Goal: Task Accomplishment & Management: Manage account settings

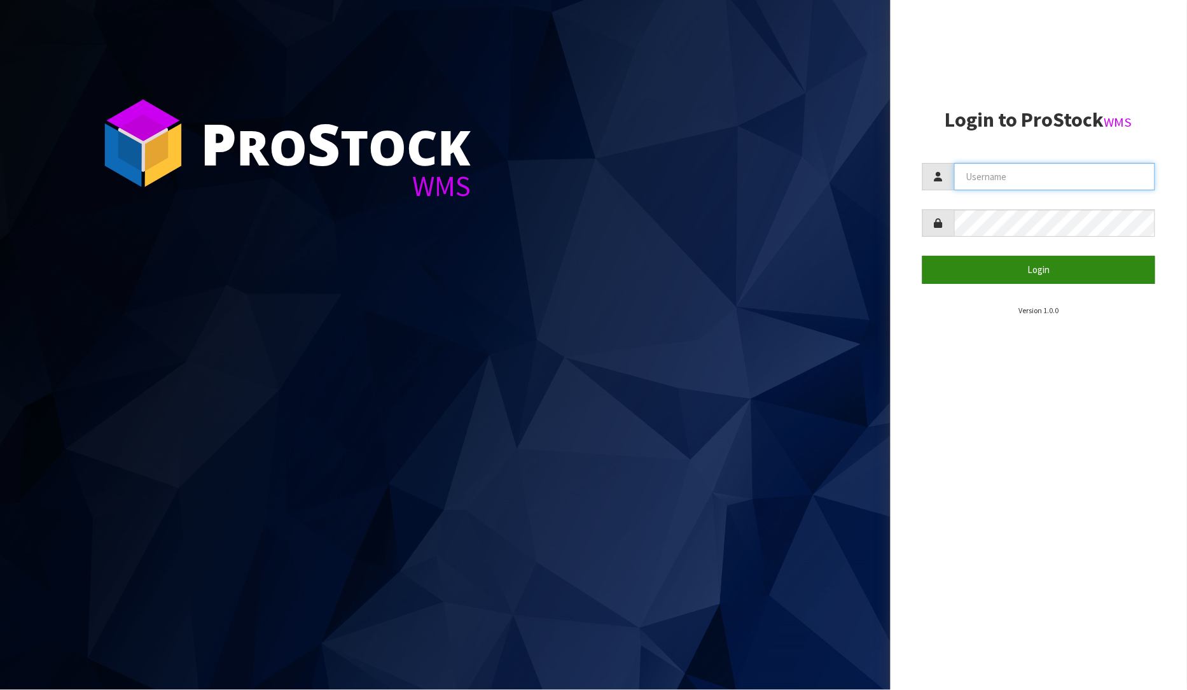
type input "[PERSON_NAME]"
click at [1043, 263] on button "Login" at bounding box center [1040, 269] width 234 height 27
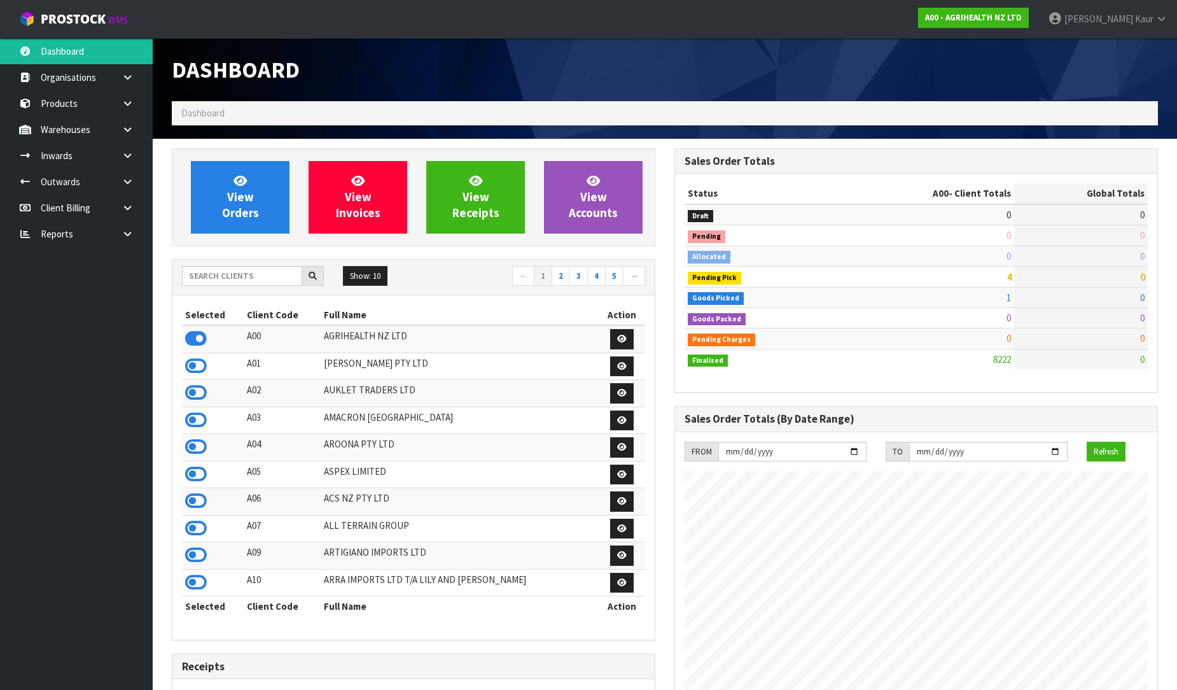
scroll to position [964, 503]
click at [141, 235] on link at bounding box center [132, 234] width 41 height 26
click at [58, 288] on link "CWL" at bounding box center [76, 287] width 153 height 26
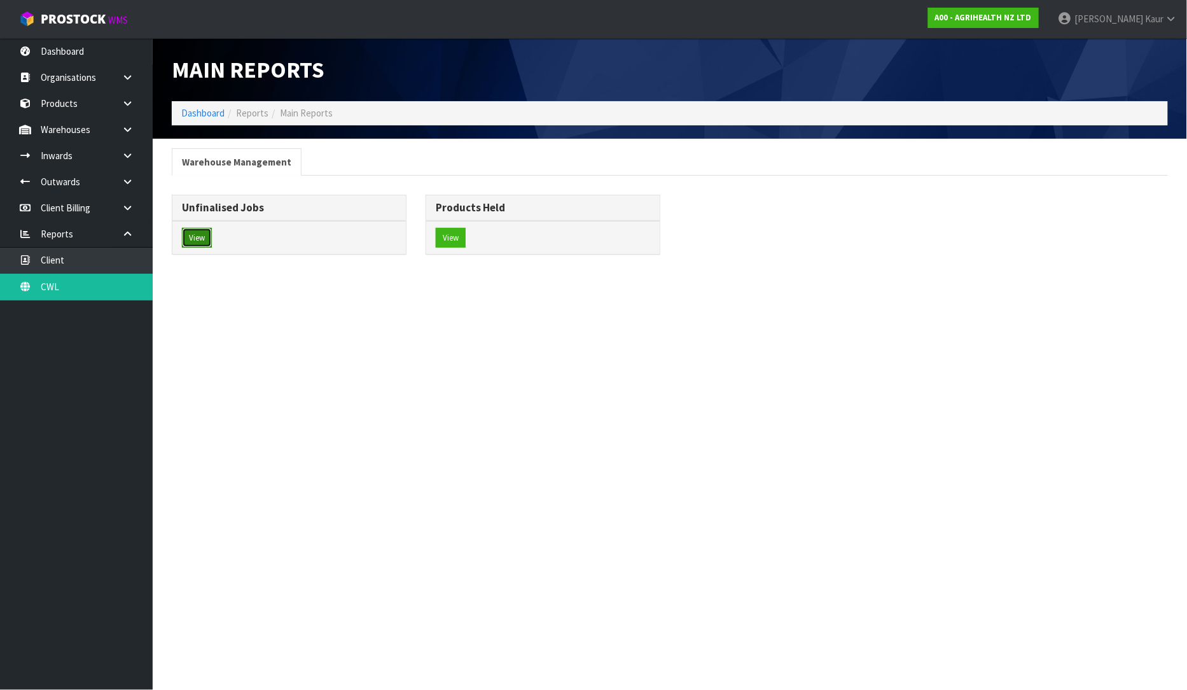
click at [199, 239] on button "View" at bounding box center [197, 238] width 30 height 20
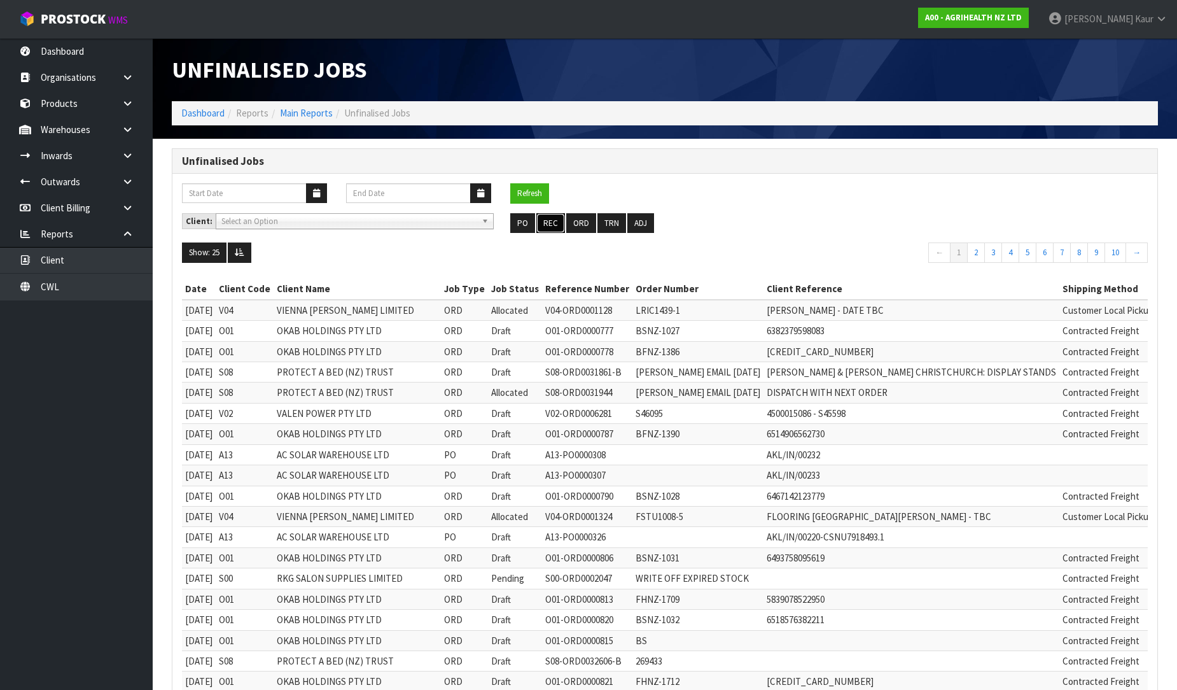
click at [559, 224] on button "REC" at bounding box center [550, 223] width 29 height 20
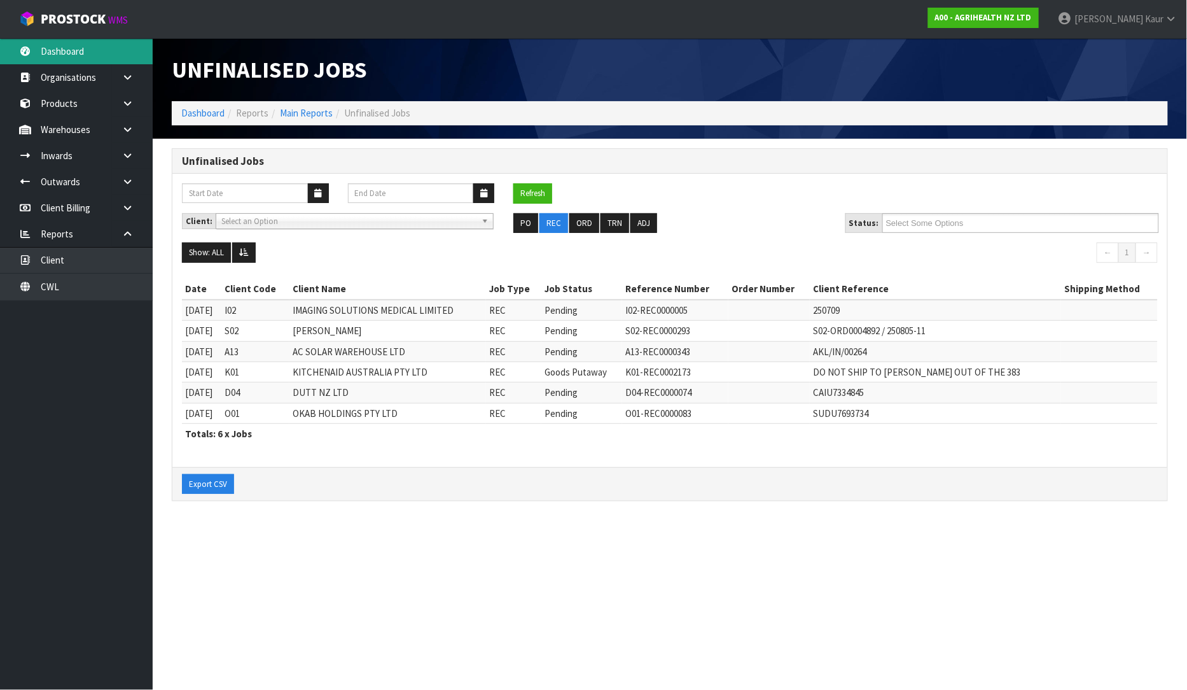
click at [77, 52] on link "Dashboard" at bounding box center [76, 51] width 153 height 26
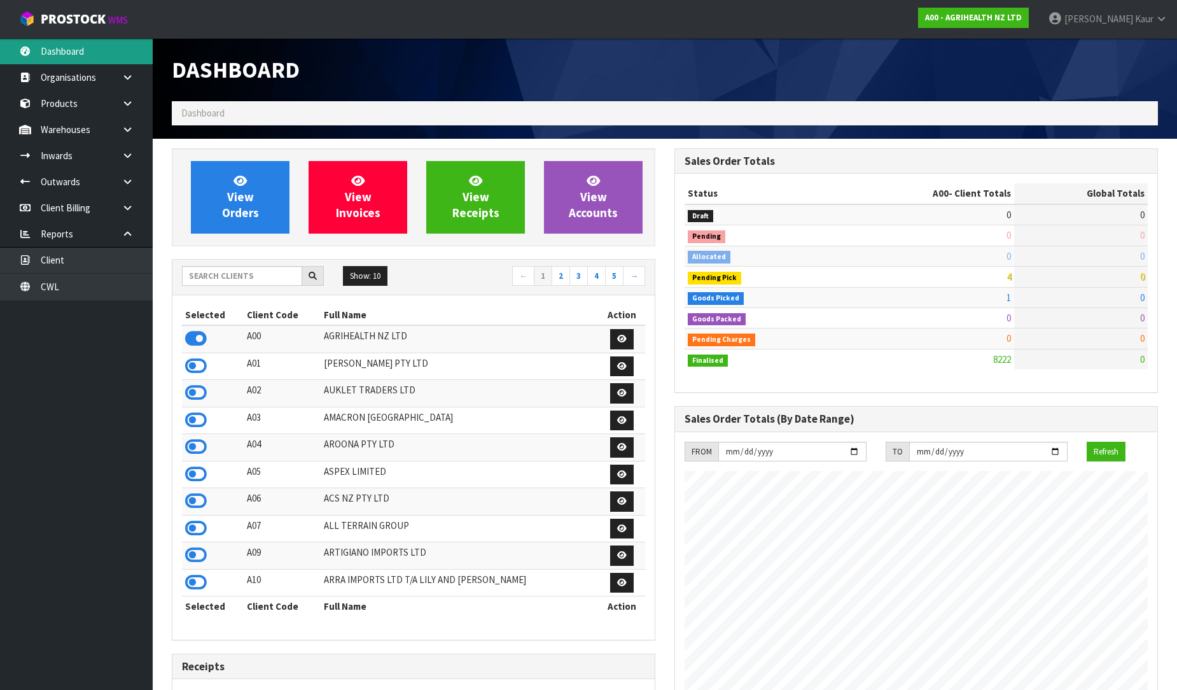
scroll to position [964, 503]
click at [196, 276] on input "text" at bounding box center [242, 276] width 120 height 20
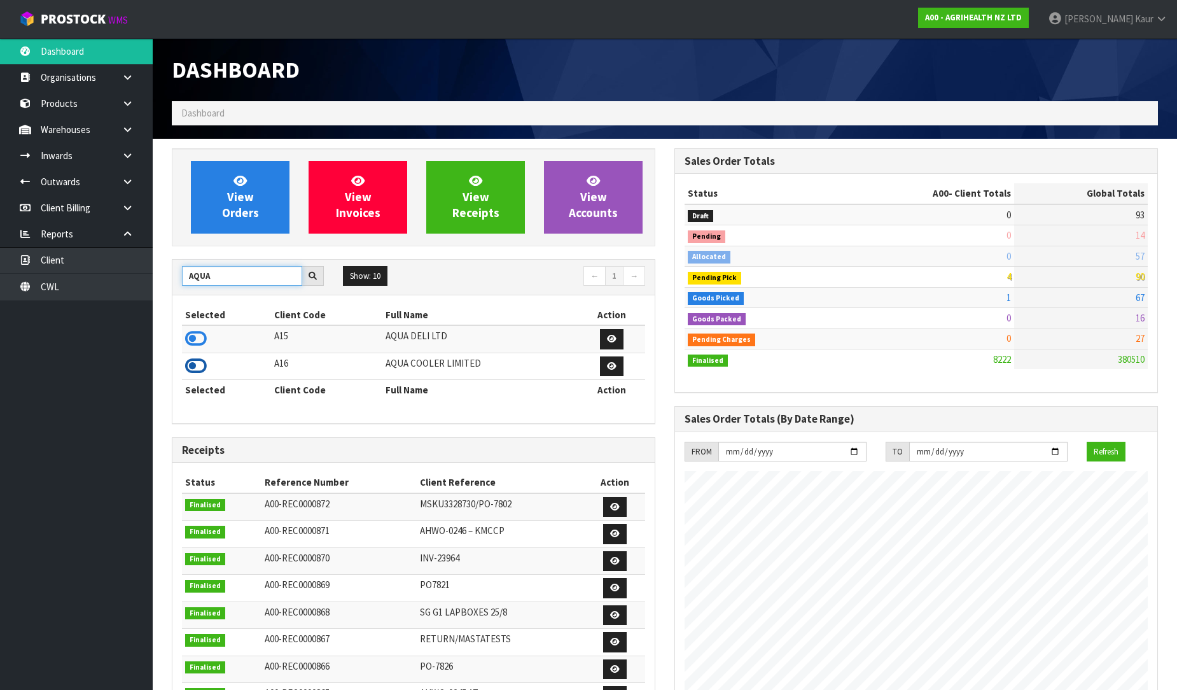
type input "AQUA"
click at [196, 359] on icon at bounding box center [196, 365] width 22 height 19
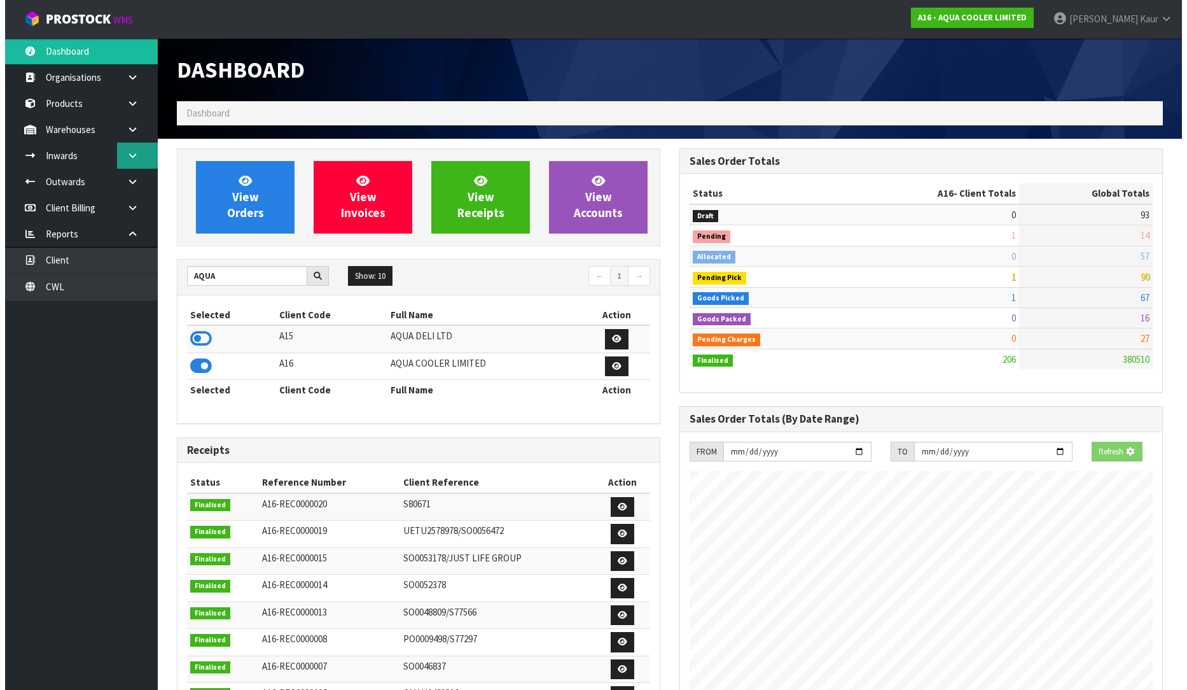
scroll to position [916, 503]
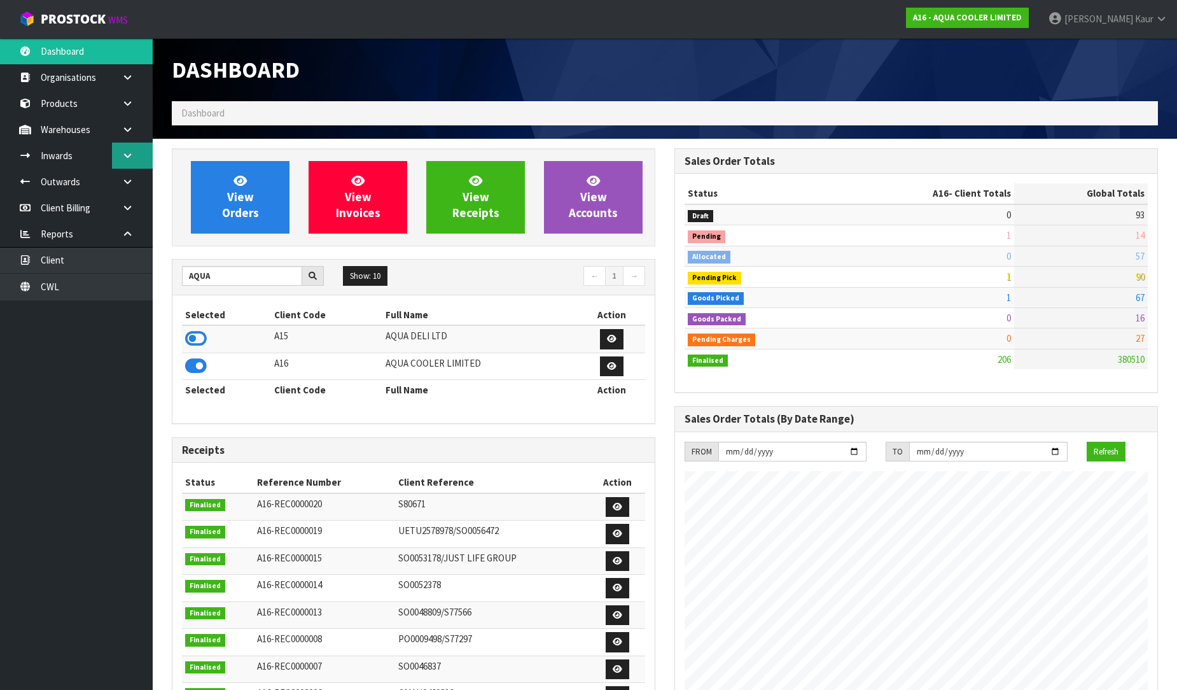
click at [123, 155] on icon at bounding box center [128, 156] width 12 height 10
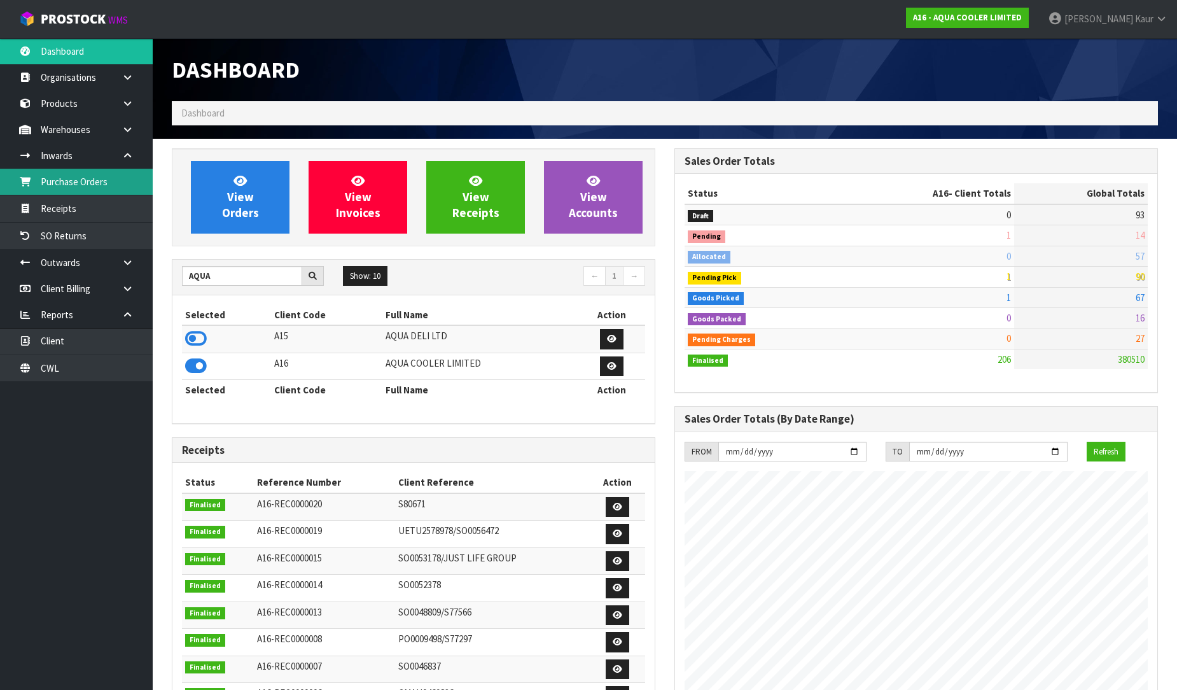
click at [101, 178] on link "Purchase Orders" at bounding box center [76, 182] width 153 height 26
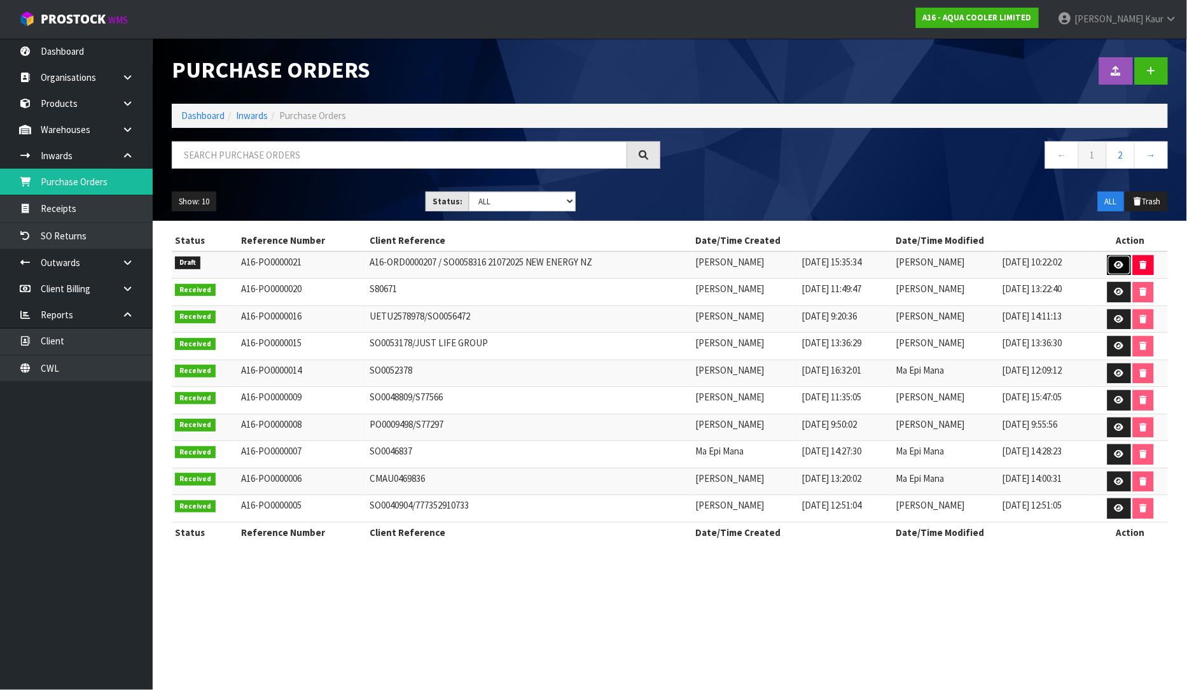
click at [1127, 265] on link at bounding box center [1120, 265] width 24 height 20
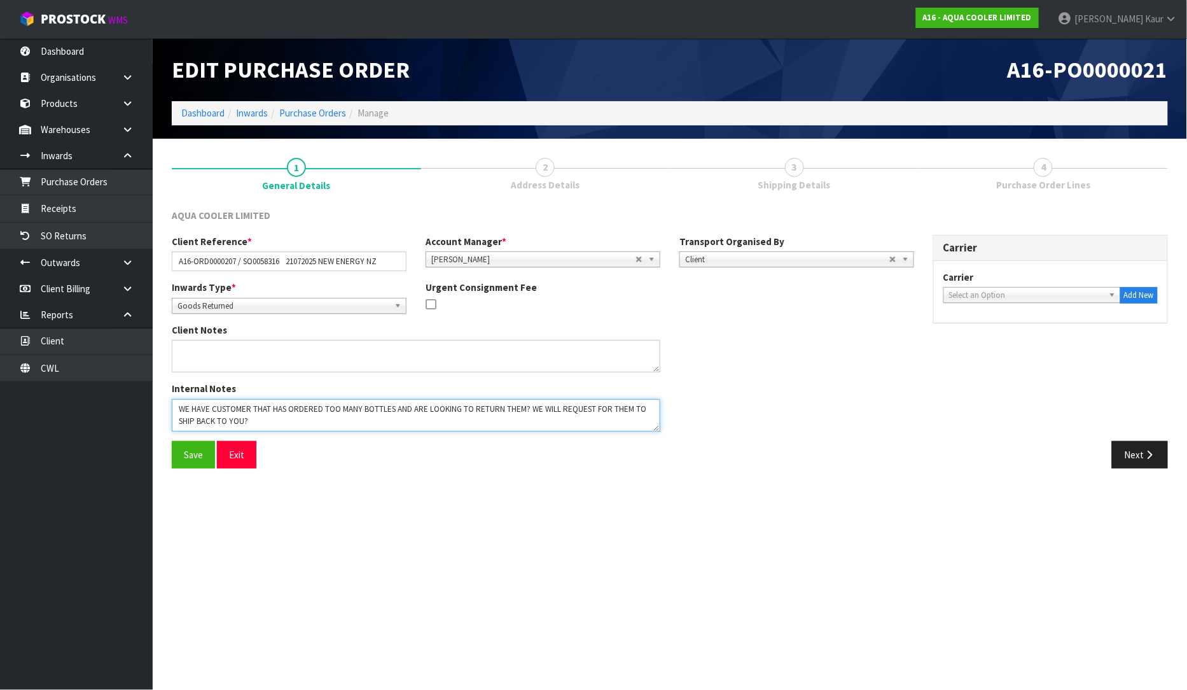
scroll to position [24, 0]
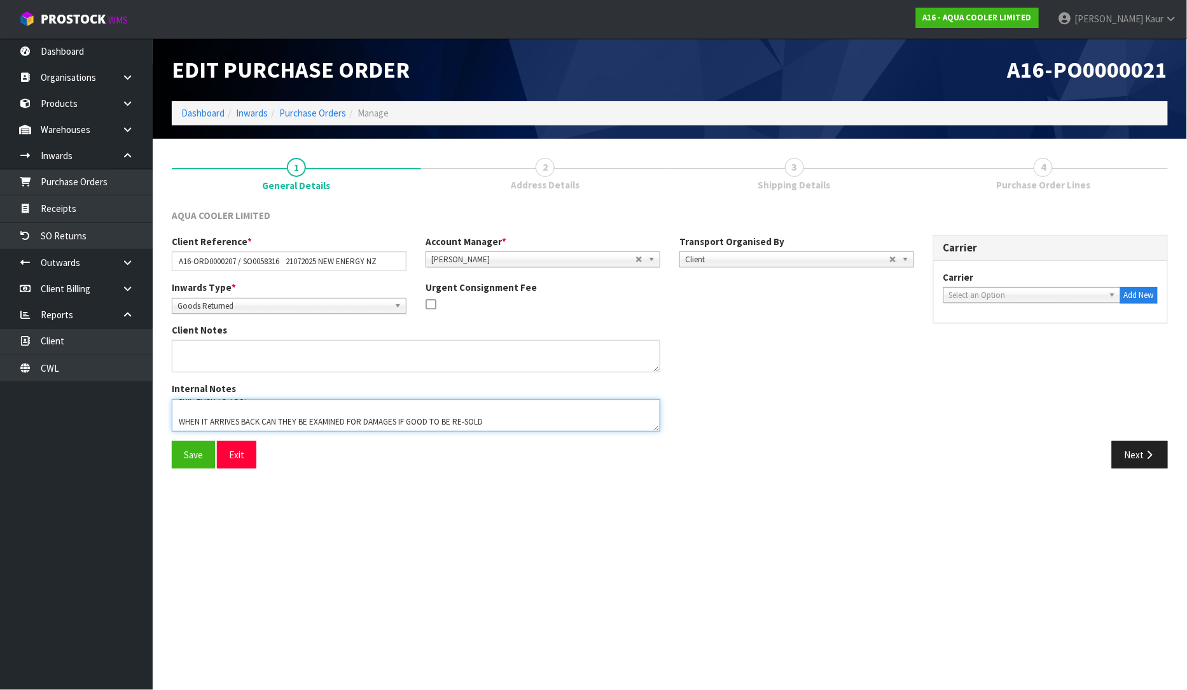
drag, startPoint x: 649, startPoint y: 424, endPoint x: 676, endPoint y: 461, distance: 45.9
click at [676, 461] on div "AQUA COOLER LIMITED Client Reference * A16-ORD0000207 / SO0058316 21072025 NEW …" at bounding box center [670, 344] width 996 height 270
click at [637, 445] on div "Save Exit" at bounding box center [416, 454] width 508 height 27
drag, startPoint x: 645, startPoint y: 424, endPoint x: 663, endPoint y: 429, distance: 18.5
click at [663, 429] on div "Internal Notes" at bounding box center [416, 411] width 508 height 59
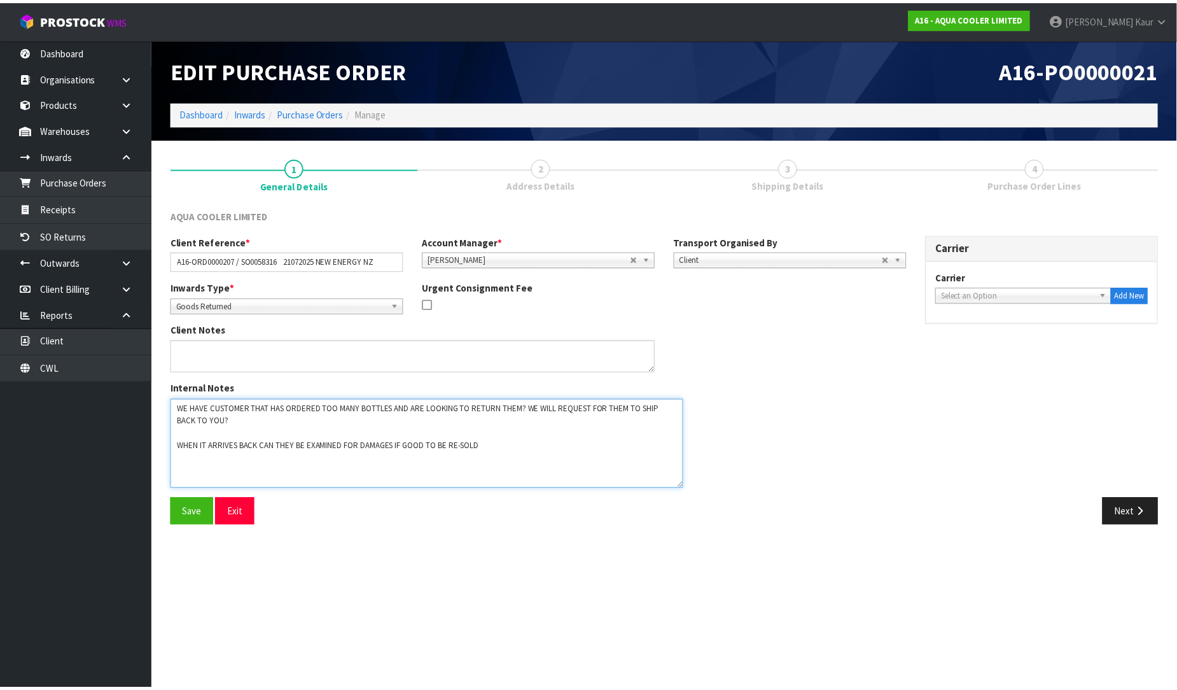
scroll to position [0, 0]
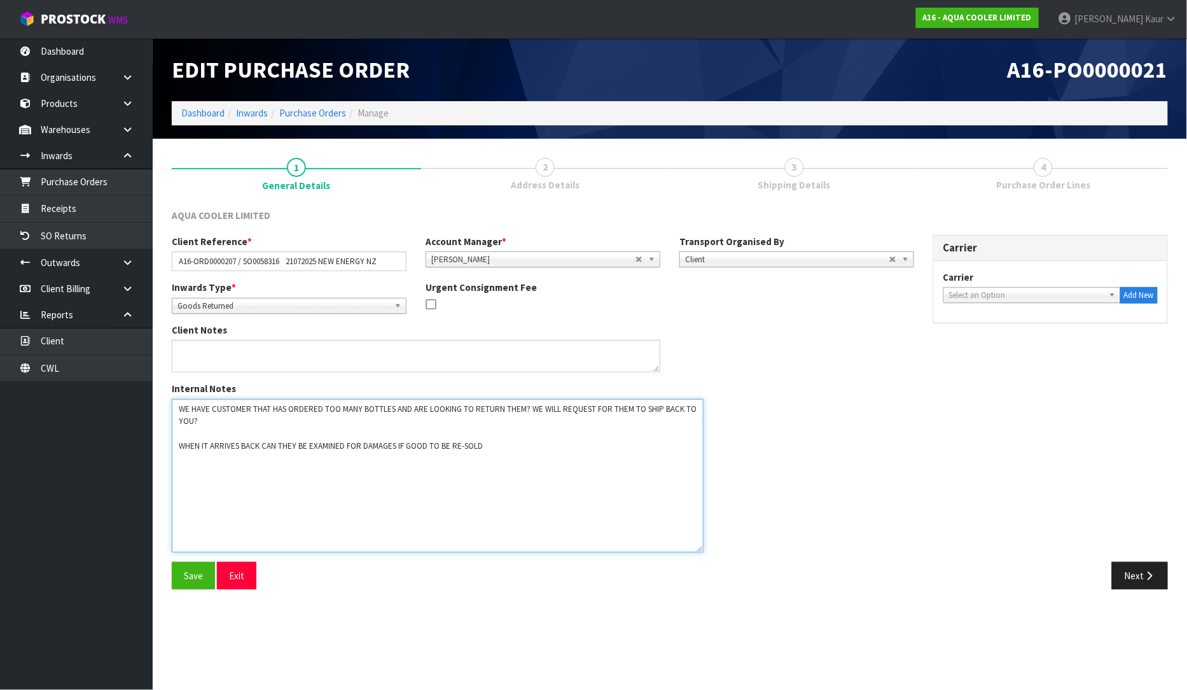
drag, startPoint x: 657, startPoint y: 427, endPoint x: 700, endPoint y: 547, distance: 127.8
click at [700, 547] on textarea at bounding box center [438, 475] width 532 height 153
click at [1143, 583] on button "Next" at bounding box center [1140, 575] width 56 height 27
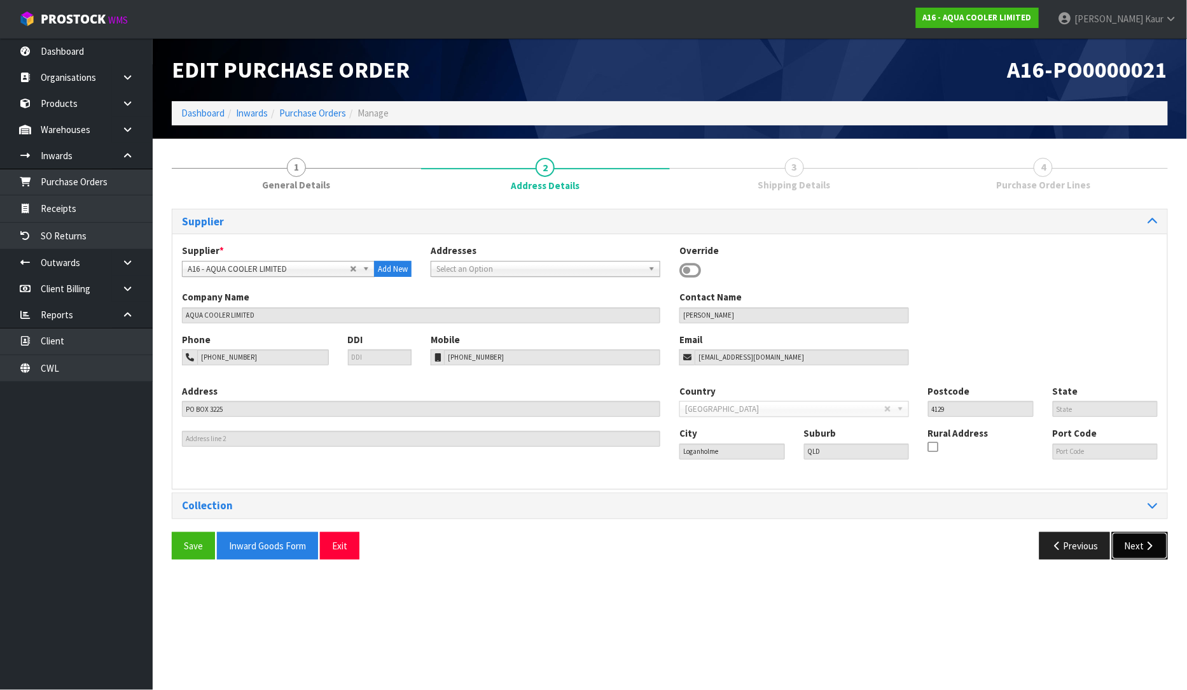
click at [1137, 540] on button "Next" at bounding box center [1140, 545] width 56 height 27
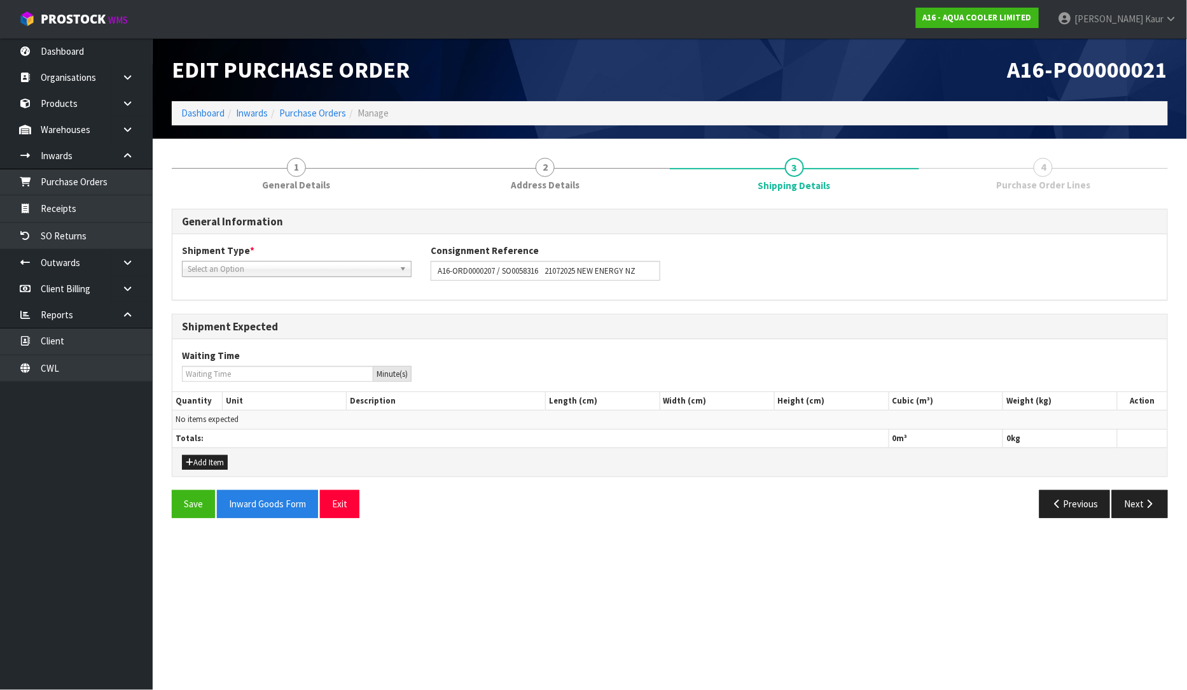
click at [1143, 522] on div "Save Inward Goods Form Exit Previous Next" at bounding box center [669, 508] width 1015 height 37
click at [1144, 505] on icon "button" at bounding box center [1150, 504] width 12 height 10
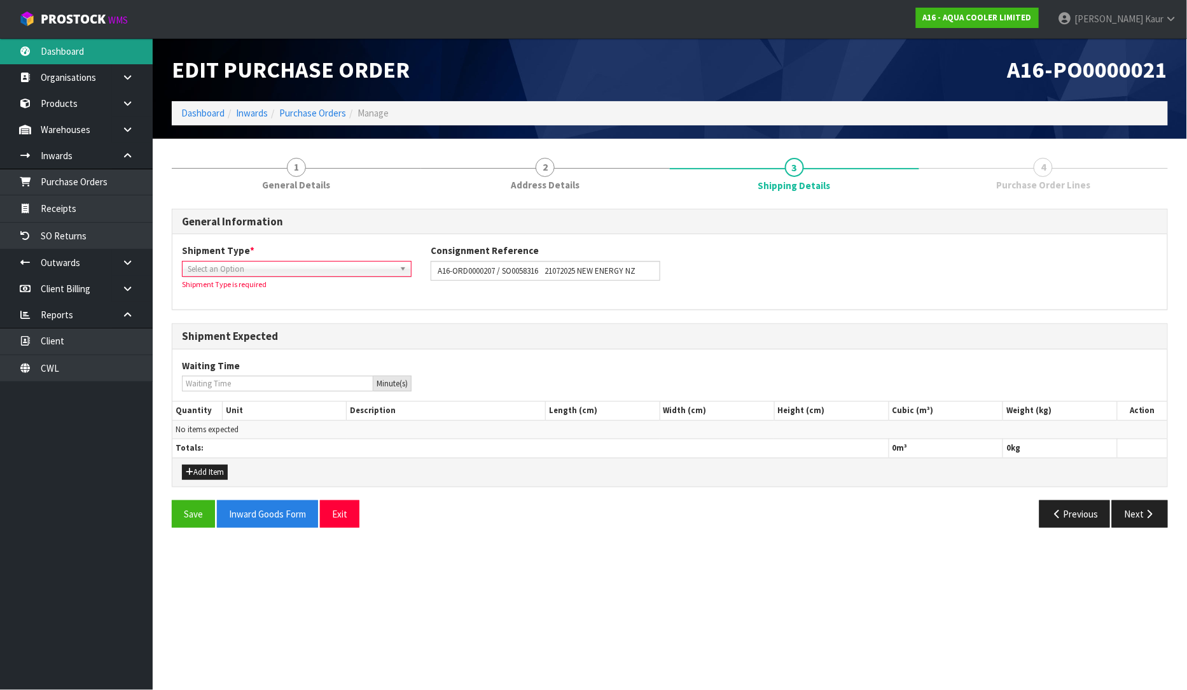
click at [67, 54] on link "Dashboard" at bounding box center [76, 51] width 153 height 26
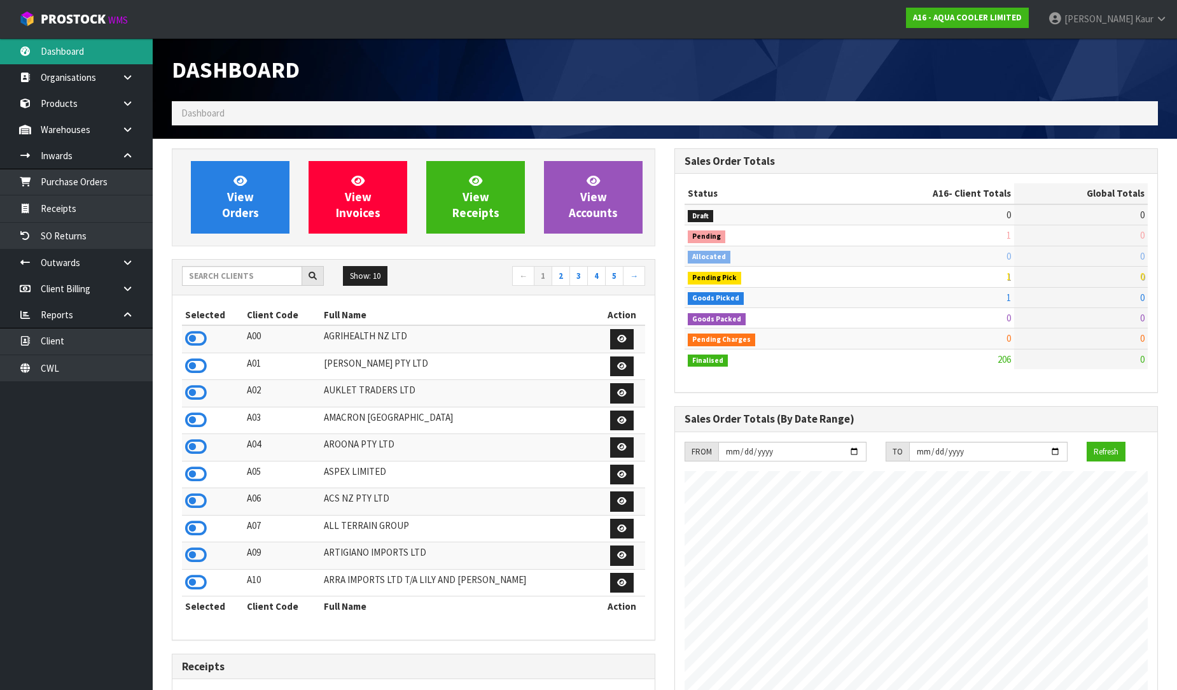
scroll to position [916, 503]
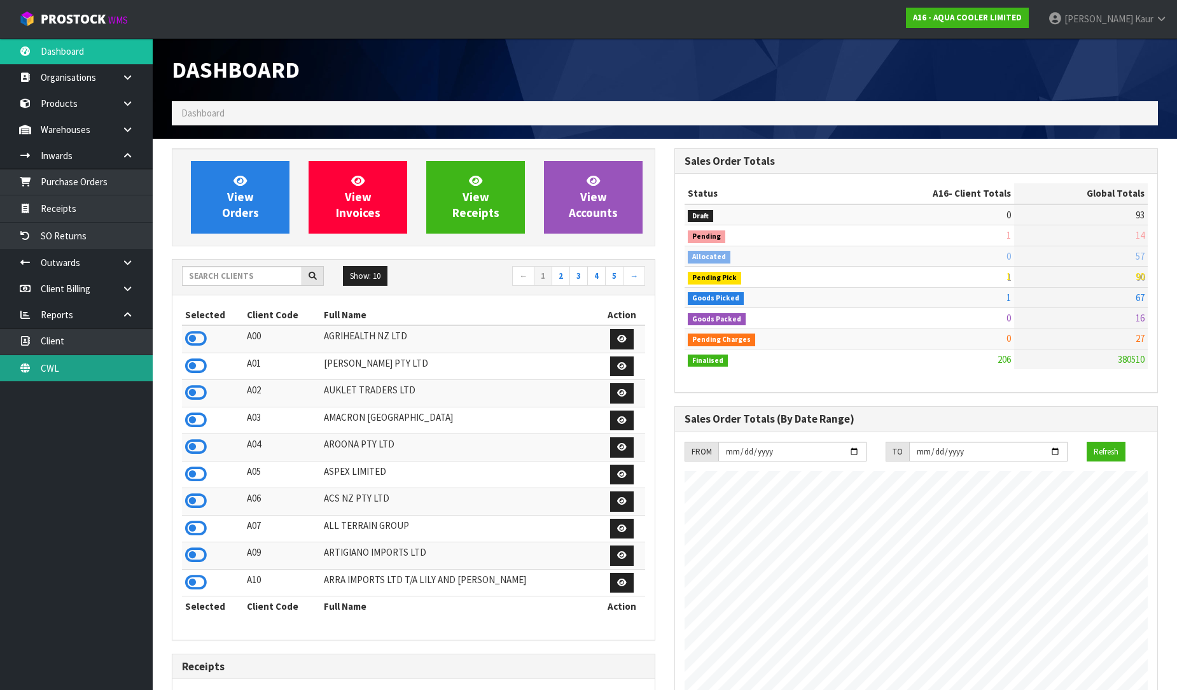
drag, startPoint x: 62, startPoint y: 366, endPoint x: 80, endPoint y: 366, distance: 17.8
click at [64, 366] on link "CWL" at bounding box center [76, 368] width 153 height 26
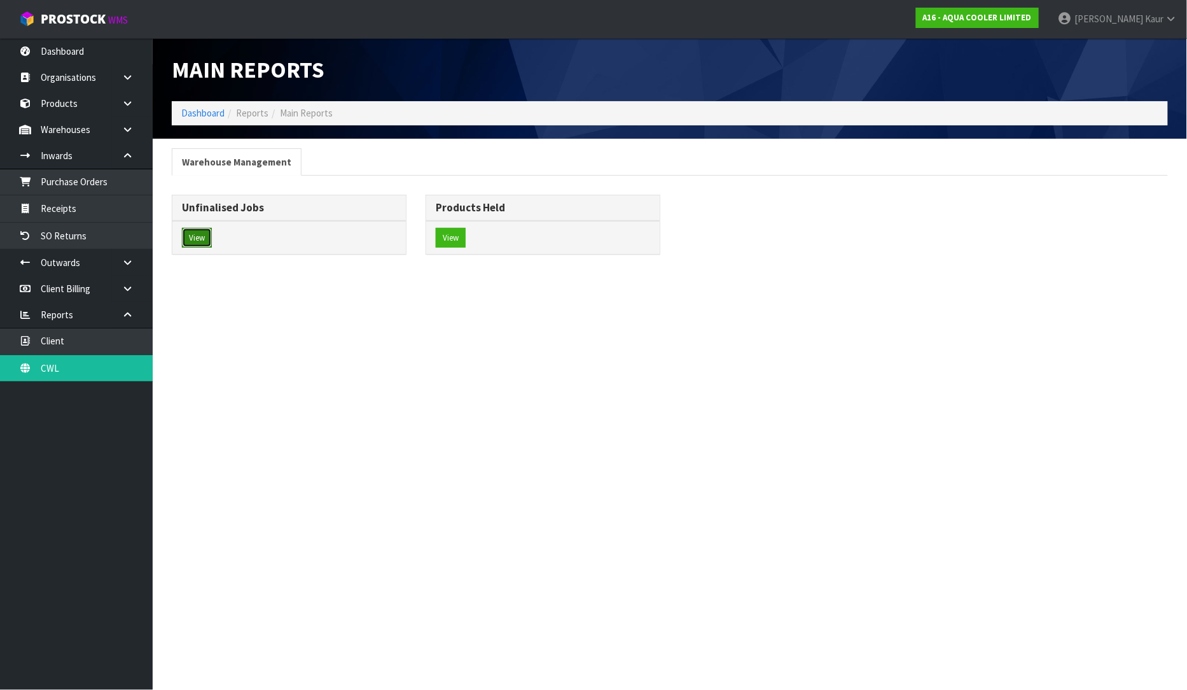
click at [198, 240] on button "View" at bounding box center [197, 238] width 30 height 20
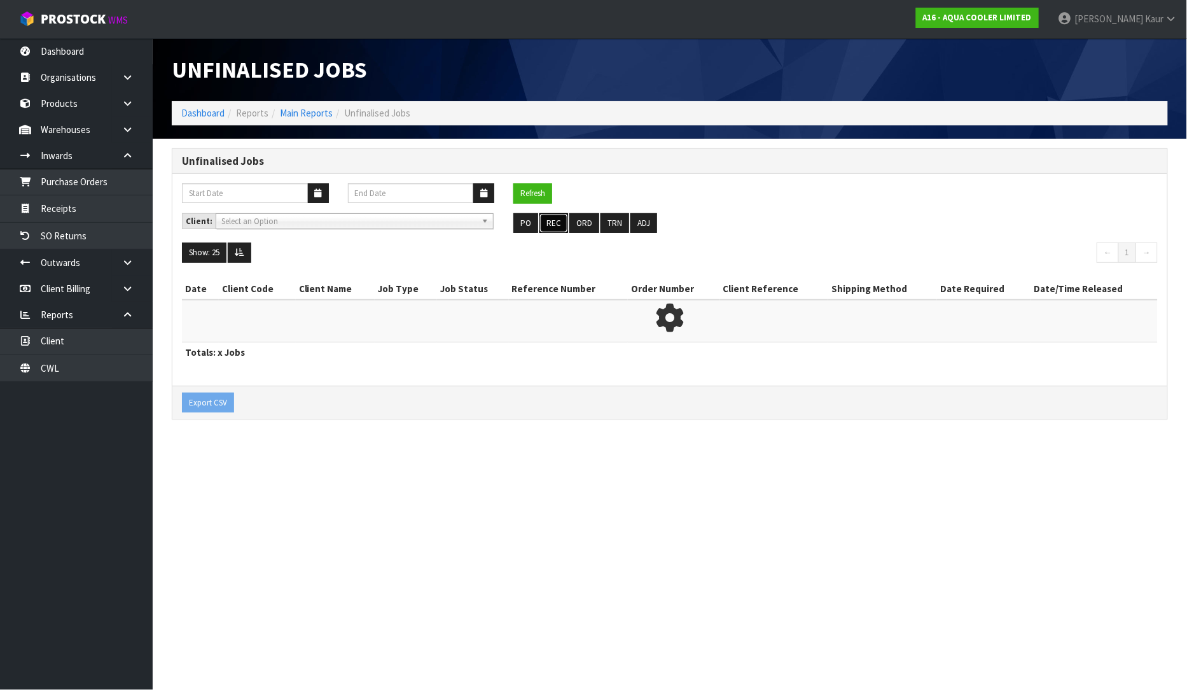
click at [545, 221] on button "REC" at bounding box center [554, 223] width 29 height 20
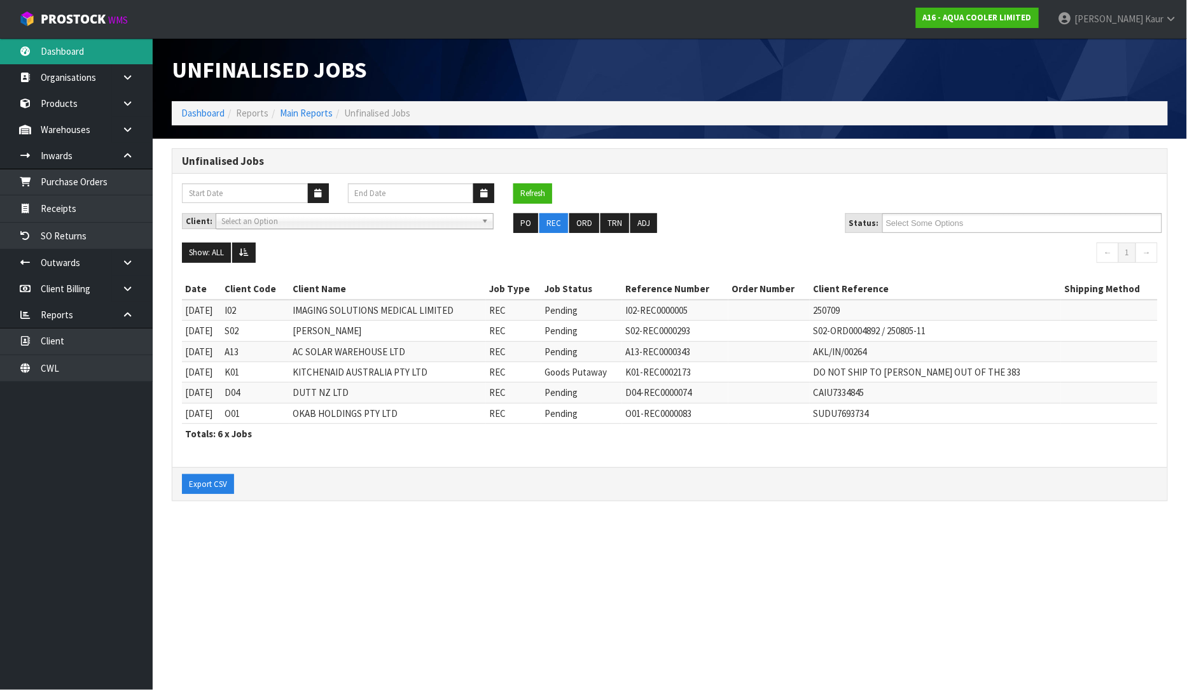
click at [73, 62] on link "Dashboard" at bounding box center [76, 51] width 153 height 26
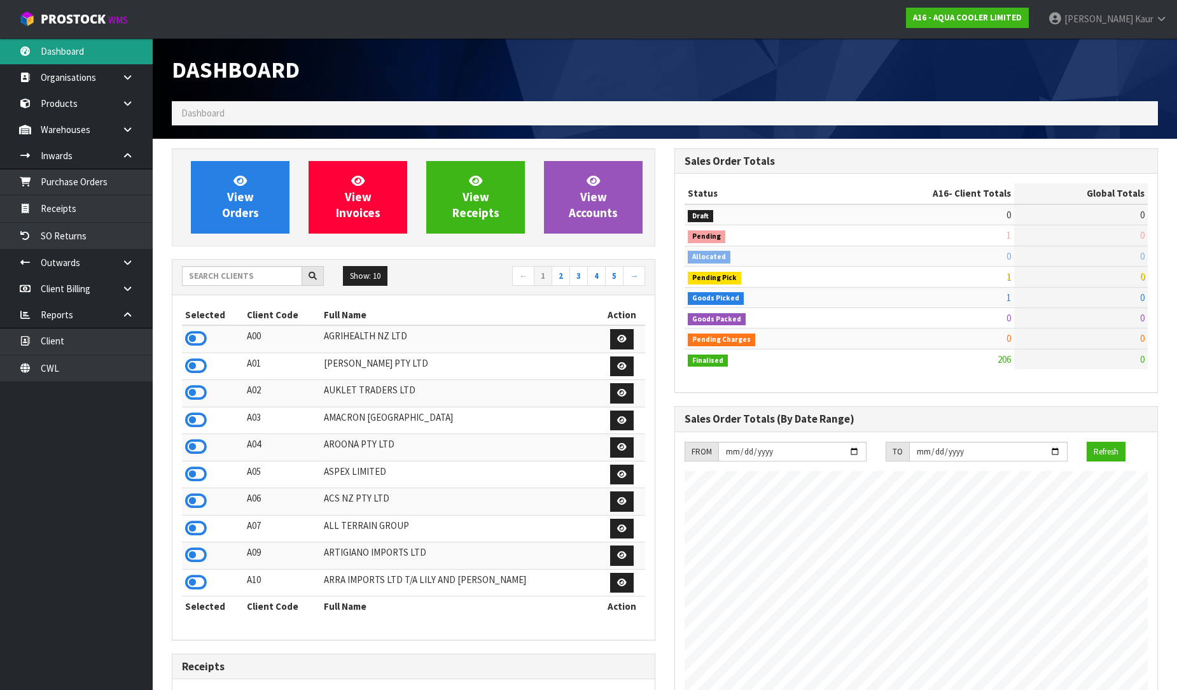
scroll to position [916, 503]
click at [244, 274] on input "text" at bounding box center [242, 276] width 120 height 20
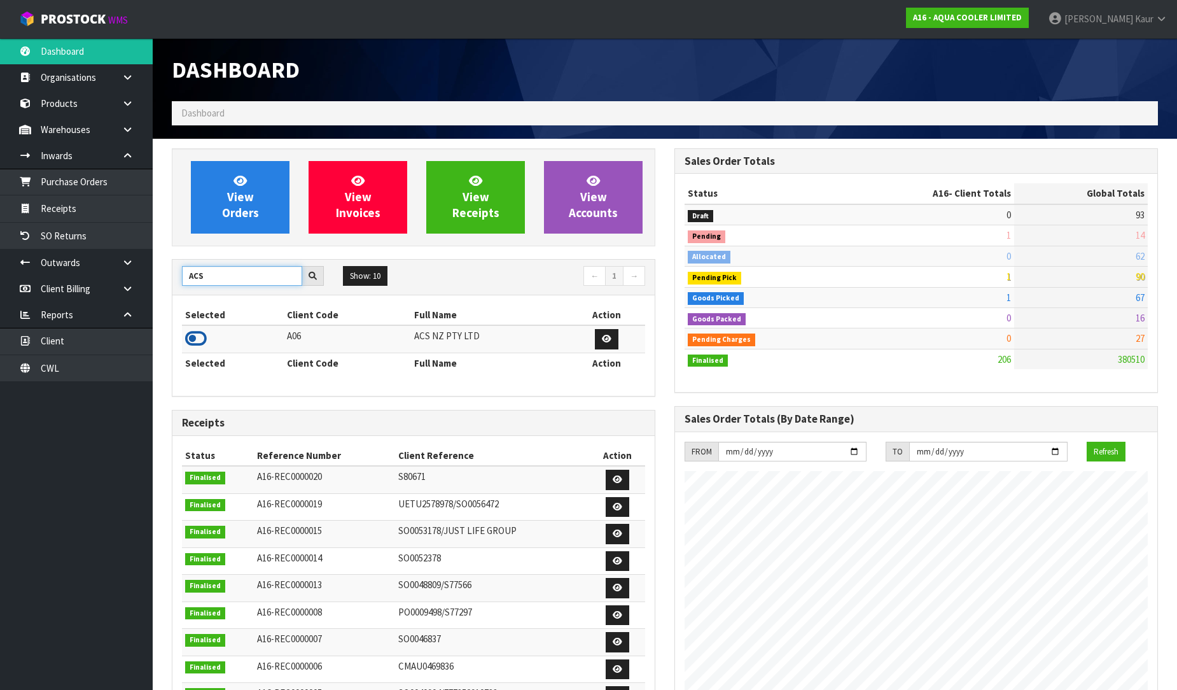
type input "ACS"
click at [188, 339] on icon at bounding box center [196, 338] width 22 height 19
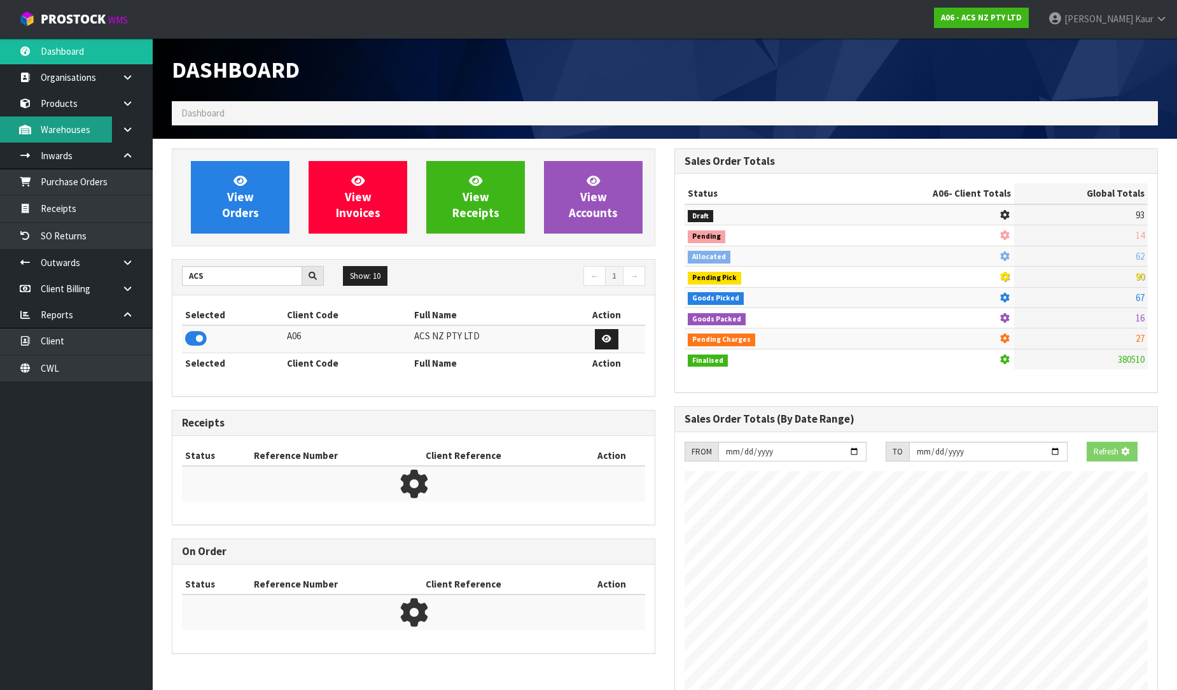
scroll to position [964, 503]
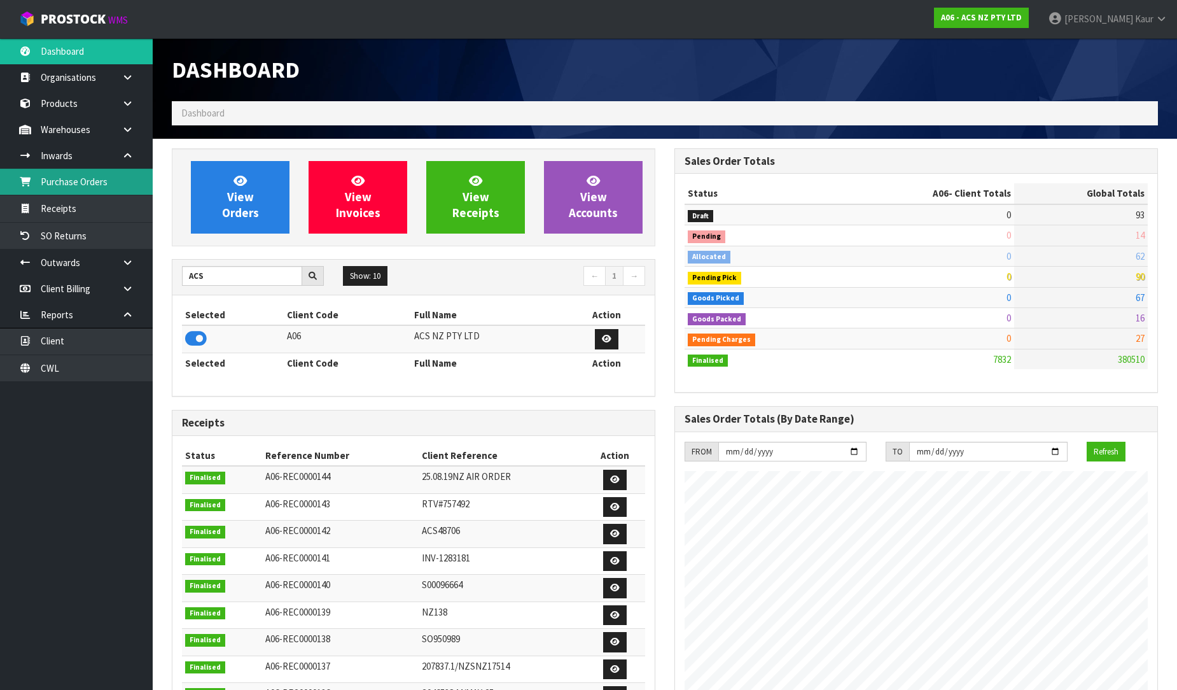
click at [90, 189] on link "Purchase Orders" at bounding box center [76, 182] width 153 height 26
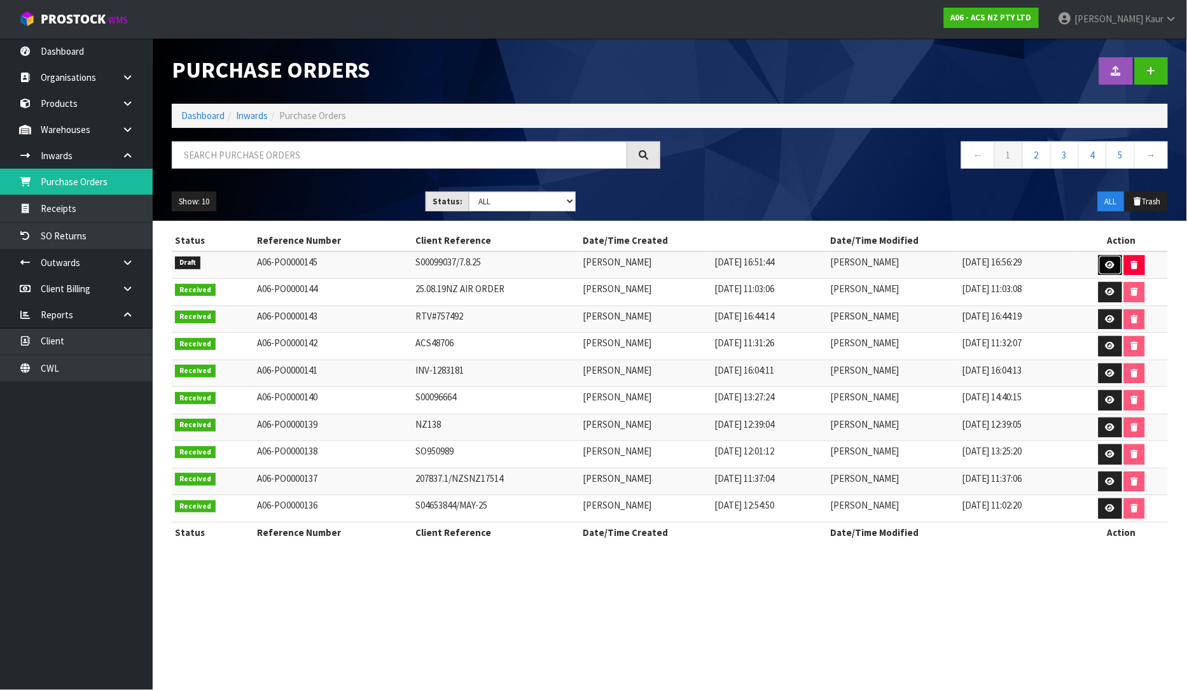
click at [1117, 263] on link at bounding box center [1111, 265] width 24 height 20
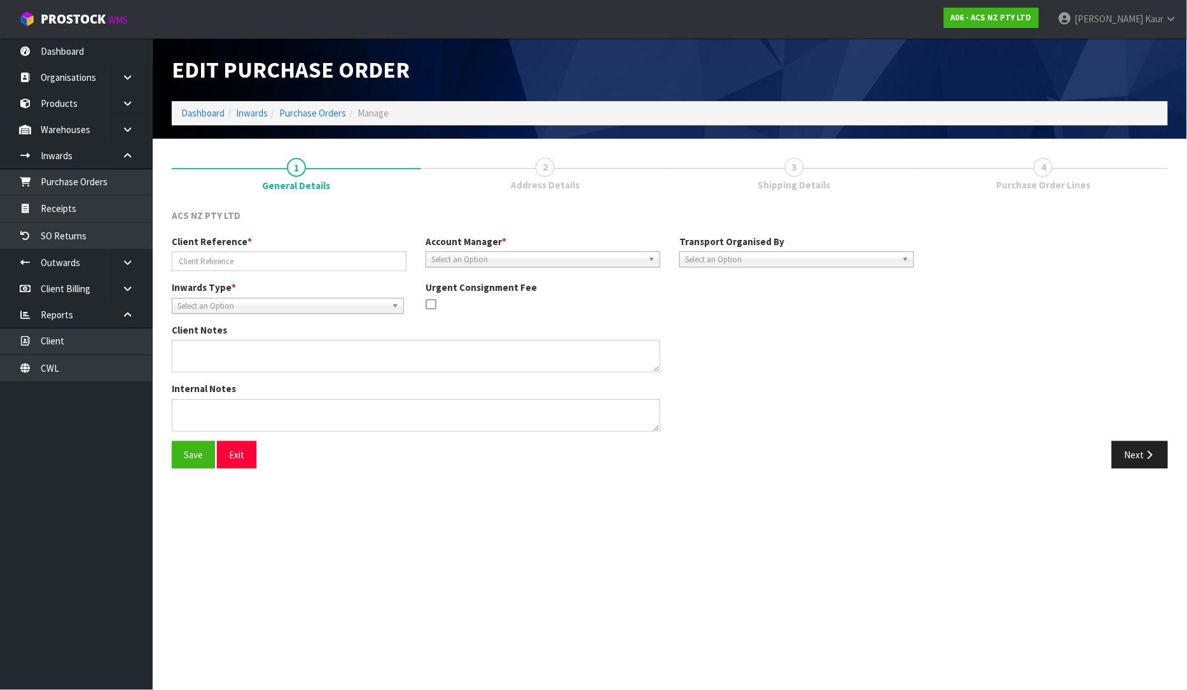
type input "S00099037/7.8.25"
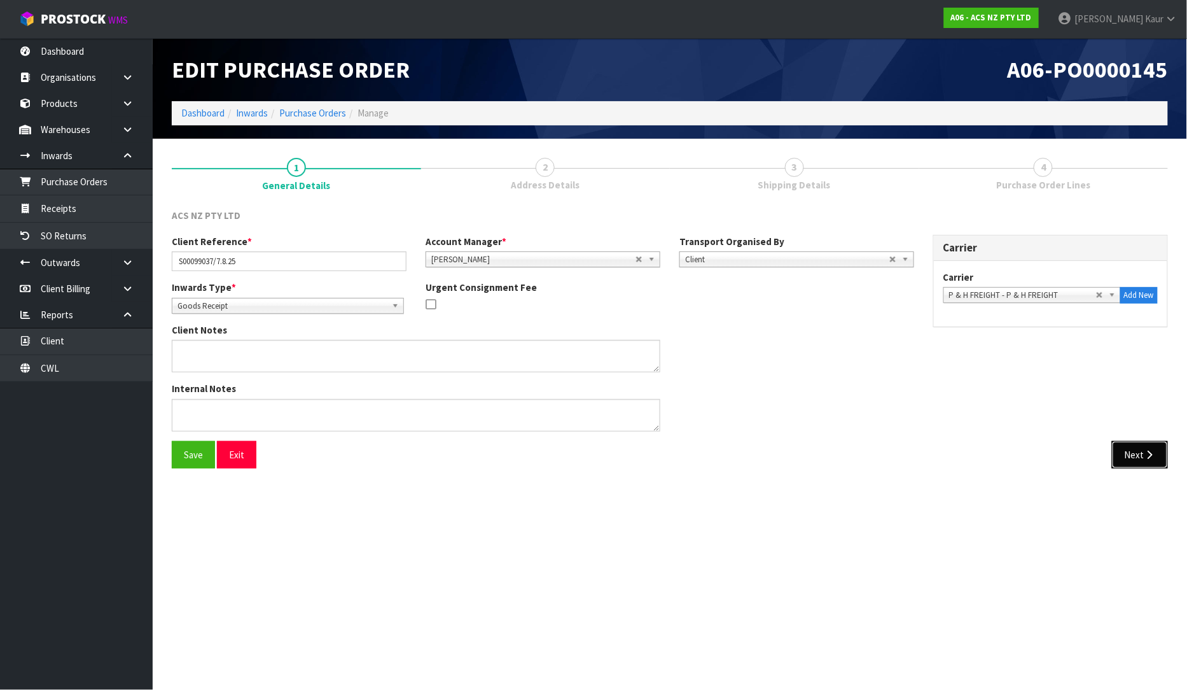
click at [1136, 446] on button "Next" at bounding box center [1140, 454] width 56 height 27
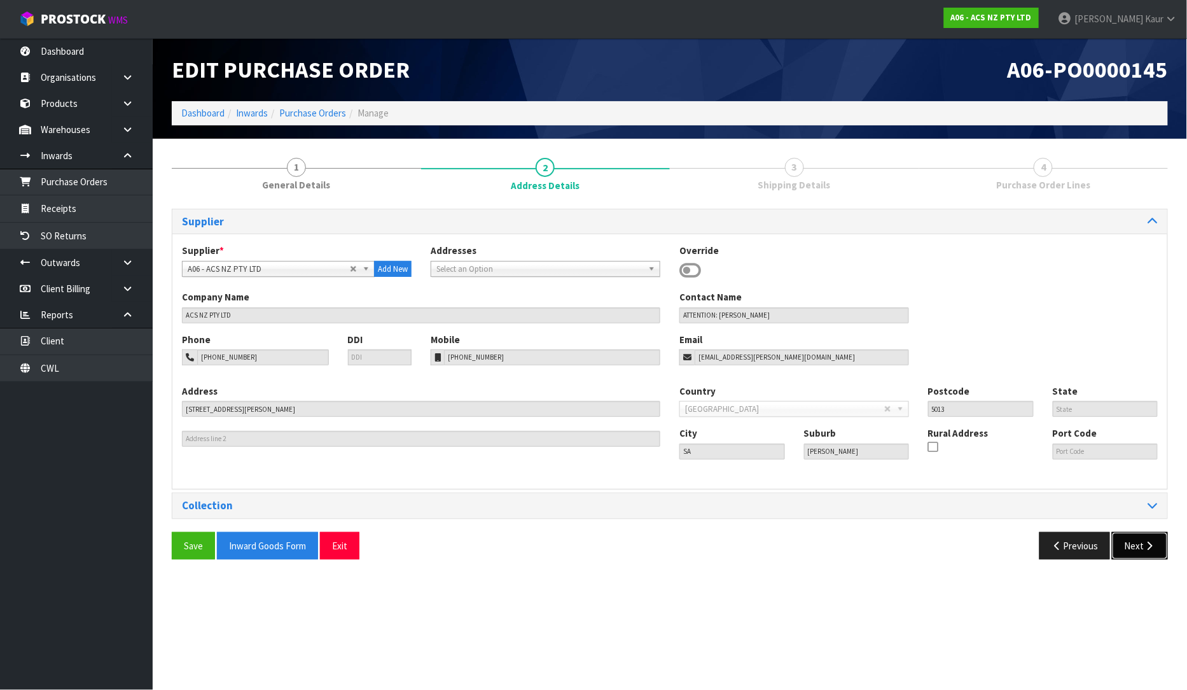
click at [1134, 543] on button "Next" at bounding box center [1140, 545] width 56 height 27
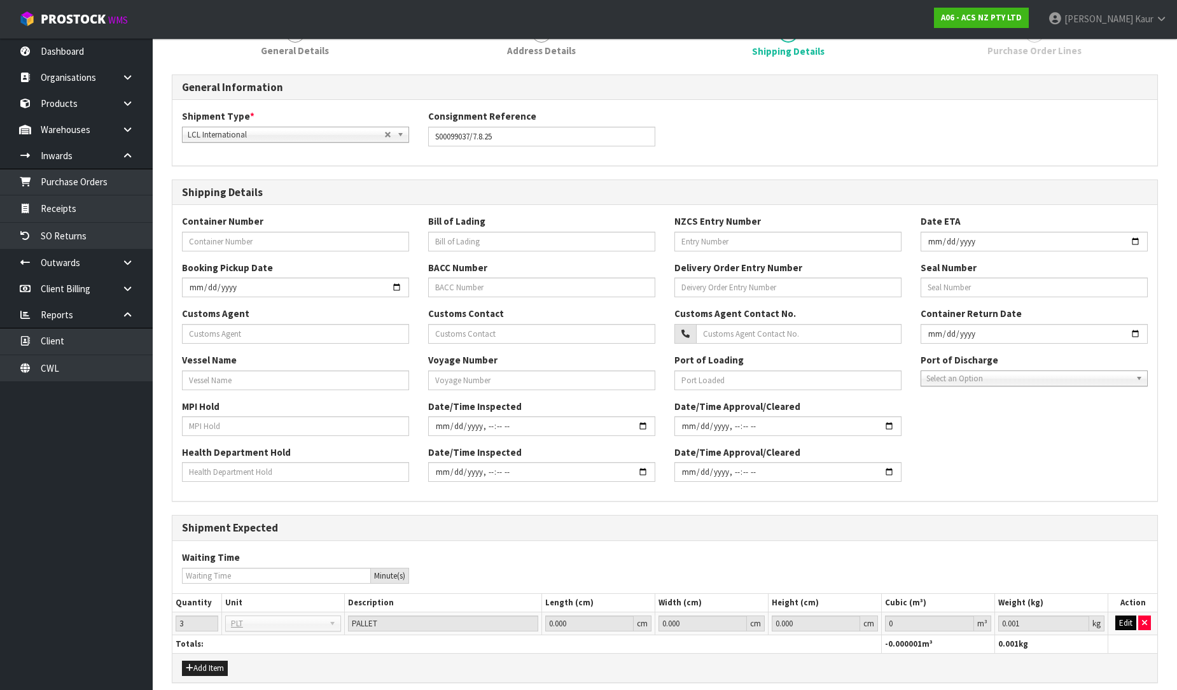
scroll to position [187, 0]
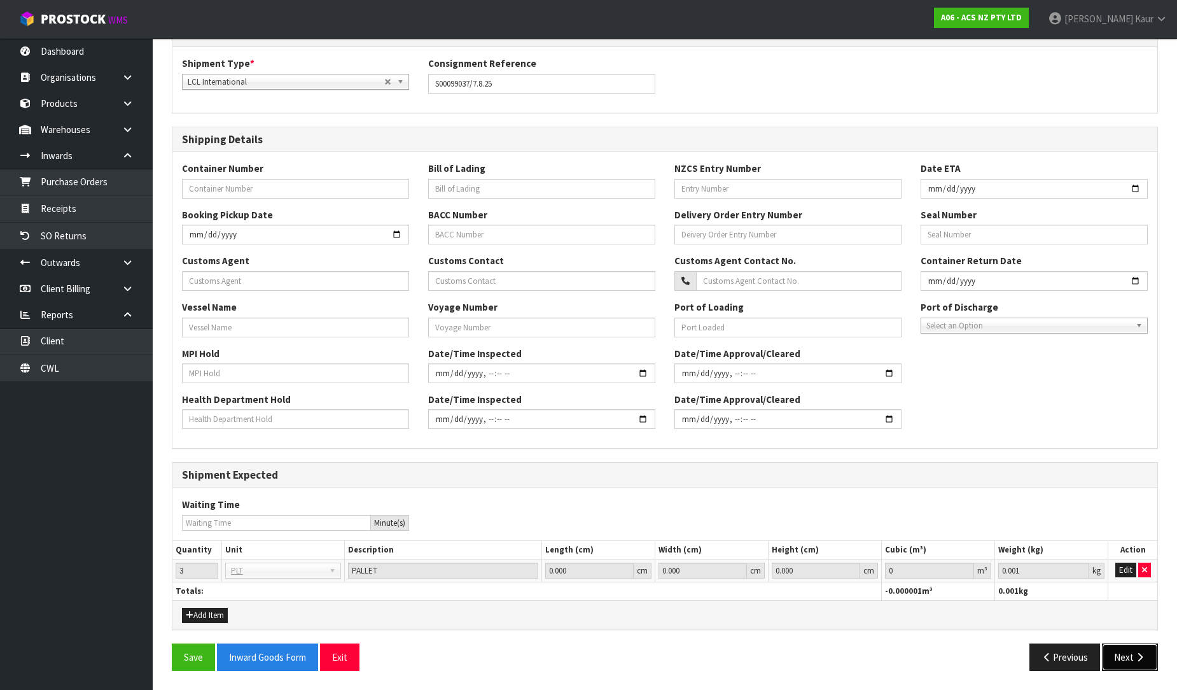
click at [1131, 653] on button "Next" at bounding box center [1130, 656] width 56 height 27
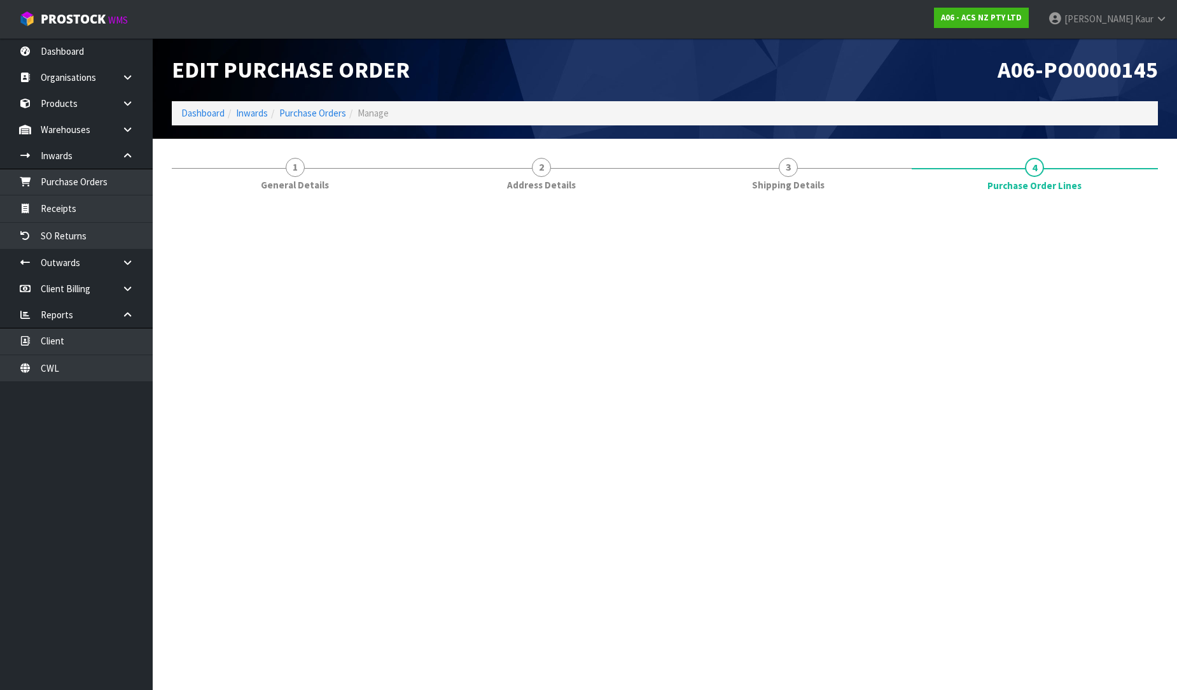
scroll to position [0, 0]
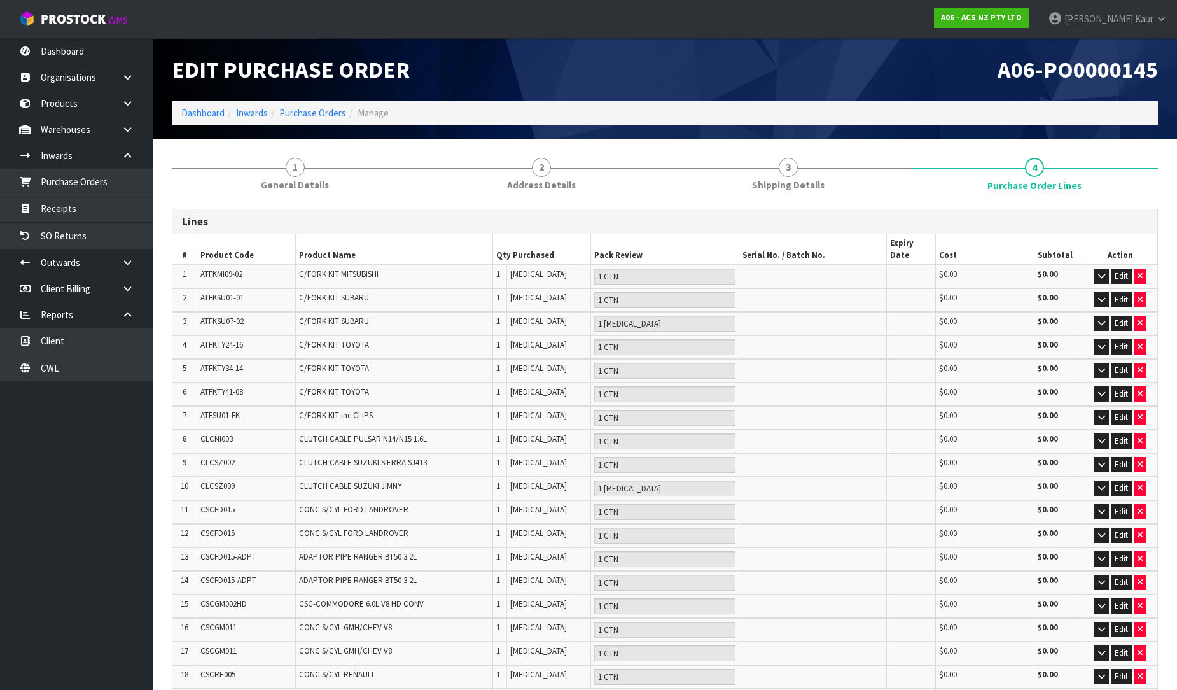
click at [846, 49] on div "A06-PO0000145" at bounding box center [916, 69] width 503 height 63
click at [818, 37] on nav "Toggle navigation ProStock WMS A06 - ACS NZ PTY LTD [PERSON_NAME] Logout" at bounding box center [588, 19] width 1177 height 39
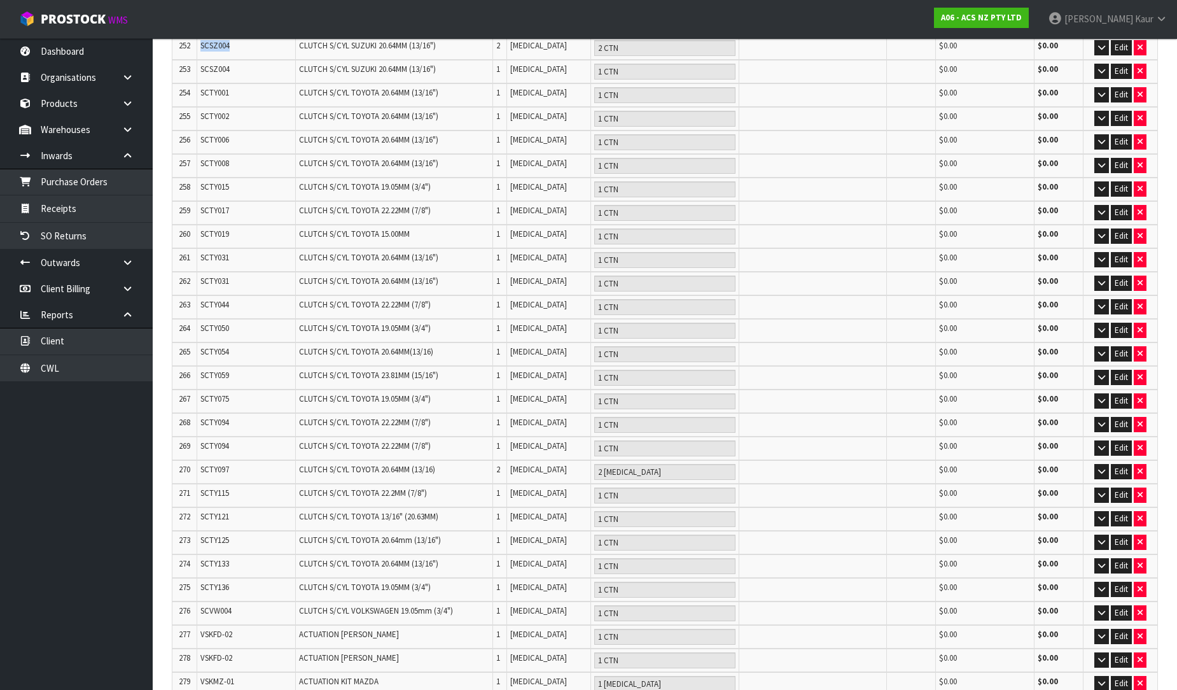
scroll to position [6154, 0]
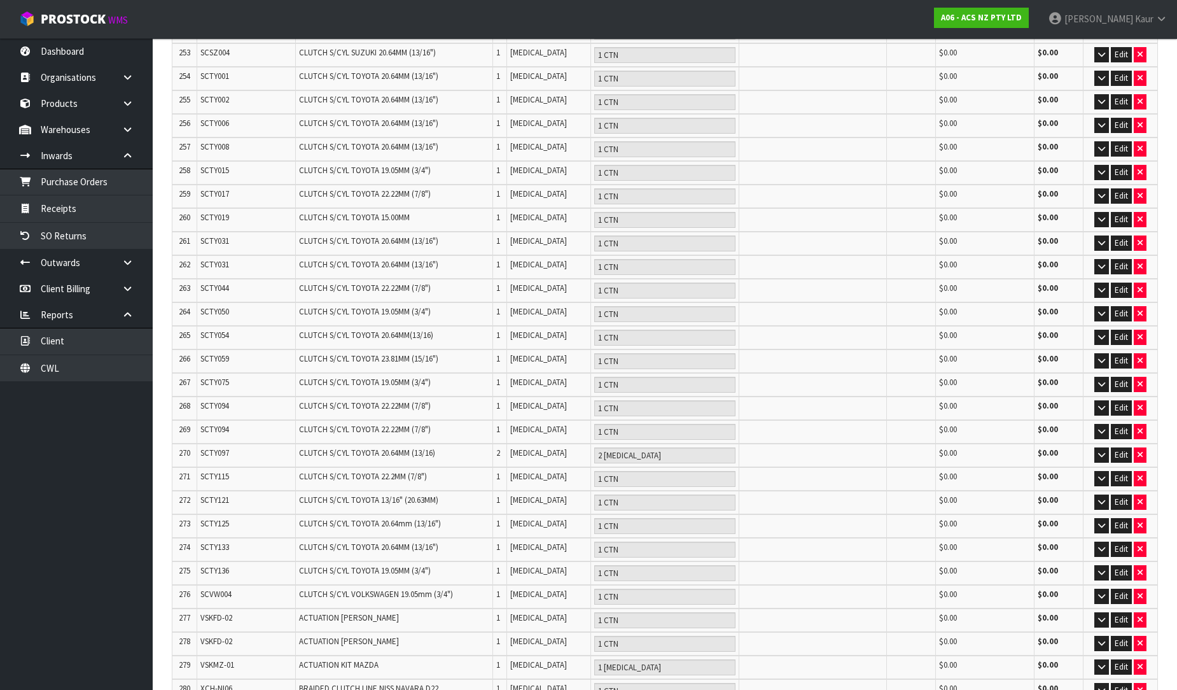
type input "0"
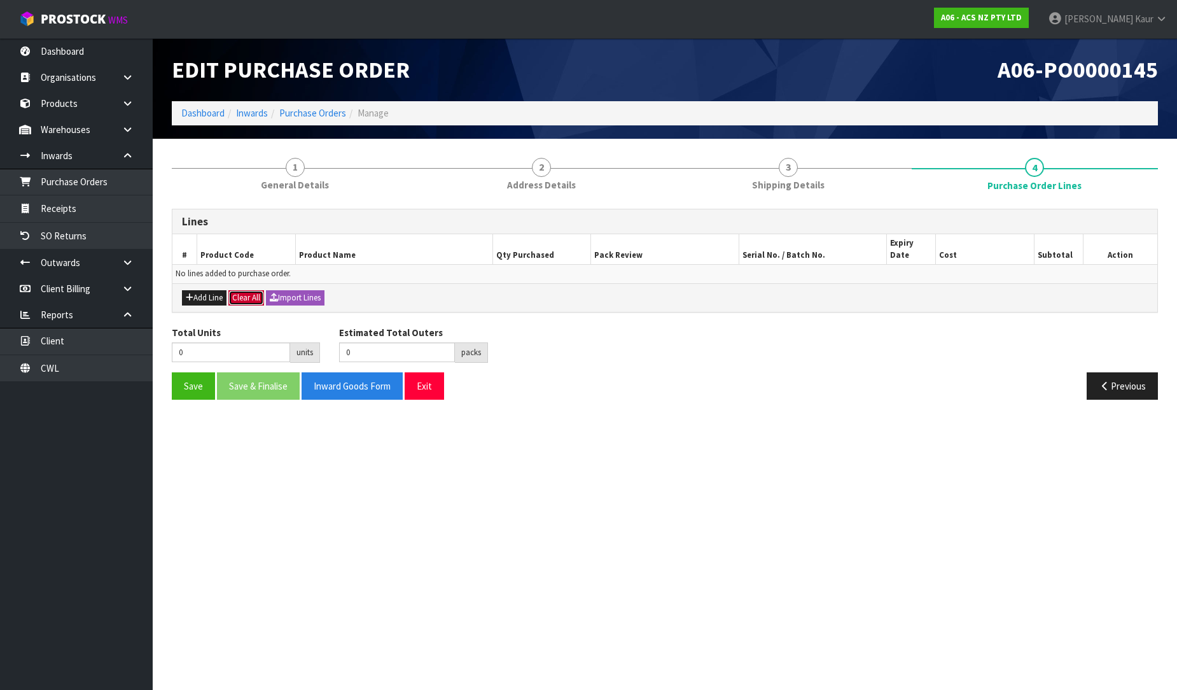
scroll to position [0, 0]
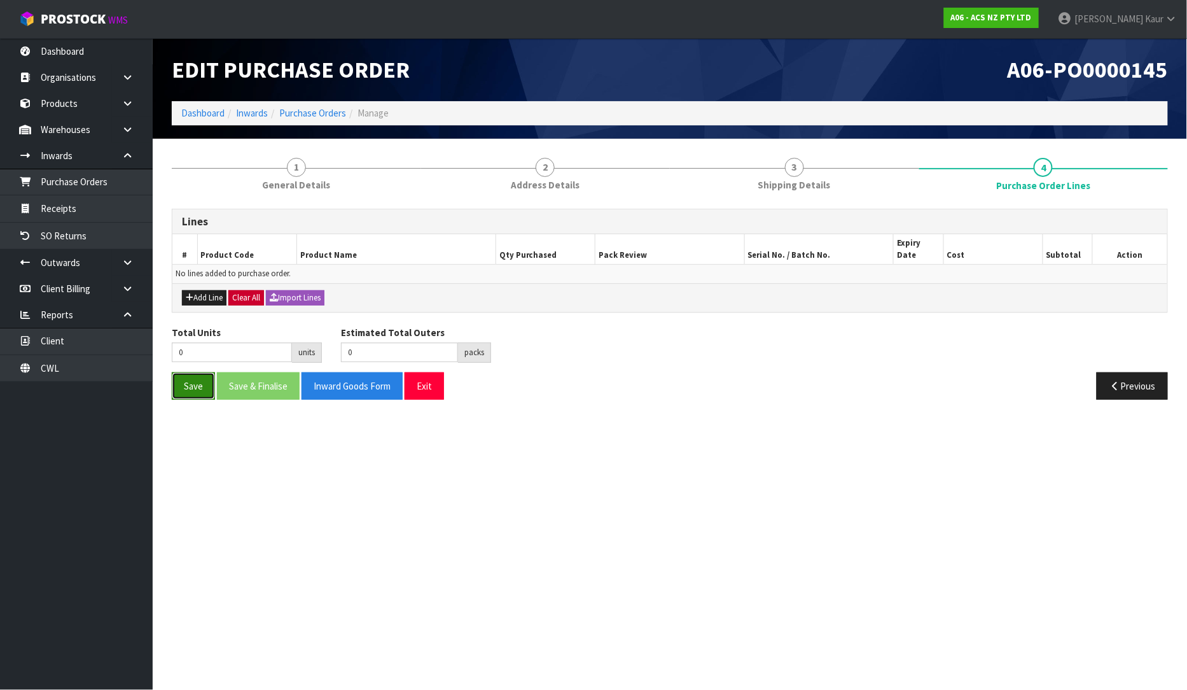
click at [204, 372] on button "Save" at bounding box center [193, 385] width 43 height 27
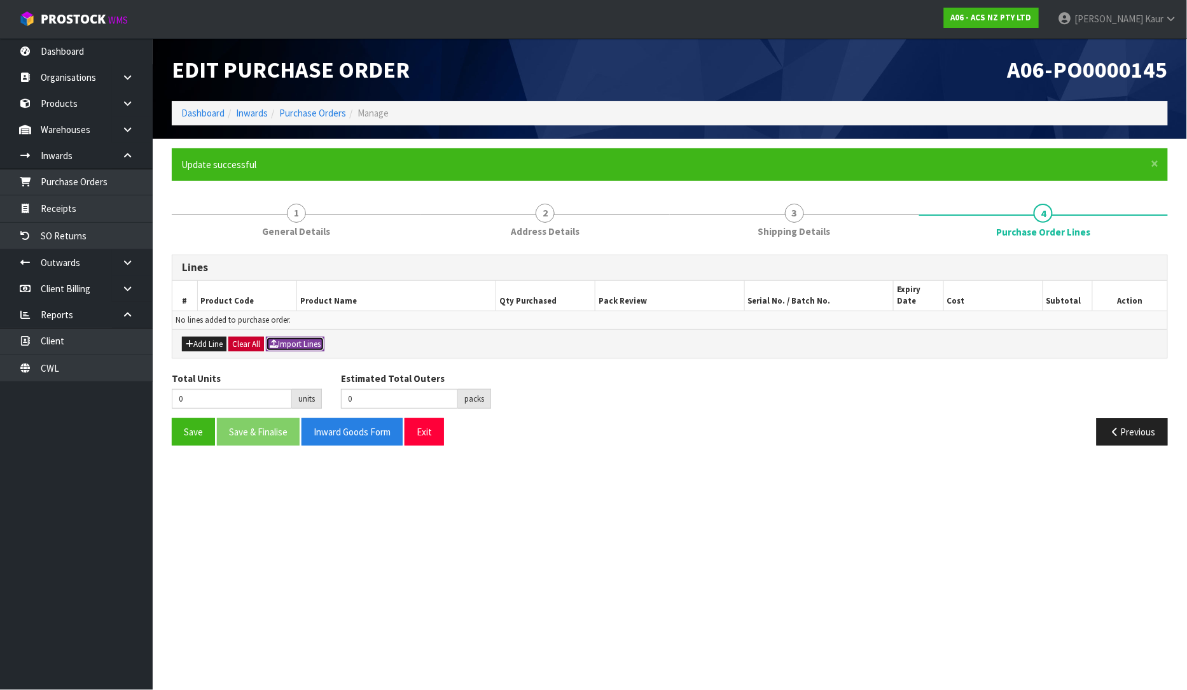
click at [295, 337] on button "Import Lines" at bounding box center [295, 344] width 59 height 15
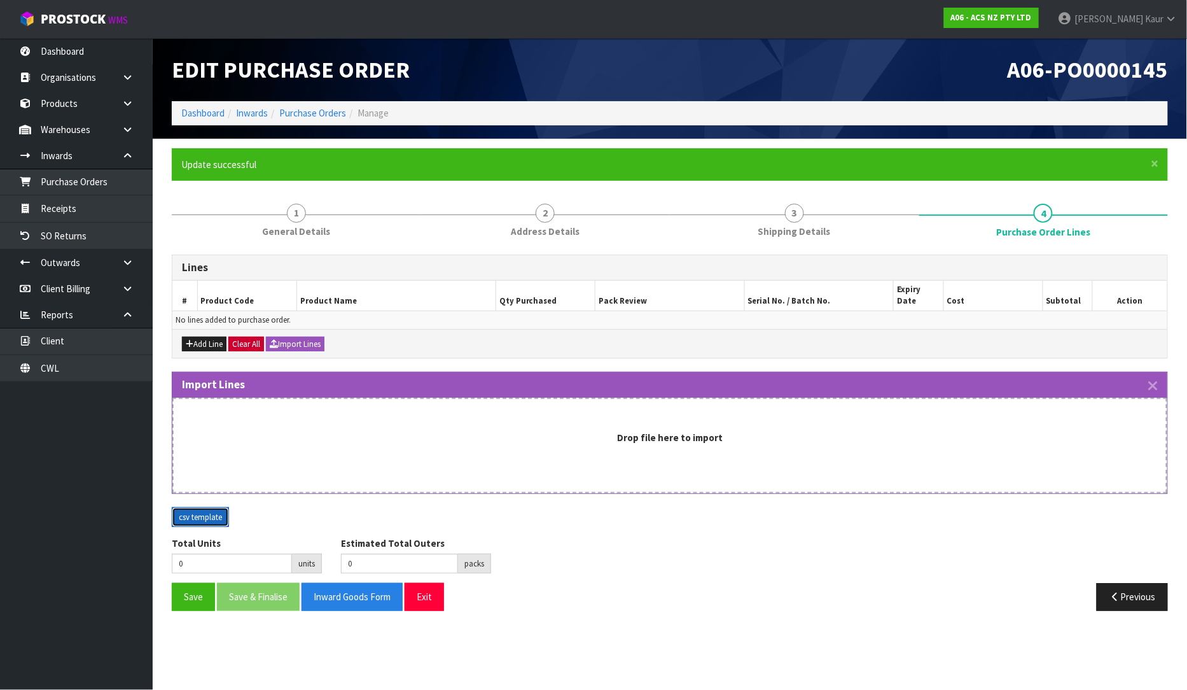
click at [208, 507] on button "csv template" at bounding box center [200, 517] width 57 height 20
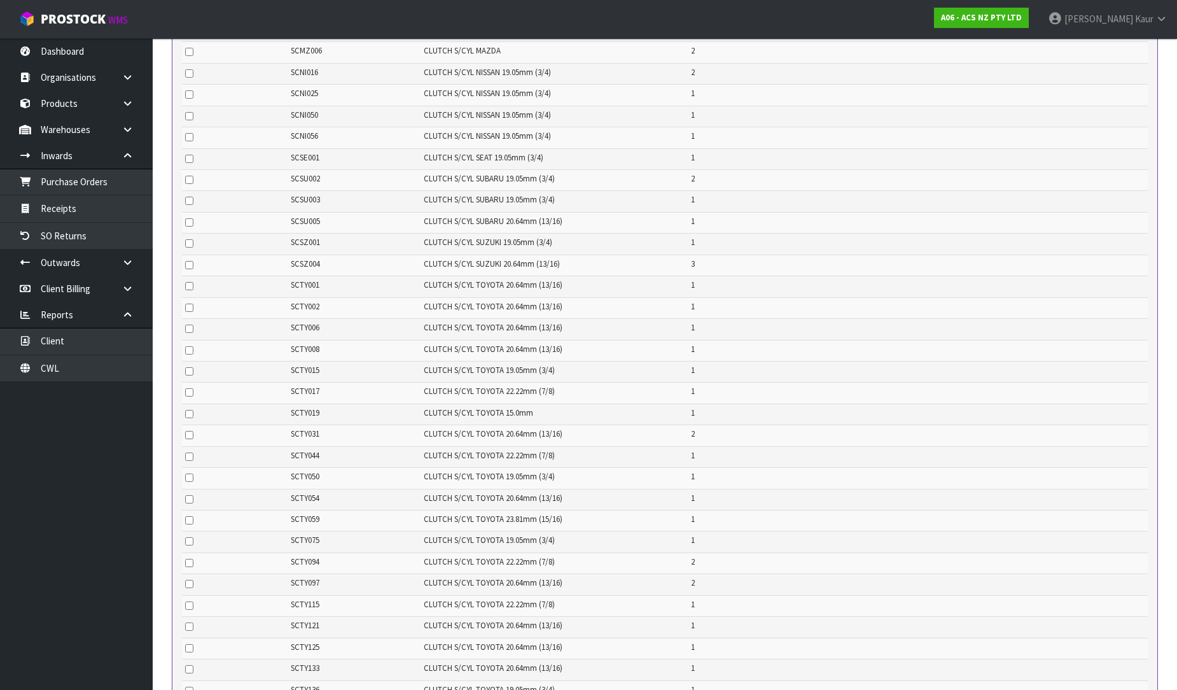
scroll to position [5099, 0]
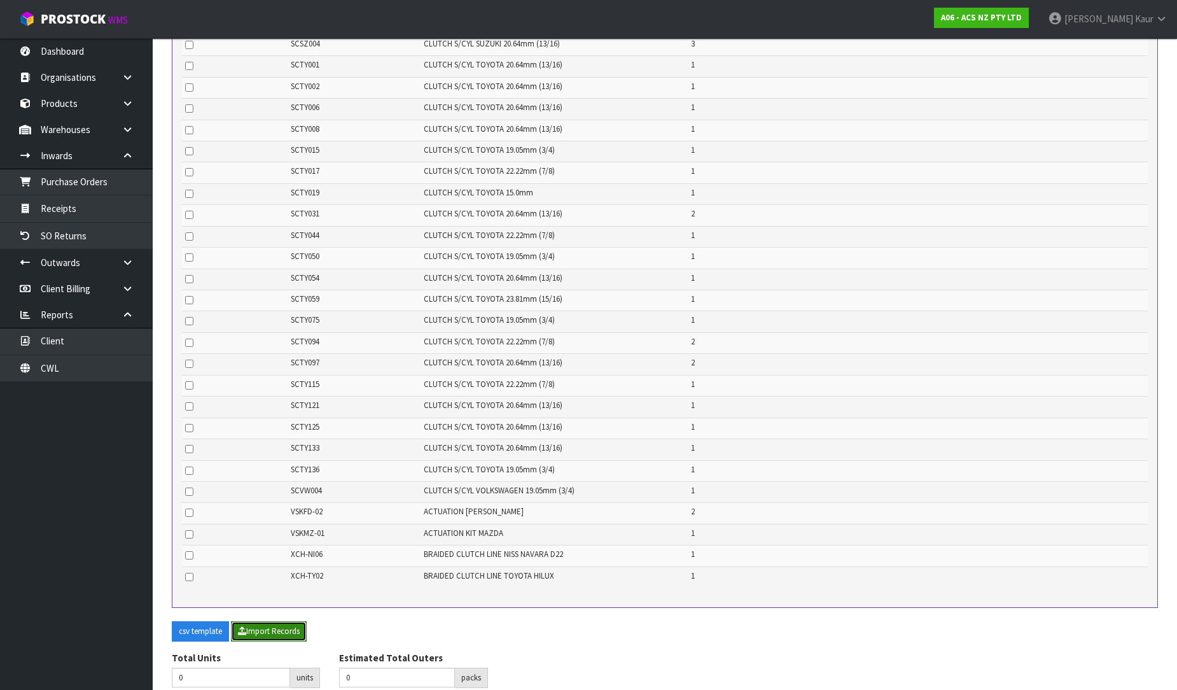
click at [270, 621] on button "Import Records" at bounding box center [269, 631] width 76 height 20
type input "291"
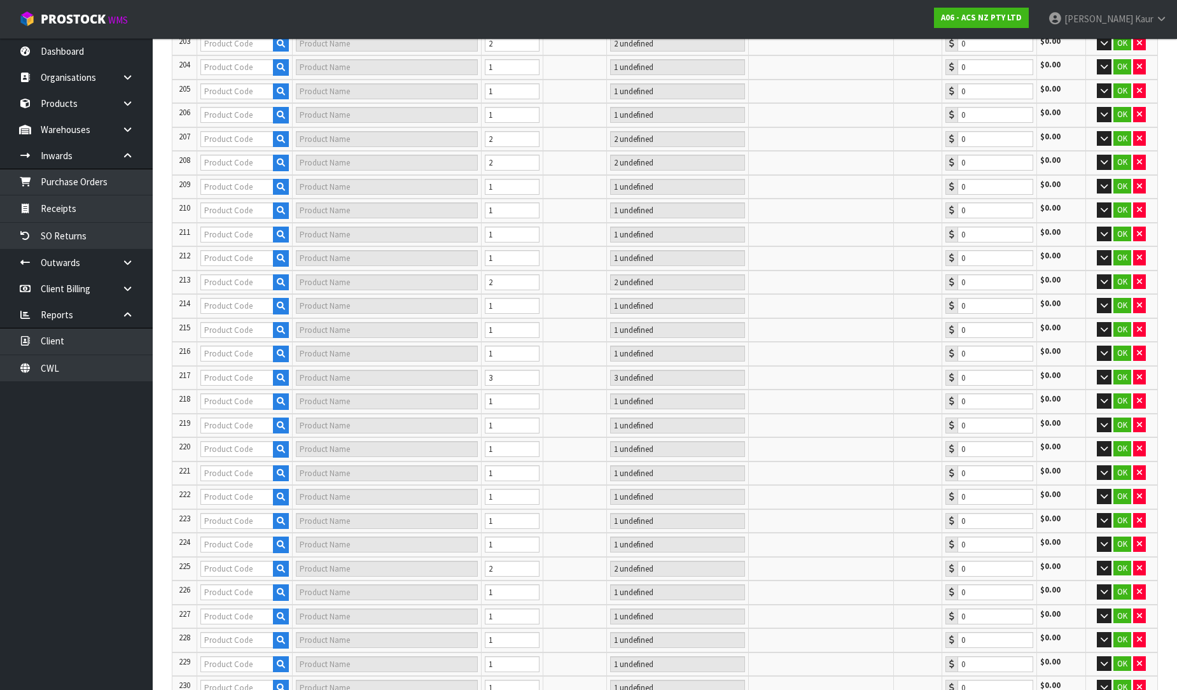
type input "21"
type input "ATFKTY24-16"
type input "C/FORK KIT TOYOTA"
type input "1 CTN"
type input "0.00"
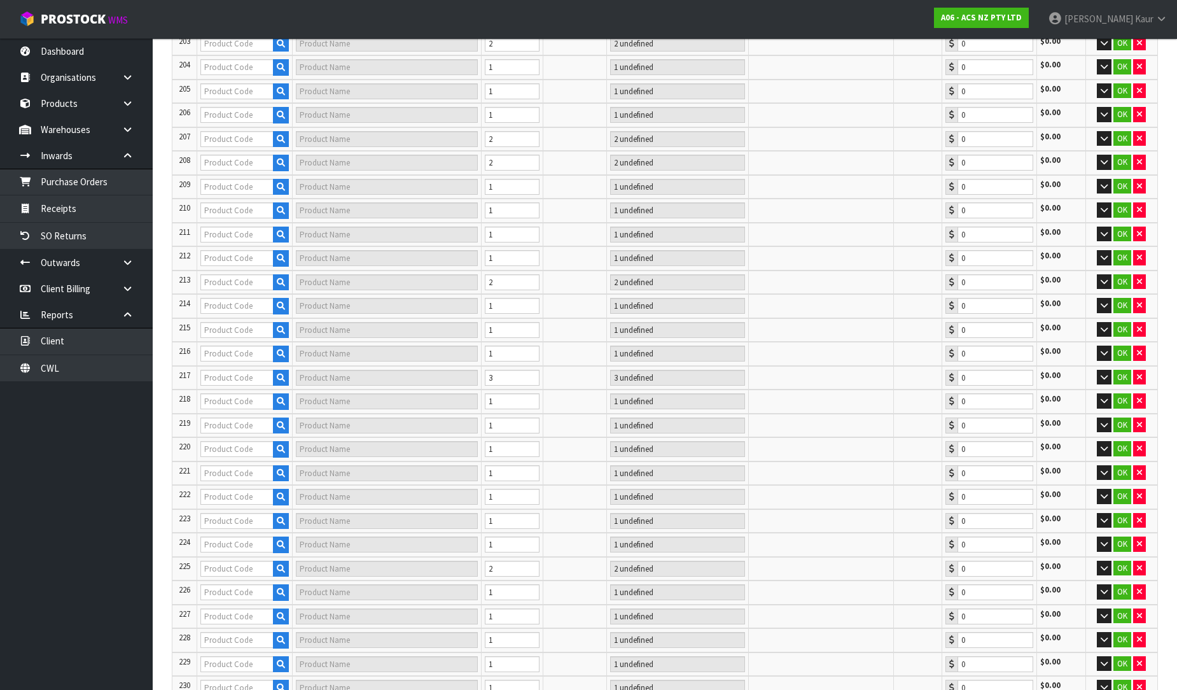
type input "ATFSU01-FK"
type input "C/FORK KIT inc CLIPS"
type input "1 CTN"
type input "0.00"
type input "CLCNI003"
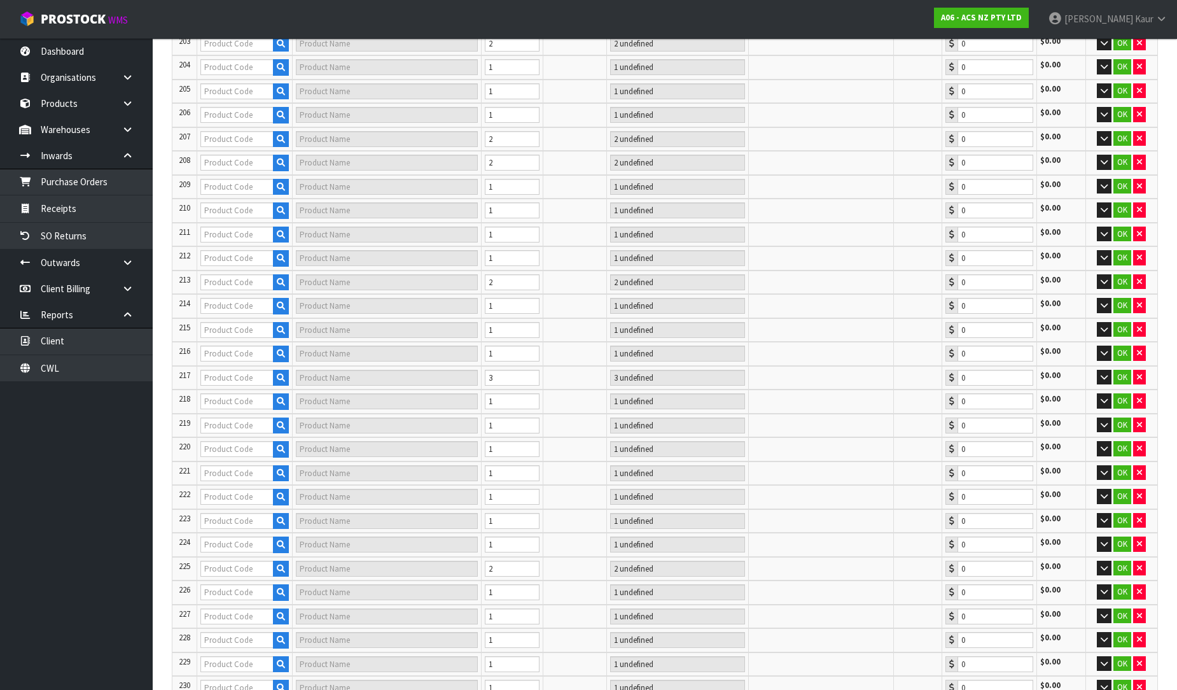
type input "CLUTCH CABLE PULSAR N14/N15 1.6L"
type input "1 CTN"
type input "0.00"
type input "CLCSZ009"
type input "CLUTCH CABLE SUZUKI JIMNY"
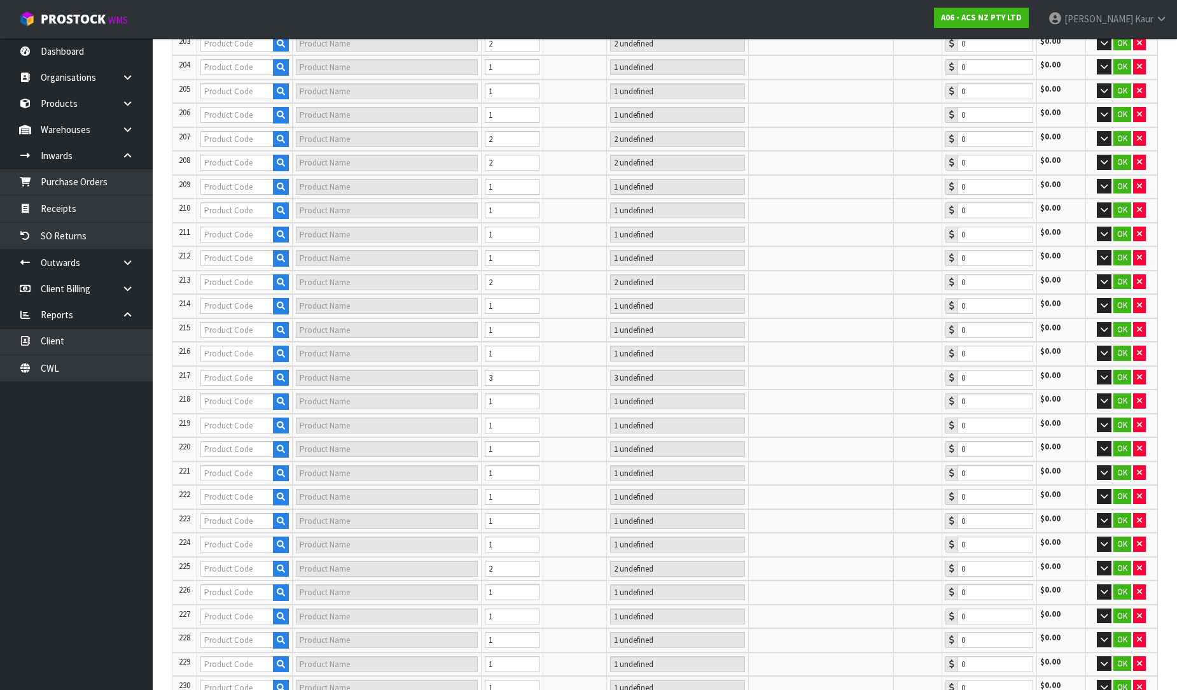
type input "1 [MEDICAL_DATA]"
type input "0.00"
type input "CSCFD015"
type input "CONC S/CYL FORD LANDROVER"
type input "2 CTN"
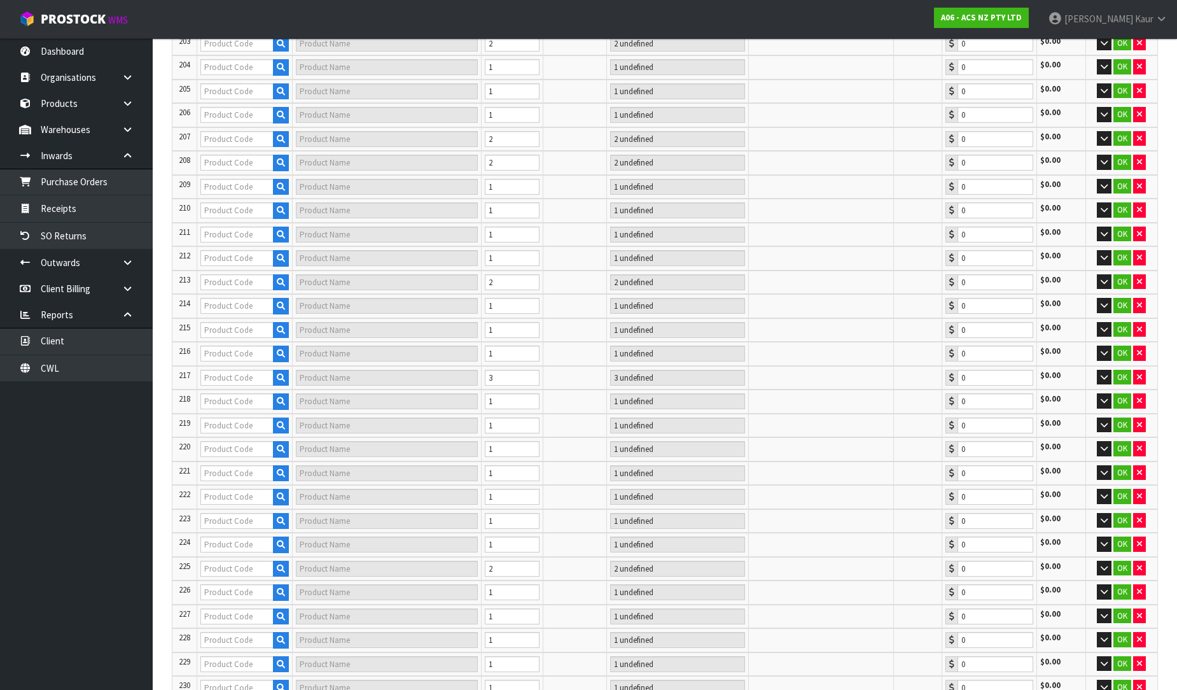
type input "0.00"
type input "CSCFD015-ADPT"
type input "ADAPTOR PIPE RANGER BT50 3.2L"
type input "2 CTN"
type input "0.00"
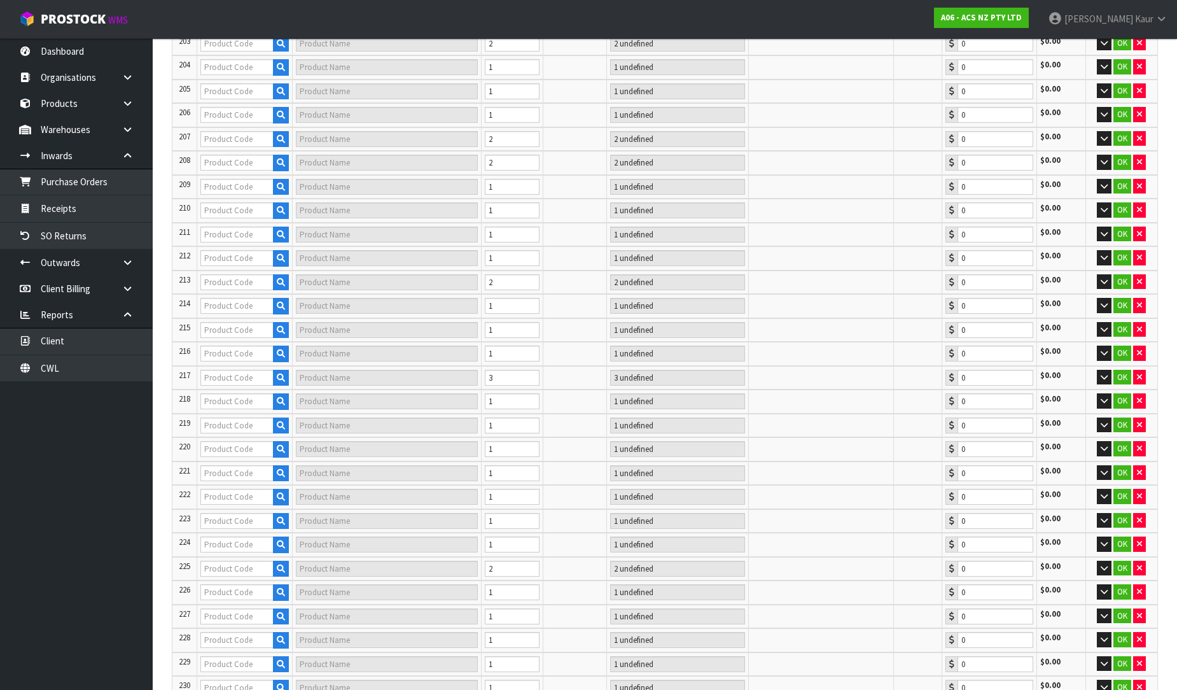
type input "CSCGM002HD"
type input "CSC-COMMODORE 6.0L V8 HD CONV"
type input "1 CTN"
type input "0.00"
type input "CSCGM011"
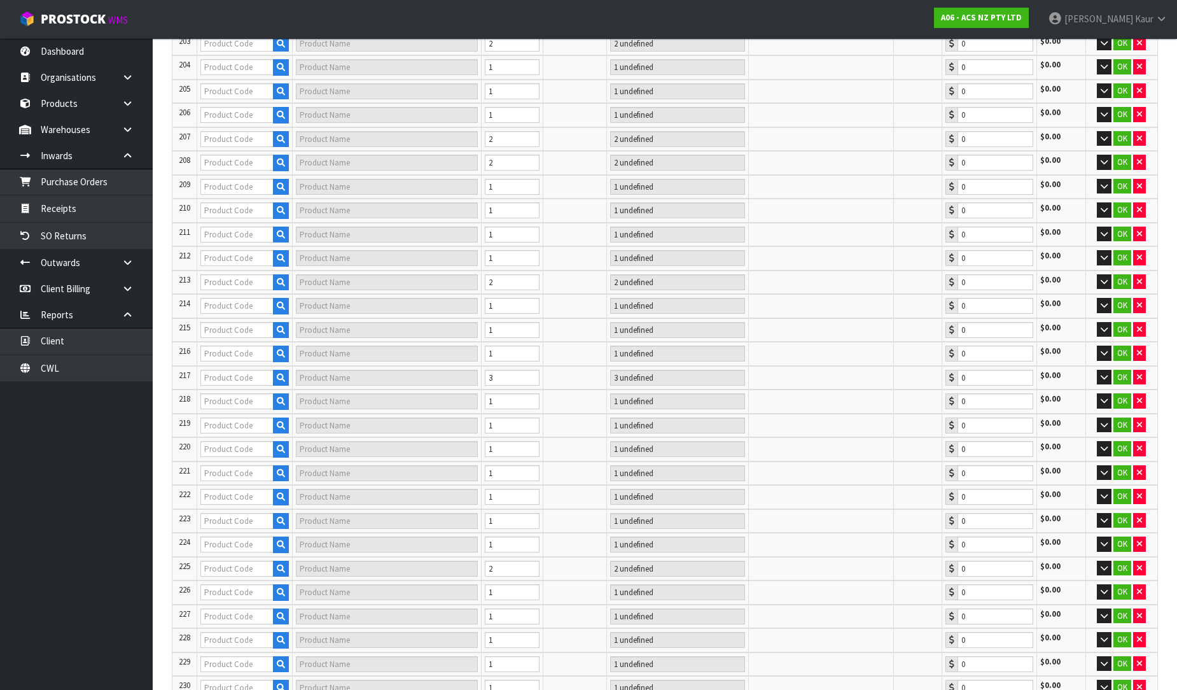
type input "CONC S/CYL GMH/CHEV V8"
type input "2 CTN"
type input "0.00"
type input "CSCRE005"
type input "CONC S/CYL RENAULT"
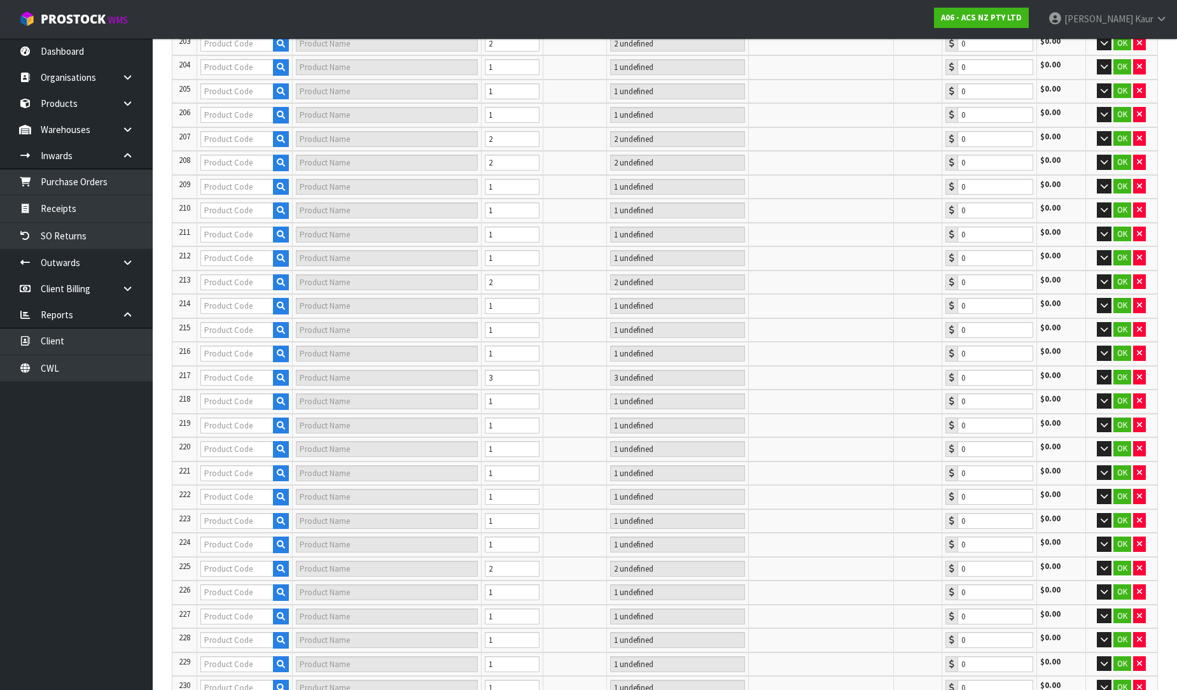
type input "1 CTN"
type input "0.00"
type input "CSCVW003-ADPT"
type input "VW CONNECTION PIPE & BREATHER ASSY"
type input "1 CTN"
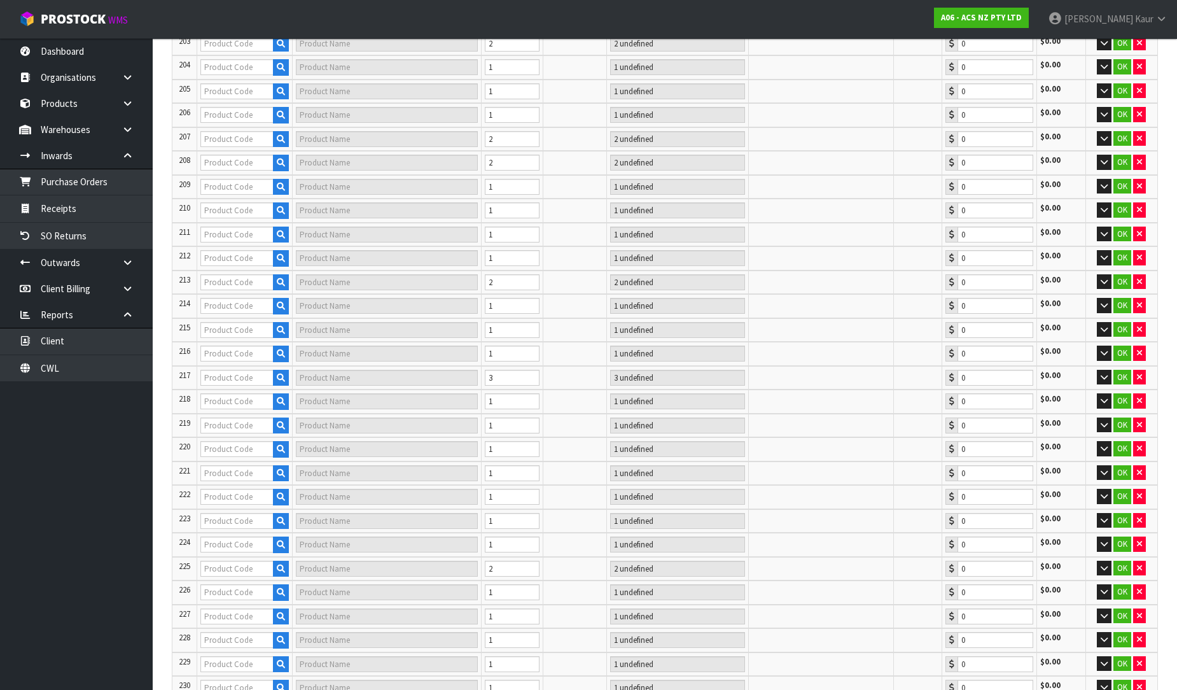
type input "0.00"
type input "FIZ304"
type input "F/WHEEL ISUZU 4JJ1"
type input "1 CTN"
type input "0.00"
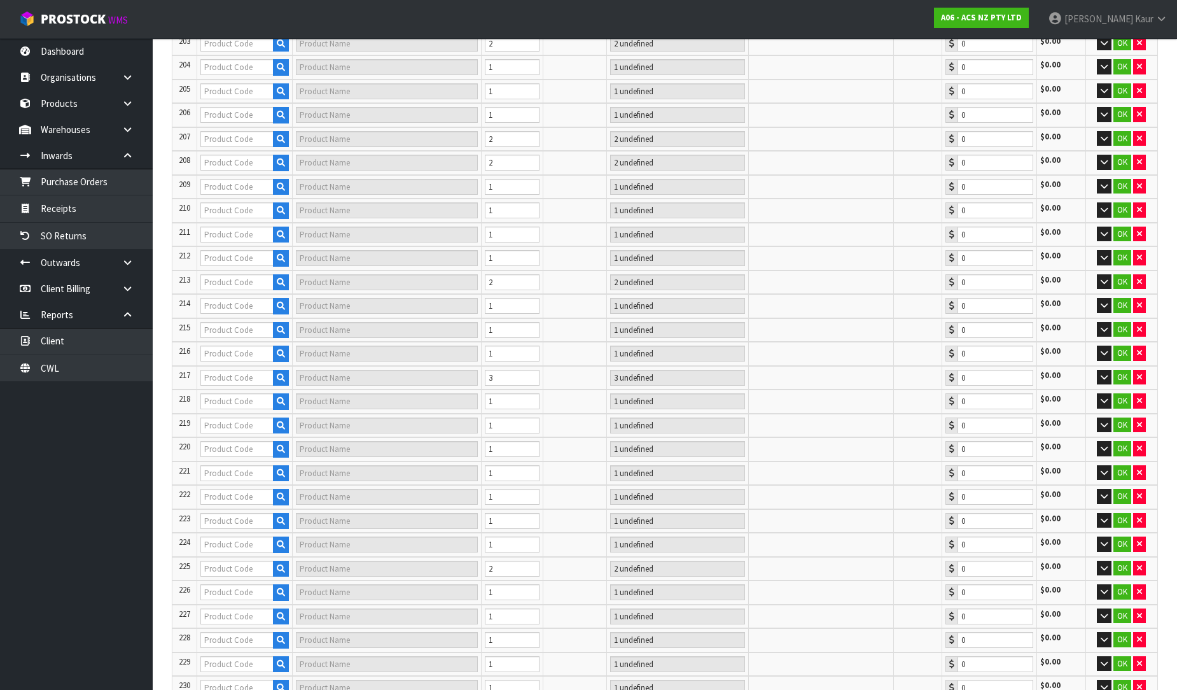
type input "HLFD002"
type input "CLUTCH M/CYL TUBE WITH DAMPER"
type input "2 CTN"
type input "0.00"
type input "KAS16001"
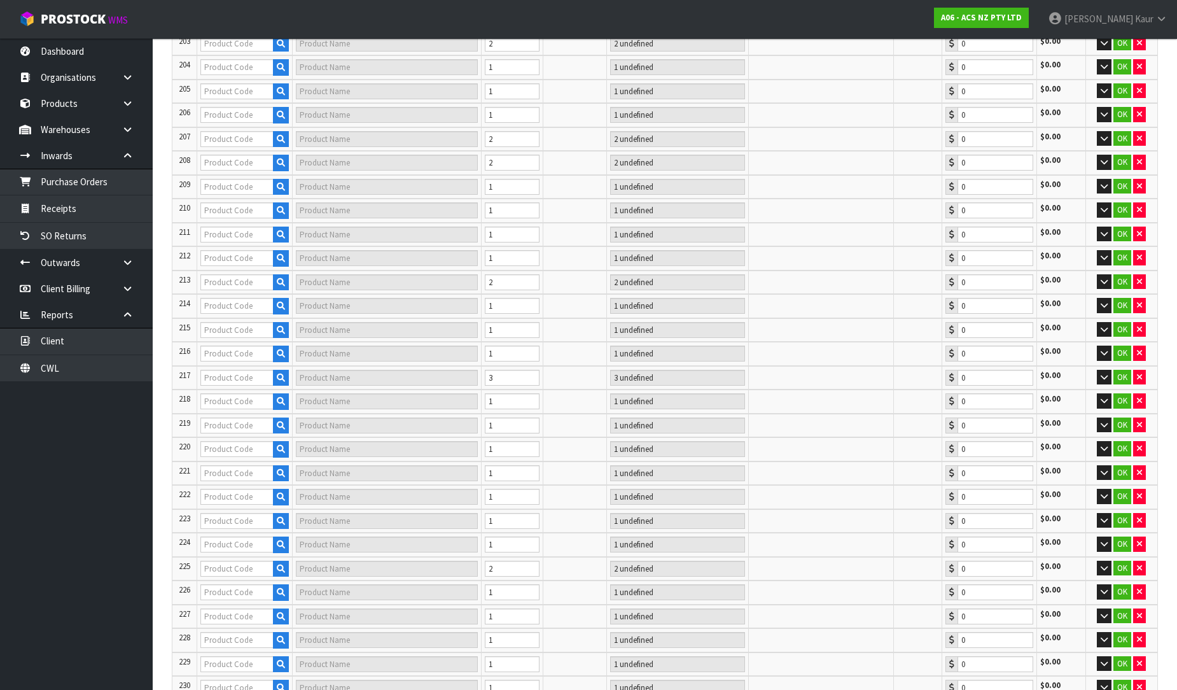
type input "KIT STD AUSTIN/[PERSON_NAME] 0.8L"
type input "1 CTN"
type input "0.00"
type input "KDA17011"
type input "KIT STD DAIHA CENTRO 0.7L"
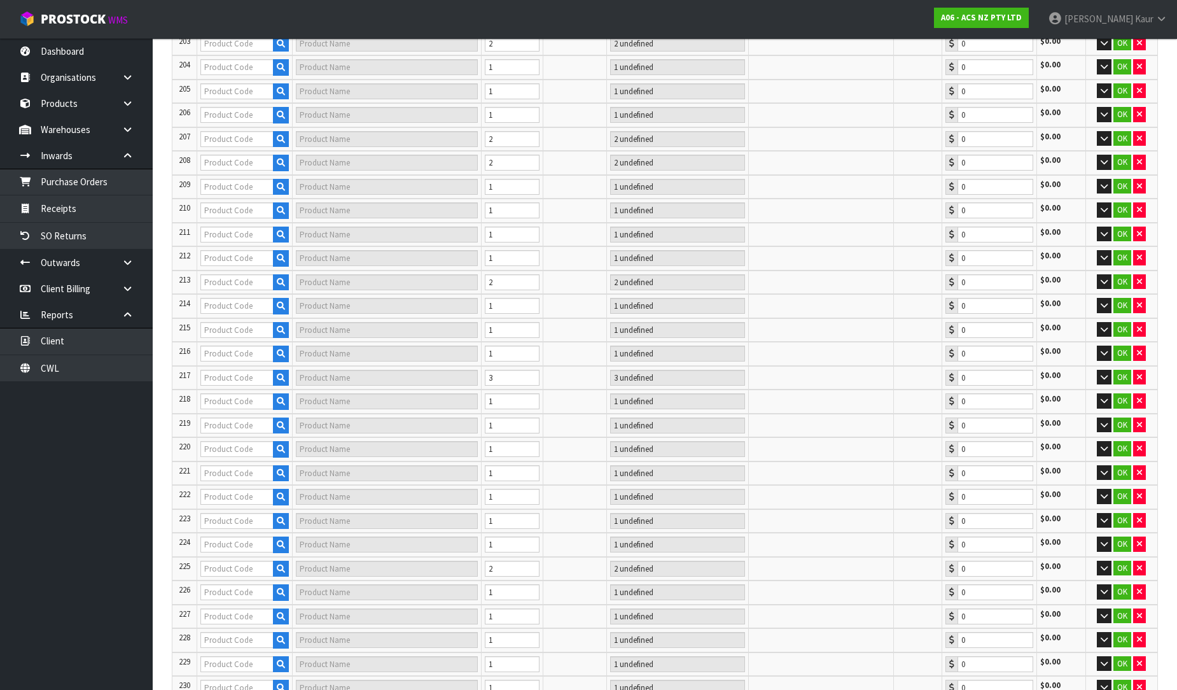
type input "1 CTN"
type input "0.00"
type input "KFD19005"
type input "KIT STD FORD/MAZDA 323 1.3L"
type input "1 CTN"
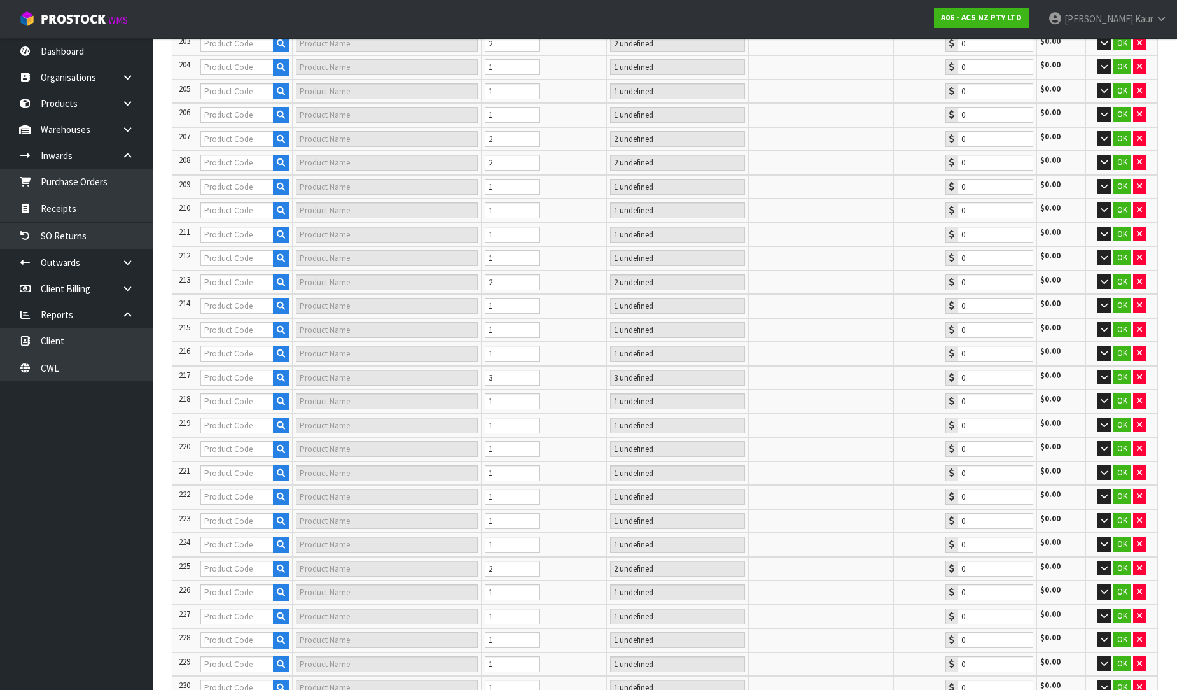
type input "0.00"
type input "45"
type input "KDA24001"
type input "KIT COM DAIHA DELTA 2.5L"
type input "1 CTN"
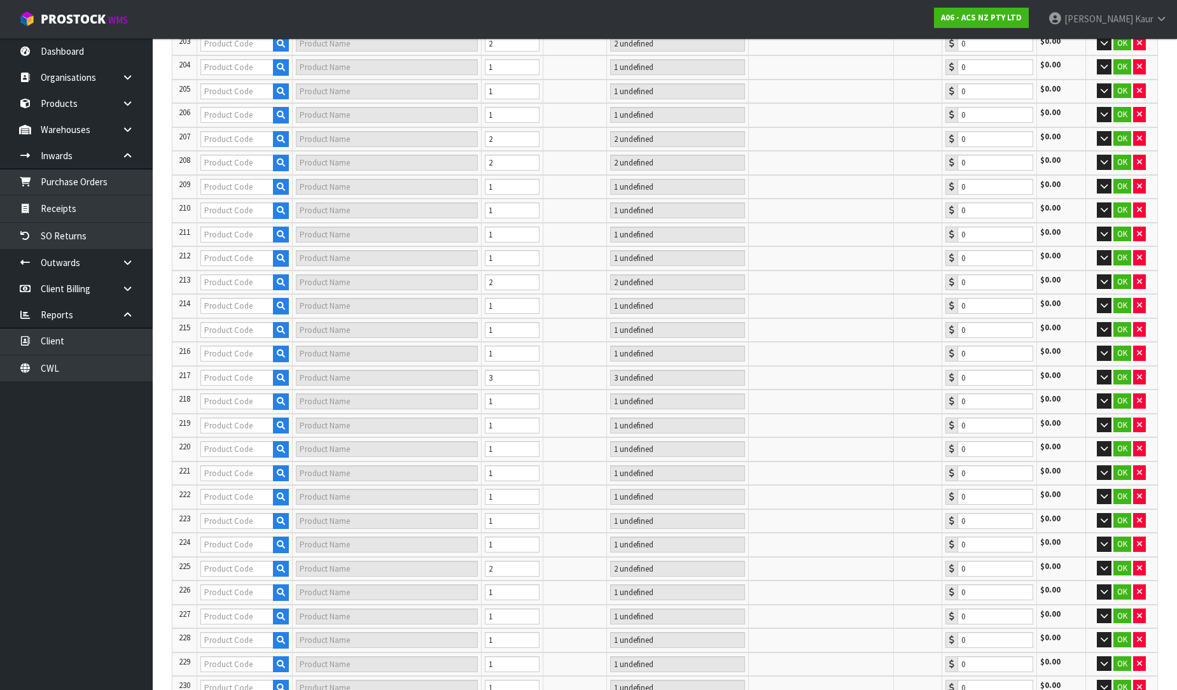
type input "0.00"
type input "KFD23003"
type input "KIT STD FORD CAPRI 1.6L"
type input "1 CTN"
type input "0.00"
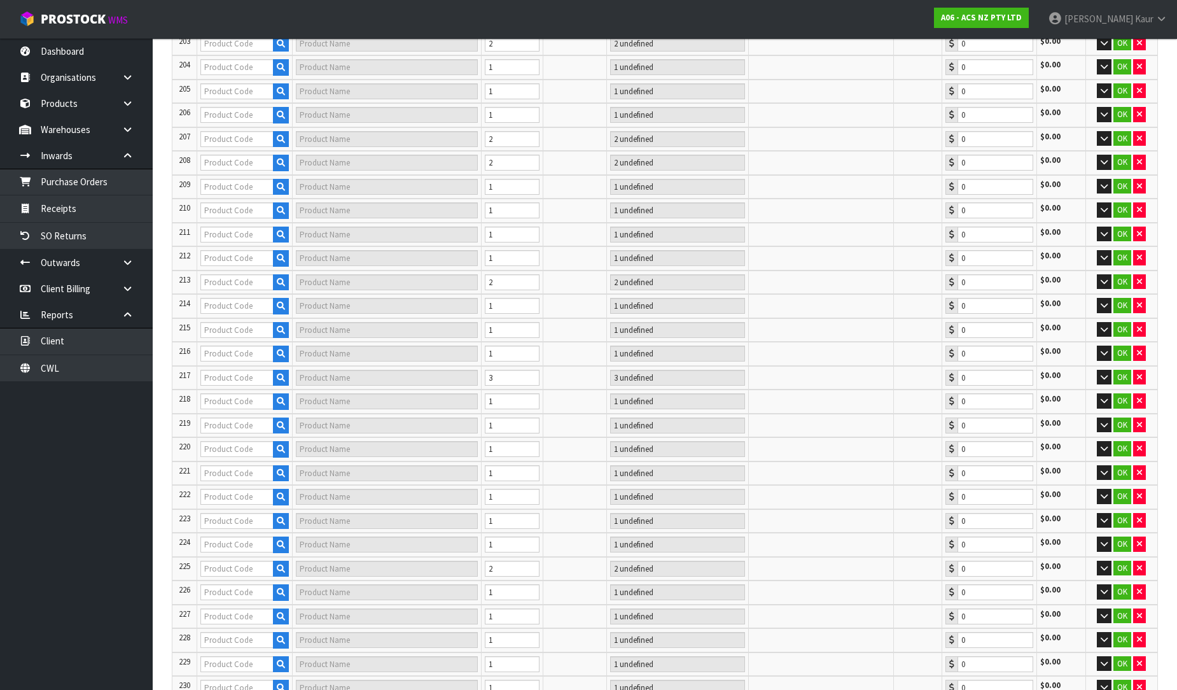
type input "KFD23626"
type input "KIT STD FORD FOCUS 2.0L INC DMF+CSC"
type input "1 CTN"
type input "0.00"
type input "KFD24013"
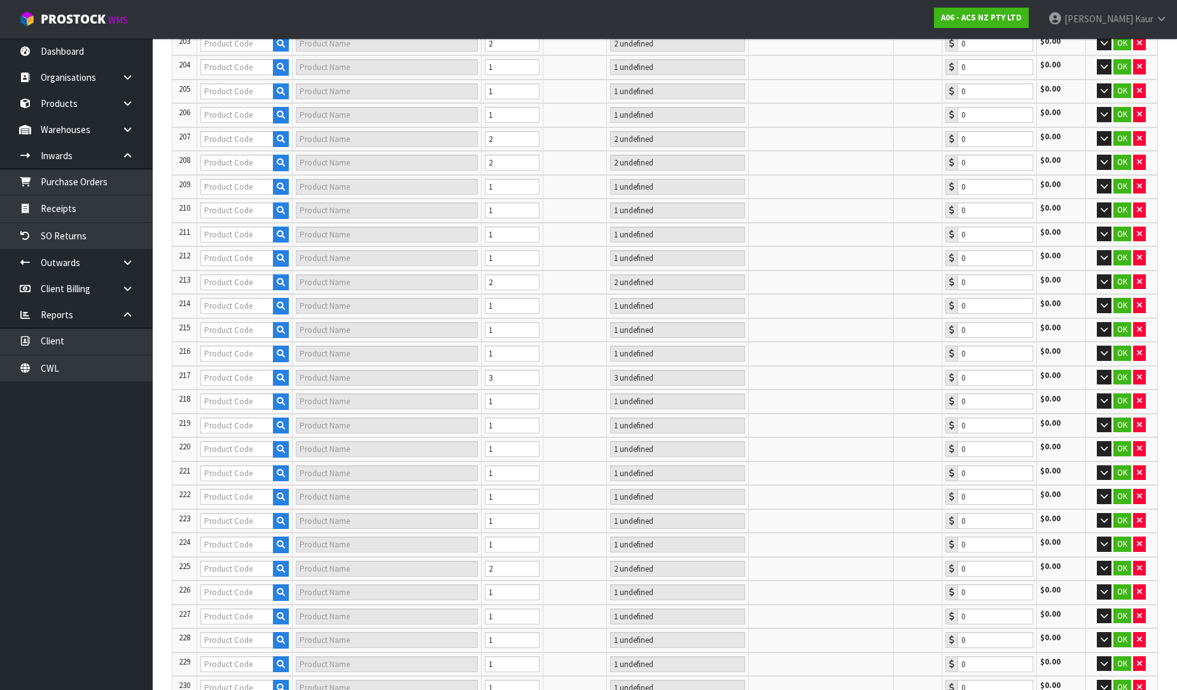
type input "KIT STD MAZDA B2600 2.5L"
type input "1 CTN"
type input "0.00"
type input "KFD24637-1A"
type input "KIT PER FORD FOCUS RS INC F/W+CSC"
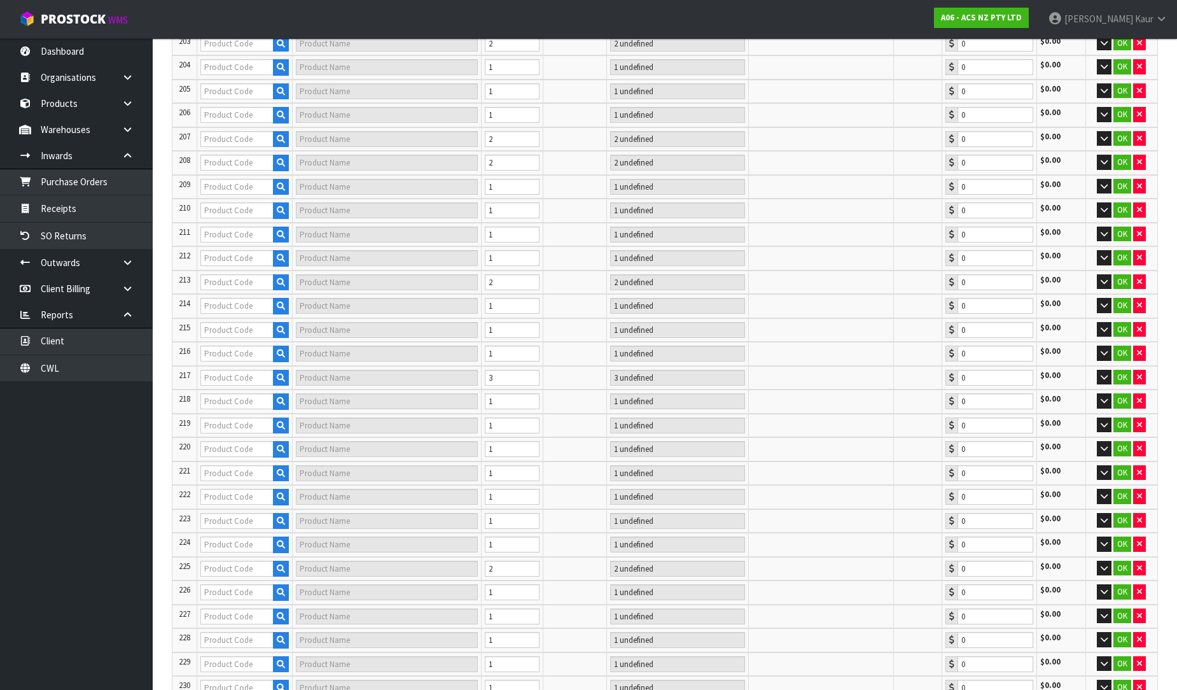
type input "1 CTN"
type input "0.00"
type input "KFD25025"
type input "KIT STD FORD/MAZ RANGER/BT50"
type input "1 CTN"
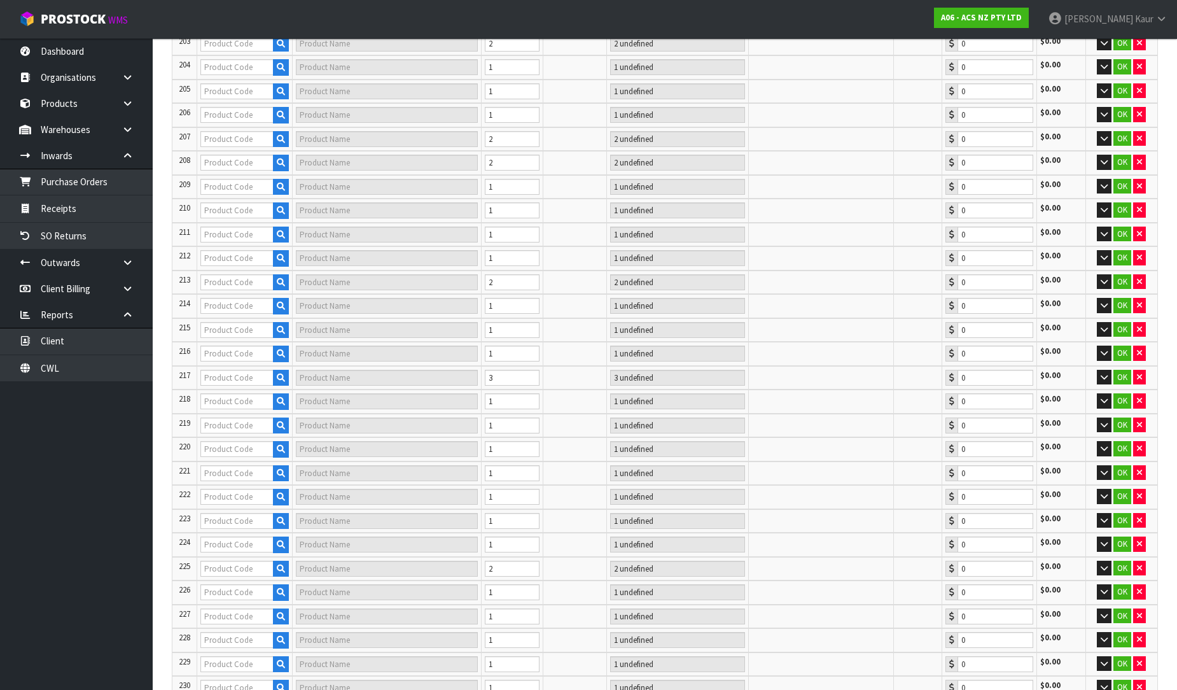
type input "0.00"
type input "KFI24002"
type input "KIT STD FIAT DUCATO 2.8L"
type input "1 CTN"
type input "0.00"
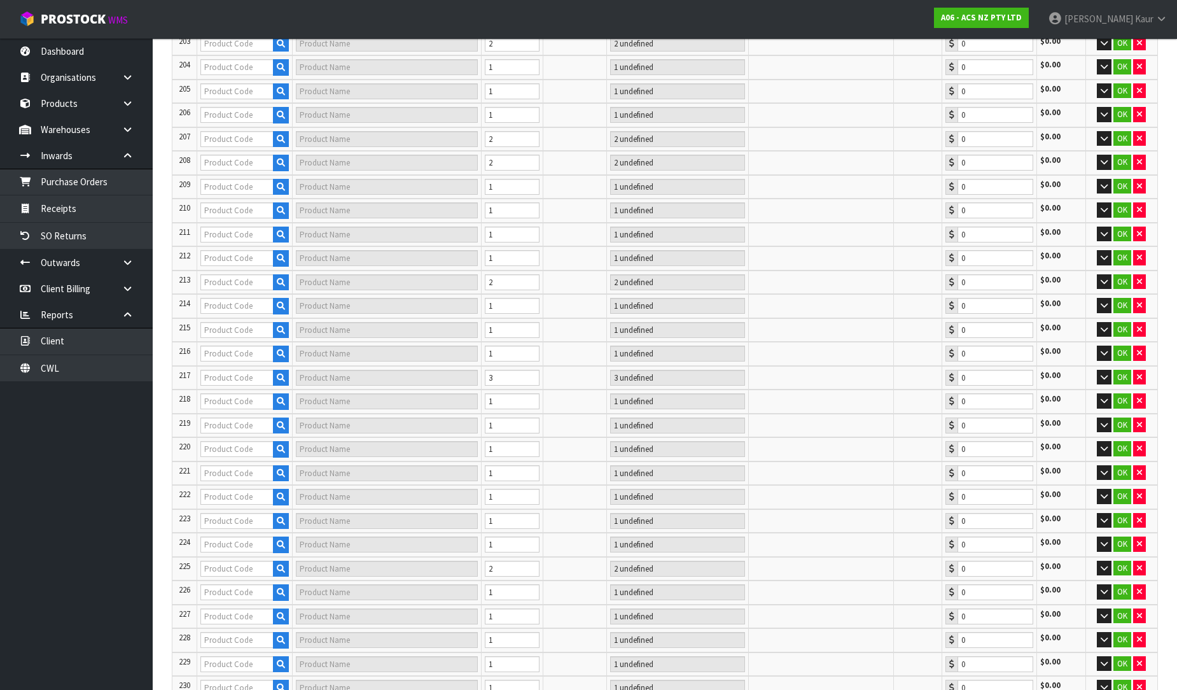
type input "KGM19004"
type input "KIT STD GMH BARINA 1.2L"
type input "1 CTN"
type input "0.00"
type input "KGM22032"
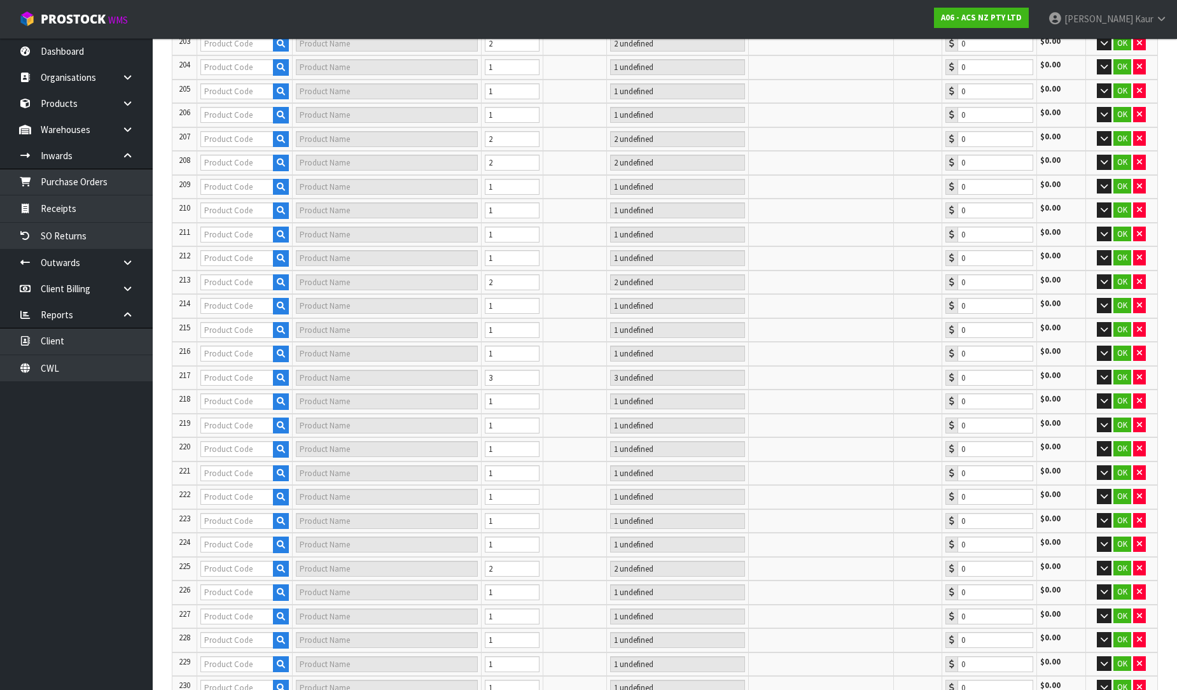
type input "KIT STD GMH BARINA 1.6L"
type input "1 CTN"
type input "0.00"
type input "KGM23001-1A"
type input "KIT PER GMH COM VH/VK 3.3L"
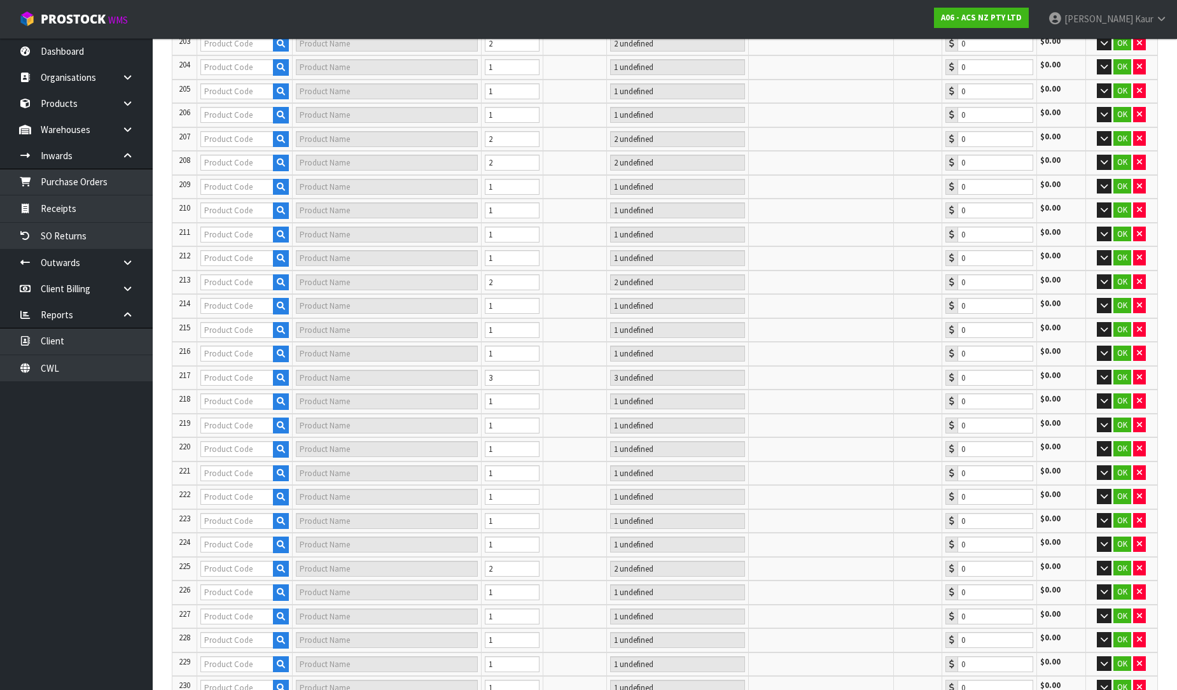
type input "1 CTN"
type input "0.00"
type input "KGM24012"
type input "KIT STD GMH RODEO 2.8L"
type input "1 CTN"
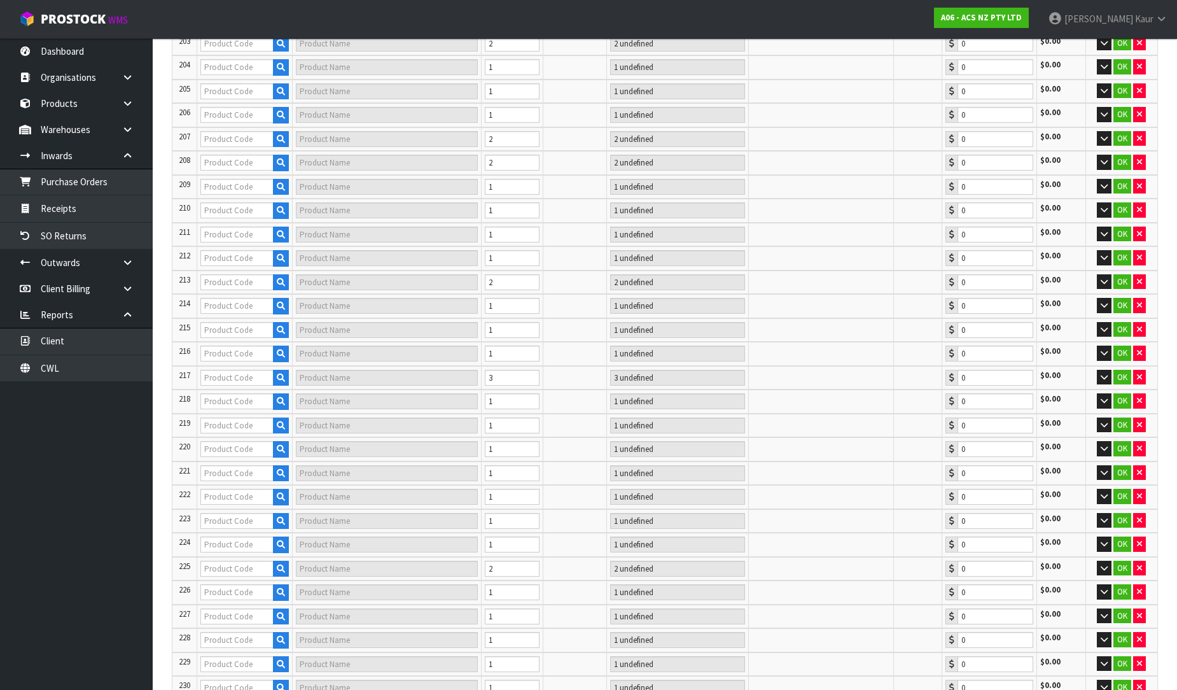
type input "0.00"
type input "KGM25001-1A"
type input "KIT HD GMH JACKAROO 3.1L"
type input "1 CTN"
type input "0.00"
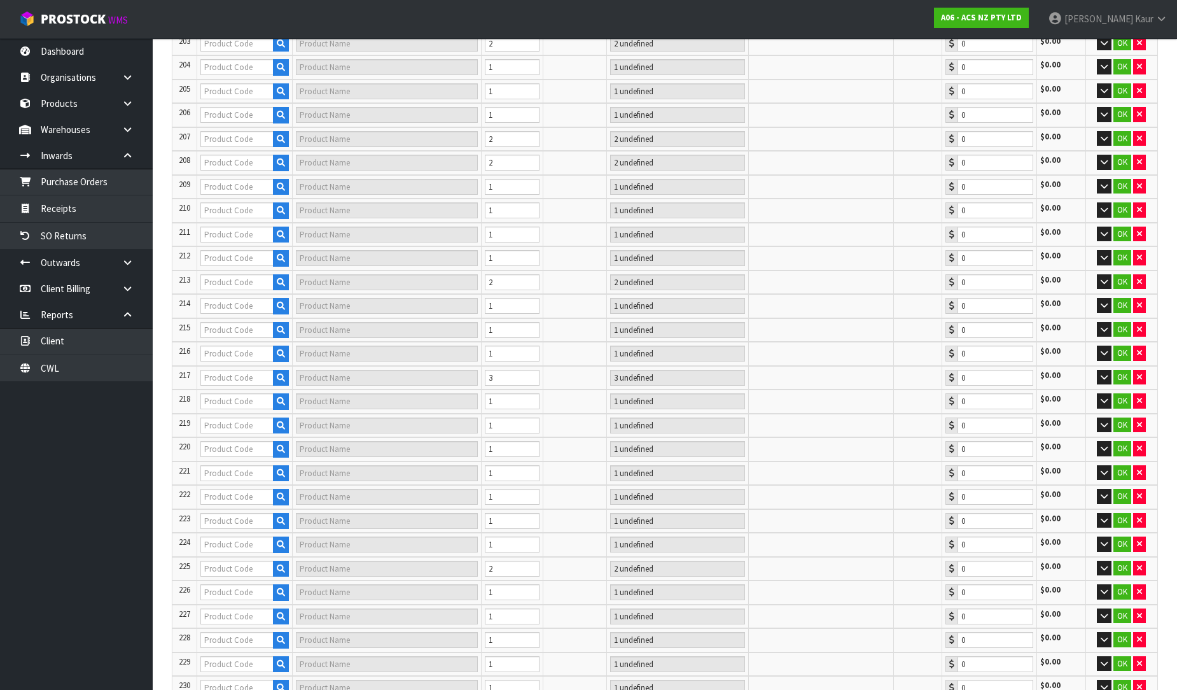
type input "KGM25003-1A"
type input "KIT HD GMH RODEO 3.0L"
type input "1 CTN"
type input "0.00"
type input "KGM28691-1A"
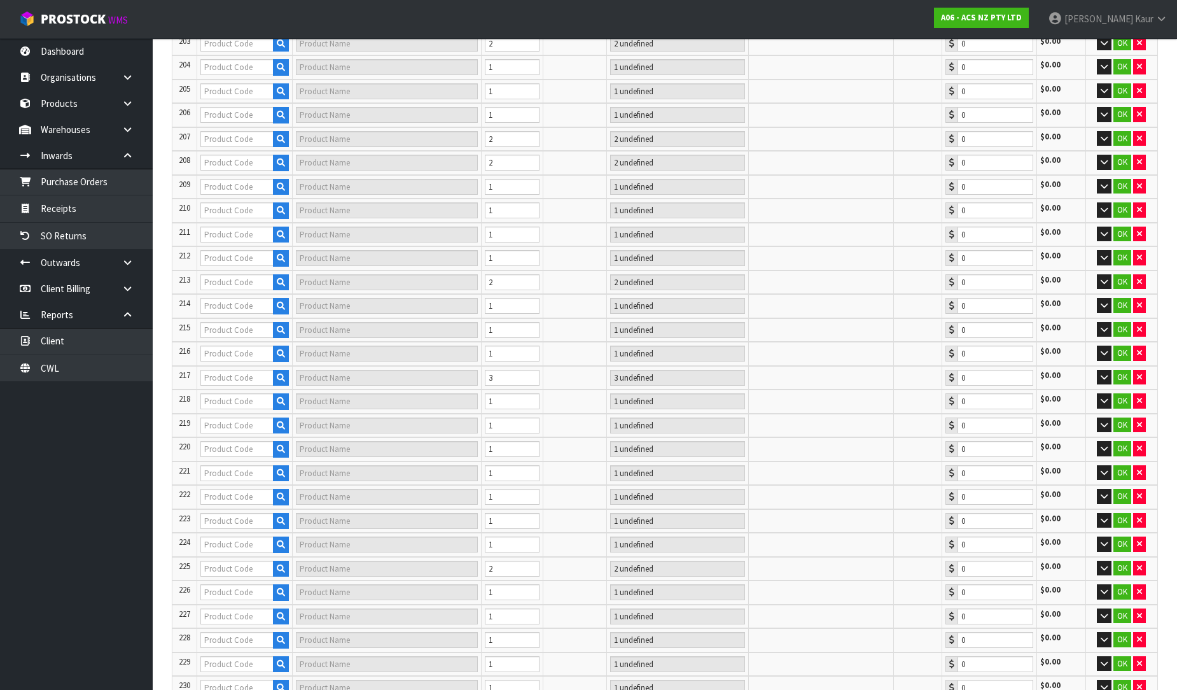
type input "KIT PER GMH VT-VZ V8 NON-SAC INC F/W+CSC"
type input "1 CTN"
type input "0.00"
type input "KGM28692-1A"
type input "KIT PER GMH VE 6.0L NON-SAC INC F/W+CSC"
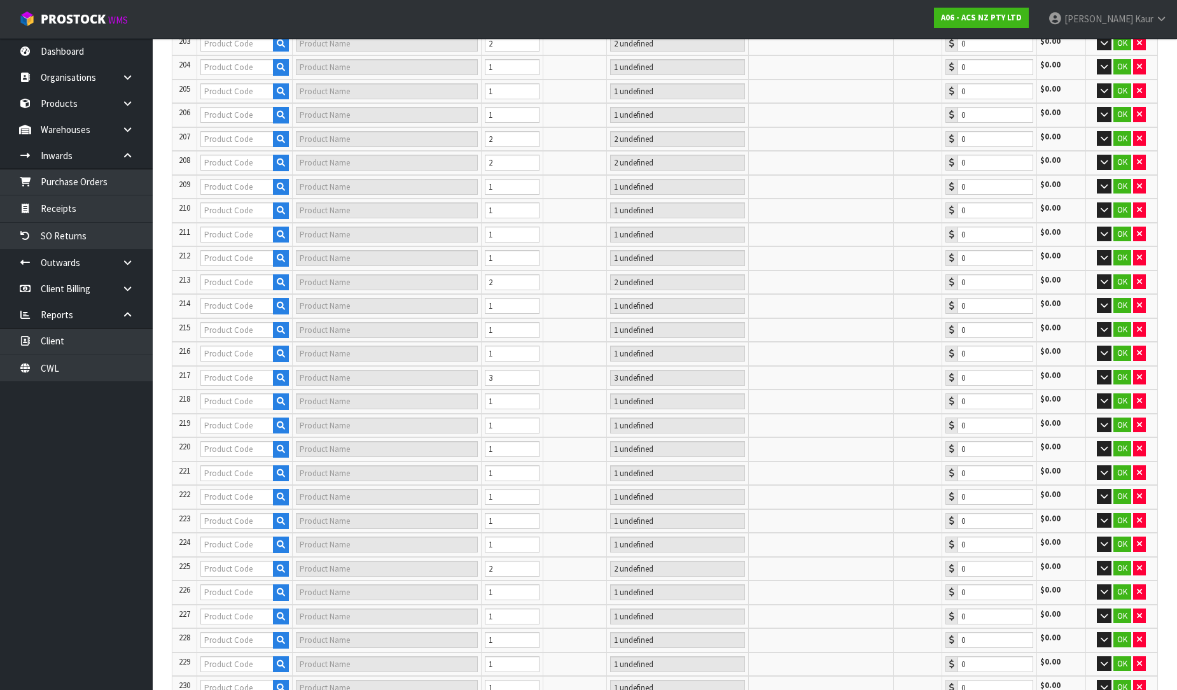
type input "2 CTN"
type input "0.00"
type input "KGM29690-1A"
type input "KIT HD GMH [US_STATE] NON-SAC INC SMF+CSC"
type input "1 CTN"
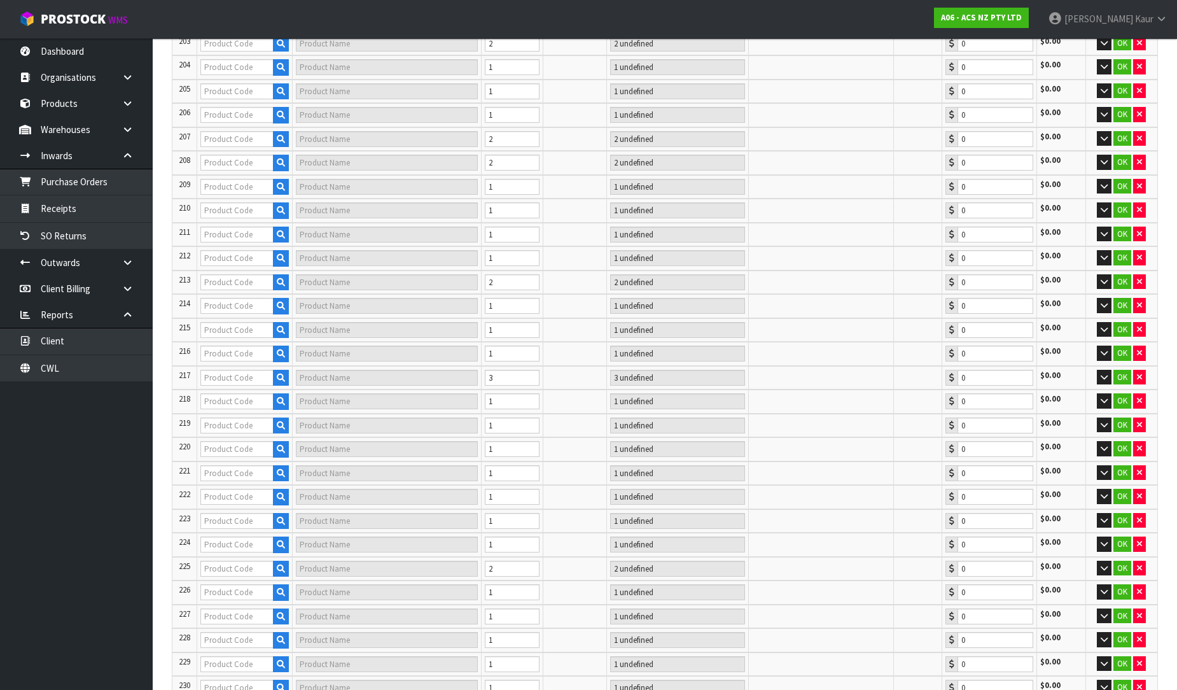
type input "0.00"
type input "KGW25001"
type input "KIT STD GREATWALL V200 2.0L"
type input "1 CTN"
type input "0.00"
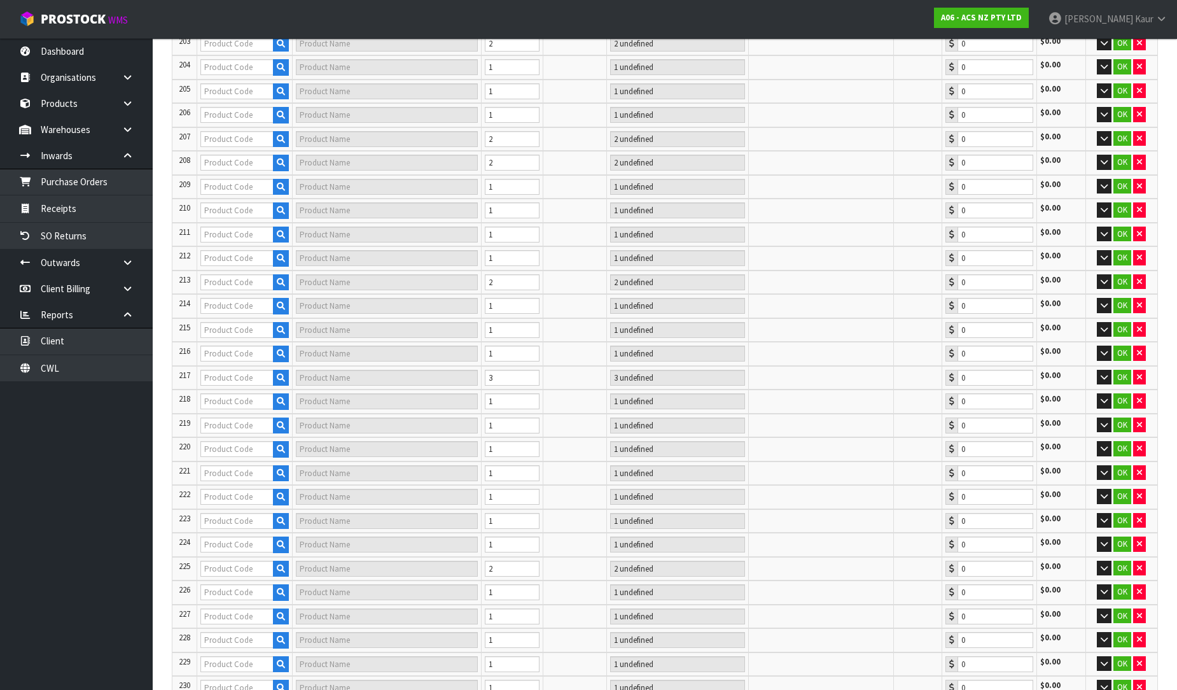
type input "KHD26503"
type input "KIT STD HYUN ILOAD 2.5L INC DMF"
type input "1 CTN"
type input "0.00"
type input "KHD30001"
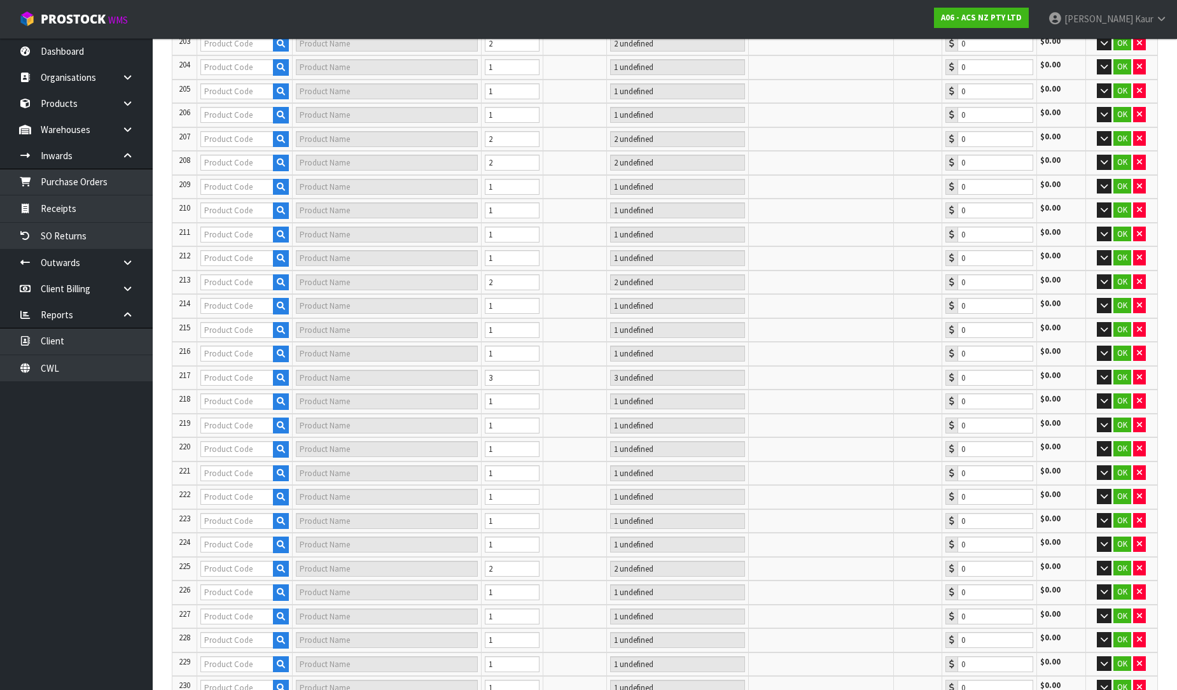
type input "KIT COM HYUNDAI"
type input "1 CTN"
type input "0.00"
type input "KHI43004"
type input "KIT COM HINO FS P11C"
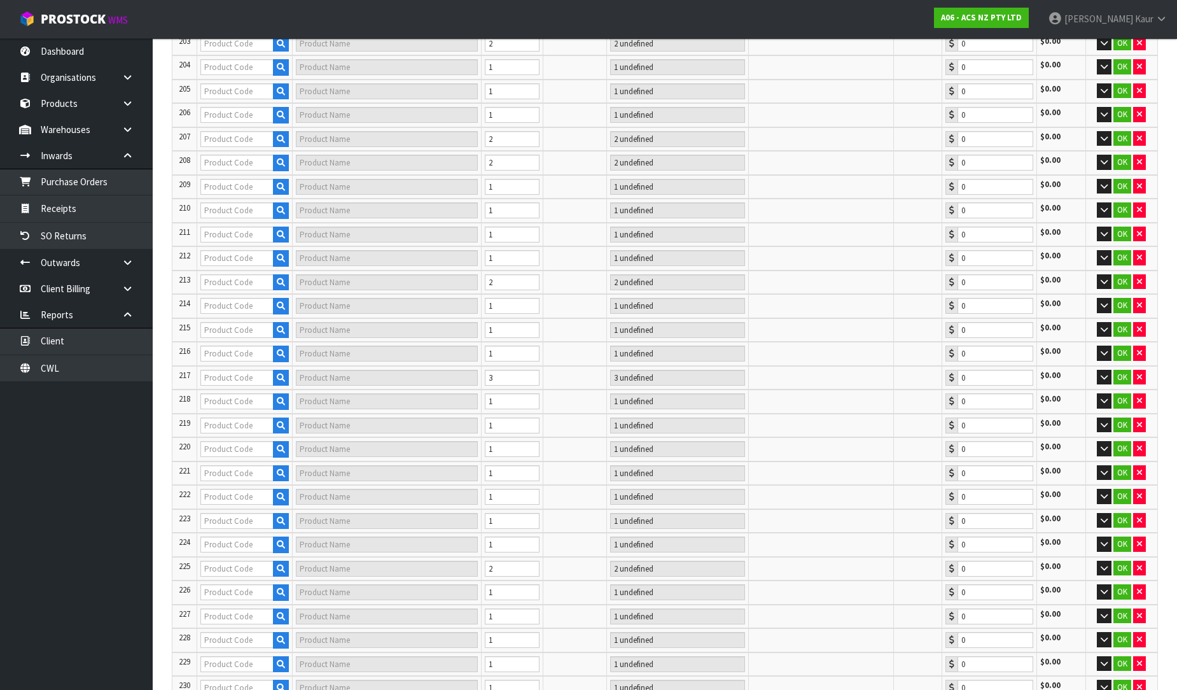
type input "1 CTN"
type input "0.00"
type input "KIZ24001"
type input "KIT COM ISUZU ELF 150,250"
type input "1 CTN"
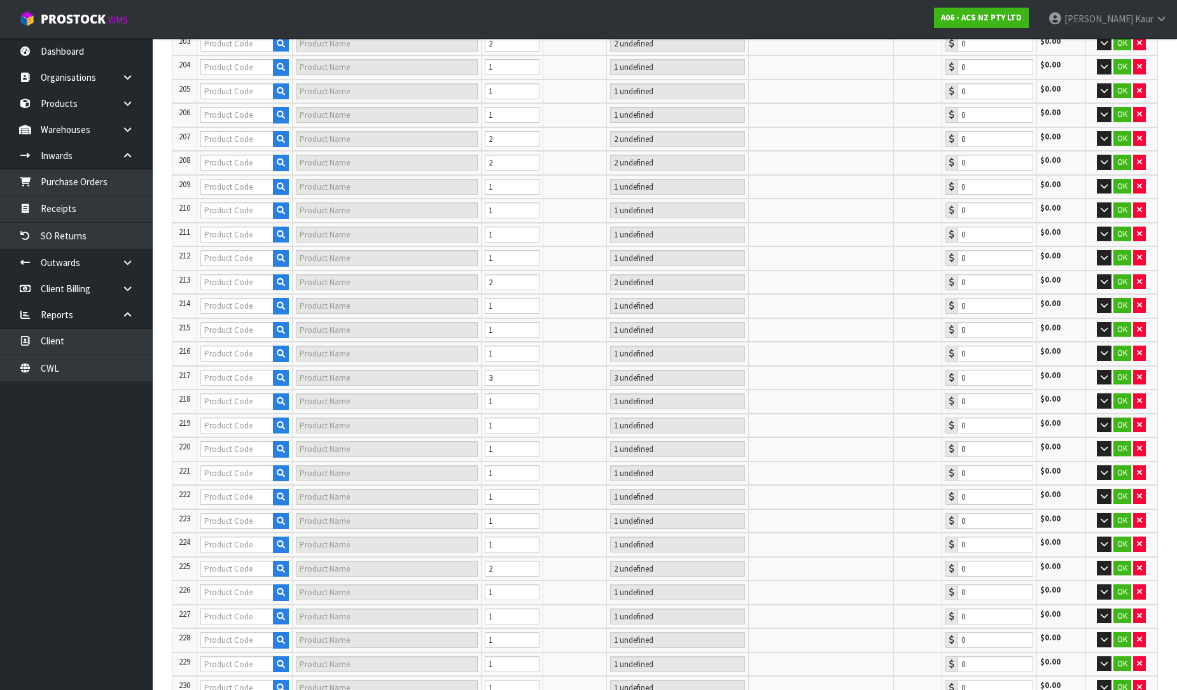
type input "0.00"
type input "KIZ28007"
type input "KIT STD ISUZU D-MAX 3.0L"
type input "1 CTN"
type input "0.00"
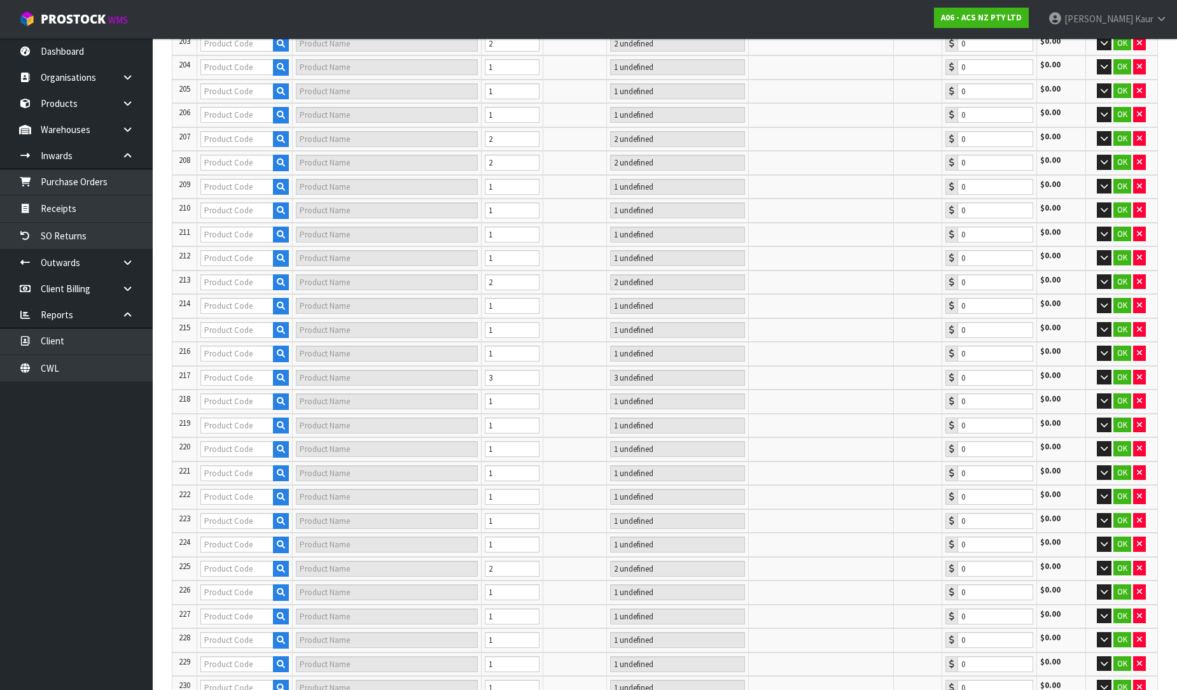
type input "KIZ28007-1A"
type input "KIT HD ISUZU D-MAX 3.0L"
type input "1 CTN"
type input "0.00"
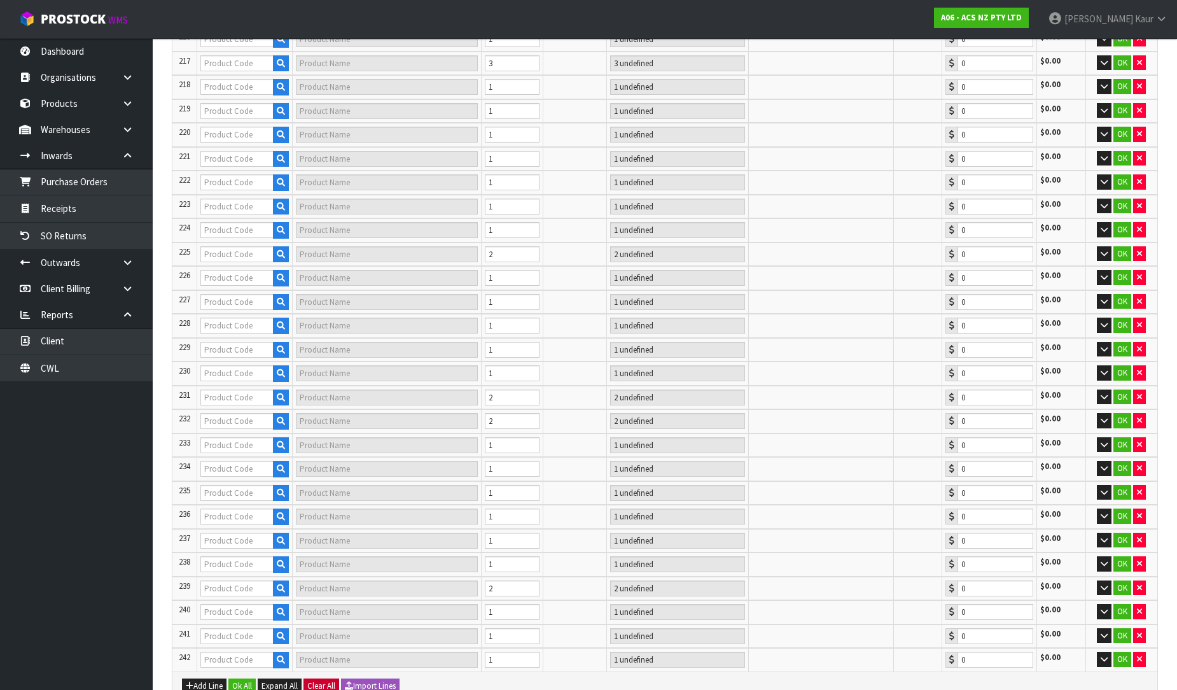
type input "55"
type input "KHD28502"
type input "KIT STD HYUN ILOAD 2.5L INC SMF"
type input "1 CTN"
type input "0.00"
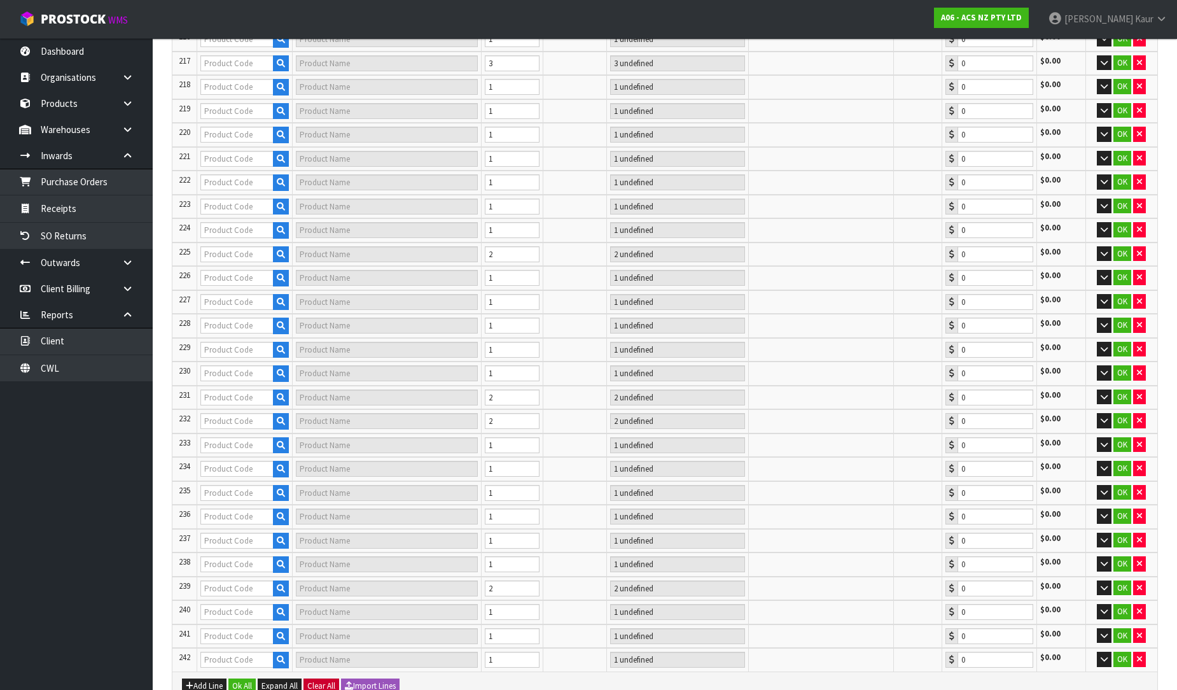
type input "KHI33006"
type input "KIT COM [PERSON_NAME]"
type input "1 CTN"
type input "0.00"
type input "KHN20006-1A"
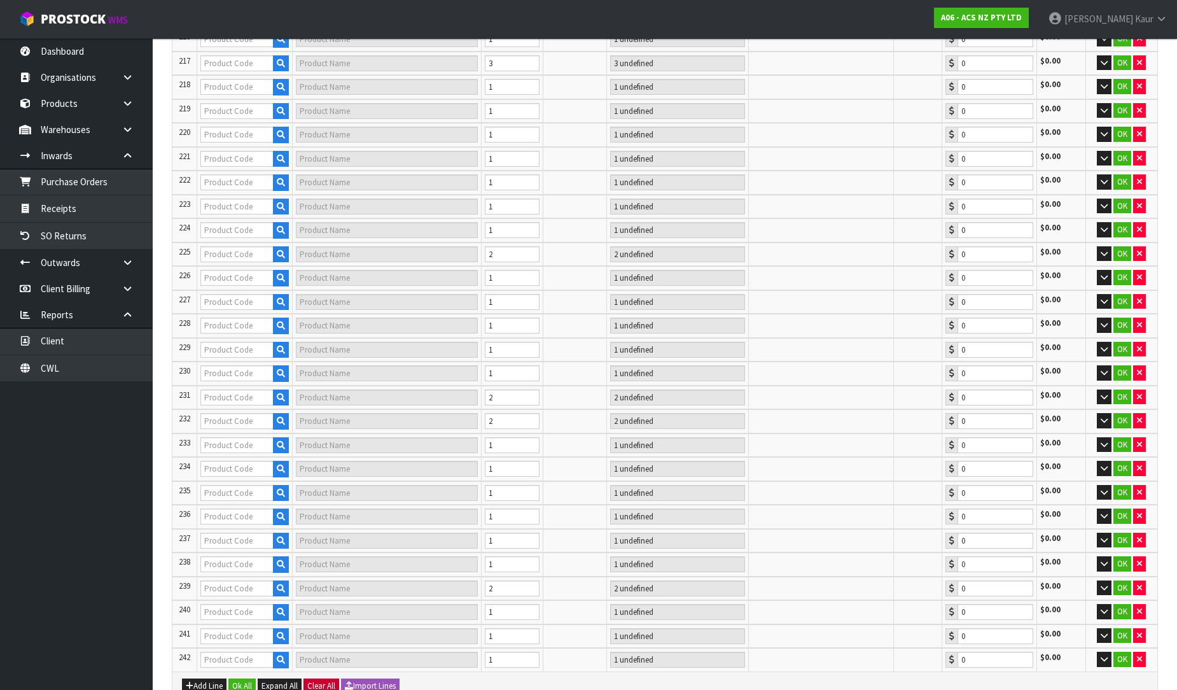
type input "KIT PER HONDA BREZE 1.3/1.5L"
type input "1 [MEDICAL_DATA]"
type input "0.00"
type input "KIZ26001"
type input "KIT COM ISUZU ELF NK/NP 3.3L"
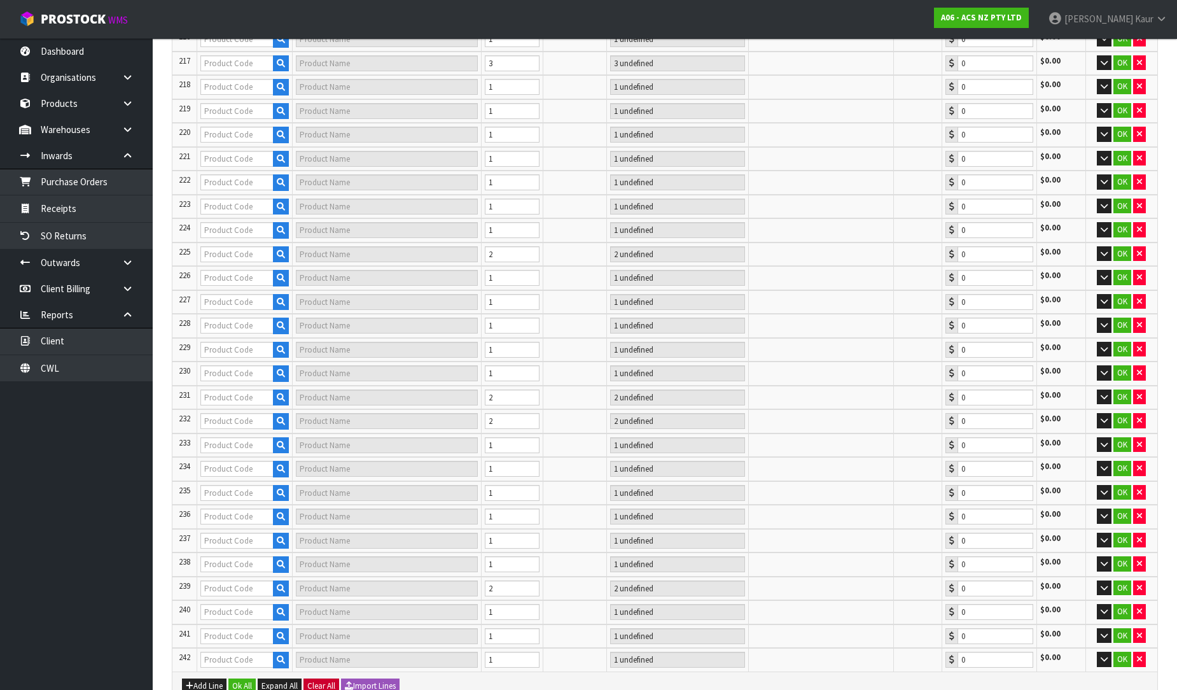
type input "1 CTN"
type input "0.00"
type input "KIZ38017"
type input "KIT COM ISUZU FRR34 6HK1"
type input "1 CTN"
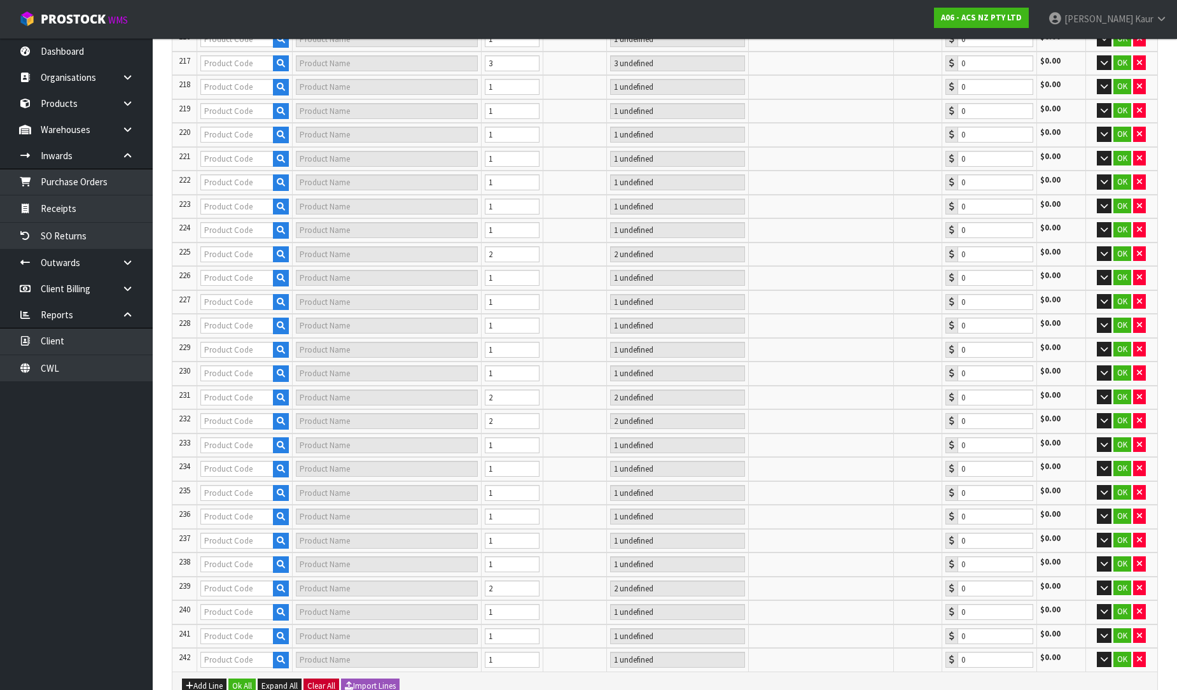
type input "0.00"
type input "KLD26001"
type input "KIT STD LDV V80 5SPD 2.5L"
type input "1 CTN"
type input "0.00"
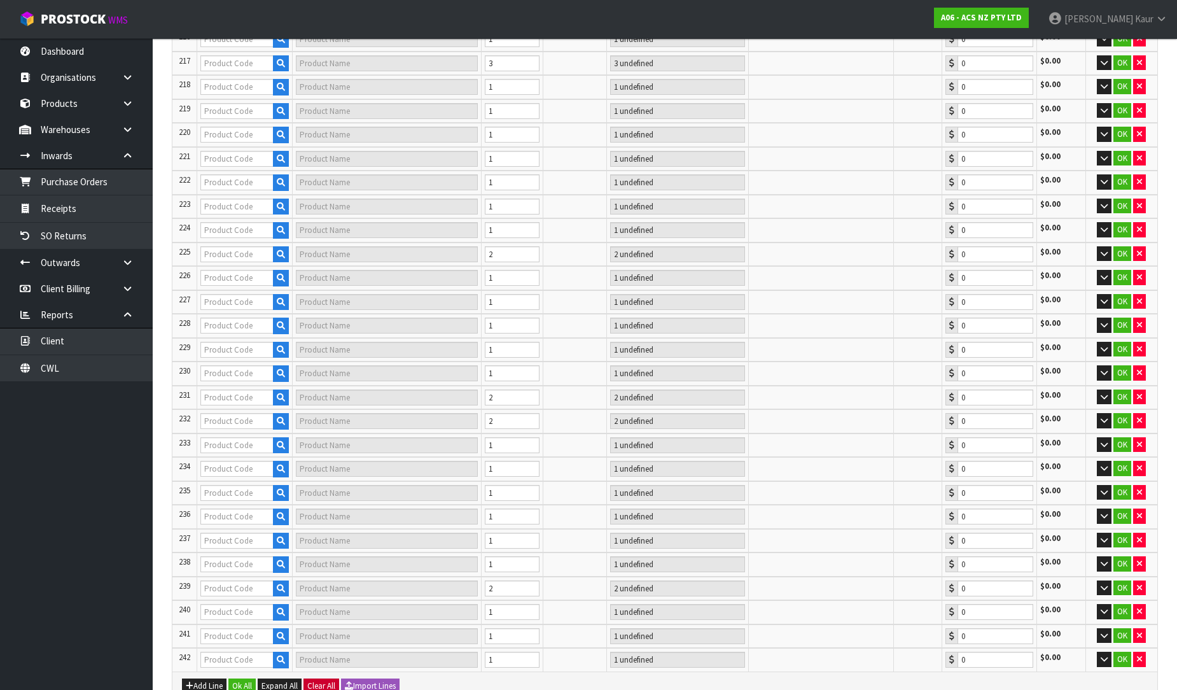
type input "KLD26623"
type input "KIT STD LDV V80 6SP AMT 2.5L INC SMF+CSC"
type input "1 [MEDICAL_DATA]"
type input "0.00"
type input "KLD26623-1A"
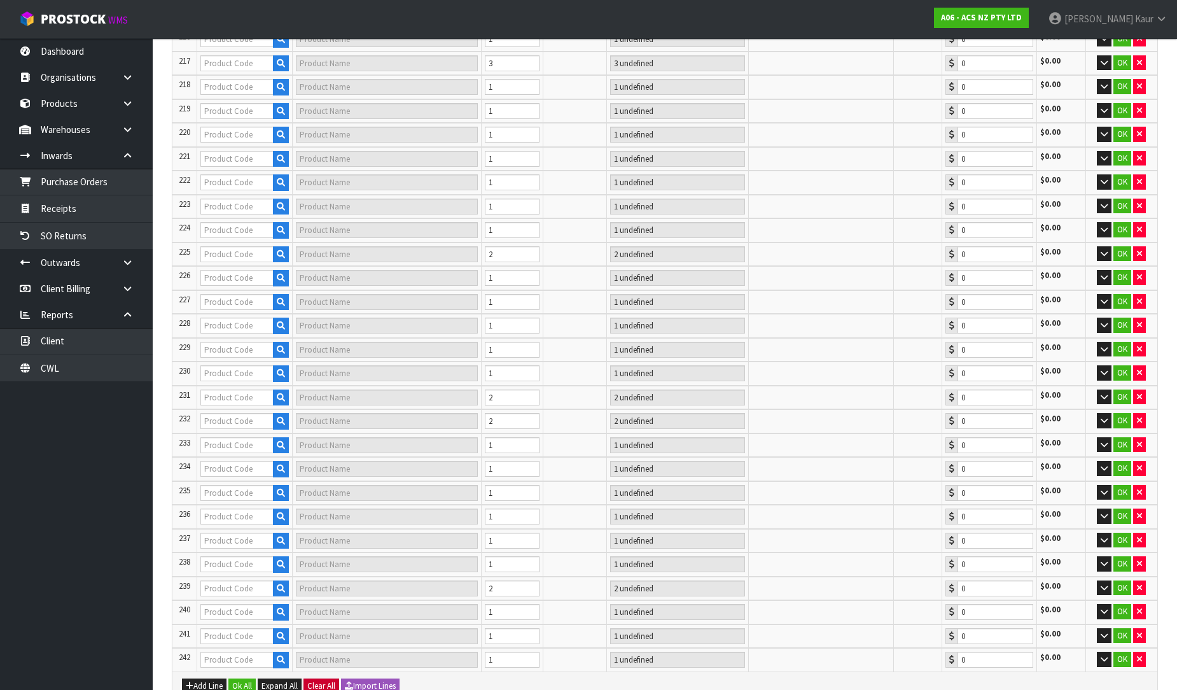
type input "KIT HD LDV V80 6SP AMT 2.5L INC SMF+CSC"
type input "1 [MEDICAL_DATA]"
type input "0.00"
type input "KLR23001"
type input "KIT STD L/ROVER 2.0/2.25L"
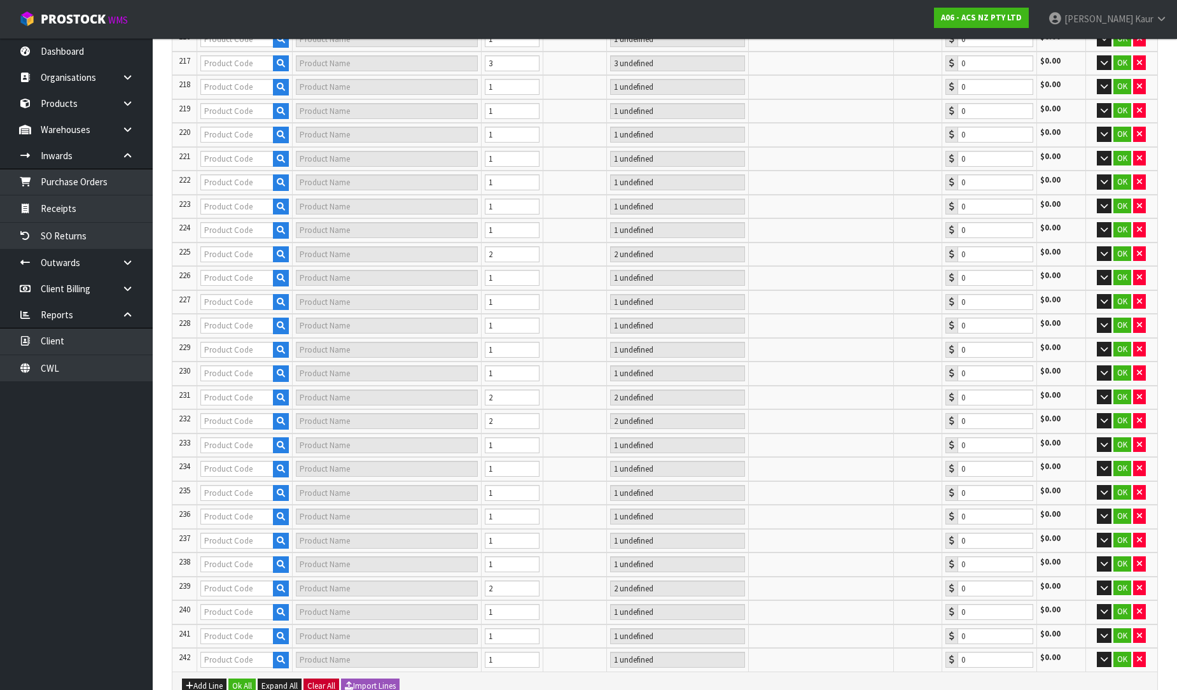
type input "1 CTN"
type input "0.00"
type input "KLR24006"
type input "KIT STD L/ROVER DEFNDER 2.5L"
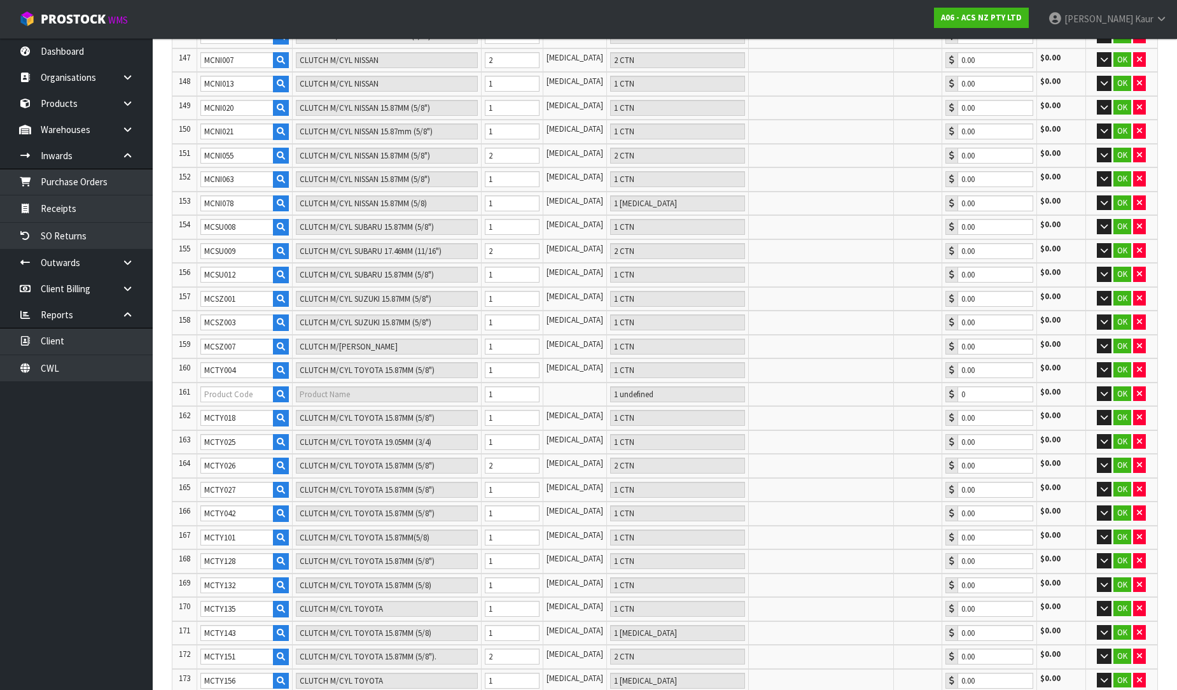
scroll to position [3817, 0]
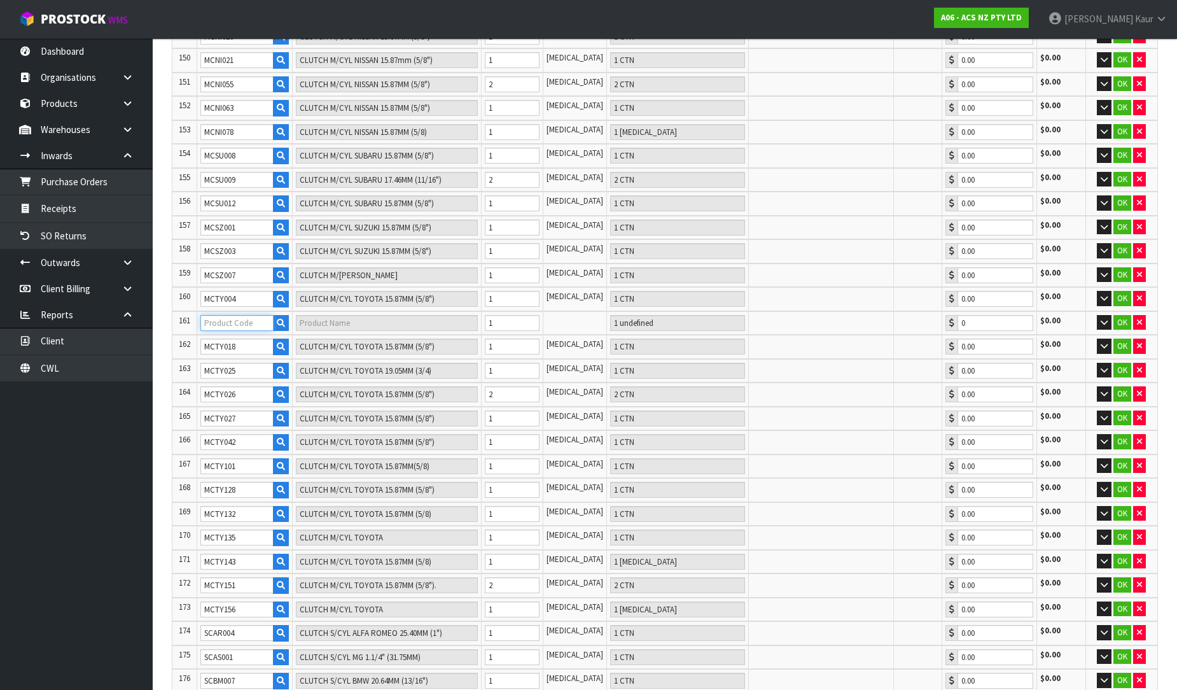
click at [212, 315] on input "text" at bounding box center [236, 323] width 73 height 16
paste input "MCTY008"
click at [494, 458] on input "1" at bounding box center [512, 466] width 55 height 16
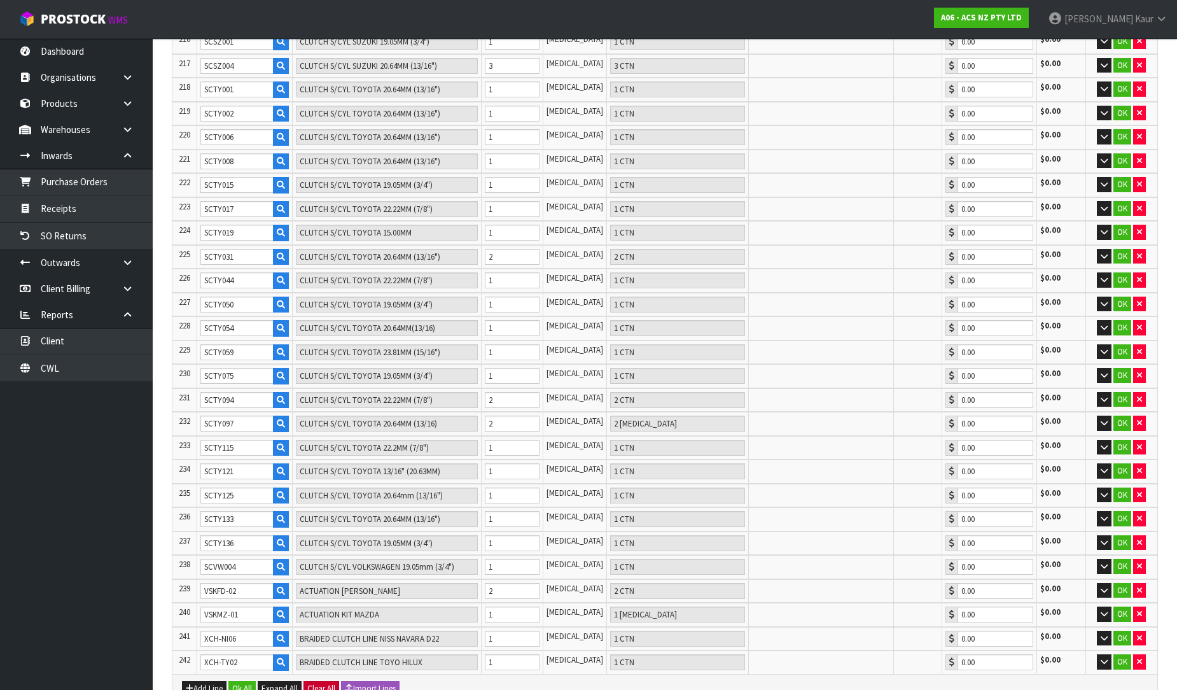
scroll to position [5413, 0]
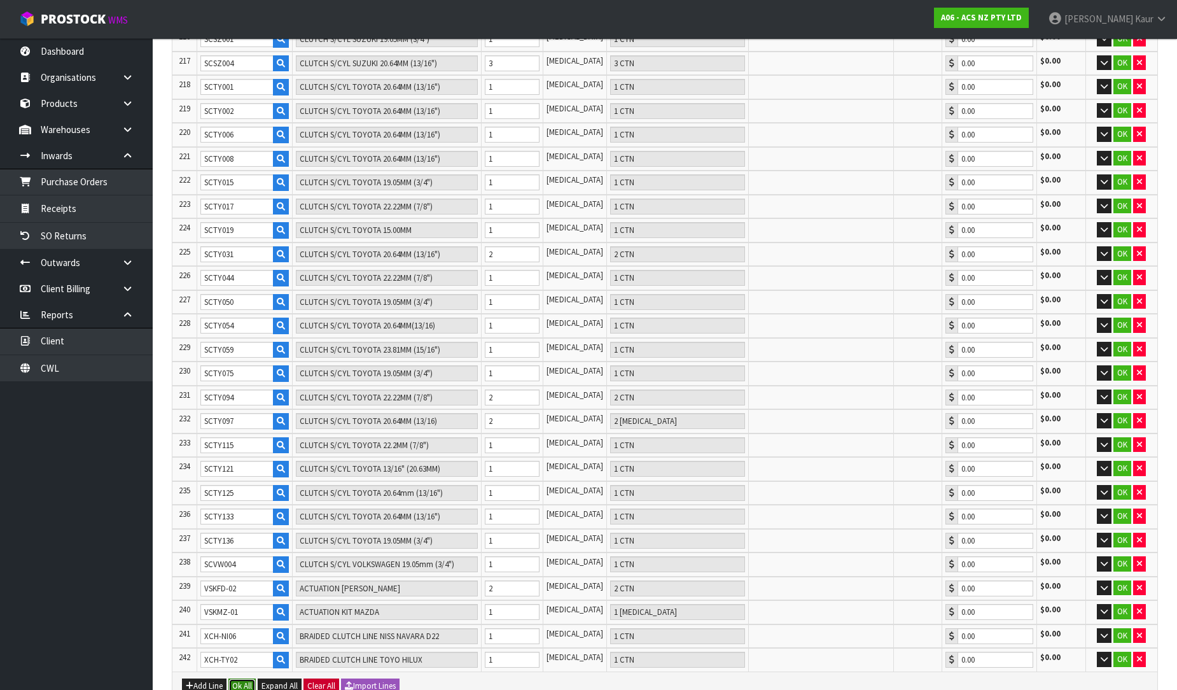
drag, startPoint x: 247, startPoint y: 568, endPoint x: 717, endPoint y: 552, distance: 470.4
click at [247, 678] on button "Ok All" at bounding box center [241, 685] width 27 height 15
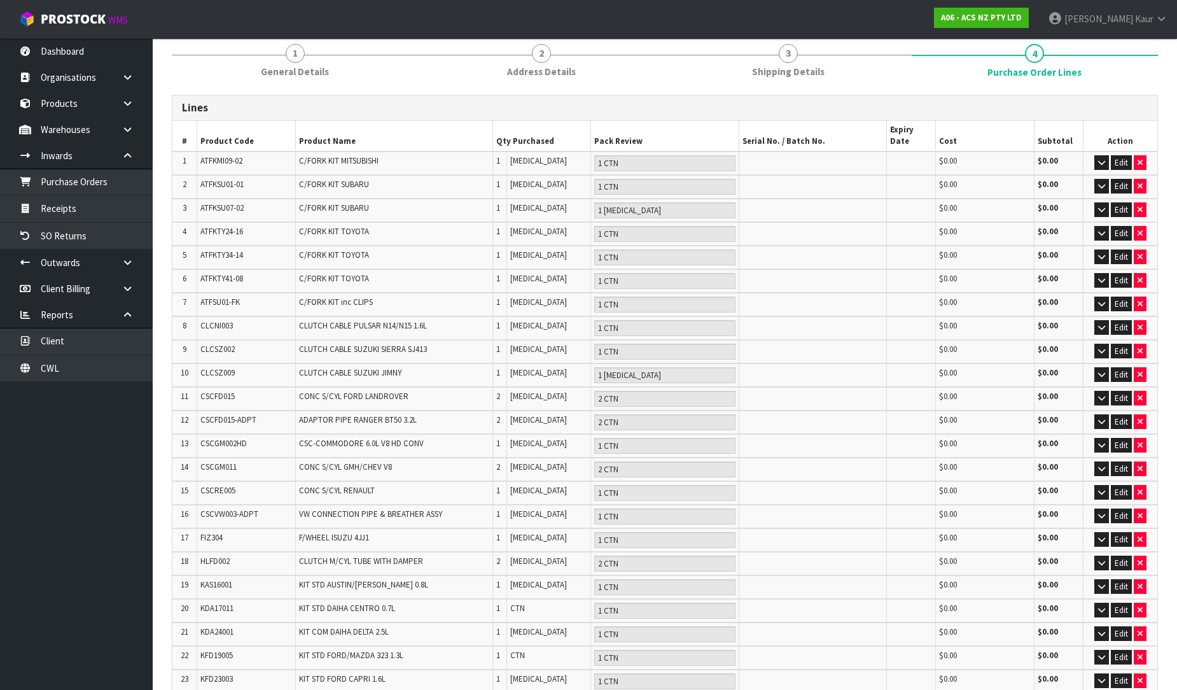
scroll to position [143, 0]
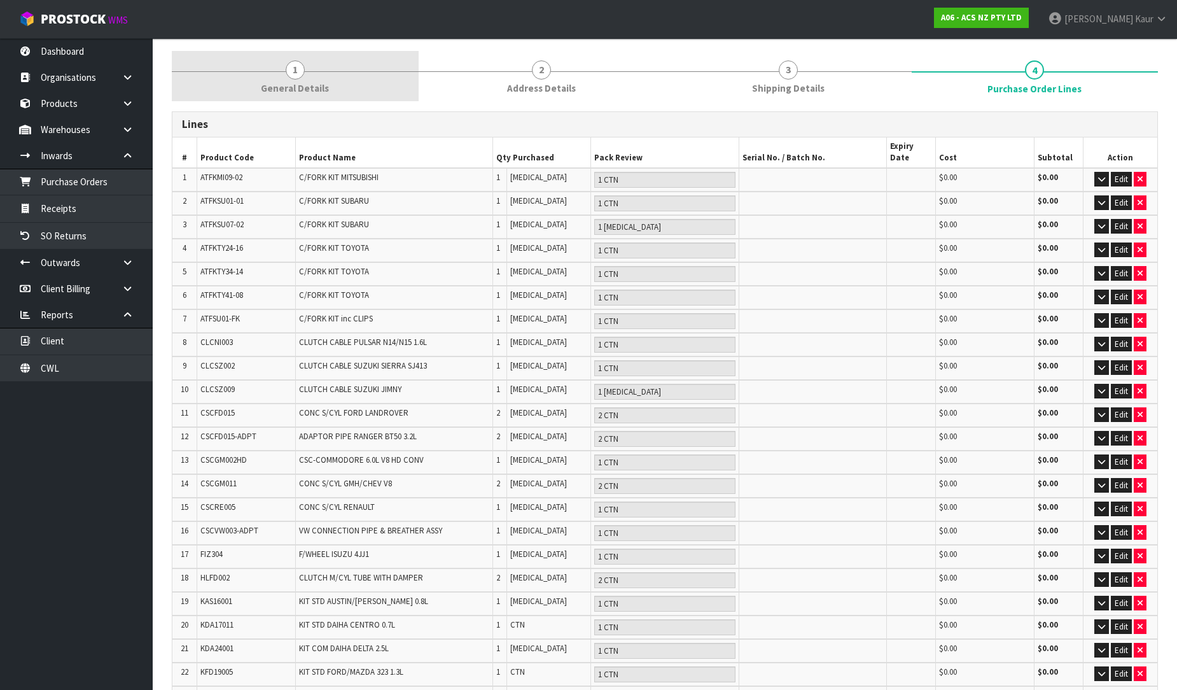
click at [304, 84] on span "General Details" at bounding box center [295, 87] width 68 height 13
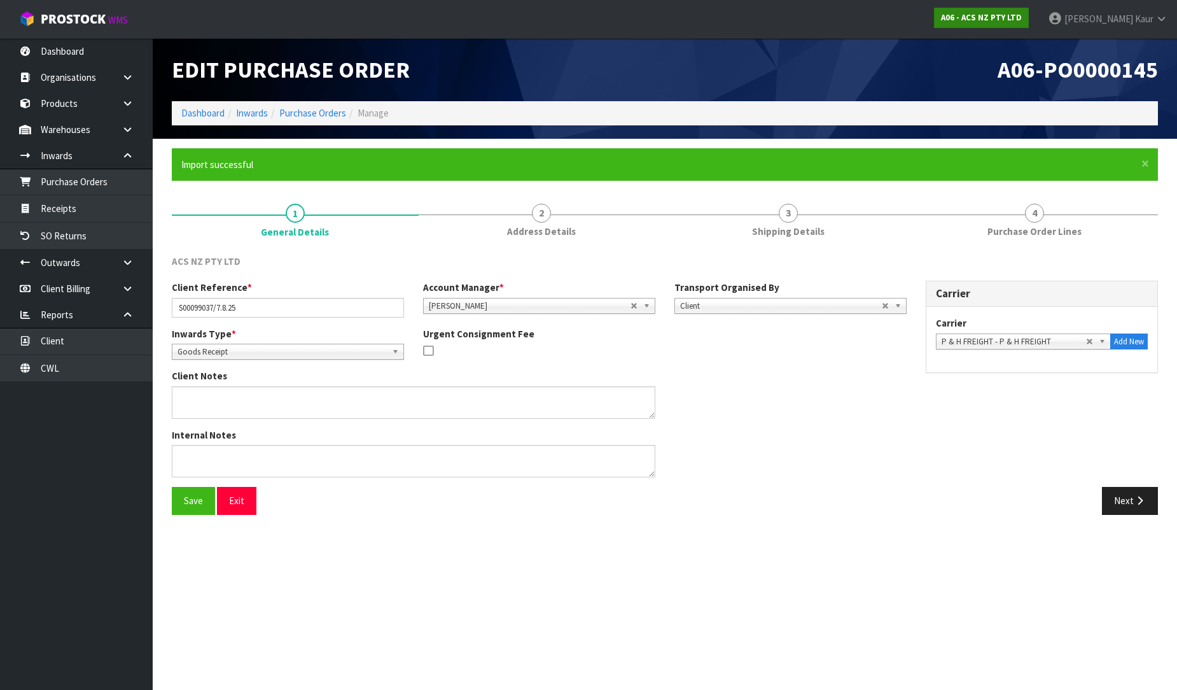
scroll to position [0, 0]
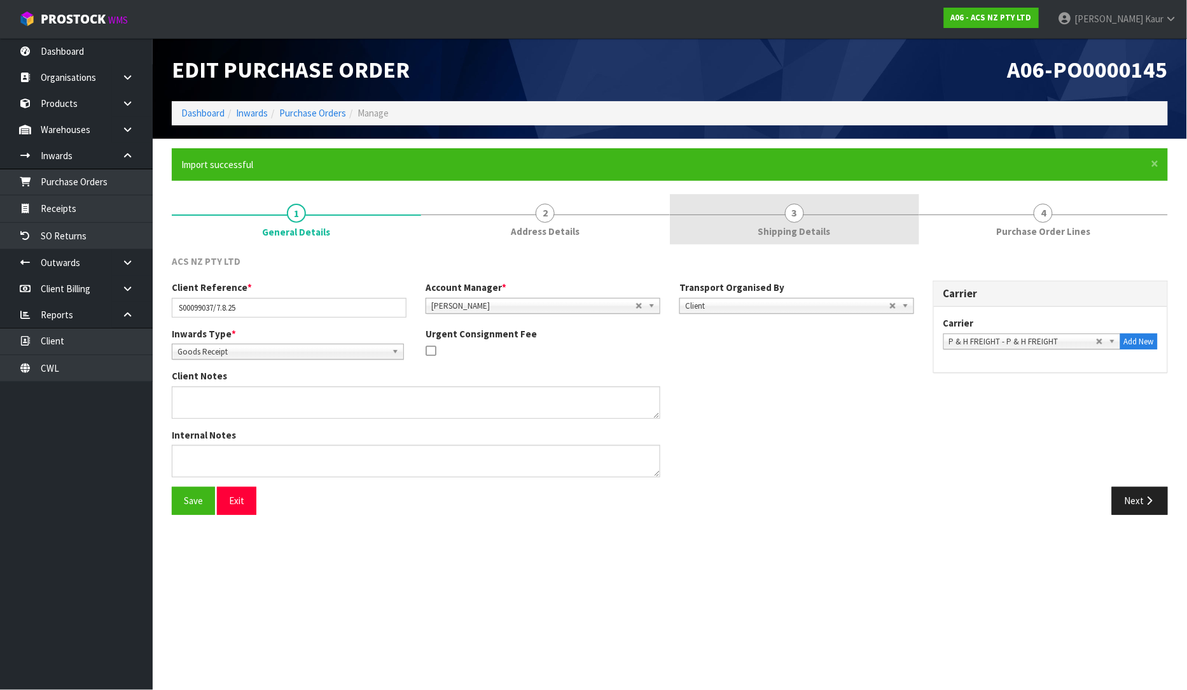
click at [815, 214] on link "3 Shipping Details" at bounding box center [794, 219] width 249 height 50
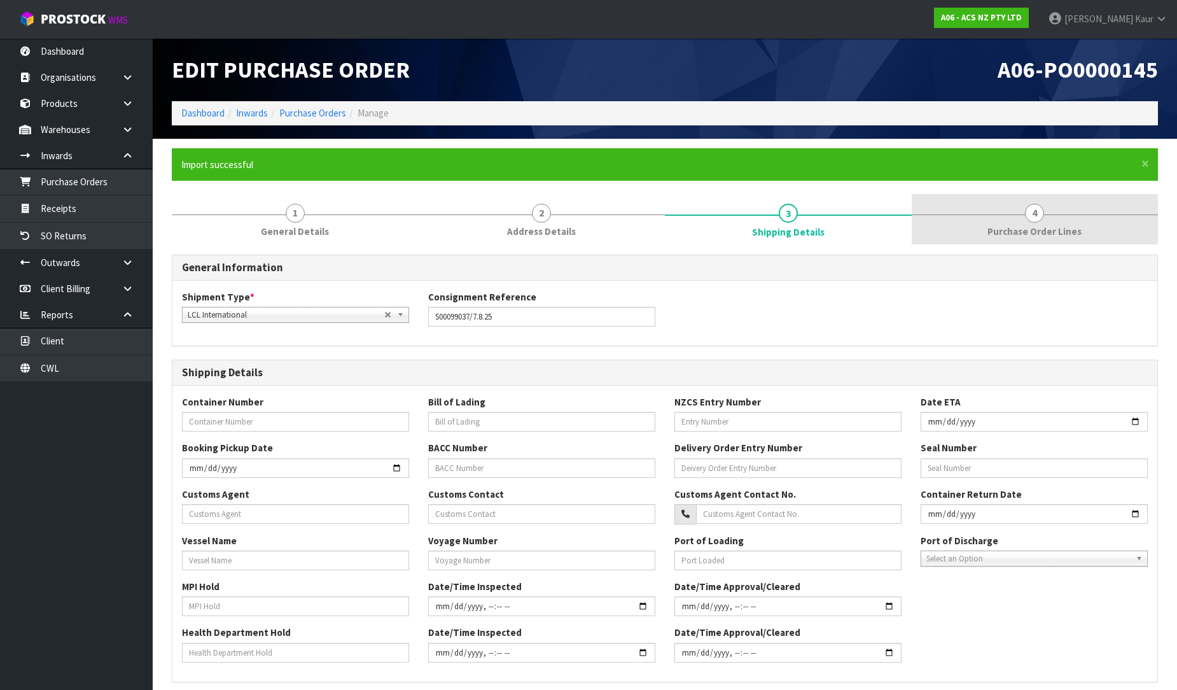
click at [1003, 227] on span "Purchase Order Lines" at bounding box center [1034, 231] width 94 height 13
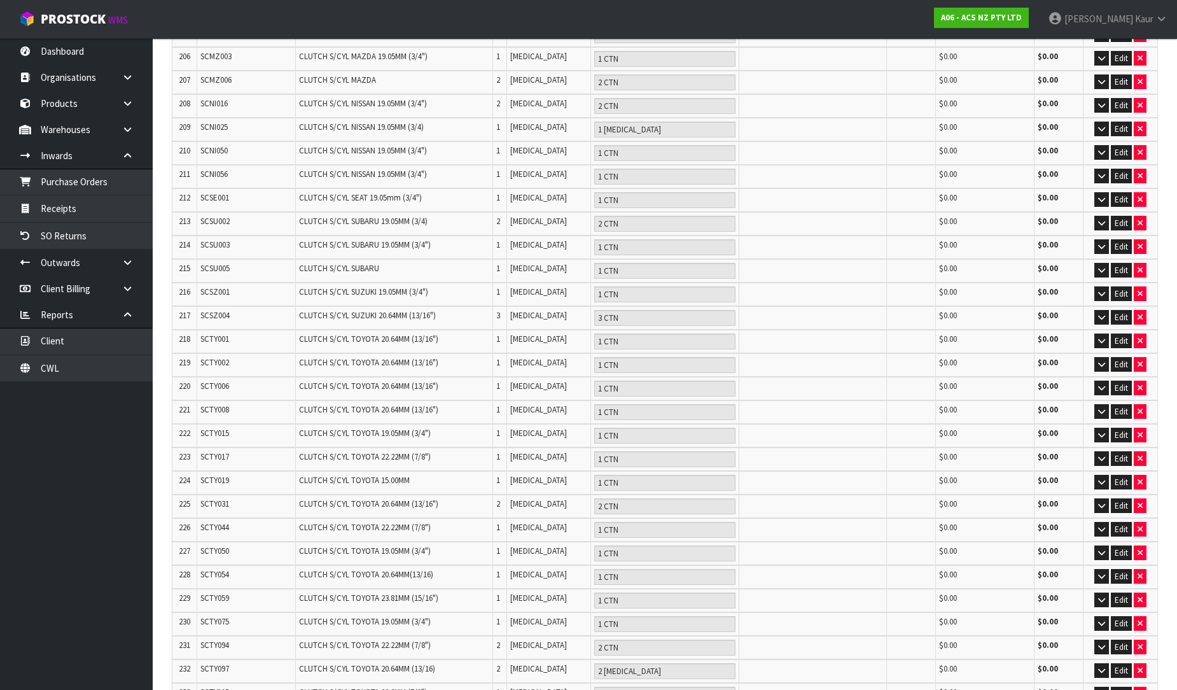
scroll to position [5304, 0]
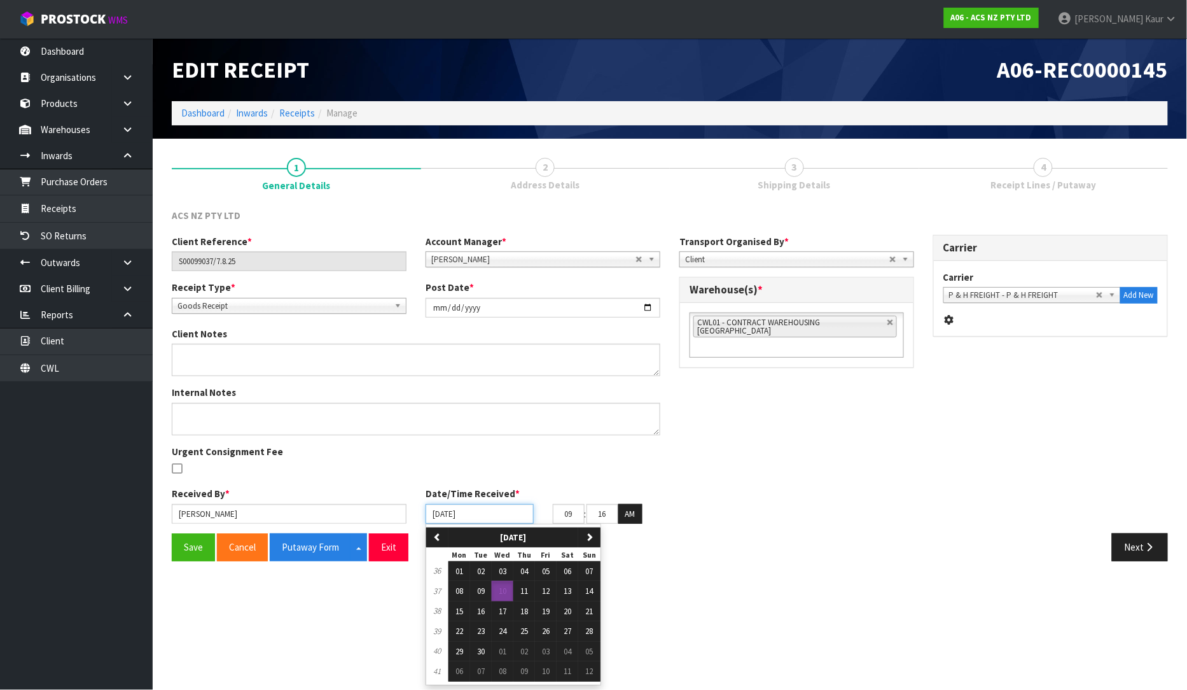
click at [436, 512] on input "[DATE]" at bounding box center [480, 514] width 108 height 20
click at [480, 589] on span "09" at bounding box center [481, 590] width 8 height 11
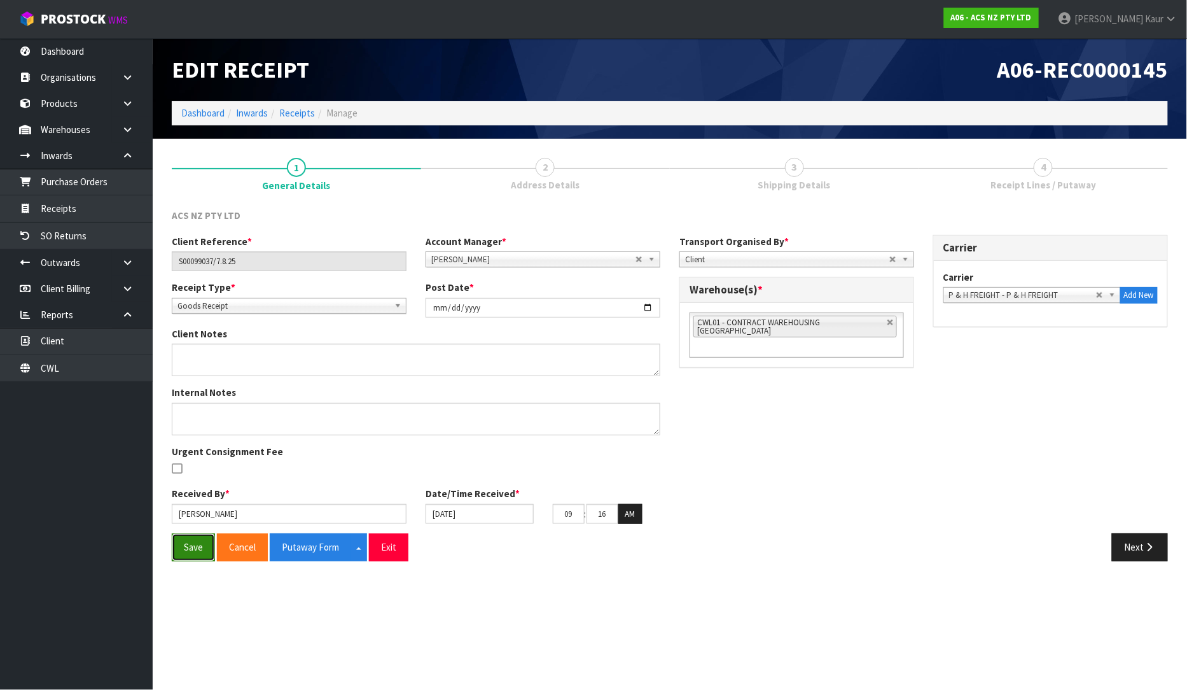
click at [198, 545] on button "Save" at bounding box center [193, 546] width 43 height 27
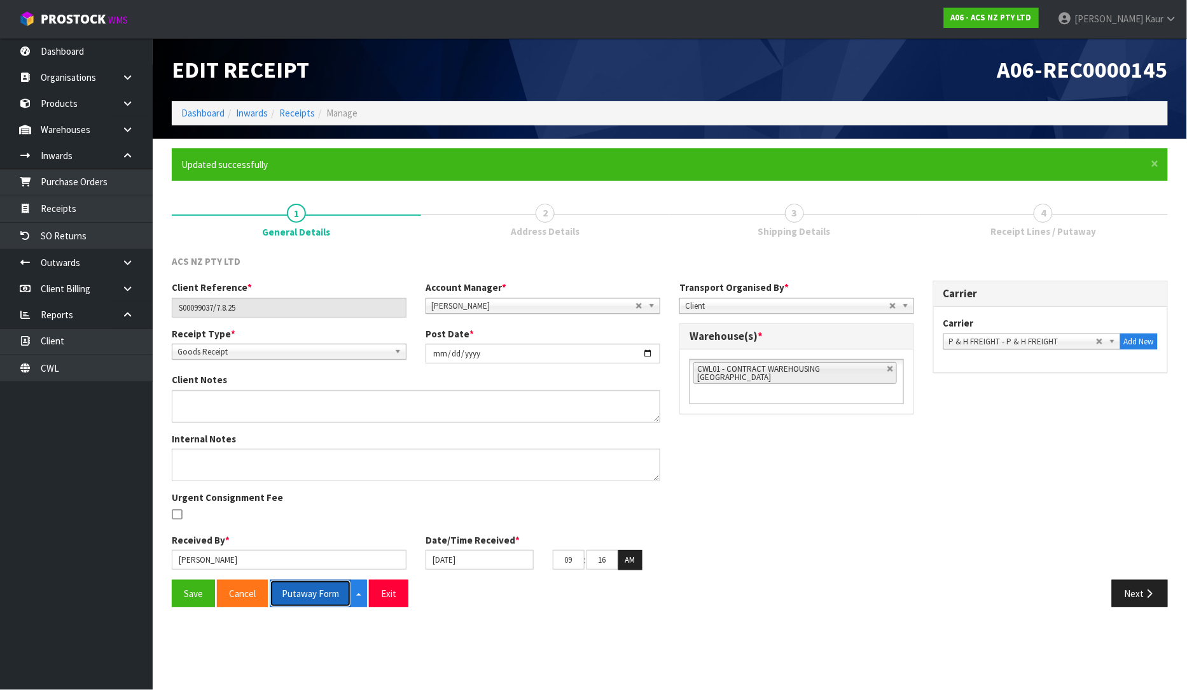
click at [310, 589] on button "Putaway Form" at bounding box center [310, 593] width 81 height 27
click at [310, 593] on button "Putaway Form" at bounding box center [310, 593] width 81 height 27
click at [83, 370] on link "CWL" at bounding box center [76, 368] width 153 height 26
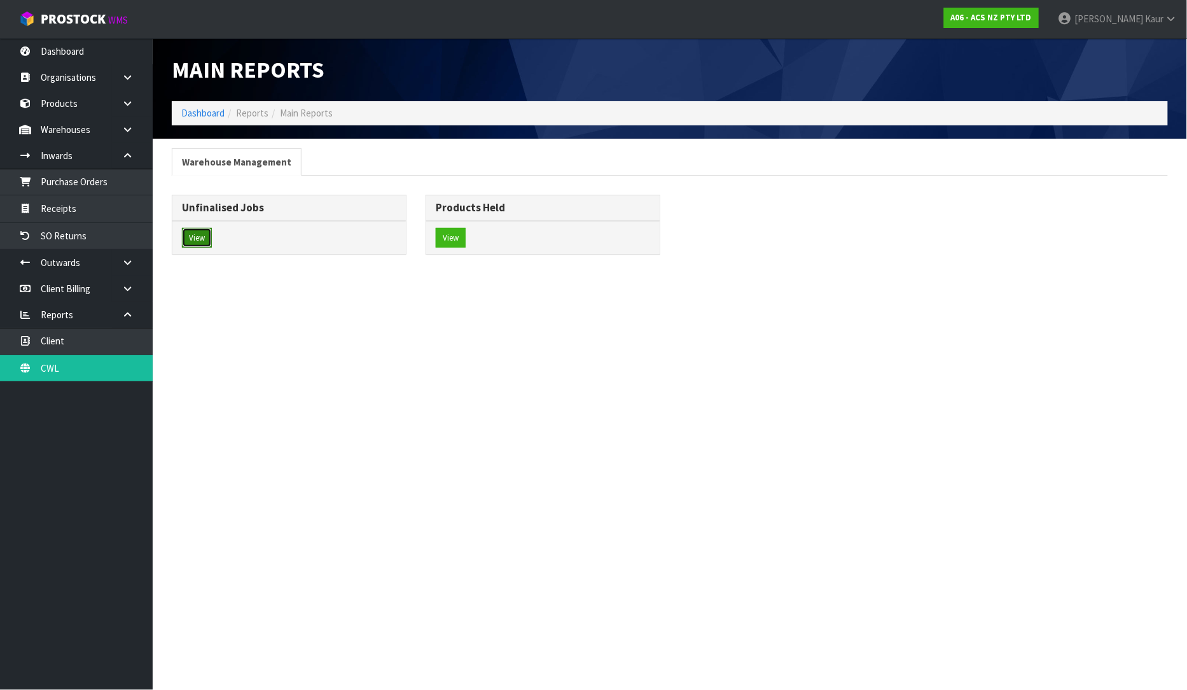
click at [201, 246] on button "View" at bounding box center [197, 238] width 30 height 20
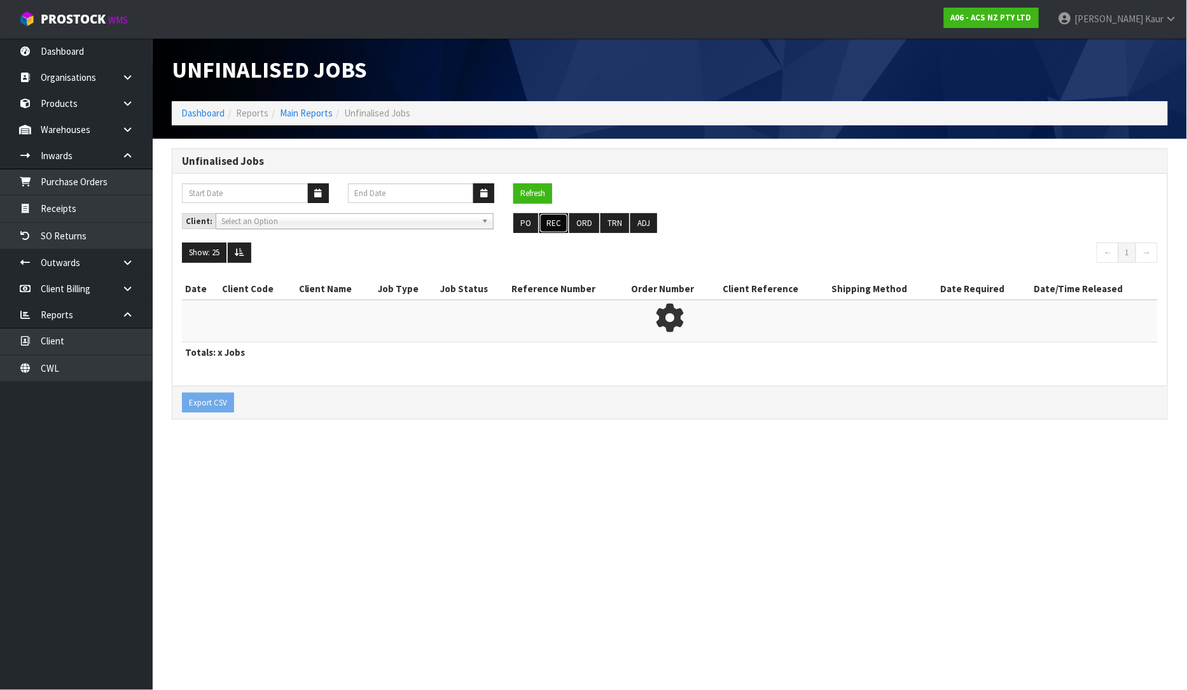
click at [557, 230] on button "REC" at bounding box center [554, 223] width 29 height 20
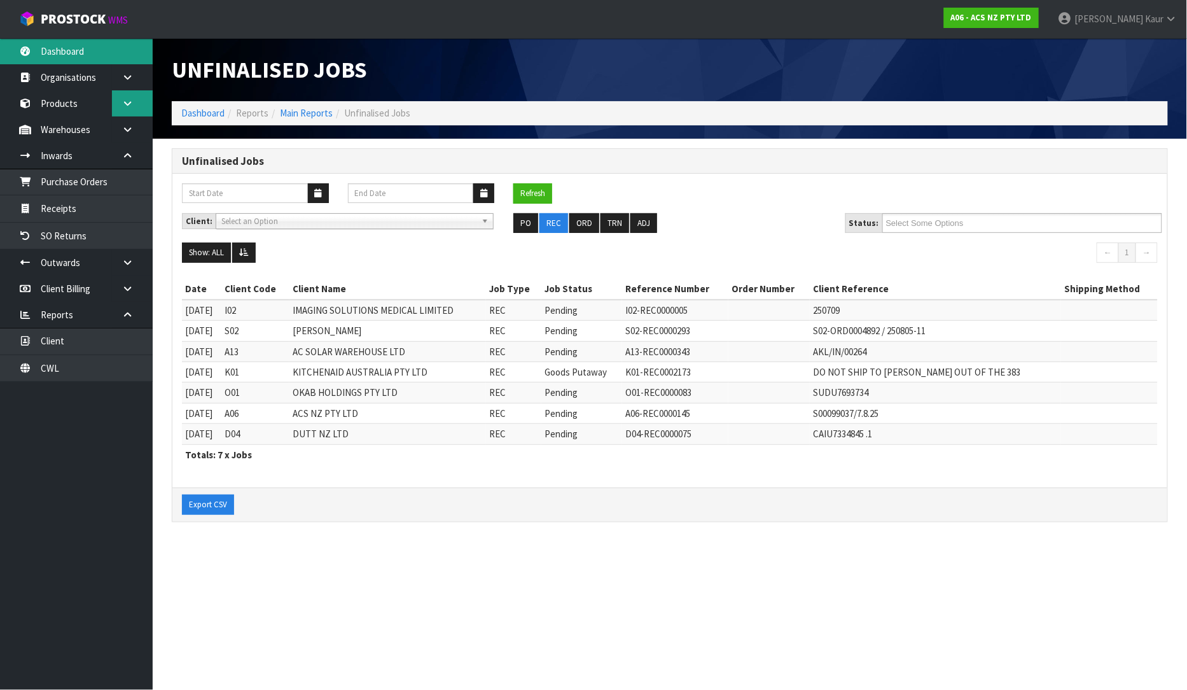
drag, startPoint x: 68, startPoint y: 45, endPoint x: 117, endPoint y: 107, distance: 78.8
click at [68, 46] on link "Dashboard" at bounding box center [76, 51] width 153 height 26
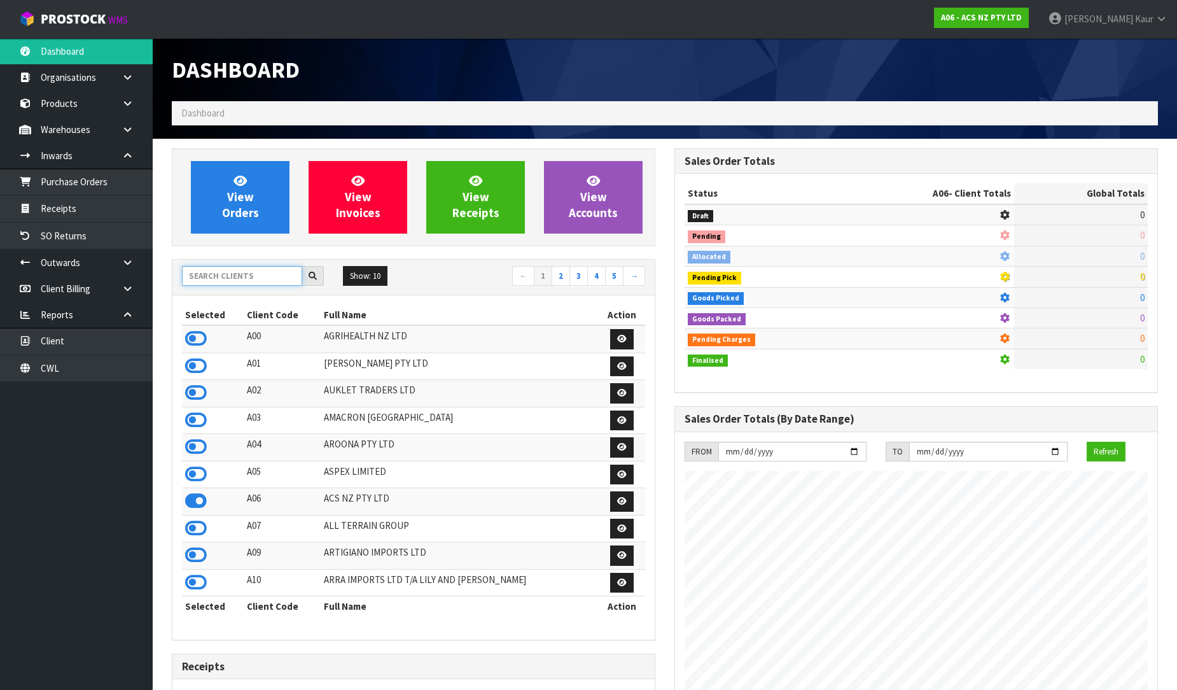
click at [218, 277] on input "text" at bounding box center [242, 276] width 120 height 20
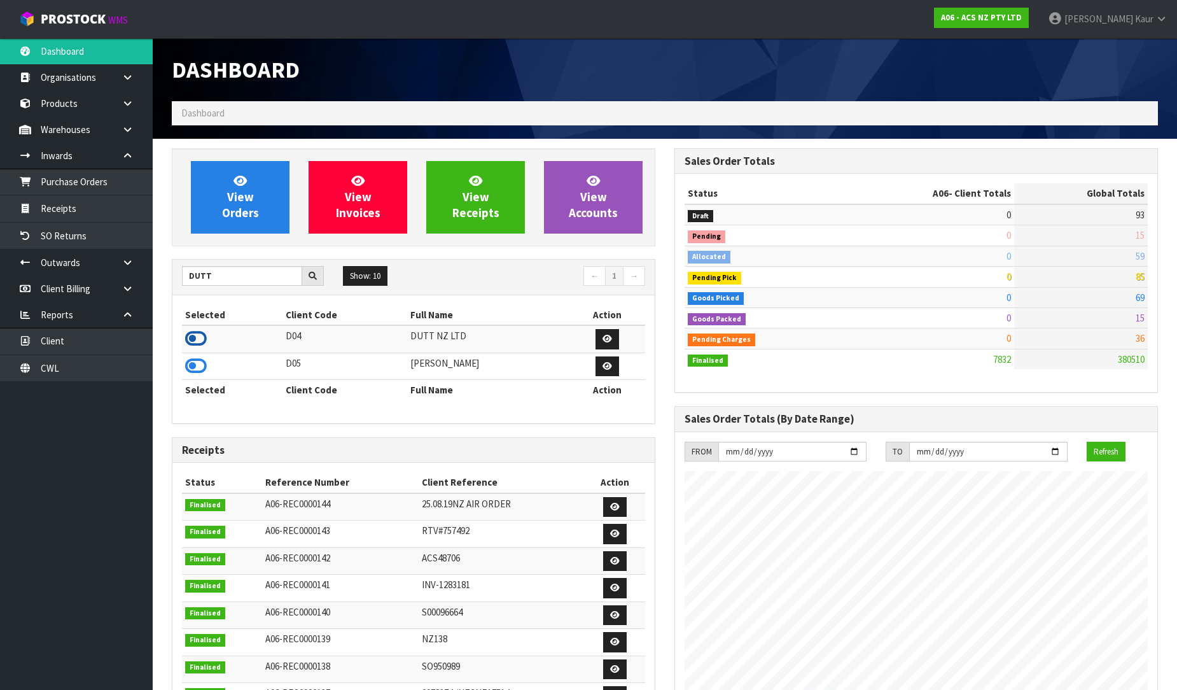
click at [193, 337] on icon at bounding box center [196, 338] width 22 height 19
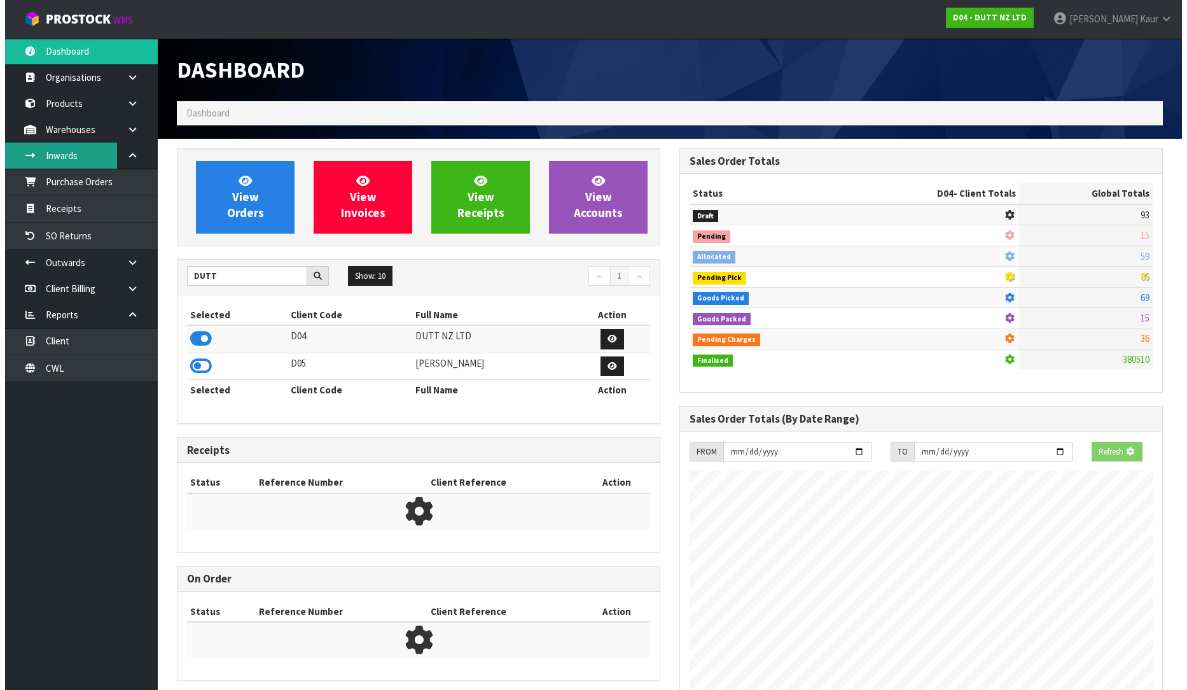
scroll to position [882, 503]
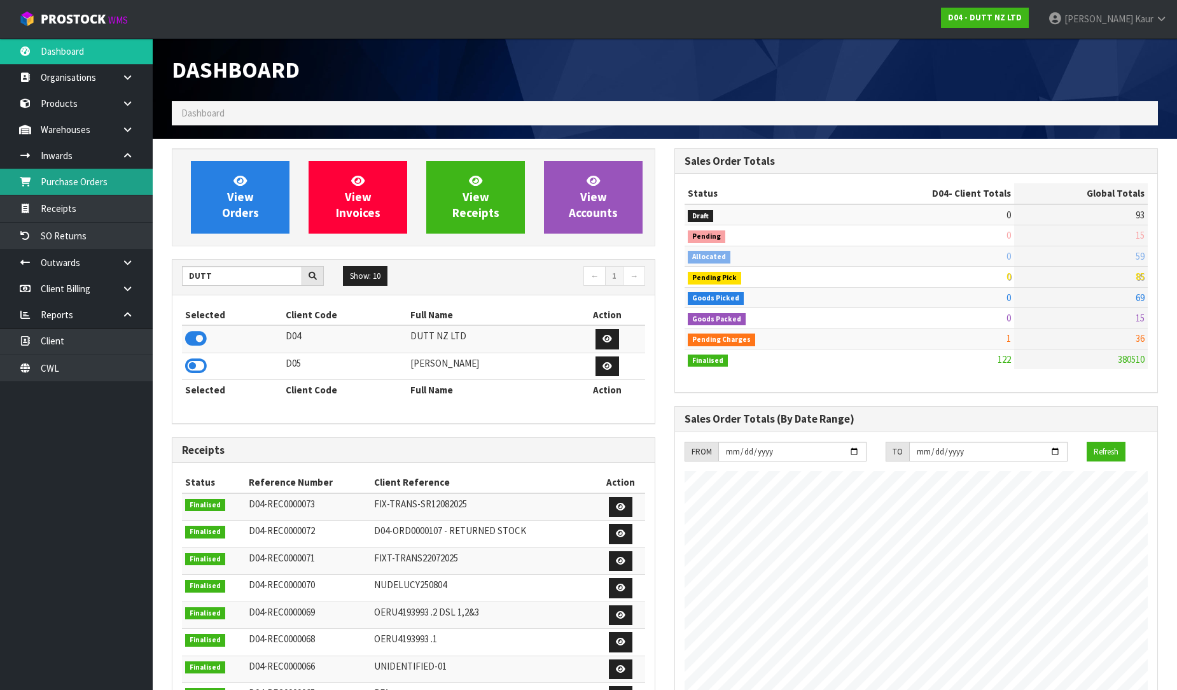
click at [69, 193] on link "Purchase Orders" at bounding box center [76, 182] width 153 height 26
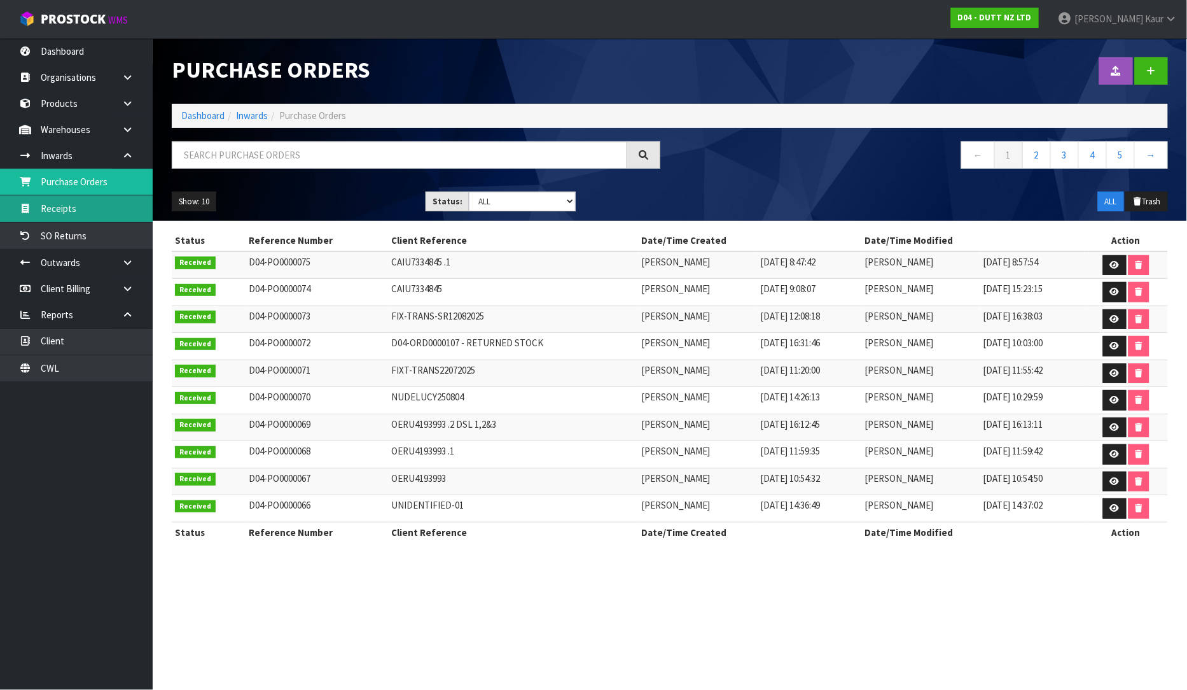
click at [73, 207] on link "Receipts" at bounding box center [76, 208] width 153 height 26
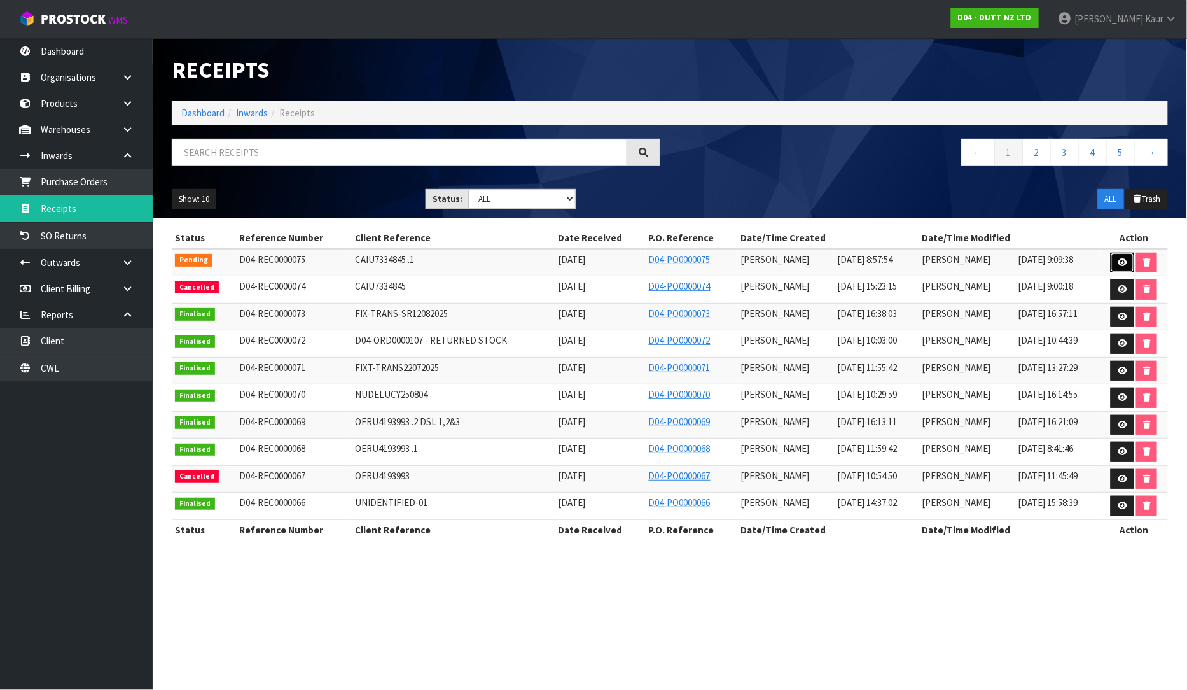
click at [1123, 257] on link at bounding box center [1123, 263] width 24 height 20
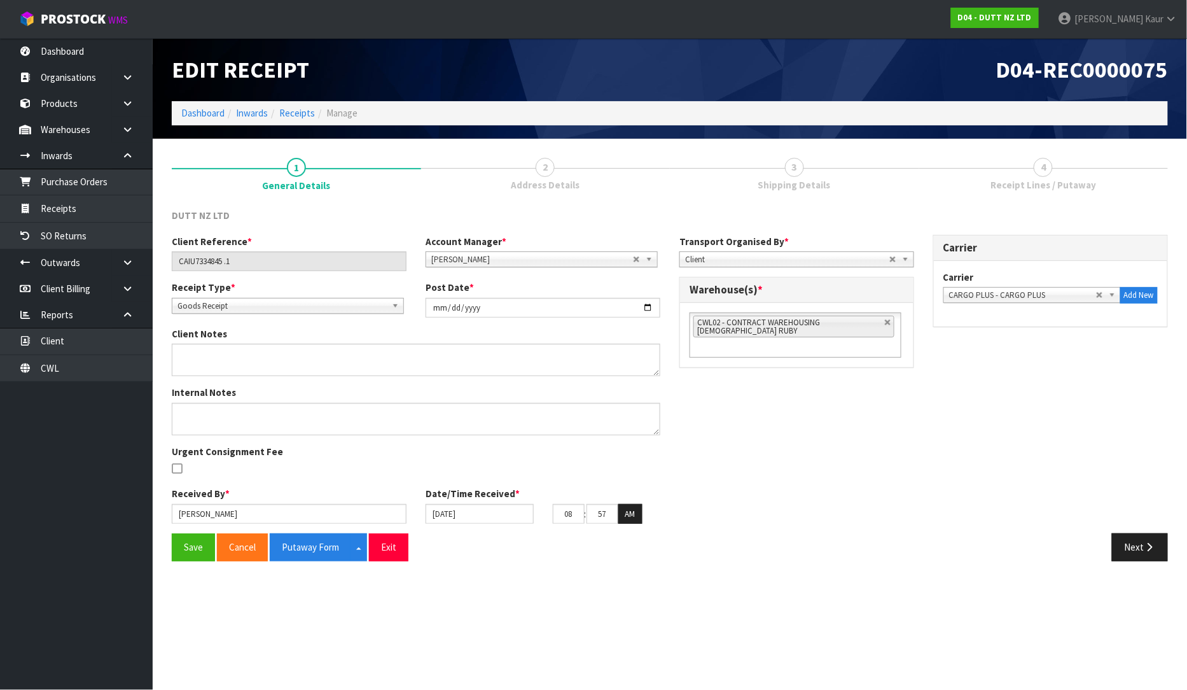
click at [1053, 295] on span "CARGO PLUS - CARGO PLUS" at bounding box center [1022, 295] width 147 height 15
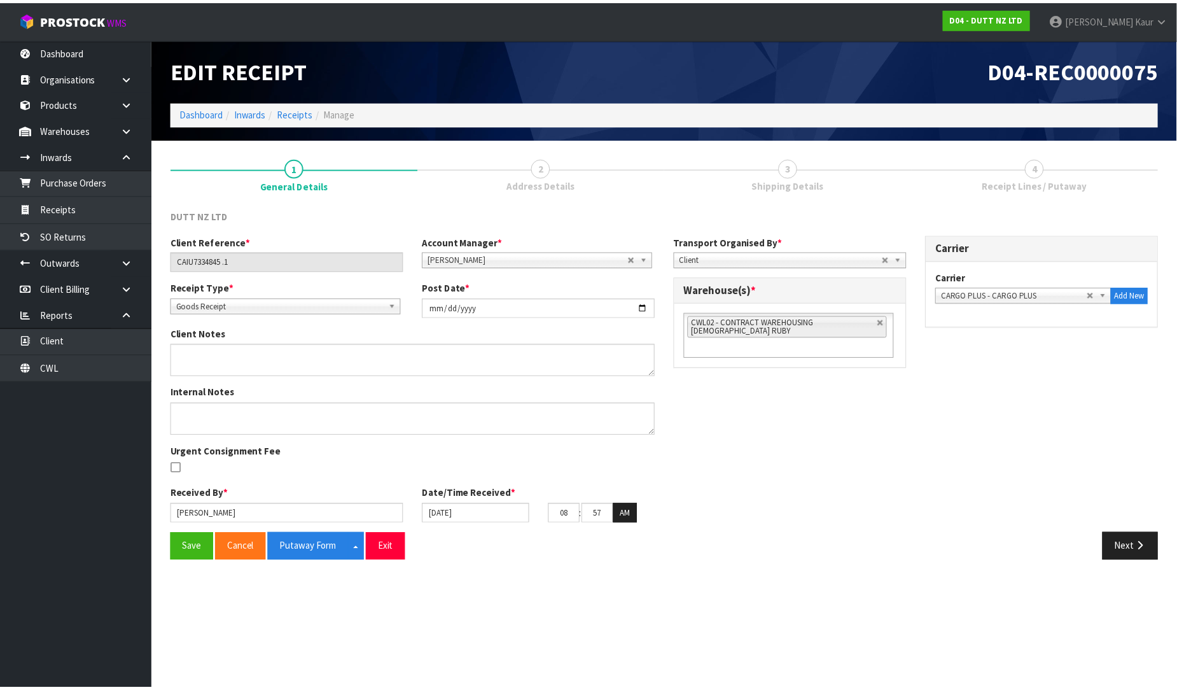
scroll to position [172, 0]
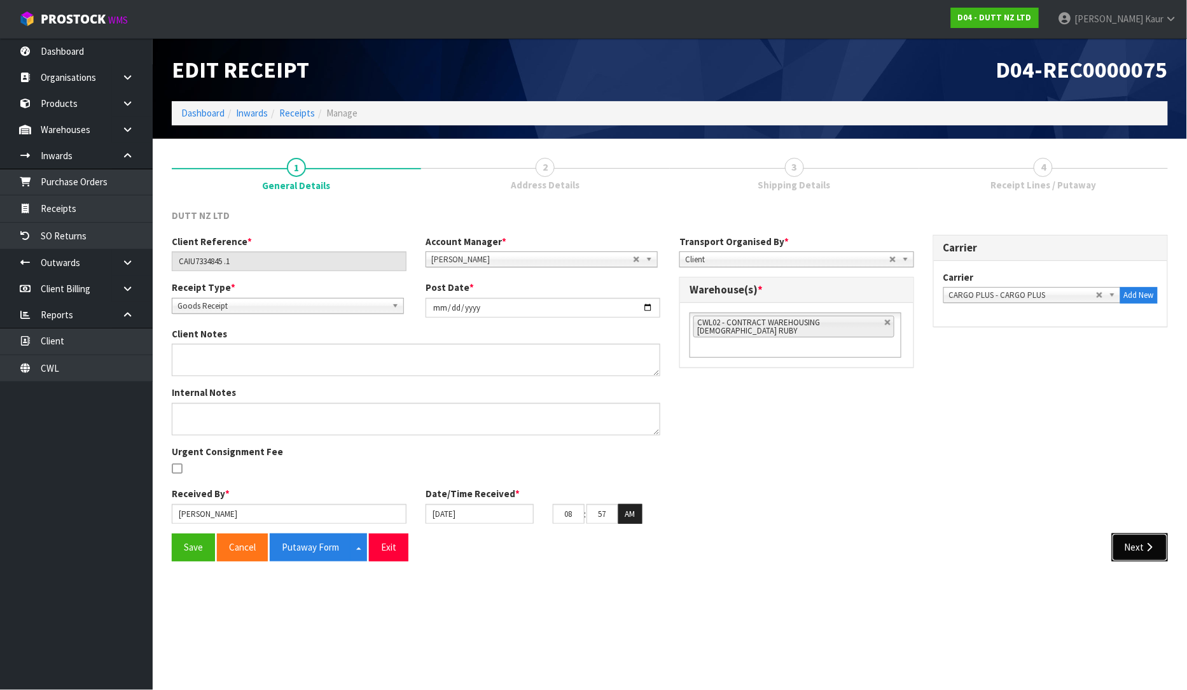
click at [1130, 545] on button "Next" at bounding box center [1140, 546] width 56 height 27
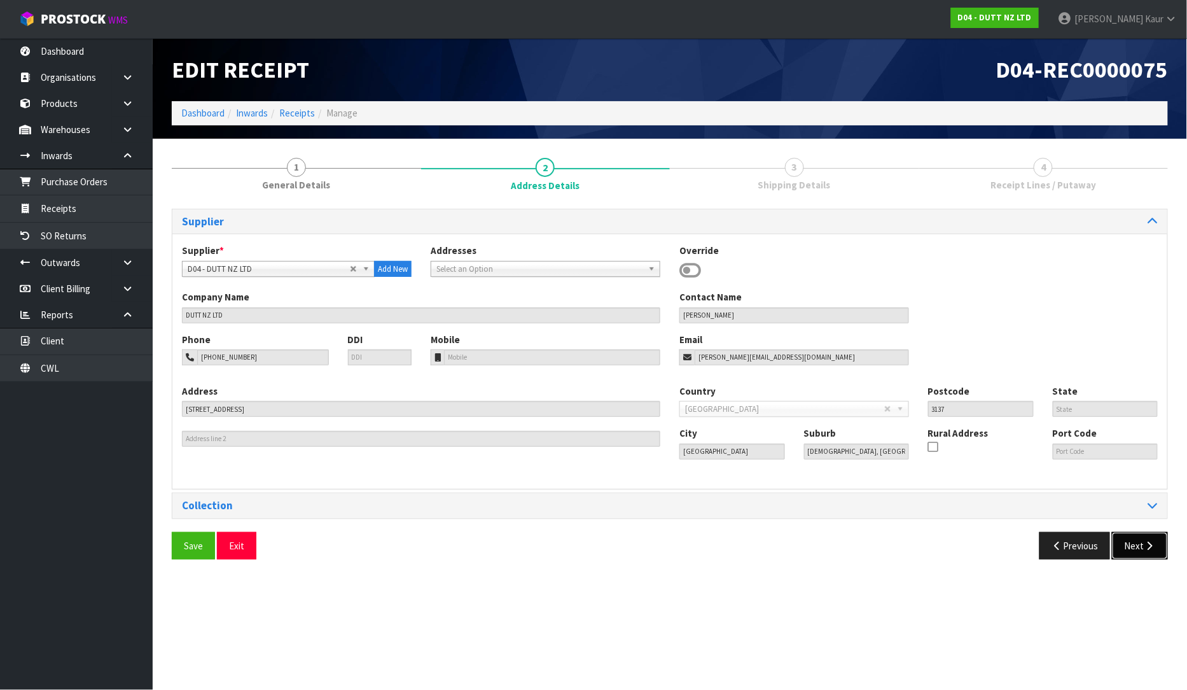
click at [1127, 547] on button "Next" at bounding box center [1140, 545] width 56 height 27
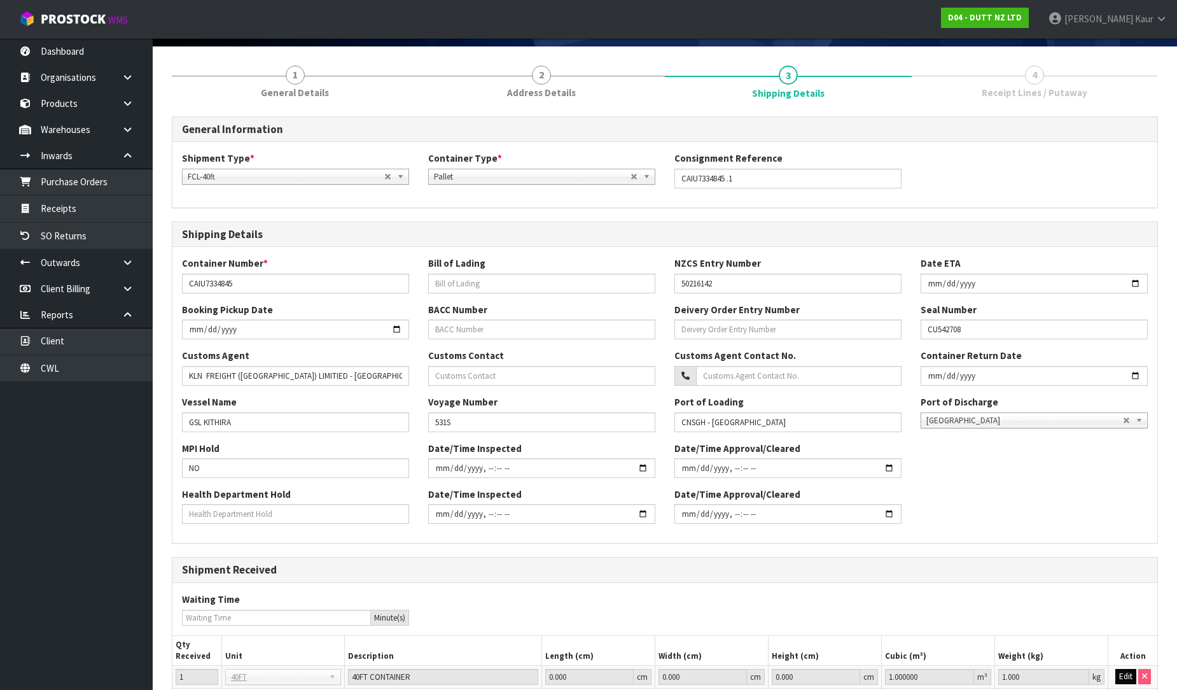
scroll to position [199, 0]
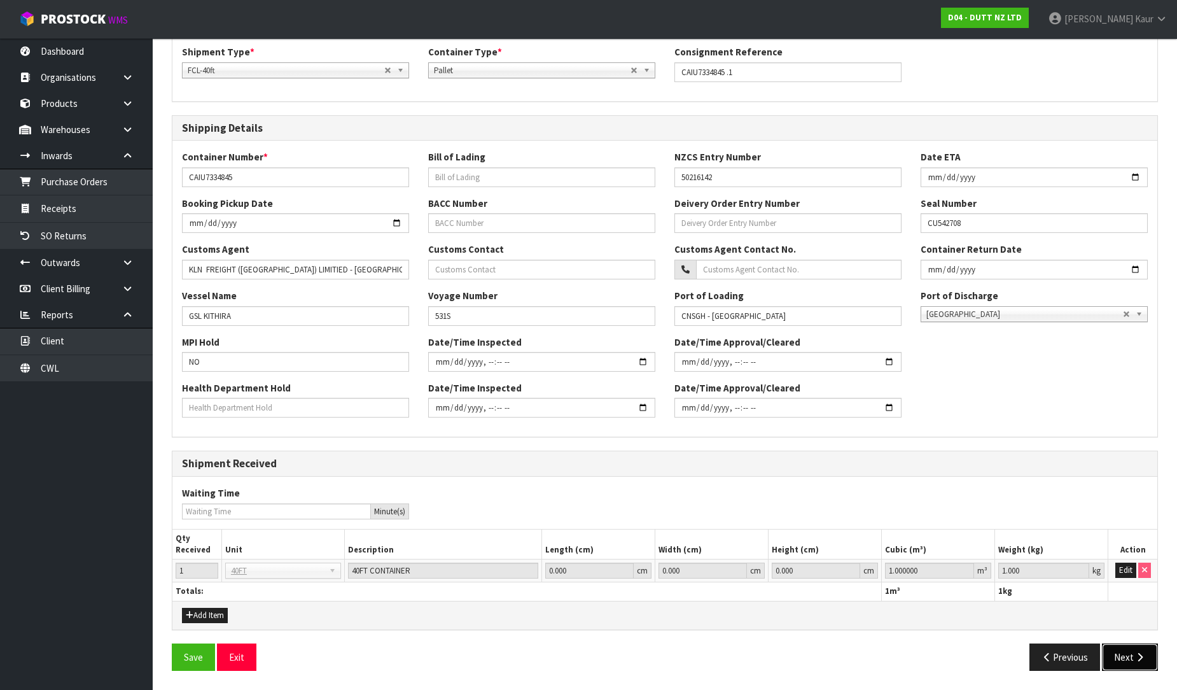
click at [1141, 654] on icon "button" at bounding box center [1140, 657] width 12 height 10
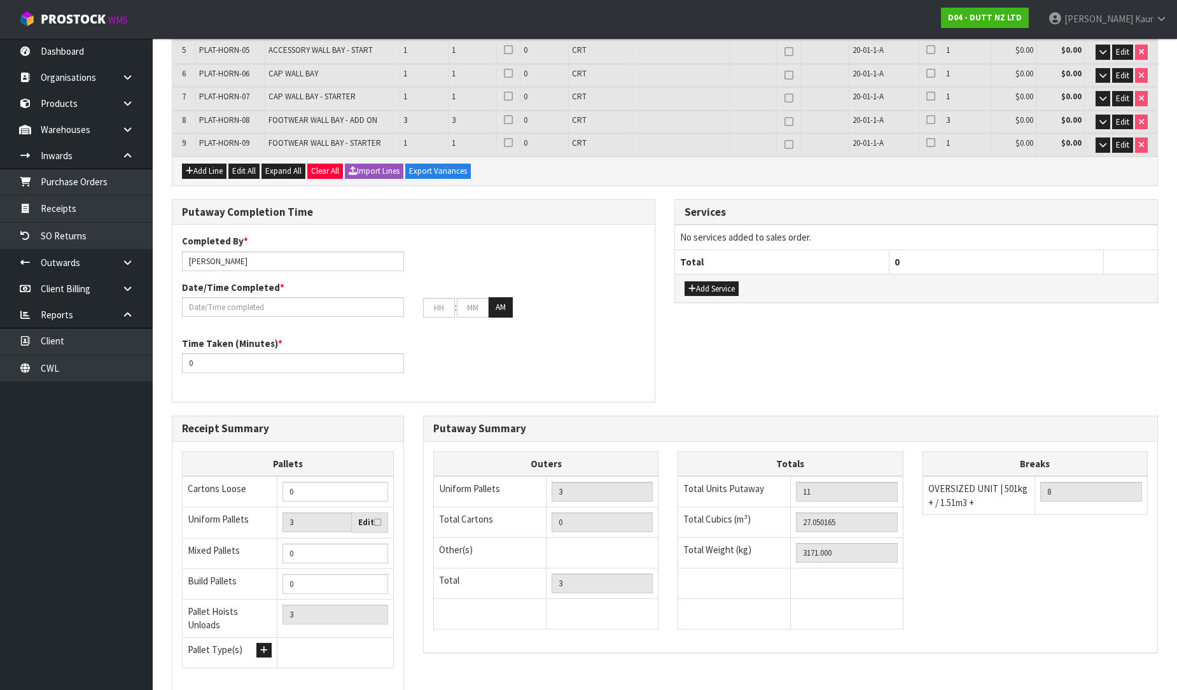
scroll to position [326, 0]
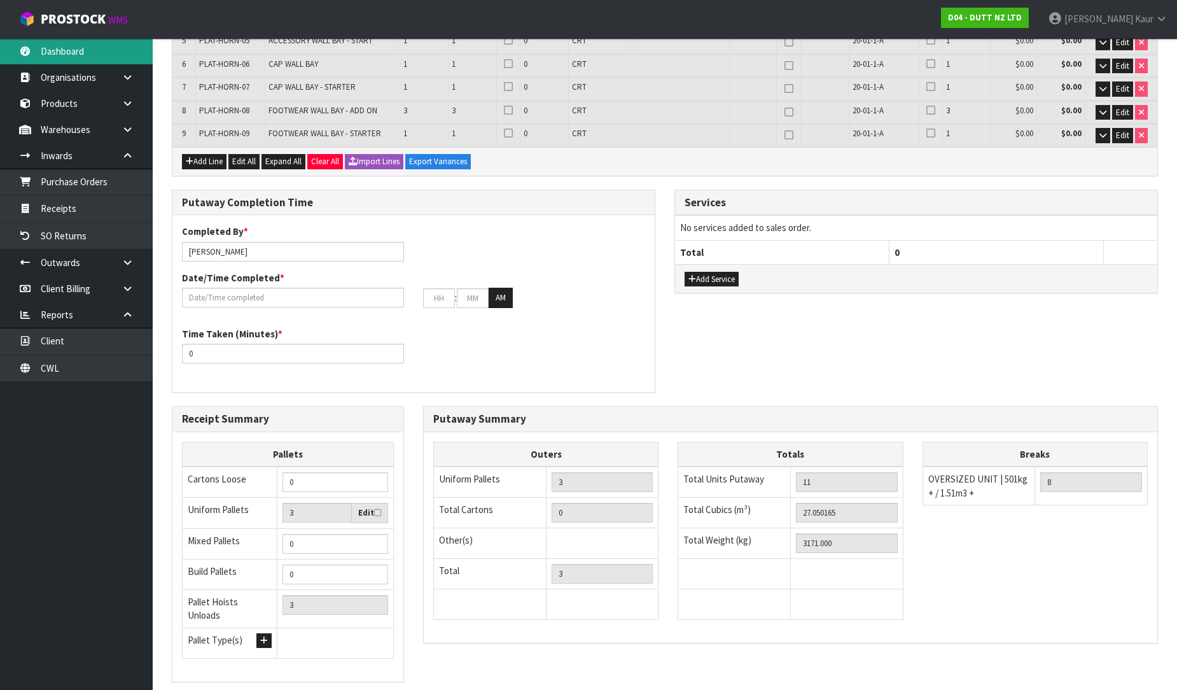
click at [62, 43] on link "Dashboard" at bounding box center [76, 51] width 153 height 26
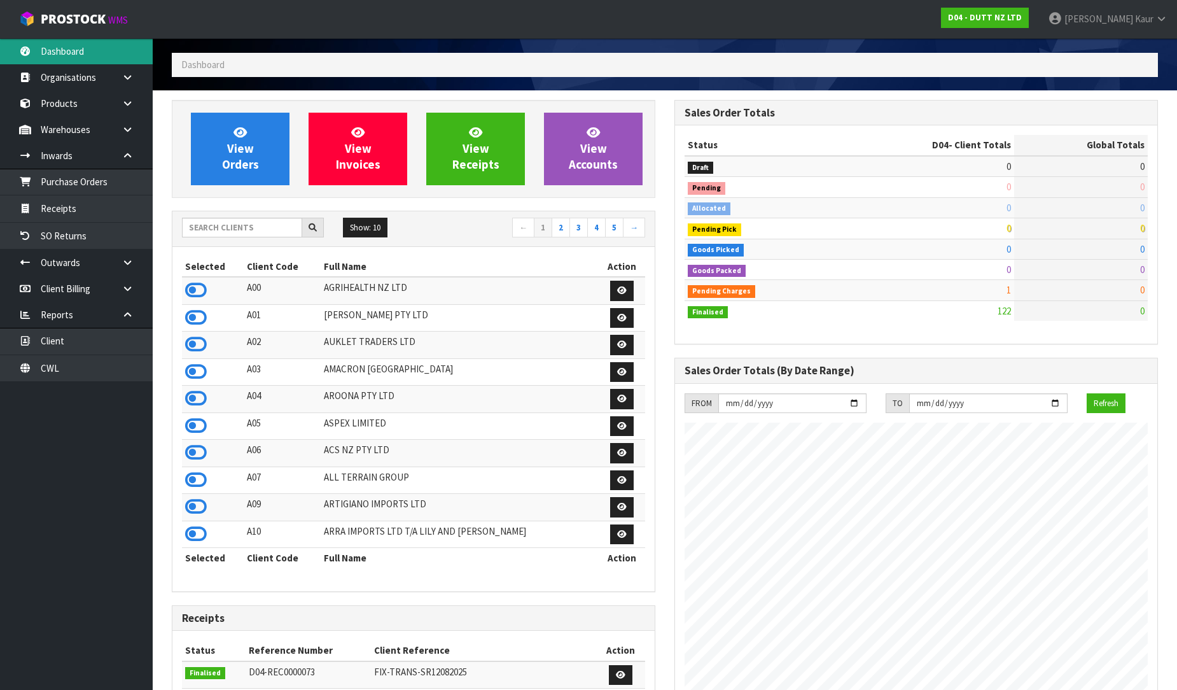
scroll to position [43, 0]
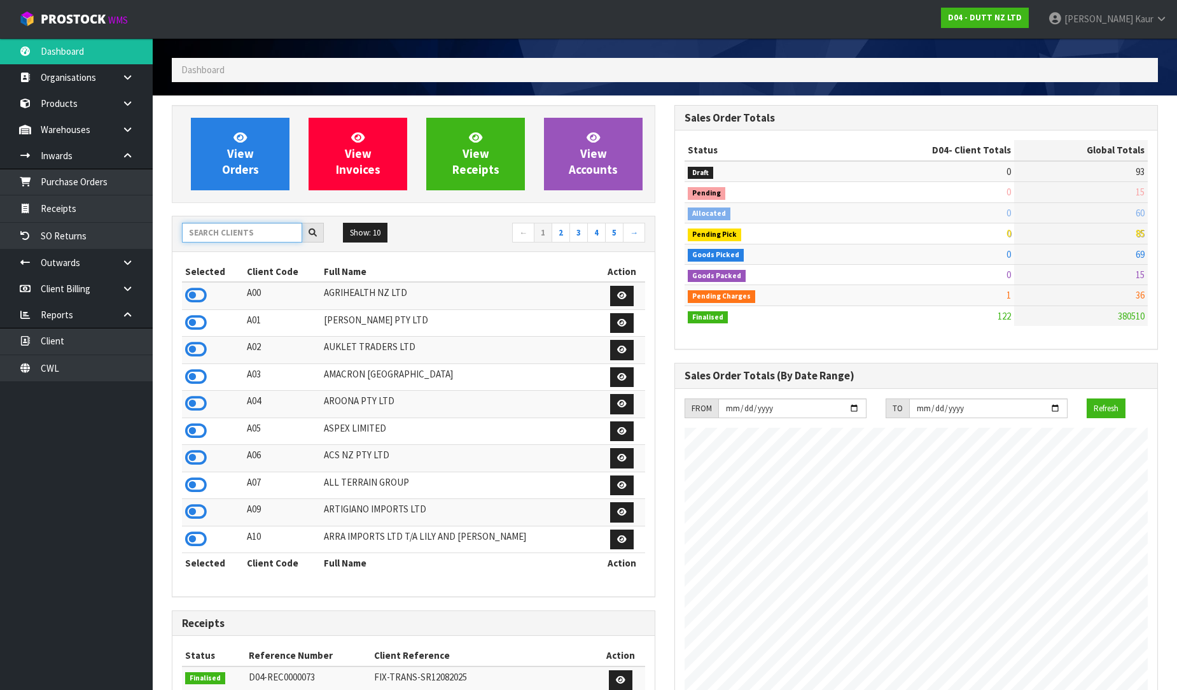
click at [221, 227] on input "text" at bounding box center [242, 233] width 120 height 20
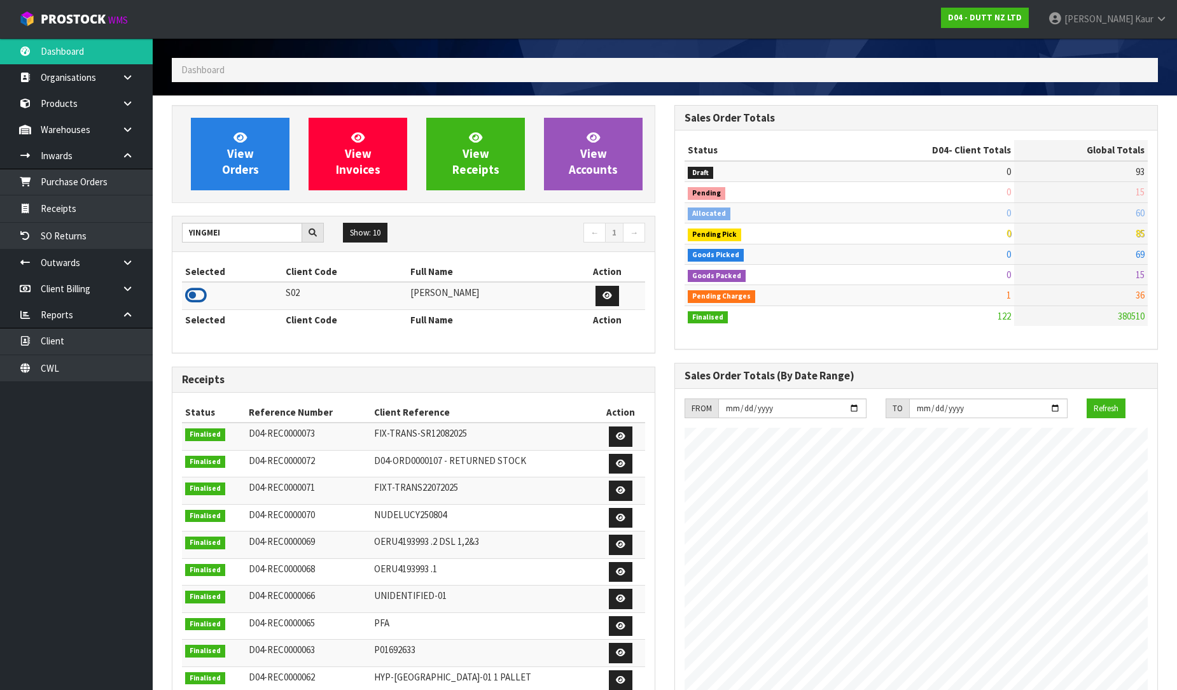
click at [193, 295] on icon at bounding box center [196, 295] width 22 height 19
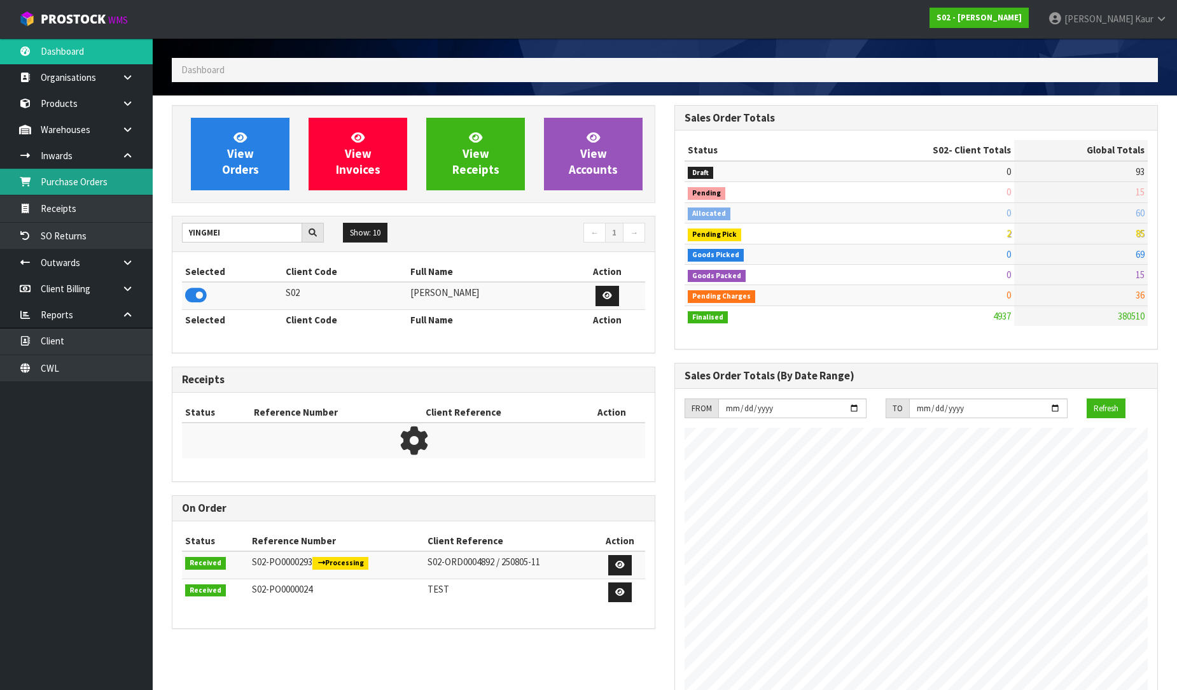
scroll to position [882, 503]
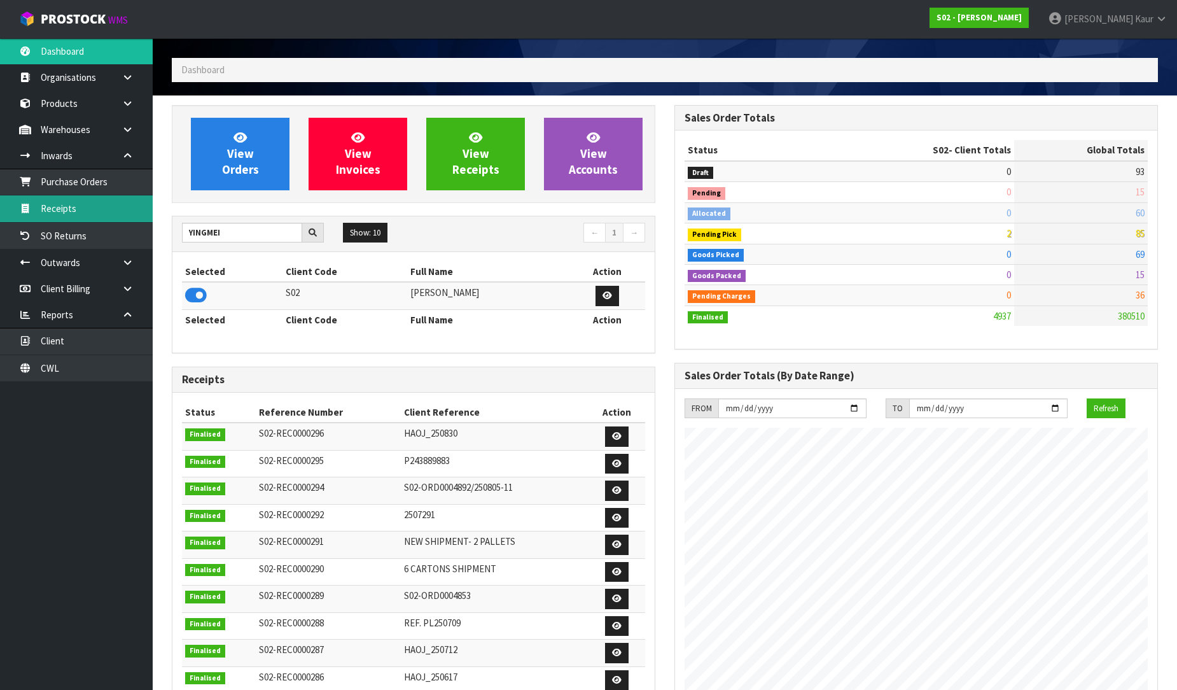
click at [73, 206] on link "Receipts" at bounding box center [76, 208] width 153 height 26
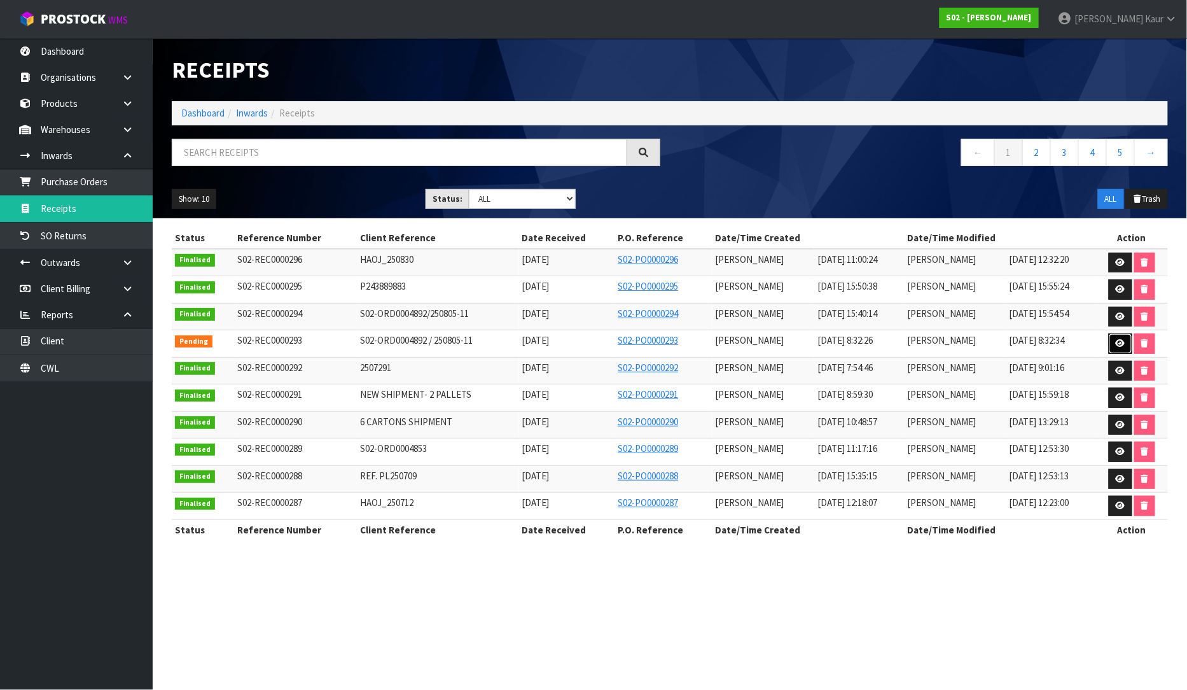
click at [1124, 344] on icon at bounding box center [1121, 343] width 10 height 8
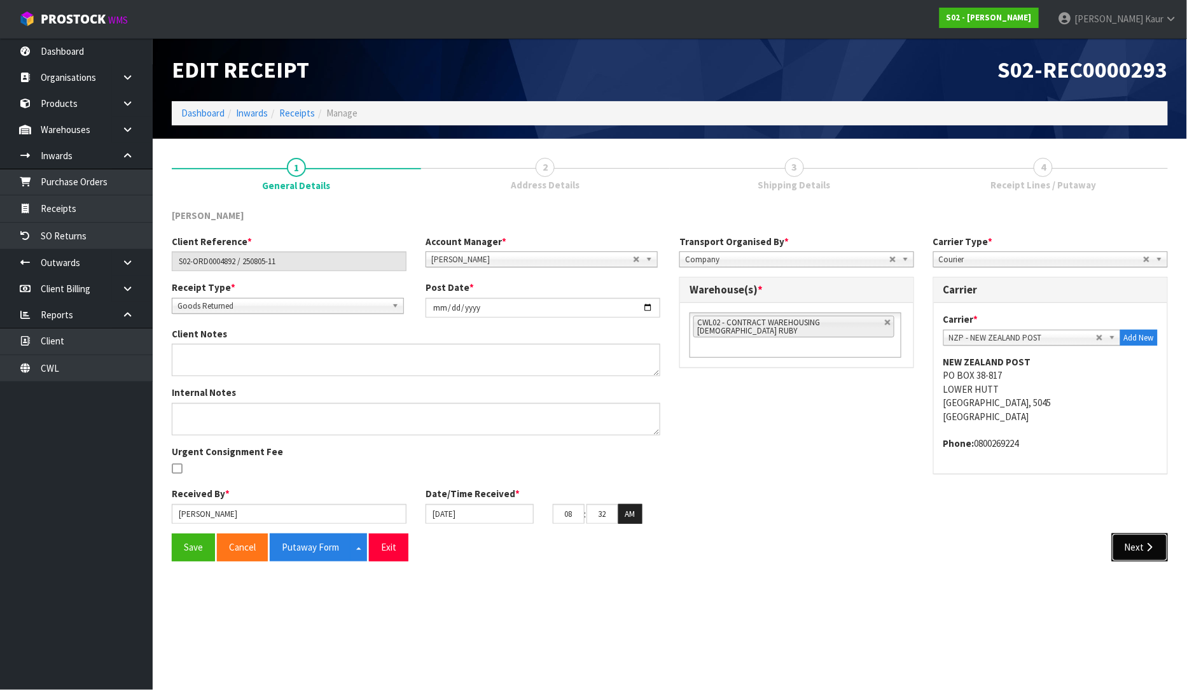
click at [1140, 544] on button "Next" at bounding box center [1140, 546] width 56 height 27
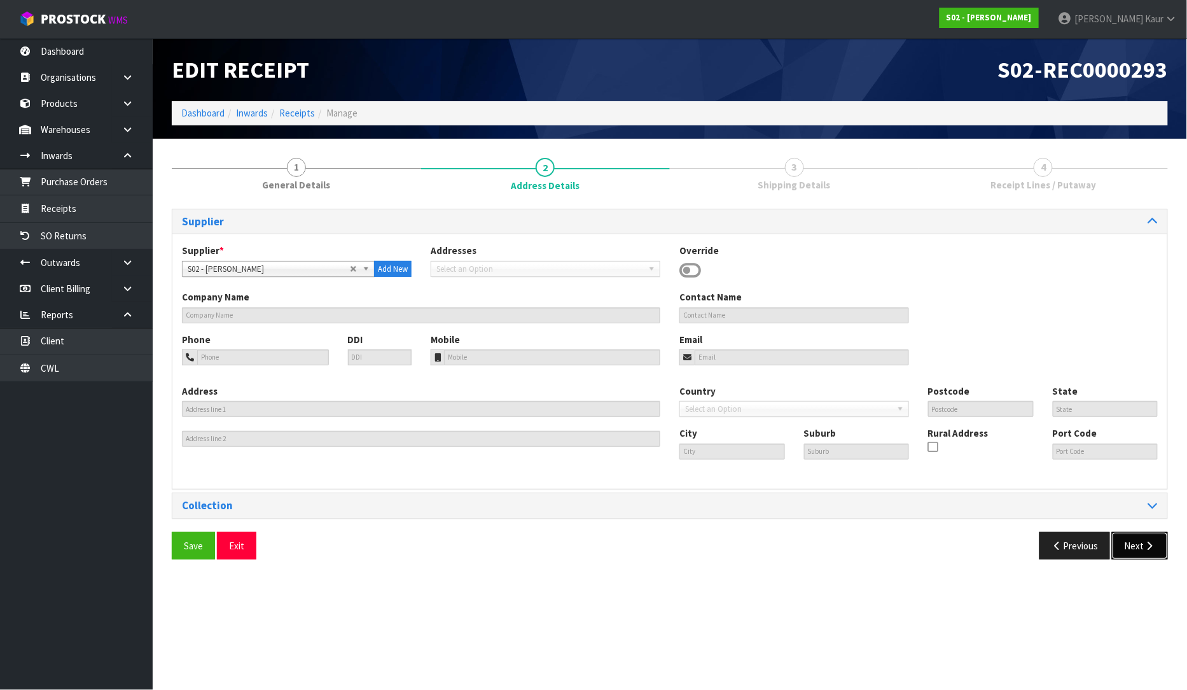
click at [1136, 557] on button "Next" at bounding box center [1140, 545] width 56 height 27
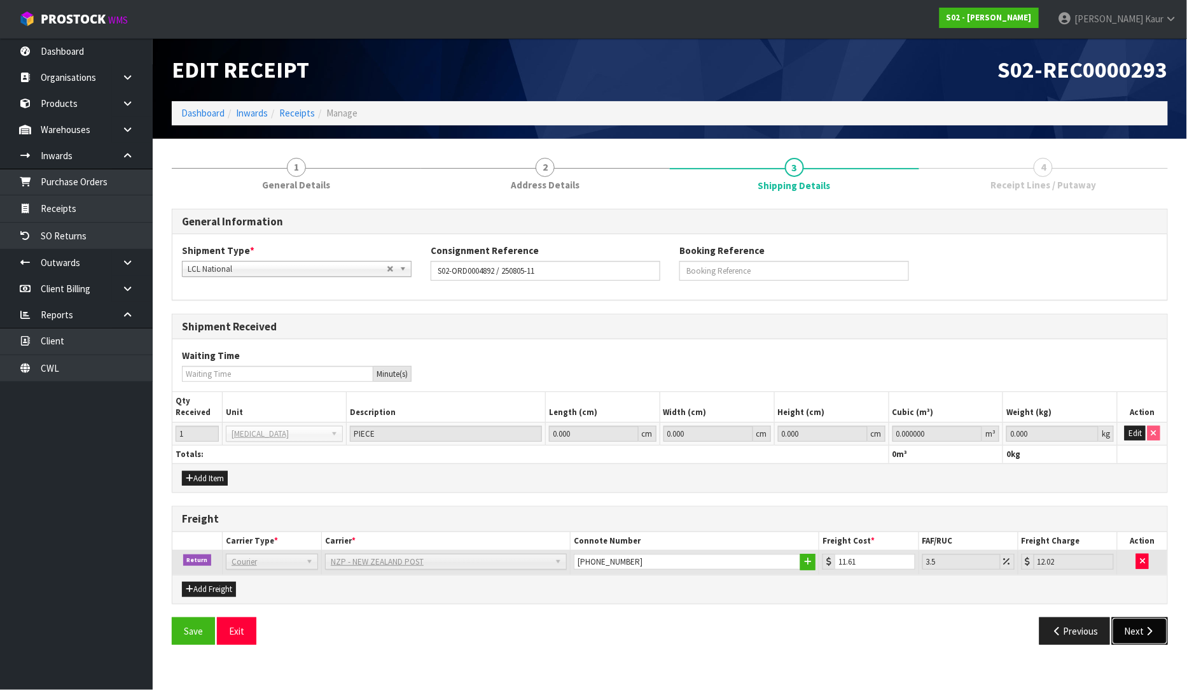
click at [1136, 628] on button "Next" at bounding box center [1140, 630] width 56 height 27
click at [62, 46] on link "Dashboard" at bounding box center [76, 51] width 153 height 26
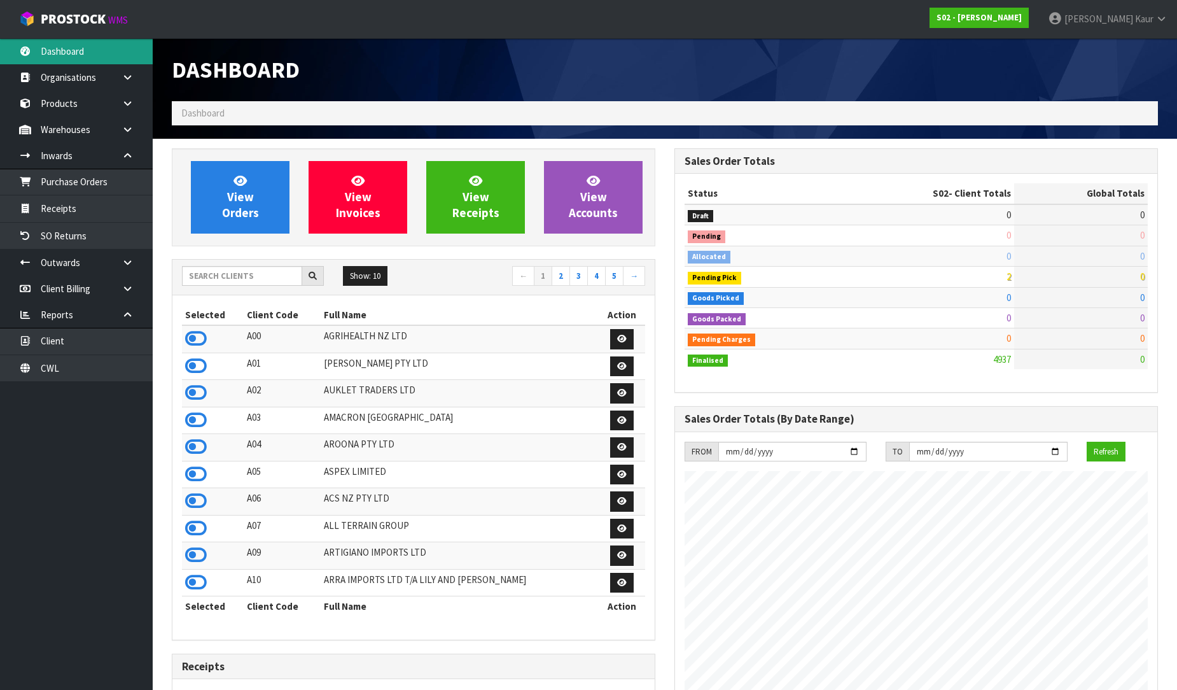
scroll to position [882, 503]
click at [225, 283] on input "text" at bounding box center [242, 276] width 120 height 20
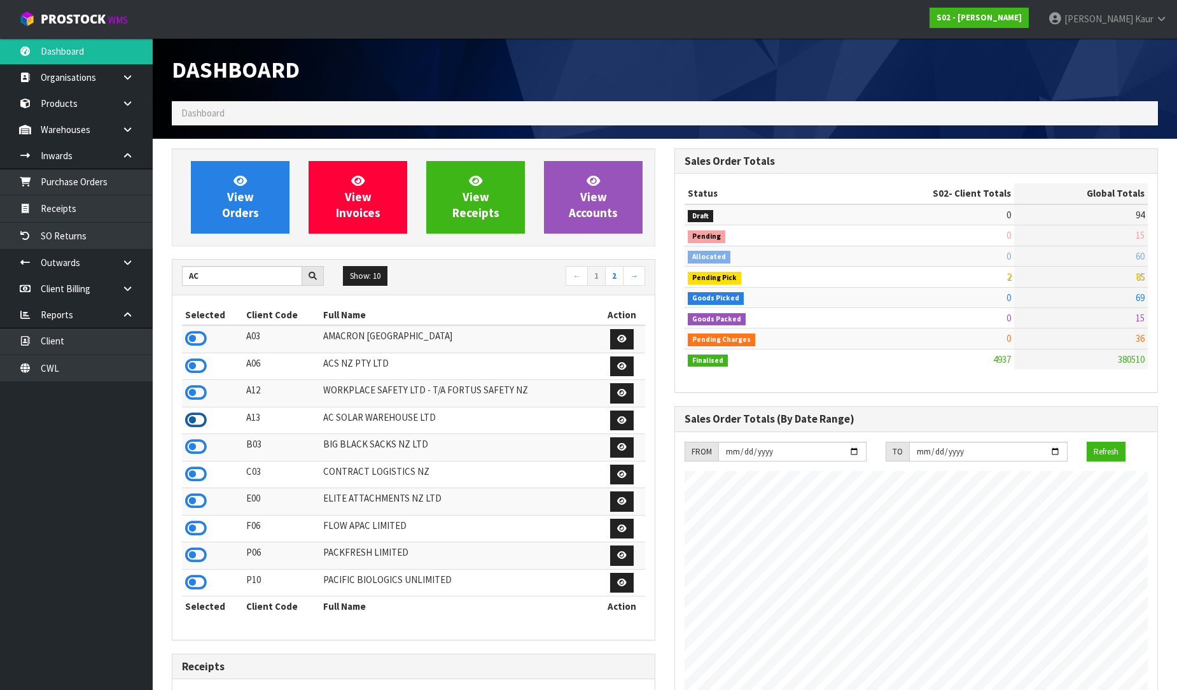
click at [204, 421] on icon at bounding box center [196, 419] width 22 height 19
click at [106, 218] on link "Receipts" at bounding box center [76, 208] width 153 height 26
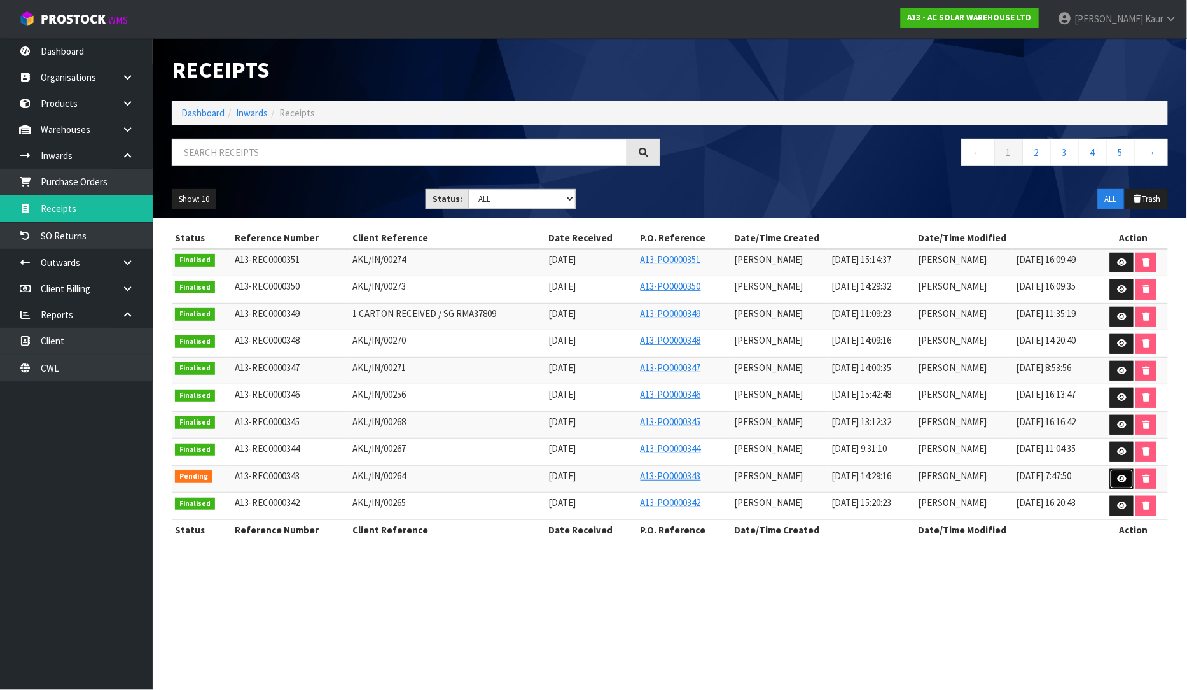
click at [1129, 476] on link at bounding box center [1122, 479] width 24 height 20
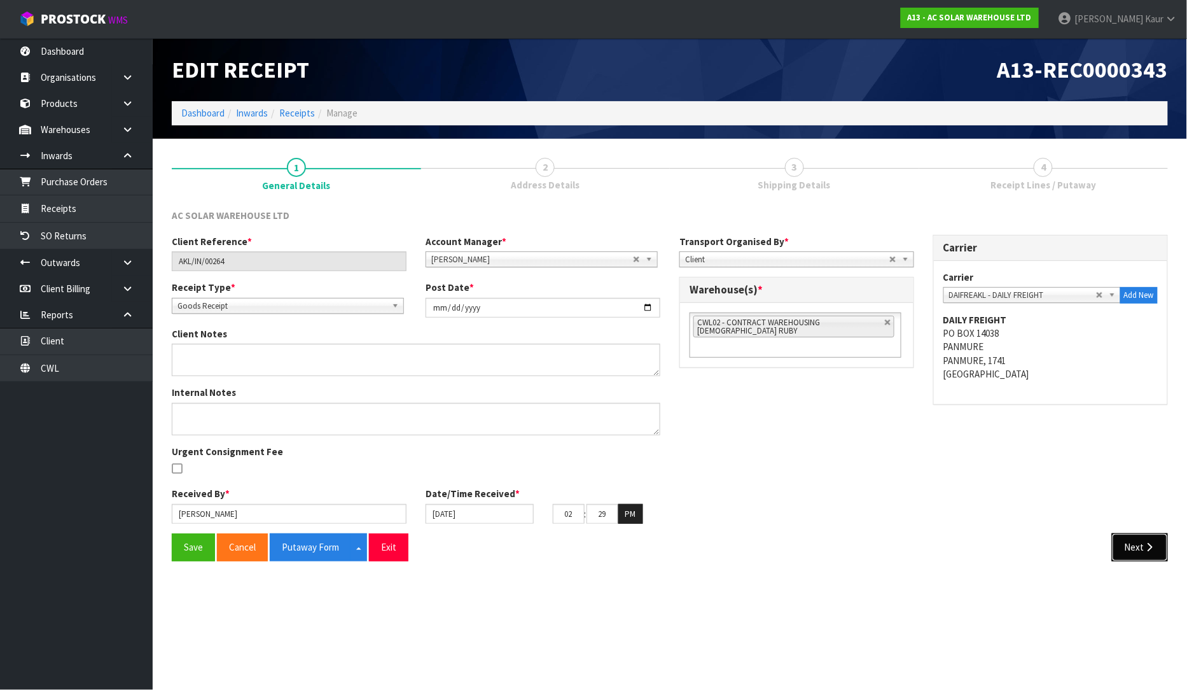
click at [1141, 545] on button "Next" at bounding box center [1140, 546] width 56 height 27
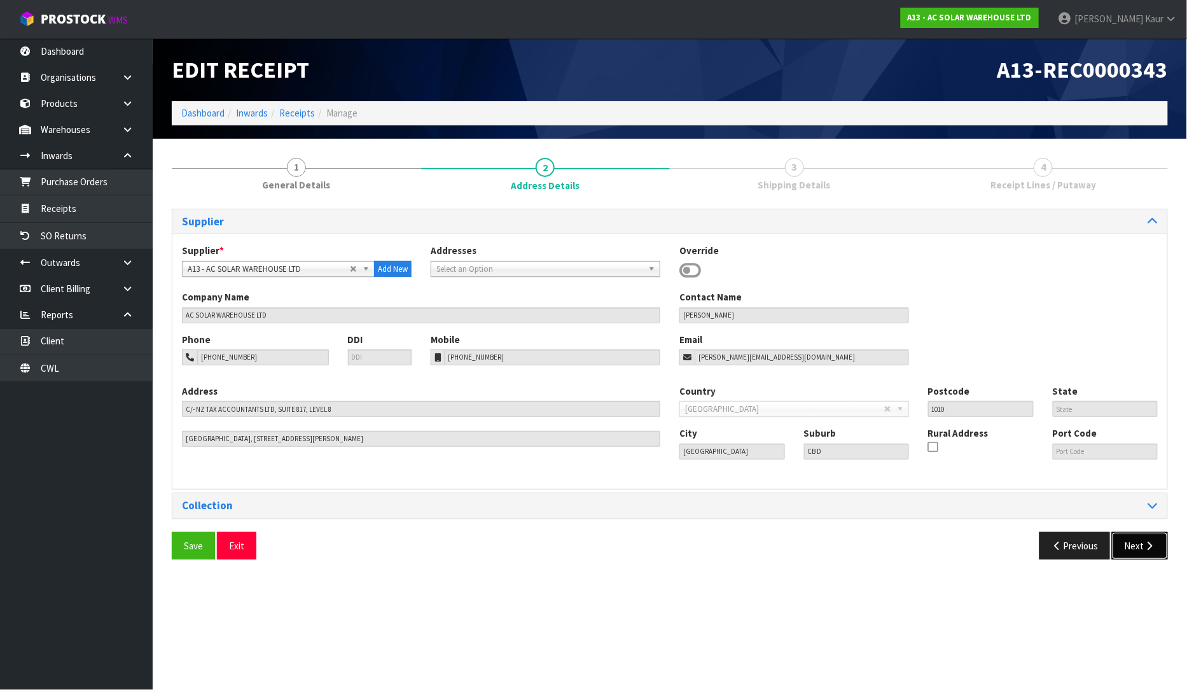
click at [1142, 543] on button "Next" at bounding box center [1140, 545] width 56 height 27
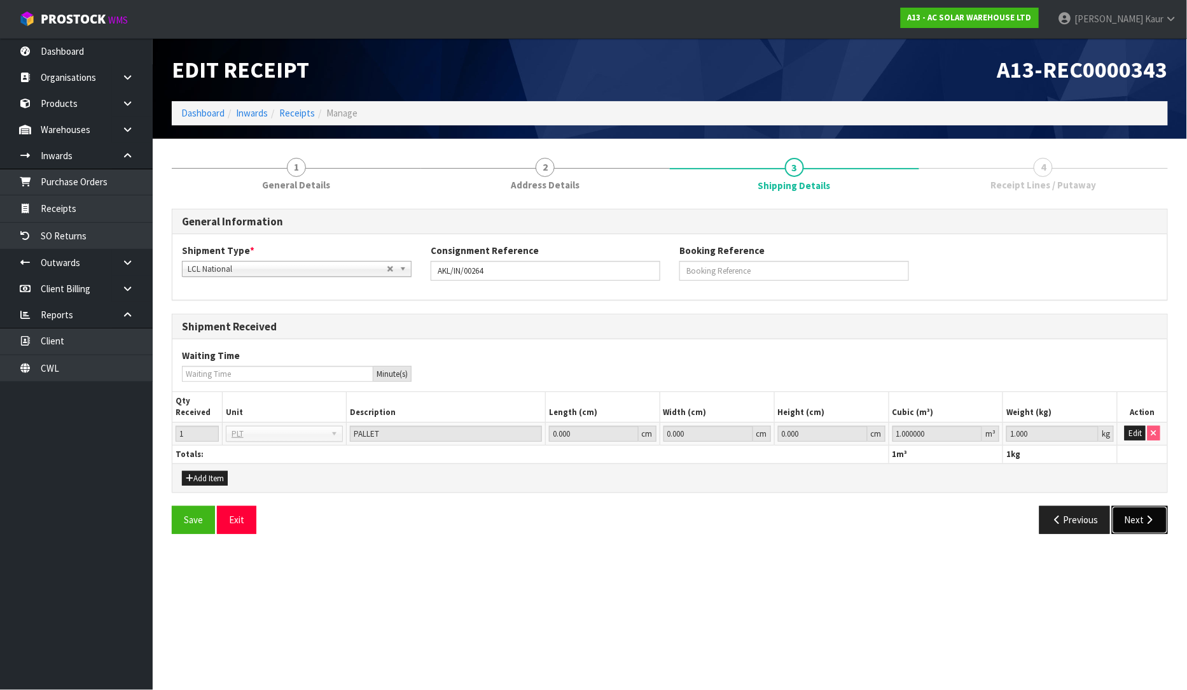
click at [1134, 527] on button "Next" at bounding box center [1140, 519] width 56 height 27
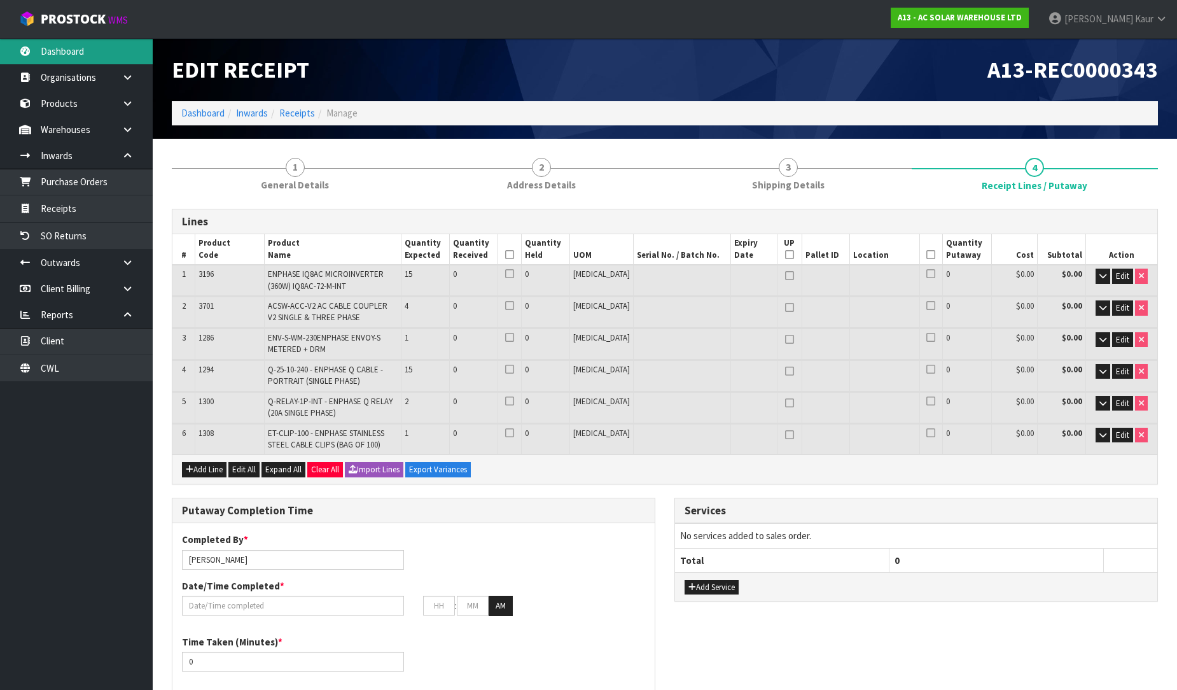
click at [45, 52] on link "Dashboard" at bounding box center [76, 51] width 153 height 26
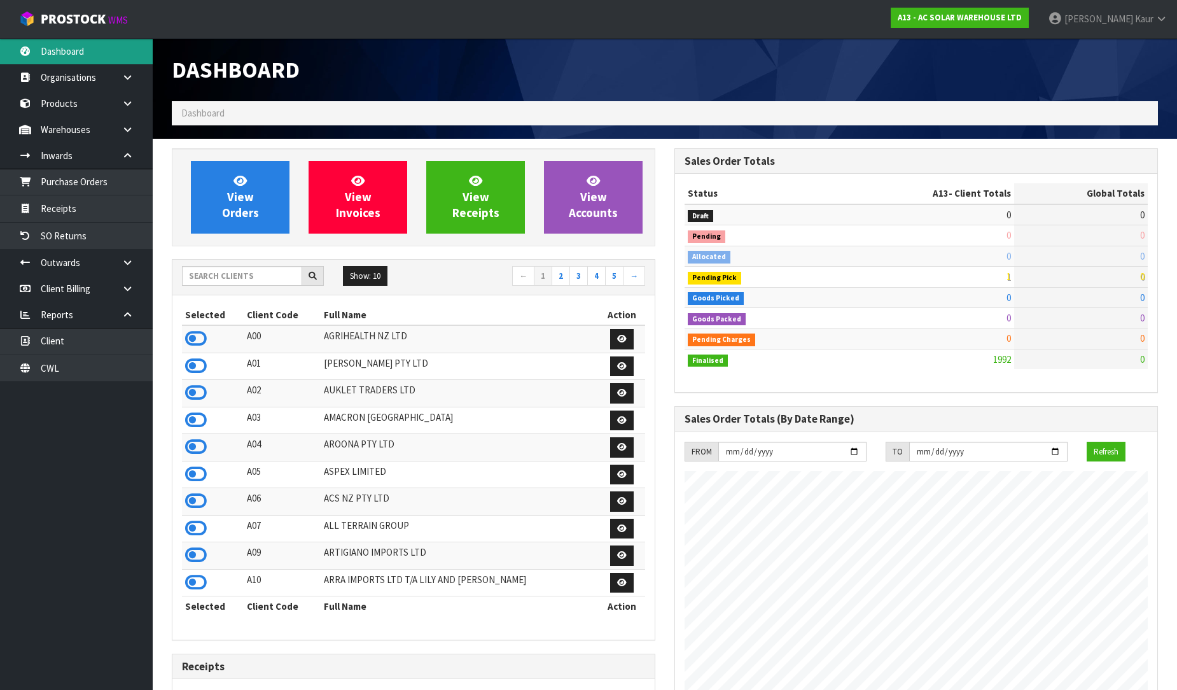
scroll to position [964, 503]
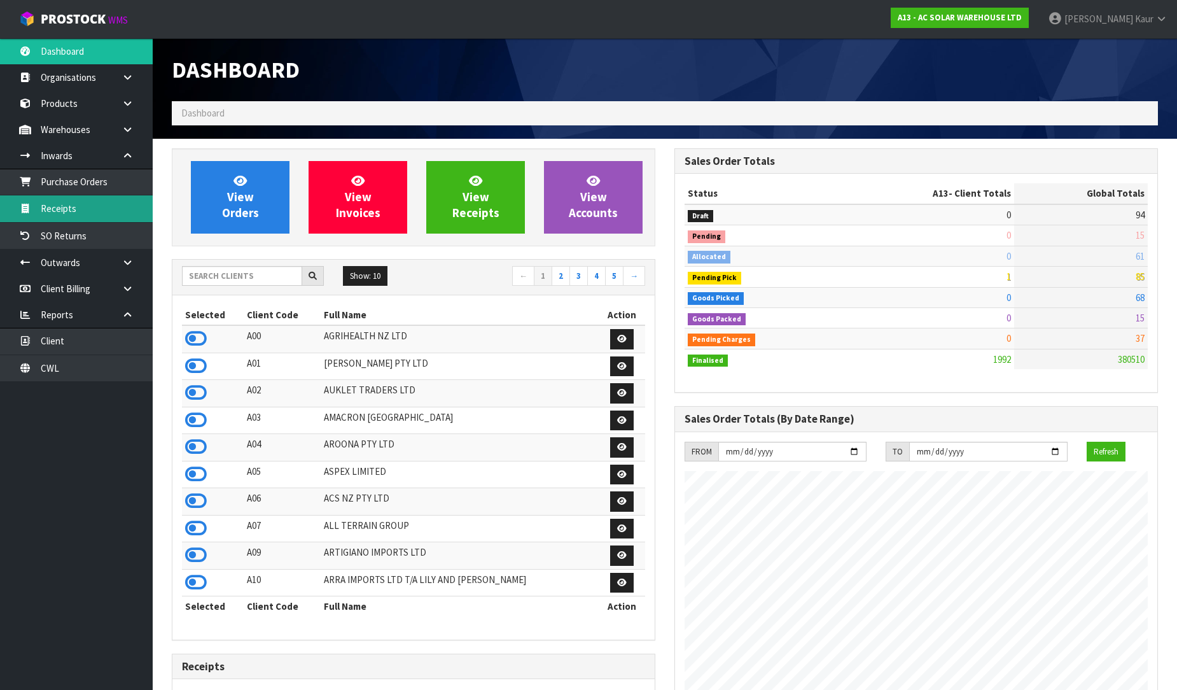
click at [83, 209] on link "Receipts" at bounding box center [76, 208] width 153 height 26
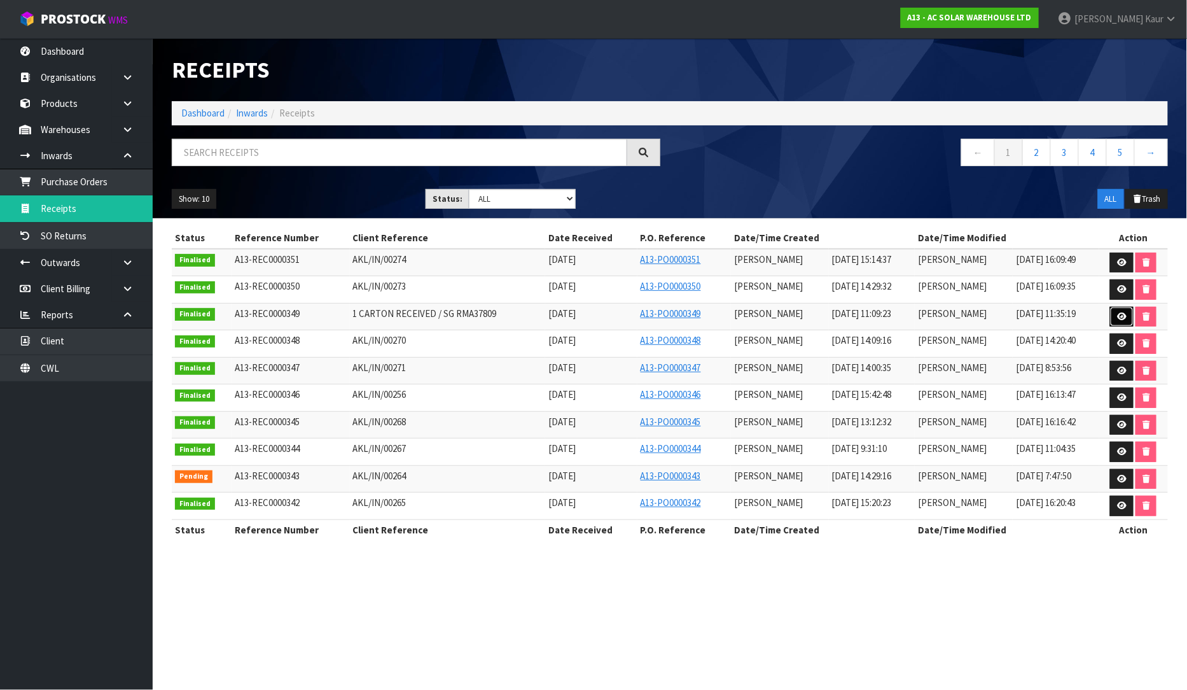
click at [1120, 312] on link at bounding box center [1122, 317] width 24 height 20
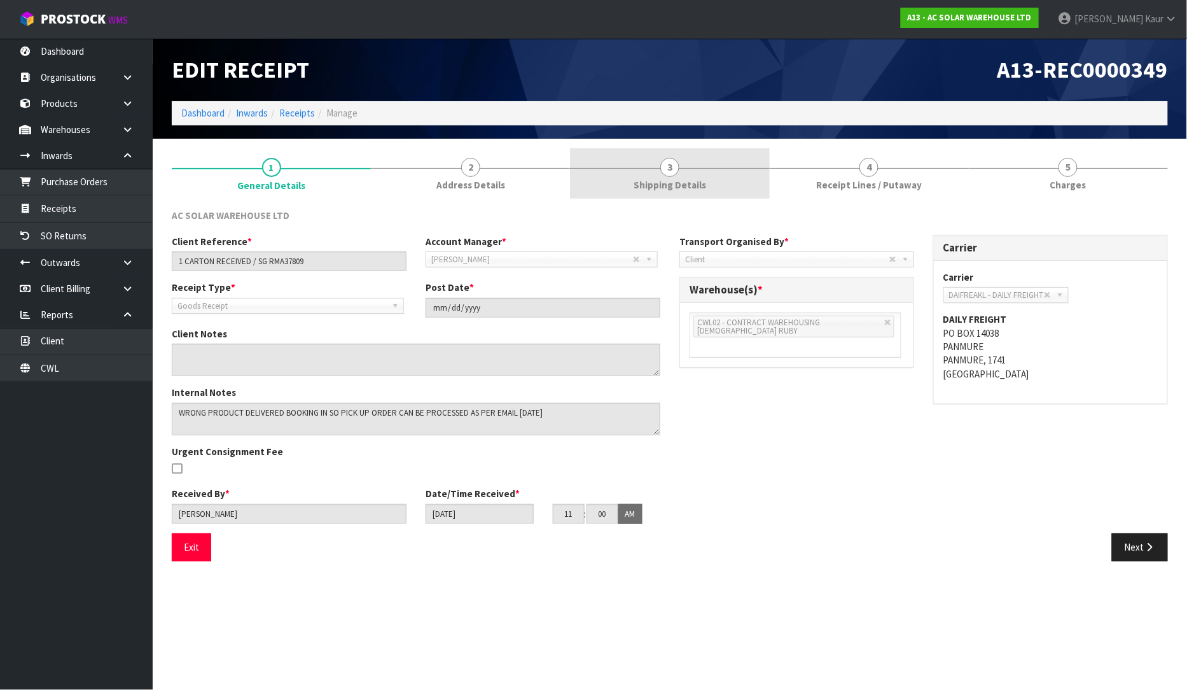
click at [671, 176] on link "3 Shipping Details" at bounding box center [669, 173] width 199 height 50
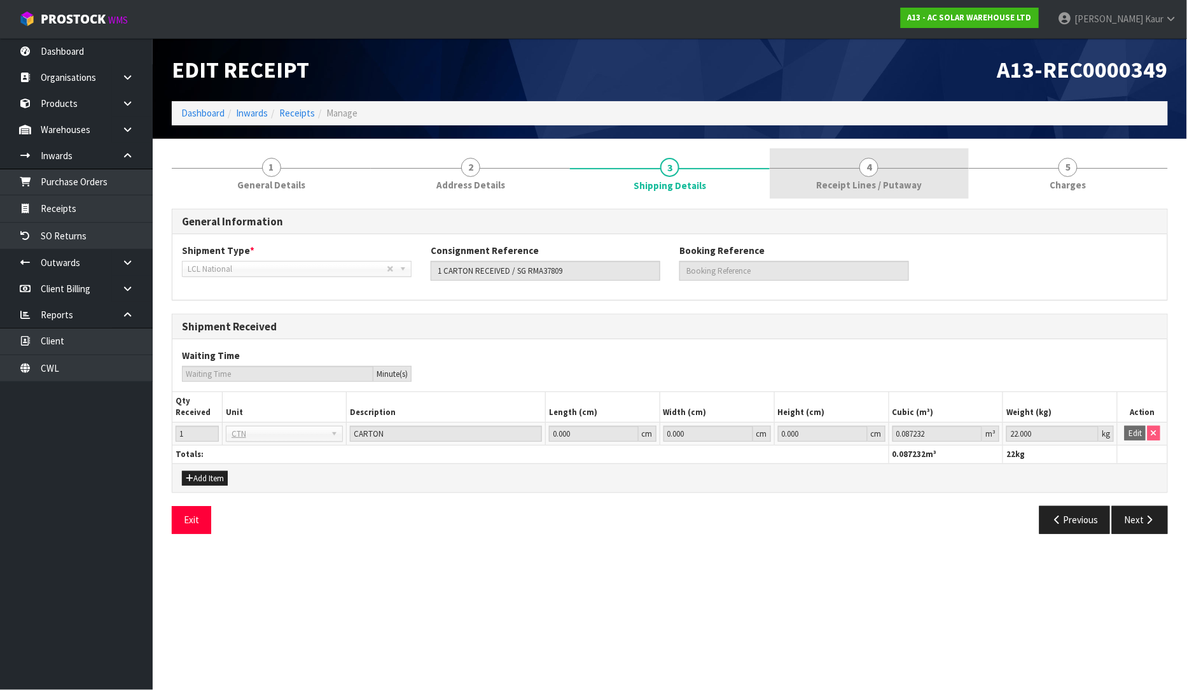
click at [893, 188] on span "Receipt Lines / Putaway" at bounding box center [869, 184] width 106 height 13
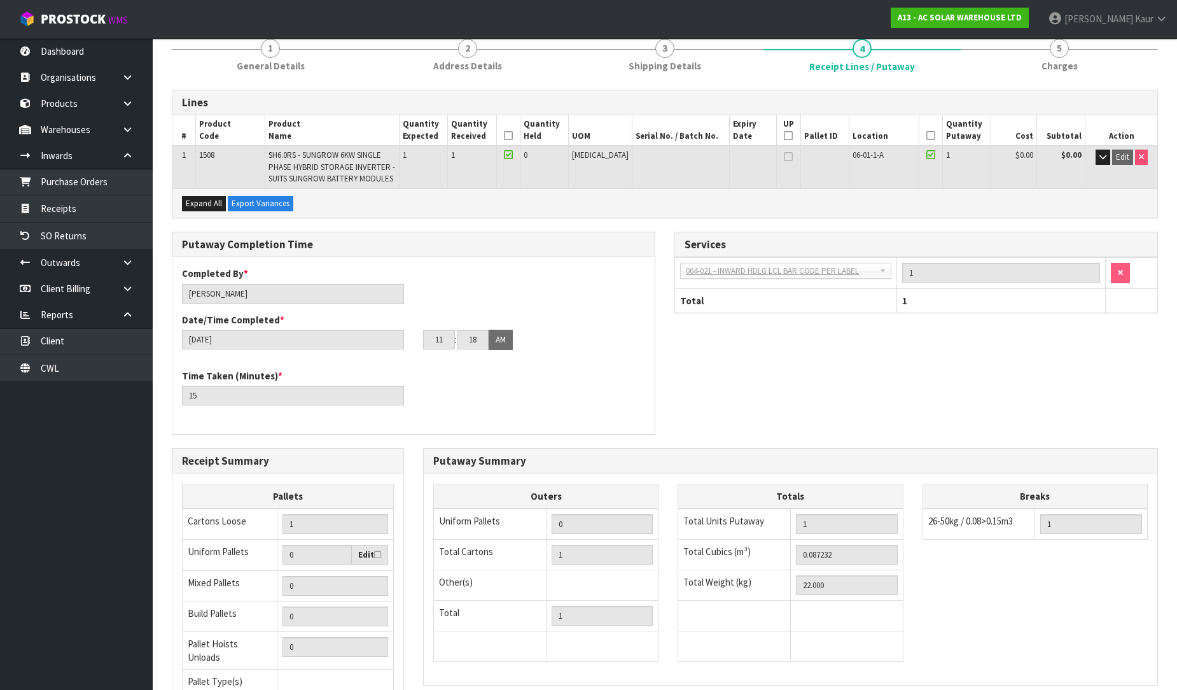
scroll to position [234, 0]
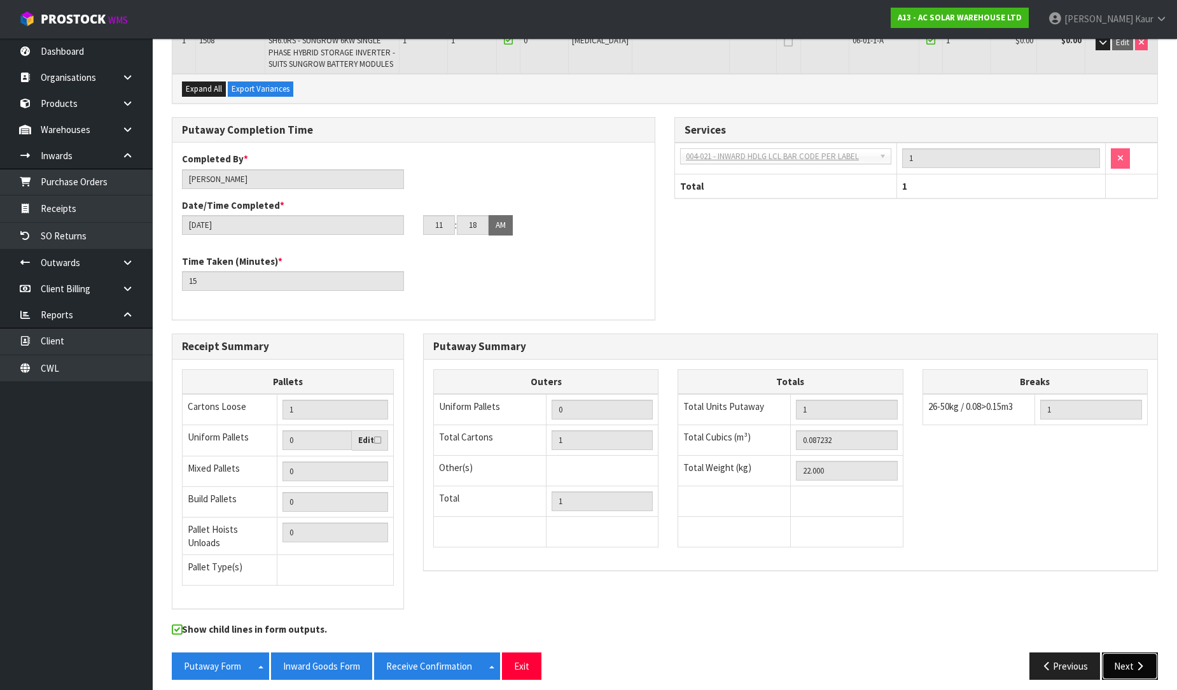
click at [1133, 652] on button "Next" at bounding box center [1130, 665] width 56 height 27
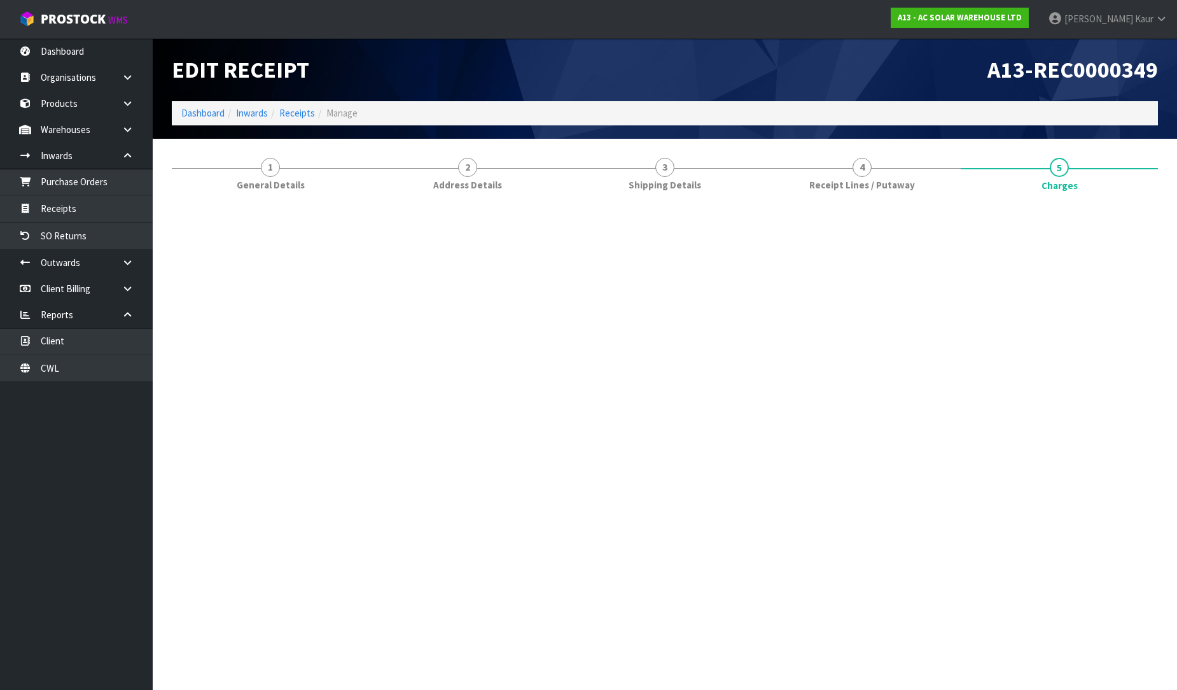
scroll to position [0, 0]
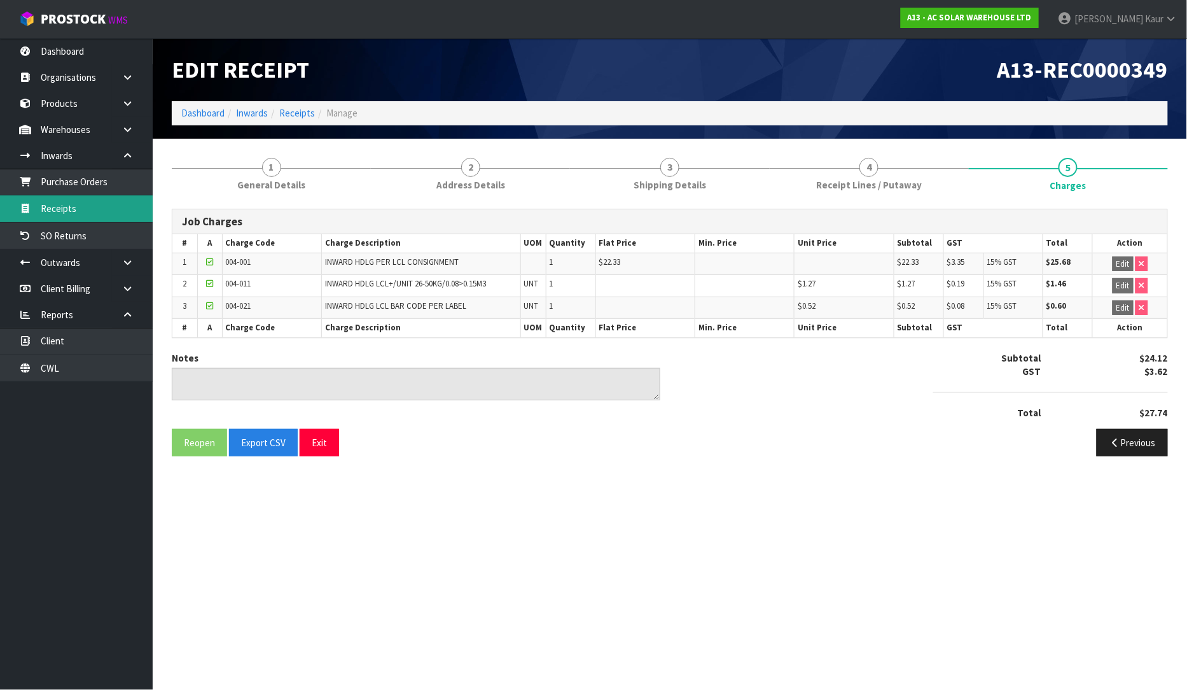
click at [84, 211] on link "Receipts" at bounding box center [76, 208] width 153 height 26
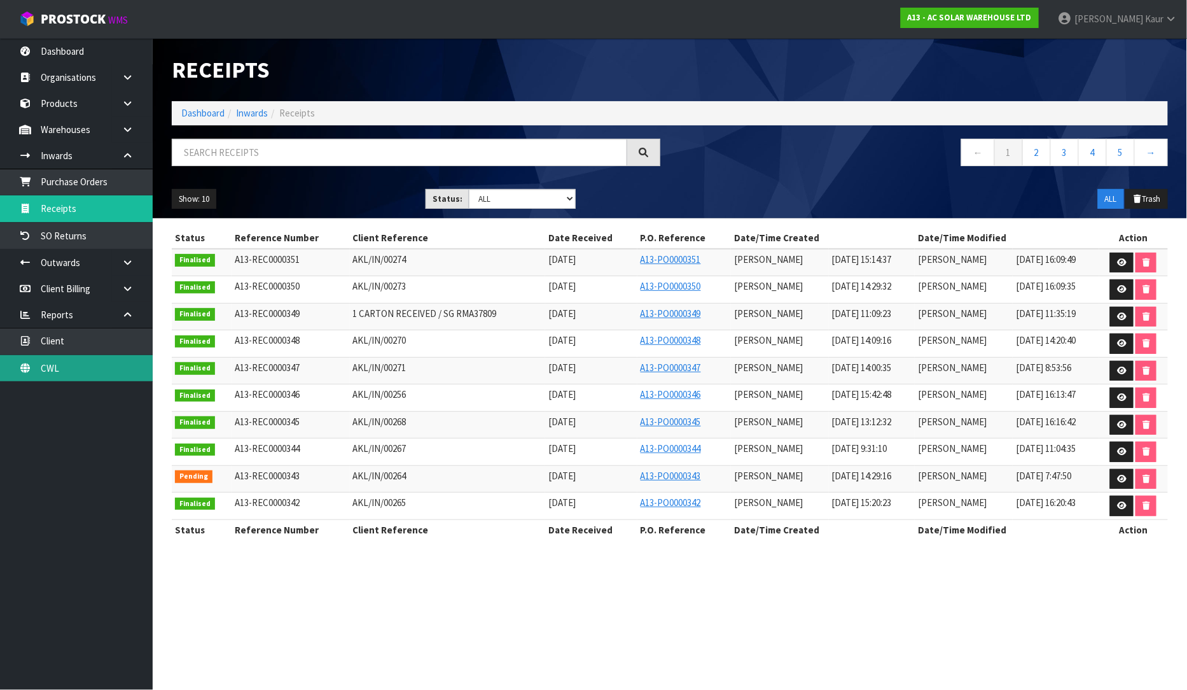
click at [58, 359] on link "CWL" at bounding box center [76, 368] width 153 height 26
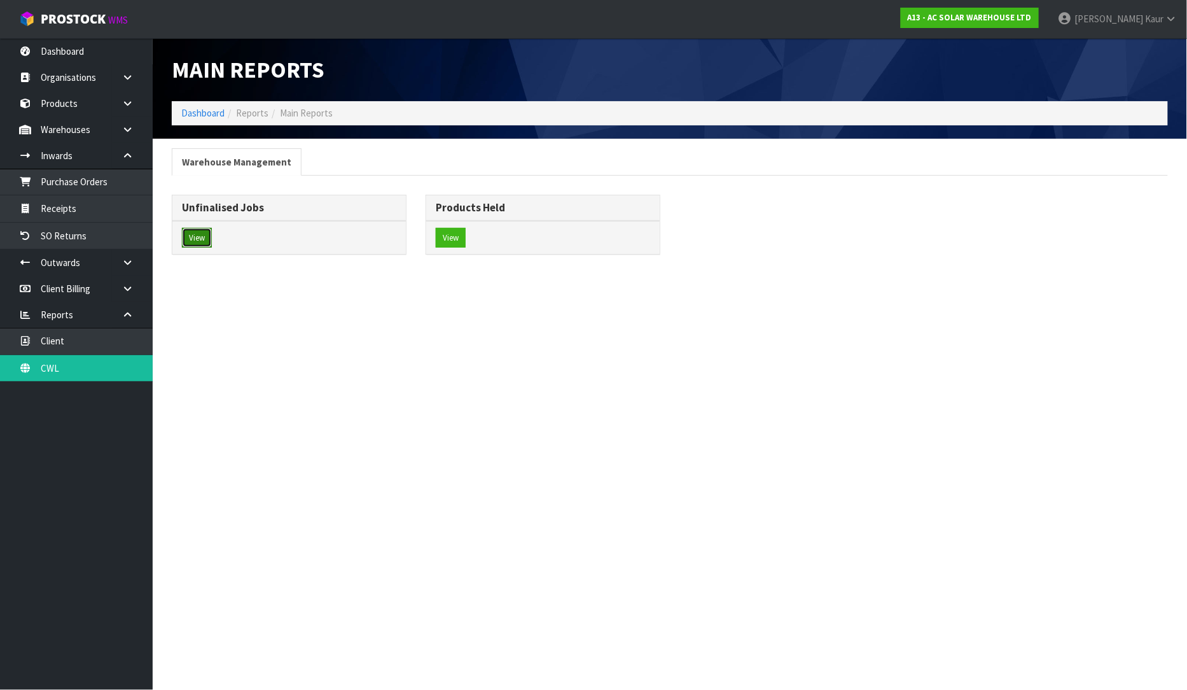
click at [187, 239] on button "View" at bounding box center [197, 238] width 30 height 20
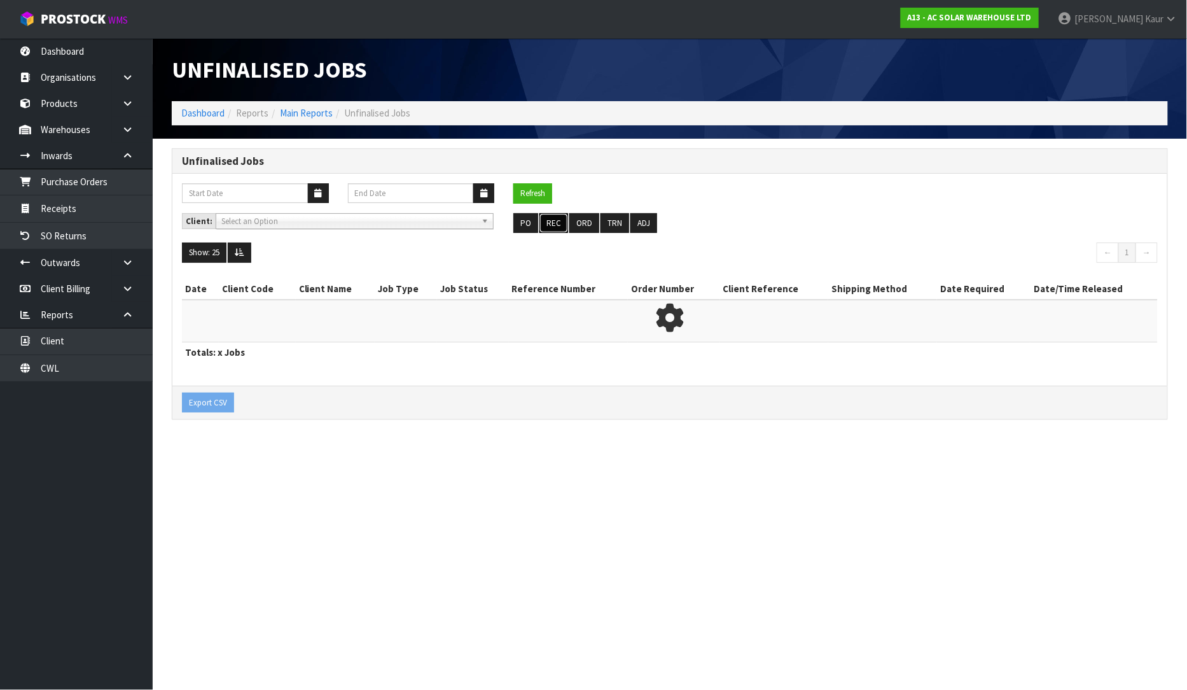
click at [552, 223] on button "REC" at bounding box center [554, 223] width 29 height 20
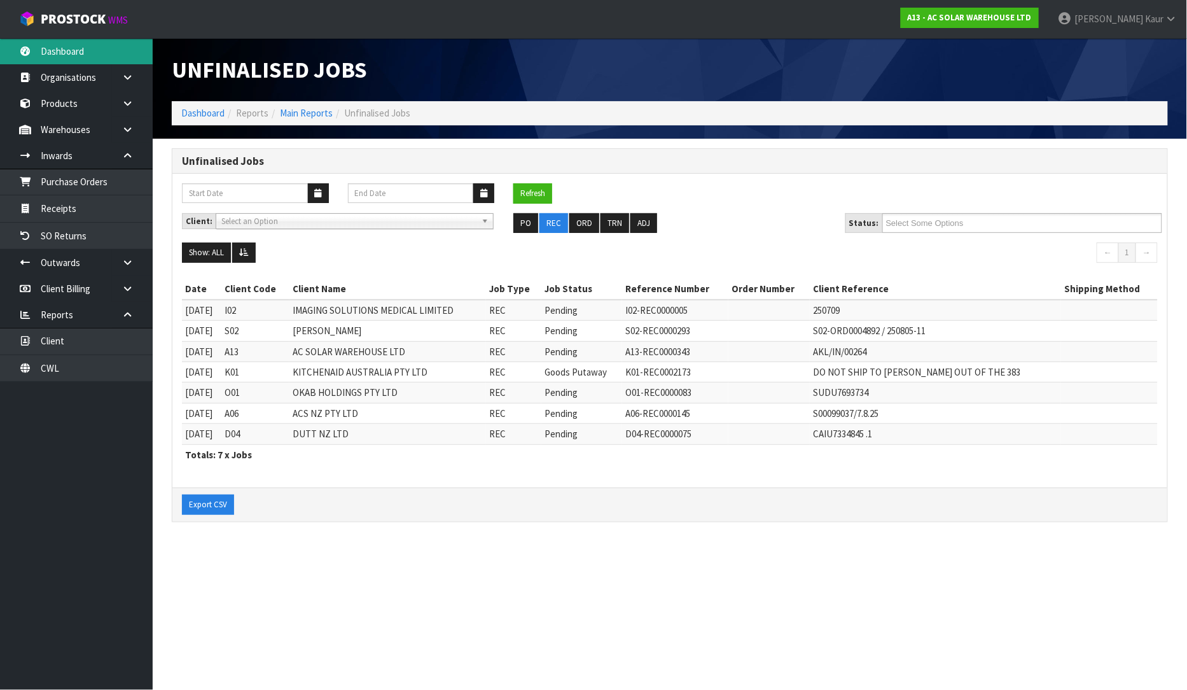
click at [68, 43] on link "Dashboard" at bounding box center [76, 51] width 153 height 26
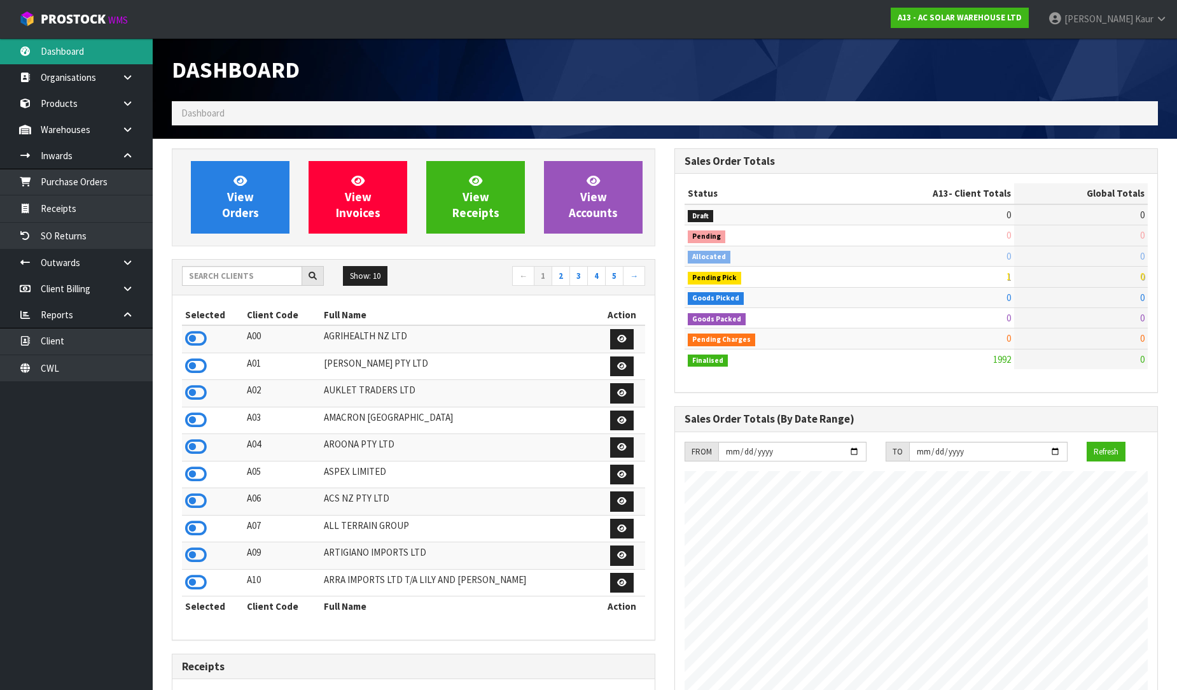
scroll to position [964, 503]
click at [253, 282] on input "text" at bounding box center [242, 276] width 120 height 20
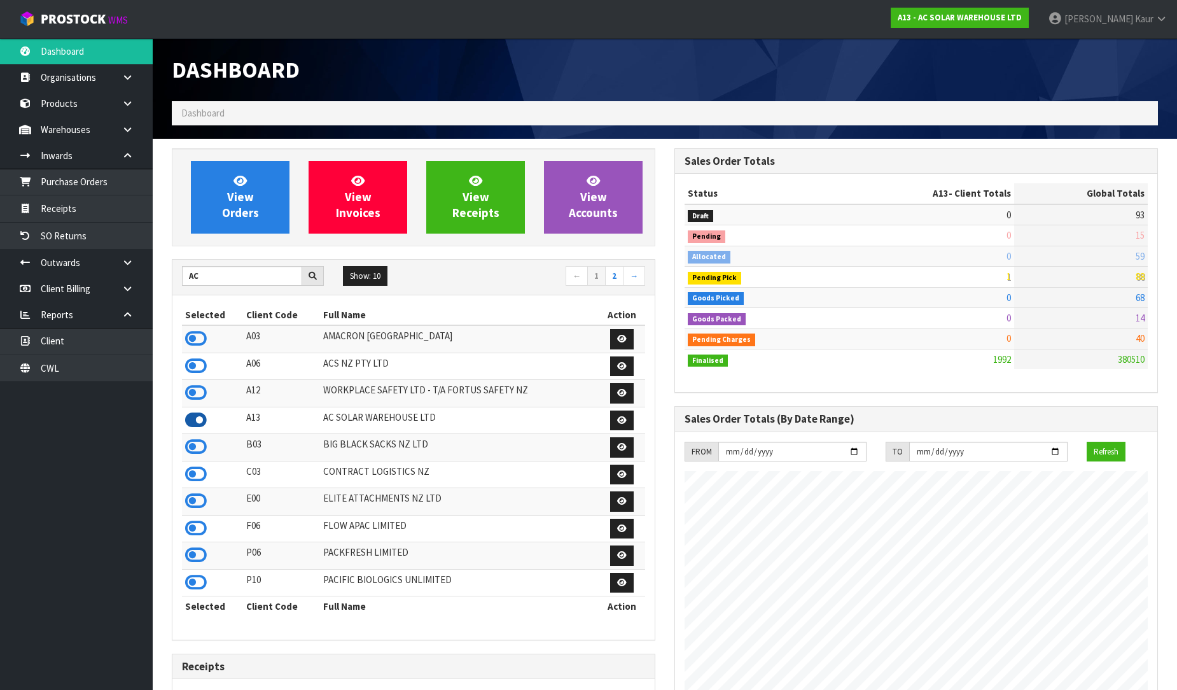
click at [195, 424] on icon at bounding box center [196, 419] width 22 height 19
click at [80, 199] on link "Receipts" at bounding box center [76, 208] width 153 height 26
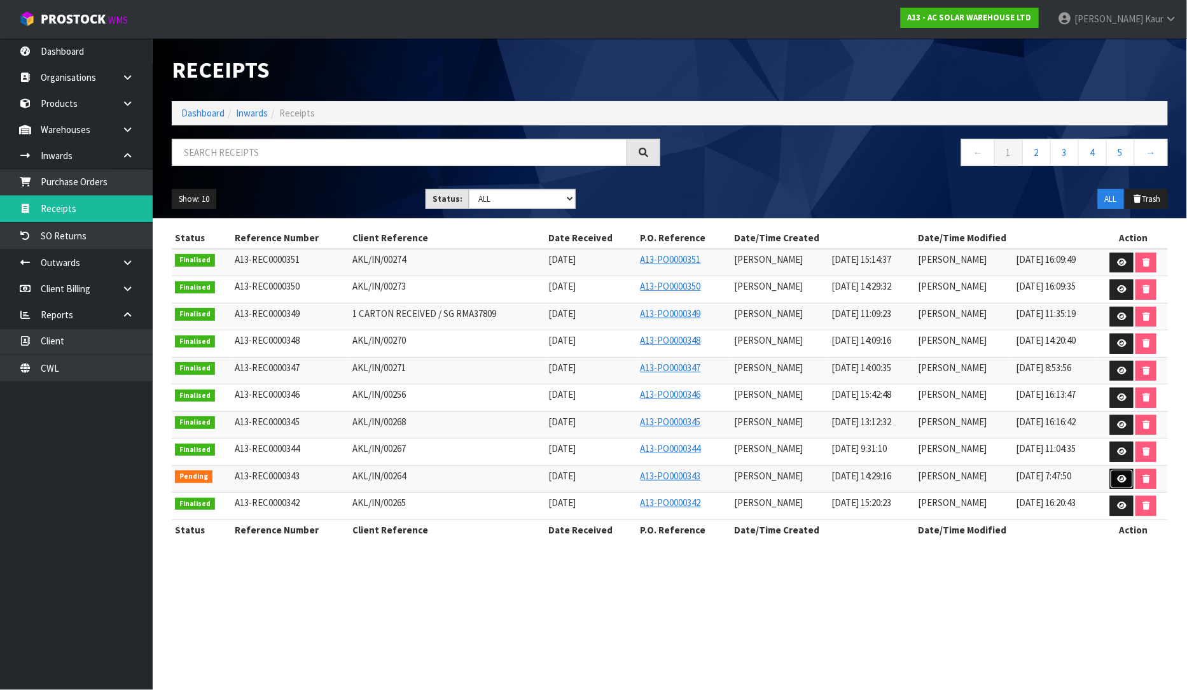
click at [1124, 482] on icon at bounding box center [1122, 479] width 10 height 8
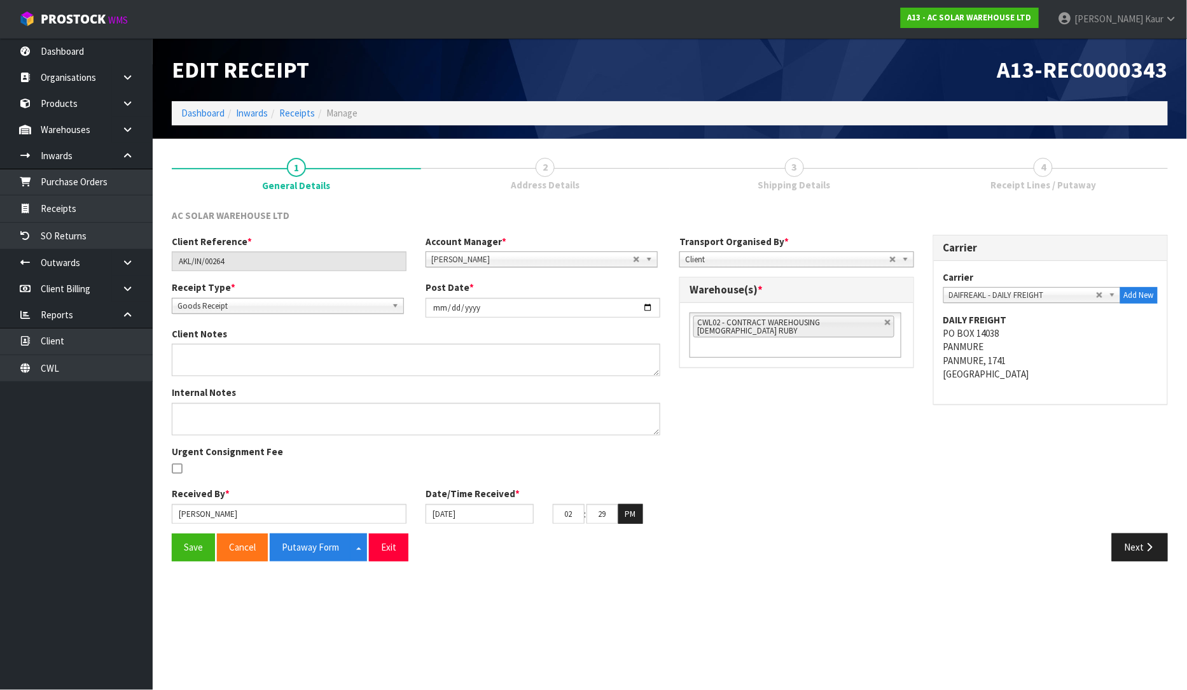
click at [791, 172] on span "3" at bounding box center [794, 167] width 19 height 19
click at [522, 179] on span "Address Details" at bounding box center [545, 184] width 69 height 13
click at [805, 182] on span "Shipping Details" at bounding box center [794, 184] width 73 height 13
click at [53, 376] on link "CWL" at bounding box center [76, 368] width 153 height 26
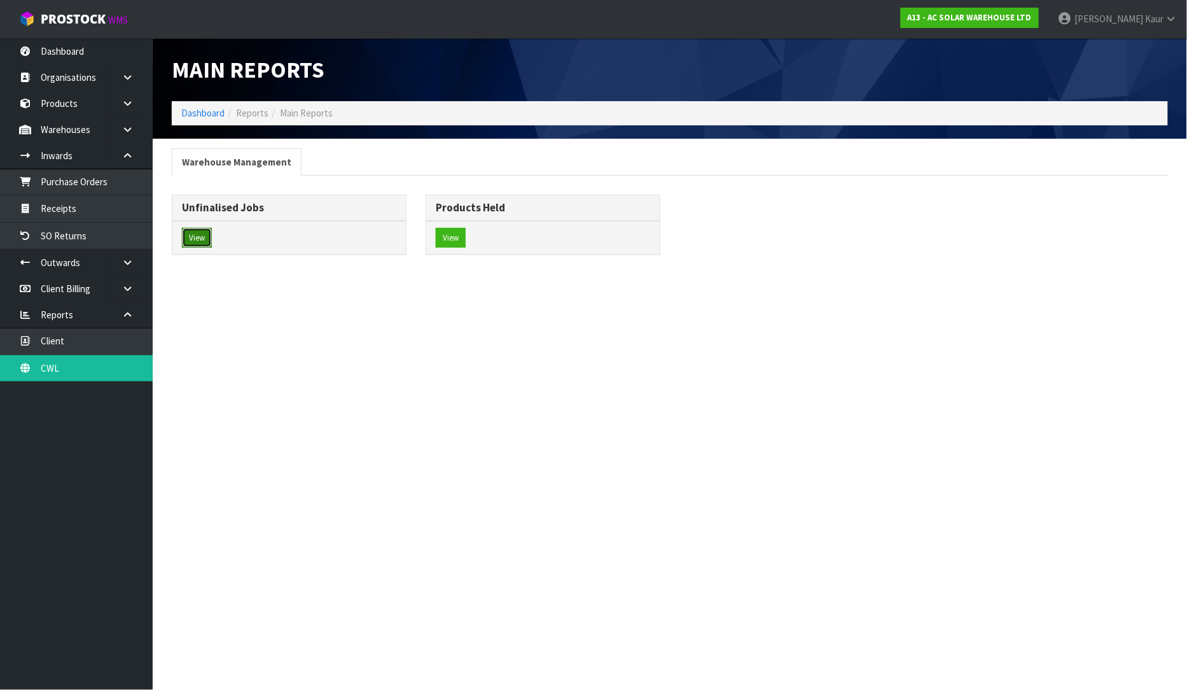
click at [192, 235] on button "View" at bounding box center [197, 238] width 30 height 20
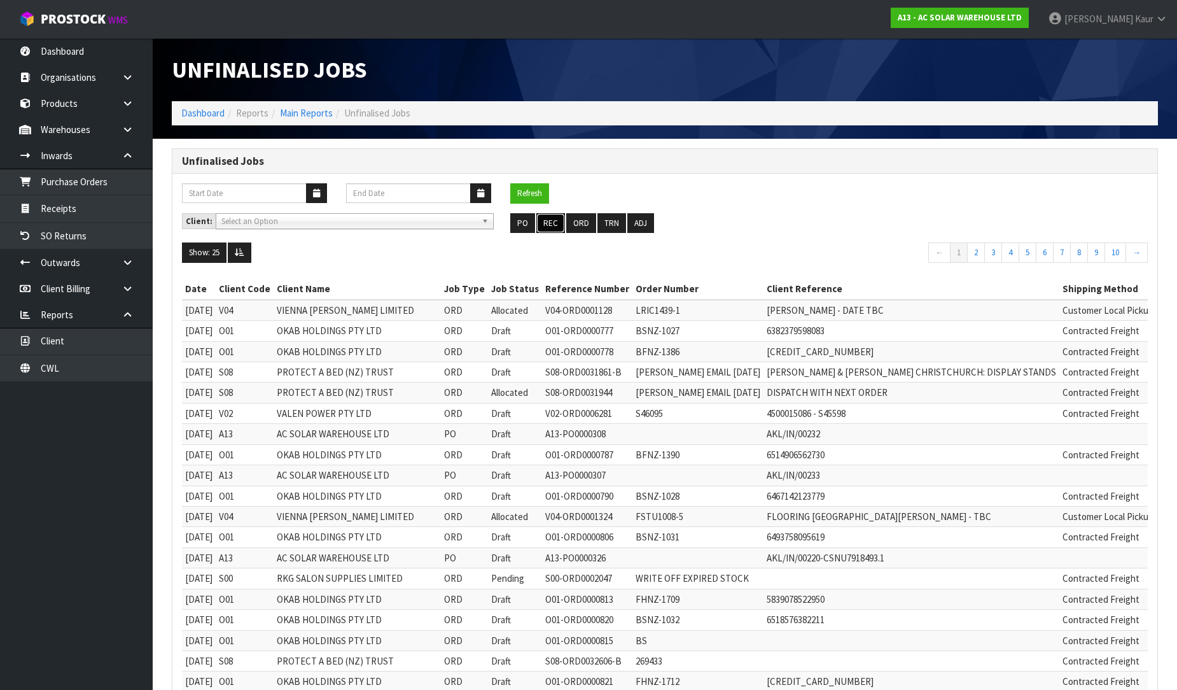
click at [551, 225] on button "REC" at bounding box center [550, 223] width 29 height 20
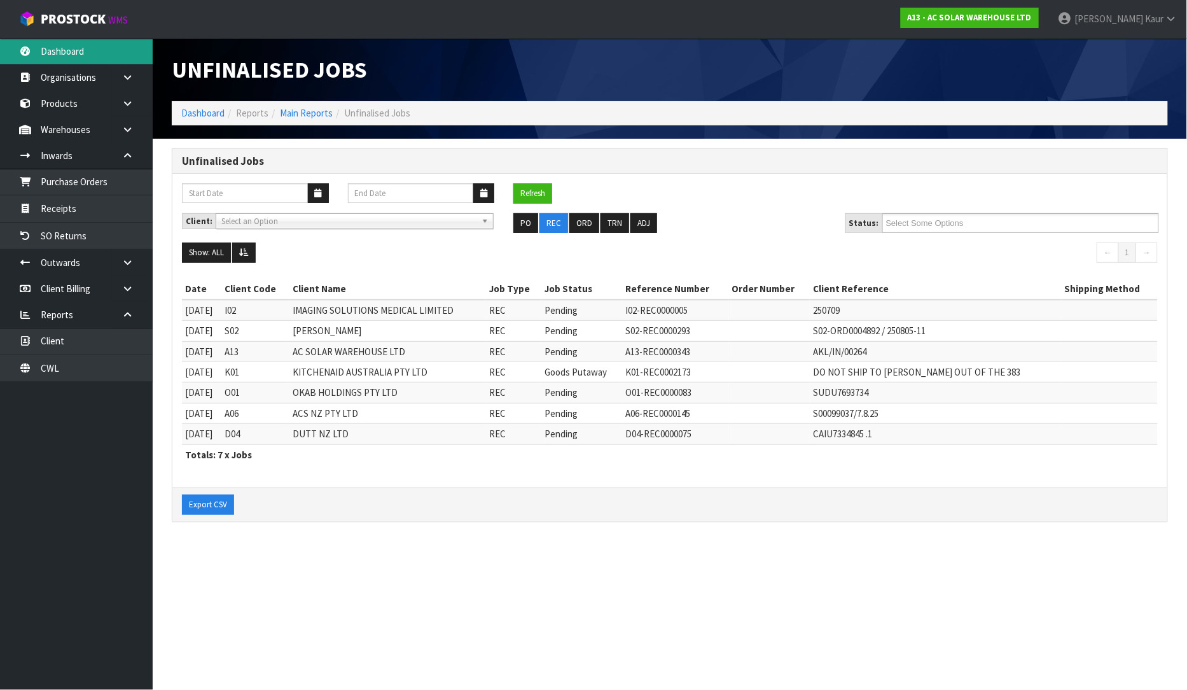
click at [65, 47] on link "Dashboard" at bounding box center [76, 51] width 153 height 26
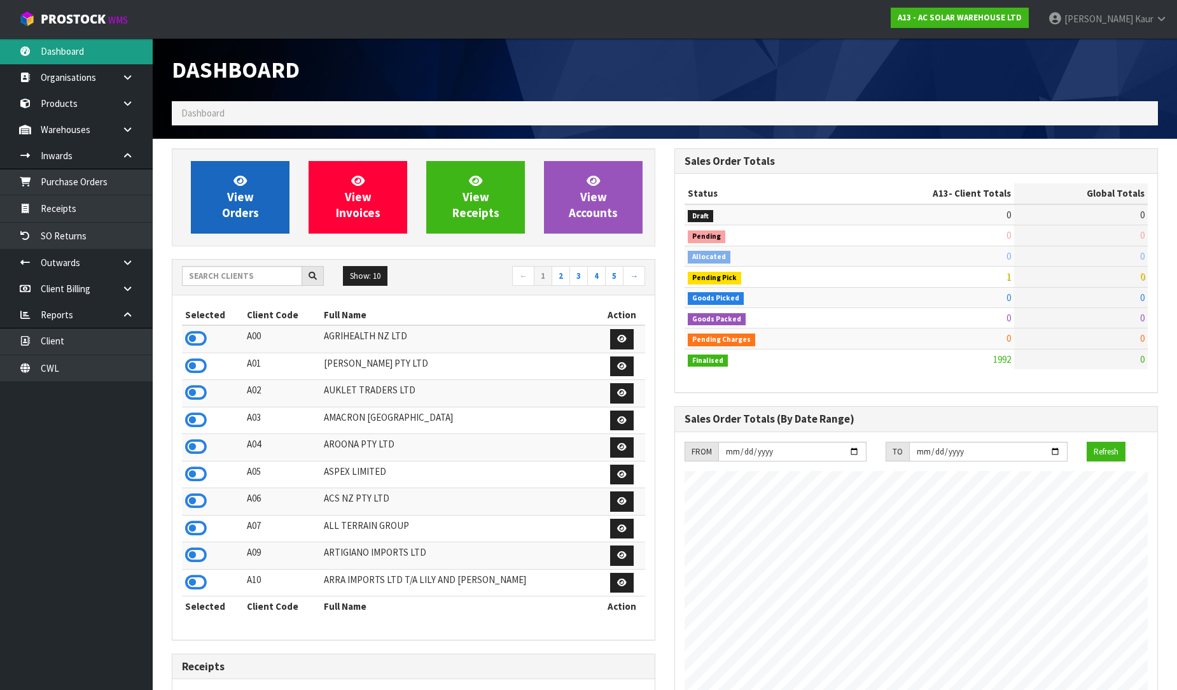
scroll to position [964, 503]
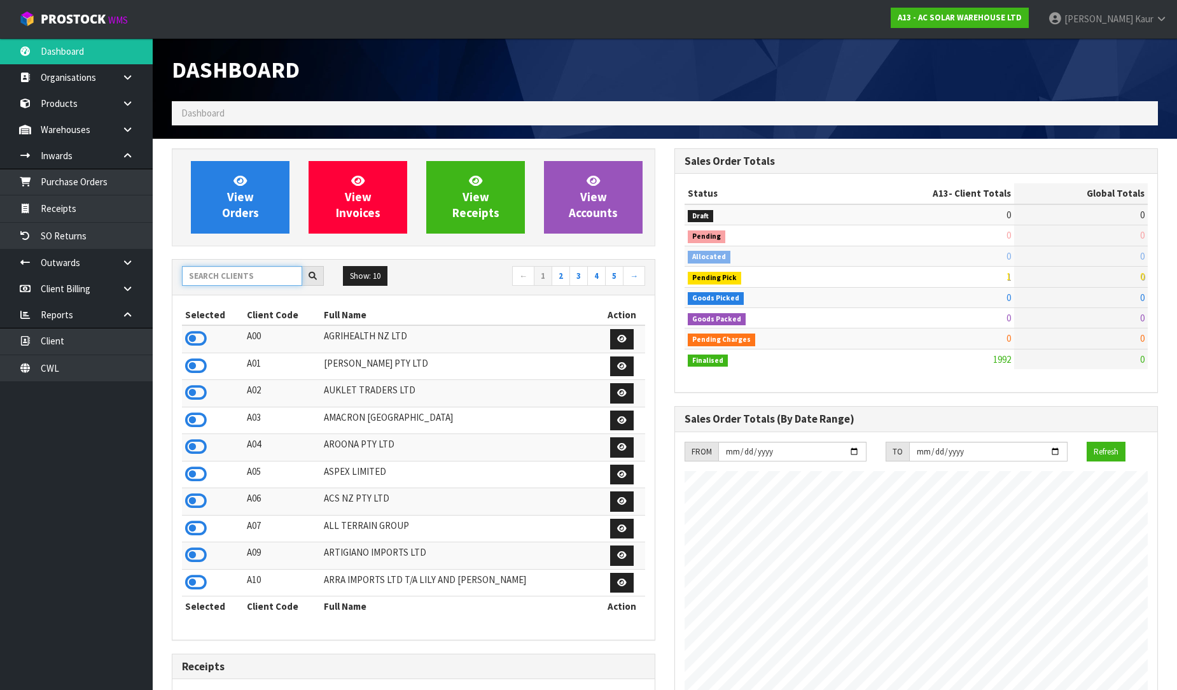
click at [210, 277] on input "text" at bounding box center [242, 276] width 120 height 20
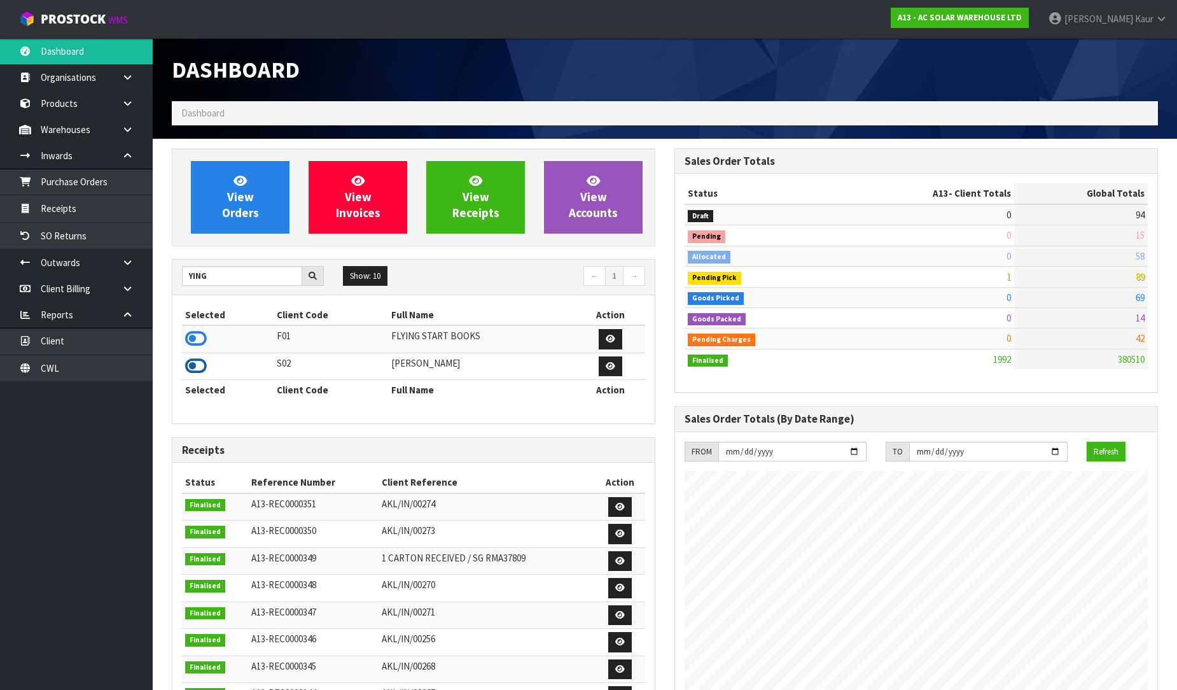
click at [188, 366] on icon at bounding box center [196, 365] width 22 height 19
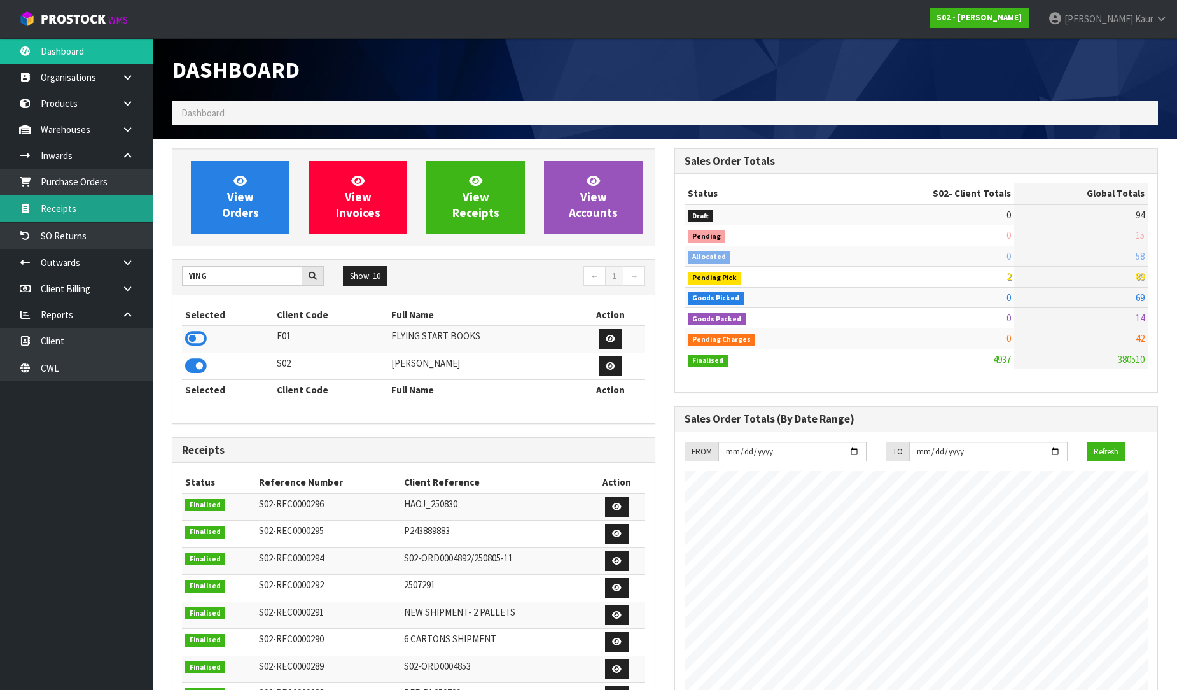
scroll to position [882, 503]
click at [116, 218] on link "Receipts" at bounding box center [76, 208] width 153 height 26
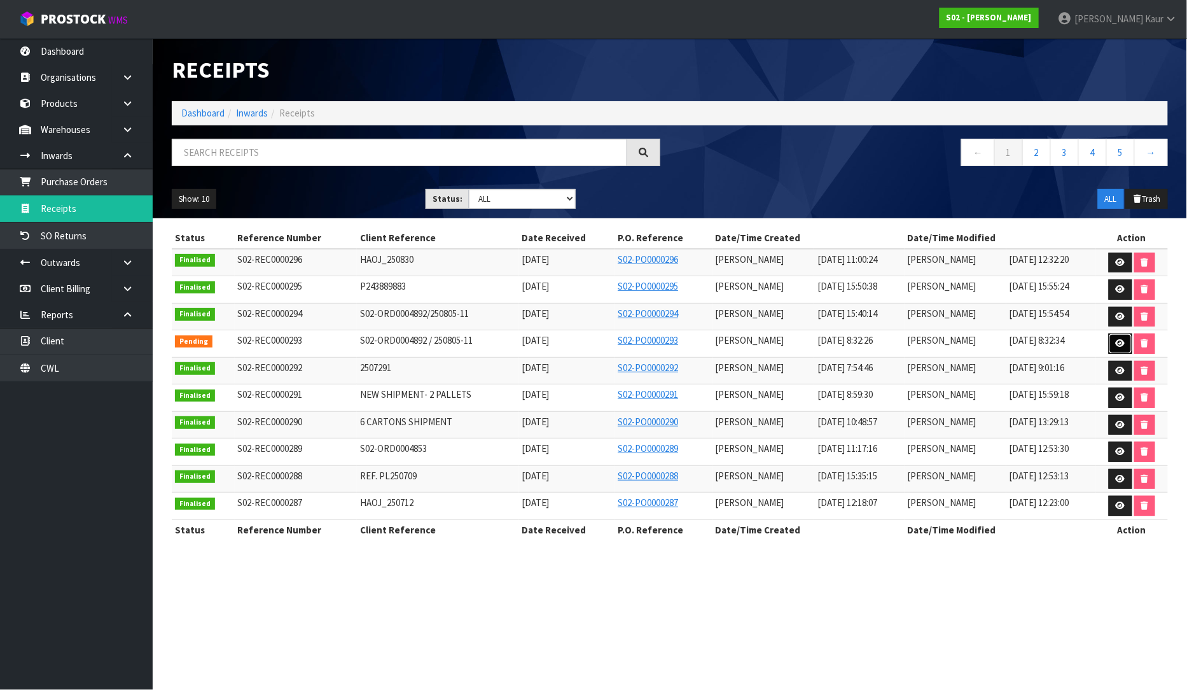
click at [1112, 342] on link at bounding box center [1121, 343] width 24 height 20
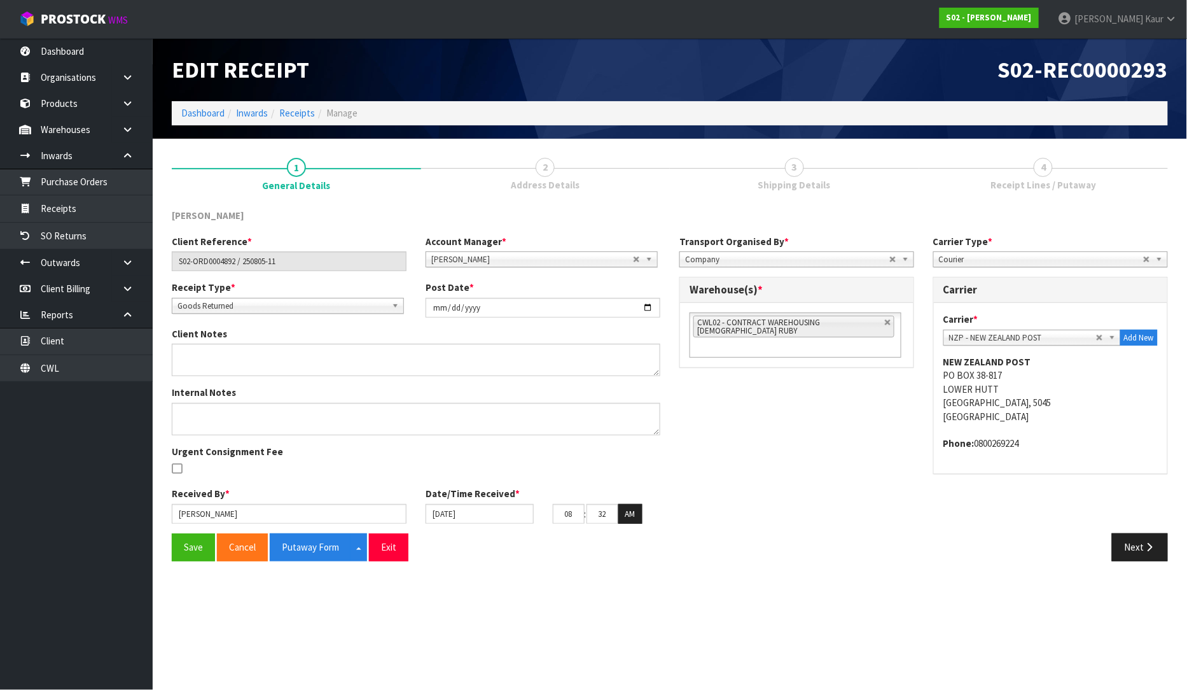
click at [1036, 182] on span "Receipt Lines / Putaway" at bounding box center [1044, 184] width 106 height 13
click at [1147, 539] on button "Next" at bounding box center [1140, 546] width 56 height 27
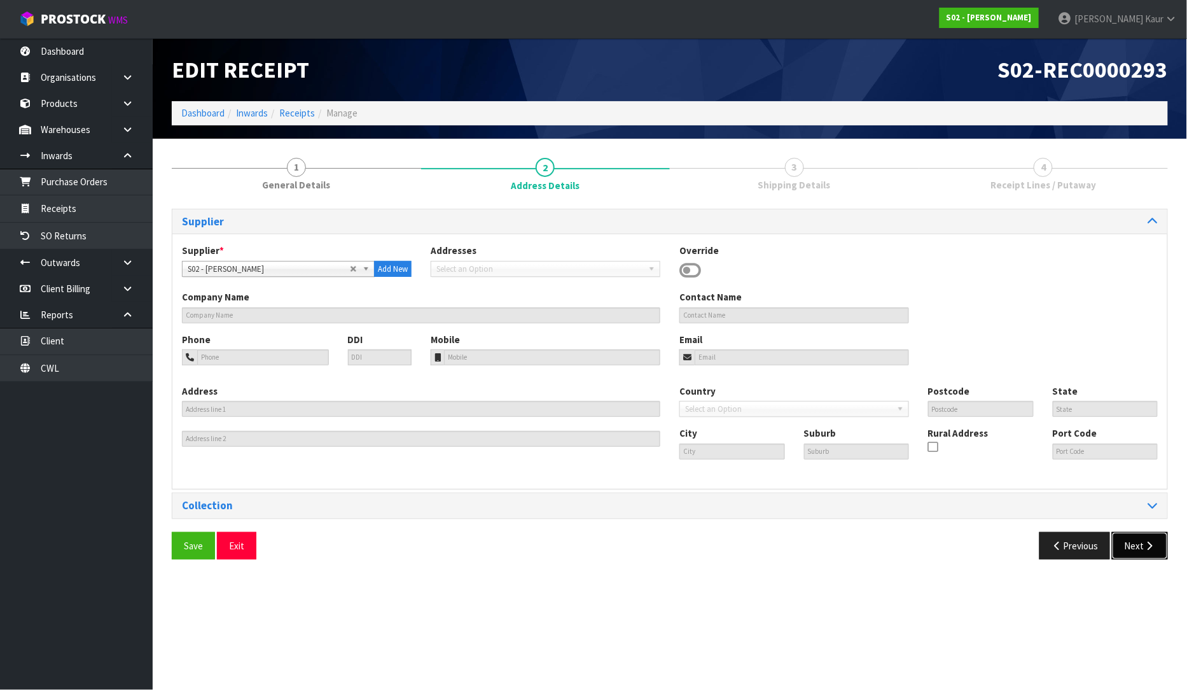
click at [1150, 554] on button "Next" at bounding box center [1140, 545] width 56 height 27
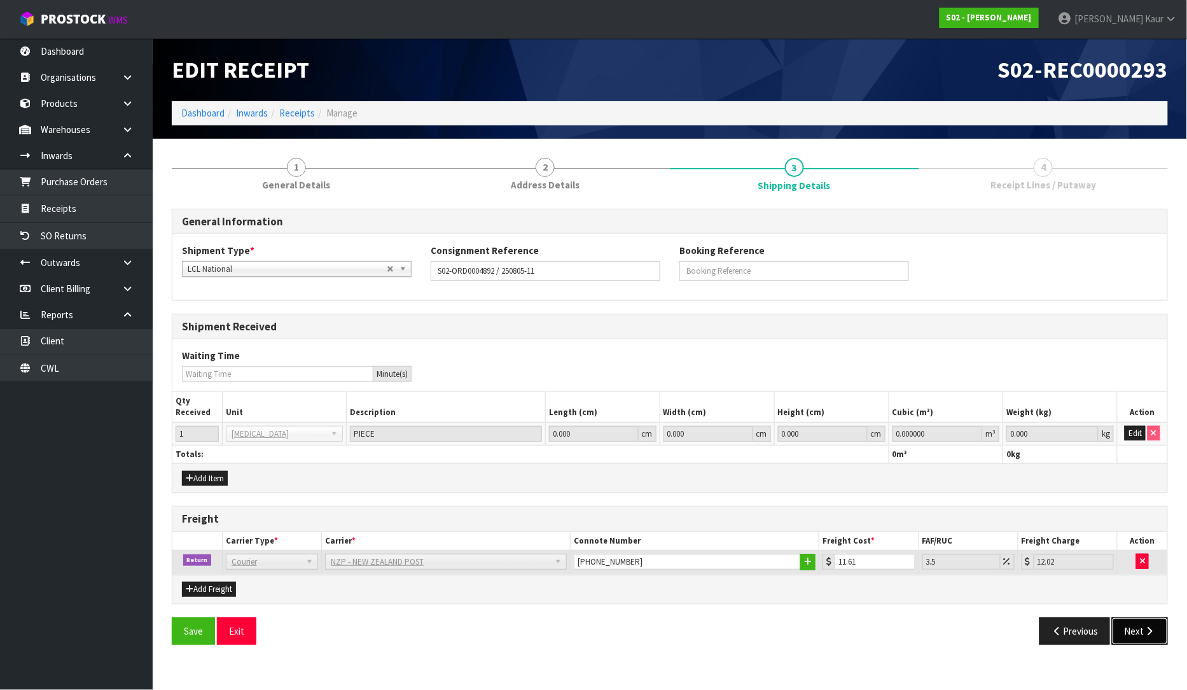
click at [1124, 633] on button "Next" at bounding box center [1140, 630] width 56 height 27
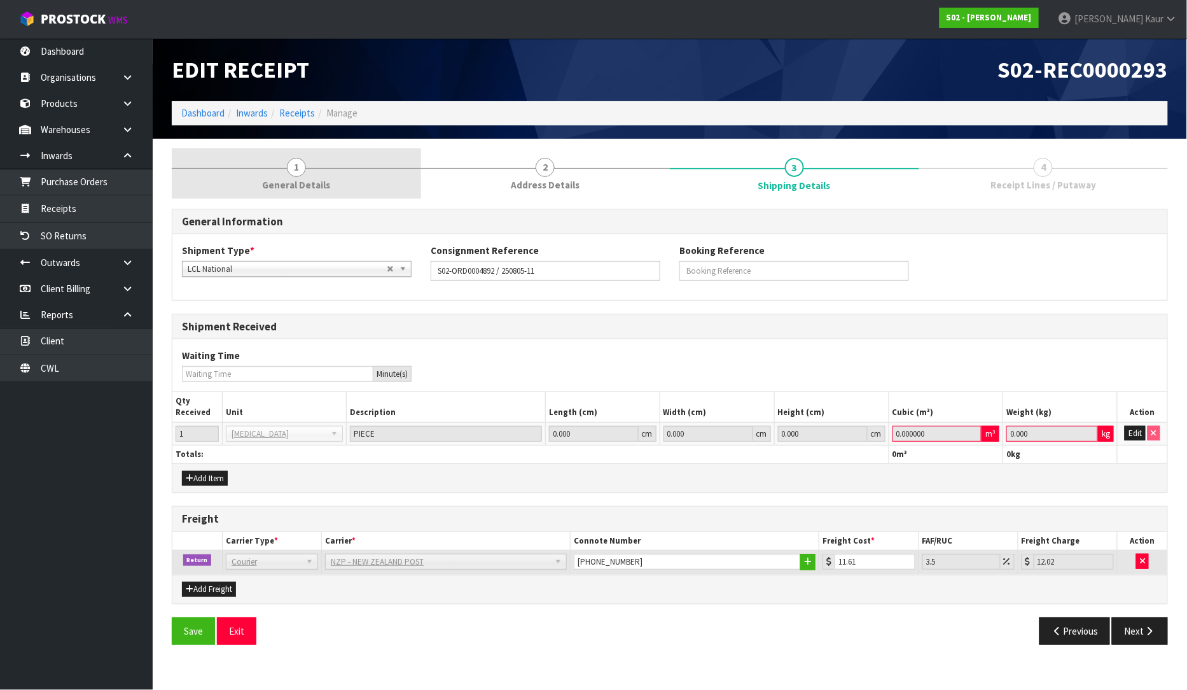
click at [306, 181] on span "General Details" at bounding box center [296, 184] width 68 height 13
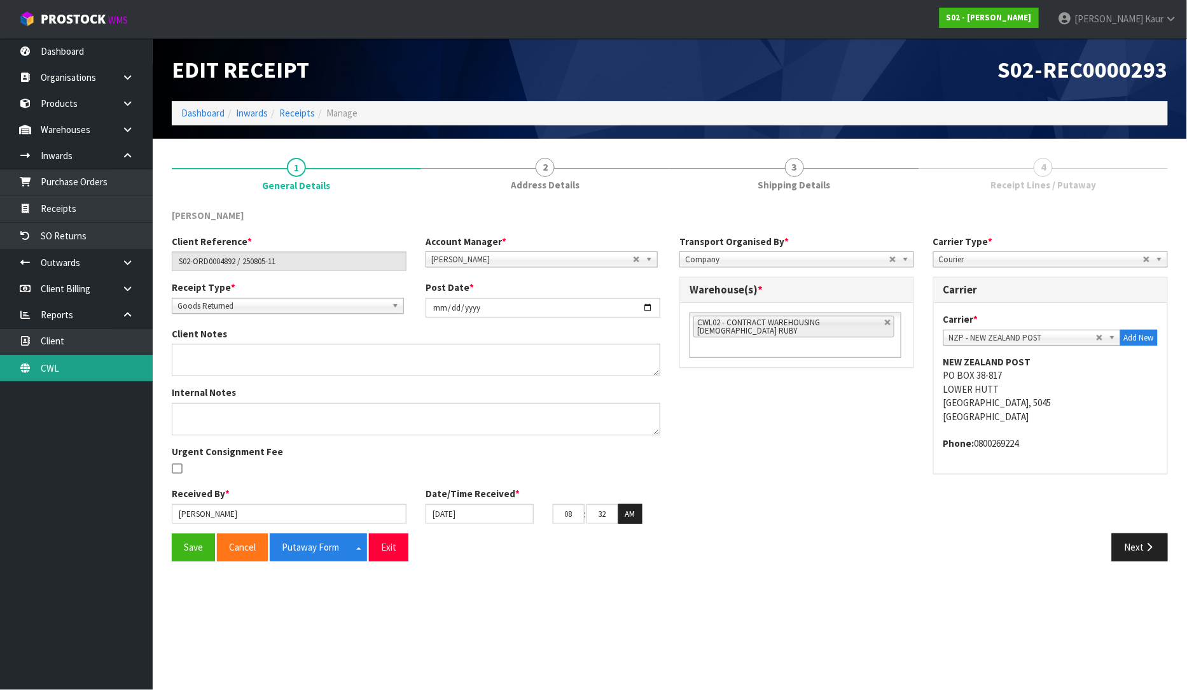
click at [87, 371] on link "CWL" at bounding box center [76, 368] width 153 height 26
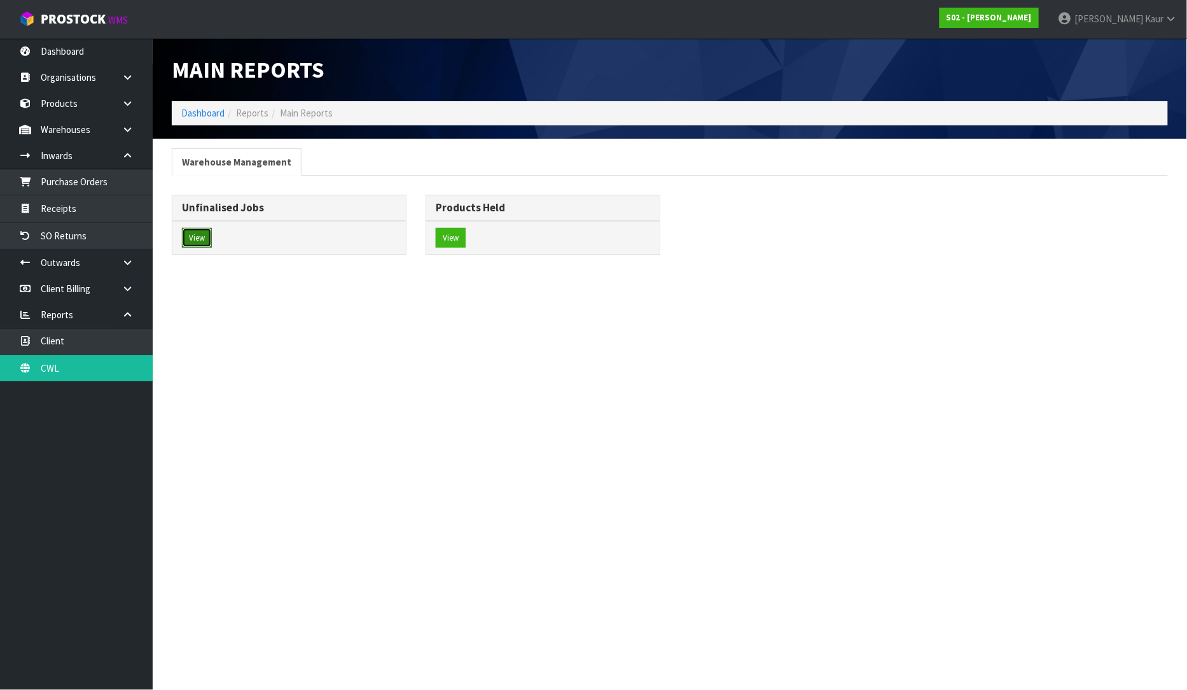
click at [204, 234] on button "View" at bounding box center [197, 238] width 30 height 20
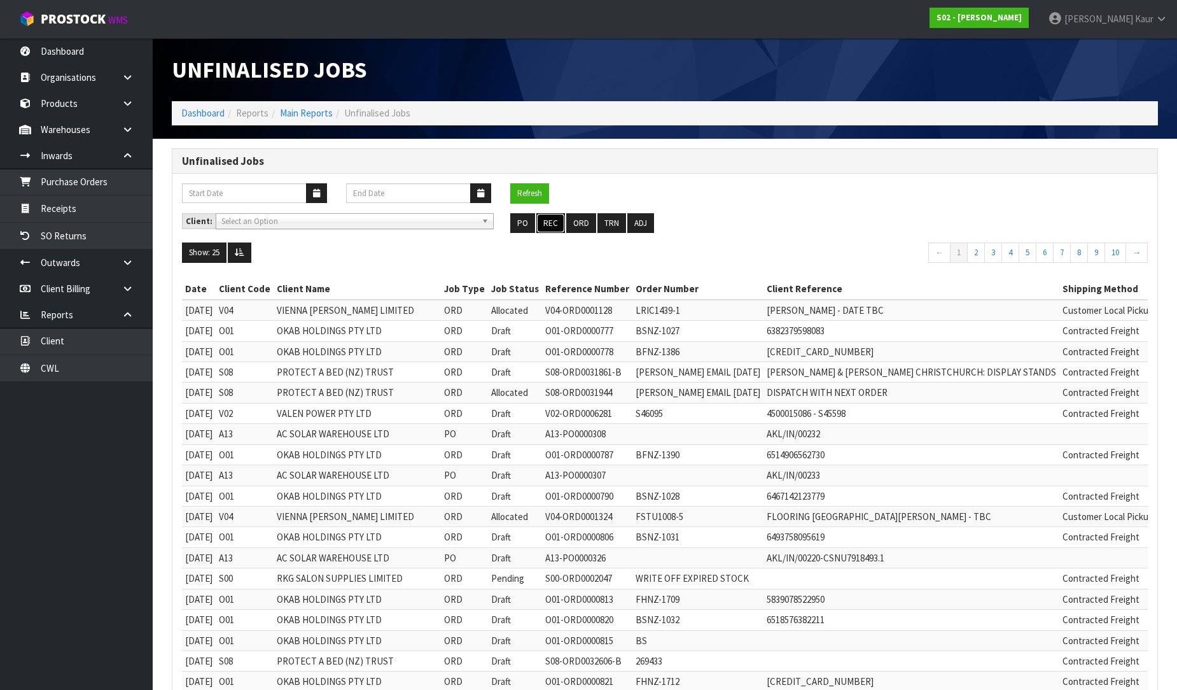
click at [549, 225] on button "REC" at bounding box center [550, 223] width 29 height 20
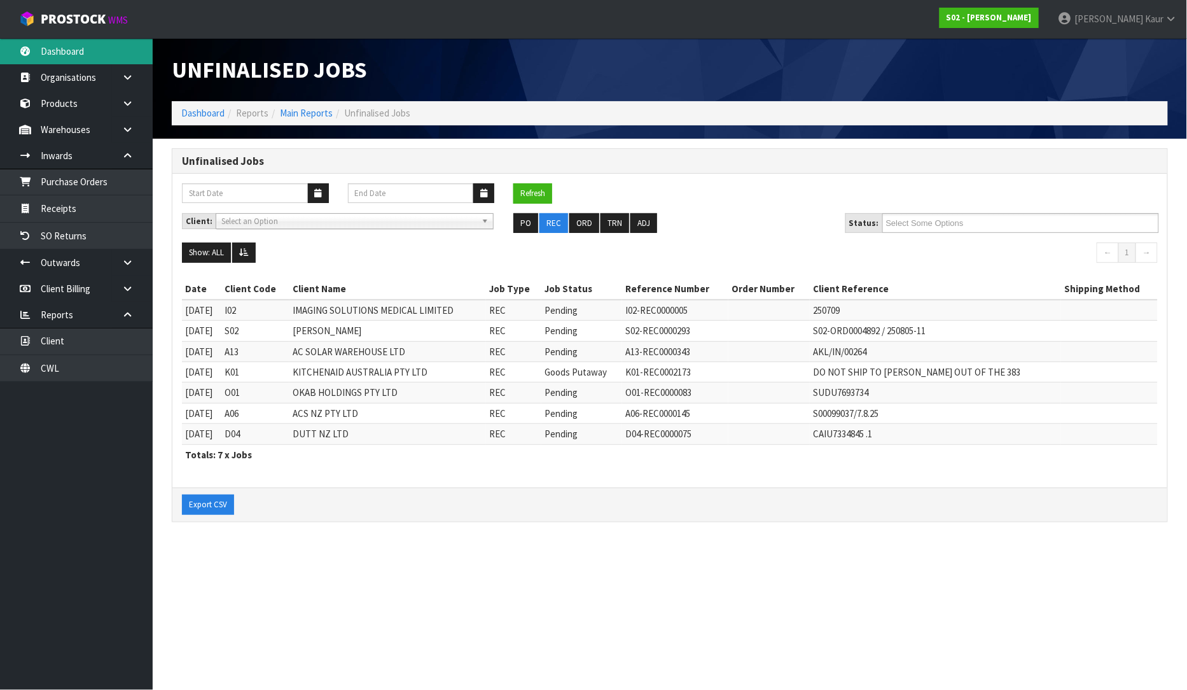
click at [95, 55] on link "Dashboard" at bounding box center [76, 51] width 153 height 26
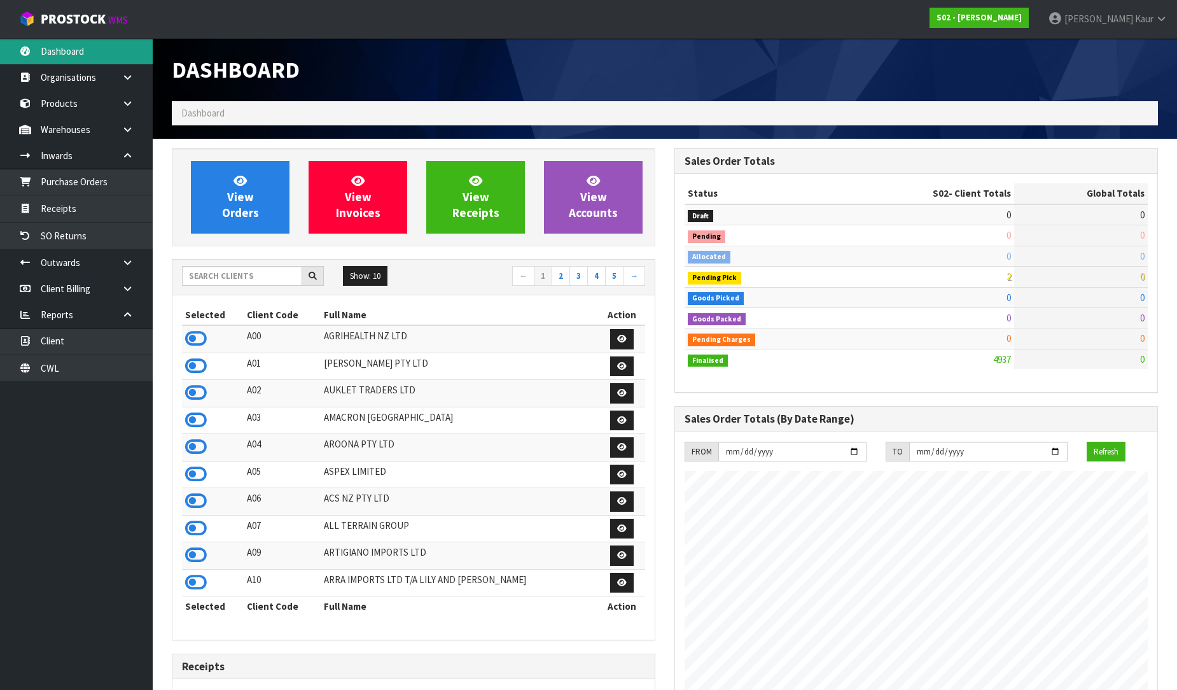
scroll to position [882, 503]
click at [232, 271] on input "text" at bounding box center [242, 276] width 120 height 20
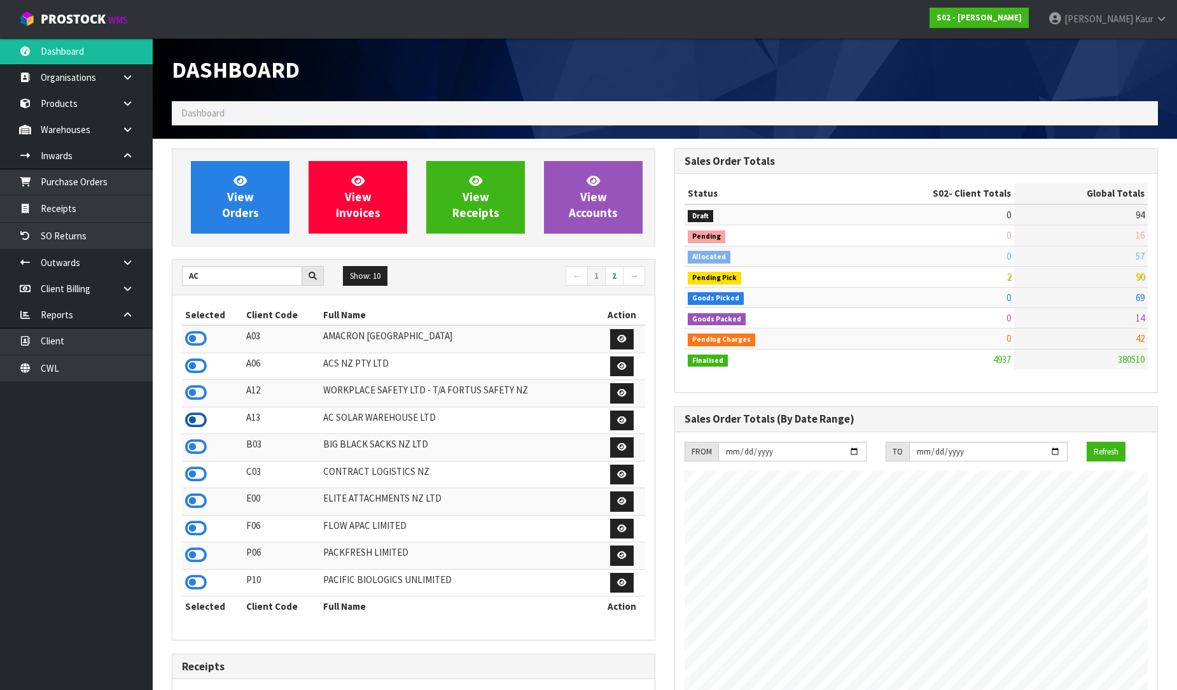
click at [201, 421] on icon at bounding box center [196, 419] width 22 height 19
click at [83, 207] on link "Receipts" at bounding box center [76, 208] width 153 height 26
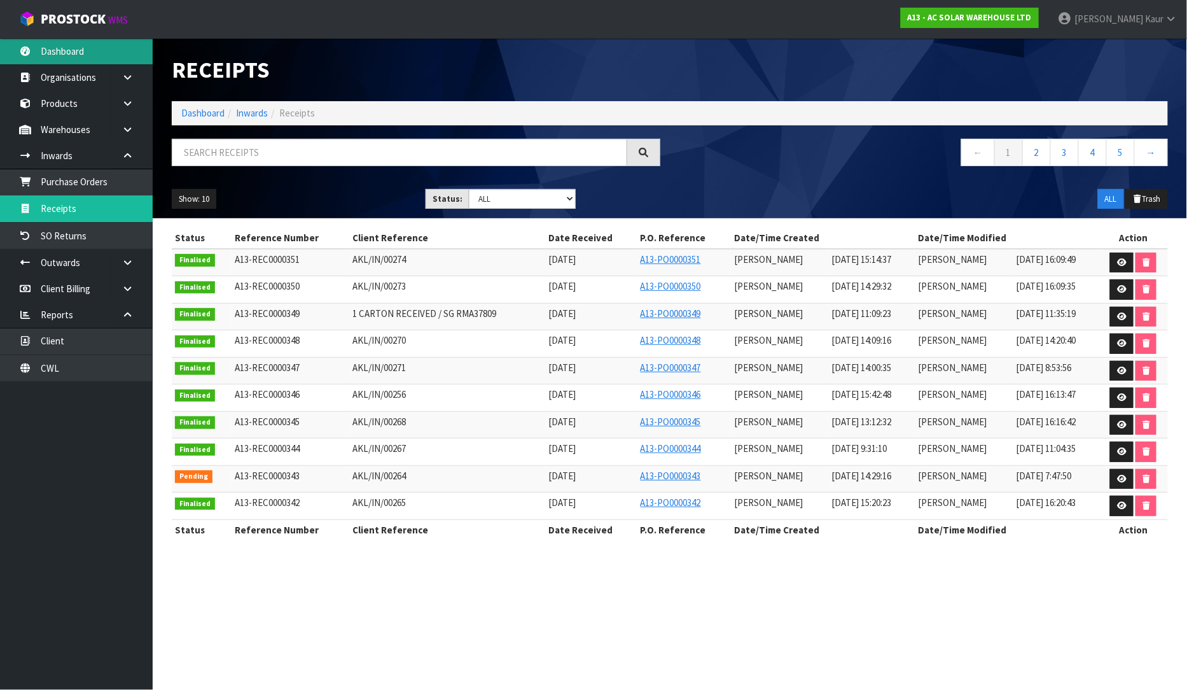
click at [64, 55] on link "Dashboard" at bounding box center [76, 51] width 153 height 26
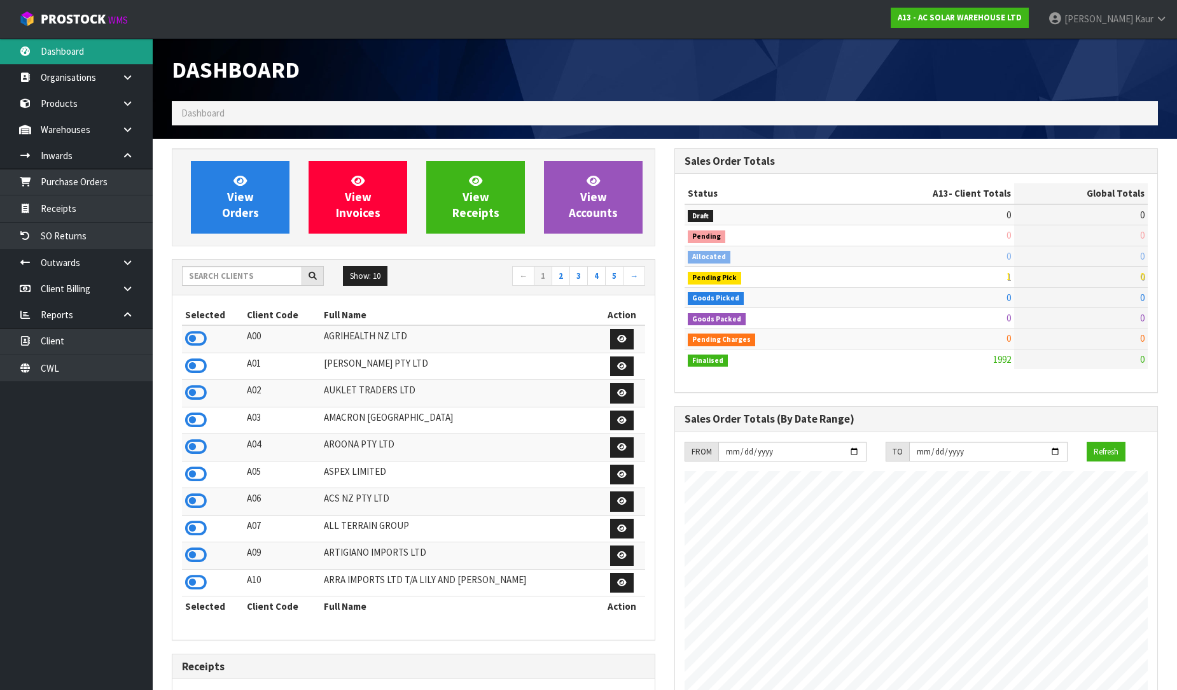
scroll to position [964, 503]
click at [242, 279] on input "text" at bounding box center [242, 276] width 120 height 20
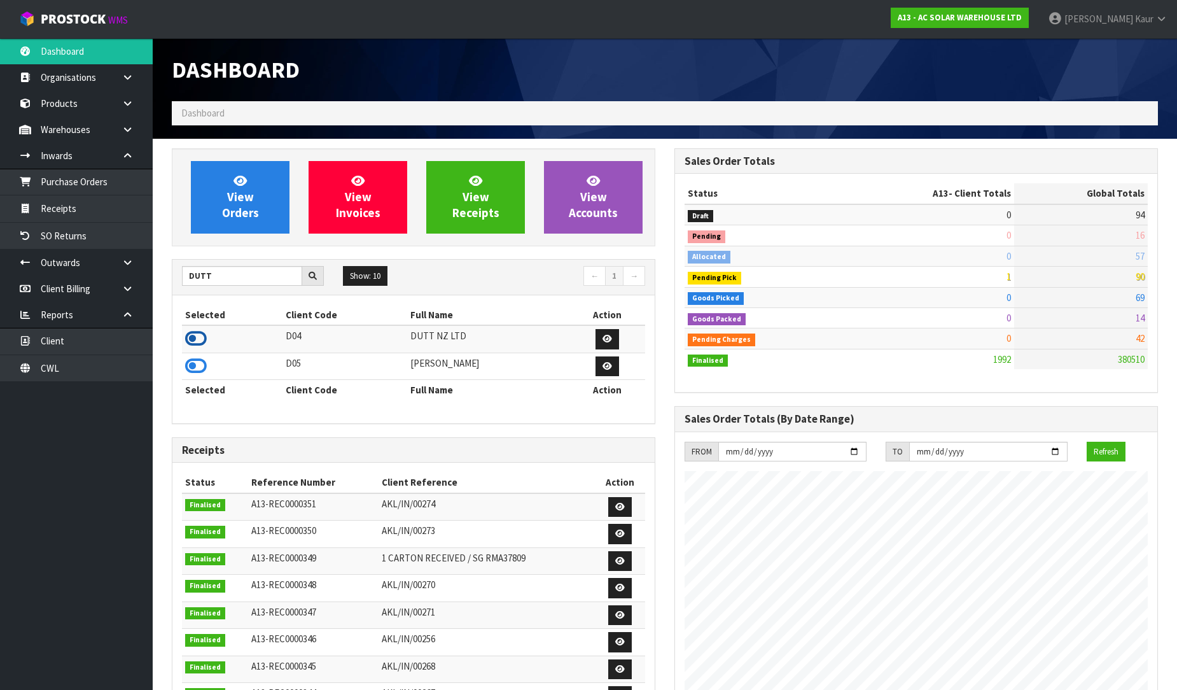
click at [198, 338] on icon at bounding box center [196, 338] width 22 height 19
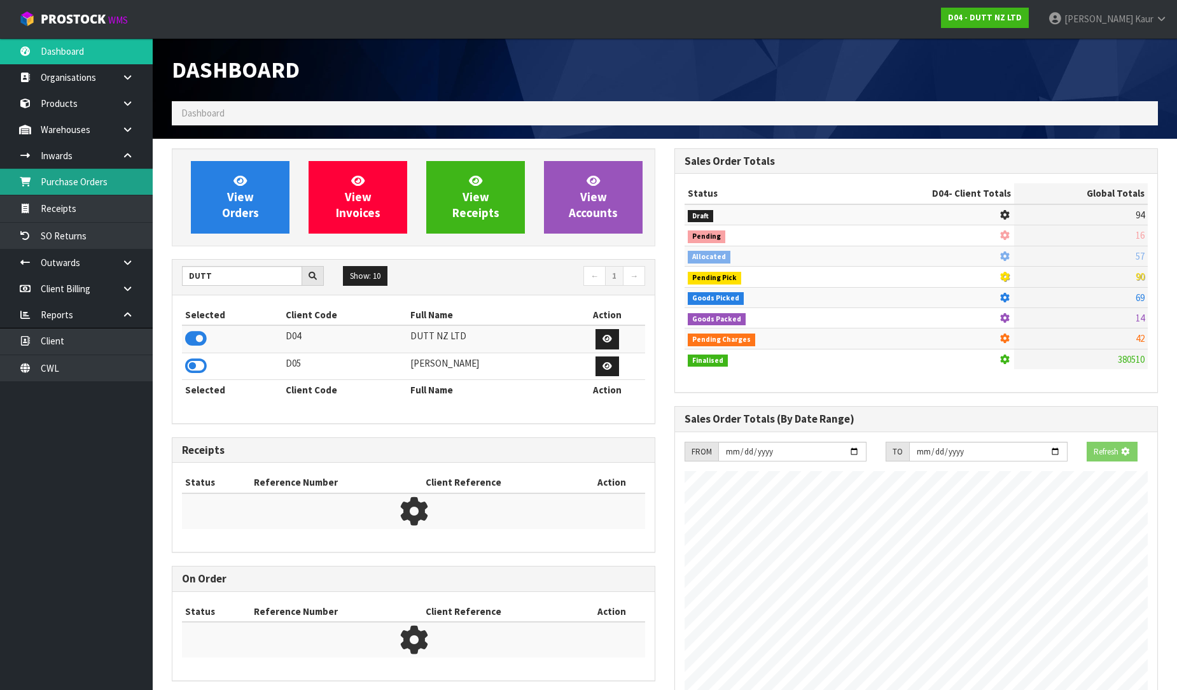
scroll to position [882, 503]
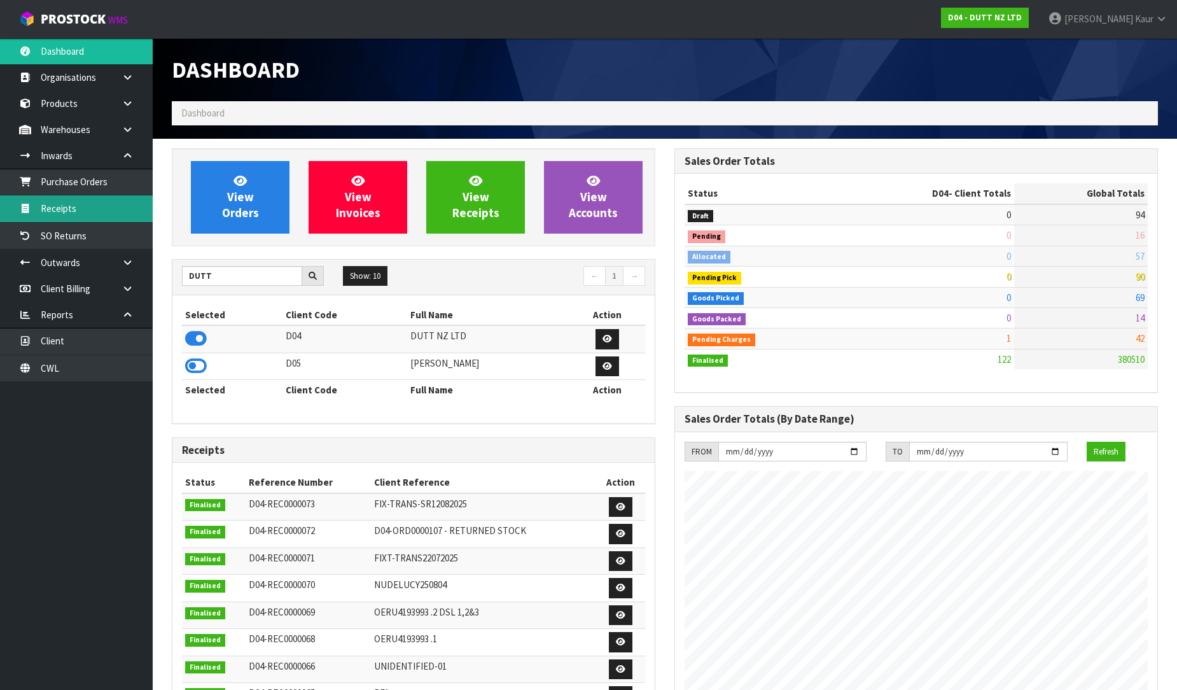
click at [71, 202] on link "Receipts" at bounding box center [76, 208] width 153 height 26
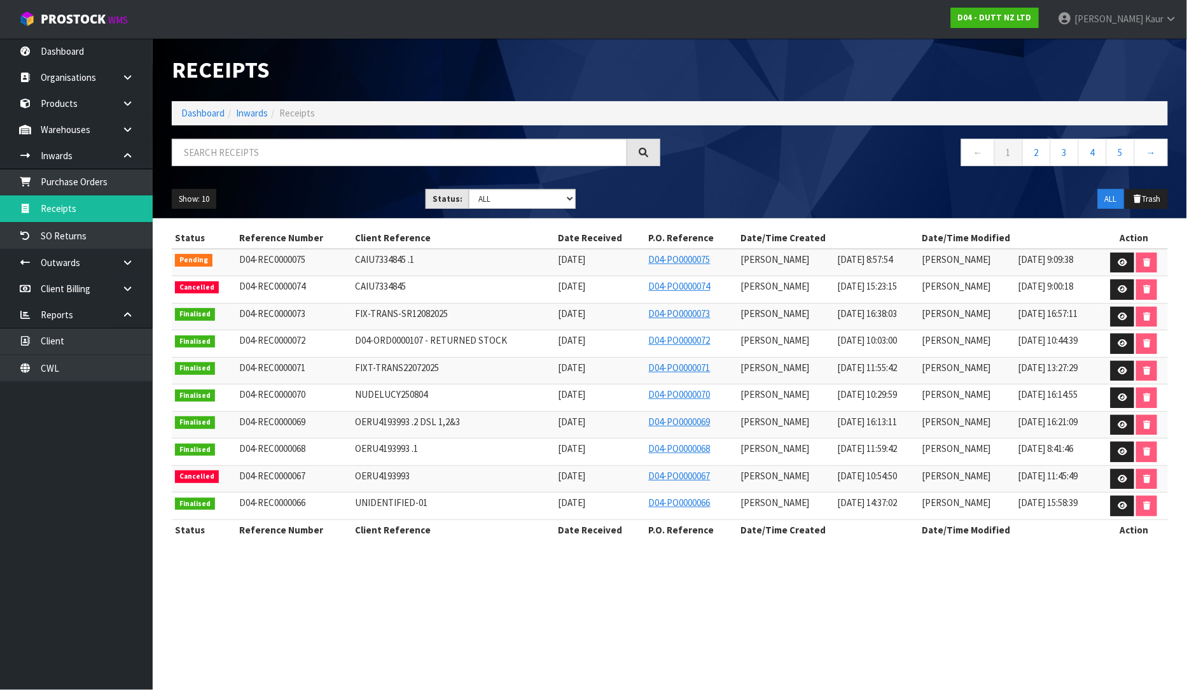
click at [708, 612] on section "Receipts Import Receipts Drop file here to import csv template Dashboard Inward…" at bounding box center [593, 345] width 1187 height 690
drag, startPoint x: 70, startPoint y: 364, endPoint x: 148, endPoint y: 319, distance: 90.4
click at [70, 364] on link "CWL" at bounding box center [76, 368] width 153 height 26
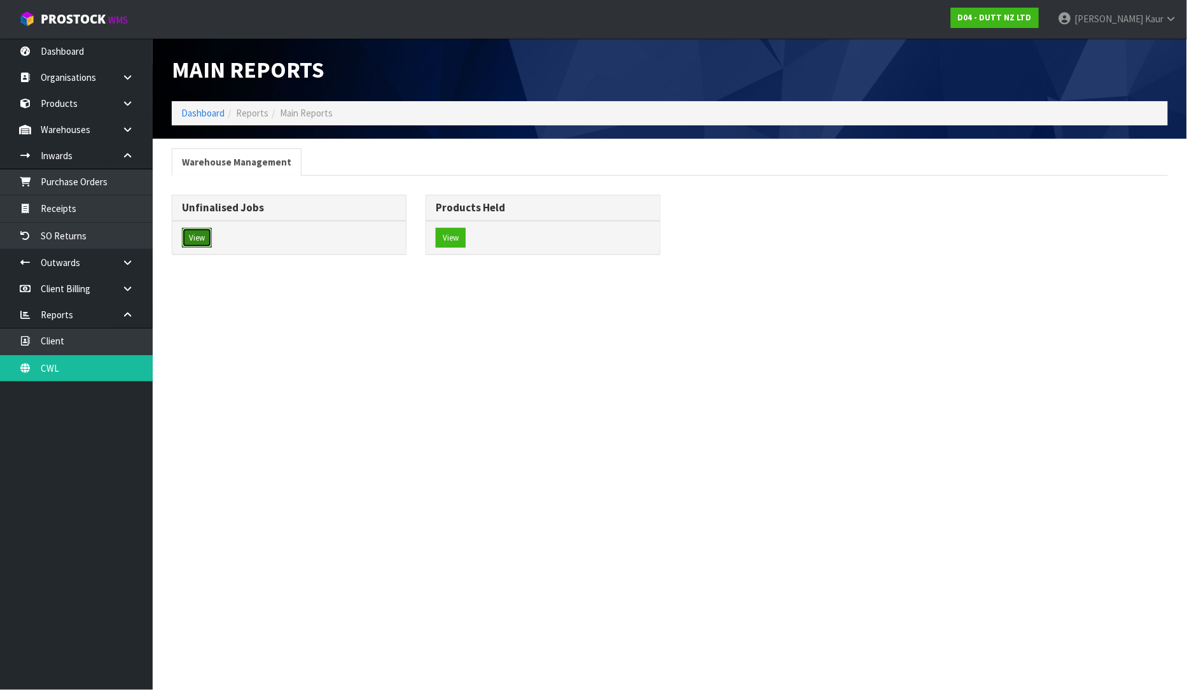
click at [201, 237] on button "View" at bounding box center [197, 238] width 30 height 20
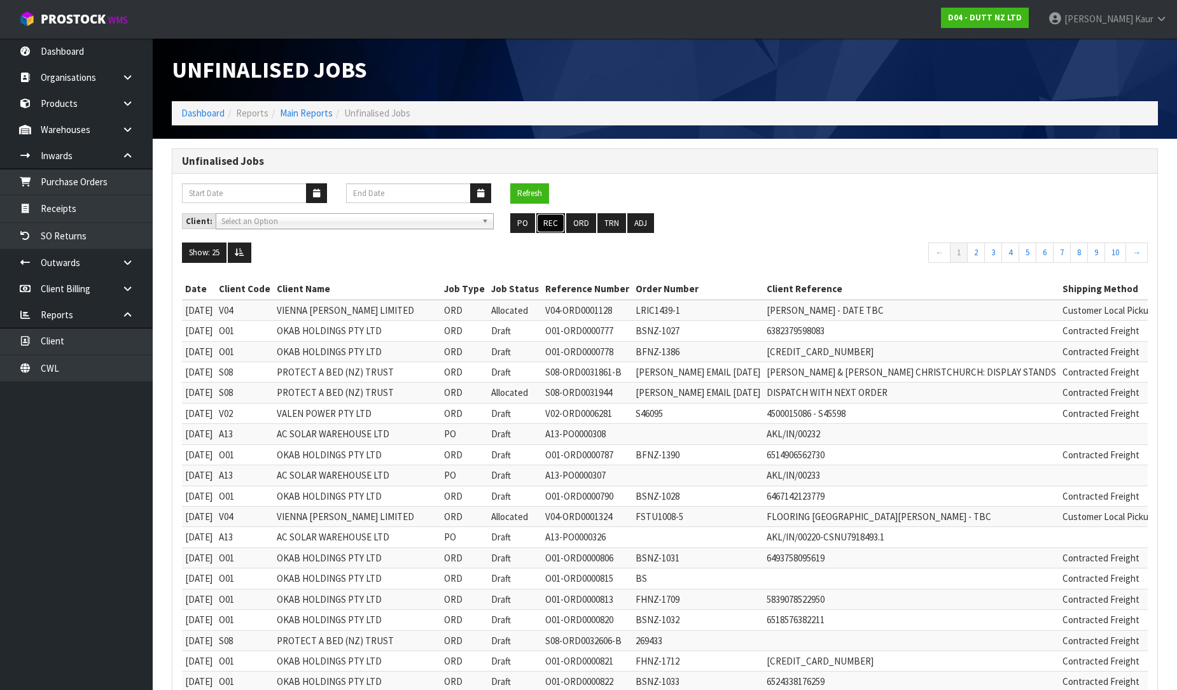
click at [552, 221] on button "REC" at bounding box center [550, 223] width 29 height 20
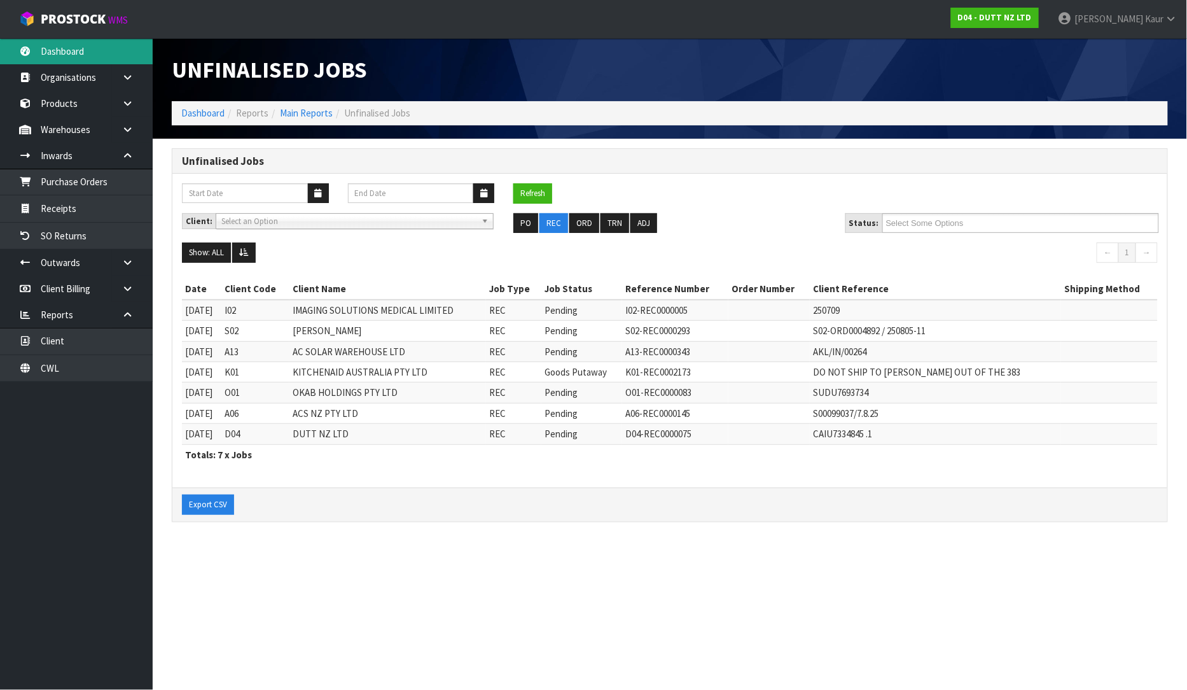
click at [48, 51] on link "Dashboard" at bounding box center [76, 51] width 153 height 26
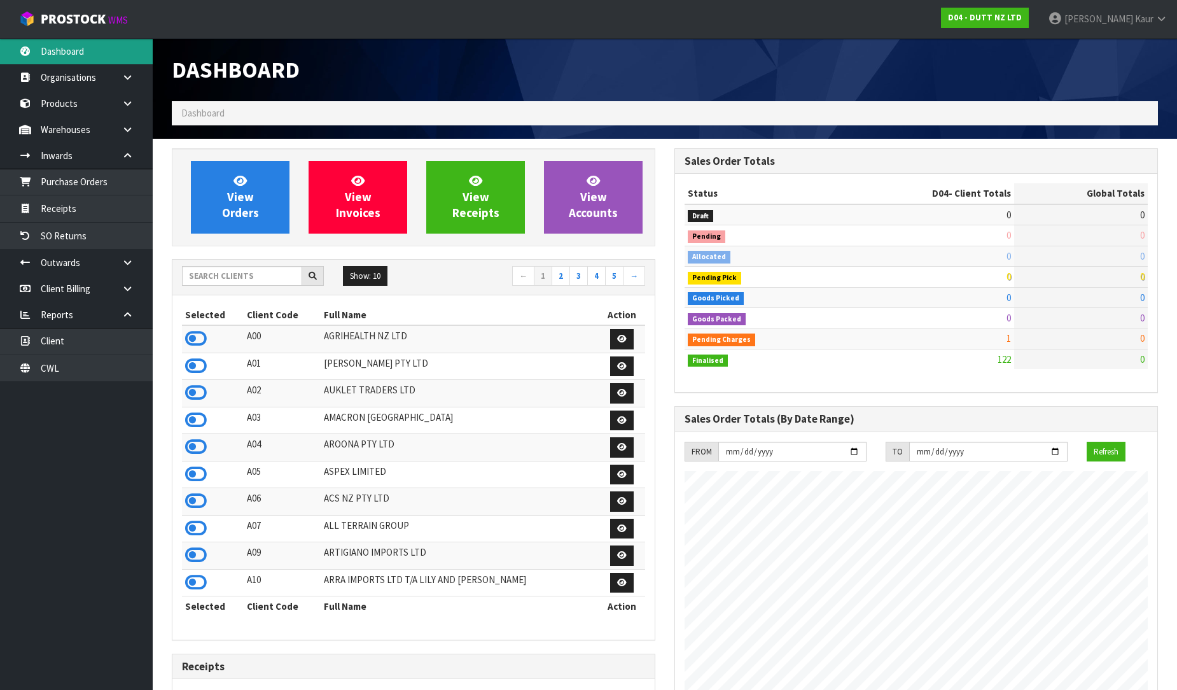
scroll to position [882, 503]
click at [271, 284] on input "text" at bounding box center [242, 276] width 120 height 20
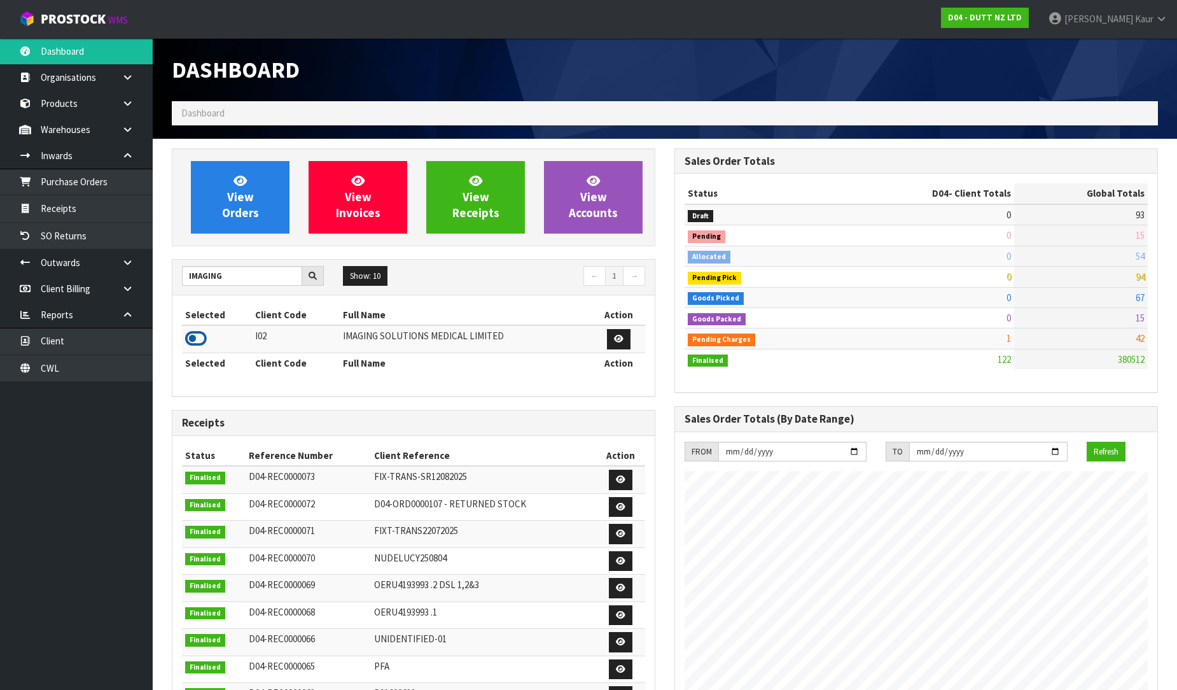
click at [199, 340] on icon at bounding box center [196, 338] width 22 height 19
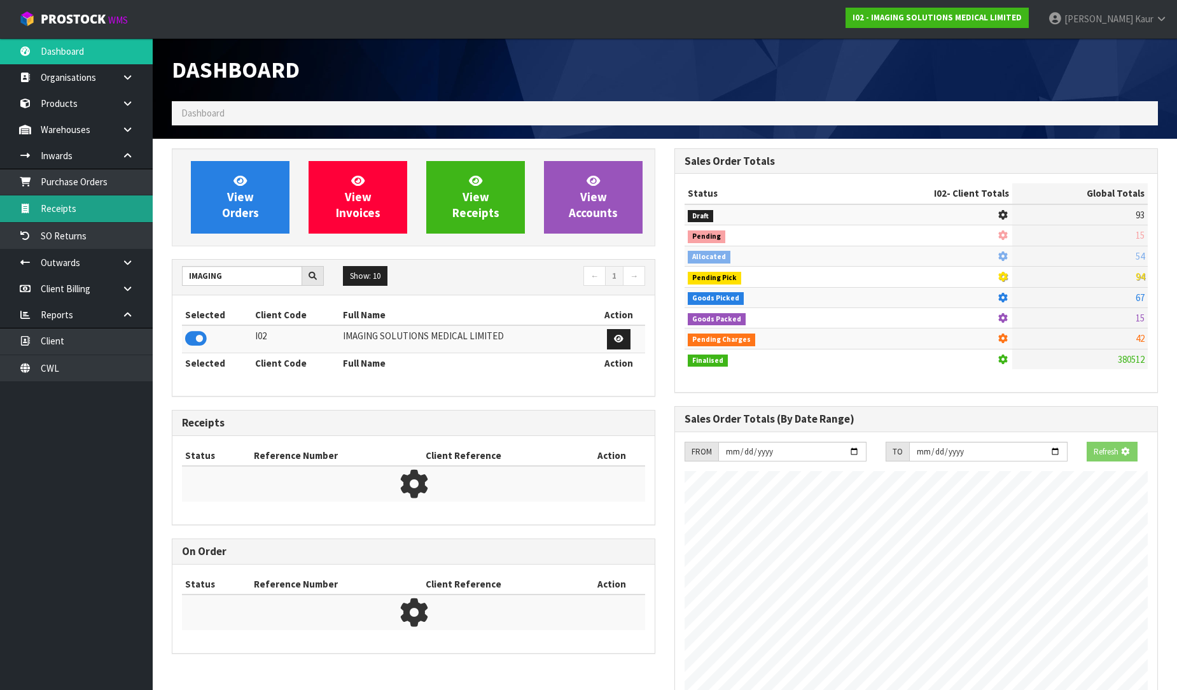
scroll to position [840, 503]
click at [57, 206] on link "Receipts" at bounding box center [76, 208] width 153 height 26
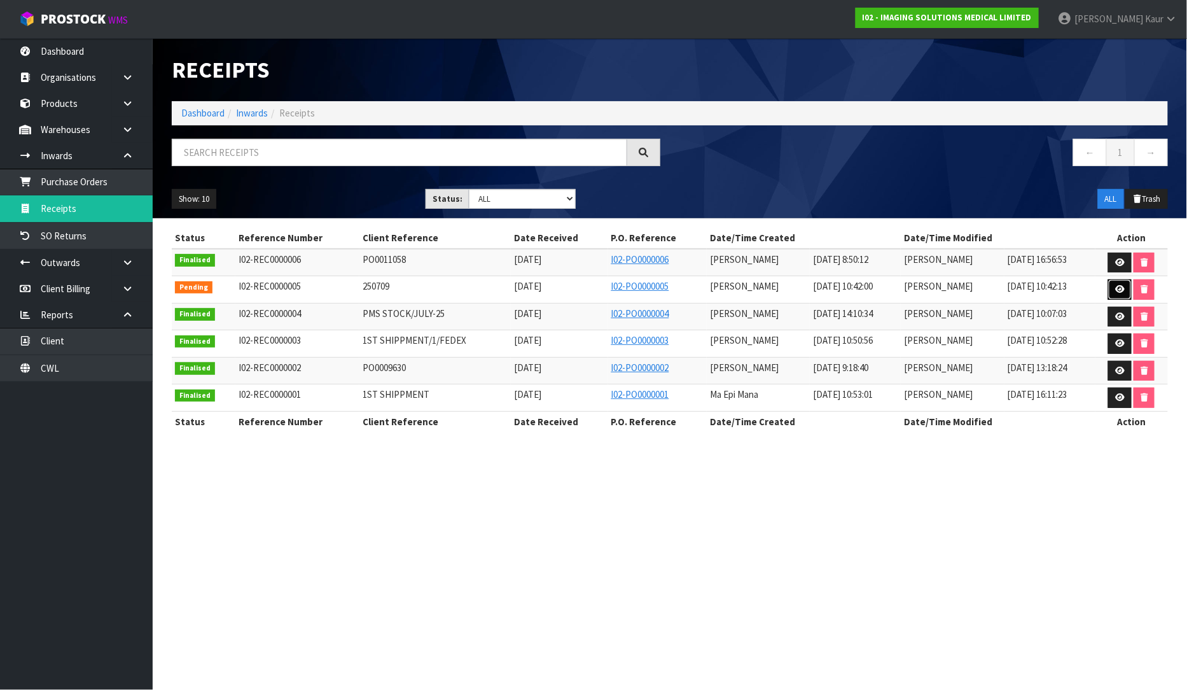
click at [1124, 291] on icon at bounding box center [1120, 289] width 10 height 8
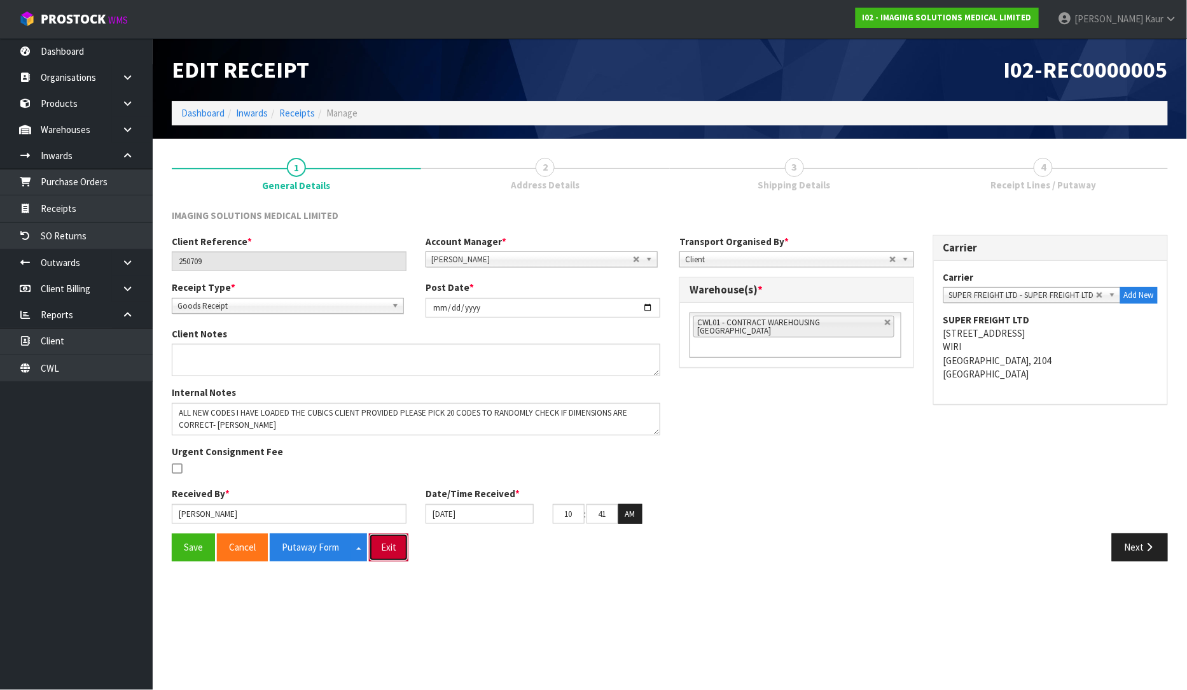
click at [393, 554] on button "Exit" at bounding box center [388, 546] width 39 height 27
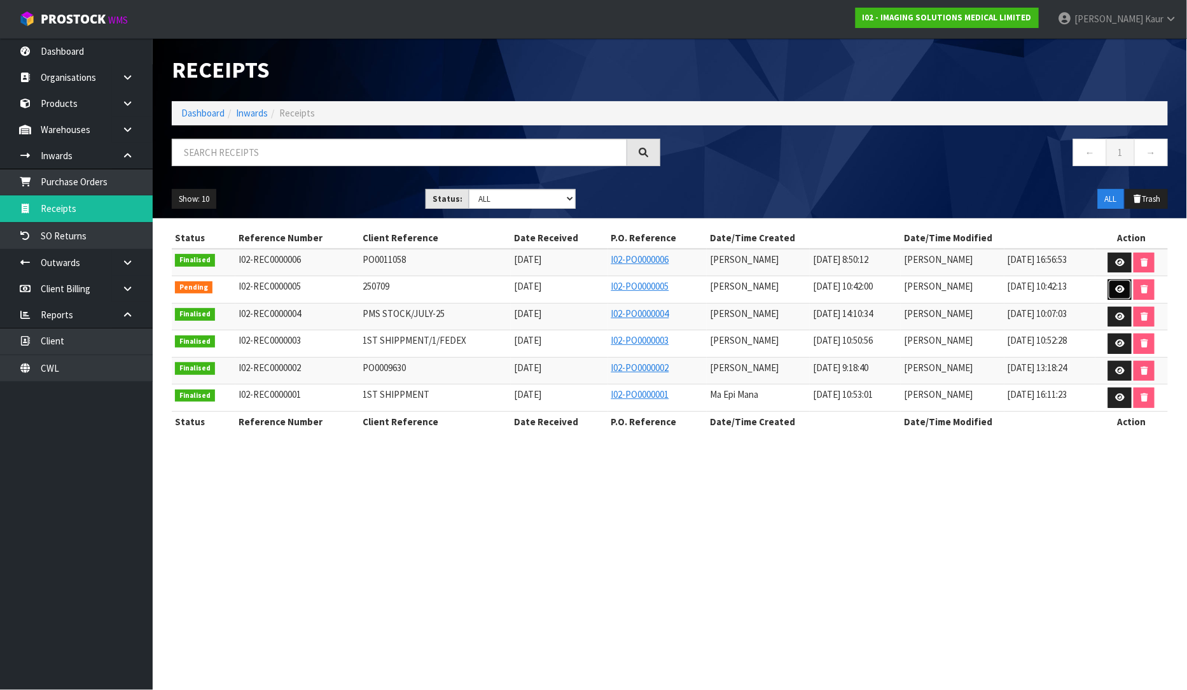
click at [1121, 289] on icon at bounding box center [1120, 289] width 10 height 8
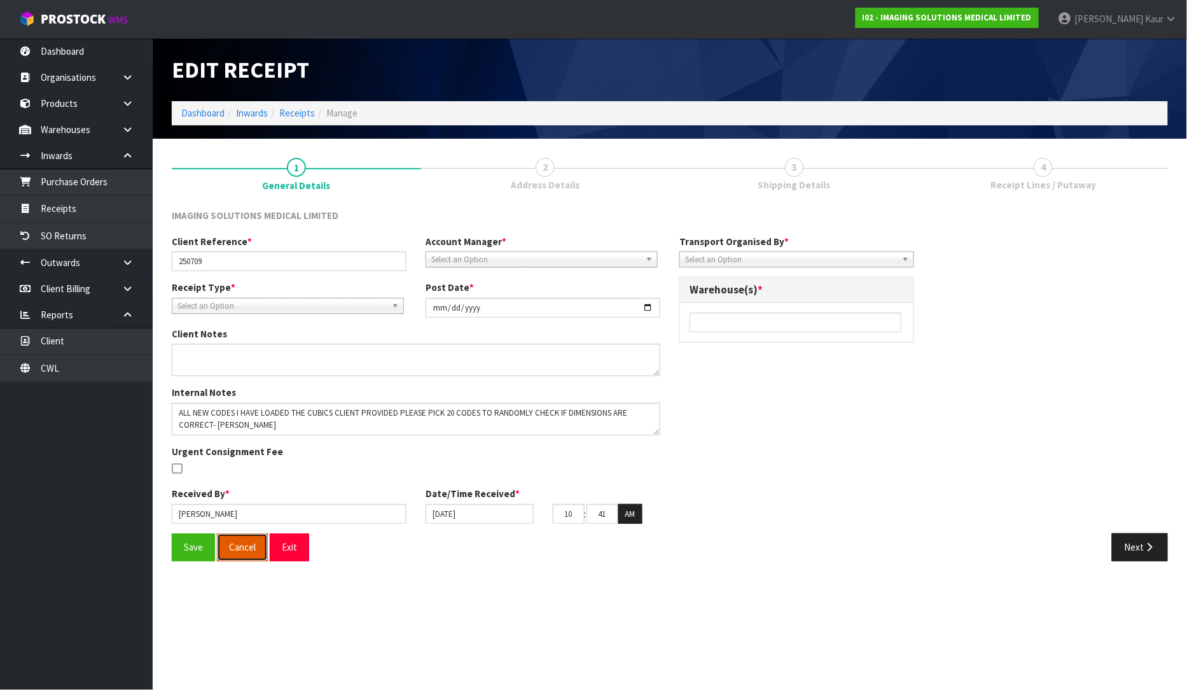
click at [253, 557] on button "Cancel" at bounding box center [242, 546] width 51 height 27
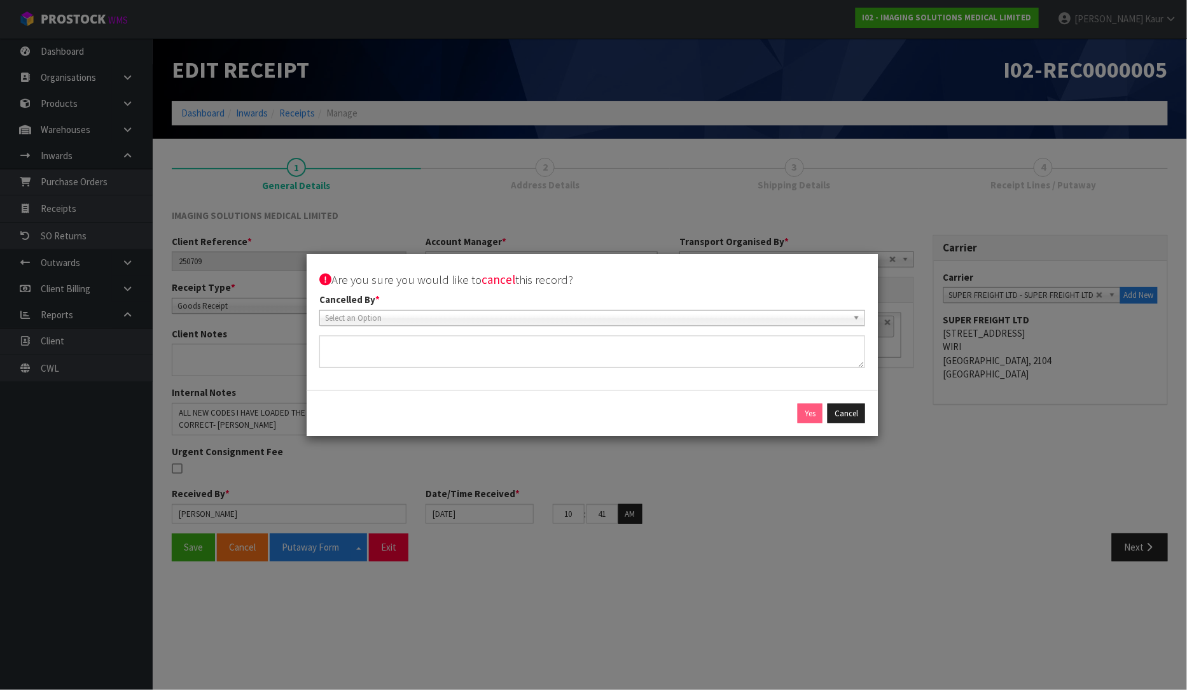
click at [475, 322] on span "Select an Option" at bounding box center [586, 317] width 523 height 15
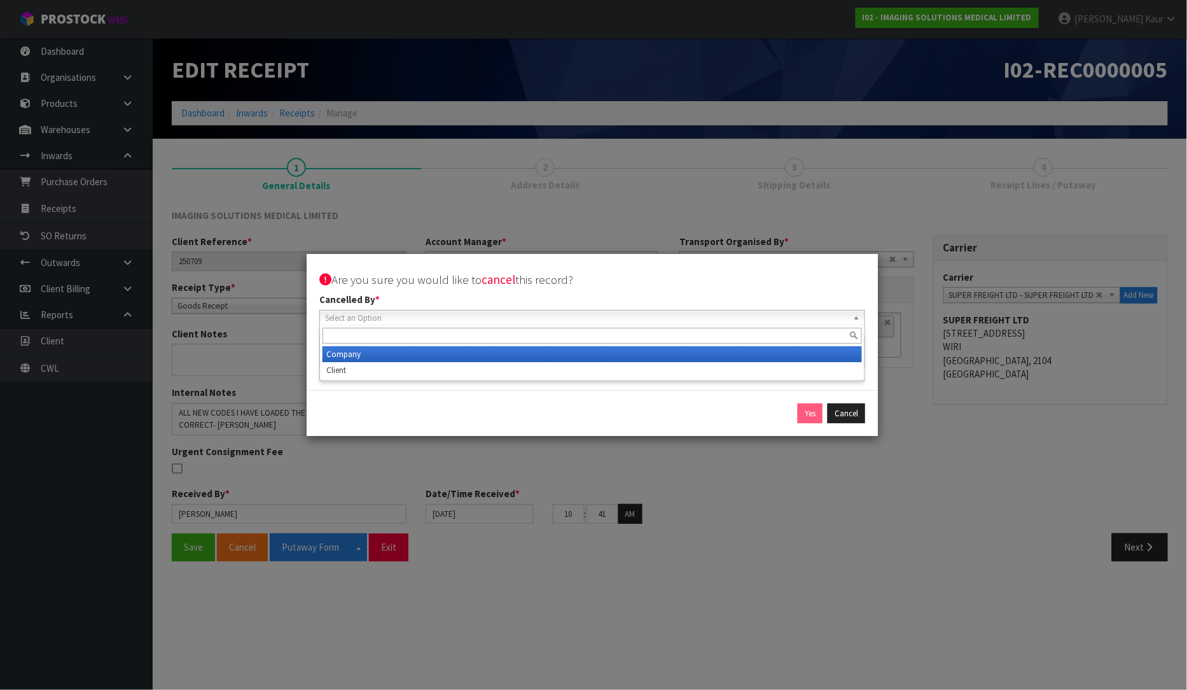
click at [418, 359] on li "Company" at bounding box center [593, 354] width 540 height 16
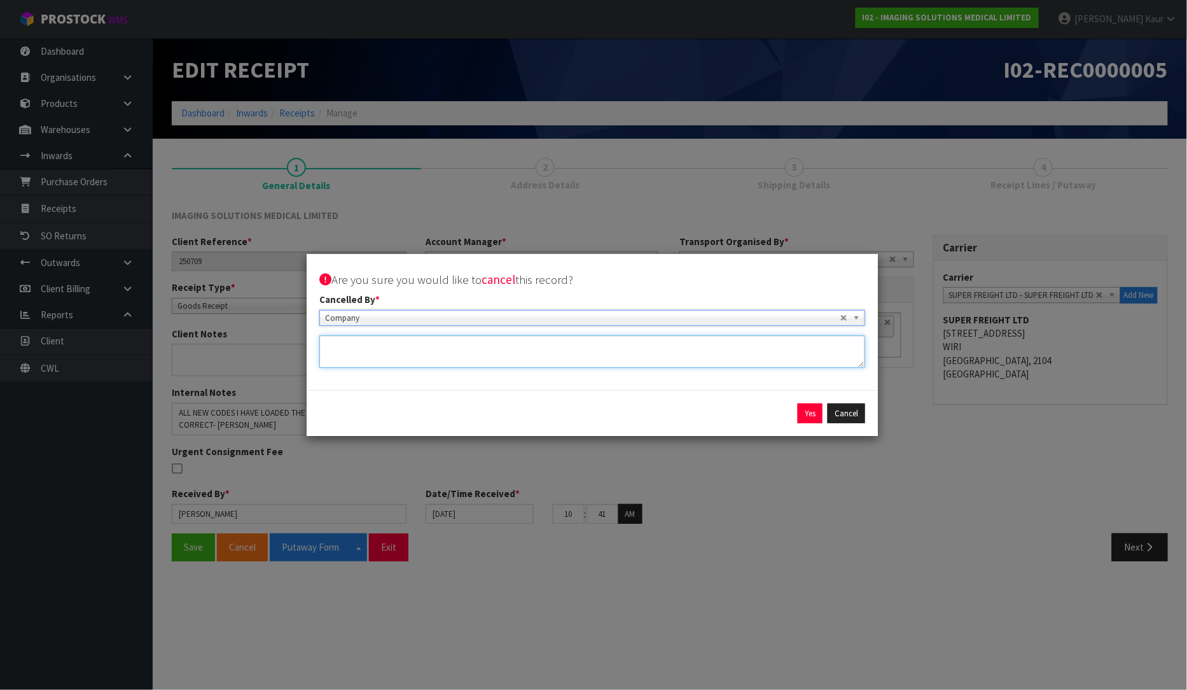
click at [379, 361] on textarea at bounding box center [592, 351] width 546 height 32
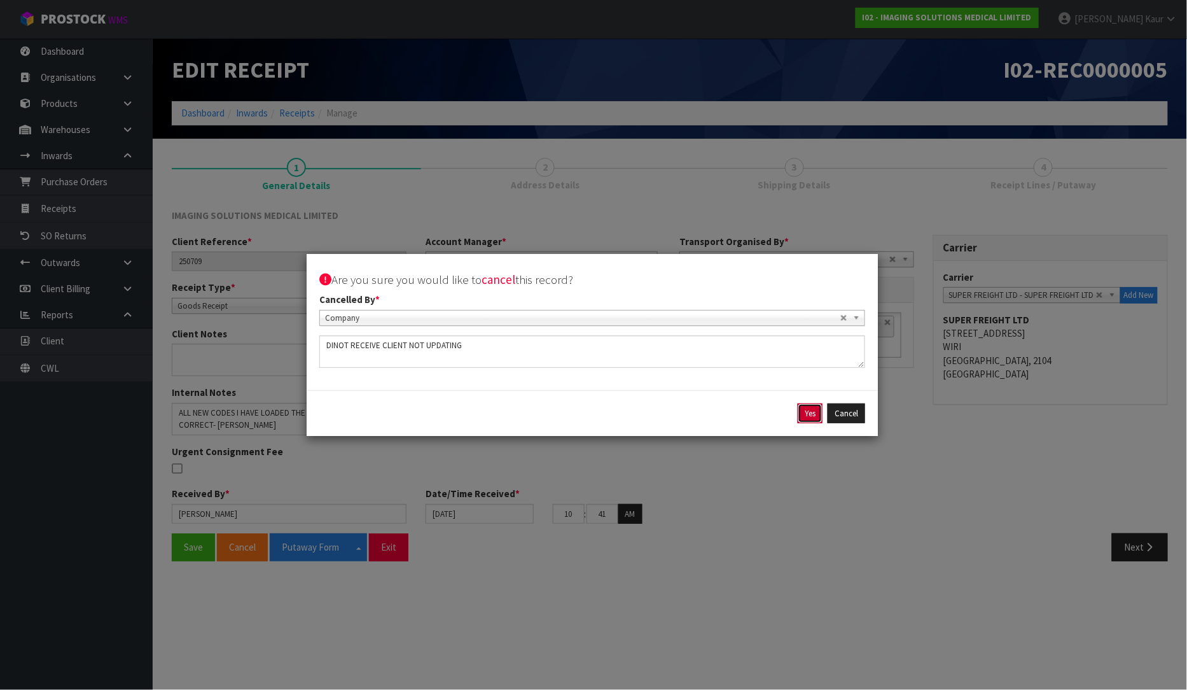
click at [819, 410] on button "Yes" at bounding box center [810, 413] width 25 height 20
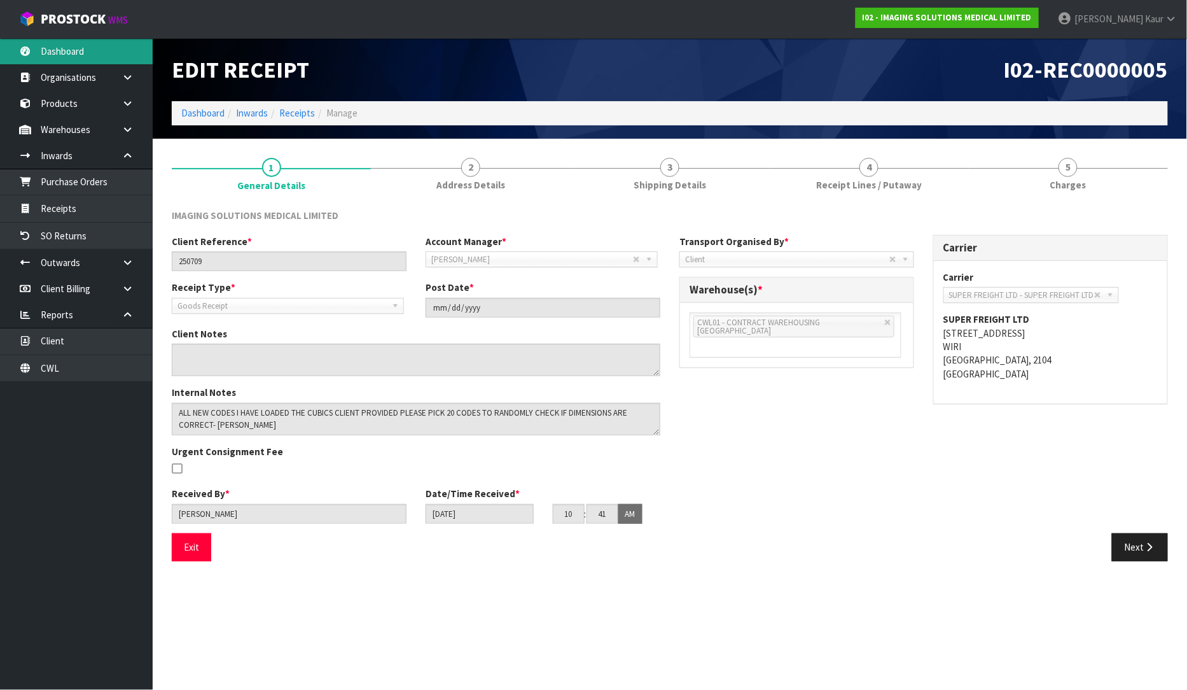
click at [94, 59] on link "Dashboard" at bounding box center [76, 51] width 153 height 26
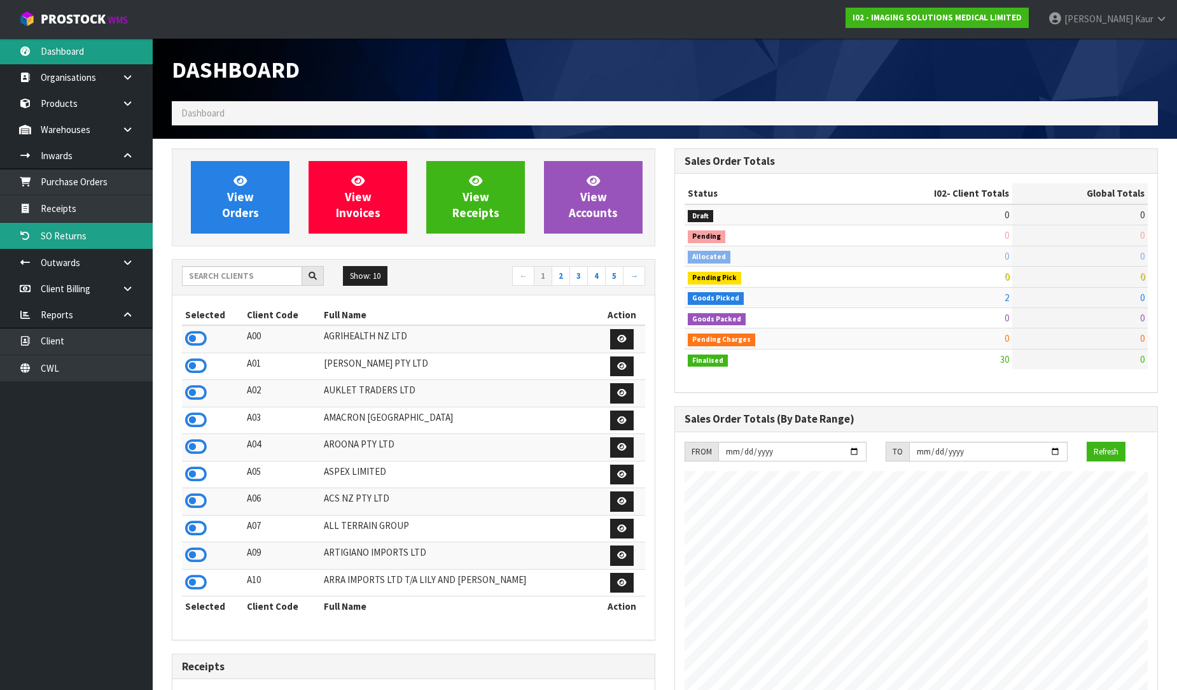
scroll to position [840, 503]
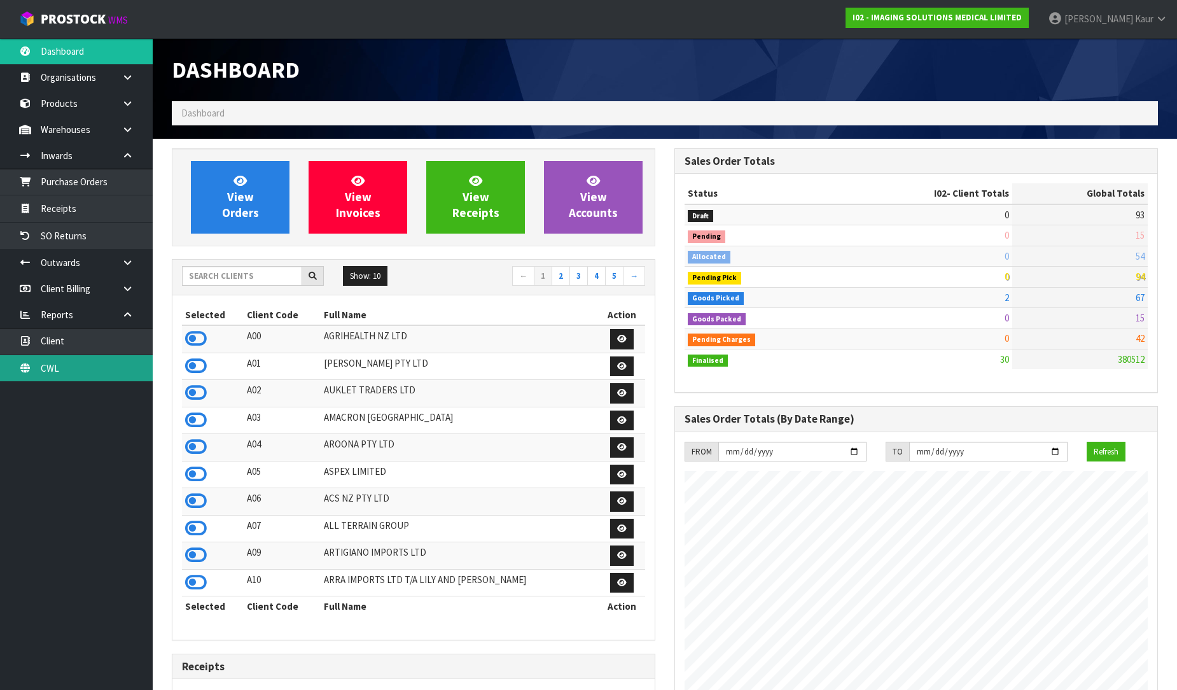
click at [93, 366] on link "CWL" at bounding box center [76, 368] width 153 height 26
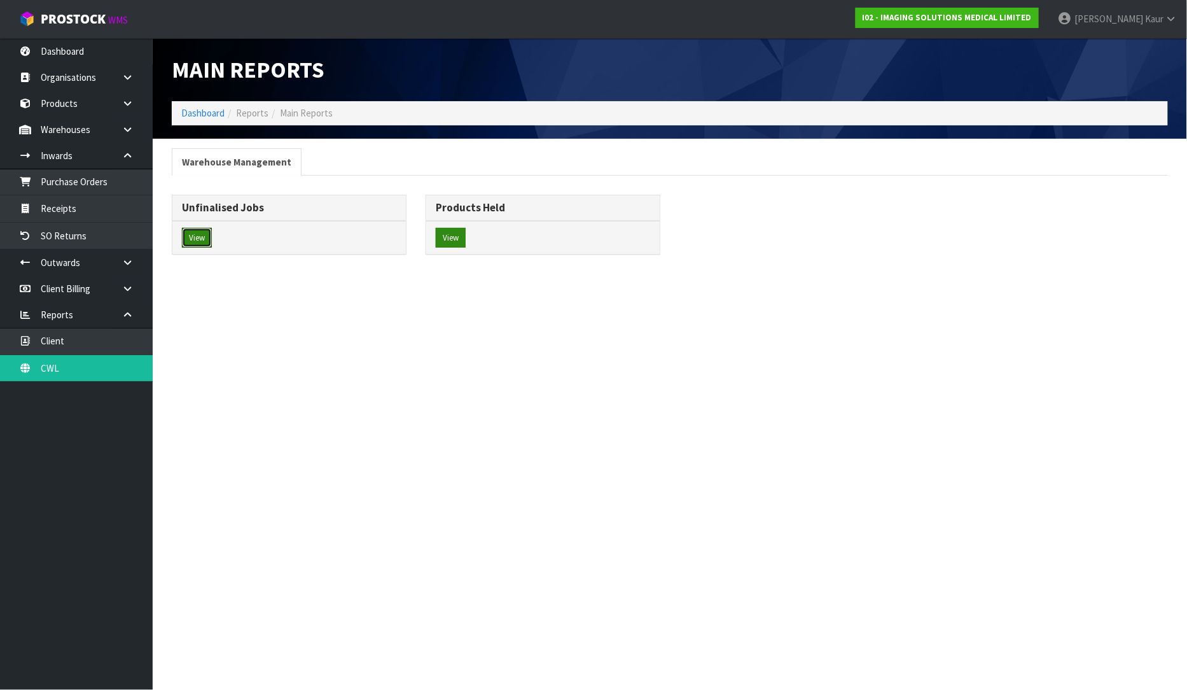
drag, startPoint x: 194, startPoint y: 230, endPoint x: 445, endPoint y: 246, distance: 251.8
click at [194, 231] on button "View" at bounding box center [197, 238] width 30 height 20
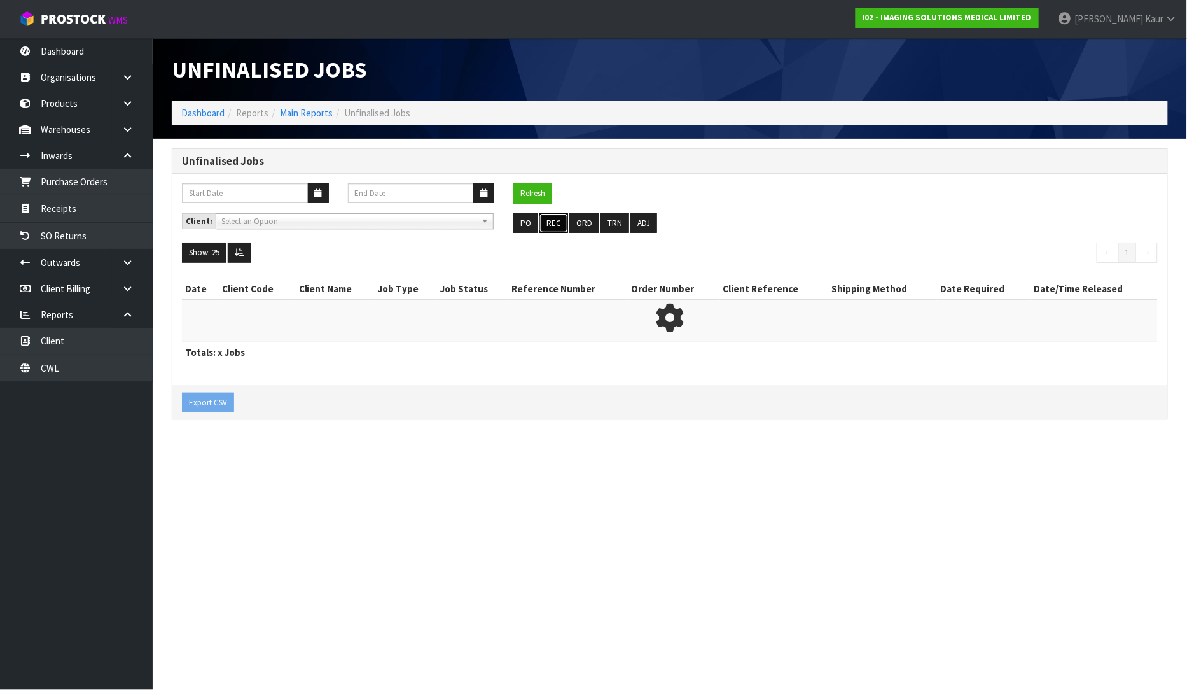
click at [554, 223] on button "REC" at bounding box center [554, 223] width 29 height 20
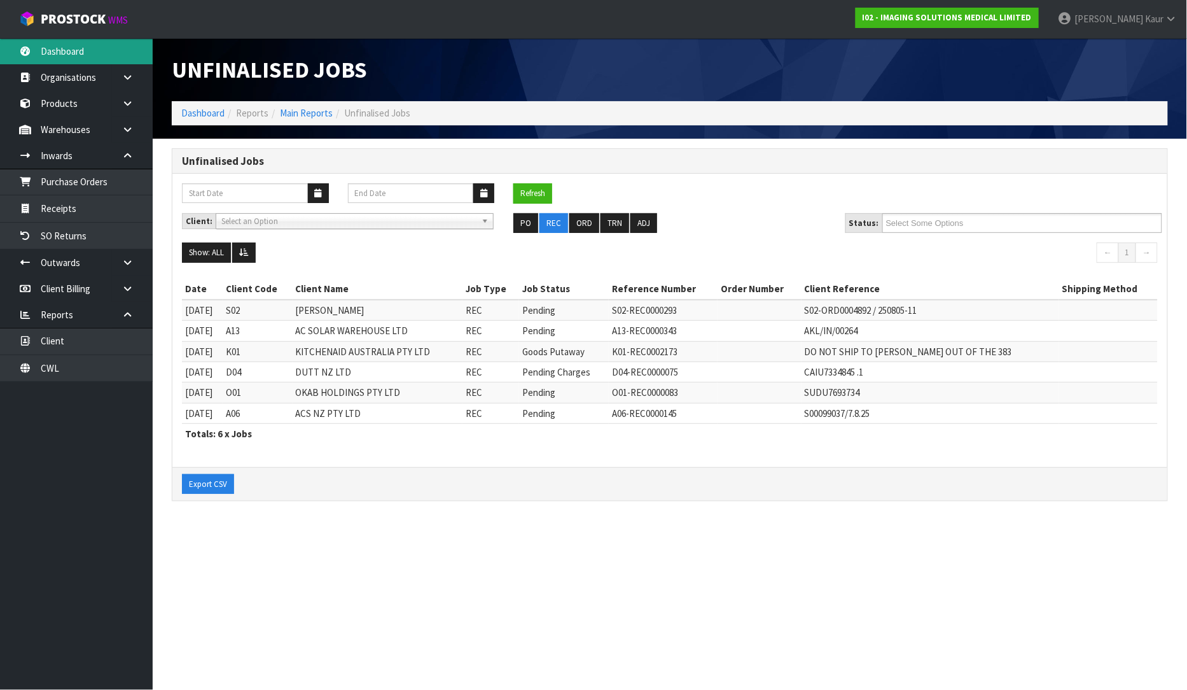
click at [60, 62] on link "Dashboard" at bounding box center [76, 51] width 153 height 26
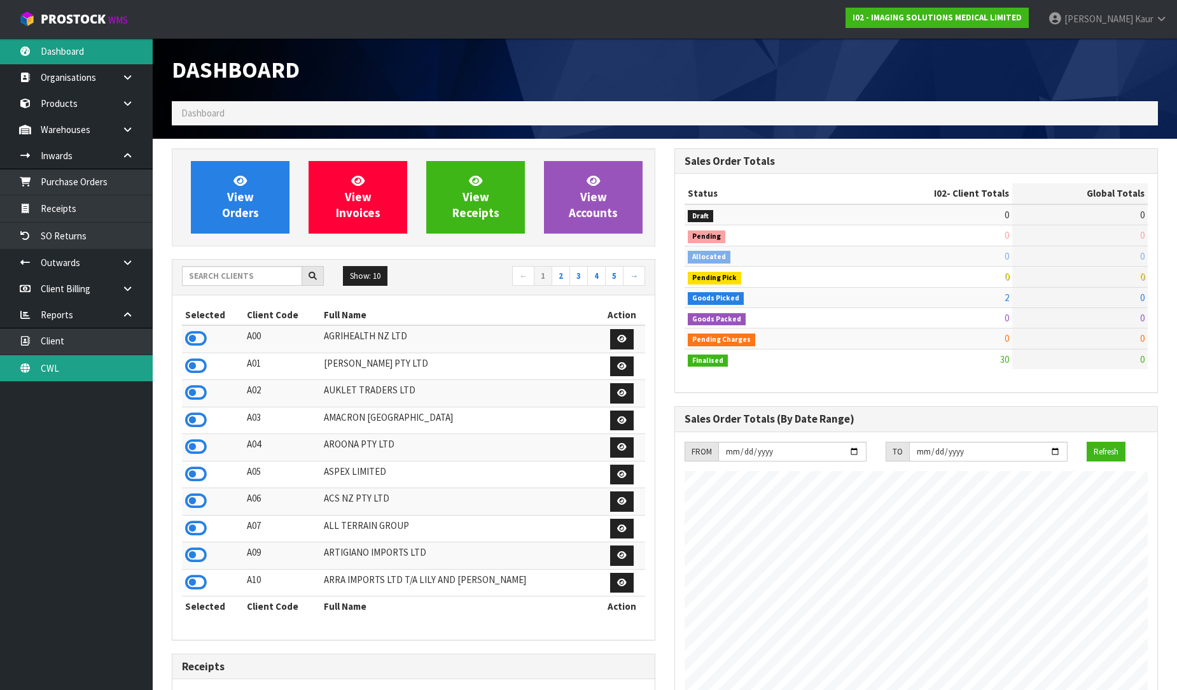
scroll to position [840, 503]
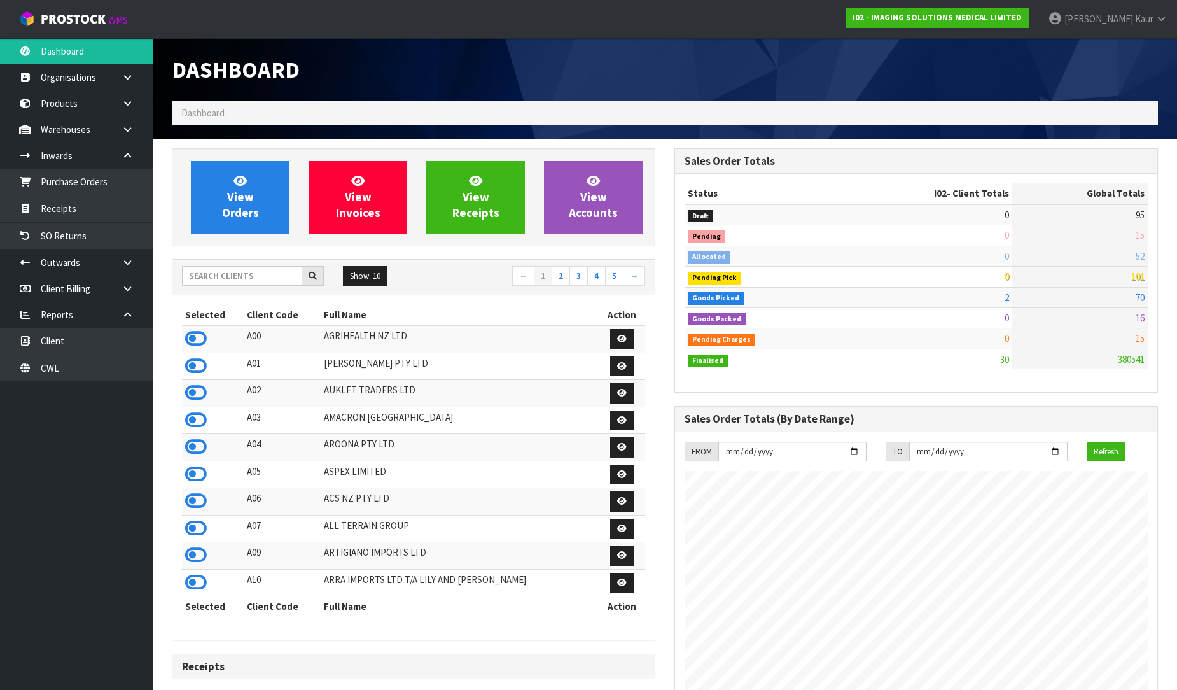
click at [268, 263] on div "Show: 10 5 10 25 50 ← 1 2 3 4 5 →" at bounding box center [413, 278] width 482 height 36
click at [251, 274] on input "text" at bounding box center [242, 276] width 120 height 20
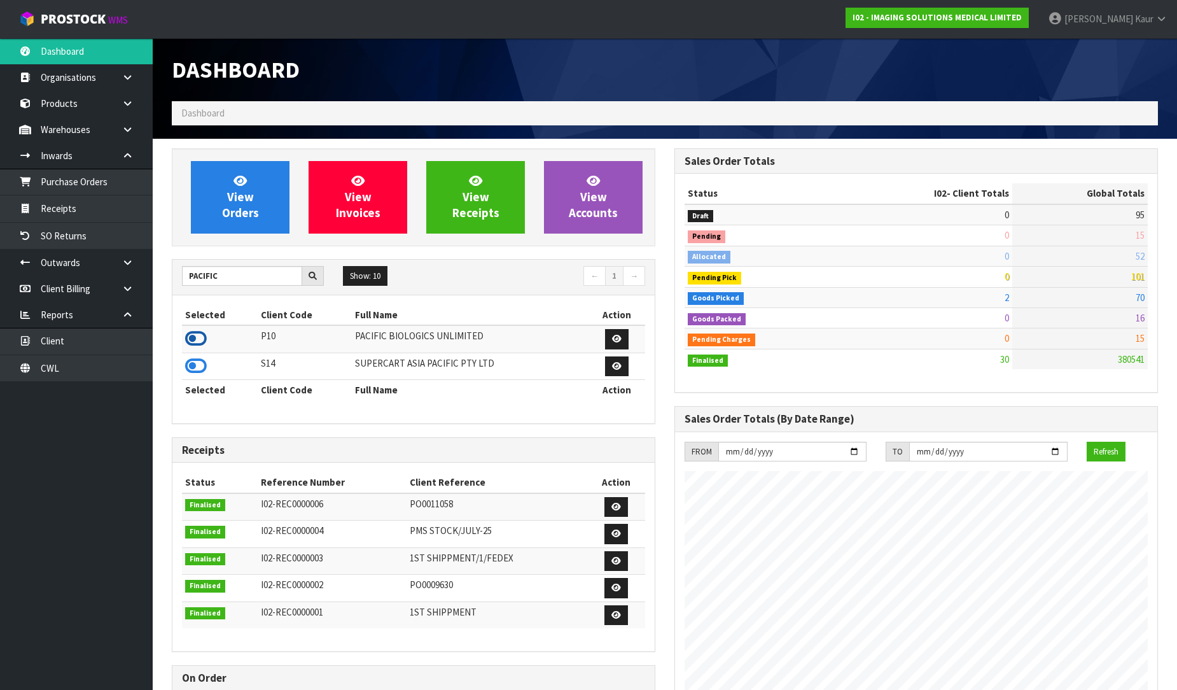
click at [200, 333] on icon at bounding box center [196, 338] width 22 height 19
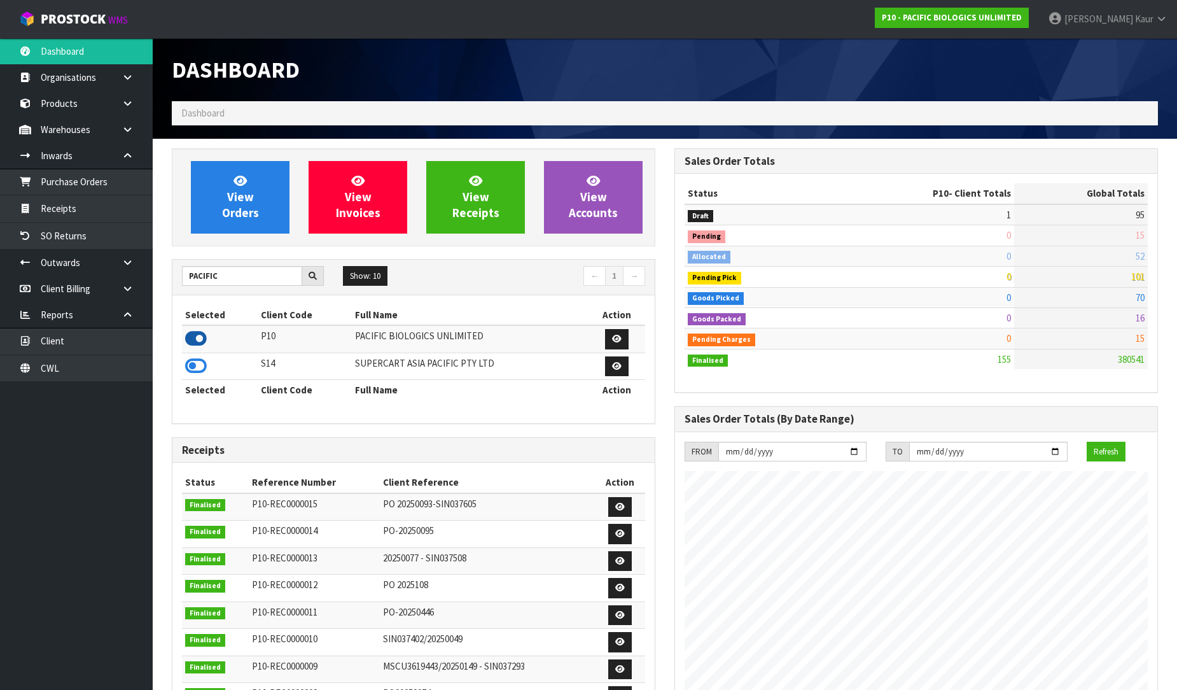
scroll to position [923, 503]
click at [100, 186] on link "Purchase Orders" at bounding box center [76, 182] width 153 height 26
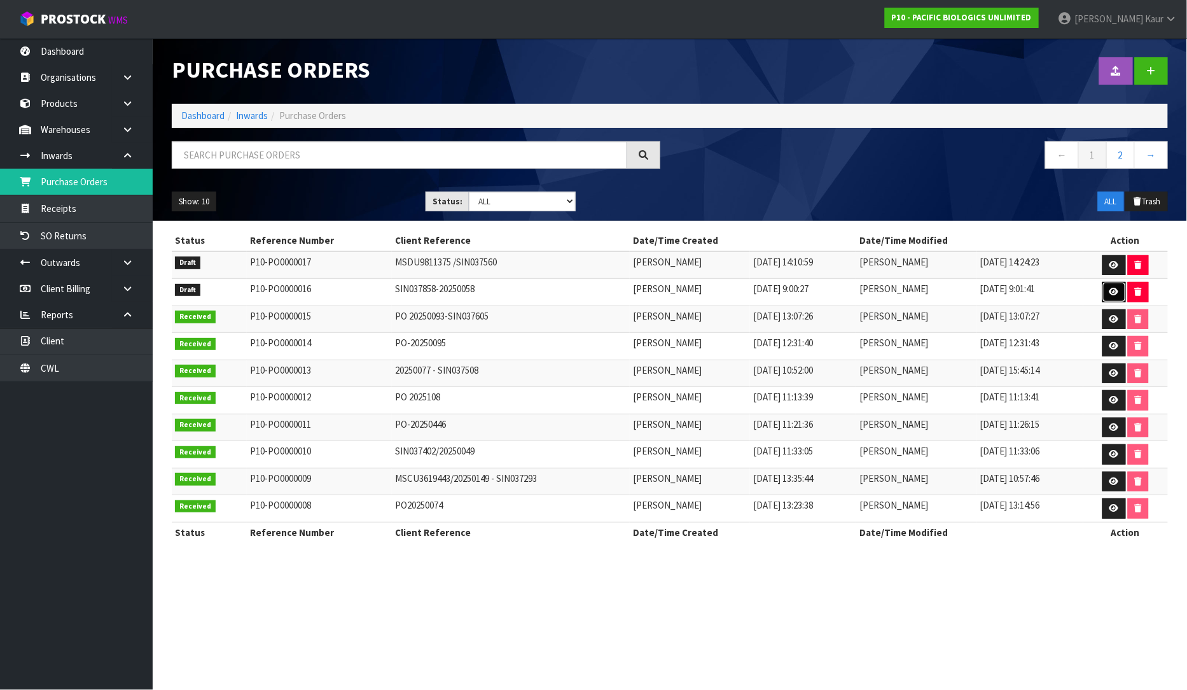
click at [1112, 289] on icon at bounding box center [1115, 292] width 10 height 8
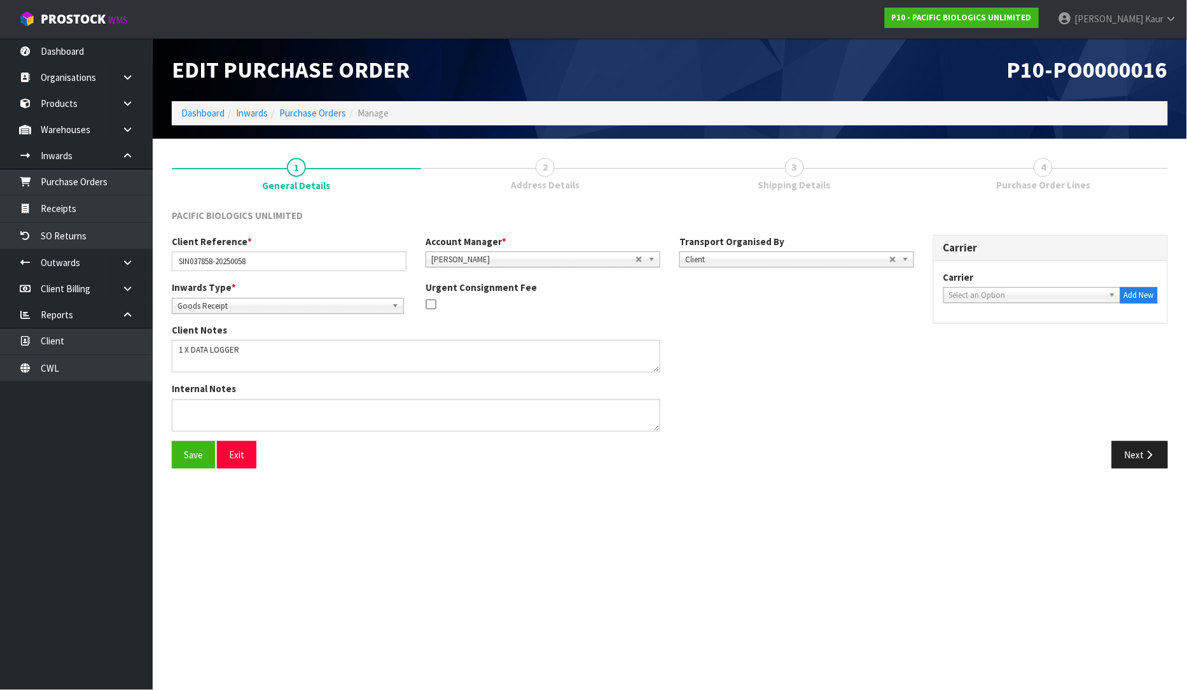
click at [1148, 472] on div "Save Exit Next" at bounding box center [669, 459] width 1015 height 37
click at [1136, 449] on button "Next" at bounding box center [1140, 454] width 56 height 27
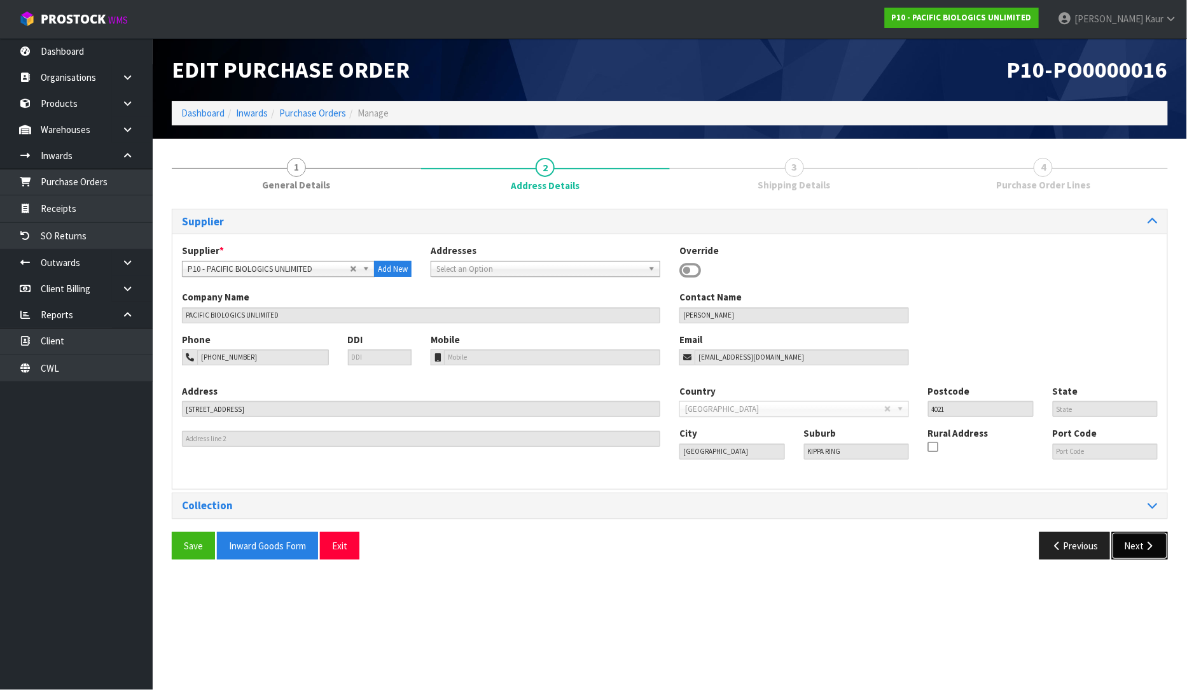
click at [1124, 537] on button "Next" at bounding box center [1140, 545] width 56 height 27
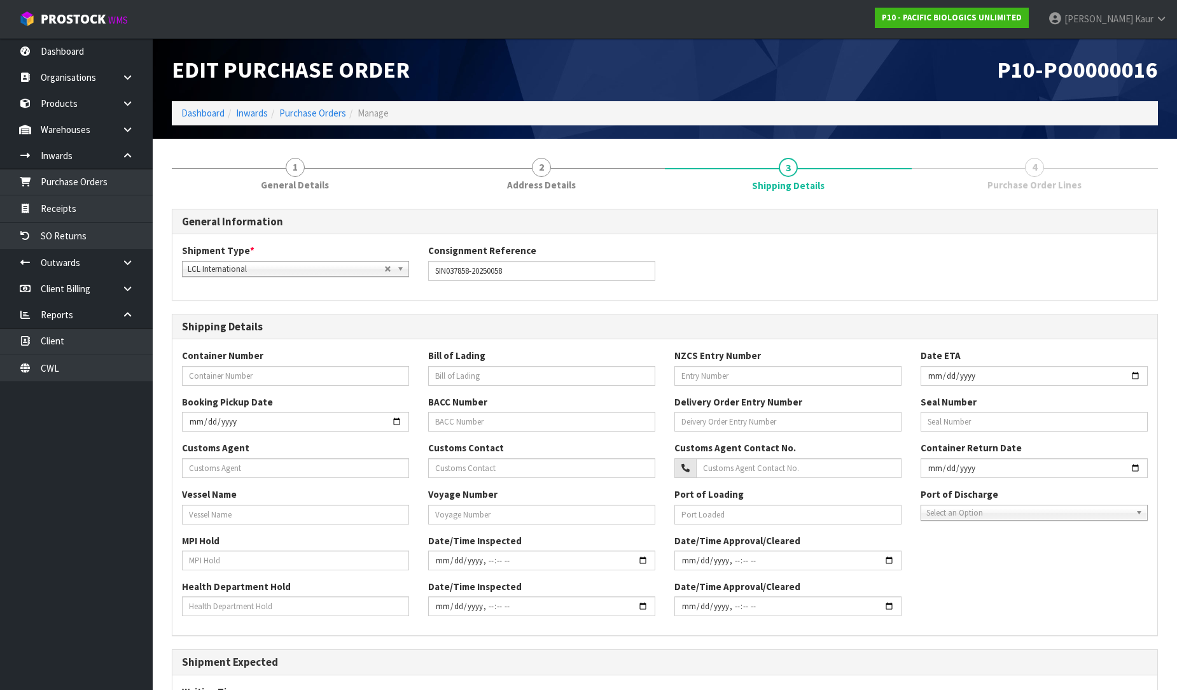
scroll to position [183, 0]
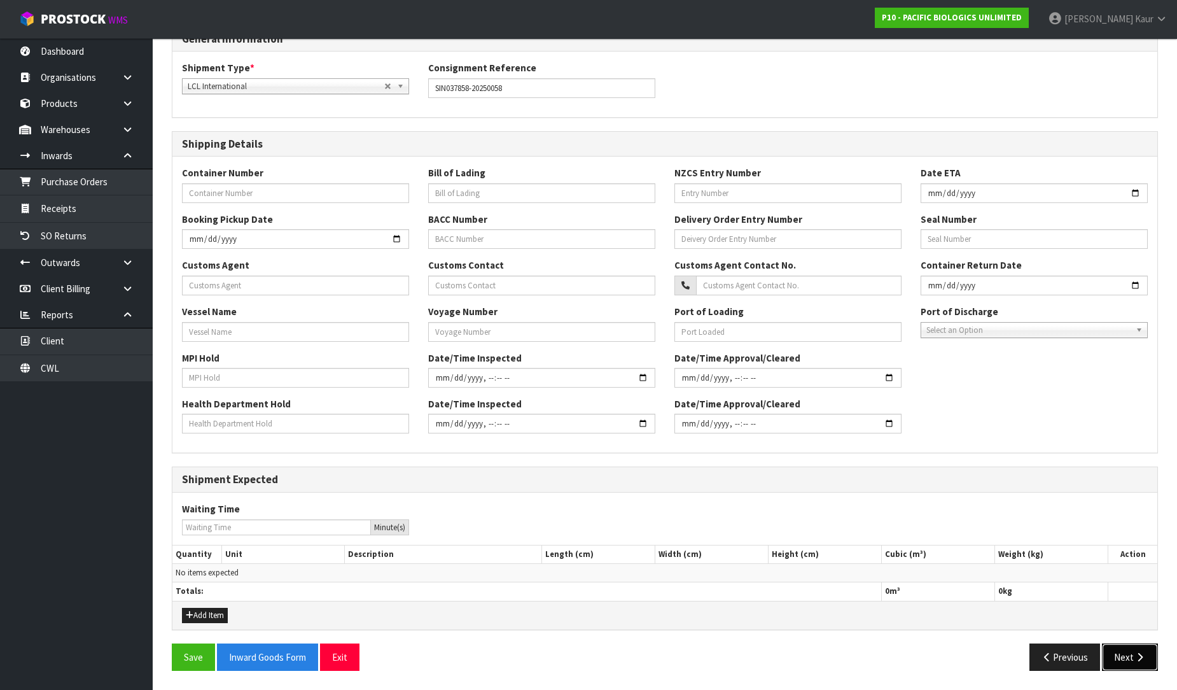
click at [1130, 656] on button "Next" at bounding box center [1130, 656] width 56 height 27
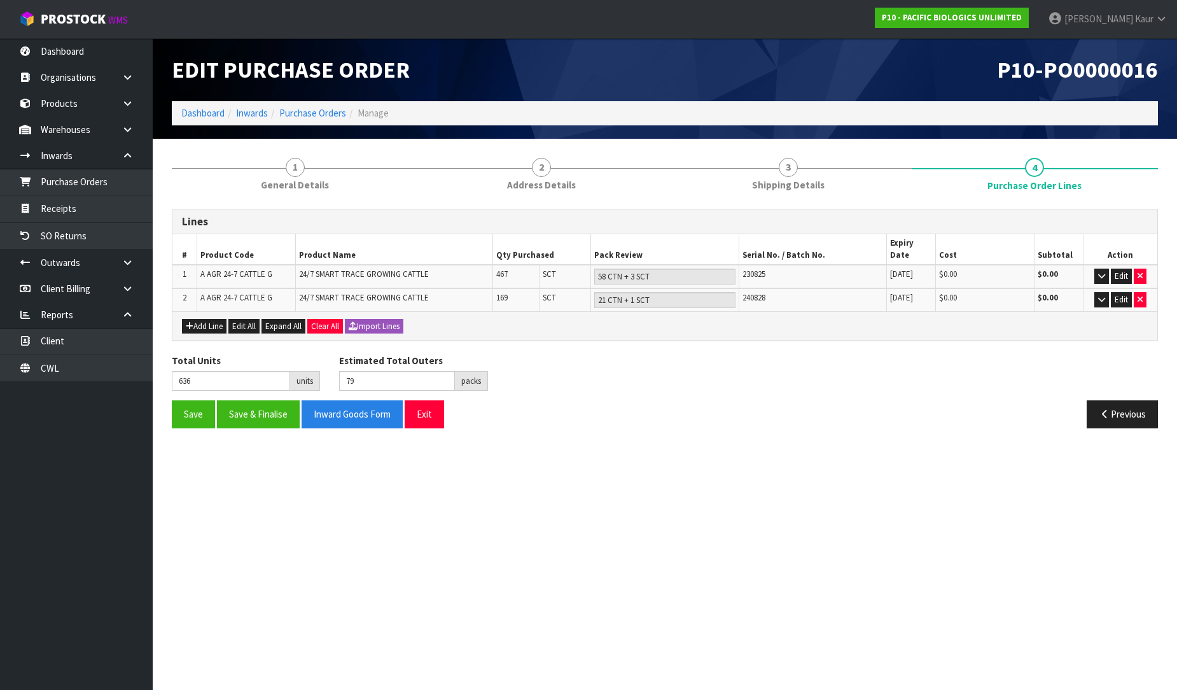
scroll to position [0, 0]
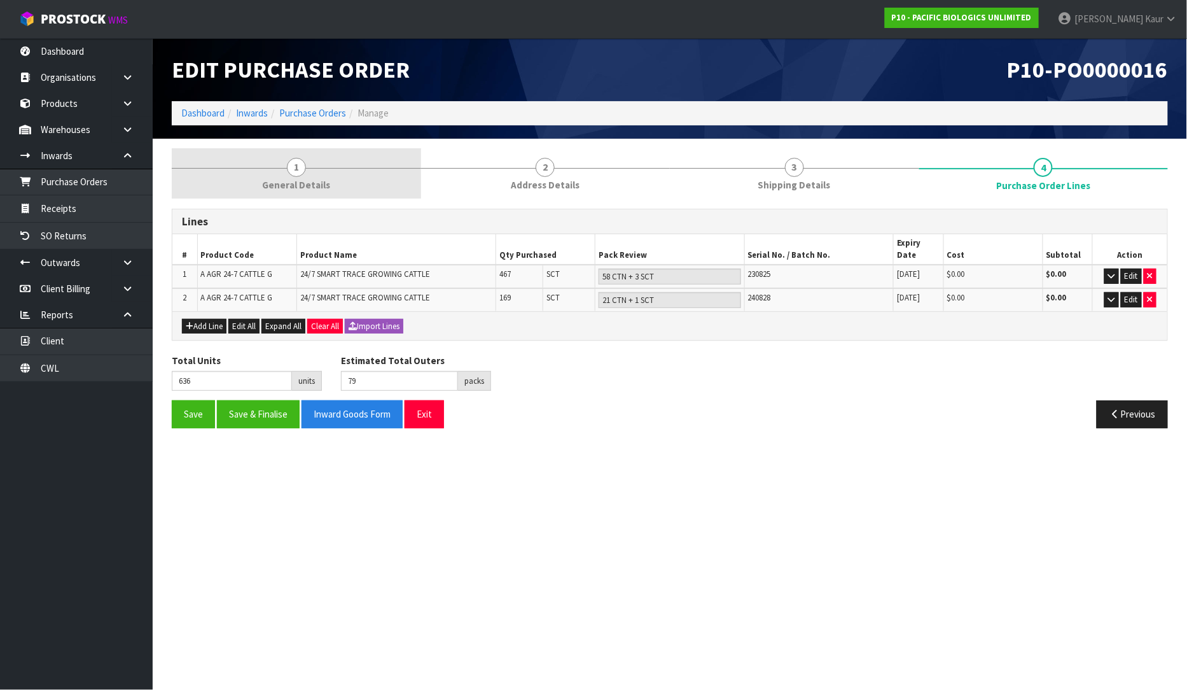
click at [291, 178] on span "General Details" at bounding box center [296, 184] width 68 height 13
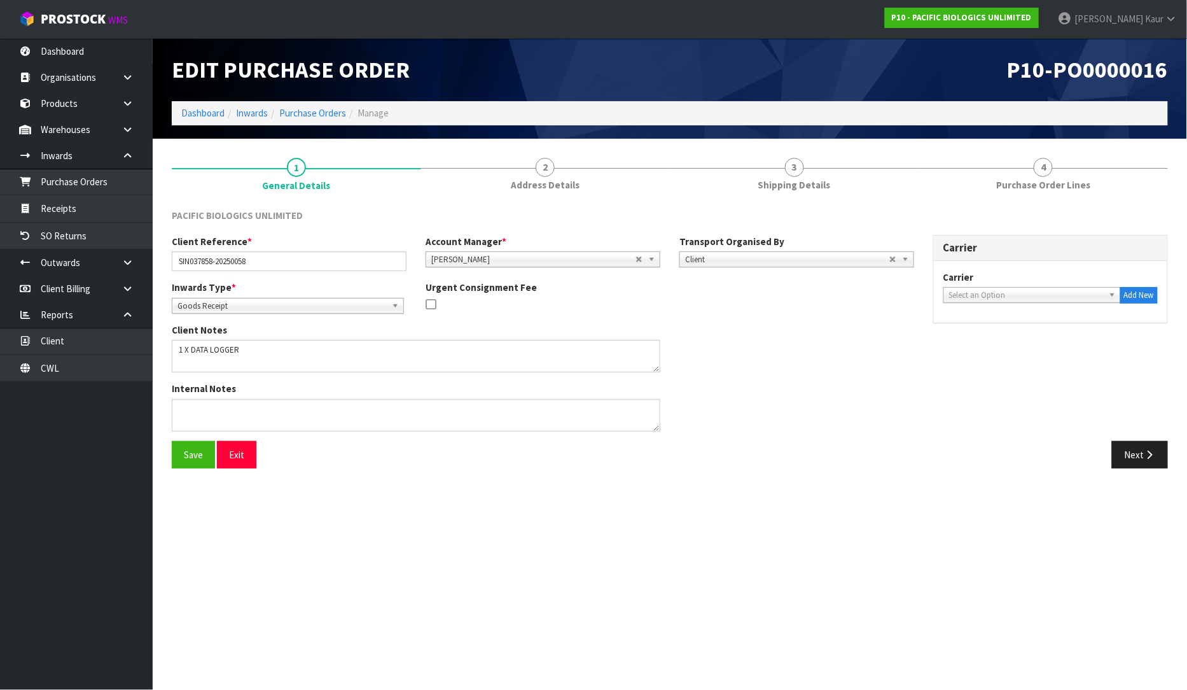
click at [986, 294] on span "Select an Option" at bounding box center [1026, 295] width 155 height 15
click at [977, 338] on div "BOOTHS BOOTHS TRANSPORT - BOOTHS TRANSPORT" at bounding box center [1033, 322] width 178 height 40
click at [1050, 331] on li "BOOTHS TRANSPORT - BOOTHS TRANSPORT" at bounding box center [1032, 331] width 171 height 16
click at [1128, 459] on button "Next" at bounding box center [1140, 454] width 56 height 27
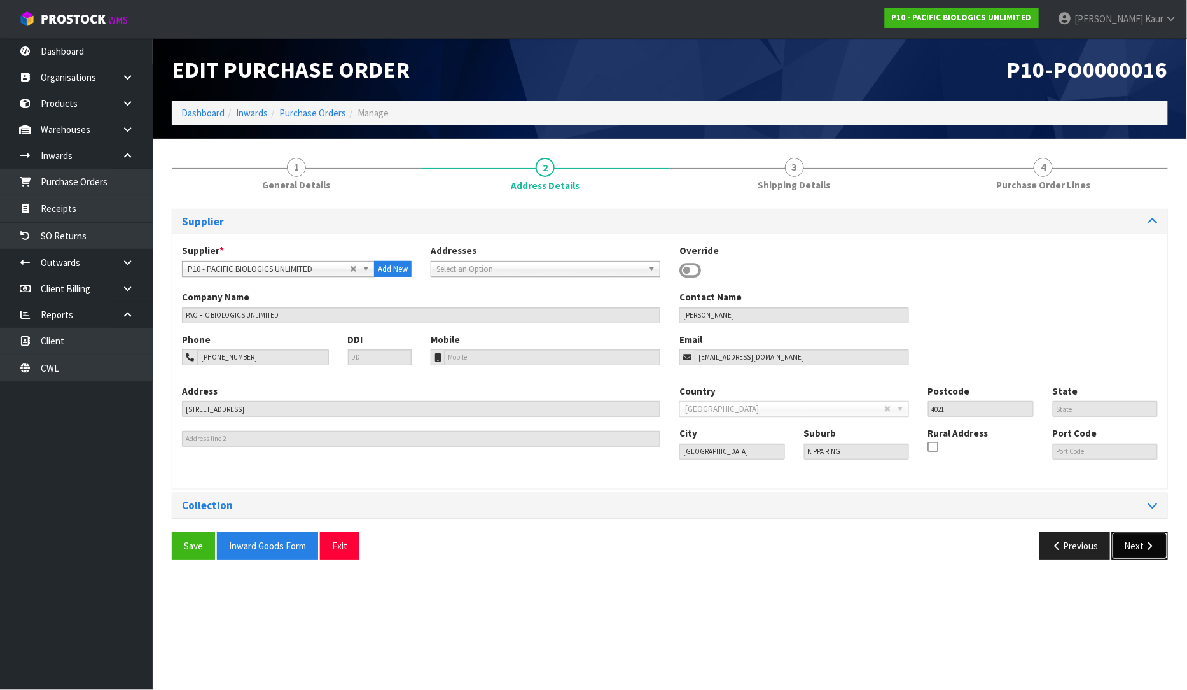
click at [1150, 550] on icon "button" at bounding box center [1150, 546] width 12 height 10
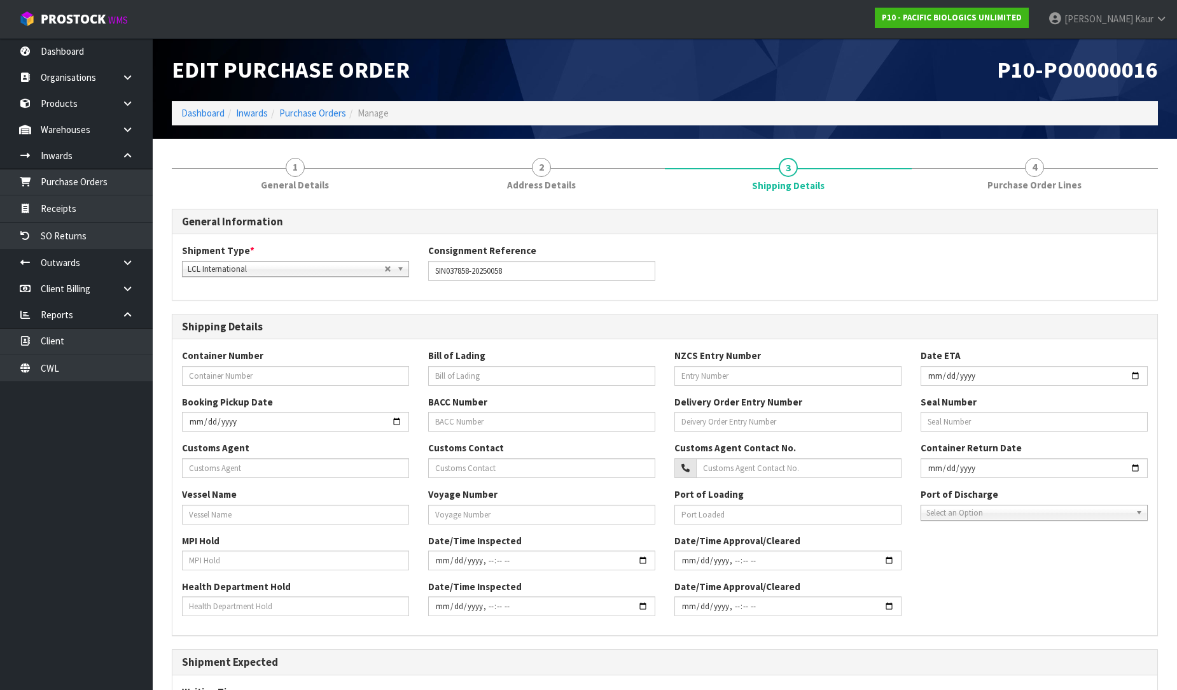
scroll to position [183, 0]
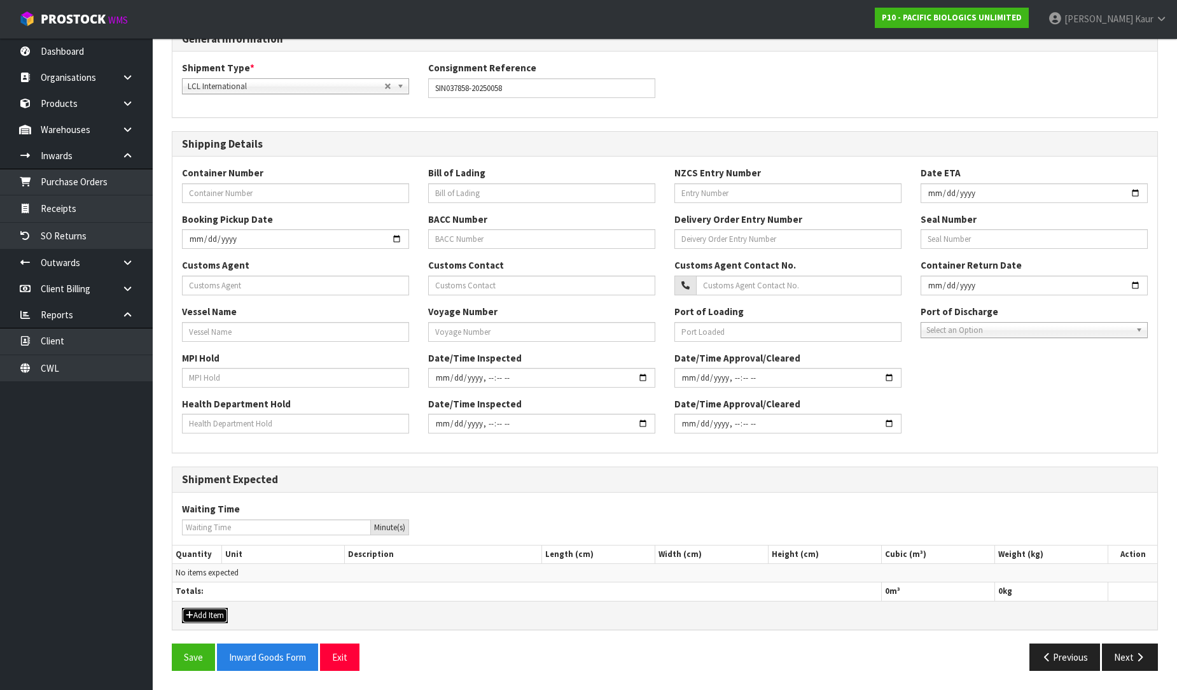
click at [205, 612] on button "Add Item" at bounding box center [205, 615] width 46 height 15
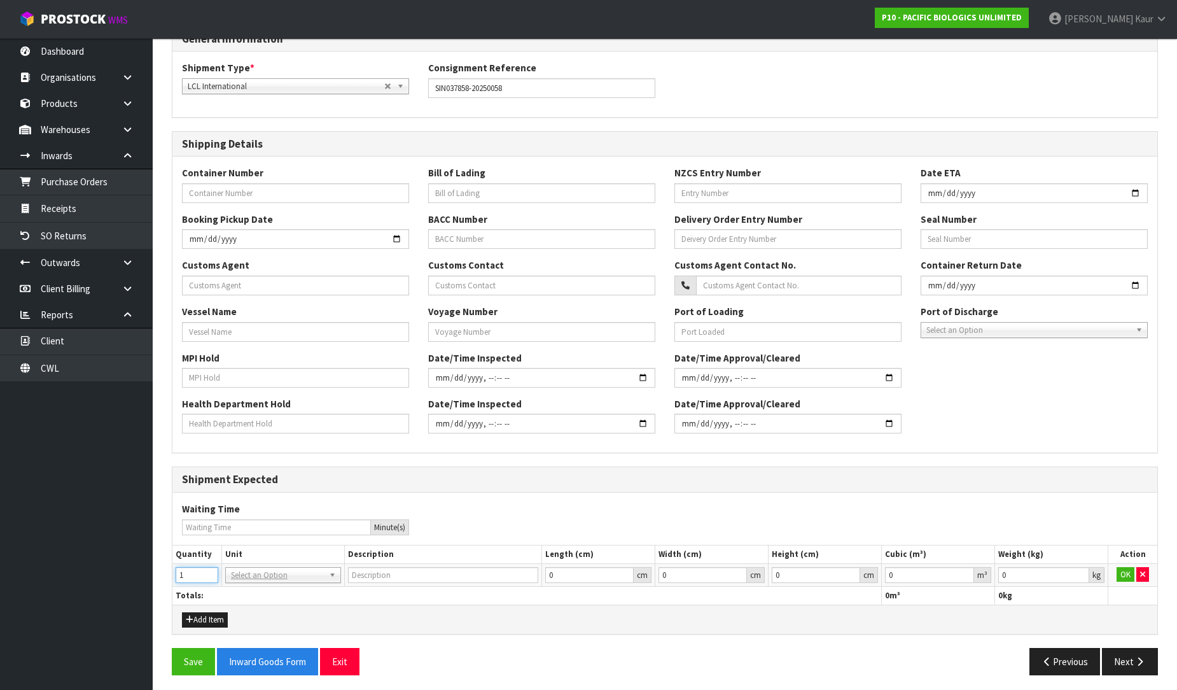
click at [206, 570] on input "1" at bounding box center [197, 575] width 43 height 16
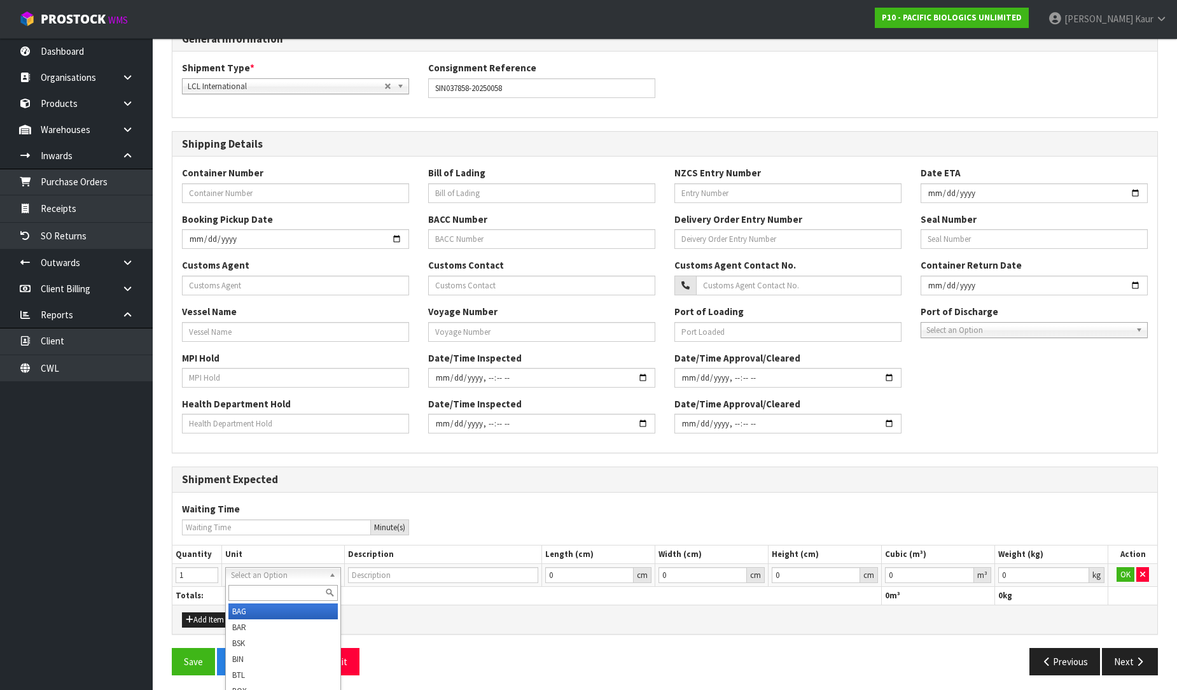
click at [243, 585] on input "text" at bounding box center [282, 593] width 109 height 16
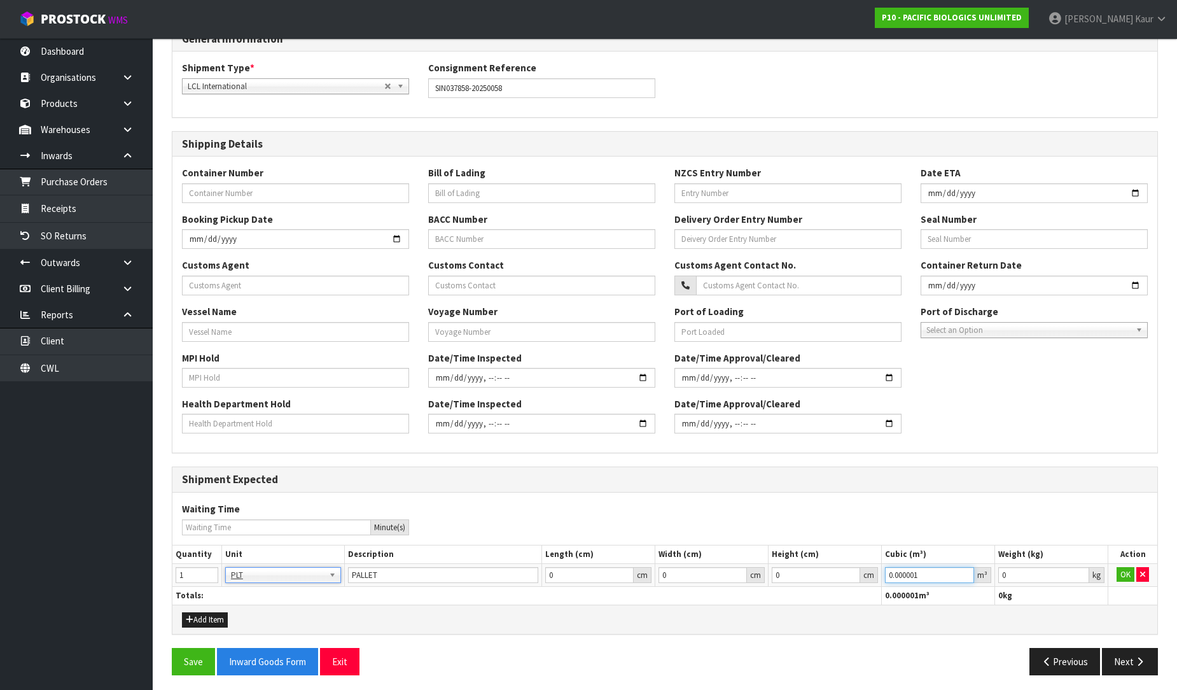
click at [967, 570] on input "0.000001" at bounding box center [929, 575] width 89 height 16
click at [1076, 573] on input "0.001" at bounding box center [1043, 575] width 91 height 16
drag, startPoint x: 1037, startPoint y: 575, endPoint x: 961, endPoint y: 576, distance: 75.7
click at [961, 576] on tr "1 BAG BAR BSK BIN BTL BOX BDL CAB CGE CTN CSE COI CRA CRT CBE CYL DRM JAR MTR P…" at bounding box center [664, 574] width 985 height 23
click at [1125, 576] on button "OK" at bounding box center [1126, 574] width 18 height 15
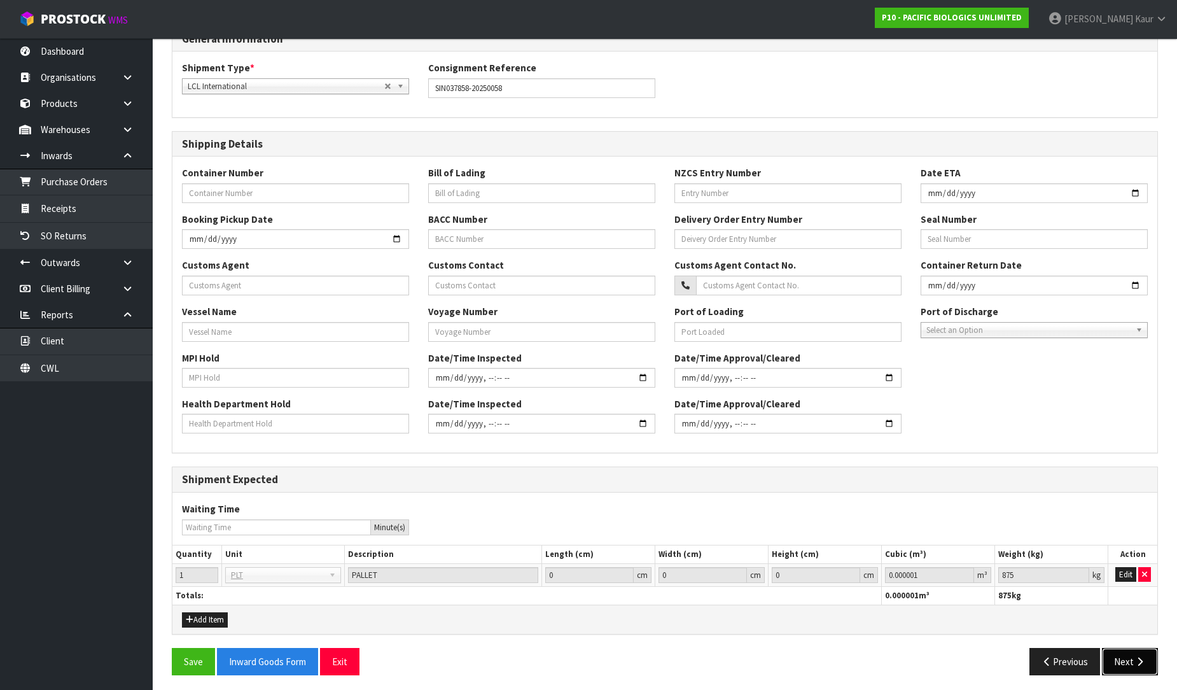
click at [1130, 664] on button "Next" at bounding box center [1130, 661] width 56 height 27
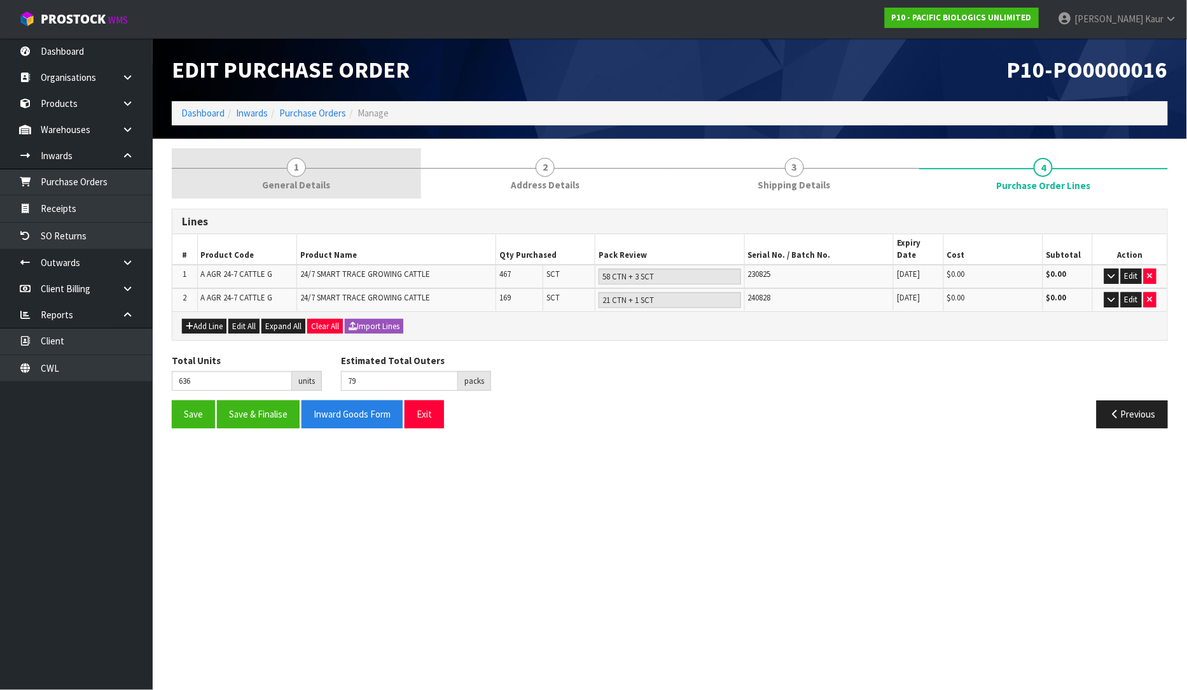
click at [290, 172] on span "1" at bounding box center [296, 167] width 19 height 19
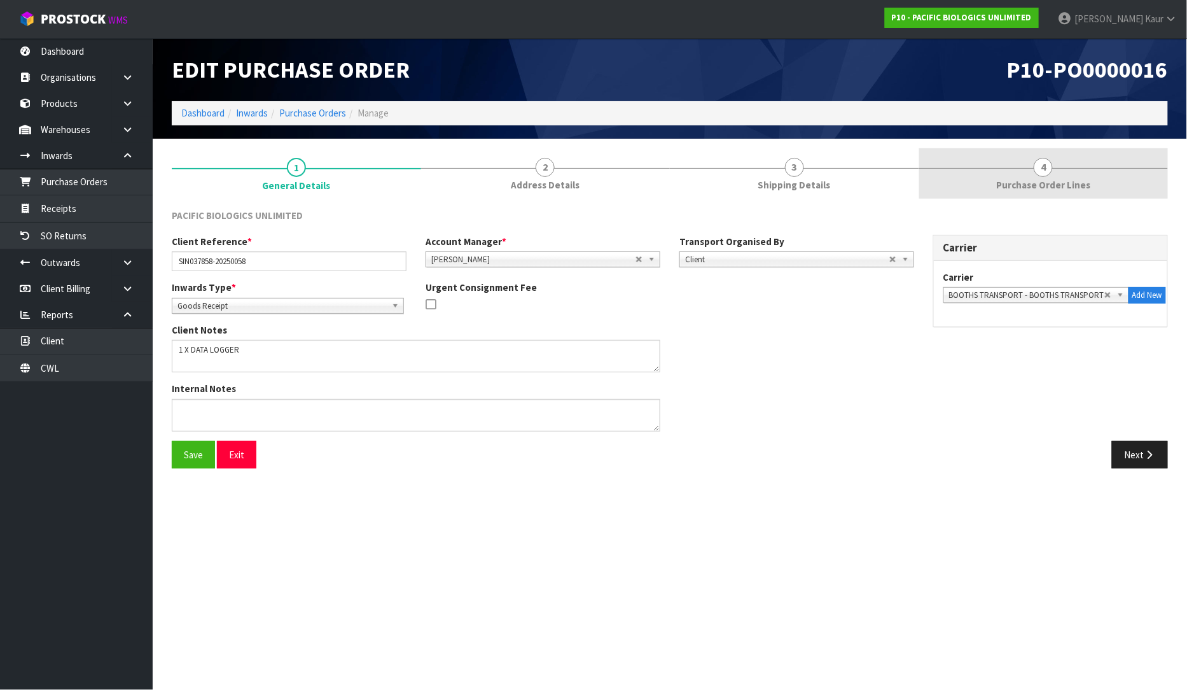
click at [1051, 188] on span "Purchase Order Lines" at bounding box center [1043, 184] width 94 height 13
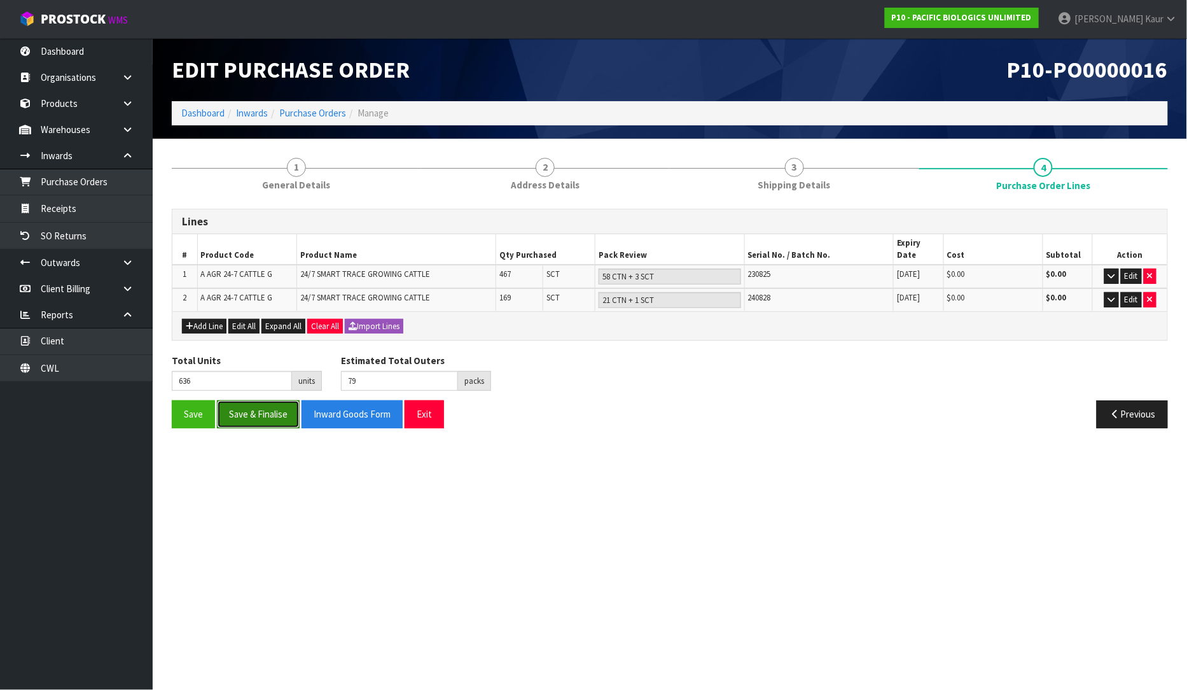
click at [232, 403] on button "Save & Finalise" at bounding box center [258, 413] width 83 height 27
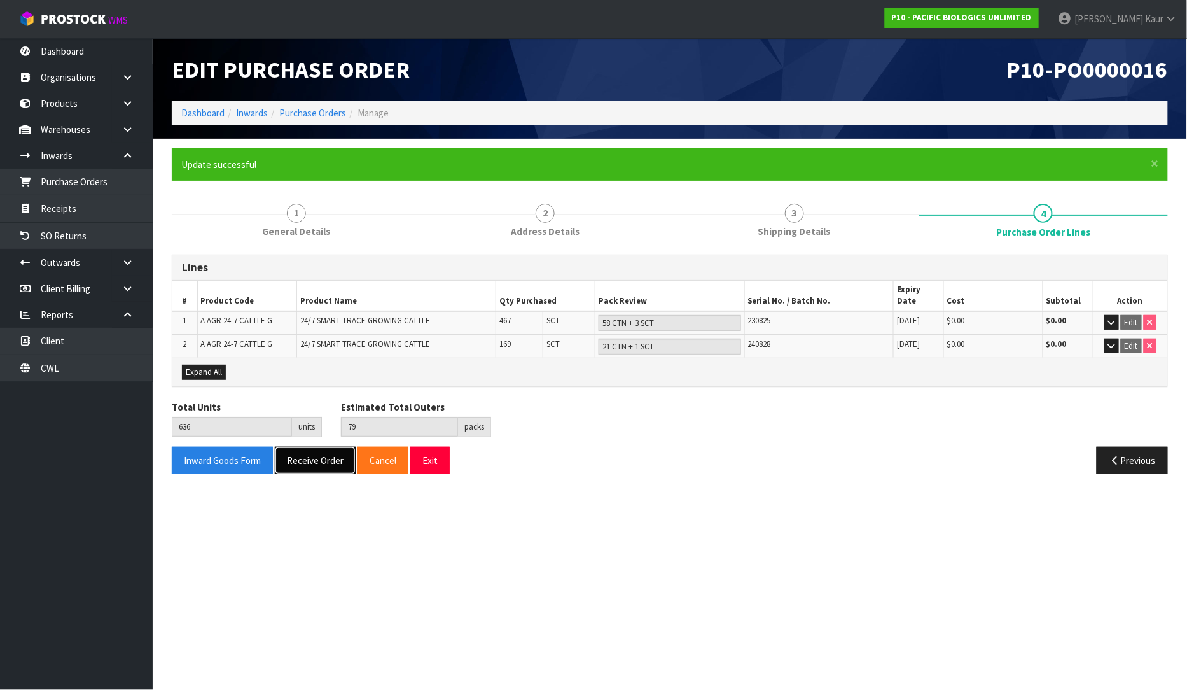
click at [337, 449] on button "Receive Order" at bounding box center [315, 460] width 81 height 27
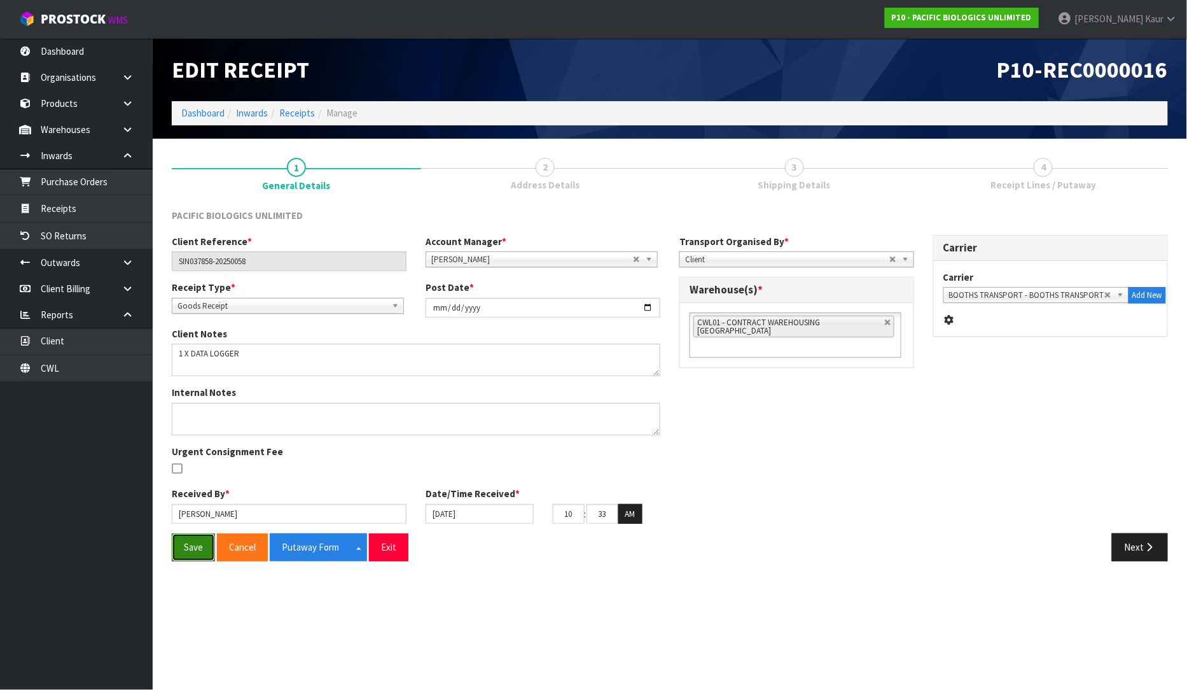
click at [190, 551] on button "Save" at bounding box center [193, 546] width 43 height 27
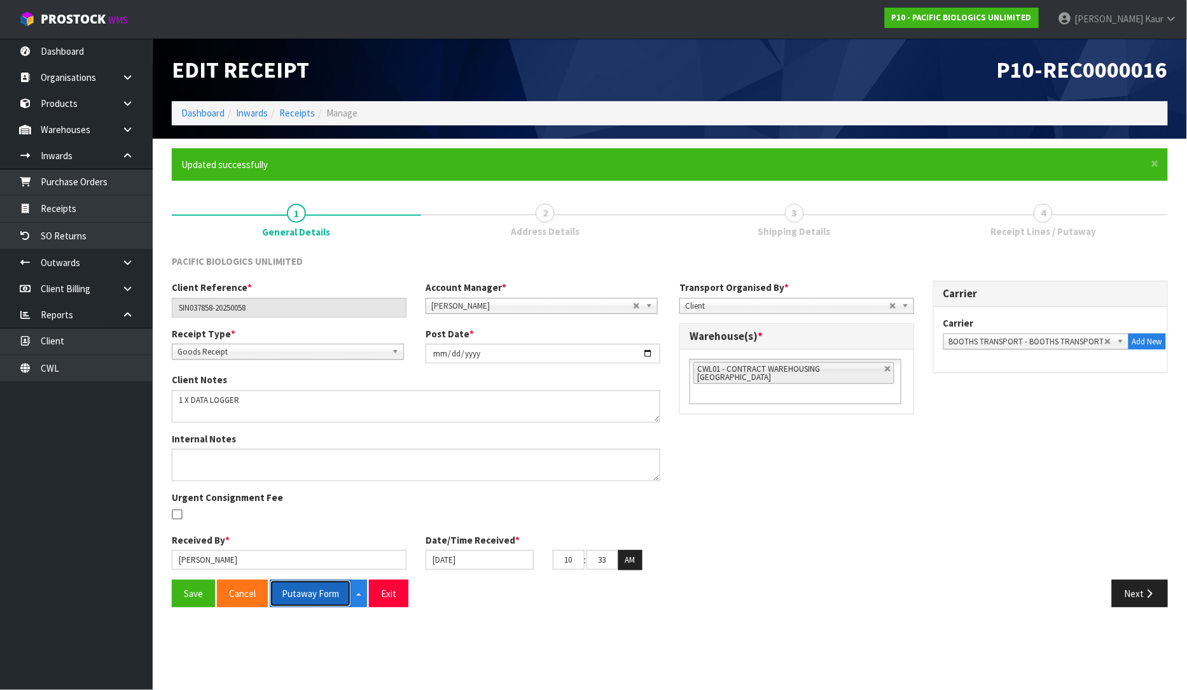
click at [310, 585] on button "Putaway Form" at bounding box center [310, 593] width 81 height 27
click at [325, 601] on button "Putaway Form" at bounding box center [317, 593] width 95 height 27
click at [71, 366] on link "CWL" at bounding box center [76, 368] width 153 height 26
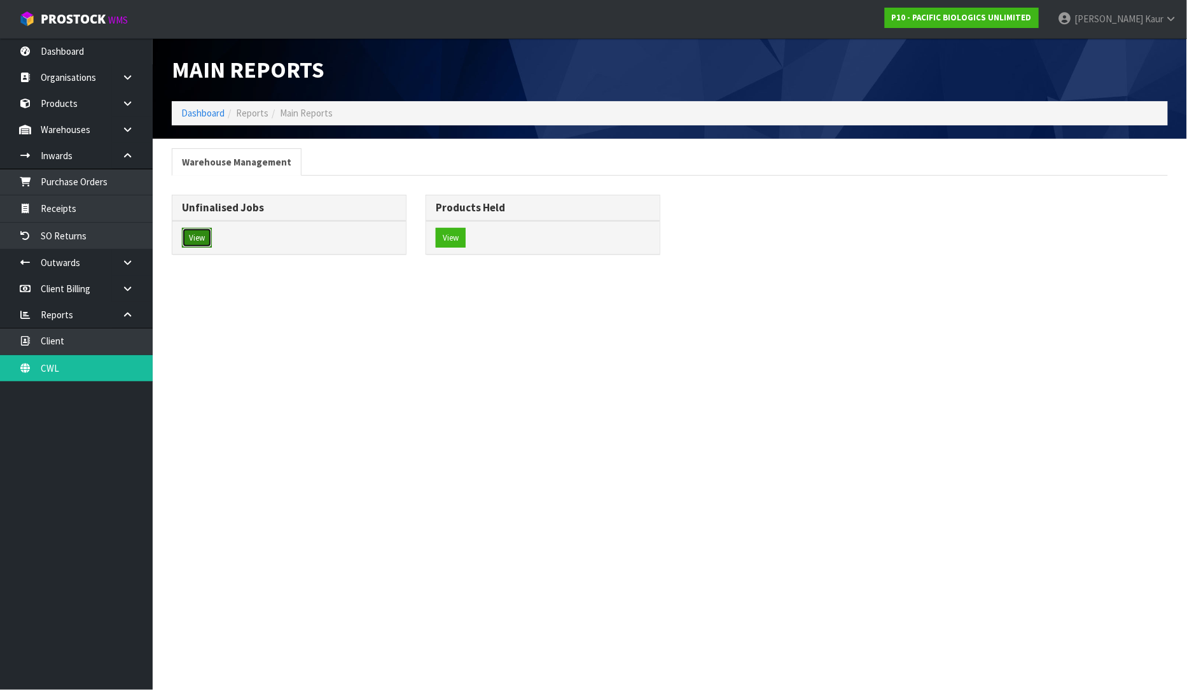
click at [199, 232] on button "View" at bounding box center [197, 238] width 30 height 20
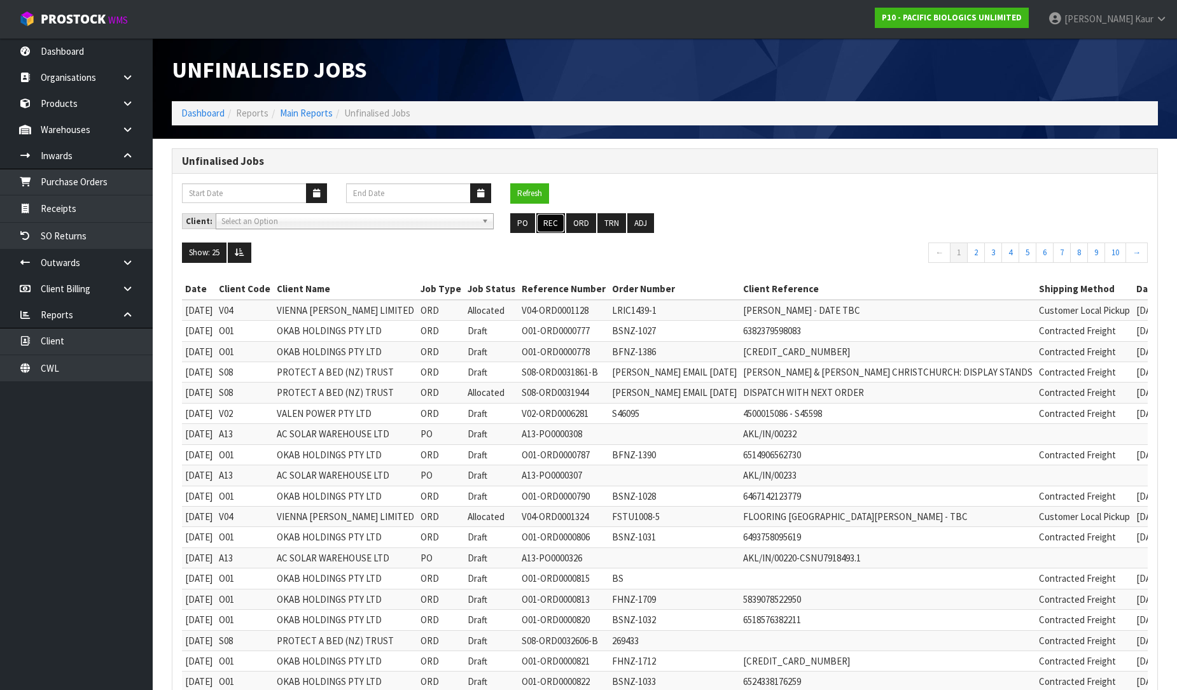
click at [551, 221] on button "REC" at bounding box center [550, 223] width 29 height 20
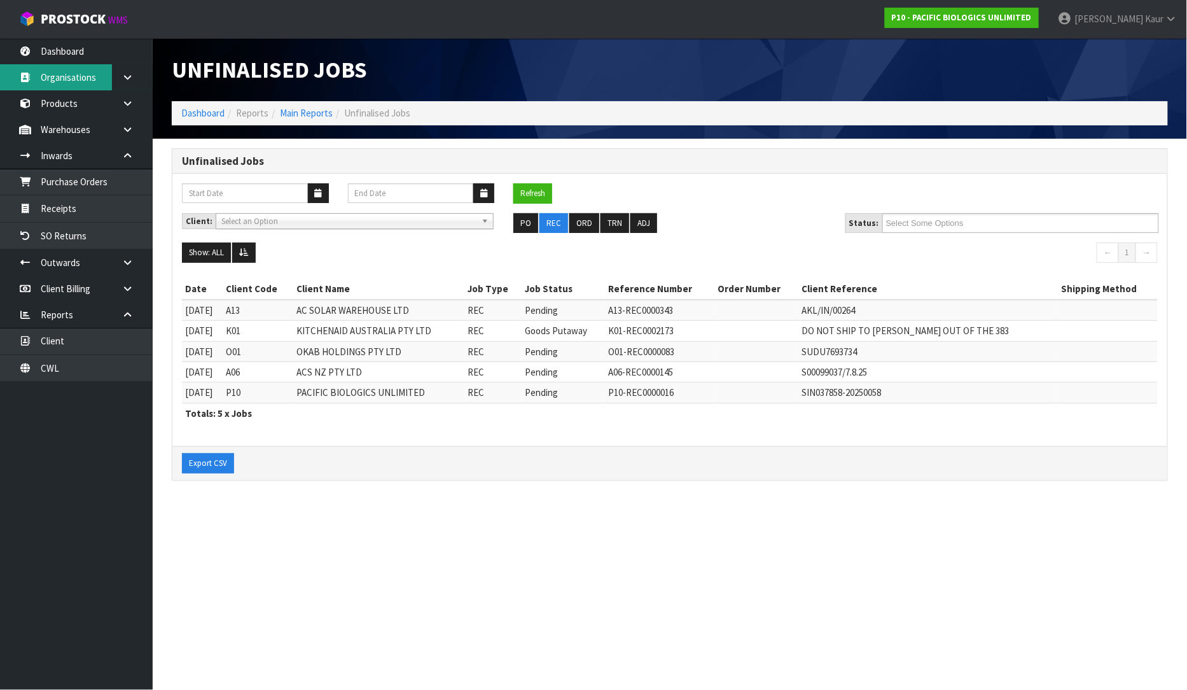
click at [106, 64] on link "Organisations" at bounding box center [76, 77] width 153 height 26
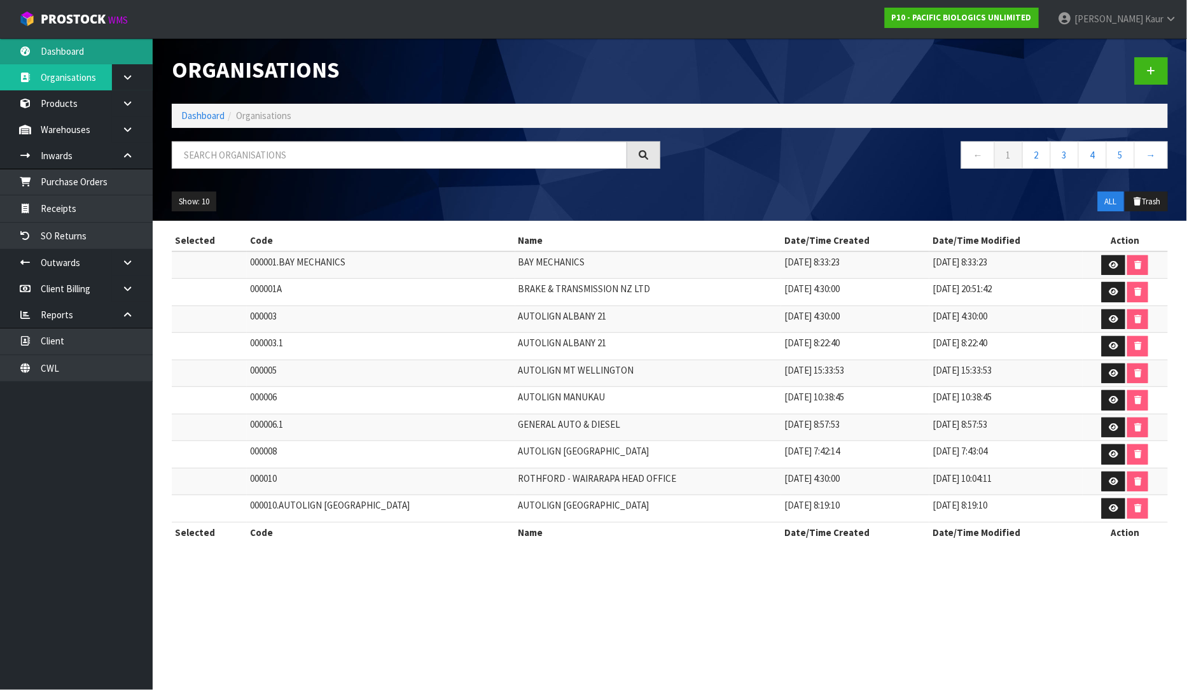
click at [70, 53] on link "Dashboard" at bounding box center [76, 51] width 153 height 26
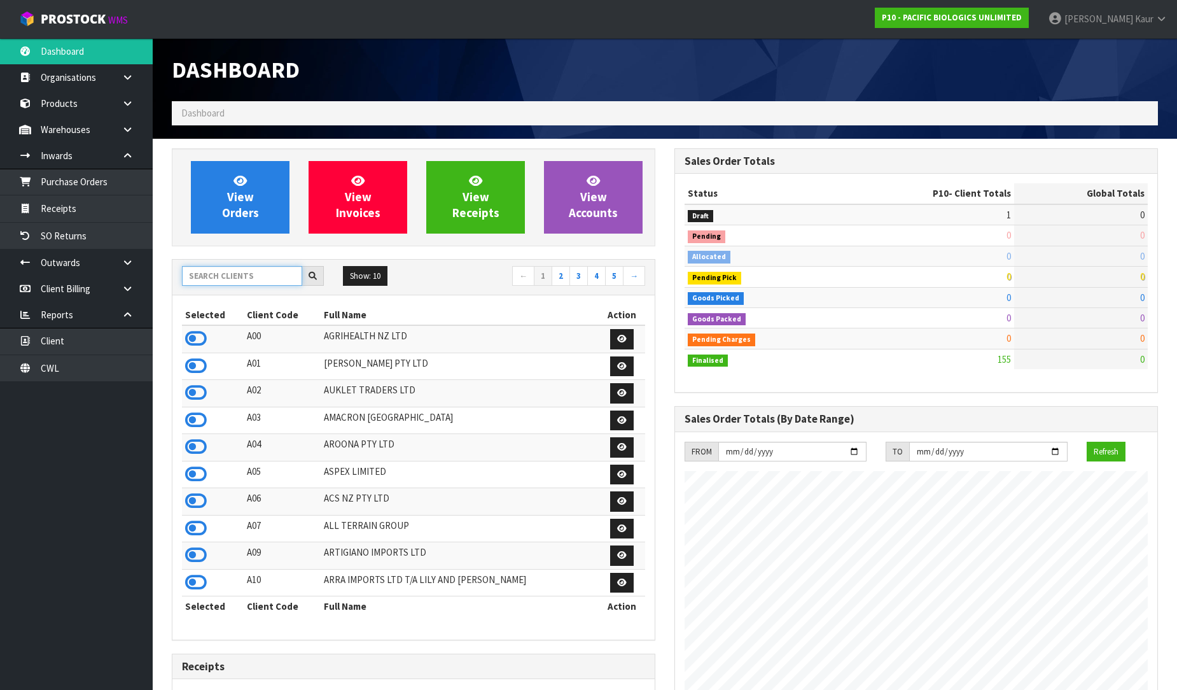
click at [221, 272] on input "text" at bounding box center [242, 276] width 120 height 20
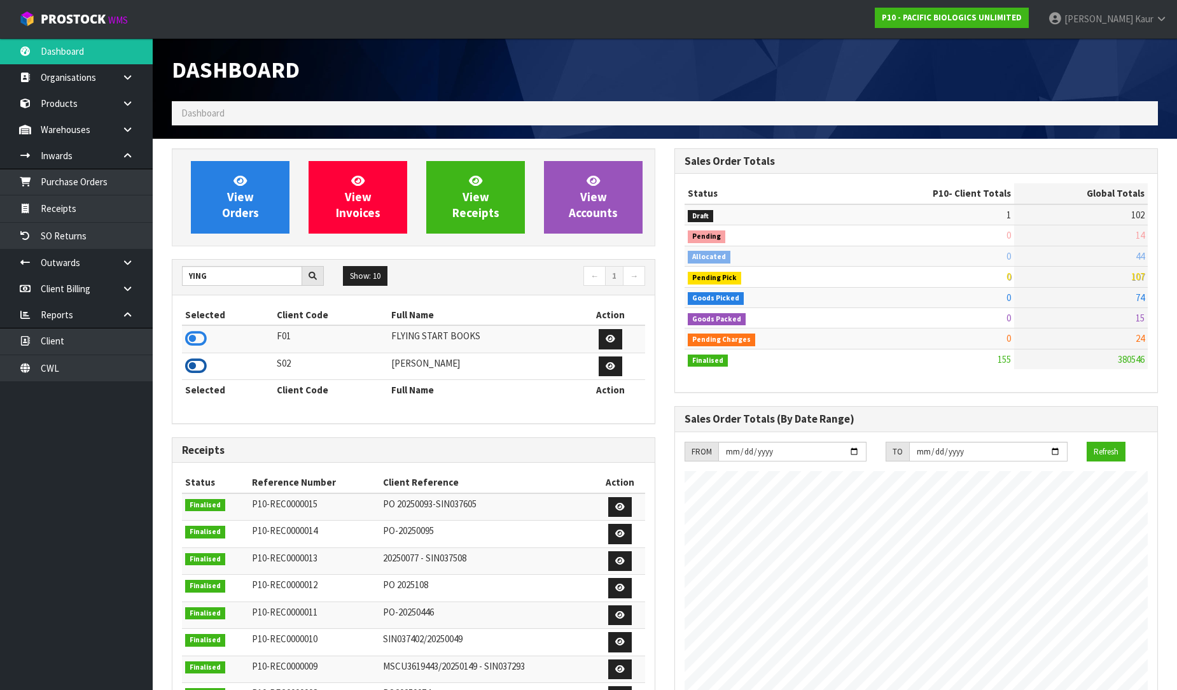
click at [190, 365] on icon at bounding box center [196, 365] width 22 height 19
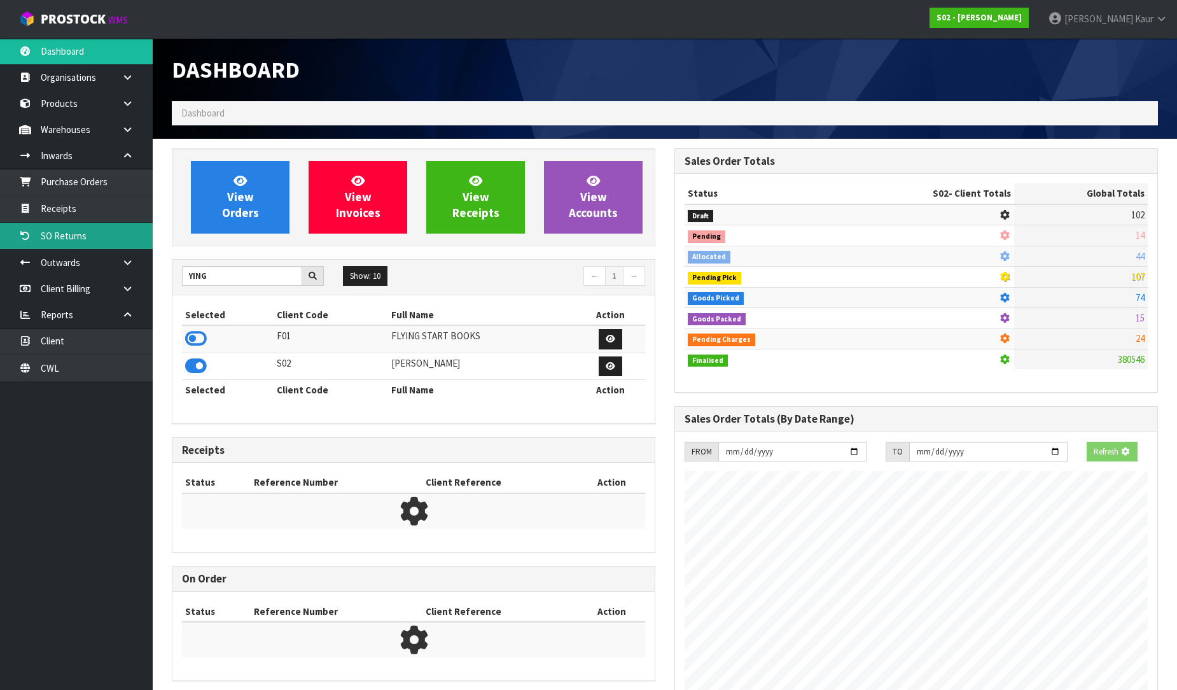
scroll to position [882, 503]
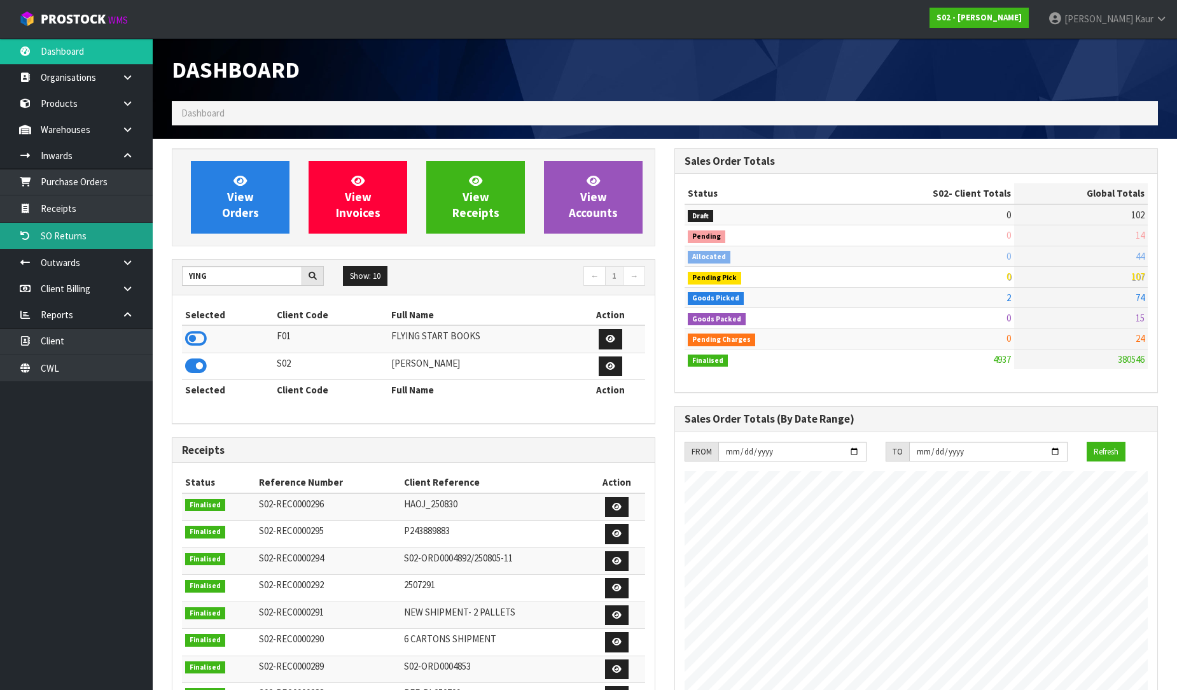
click at [83, 223] on link "SO Returns" at bounding box center [76, 236] width 153 height 26
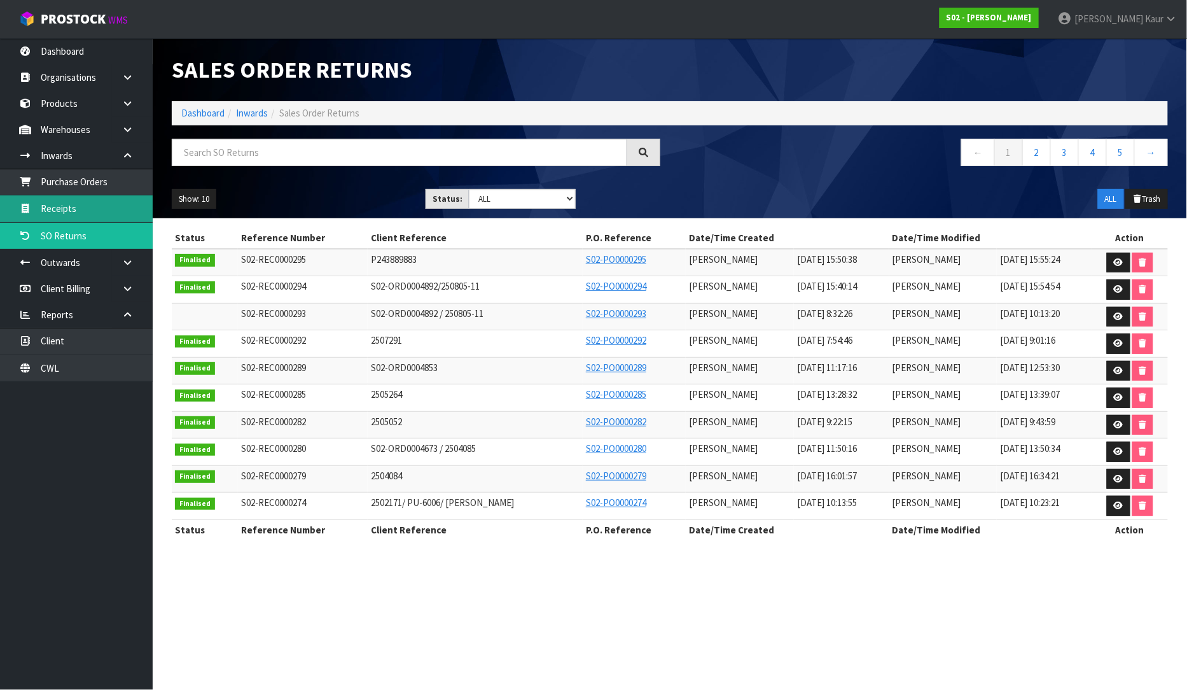
drag, startPoint x: 94, startPoint y: 216, endPoint x: 206, endPoint y: 212, distance: 112.1
click at [94, 215] on link "Receipts" at bounding box center [76, 208] width 153 height 26
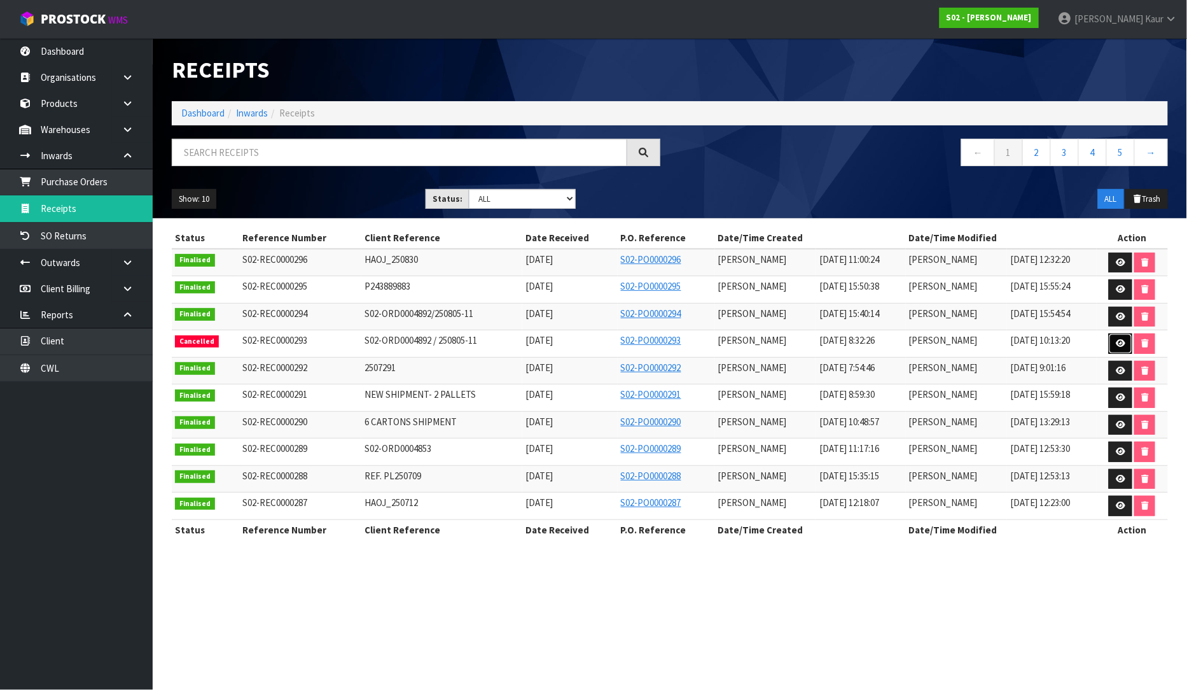
click at [1119, 348] on link at bounding box center [1121, 343] width 24 height 20
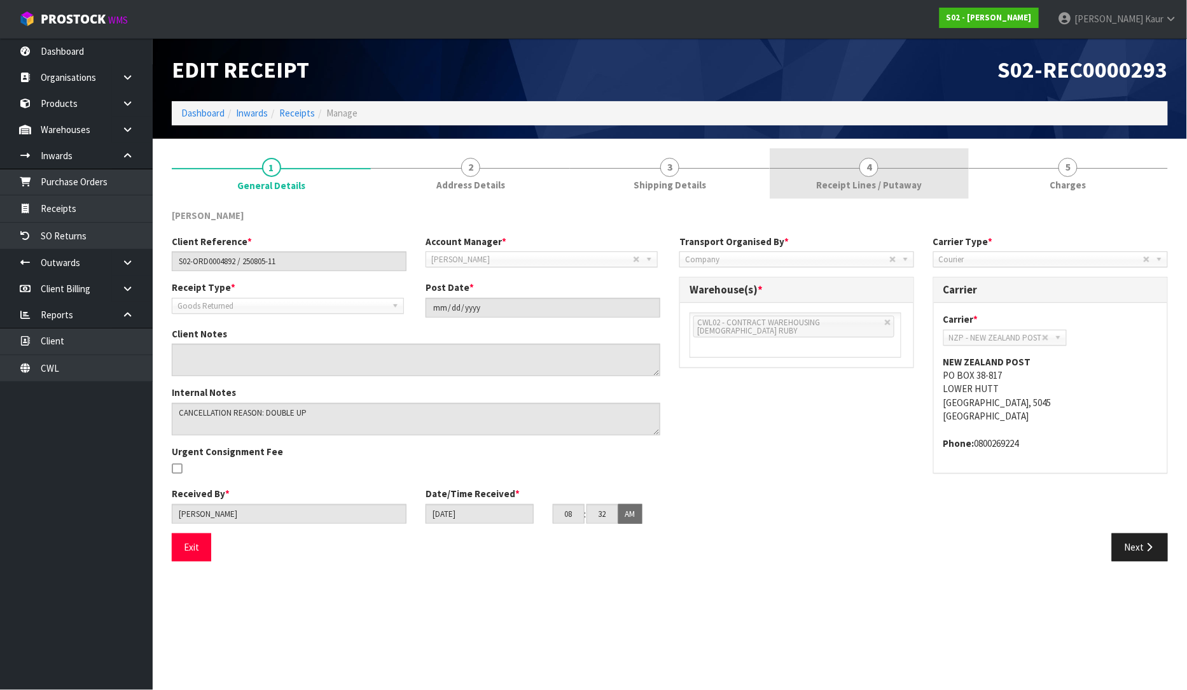
click at [881, 168] on div at bounding box center [869, 168] width 199 height 1
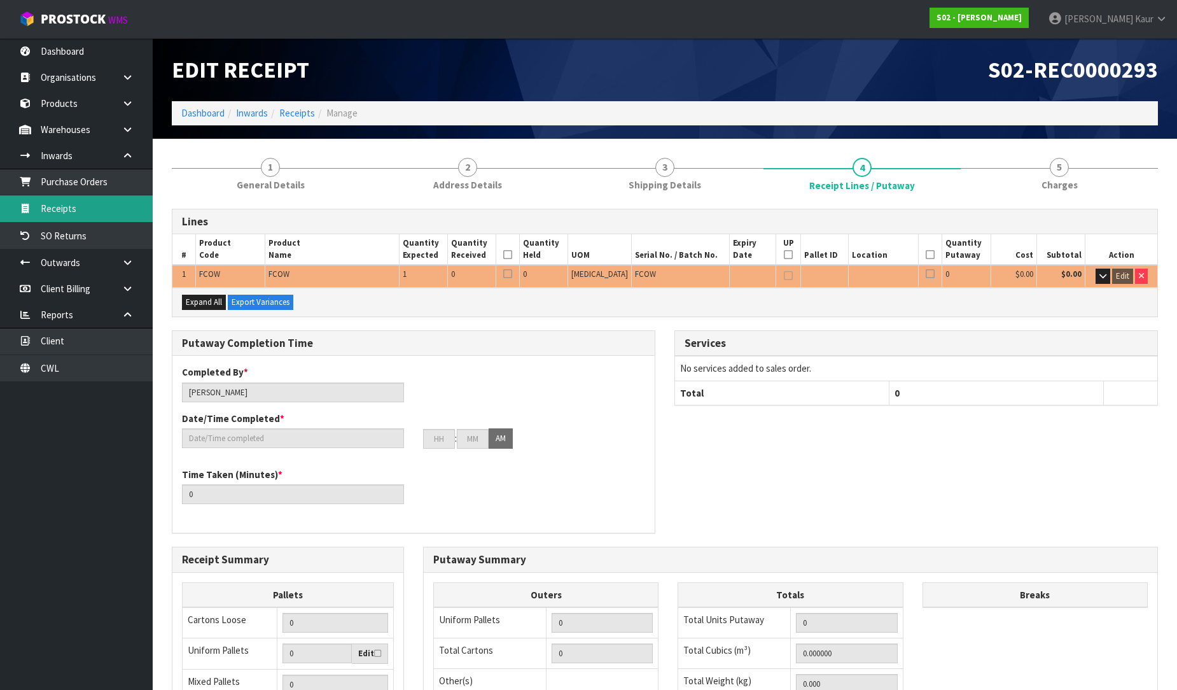
click at [68, 213] on link "Receipts" at bounding box center [76, 208] width 153 height 26
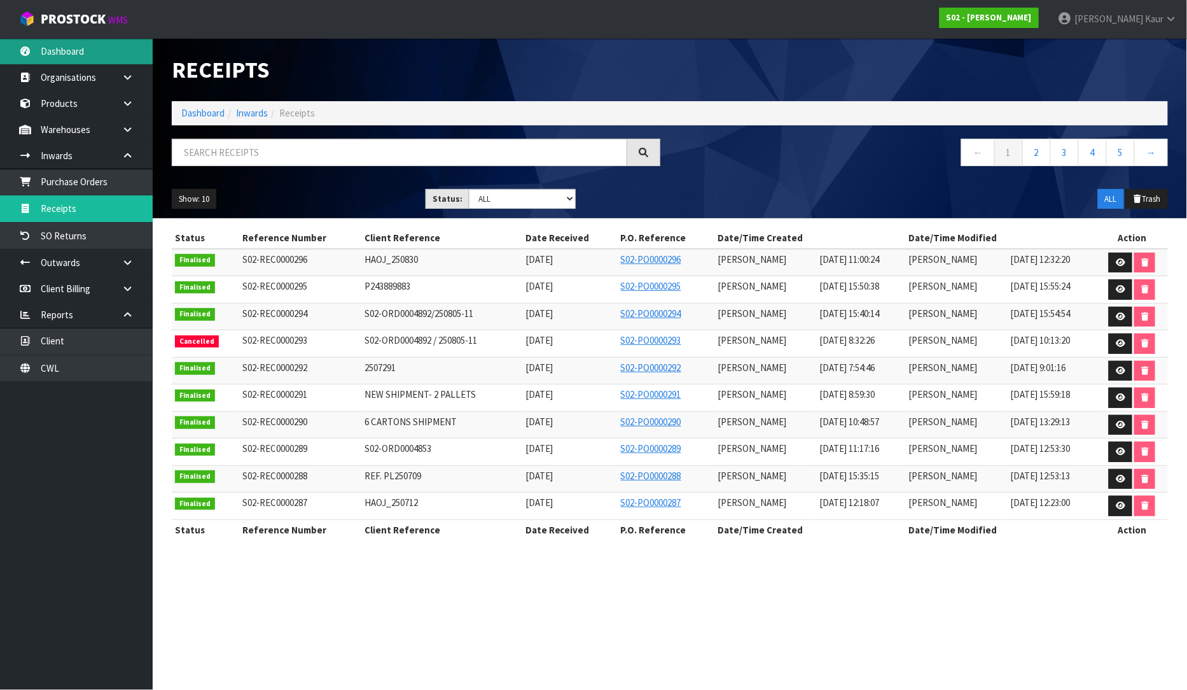
click at [87, 59] on link "Dashboard" at bounding box center [76, 51] width 153 height 26
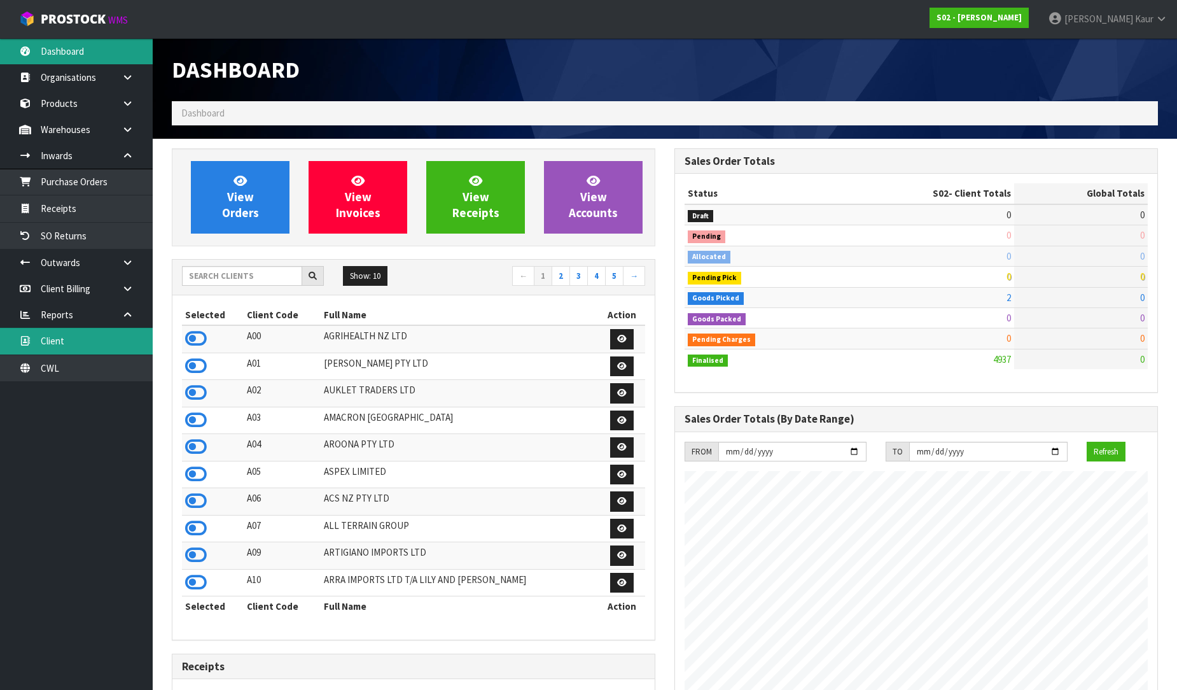
scroll to position [882, 503]
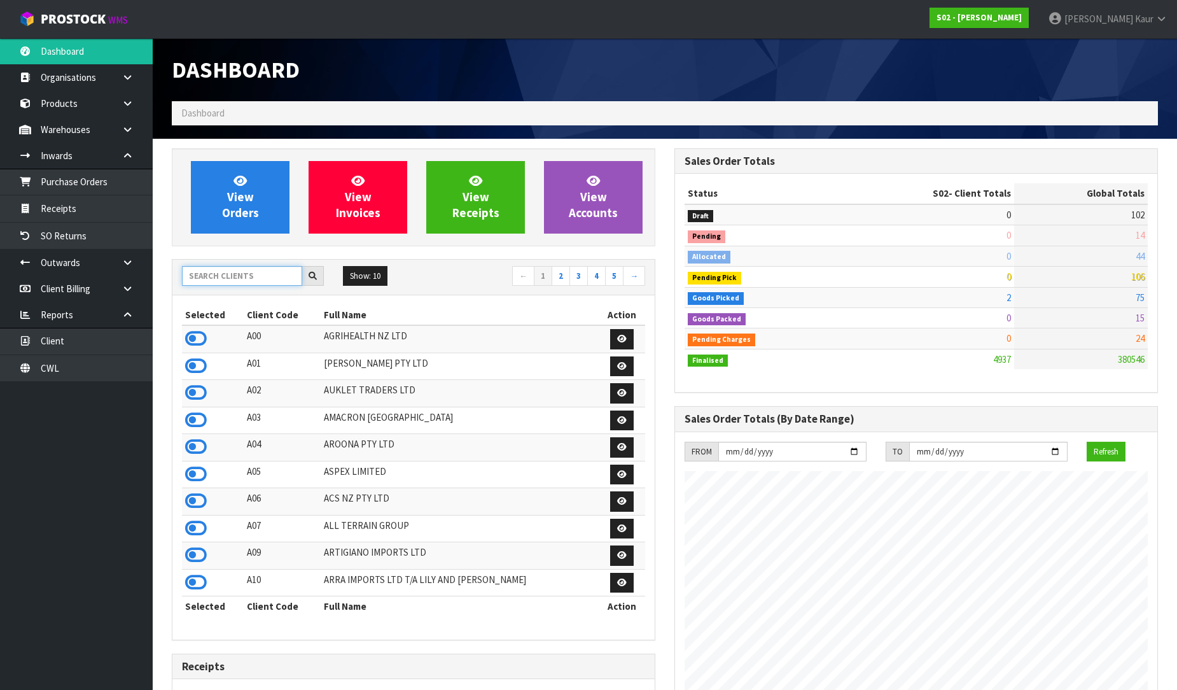
click at [218, 272] on input "text" at bounding box center [242, 276] width 120 height 20
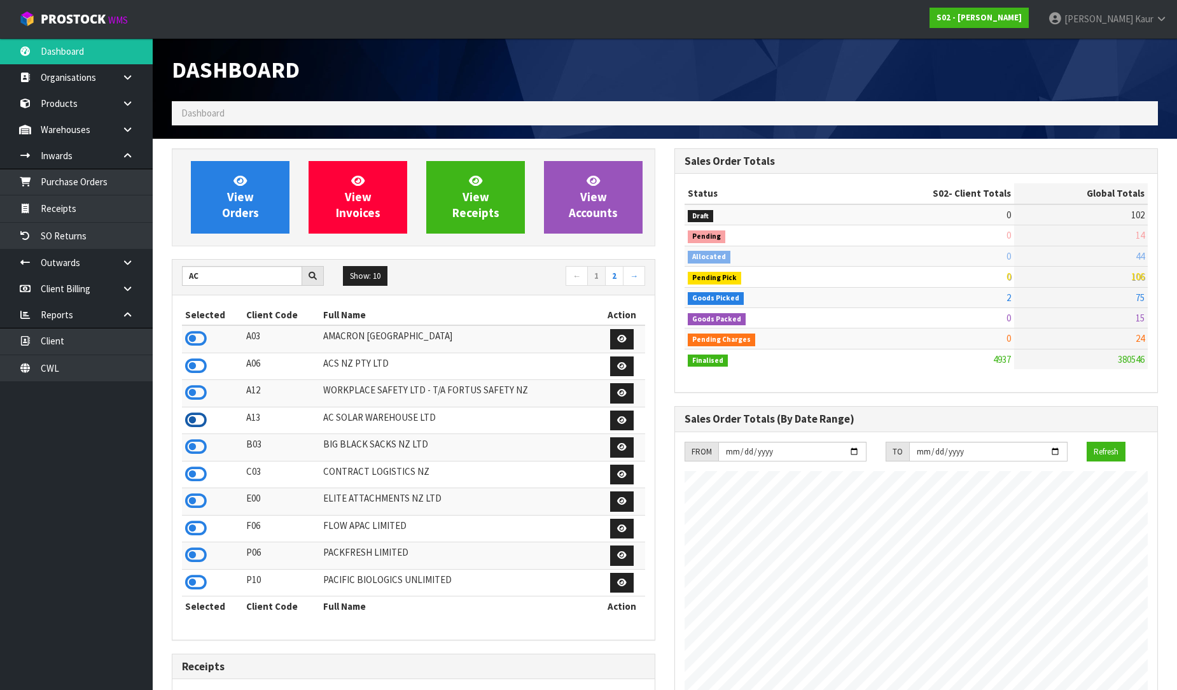
click at [194, 428] on icon at bounding box center [196, 419] width 22 height 19
click at [97, 216] on link "Receipts" at bounding box center [76, 208] width 153 height 26
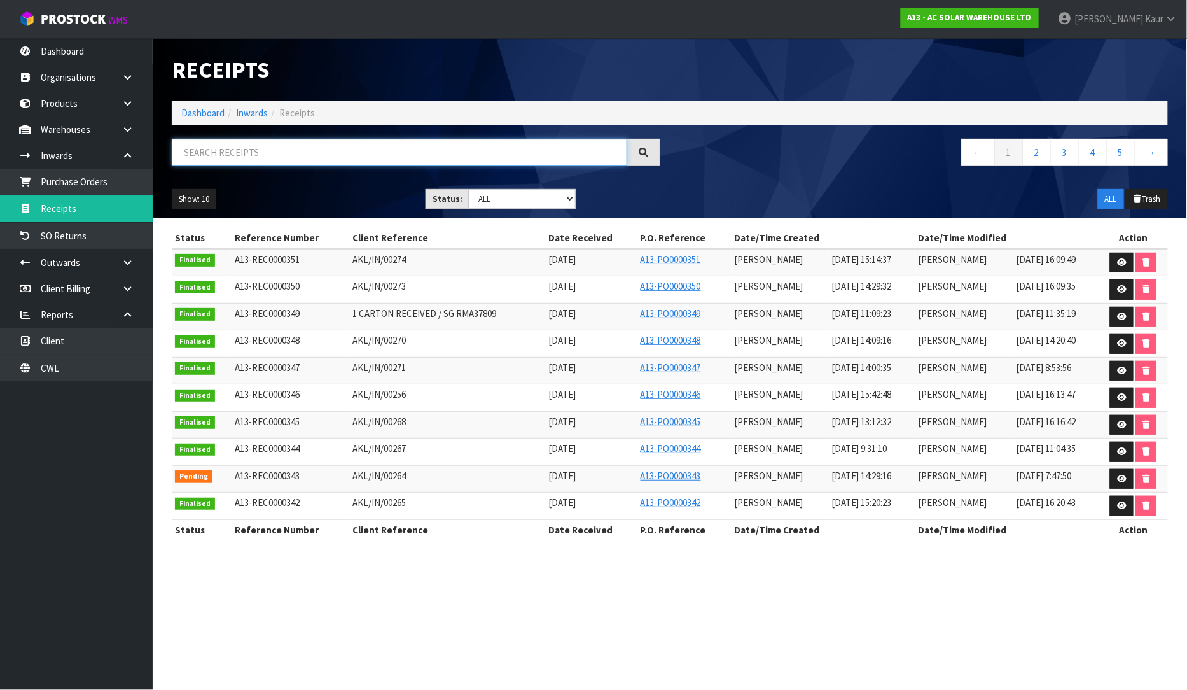
click at [270, 159] on input "text" at bounding box center [400, 152] width 456 height 27
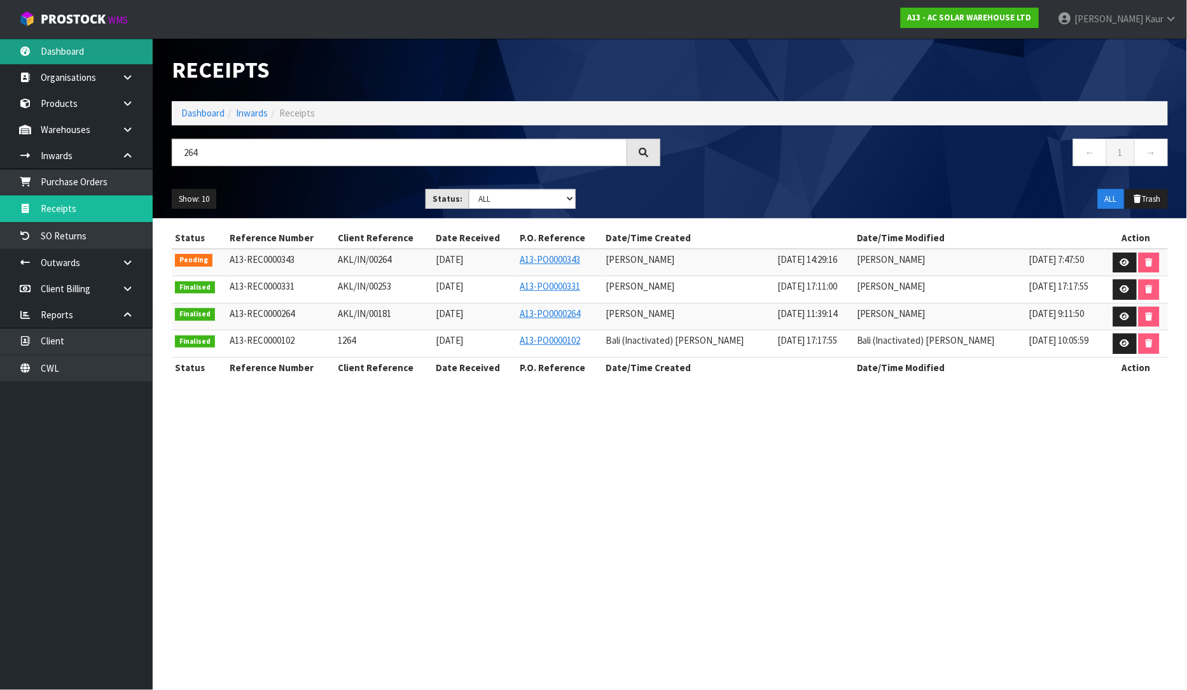
click at [73, 62] on link "Dashboard" at bounding box center [76, 51] width 153 height 26
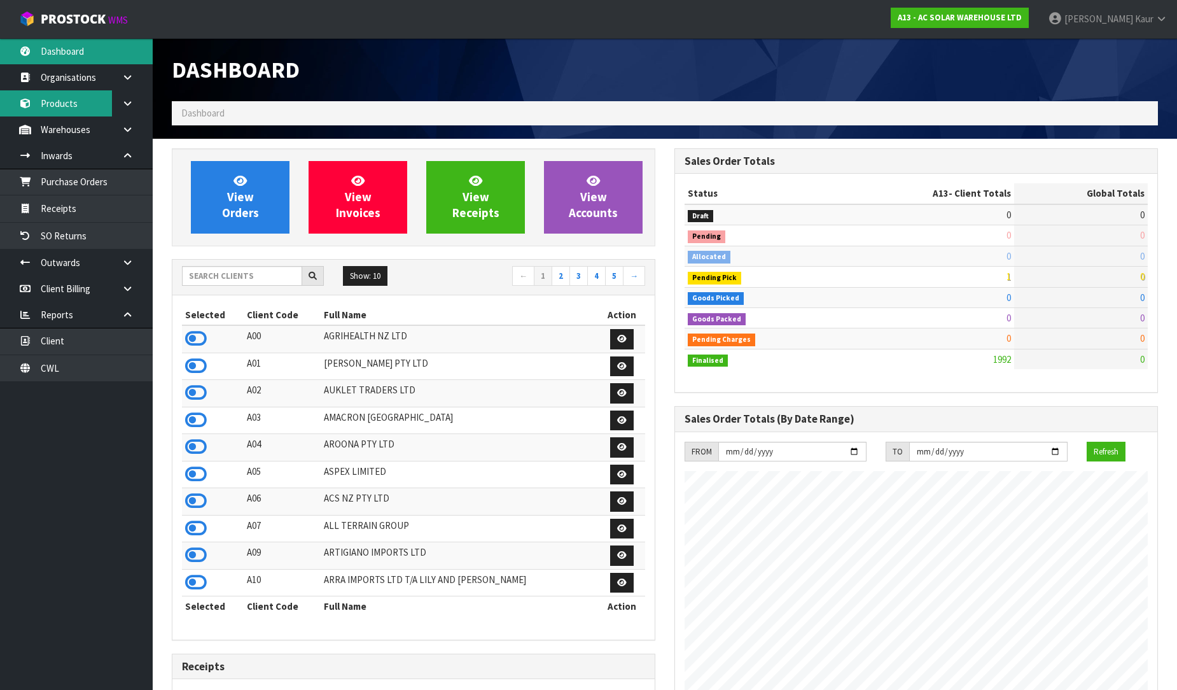
scroll to position [1019, 503]
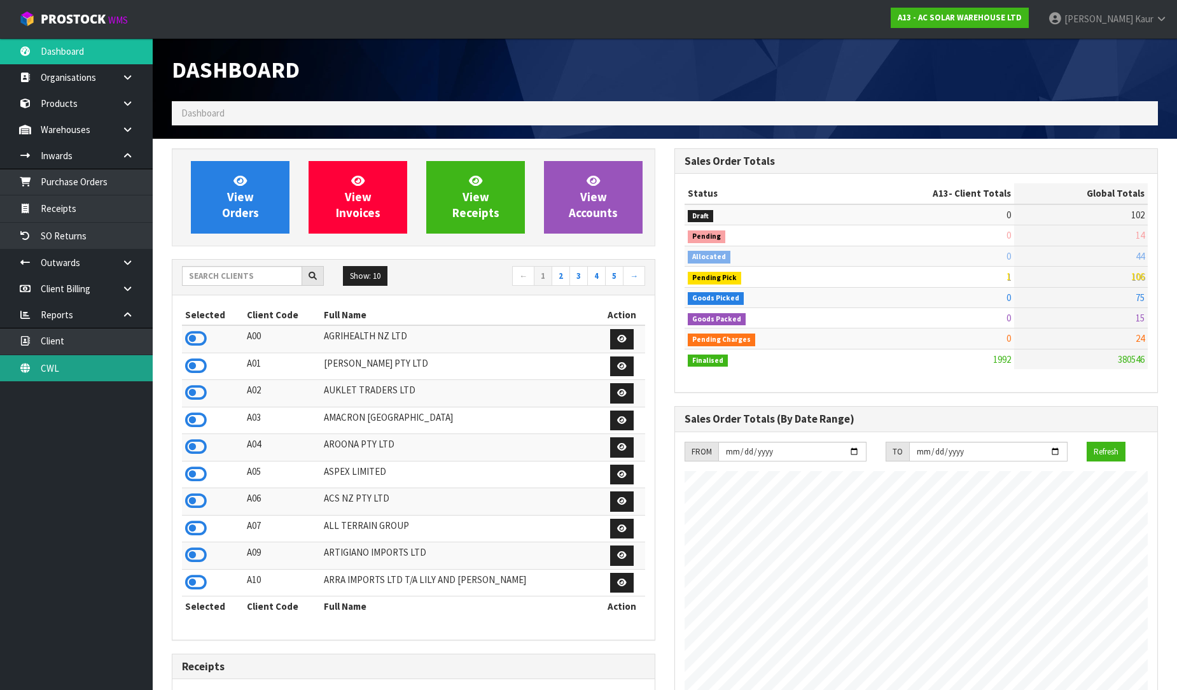
click at [94, 370] on link "CWL" at bounding box center [76, 368] width 153 height 26
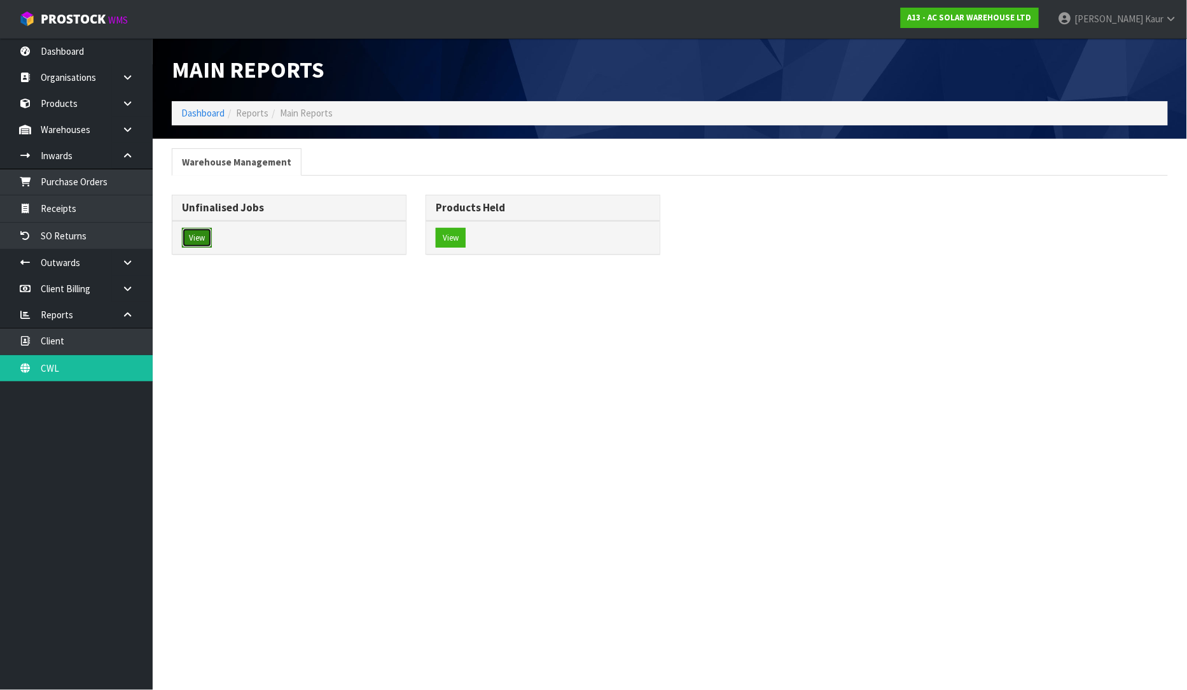
click at [195, 230] on button "View" at bounding box center [197, 238] width 30 height 20
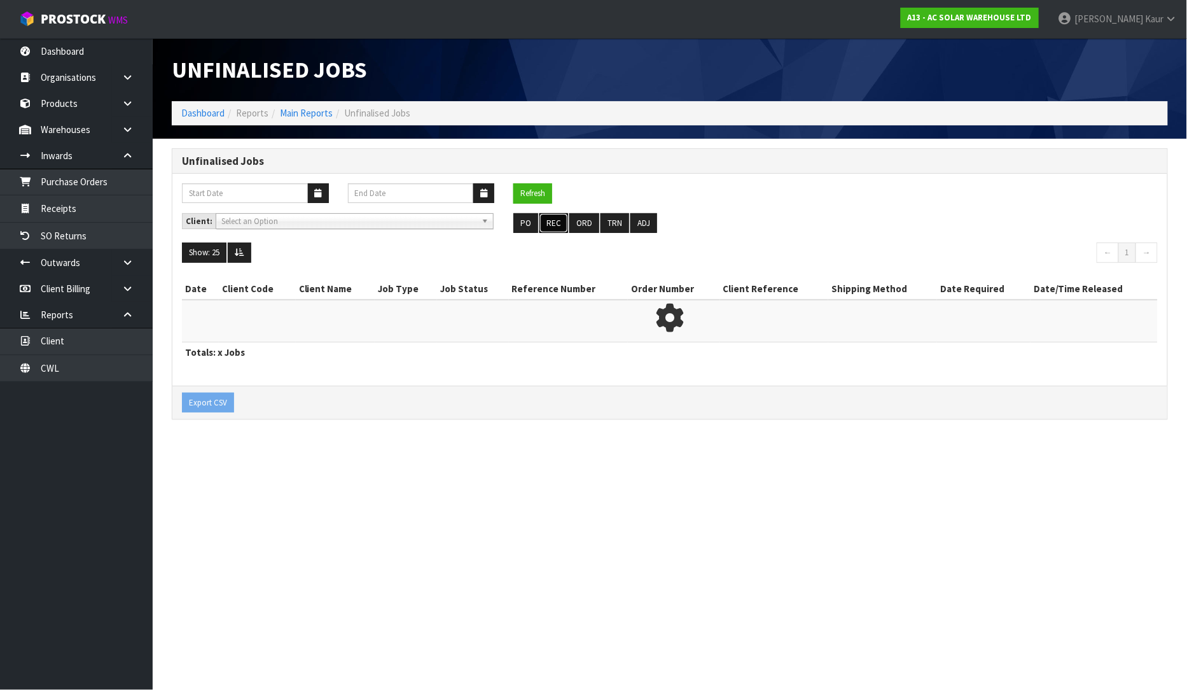
click at [555, 223] on button "REC" at bounding box center [554, 223] width 29 height 20
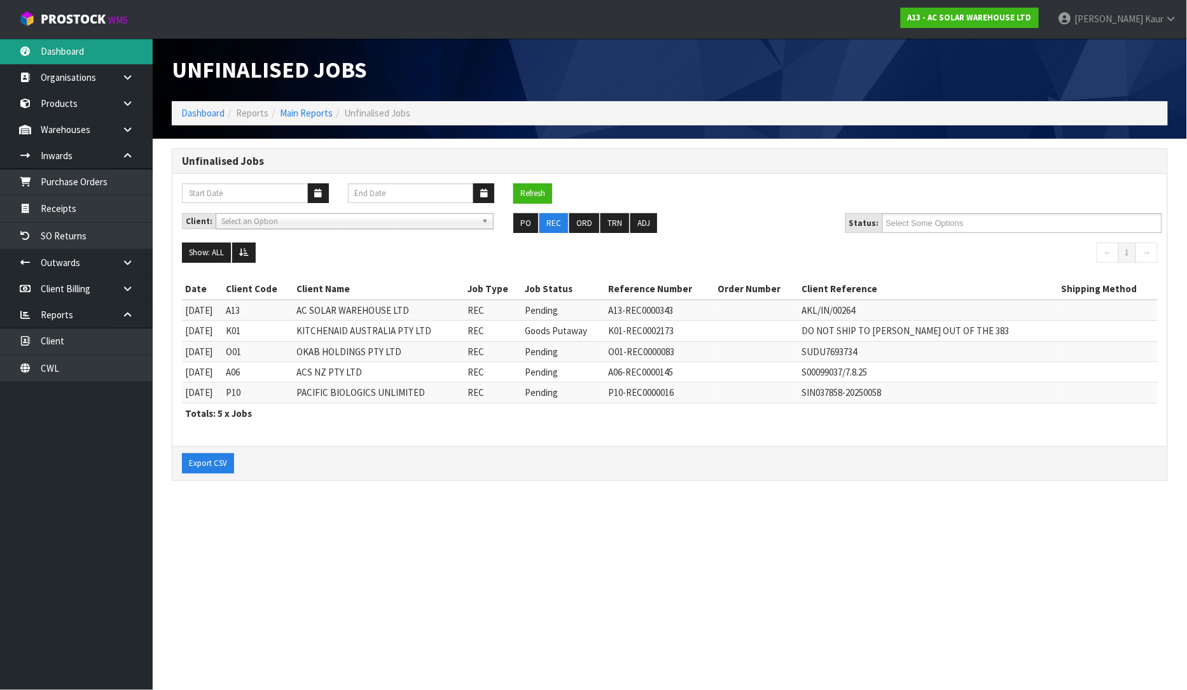
click at [58, 53] on link "Dashboard" at bounding box center [76, 51] width 153 height 26
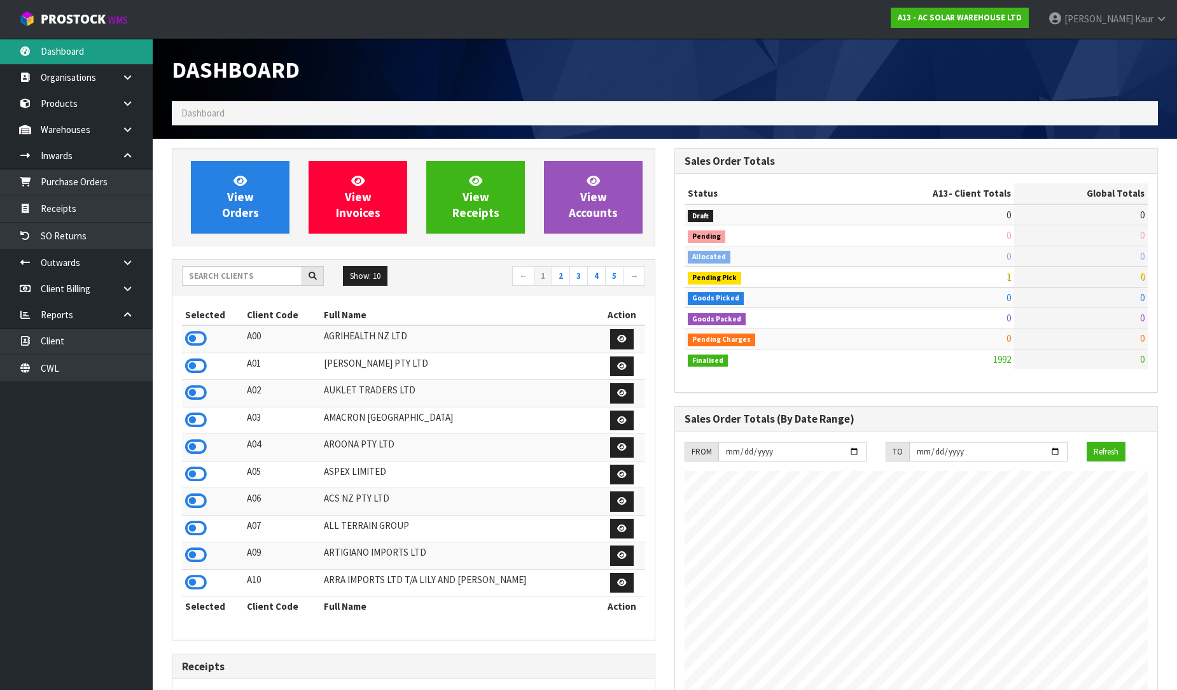
scroll to position [964, 503]
click at [199, 275] on input "text" at bounding box center [242, 276] width 120 height 20
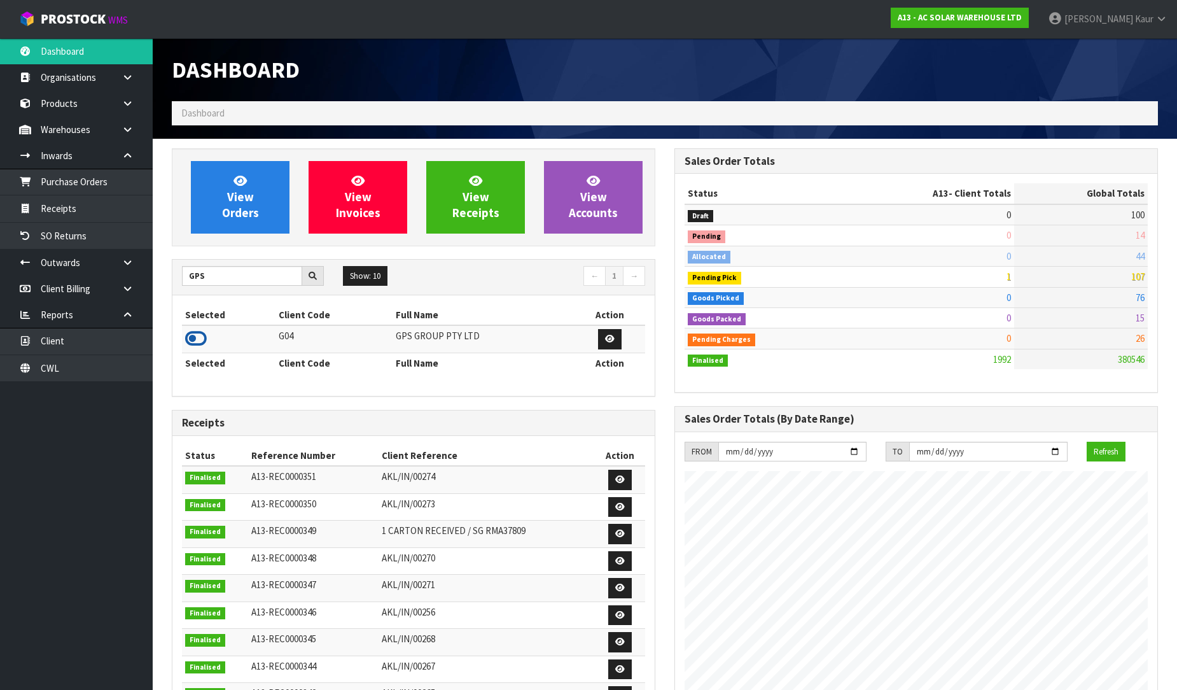
click at [197, 336] on icon at bounding box center [196, 338] width 22 height 19
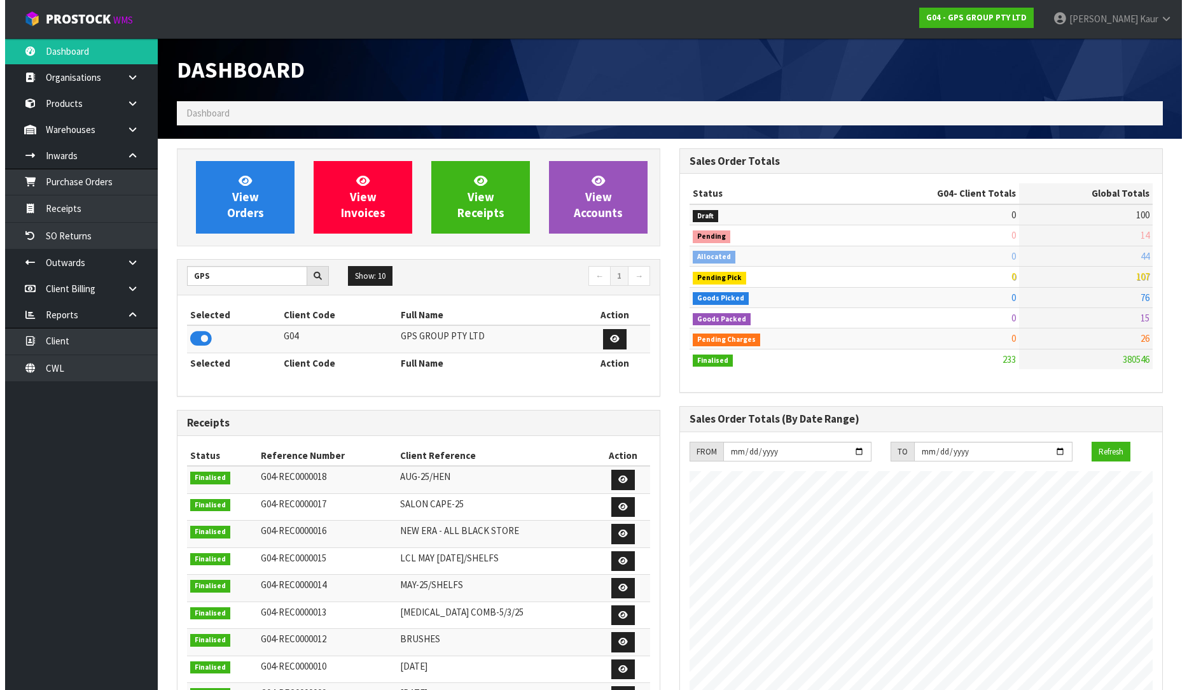
scroll to position [799, 503]
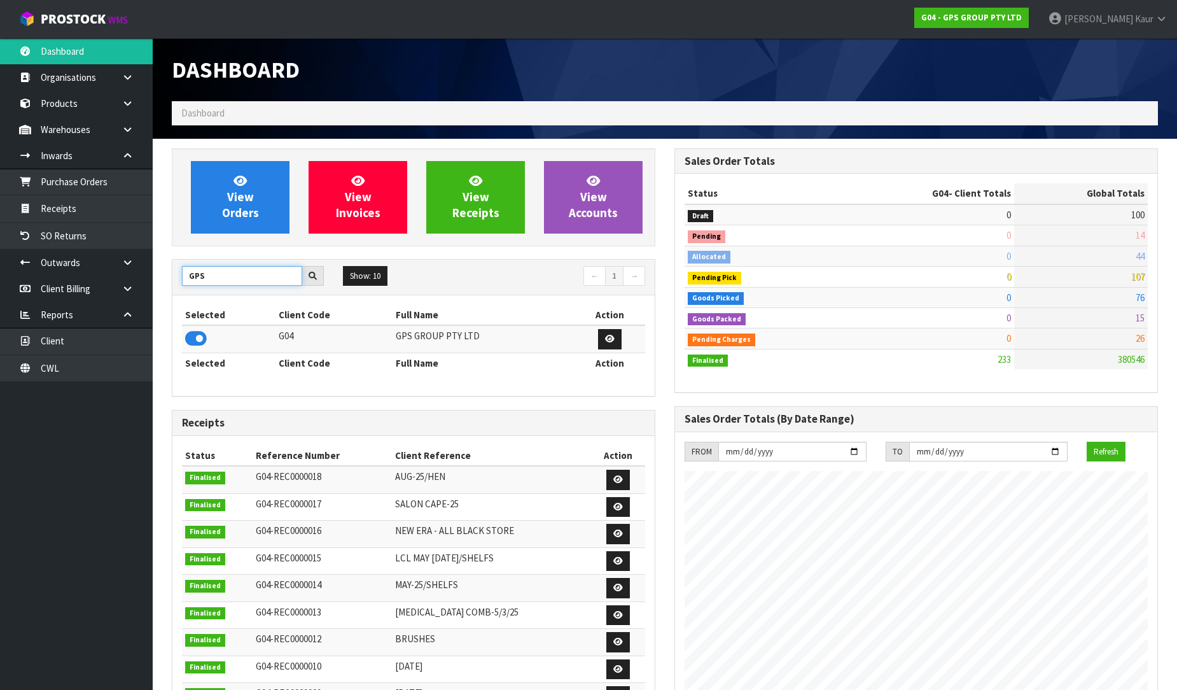
drag, startPoint x: 216, startPoint y: 277, endPoint x: 199, endPoint y: 277, distance: 17.8
click at [194, 277] on input "GPS" at bounding box center [242, 276] width 120 height 20
click at [249, 344] on td at bounding box center [229, 338] width 94 height 27
click at [207, 337] on td at bounding box center [229, 338] width 94 height 27
click at [128, 187] on link "Purchase Orders" at bounding box center [76, 182] width 153 height 26
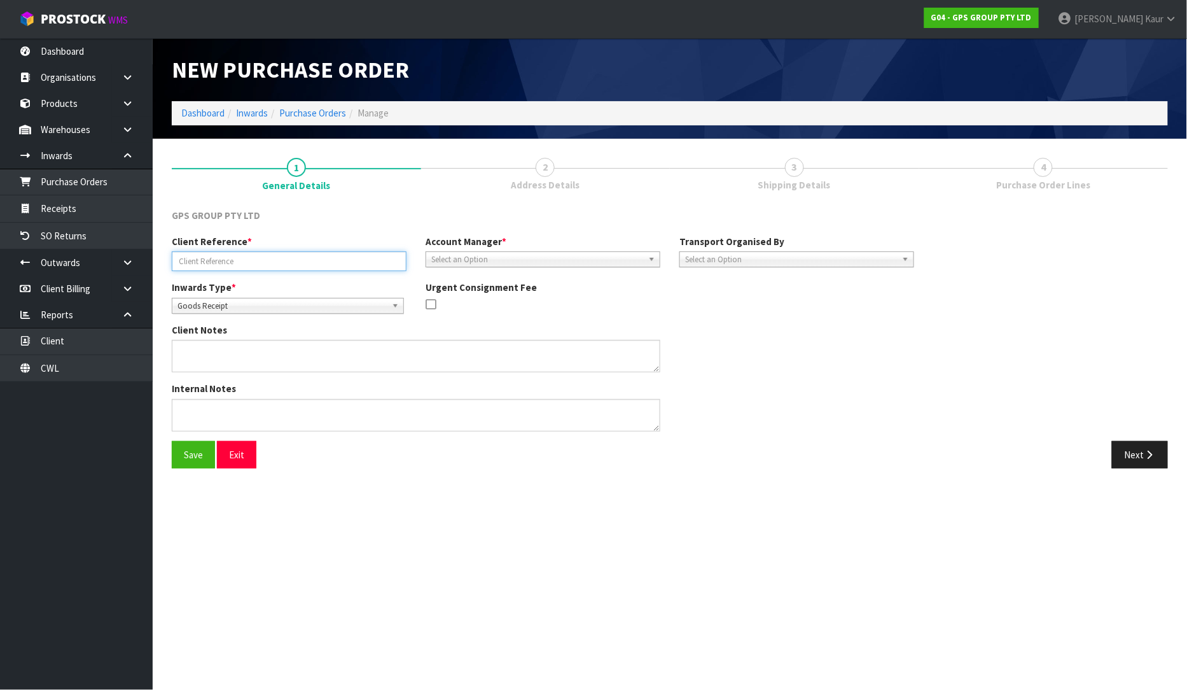
click at [258, 258] on input "text" at bounding box center [289, 261] width 235 height 20
paste input "BSIU2760951"
type input "BSIU2760951"
click at [452, 265] on div "Select an Option" at bounding box center [543, 259] width 235 height 16
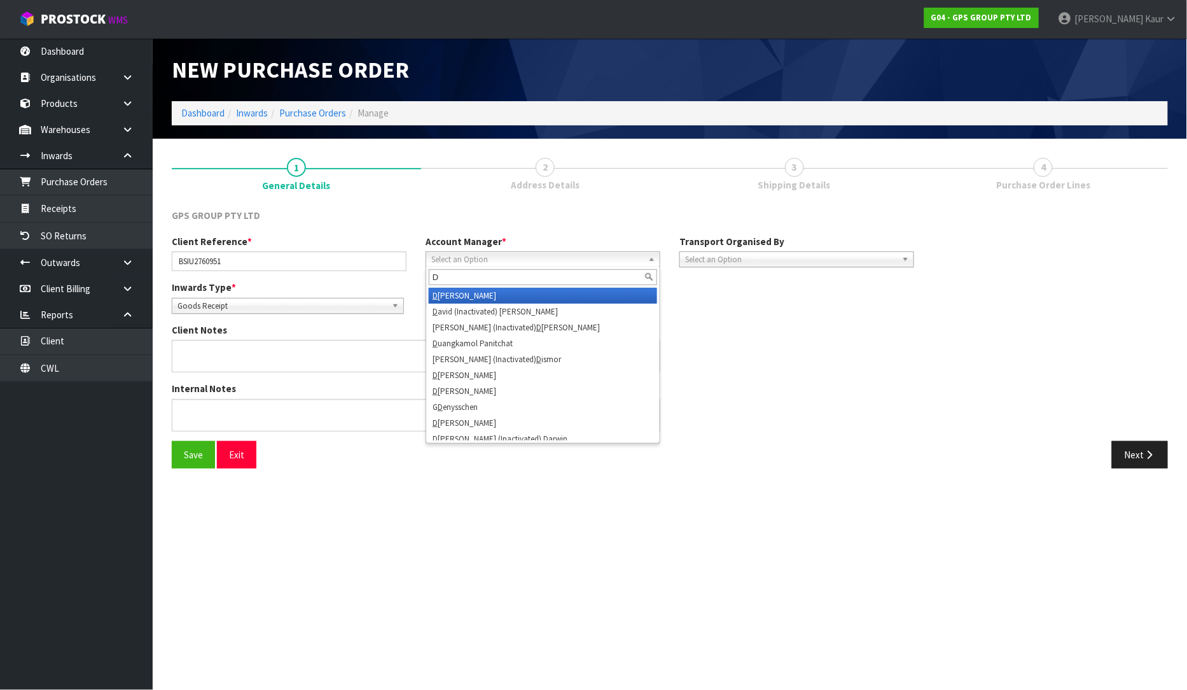
type input "D"
click at [457, 293] on li "D ivjot Kaur" at bounding box center [543, 296] width 228 height 16
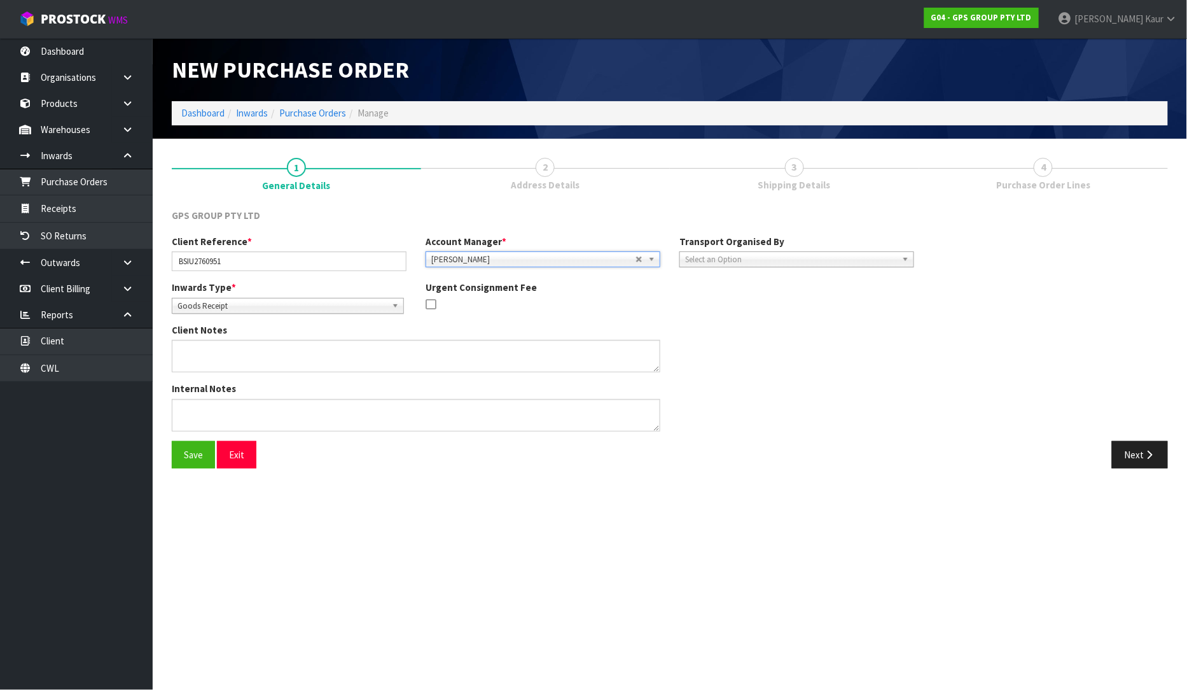
click at [751, 258] on span "Select an Option" at bounding box center [791, 259] width 212 height 15
click at [716, 328] on li "Client" at bounding box center [797, 327] width 228 height 16
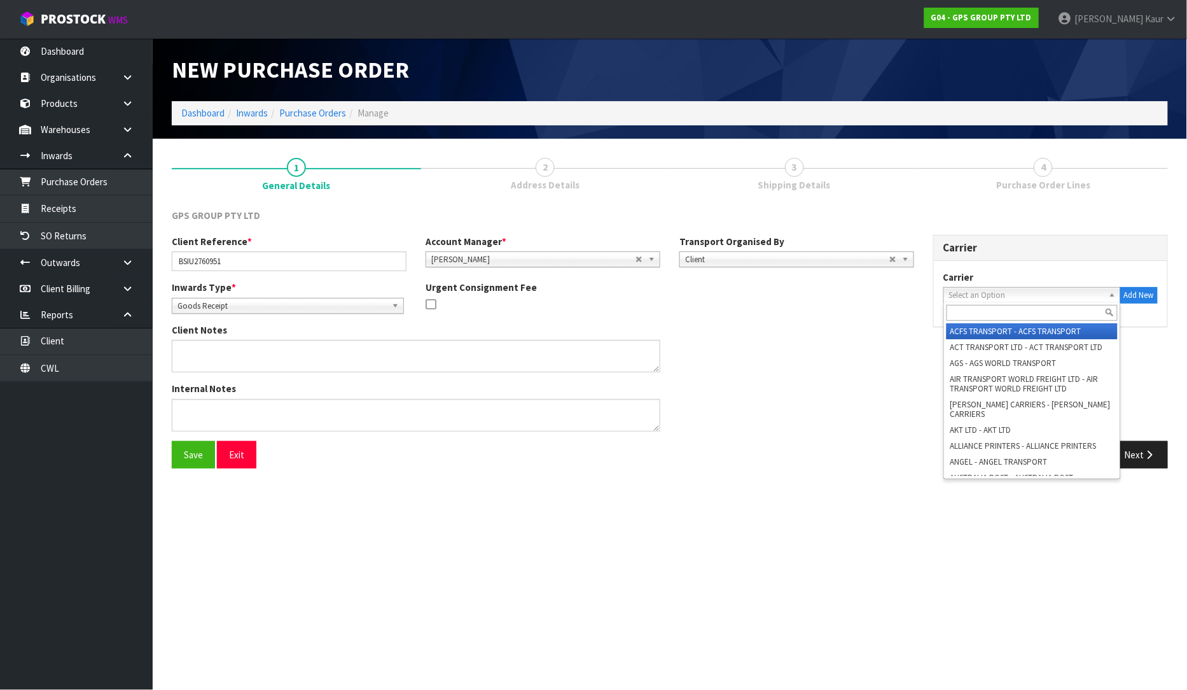
click at [979, 296] on span "Select an Option" at bounding box center [1026, 295] width 155 height 15
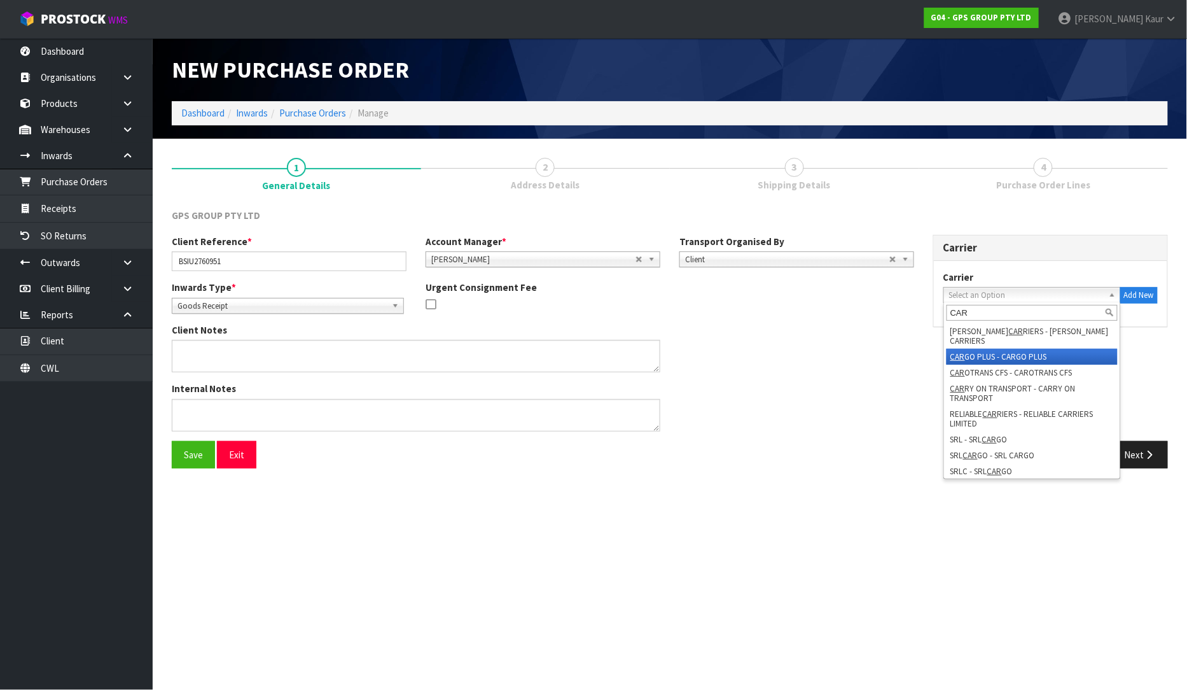
type input "CAR"
click at [975, 349] on li "CAR GO PLUS - CARGO PLUS" at bounding box center [1032, 357] width 171 height 16
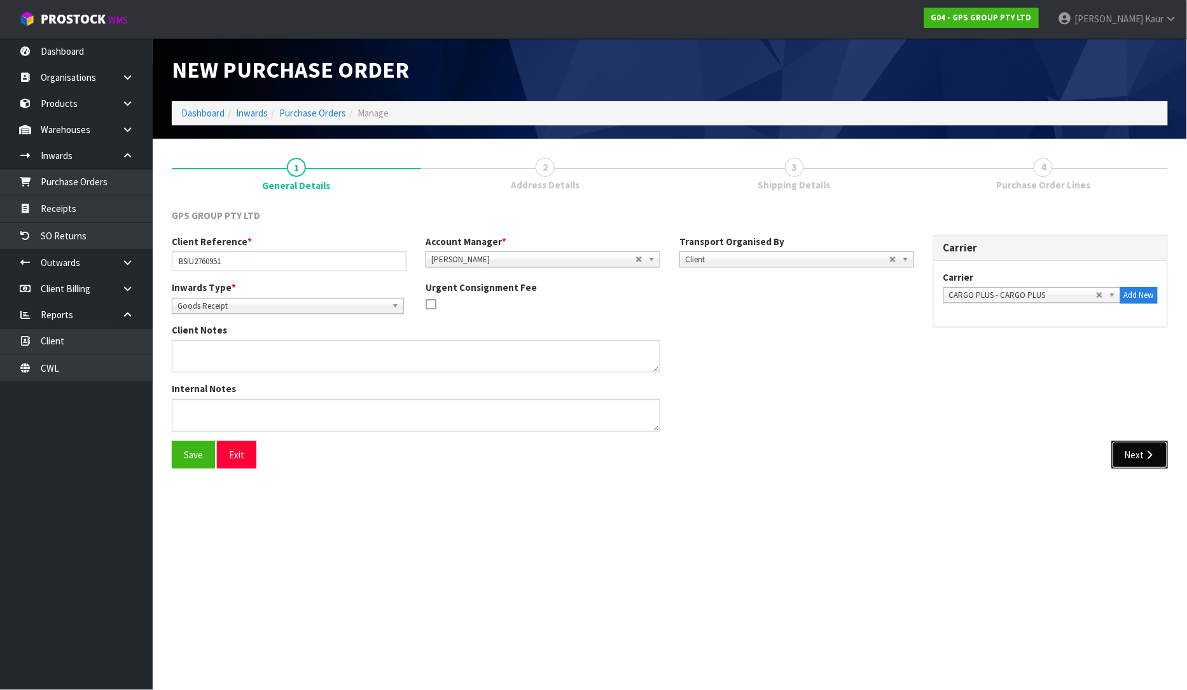
click at [1131, 445] on button "Next" at bounding box center [1140, 454] width 56 height 27
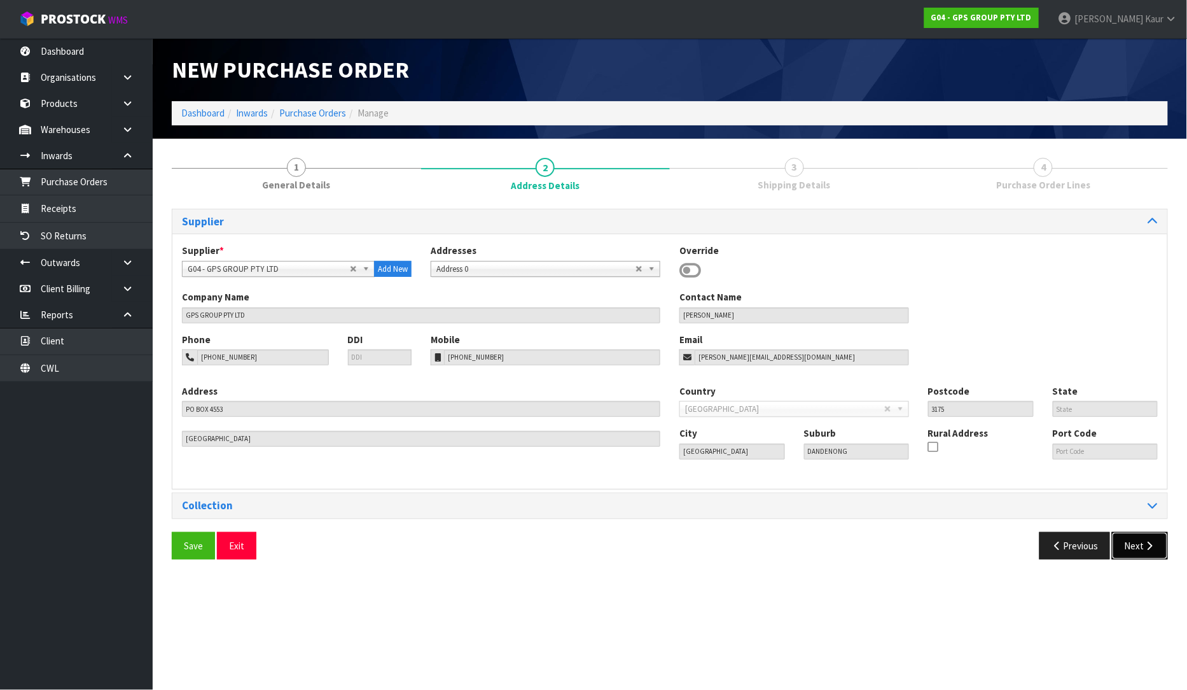
click at [1136, 536] on button "Next" at bounding box center [1140, 545] width 56 height 27
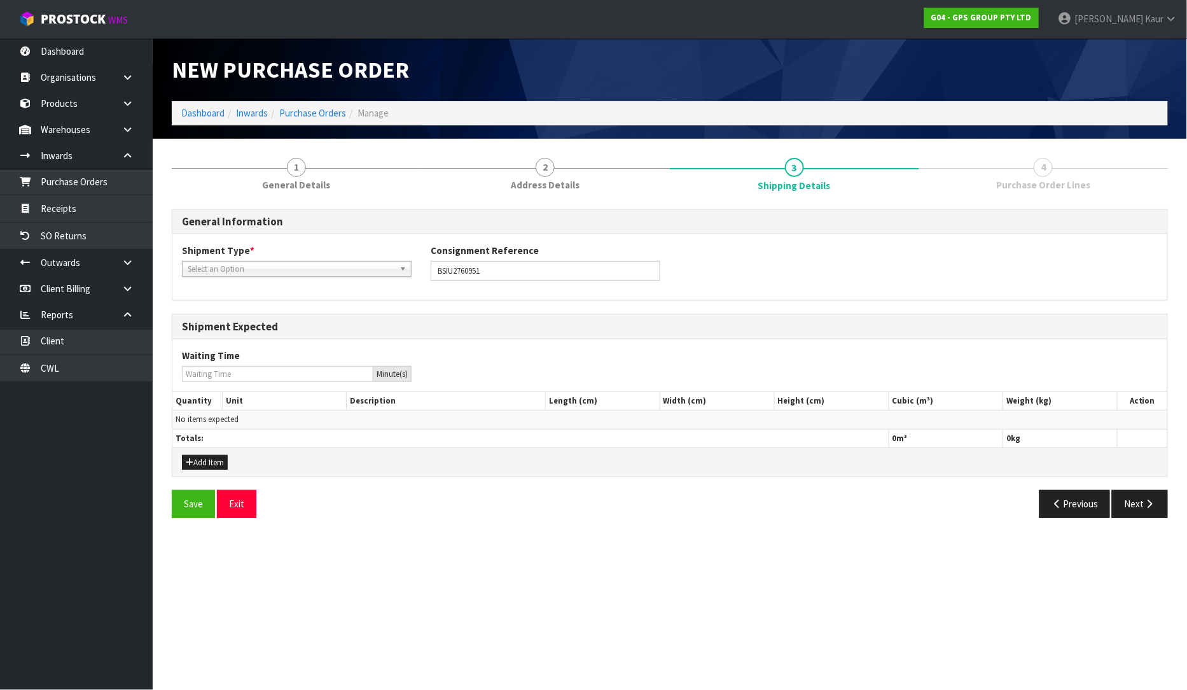
click at [297, 265] on span "Select an Option" at bounding box center [291, 268] width 207 height 15
click at [230, 333] on li "FCL-20ft" at bounding box center [296, 337] width 223 height 16
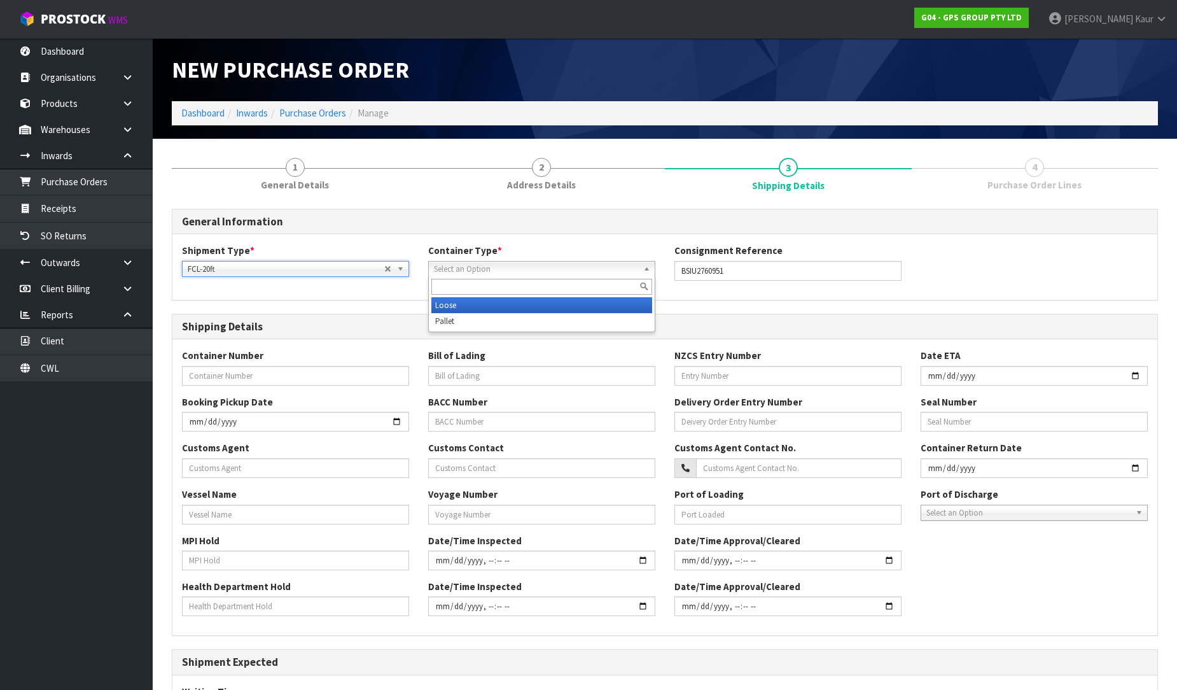
click at [529, 266] on span "Select an Option" at bounding box center [536, 268] width 204 height 15
click at [484, 303] on li "Loose" at bounding box center [541, 305] width 221 height 16
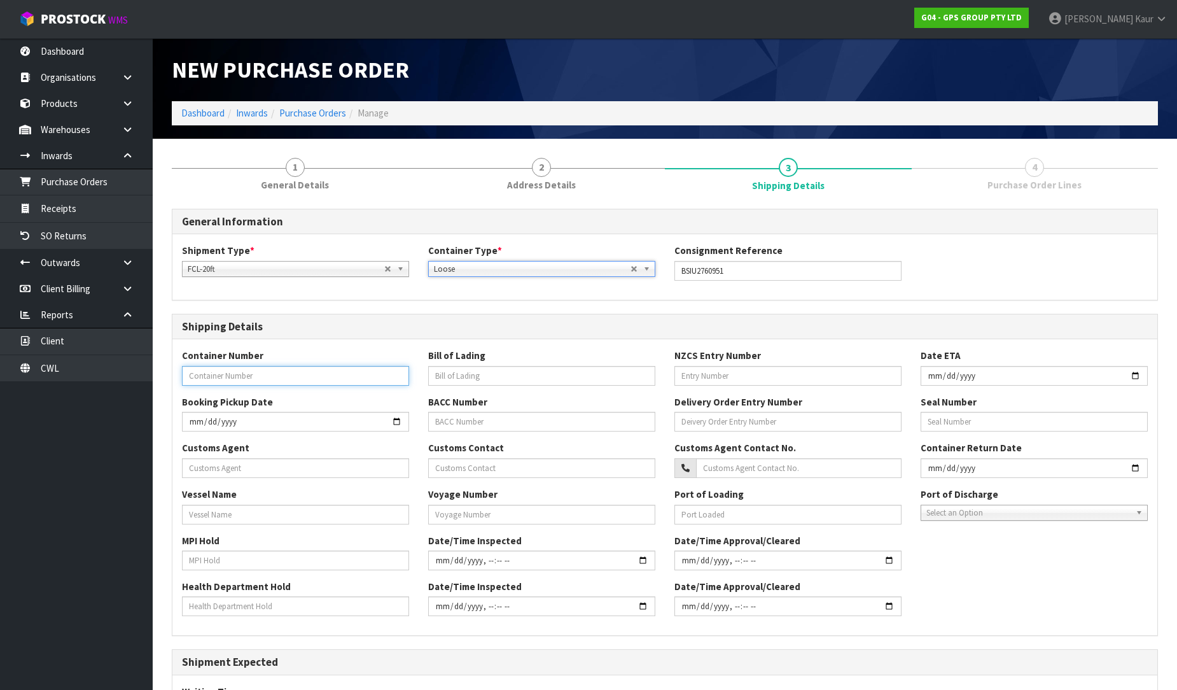
click at [275, 379] on input "text" at bounding box center [295, 376] width 227 height 20
paste input "BSIU2760951"
type input "BSIU2760951"
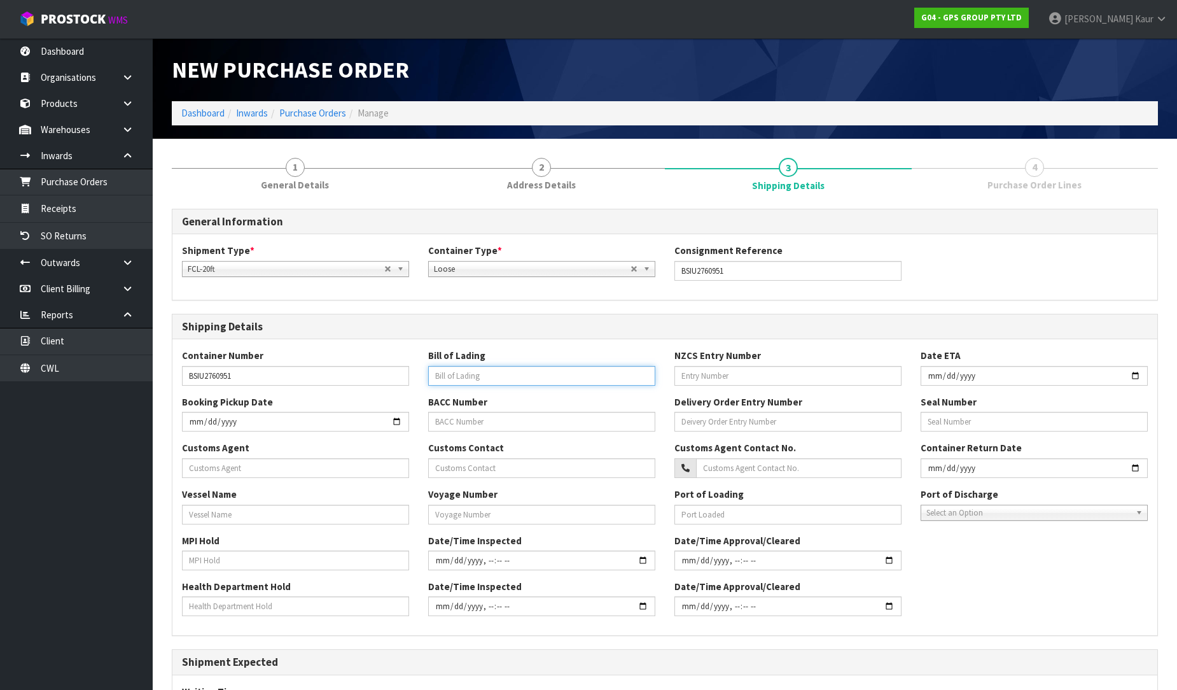
click at [445, 378] on input "text" at bounding box center [541, 376] width 227 height 20
paste input "PSZAKL2504073"
type input "PSZAKL2504073"
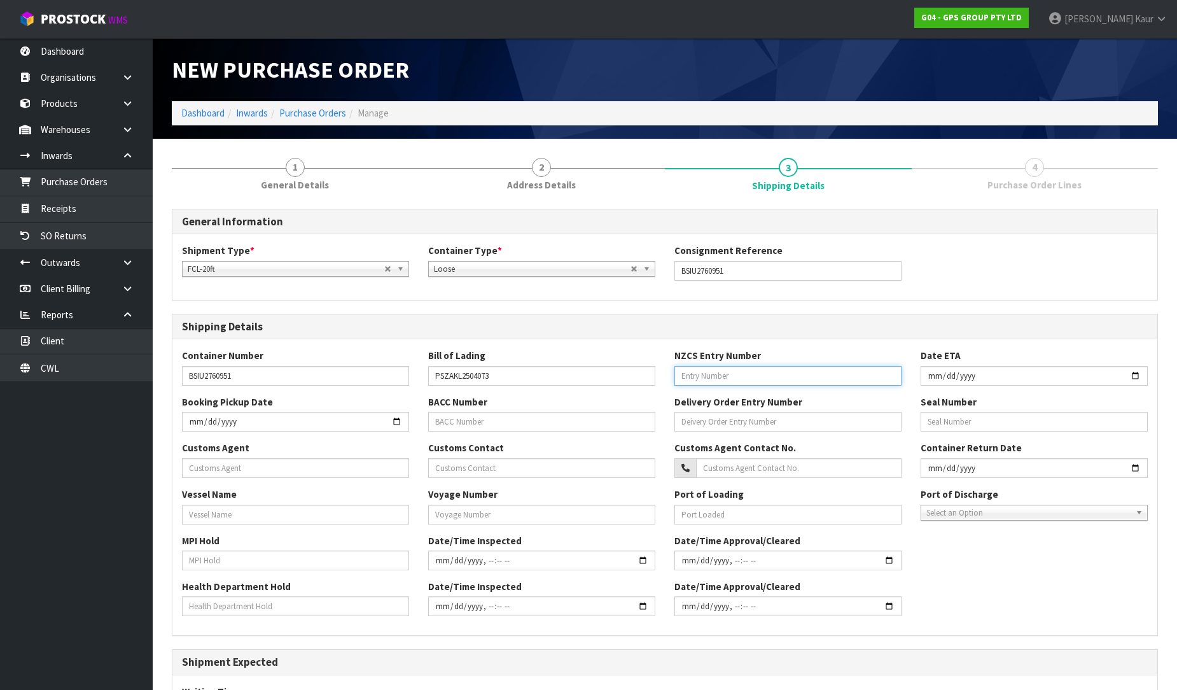
click at [692, 372] on input "text" at bounding box center [787, 376] width 227 height 20
paste input "73719071"
type input "73719071"
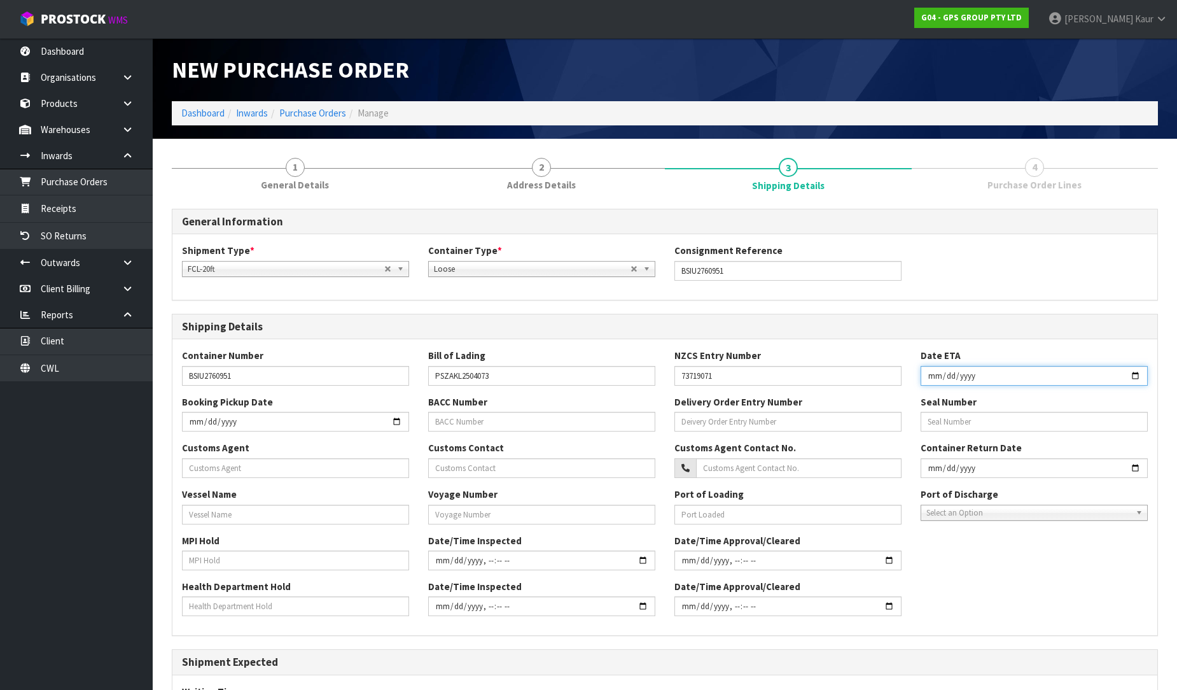
click at [934, 377] on input "date" at bounding box center [1034, 376] width 227 height 20
type input "2025-09-08"
click at [185, 469] on input "text" at bounding box center [295, 468] width 227 height 20
paste input "COMPLIANT CUSTOMS LIMITED"
type input "COMPLIANT CUSTOMS LIMITED"
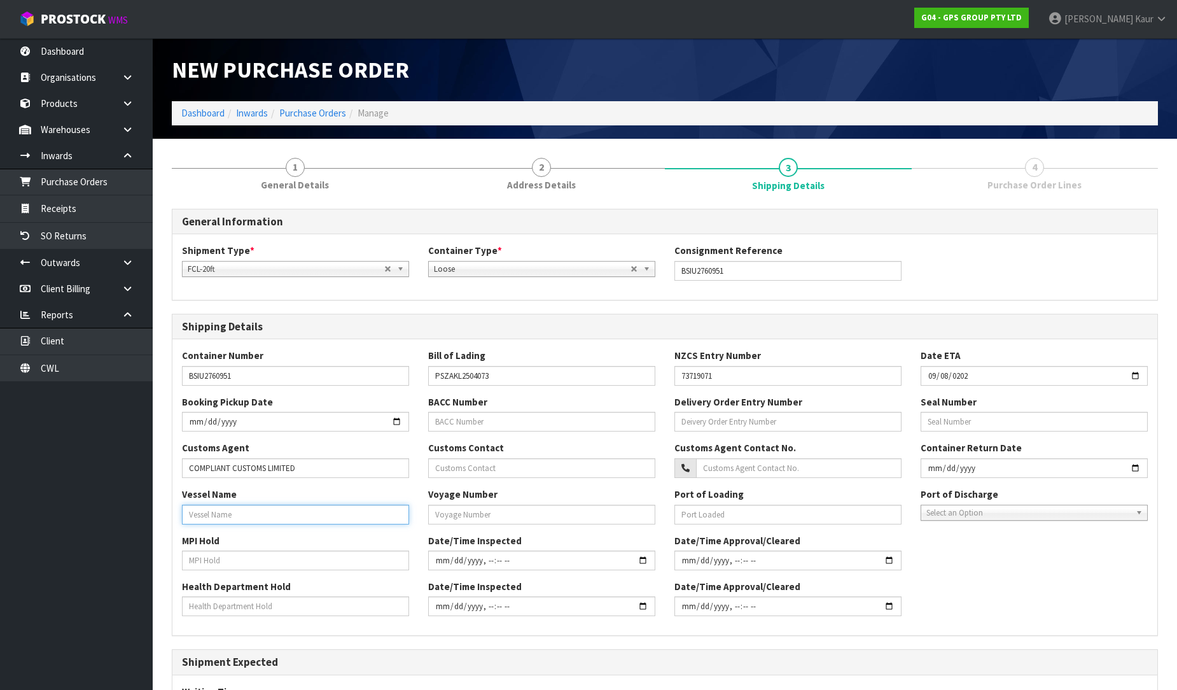
click at [237, 512] on input "text" at bounding box center [295, 515] width 227 height 20
paste input "XIN ZHANG"
click at [230, 522] on input "XIN ZHANG" at bounding box center [295, 515] width 227 height 20
paste input "ZHOU"
type input "XIN ZHANG ZHOU"
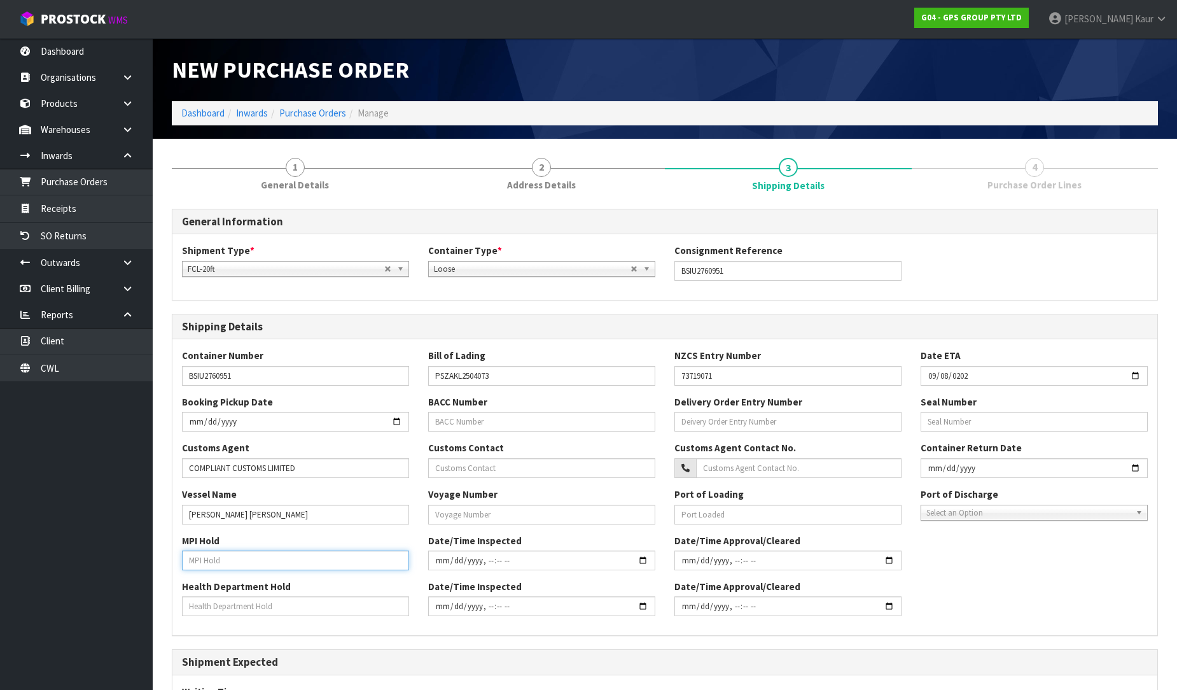
click at [201, 558] on input "text" at bounding box center [295, 560] width 227 height 20
type input "NO"
click at [201, 615] on input "text" at bounding box center [295, 606] width 227 height 20
type input "NO"
click at [536, 516] on input "text" at bounding box center [541, 515] width 227 height 20
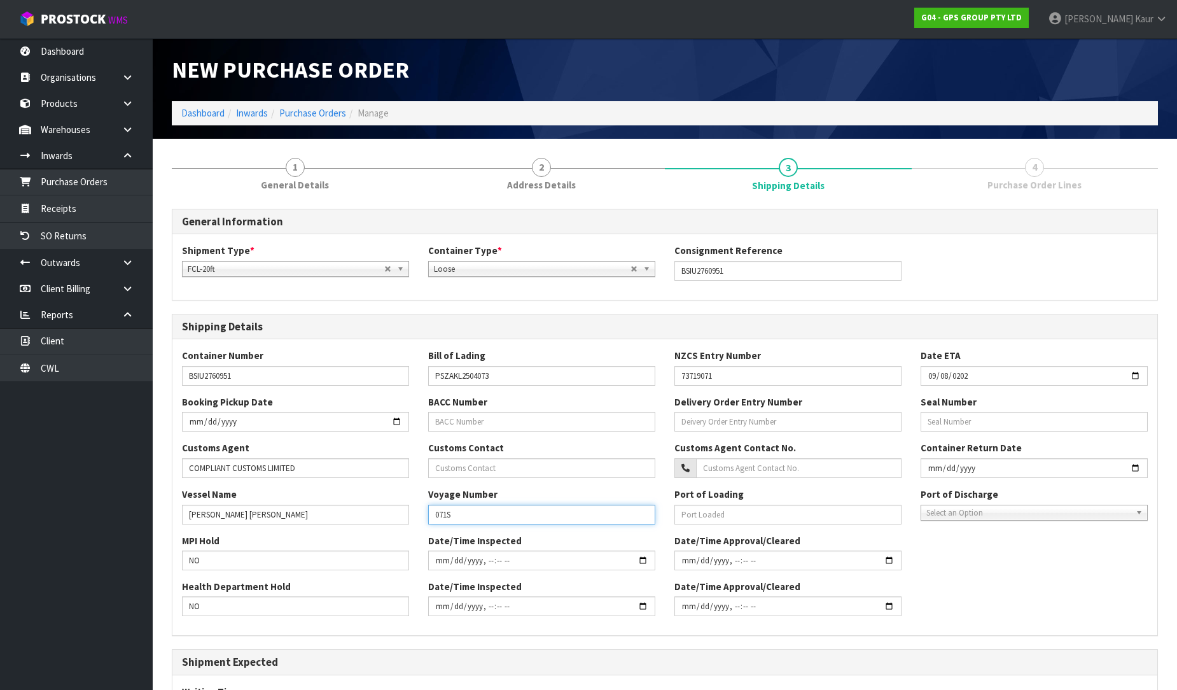
type input "071S"
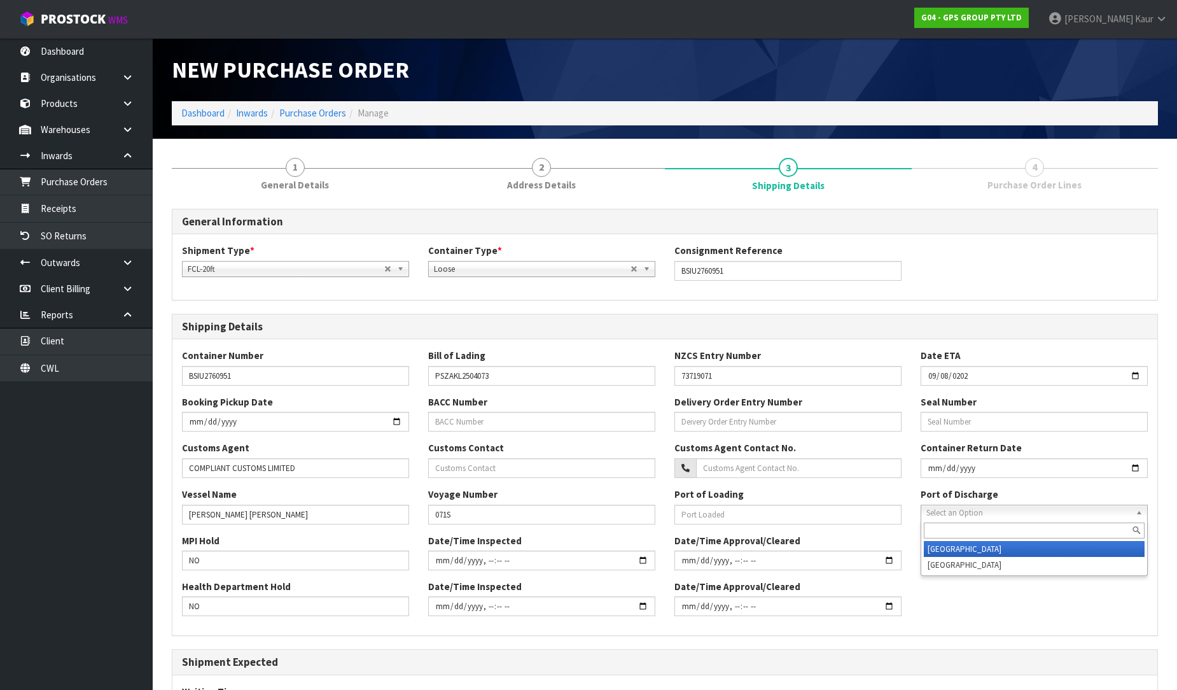
click at [996, 509] on span "Select an Option" at bounding box center [1028, 512] width 204 height 15
click at [991, 546] on li "[GEOGRAPHIC_DATA]" at bounding box center [1034, 549] width 221 height 16
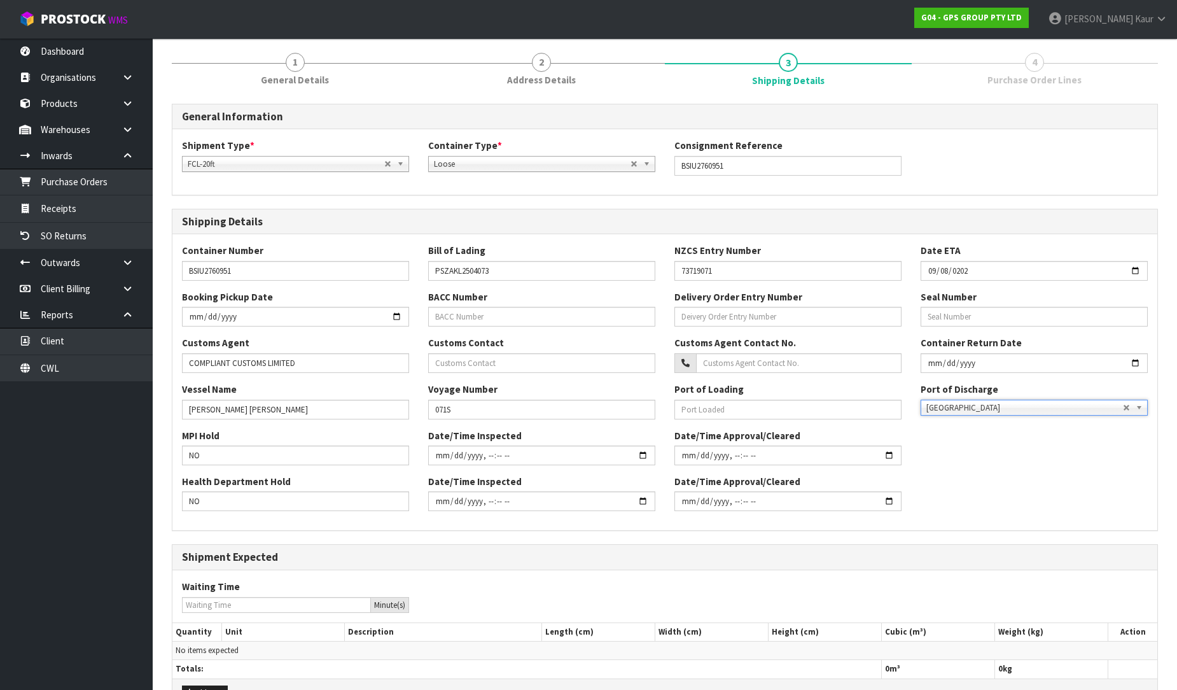
scroll to position [183, 0]
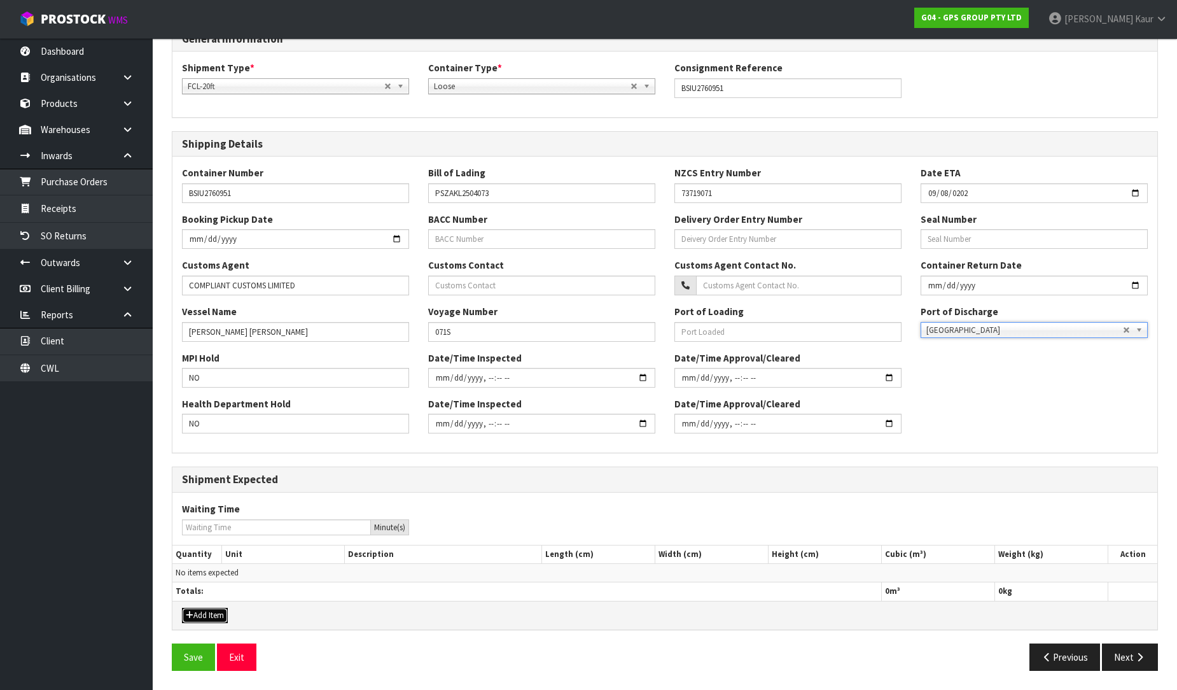
click at [186, 615] on icon "button" at bounding box center [190, 615] width 8 height 8
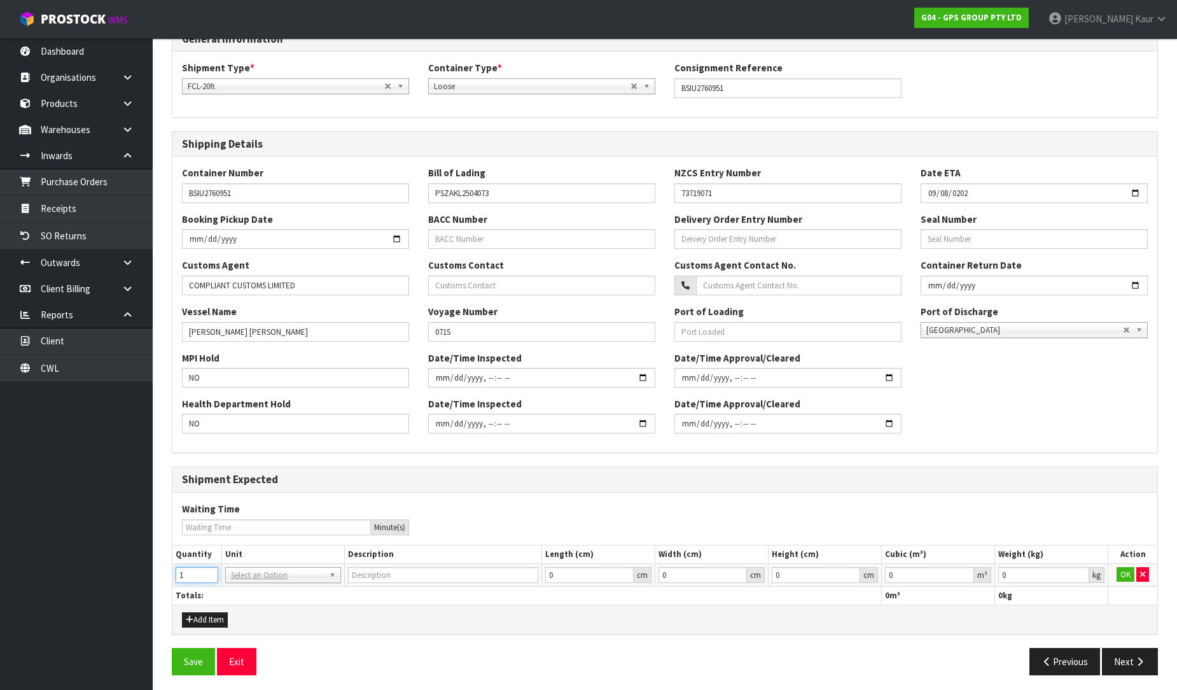
type input "1"
click at [208, 571] on input "1" at bounding box center [197, 575] width 43 height 16
drag, startPoint x: 262, startPoint y: 609, endPoint x: 371, endPoint y: 598, distance: 109.3
type input "20FT CONTAINER"
type input "0.000001"
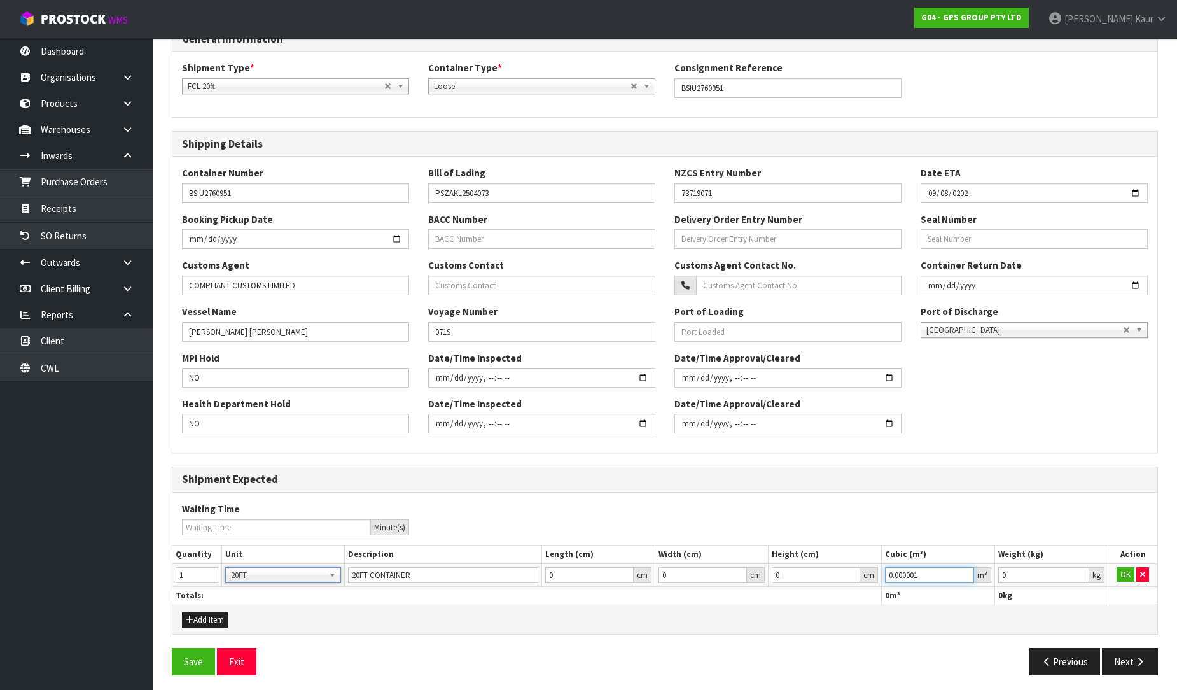
click at [965, 573] on input "0.000001" at bounding box center [929, 575] width 89 height 16
type input "0.001"
click at [1077, 573] on input "0.001" at bounding box center [1043, 575] width 91 height 16
click at [1117, 575] on button "OK" at bounding box center [1126, 574] width 18 height 15
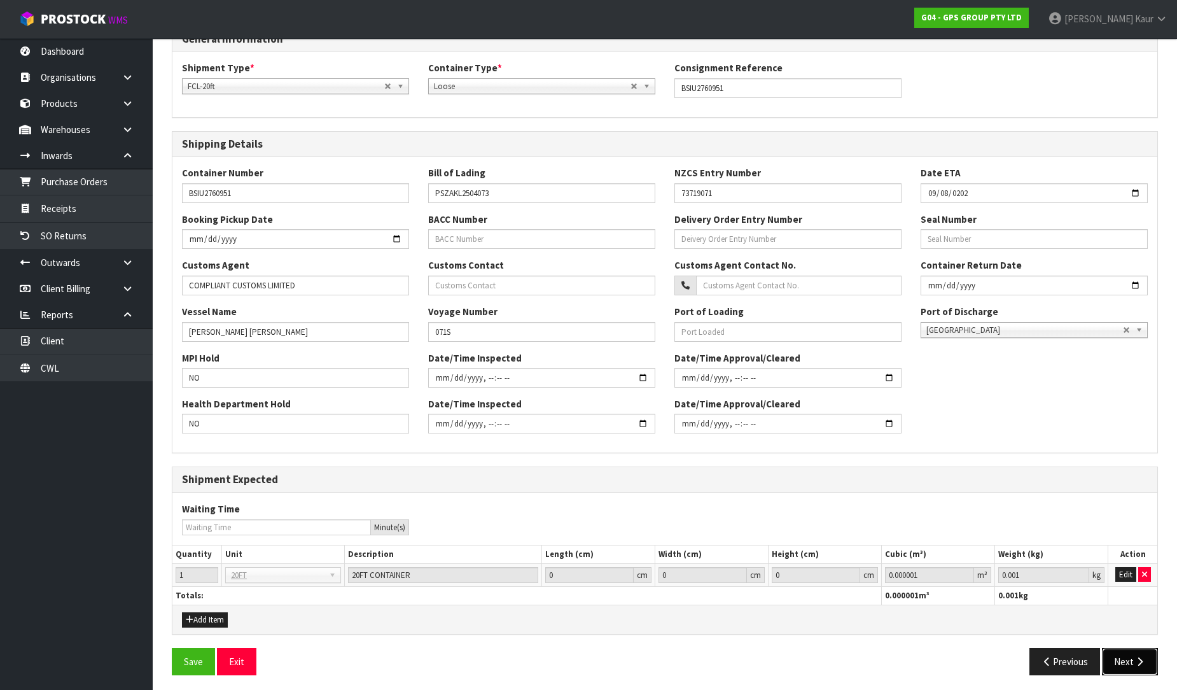
click at [1129, 668] on button "Next" at bounding box center [1130, 661] width 56 height 27
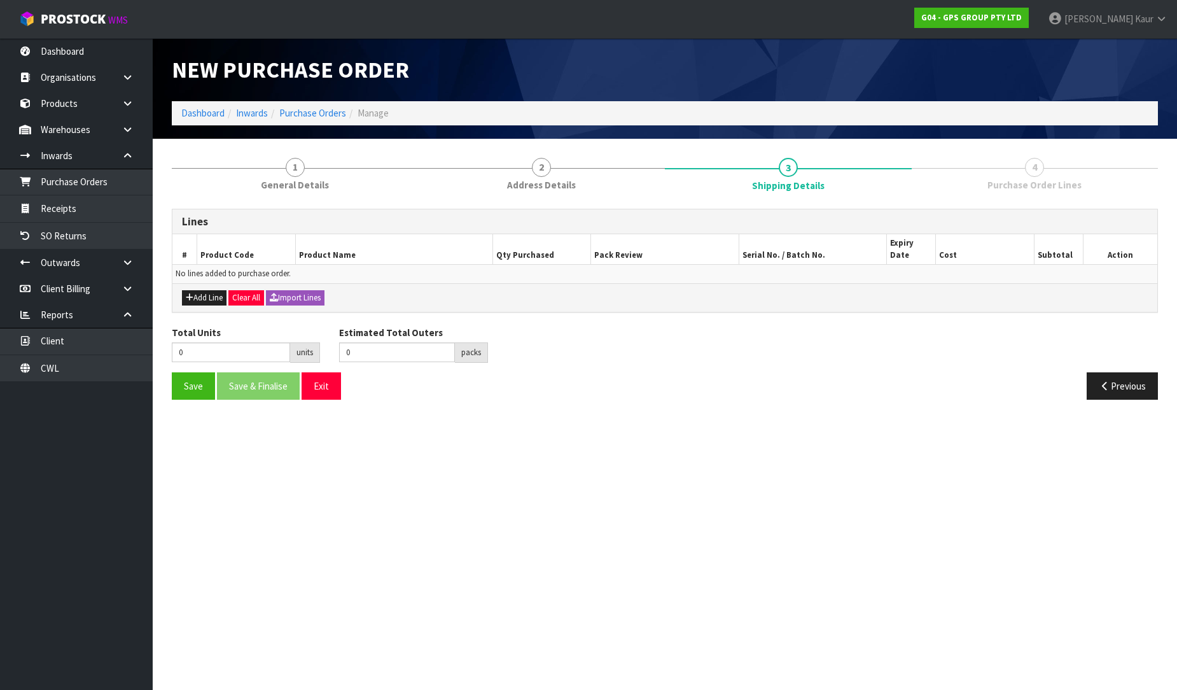
scroll to position [0, 0]
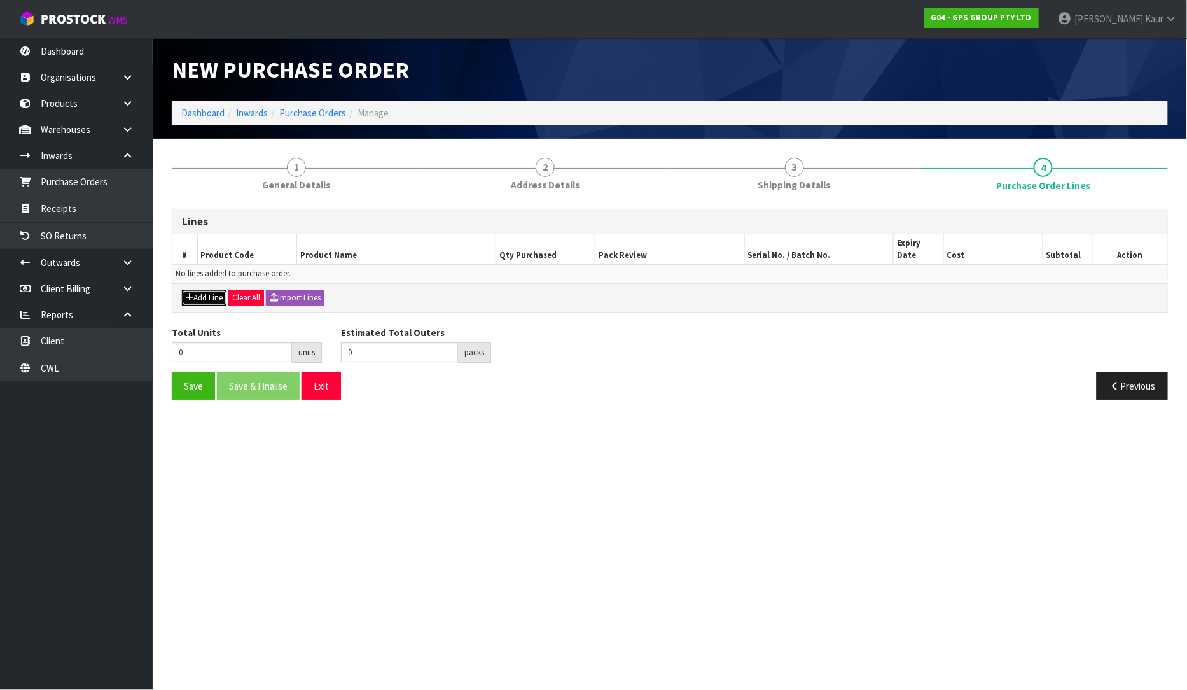
click at [218, 290] on button "Add Line" at bounding box center [204, 297] width 45 height 15
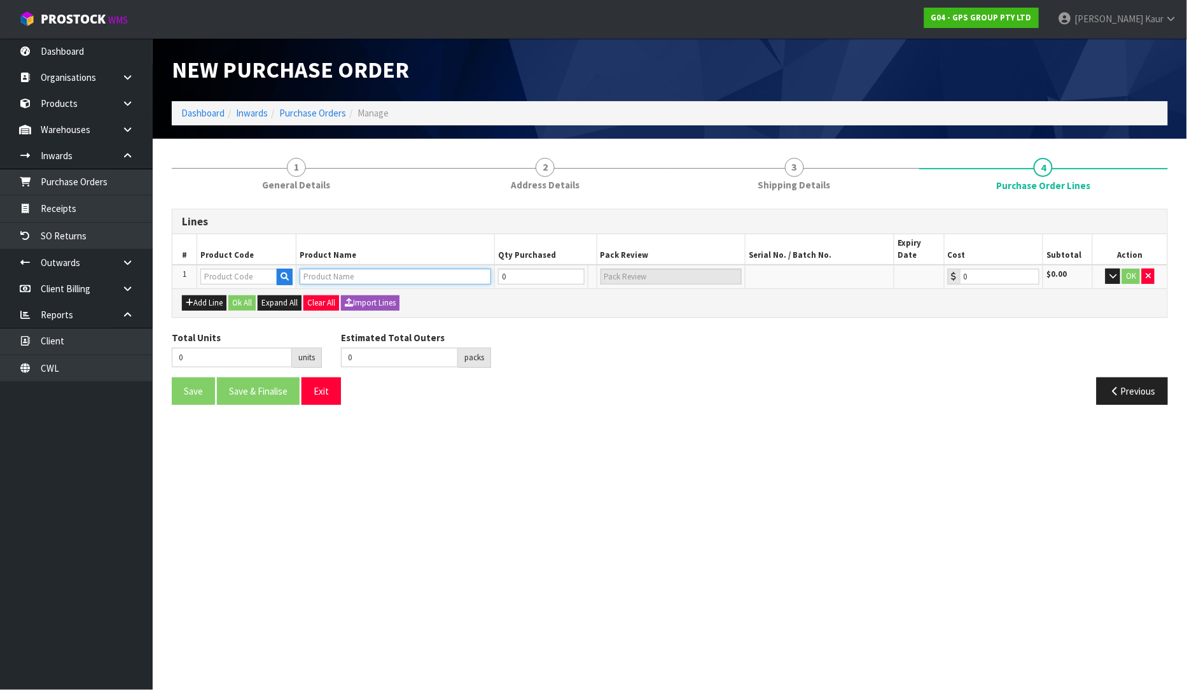
click at [395, 268] on input "text" at bounding box center [396, 276] width 192 height 16
paste input "HENKEL COLES METEASH SMALL REGIME BIN"
type input "HENKEL COLES METEASH SMALL REGIME BIN"
click at [606, 449] on section "New Purchase Order Dashboard Inwards Purchase Orders Manage 1 General Details 2…" at bounding box center [593, 345] width 1187 height 690
click at [265, 268] on input "text" at bounding box center [238, 276] width 77 height 16
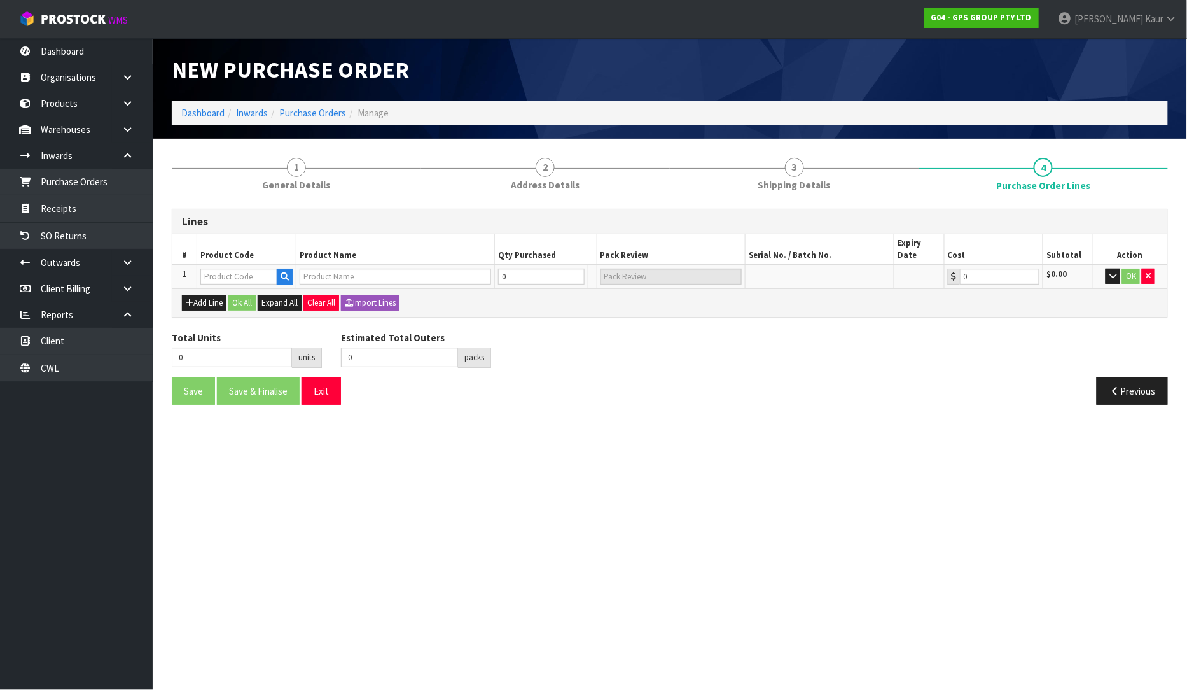
click at [299, 265] on td at bounding box center [395, 277] width 199 height 24
click at [309, 268] on input "text" at bounding box center [396, 276] width 192 height 16
paste input "HENKEL COLES METEASH SMALL REGIME BIN"
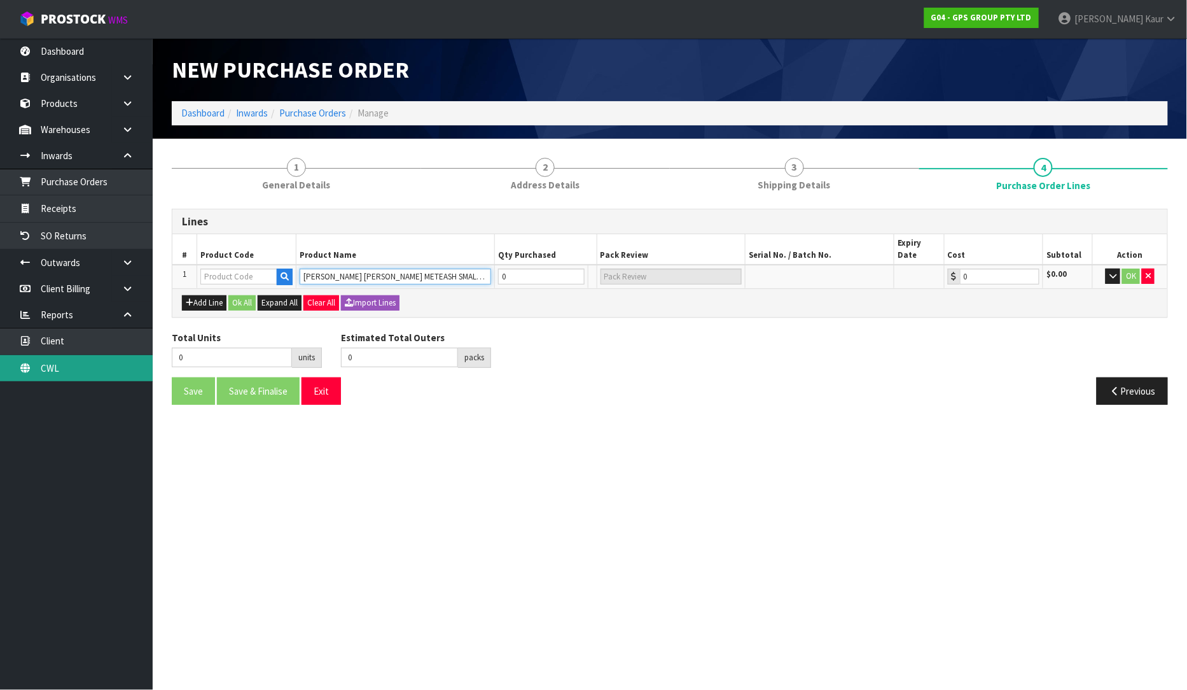
type input "HENKEL COLES METEASH SMALL REGIME BIN"
click at [389, 268] on input "text" at bounding box center [396, 276] width 192 height 16
paste input "EARTHWISE LAUNDRY BINS"
type input "EARTHWISE LAUNDRY BINS"
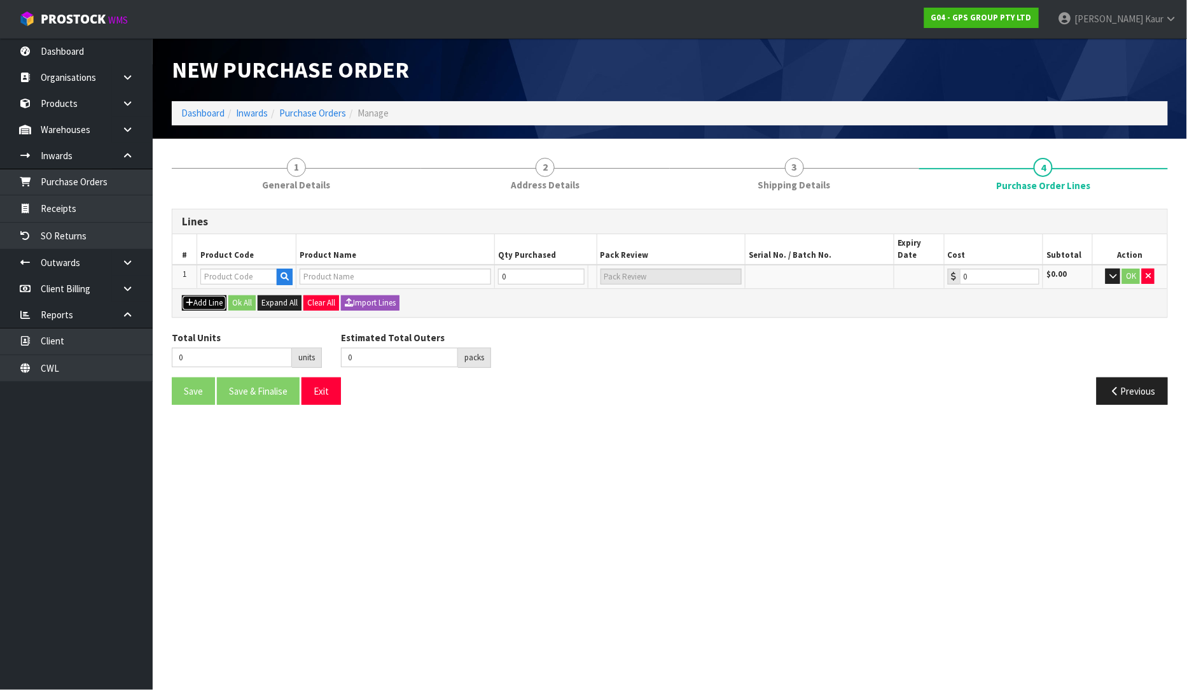
click at [213, 295] on button "Add Line" at bounding box center [204, 302] width 45 height 15
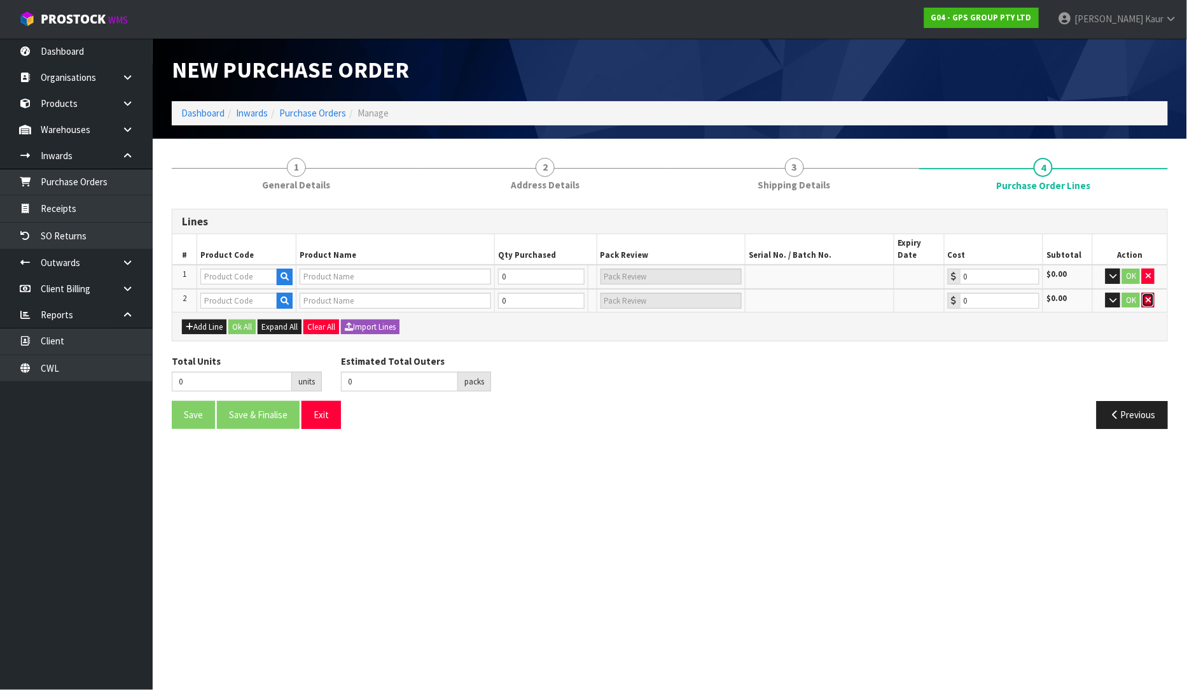
click at [1145, 293] on button "button" at bounding box center [1148, 300] width 13 height 15
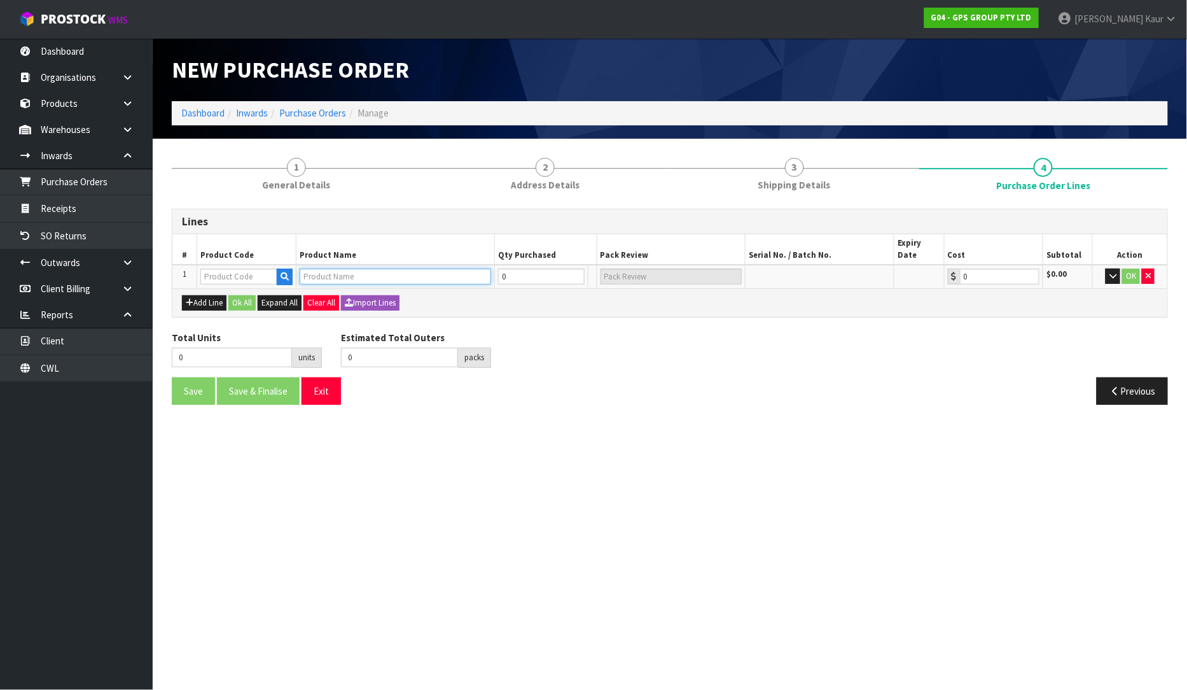
click at [350, 268] on input "text" at bounding box center [396, 276] width 192 height 16
paste input "GENERIC LAUNDRY BINS"
type input "GENERIC LAUNDRY BINS"
click at [367, 268] on input "text" at bounding box center [396, 276] width 192 height 16
paste input "CP REDRESS KITS"
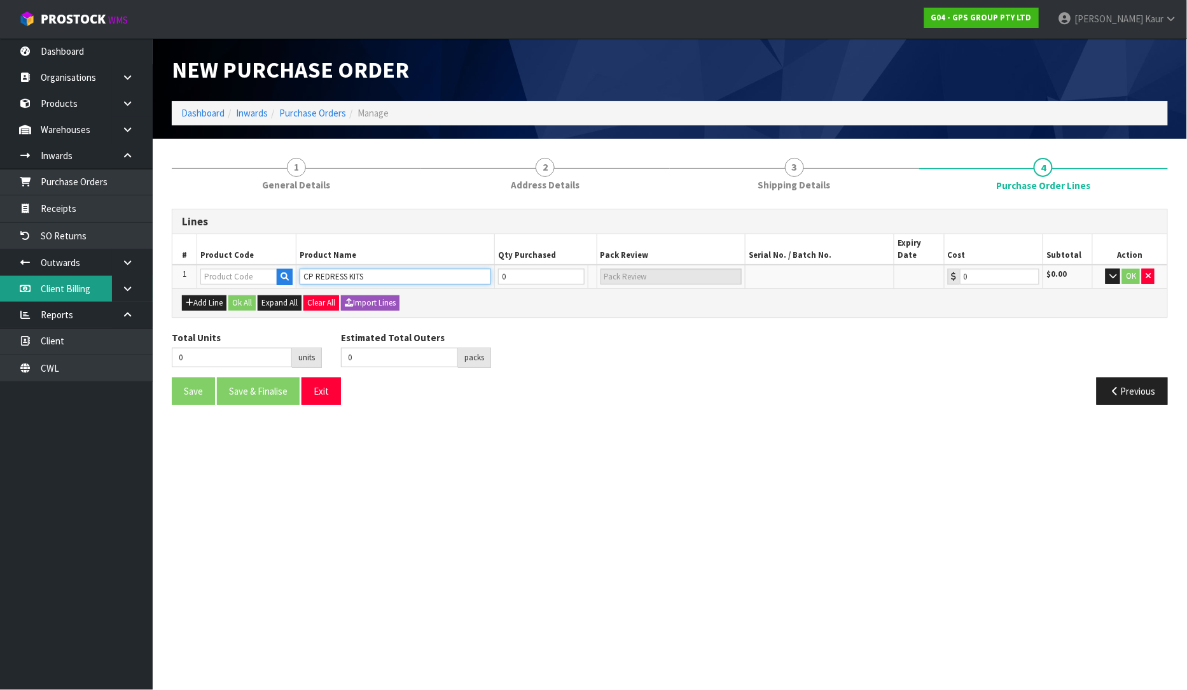
type input "CP REDRESS KITS"
click at [318, 268] on input "text" at bounding box center [396, 276] width 192 height 16
paste input "EARTHWISE REDRESS KITS"
type input "EARTHWISE REDRESS KITS"
click at [1147, 272] on icon "button" at bounding box center [1148, 276] width 5 height 8
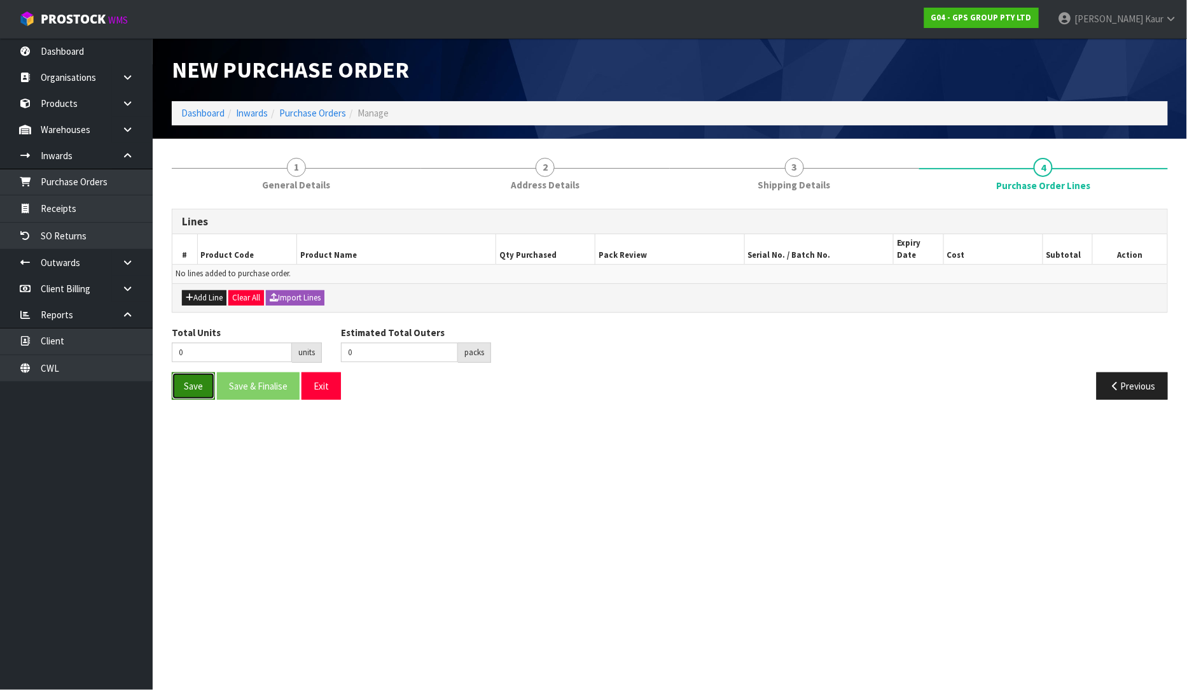
click at [175, 382] on button "Save" at bounding box center [193, 385] width 43 height 27
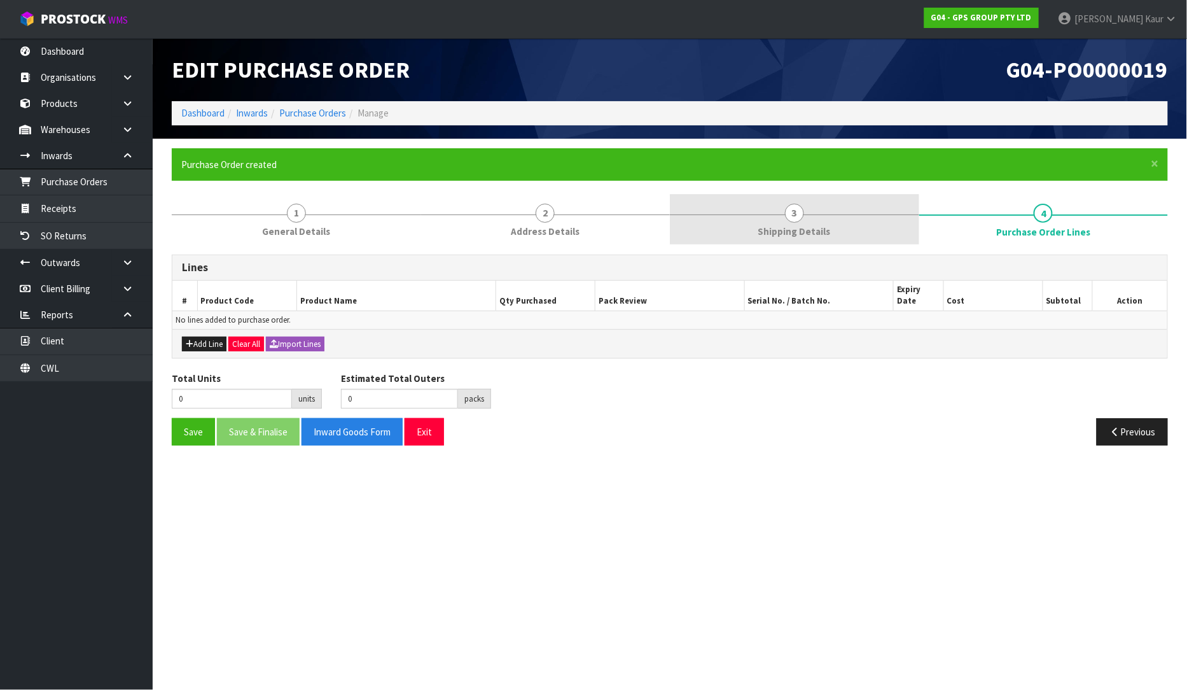
click at [786, 205] on link "3 Shipping Details" at bounding box center [794, 219] width 249 height 50
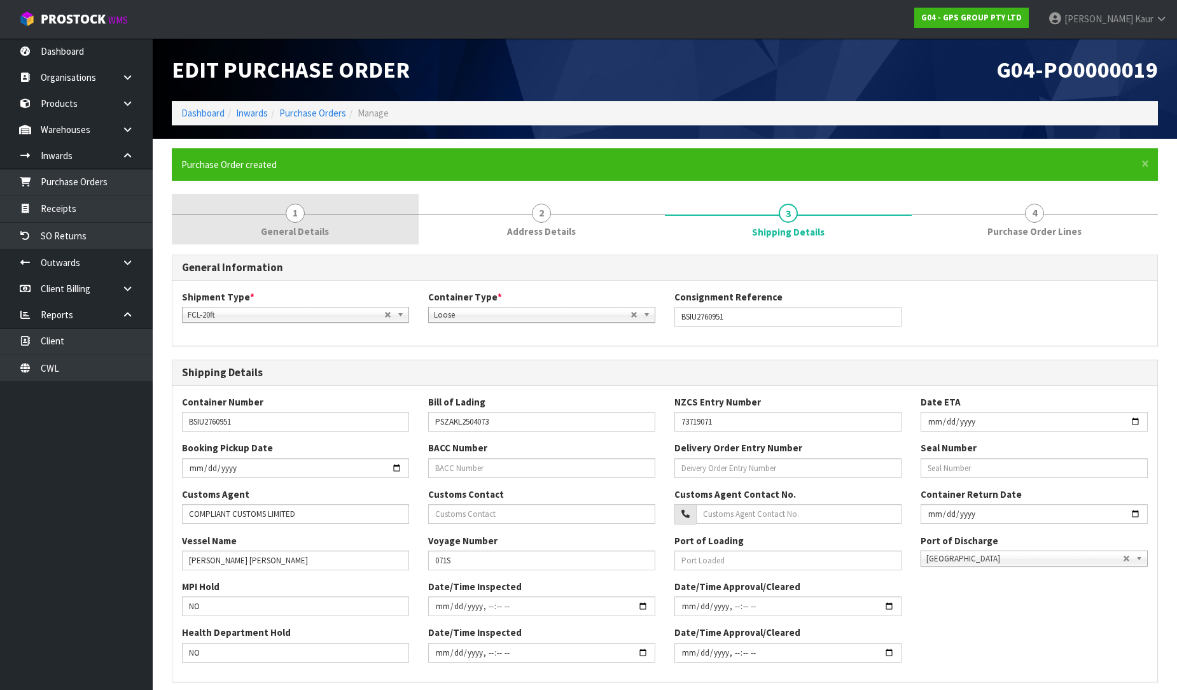
click at [276, 232] on span "General Details" at bounding box center [295, 231] width 68 height 13
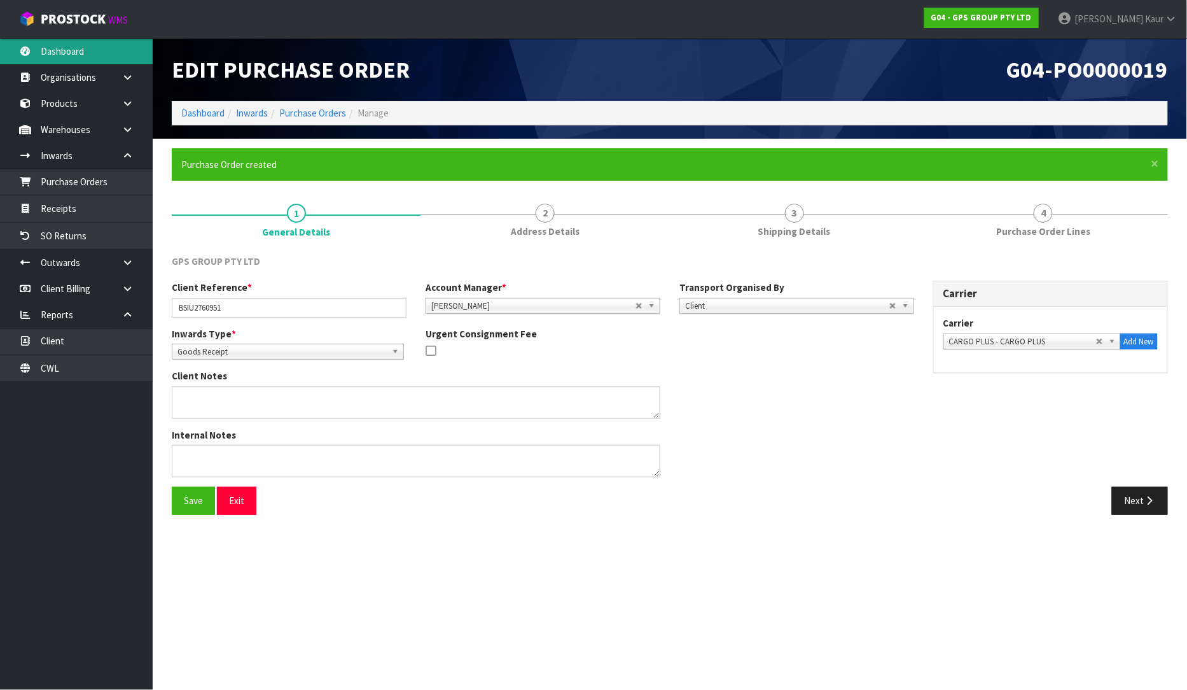
click at [94, 62] on link "Dashboard" at bounding box center [76, 51] width 153 height 26
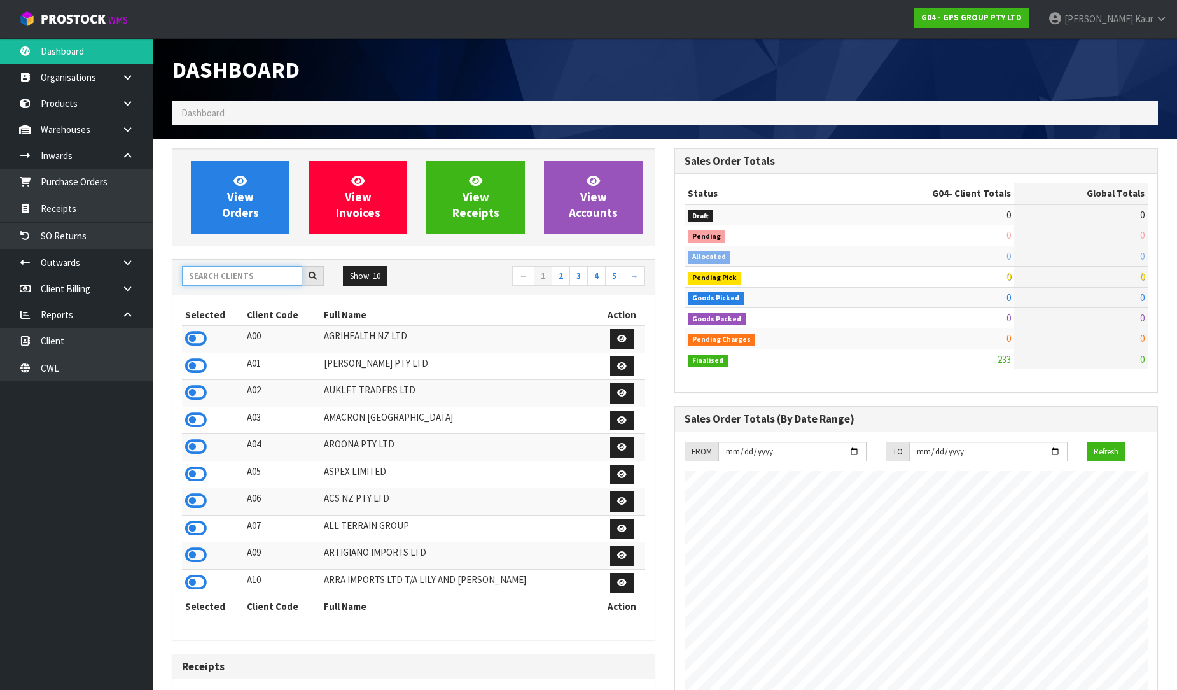
click at [221, 284] on input "text" at bounding box center [242, 276] width 120 height 20
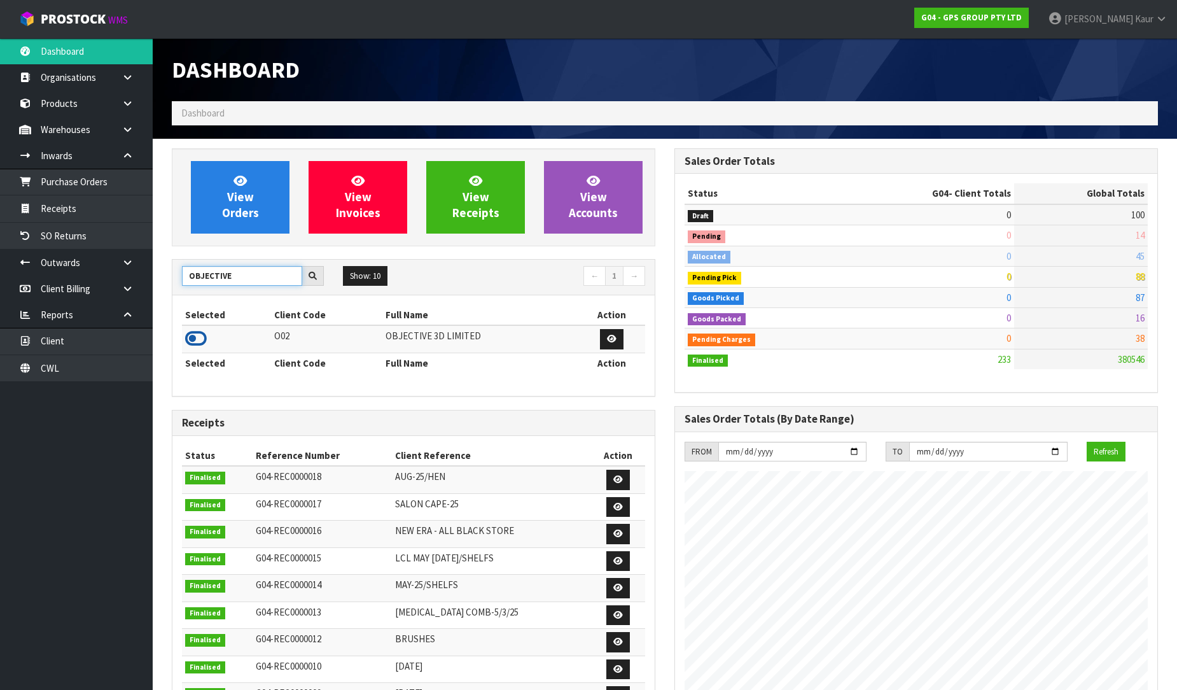
type input "OBJECTIVE"
click at [199, 338] on icon at bounding box center [196, 338] width 22 height 19
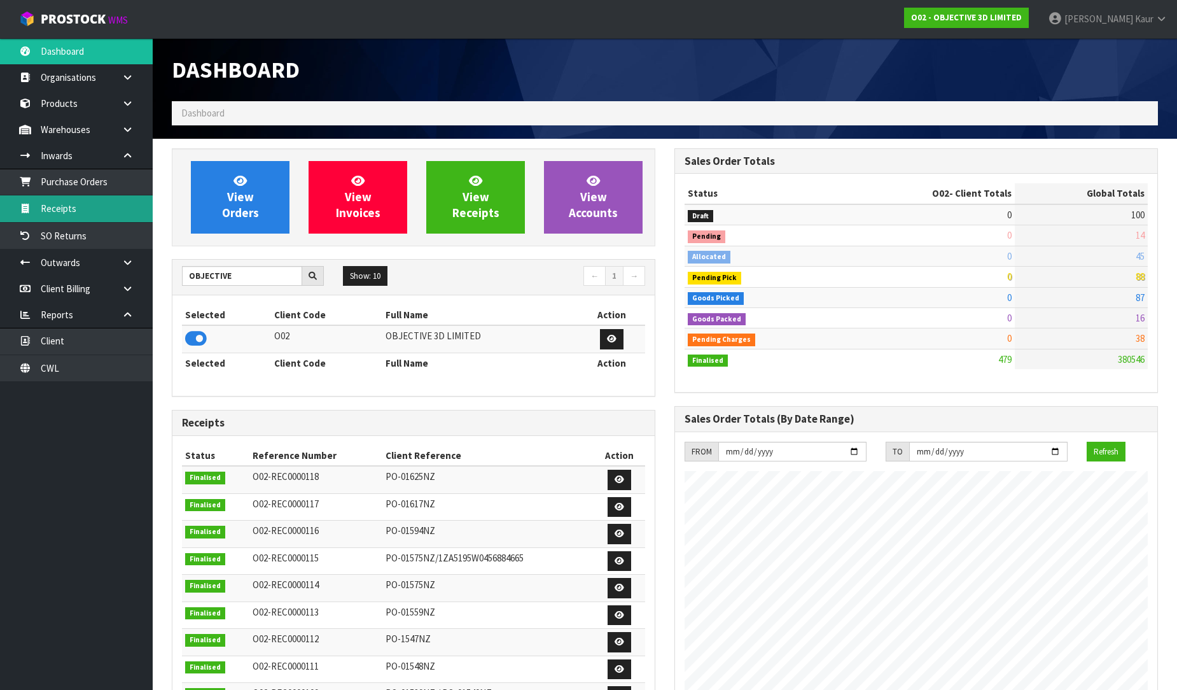
scroll to position [778, 503]
click at [102, 182] on link "Purchase Orders" at bounding box center [76, 182] width 153 height 26
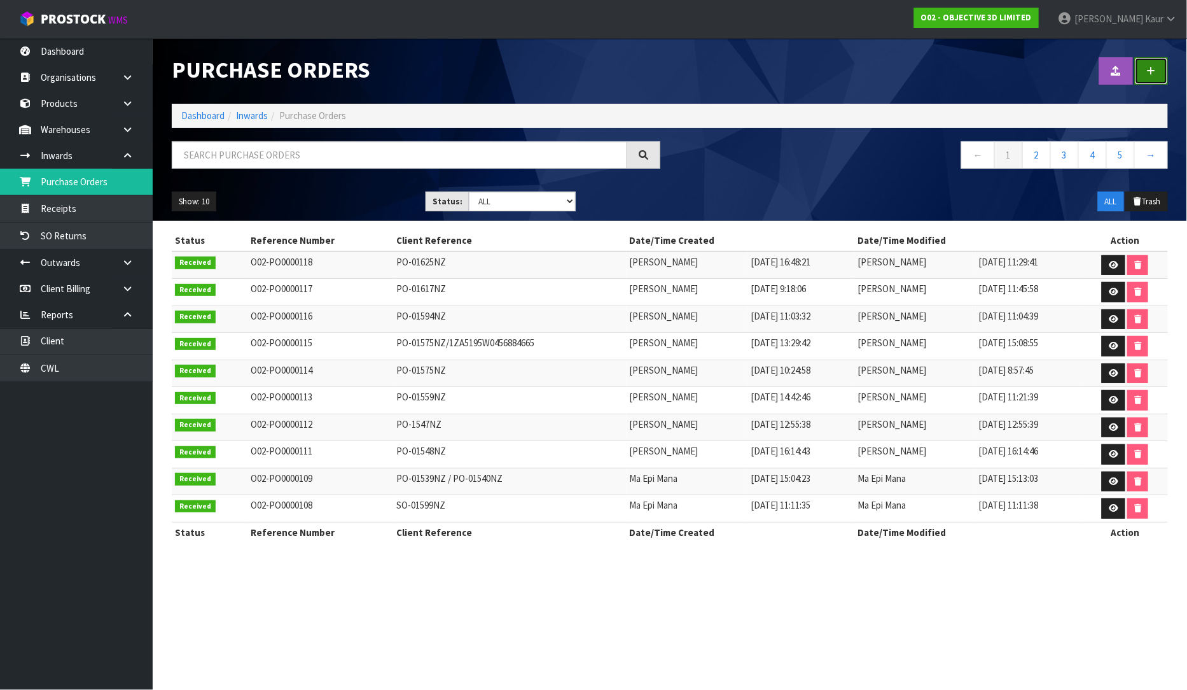
click at [1153, 81] on link at bounding box center [1151, 70] width 33 height 27
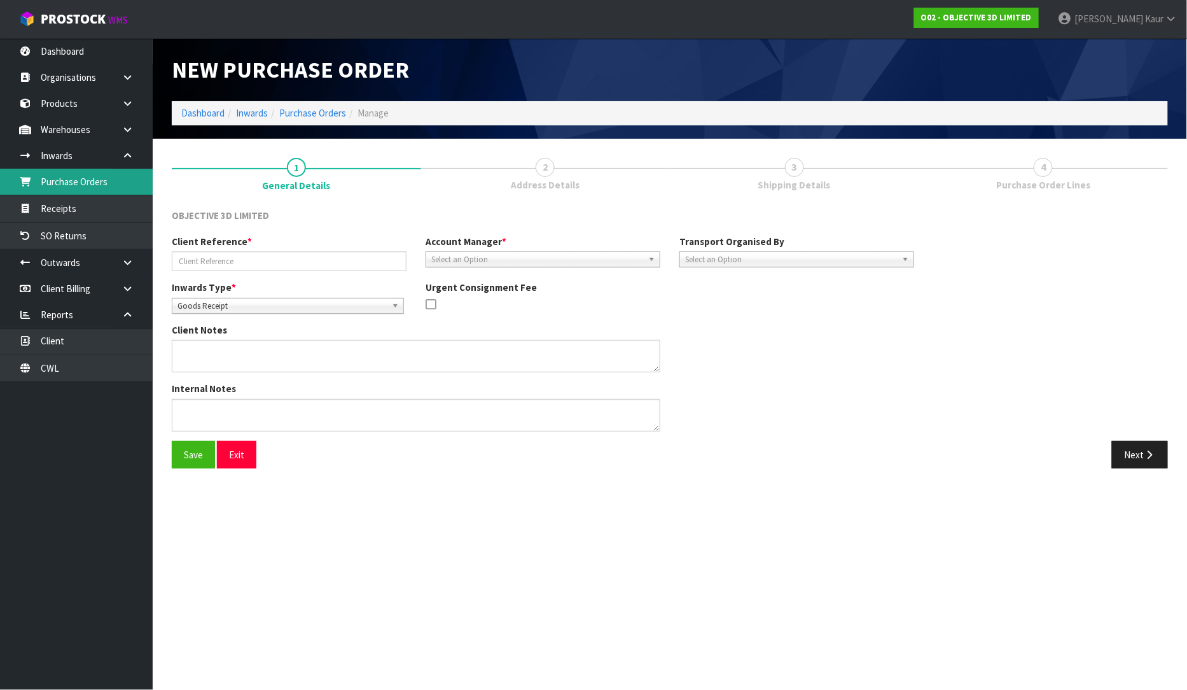
click at [105, 185] on link "Purchase Orders" at bounding box center [76, 182] width 153 height 26
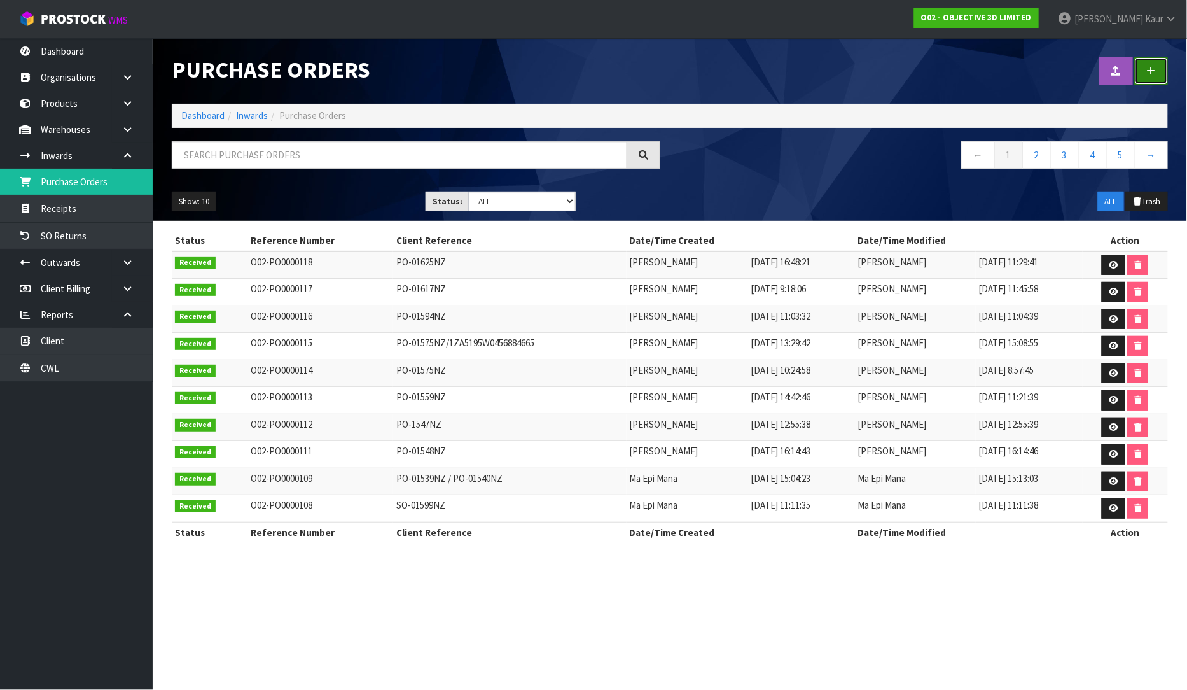
click at [1152, 78] on link at bounding box center [1151, 70] width 33 height 27
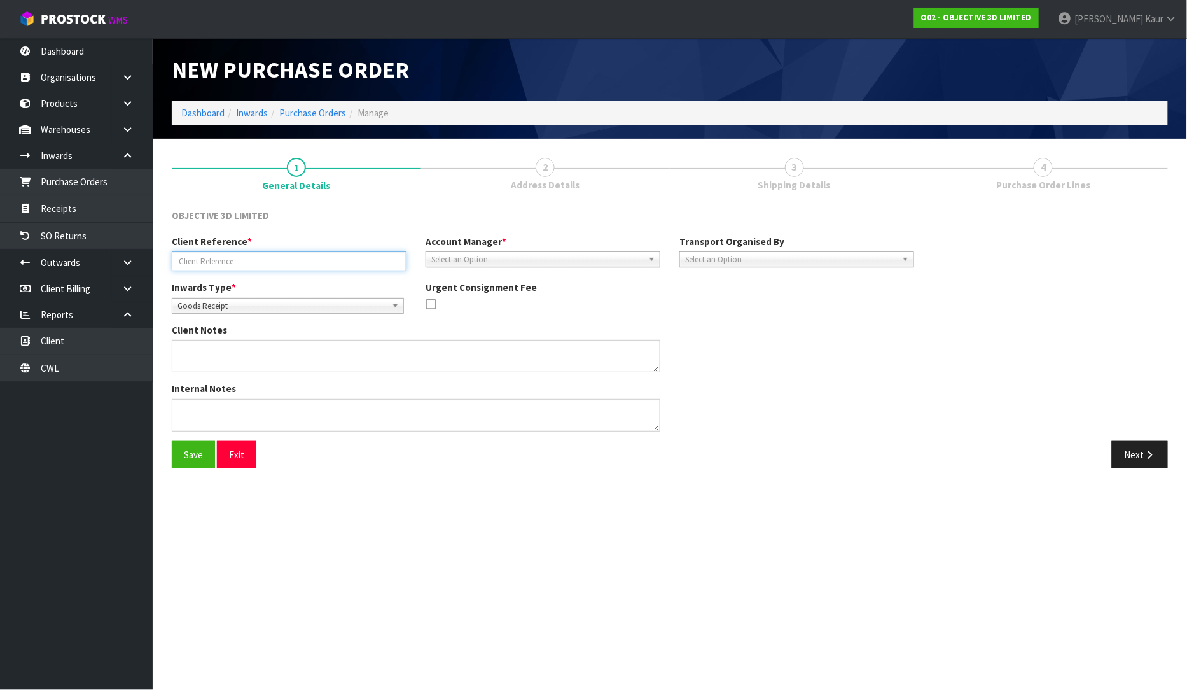
click at [295, 260] on input "text" at bounding box center [289, 261] width 235 height 20
click at [214, 261] on input "text" at bounding box center [289, 261] width 235 height 20
paste input "INV-01675NZ"
type input "INV-01675NZ"
click at [450, 259] on span "Select an Option" at bounding box center [537, 259] width 212 height 15
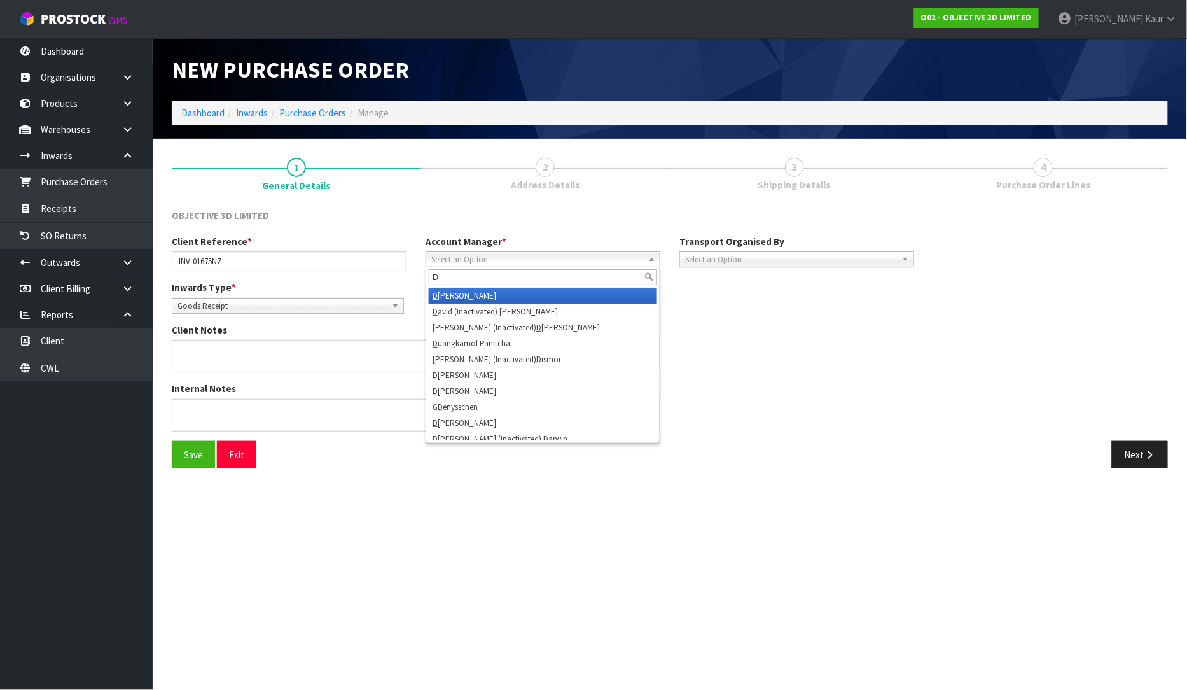
type input "D"
click at [450, 302] on li "D ivjot Kaur" at bounding box center [543, 296] width 228 height 16
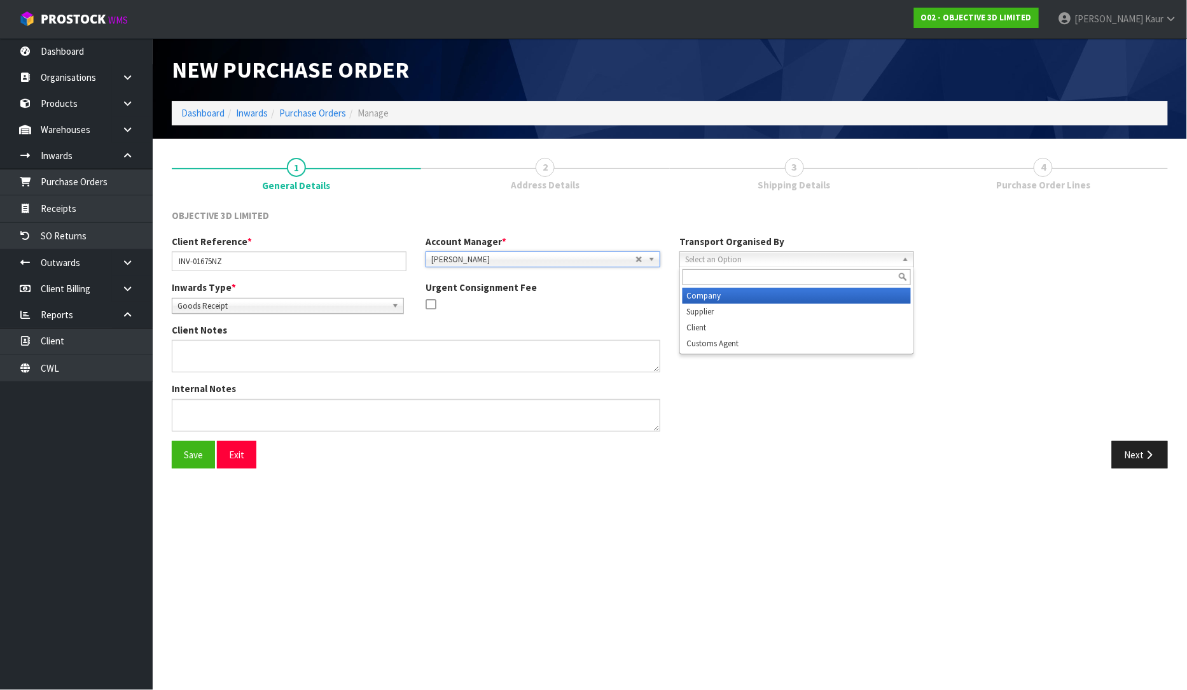
click at [841, 261] on span "Select an Option" at bounding box center [791, 259] width 212 height 15
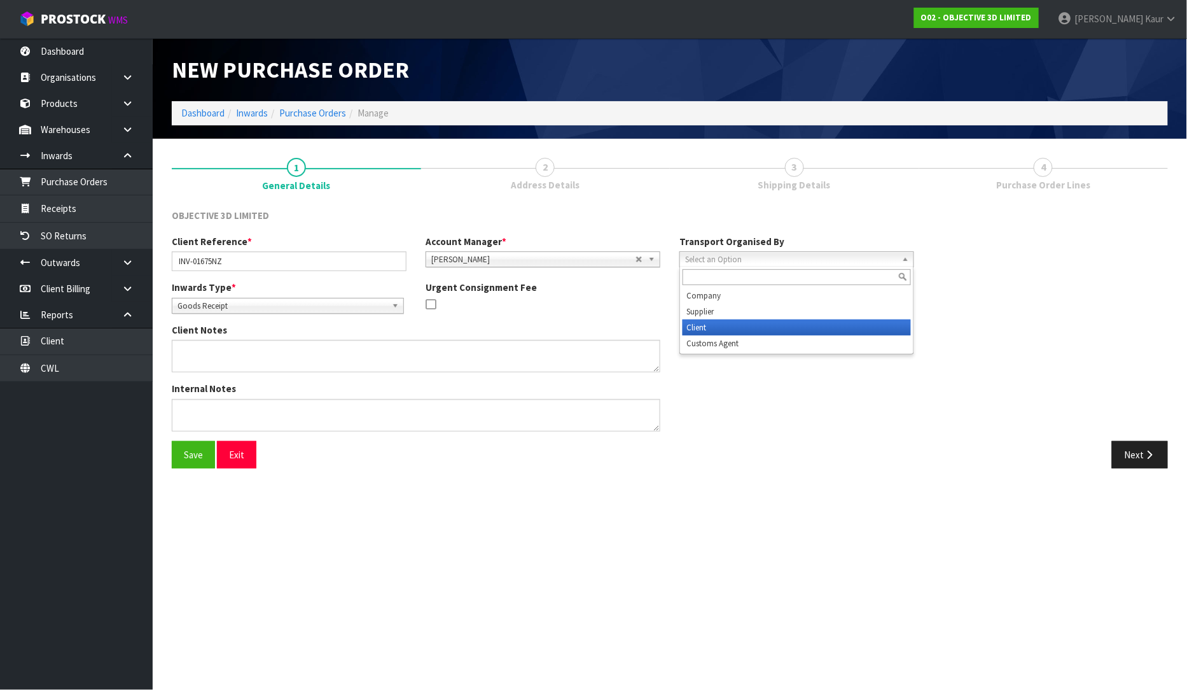
click at [818, 325] on li "Client" at bounding box center [797, 327] width 228 height 16
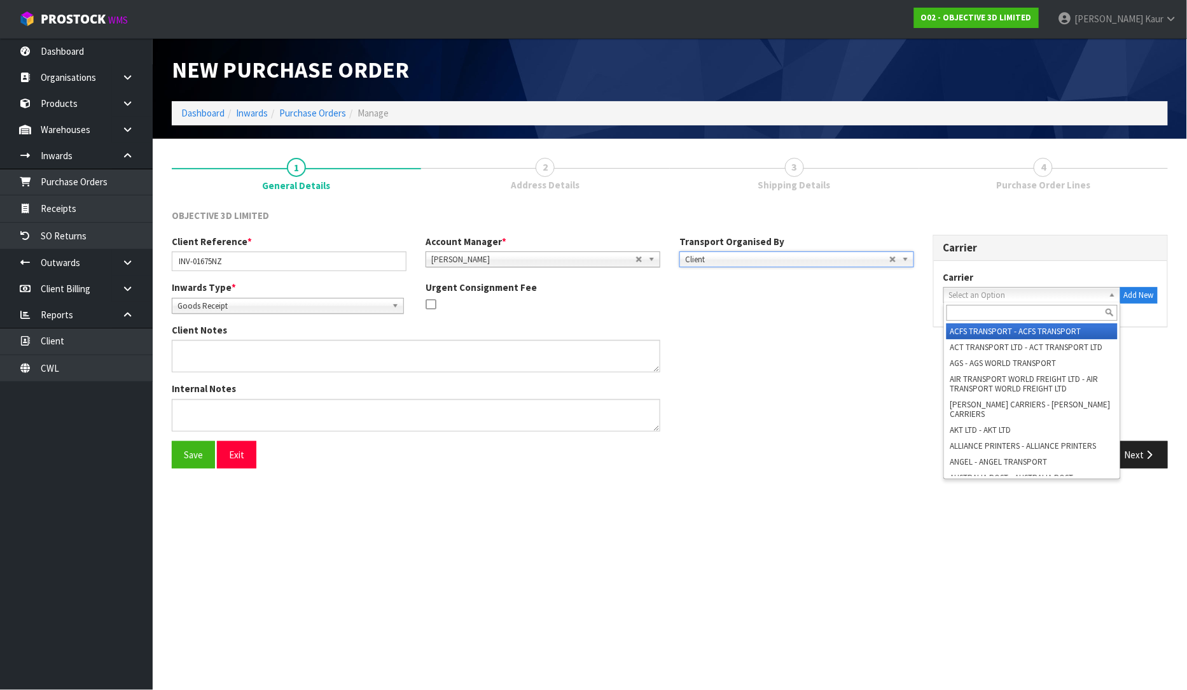
click at [962, 293] on span "Select an Option" at bounding box center [1026, 295] width 155 height 15
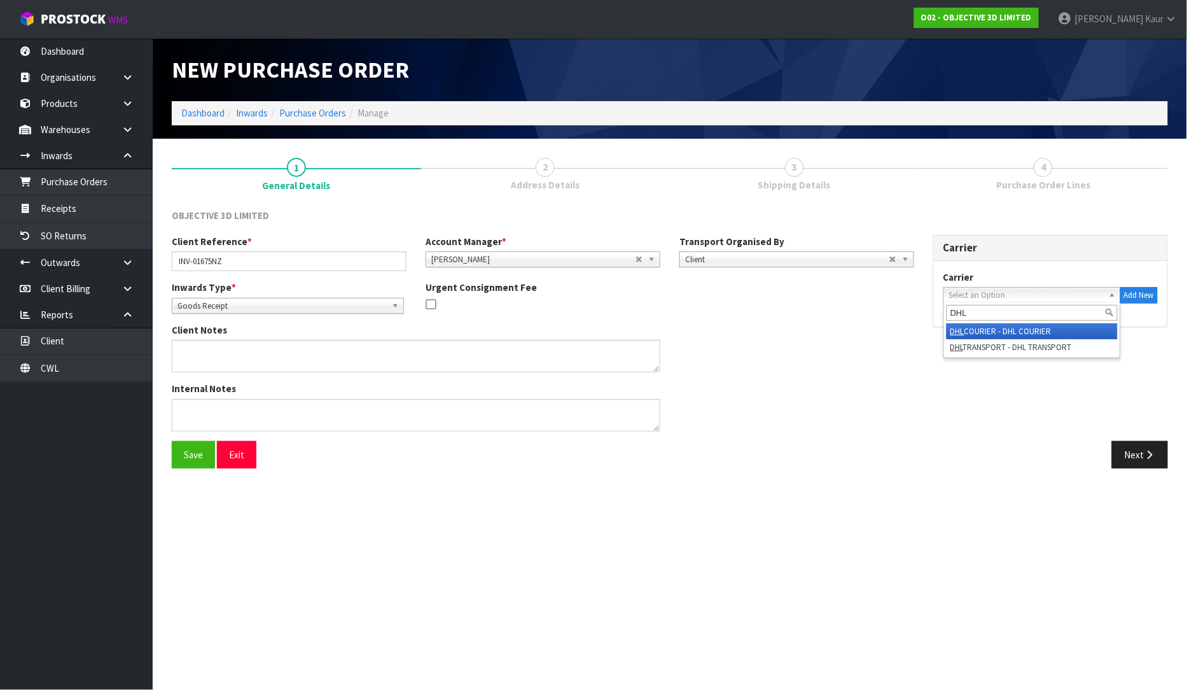
type input "DHL"
click at [975, 330] on li "DHL COURIER - DHL COURIER" at bounding box center [1032, 331] width 171 height 16
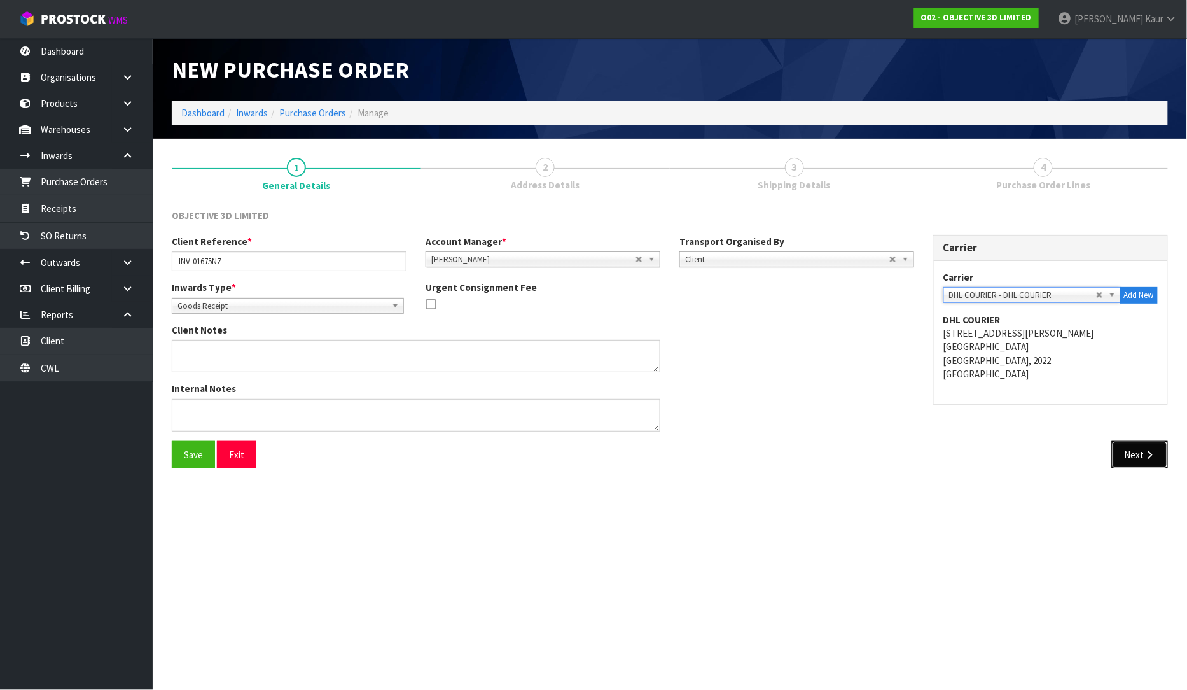
click at [1156, 467] on button "Next" at bounding box center [1140, 454] width 56 height 27
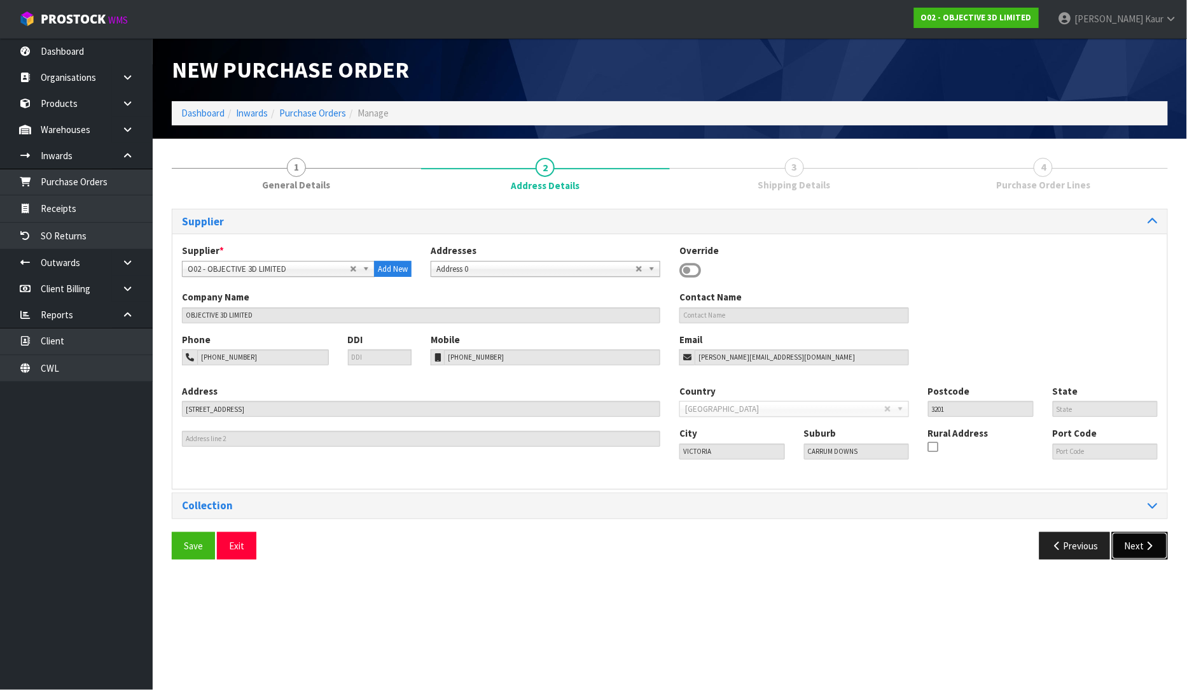
click at [1141, 548] on button "Next" at bounding box center [1140, 545] width 56 height 27
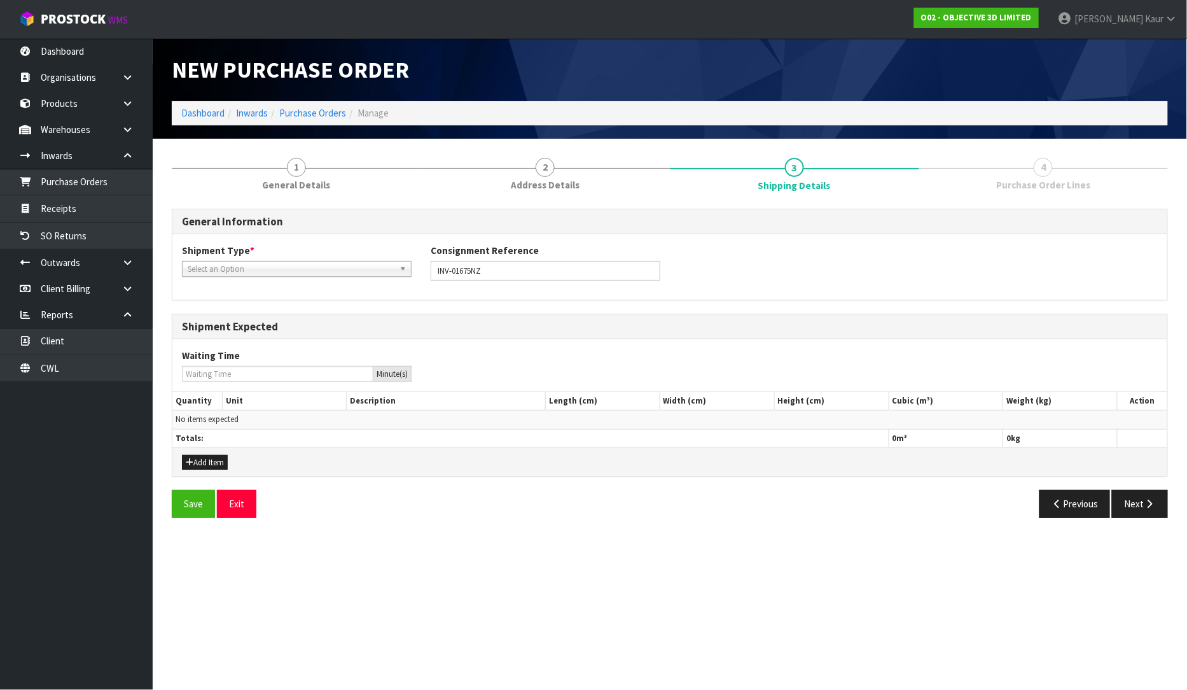
click at [256, 270] on span "Select an Option" at bounding box center [291, 268] width 207 height 15
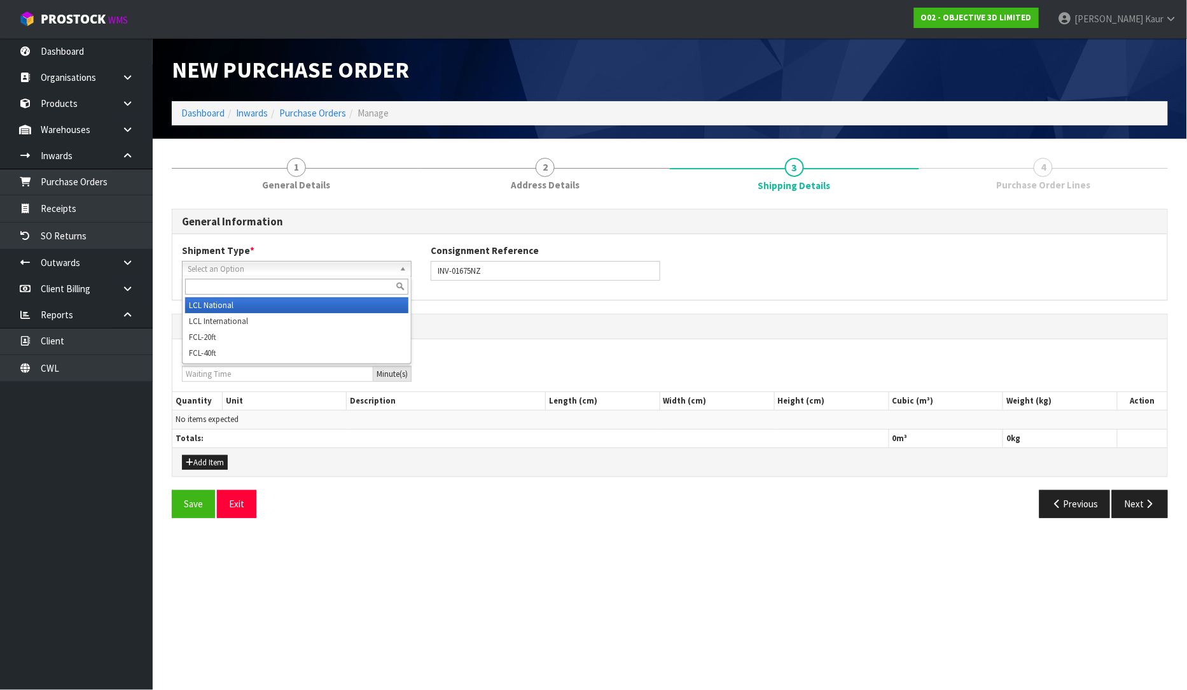
click at [256, 304] on li "LCL National" at bounding box center [296, 305] width 223 height 16
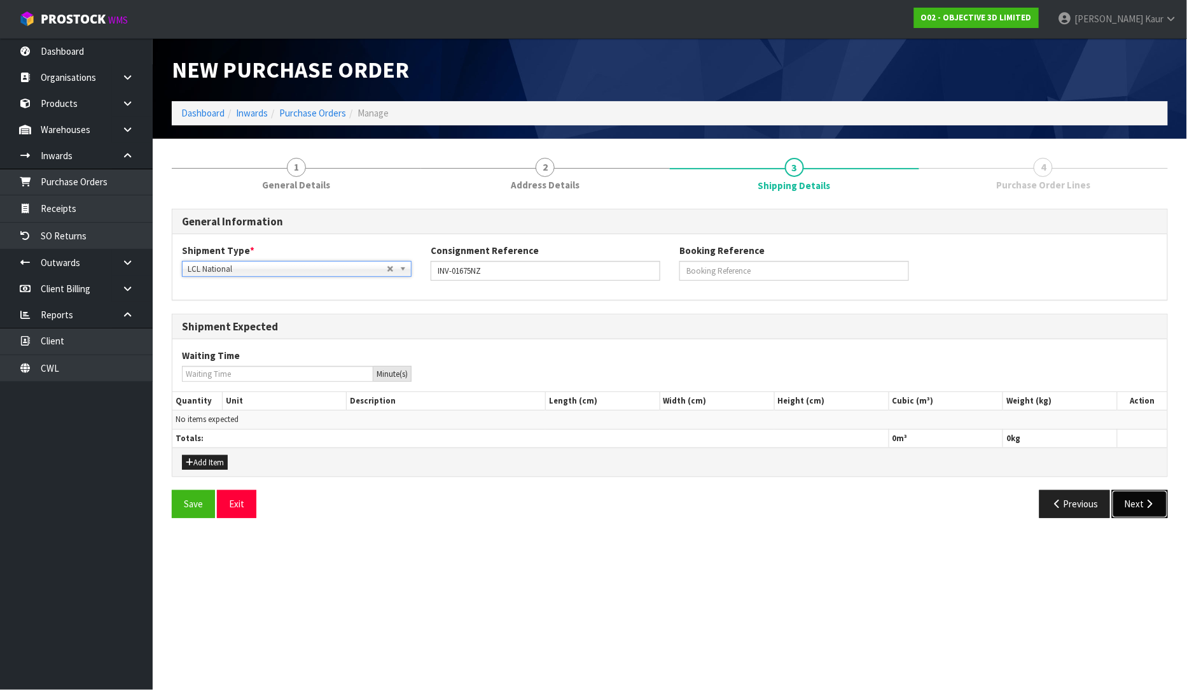
click at [1141, 498] on button "Next" at bounding box center [1140, 503] width 56 height 27
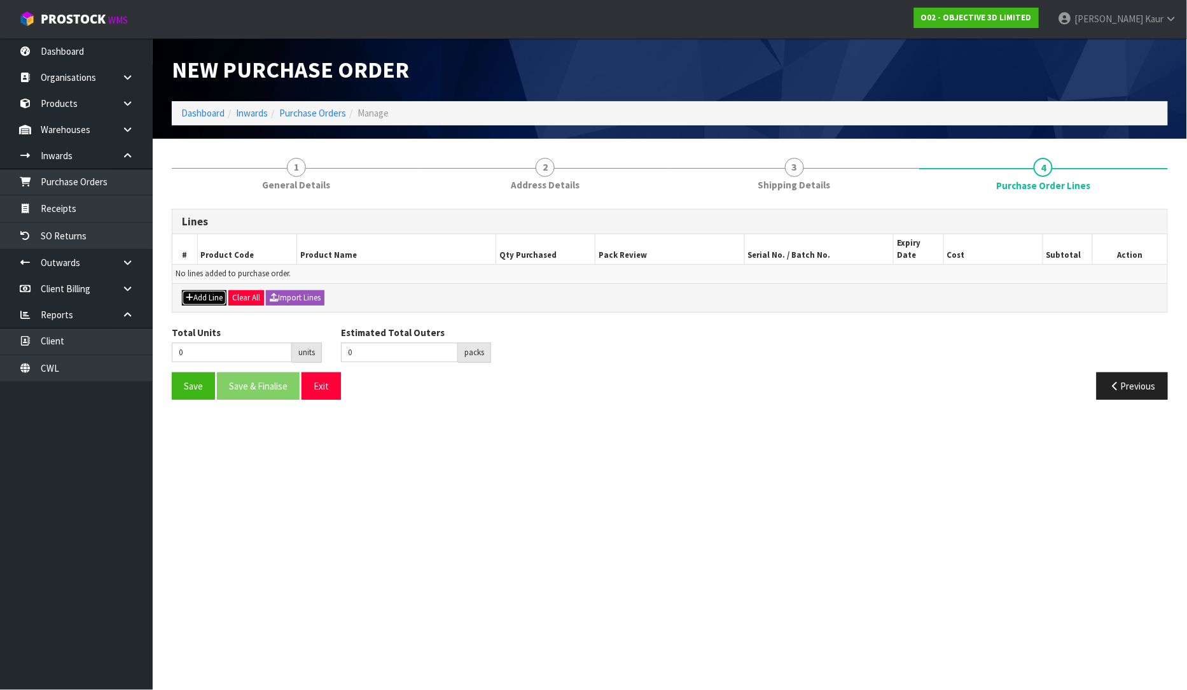
click at [202, 290] on button "Add Line" at bounding box center [204, 297] width 45 height 15
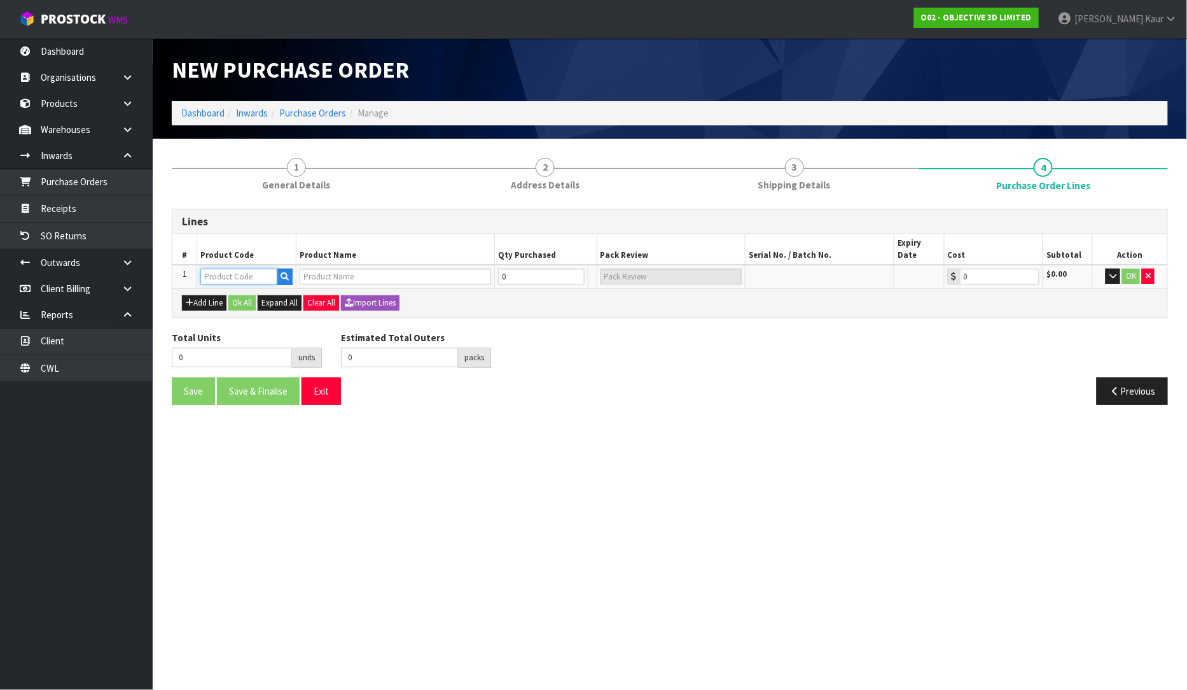
click at [234, 268] on input "text" at bounding box center [238, 276] width 77 height 16
paste input "ASY-09461-S"
type input "ASY-09461-S"
type input "PAR-ROLLER BATH MAGNET ASSEMBLY"
type input "0.00"
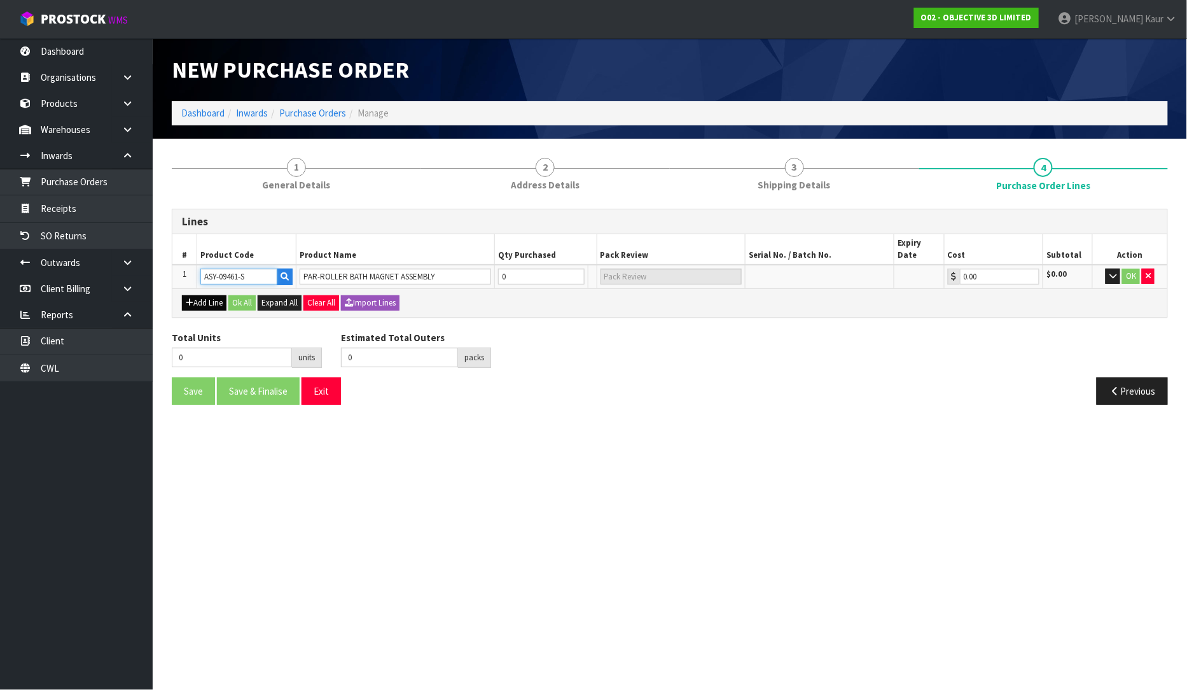
type input "ASY-09461-S"
click at [202, 295] on button "Add Line" at bounding box center [204, 302] width 45 height 15
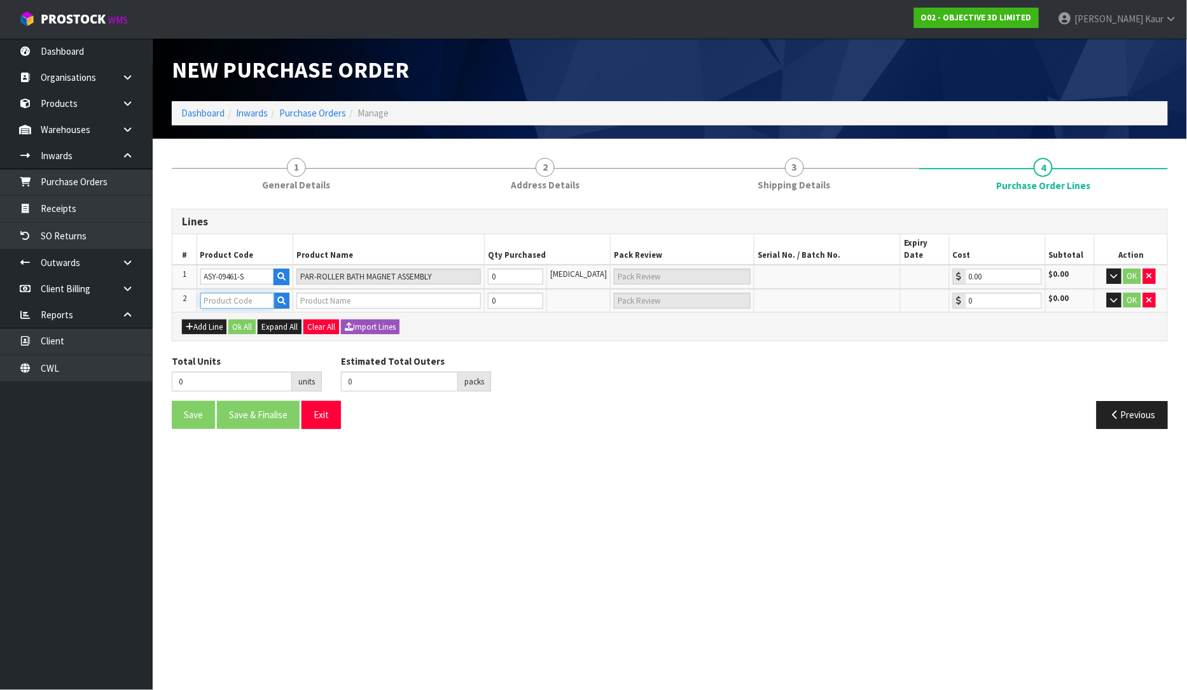
click at [235, 293] on input "text" at bounding box center [237, 301] width 74 height 16
paste input "ASY-09426-"
type input "ASY-09426-"
click at [232, 314] on strong "ASY-09426-" at bounding box center [238, 309] width 49 height 12
type input "ASY-09426-S"
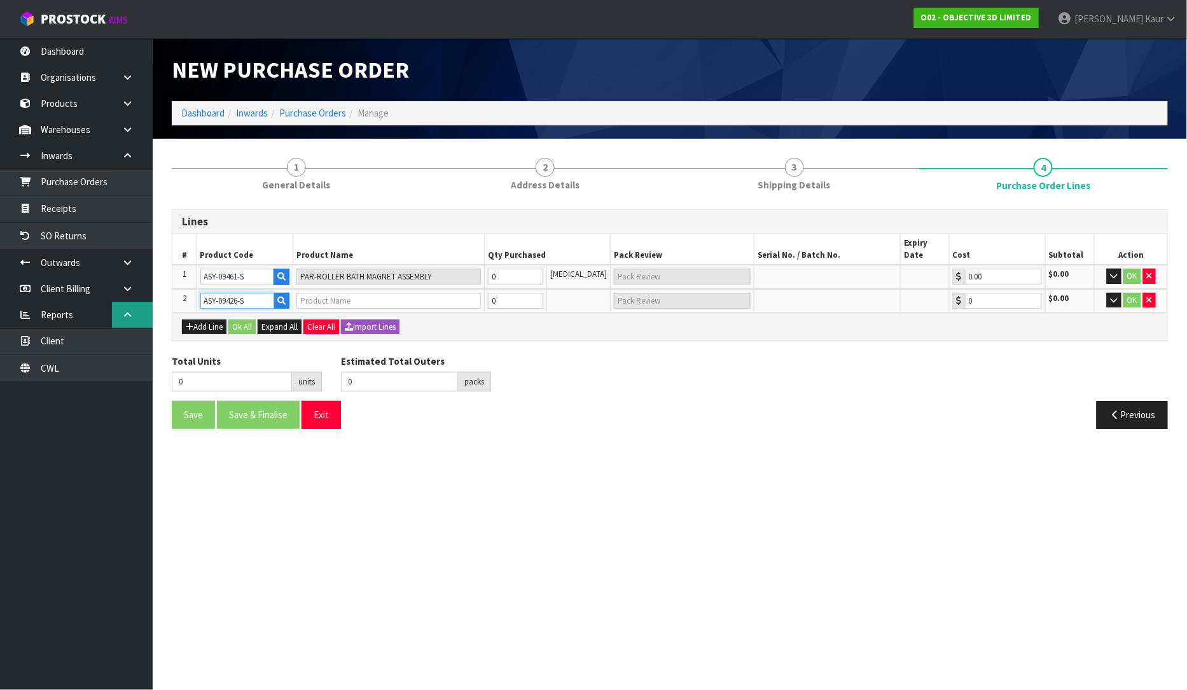
type input "PAR-ASSY, WIPER SPRING"
type input "0.00"
click at [202, 320] on button "Add Line" at bounding box center [204, 326] width 45 height 15
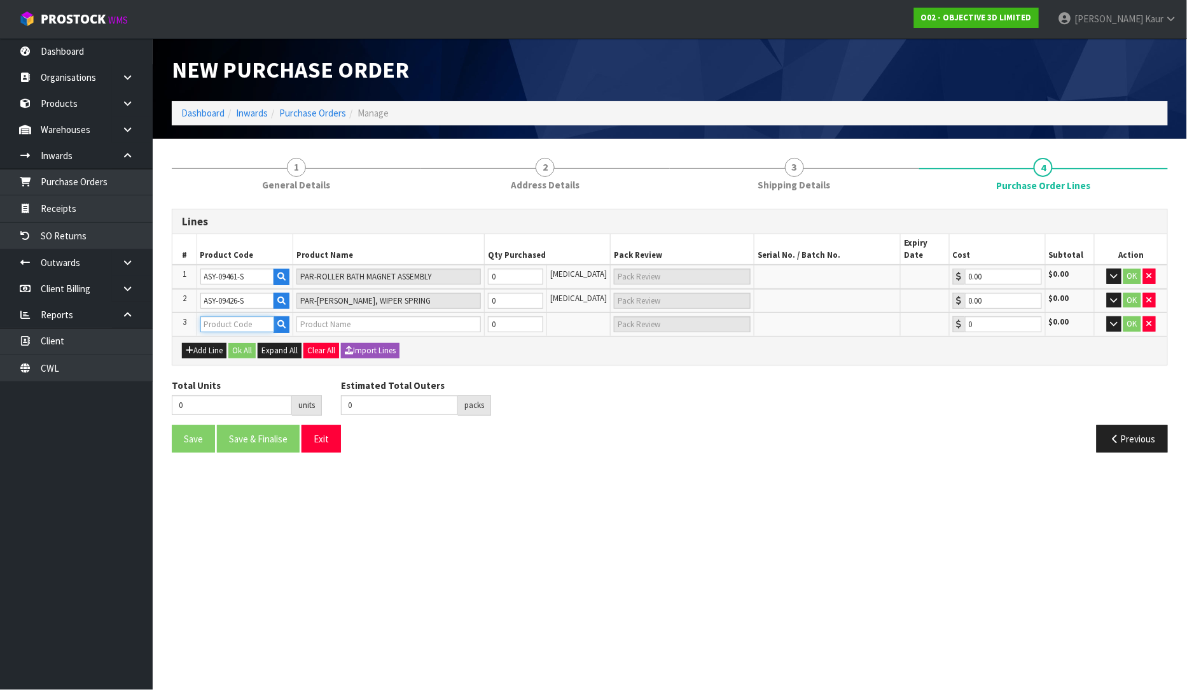
click at [229, 316] on input "text" at bounding box center [237, 324] width 74 height 16
paste input "KIT-09401-S"
type input "KIT-09401-S"
type input "PAR-J5 SERIES PREVENTIVE MAINTENANCE KIT"
type input "0.00"
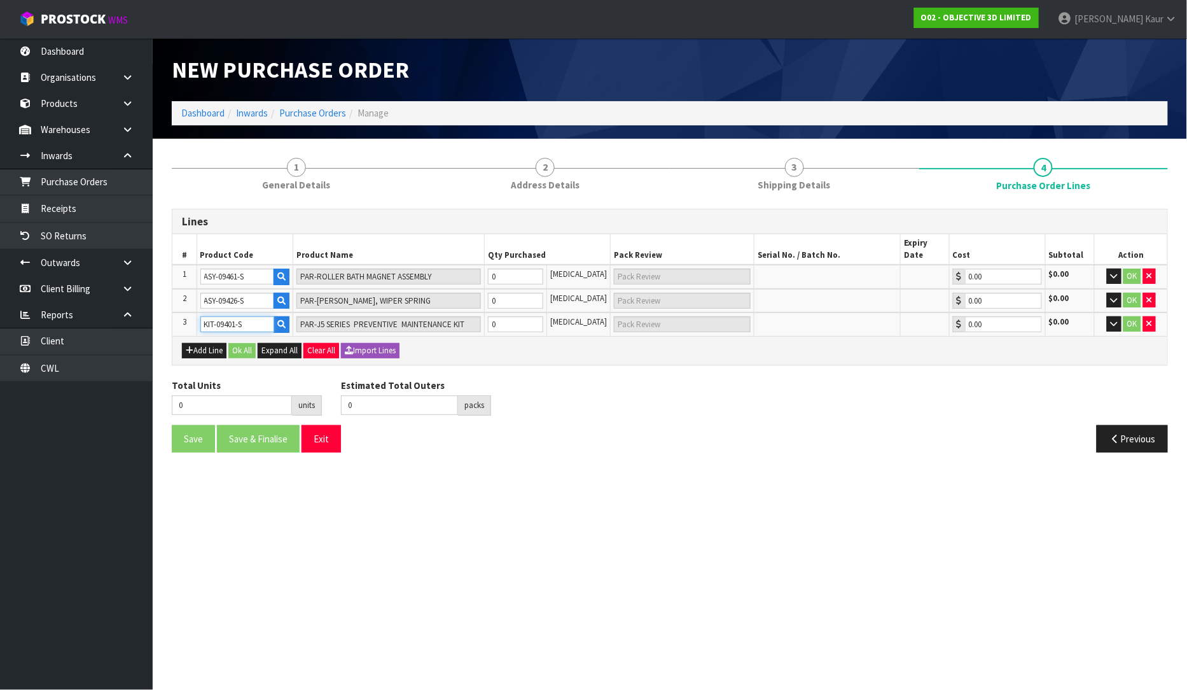
type input "KIT-09401-S"
click at [510, 270] on input "0" at bounding box center [516, 276] width 56 height 16
type input "1"
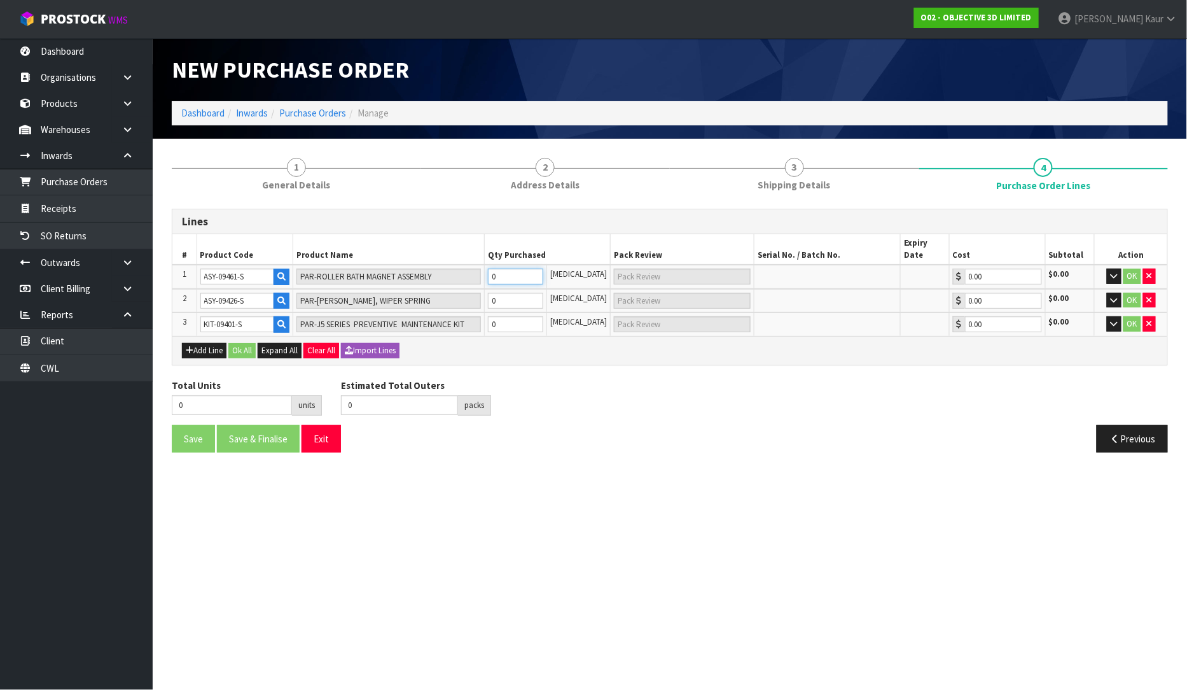
type input "1 CTN"
type input "1"
click at [516, 293] on input "0" at bounding box center [516, 301] width 56 height 16
type input "2"
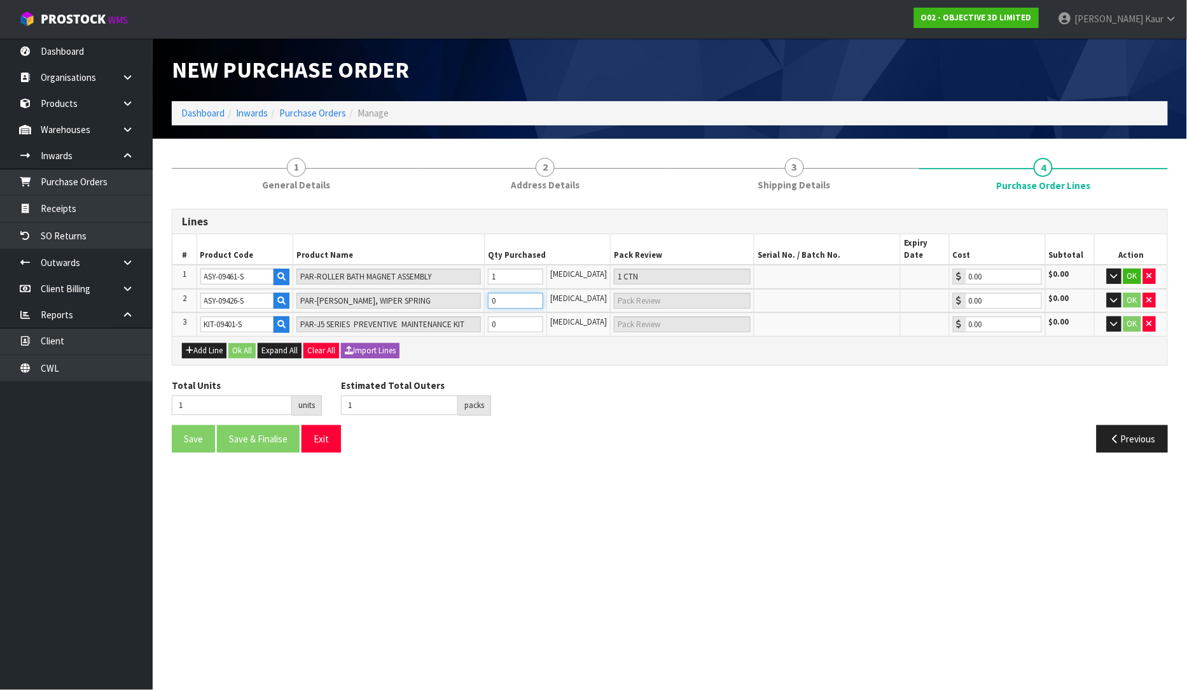
type input "1"
type input "1 CTN"
type input "1"
click at [509, 316] on input "0" at bounding box center [516, 324] width 56 height 16
type input "3"
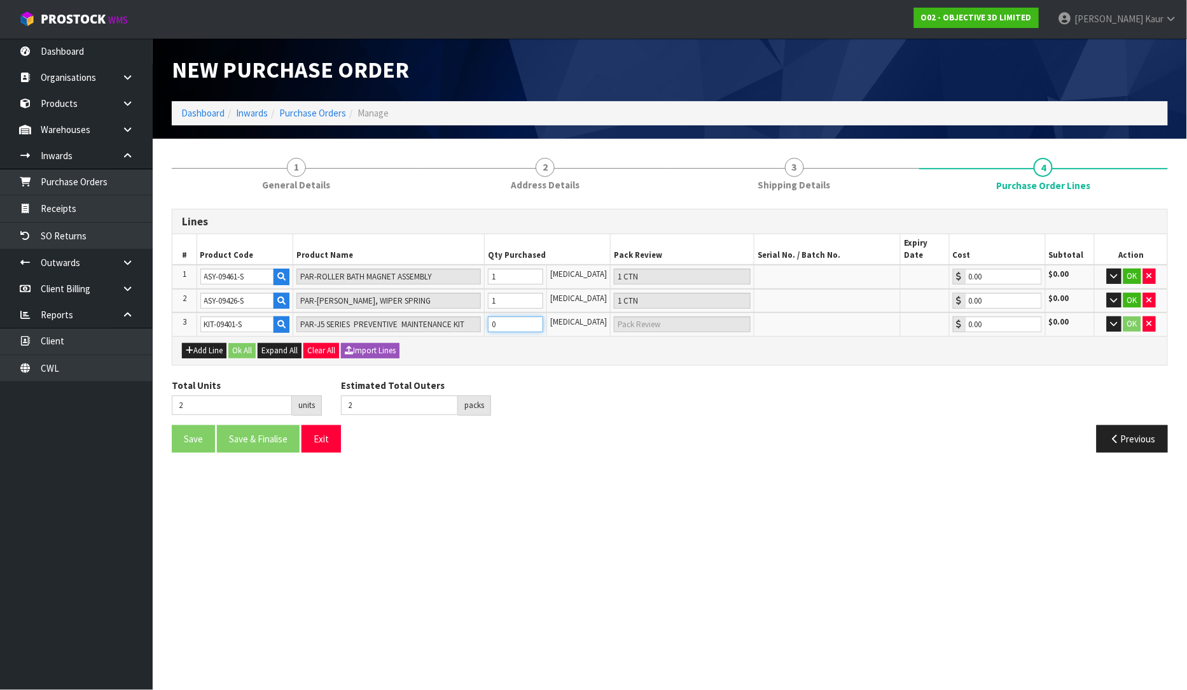
type input "1"
type input "1 [MEDICAL_DATA]"
type input "1"
click at [536, 379] on div "Total Units 3 units Estimated Total Outers 2 packs Estimated Total Pallets pall…" at bounding box center [669, 402] width 1015 height 46
click at [239, 343] on button "Ok All" at bounding box center [241, 350] width 27 height 15
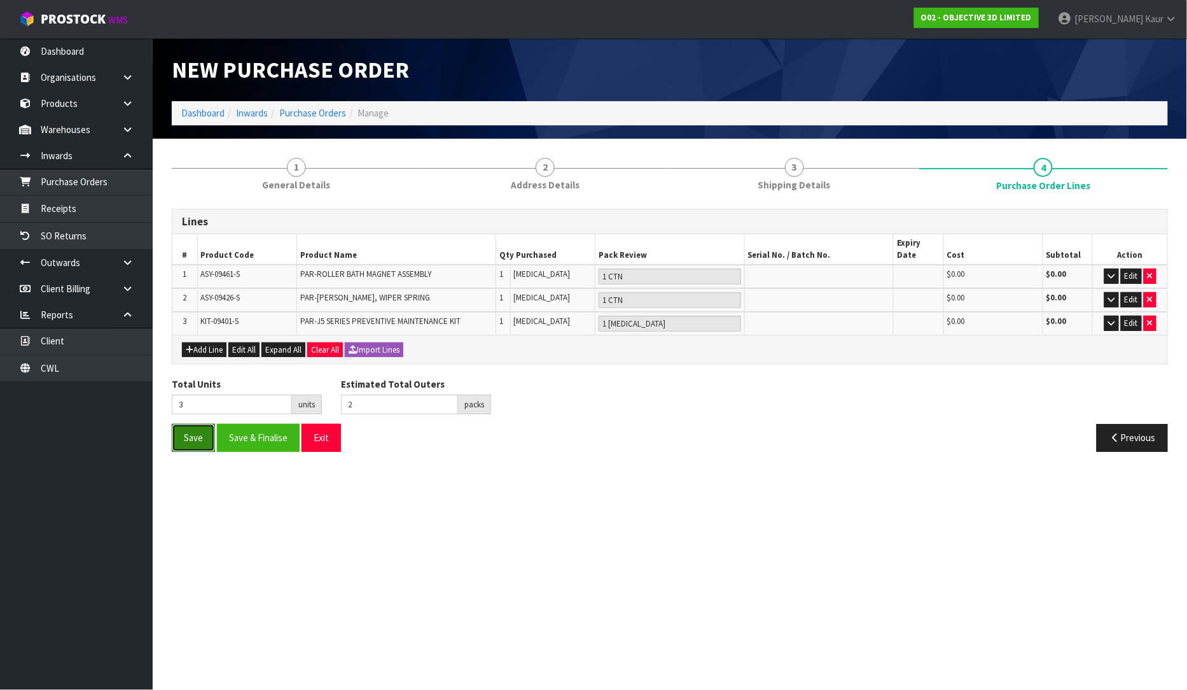
click at [193, 428] on button "Save" at bounding box center [193, 437] width 43 height 27
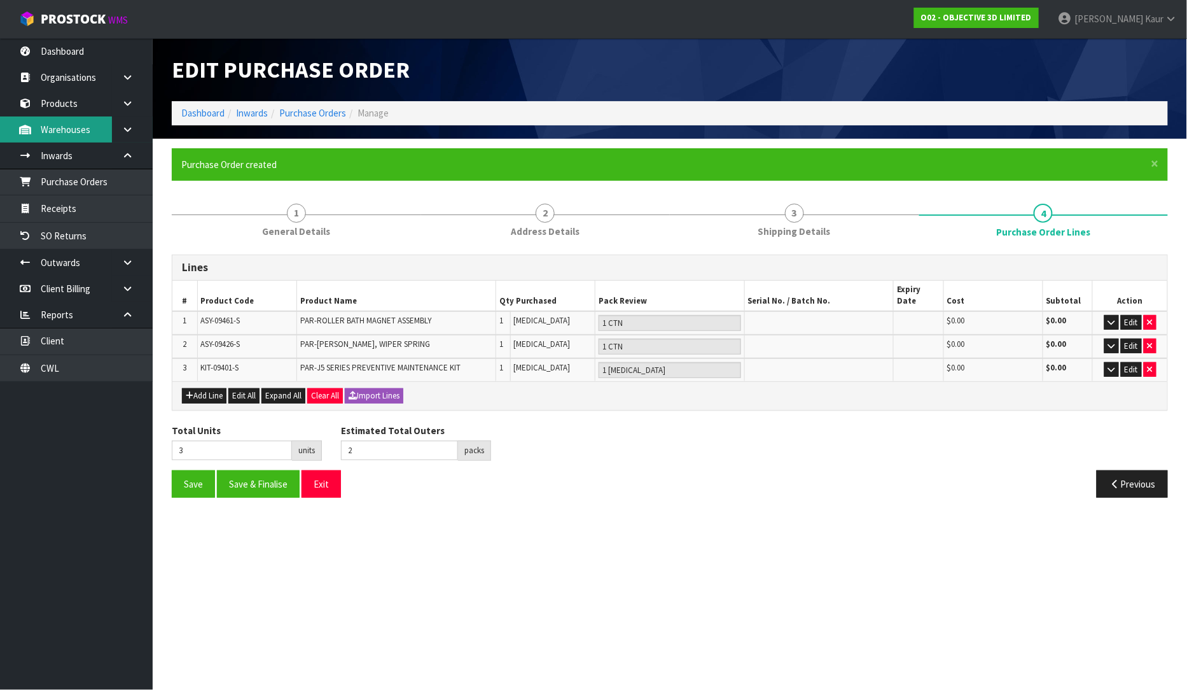
type input "0"
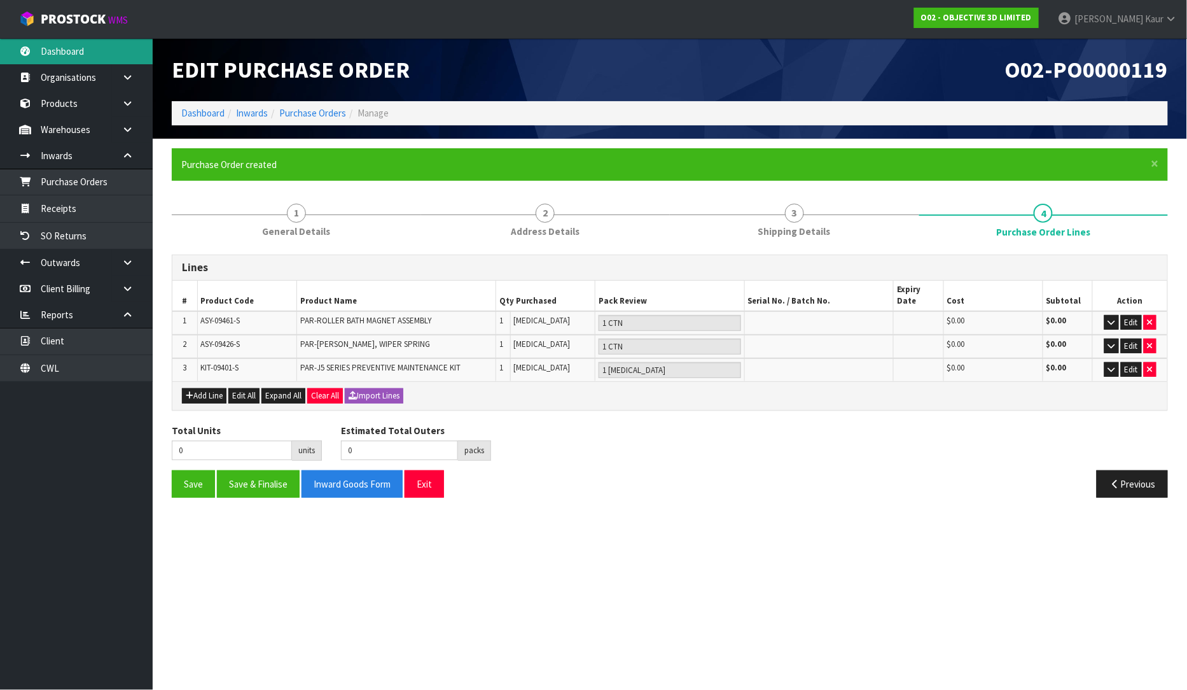
click at [90, 55] on link "Dashboard" at bounding box center [76, 51] width 153 height 26
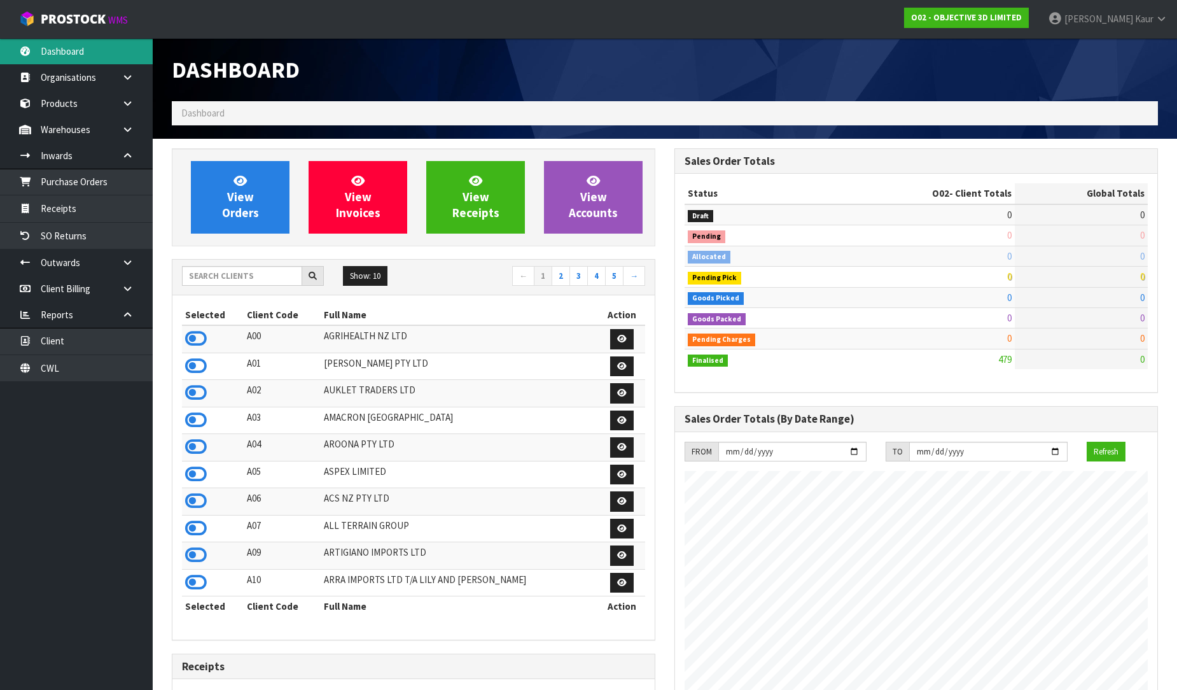
scroll to position [778, 503]
click at [218, 268] on input "text" at bounding box center [242, 276] width 120 height 20
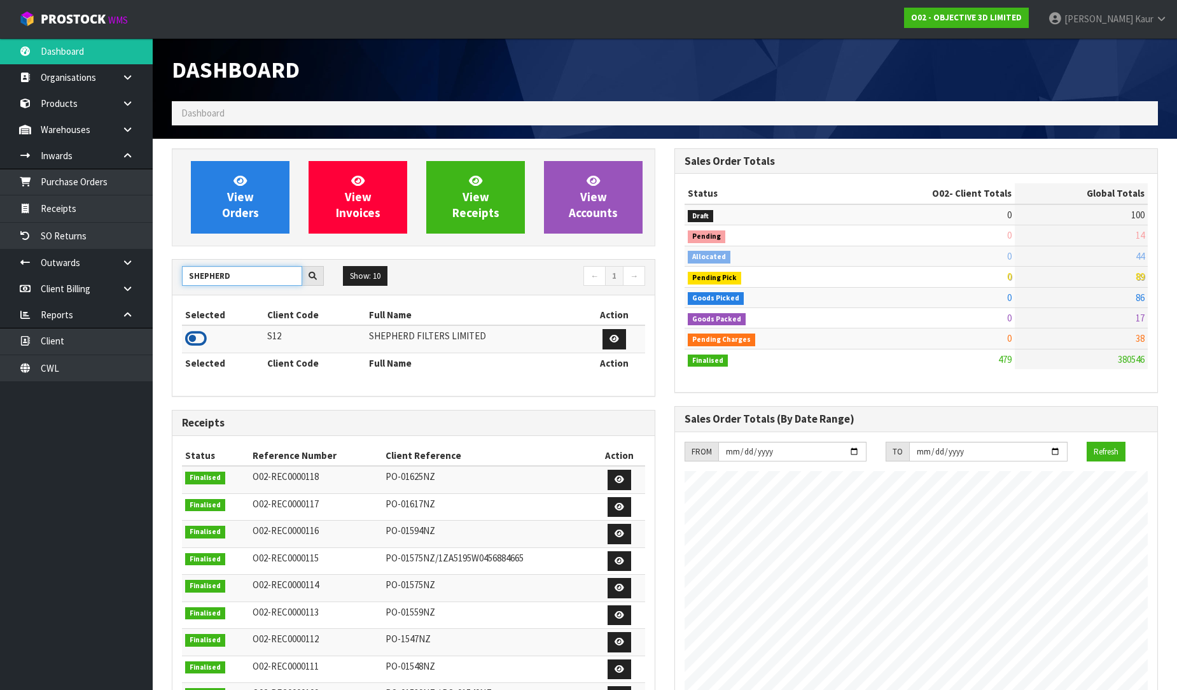
type input "SHEPHERD"
click at [190, 346] on icon at bounding box center [196, 338] width 22 height 19
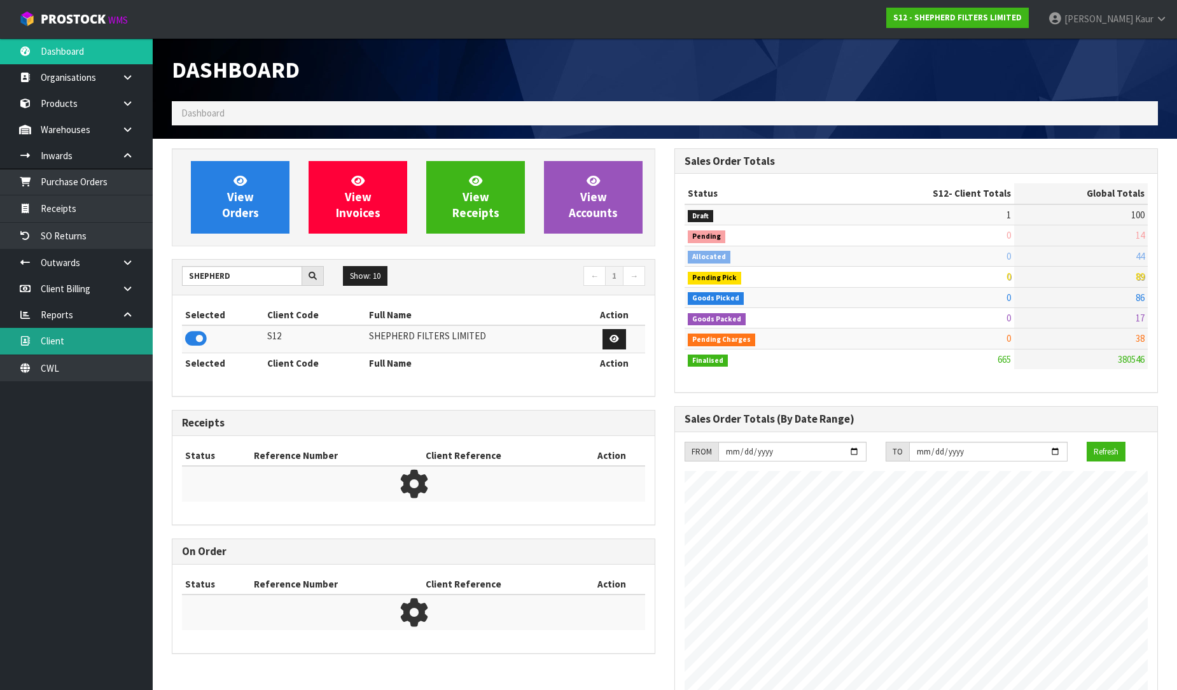
scroll to position [819, 503]
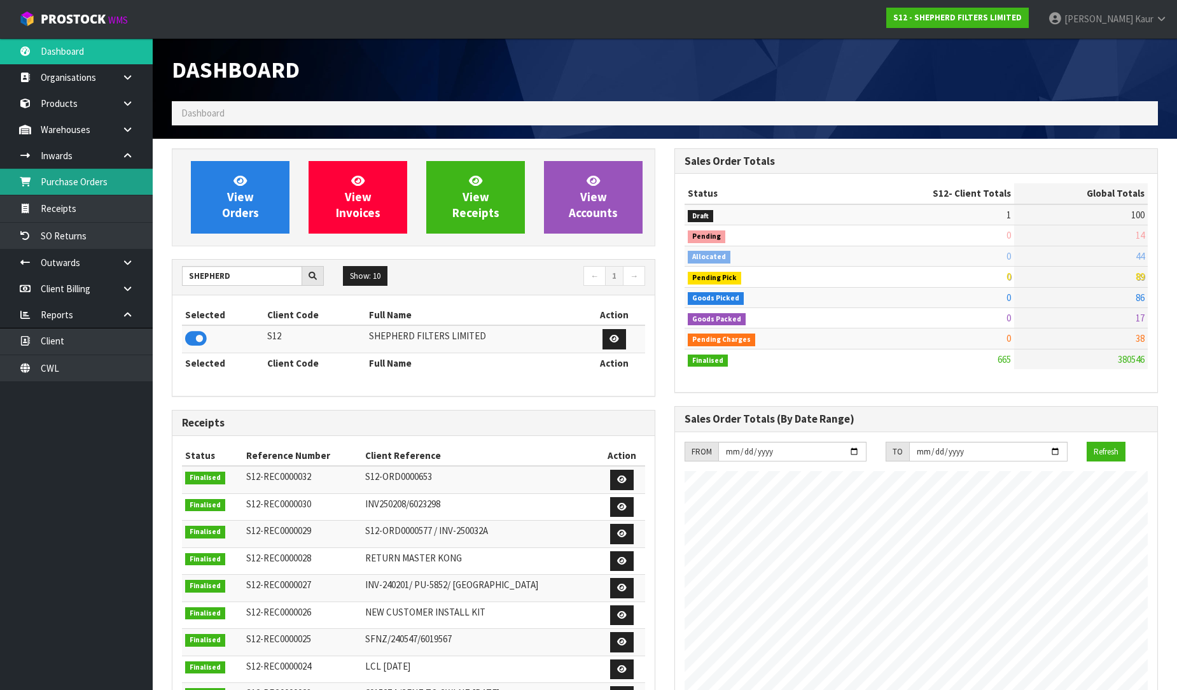
click at [60, 190] on link "Purchase Orders" at bounding box center [76, 182] width 153 height 26
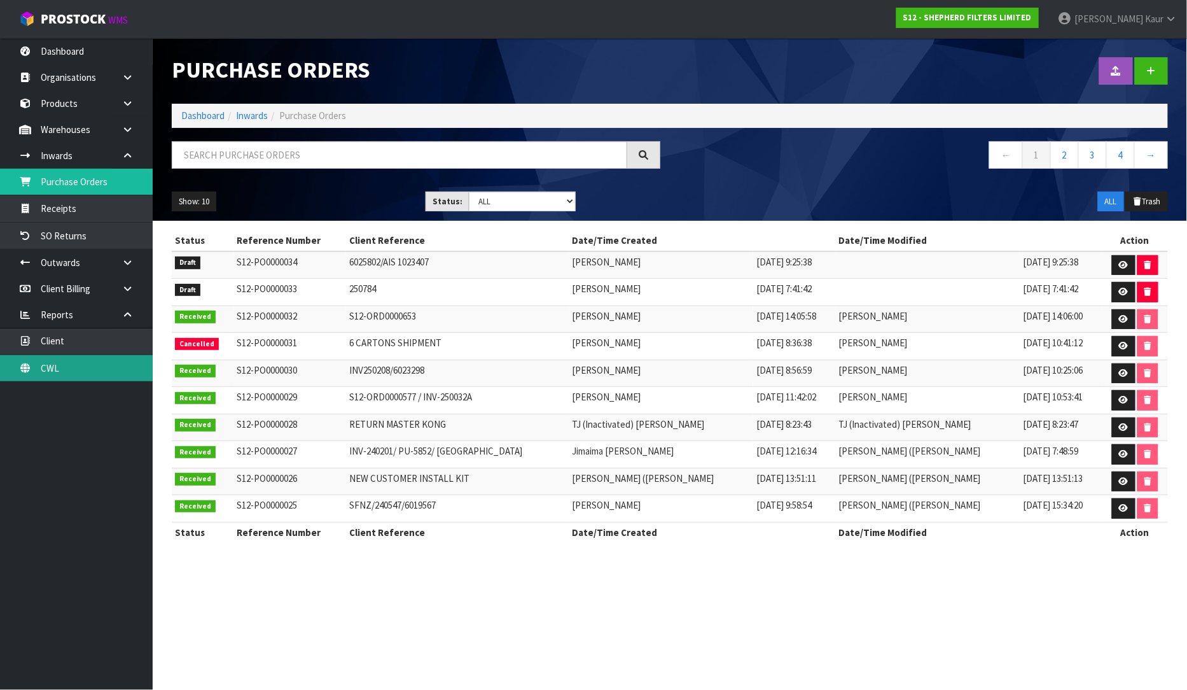
click at [43, 363] on link "CWL" at bounding box center [76, 368] width 153 height 26
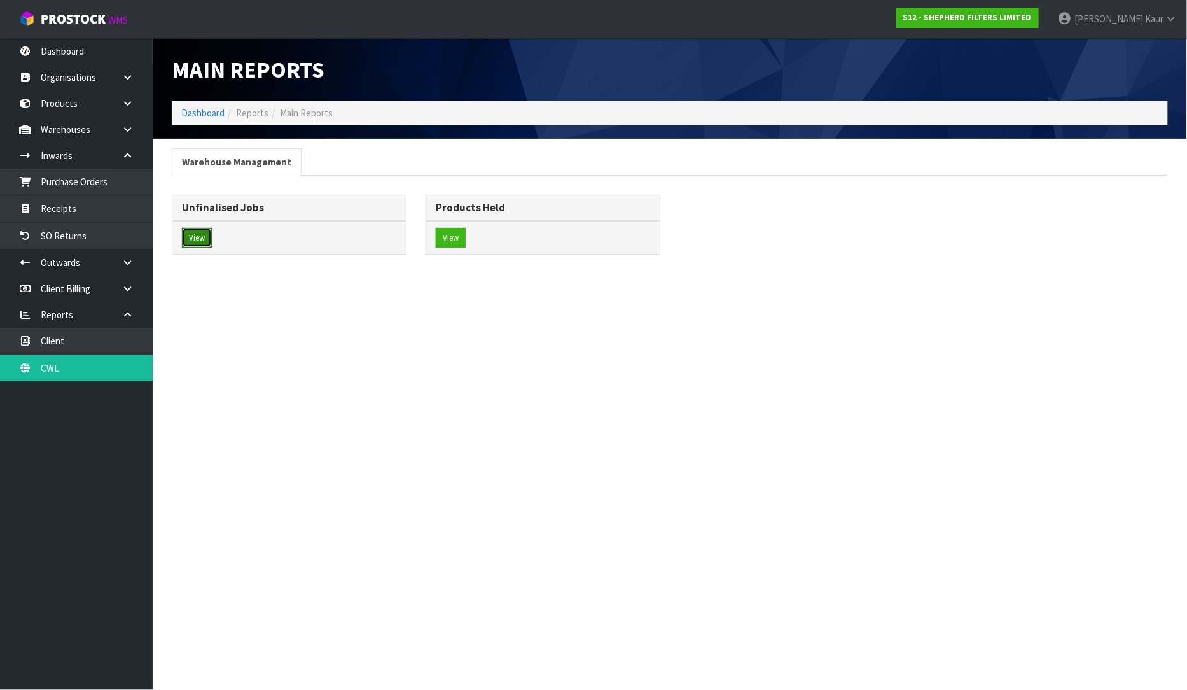
click at [191, 233] on button "View" at bounding box center [197, 238] width 30 height 20
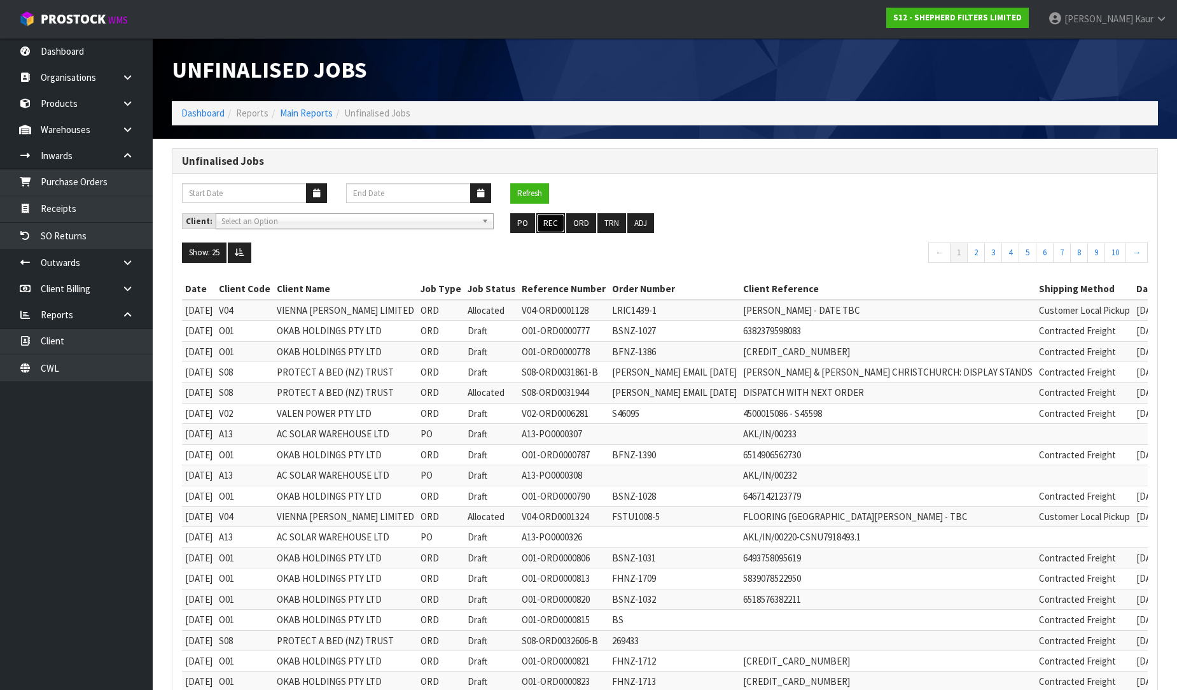
click at [555, 223] on button "REC" at bounding box center [550, 223] width 29 height 20
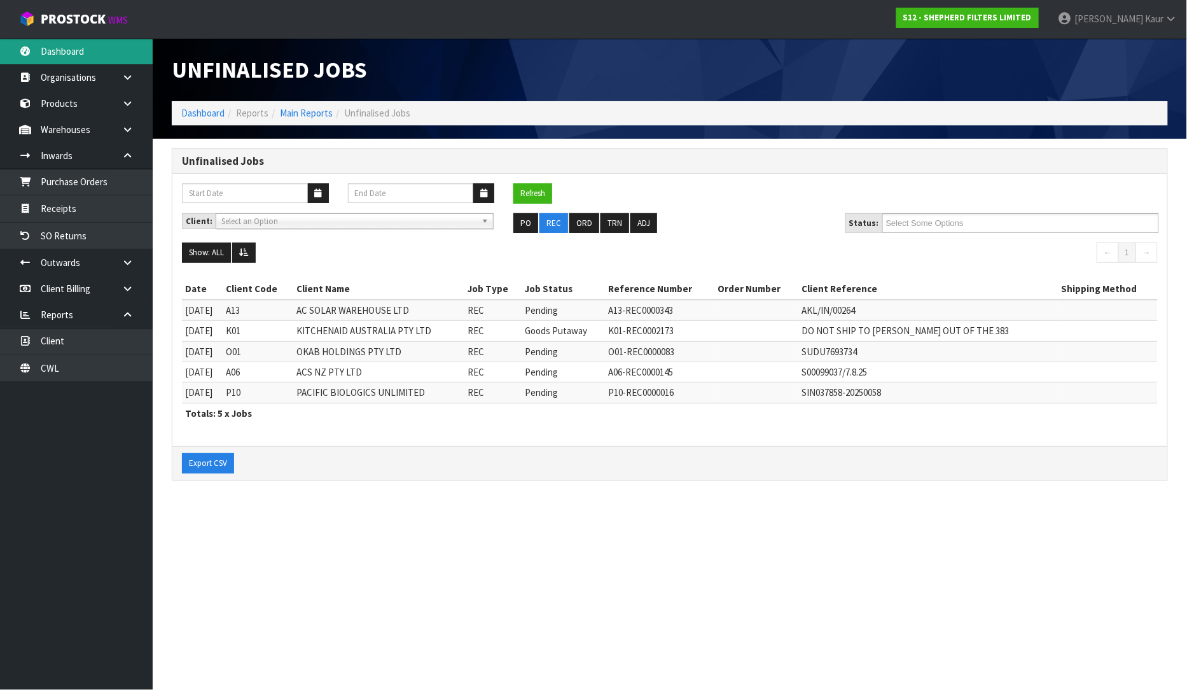
click at [85, 55] on link "Dashboard" at bounding box center [76, 51] width 153 height 26
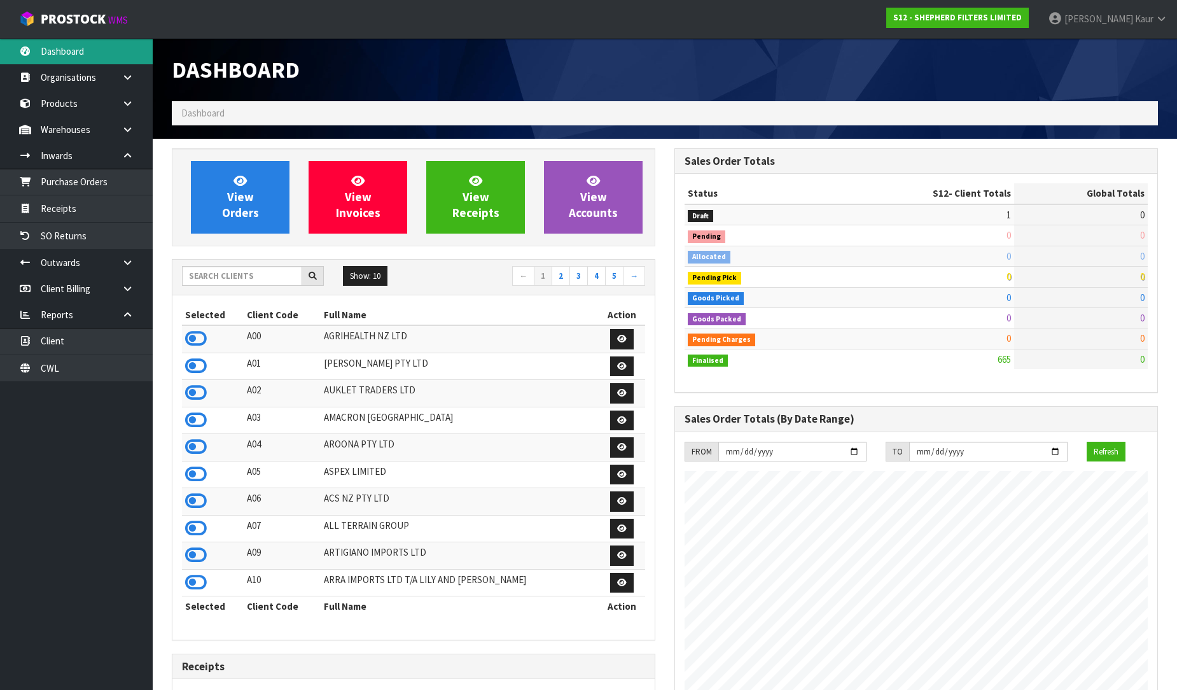
scroll to position [819, 503]
click at [200, 277] on input "text" at bounding box center [242, 276] width 120 height 20
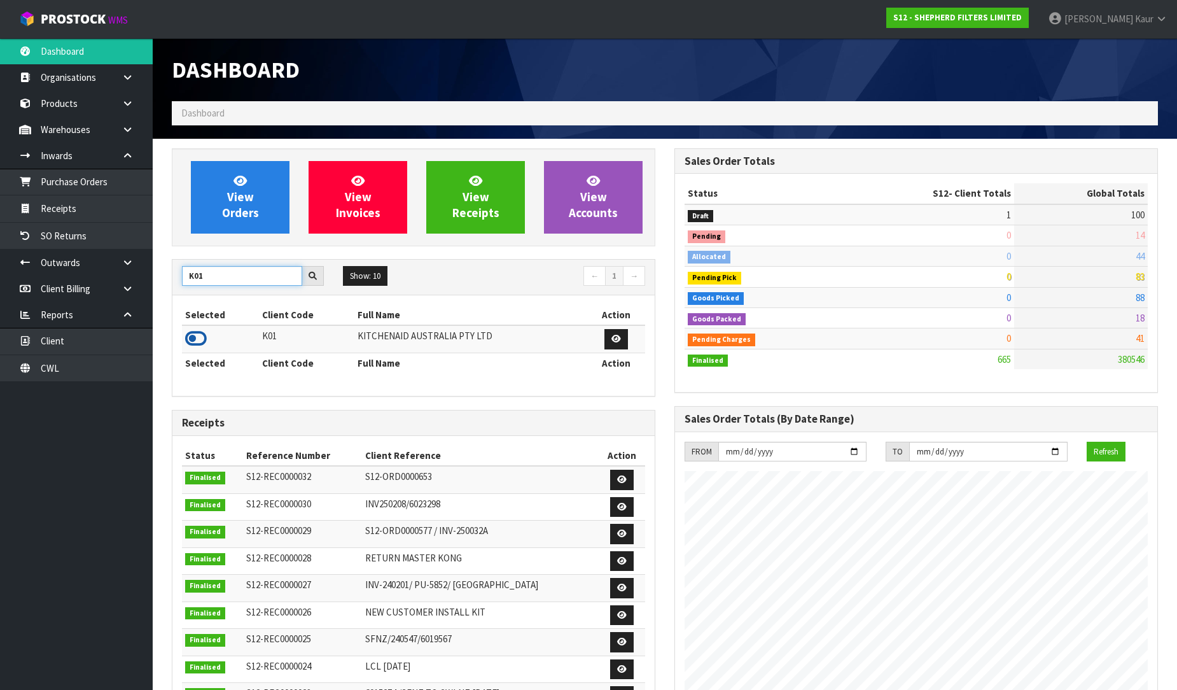
type input "K01"
click at [198, 342] on icon at bounding box center [196, 338] width 22 height 19
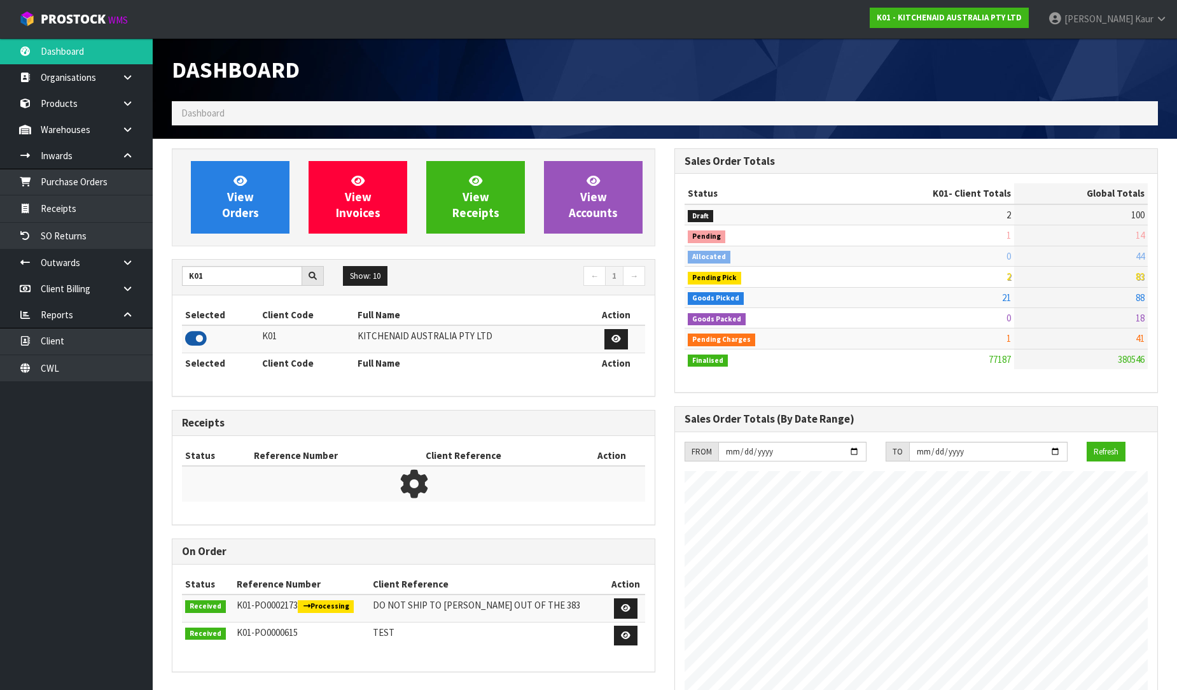
scroll to position [964, 503]
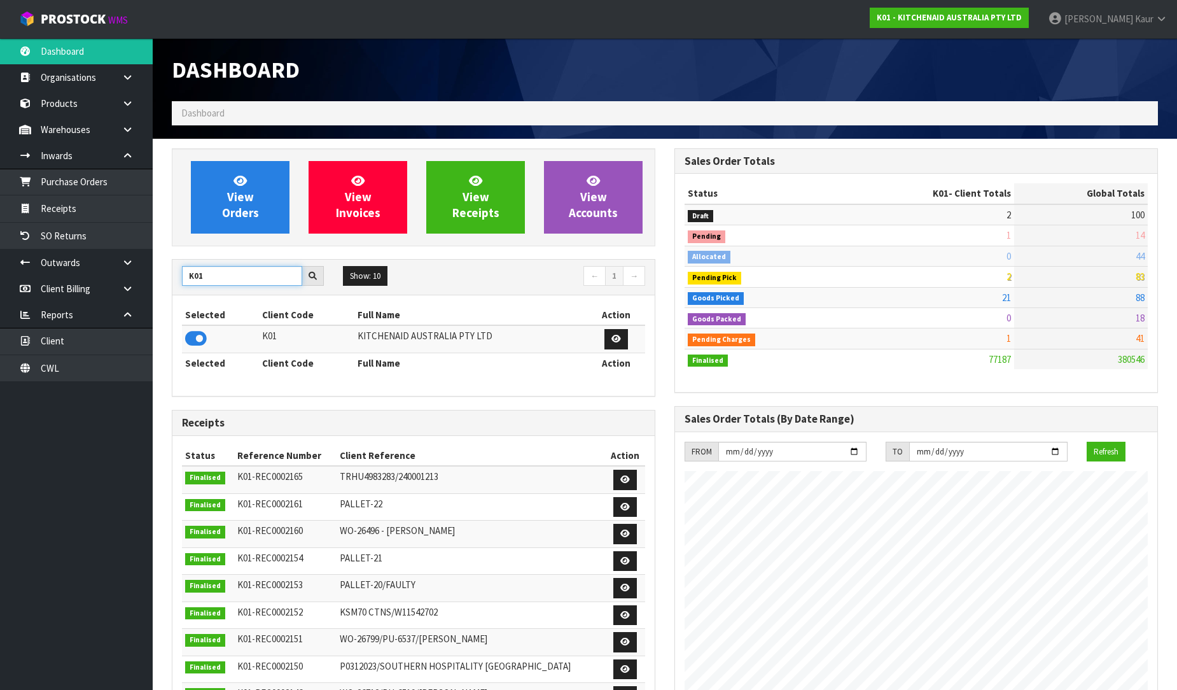
click at [165, 274] on div "View Orders View Invoices View Receipts View Accounts K01 Show: 10 5 10 25 50 ←…" at bounding box center [413, 534] width 503 height 772
type input "C11"
click at [189, 345] on icon at bounding box center [196, 338] width 22 height 19
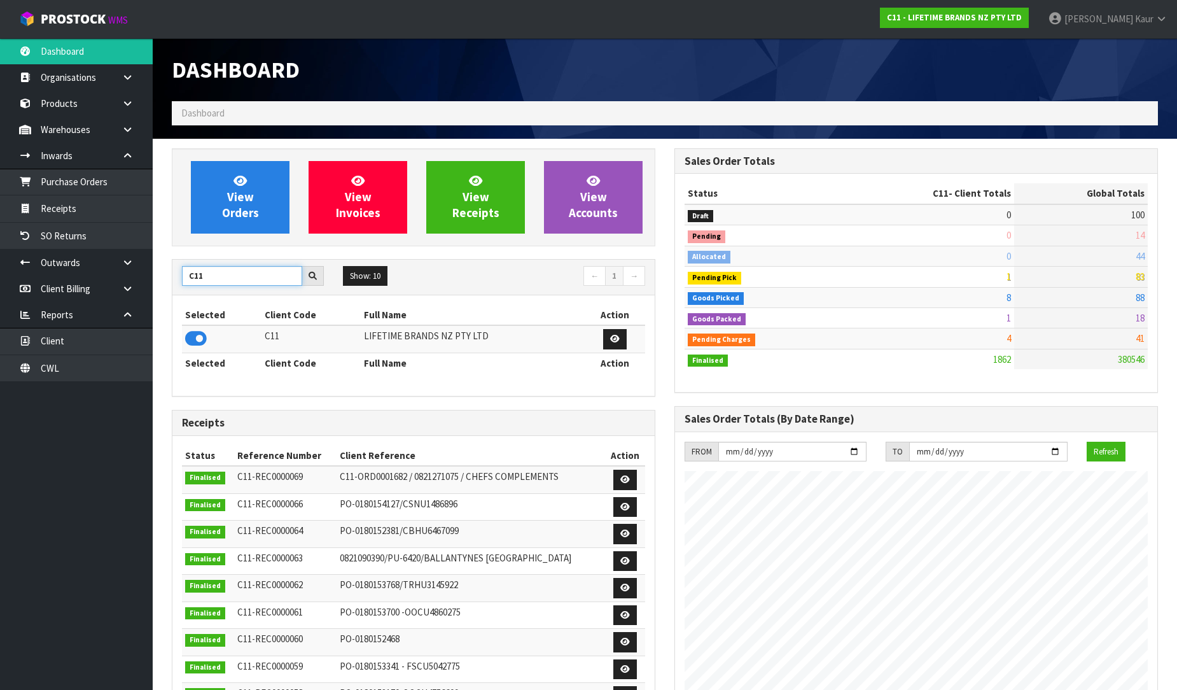
click at [171, 269] on div "View Orders View Invoices View Receipts View Accounts C11 Show: 10 5 10 25 50 ←…" at bounding box center [413, 517] width 503 height 739
type input "PROTECT"
click at [192, 347] on td at bounding box center [223, 338] width 82 height 27
click at [197, 342] on icon at bounding box center [196, 338] width 22 height 19
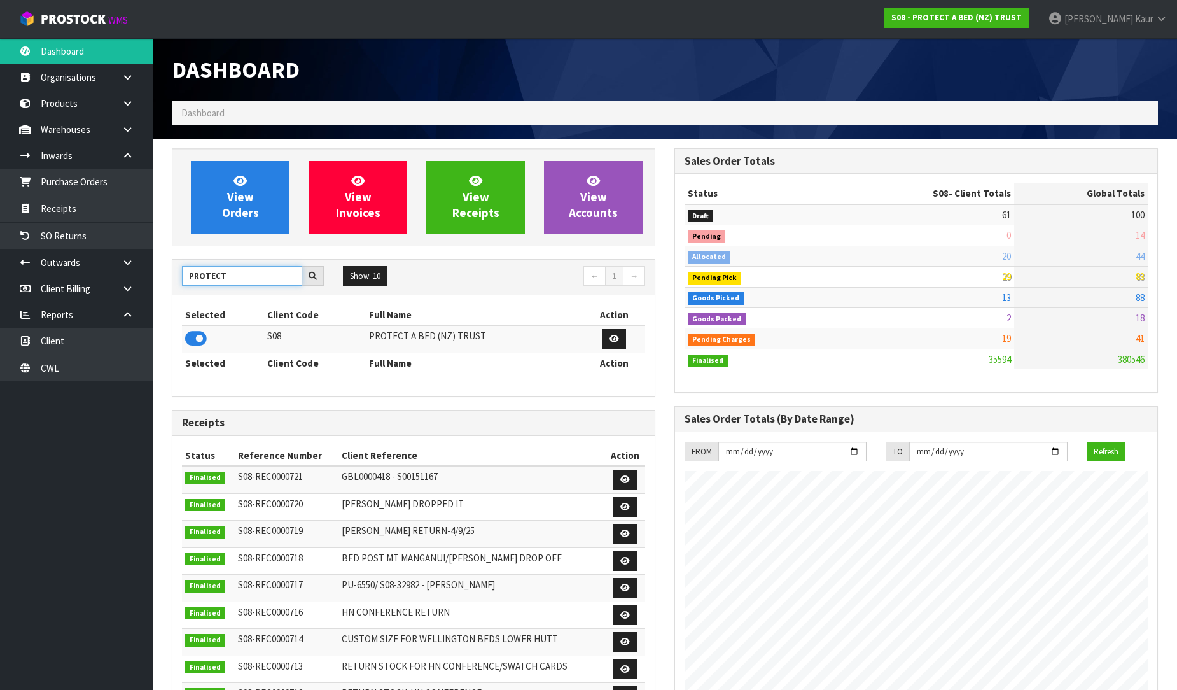
drag, startPoint x: 230, startPoint y: 272, endPoint x: 187, endPoint y: 275, distance: 42.7
click at [187, 275] on input "PROTECT" at bounding box center [242, 276] width 120 height 20
type input "DATS"
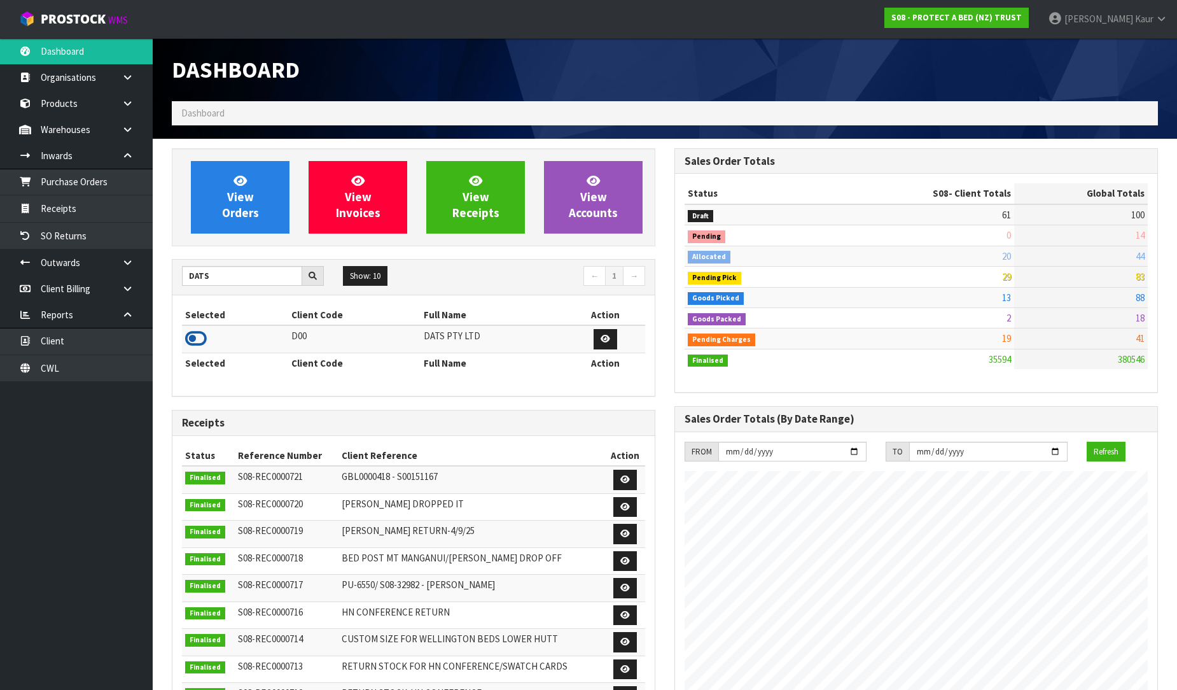
click at [195, 336] on icon at bounding box center [196, 338] width 22 height 19
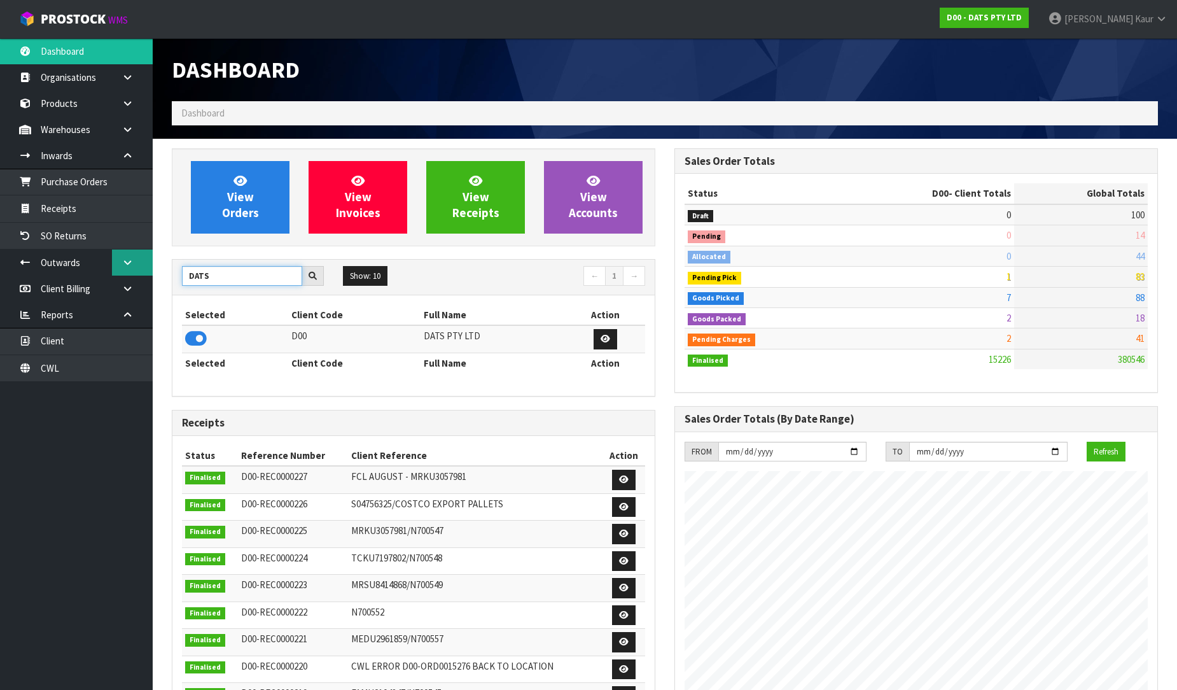
drag, startPoint x: 216, startPoint y: 278, endPoint x: 147, endPoint y: 266, distance: 70.4
click at [147, 266] on body "Toggle navigation ProStock WMS D00 - DATS PTY LTD Prabhneet Kaur Logout Dashboa…" at bounding box center [588, 345] width 1177 height 690
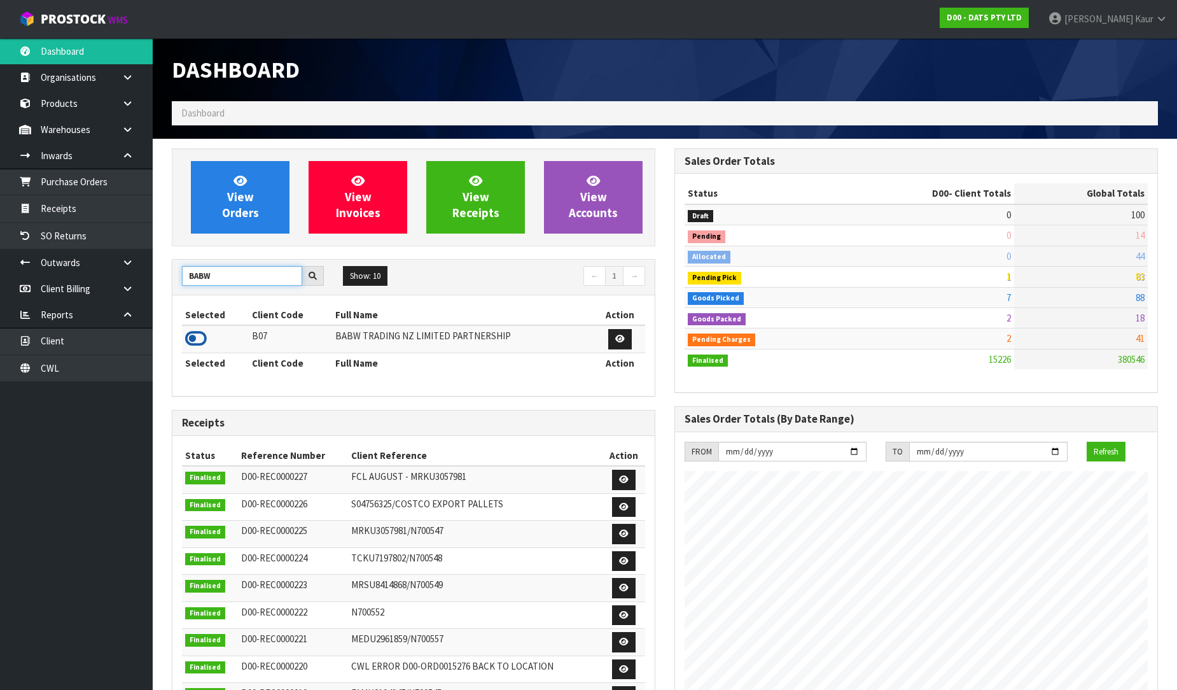
type input "BABW"
click at [188, 339] on icon at bounding box center [196, 338] width 22 height 19
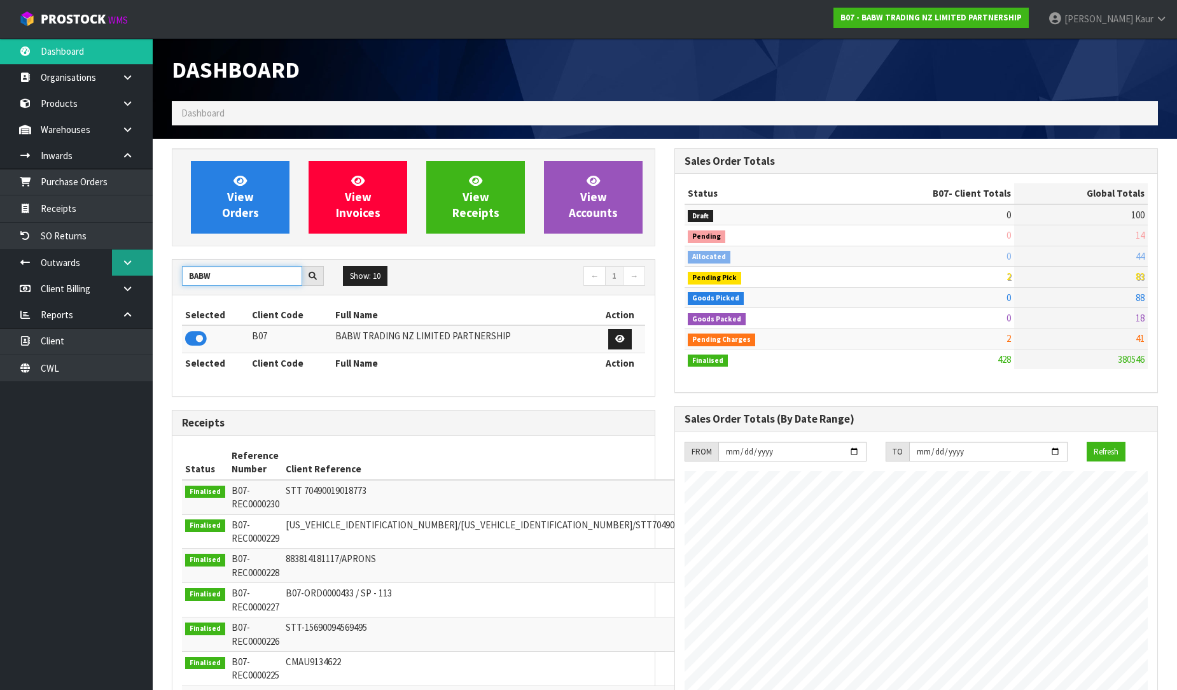
drag, startPoint x: 217, startPoint y: 276, endPoint x: 123, endPoint y: 274, distance: 93.5
click at [123, 274] on body "Toggle navigation ProStock WMS B07 - BABW TRADING NZ LIMITED PARTNERSHIP Prabhn…" at bounding box center [588, 345] width 1177 height 690
type input "NEOGEN"
click at [199, 336] on icon at bounding box center [196, 338] width 22 height 19
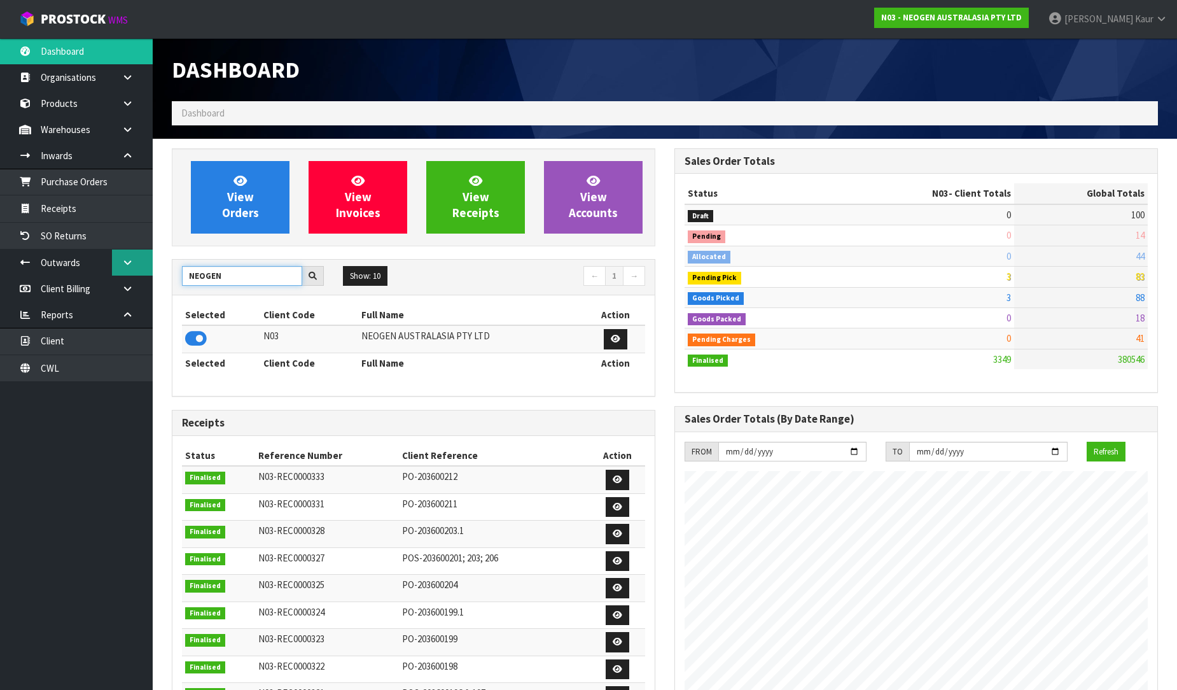
drag, startPoint x: 245, startPoint y: 278, endPoint x: 120, endPoint y: 264, distance: 126.1
click at [120, 264] on body "Toggle navigation ProStock WMS N03 - NEOGEN AUSTRALASIA PTY LTD Prabhneet Kaur …" at bounding box center [588, 345] width 1177 height 690
type input "NERO"
click at [187, 340] on icon at bounding box center [196, 338] width 22 height 19
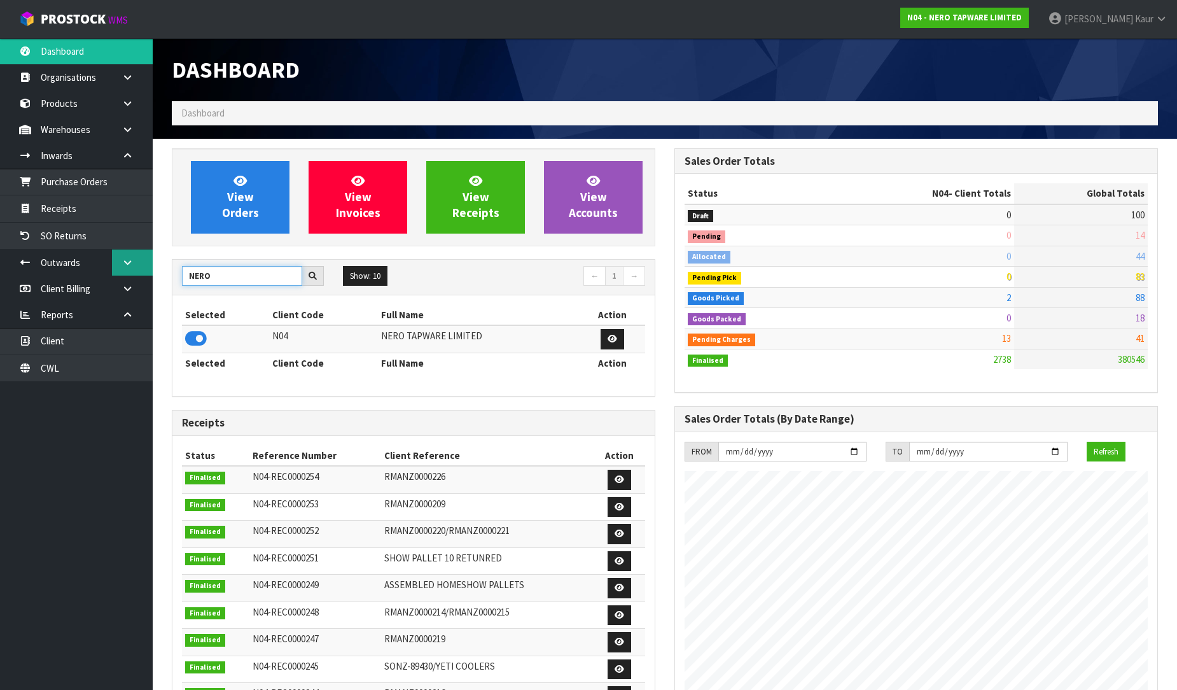
drag, startPoint x: 225, startPoint y: 277, endPoint x: 137, endPoint y: 268, distance: 87.6
click at [137, 268] on body "Toggle navigation ProStock WMS N04 - NERO TAPWARE LIMITED Prabhneet Kaur Logout…" at bounding box center [588, 345] width 1177 height 690
type input "SFA"
click at [186, 335] on icon at bounding box center [196, 338] width 22 height 19
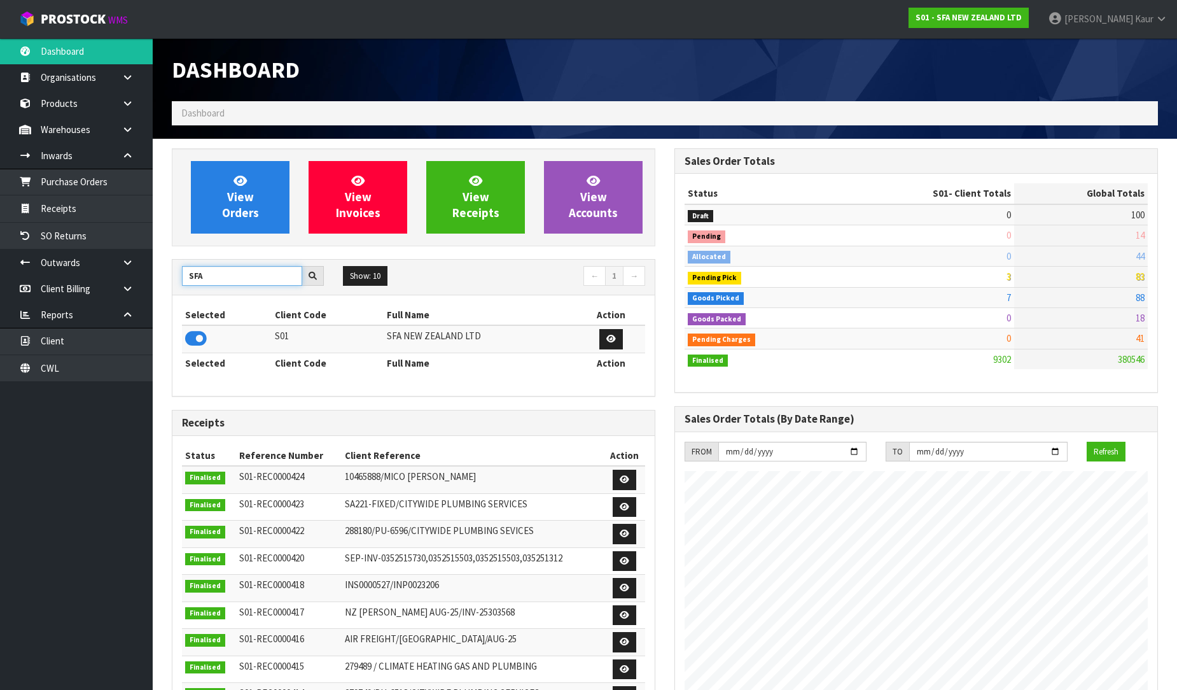
drag, startPoint x: 212, startPoint y: 277, endPoint x: 164, endPoint y: 270, distance: 48.2
click at [164, 270] on div "View Orders View Invoices View Receipts View Accounts SFA Show: 10 5 10 25 50 ←…" at bounding box center [413, 517] width 503 height 739
type input "VALEN"
click at [199, 344] on icon at bounding box center [196, 338] width 22 height 19
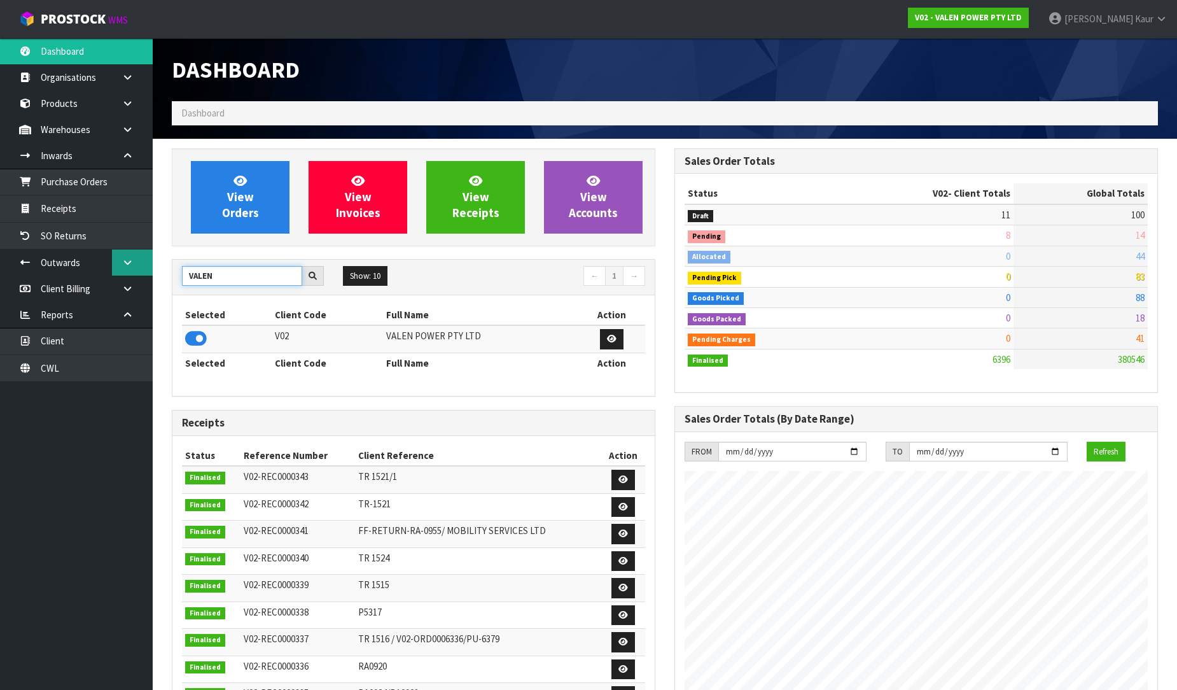
drag, startPoint x: 231, startPoint y: 275, endPoint x: 130, endPoint y: 274, distance: 100.5
click at [130, 274] on body "Toggle navigation ProStock WMS V02 - VALEN POWER PTY LTD Prabhneet Kaur Logout …" at bounding box center [588, 345] width 1177 height 690
type input "VET"
click at [193, 340] on icon at bounding box center [196, 338] width 22 height 19
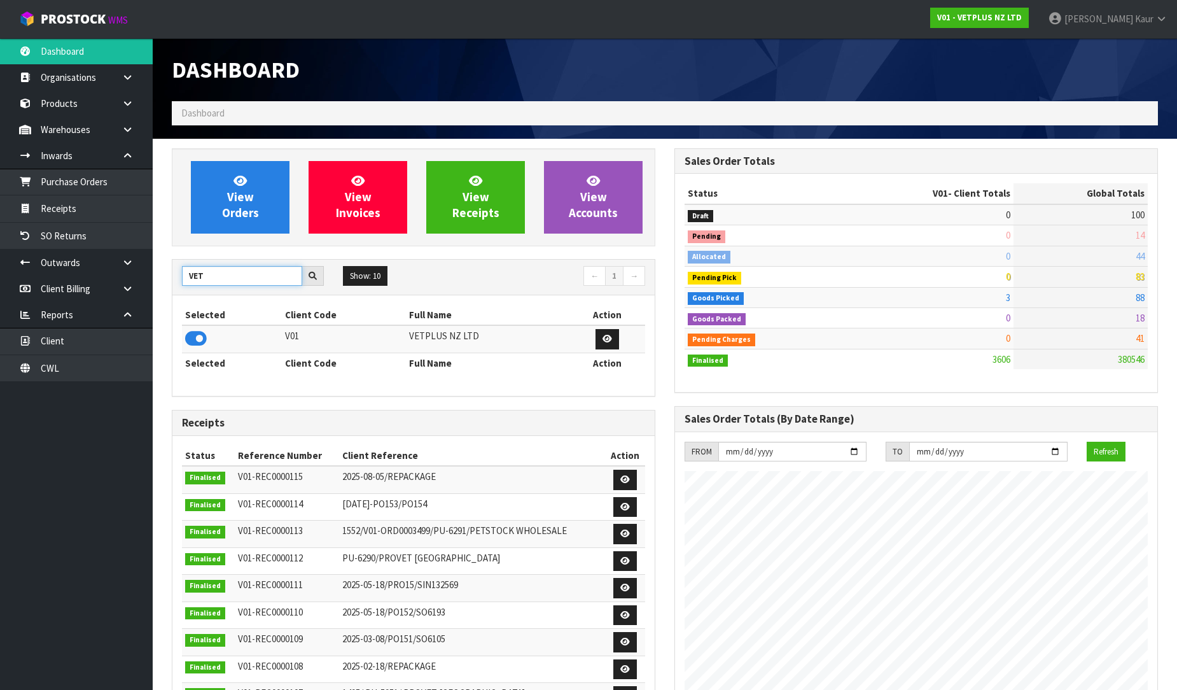
drag, startPoint x: 224, startPoint y: 277, endPoint x: 163, endPoint y: 269, distance: 61.6
click at [163, 269] on div "View Orders View Invoices View Receipts View Accounts VET Show: 10 5 10 25 50 ←…" at bounding box center [413, 517] width 503 height 739
type input "ACS"
click at [199, 342] on icon at bounding box center [196, 338] width 22 height 19
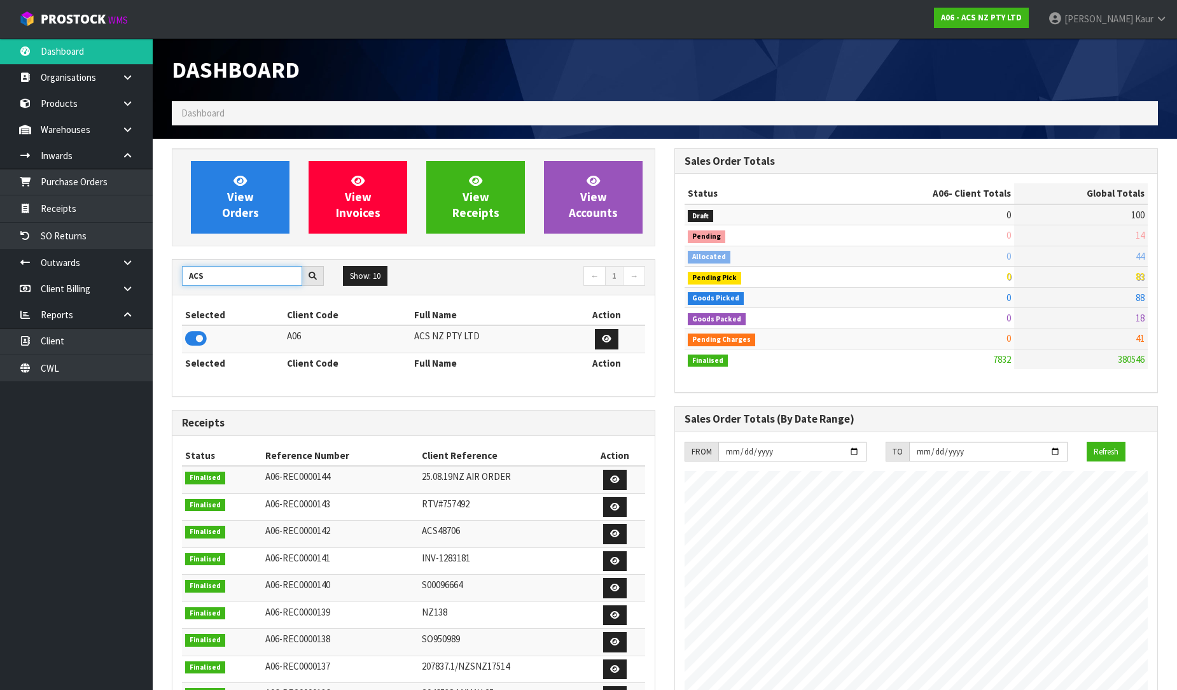
drag, startPoint x: 208, startPoint y: 282, endPoint x: 182, endPoint y: 284, distance: 26.1
click at [182, 284] on input "ACS" at bounding box center [242, 276] width 120 height 20
type input "GPS"
click at [200, 336] on icon at bounding box center [196, 338] width 22 height 19
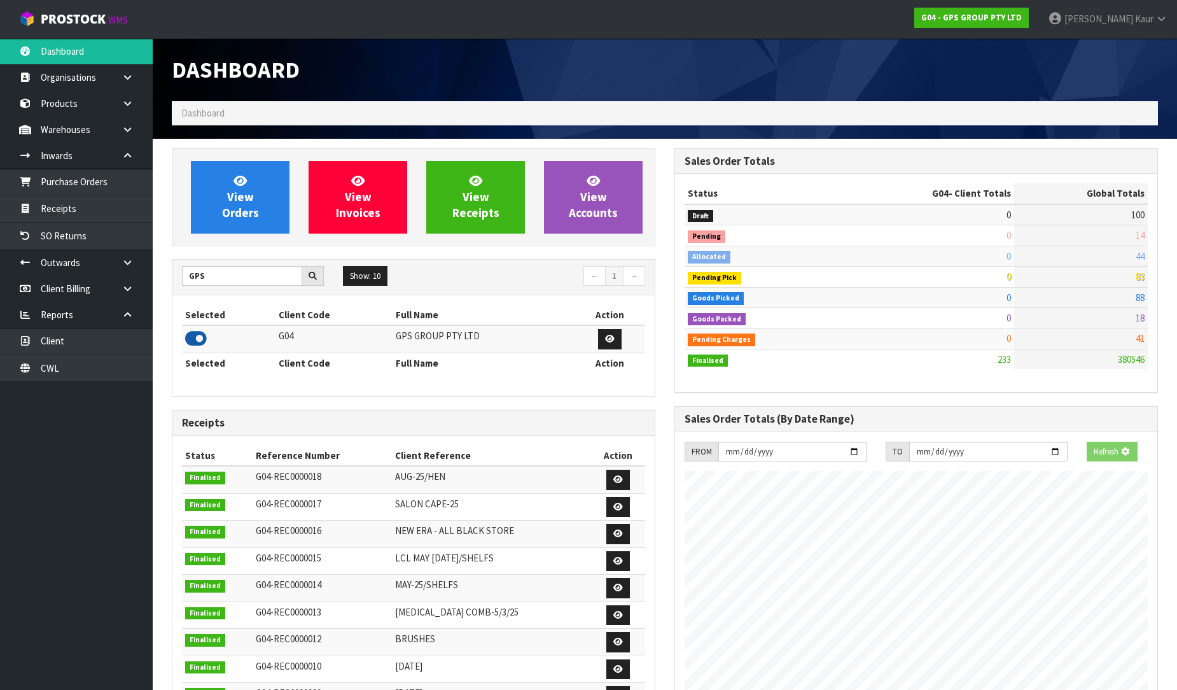
scroll to position [799, 503]
drag, startPoint x: 218, startPoint y: 275, endPoint x: 126, endPoint y: 265, distance: 92.9
click at [126, 265] on body "Toggle navigation ProStock WMS G04 - GPS GROUP PTY LTD Prabhneet Kaur Logout Da…" at bounding box center [588, 345] width 1177 height 690
type input "Y01"
click at [191, 335] on icon at bounding box center [196, 338] width 22 height 19
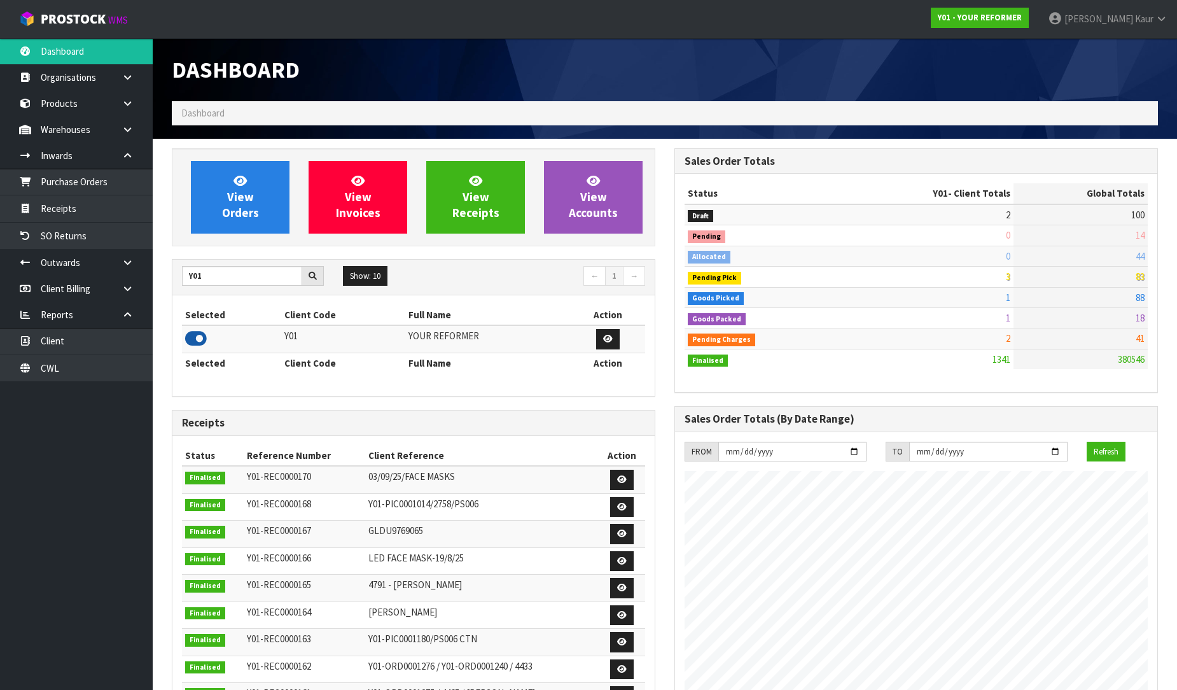
scroll to position [964, 503]
drag, startPoint x: 232, startPoint y: 277, endPoint x: 151, endPoint y: 281, distance: 80.3
click at [151, 281] on body "Toggle navigation ProStock WMS Y01 - YOUR REFORMER Prabhneet Kaur Logout Dashbo…" at bounding box center [588, 345] width 1177 height 690
type input "TUFF"
click at [200, 342] on icon at bounding box center [196, 338] width 22 height 19
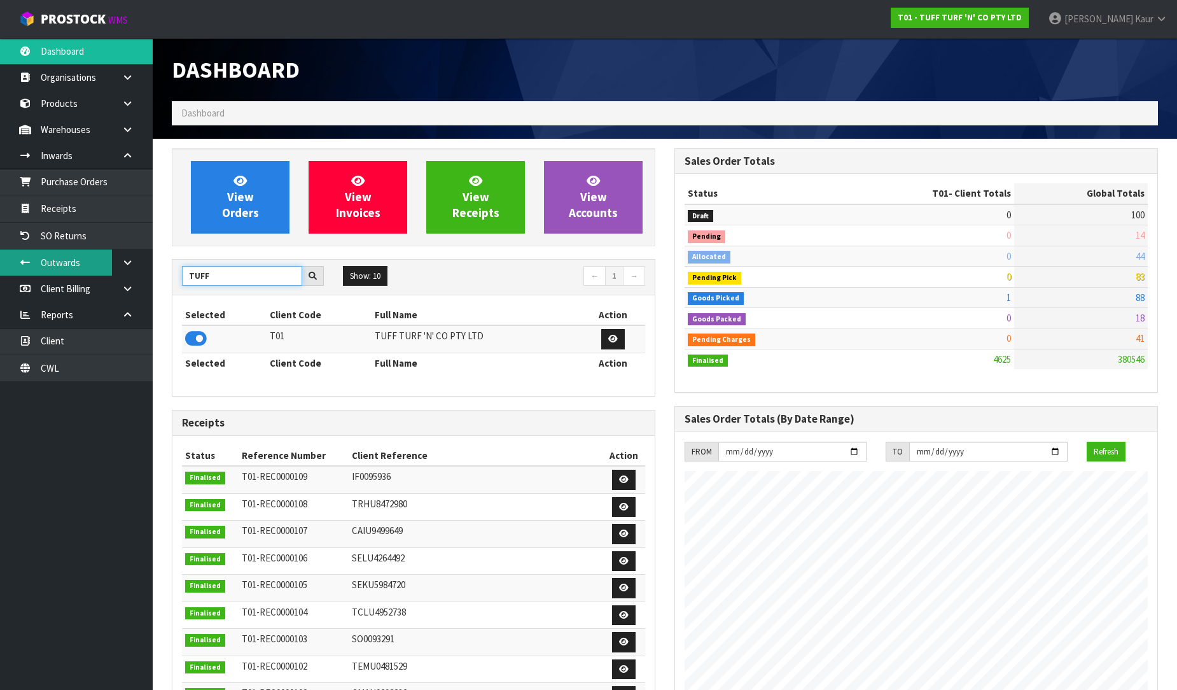
drag, startPoint x: 192, startPoint y: 268, endPoint x: 109, endPoint y: 256, distance: 83.1
click at [109, 256] on body "Toggle navigation ProStock WMS T01 - TUFF TURF 'N' CO PTY LTD Prabhneet Kaur Lo…" at bounding box center [588, 345] width 1177 height 690
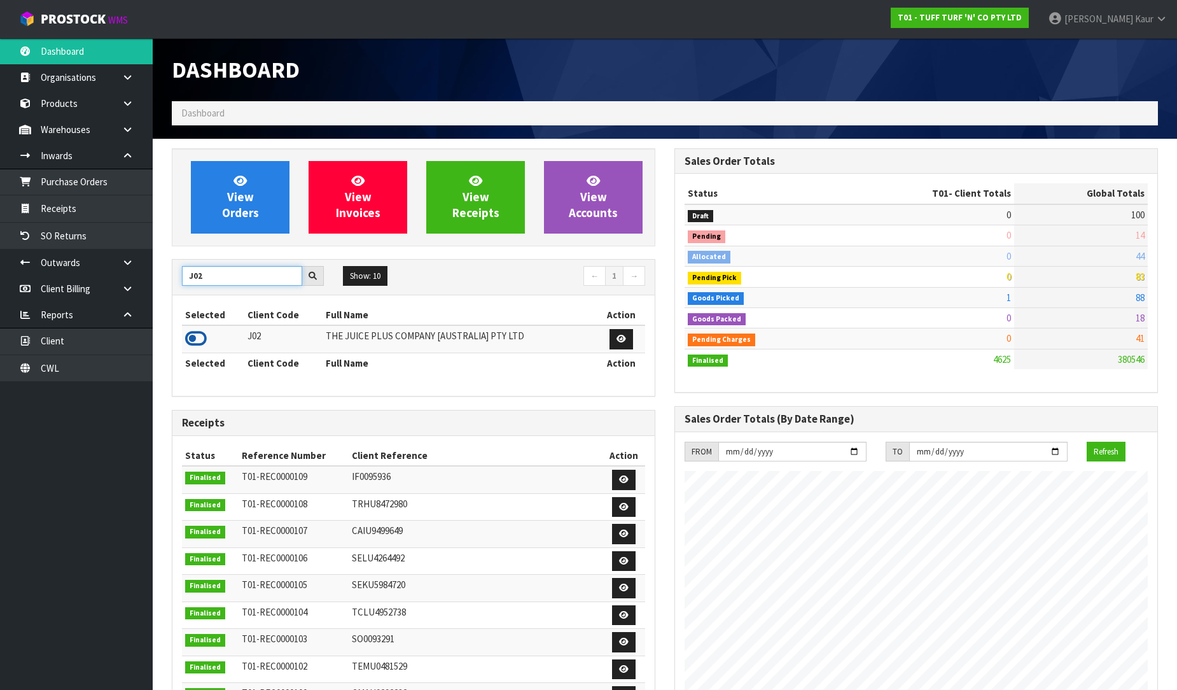
type input "J02"
click at [200, 331] on icon at bounding box center [196, 338] width 22 height 19
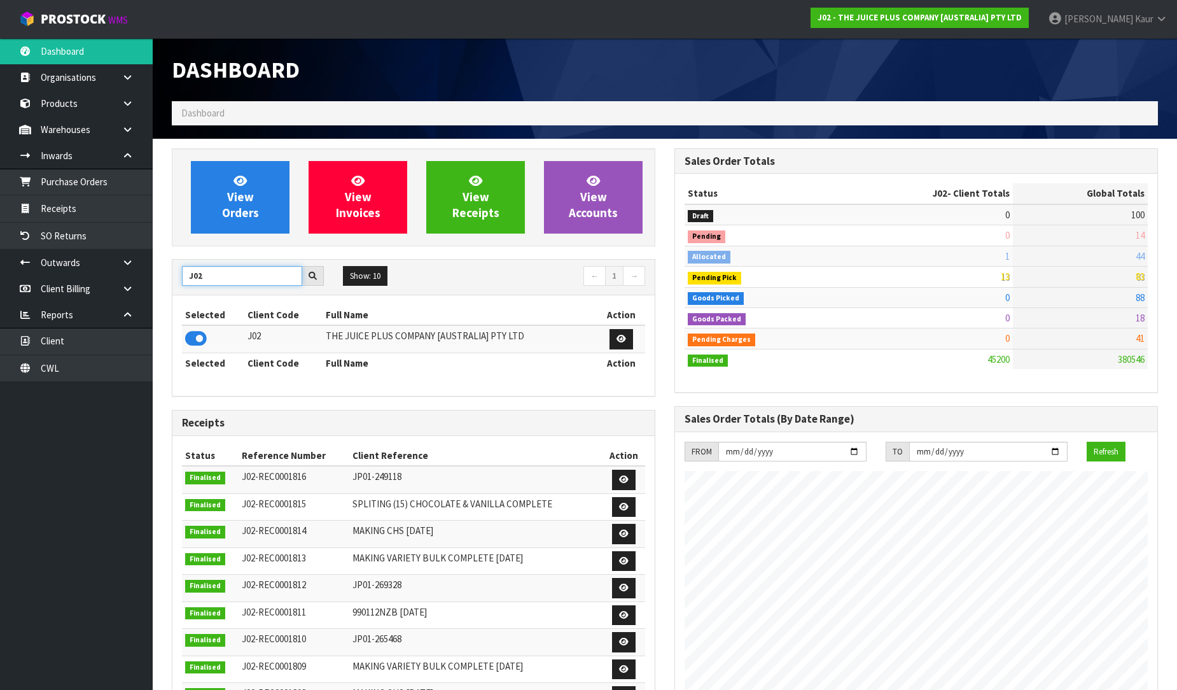
drag, startPoint x: 205, startPoint y: 263, endPoint x: 186, endPoint y: 267, distance: 18.8
click at [186, 267] on input "J02" at bounding box center [242, 276] width 120 height 20
type input "DEMDEN"
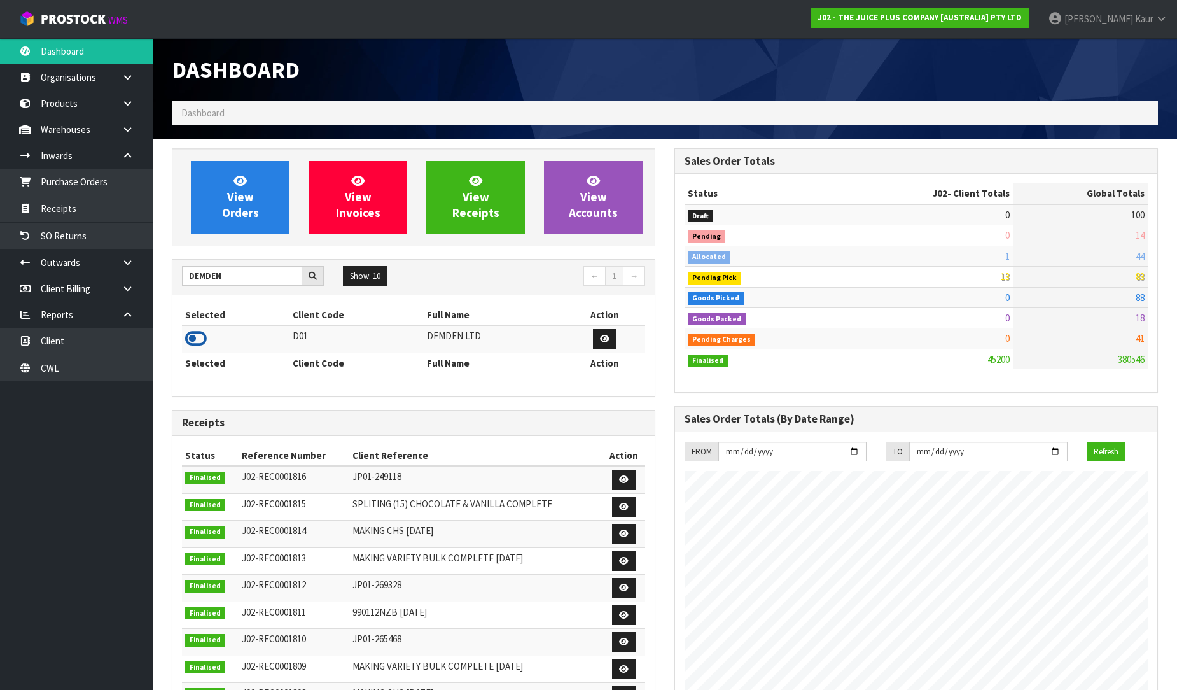
click at [199, 340] on icon at bounding box center [196, 338] width 22 height 19
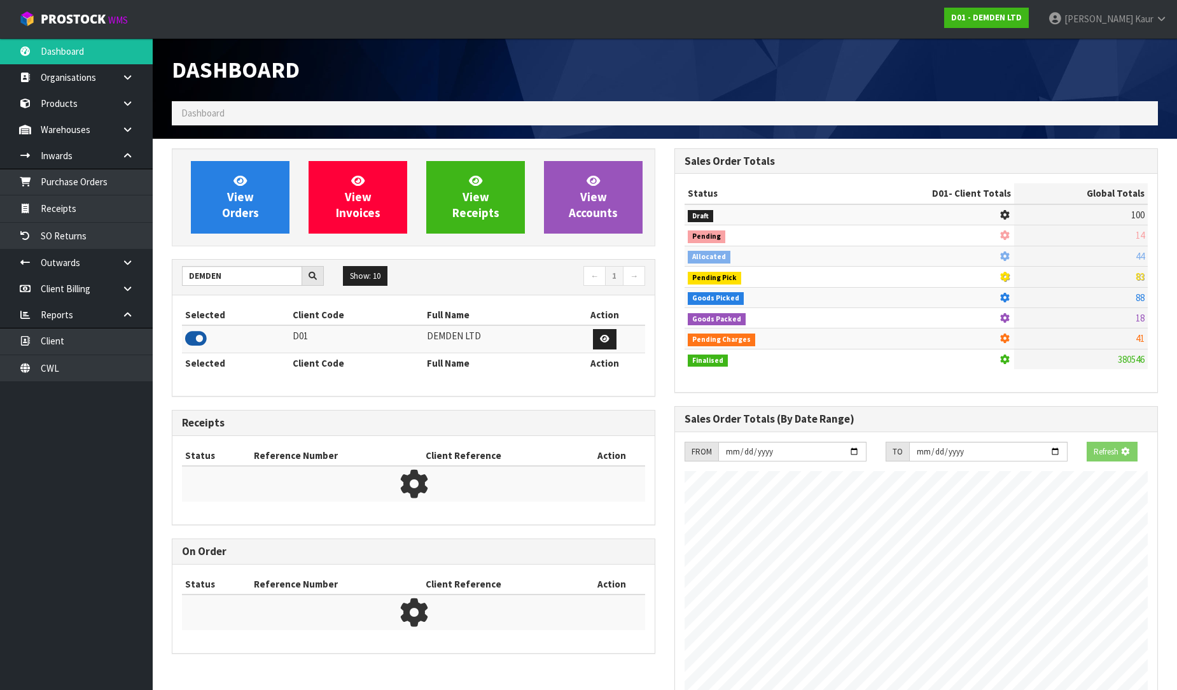
scroll to position [861, 503]
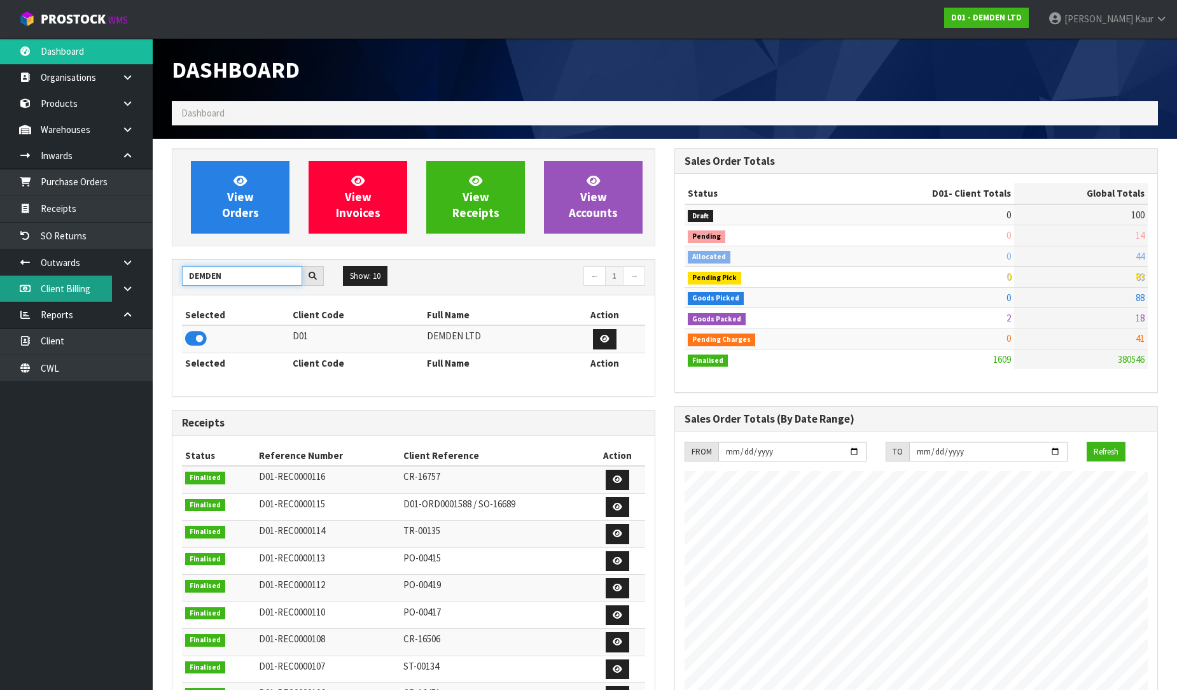
drag, startPoint x: 239, startPoint y: 272, endPoint x: 105, endPoint y: 277, distance: 134.3
click at [105, 277] on body "Toggle navigation ProStock WMS D01 - DEMDEN LTD Prabhneet Kaur Logout Dashboard…" at bounding box center [588, 345] width 1177 height 690
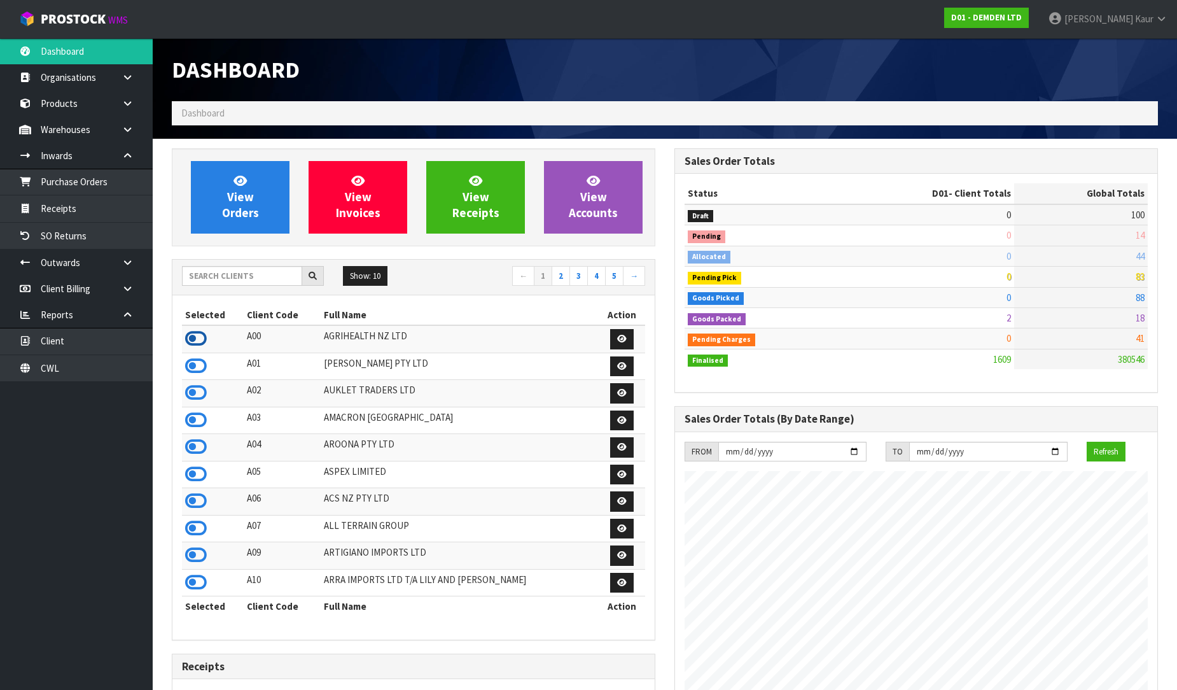
click at [206, 344] on icon at bounding box center [196, 338] width 22 height 19
click at [191, 370] on icon at bounding box center [196, 365] width 22 height 19
click at [221, 277] on input "text" at bounding box center [242, 276] width 120 height 20
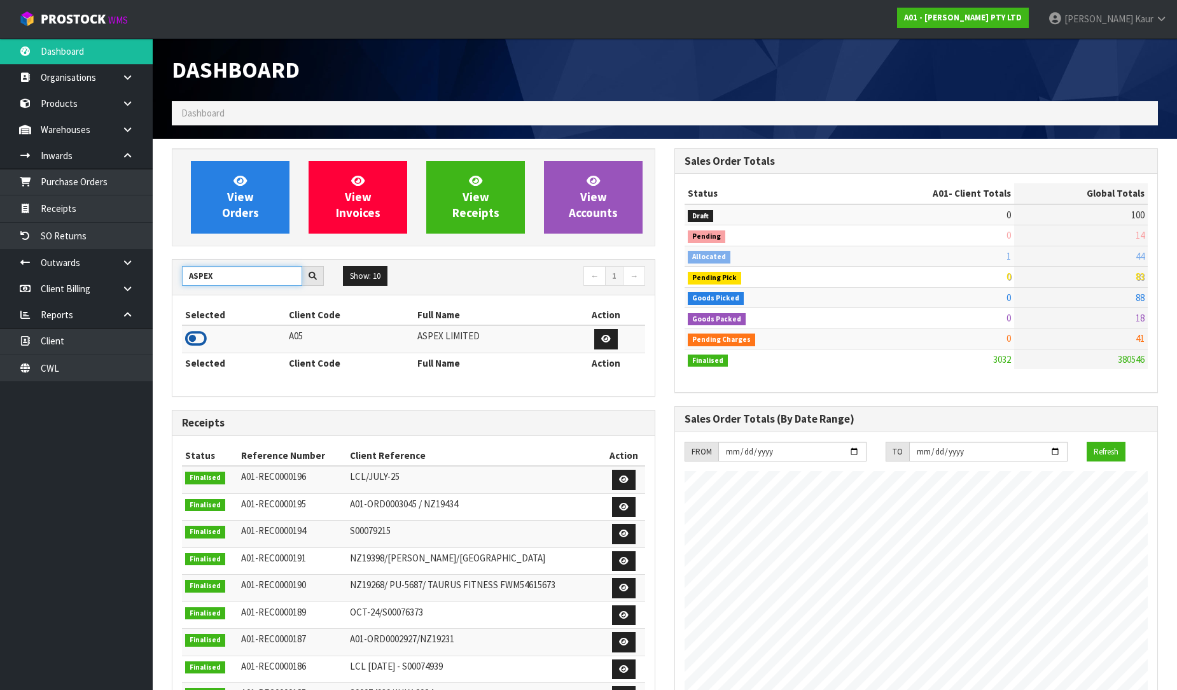
type input "ASPEX"
click at [188, 336] on icon at bounding box center [196, 338] width 22 height 19
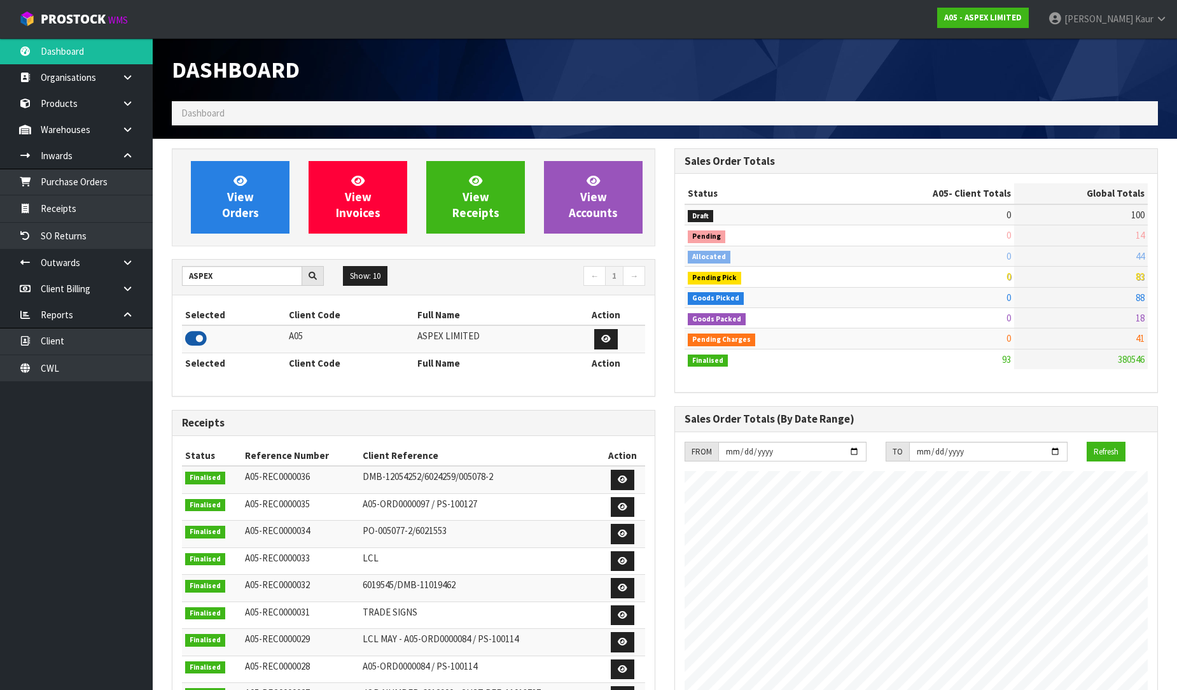
scroll to position [778, 503]
drag, startPoint x: 242, startPoint y: 276, endPoint x: 149, endPoint y: 261, distance: 94.7
click at [149, 261] on body "Toggle navigation ProStock WMS A05 - ASPEX LIMITED Prabhneet Kaur Logout Dashbo…" at bounding box center [588, 345] width 1177 height 690
type input "OKAB"
click at [194, 342] on icon at bounding box center [196, 338] width 22 height 19
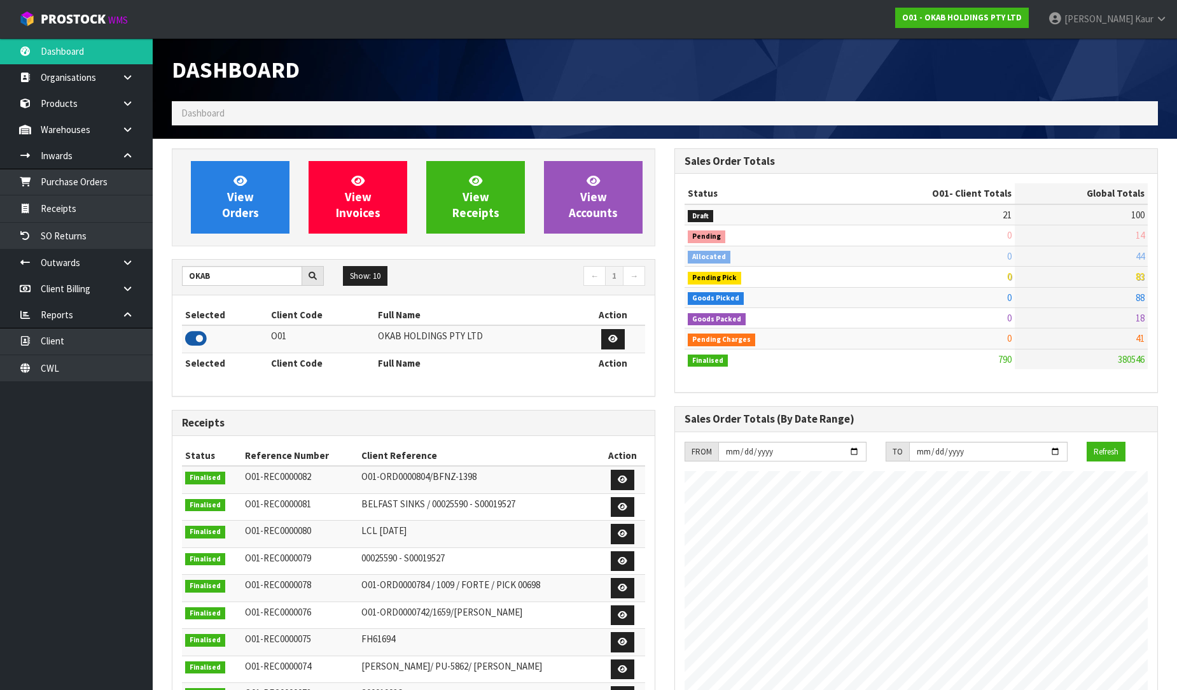
scroll to position [799, 503]
drag, startPoint x: 230, startPoint y: 276, endPoint x: 151, endPoint y: 267, distance: 80.0
click at [151, 267] on body "Toggle navigation ProStock WMS O01 - OKAB HOLDINGS PTY LTD Prabhneet Kaur Logou…" at bounding box center [588, 345] width 1177 height 690
type input "IMAGING"
click at [195, 338] on icon at bounding box center [196, 338] width 22 height 19
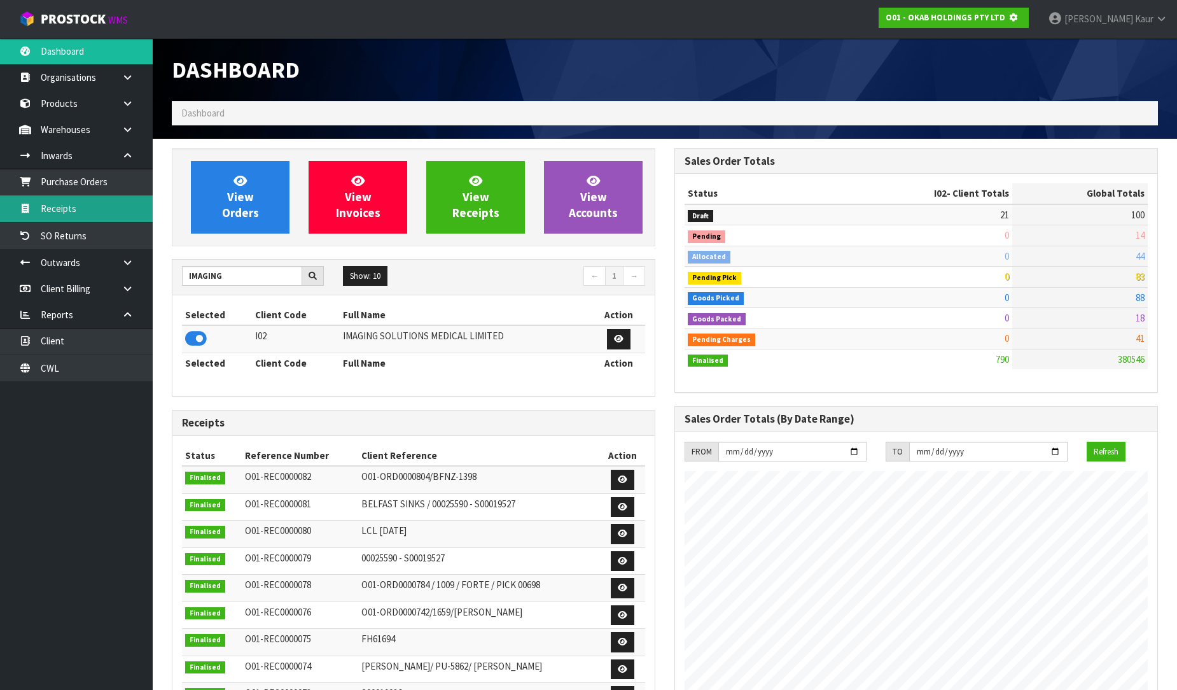
scroll to position [793, 503]
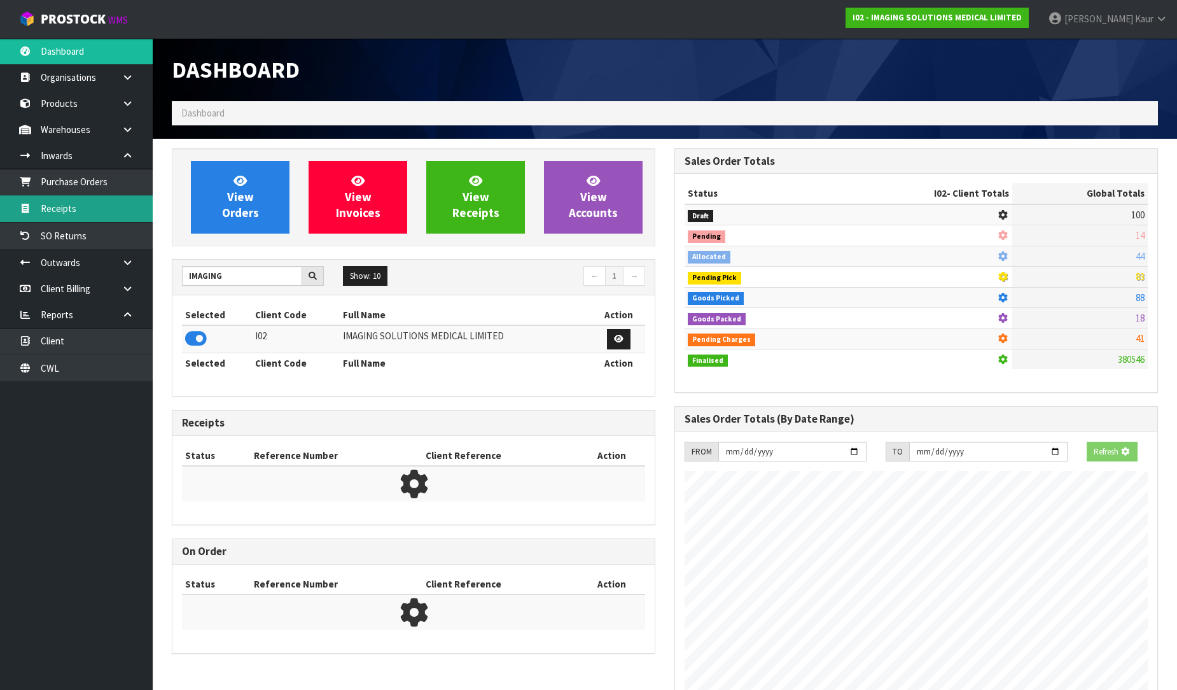
click at [120, 197] on link "Receipts" at bounding box center [76, 208] width 153 height 26
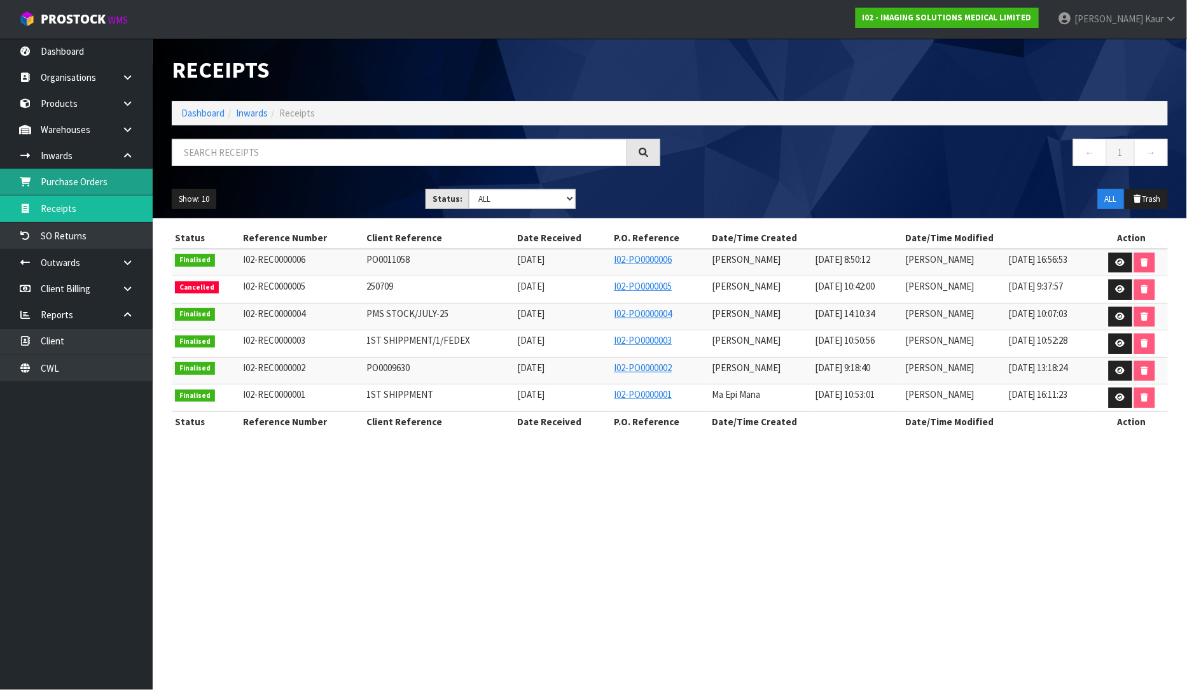
click at [109, 186] on link "Purchase Orders" at bounding box center [76, 182] width 153 height 26
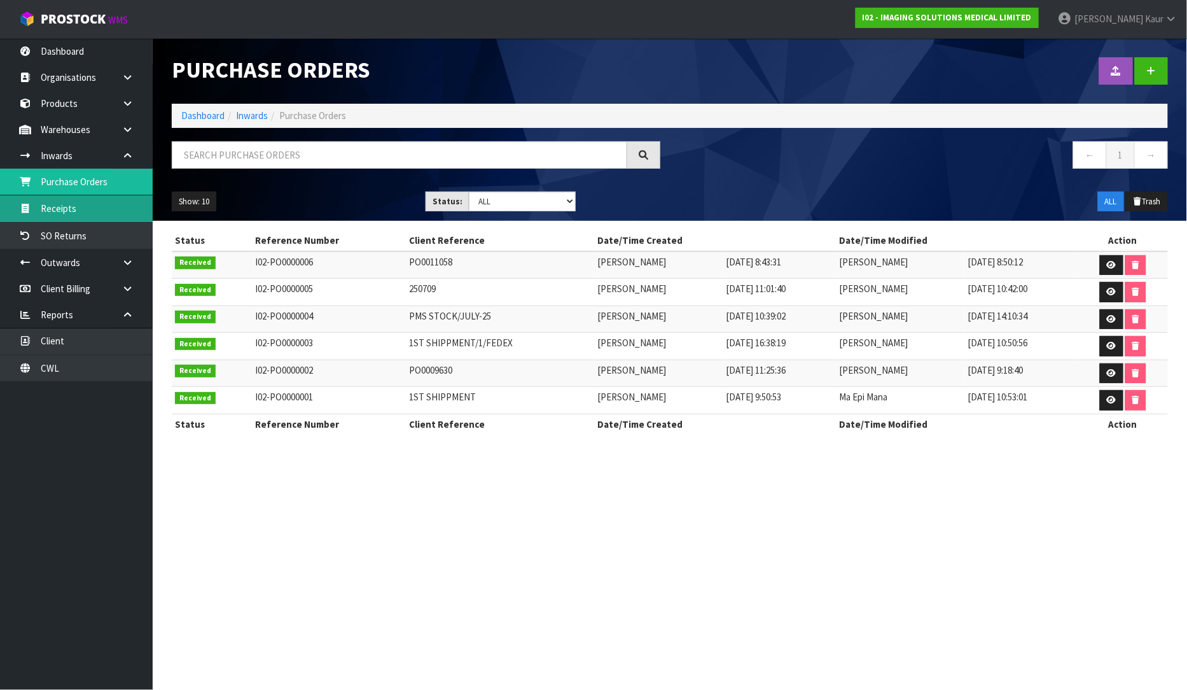
click at [93, 213] on link "Receipts" at bounding box center [76, 208] width 153 height 26
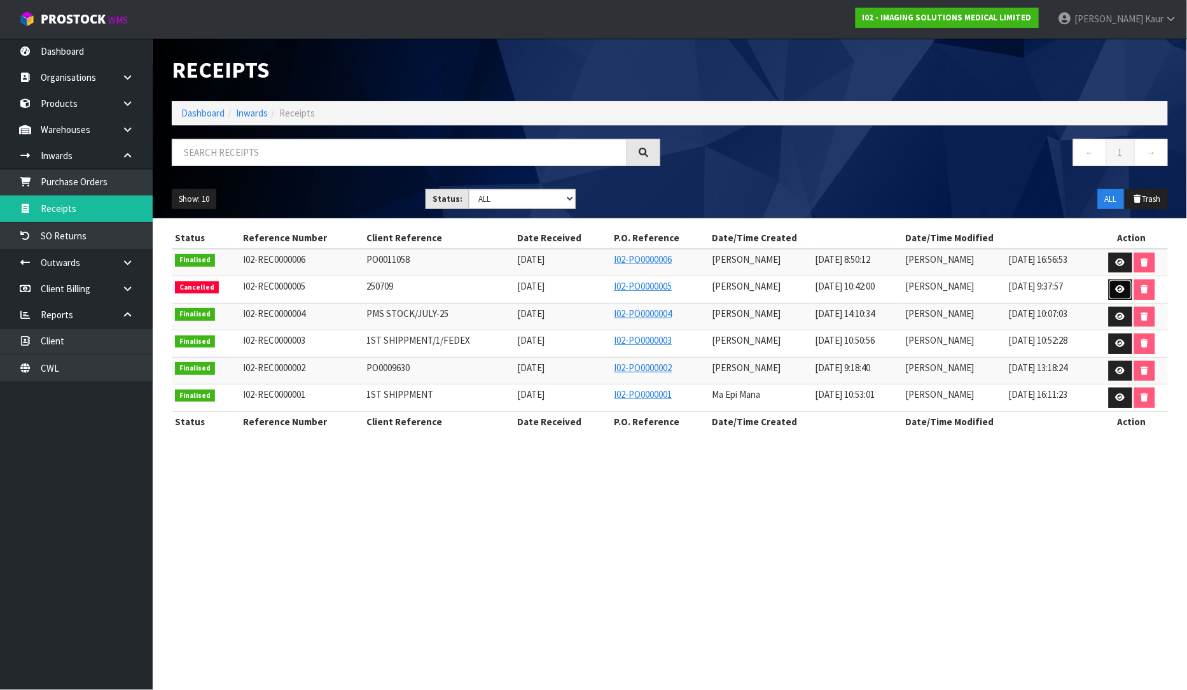
click at [1124, 287] on icon at bounding box center [1121, 289] width 10 height 8
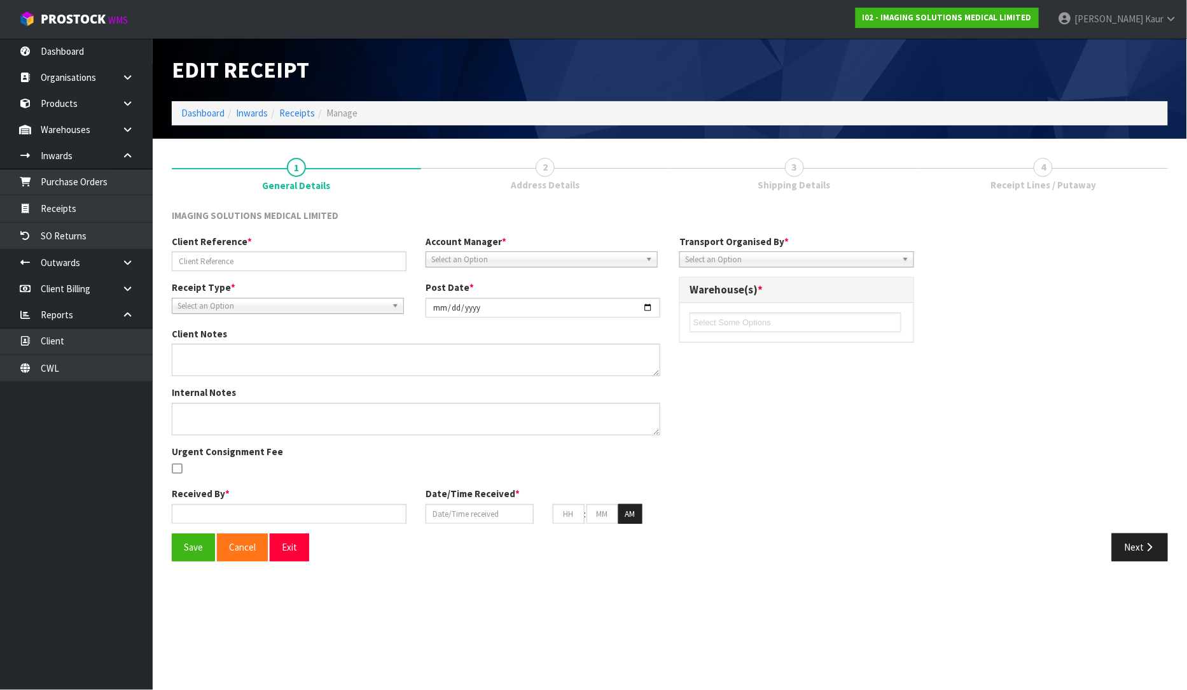
type input "250709"
type input "[DATE]"
type textarea "ALL NEW CODES I HAVE LOADED THE CUBICS CLIENT PROVIDED PLEASE PICK 20 CODES TO …"
type input "[PERSON_NAME]"
type input "[DATE]"
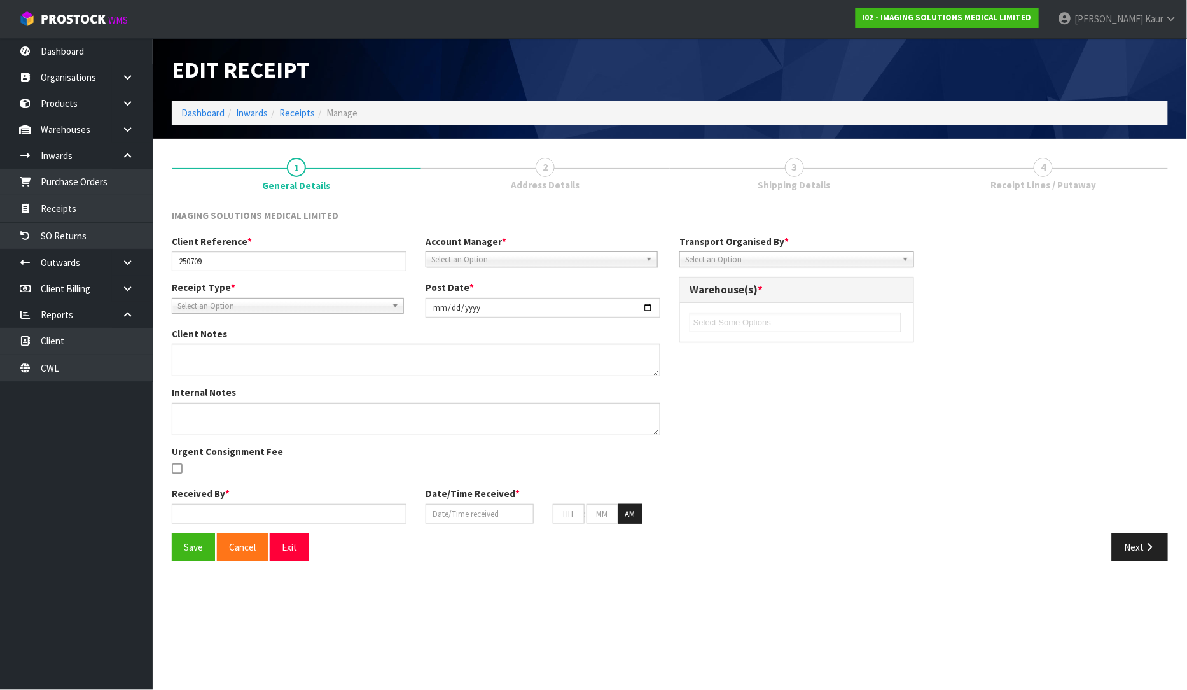
type input "10"
type input "41"
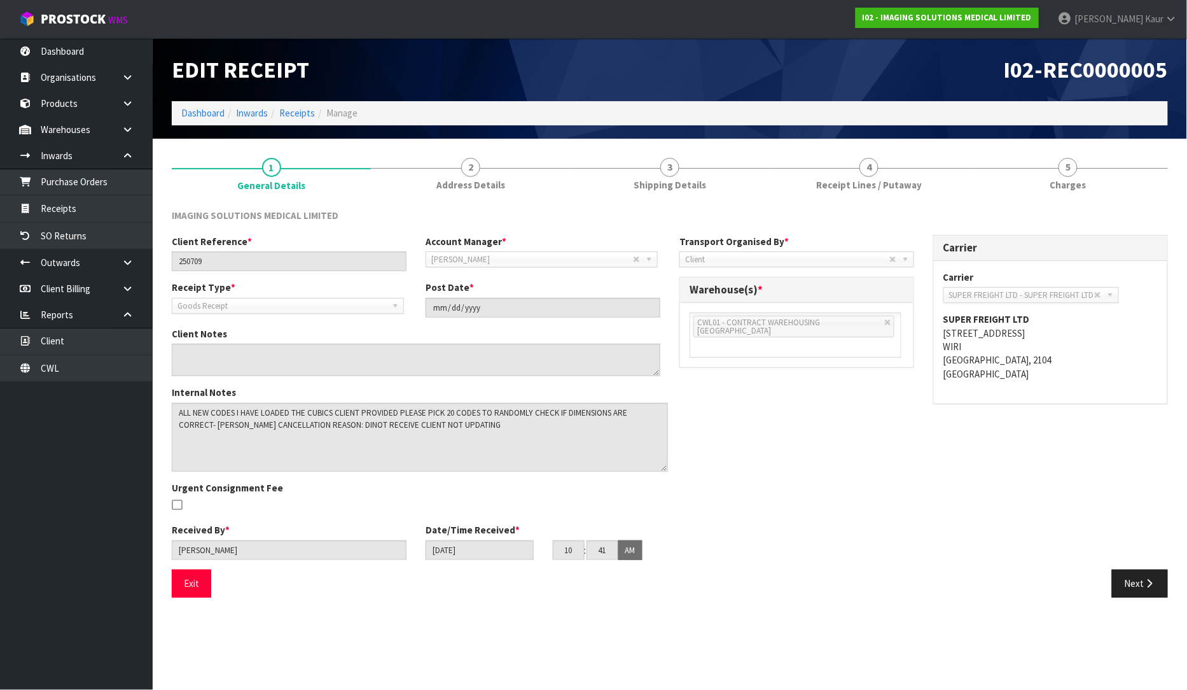
drag, startPoint x: 653, startPoint y: 431, endPoint x: 659, endPoint y: 468, distance: 37.3
click at [659, 468] on textarea at bounding box center [420, 437] width 496 height 69
click at [1139, 588] on button "Next" at bounding box center [1140, 582] width 56 height 27
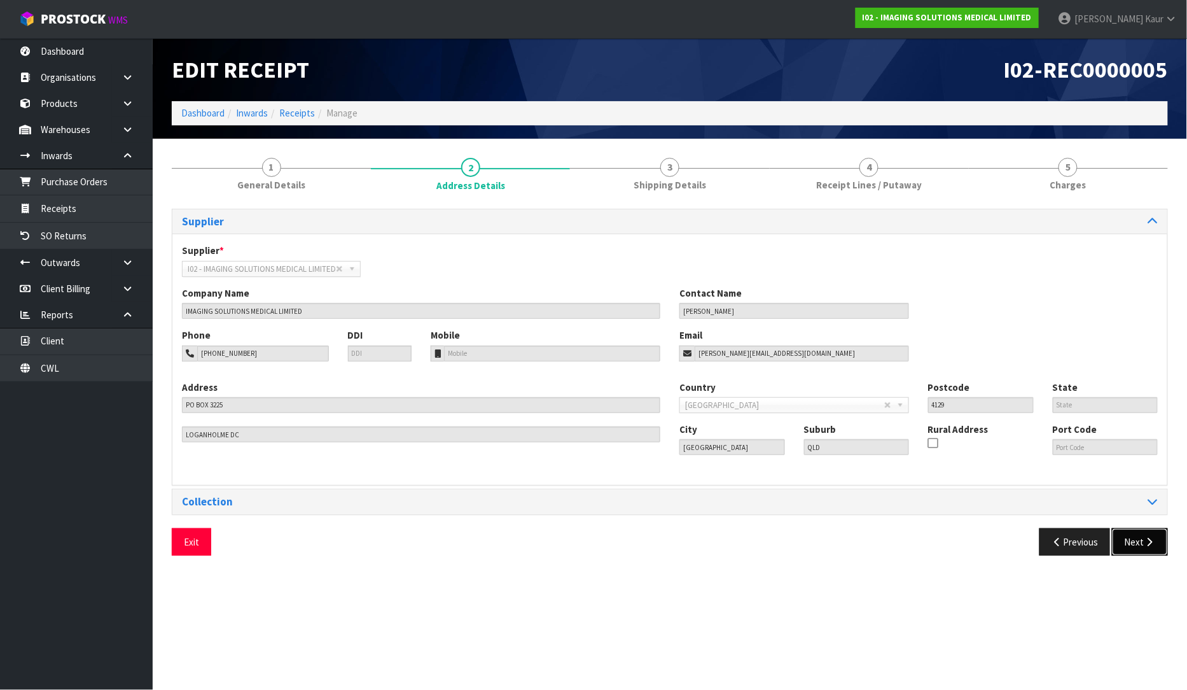
click at [1141, 531] on button "Next" at bounding box center [1140, 541] width 56 height 27
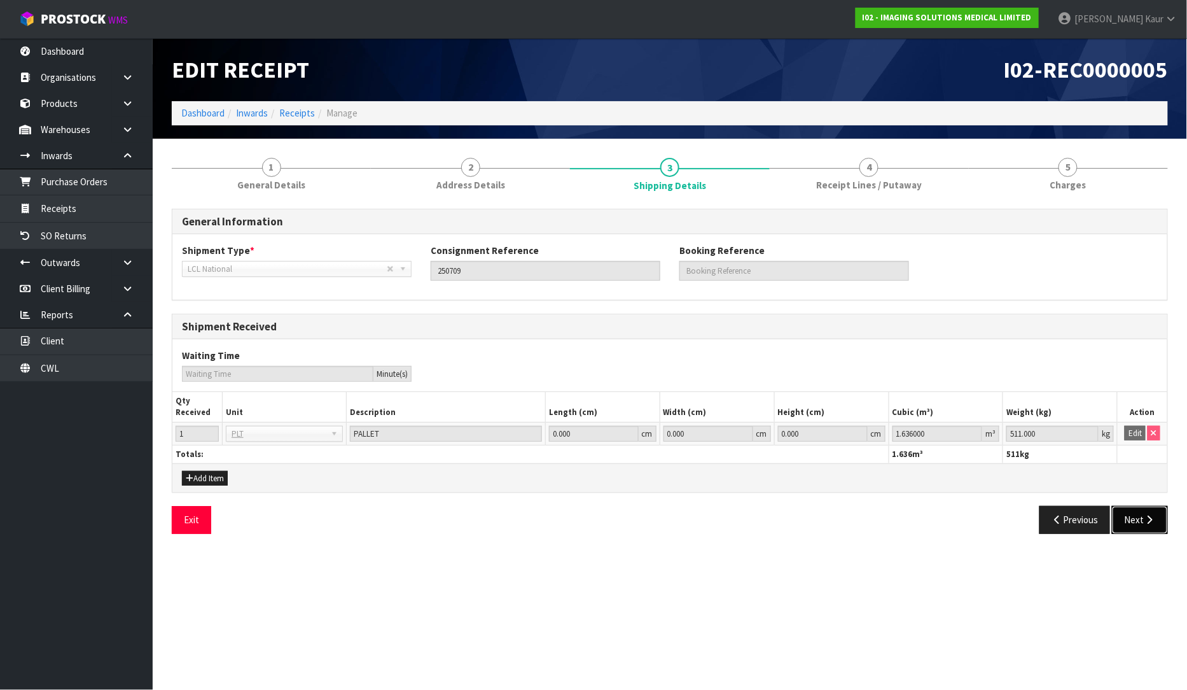
click at [1145, 512] on button "Next" at bounding box center [1140, 519] width 56 height 27
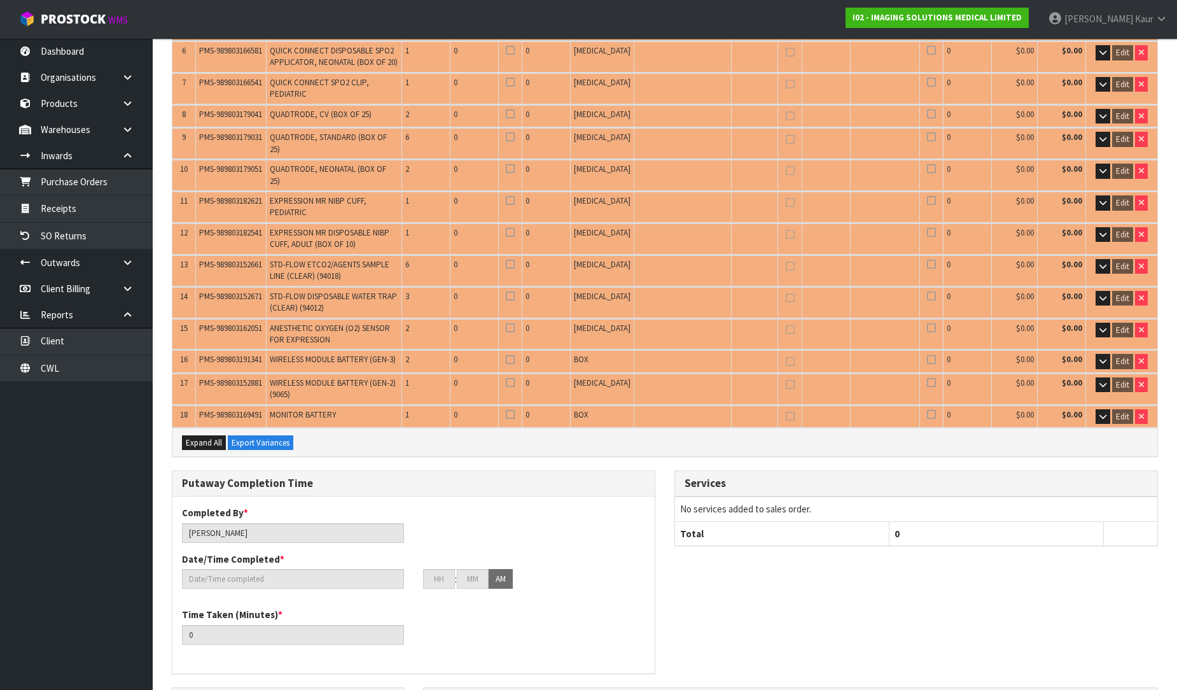
scroll to position [424, 0]
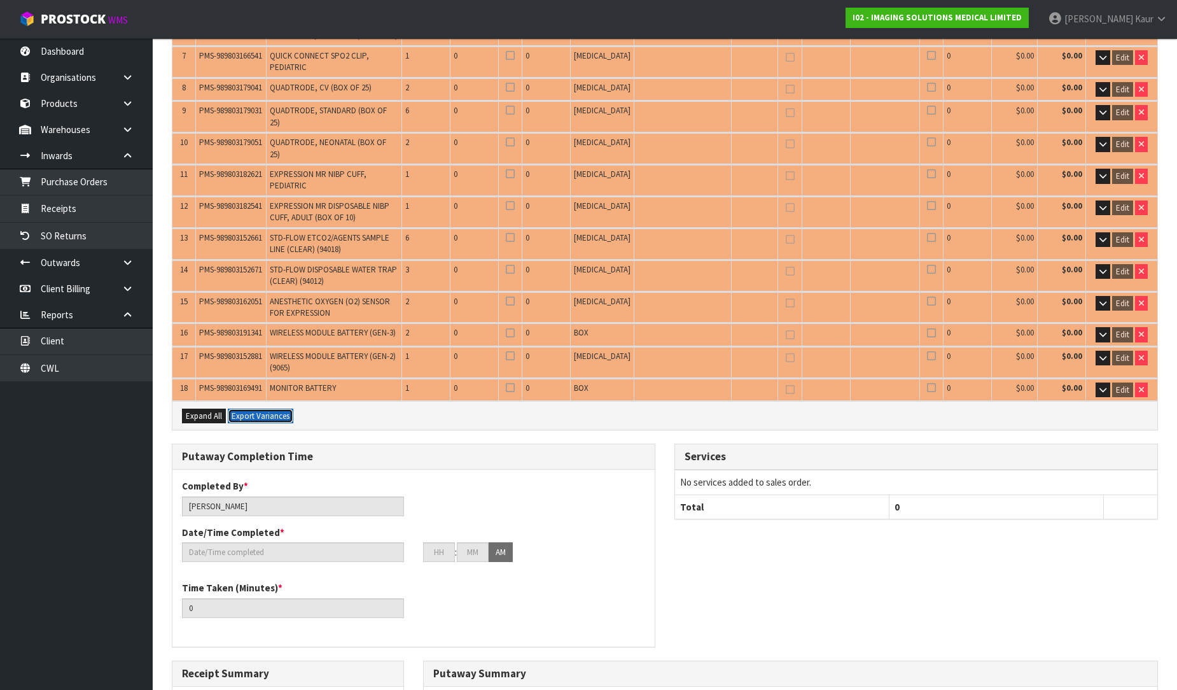
click at [251, 408] on button "Export Variances" at bounding box center [261, 415] width 66 height 15
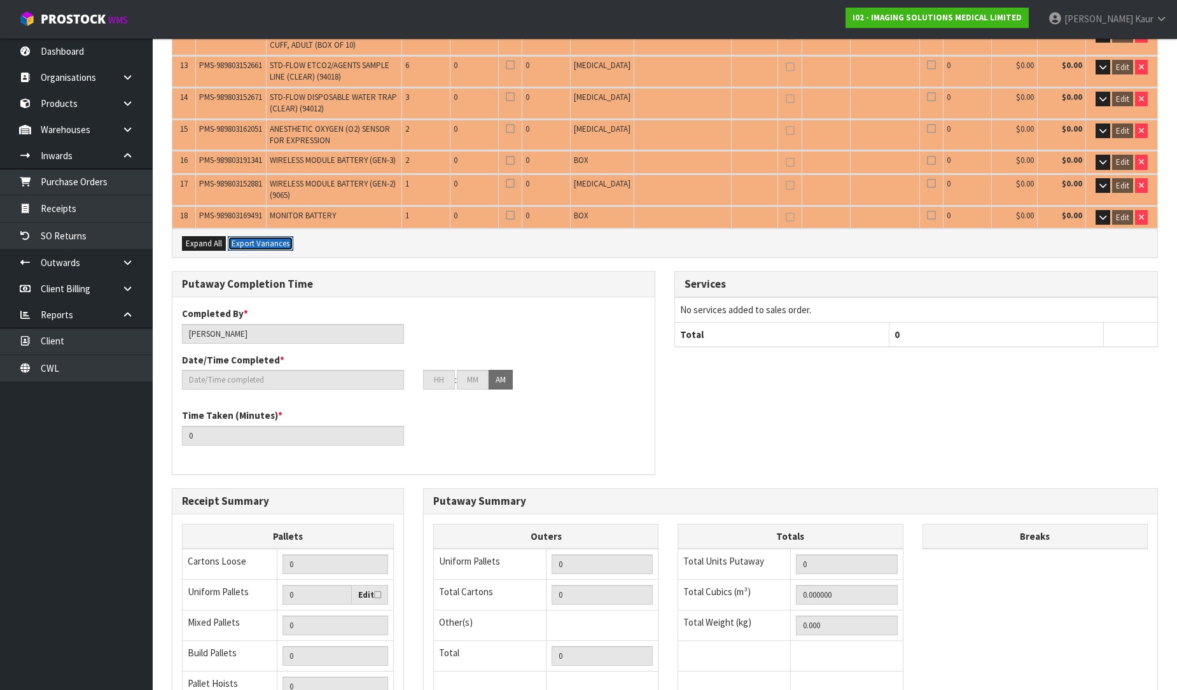
scroll to position [697, 0]
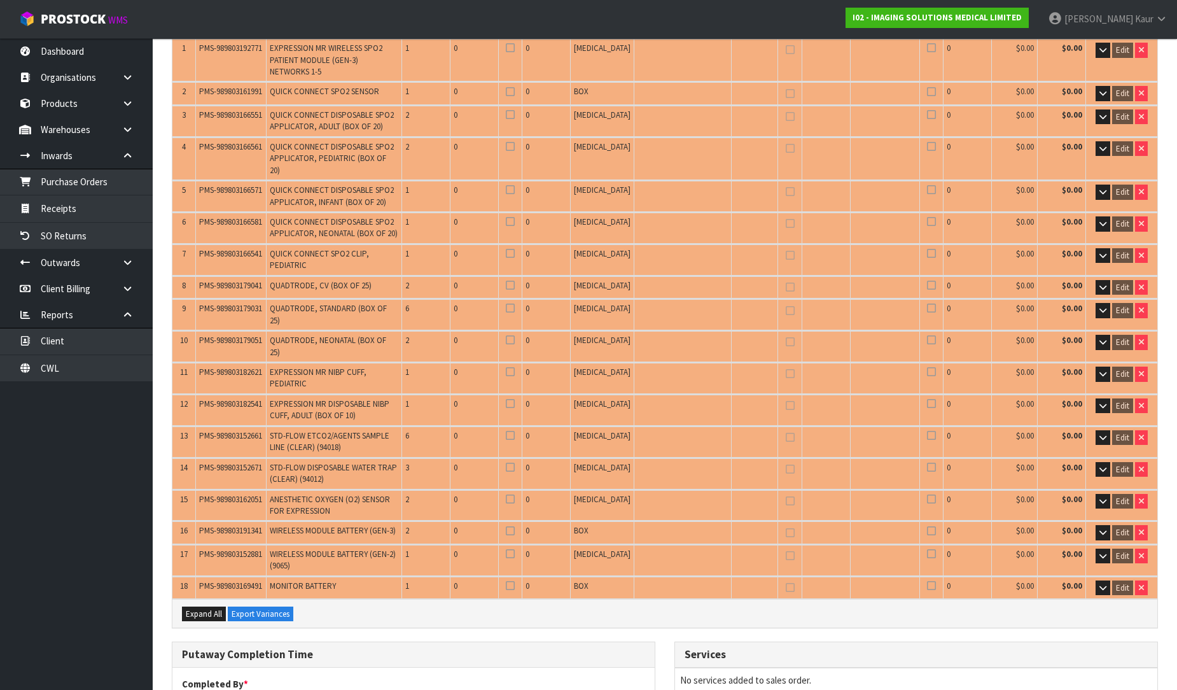
scroll to position [0, 0]
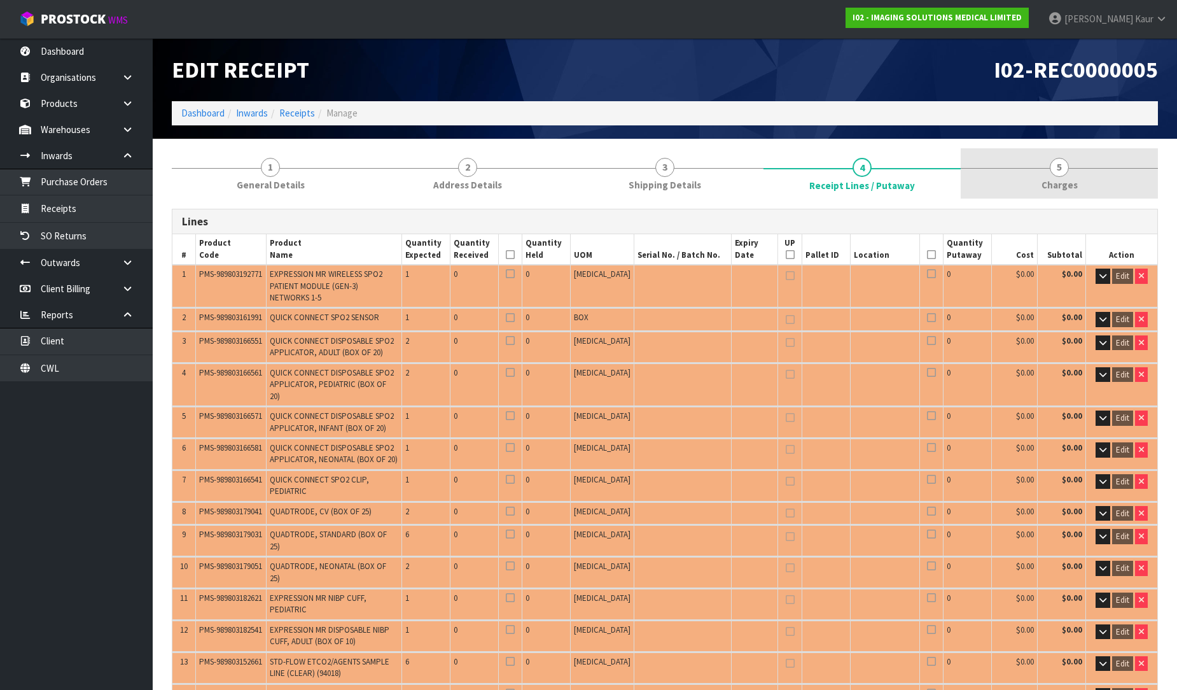
click at [1061, 156] on link "5 Charges" at bounding box center [1059, 173] width 197 height 50
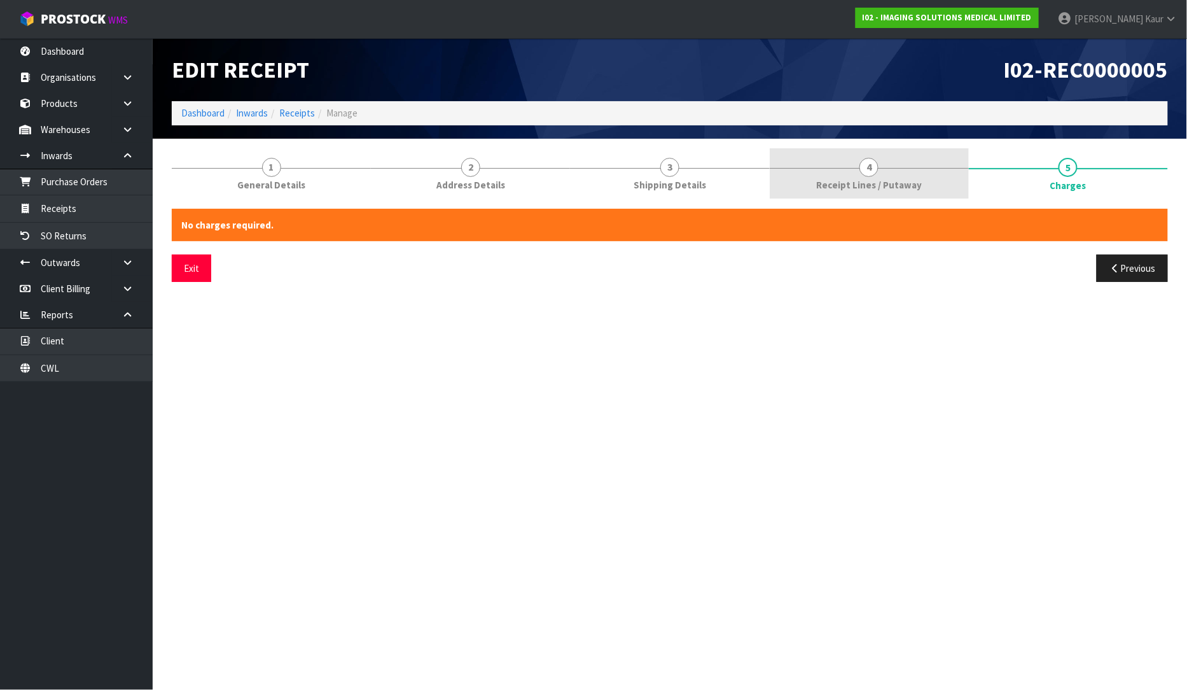
click at [899, 169] on link "4 Receipt Lines / Putaway" at bounding box center [869, 173] width 199 height 50
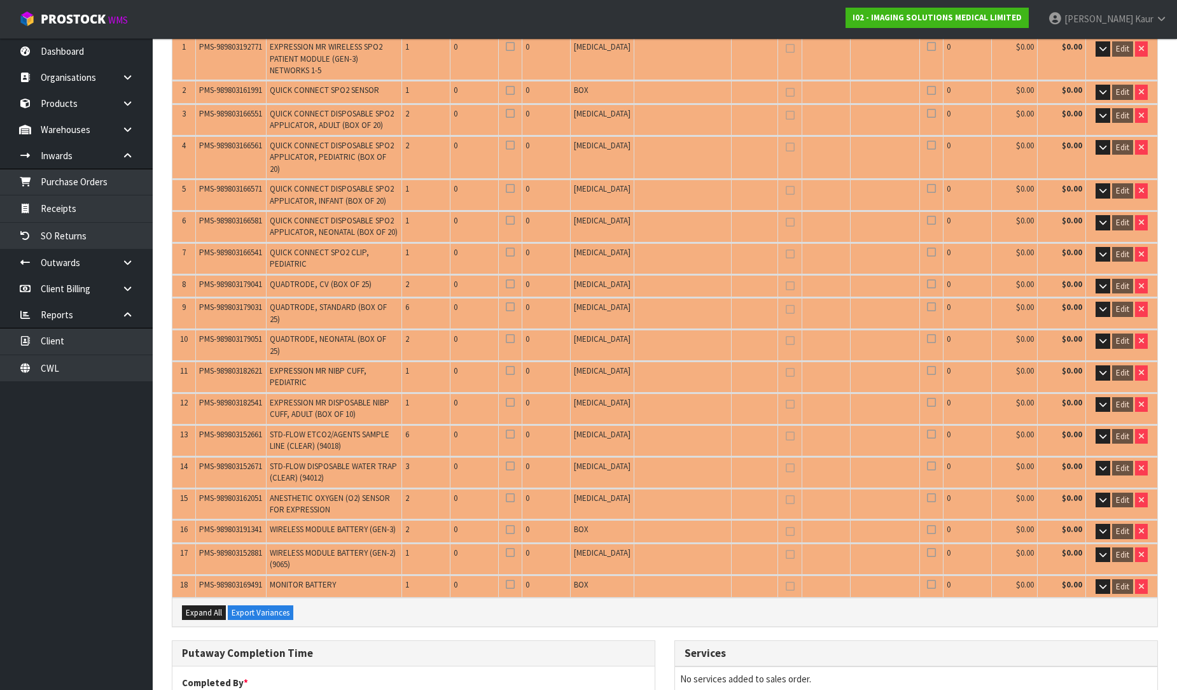
scroll to position [424, 0]
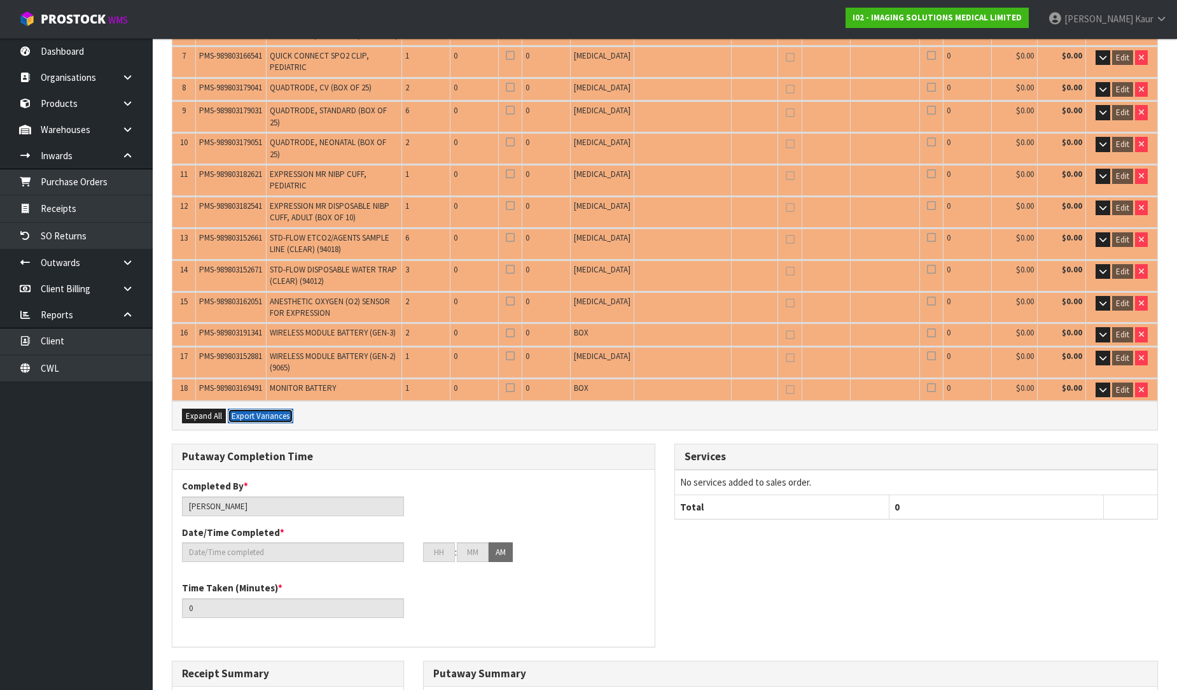
click at [265, 408] on button "Export Variances" at bounding box center [261, 415] width 66 height 15
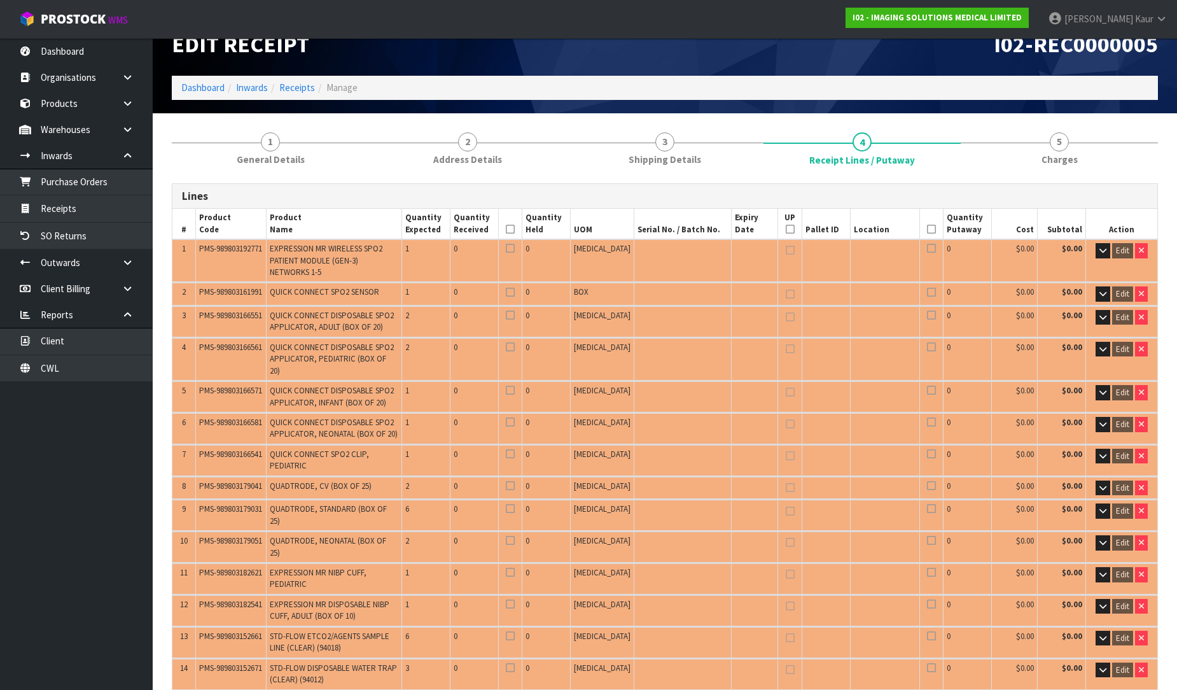
scroll to position [0, 0]
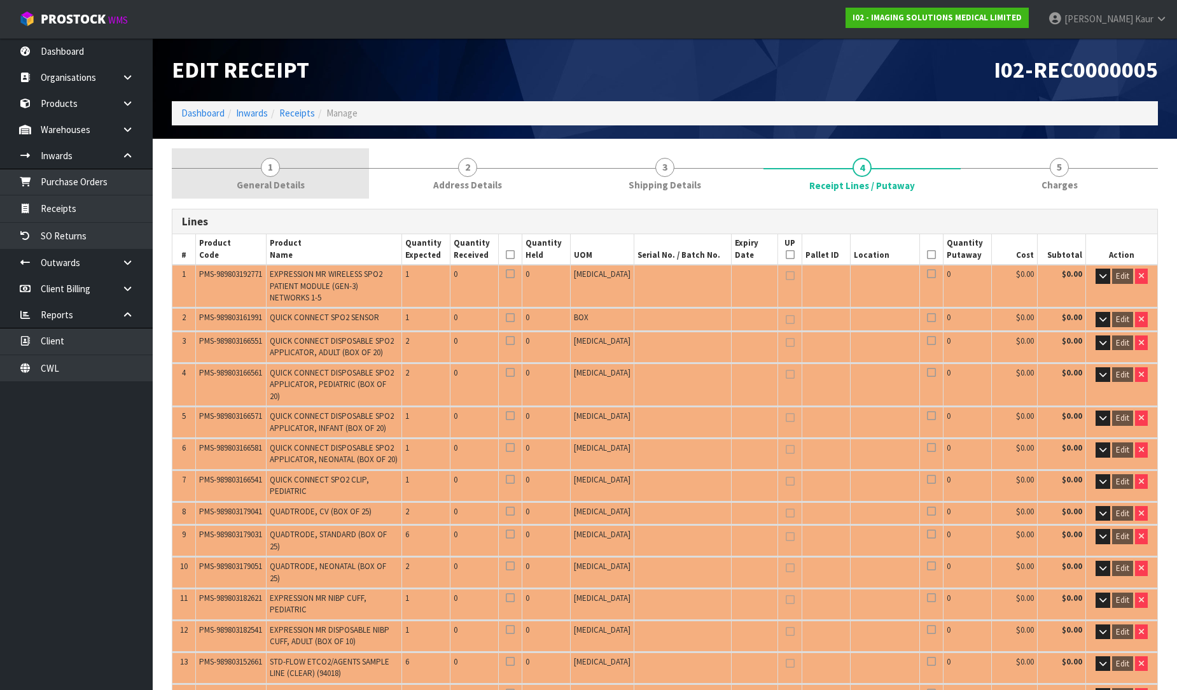
click at [282, 193] on link "1 General Details" at bounding box center [270, 173] width 197 height 50
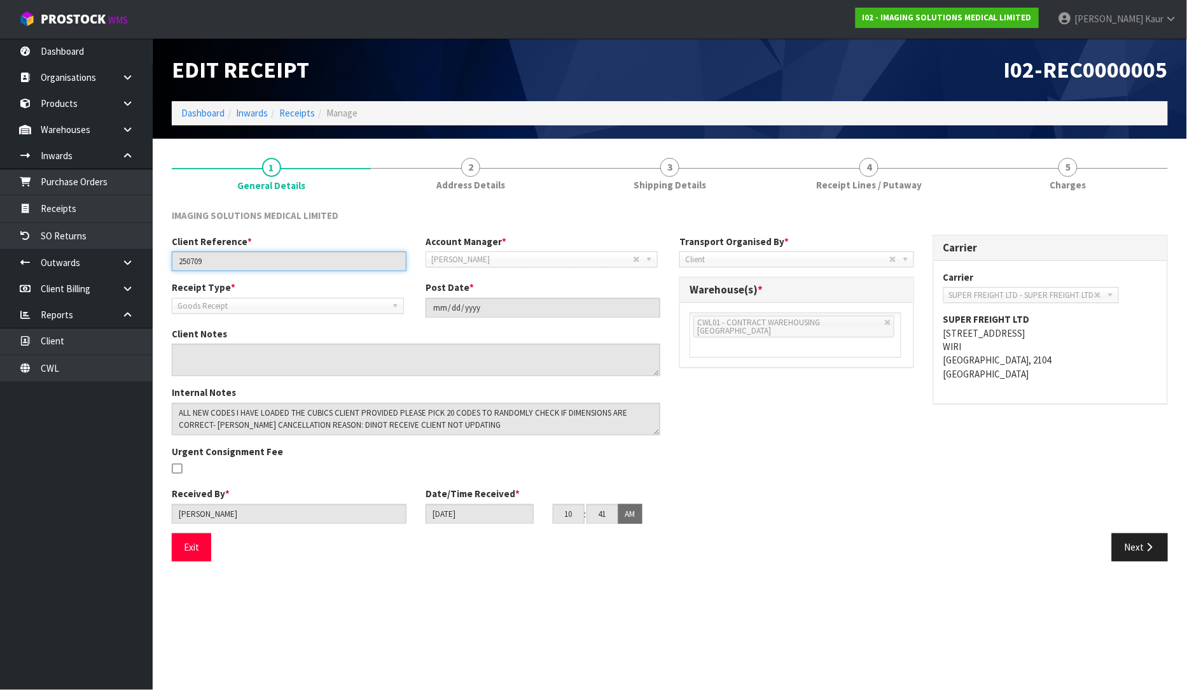
drag, startPoint x: 221, startPoint y: 259, endPoint x: 172, endPoint y: 261, distance: 49.1
click at [172, 261] on input "250709" at bounding box center [289, 261] width 235 height 20
click at [92, 181] on link "Purchase Orders" at bounding box center [76, 182] width 153 height 26
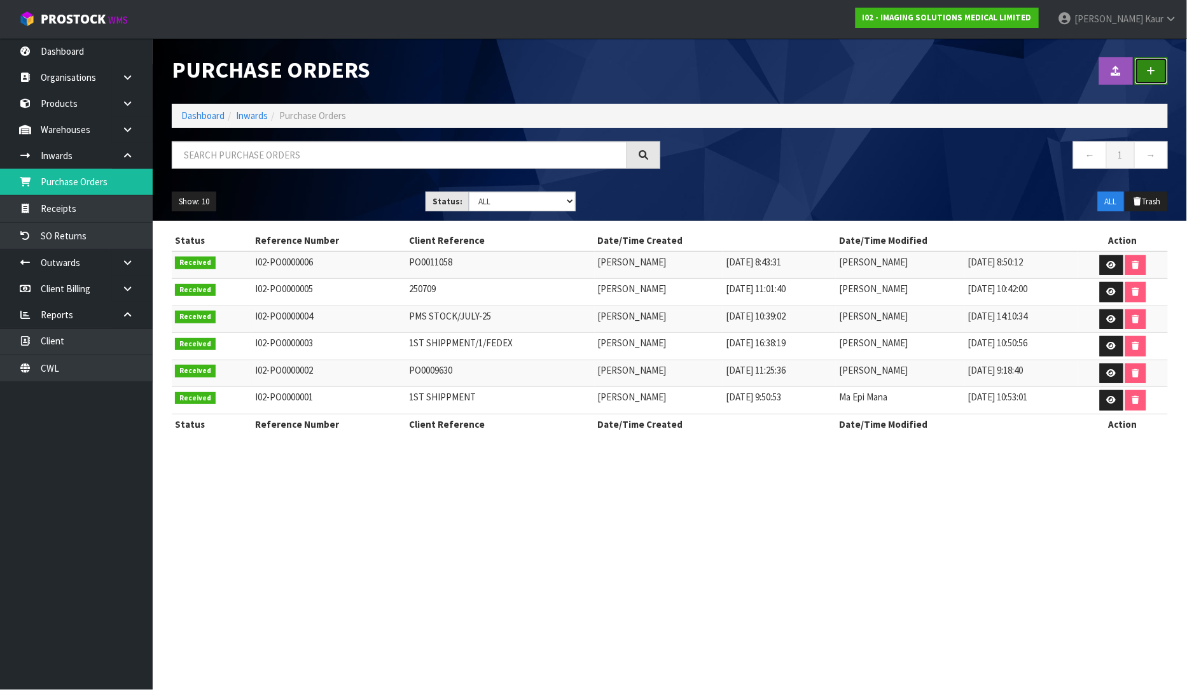
click at [1152, 65] on link at bounding box center [1151, 70] width 33 height 27
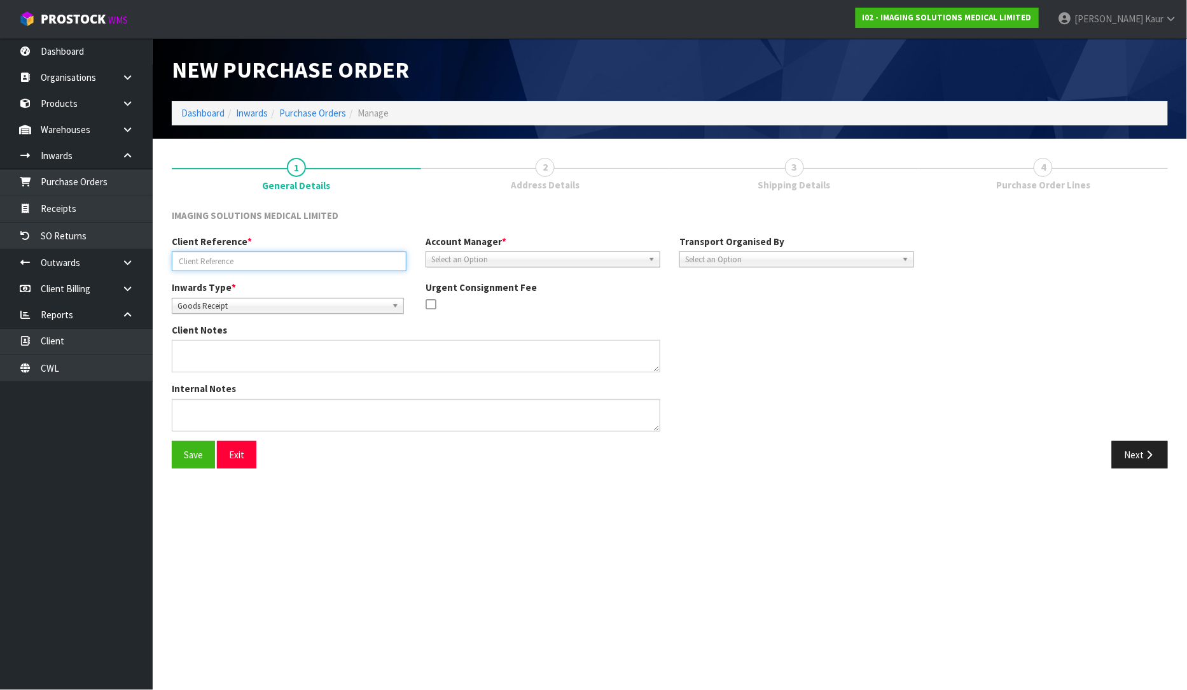
click at [183, 263] on input "text" at bounding box center [289, 261] width 235 height 20
paste input "250709"
type input "250709"
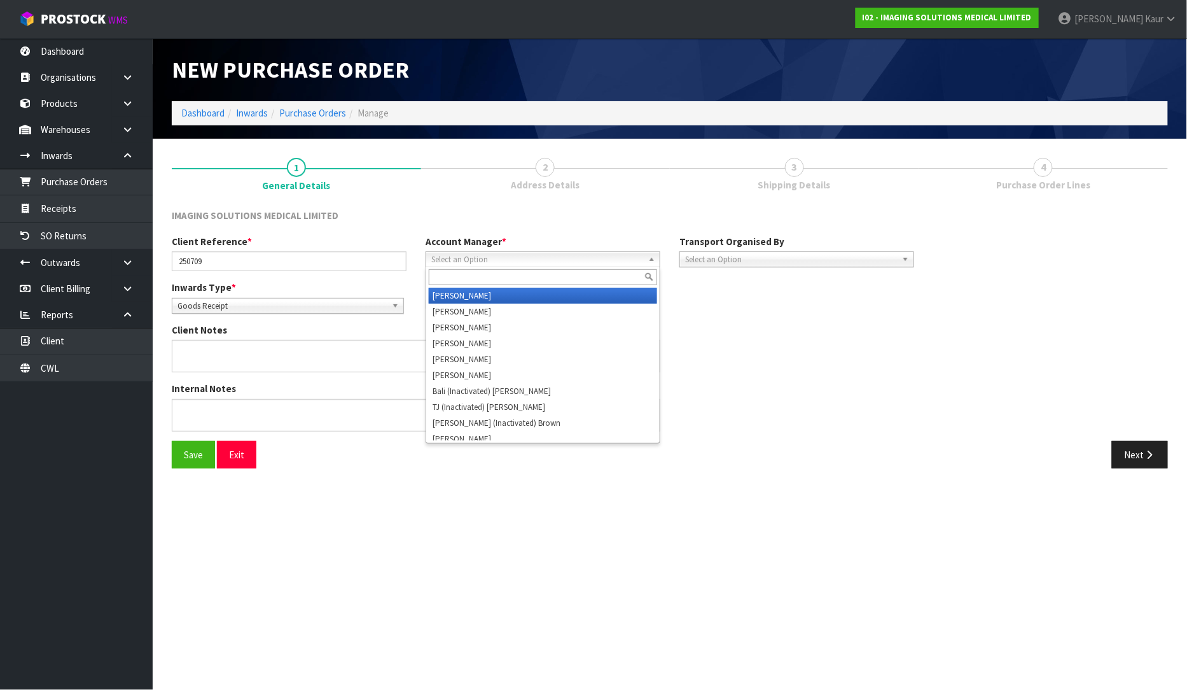
click at [498, 264] on span "Select an Option" at bounding box center [537, 259] width 212 height 15
type input "V"
drag, startPoint x: 487, startPoint y: 296, endPoint x: 720, endPoint y: 291, distance: 232.3
click at [488, 296] on li "V ineeta Lingam" at bounding box center [543, 296] width 228 height 16
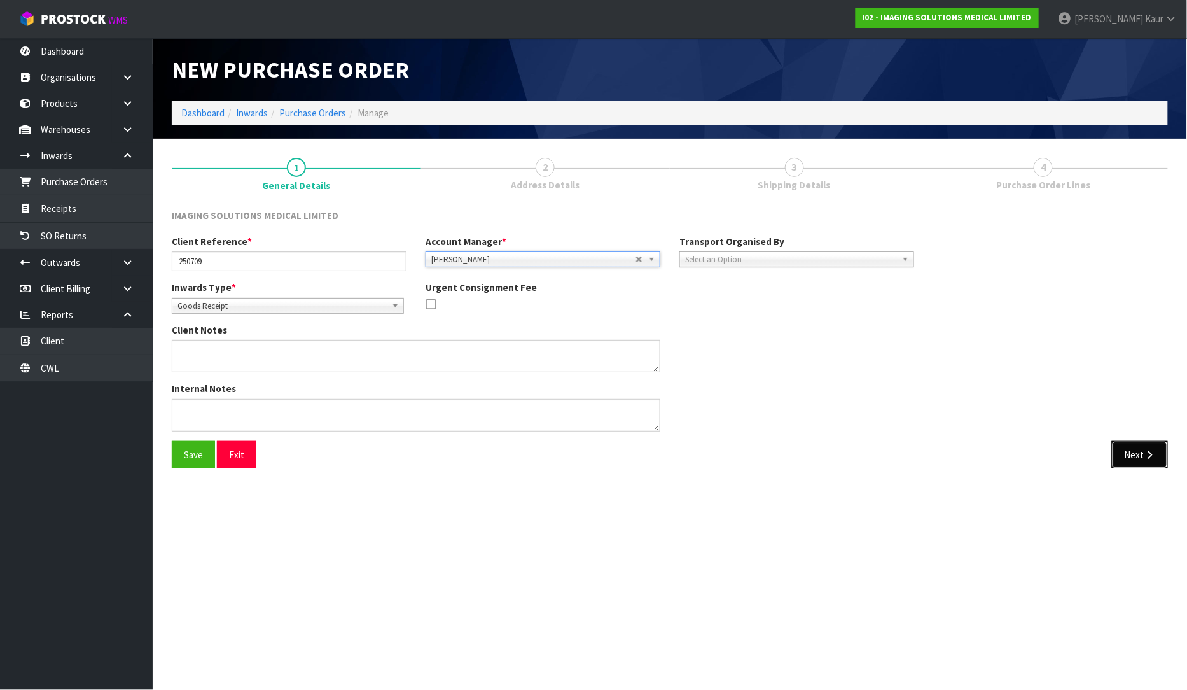
click at [1148, 458] on icon "button" at bounding box center [1150, 455] width 12 height 10
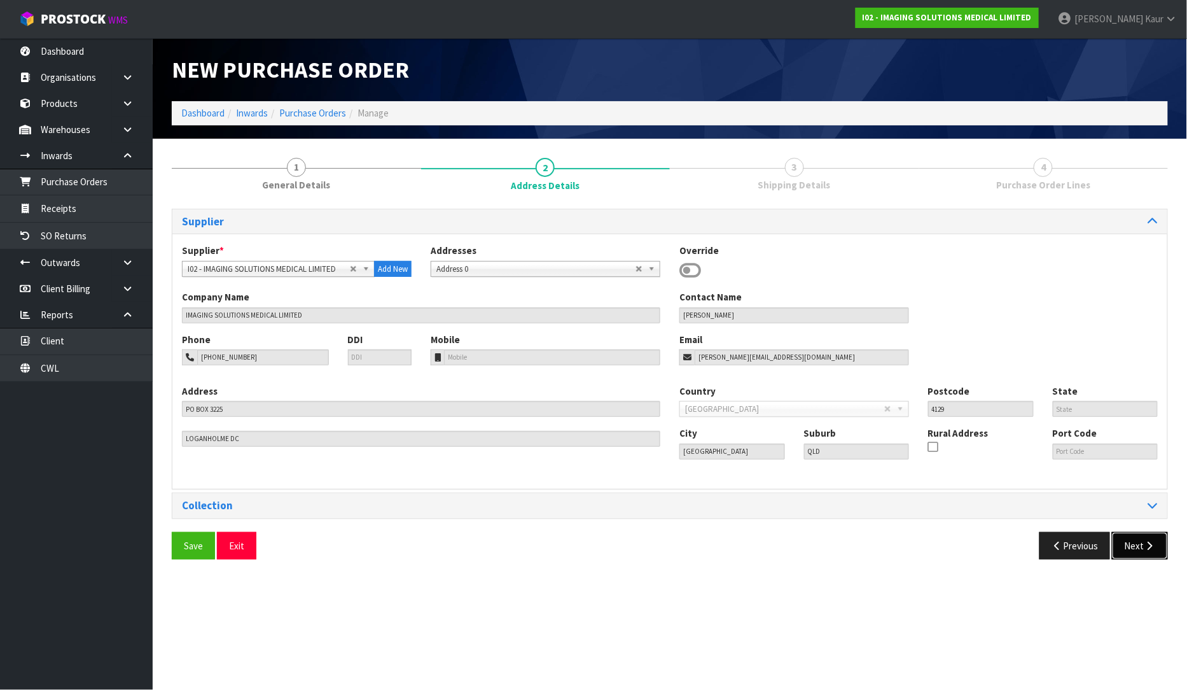
drag, startPoint x: 1162, startPoint y: 538, endPoint x: 1136, endPoint y: 529, distance: 27.8
click at [1160, 538] on button "Next" at bounding box center [1140, 545] width 56 height 27
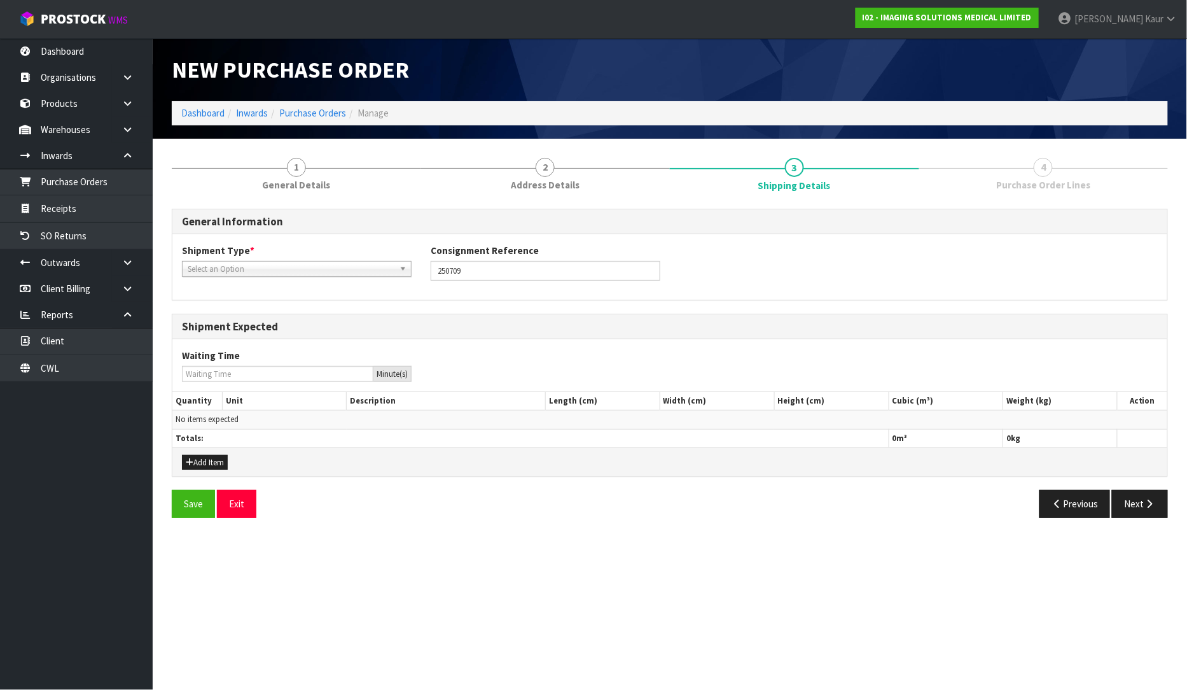
click at [296, 268] on span "Select an Option" at bounding box center [291, 268] width 207 height 15
click at [291, 324] on li "LCL International" at bounding box center [296, 321] width 223 height 16
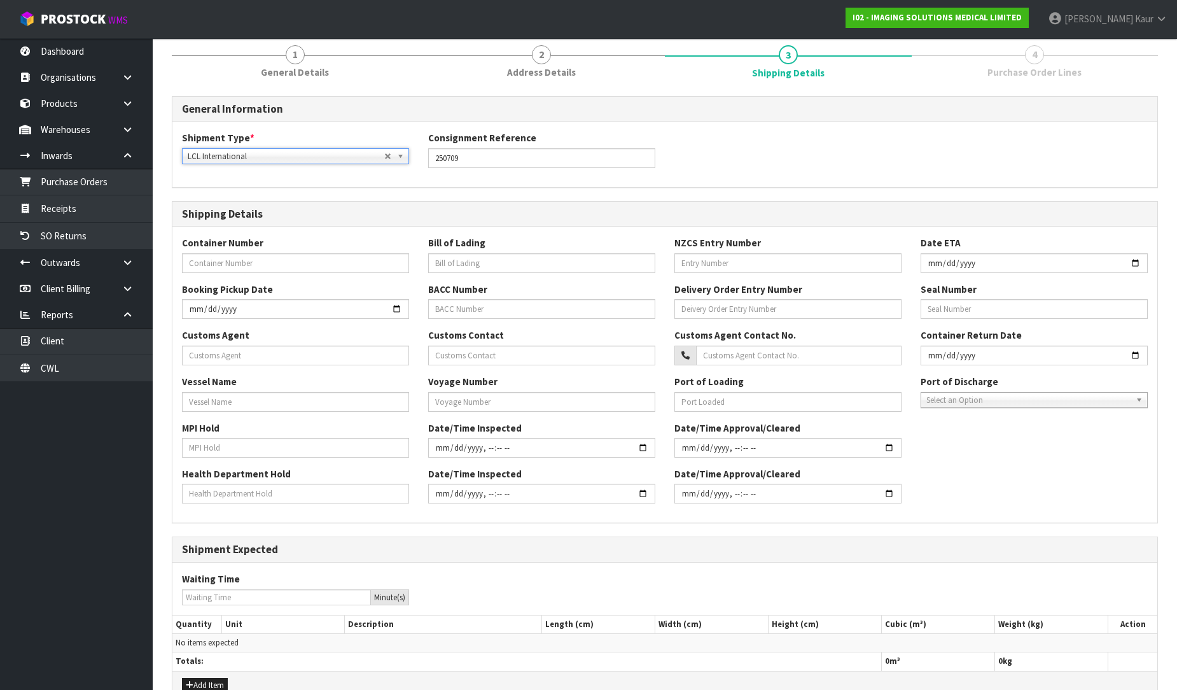
scroll to position [183, 0]
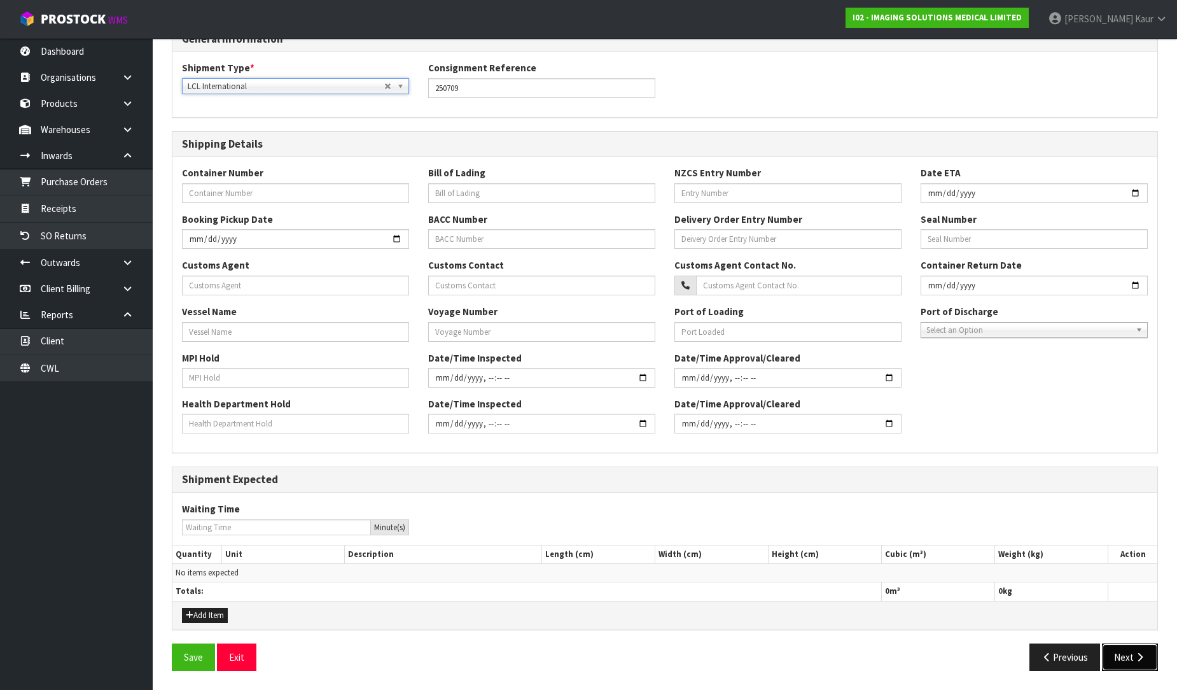
click at [1141, 653] on icon "button" at bounding box center [1140, 657] width 12 height 10
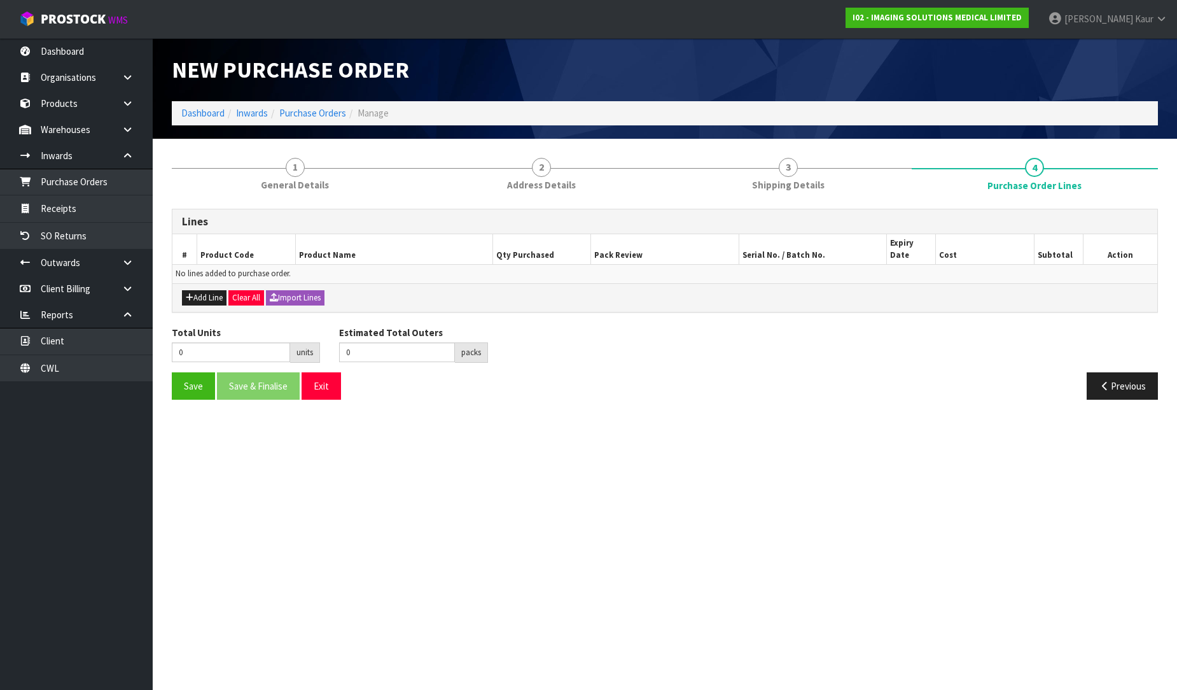
scroll to position [0, 0]
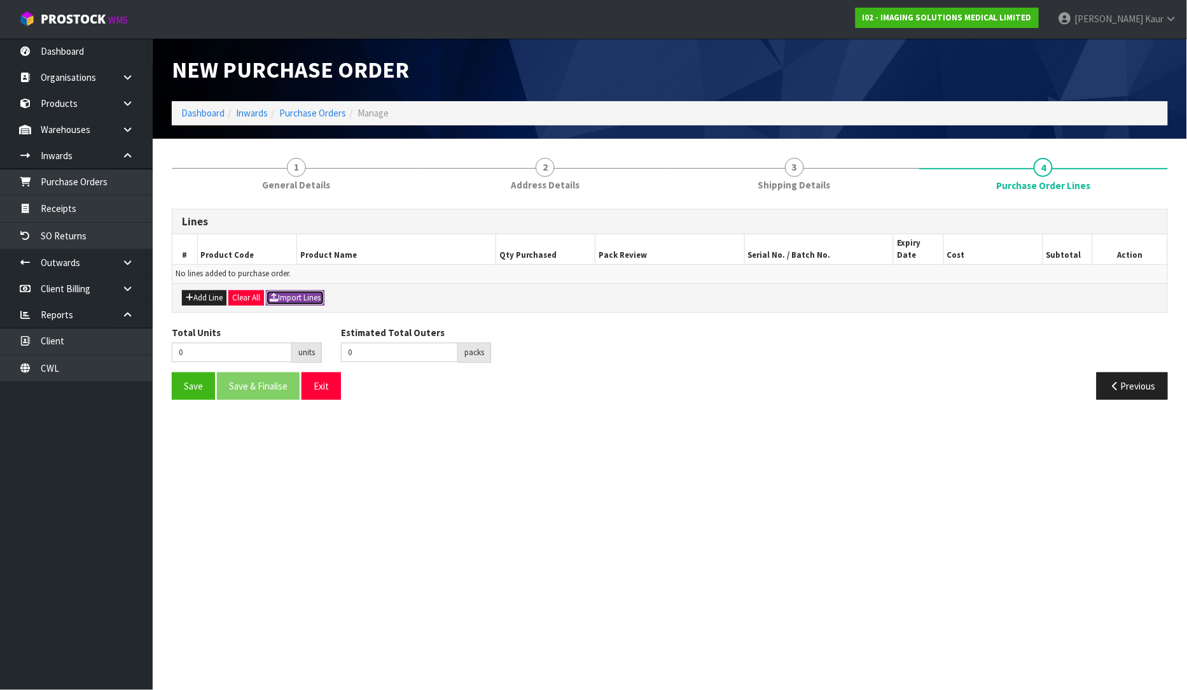
click at [290, 290] on button "Import Lines" at bounding box center [295, 297] width 59 height 15
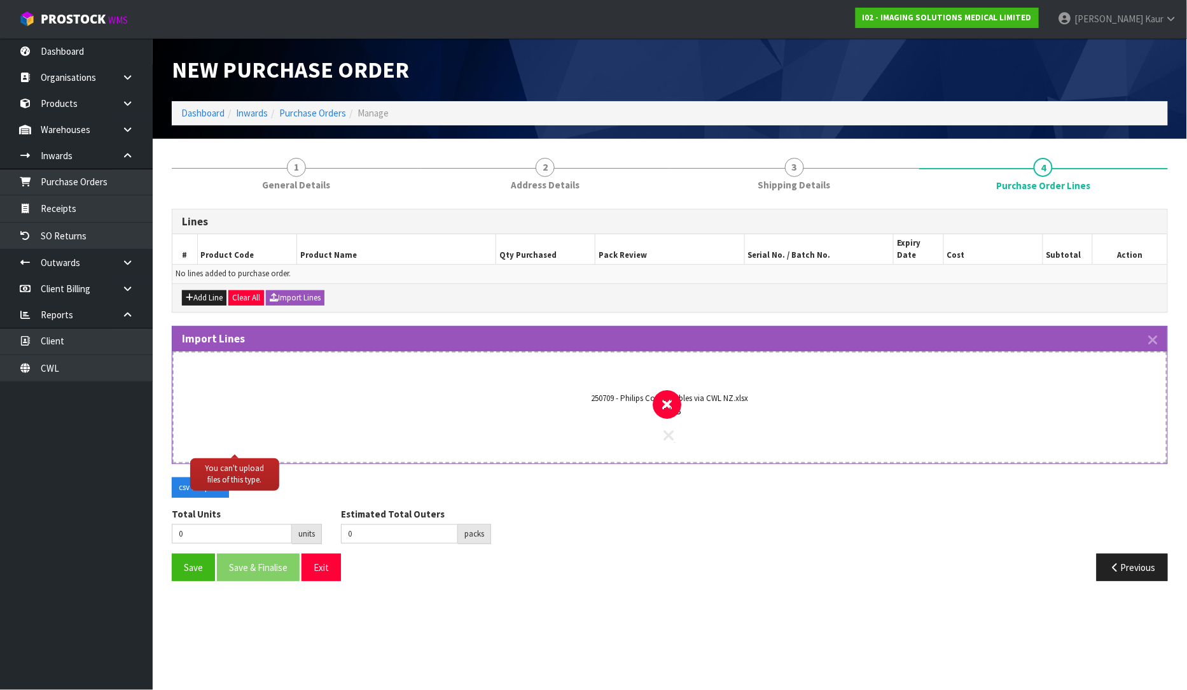
click at [667, 427] on icon at bounding box center [669, 435] width 10 height 17
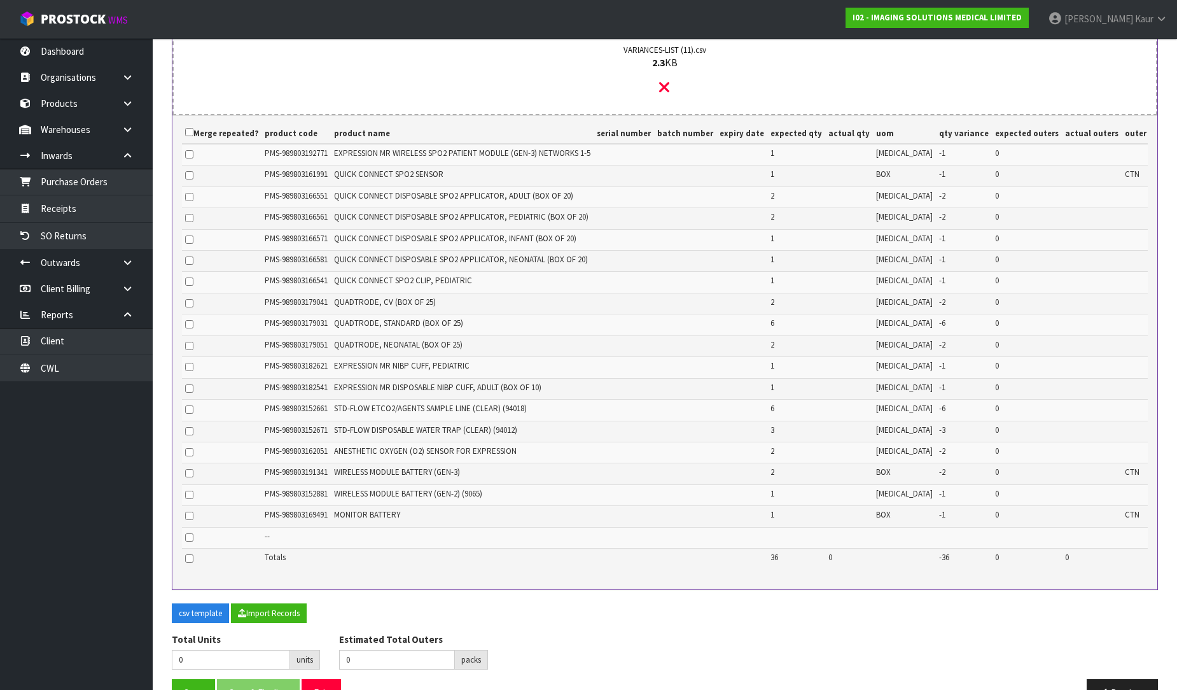
scroll to position [377, 0]
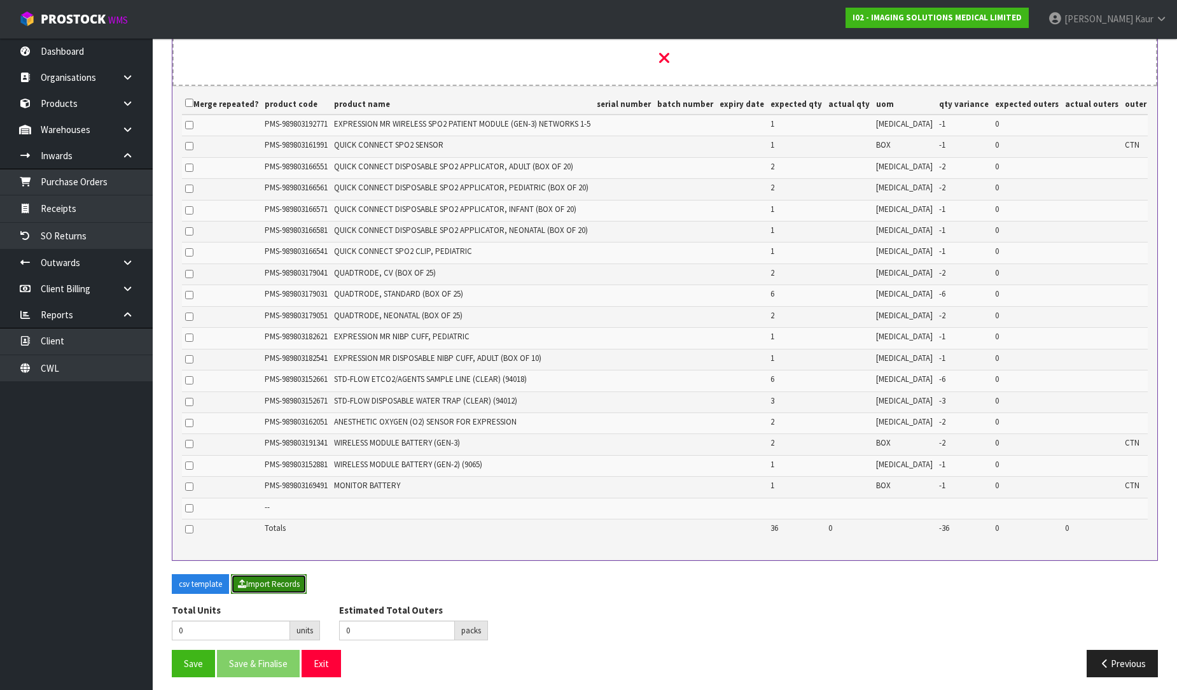
click at [282, 579] on button "Import Records" at bounding box center [269, 584] width 76 height 20
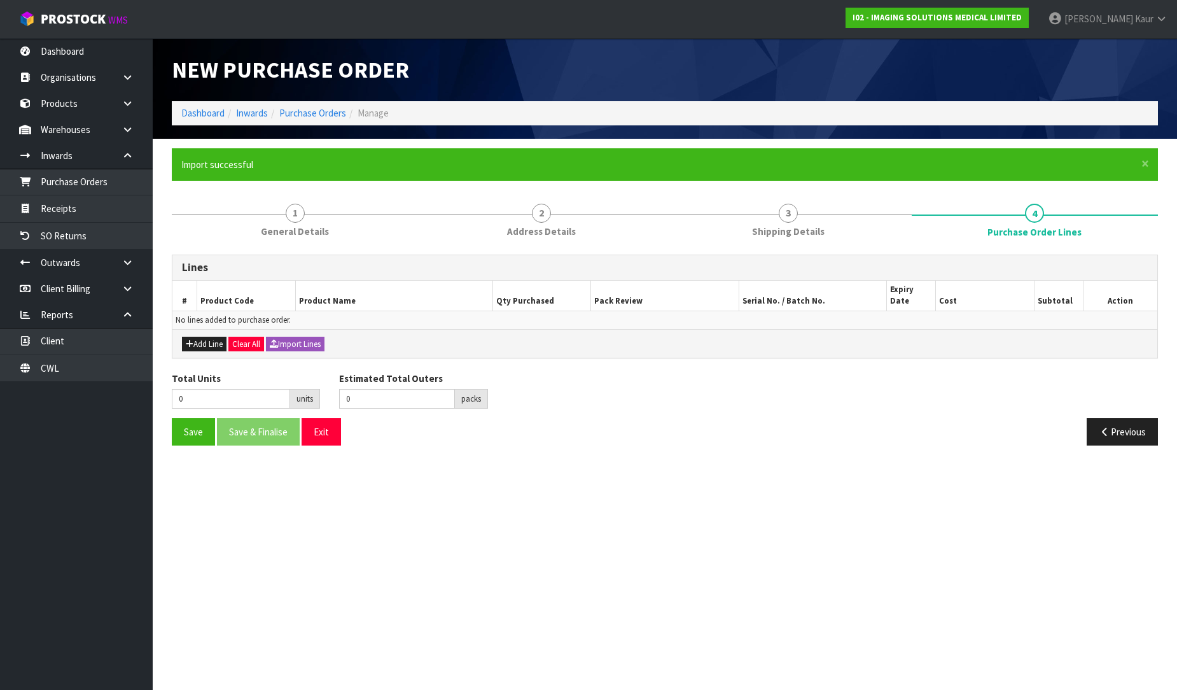
scroll to position [0, 0]
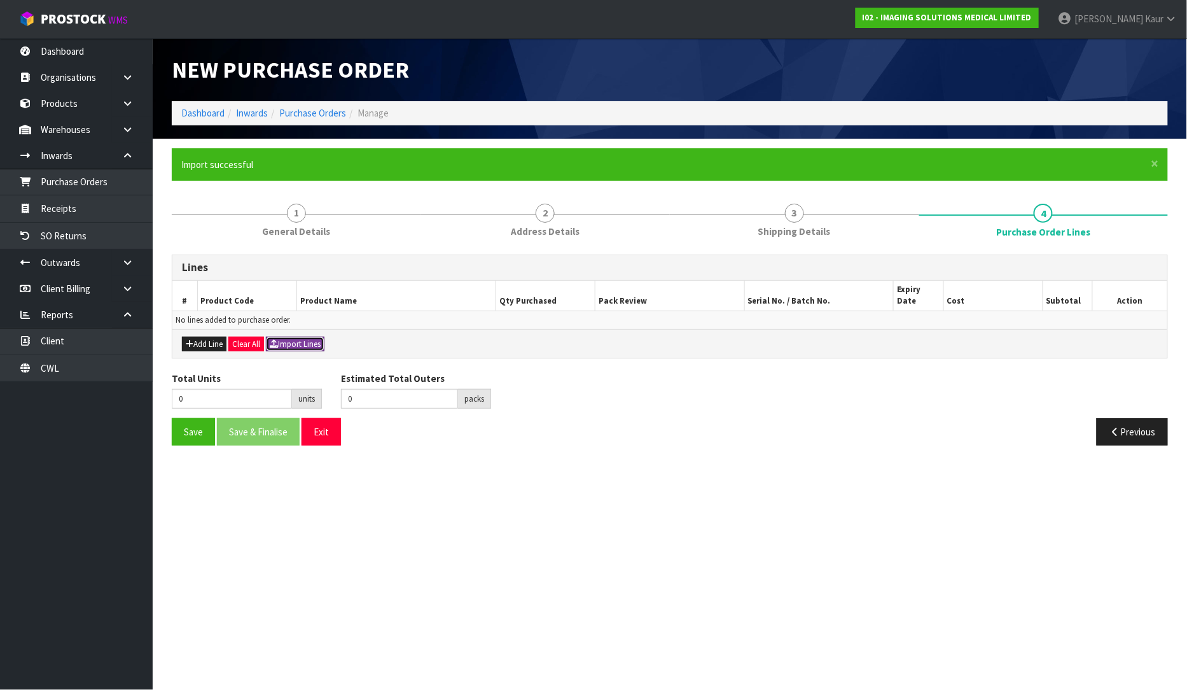
drag, startPoint x: 312, startPoint y: 326, endPoint x: 808, endPoint y: 92, distance: 549.0
click at [314, 337] on button "Import Lines" at bounding box center [295, 344] width 59 height 15
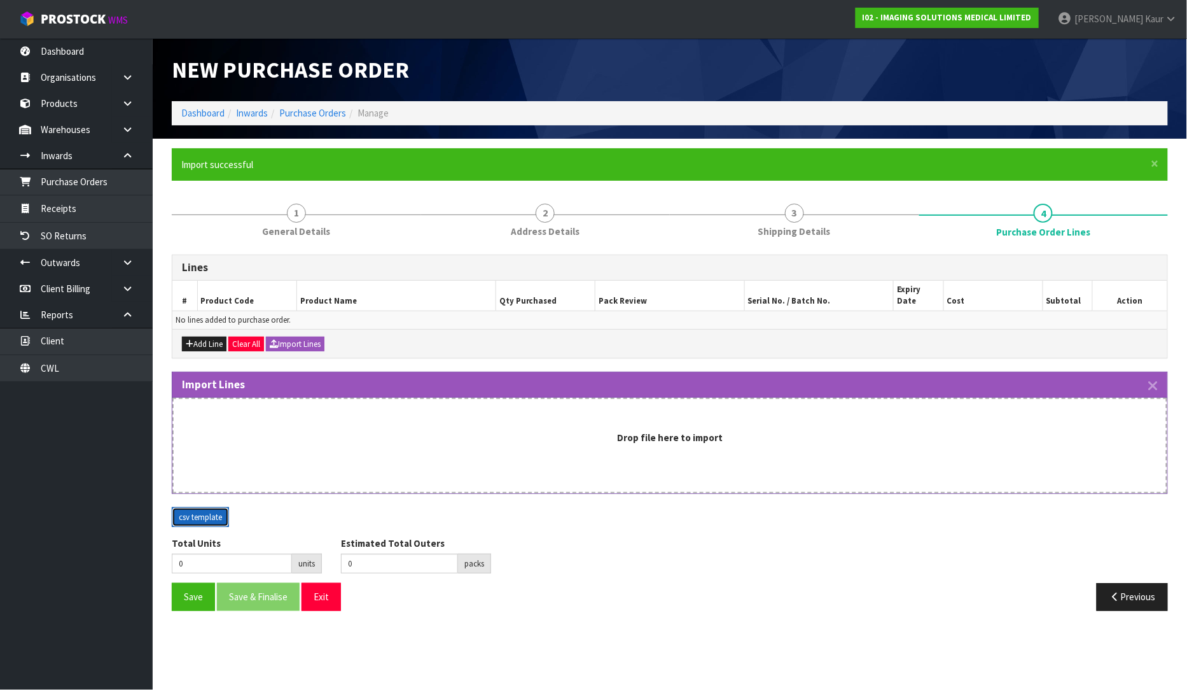
click at [196, 507] on button "csv template" at bounding box center [200, 517] width 57 height 20
drag, startPoint x: 103, startPoint y: 1, endPoint x: 587, endPoint y: 78, distance: 489.6
click at [587, 78] on h1 "New Purchase Order" at bounding box center [416, 69] width 489 height 25
click at [1152, 379] on icon "button" at bounding box center [1153, 386] width 9 height 15
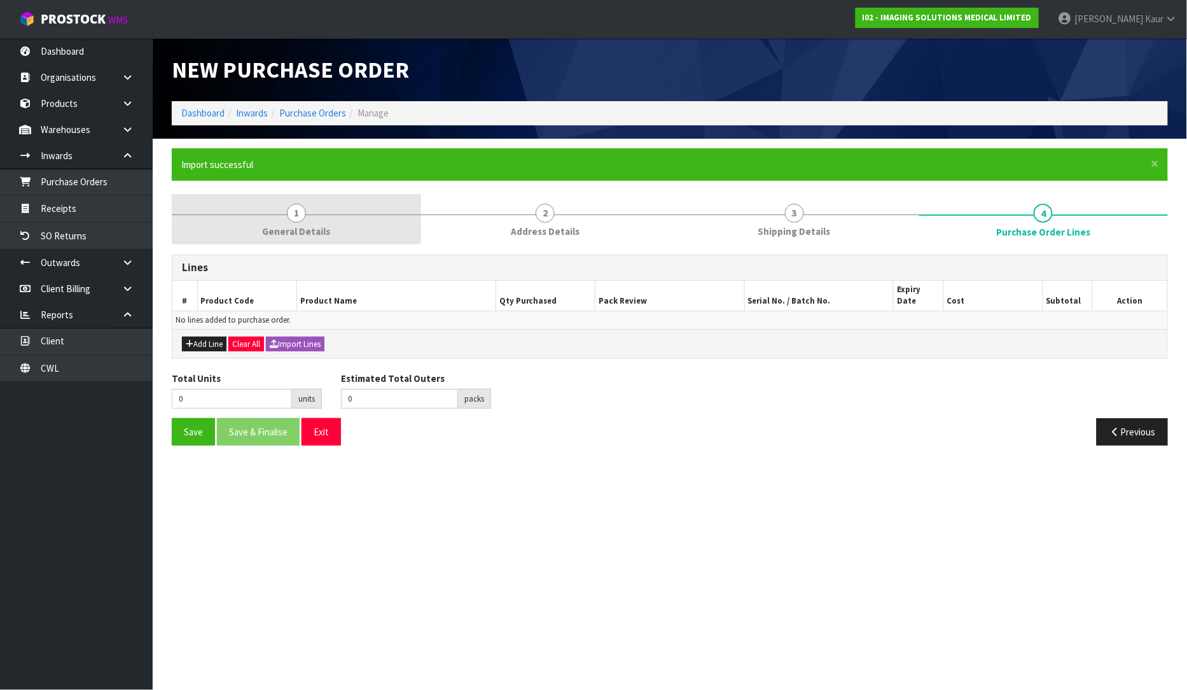
click at [299, 218] on span "1" at bounding box center [296, 213] width 19 height 19
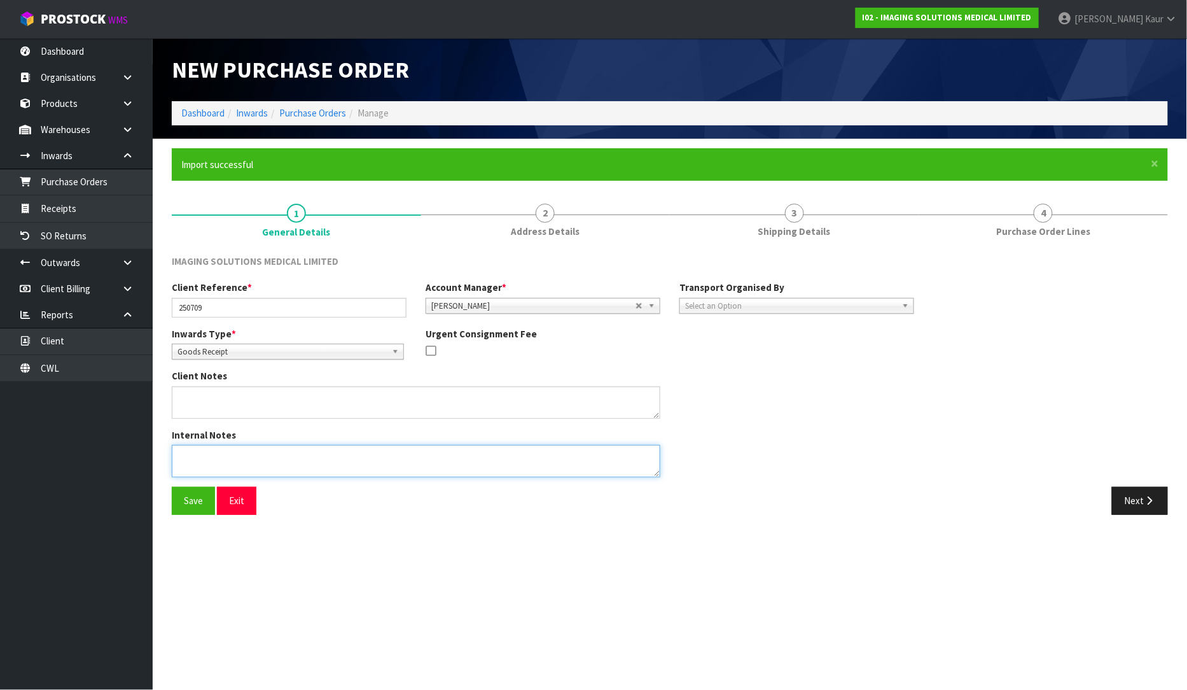
click at [179, 450] on textarea at bounding box center [416, 461] width 489 height 32
paste textarea "ALL NEW CODES I HAVE LOADED THE CUBICS CLIENT PROVIDED PLEASE PICK 20 CODES TO …"
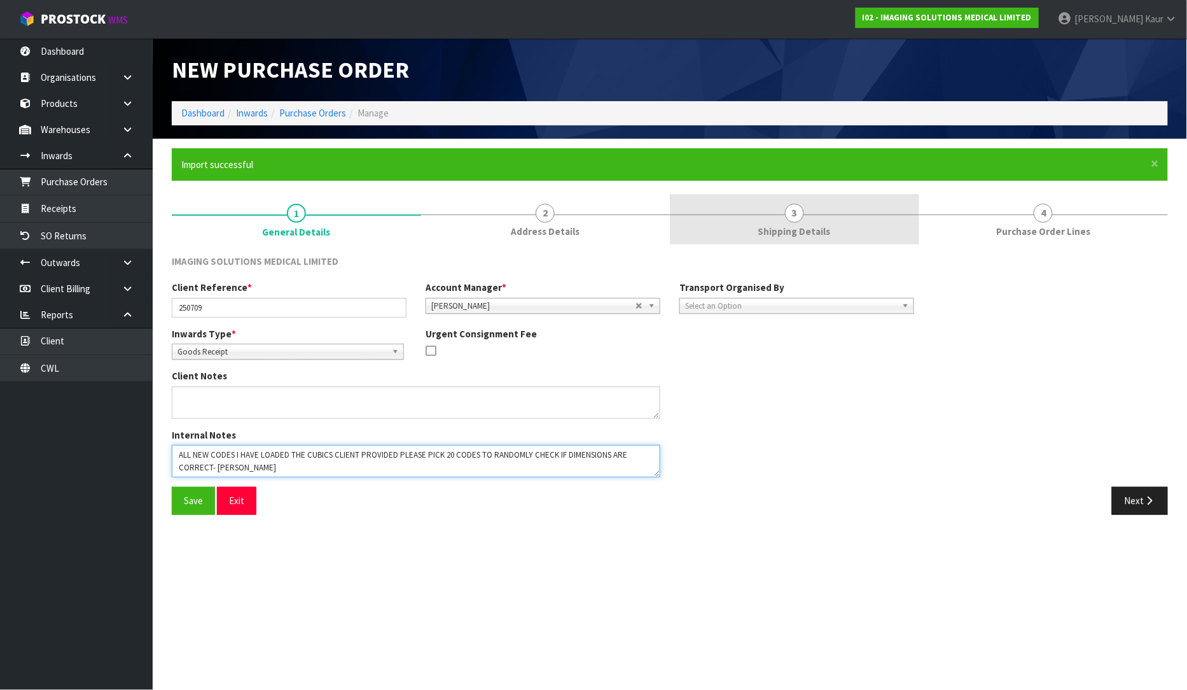
type textarea "ALL NEW CODES I HAVE LOADED THE CUBICS CLIENT PROVIDED PLEASE PICK 20 CODES TO …"
click at [806, 239] on link "3 Shipping Details" at bounding box center [794, 219] width 249 height 50
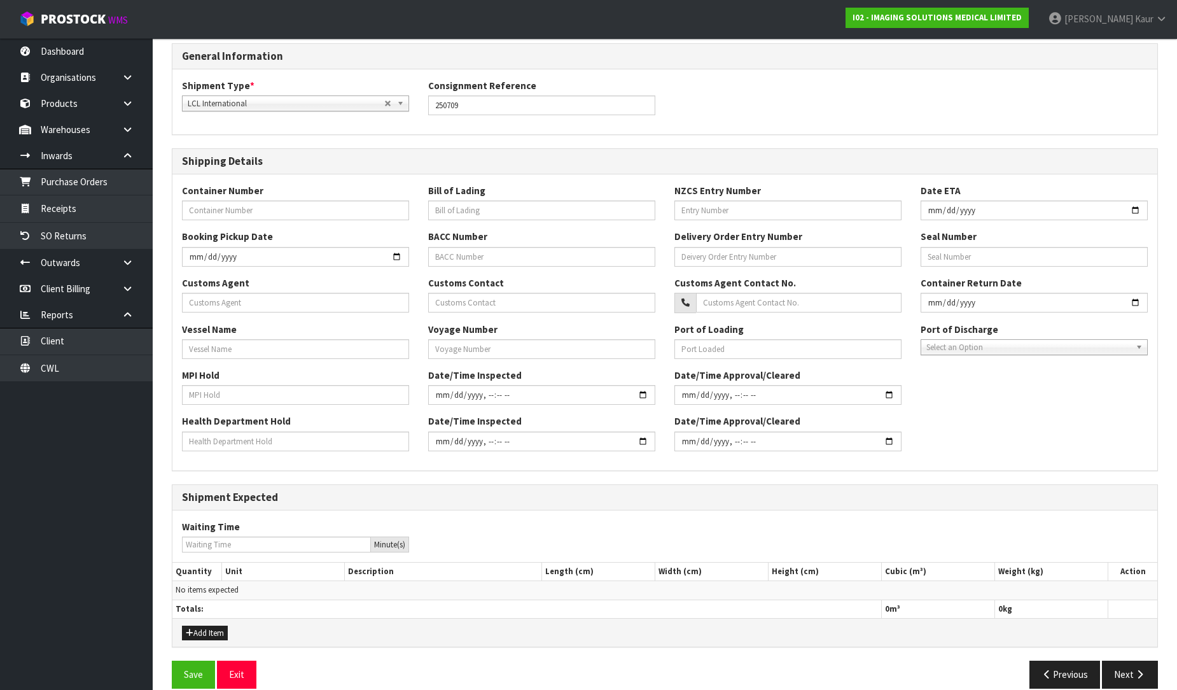
scroll to position [212, 0]
click at [1143, 673] on icon "button" at bounding box center [1140, 674] width 12 height 10
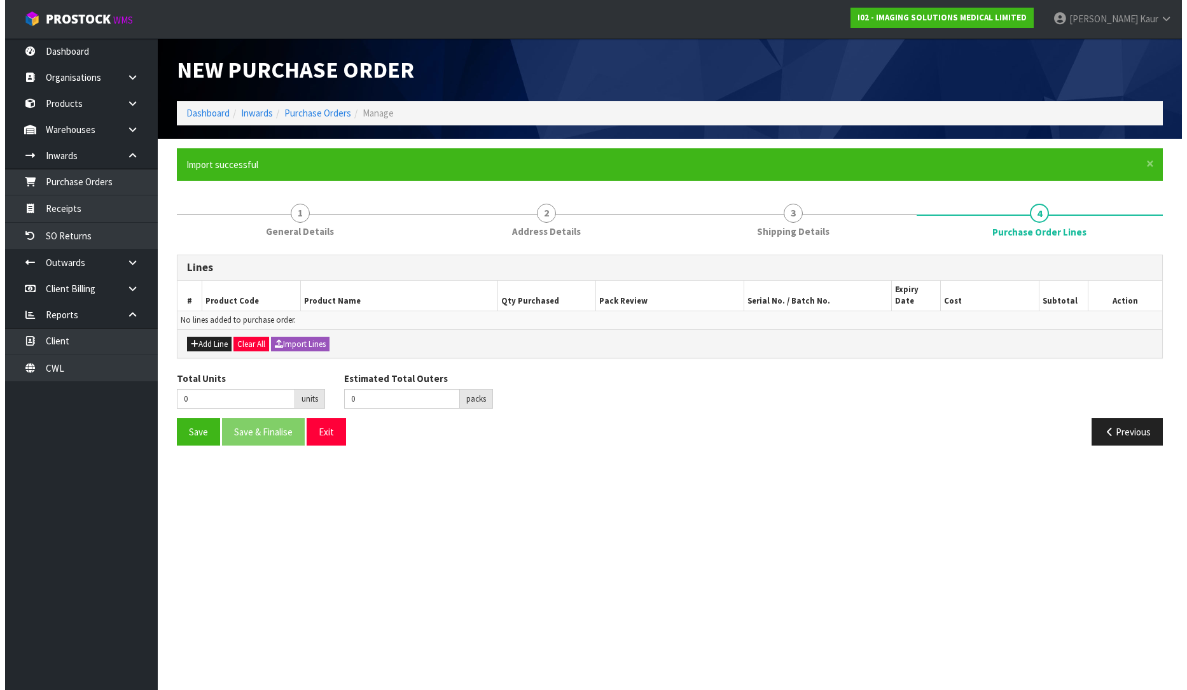
scroll to position [0, 0]
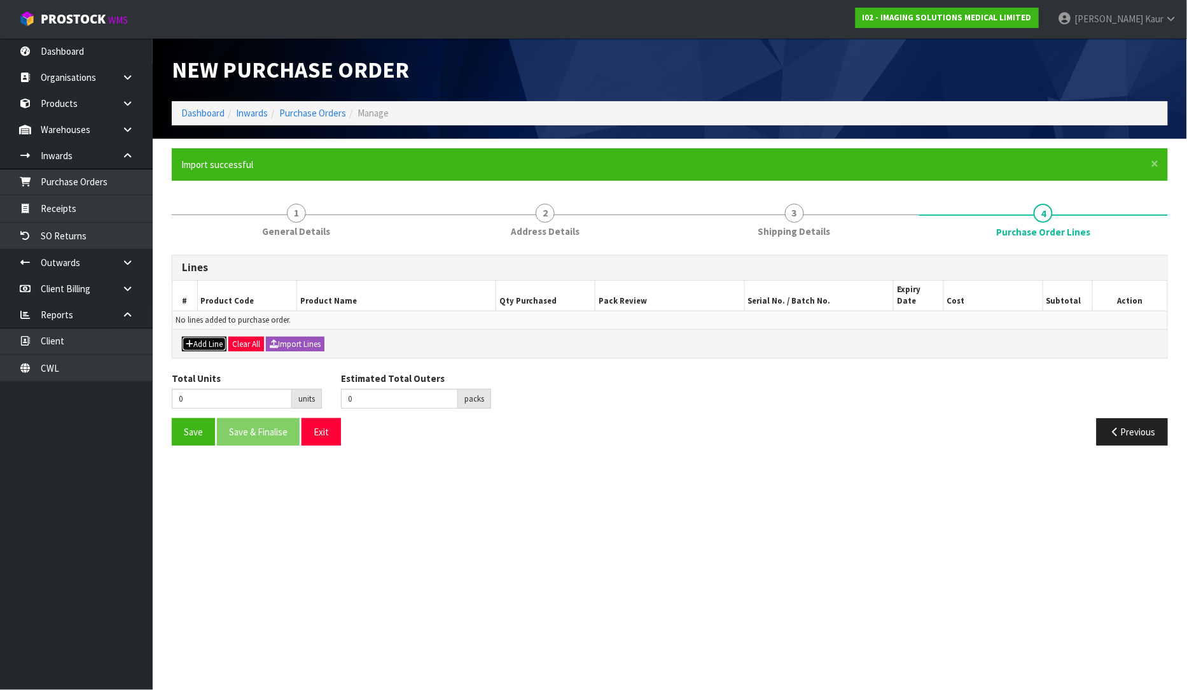
click at [204, 337] on button "Add Line" at bounding box center [204, 344] width 45 height 15
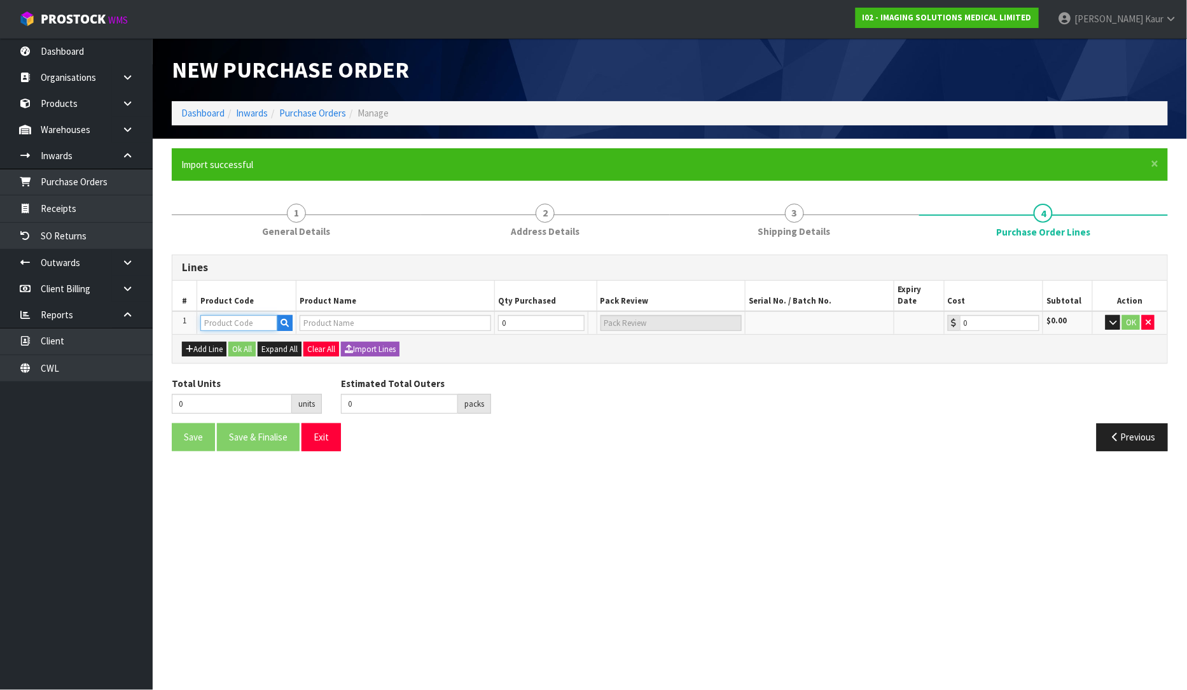
click at [221, 315] on input "text" at bounding box center [238, 323] width 77 height 16
paste input "PMS-989803192771"
type input "PMS-989803192771"
type input "EXPRESSION MR WIRELESS SPO2 PATIENT MODULE (GEN-3) NETWORKS 1-5"
type input "0.00"
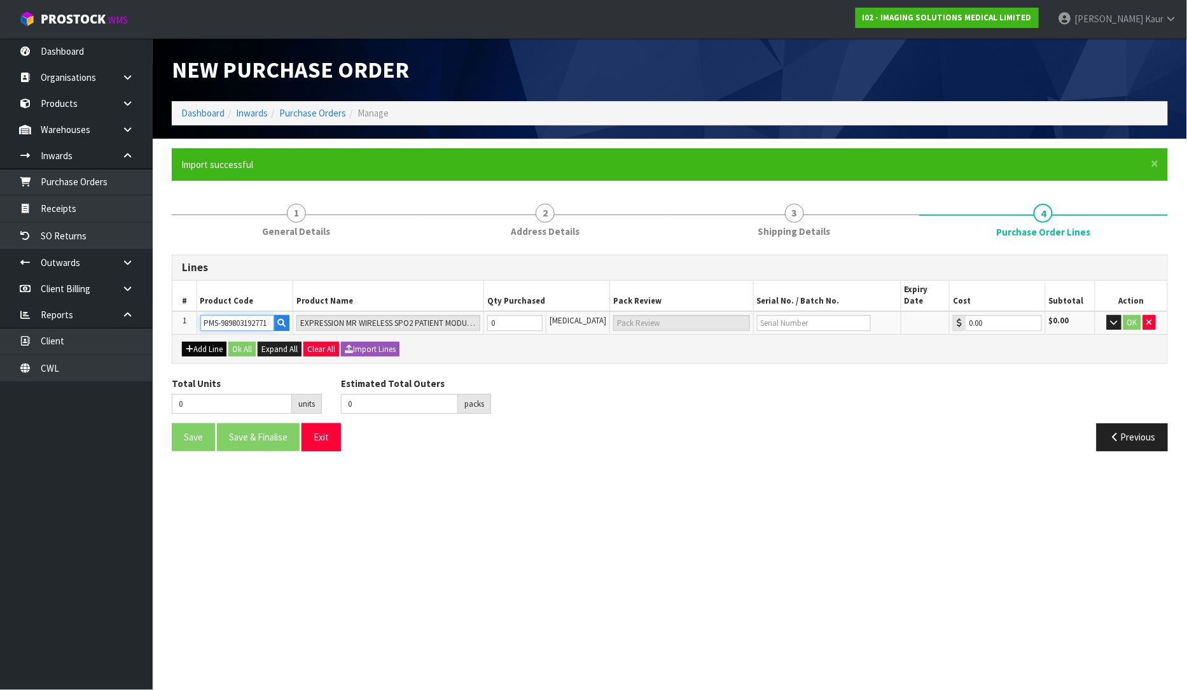
type input "PMS-989803192771"
click at [200, 342] on button "Add Line" at bounding box center [204, 349] width 45 height 15
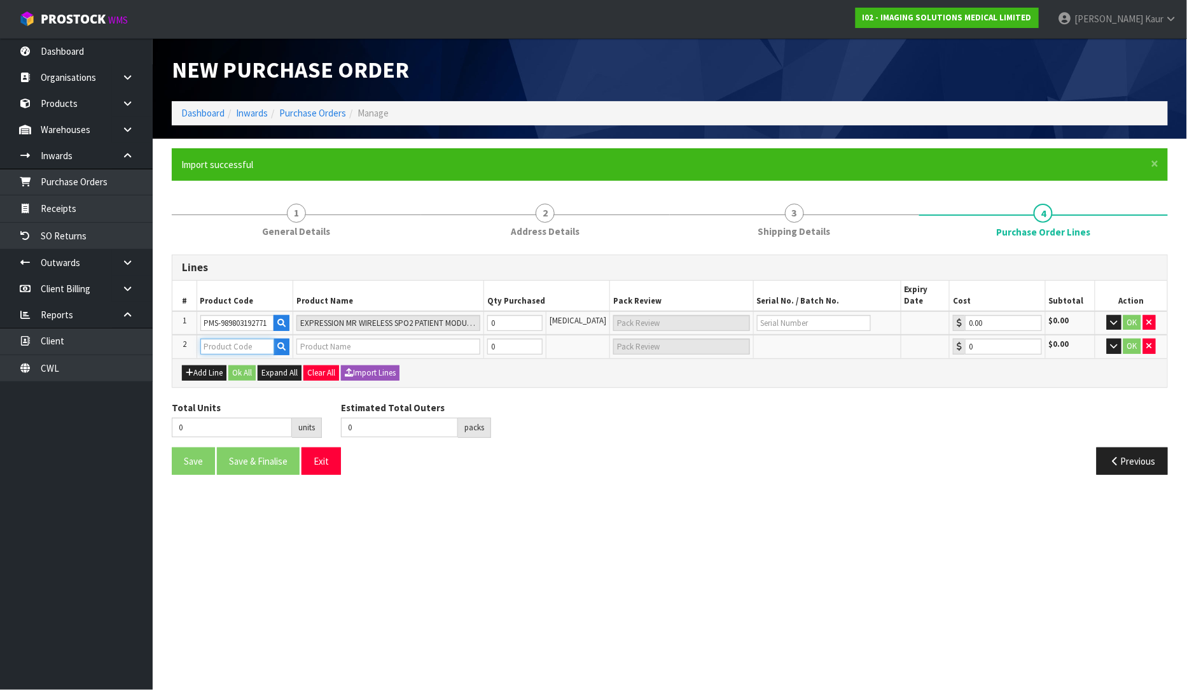
click at [209, 338] on input "text" at bounding box center [237, 346] width 74 height 16
paste input "PMS-989803161991"
type input "PMS-989803161991"
type input "QUICK CONNECT SPO2 SENSOR"
type input "0.00"
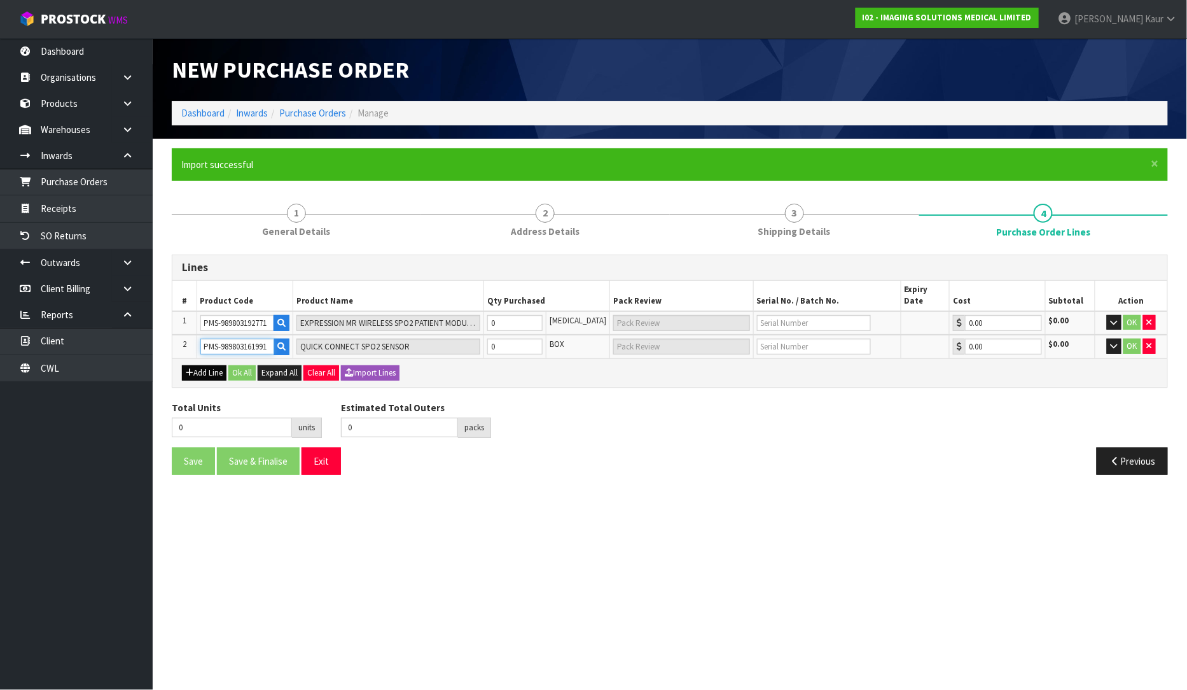
type input "PMS-989803161991"
click at [200, 365] on button "Add Line" at bounding box center [204, 372] width 45 height 15
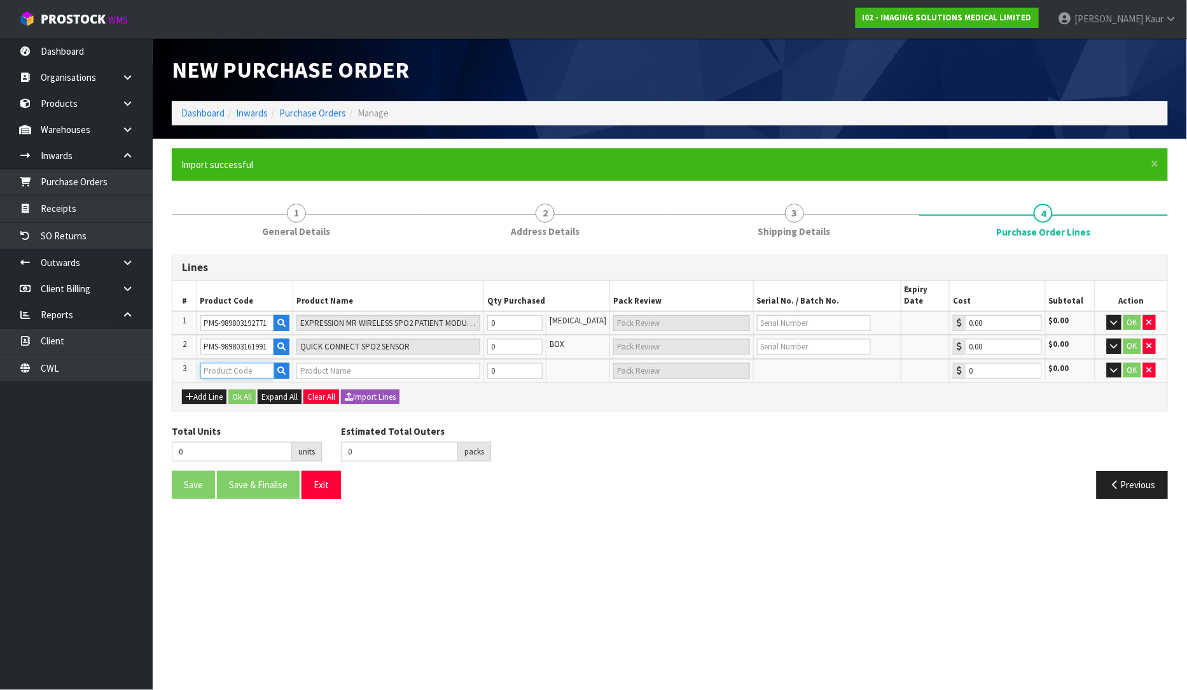
click at [238, 363] on input "text" at bounding box center [237, 371] width 74 height 16
paste input "PMS-989803166551"
type input "PMS-989803166551"
type input "QUICK CONNECT DISPOSABLE SPO2 APPLICATOR, ADULT (BOX OF 20)"
type input "0.00"
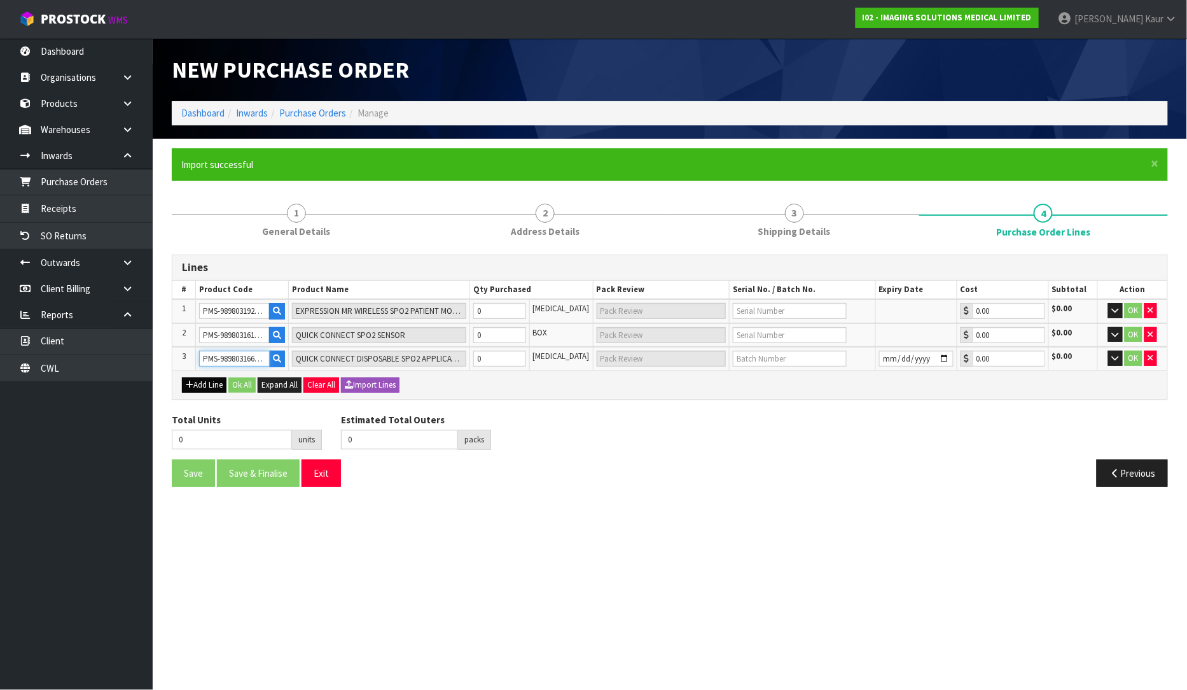
type input "PMS-989803166551"
click at [192, 382] on icon "button" at bounding box center [190, 384] width 8 height 8
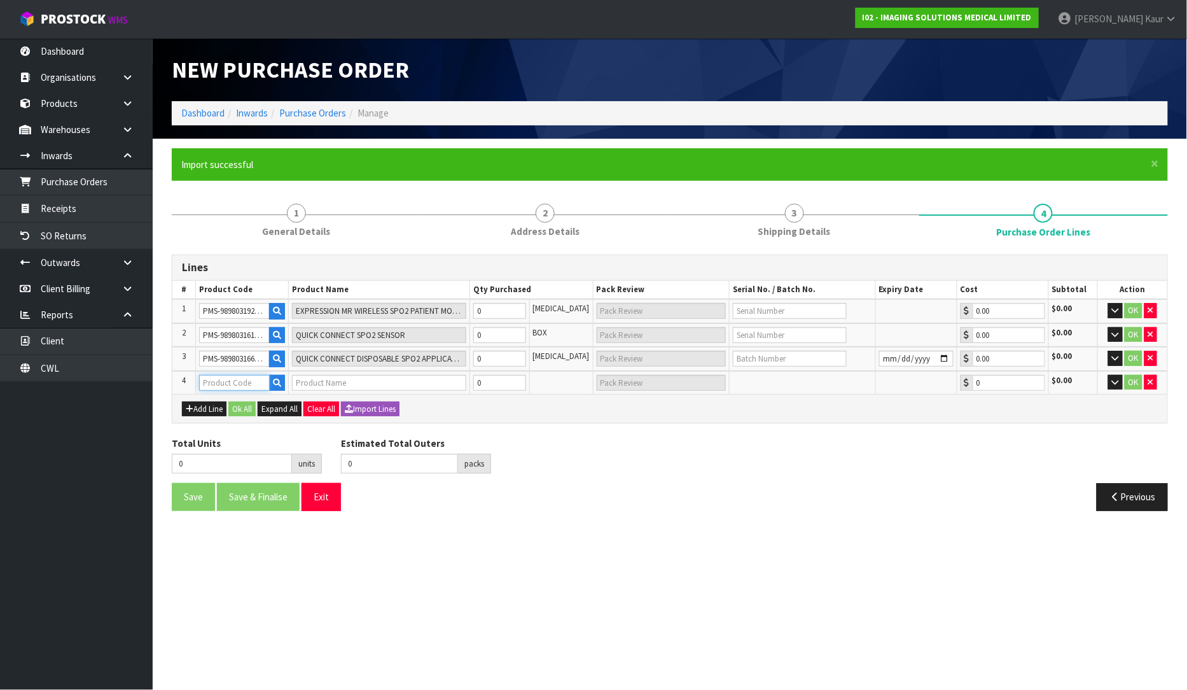
click at [227, 378] on input "text" at bounding box center [234, 383] width 71 height 16
paste input "PMS-989803166561"
type input "PMS-989803166561"
type input "QUICK CONNECT DISPOSABLE SPO2 APPLICATOR, PEDIATRIC (BOX OF 20)"
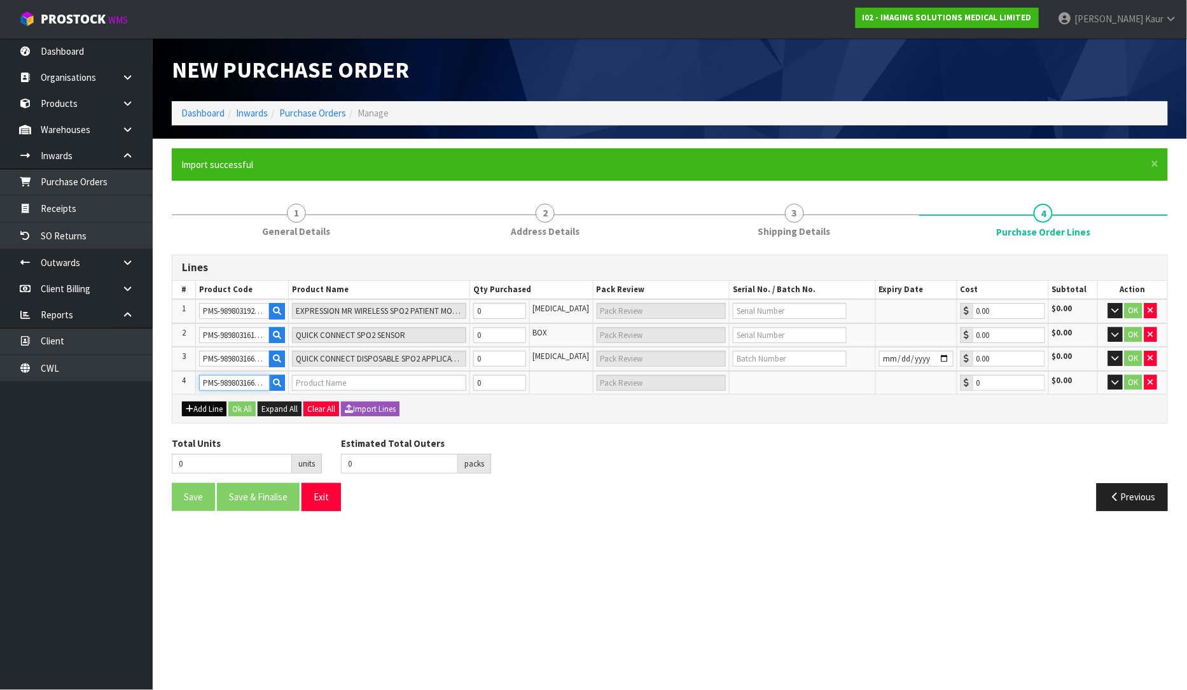
type input "0.00"
type input "PMS-989803166561"
click at [206, 406] on button "Add Line" at bounding box center [204, 408] width 45 height 15
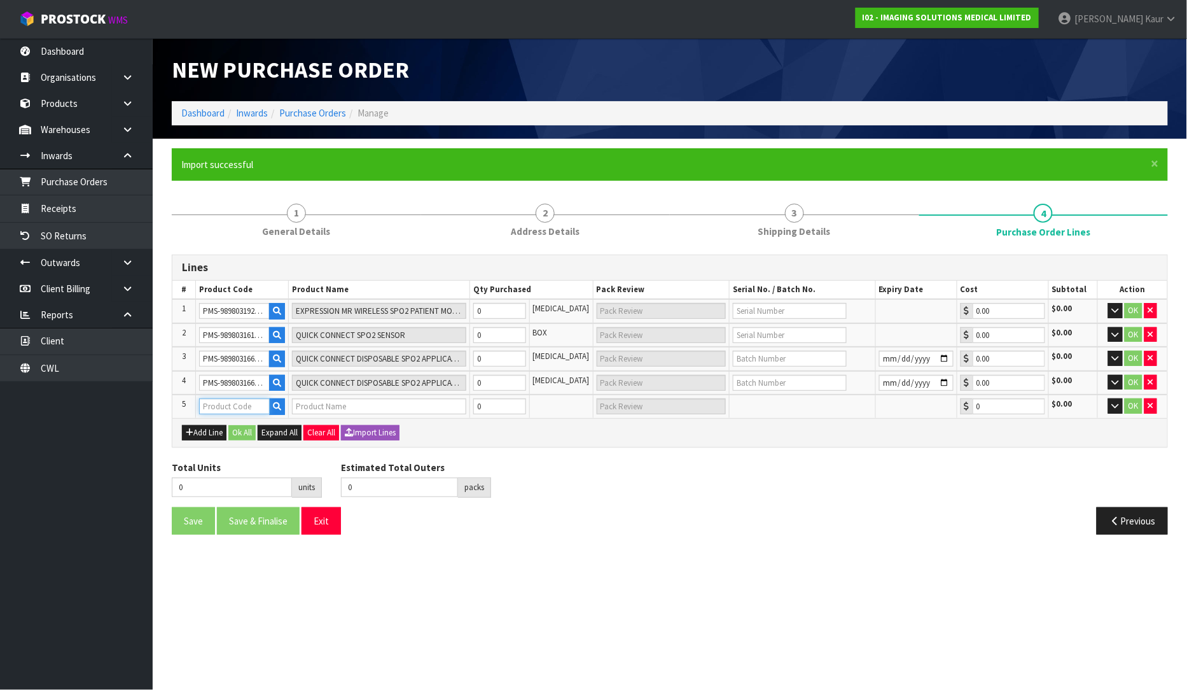
click at [237, 402] on input "text" at bounding box center [234, 406] width 71 height 16
paste input "PMS-989803166571"
type input "PMS-989803166571"
type input "QUICK CONNECT DISPOSABLE SPO2 APPLICATOR, INFANT (BOX OF 20)"
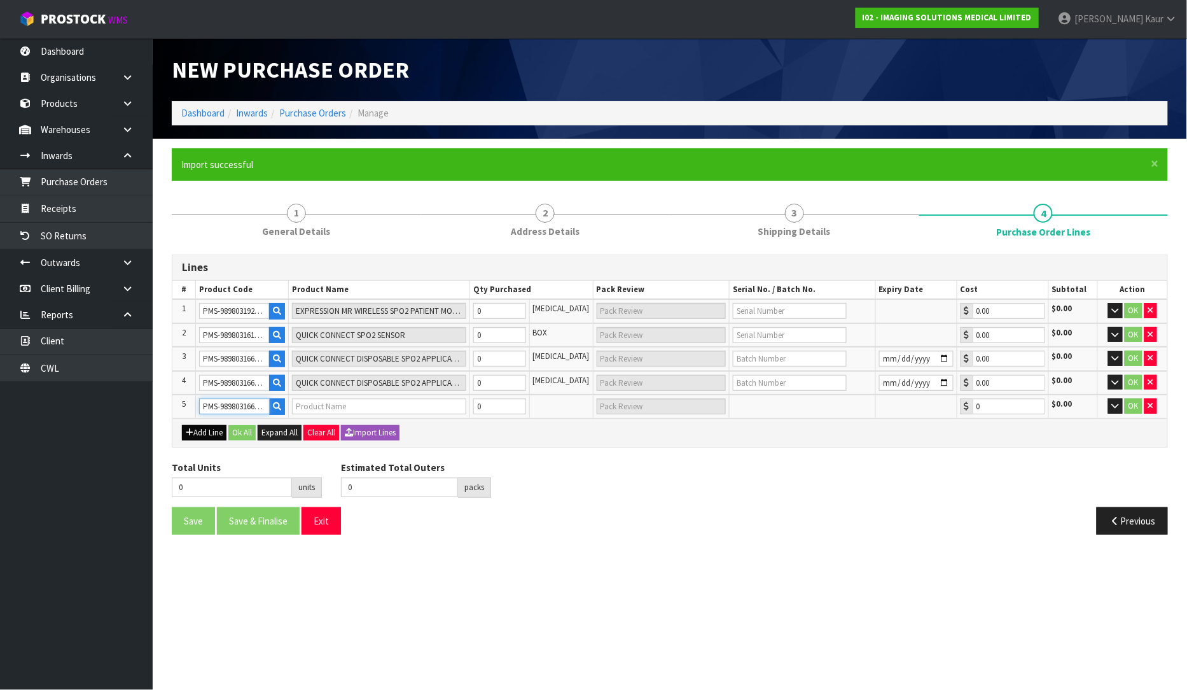
type input "0.00"
type input "PMS-989803166571"
click at [200, 425] on button "Add Line" at bounding box center [204, 432] width 45 height 15
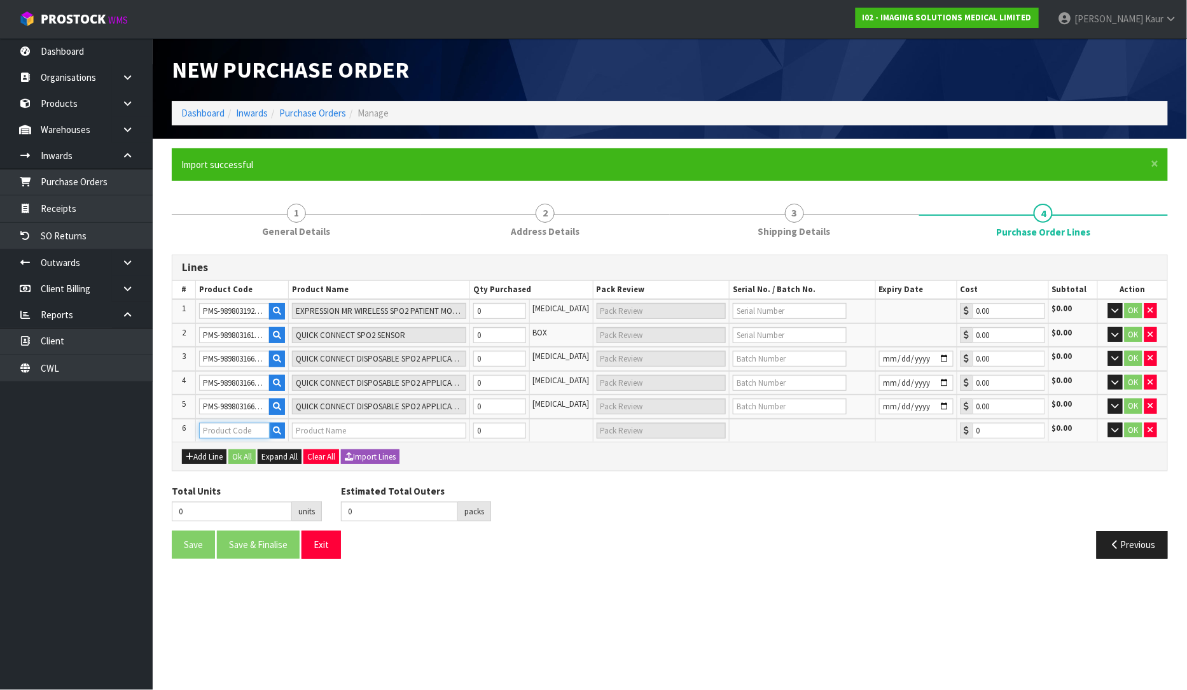
click at [232, 426] on input "text" at bounding box center [234, 430] width 71 height 16
paste input "PMS-989803166581"
type input "PMS-989803166581"
type input "QUICK CONNECT DISPOSABLE SPO2 APPLICATOR, NEONATAL (BOX OF 20)"
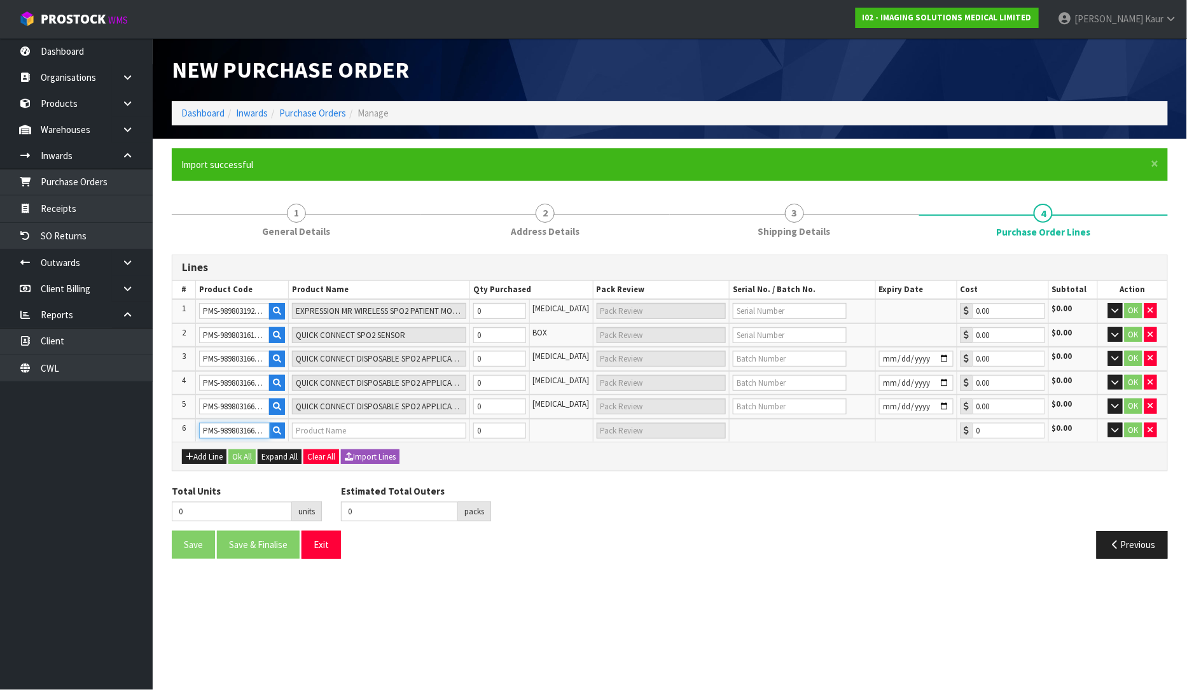
type input "0.00"
type input "PMS-989803166581"
click at [200, 399] on input "PMS-989803166571" at bounding box center [234, 406] width 71 height 16
type input "PMS-989803166571"
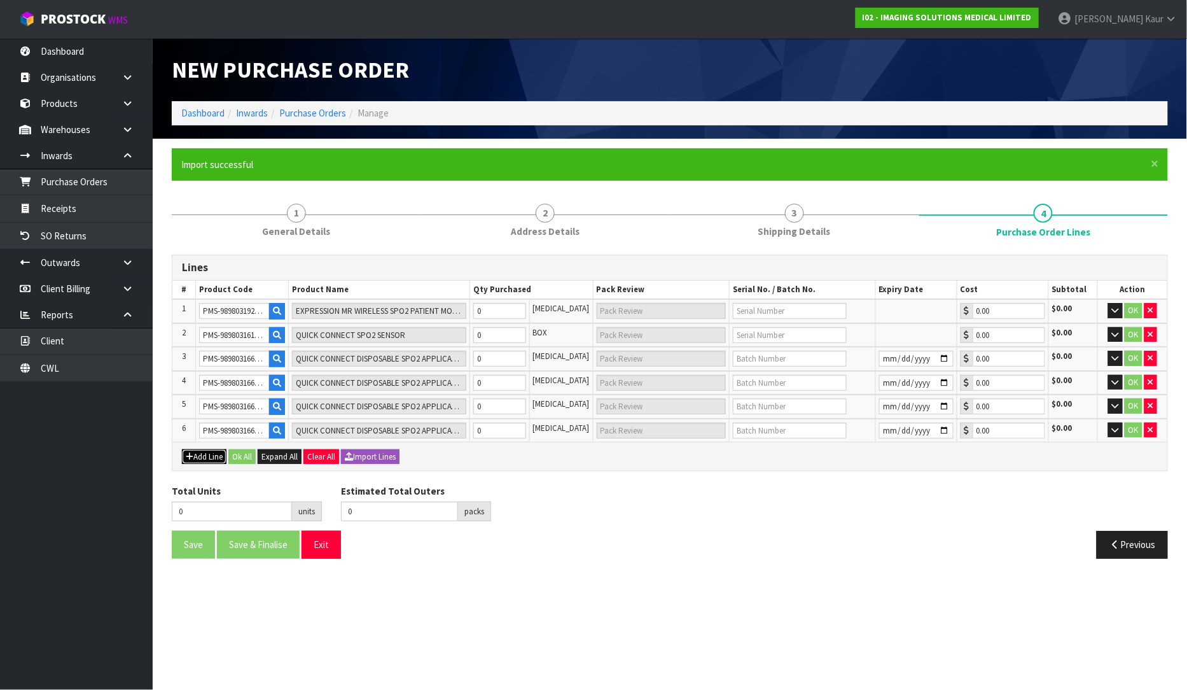
click at [205, 450] on button "Add Line" at bounding box center [204, 456] width 45 height 15
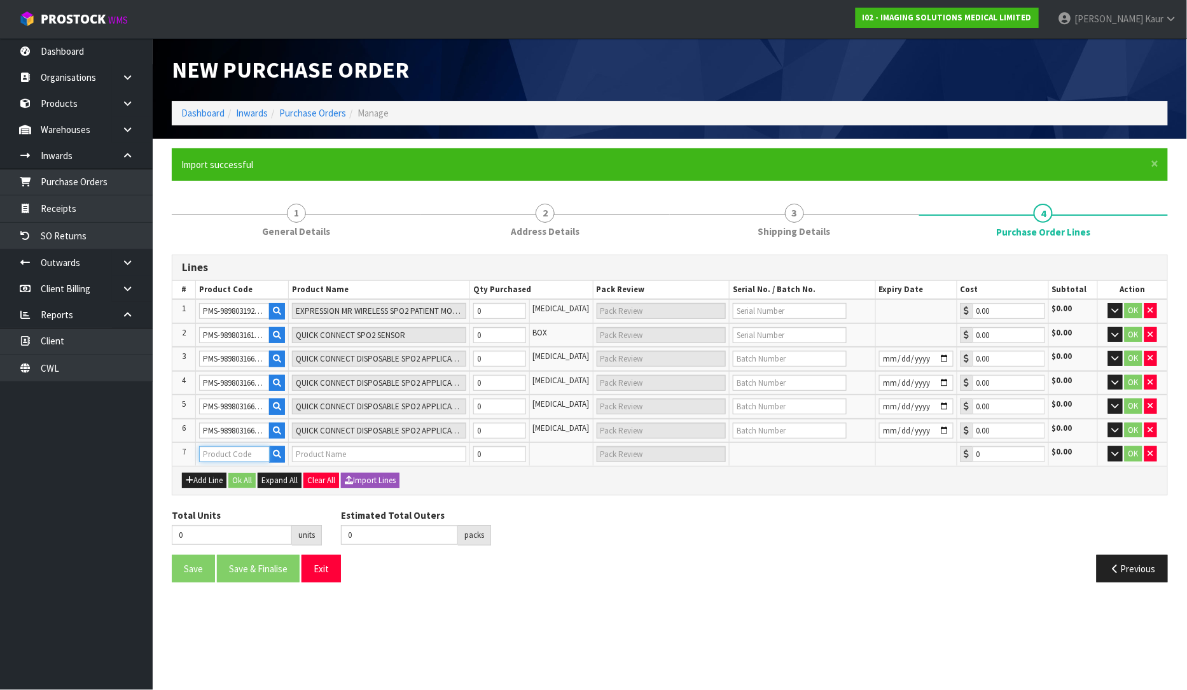
click at [249, 448] on input "text" at bounding box center [234, 454] width 71 height 16
paste input "PMS-989803166541"
type input "PMS-989803166541"
type input "QUICK CONNECT SPO2 CLIP, PEDIATRIC"
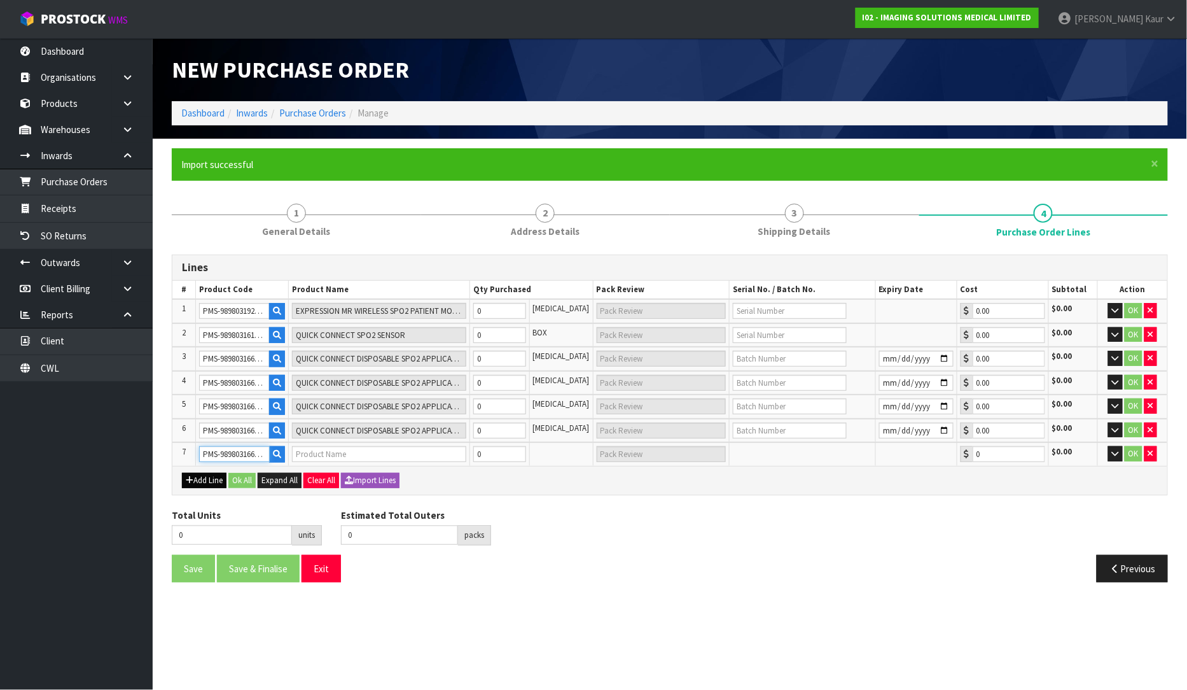
type input "0.00"
type input "PMS-989803166541"
click at [195, 481] on button "Add Line" at bounding box center [204, 480] width 45 height 15
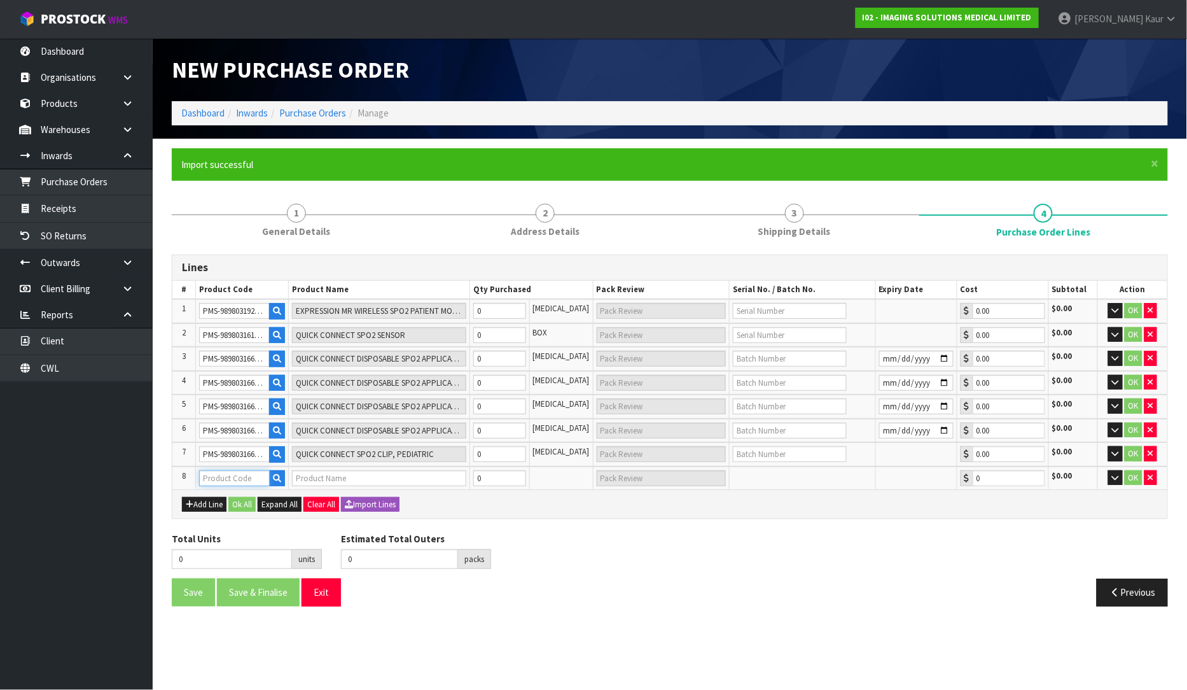
click at [216, 470] on input "text" at bounding box center [234, 478] width 71 height 16
paste input "PMS-989803179041"
type input "PMS-989803179041"
type input "QUADTRODE, CV (BOX OF 25)"
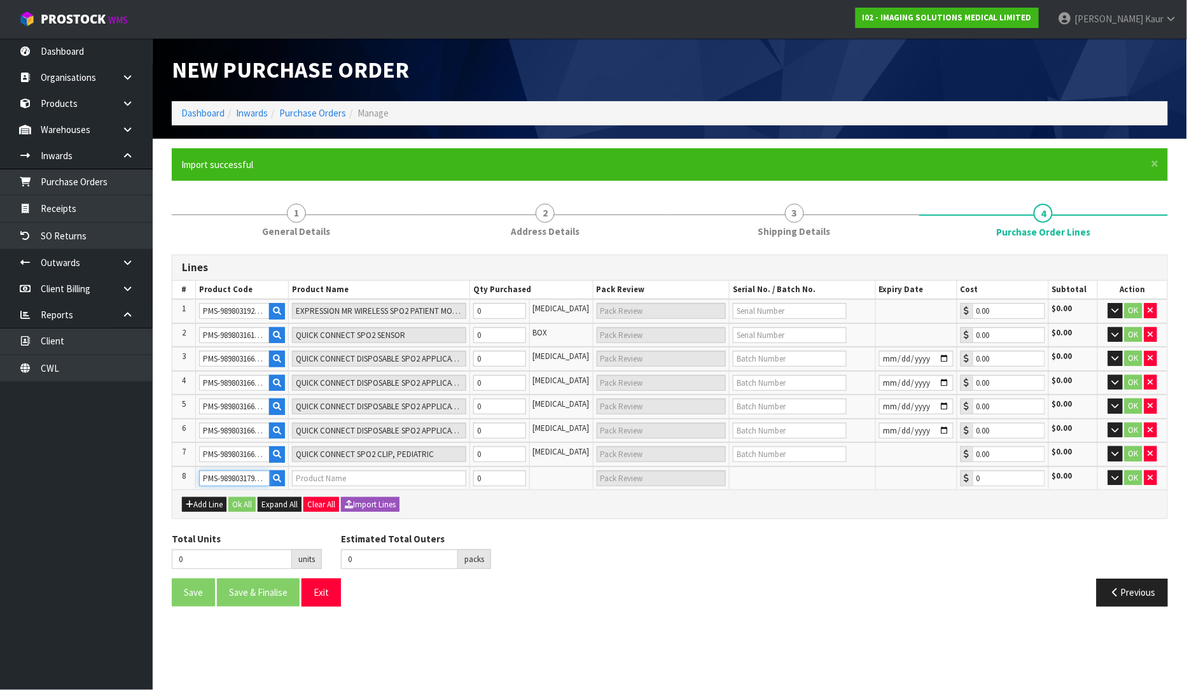
type input "0.00"
type input "PMS-989803179041"
click at [206, 501] on button "Add Line" at bounding box center [204, 504] width 45 height 15
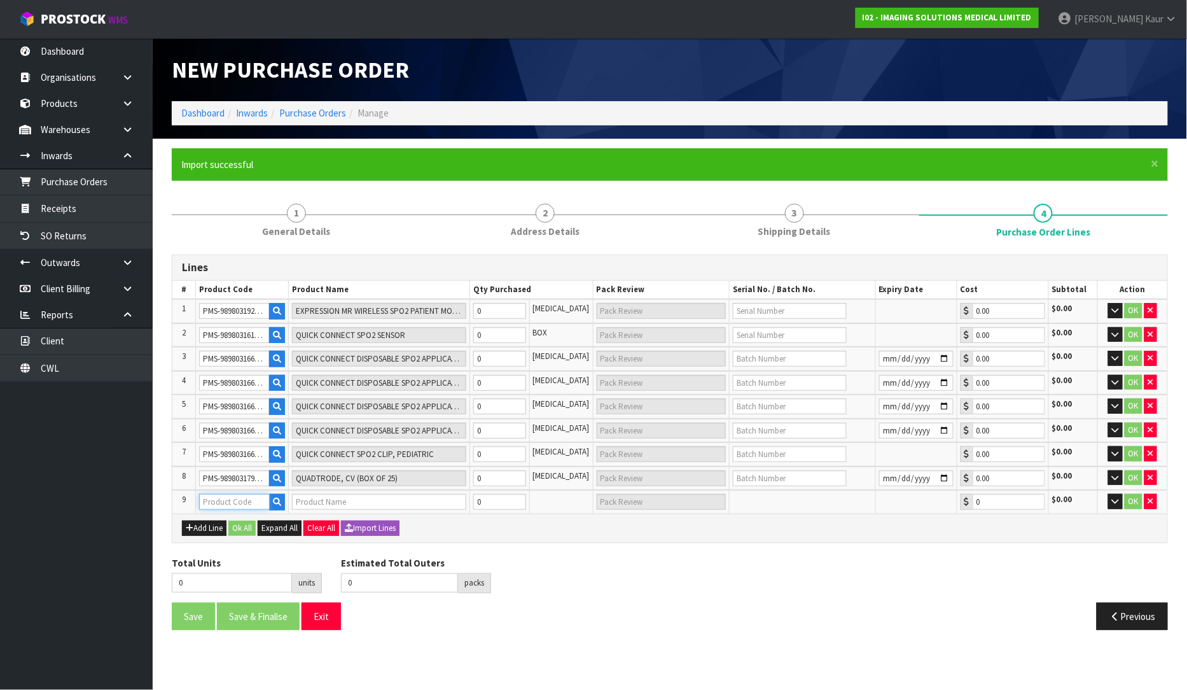
click at [226, 494] on input "text" at bounding box center [234, 502] width 71 height 16
paste input "PMS-989803179031"
type input "PMS-989803179031"
type input "QUADTRODE, STANDARD (BOX OF 25)"
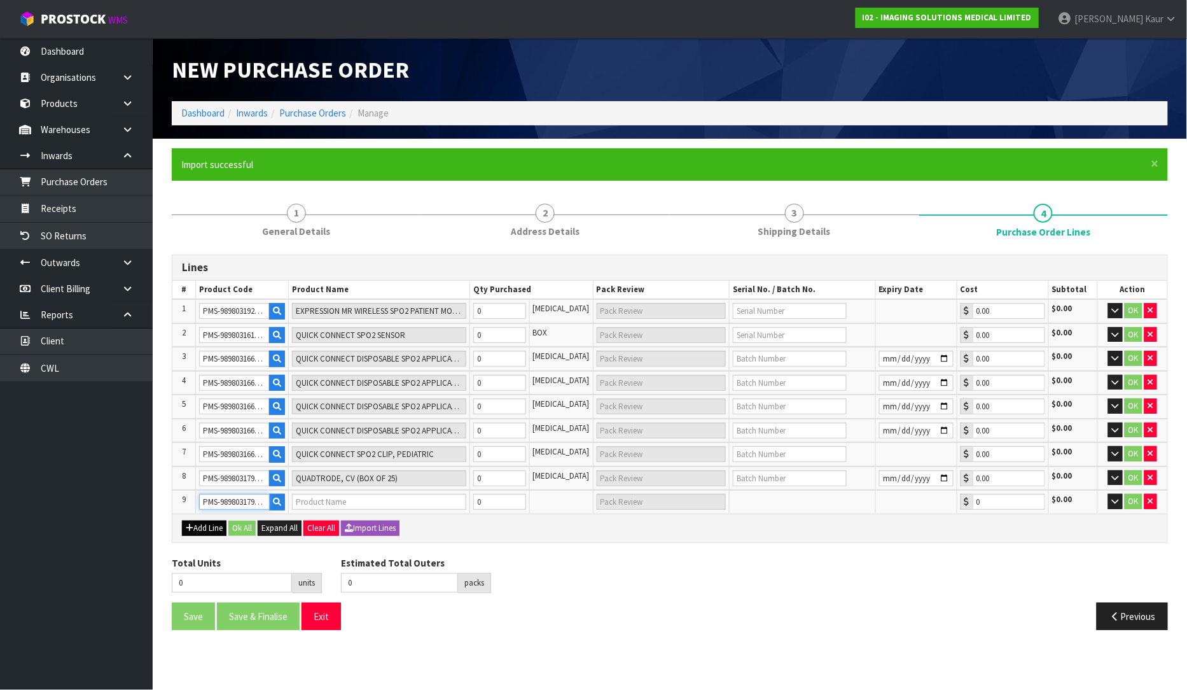
type input "0.00"
type input "PMS-989803179031"
click at [192, 529] on button "Add Line" at bounding box center [204, 527] width 45 height 15
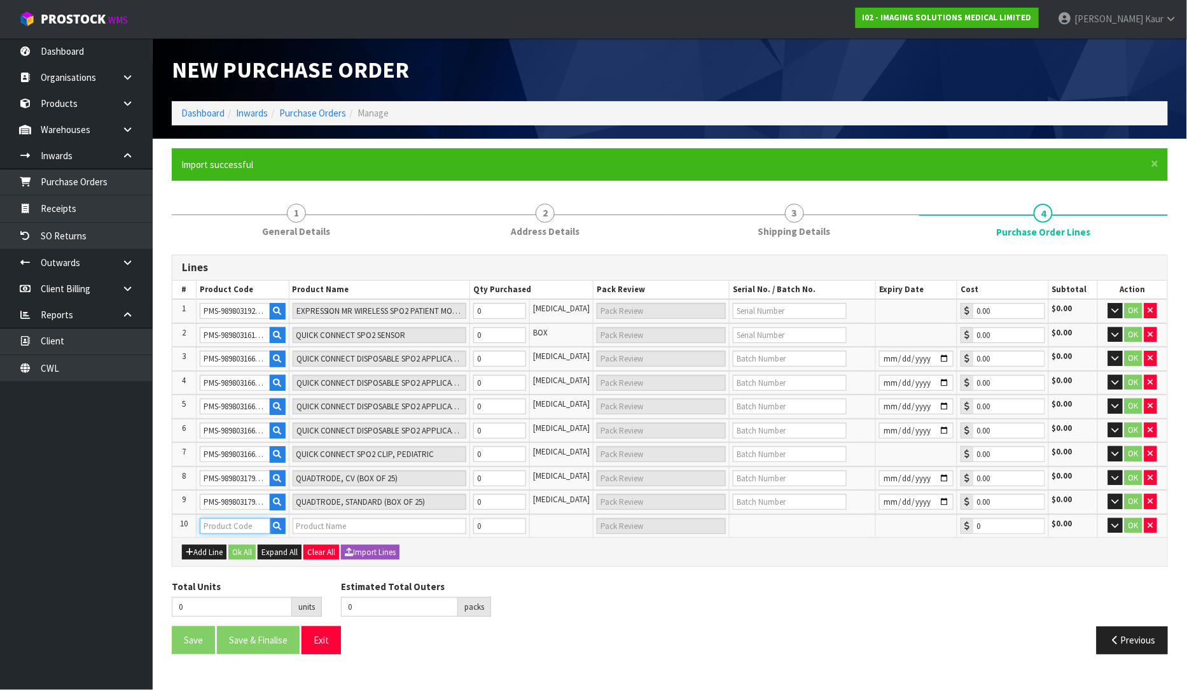
click at [218, 518] on input "text" at bounding box center [235, 526] width 71 height 16
paste input "PMS-989803179051"
type input "PMS-989803179051"
type input "QUADTRODE, NEONATAL (BOX OF 25)"
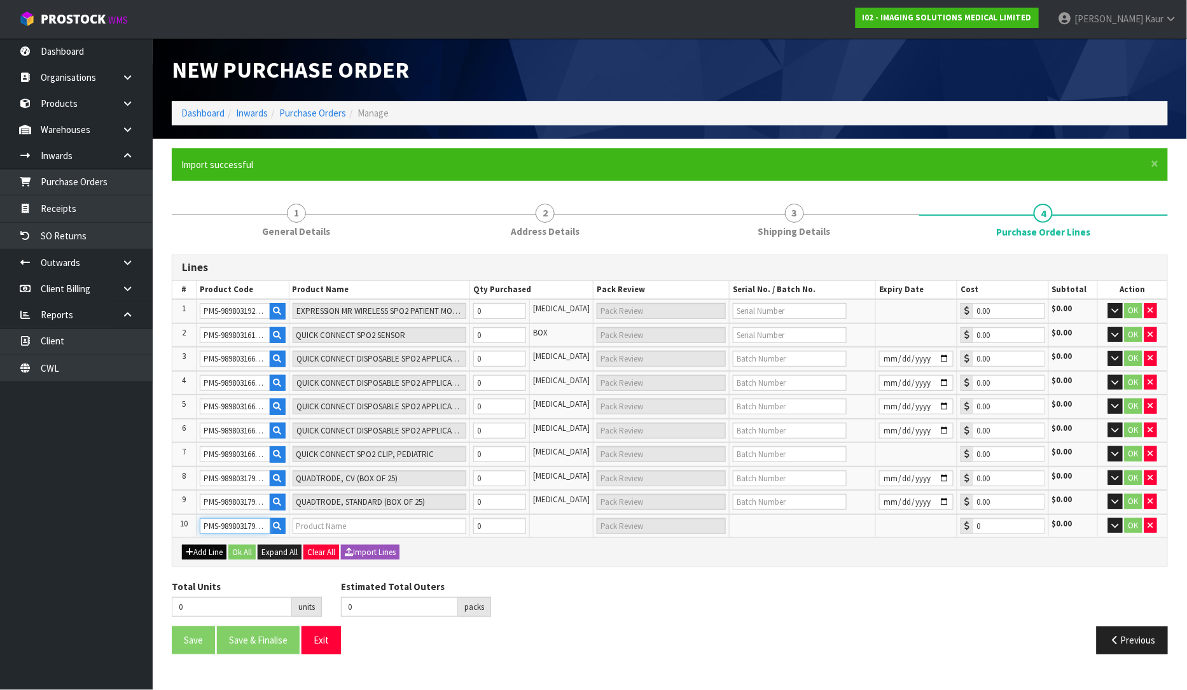
type input "0.00"
type input "PMS-989803179051"
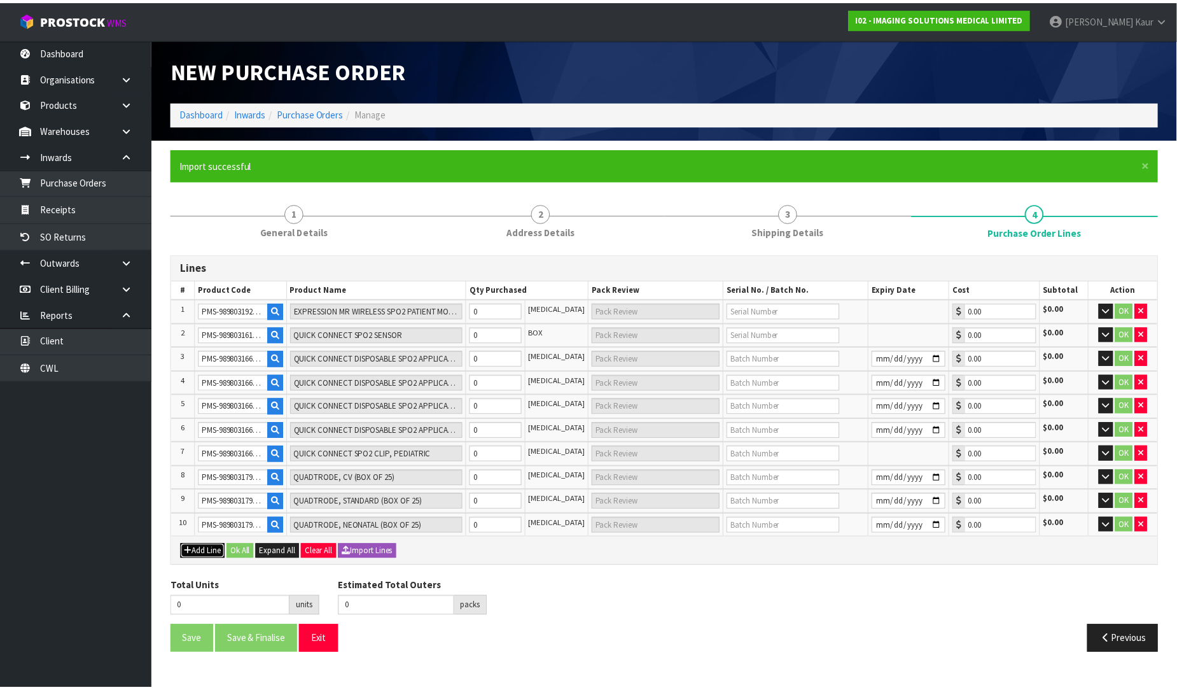
scroll to position [0, 0]
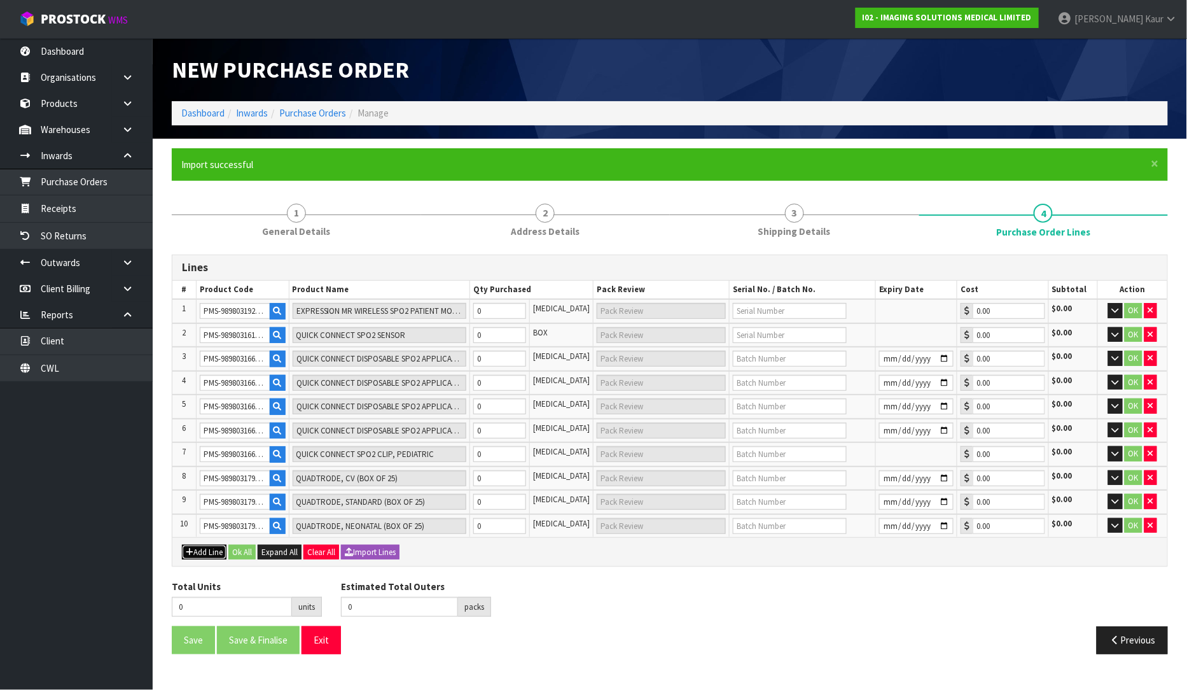
click at [197, 545] on button "Add Line" at bounding box center [204, 552] width 45 height 15
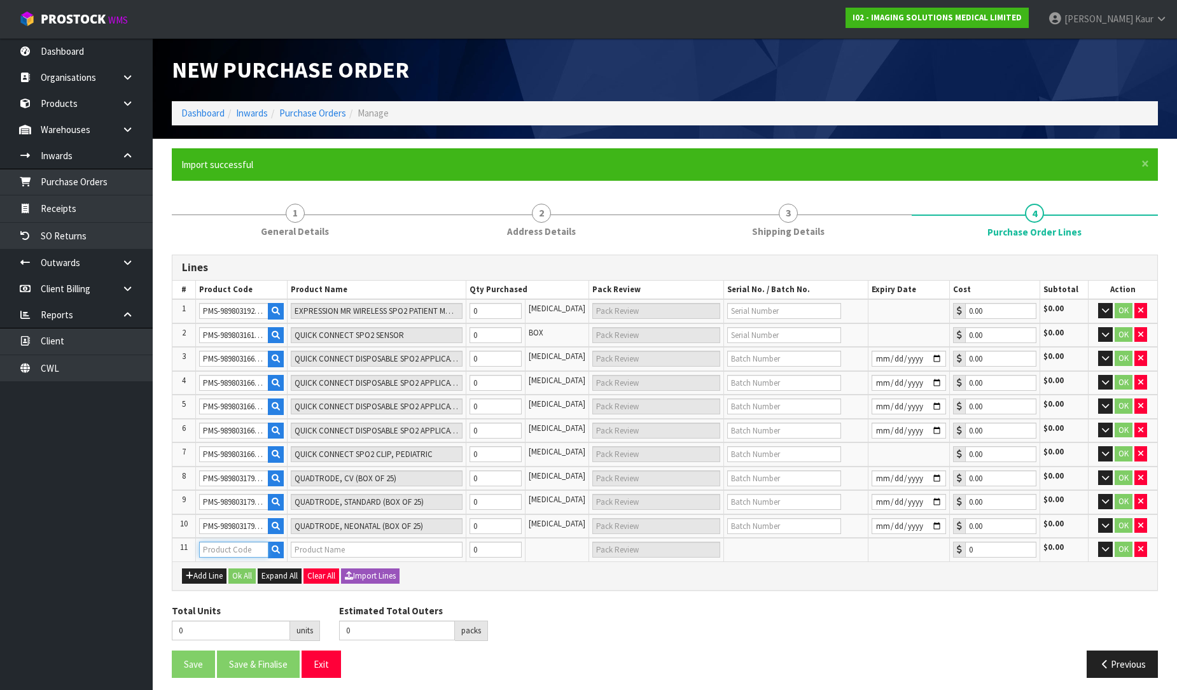
click at [234, 545] on input "text" at bounding box center [233, 549] width 69 height 16
paste input "PMS-989803182621"
type input "PMS-989803182621"
type input "EXPRESSION MR NIBP CUFF, PEDIATRIC"
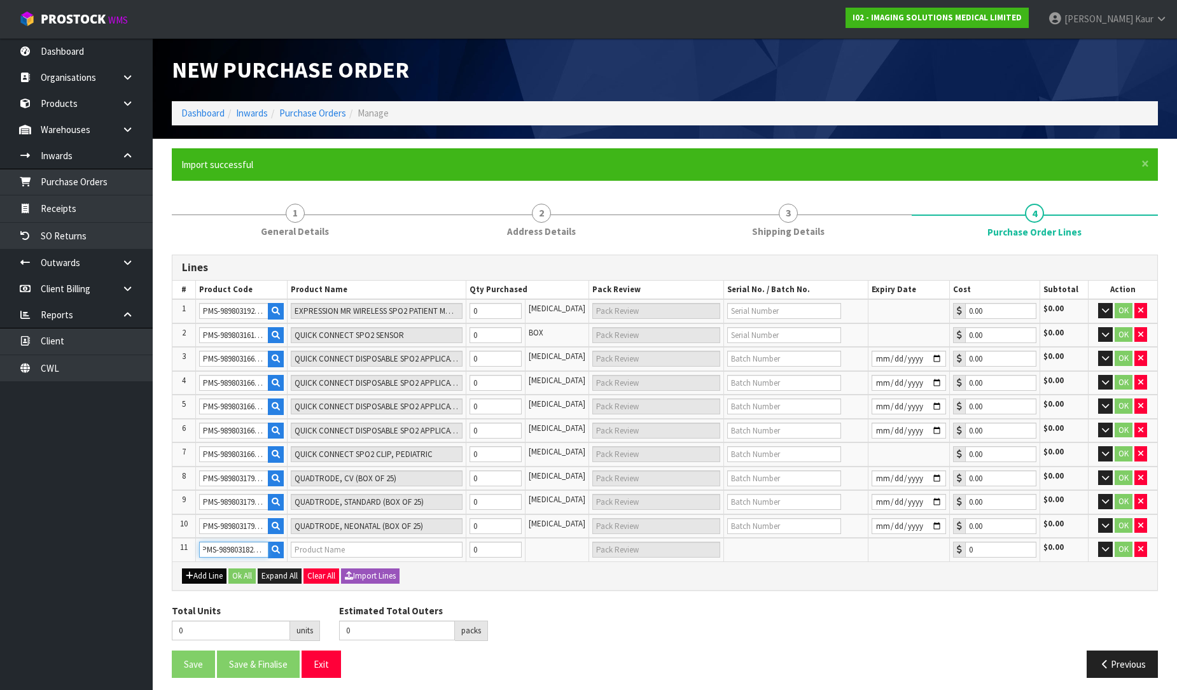
type input "0.00"
type input "PMS-989803182621"
click at [194, 570] on button "Add Line" at bounding box center [204, 575] width 45 height 15
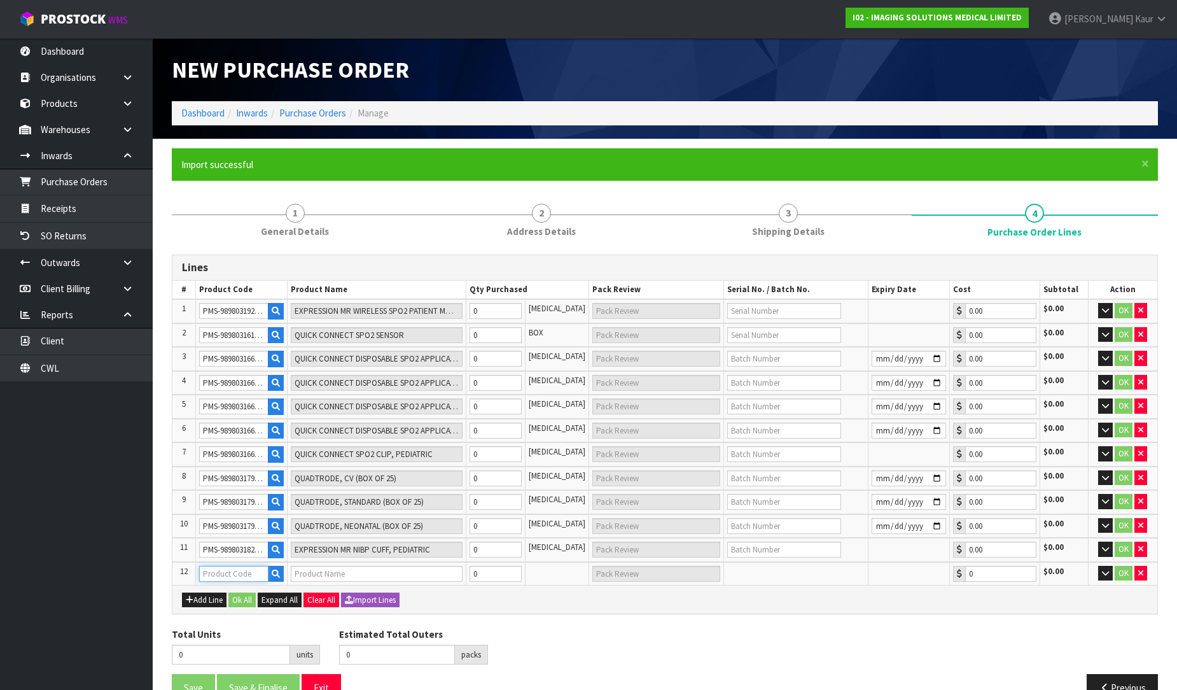
click at [209, 566] on input "text" at bounding box center [233, 574] width 69 height 16
paste input "PMS-989803182541"
type input "PMS-989803182541"
type input "EXPRESSION MR DISPOSABLE NIBP CUFF, ADULT (BOX OF 10)"
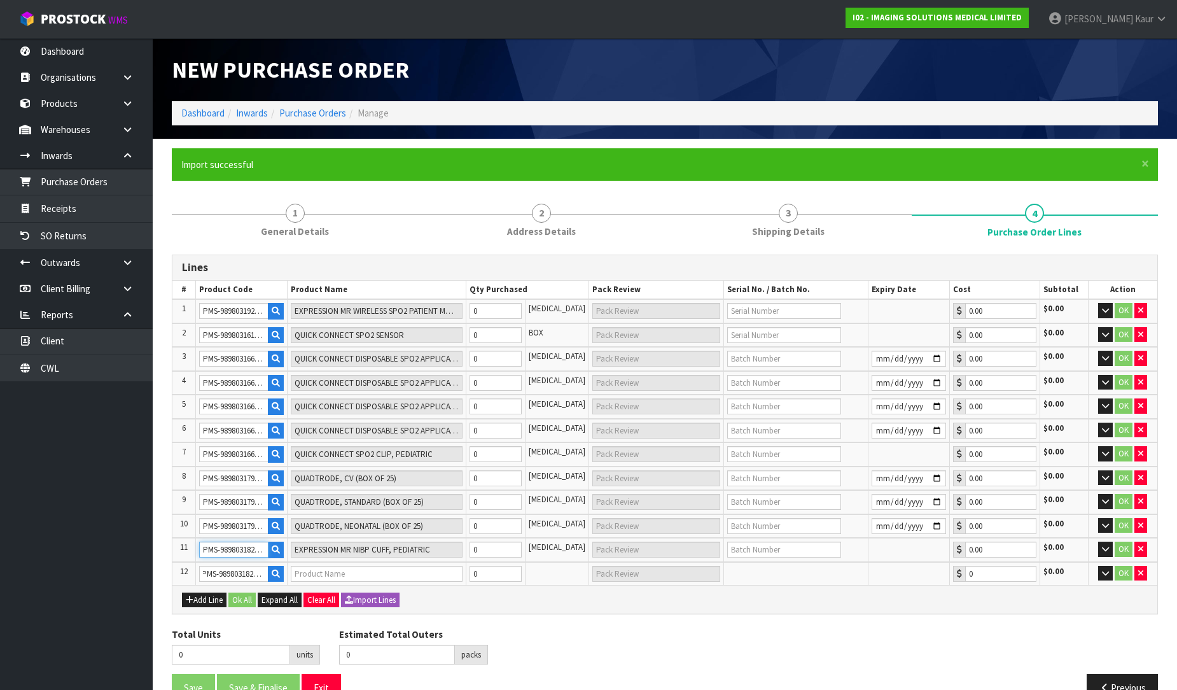
type input "0.00"
click at [207, 546] on input "PMS-989803182621" at bounding box center [233, 549] width 69 height 16
type input "PMS-989803182621"
click at [199, 596] on button "Add Line" at bounding box center [204, 599] width 45 height 15
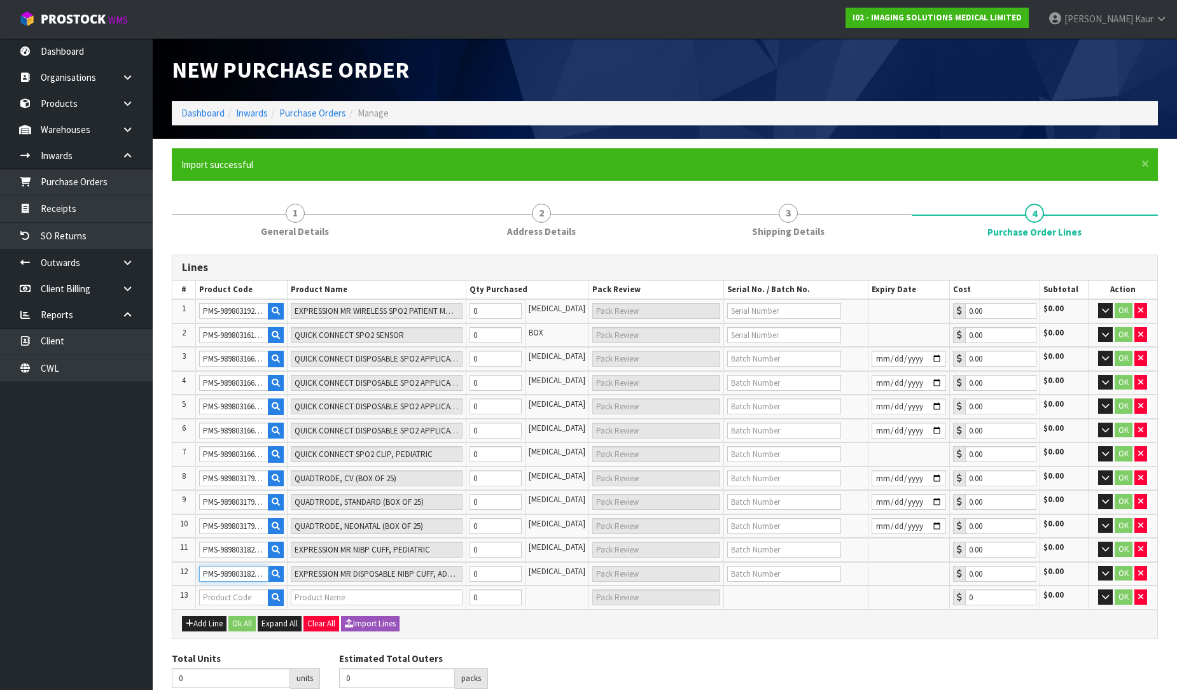
click at [206, 575] on input "PMS-989803182541" at bounding box center [233, 574] width 69 height 16
type input "PMS-989803182541"
click at [202, 590] on input "text" at bounding box center [233, 597] width 69 height 16
paste input "PMS-989803152661"
type input "PMS-989803152661"
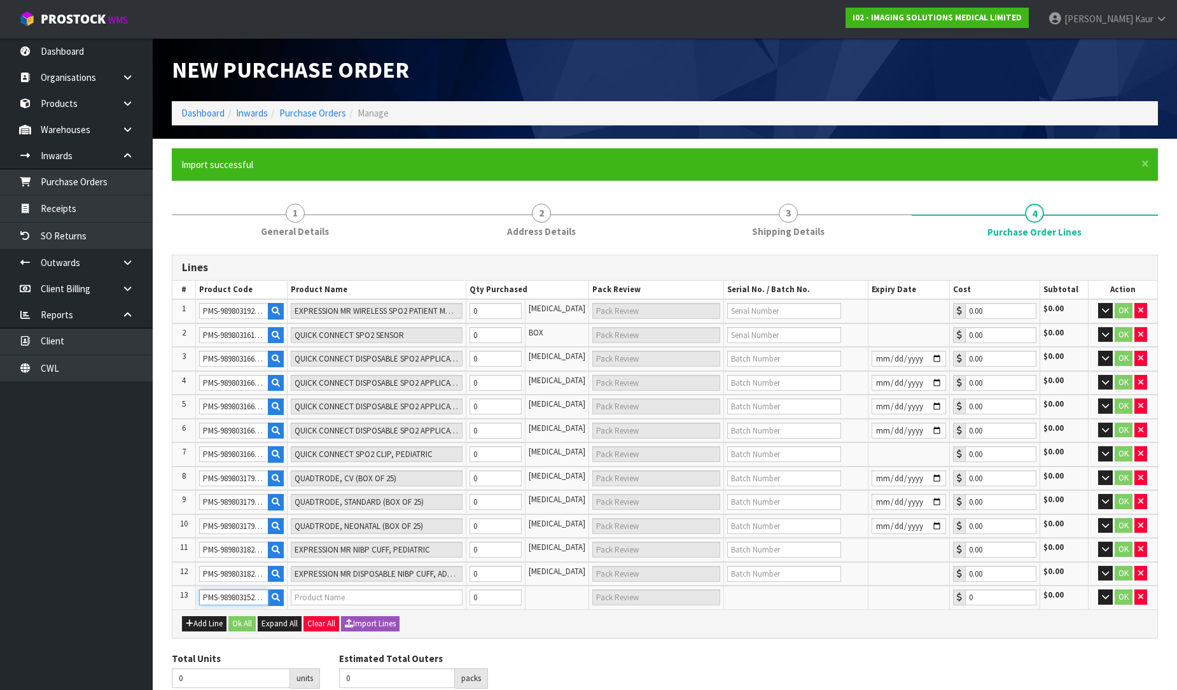
scroll to position [0, 3]
type input "STD-FLOW ETCO2/AGENTS SAMPLE LINE (CLEAR) (94018)"
type input "0.00"
type input "PMS-989803152661"
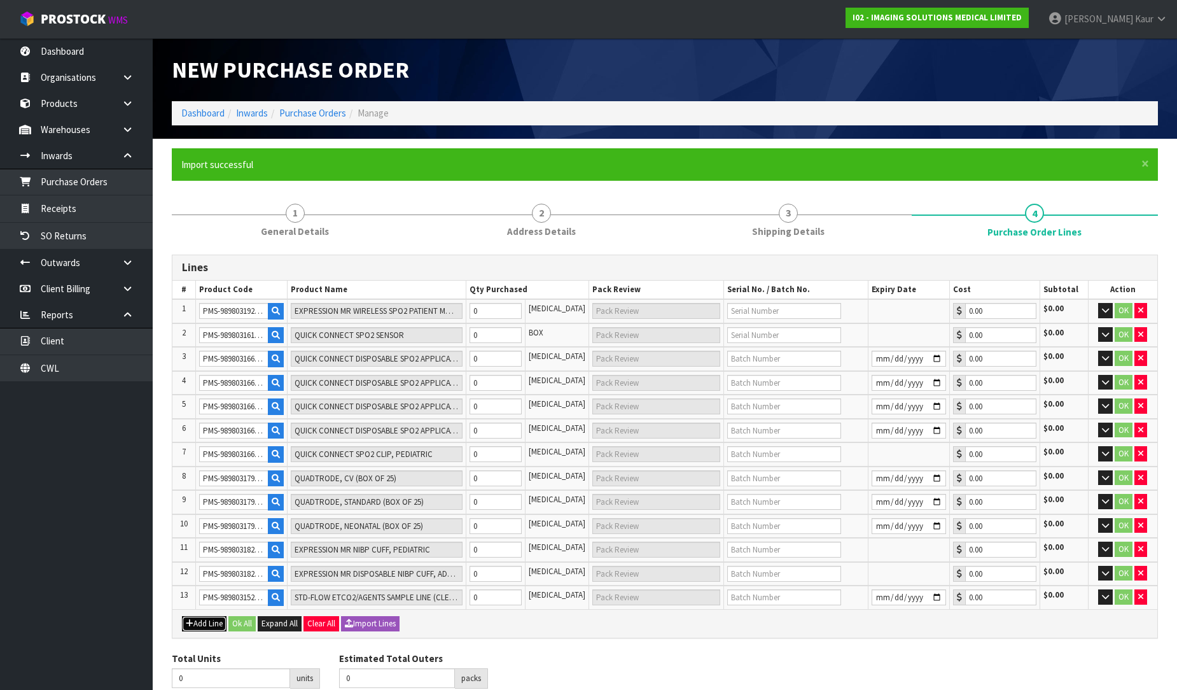
click at [204, 616] on button "Add Line" at bounding box center [204, 623] width 45 height 15
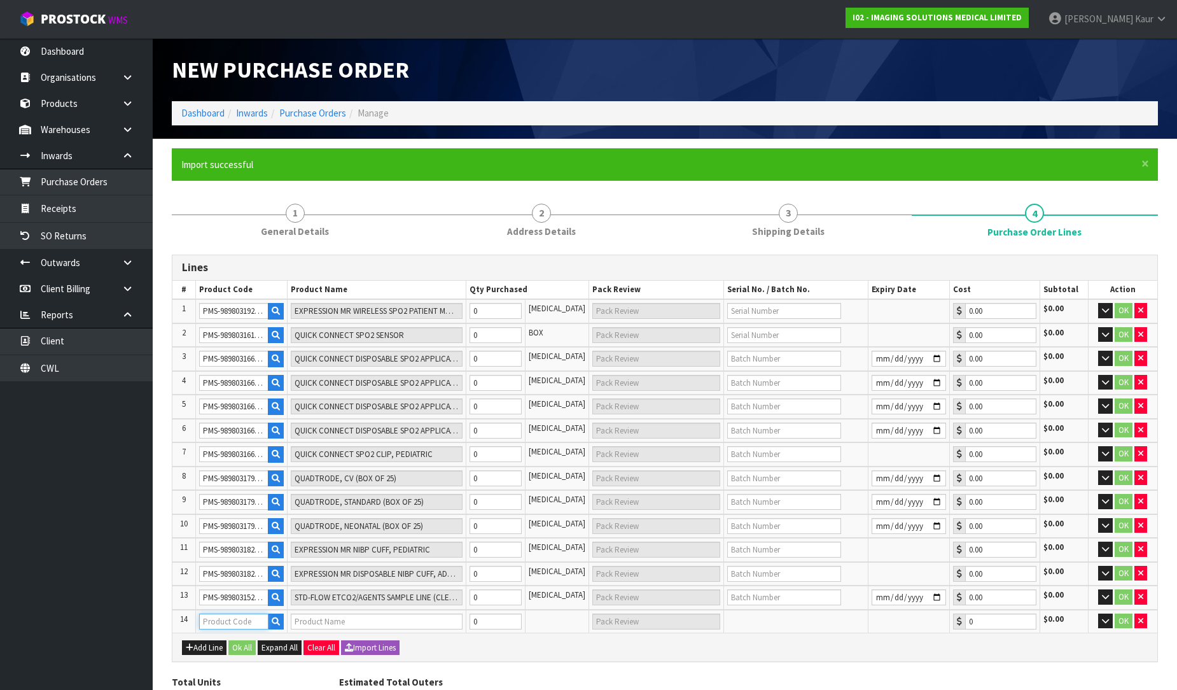
click at [200, 616] on input "text" at bounding box center [233, 621] width 69 height 16
paste input "PMS-989803152671"
type input "PMS-989803152671"
type input "STD-FLOW DISPOSABLE WATER TRAP (CLEAR) (94012)"
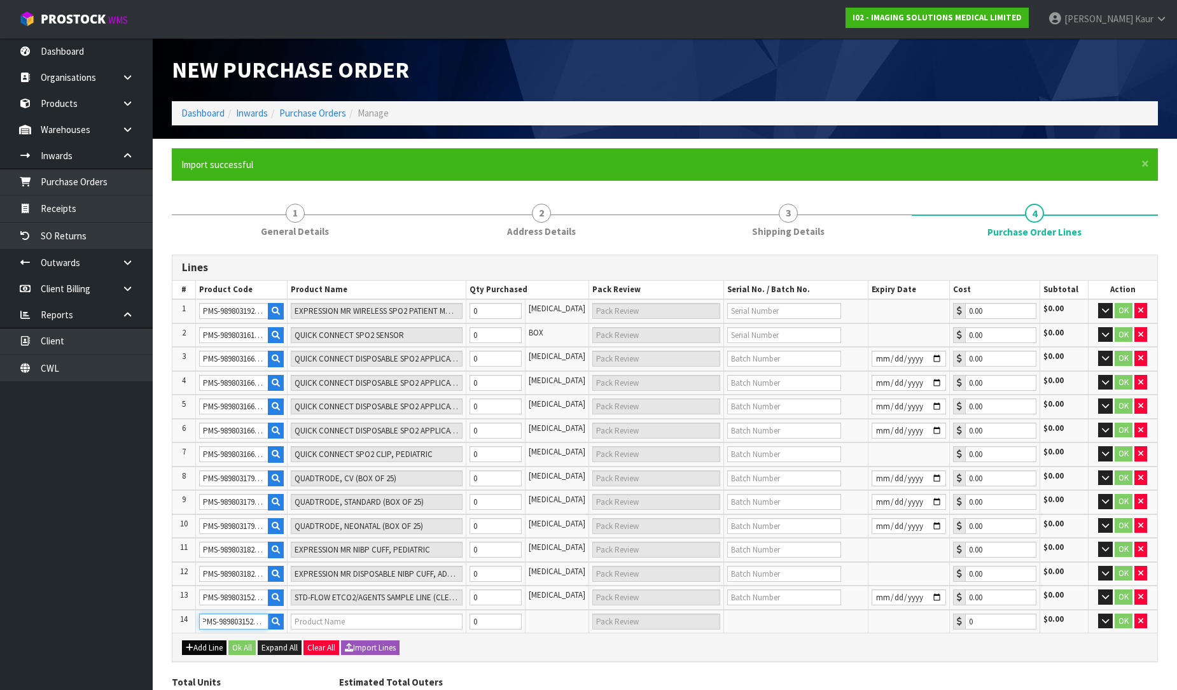
type input "0.00"
type input "PMS-989803152671"
click at [200, 641] on button "Add Line" at bounding box center [204, 647] width 45 height 15
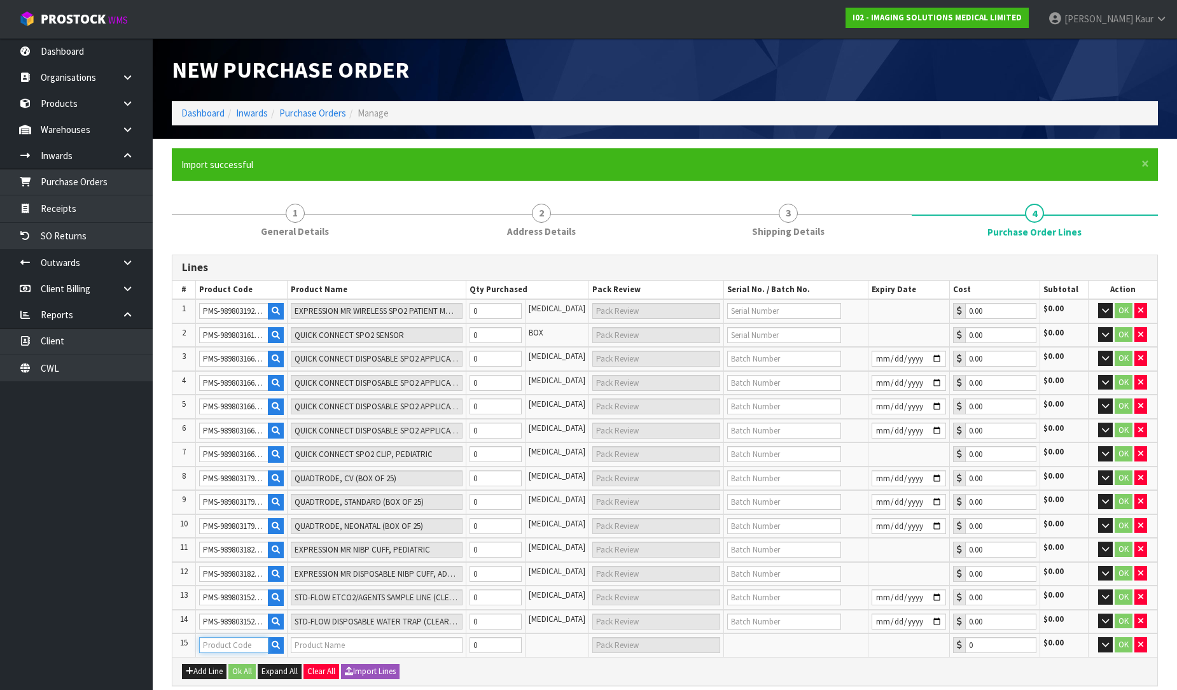
click at [204, 639] on input "text" at bounding box center [233, 645] width 69 height 16
paste input "PMS-989803162051"
type input "PMS-989803162051"
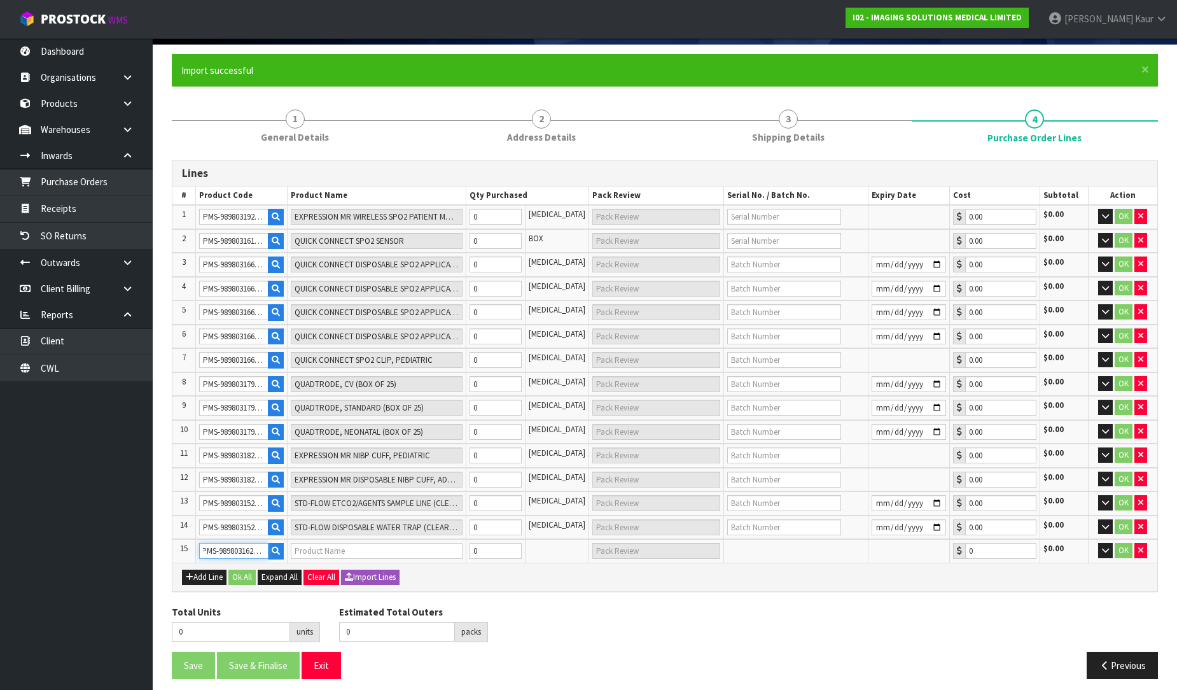
type input "ANESTHETIC OXYGEN (O2) SENSOR FOR EXPRESSION"
type input "0.00"
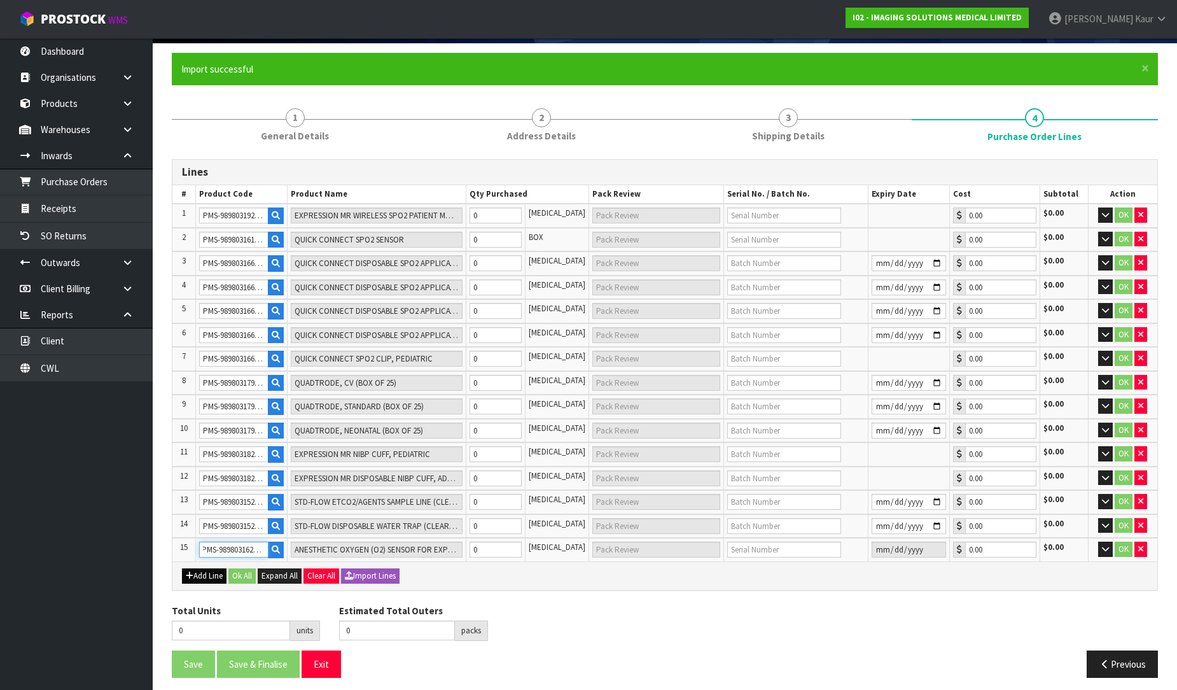
type input "PMS-989803162051"
click at [202, 573] on button "Add Line" at bounding box center [204, 575] width 45 height 15
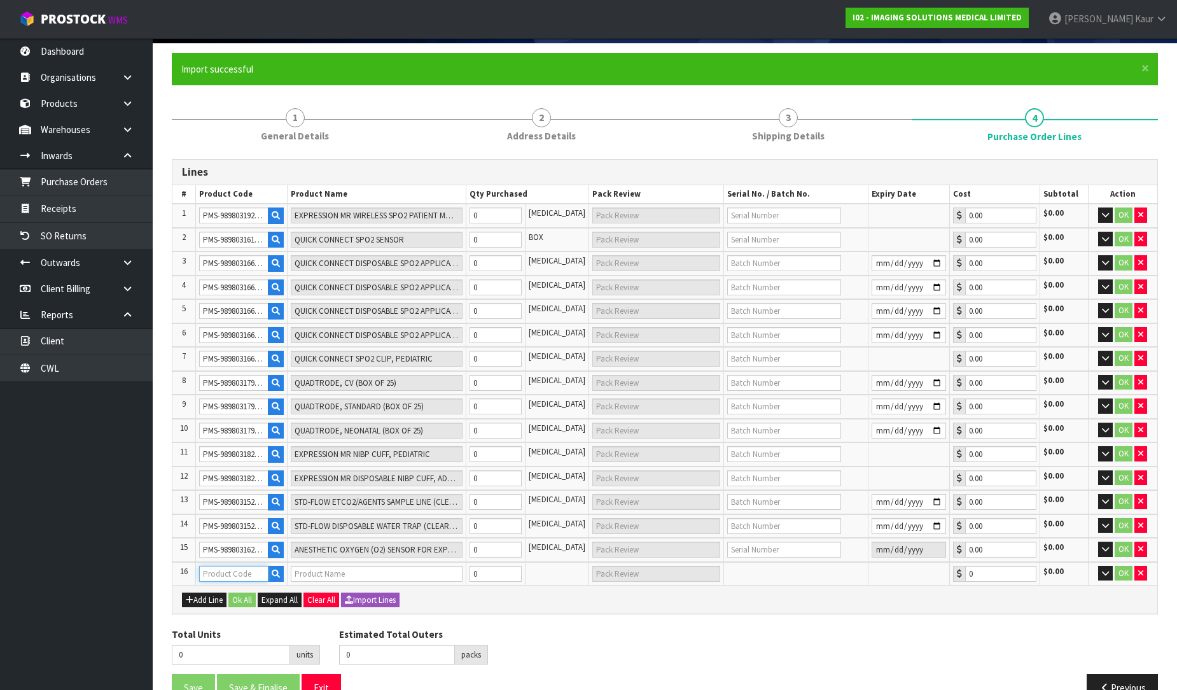
click at [202, 566] on input "text" at bounding box center [233, 574] width 69 height 16
paste input "PMS-989803191341"
type input "PMS-989803191341"
type input "WIRELESS MODULE BATTERY (GEN-3)"
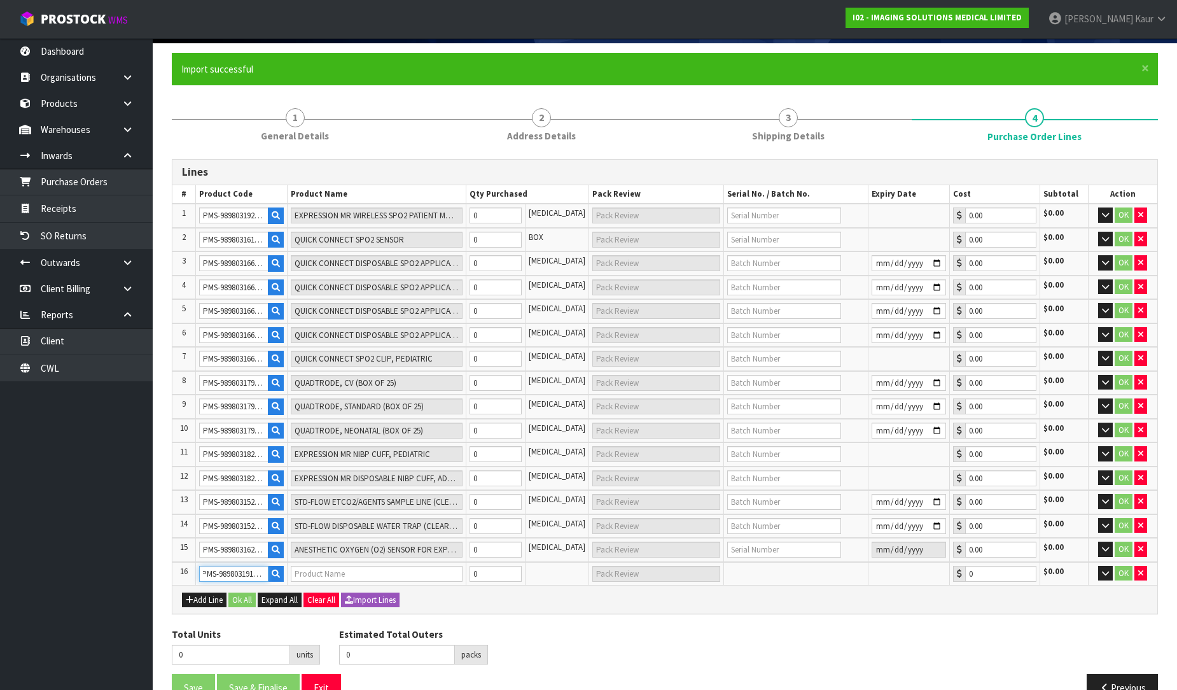
type input "0.00"
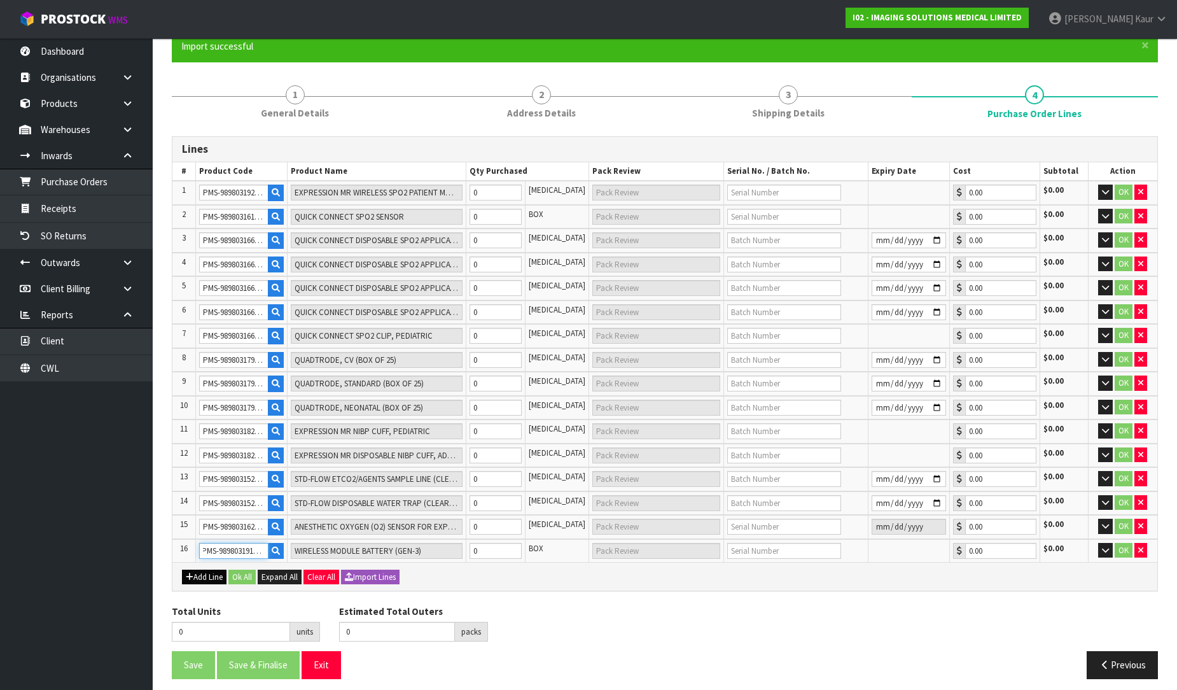
type input "PMS-989803191341"
click at [199, 569] on button "Add Line" at bounding box center [204, 576] width 45 height 15
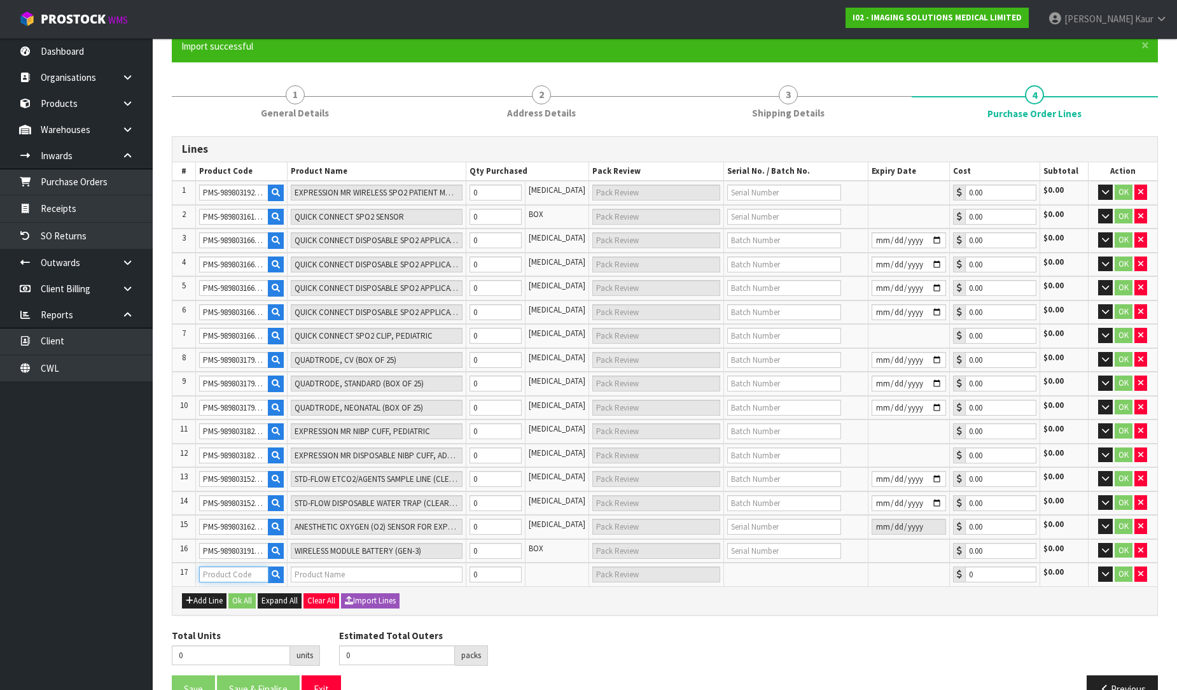
click at [204, 570] on input "text" at bounding box center [233, 574] width 69 height 16
paste input "PMS-989803152881"
type input "PMS-989803152881"
type input "WIRELESS MODULE BATTERY (GEN-2) (9065)"
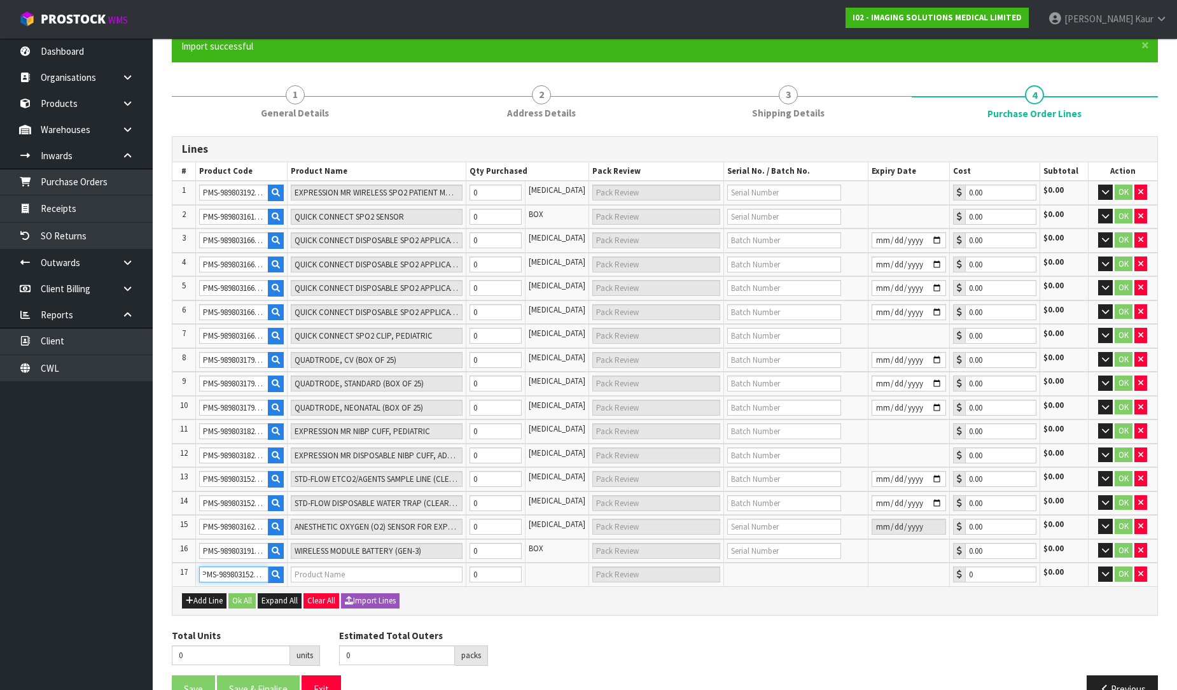
type input "0.00"
type input "PMS-989803152881"
click at [210, 594] on button "Add Line" at bounding box center [204, 600] width 45 height 15
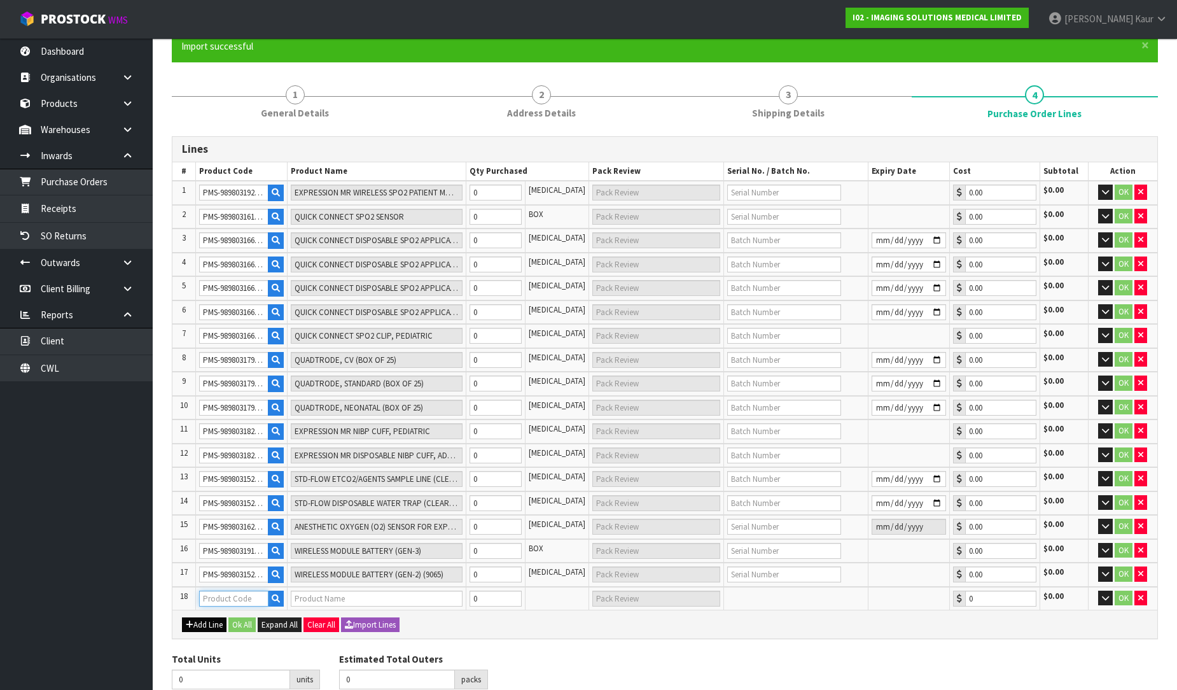
click at [210, 593] on input "text" at bounding box center [233, 598] width 69 height 16
paste input "PMS-989803169491"
type input "PMS-989803169491"
type input "MONITOR BATTERY"
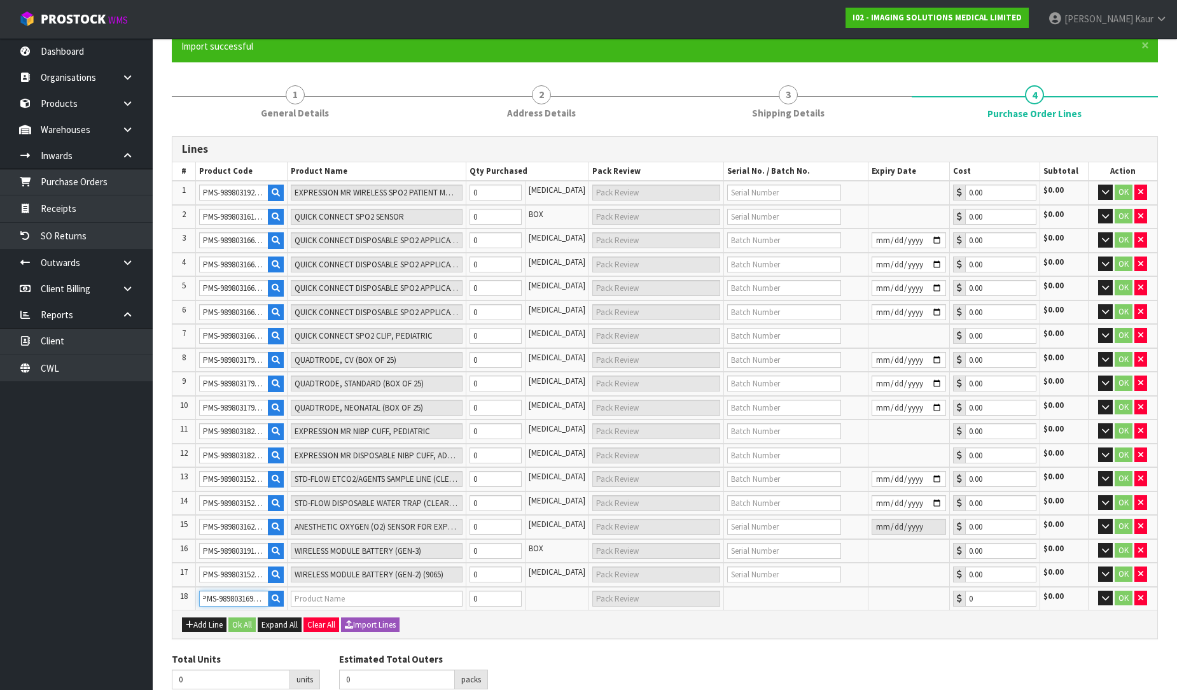
type input "0.00"
type input "PMS-989803169491"
click at [505, 193] on input "0" at bounding box center [496, 193] width 52 height 16
type input "1"
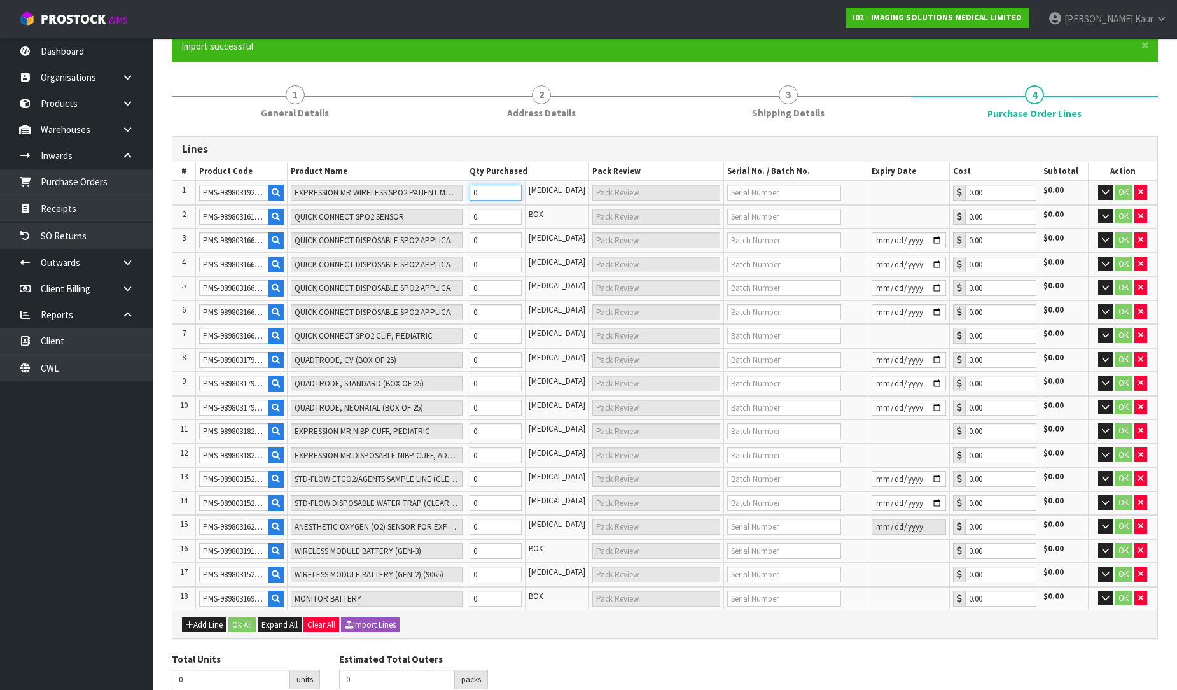
type input "1"
type input "1 [MEDICAL_DATA]"
type input "1"
click at [490, 213] on input "0" at bounding box center [496, 217] width 52 height 16
type input "2"
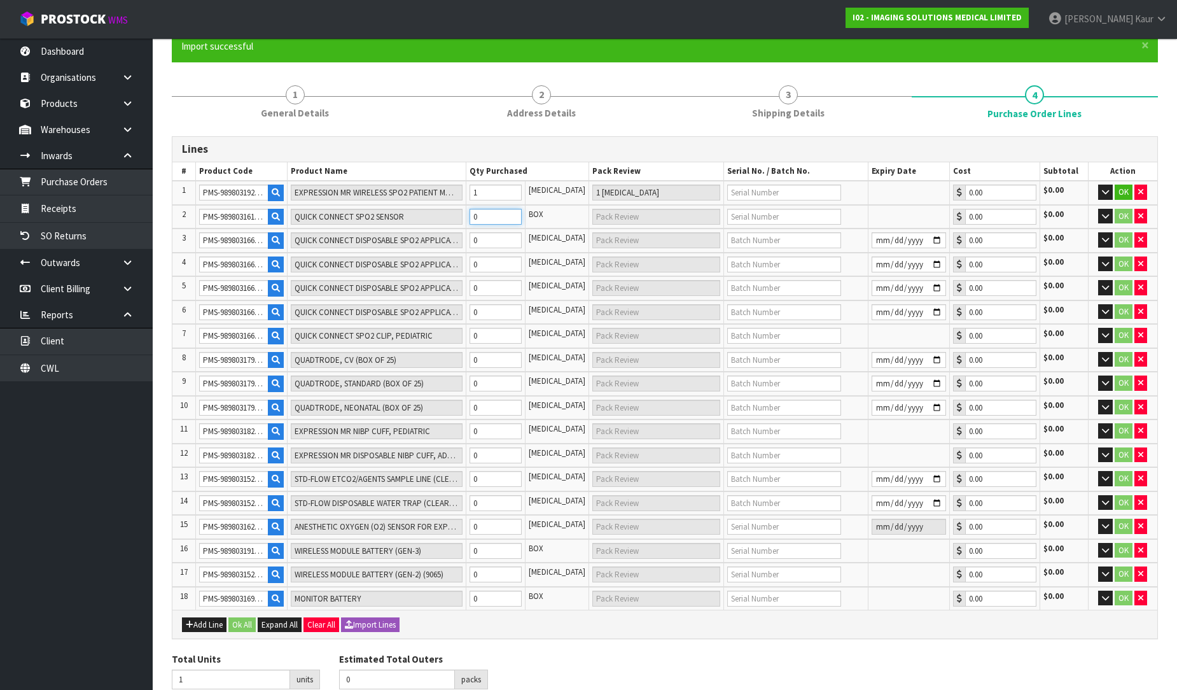
type input "1"
type input "1 CTN"
type input "1"
click at [495, 232] on input "0" at bounding box center [496, 240] width 52 height 16
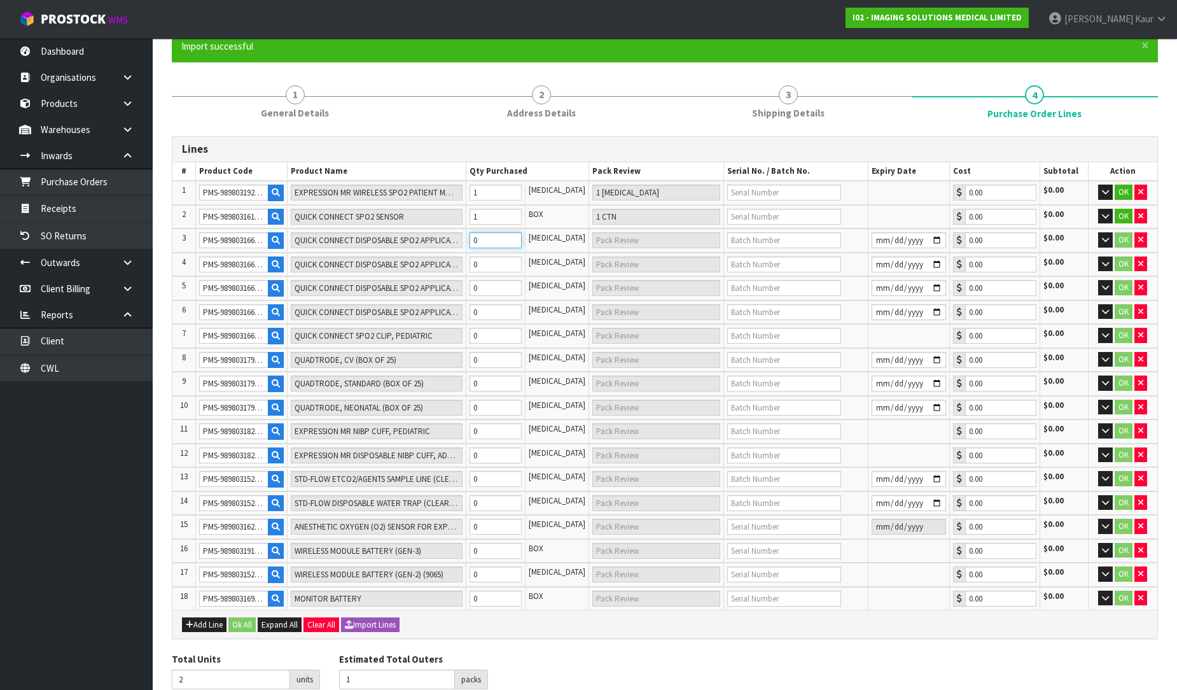
type input "4"
type input "2"
type input "2 [MEDICAL_DATA]"
type input "2"
click at [495, 256] on input "0" at bounding box center [496, 264] width 52 height 16
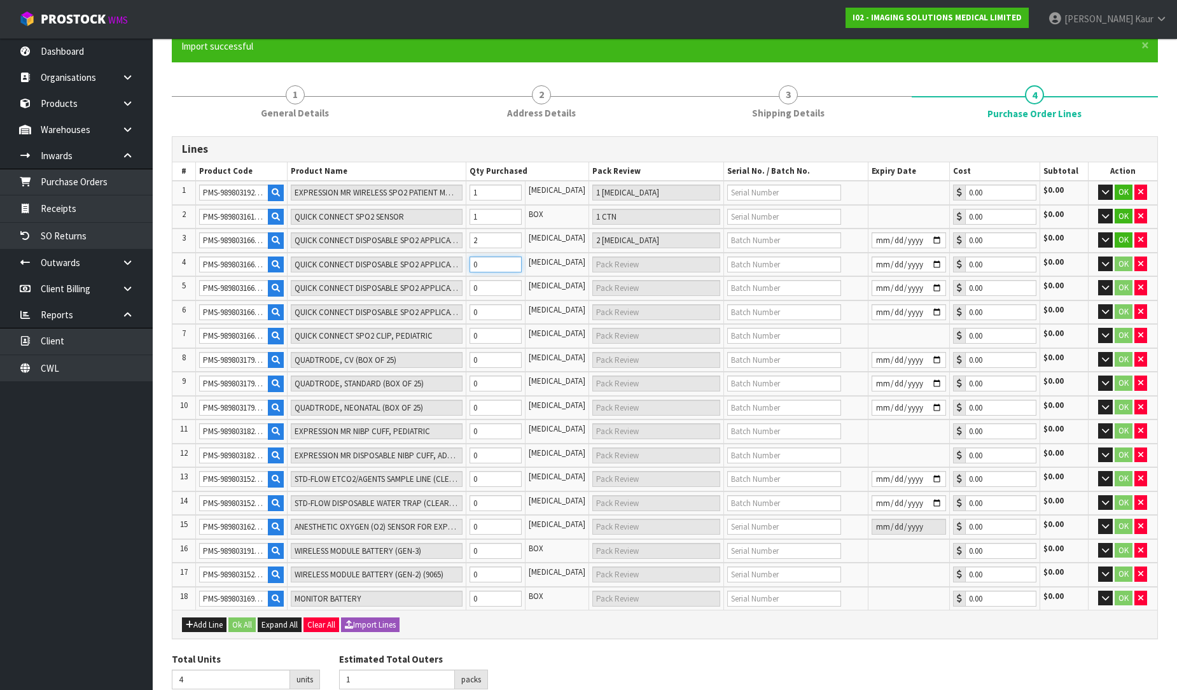
type input "6"
type input "2"
type input "2 [MEDICAL_DATA]"
type input "2"
click at [492, 283] on input "0" at bounding box center [496, 288] width 52 height 16
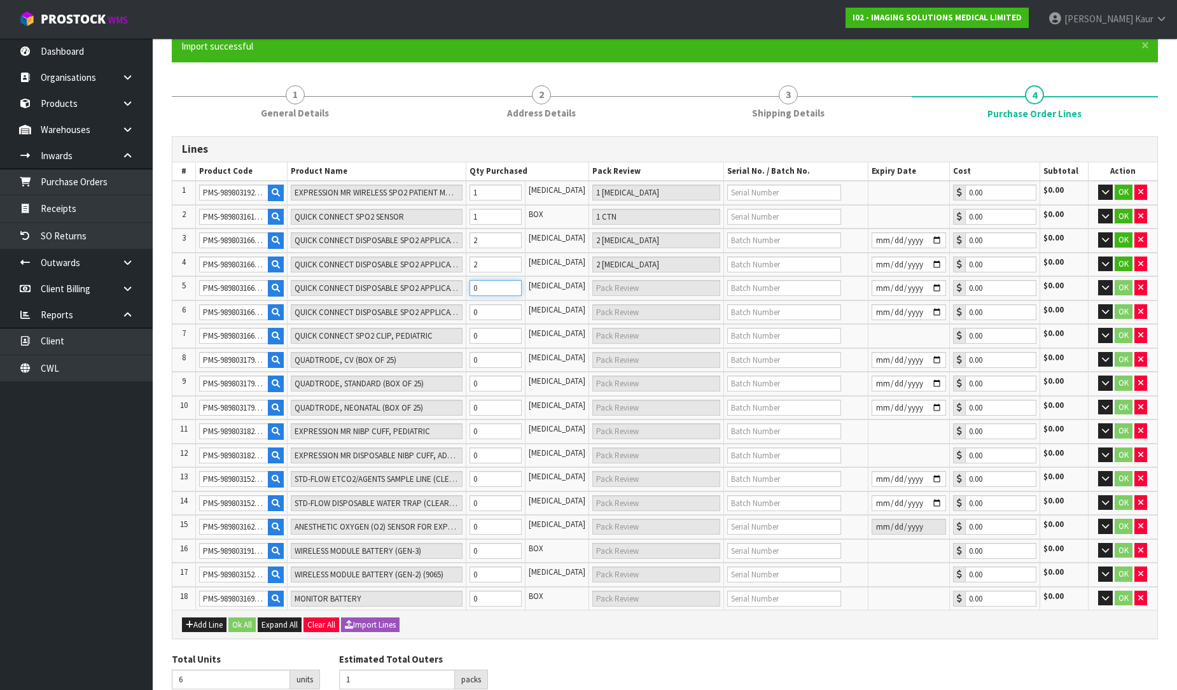
type input "7"
type input "1"
type input "1 [MEDICAL_DATA]"
type input "1"
click at [492, 309] on input "0" at bounding box center [496, 312] width 52 height 16
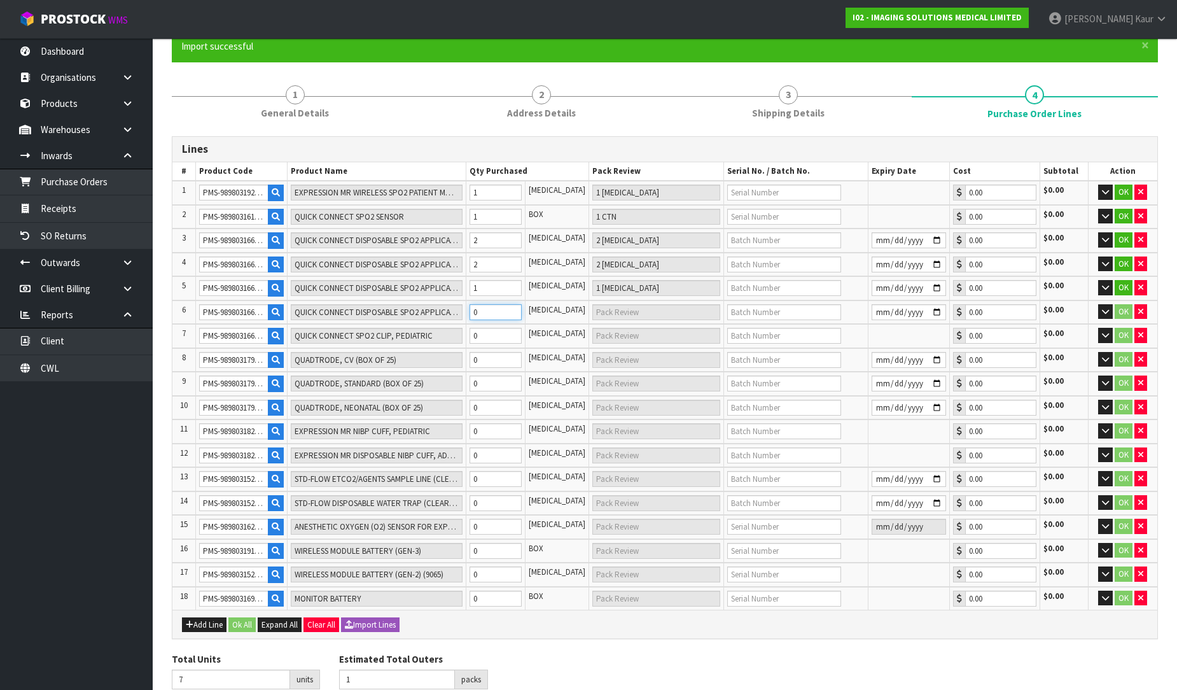
type input "8"
type input "1"
type input "1 [MEDICAL_DATA]"
type input "1"
click at [488, 329] on input "0" at bounding box center [496, 336] width 52 height 16
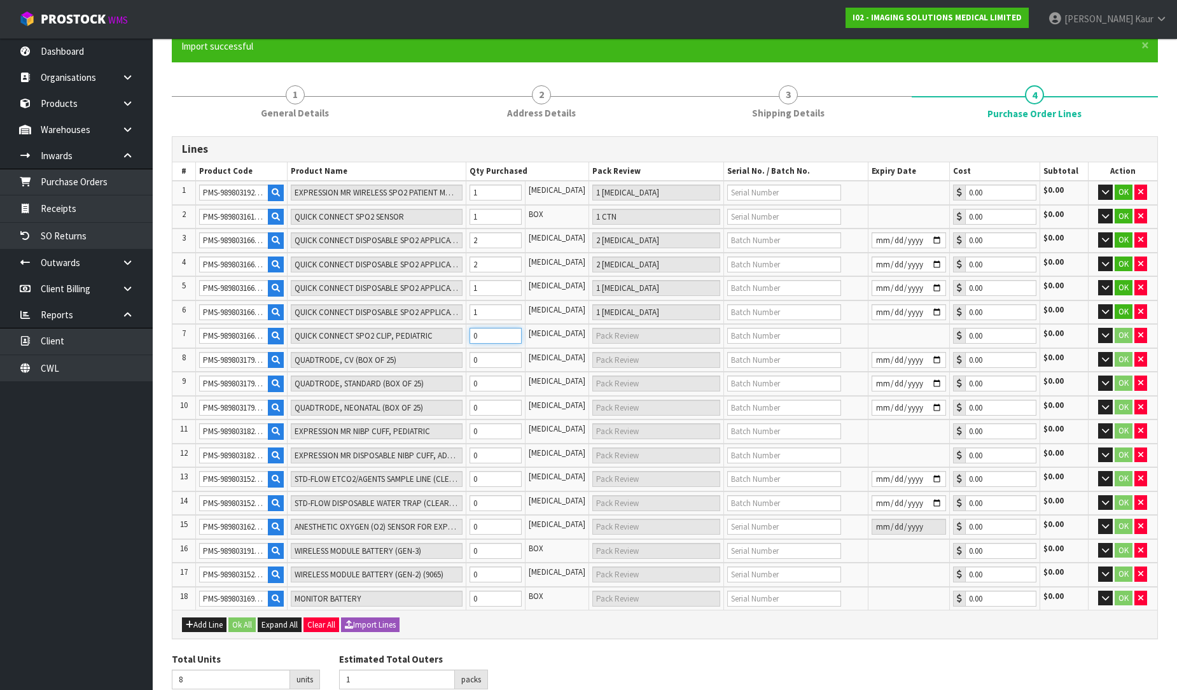
type input "9"
type input "1"
type input "1 [MEDICAL_DATA]"
type input "1"
click at [491, 358] on input "0" at bounding box center [496, 360] width 52 height 16
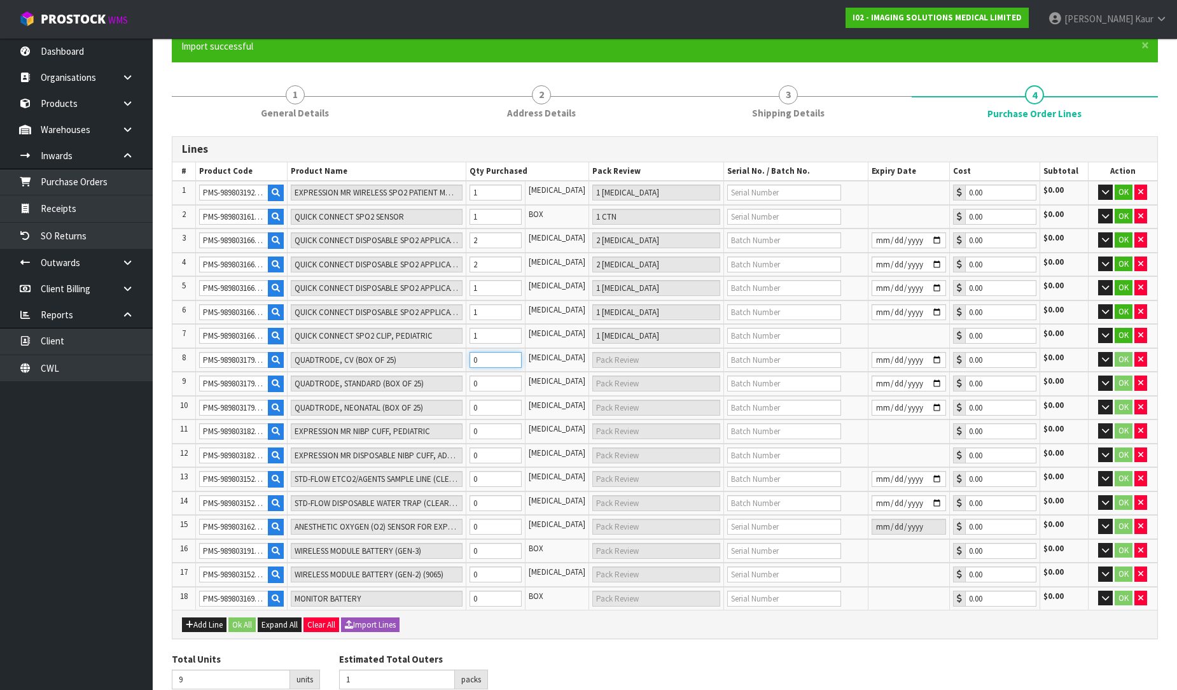
type input "11"
type input "2"
type input "2 [MEDICAL_DATA]"
type input "2"
click at [498, 375] on input "0" at bounding box center [496, 383] width 52 height 16
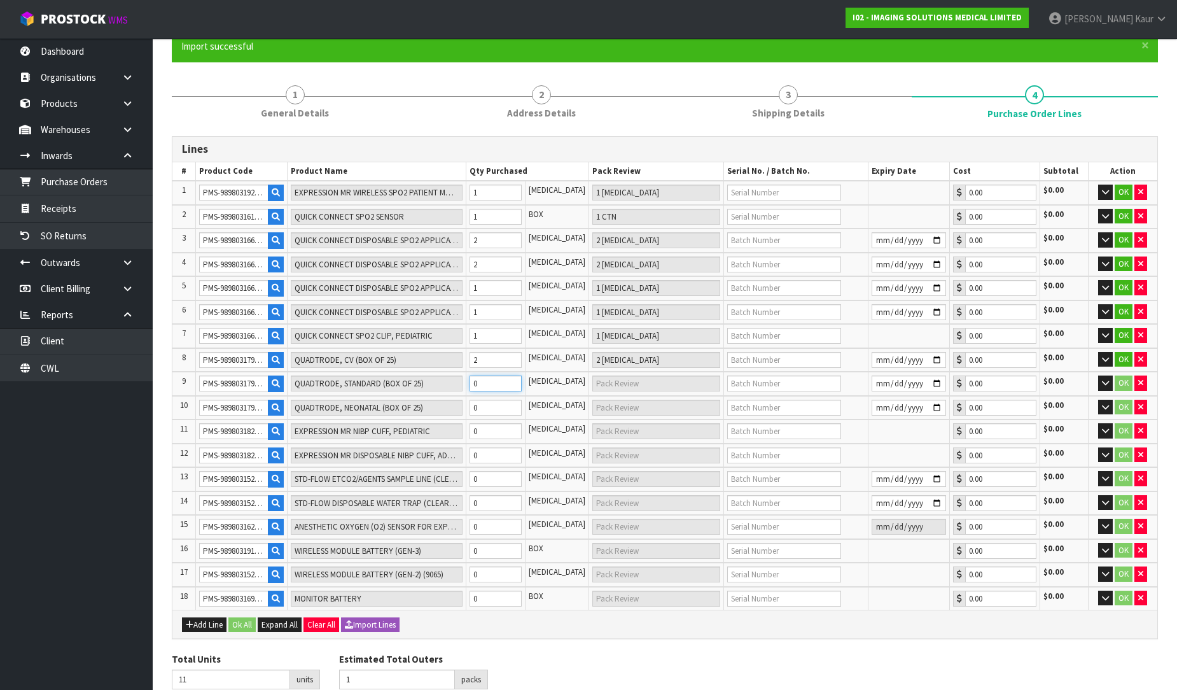
type input "17"
type input "6"
click at [494, 408] on input "0" at bounding box center [496, 408] width 52 height 16
click at [498, 423] on input "0" at bounding box center [496, 431] width 52 height 16
click at [498, 443] on td "0" at bounding box center [495, 455] width 59 height 24
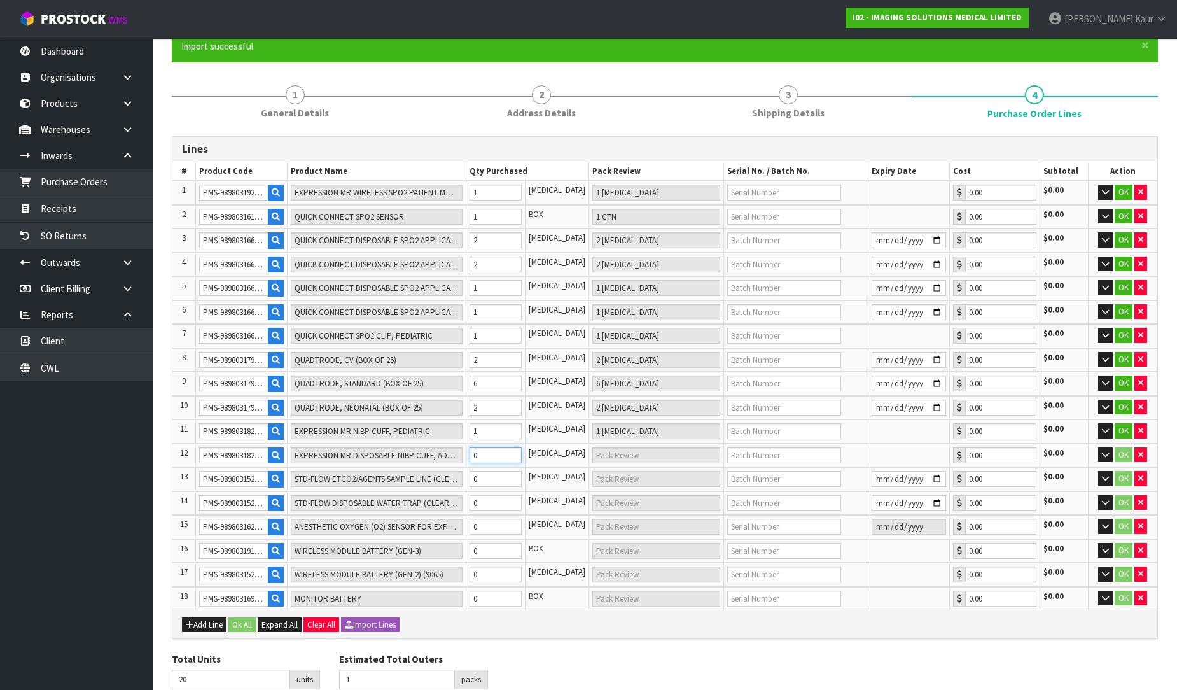
click at [499, 448] on input "0" at bounding box center [496, 455] width 52 height 16
click at [493, 473] on input "0" at bounding box center [496, 479] width 52 height 16
click at [490, 500] on input "0" at bounding box center [496, 503] width 52 height 16
click at [492, 522] on input "0" at bounding box center [496, 527] width 52 height 16
click at [493, 543] on input "0" at bounding box center [496, 551] width 52 height 16
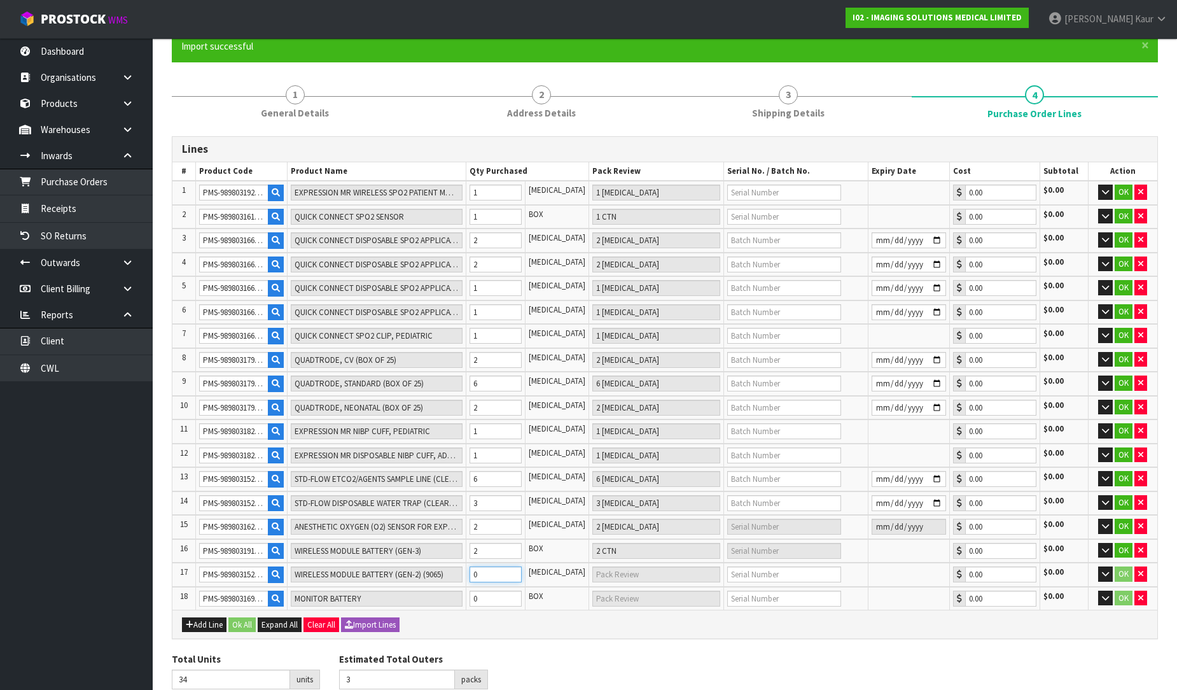
click at [499, 566] on input "0" at bounding box center [496, 574] width 52 height 16
click at [501, 590] on input "0" at bounding box center [496, 598] width 52 height 16
click at [256, 617] on button "Ok All" at bounding box center [241, 624] width 27 height 15
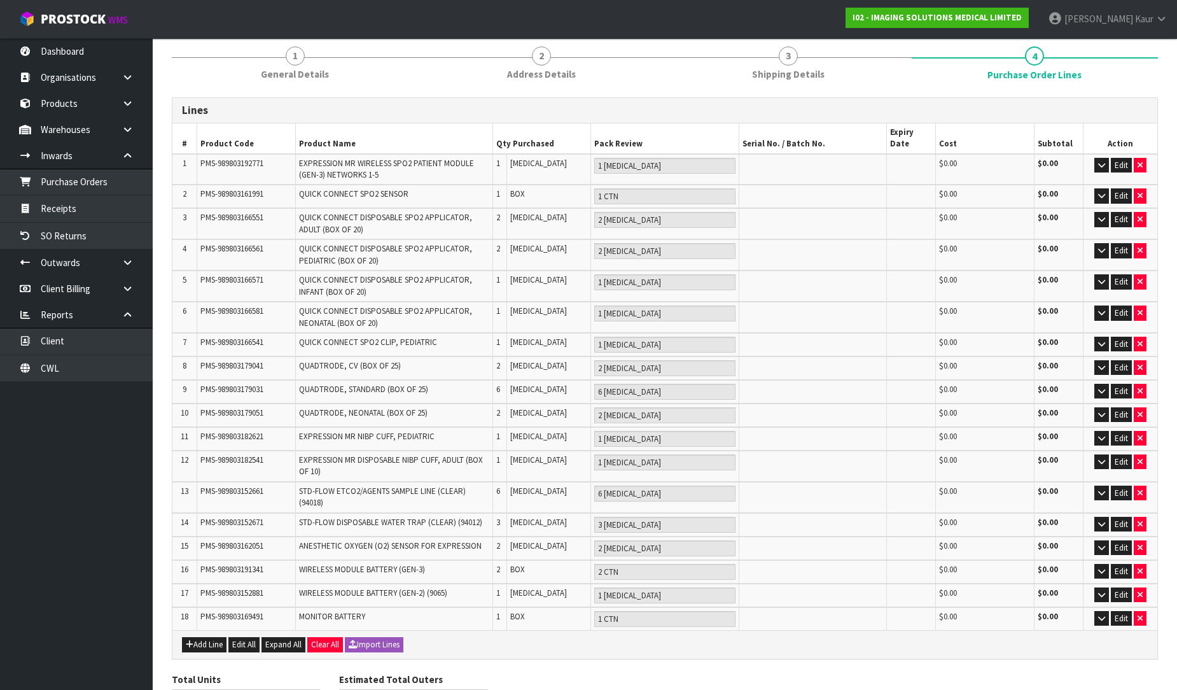
scroll to position [211, 0]
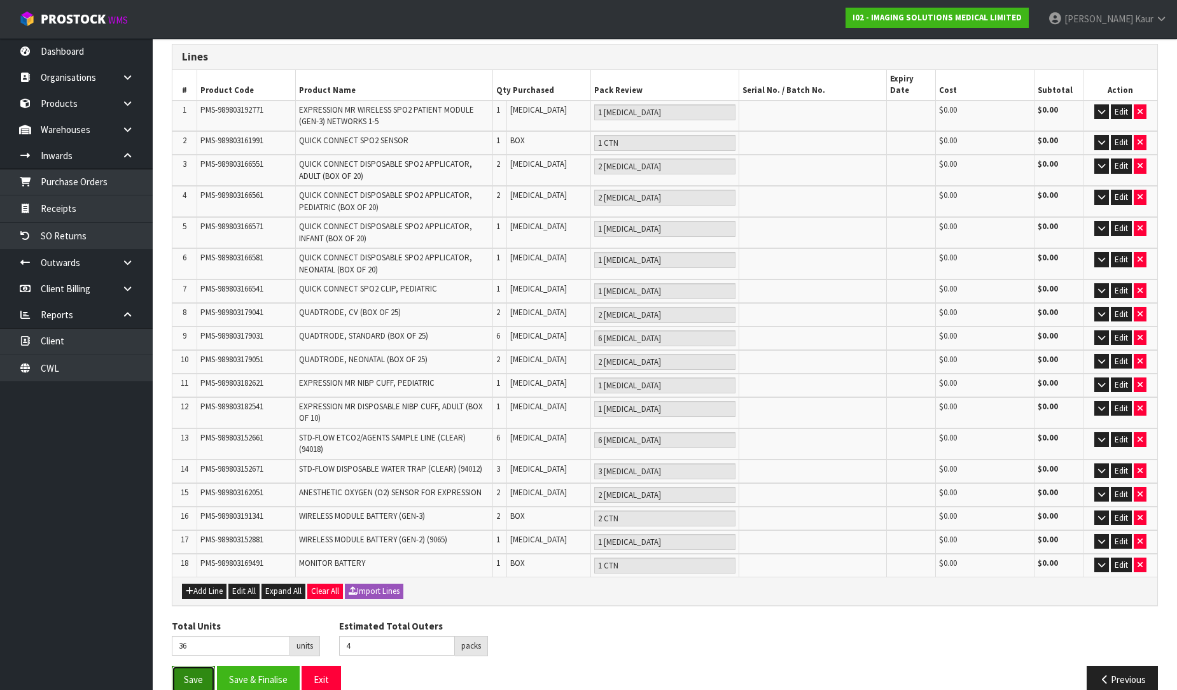
click at [185, 666] on button "Save" at bounding box center [193, 679] width 43 height 27
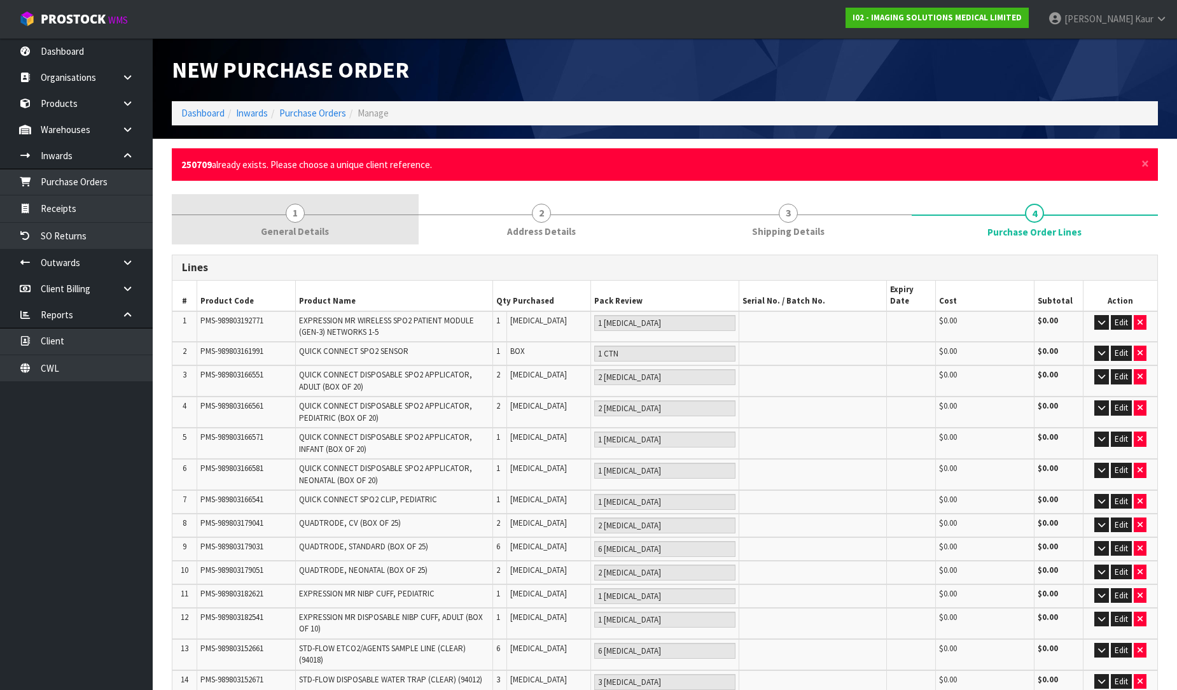
click at [318, 218] on link "1 General Details" at bounding box center [295, 219] width 247 height 50
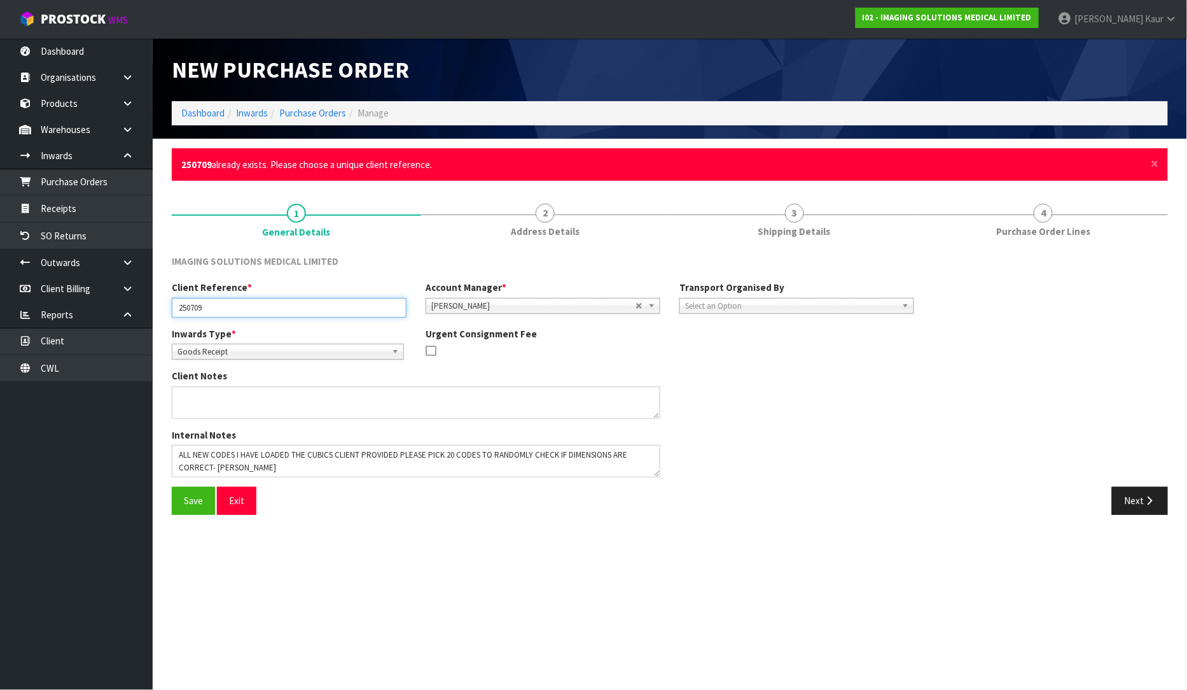
click at [225, 298] on input "250709" at bounding box center [289, 308] width 235 height 20
click at [189, 498] on button "Save" at bounding box center [193, 500] width 43 height 27
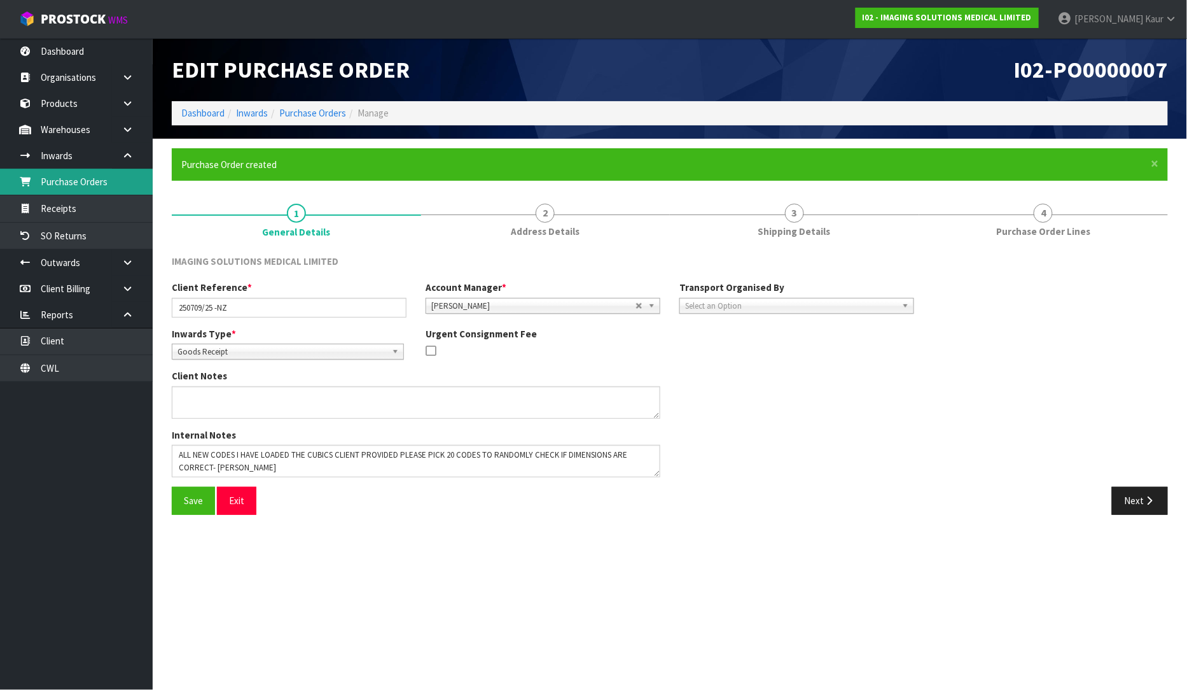
drag, startPoint x: 68, startPoint y: 185, endPoint x: 164, endPoint y: 244, distance: 112.5
click at [68, 186] on link "Purchase Orders" at bounding box center [76, 182] width 153 height 26
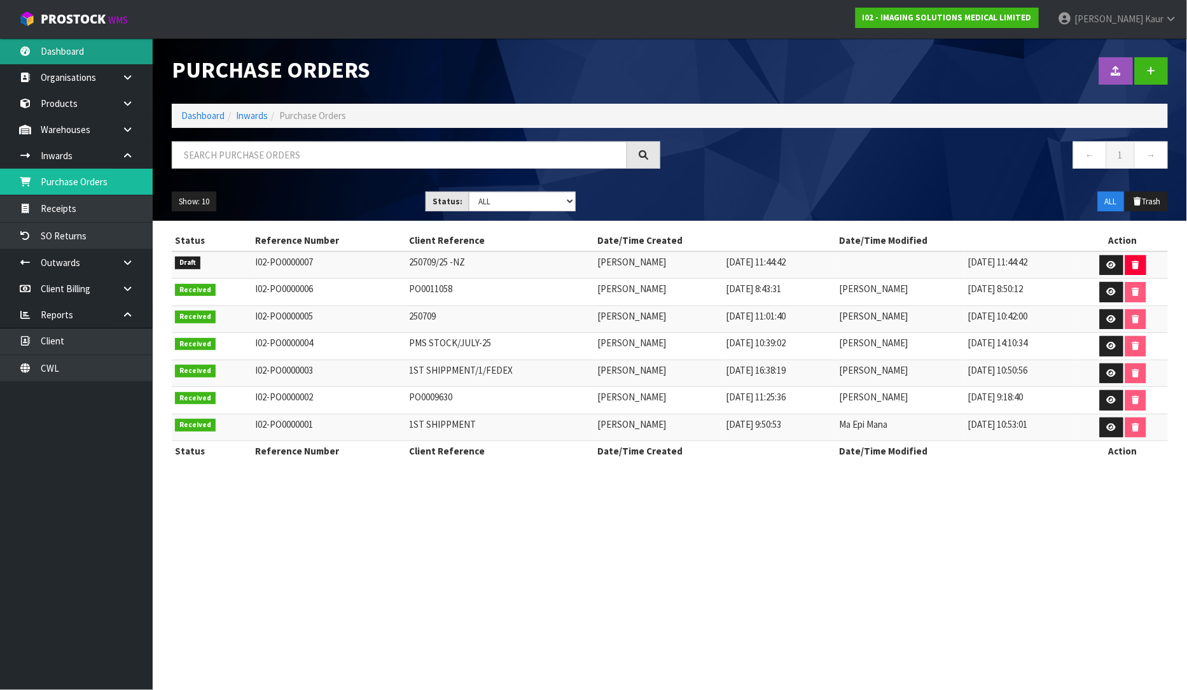
click at [87, 62] on link "Dashboard" at bounding box center [76, 51] width 153 height 26
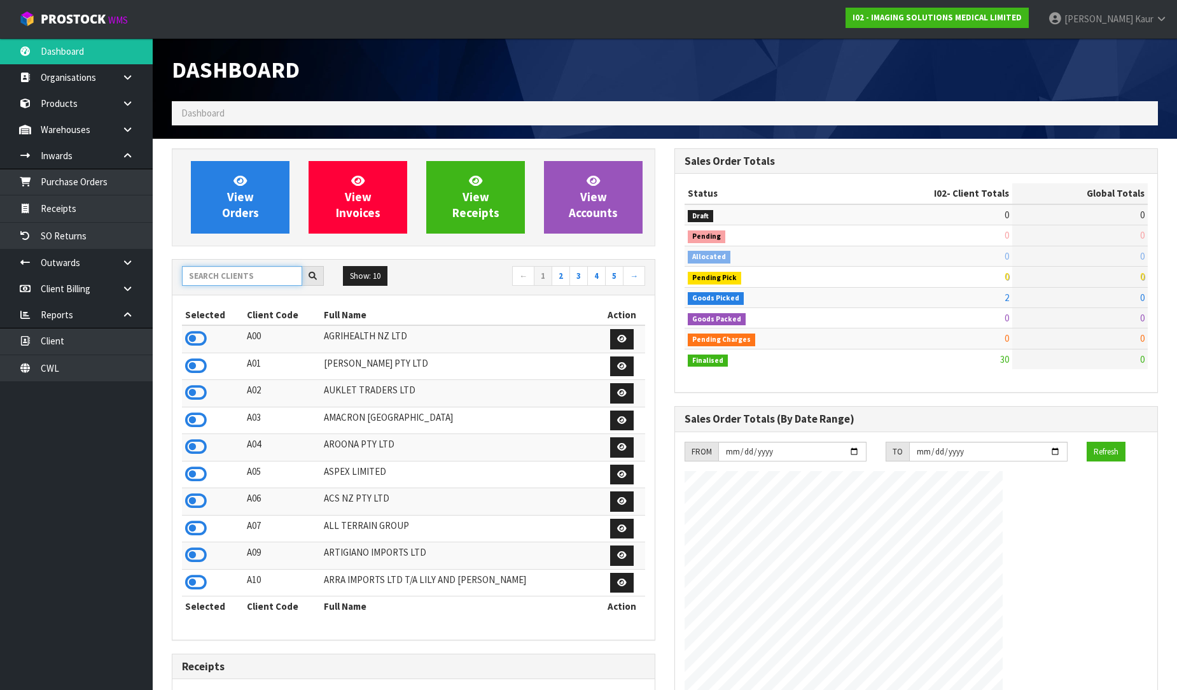
click at [218, 268] on input "text" at bounding box center [242, 276] width 120 height 20
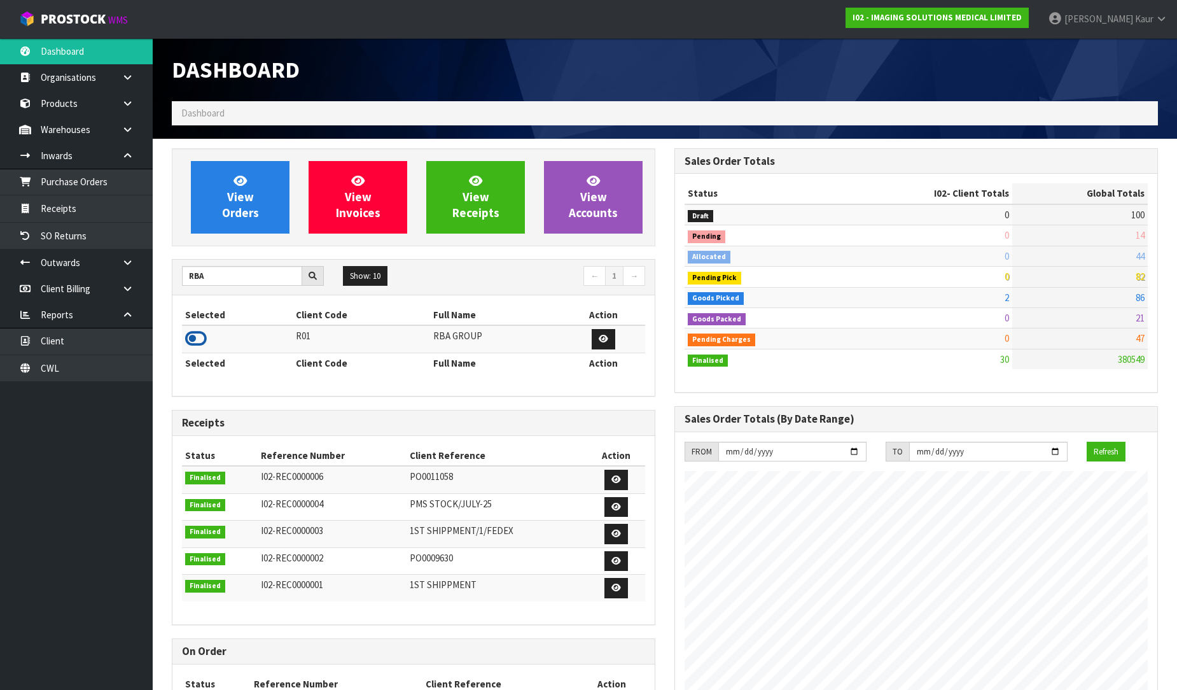
click at [196, 342] on icon at bounding box center [196, 338] width 22 height 19
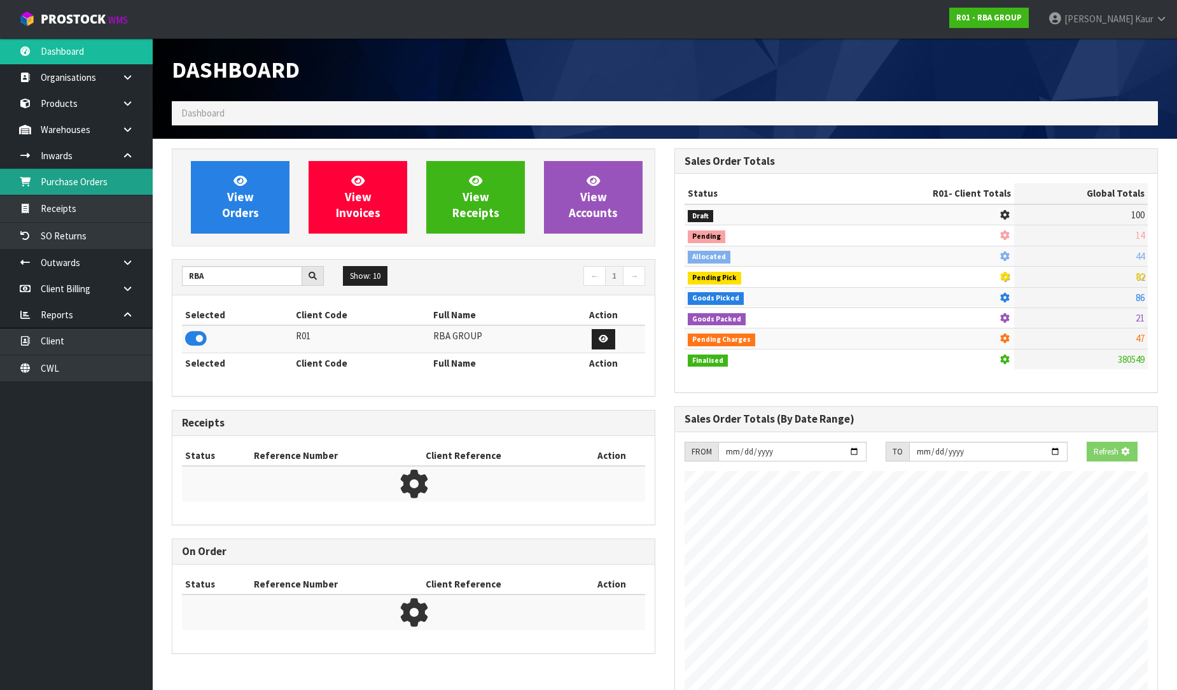
scroll to position [635470, 635747]
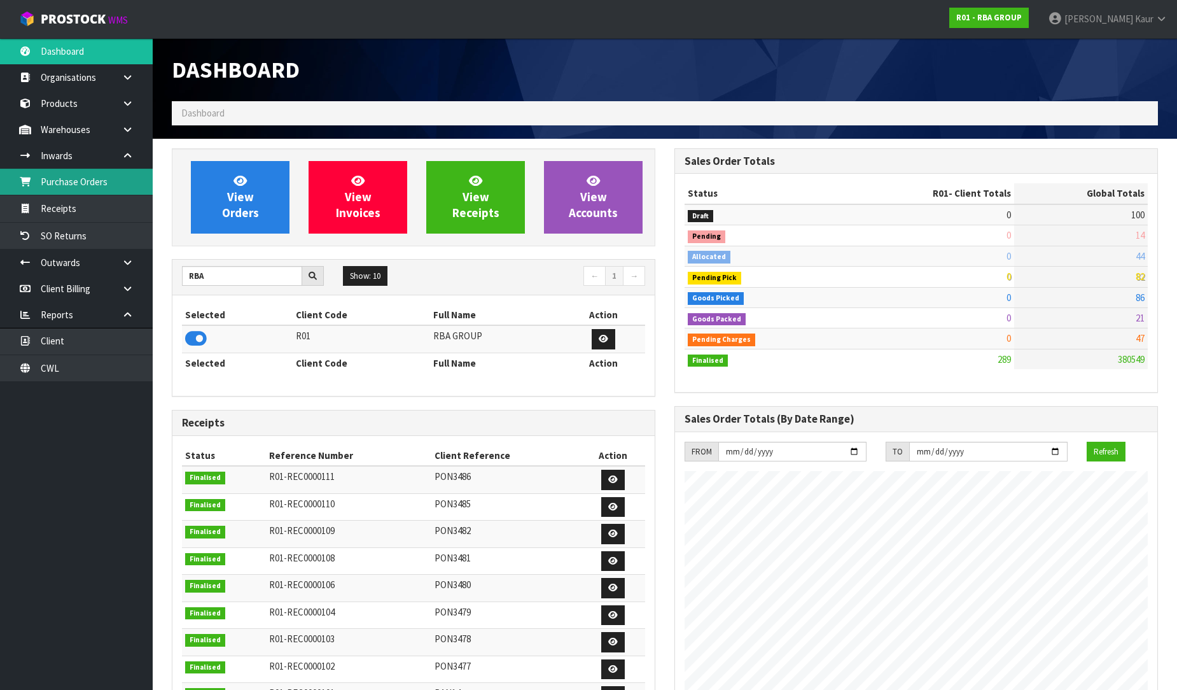
click at [94, 181] on link "Purchase Orders" at bounding box center [76, 182] width 153 height 26
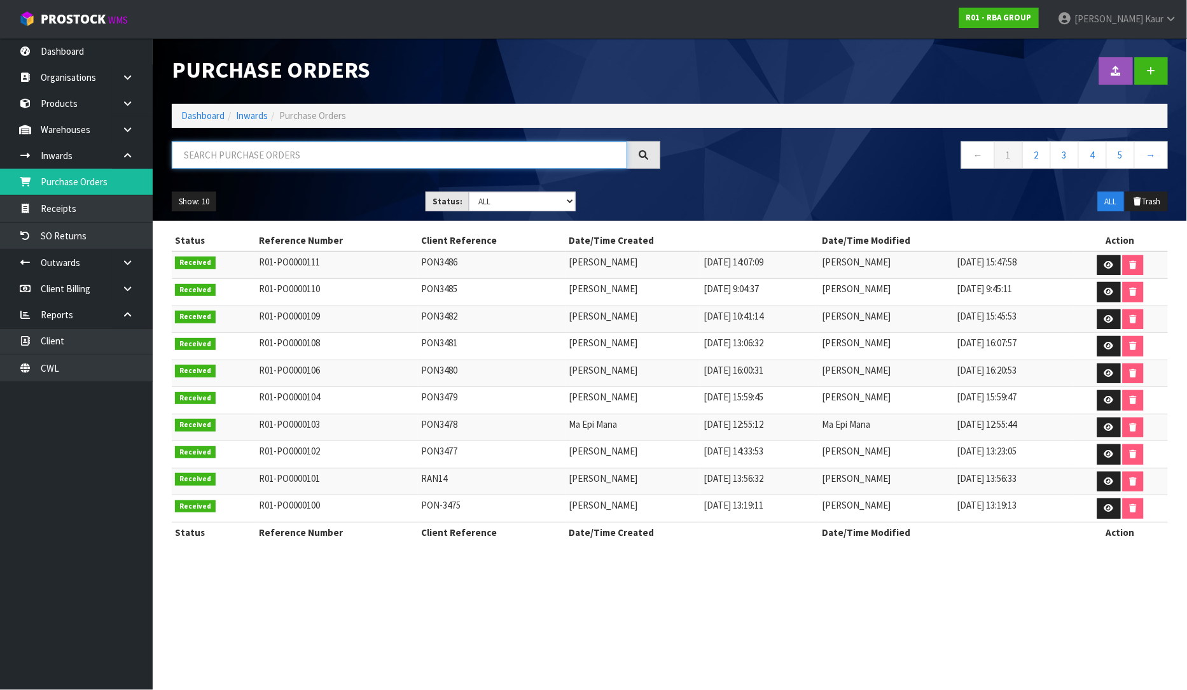
click at [323, 157] on input "text" at bounding box center [400, 154] width 456 height 27
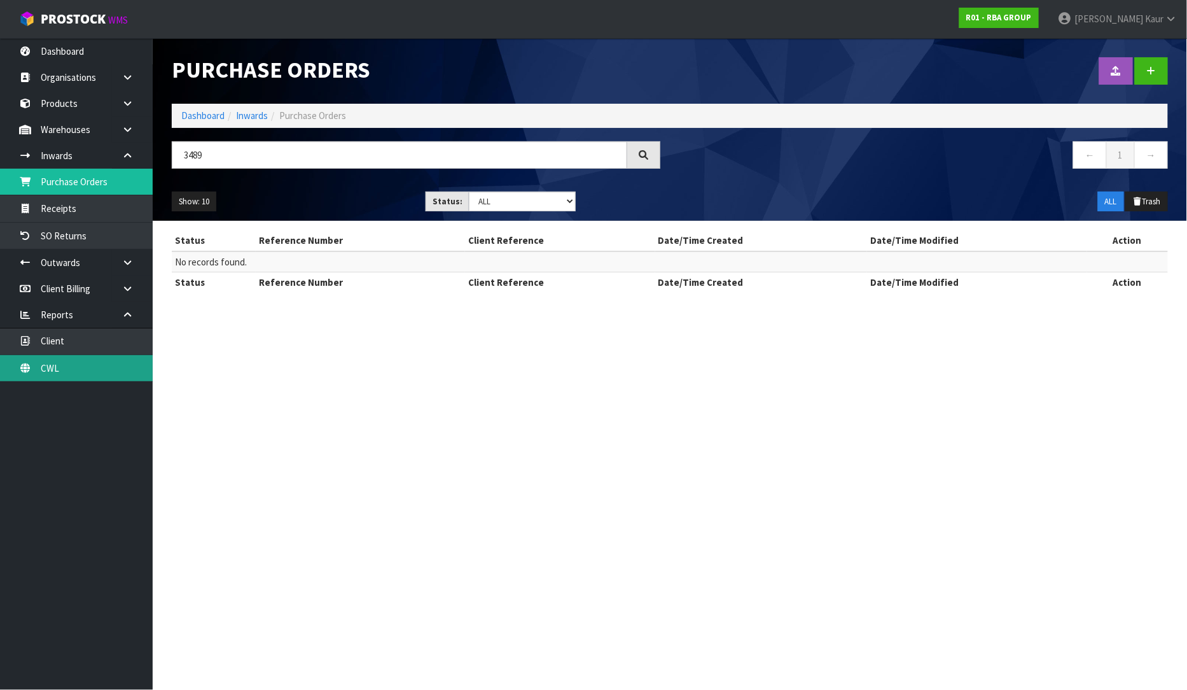
click at [80, 376] on link "CWL" at bounding box center [76, 368] width 153 height 26
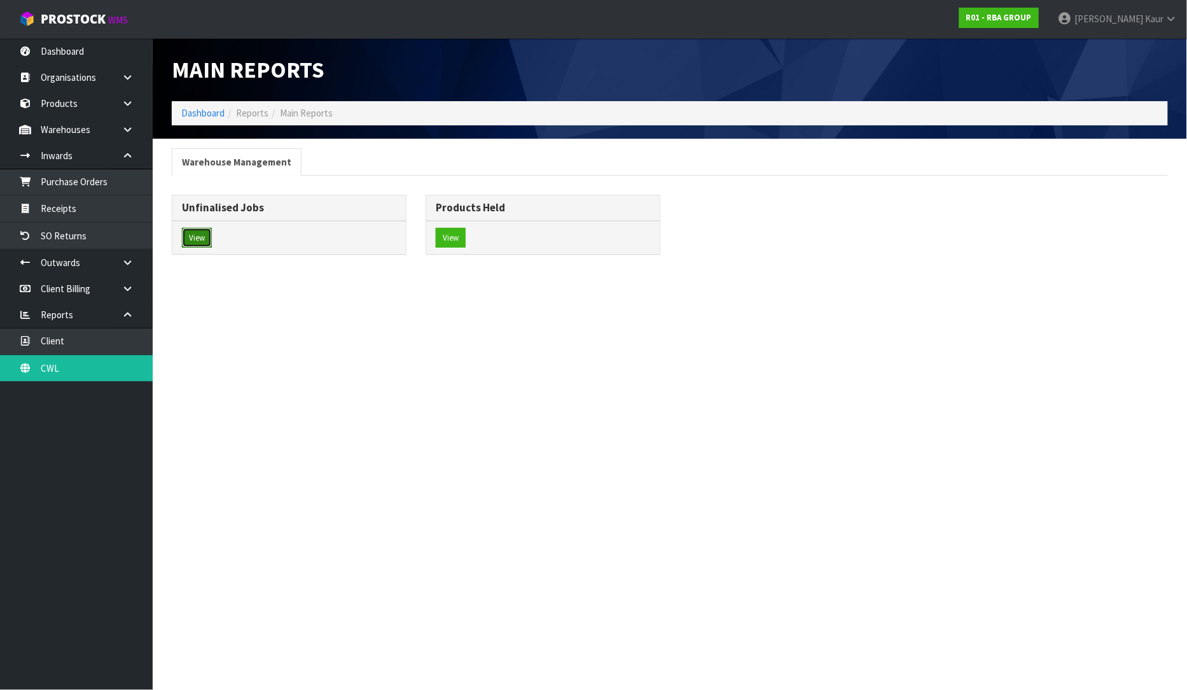
drag, startPoint x: 201, startPoint y: 232, endPoint x: 265, endPoint y: 230, distance: 64.3
click at [202, 231] on button "View" at bounding box center [197, 238] width 30 height 20
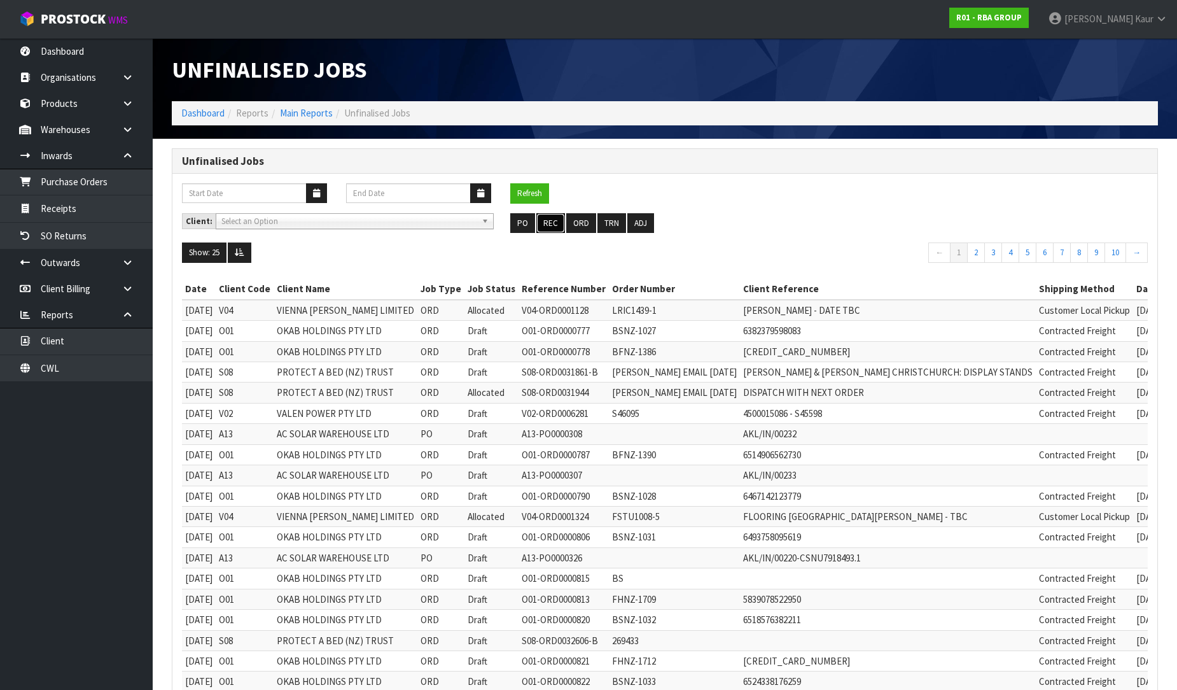
click at [545, 214] on button "REC" at bounding box center [550, 223] width 29 height 20
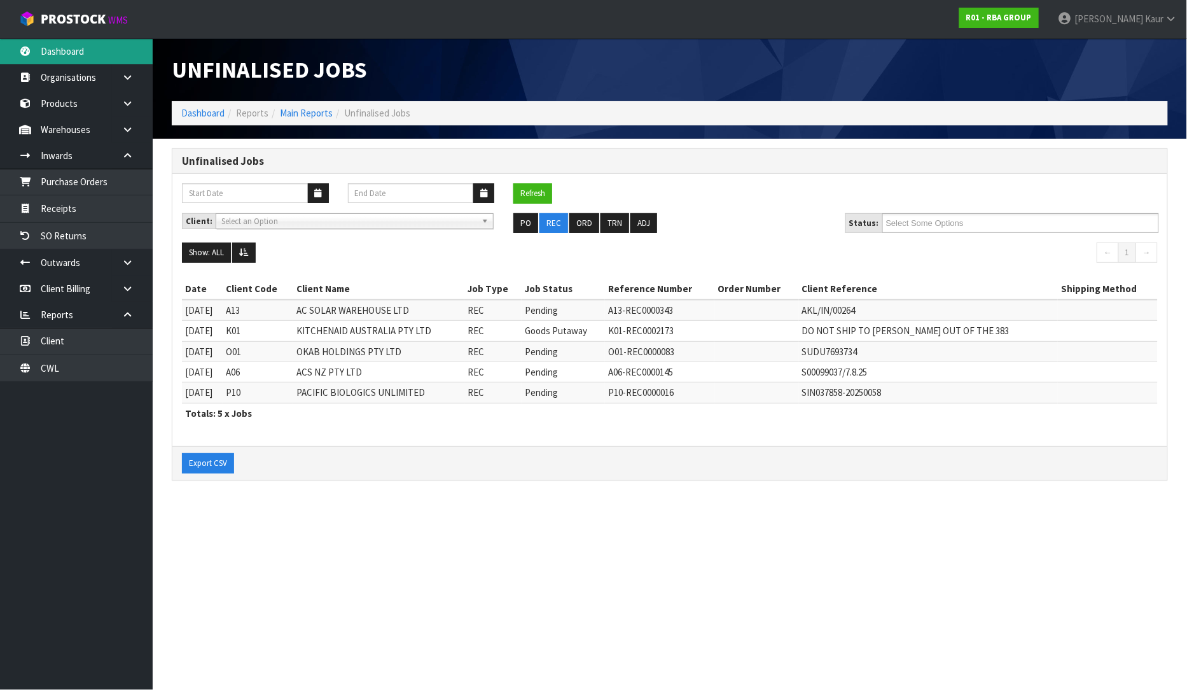
click at [59, 59] on link "Dashboard" at bounding box center [76, 51] width 153 height 26
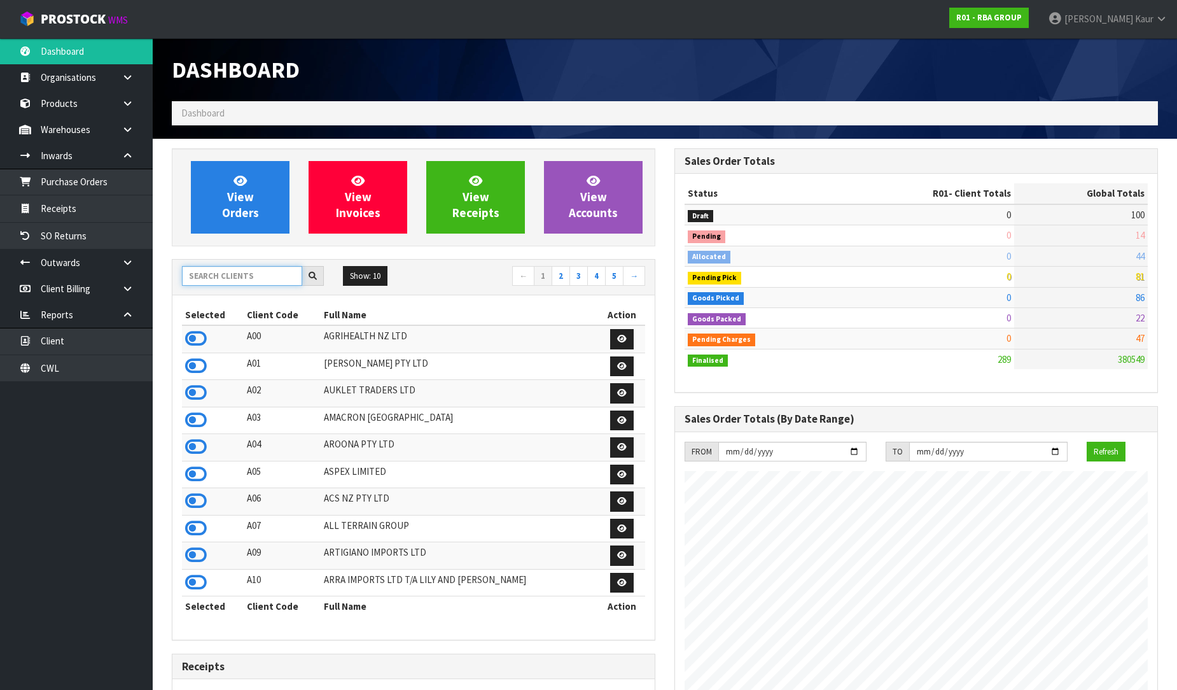
click at [213, 271] on input "text" at bounding box center [242, 276] width 120 height 20
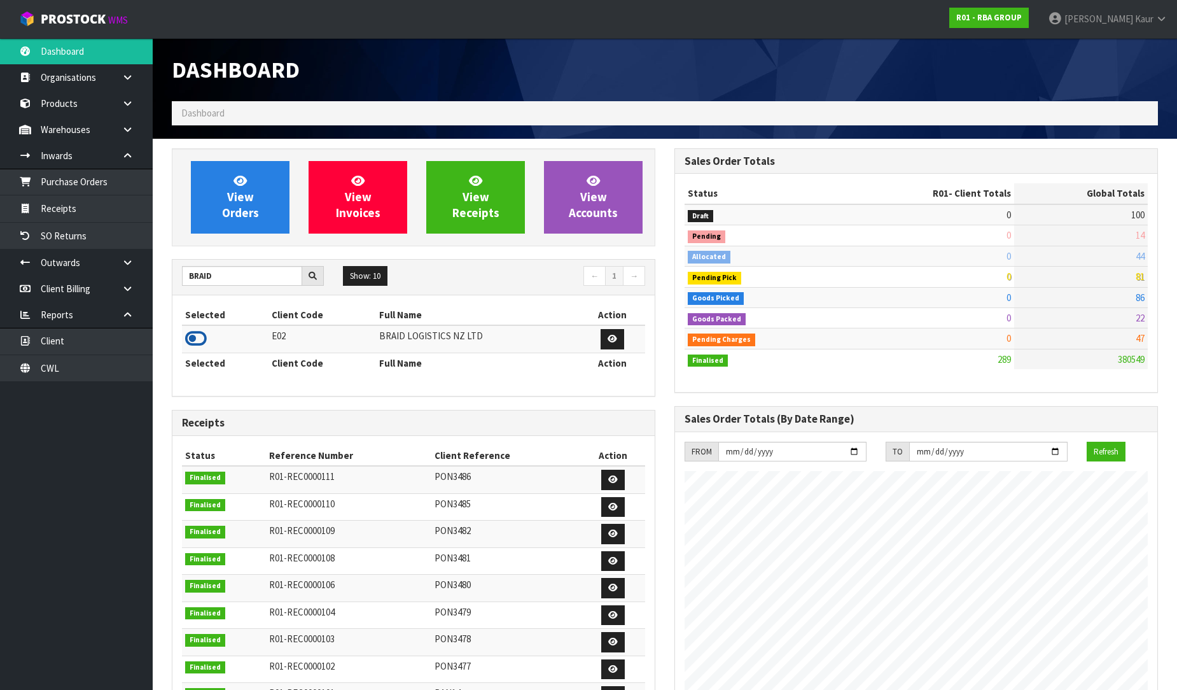
click at [190, 335] on icon at bounding box center [196, 338] width 22 height 19
click at [48, 102] on link "Products" at bounding box center [76, 103] width 153 height 26
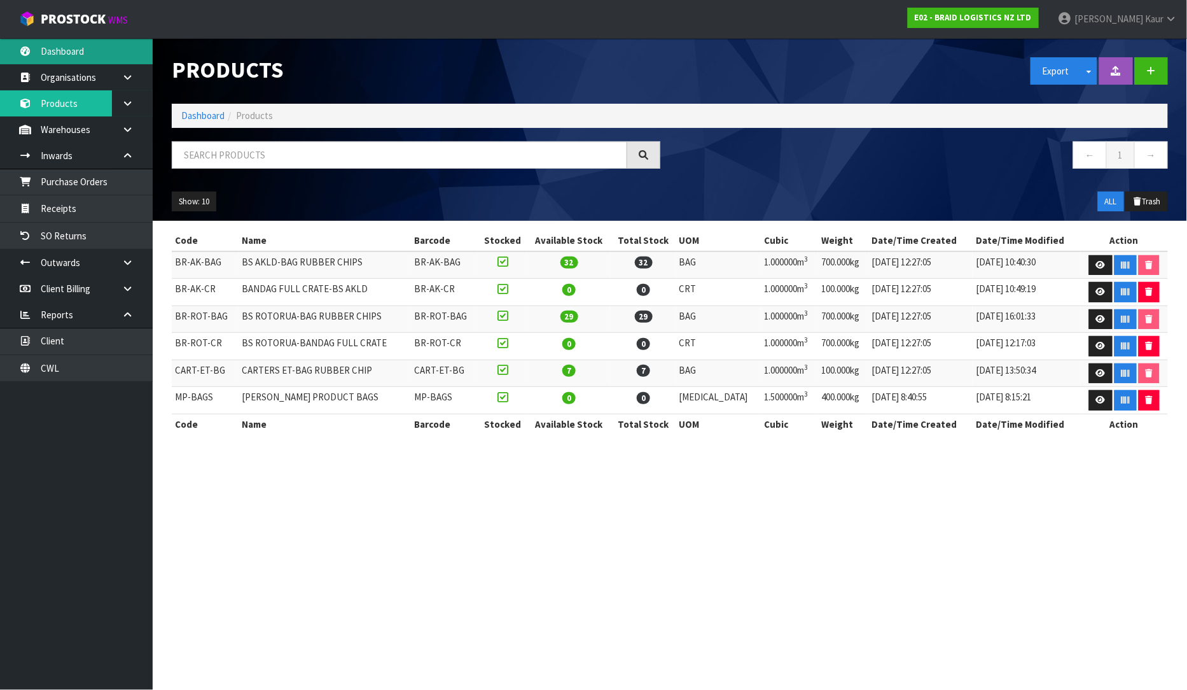
click at [80, 46] on link "Dashboard" at bounding box center [76, 51] width 153 height 26
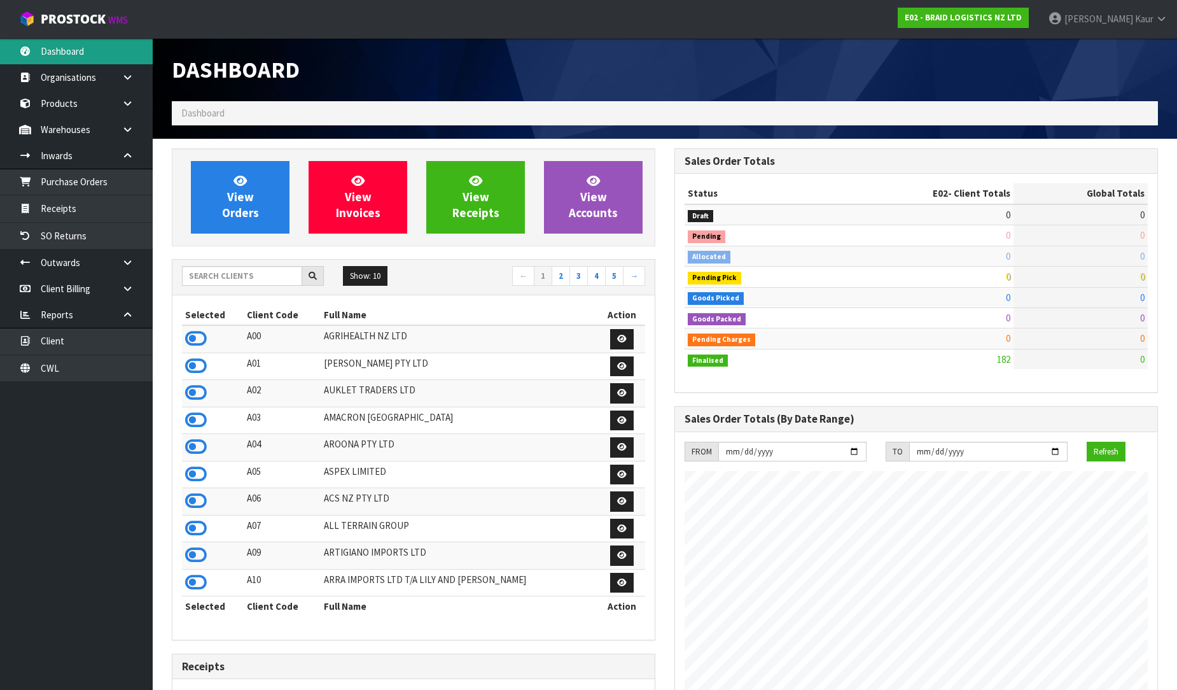
scroll to position [819, 503]
click at [254, 284] on input "text" at bounding box center [242, 276] width 120 height 20
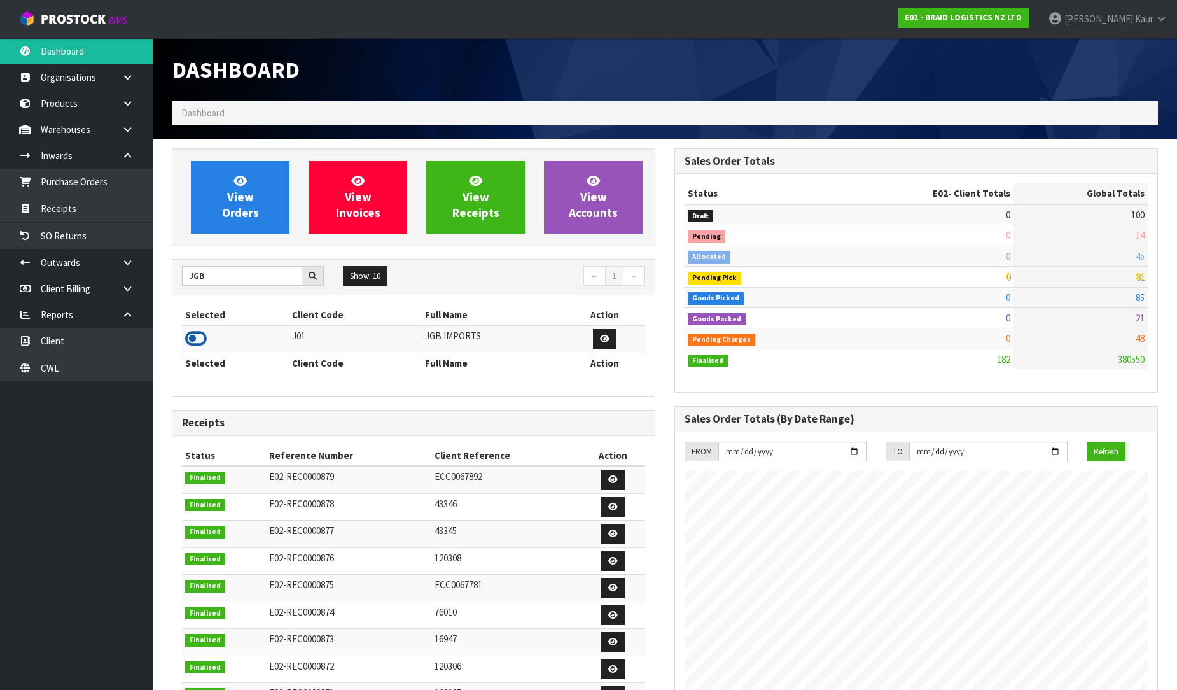
click at [206, 333] on icon at bounding box center [196, 338] width 22 height 19
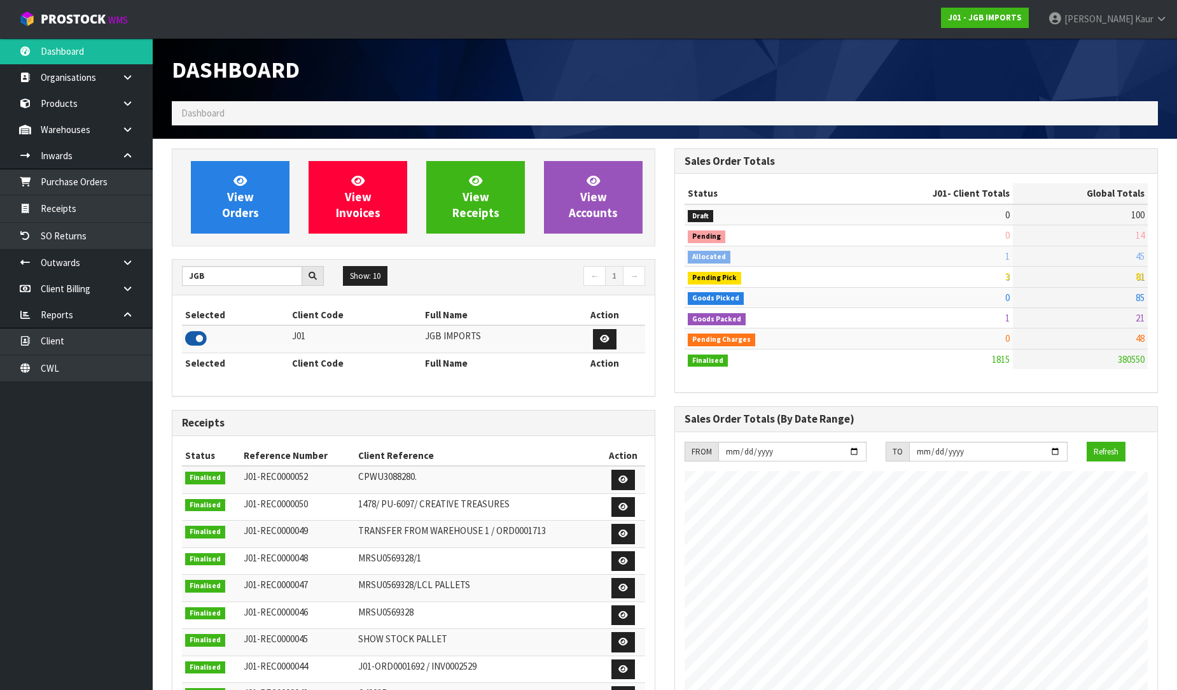
scroll to position [964, 503]
drag, startPoint x: 217, startPoint y: 287, endPoint x: 195, endPoint y: 284, distance: 21.8
click at [195, 284] on div "JGB Show: 10 5 10 25 50 ← 1 →" at bounding box center [413, 277] width 482 height 22
click at [176, 281] on div "JGB" at bounding box center [252, 276] width 161 height 20
click at [198, 335] on icon at bounding box center [196, 338] width 22 height 19
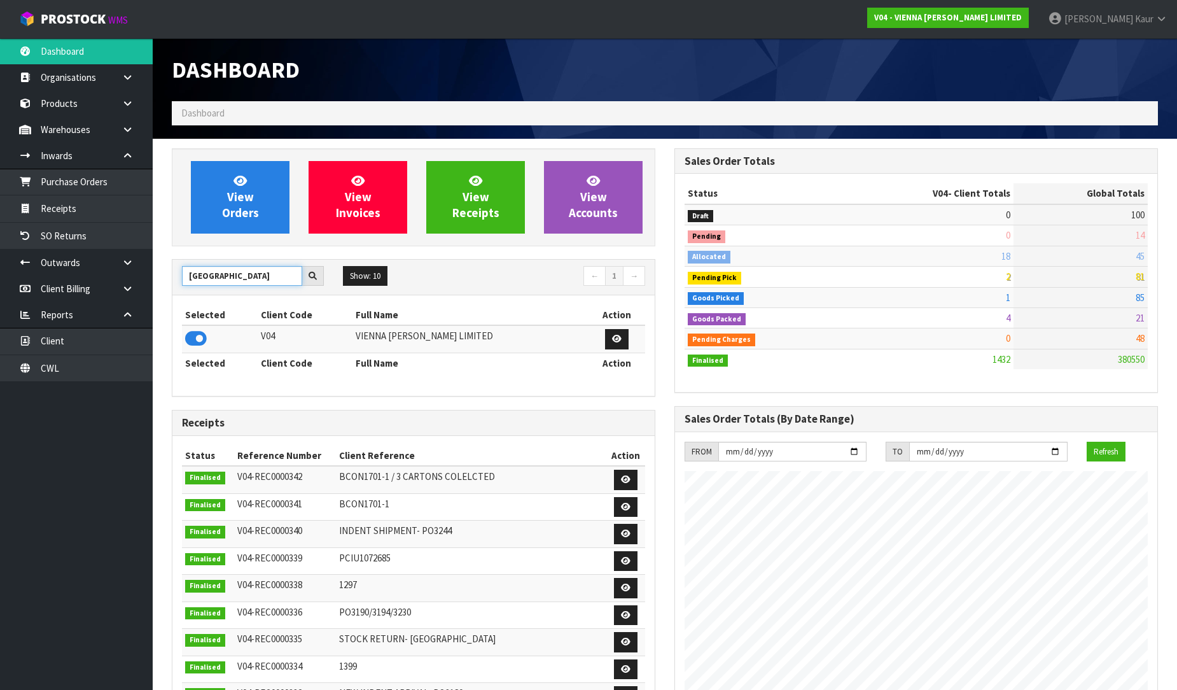
drag, startPoint x: 233, startPoint y: 274, endPoint x: 179, endPoint y: 272, distance: 54.1
click at [179, 272] on div "VIENNA" at bounding box center [252, 276] width 161 height 20
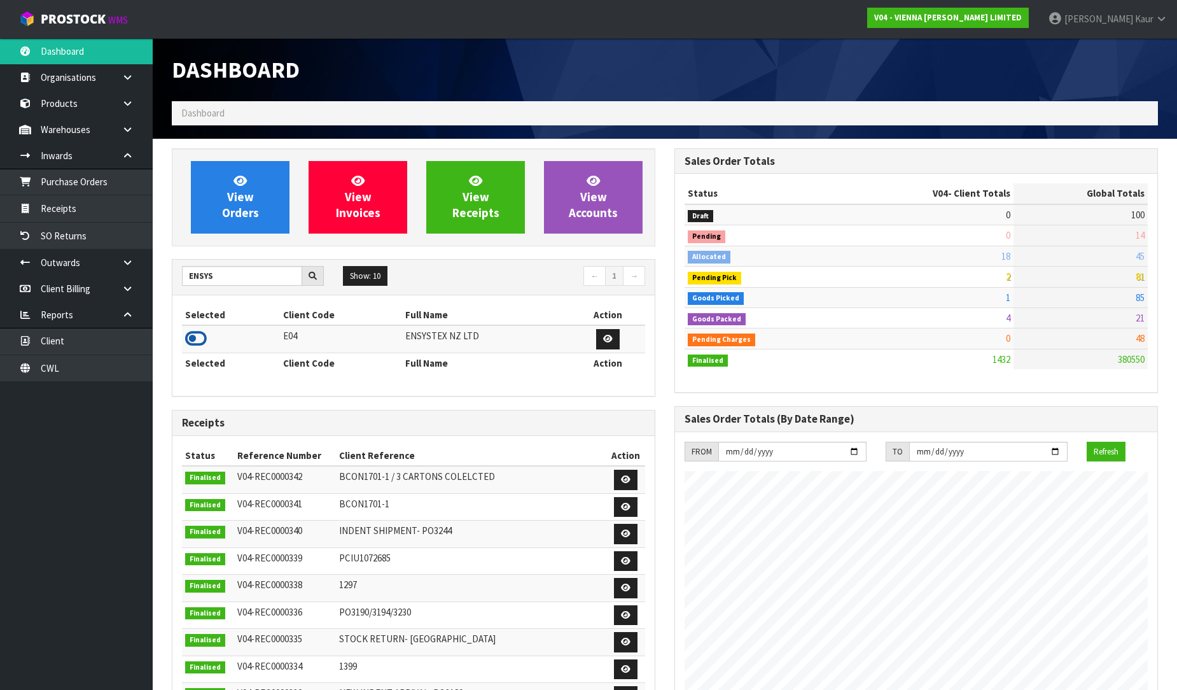
click at [191, 338] on icon at bounding box center [196, 338] width 22 height 19
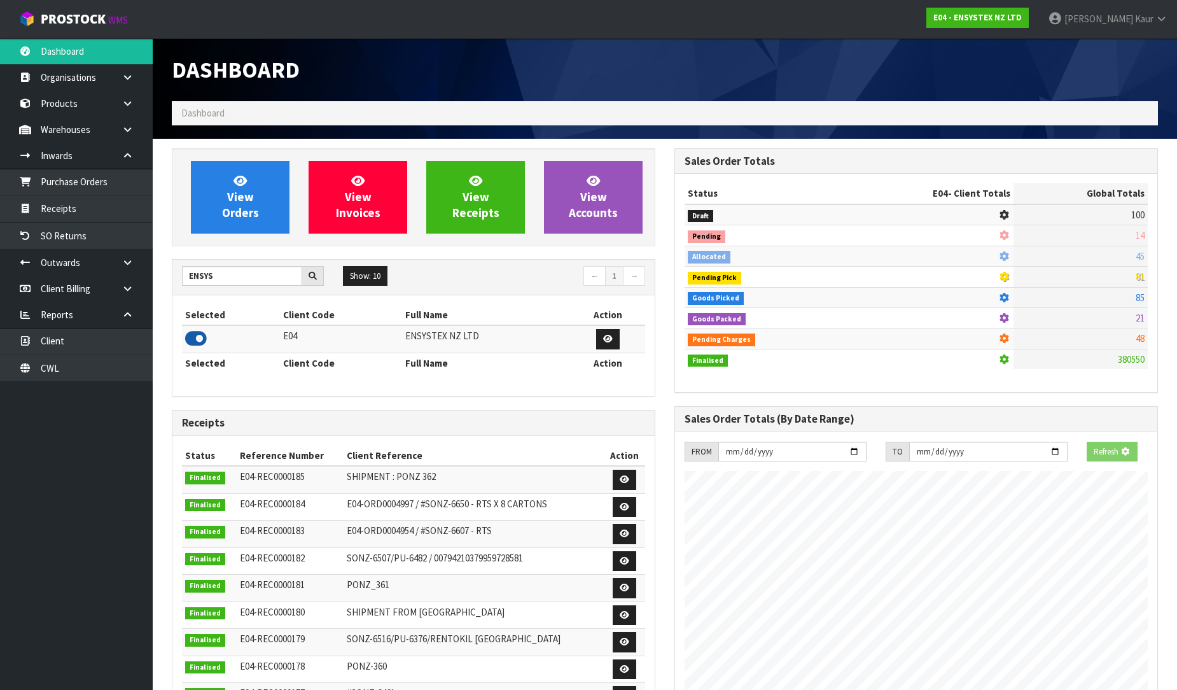
scroll to position [1006, 503]
drag, startPoint x: 237, startPoint y: 281, endPoint x: 176, endPoint y: 281, distance: 60.4
click at [176, 281] on div "ENSYS" at bounding box center [252, 276] width 161 height 20
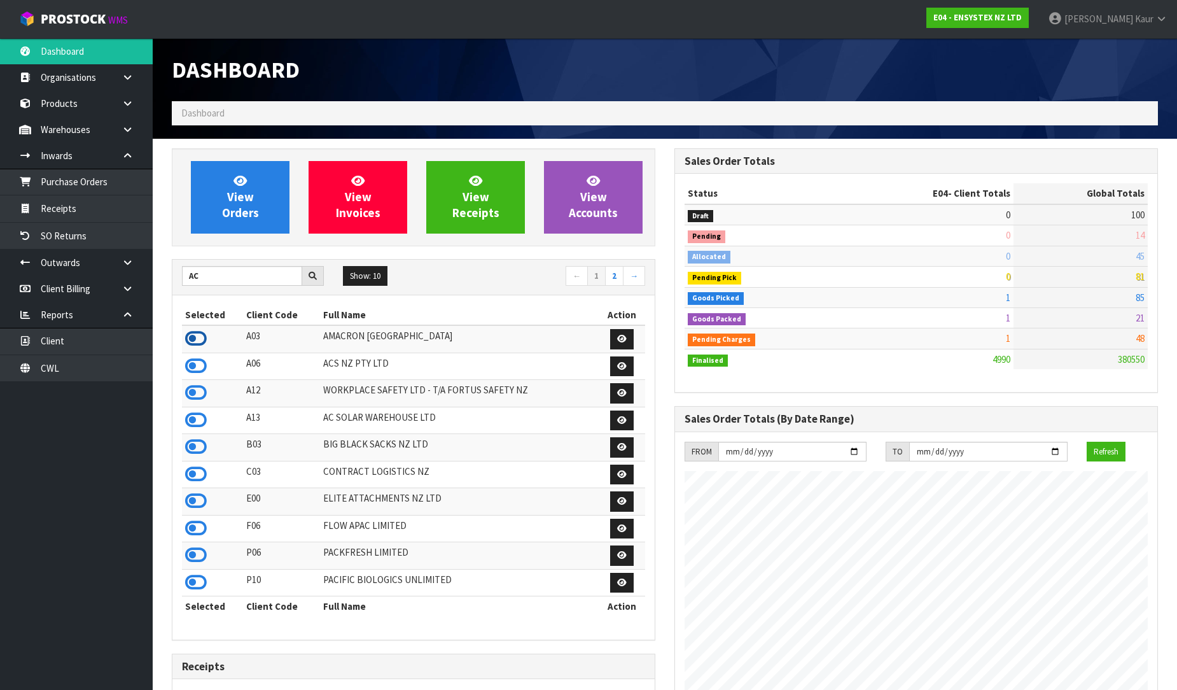
click at [195, 333] on icon at bounding box center [196, 338] width 22 height 19
click at [197, 368] on icon at bounding box center [196, 365] width 22 height 19
drag, startPoint x: 234, startPoint y: 272, endPoint x: 169, endPoint y: 275, distance: 64.4
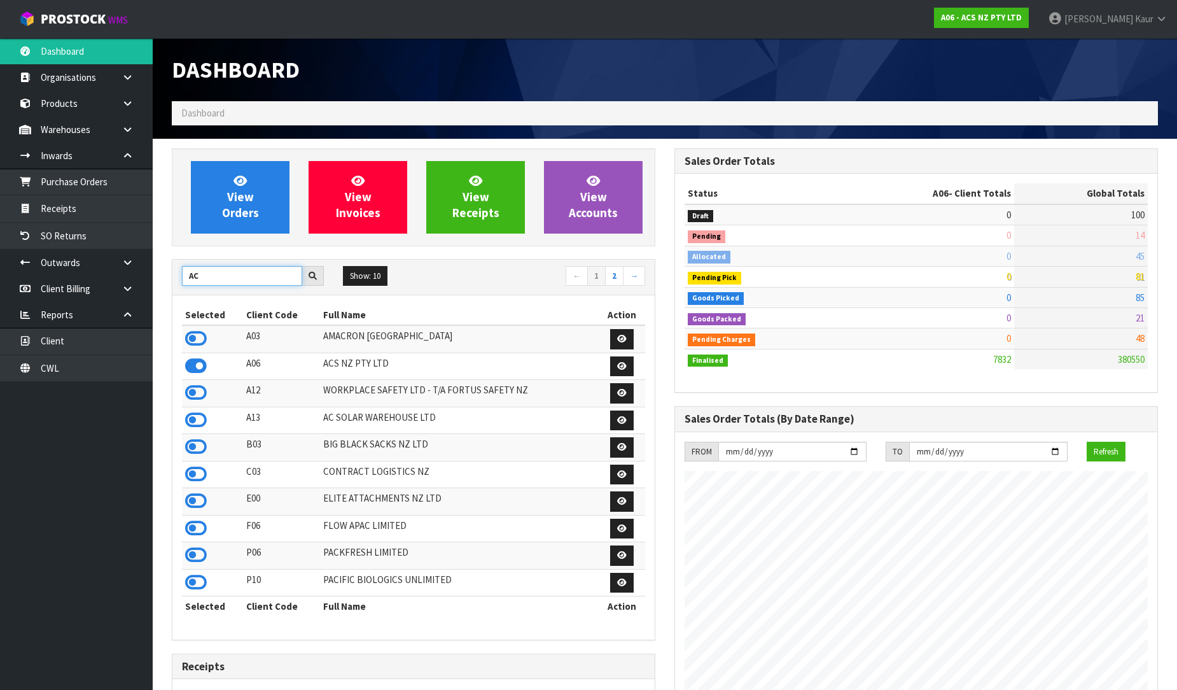
click at [169, 275] on div "View Orders View Invoices View Receipts View Accounts AC Show: 10 5 10 25 50 ← 1" at bounding box center [413, 642] width 503 height 989
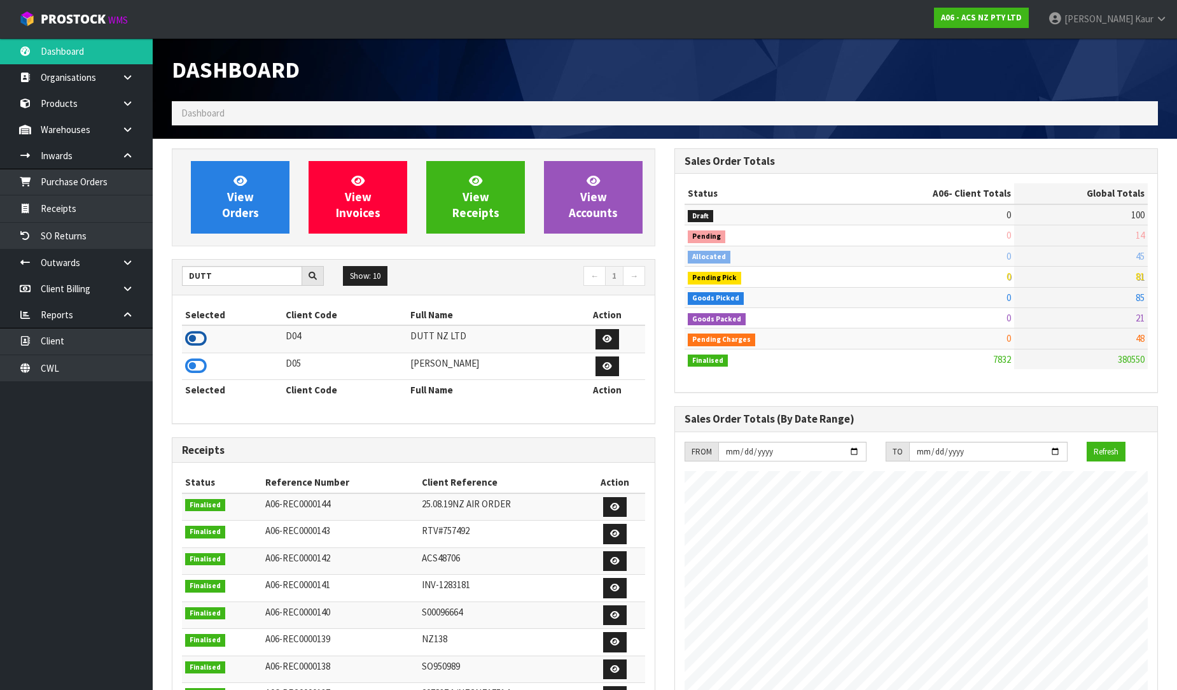
click at [199, 342] on icon at bounding box center [196, 338] width 22 height 19
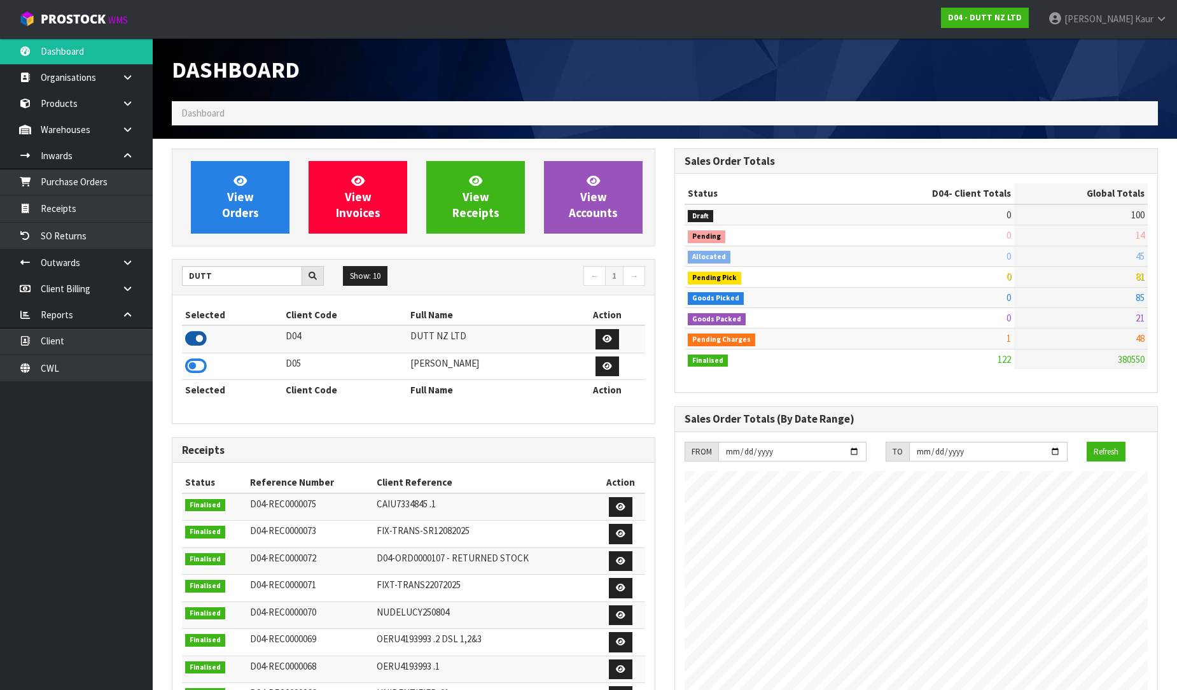
scroll to position [882, 503]
click at [196, 363] on icon at bounding box center [196, 365] width 22 height 19
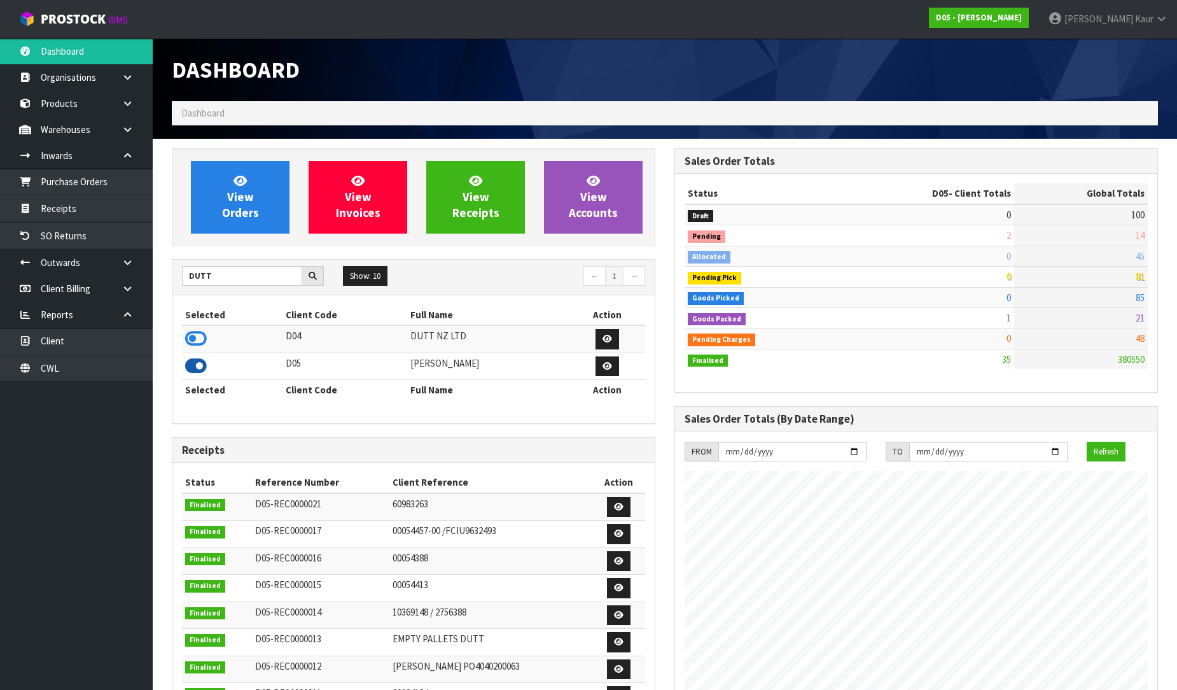
scroll to position [1114, 503]
drag, startPoint x: 218, startPoint y: 275, endPoint x: 177, endPoint y: 275, distance: 41.4
click at [177, 275] on div "DUTT" at bounding box center [252, 276] width 161 height 20
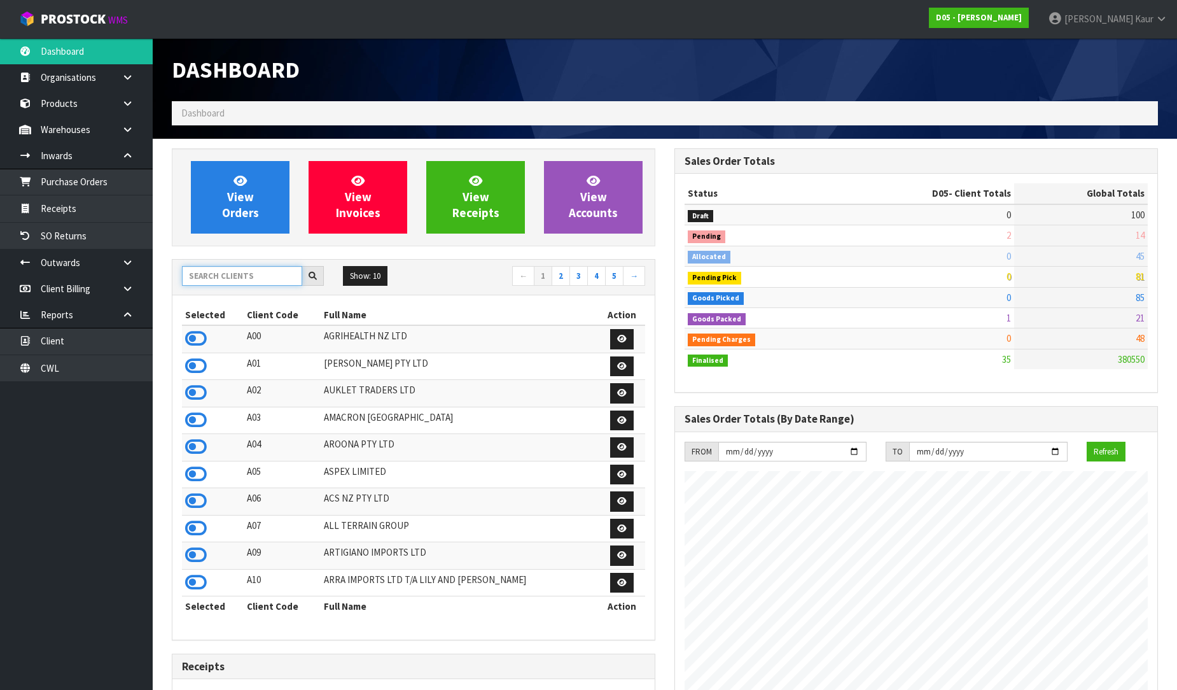
click at [225, 272] on input "text" at bounding box center [242, 276] width 120 height 20
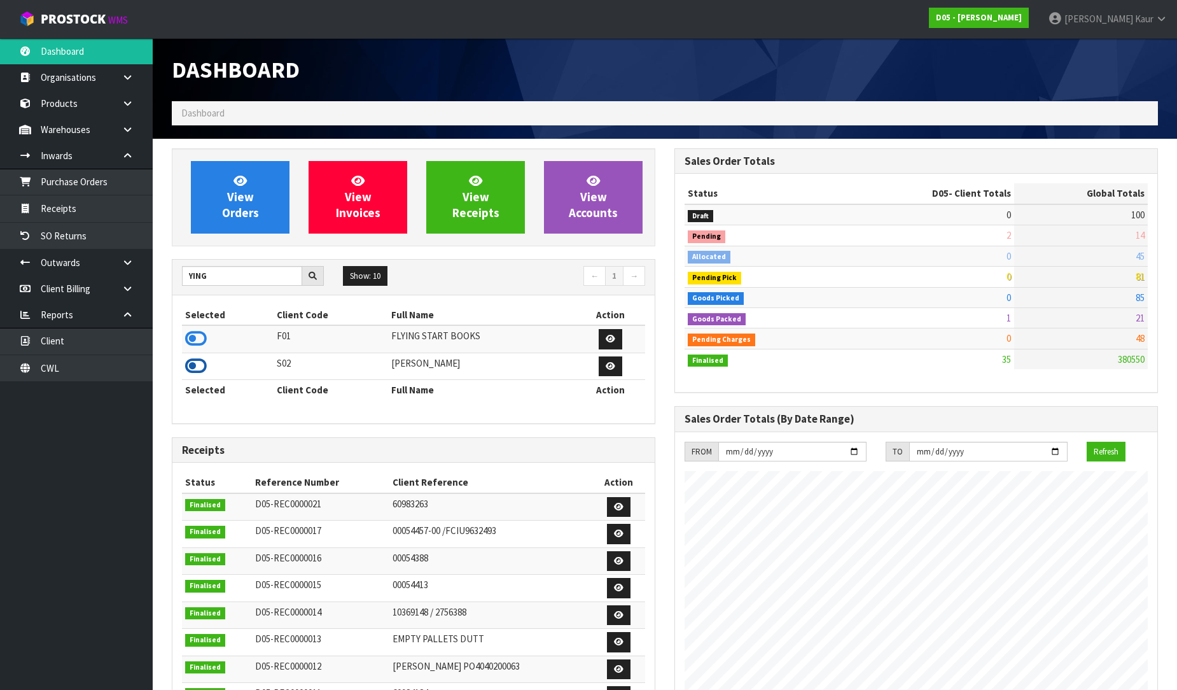
click at [202, 358] on icon at bounding box center [196, 365] width 22 height 19
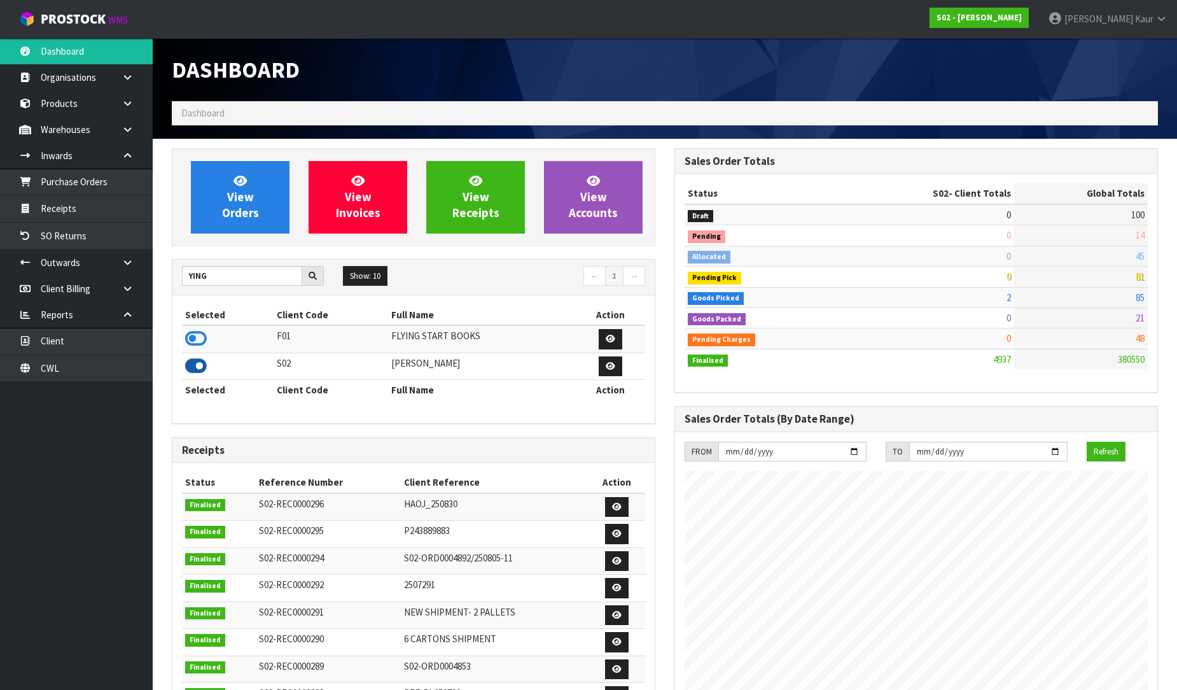
scroll to position [882, 503]
drag, startPoint x: 214, startPoint y: 277, endPoint x: 188, endPoint y: 277, distance: 26.7
click at [188, 277] on input "YING" at bounding box center [242, 276] width 120 height 20
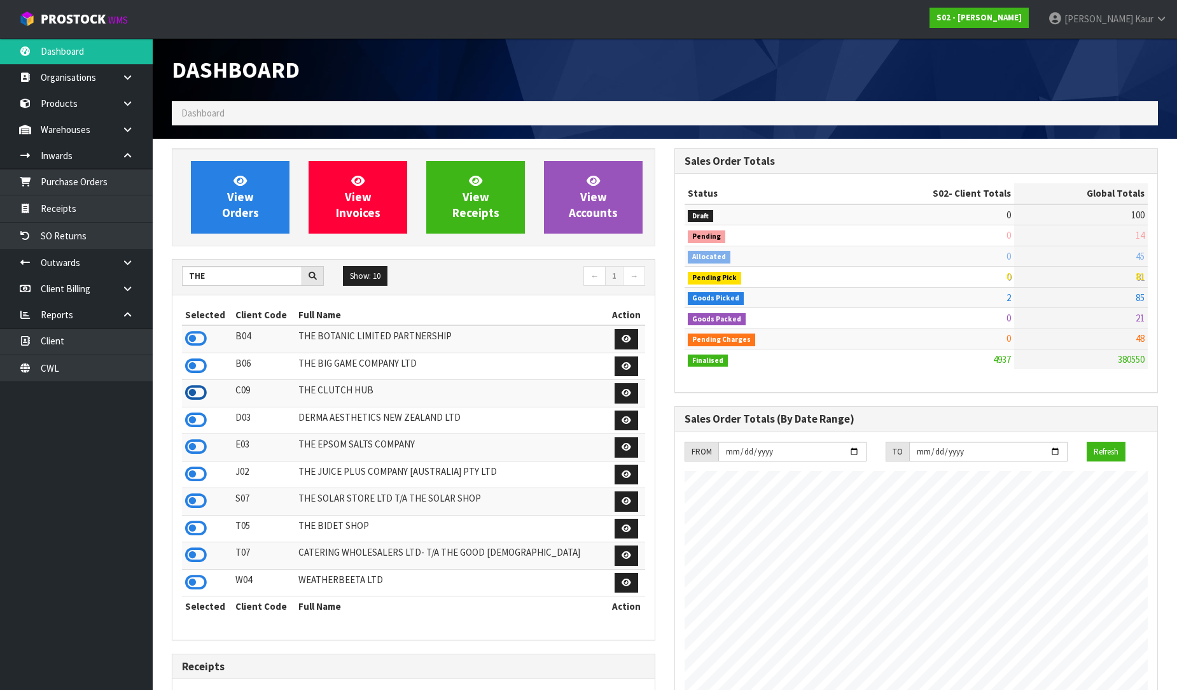
click at [188, 391] on icon at bounding box center [196, 392] width 22 height 19
click at [200, 369] on icon at bounding box center [196, 365] width 22 height 19
click at [192, 585] on icon at bounding box center [196, 582] width 22 height 19
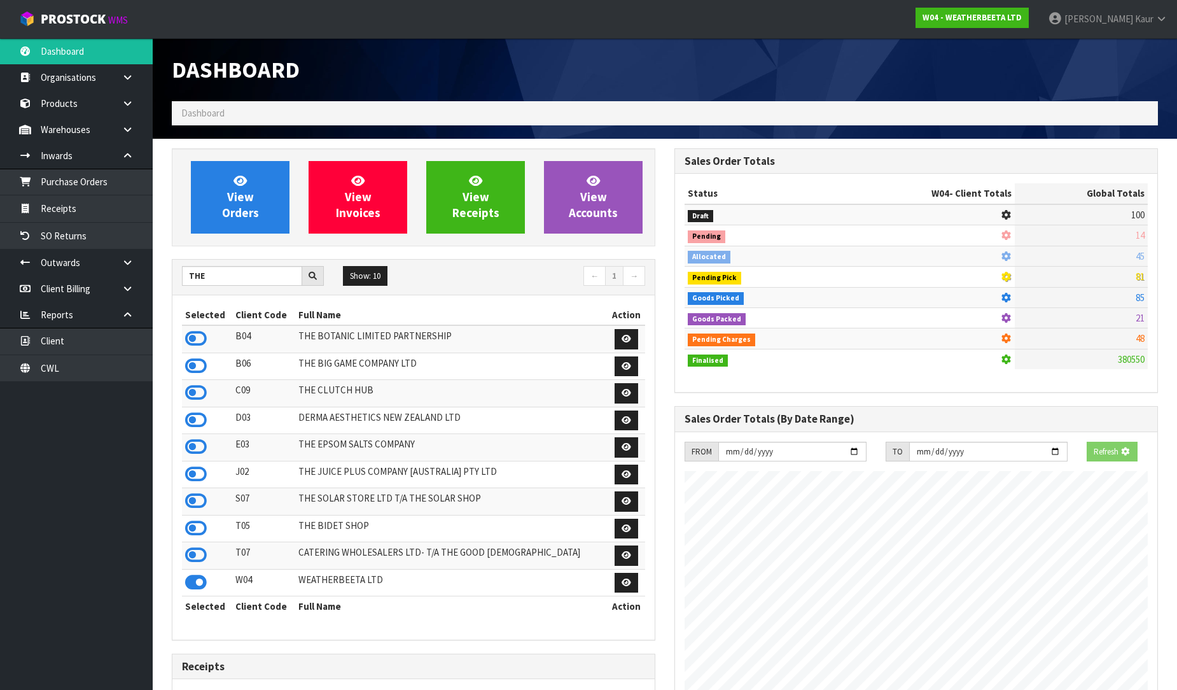
scroll to position [635470, 635747]
drag, startPoint x: 220, startPoint y: 270, endPoint x: 162, endPoint y: 272, distance: 57.9
click at [162, 272] on div "View Orders View Invoices View Receipts View Accounts THE Show: 10 5 10 25 50 ←…" at bounding box center [413, 639] width 503 height 982
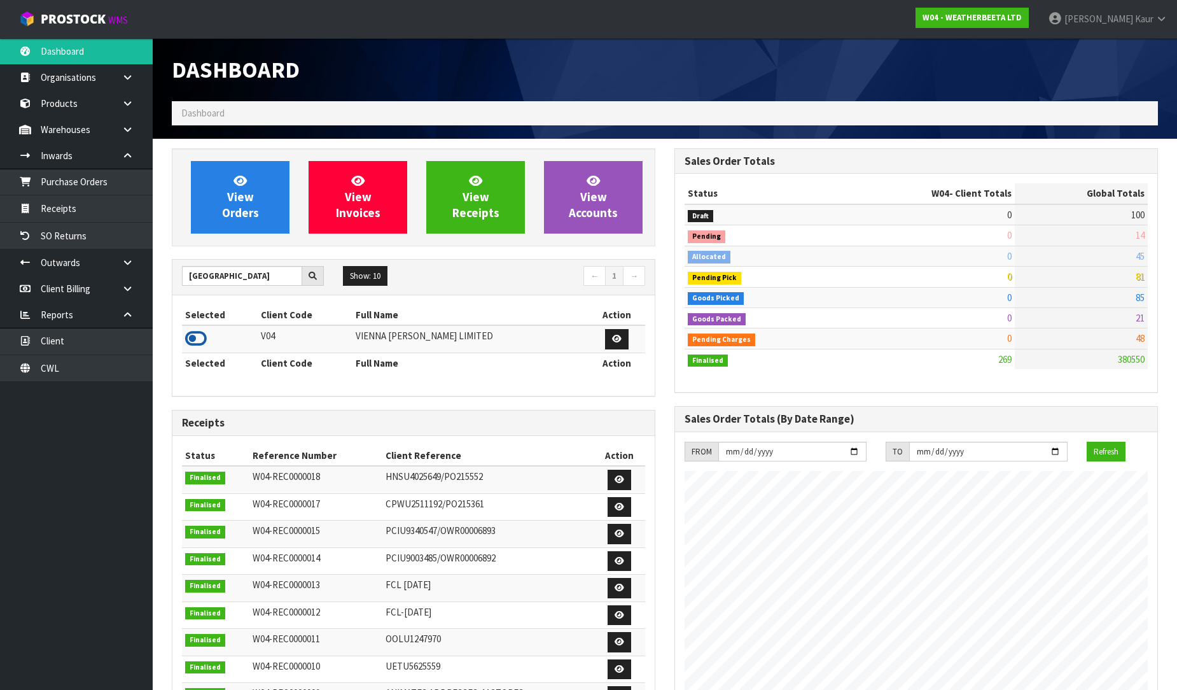
click at [199, 348] on icon at bounding box center [196, 338] width 22 height 19
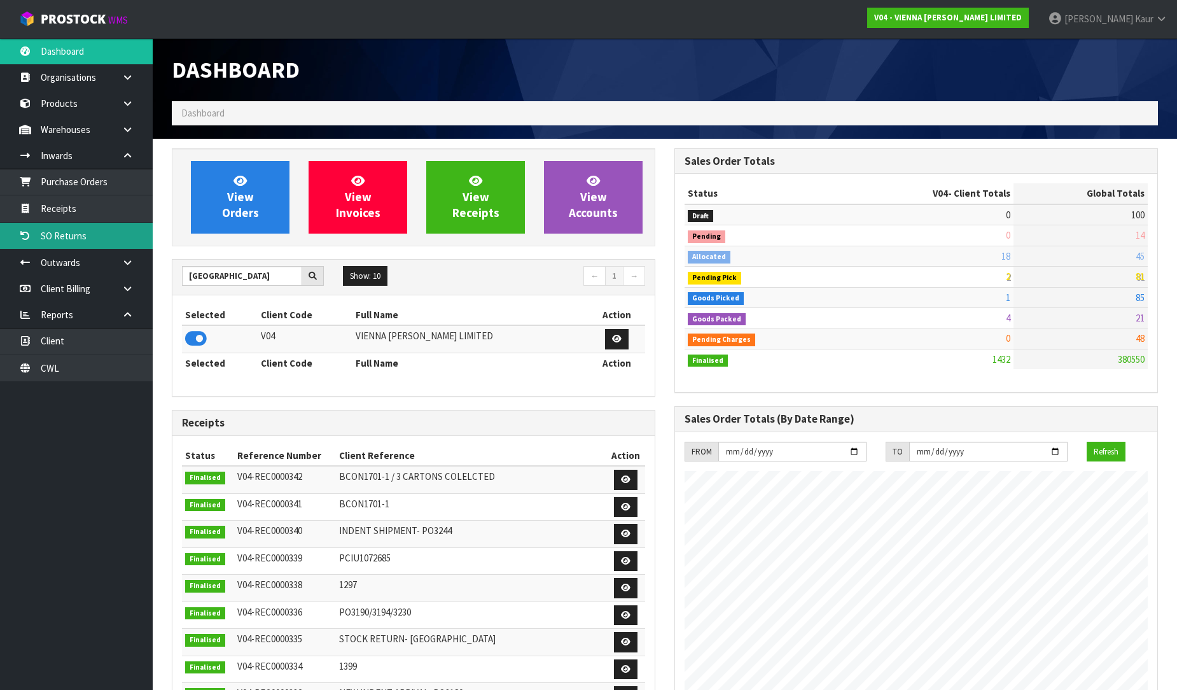
scroll to position [964, 503]
click at [100, 224] on link "SO Returns" at bounding box center [76, 236] width 153 height 26
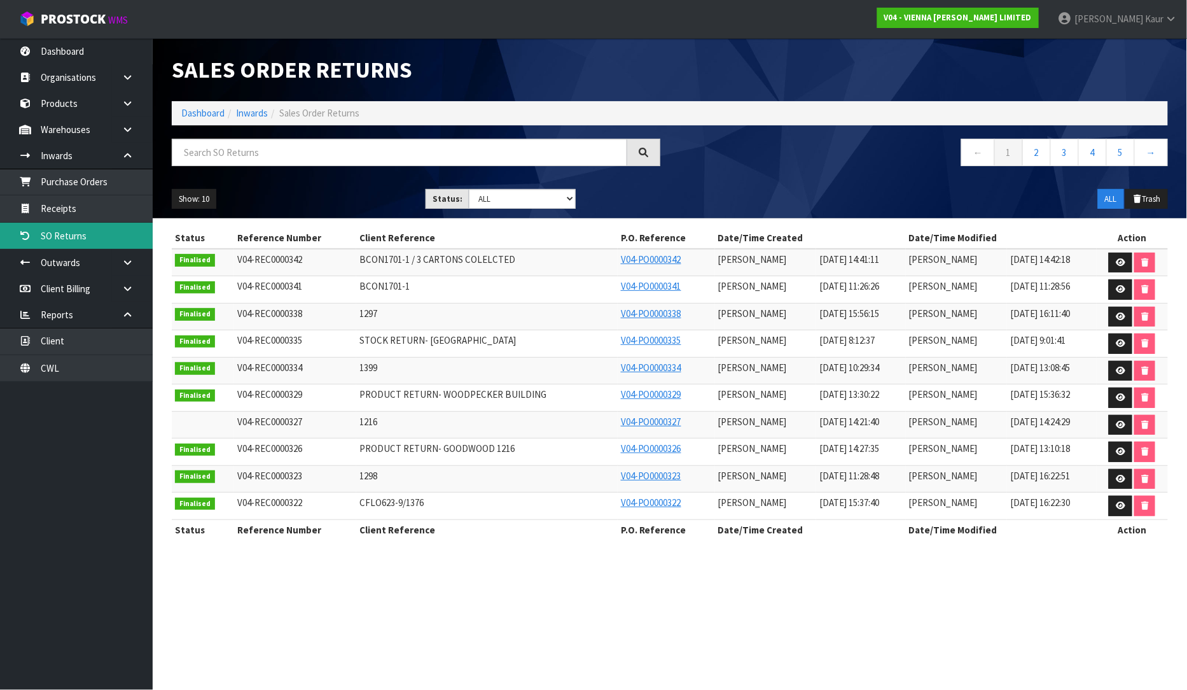
click at [100, 223] on link "SO Returns" at bounding box center [76, 236] width 153 height 26
click at [100, 207] on link "Receipts" at bounding box center [76, 208] width 153 height 26
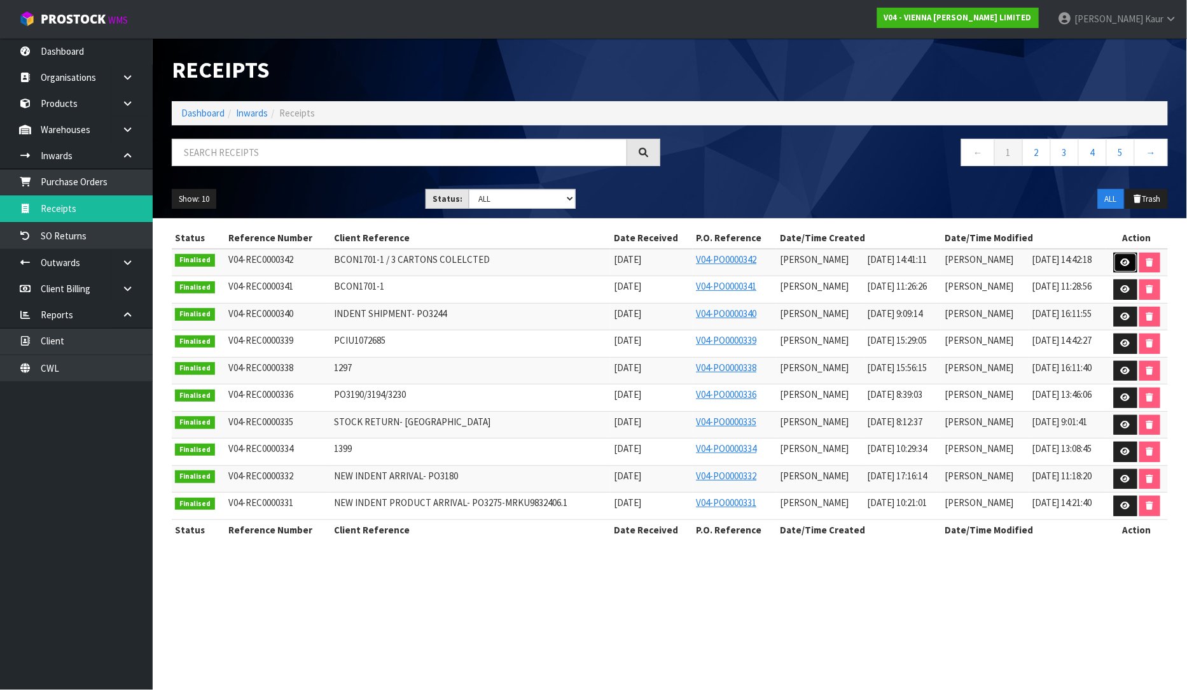
click at [1127, 262] on icon at bounding box center [1126, 262] width 10 height 8
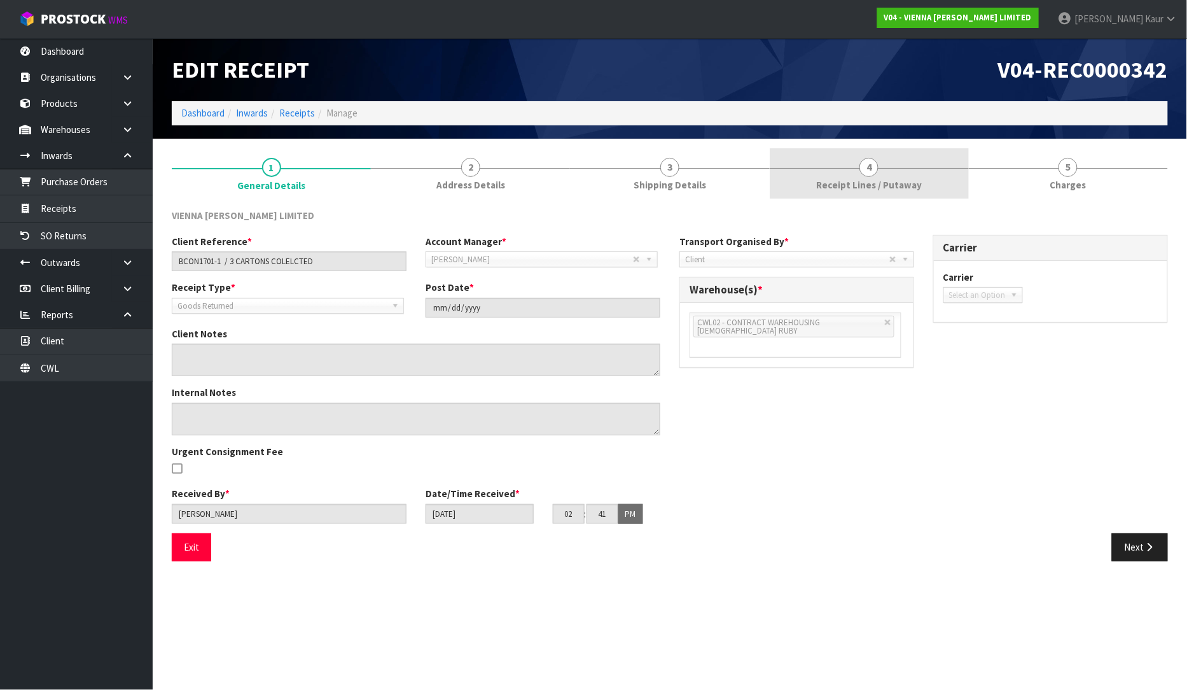
click at [836, 177] on link "4 Receipt Lines / Putaway" at bounding box center [869, 173] width 199 height 50
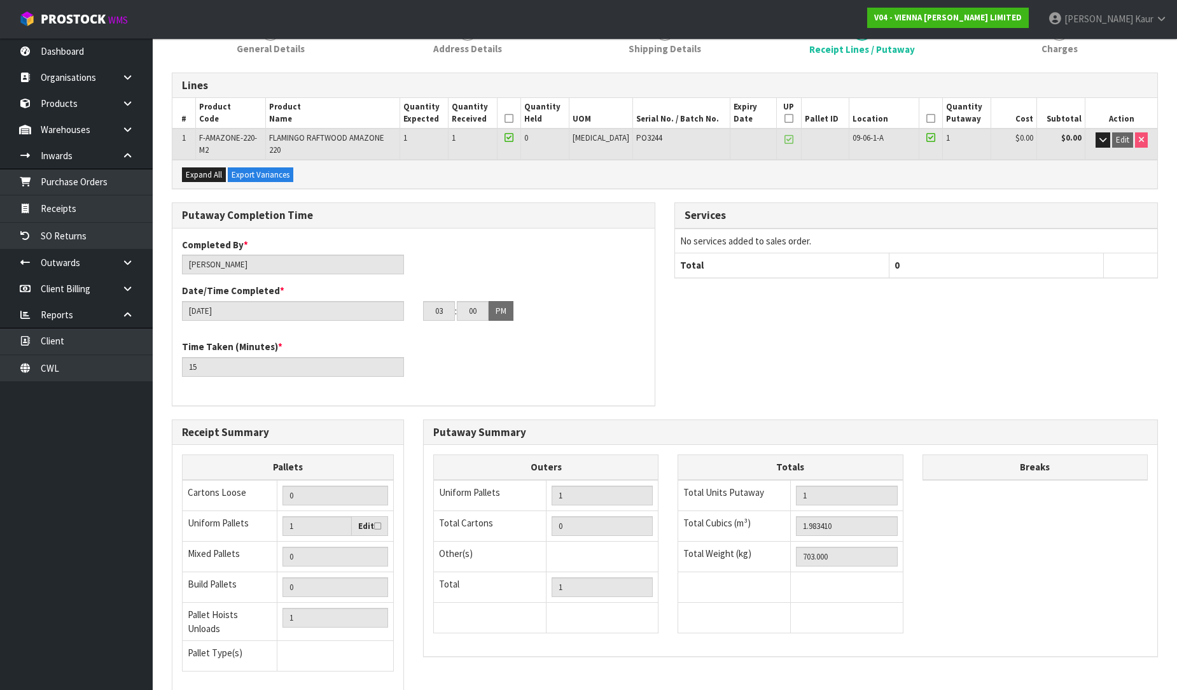
scroll to position [223, 0]
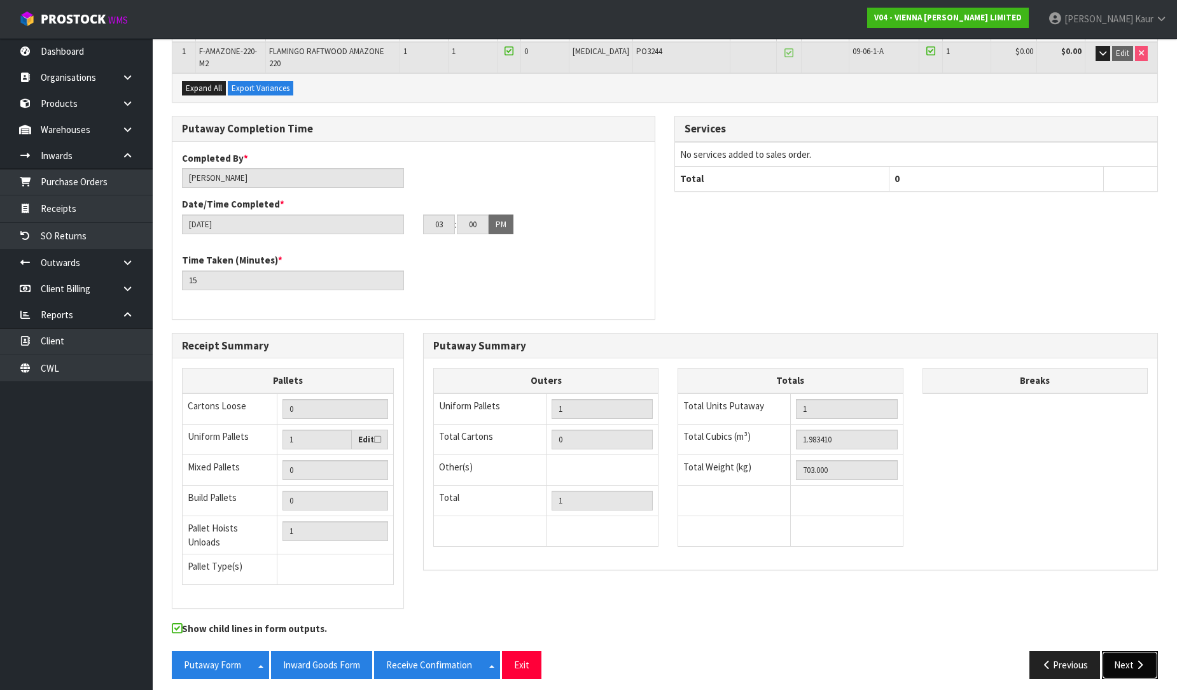
click at [1128, 660] on button "Next" at bounding box center [1130, 664] width 56 height 27
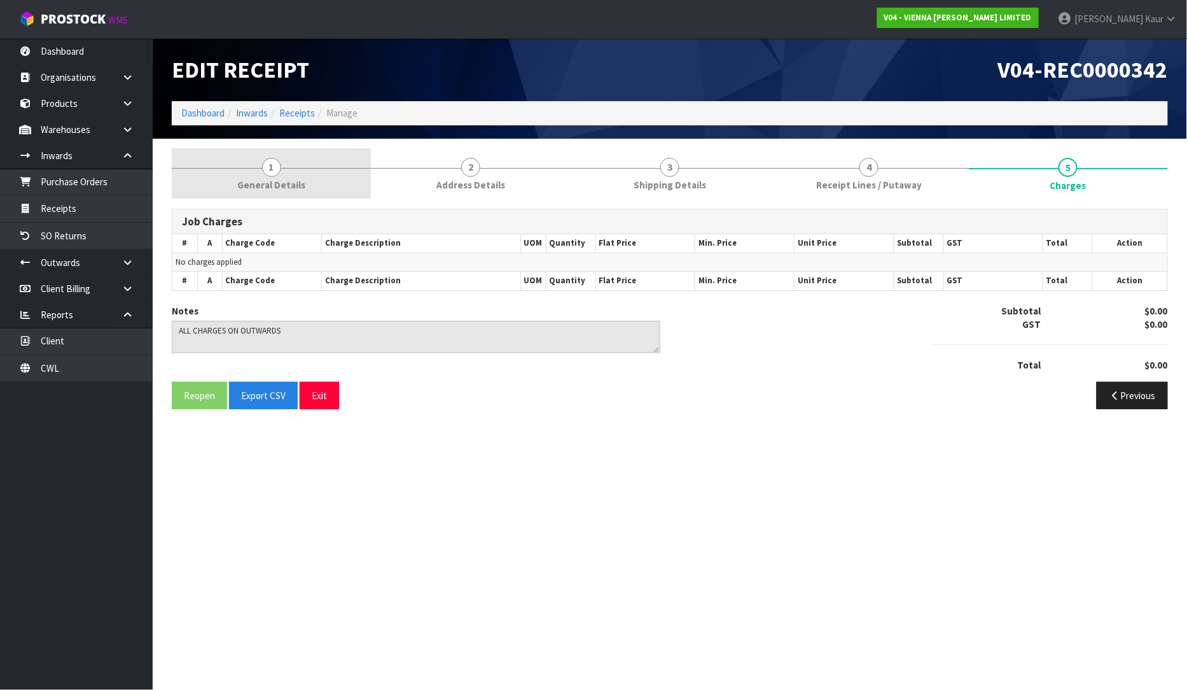
click at [256, 172] on link "1 General Details" at bounding box center [271, 173] width 199 height 50
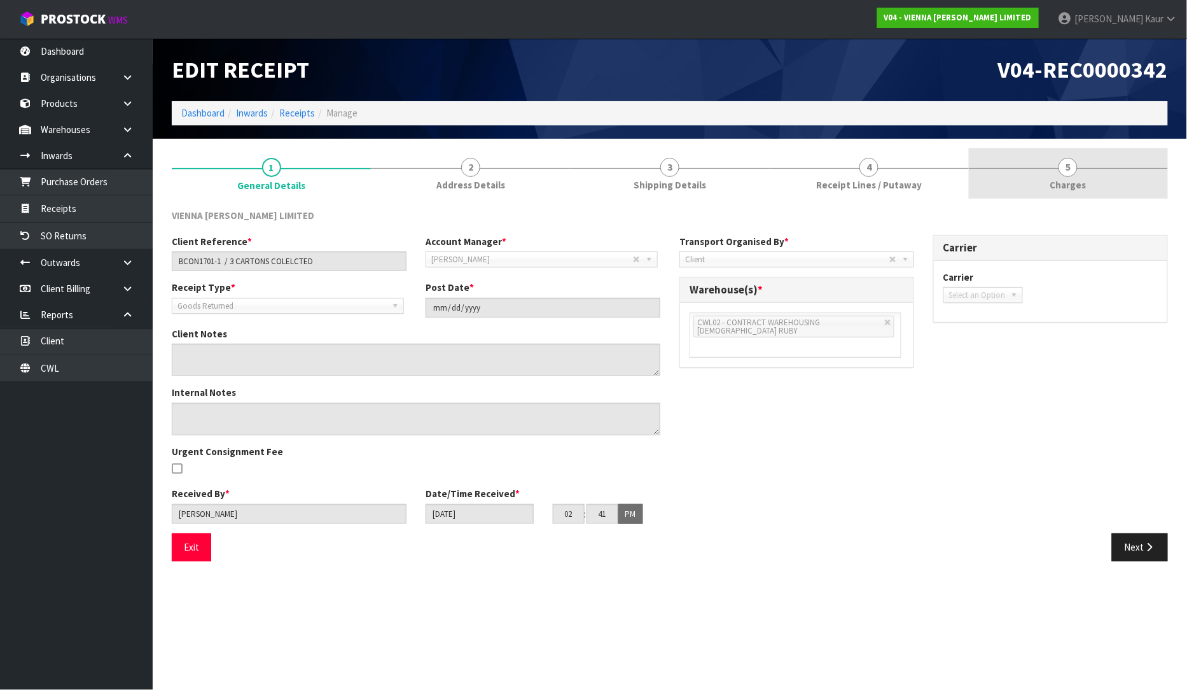
click at [1037, 179] on link "5 Charges" at bounding box center [1068, 173] width 199 height 50
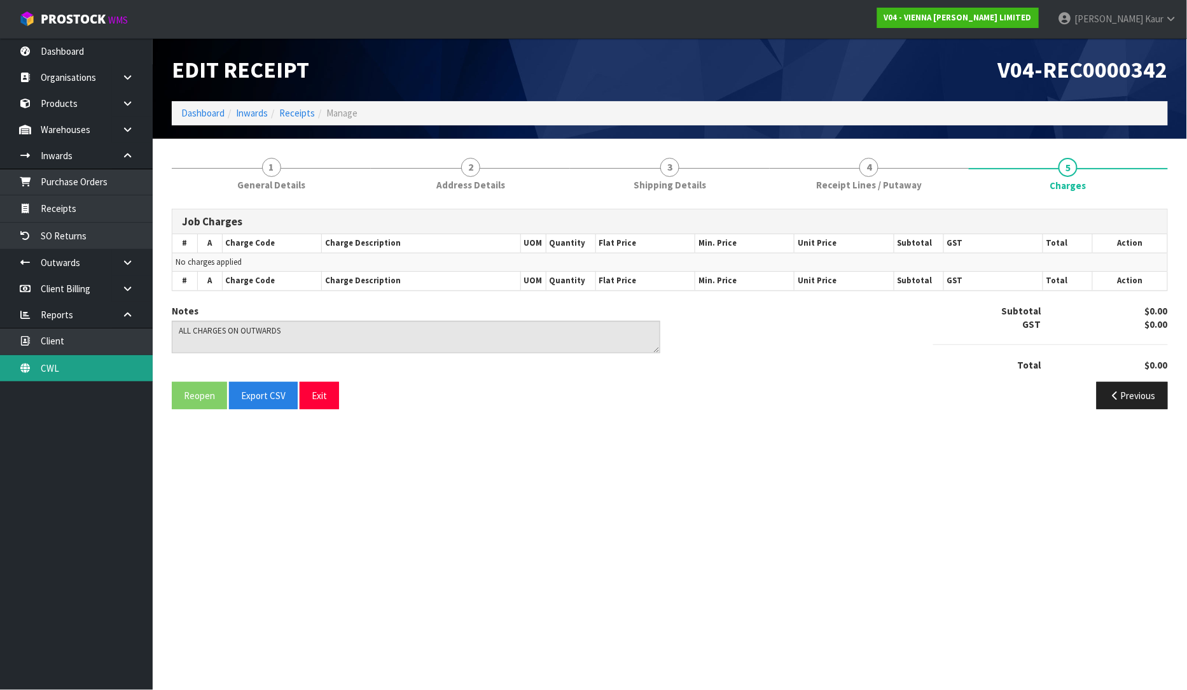
click at [94, 373] on link "CWL" at bounding box center [76, 368] width 153 height 26
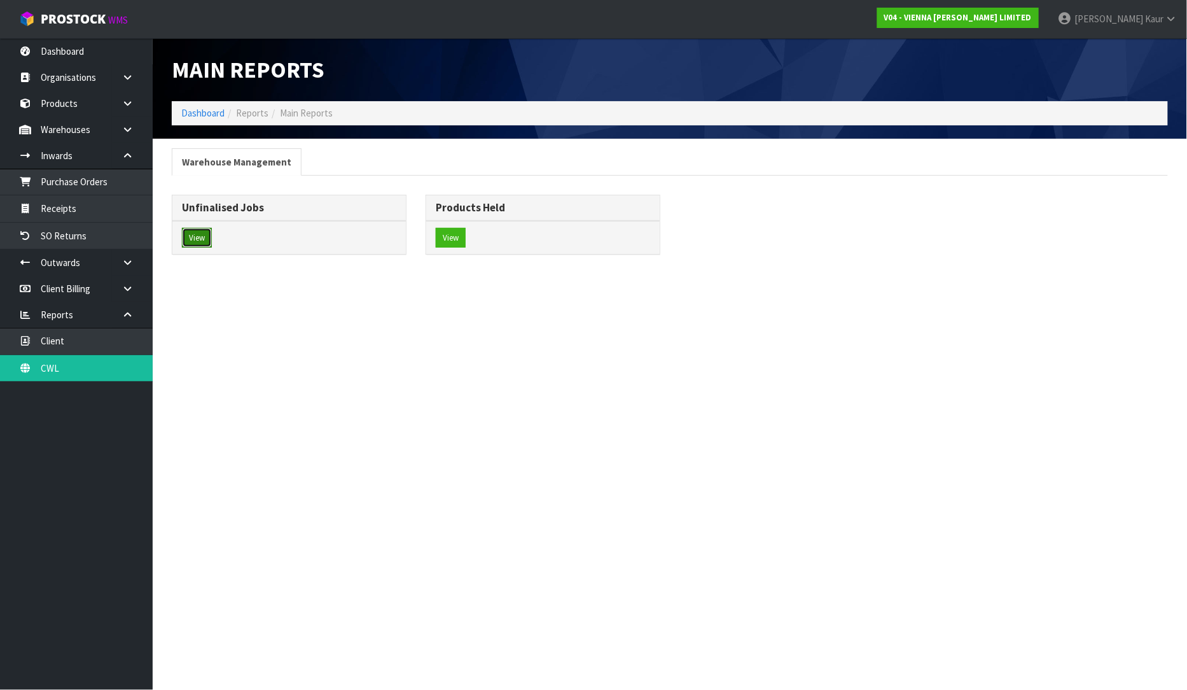
click at [195, 244] on button "View" at bounding box center [197, 238] width 30 height 20
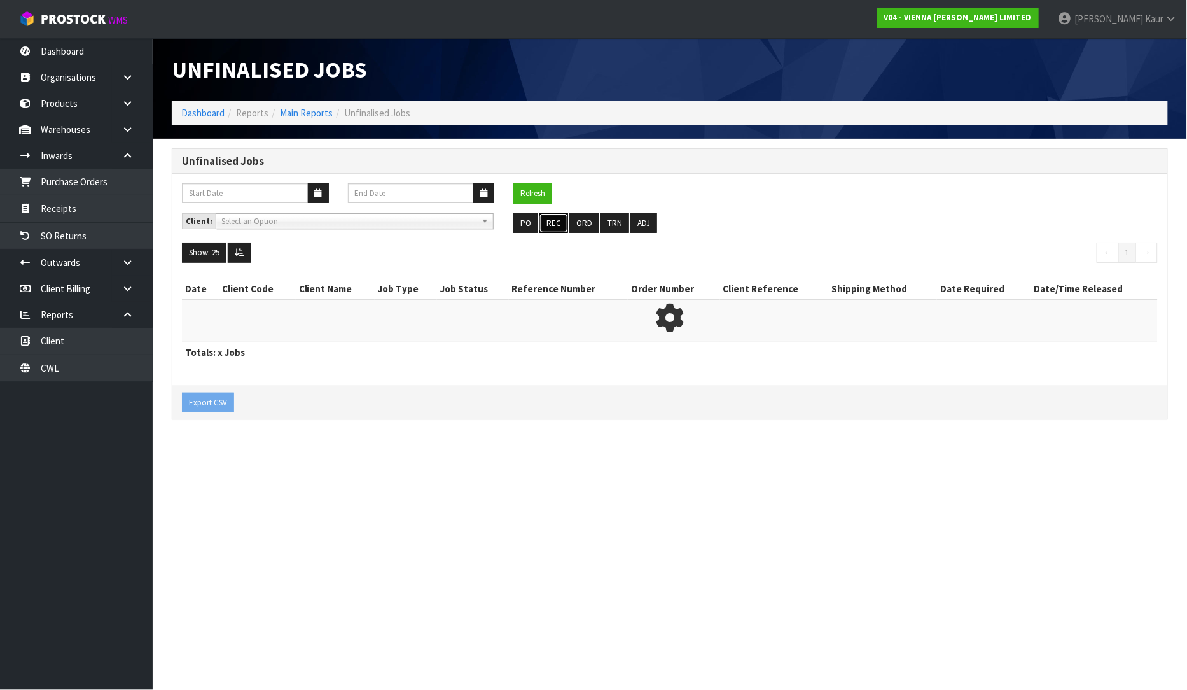
click at [550, 219] on button "REC" at bounding box center [554, 223] width 29 height 20
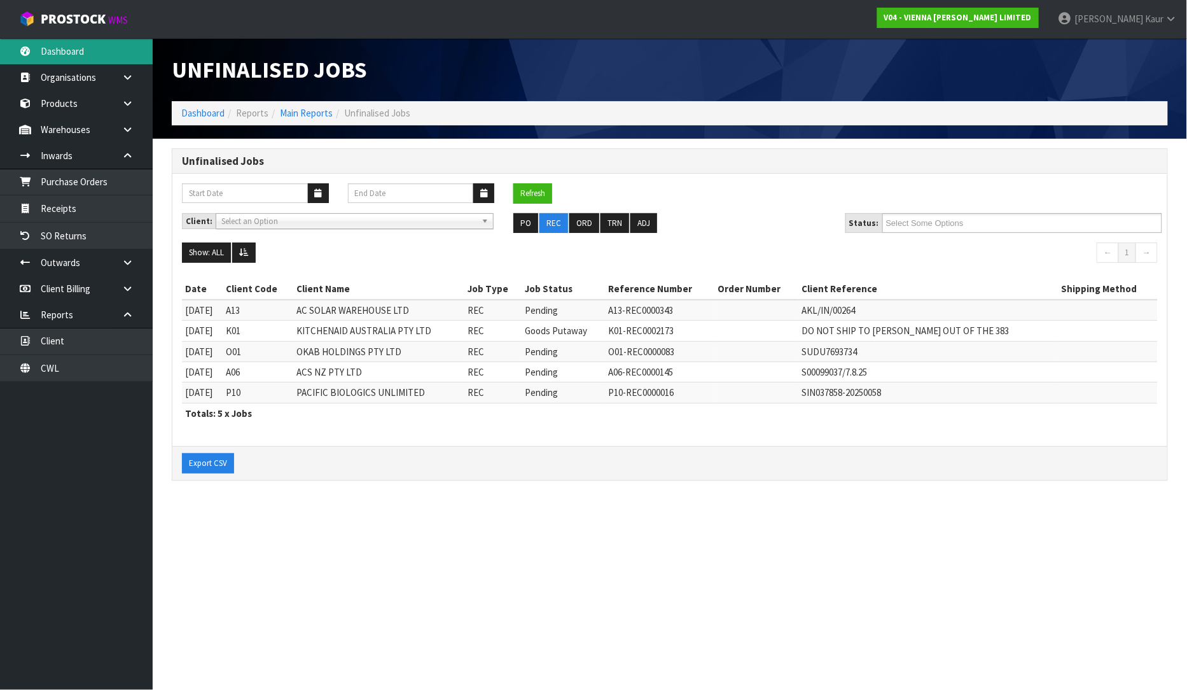
click at [59, 52] on link "Dashboard" at bounding box center [76, 51] width 153 height 26
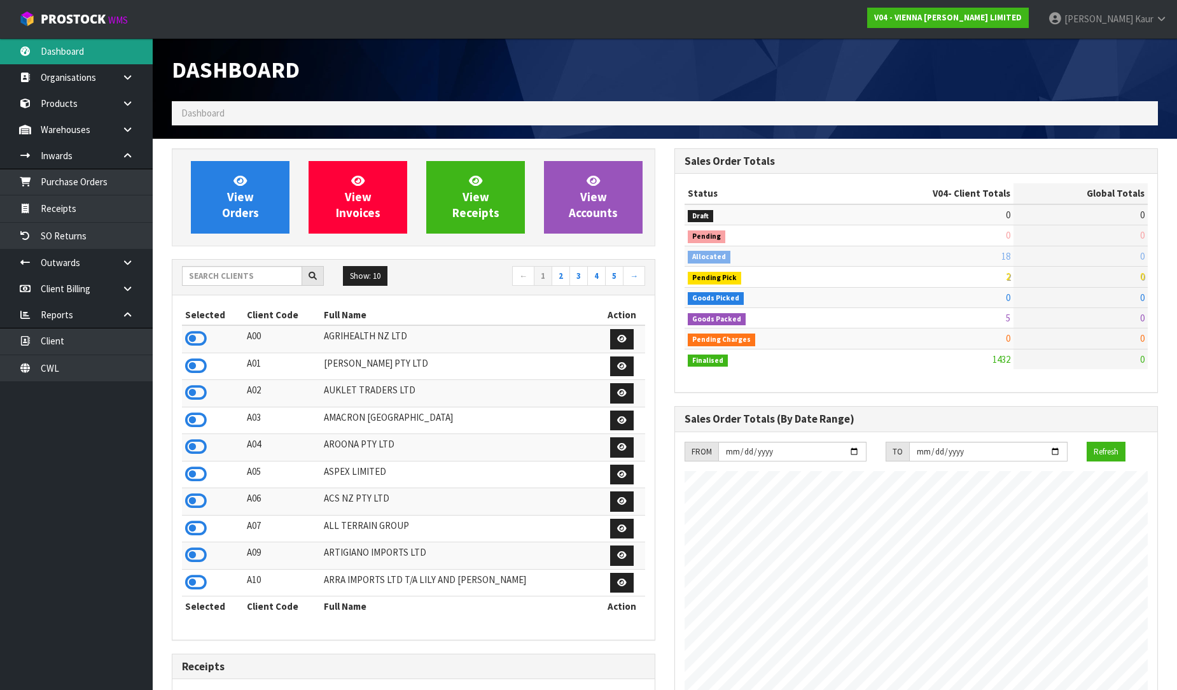
scroll to position [1006, 503]
click at [1003, 64] on div "Dashboard" at bounding box center [664, 69] width 1005 height 63
click at [192, 281] on input "text" at bounding box center [242, 276] width 120 height 20
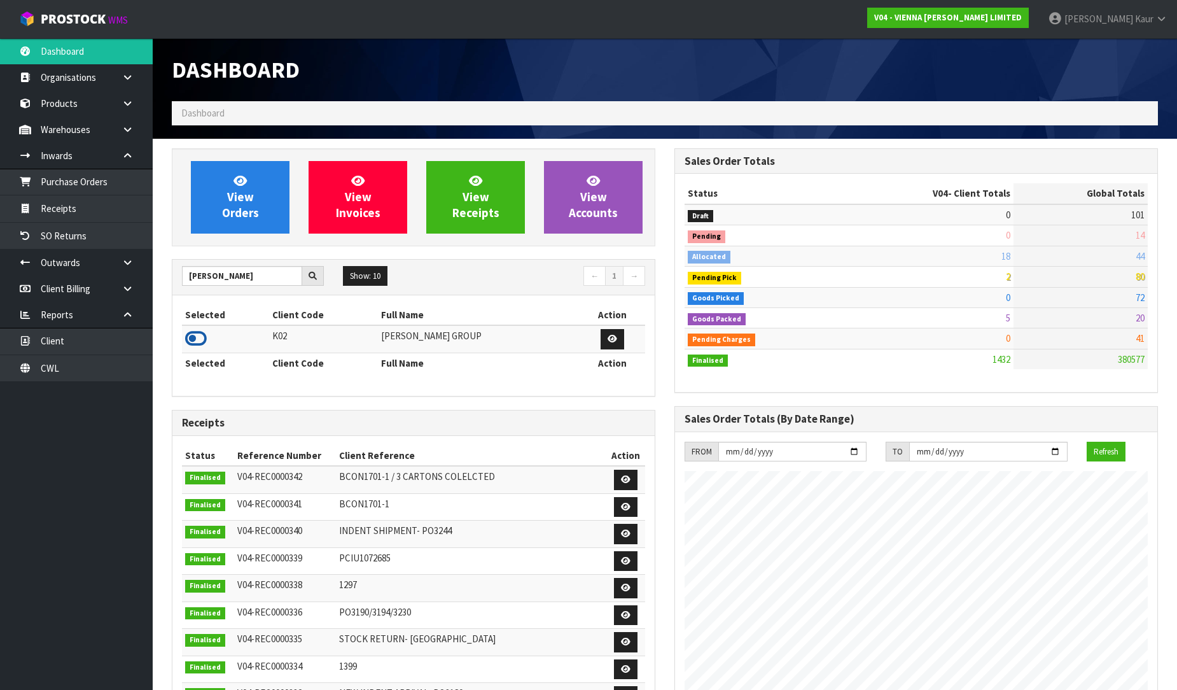
click at [199, 341] on icon at bounding box center [196, 338] width 22 height 19
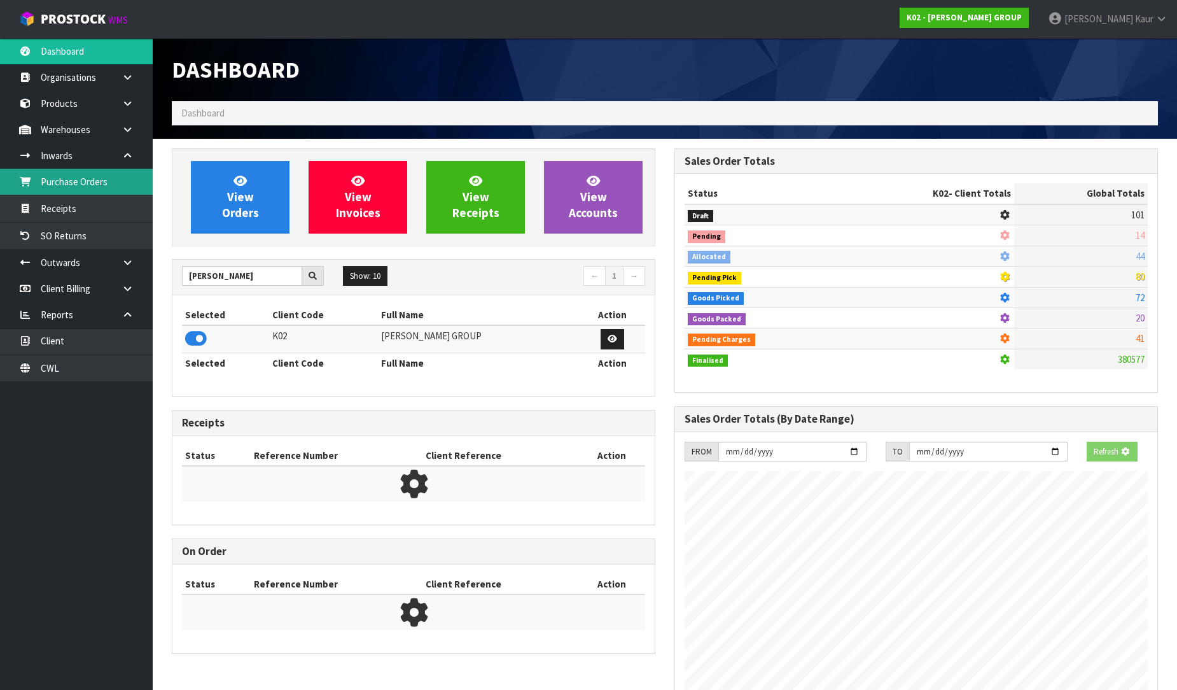
scroll to position [635456, 635747]
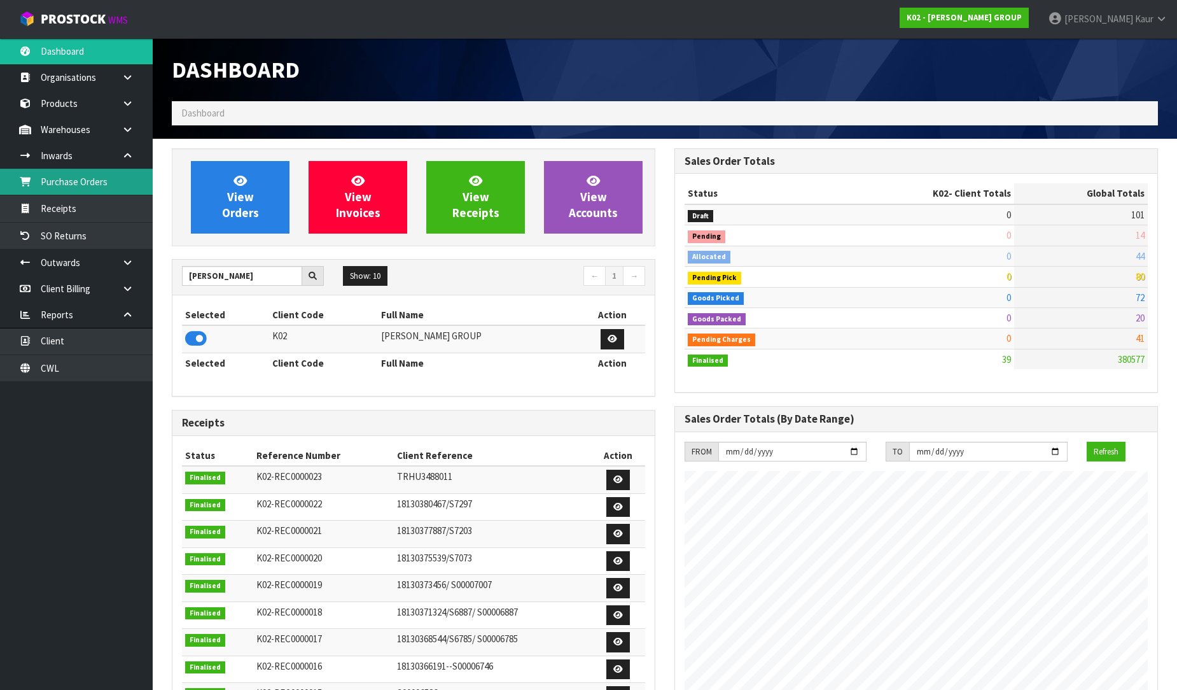
click at [106, 185] on link "Purchase Orders" at bounding box center [76, 182] width 153 height 26
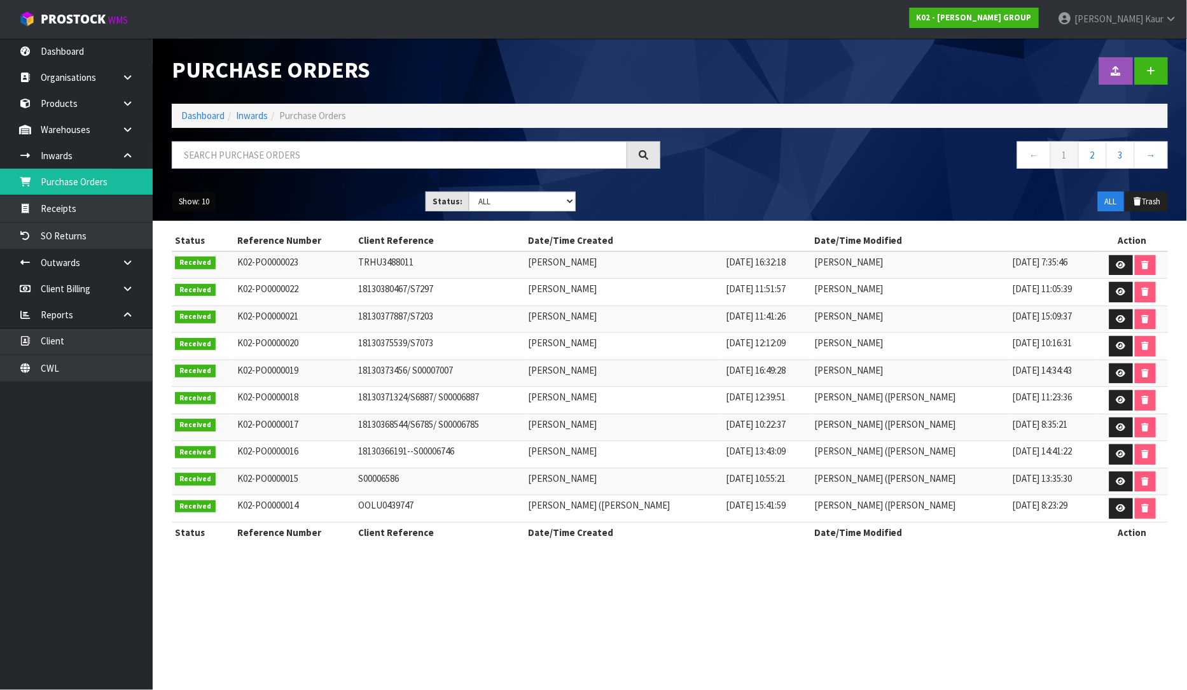
click at [207, 211] on button "Show: 10" at bounding box center [194, 202] width 45 height 20
click at [202, 272] on link "50" at bounding box center [222, 276] width 101 height 17
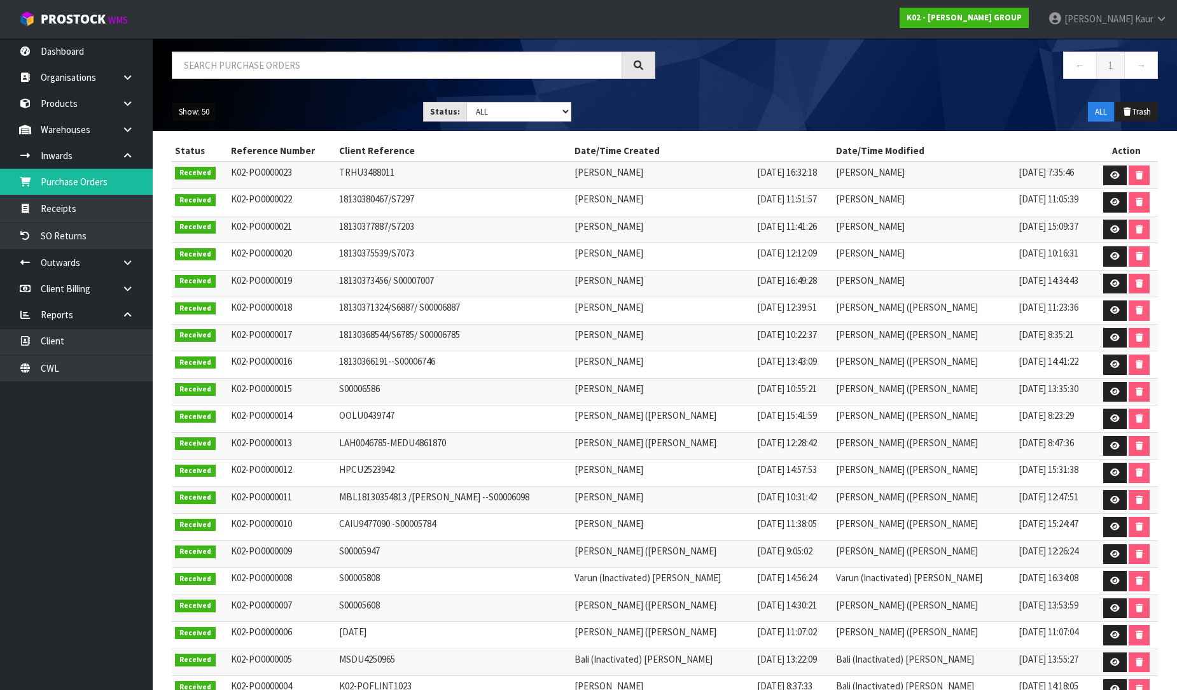
scroll to position [19, 0]
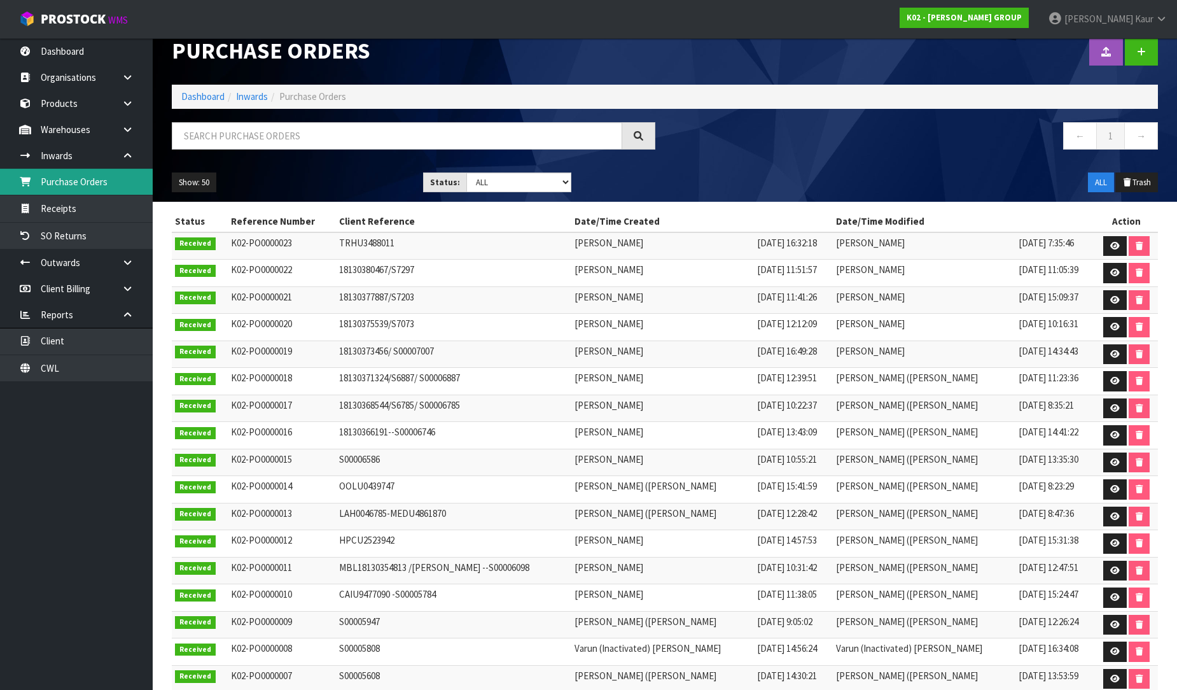
click at [85, 179] on link "Purchase Orders" at bounding box center [76, 182] width 153 height 26
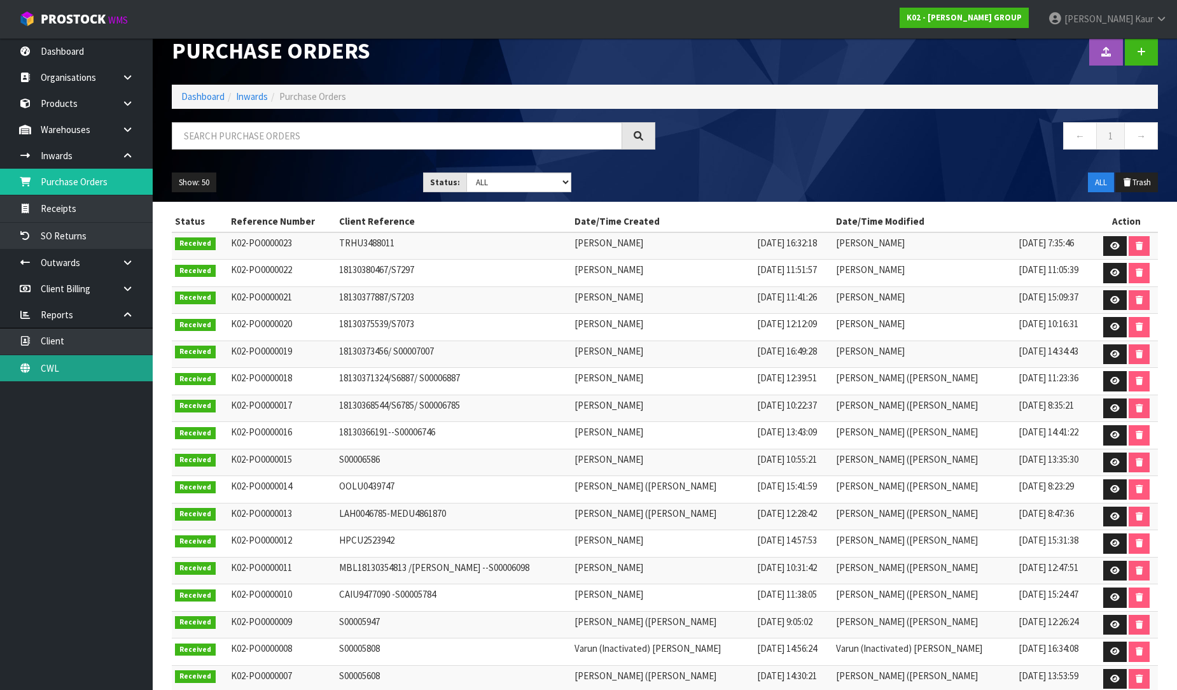
click at [39, 376] on link "CWL" at bounding box center [76, 368] width 153 height 26
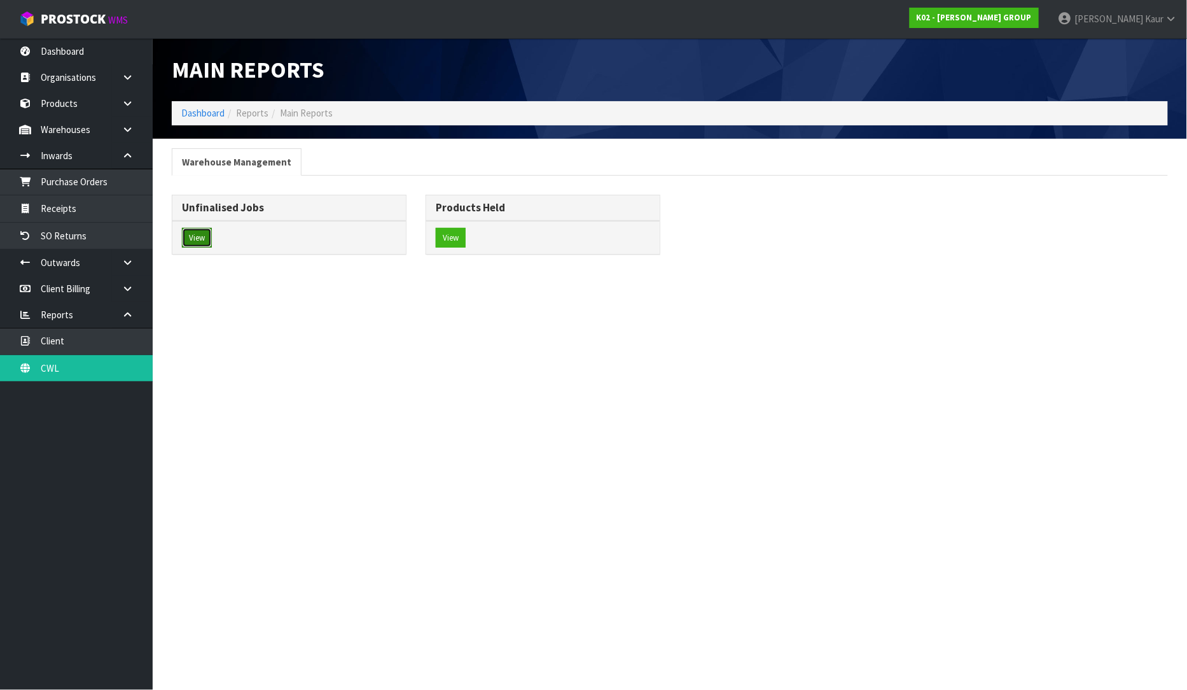
click at [202, 237] on button "View" at bounding box center [197, 238] width 30 height 20
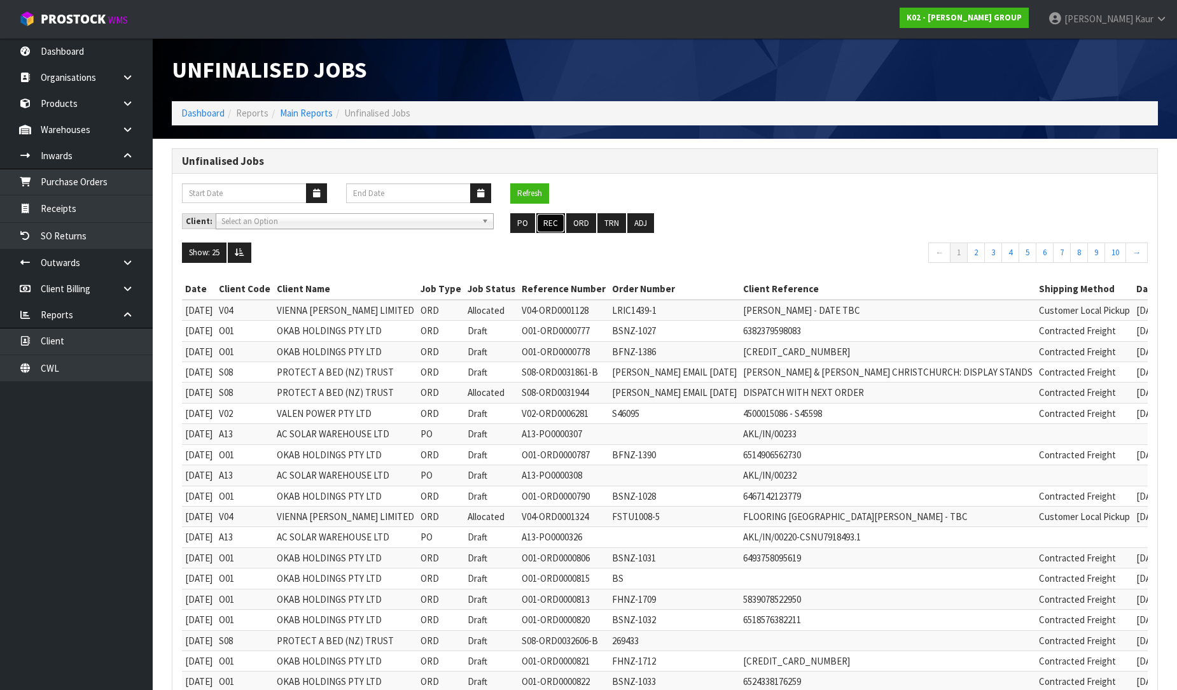
click at [556, 220] on button "REC" at bounding box center [550, 223] width 29 height 20
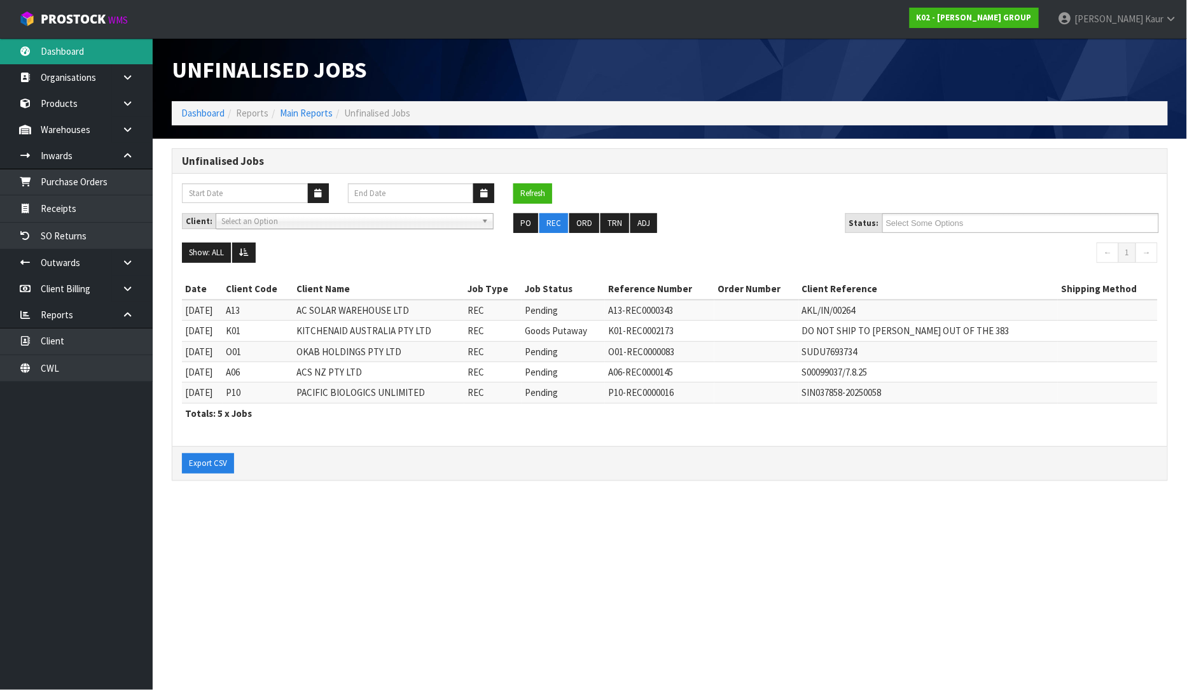
click at [111, 53] on link "Dashboard" at bounding box center [76, 51] width 153 height 26
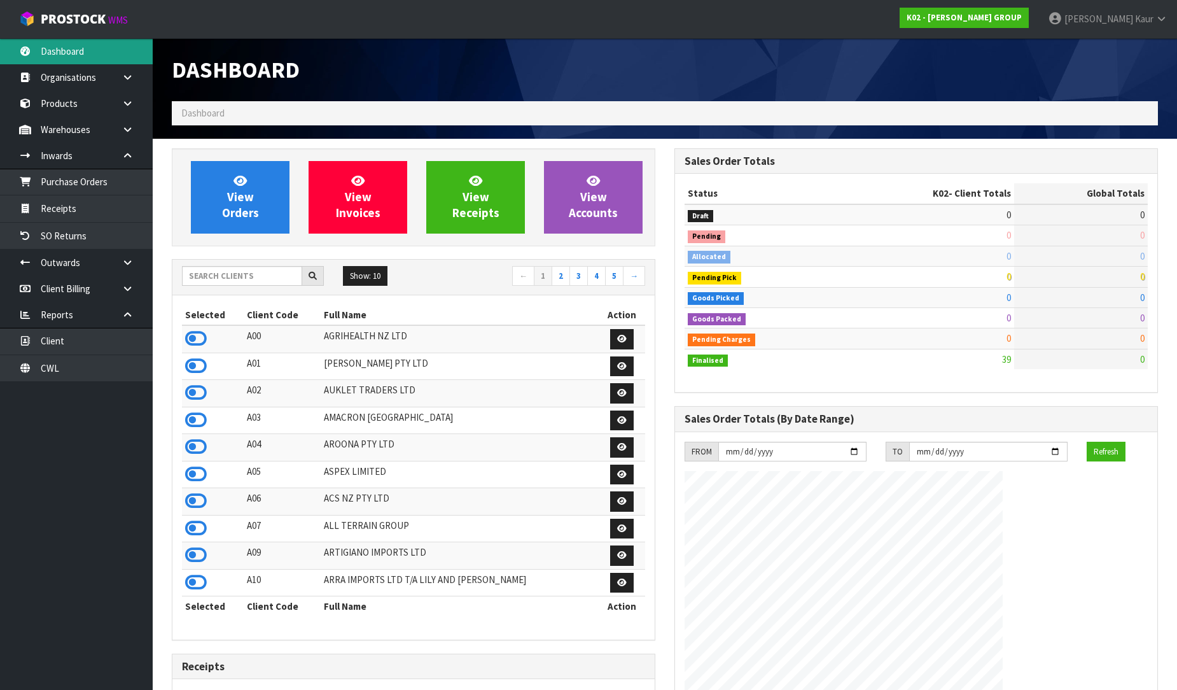
scroll to position [778, 503]
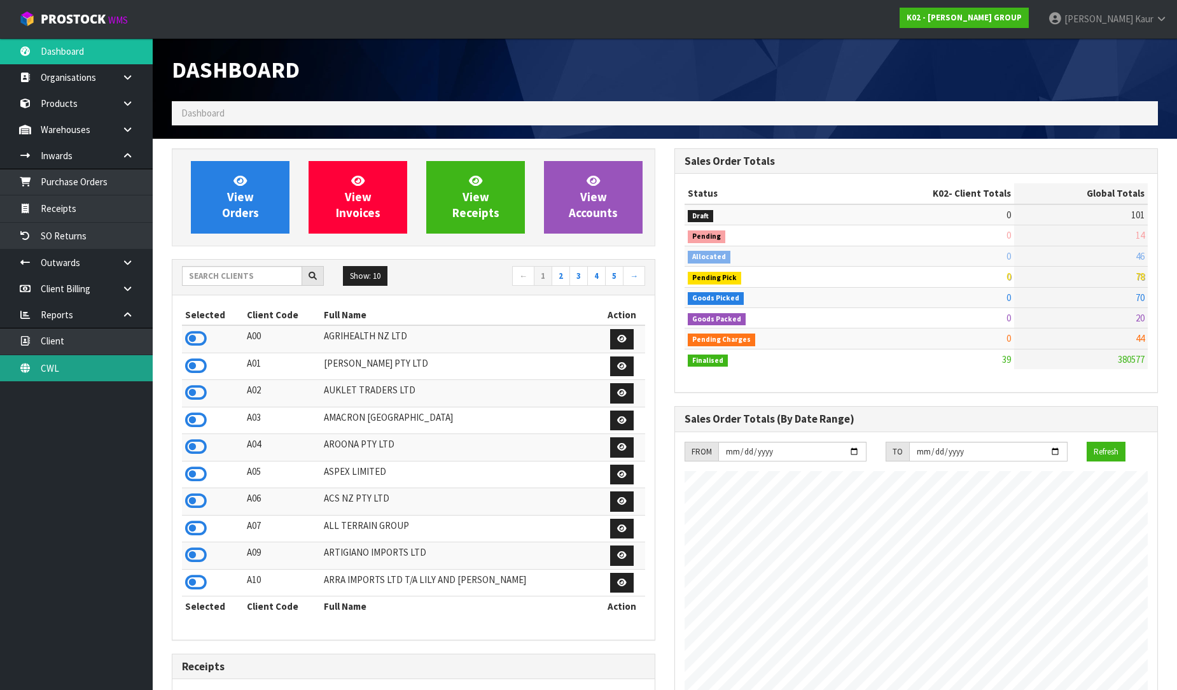
click at [78, 372] on link "CWL" at bounding box center [76, 368] width 153 height 26
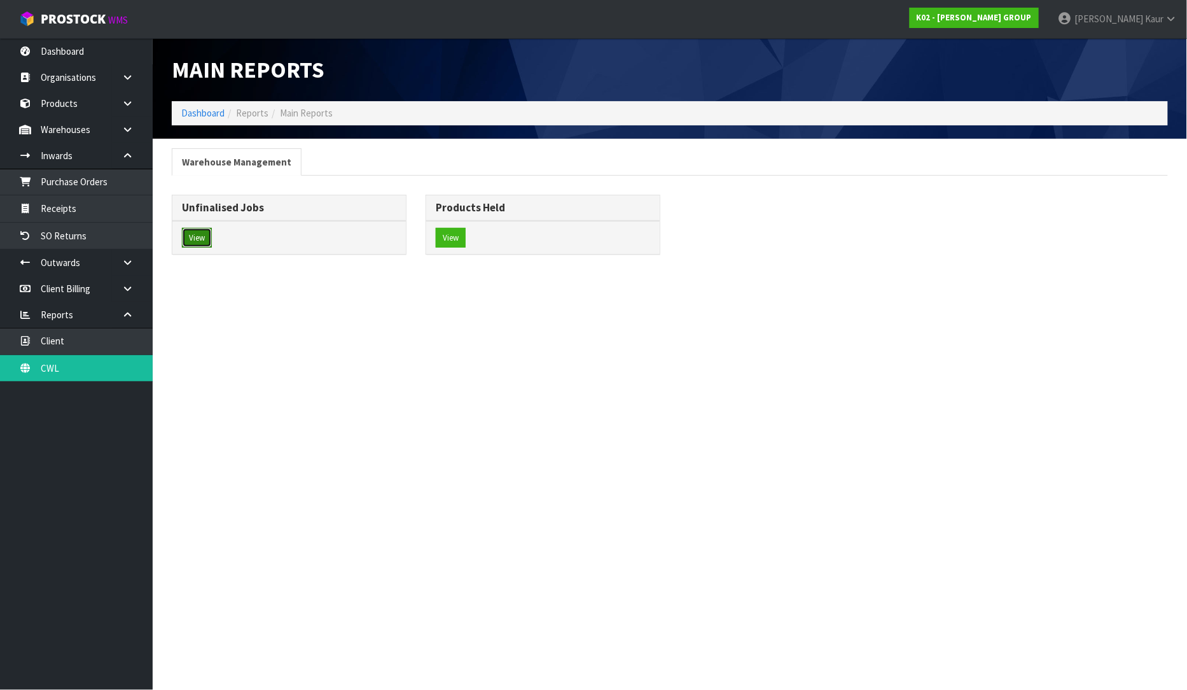
click at [197, 239] on button "View" at bounding box center [197, 238] width 30 height 20
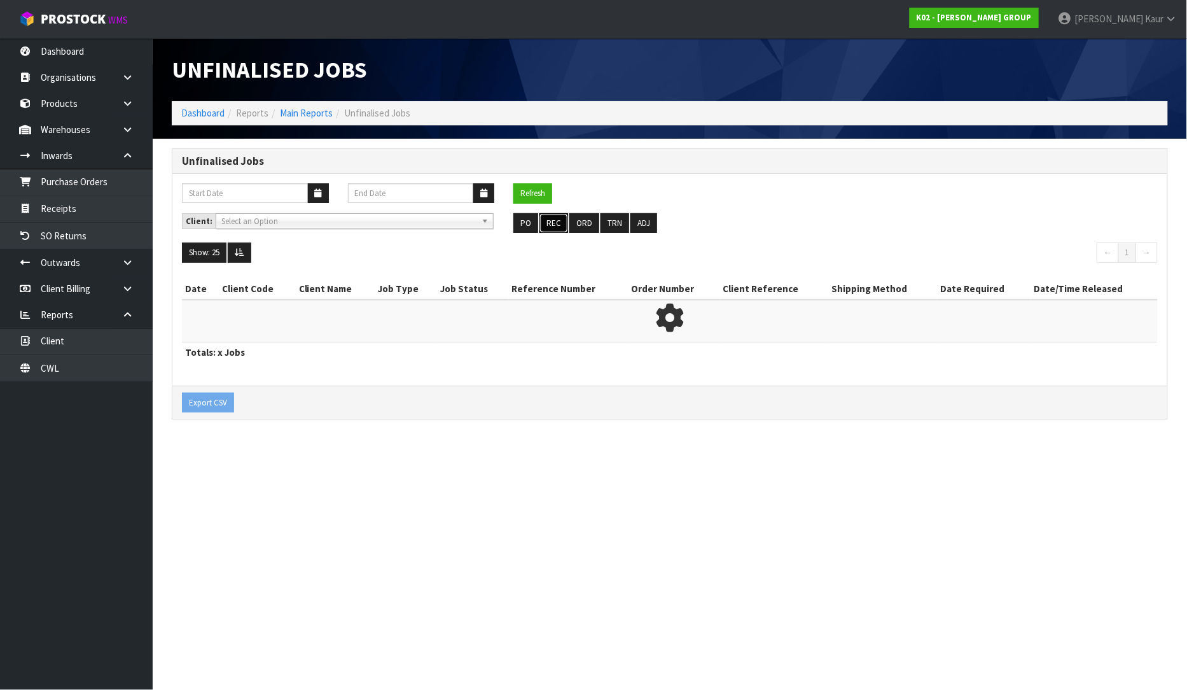
click at [542, 221] on button "REC" at bounding box center [554, 223] width 29 height 20
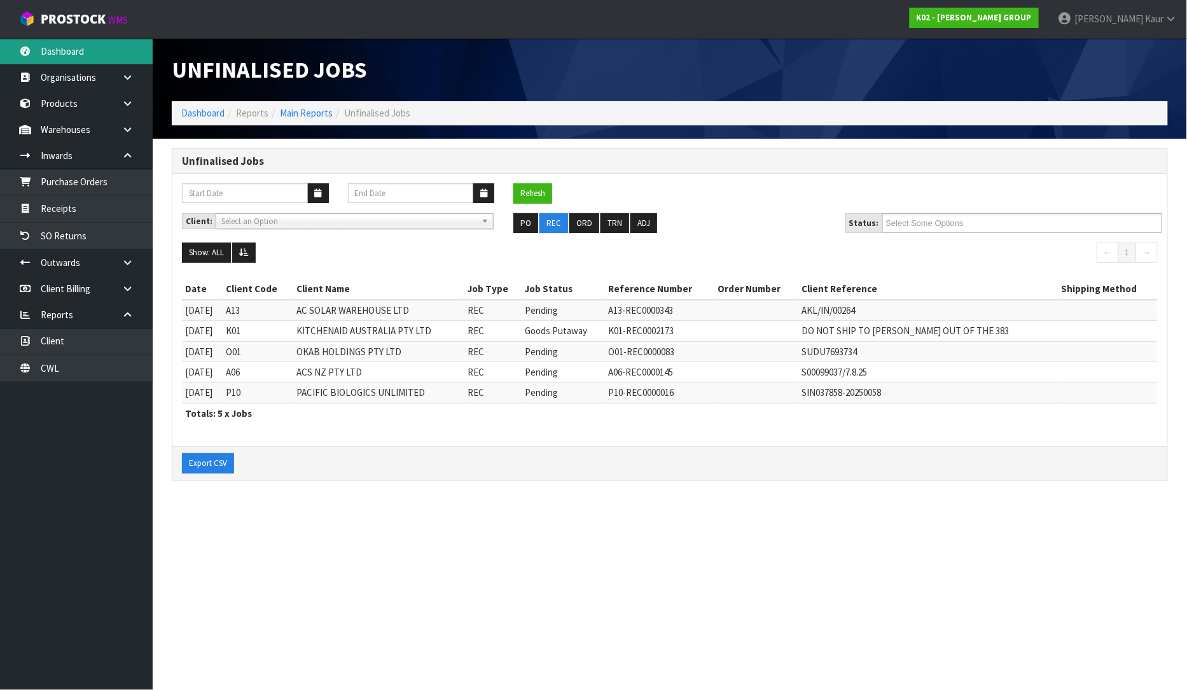
click at [76, 48] on link "Dashboard" at bounding box center [76, 51] width 153 height 26
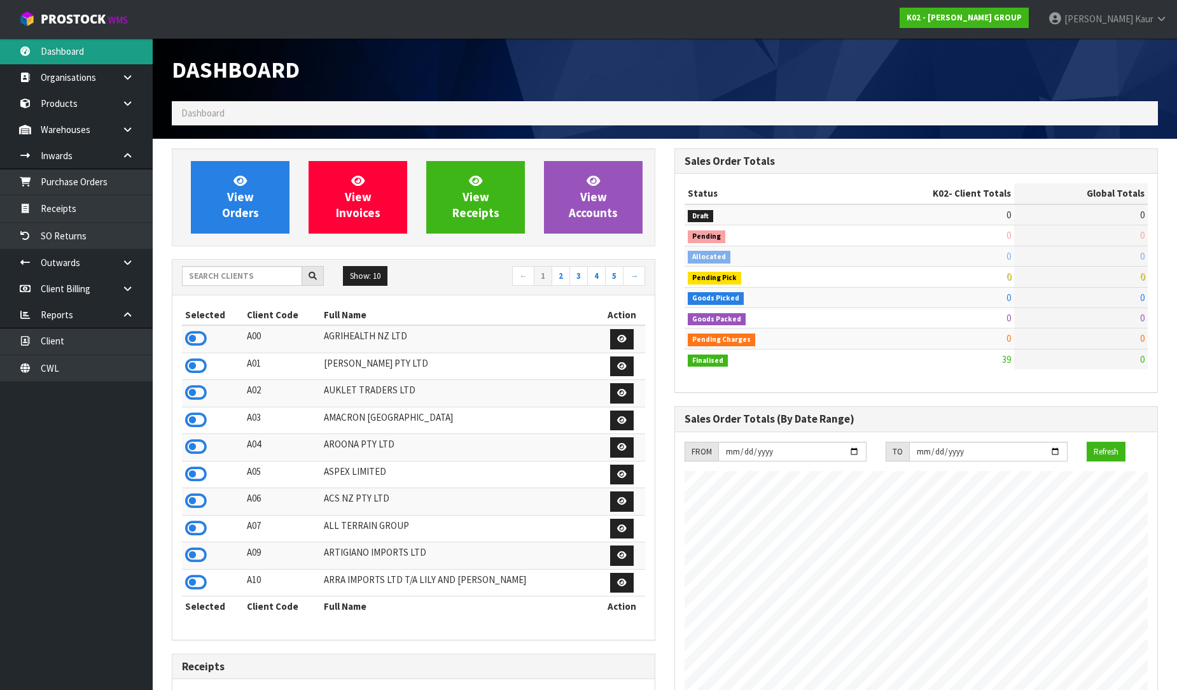
scroll to position [778, 503]
click at [221, 270] on input "text" at bounding box center [242, 276] width 120 height 20
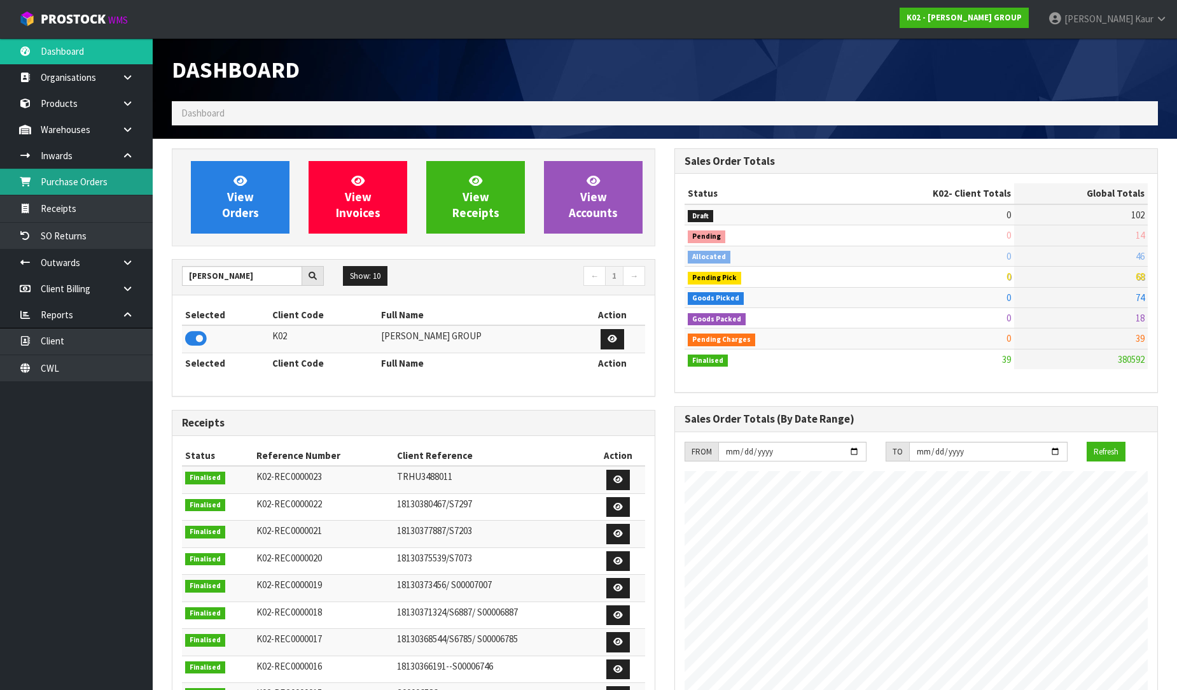
click at [85, 176] on link "Purchase Orders" at bounding box center [76, 182] width 153 height 26
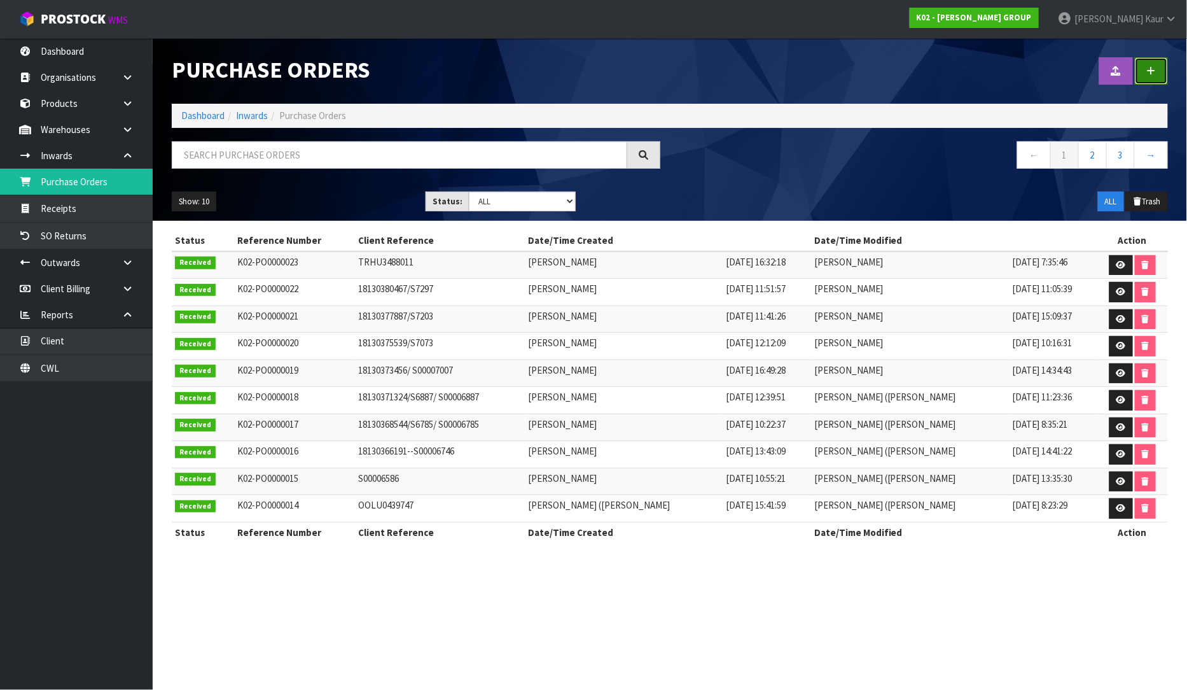
click at [1159, 80] on link at bounding box center [1151, 70] width 33 height 27
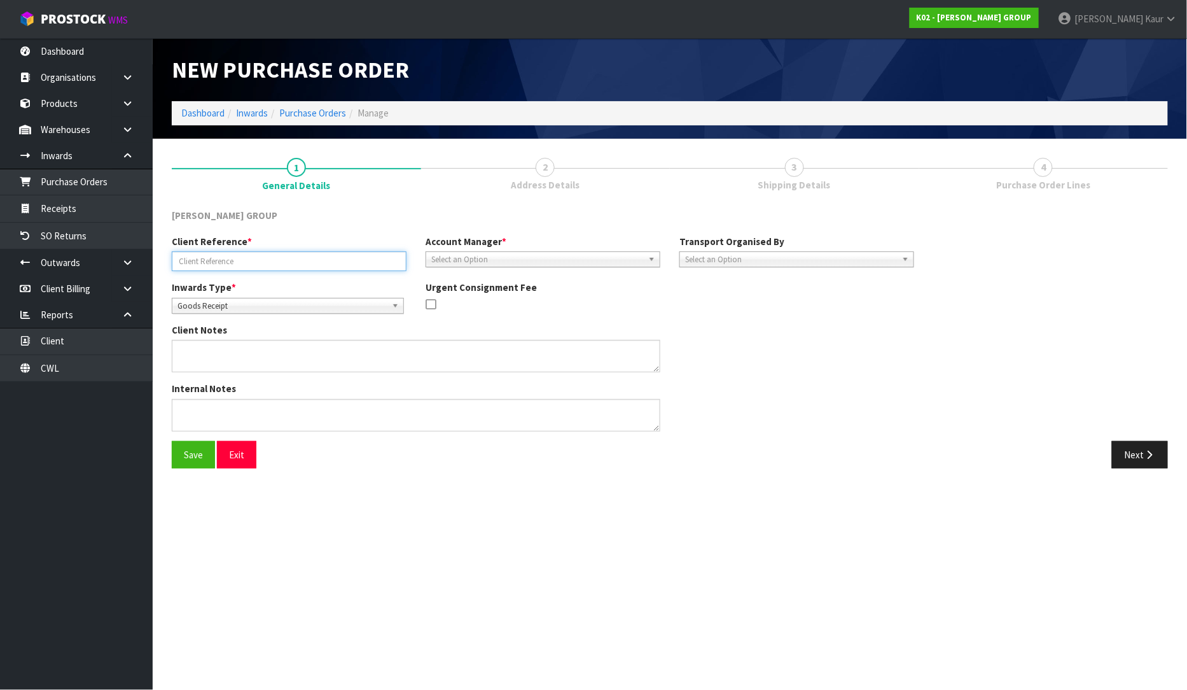
click at [200, 260] on input "text" at bounding box center [289, 261] width 235 height 20
click at [258, 256] on input "S00007684/" at bounding box center [289, 261] width 235 height 20
paste input "18130388913"
click at [438, 259] on span "Select an Option" at bounding box center [537, 259] width 212 height 15
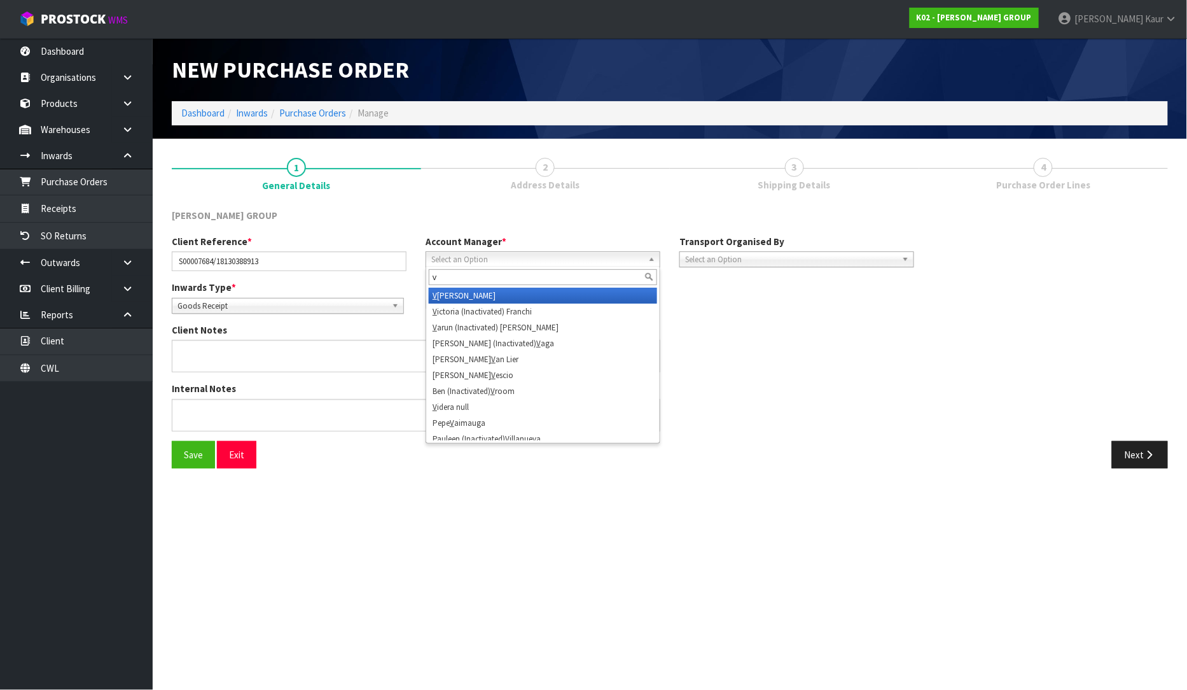
click at [478, 300] on li "V ineeta Lingam" at bounding box center [543, 296] width 228 height 16
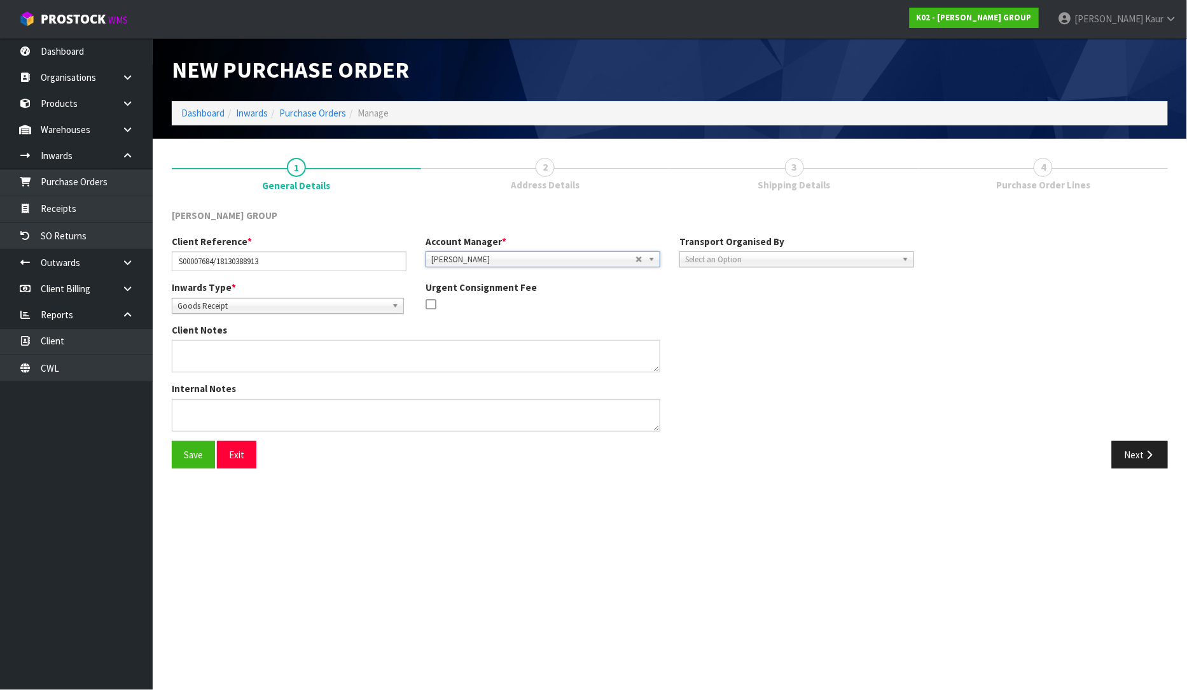
click at [749, 256] on span "Select an Option" at bounding box center [791, 259] width 212 height 15
click at [739, 296] on li "Company" at bounding box center [797, 296] width 228 height 16
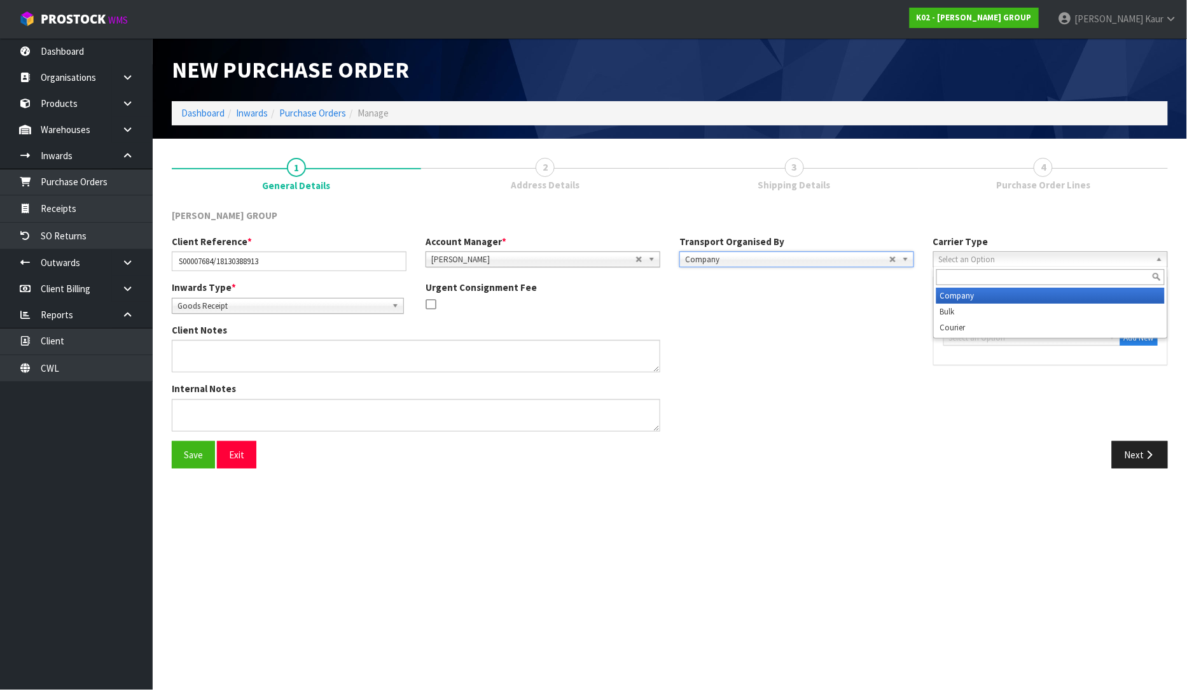
click at [945, 260] on span "Select an Option" at bounding box center [1045, 259] width 212 height 15
click at [951, 295] on li "Company" at bounding box center [1051, 296] width 228 height 16
click at [984, 340] on span "Select an Option" at bounding box center [1026, 337] width 155 height 15
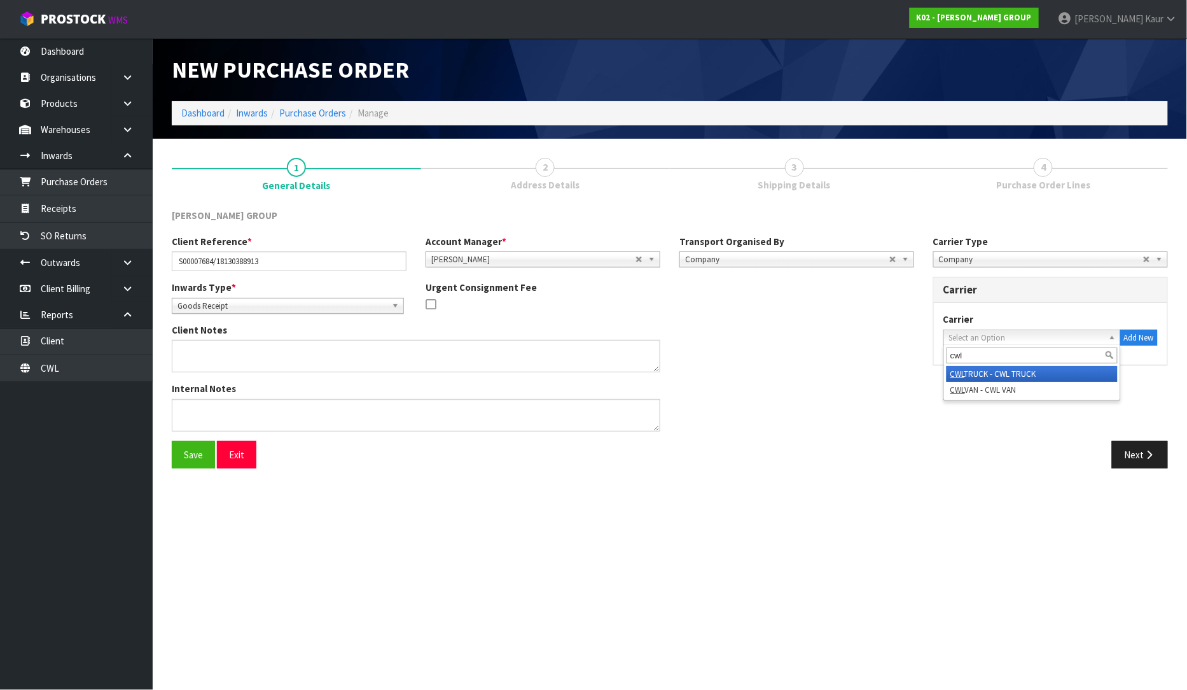
click at [1001, 370] on li "CWL TRUCK - CWL TRUCK" at bounding box center [1032, 374] width 171 height 16
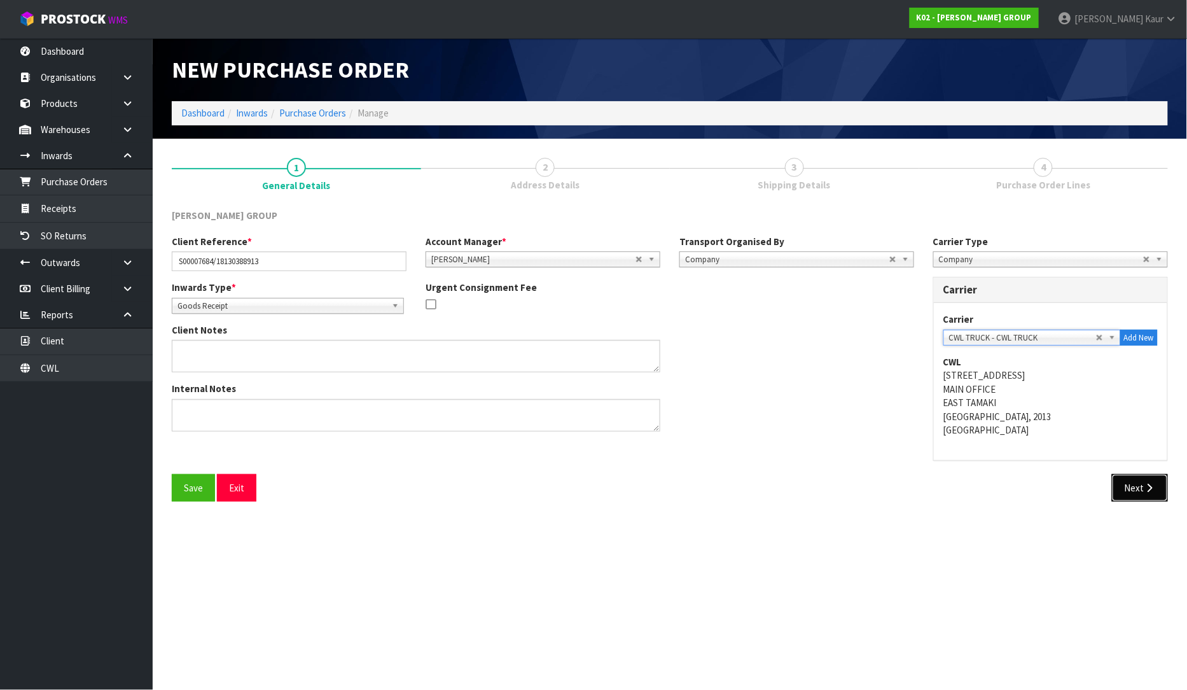
click at [1128, 492] on button "Next" at bounding box center [1140, 487] width 56 height 27
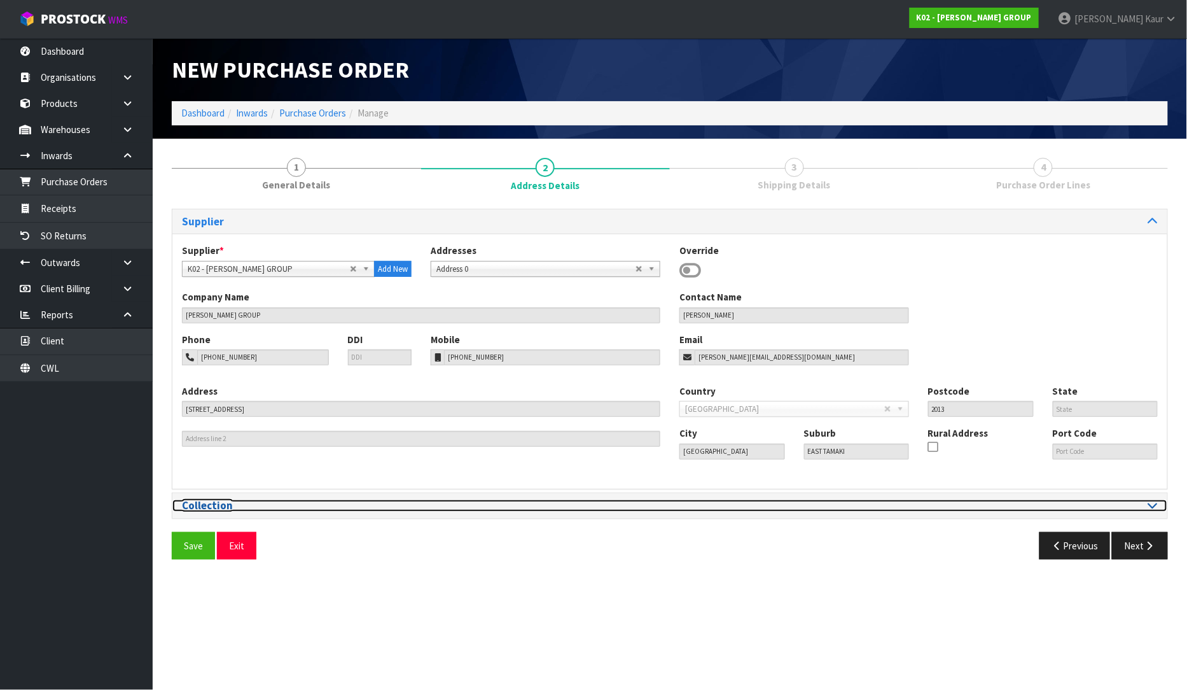
click at [1154, 506] on icon at bounding box center [1153, 504] width 10 height 11
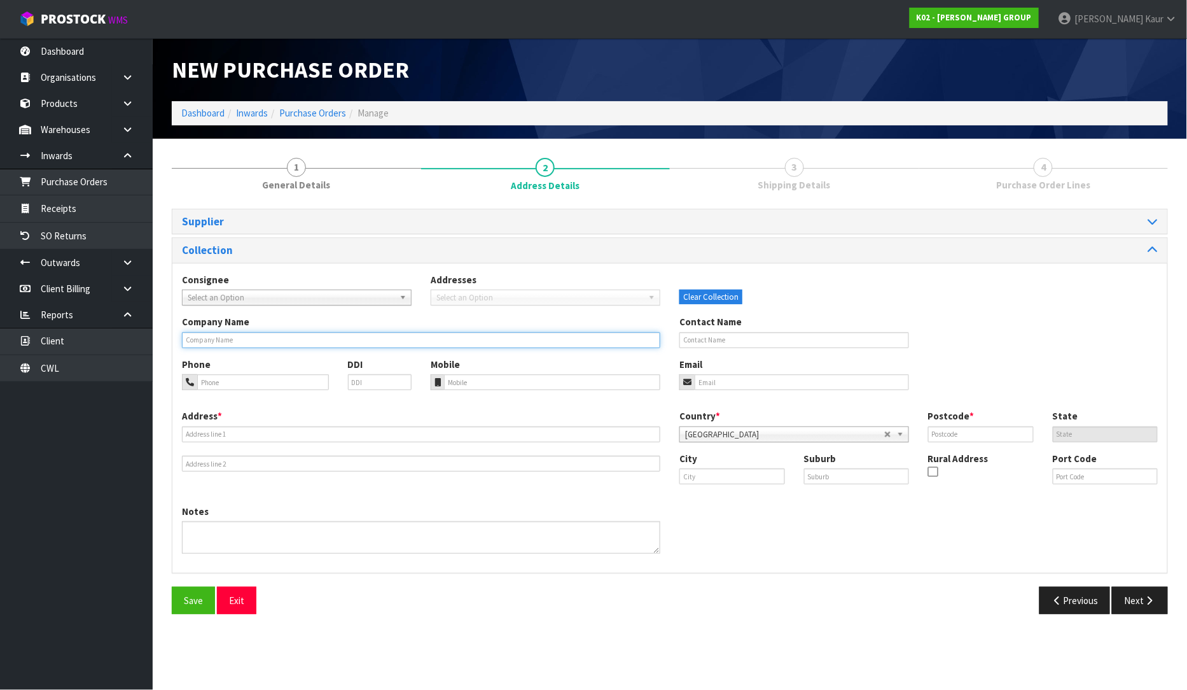
click at [242, 333] on input "text" at bounding box center [421, 340] width 478 height 16
paste input "ACFS PORT LOGISTICS NZ LTD"
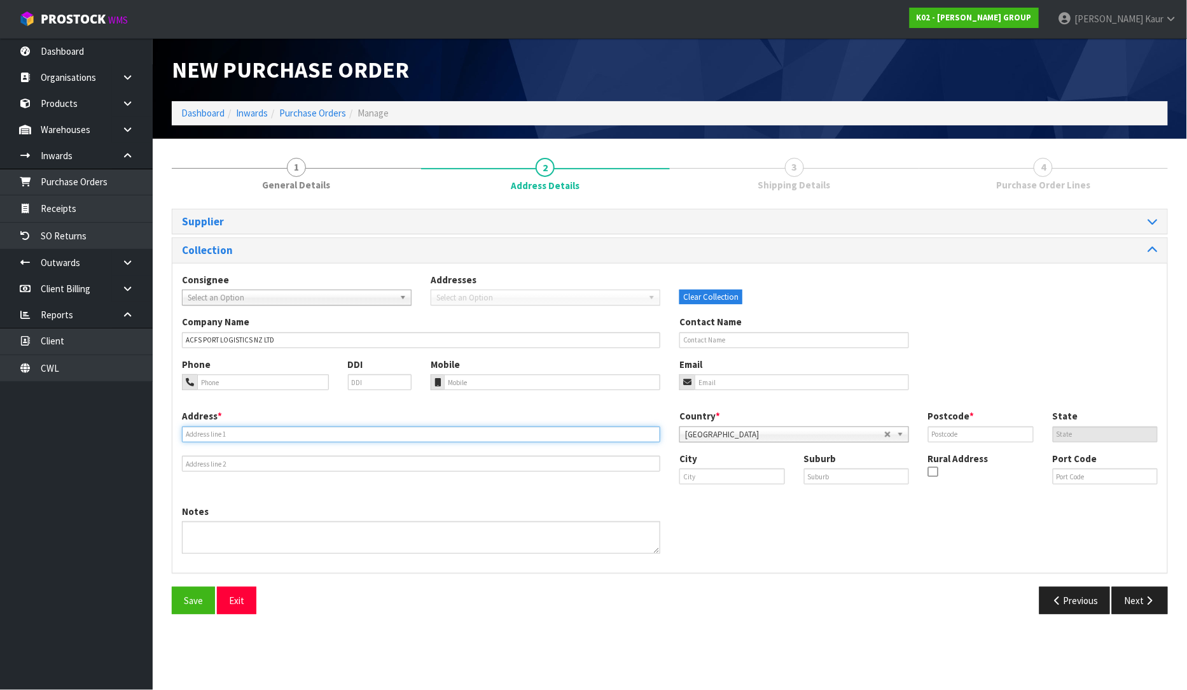
click at [282, 439] on input "text" at bounding box center [421, 434] width 478 height 16
paste input "373A NEILSON STREET"
click at [743, 472] on input "text" at bounding box center [733, 476] width 106 height 16
click at [734, 494] on link "Auck land" at bounding box center [737, 497] width 115 height 17
click at [863, 484] on input "text" at bounding box center [857, 476] width 106 height 16
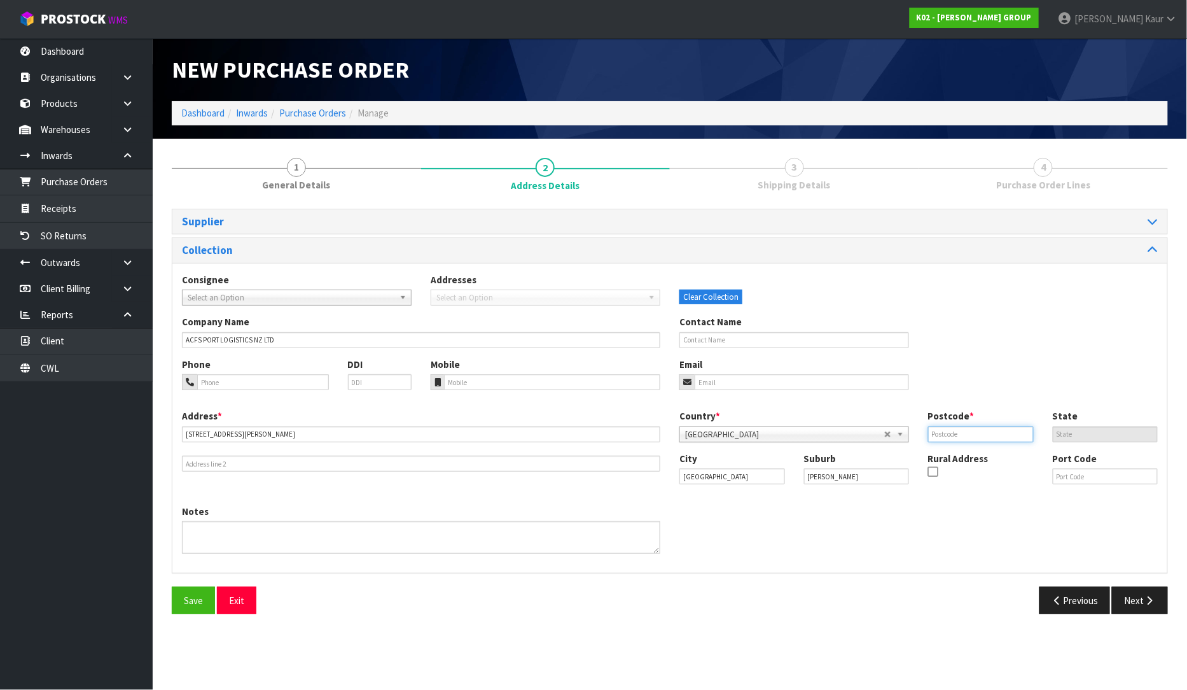
click at [984, 434] on input "text" at bounding box center [981, 434] width 106 height 16
click at [949, 435] on input "text" at bounding box center [981, 434] width 106 height 16
click at [281, 434] on input "373A NEILSON STREET" at bounding box center [421, 434] width 478 height 16
paste input "373A NEILSON STREET, PENROSE CCA 13656F/ATF 33058"
drag, startPoint x: 373, startPoint y: 434, endPoint x: 287, endPoint y: 440, distance: 86.7
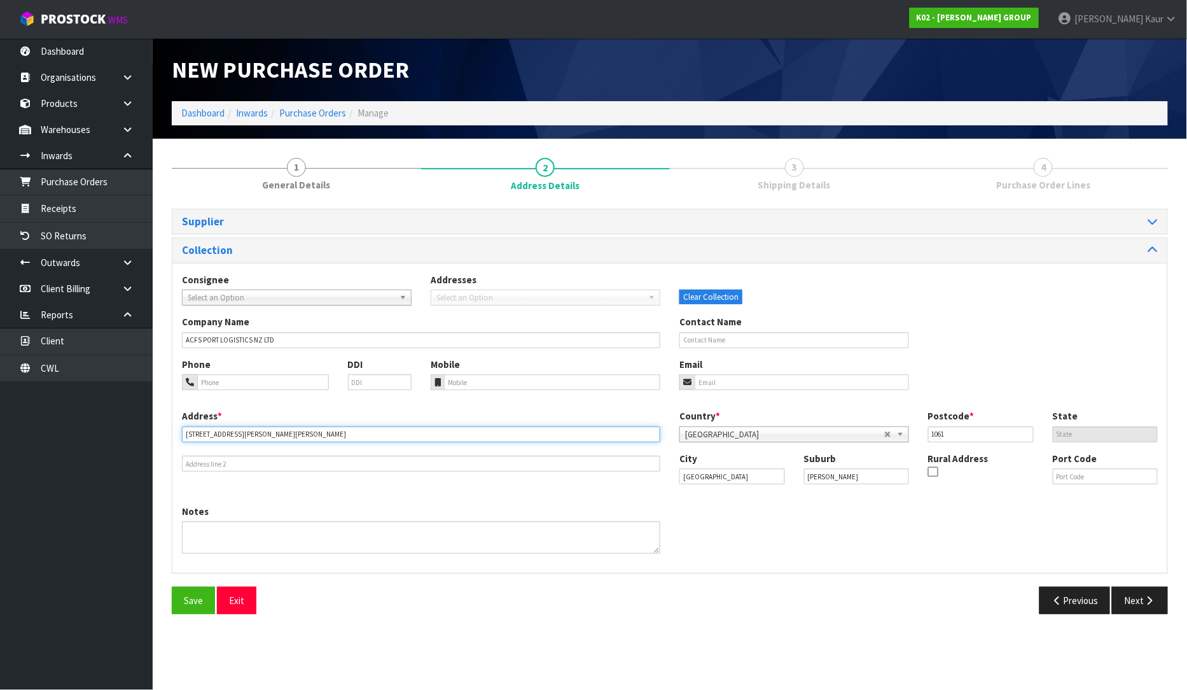
click at [287, 440] on input "373A NEILSON STREET, PENROSE CCA 13656F/ATF 33058" at bounding box center [421, 434] width 478 height 16
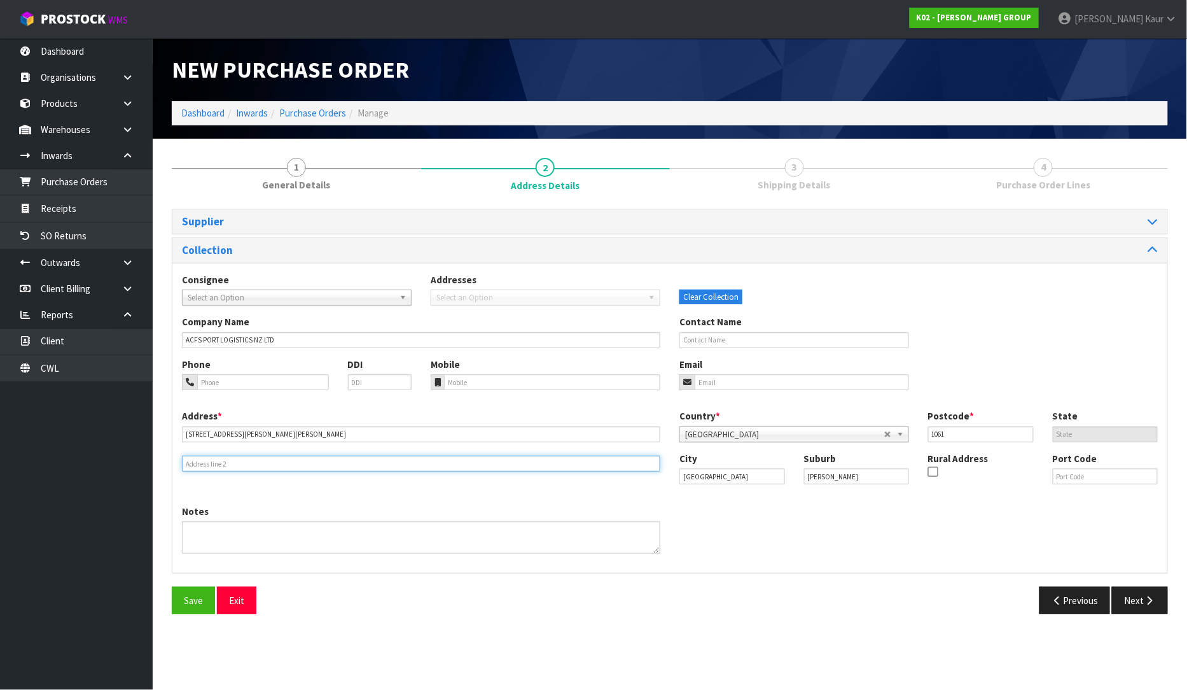
click at [227, 461] on input "text" at bounding box center [421, 464] width 478 height 16
paste input "CA 13656F/ATF 33058"
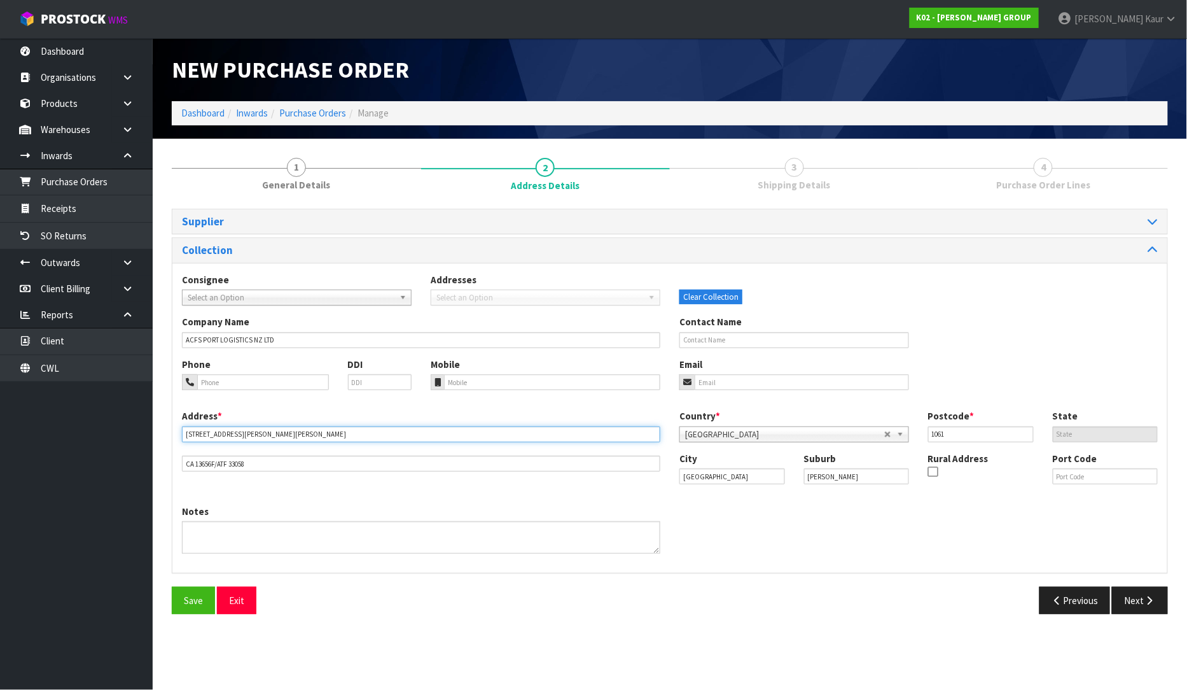
click at [352, 431] on input "373A NEILSON STREET, PENROSE CCA 13656F/ATF 33058" at bounding box center [421, 434] width 478 height 16
click at [263, 388] on input "tel" at bounding box center [263, 382] width 132 height 16
paste input "+64 9 200 2130"
click at [1140, 599] on button "Next" at bounding box center [1140, 600] width 56 height 27
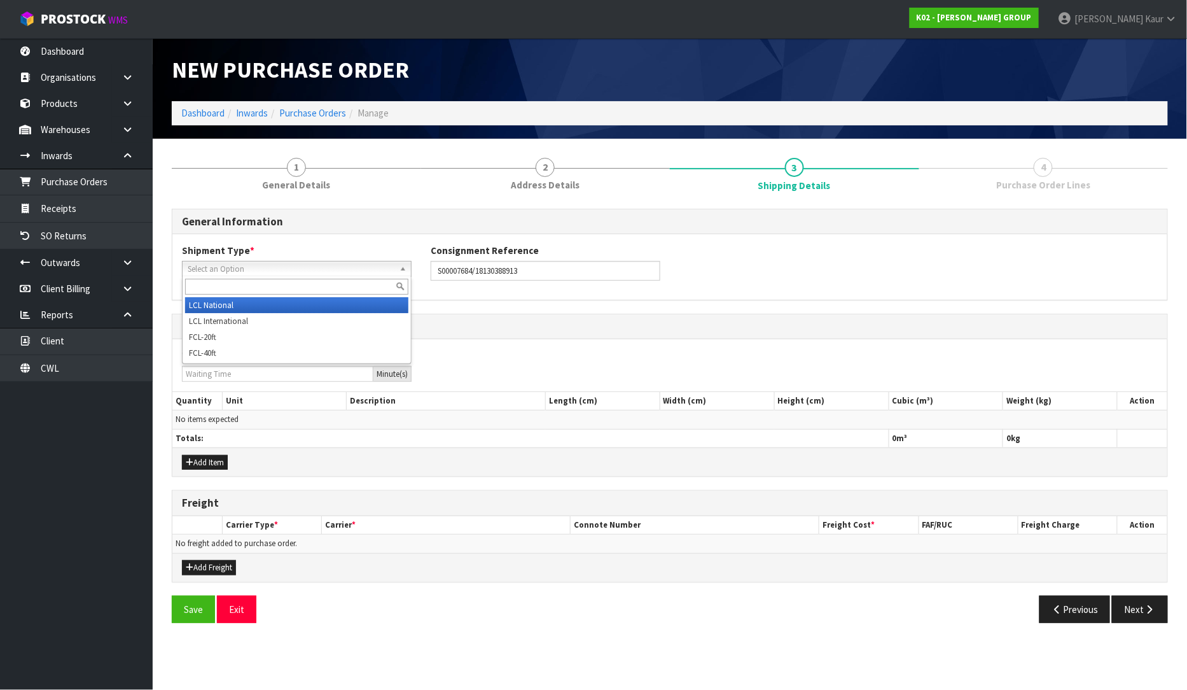
click at [270, 270] on span "Select an Option" at bounding box center [291, 268] width 207 height 15
click at [249, 302] on li "LCL National" at bounding box center [296, 305] width 223 height 16
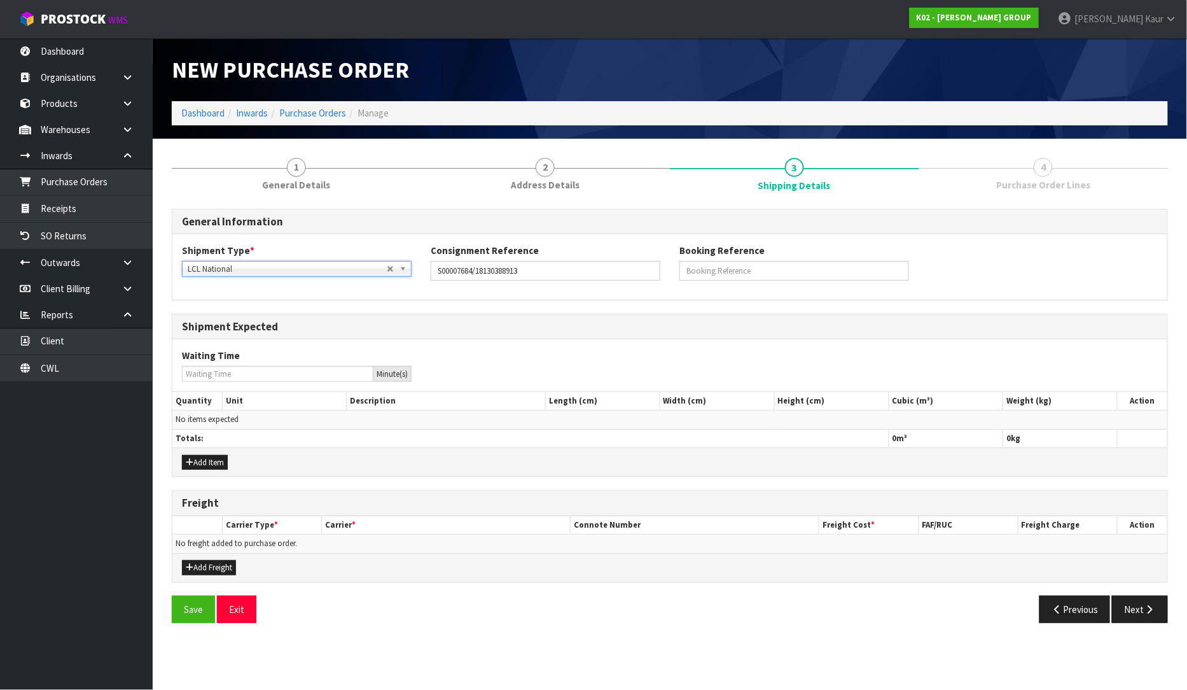
click at [230, 277] on div "Shipment Type * LCL National LCL International FCL-20ft FCL-40ft LCL National L…" at bounding box center [669, 267] width 995 height 46
click at [236, 272] on span "LCL National" at bounding box center [287, 268] width 199 height 15
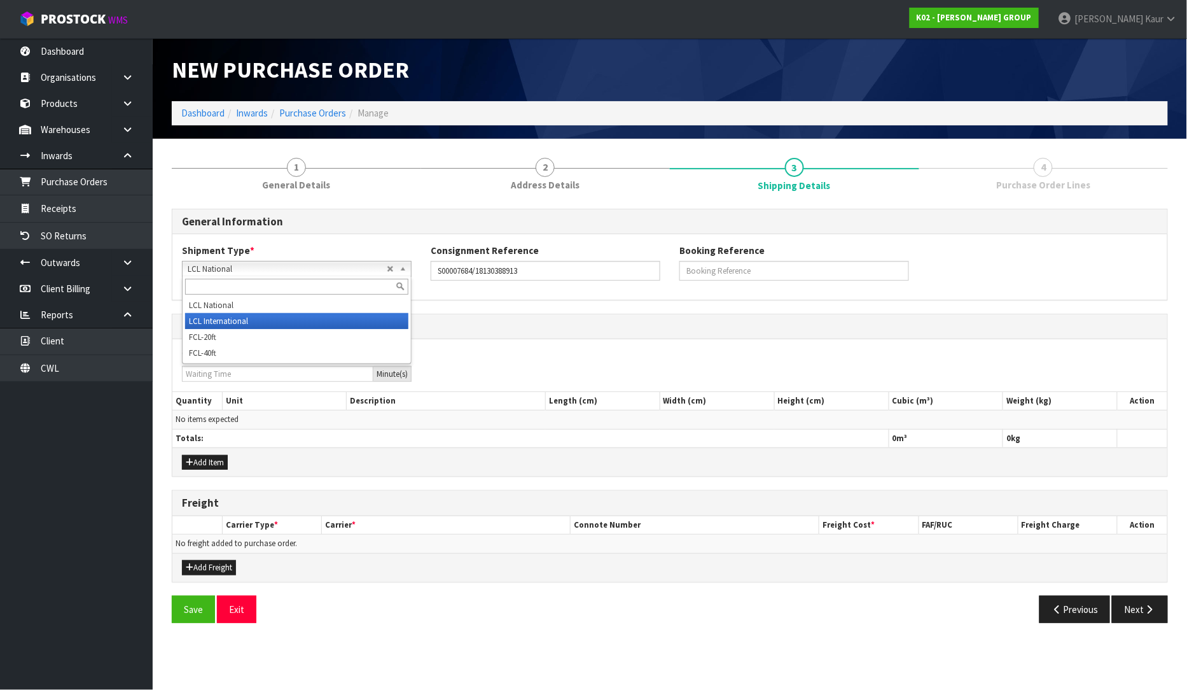
click at [238, 315] on li "LCL International" at bounding box center [296, 321] width 223 height 16
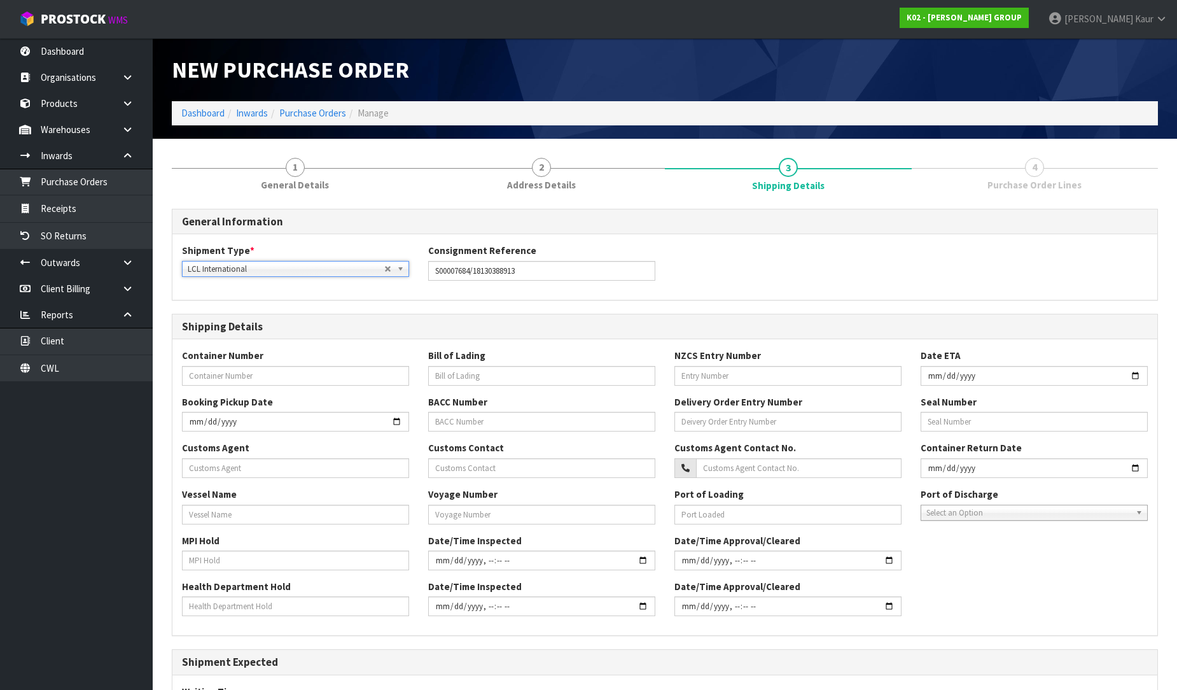
scroll to position [288, 0]
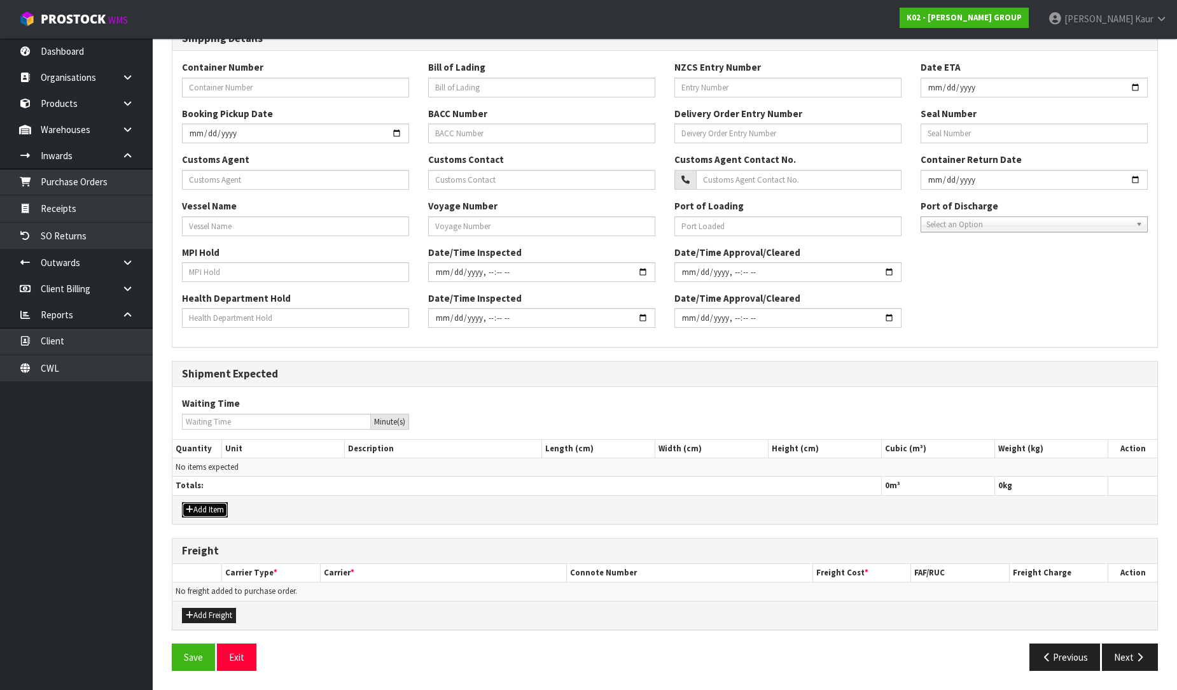
click at [201, 507] on button "Add Item" at bounding box center [205, 509] width 46 height 15
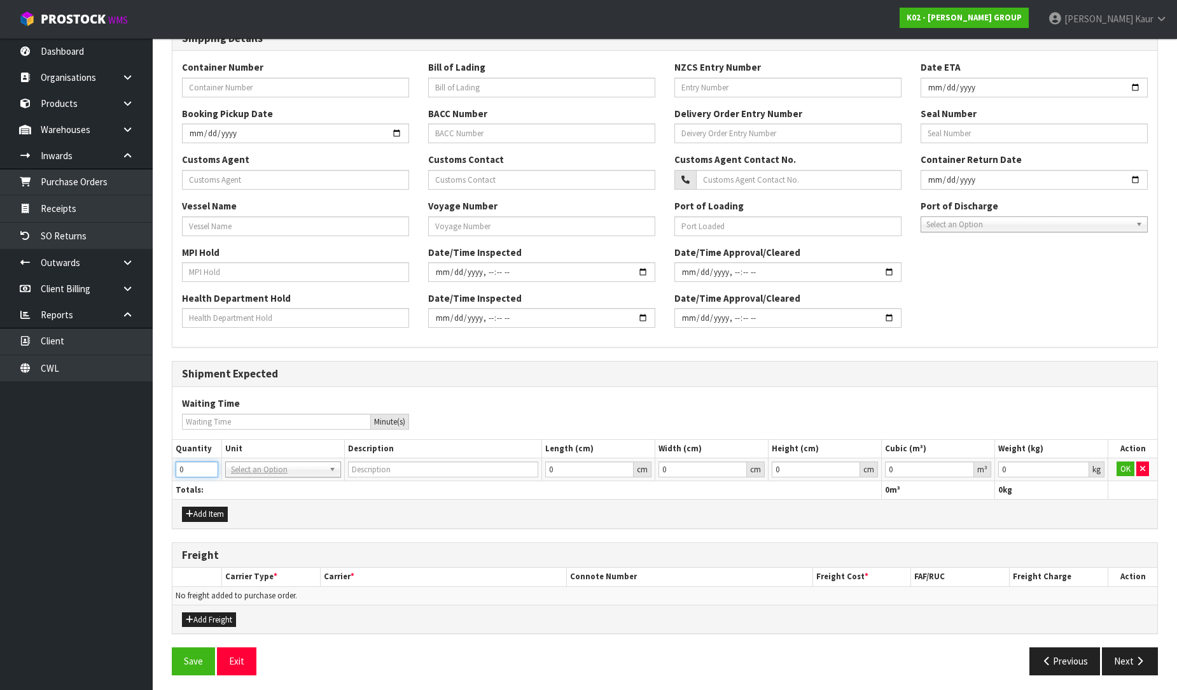
click at [193, 468] on input "0" at bounding box center [197, 469] width 43 height 16
click at [206, 465] on input "1" at bounding box center [197, 469] width 43 height 16
click at [206, 465] on input "2" at bounding box center [197, 469] width 43 height 16
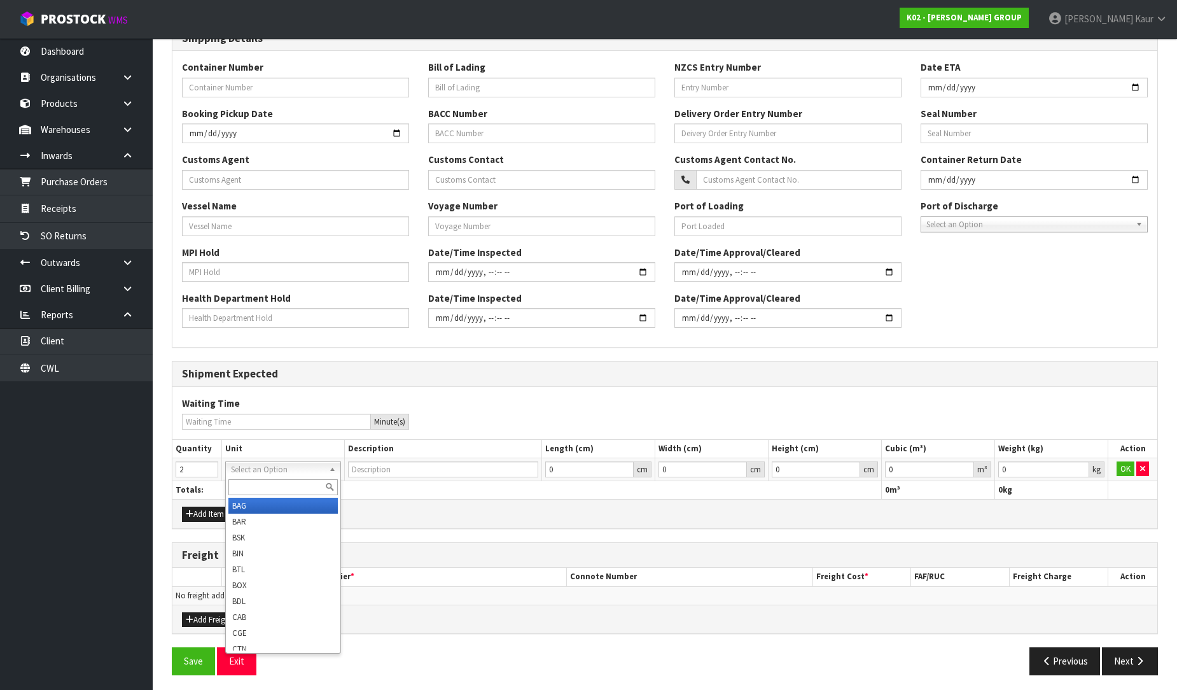
click at [244, 482] on input "text" at bounding box center [282, 487] width 109 height 16
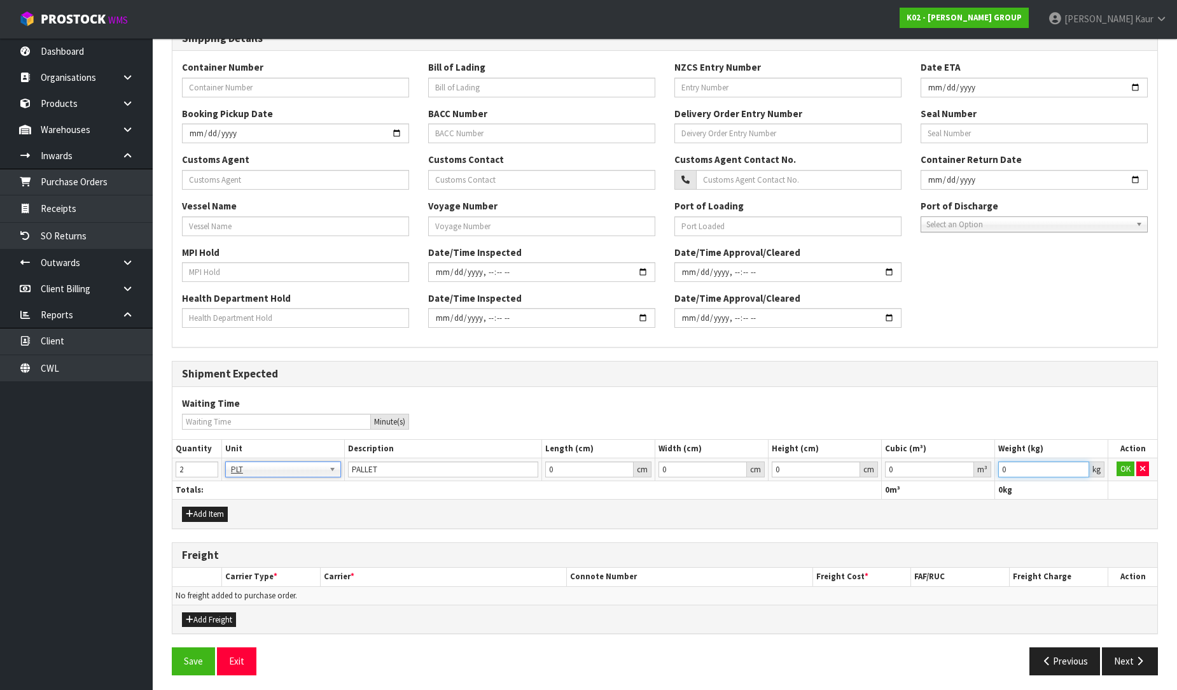
drag, startPoint x: 1024, startPoint y: 469, endPoint x: 965, endPoint y: 469, distance: 59.8
click at [965, 469] on tr "2 BAG BAR BSK BIN BTL BOX BDL CAB CGE CTN CSE COI CRA CRT CBE CYL DRM JAR MTR P…" at bounding box center [664, 468] width 985 height 23
paste input "1511.28"
drag, startPoint x: 900, startPoint y: 472, endPoint x: 876, endPoint y: 468, distance: 23.8
click at [876, 468] on tr "2 BAG BAR BSK BIN BTL BOX BDL CAB CGE CTN CSE COI CRA CRT CBE CYL DRM JAR MTR P…" at bounding box center [664, 468] width 985 height 23
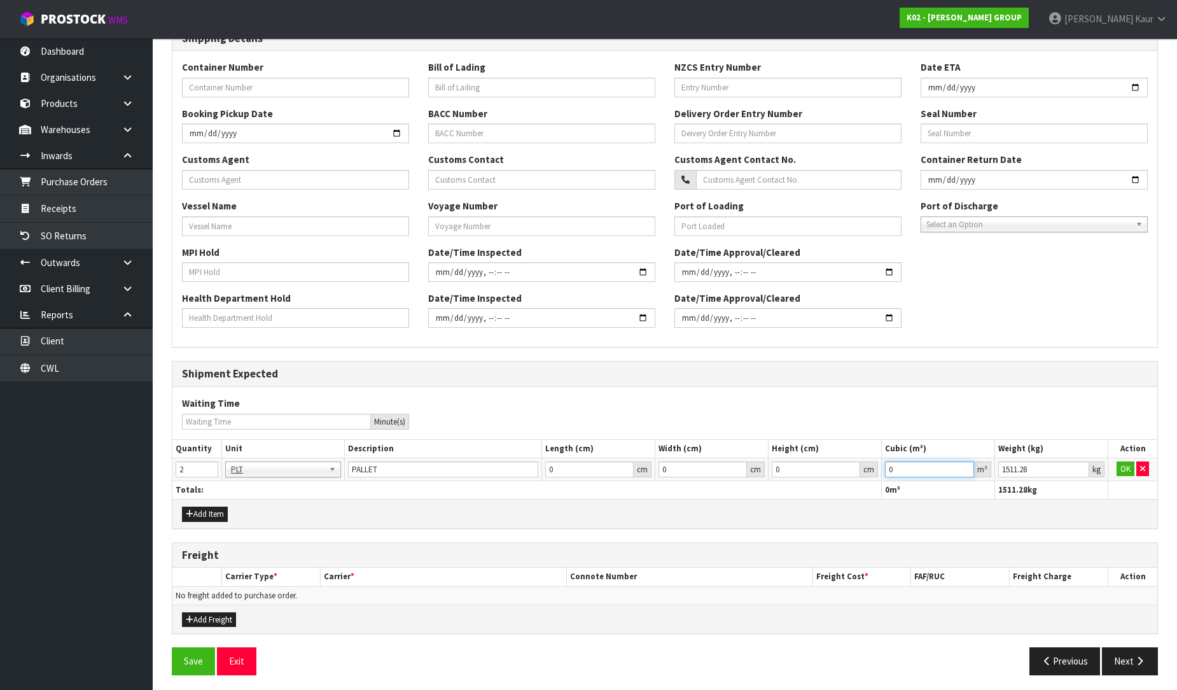
paste input "5.062"
drag, startPoint x: 1129, startPoint y: 471, endPoint x: 1131, endPoint y: 513, distance: 42.0
click at [1129, 471] on button "OK" at bounding box center [1126, 468] width 18 height 15
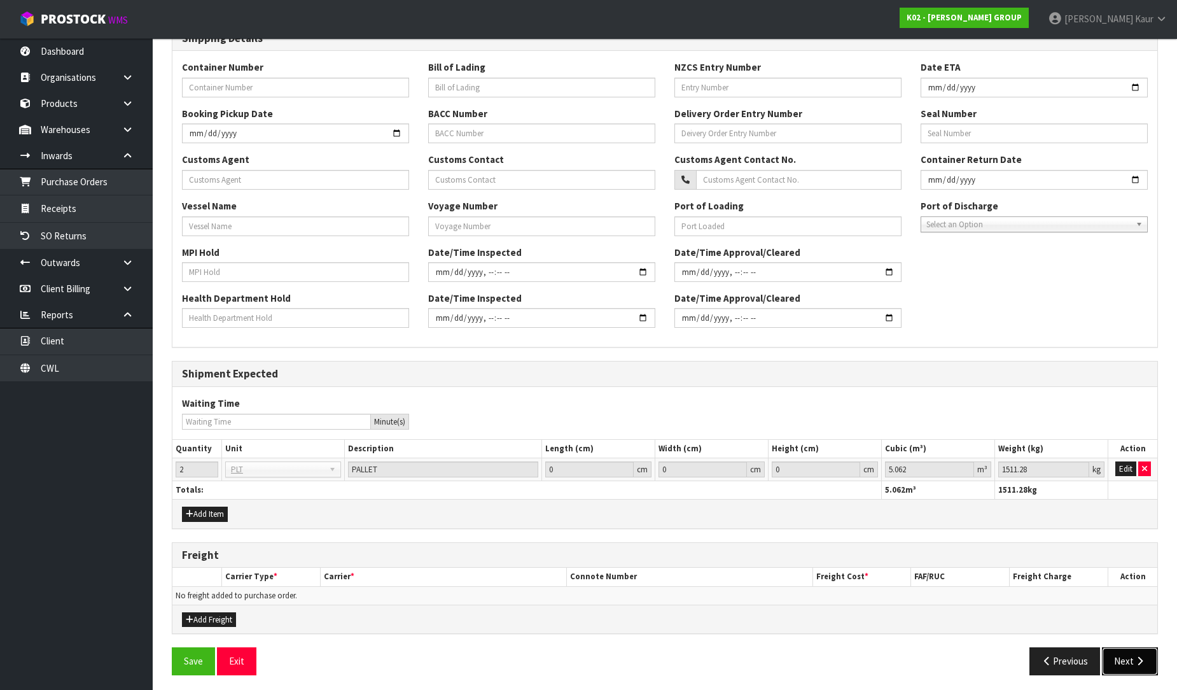
click at [1136, 659] on icon "button" at bounding box center [1140, 661] width 12 height 10
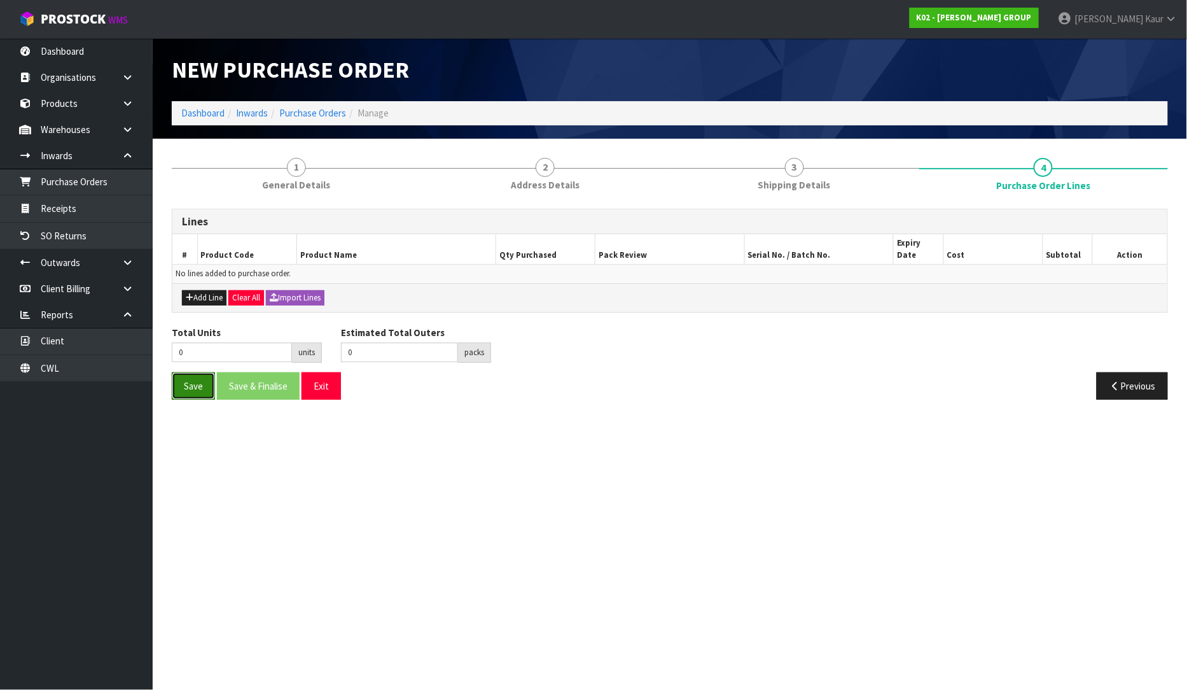
click at [191, 372] on button "Save" at bounding box center [193, 385] width 43 height 27
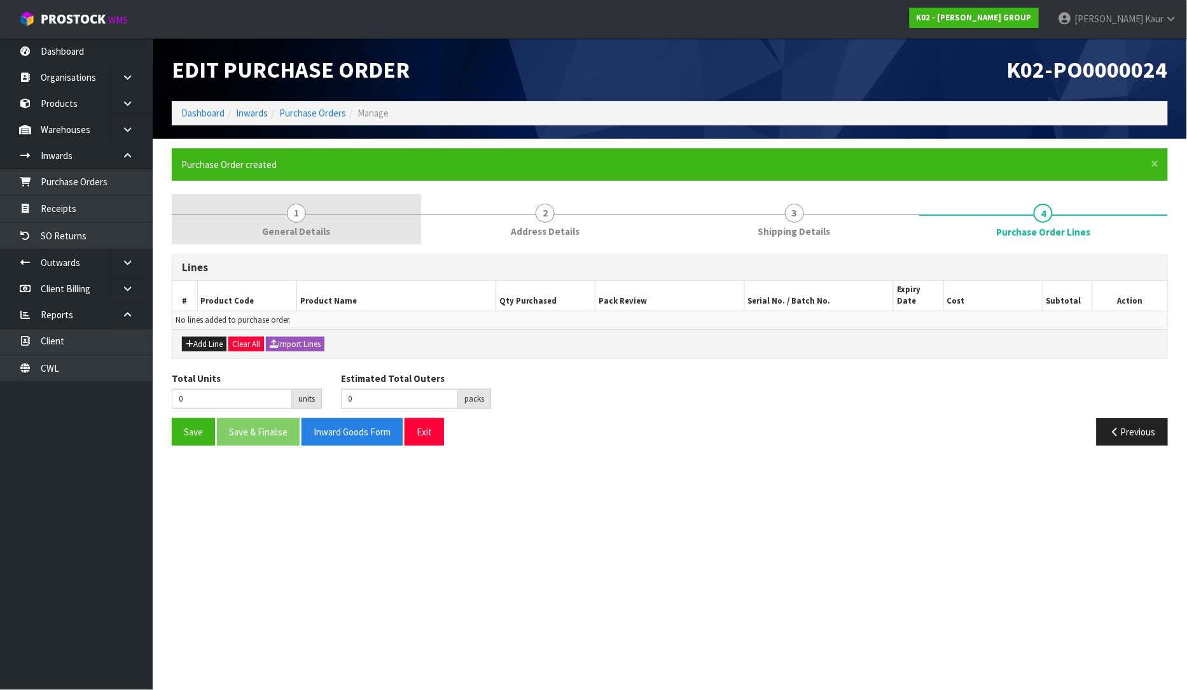
click at [294, 223] on link "1 General Details" at bounding box center [296, 219] width 249 height 50
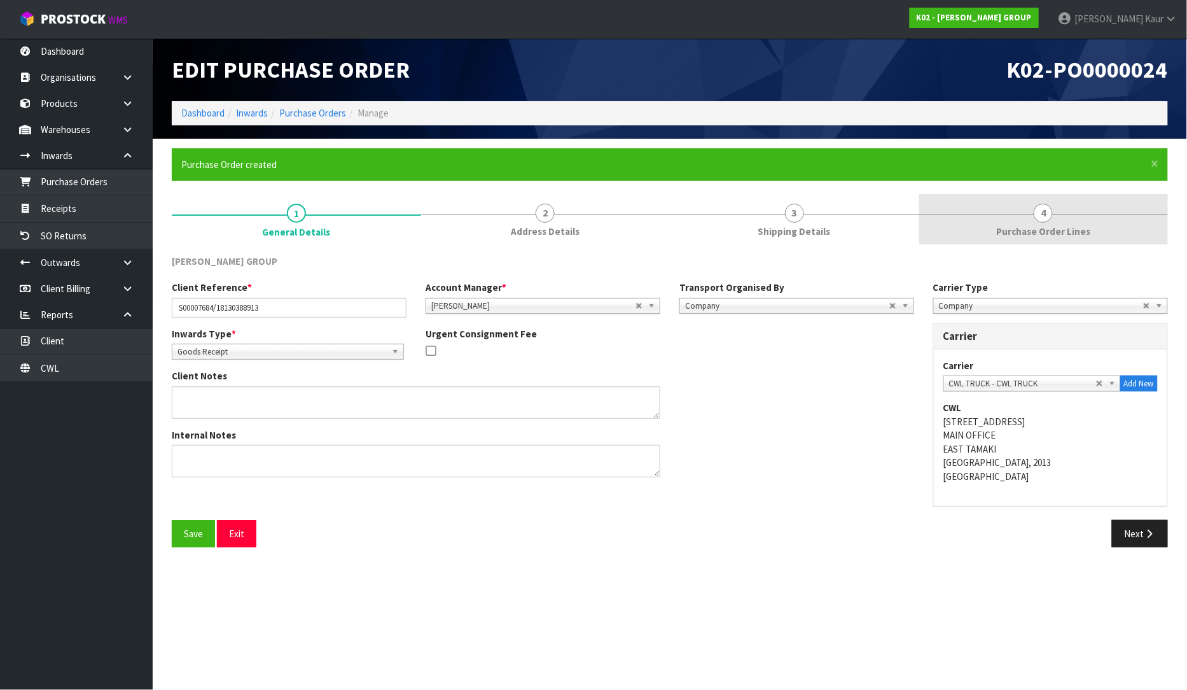
click at [1050, 221] on link "4 Purchase Order Lines" at bounding box center [1043, 219] width 249 height 50
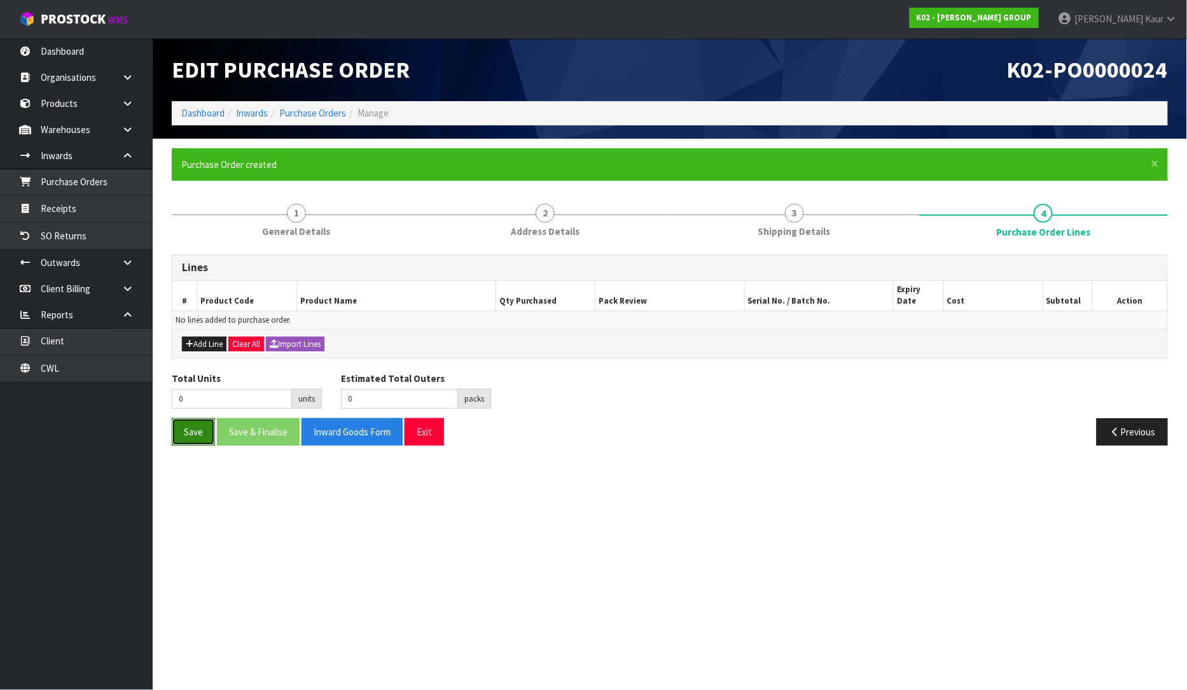
click at [183, 426] on button "Save" at bounding box center [193, 431] width 43 height 27
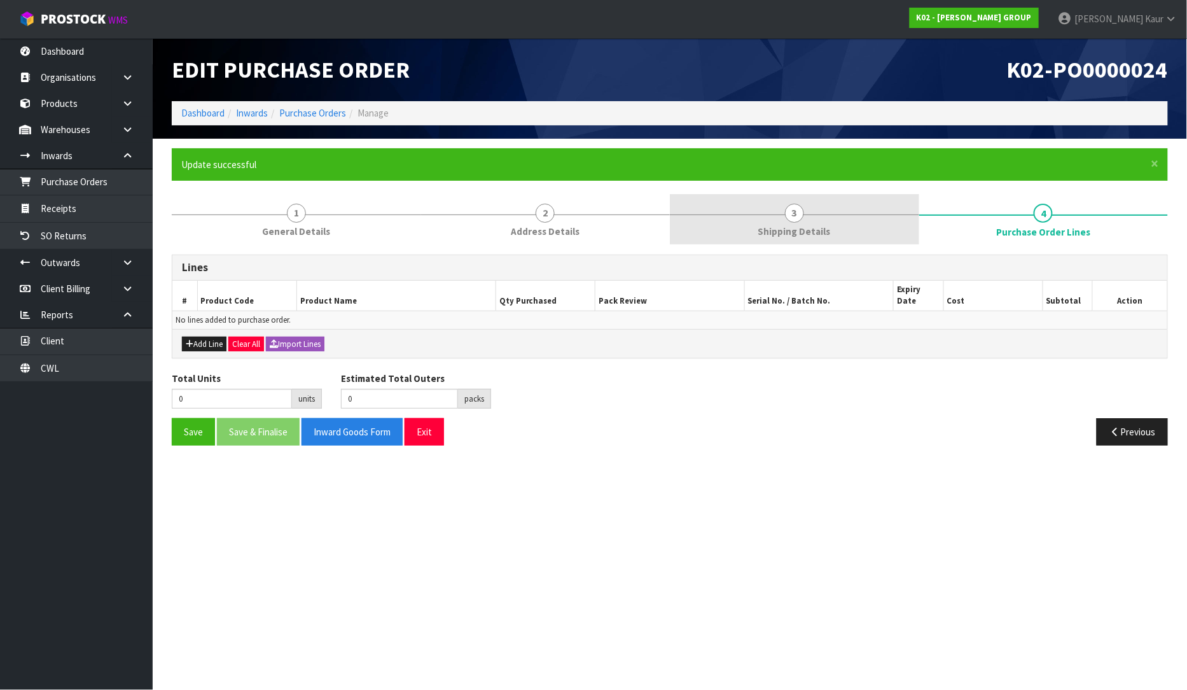
click at [794, 217] on span "3" at bounding box center [794, 213] width 19 height 19
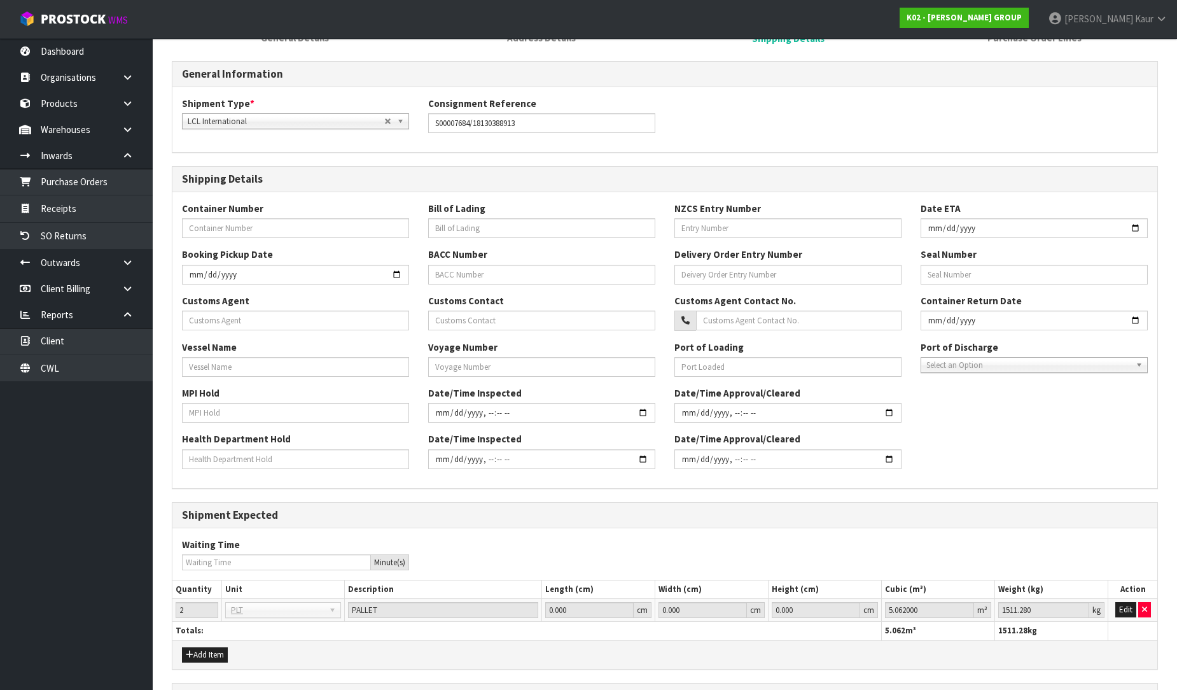
scroll to position [338, 0]
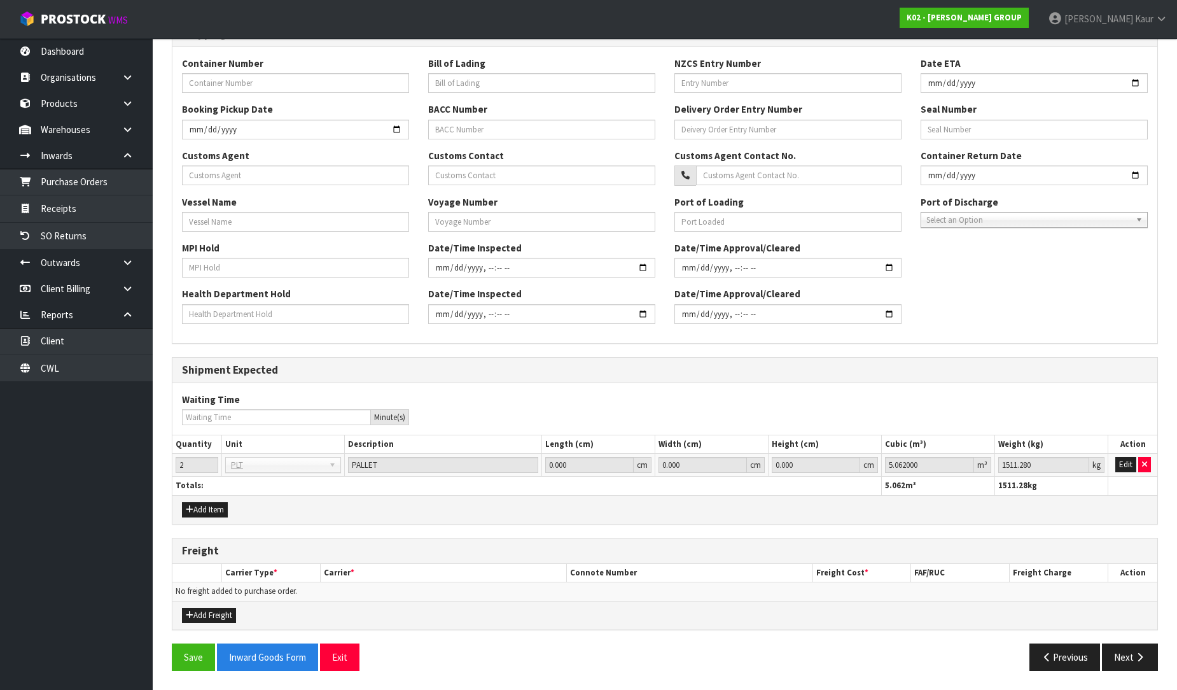
click at [253, 671] on div "Save Inward Goods Form Exit Previous Next" at bounding box center [664, 661] width 1005 height 37
click at [257, 662] on button "Inward Goods Form" at bounding box center [267, 656] width 101 height 27
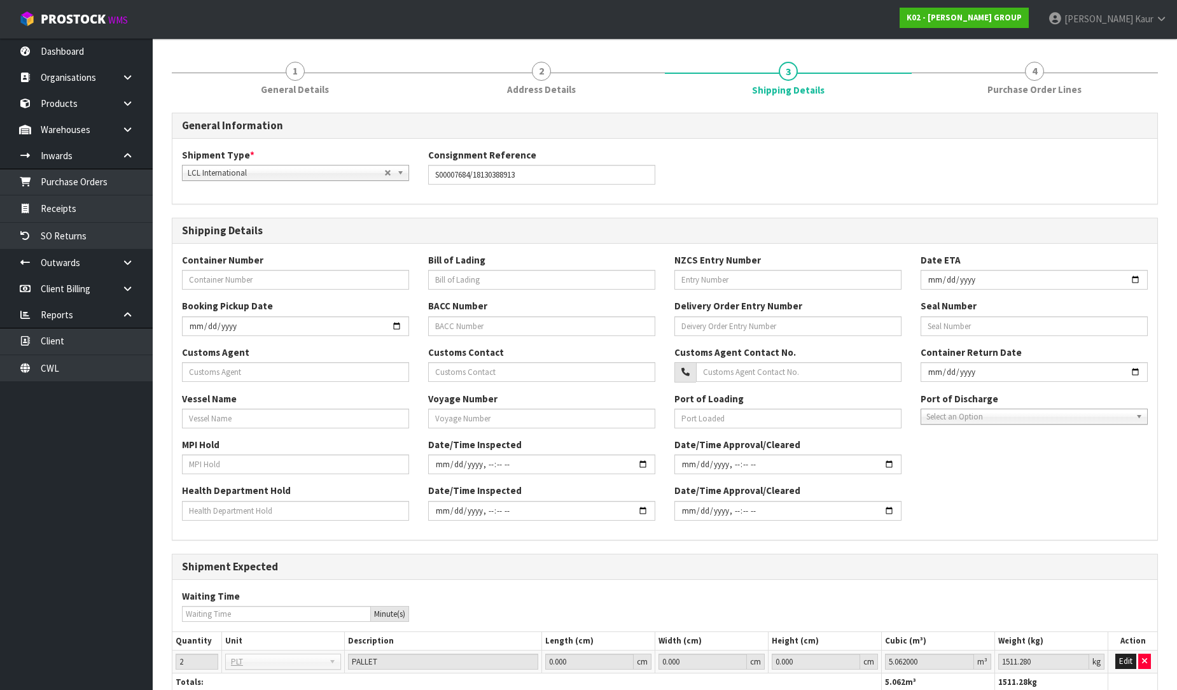
scroll to position [0, 0]
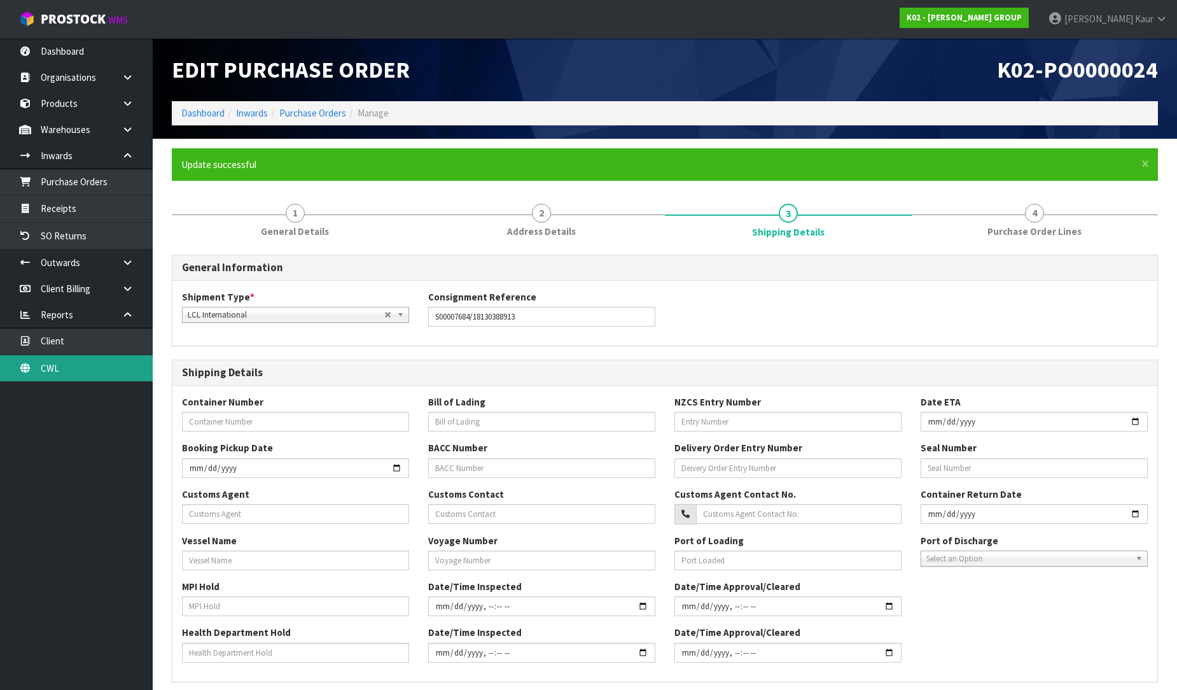
click at [95, 377] on link "CWL" at bounding box center [76, 368] width 153 height 26
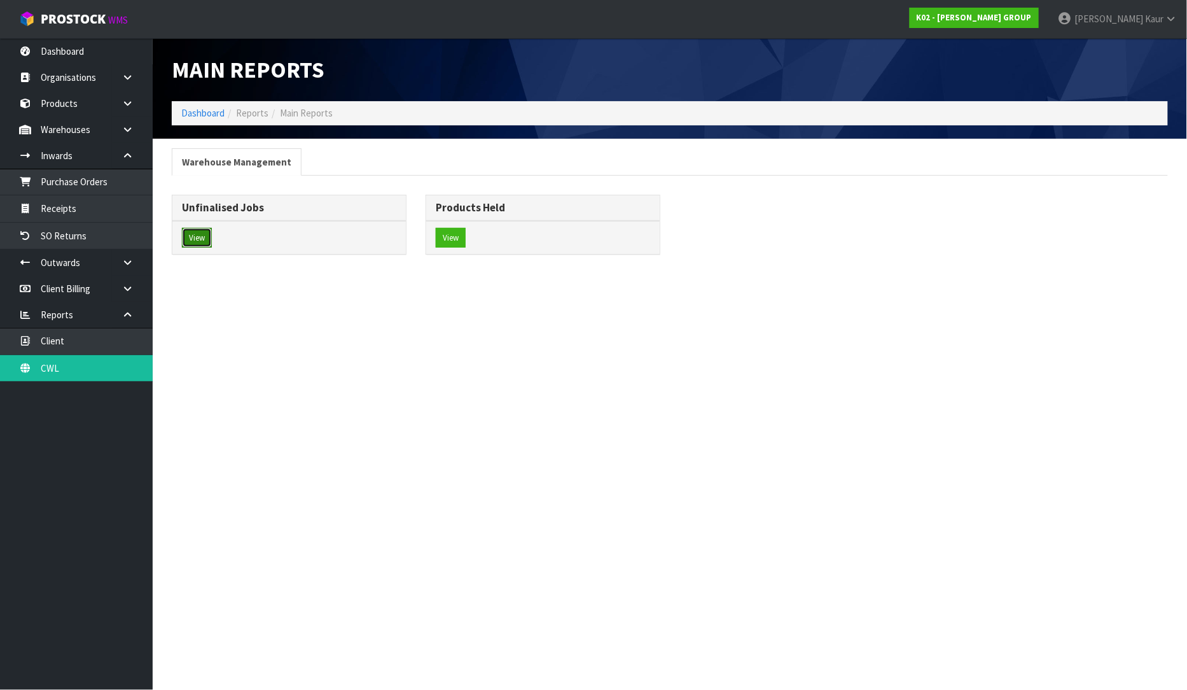
click at [206, 237] on button "View" at bounding box center [197, 238] width 30 height 20
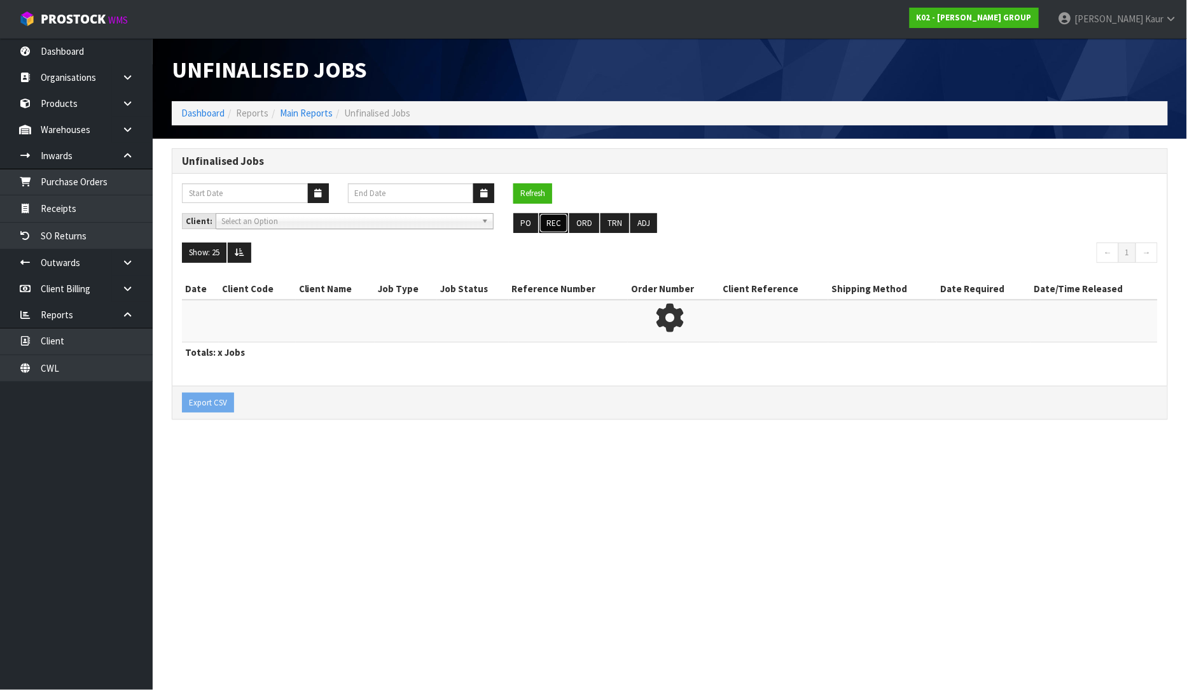
click at [549, 218] on button "REC" at bounding box center [554, 223] width 29 height 20
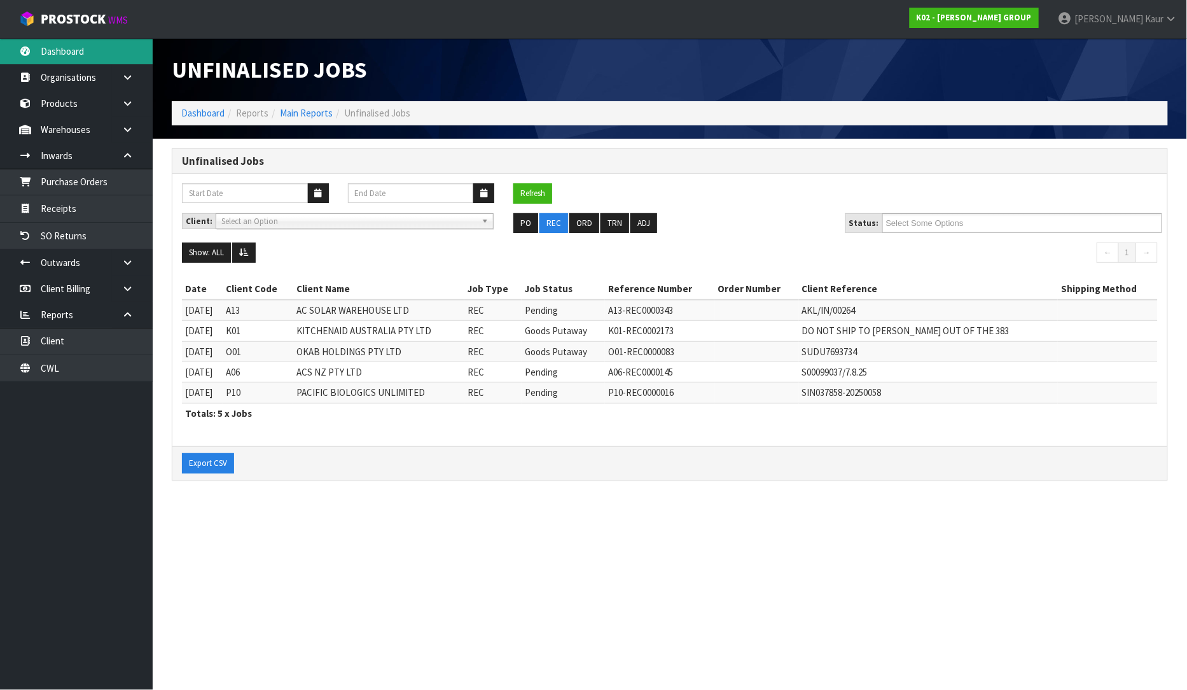
click at [94, 48] on link "Dashboard" at bounding box center [76, 51] width 153 height 26
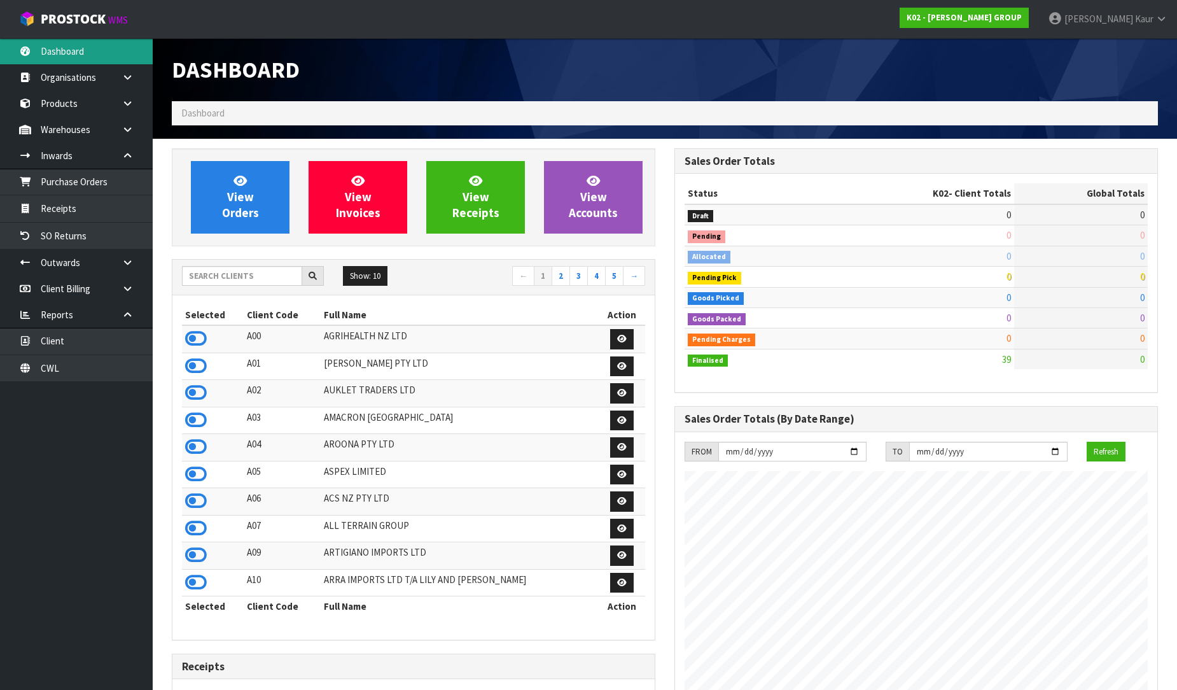
scroll to position [778, 503]
click at [207, 277] on input "text" at bounding box center [242, 276] width 120 height 20
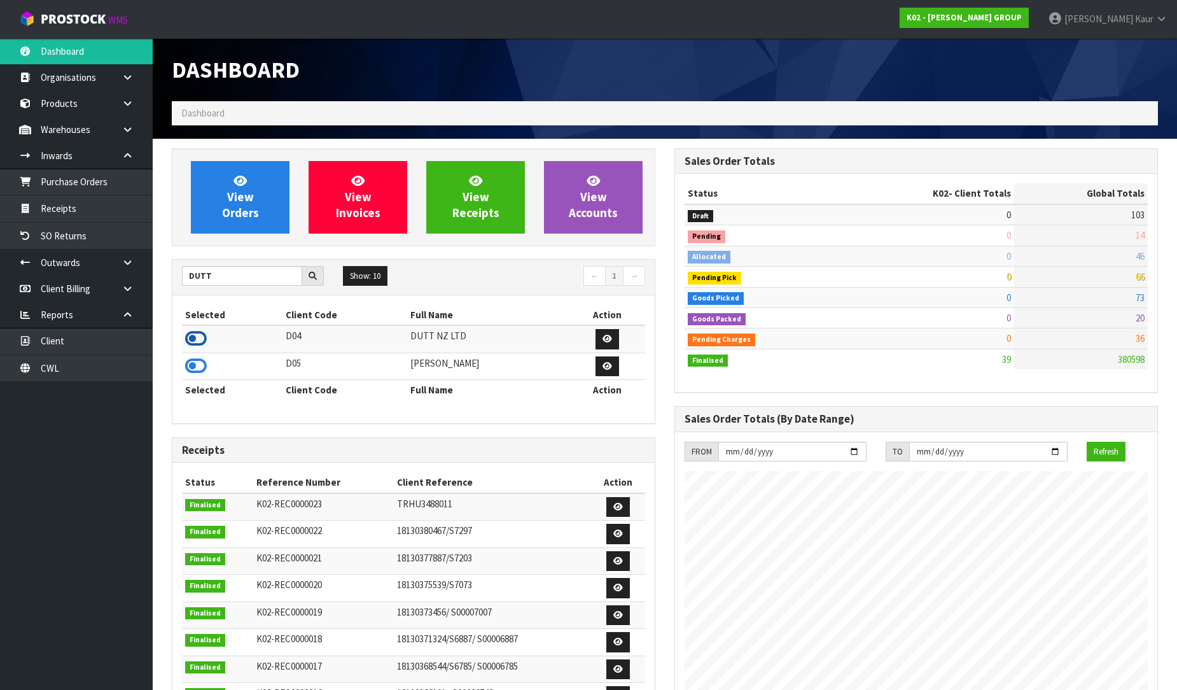
click at [197, 331] on icon at bounding box center [196, 338] width 22 height 19
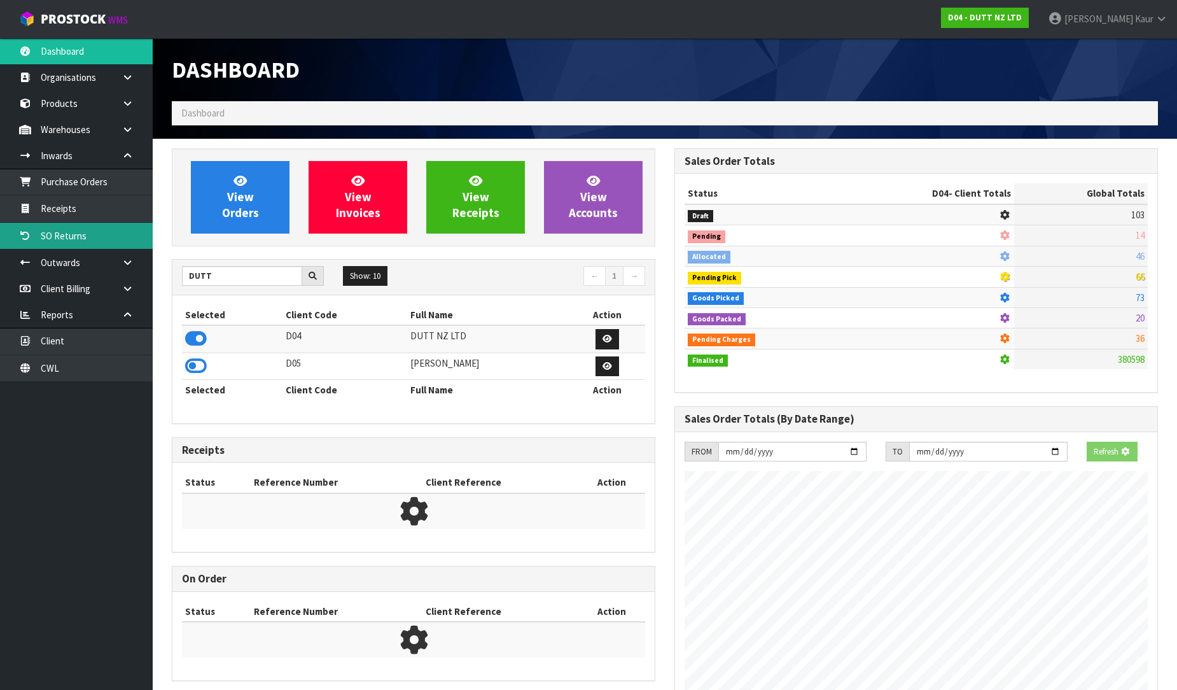
scroll to position [793, 503]
click at [96, 218] on link "Receipts" at bounding box center [76, 208] width 153 height 26
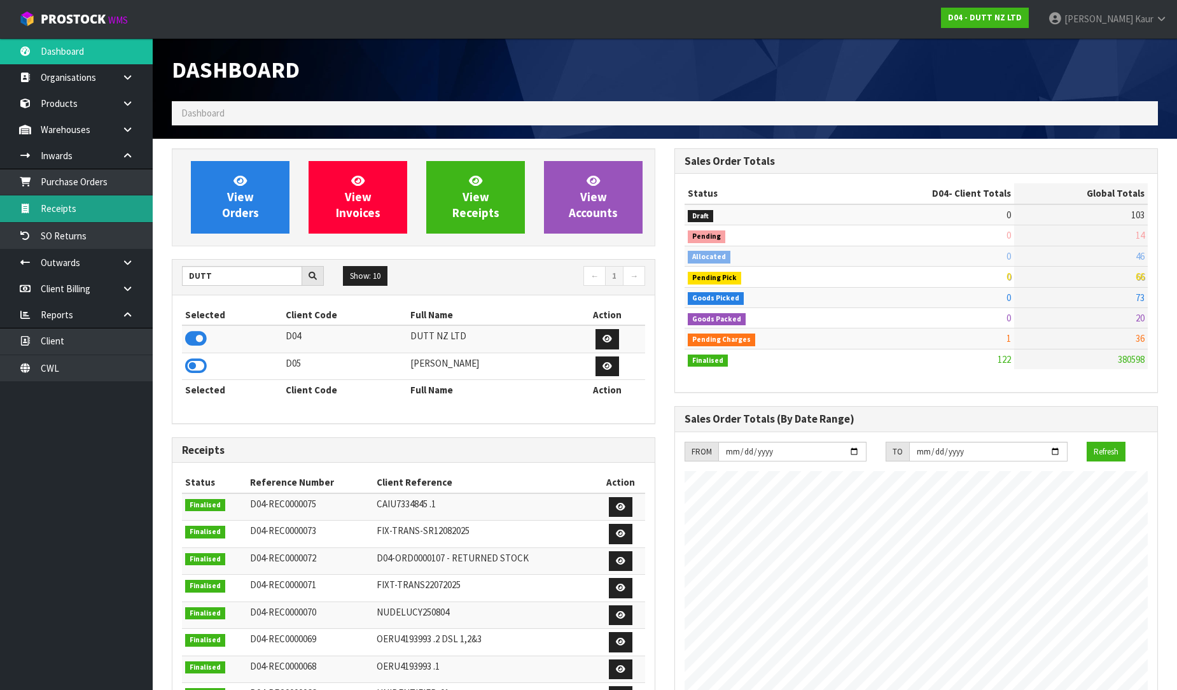
scroll to position [882, 503]
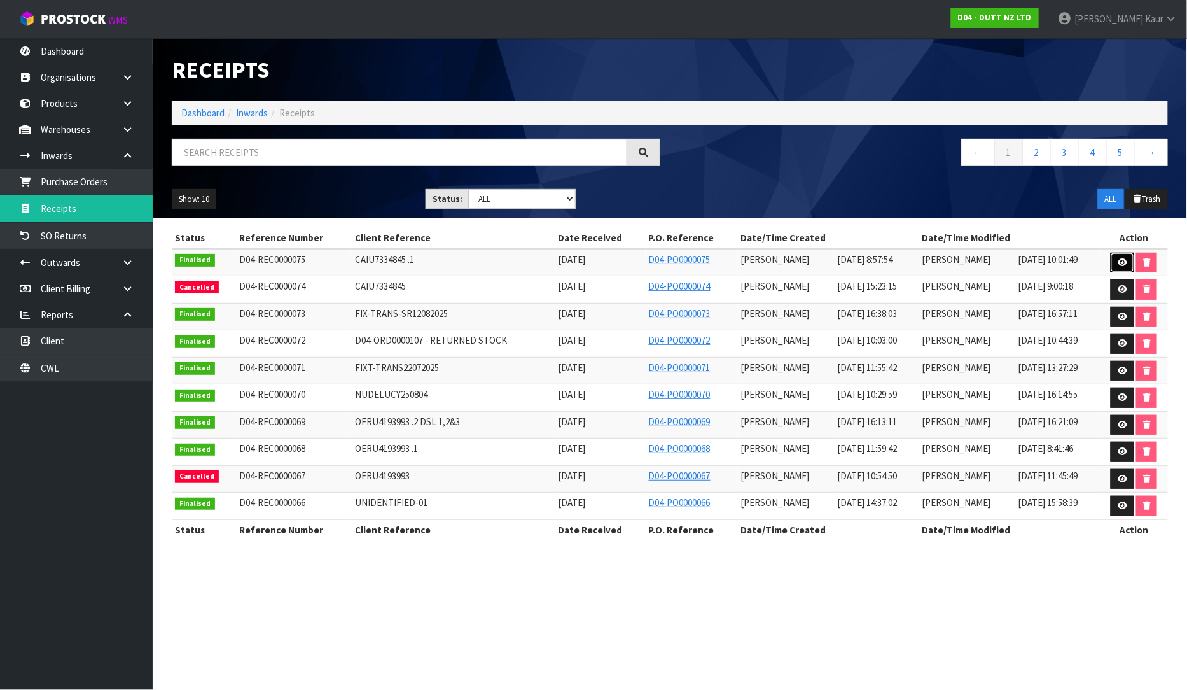
click at [1129, 258] on link at bounding box center [1123, 263] width 24 height 20
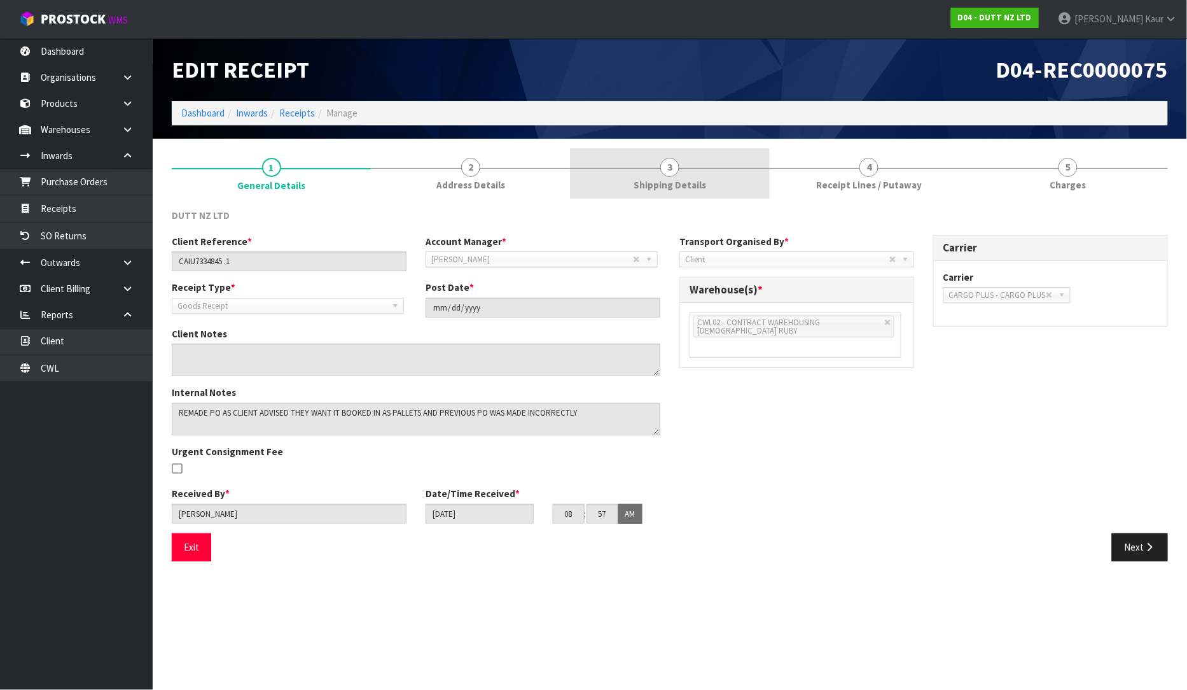
click at [681, 176] on link "3 Shipping Details" at bounding box center [669, 173] width 199 height 50
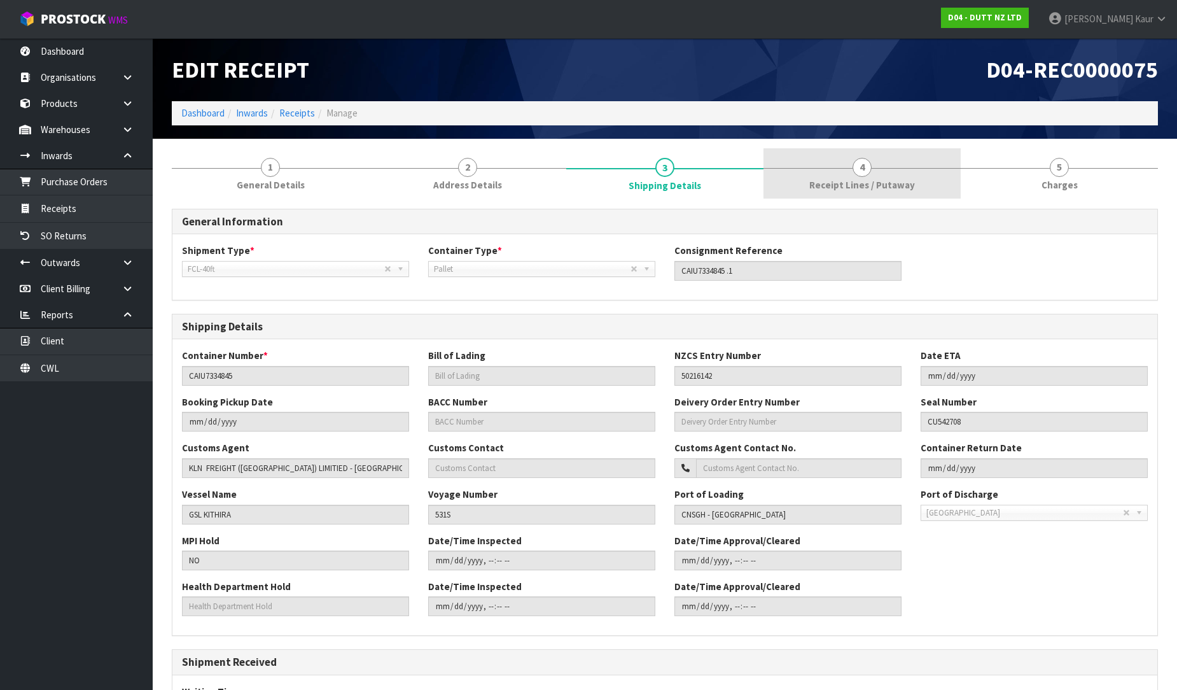
click at [821, 176] on link "4 Receipt Lines / Putaway" at bounding box center [861, 173] width 197 height 50
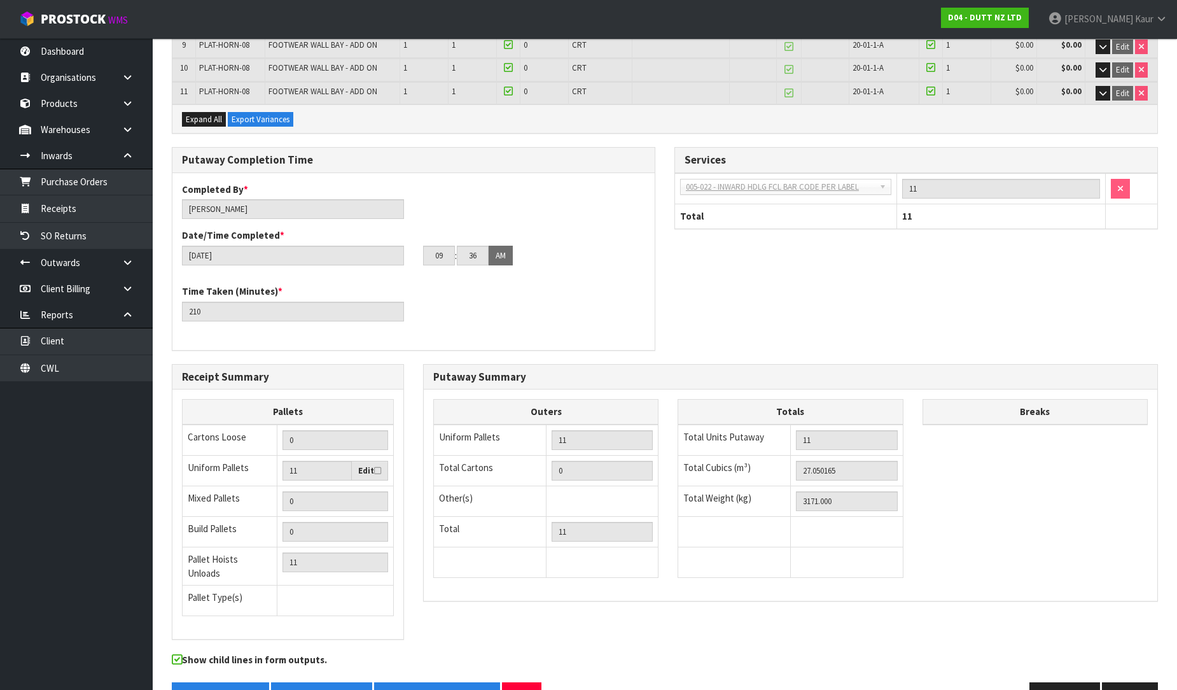
scroll to position [450, 0]
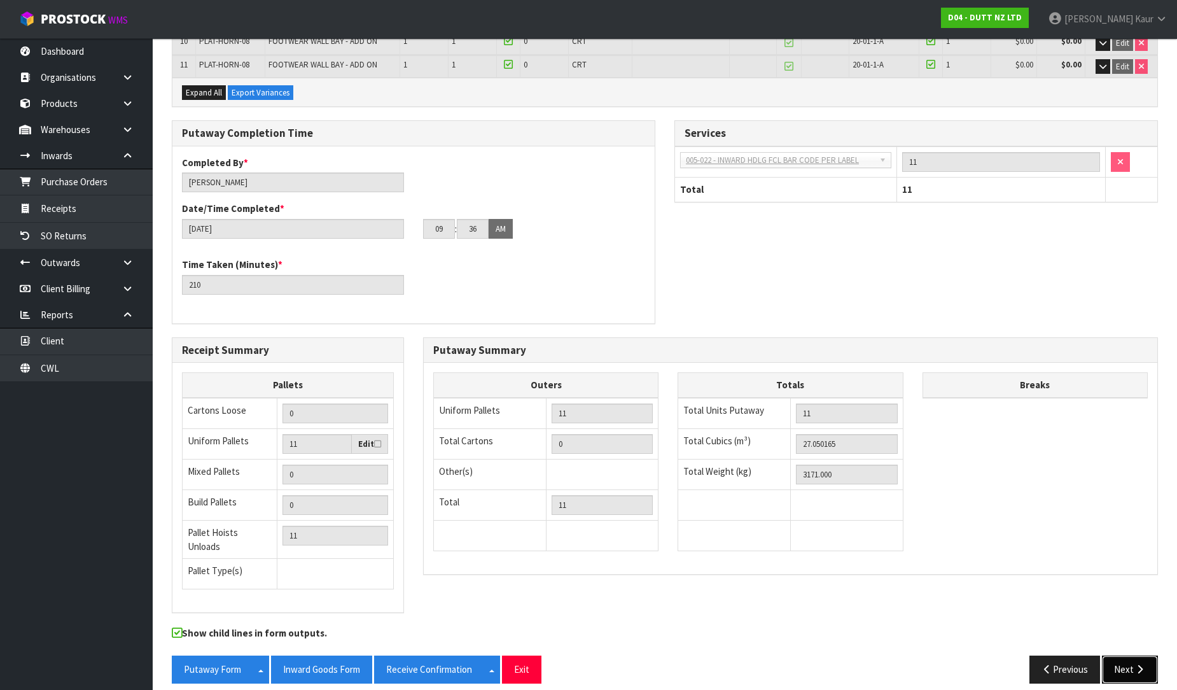
click at [1127, 655] on button "Next" at bounding box center [1130, 668] width 56 height 27
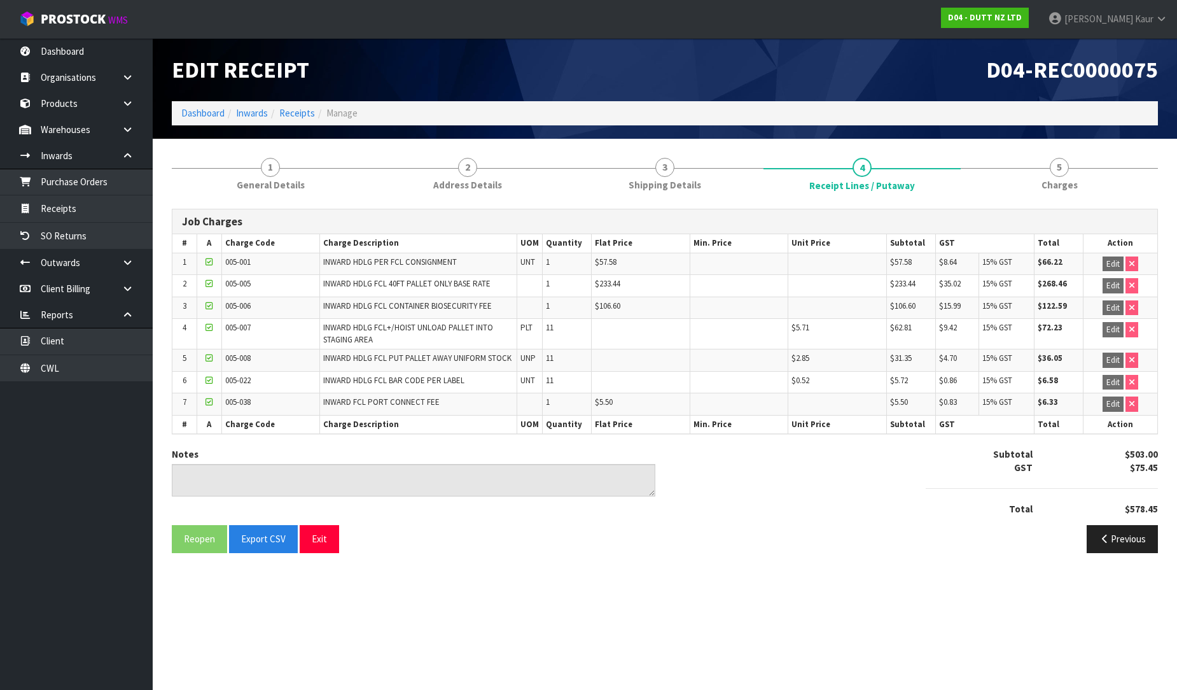
scroll to position [0, 0]
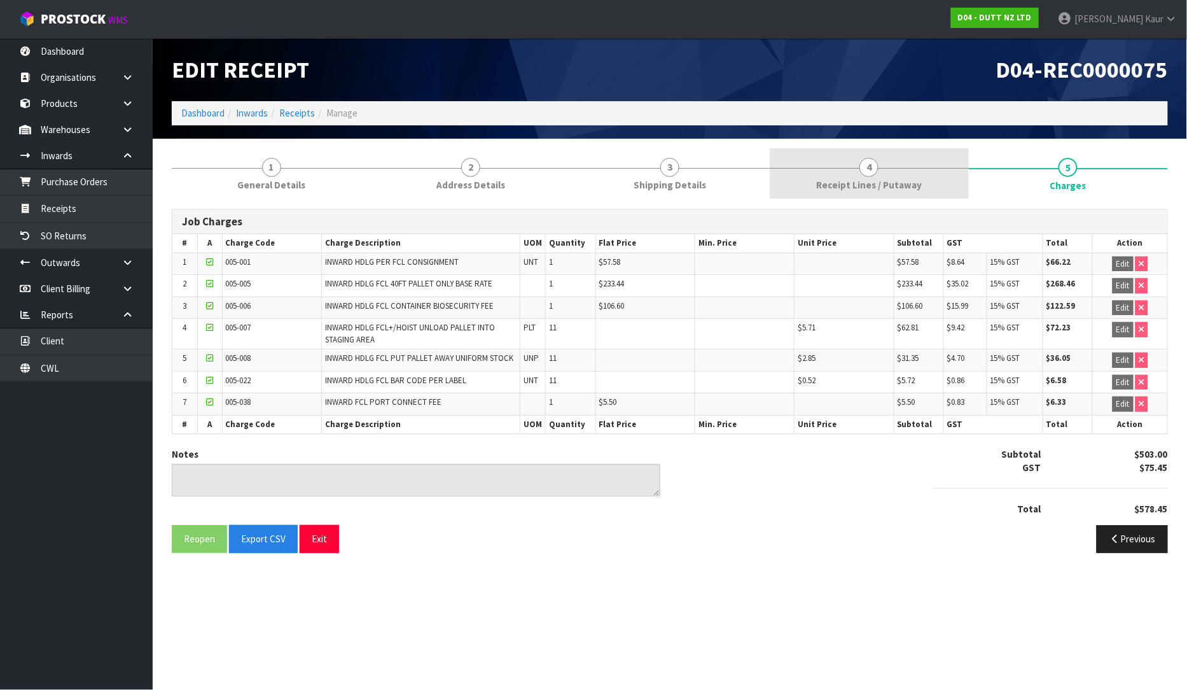
click at [872, 179] on span "Receipt Lines / Putaway" at bounding box center [869, 184] width 106 height 13
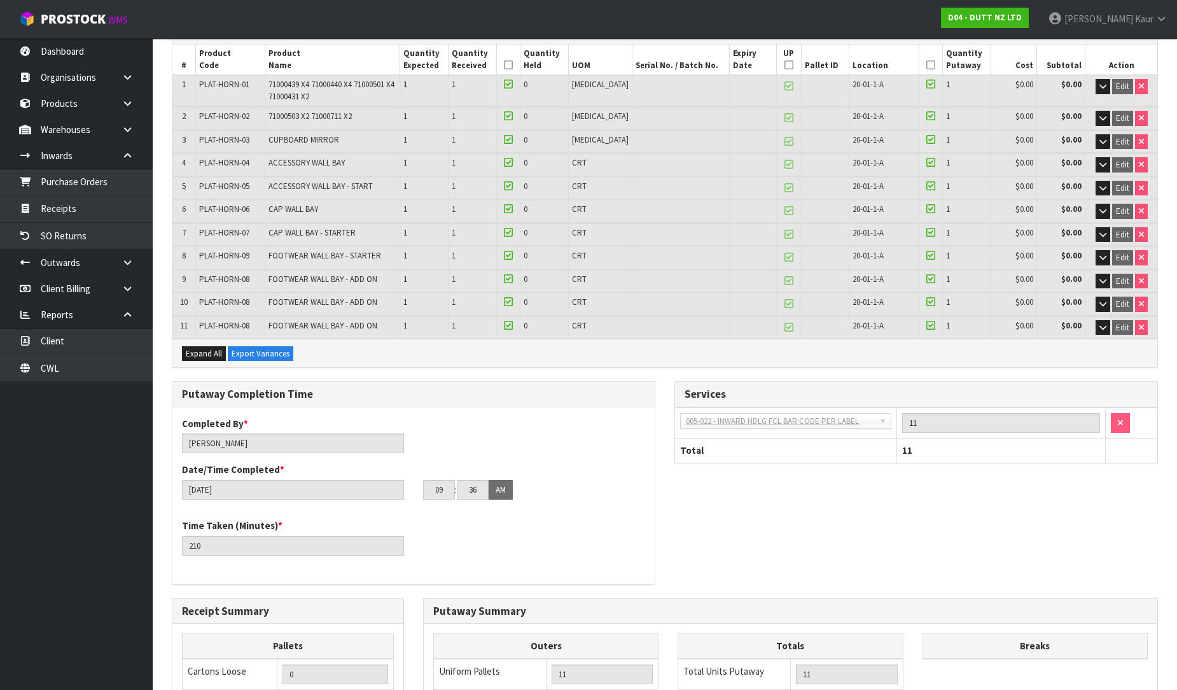
scroll to position [71, 0]
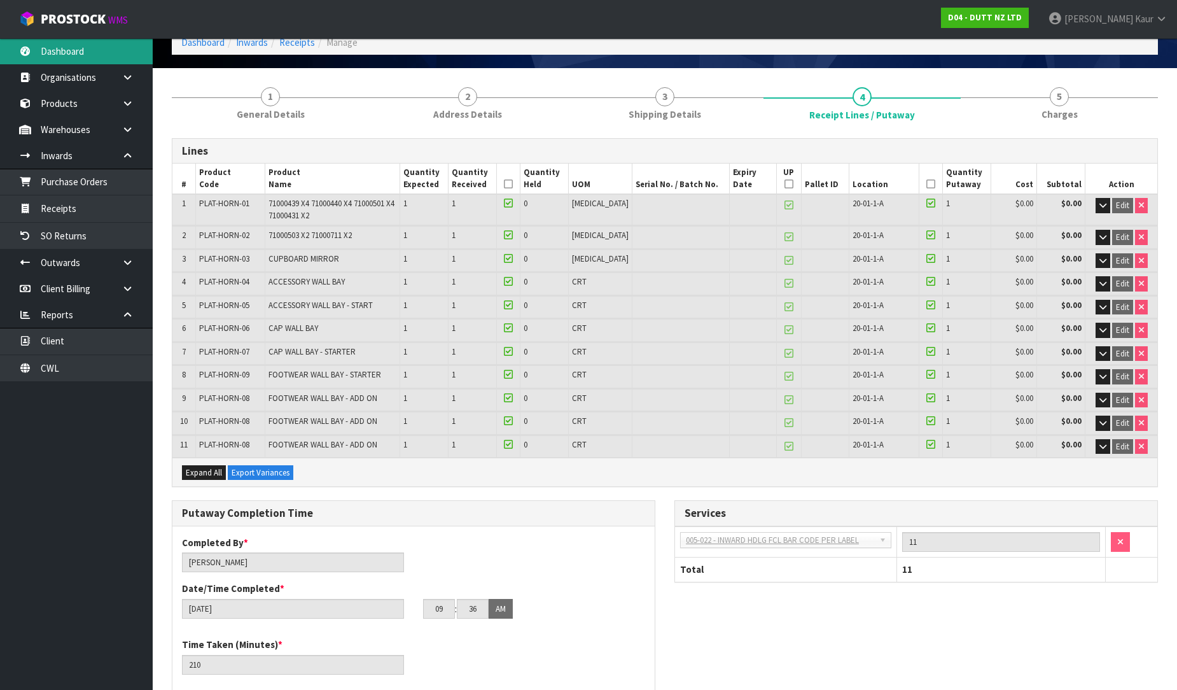
click at [53, 52] on link "Dashboard" at bounding box center [76, 51] width 153 height 26
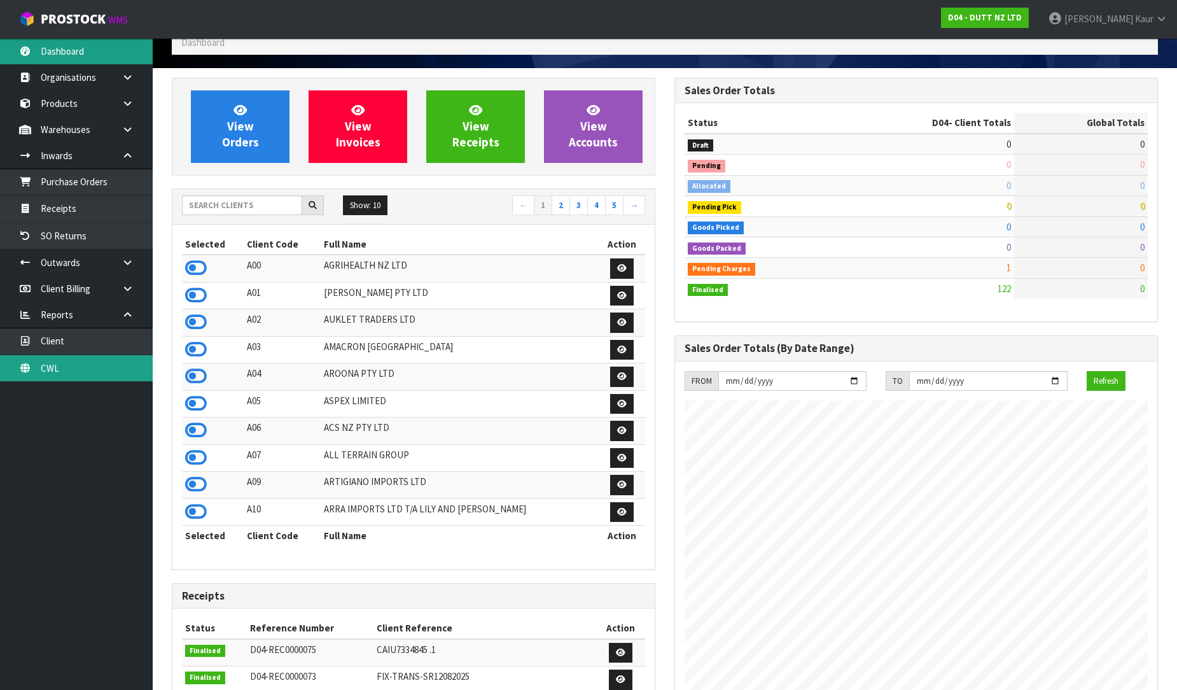
scroll to position [882, 503]
click at [74, 365] on link "CWL" at bounding box center [76, 368] width 153 height 26
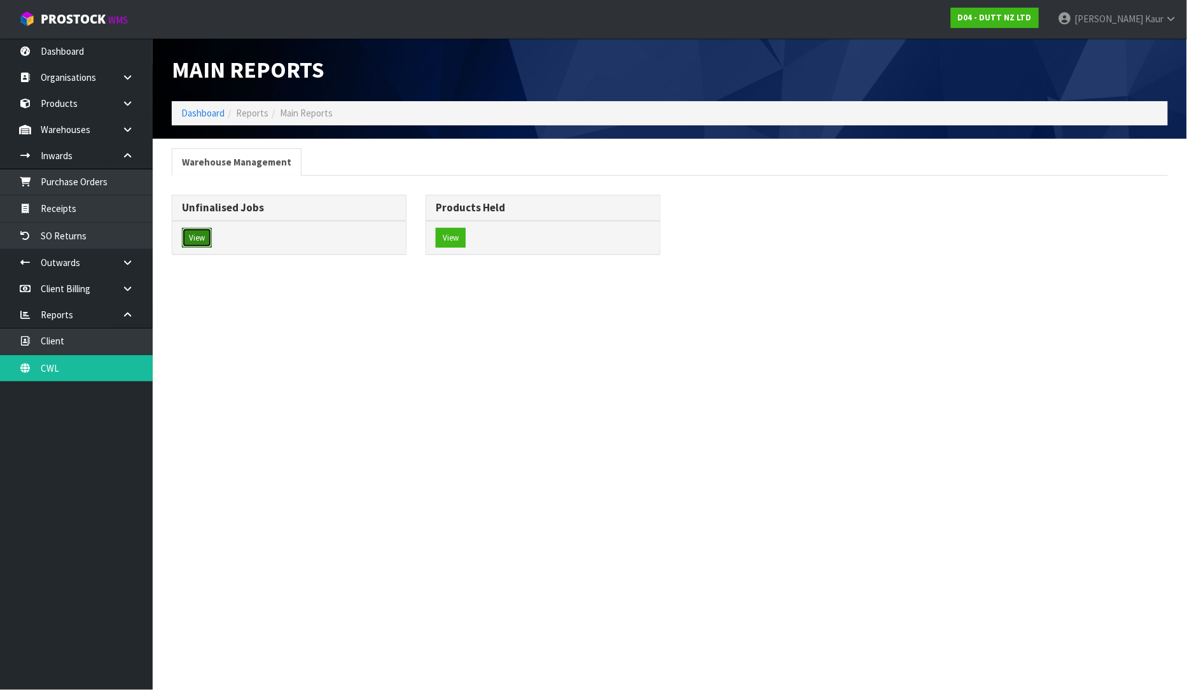
click at [190, 239] on button "View" at bounding box center [197, 238] width 30 height 20
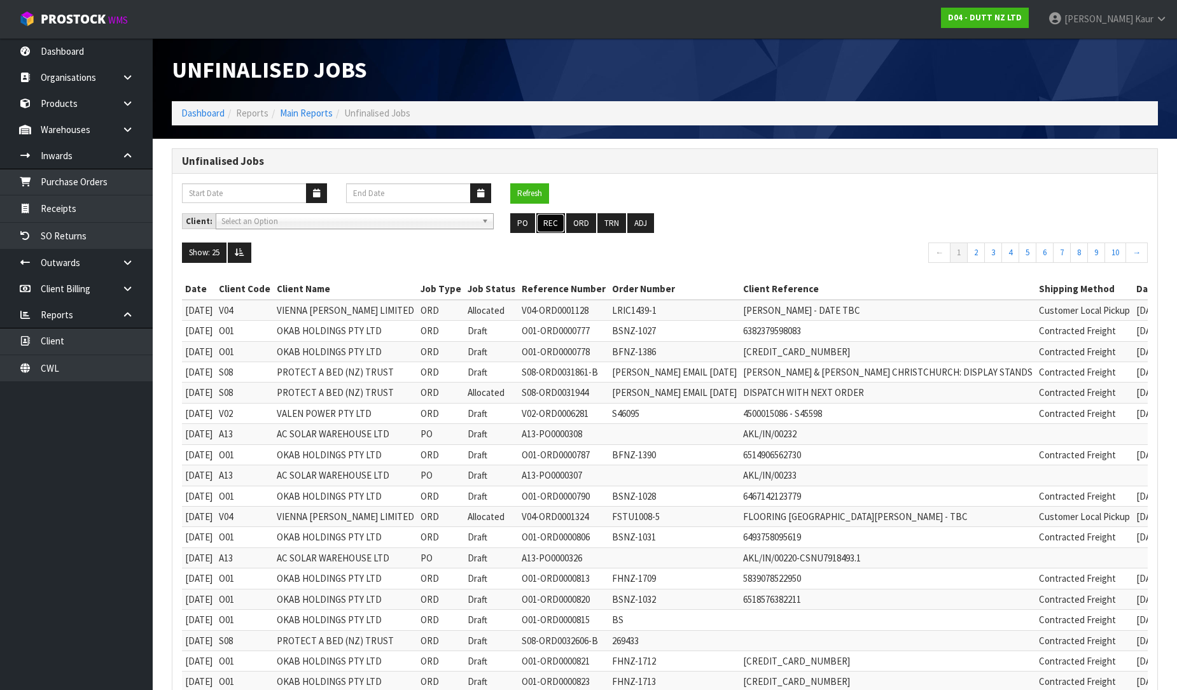
click at [548, 227] on button "REC" at bounding box center [550, 223] width 29 height 20
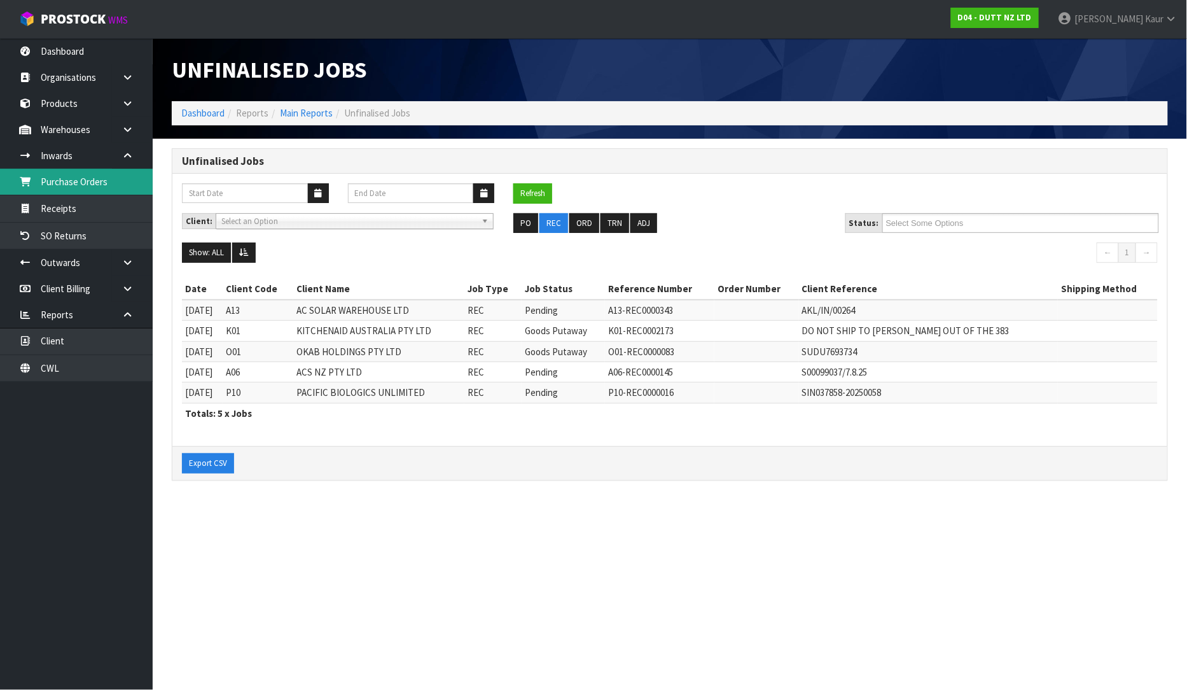
click at [91, 187] on link "Purchase Orders" at bounding box center [76, 182] width 153 height 26
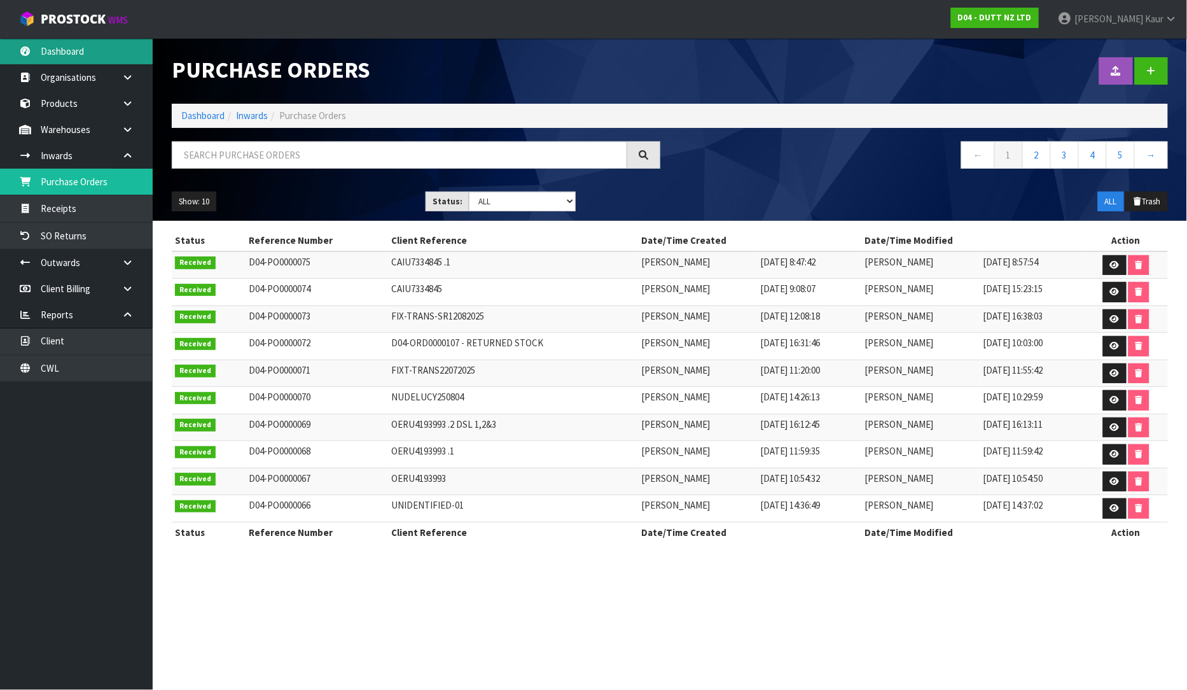
drag, startPoint x: 66, startPoint y: 53, endPoint x: 80, endPoint y: 55, distance: 13.4
click at [65, 55] on link "Dashboard" at bounding box center [76, 51] width 153 height 26
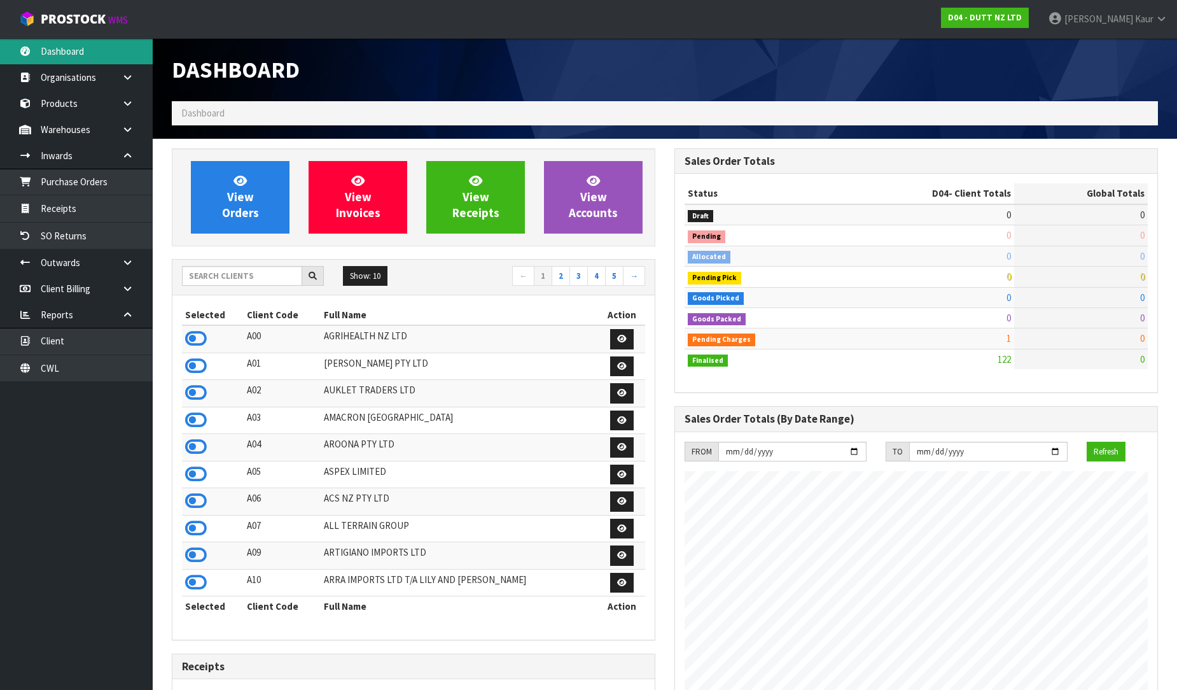
scroll to position [882, 503]
click at [227, 274] on input "text" at bounding box center [242, 276] width 120 height 20
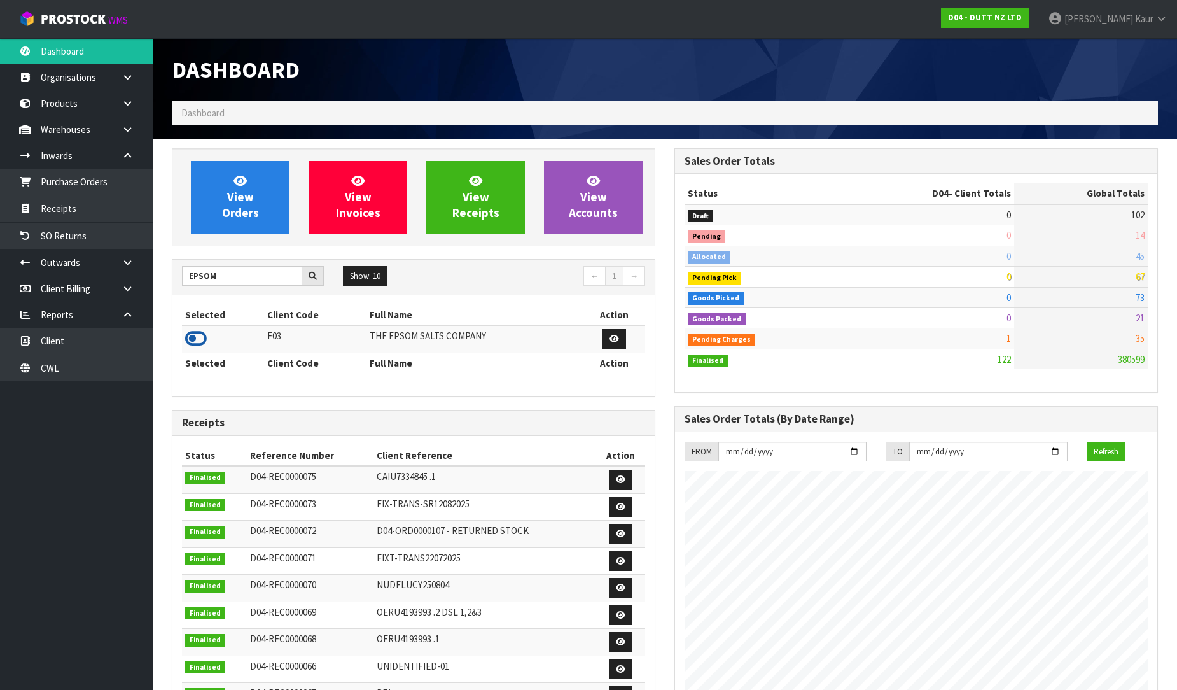
click at [191, 344] on icon at bounding box center [196, 338] width 22 height 19
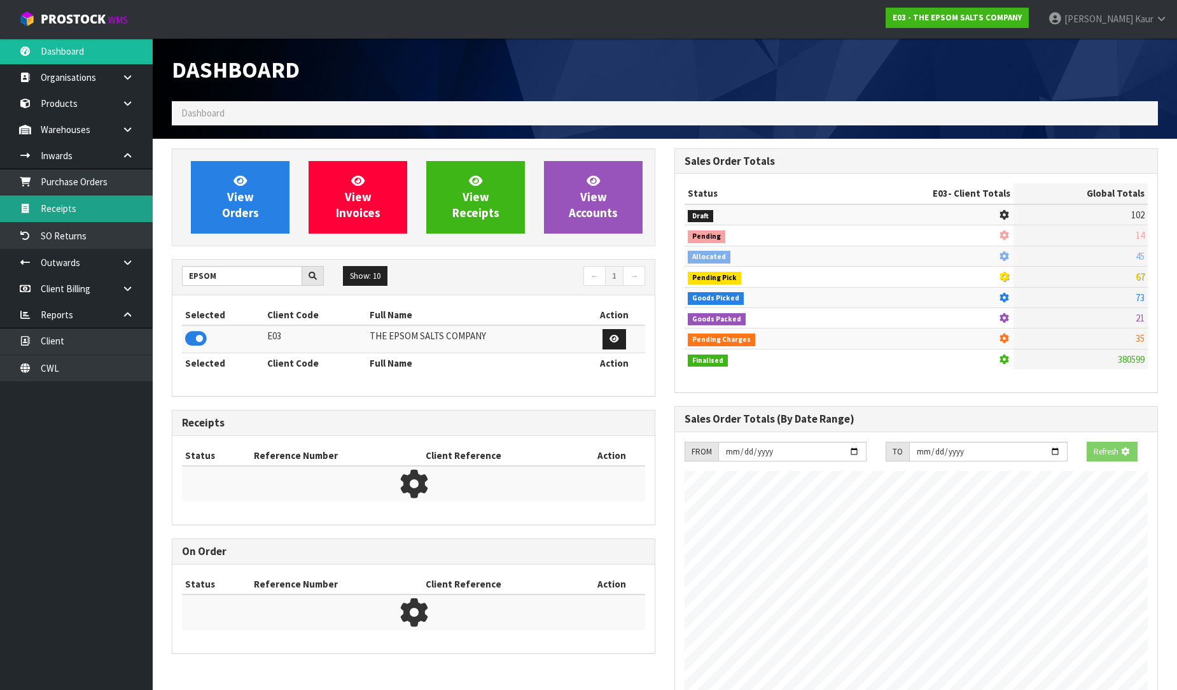
click at [130, 195] on link "Receipts" at bounding box center [76, 208] width 153 height 26
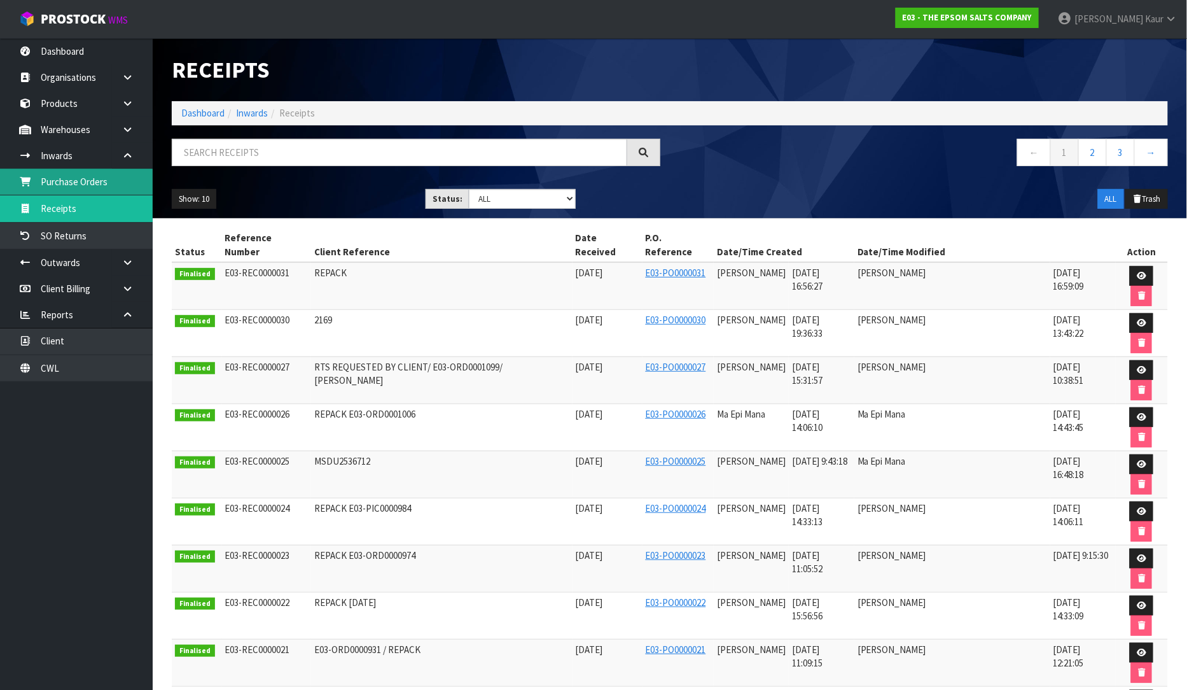
click at [87, 188] on link "Purchase Orders" at bounding box center [76, 182] width 153 height 26
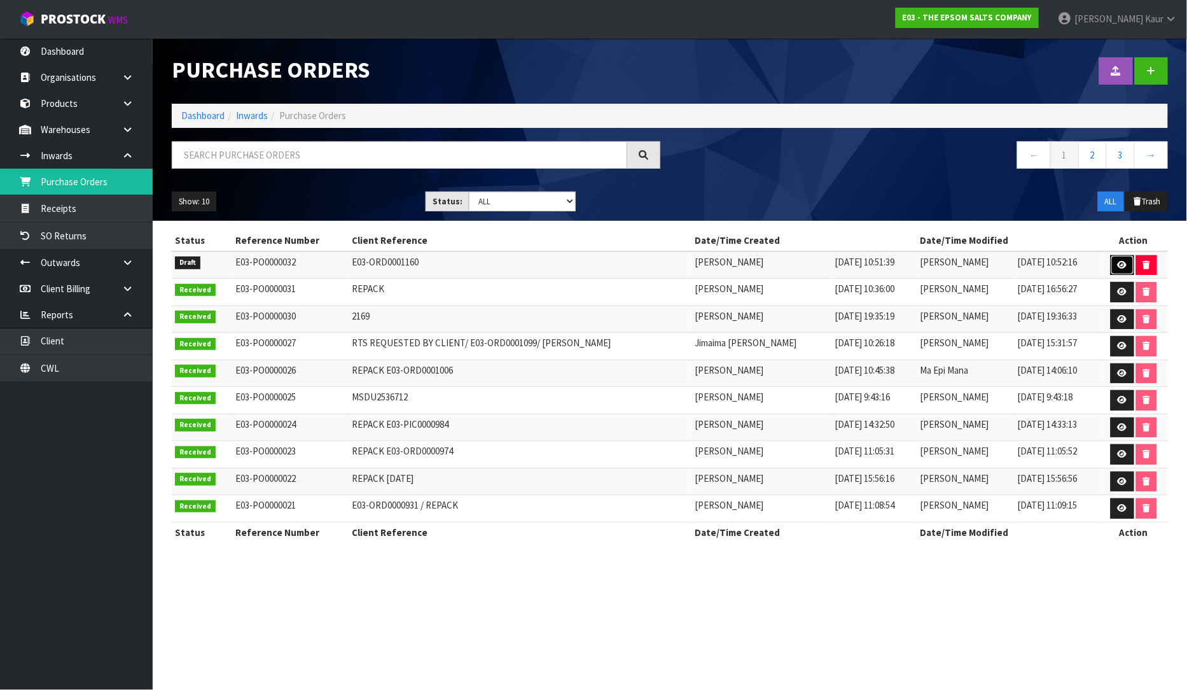
click at [1117, 259] on link at bounding box center [1123, 265] width 24 height 20
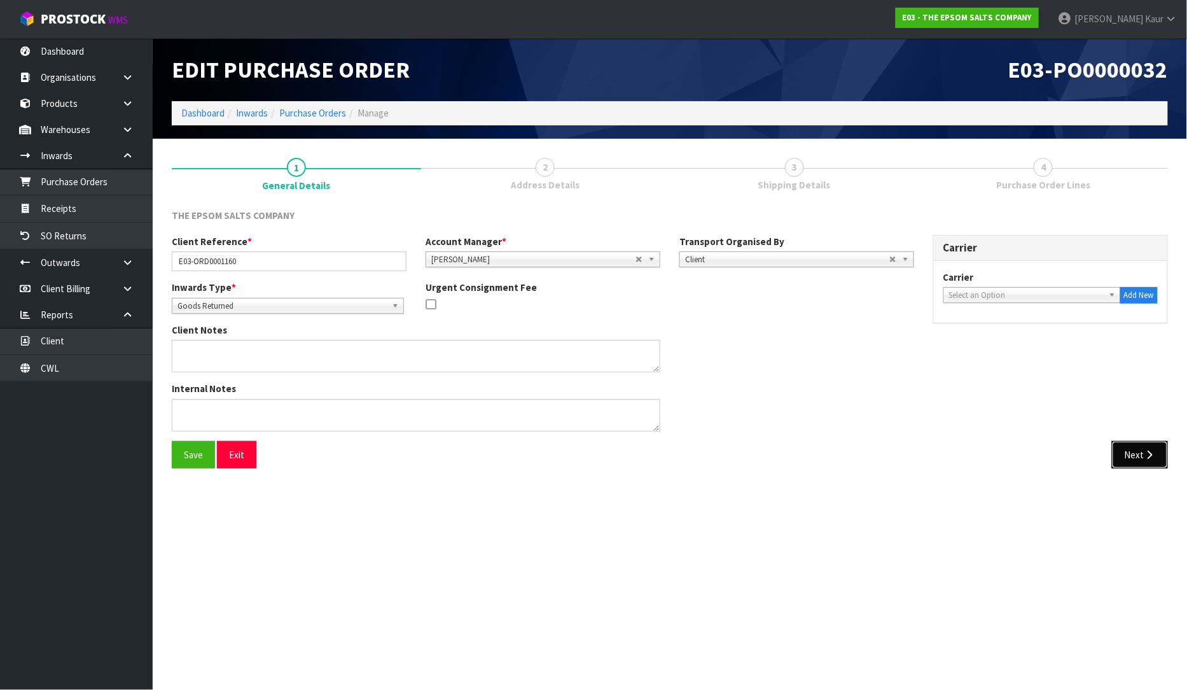
click at [1136, 455] on button "Next" at bounding box center [1140, 454] width 56 height 27
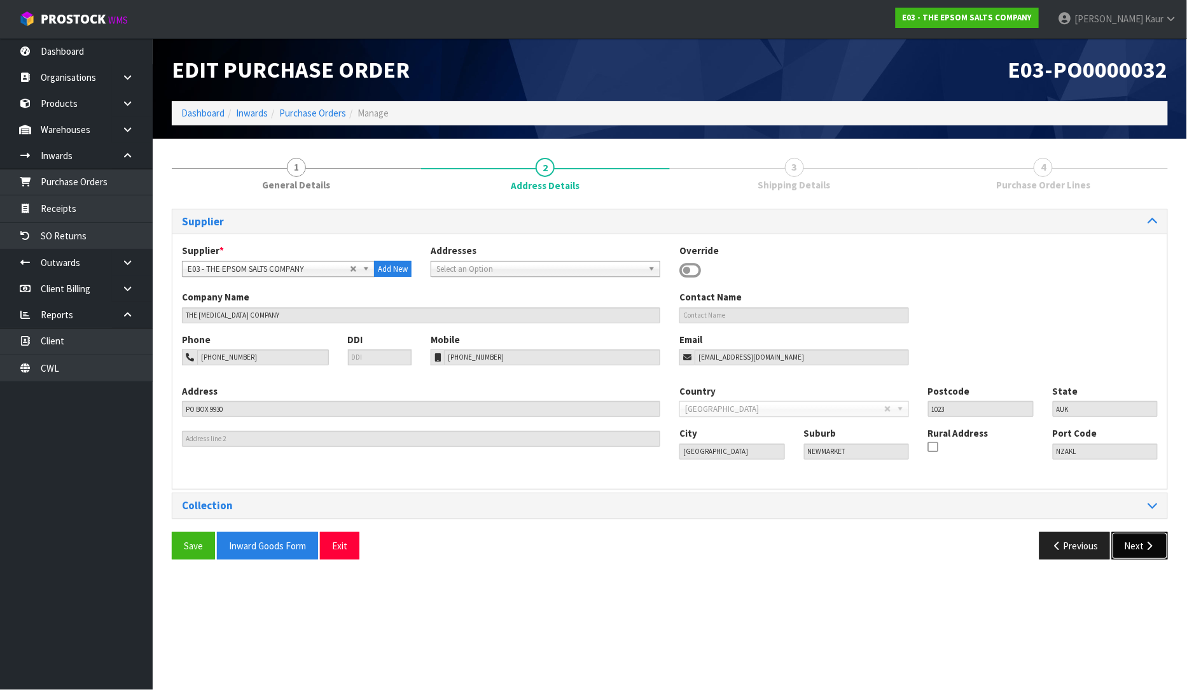
click at [1134, 546] on button "Next" at bounding box center [1140, 545] width 56 height 27
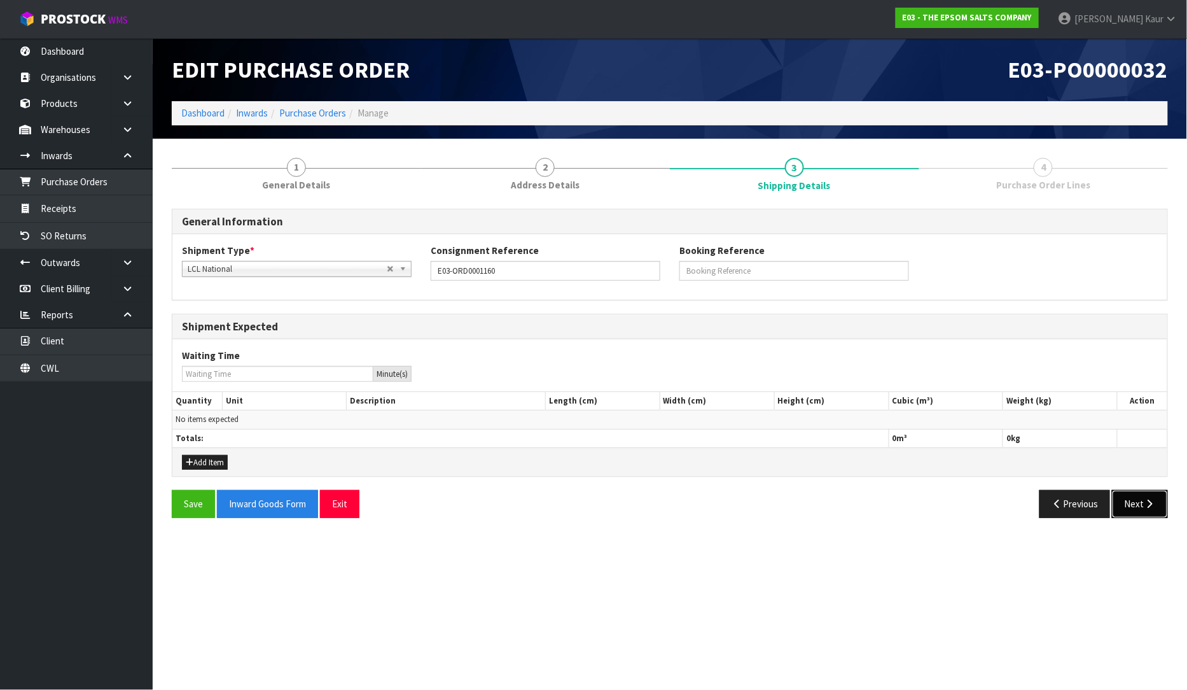
click at [1134, 503] on button "Next" at bounding box center [1140, 503] width 56 height 27
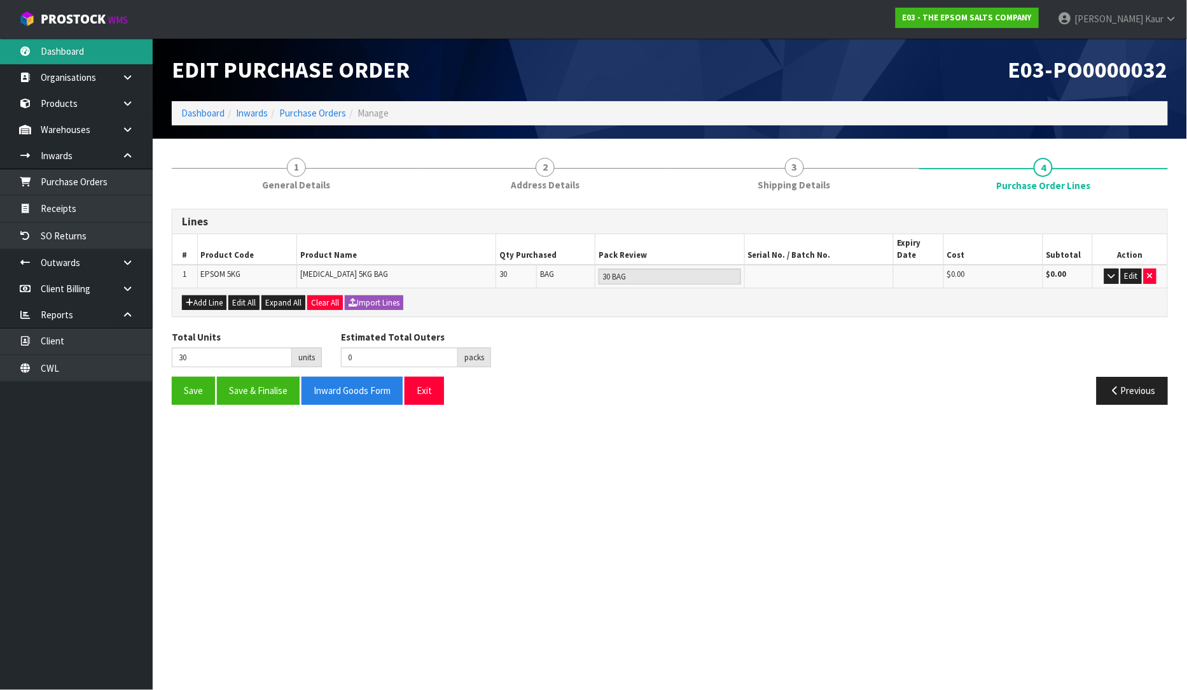
click at [53, 58] on link "Dashboard" at bounding box center [76, 51] width 153 height 26
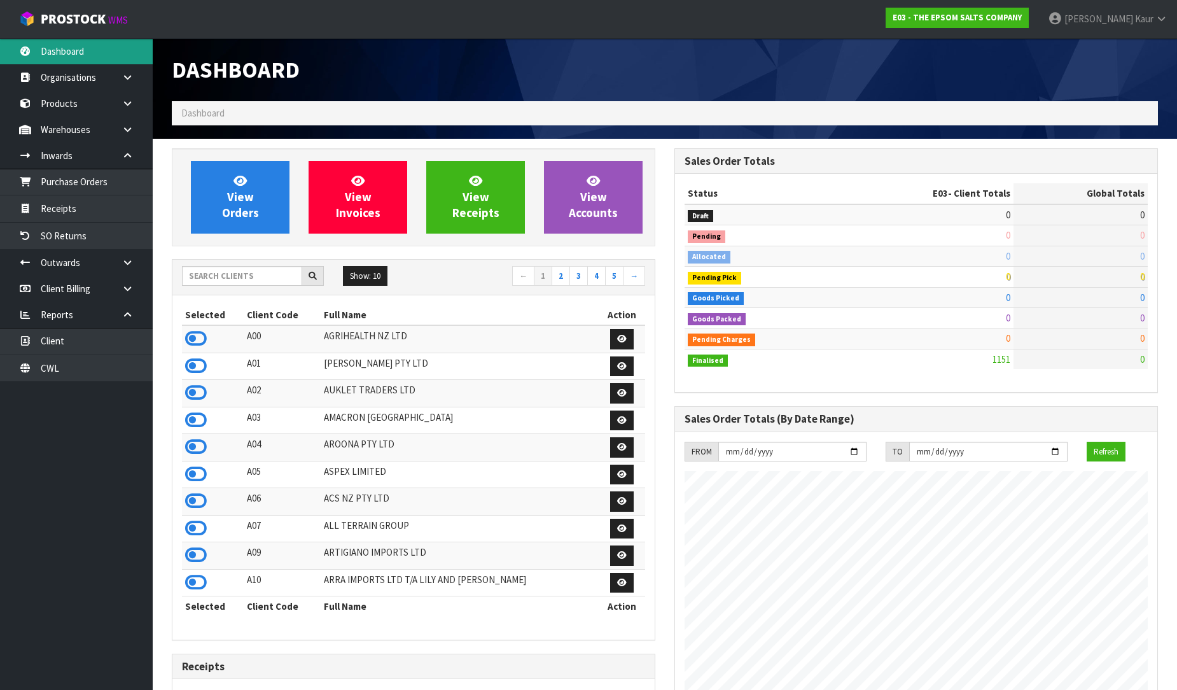
scroll to position [819, 503]
click at [218, 276] on input "text" at bounding box center [242, 276] width 120 height 20
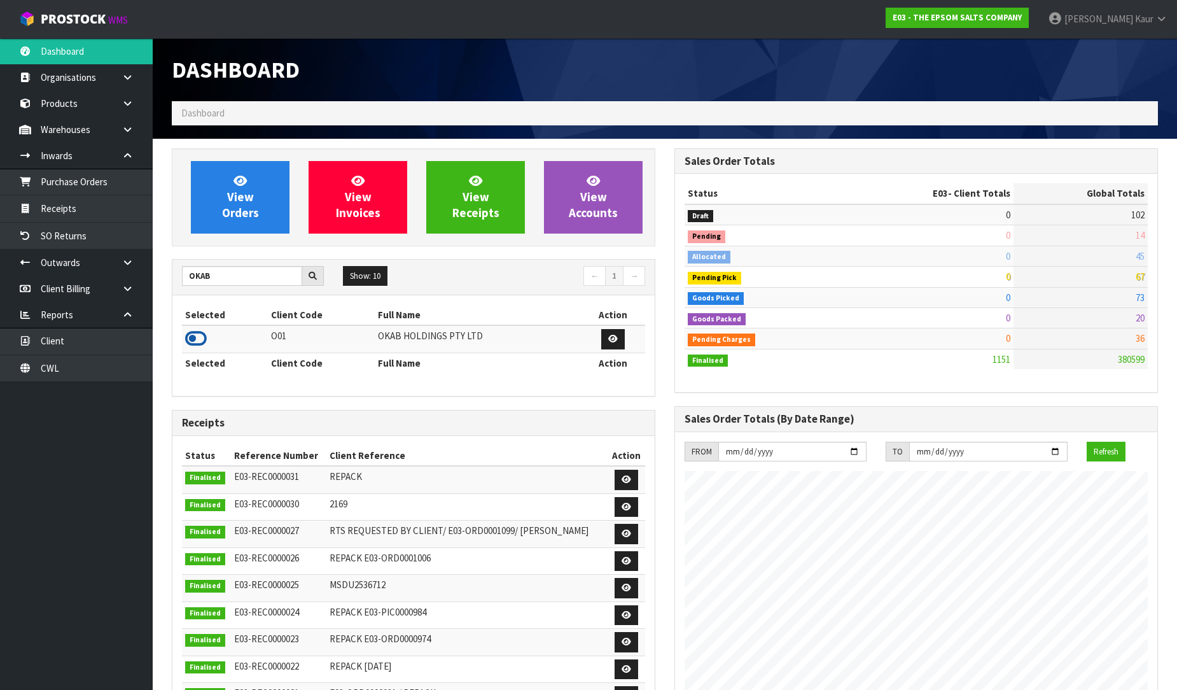
click at [197, 344] on icon at bounding box center [196, 338] width 22 height 19
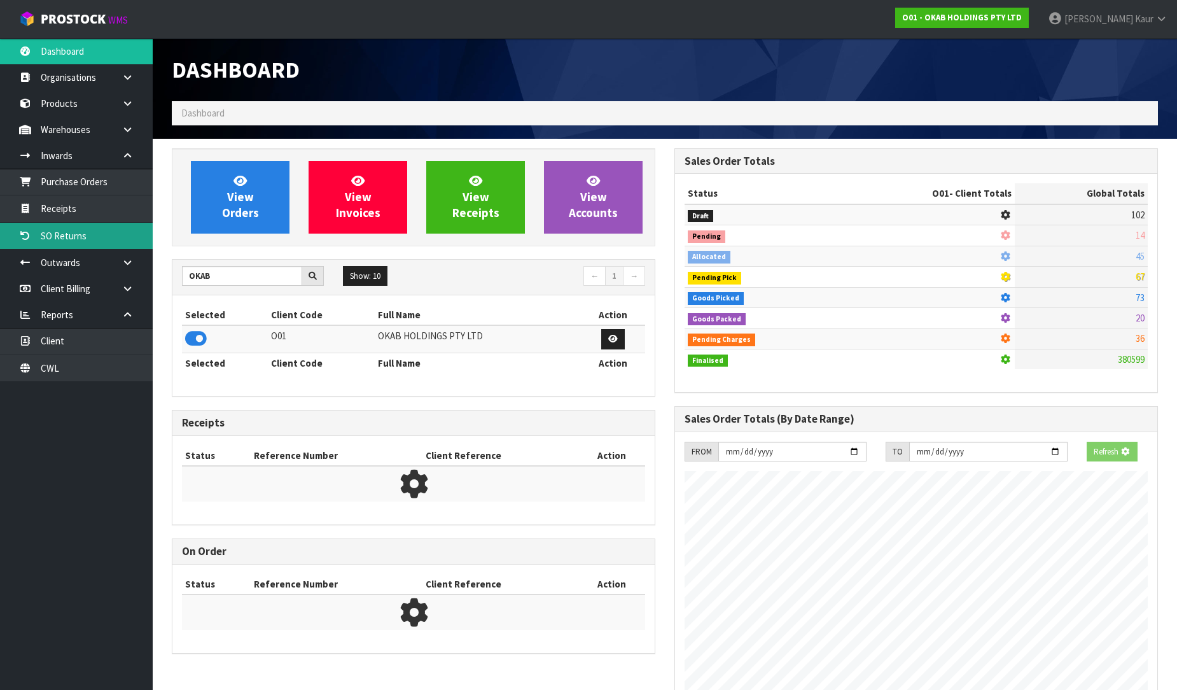
scroll to position [793, 503]
click at [90, 204] on link "Receipts" at bounding box center [76, 208] width 153 height 26
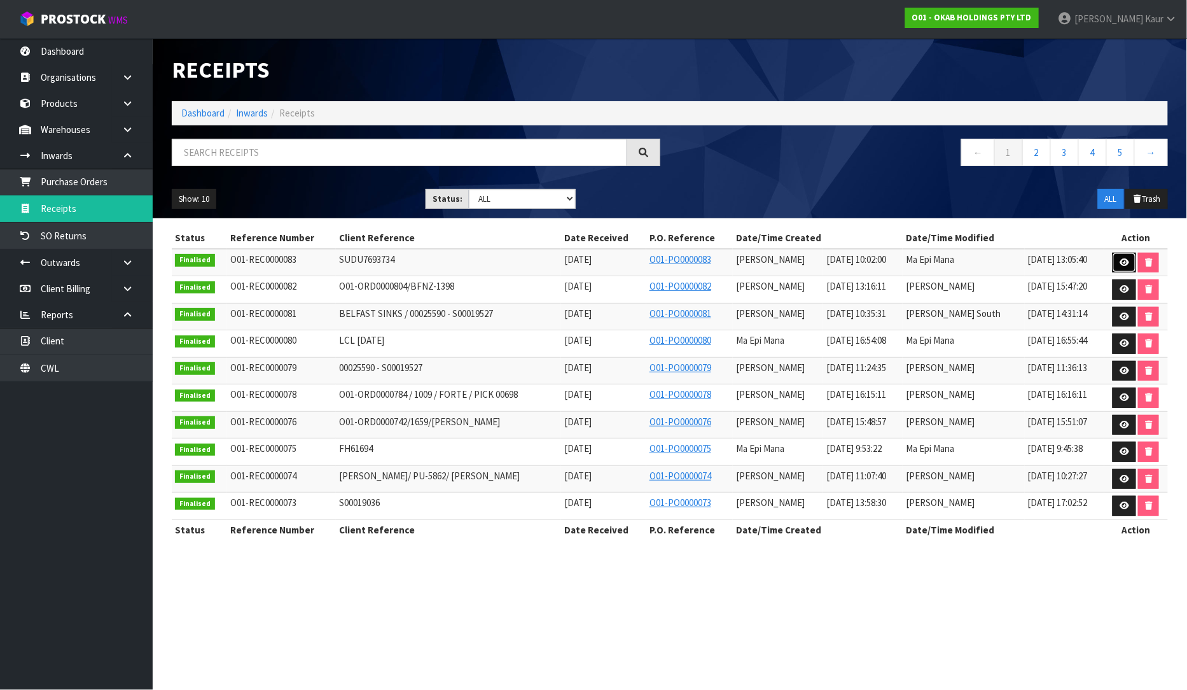
click at [1127, 263] on icon at bounding box center [1125, 262] width 10 height 8
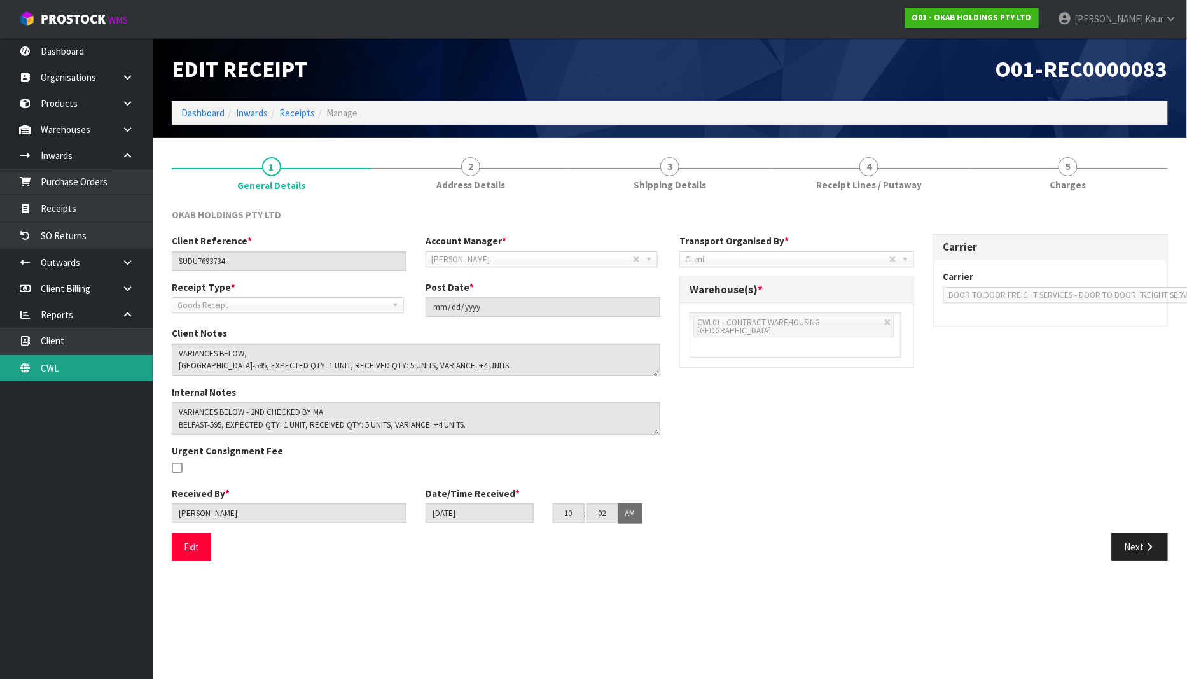
click at [103, 370] on link "CWL" at bounding box center [76, 368] width 153 height 26
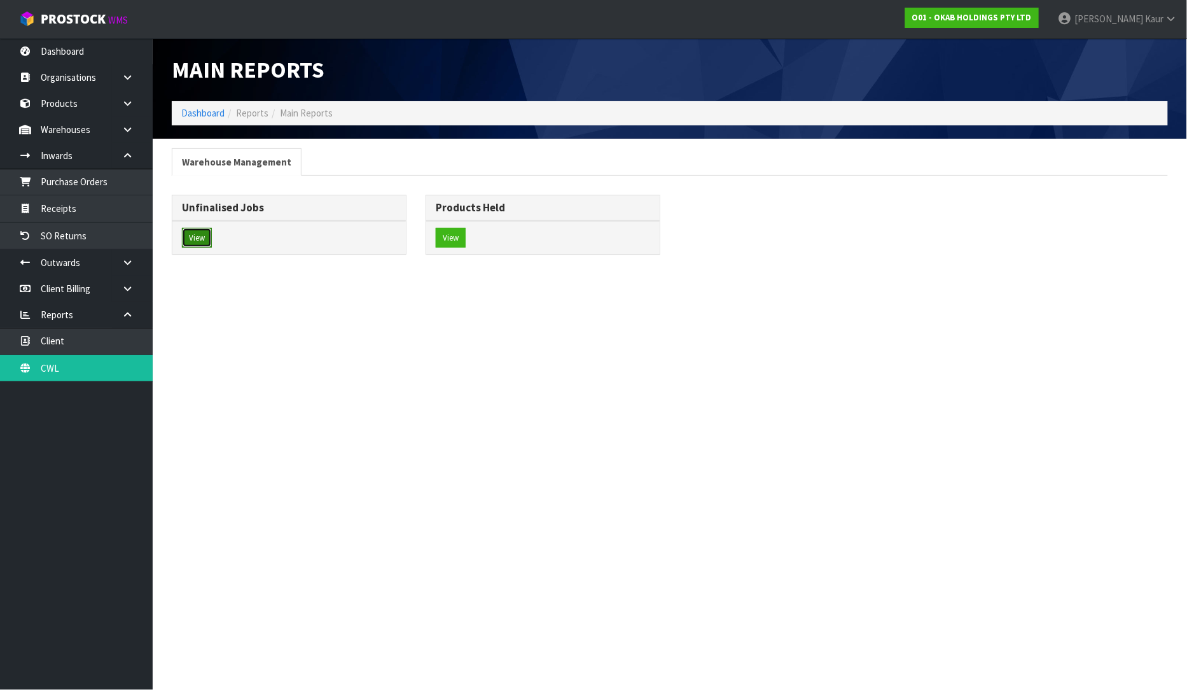
click at [199, 233] on button "View" at bounding box center [197, 238] width 30 height 20
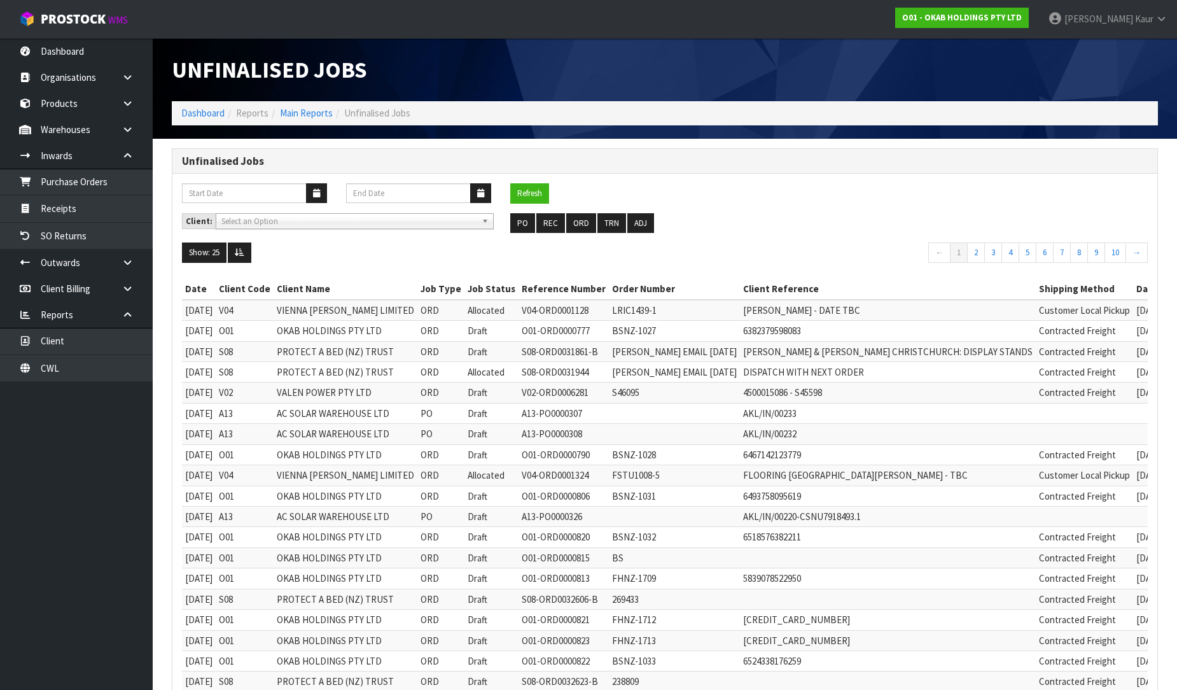
click at [556, 211] on div "Refresh" at bounding box center [664, 198] width 985 height 30
click at [552, 217] on button "REC" at bounding box center [550, 223] width 29 height 20
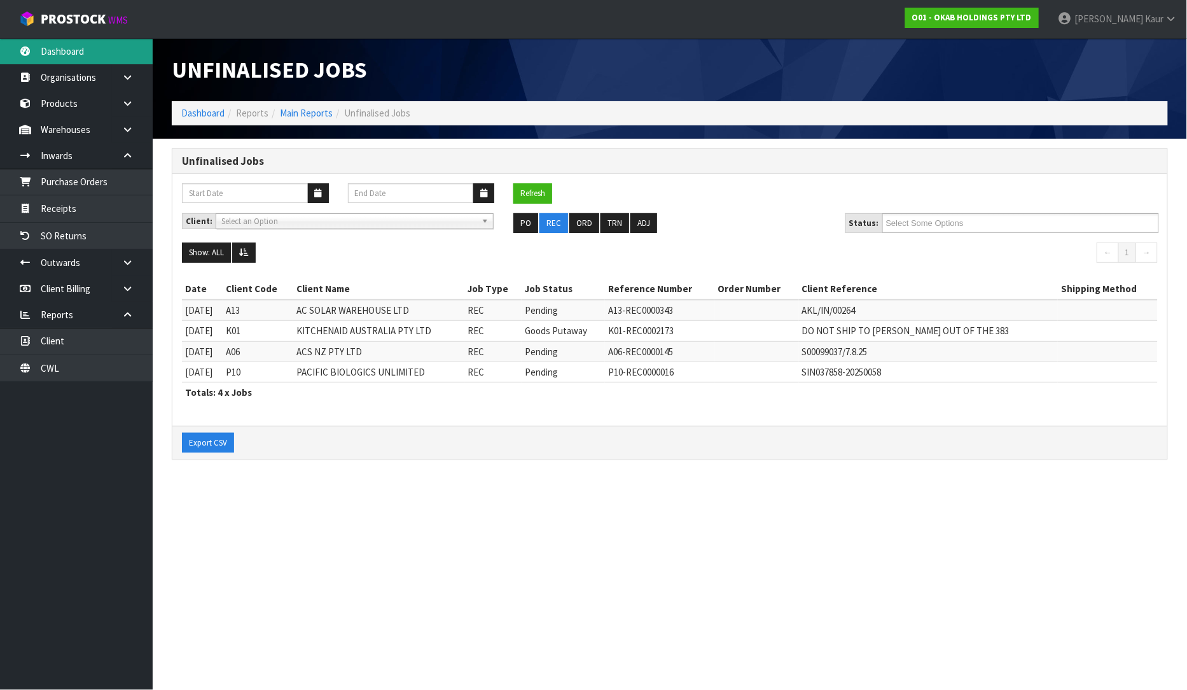
click at [79, 56] on link "Dashboard" at bounding box center [76, 51] width 153 height 26
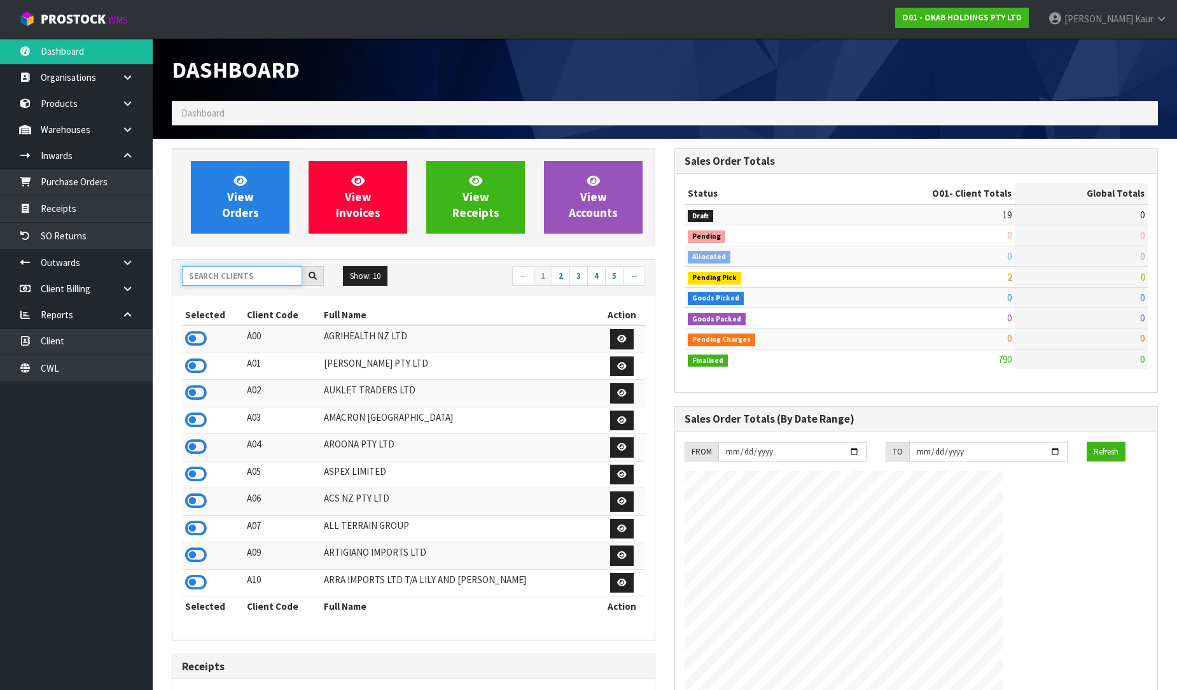
click at [246, 268] on input "text" at bounding box center [242, 276] width 120 height 20
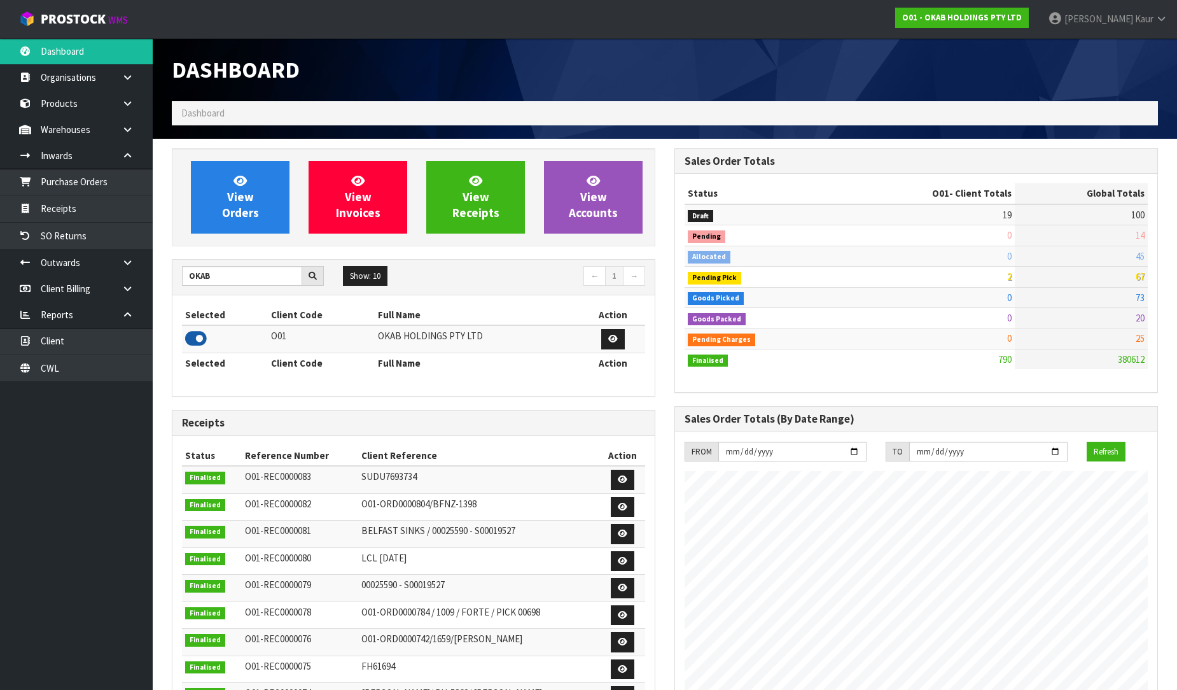
click at [189, 340] on icon at bounding box center [196, 338] width 22 height 19
click at [86, 211] on link "Receipts" at bounding box center [76, 208] width 153 height 26
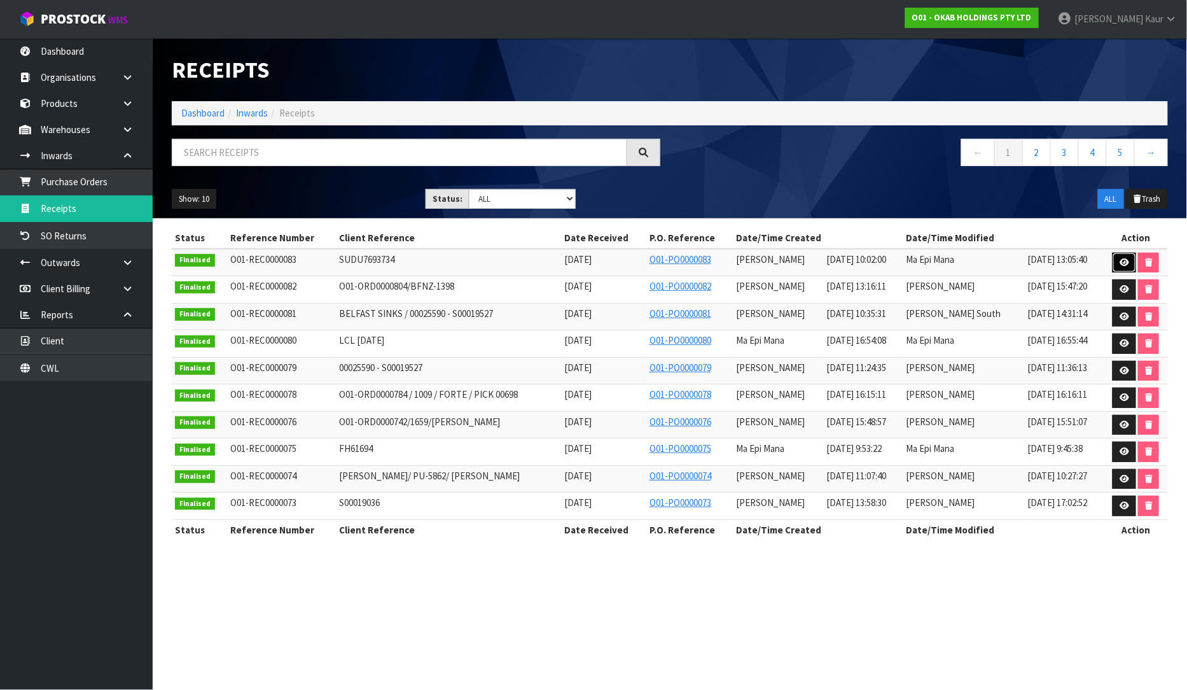
click at [1124, 261] on icon at bounding box center [1125, 262] width 10 height 8
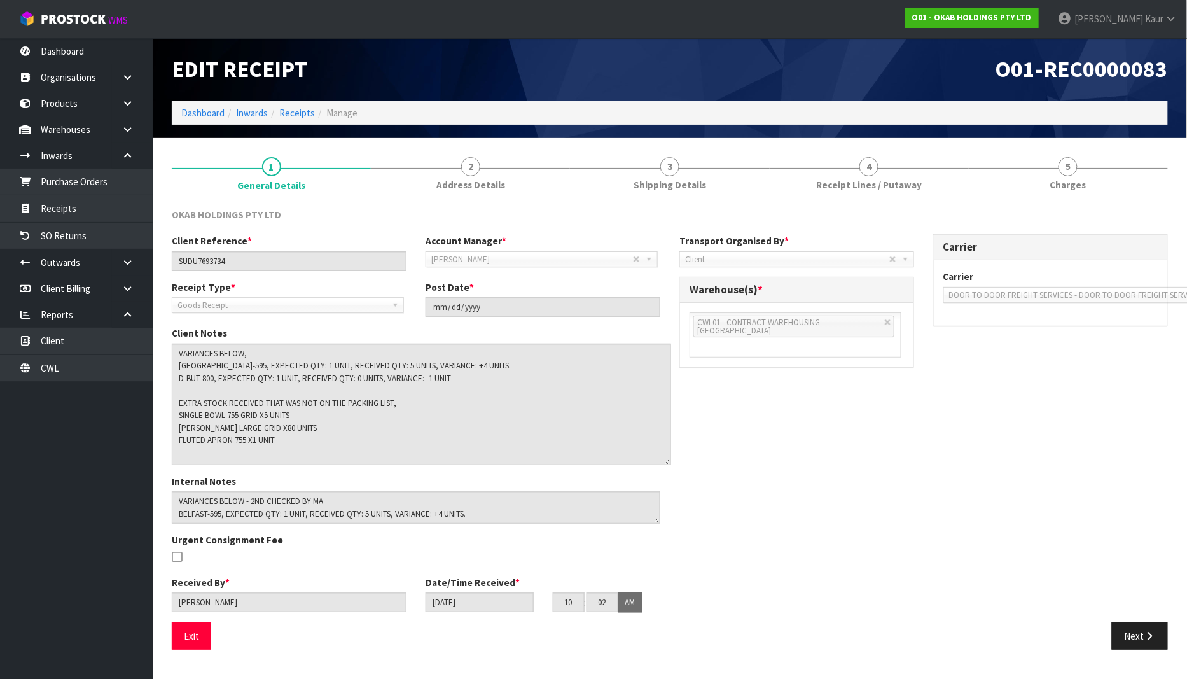
drag, startPoint x: 653, startPoint y: 370, endPoint x: 664, endPoint y: 459, distance: 89.7
click at [664, 459] on textarea at bounding box center [421, 405] width 499 height 122
click at [847, 171] on link "4 Receipt Lines / Putaway" at bounding box center [869, 173] width 199 height 50
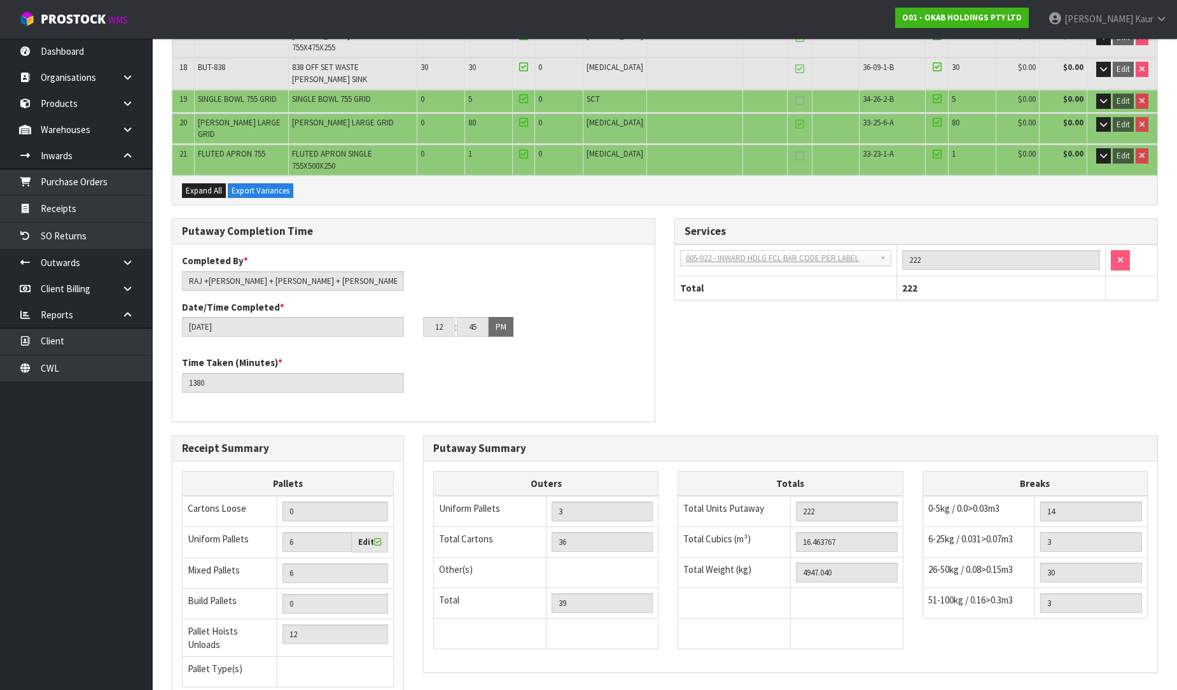
scroll to position [755, 0]
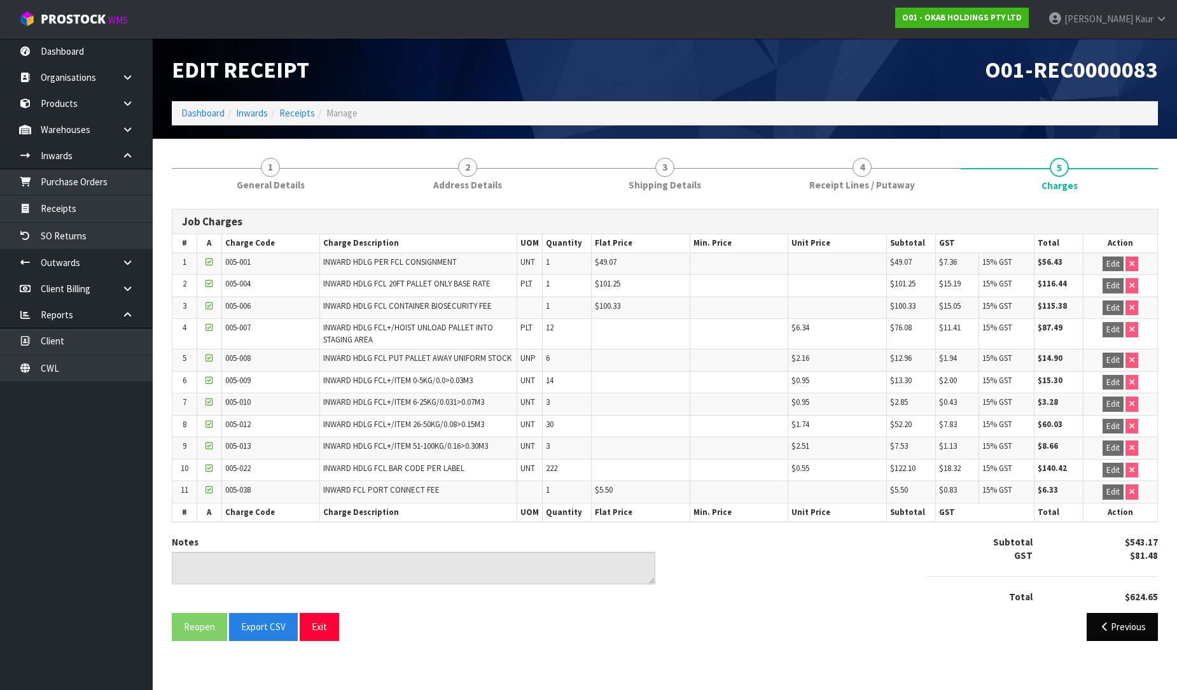
scroll to position [0, 0]
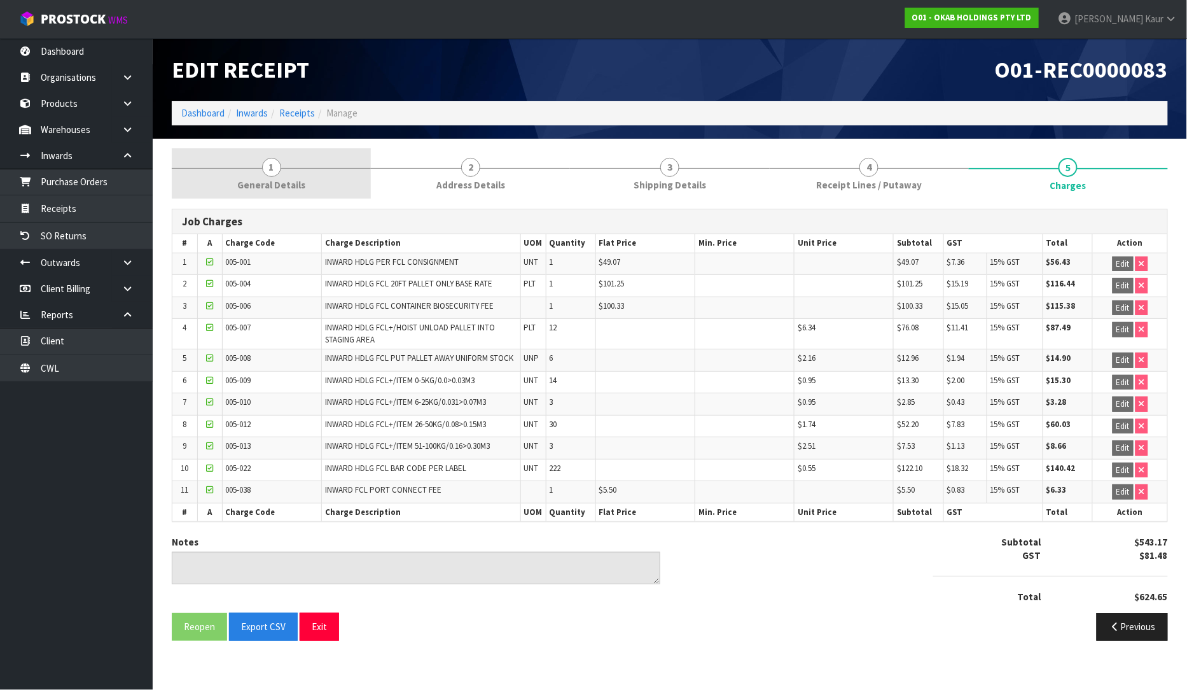
click at [307, 167] on link "1 General Details" at bounding box center [271, 173] width 199 height 50
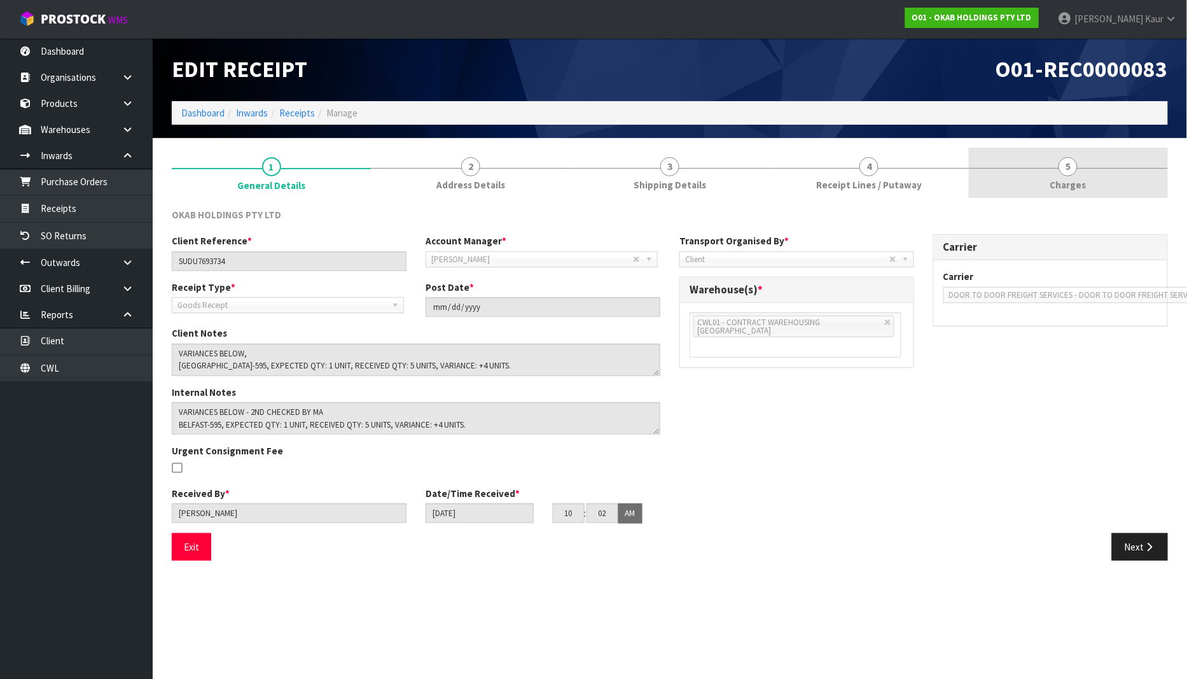
click at [1087, 185] on link "5 Charges" at bounding box center [1068, 173] width 199 height 50
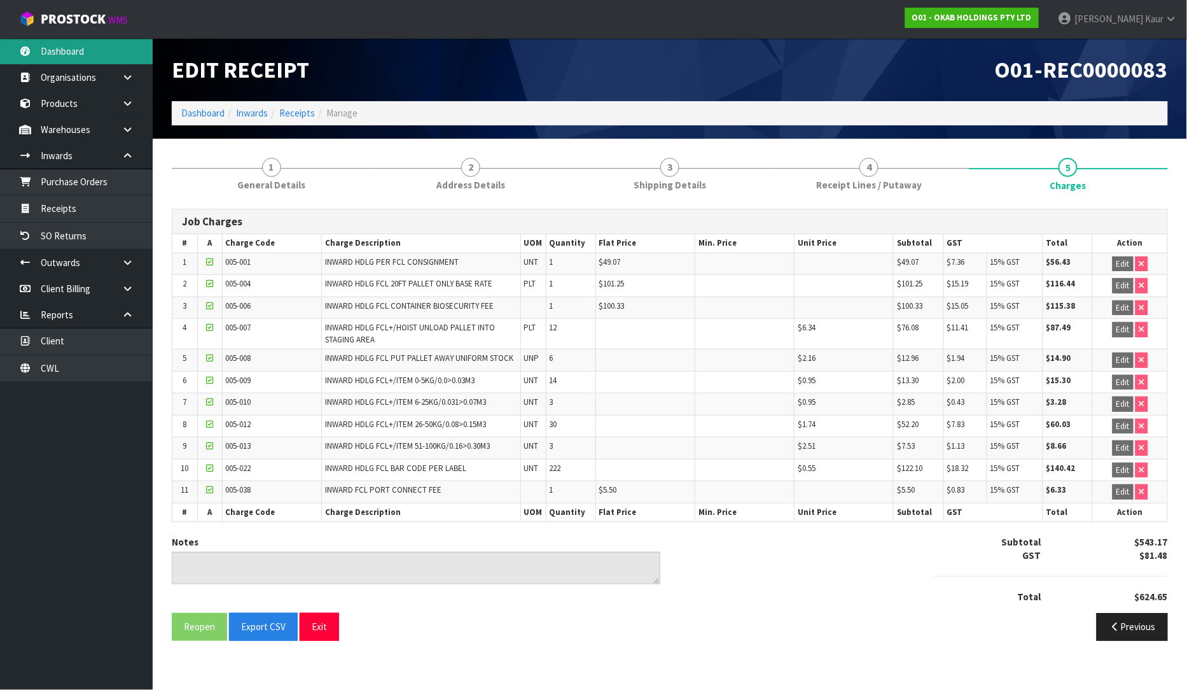
click at [68, 59] on link "Dashboard" at bounding box center [76, 51] width 153 height 26
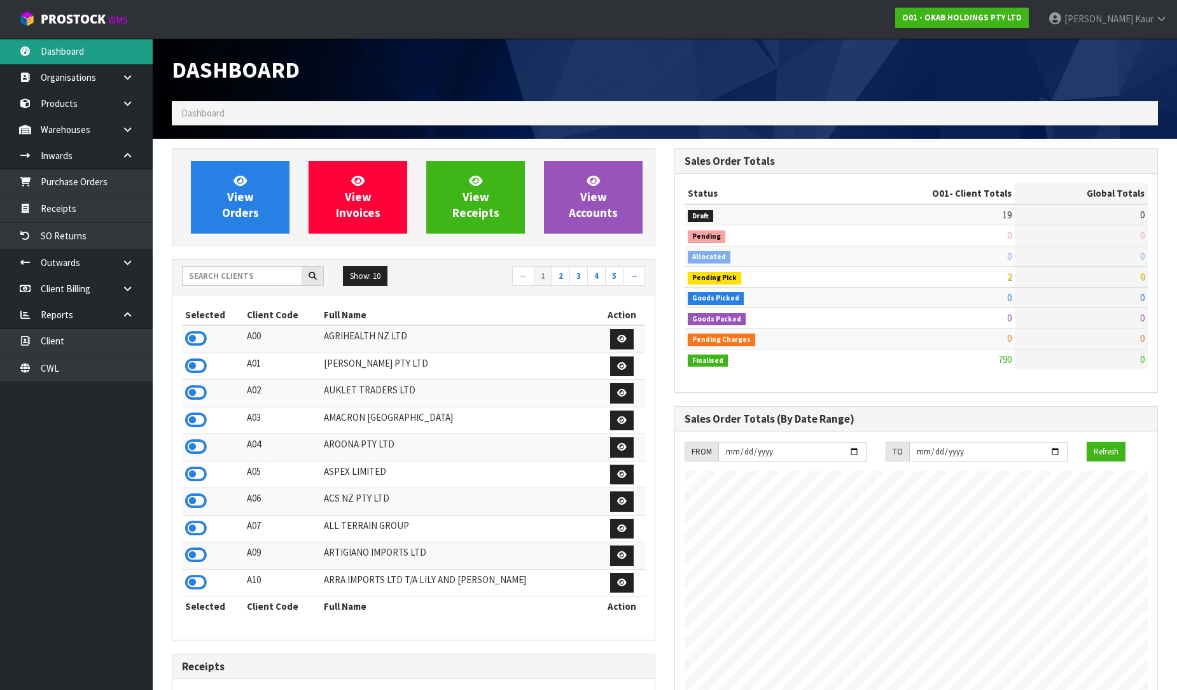
scroll to position [799, 503]
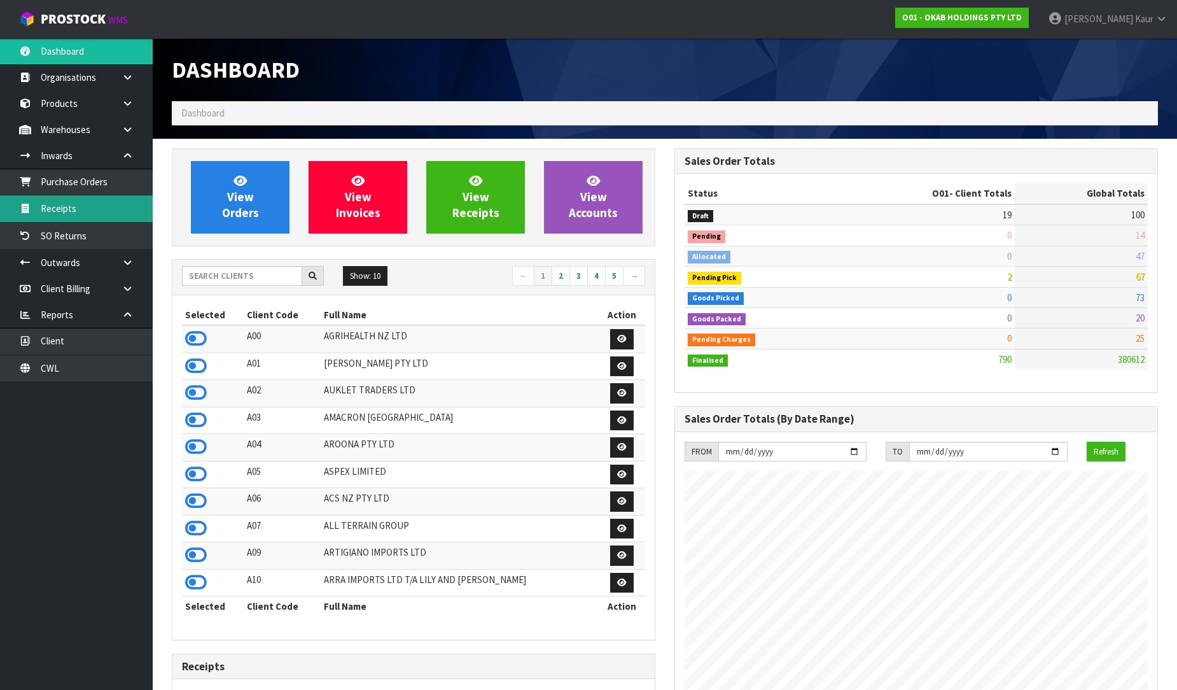
drag, startPoint x: 83, startPoint y: 199, endPoint x: 673, endPoint y: 244, distance: 592.2
click at [83, 199] on link "Receipts" at bounding box center [76, 208] width 153 height 26
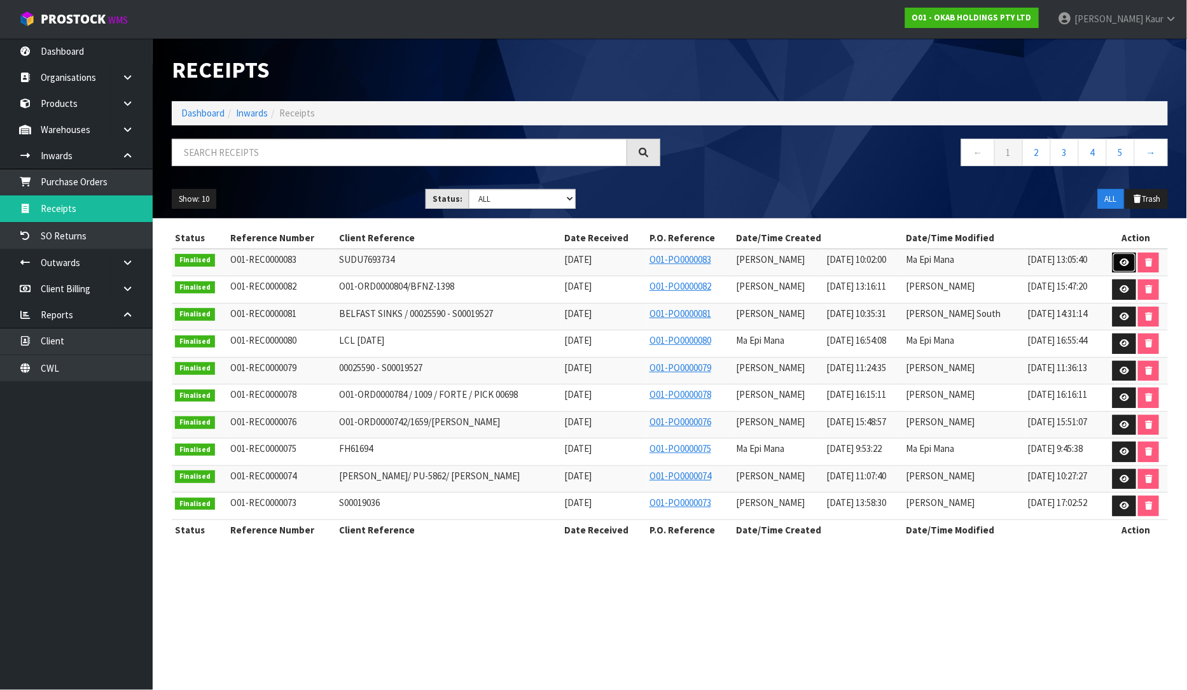
click at [1131, 258] on link at bounding box center [1125, 263] width 24 height 20
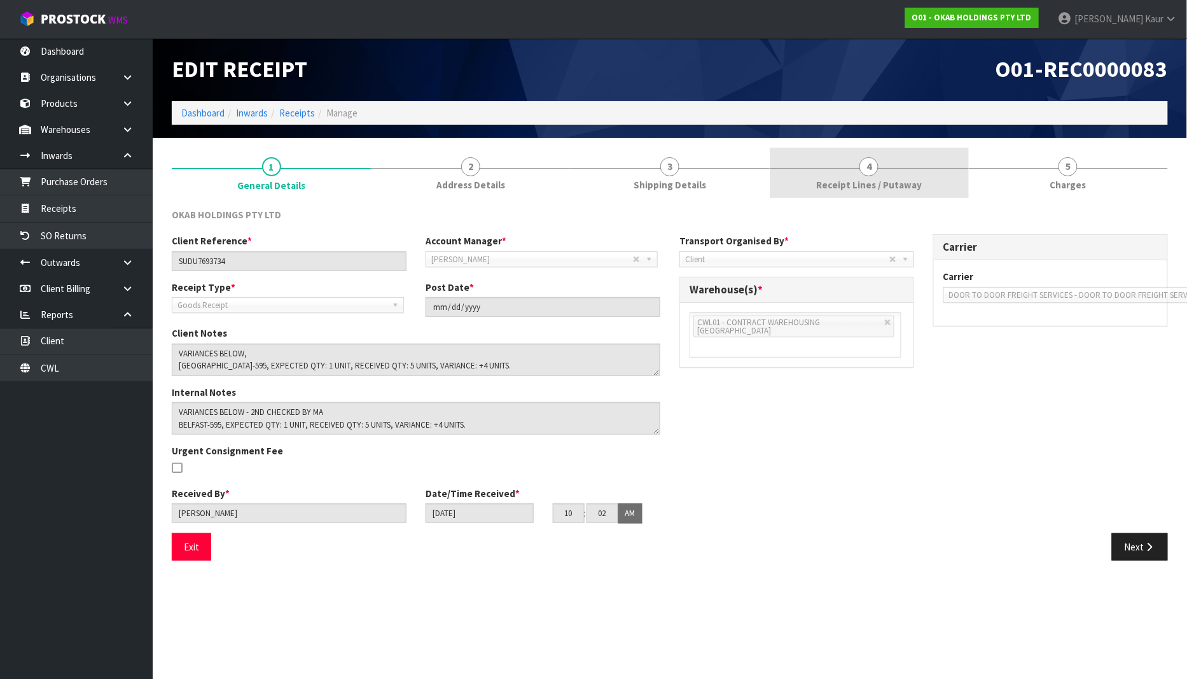
click at [891, 160] on link "4 Receipt Lines / Putaway" at bounding box center [869, 173] width 199 height 50
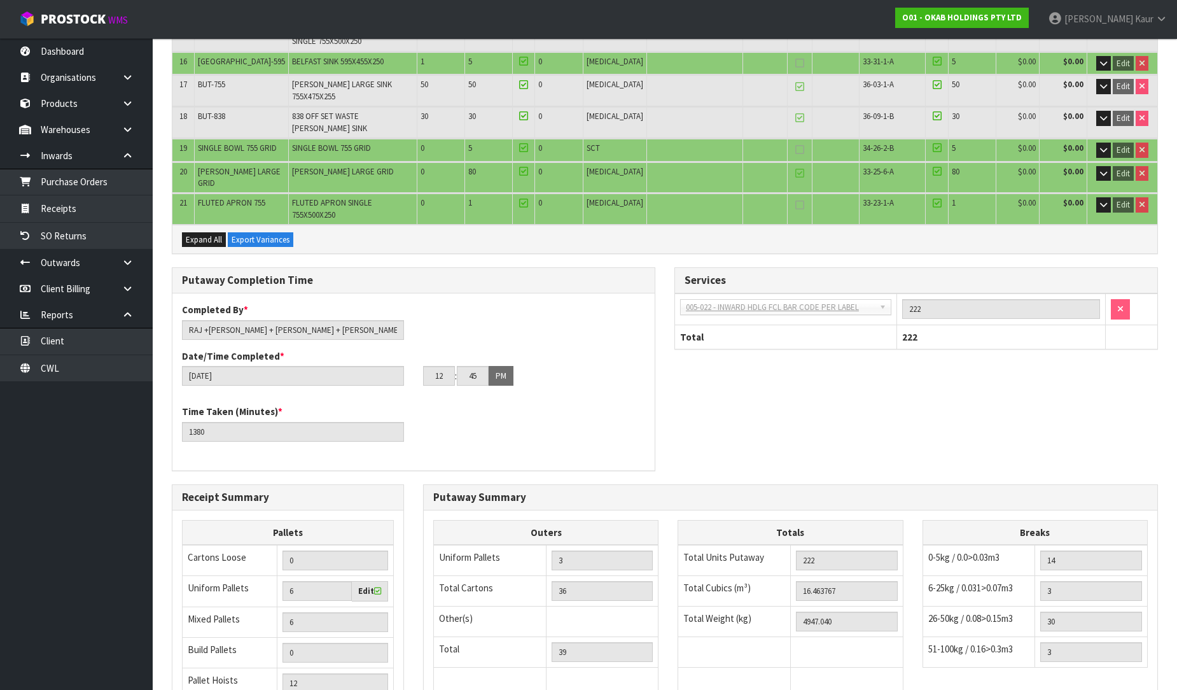
scroll to position [755, 0]
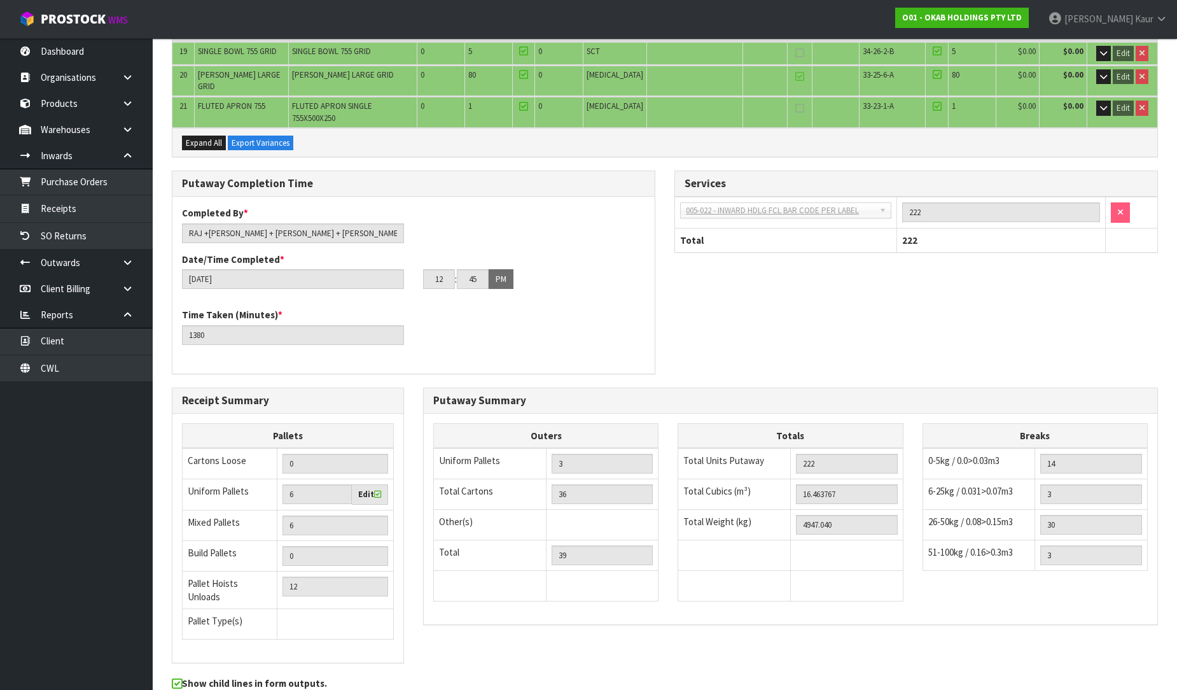
click at [872, 571] on td at bounding box center [846, 586] width 113 height 31
drag, startPoint x: 848, startPoint y: 447, endPoint x: 779, endPoint y: 433, distance: 70.7
click at [779, 479] on tr "Total Cubics (m³) 16.463767" at bounding box center [790, 494] width 225 height 31
drag, startPoint x: 839, startPoint y: 470, endPoint x: 779, endPoint y: 470, distance: 59.2
click at [779, 510] on tr "Total Weight (kg) 4947.040" at bounding box center [790, 525] width 225 height 31
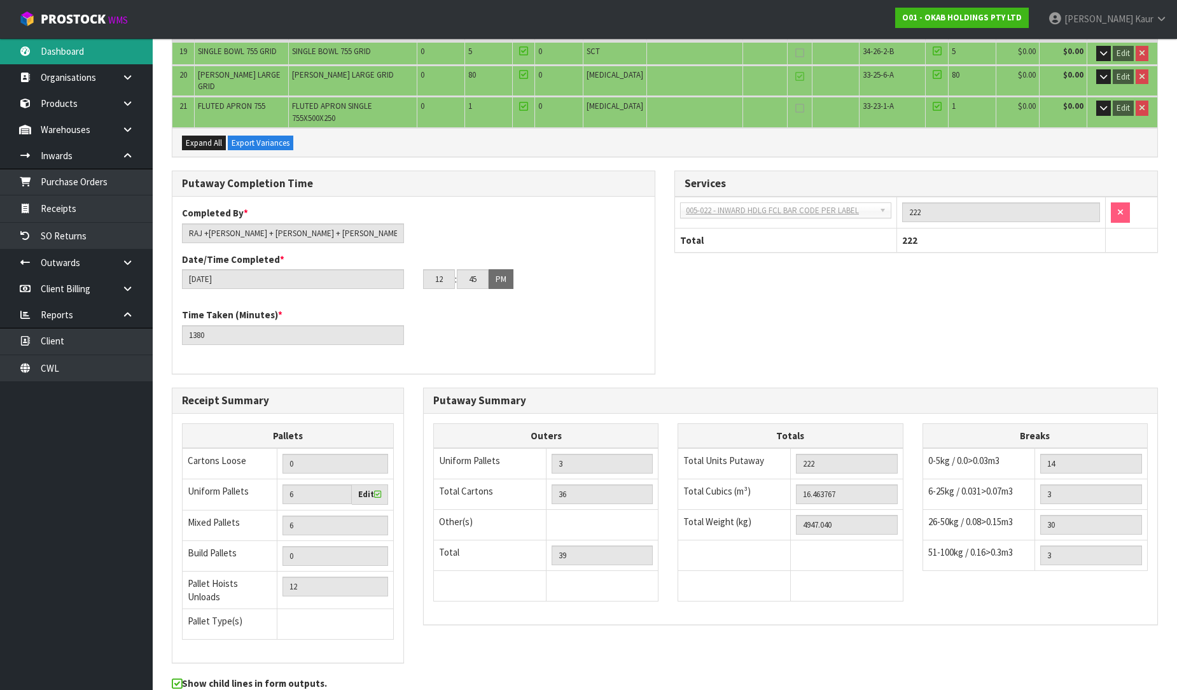
click at [101, 53] on link "Dashboard" at bounding box center [76, 51] width 153 height 26
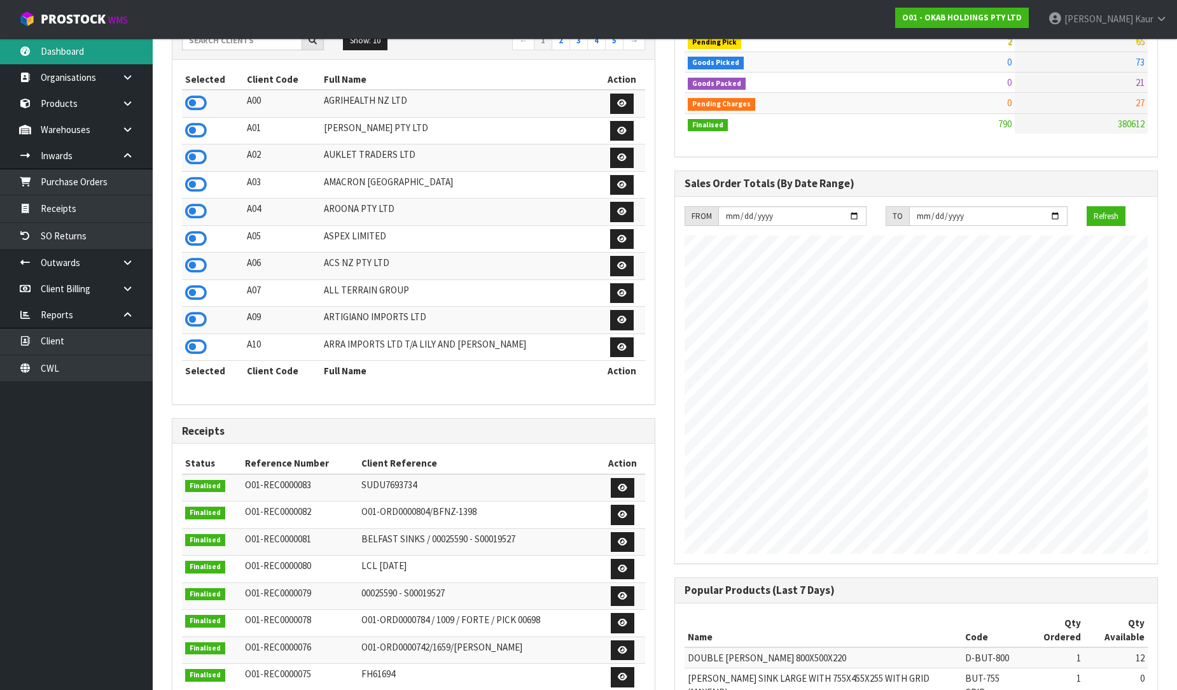
scroll to position [35, 0]
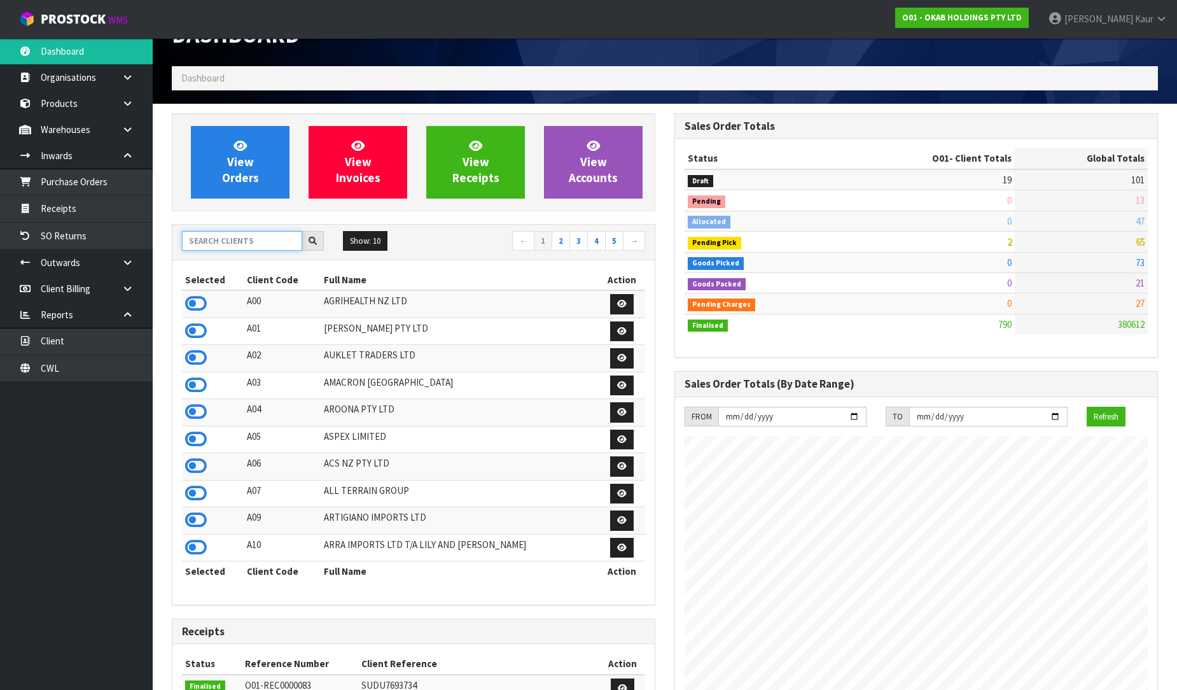
click at [214, 233] on input "text" at bounding box center [242, 241] width 120 height 20
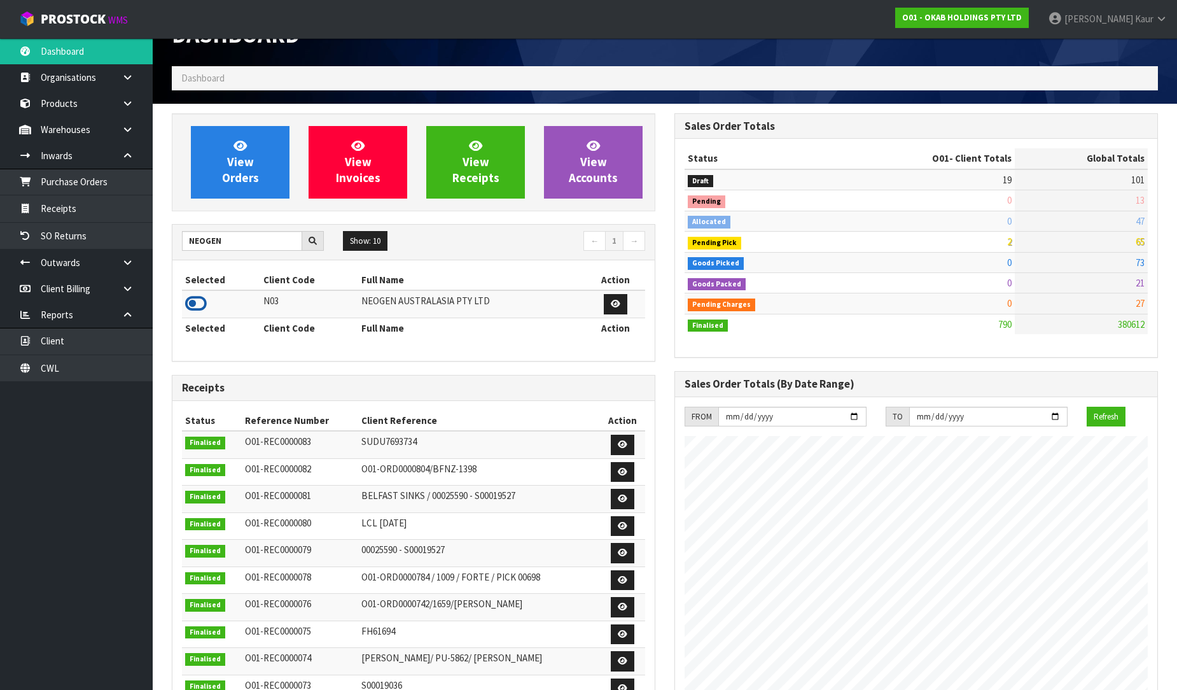
click at [193, 310] on icon at bounding box center [196, 303] width 22 height 19
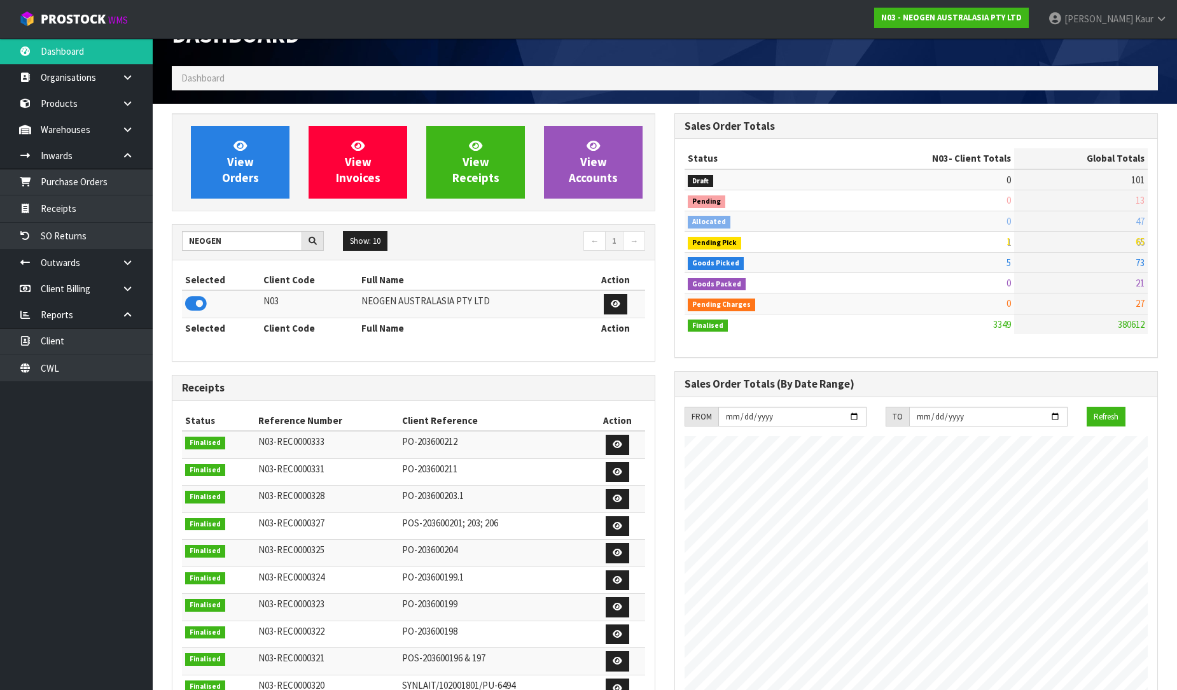
scroll to position [964, 503]
click at [86, 172] on link "Purchase Orders" at bounding box center [76, 182] width 153 height 26
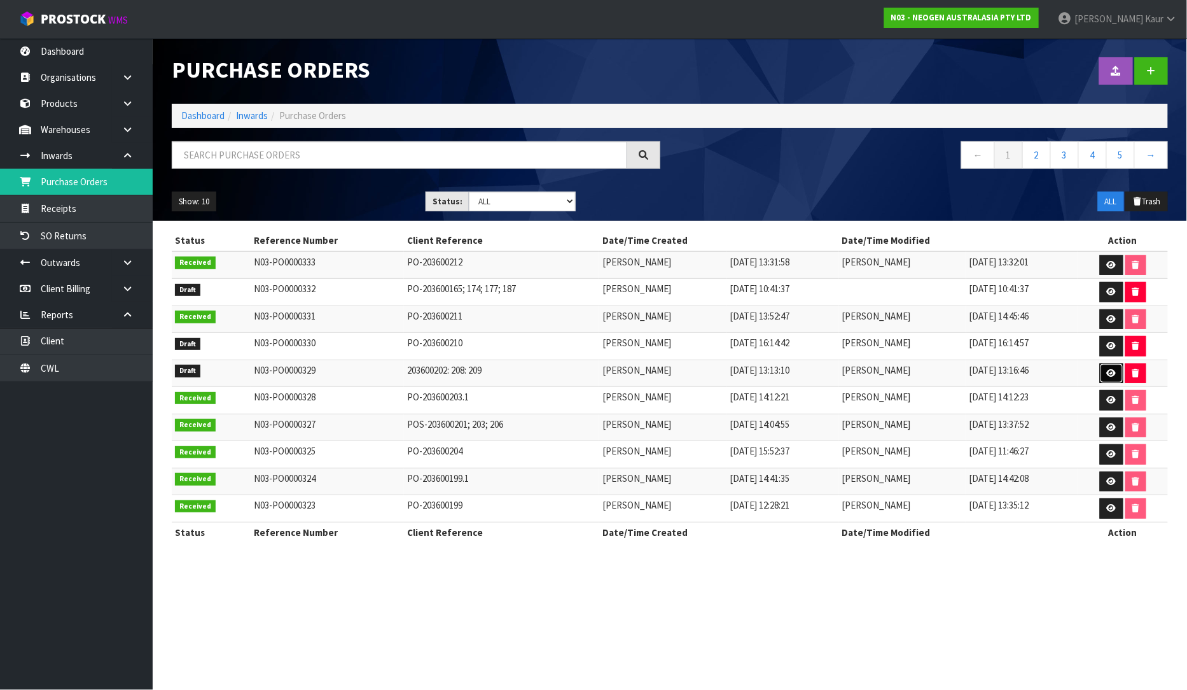
click at [1112, 374] on icon at bounding box center [1112, 373] width 10 height 8
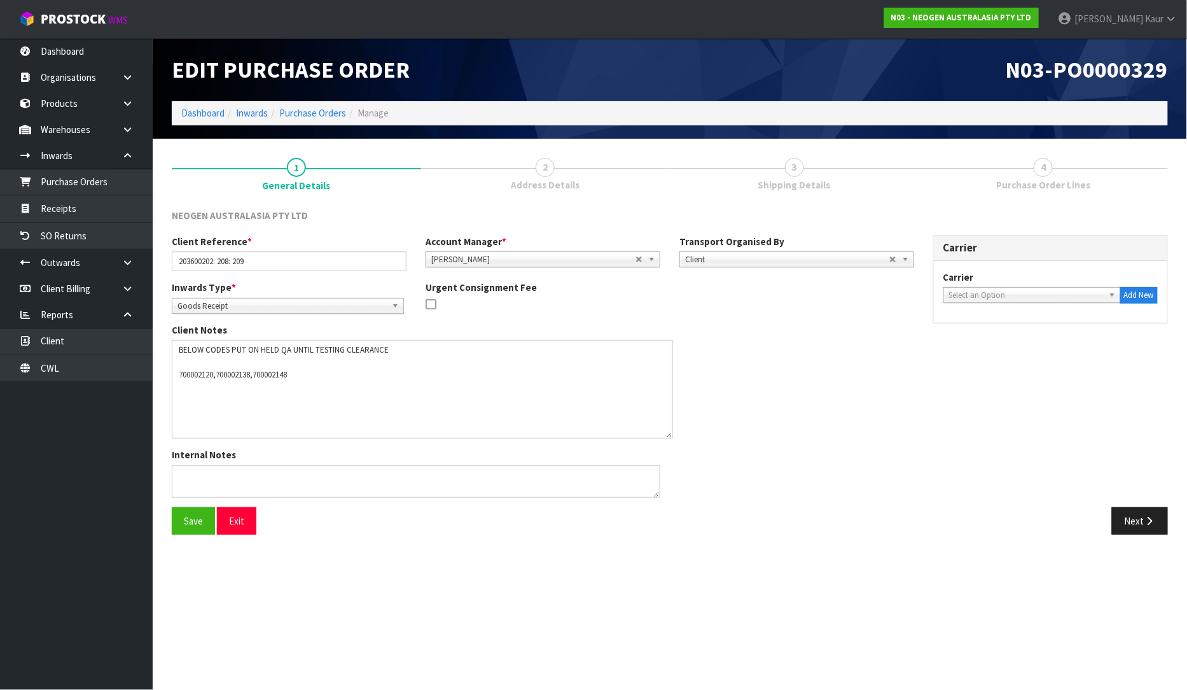
drag, startPoint x: 656, startPoint y: 365, endPoint x: 669, endPoint y: 431, distance: 67.4
click at [669, 431] on textarea at bounding box center [422, 389] width 501 height 99
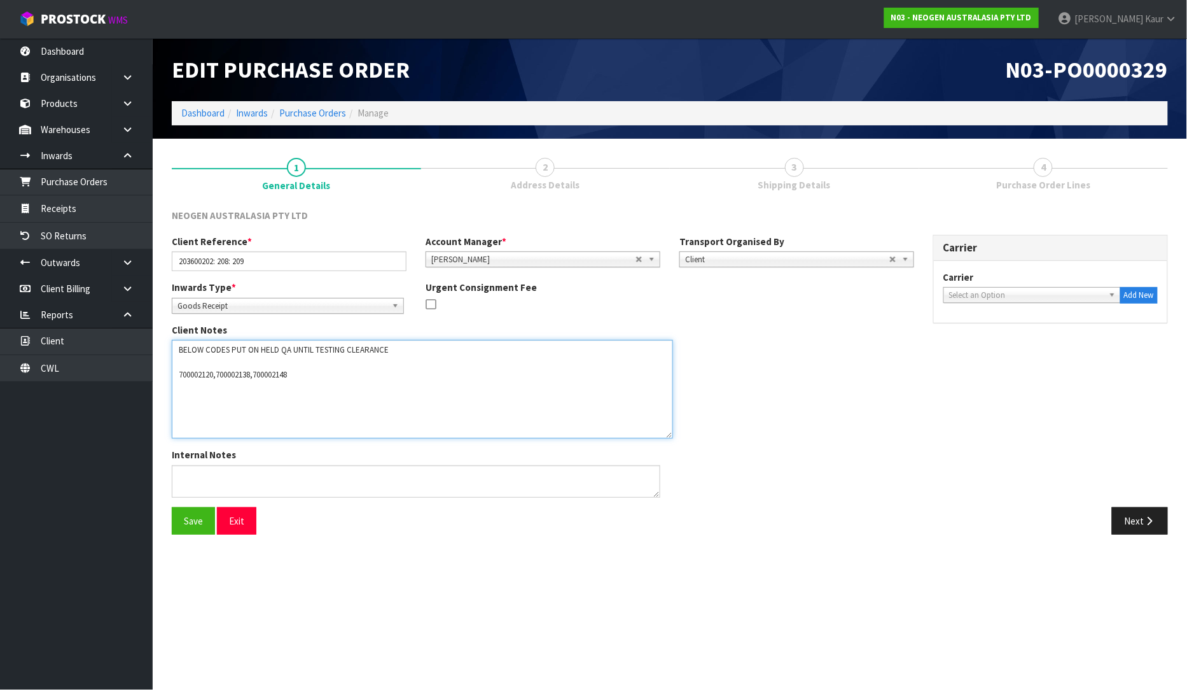
click at [186, 361] on textarea at bounding box center [422, 389] width 501 height 99
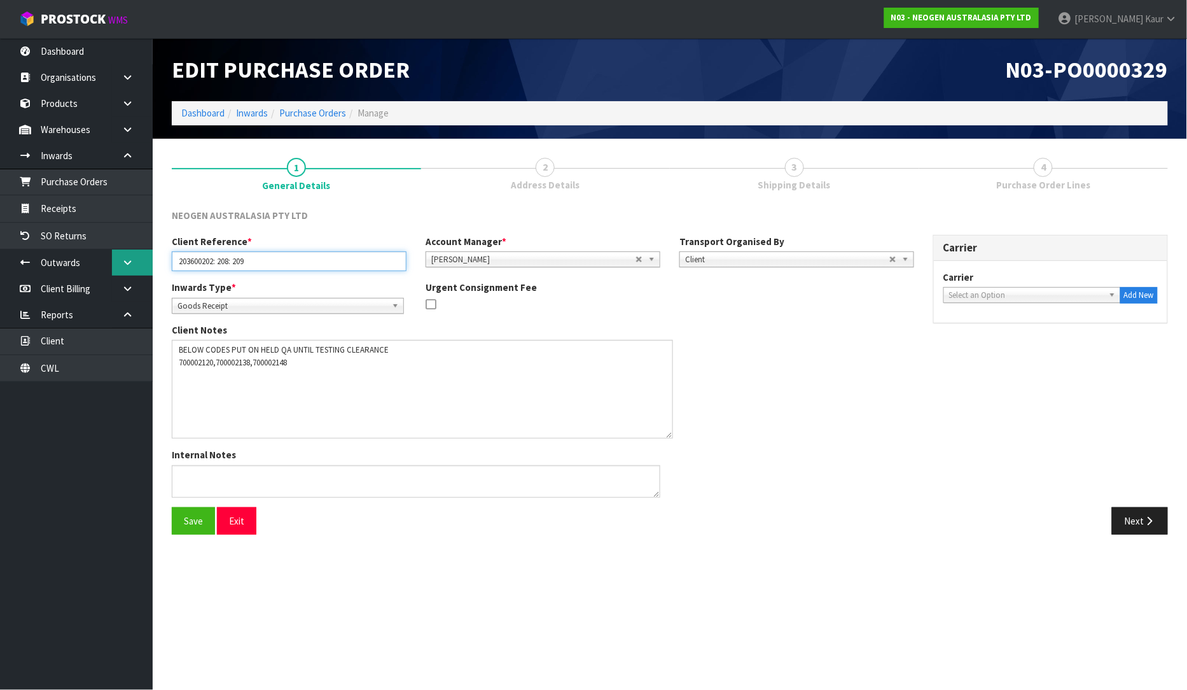
drag, startPoint x: 237, startPoint y: 263, endPoint x: 149, endPoint y: 266, distance: 88.5
click at [149, 266] on body "Toggle navigation ProStock WMS N03 - NEOGEN AUSTRALASIA PTY LTD Prabhneet Kaur …" at bounding box center [593, 345] width 1187 height 690
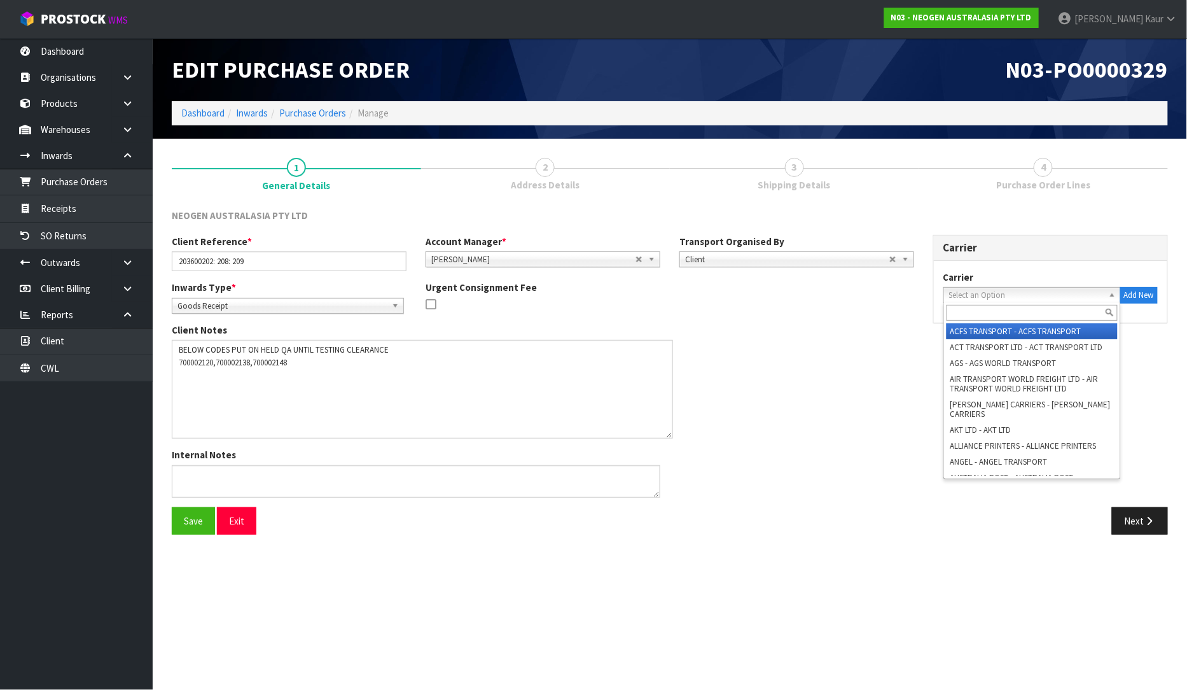
click at [984, 288] on span "Select an Option" at bounding box center [1026, 295] width 155 height 15
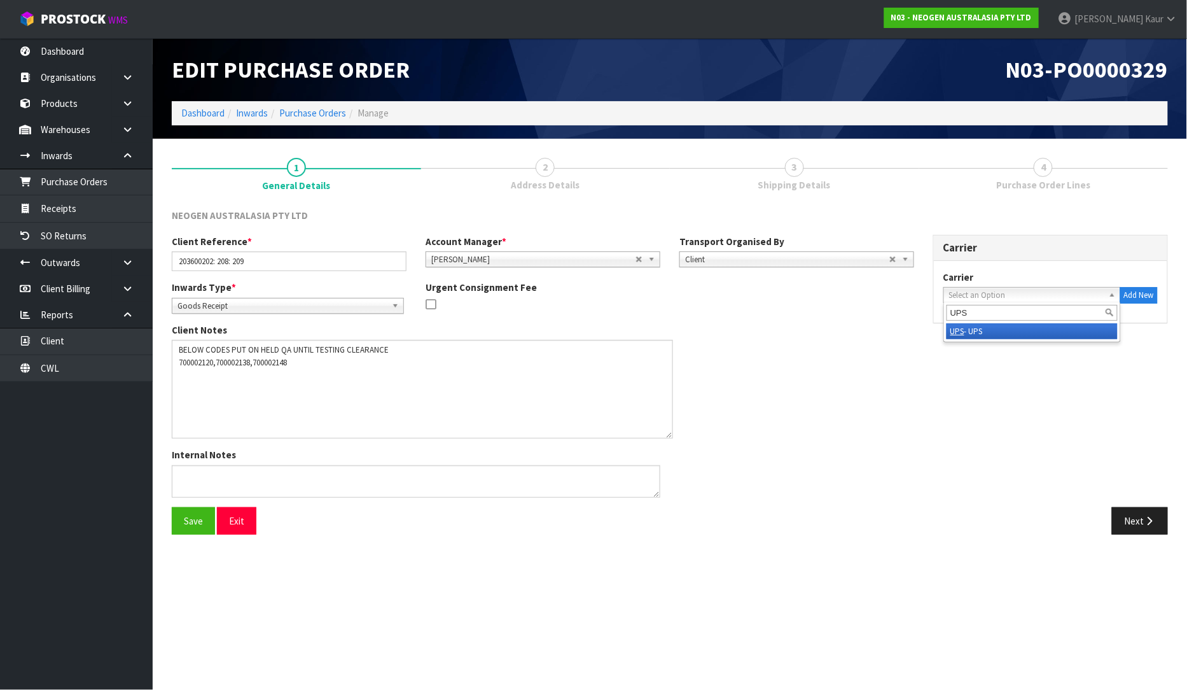
click at [961, 331] on em "UPS" at bounding box center [958, 331] width 14 height 11
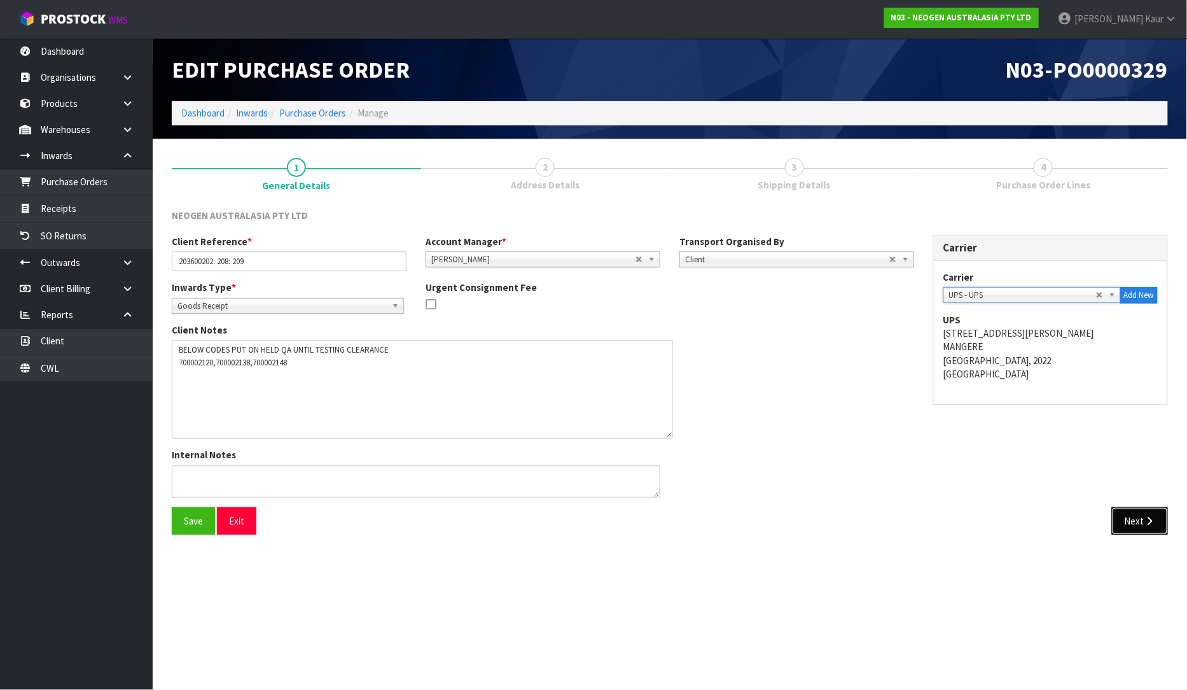
click at [1153, 529] on button "Next" at bounding box center [1140, 520] width 56 height 27
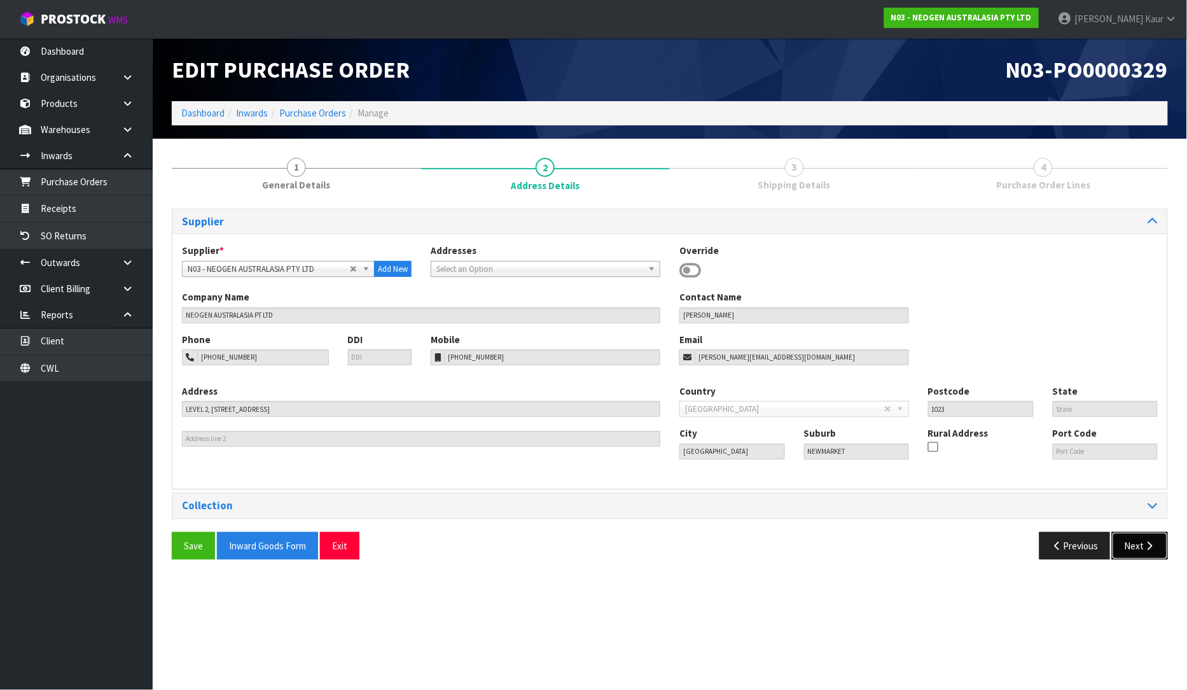
click at [1144, 550] on icon "button" at bounding box center [1150, 546] width 12 height 10
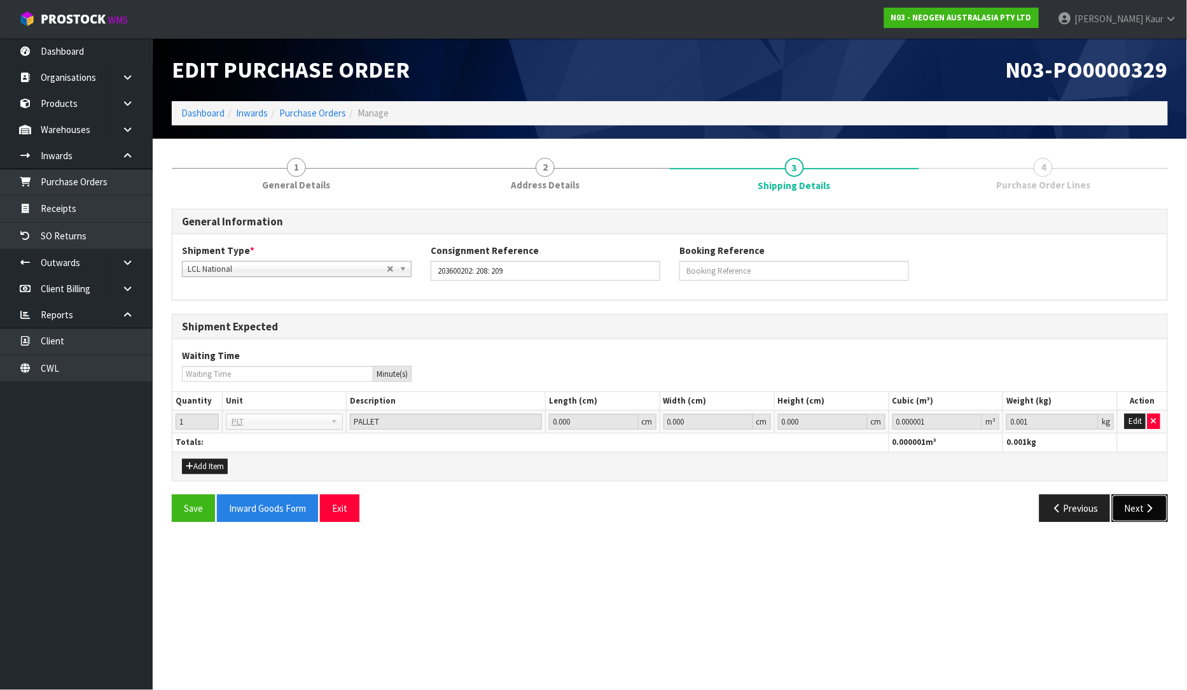
click at [1148, 517] on button "Next" at bounding box center [1140, 507] width 56 height 27
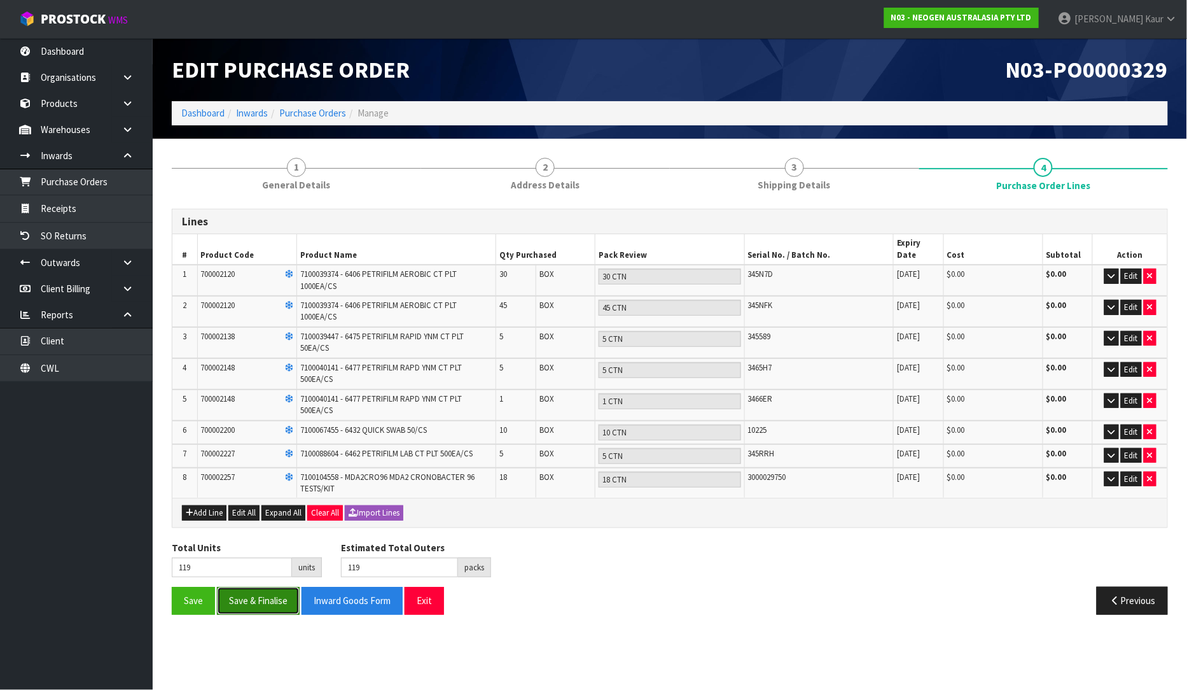
click at [242, 587] on button "Save & Finalise" at bounding box center [258, 600] width 83 height 27
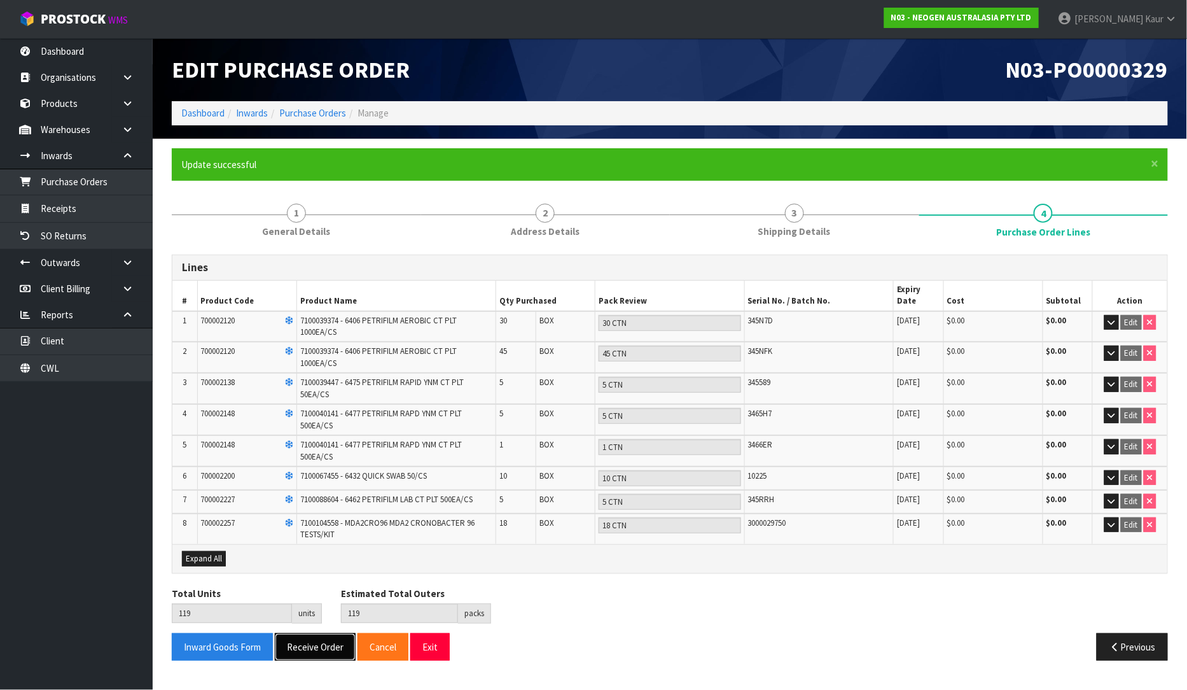
click at [300, 633] on button "Receive Order" at bounding box center [315, 646] width 81 height 27
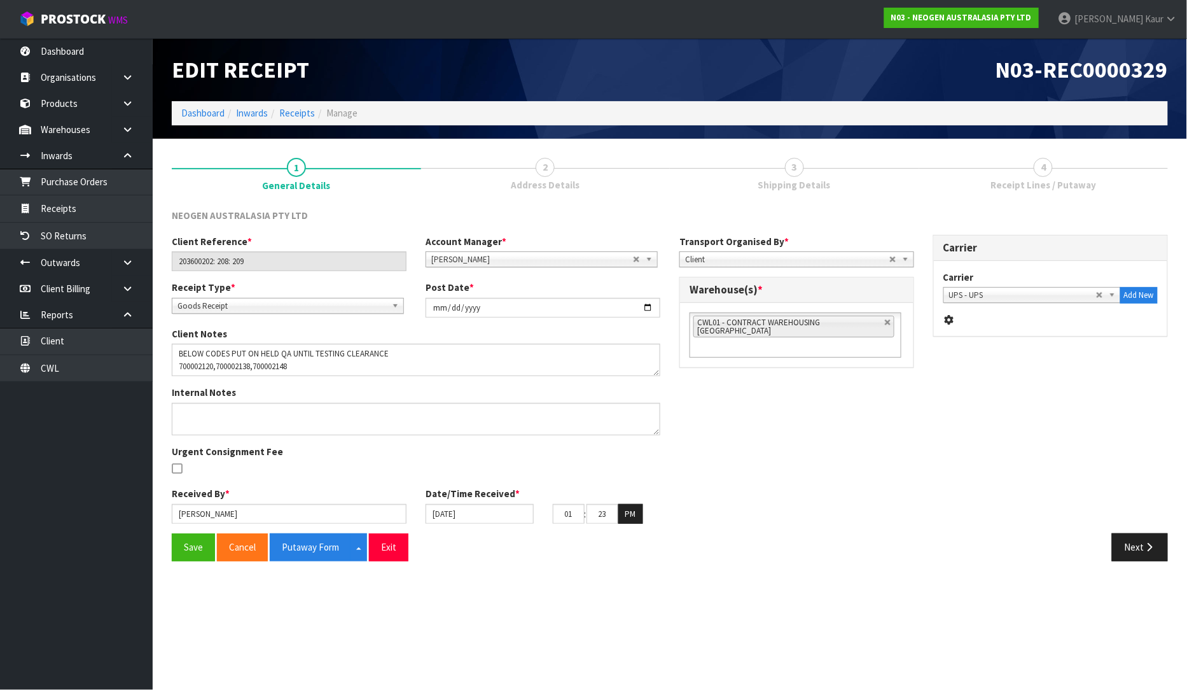
click at [179, 562] on div "Save Cancel Putaway Form Split button! CSV FORMAT Exit Next" at bounding box center [669, 551] width 1015 height 37
click at [181, 556] on button "Save" at bounding box center [193, 546] width 43 height 27
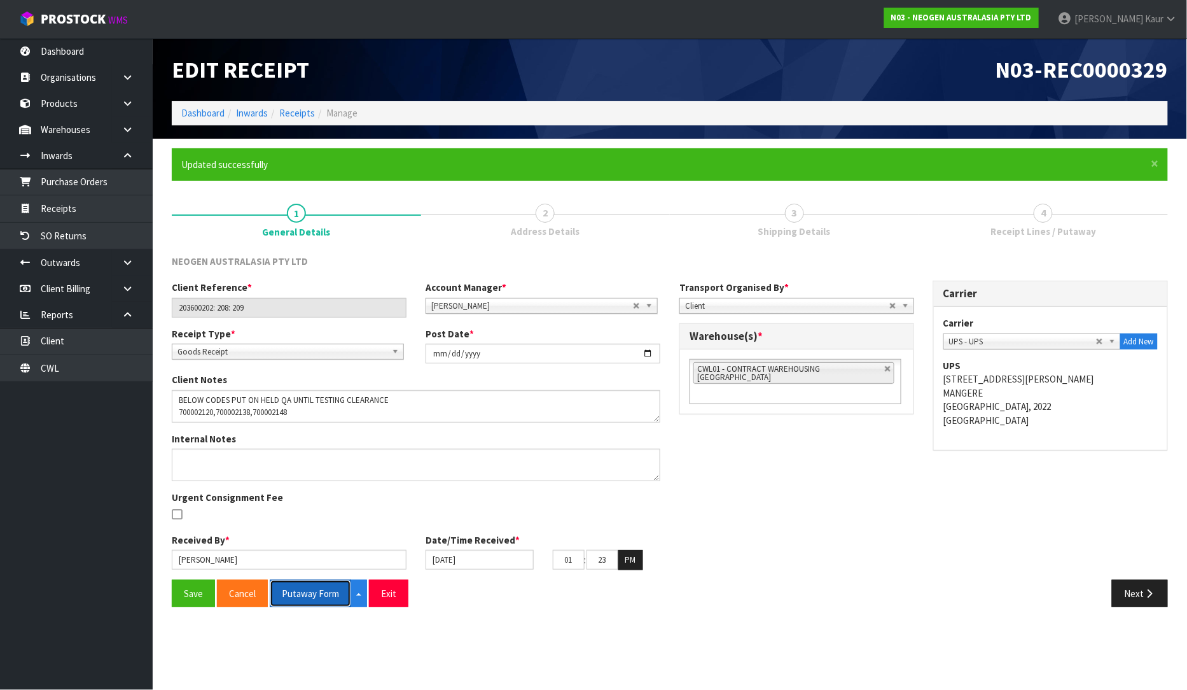
click at [306, 590] on button "Putaway Form" at bounding box center [310, 593] width 81 height 27
click at [304, 582] on button "Putaway Form" at bounding box center [317, 593] width 95 height 27
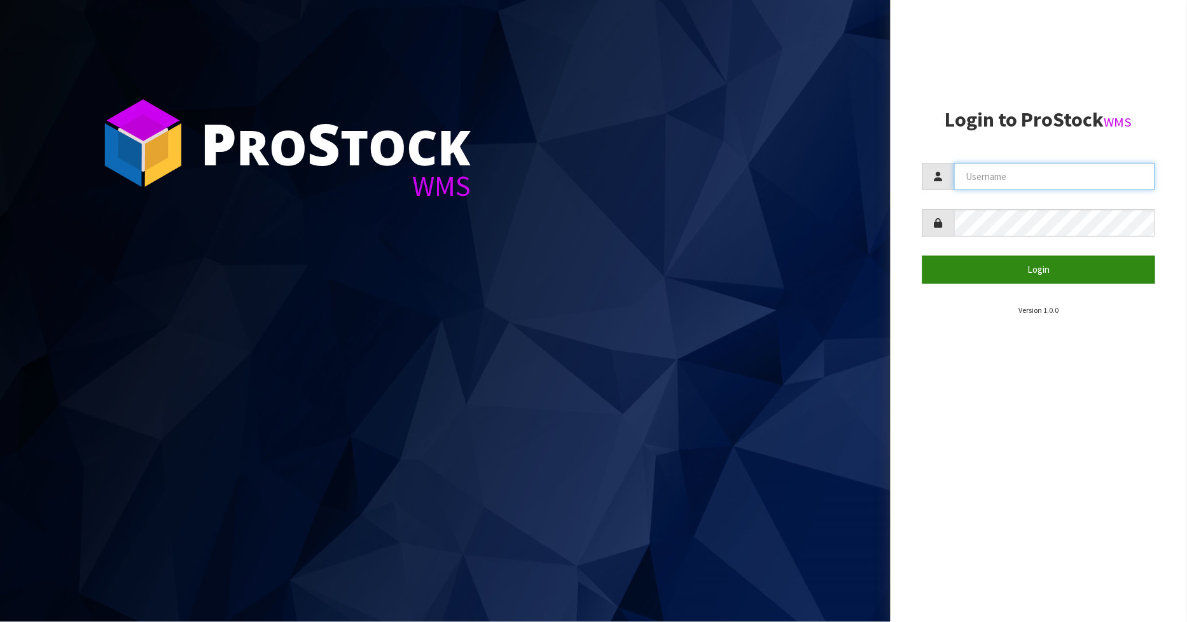
type input "[PERSON_NAME]"
click at [1029, 281] on button "Login" at bounding box center [1040, 269] width 234 height 27
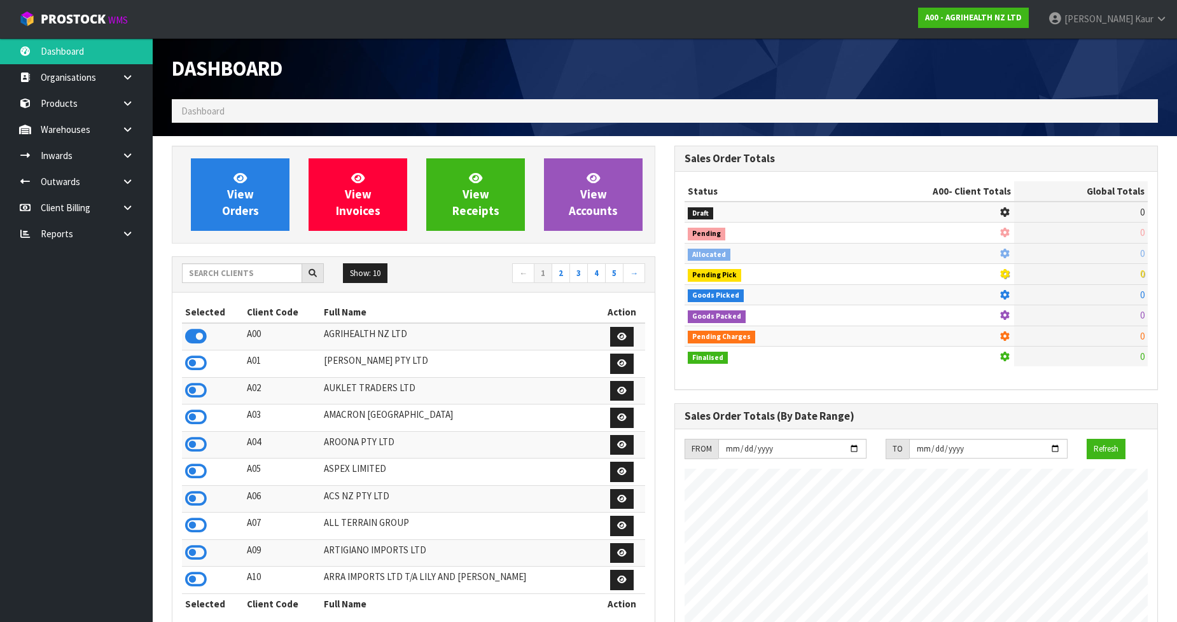
scroll to position [964, 503]
click at [211, 278] on input "text" at bounding box center [242, 273] width 120 height 20
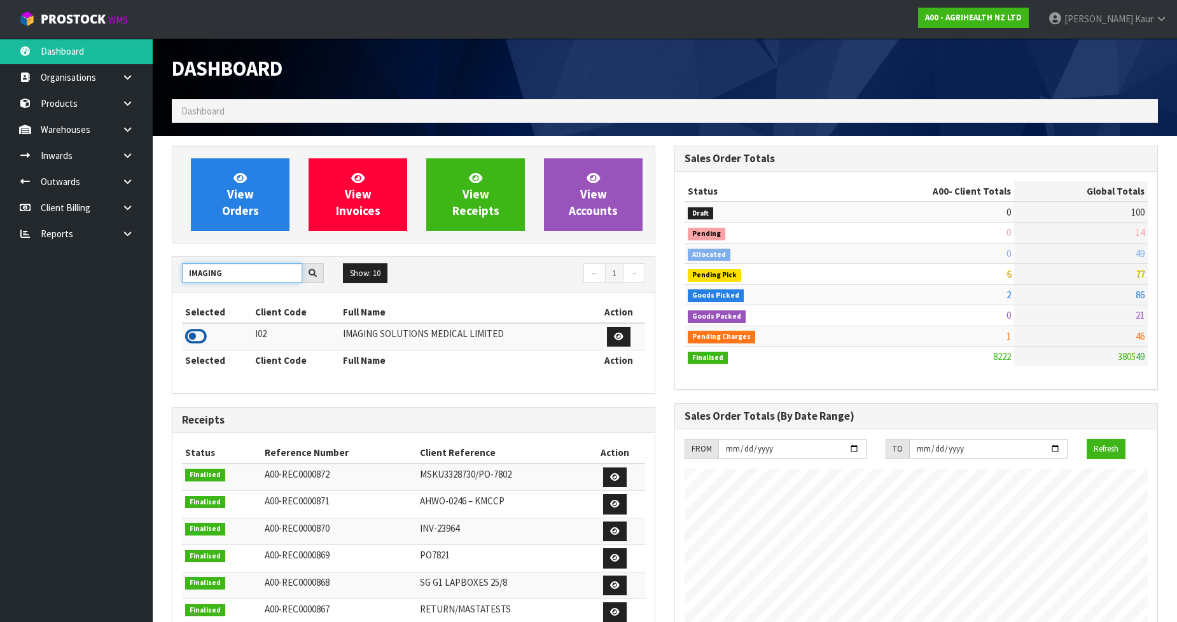
type input "IMAGING"
click at [192, 332] on icon at bounding box center [196, 336] width 22 height 19
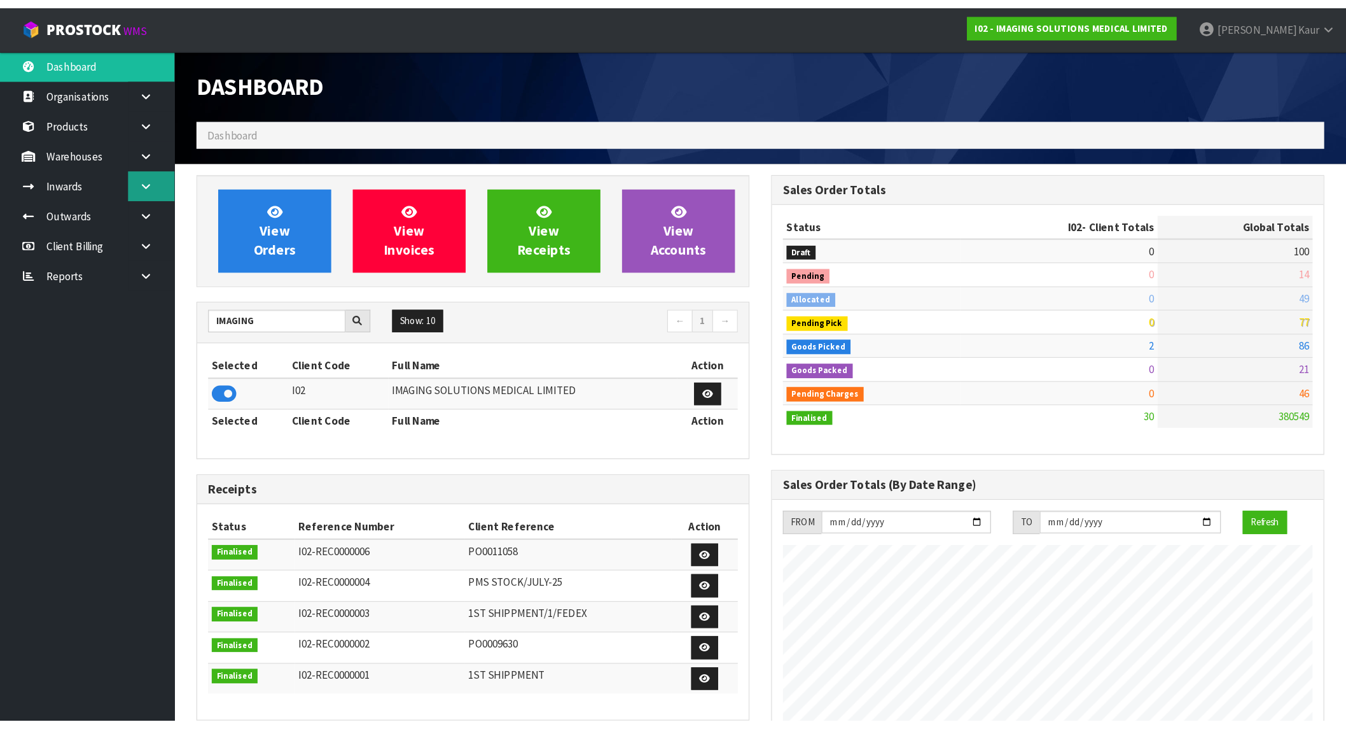
scroll to position [840, 503]
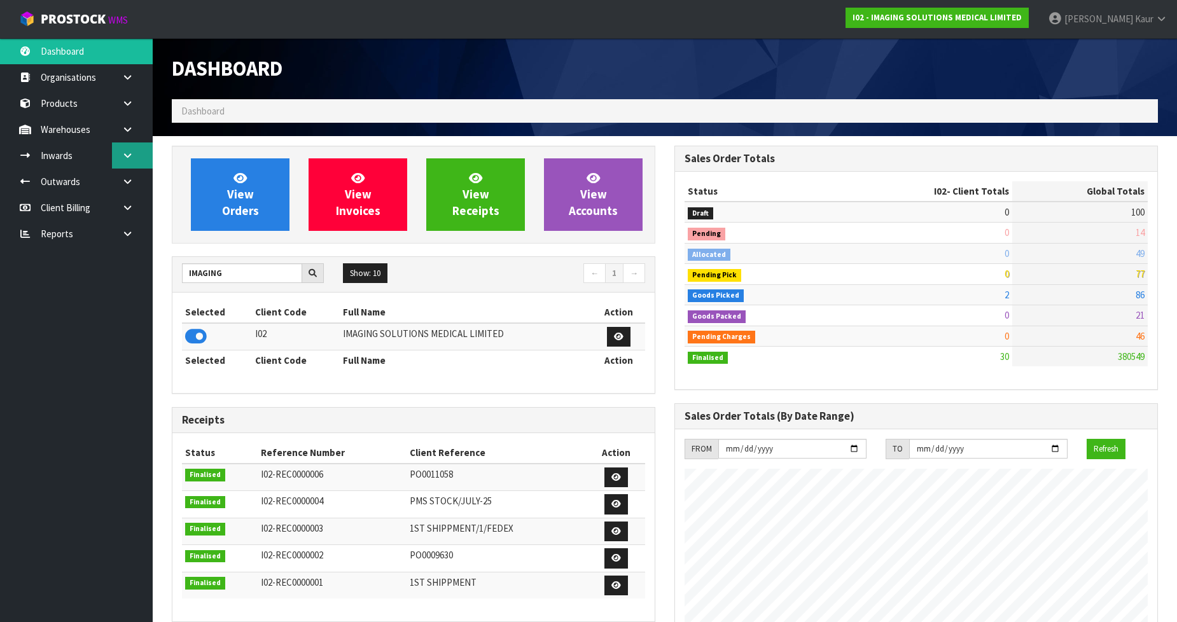
click at [126, 151] on icon at bounding box center [128, 156] width 12 height 10
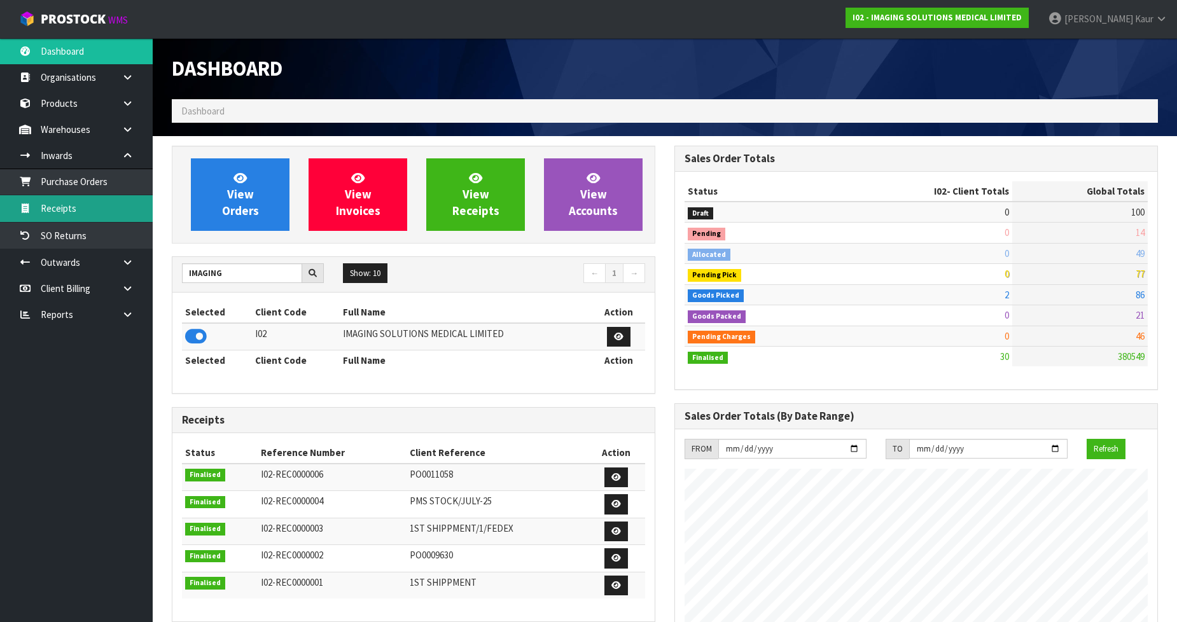
click at [74, 213] on link "Receipts" at bounding box center [76, 208] width 153 height 26
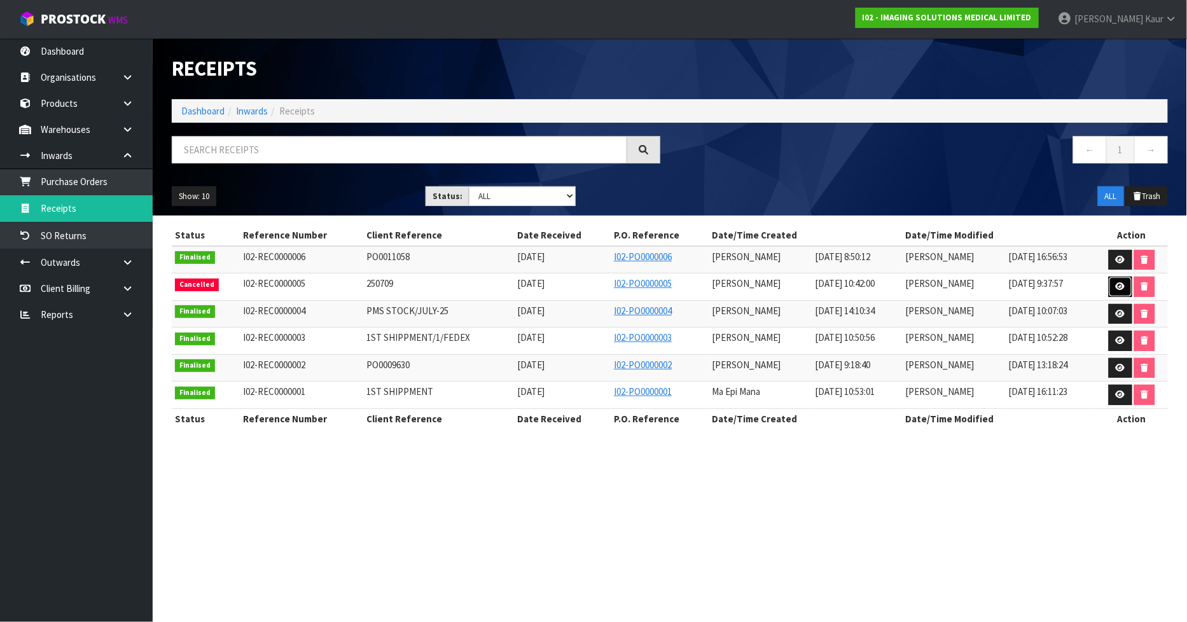
click at [1123, 282] on icon at bounding box center [1121, 286] width 10 height 8
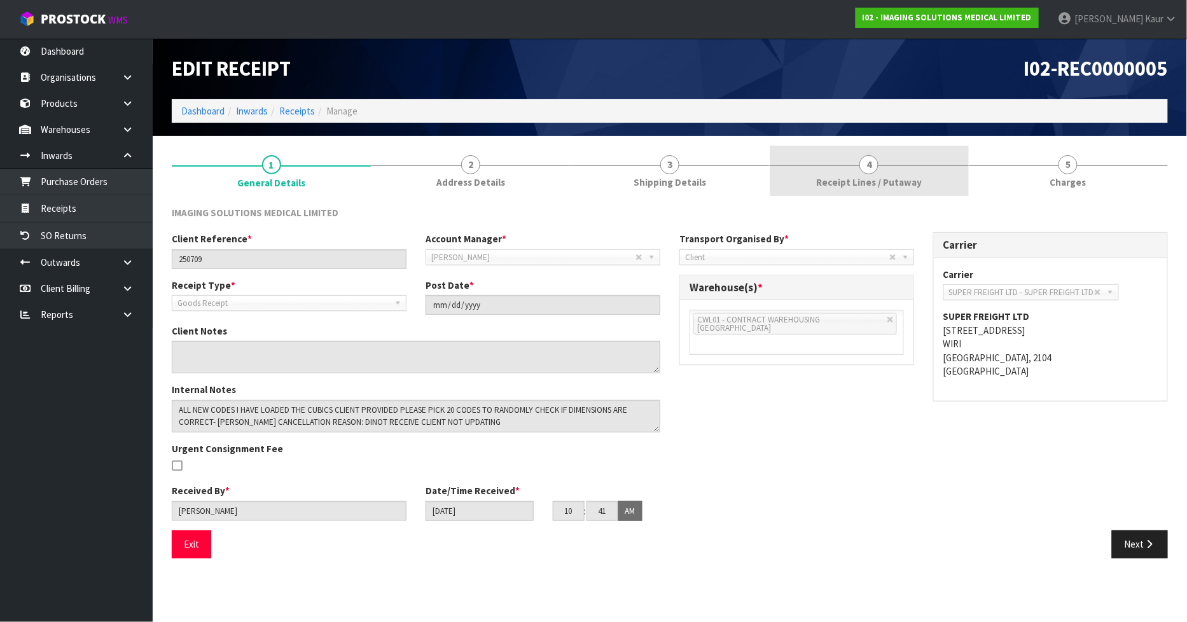
click at [889, 167] on link "4 Receipt Lines / Putaway" at bounding box center [869, 171] width 199 height 50
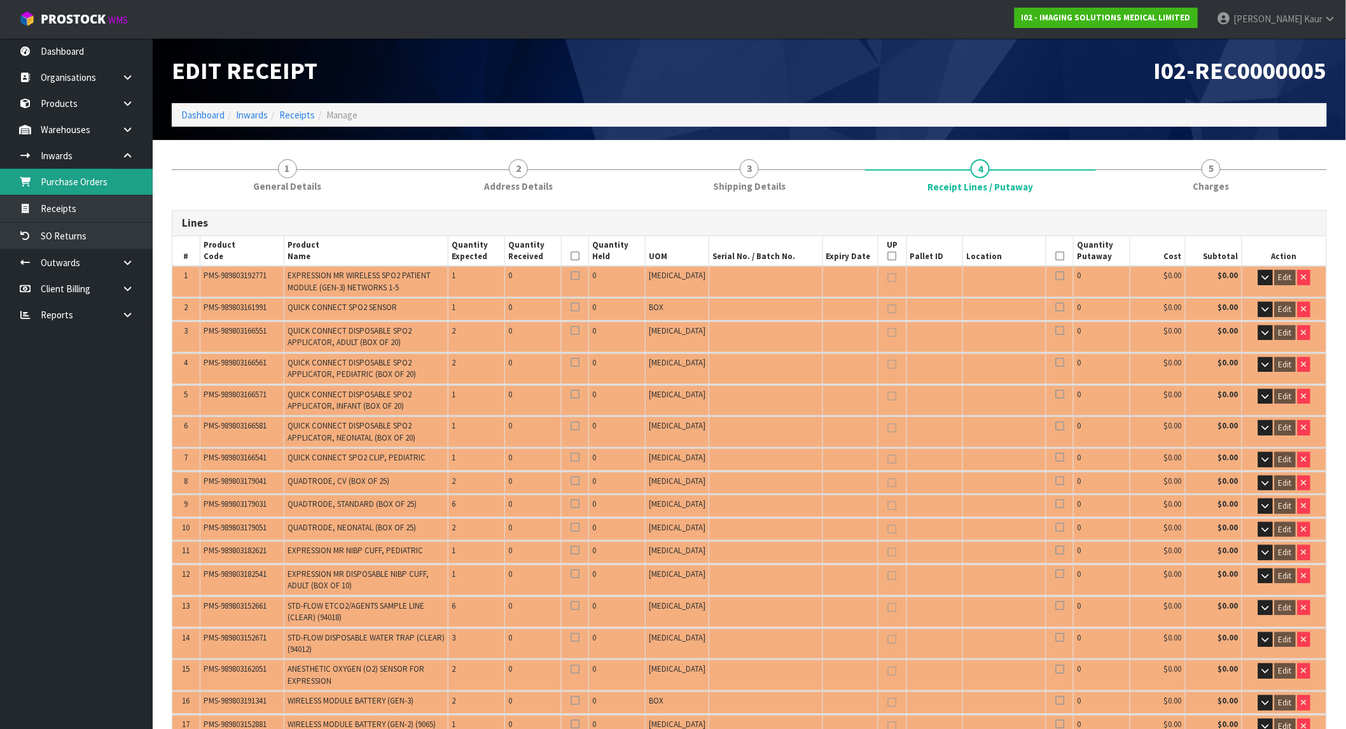
click at [62, 192] on link "Purchase Orders" at bounding box center [76, 182] width 153 height 26
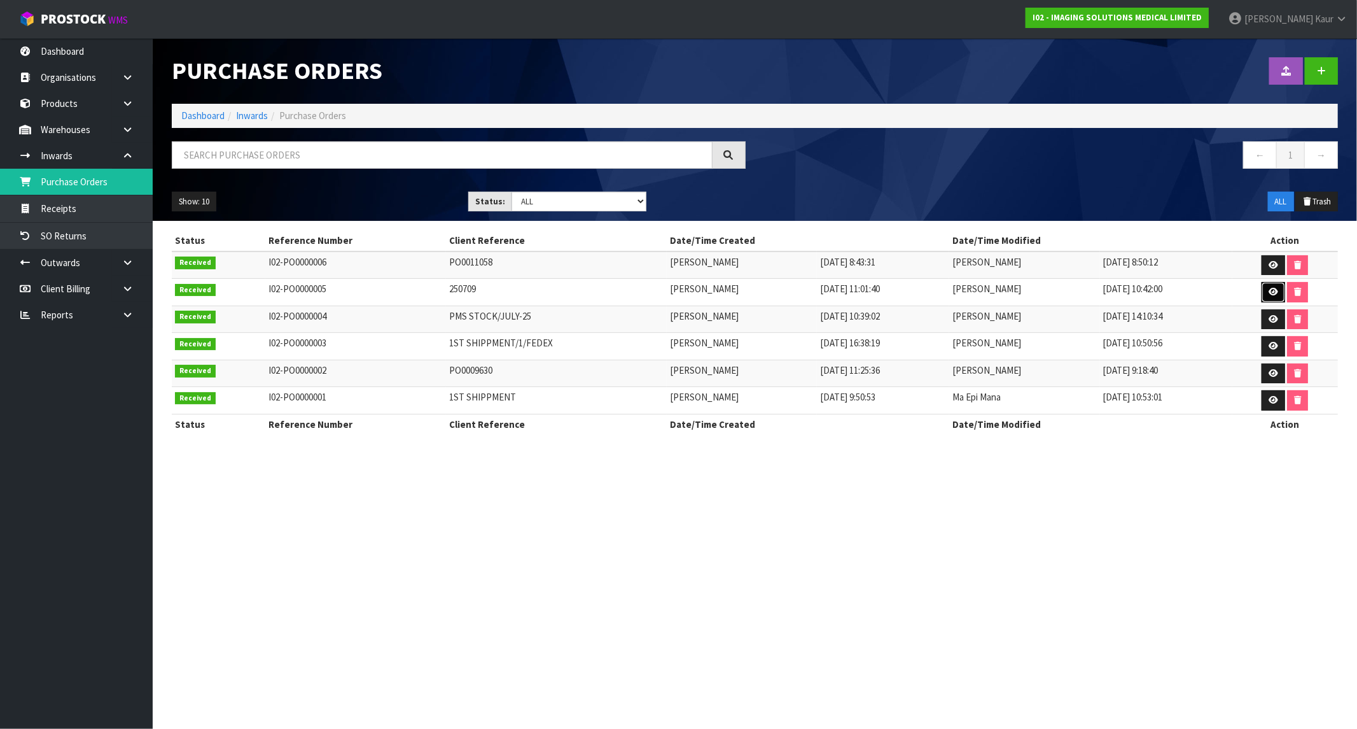
click at [1187, 291] on icon at bounding box center [1274, 292] width 10 height 8
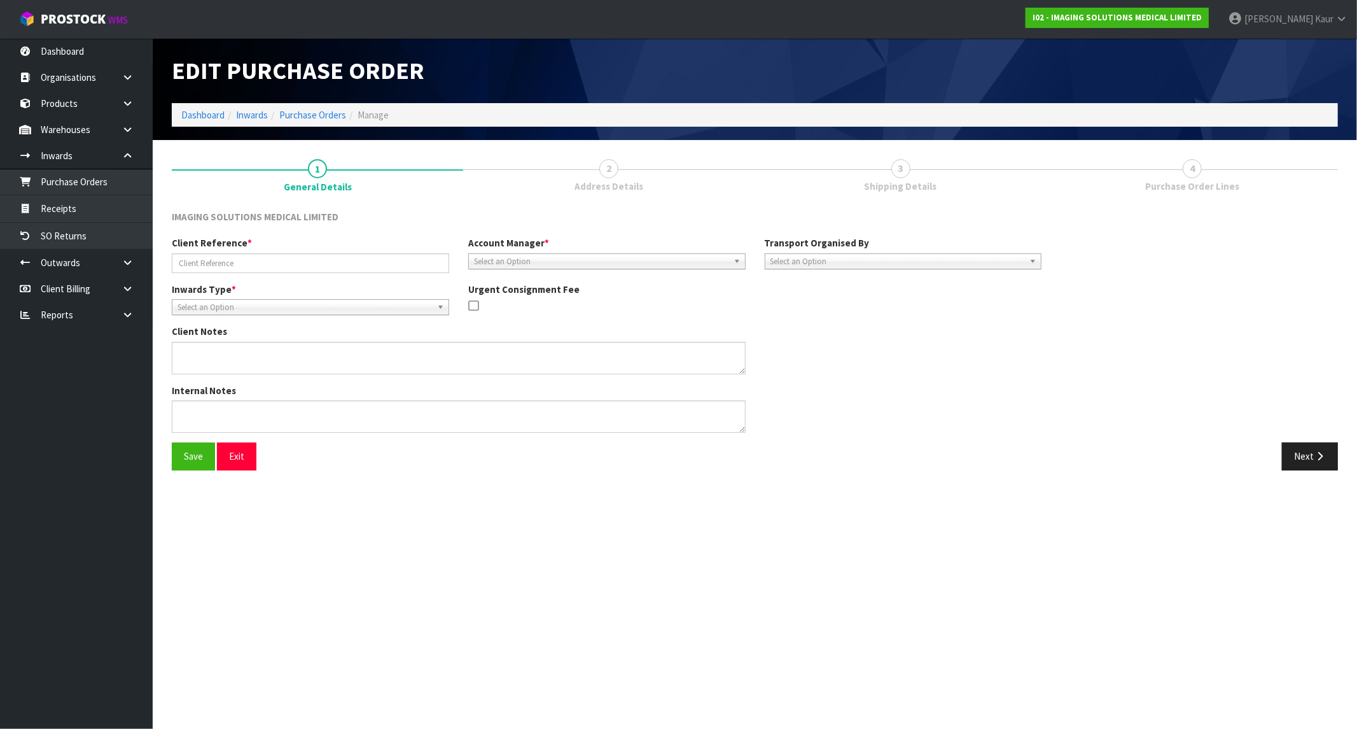
type input "250709"
type textarea "ALL NEW CODES I HAVE LOADED THE CUBICS CLIENT PROVIDED PLEASE PICK 20 CODES TO …"
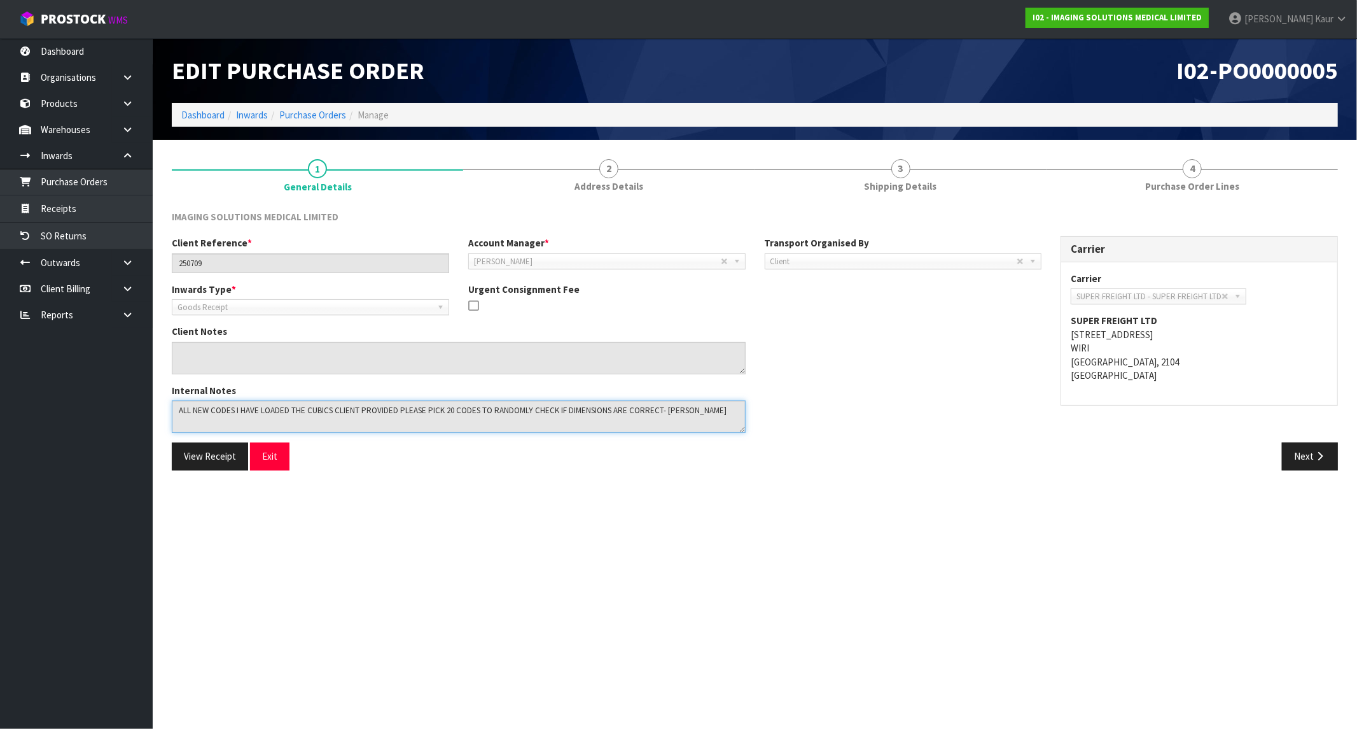
drag, startPoint x: 176, startPoint y: 414, endPoint x: 696, endPoint y: 417, distance: 520.5
click at [696, 417] on textarea at bounding box center [459, 416] width 574 height 32
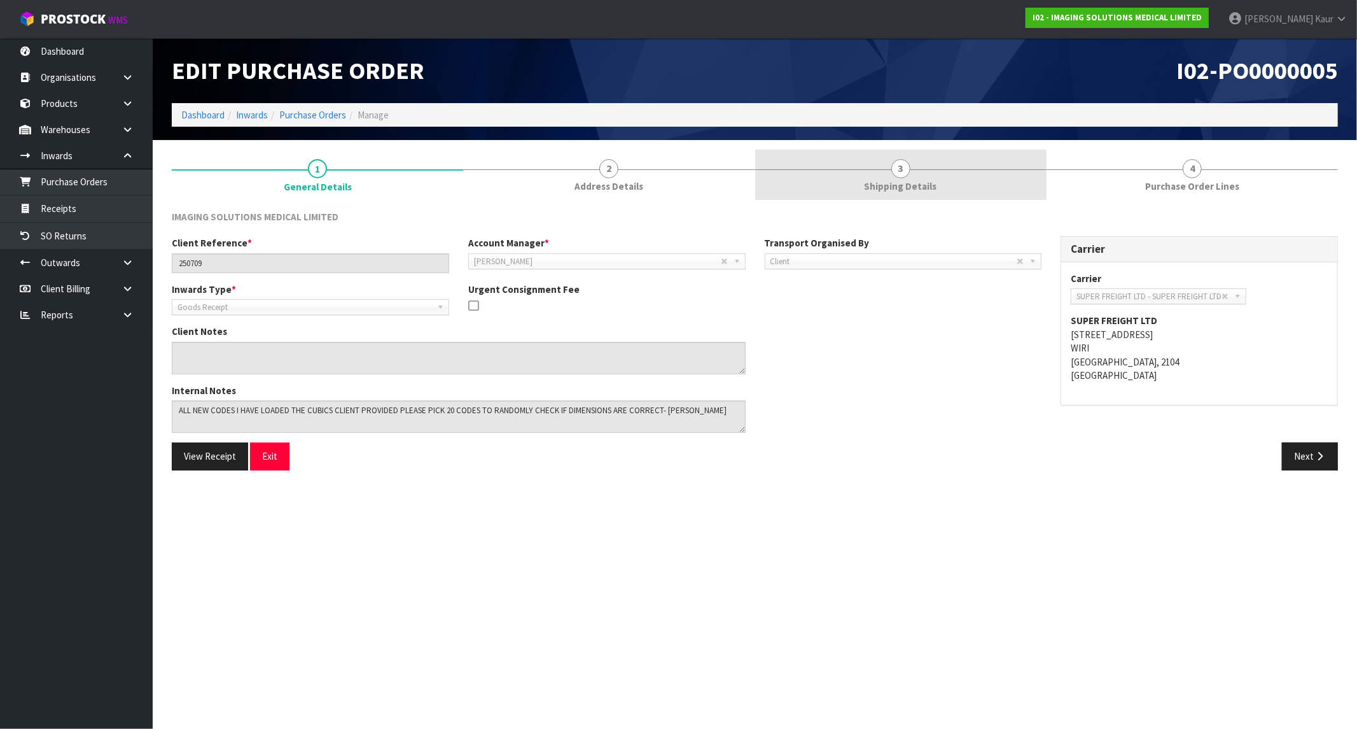
click at [902, 173] on span "3" at bounding box center [900, 168] width 19 height 19
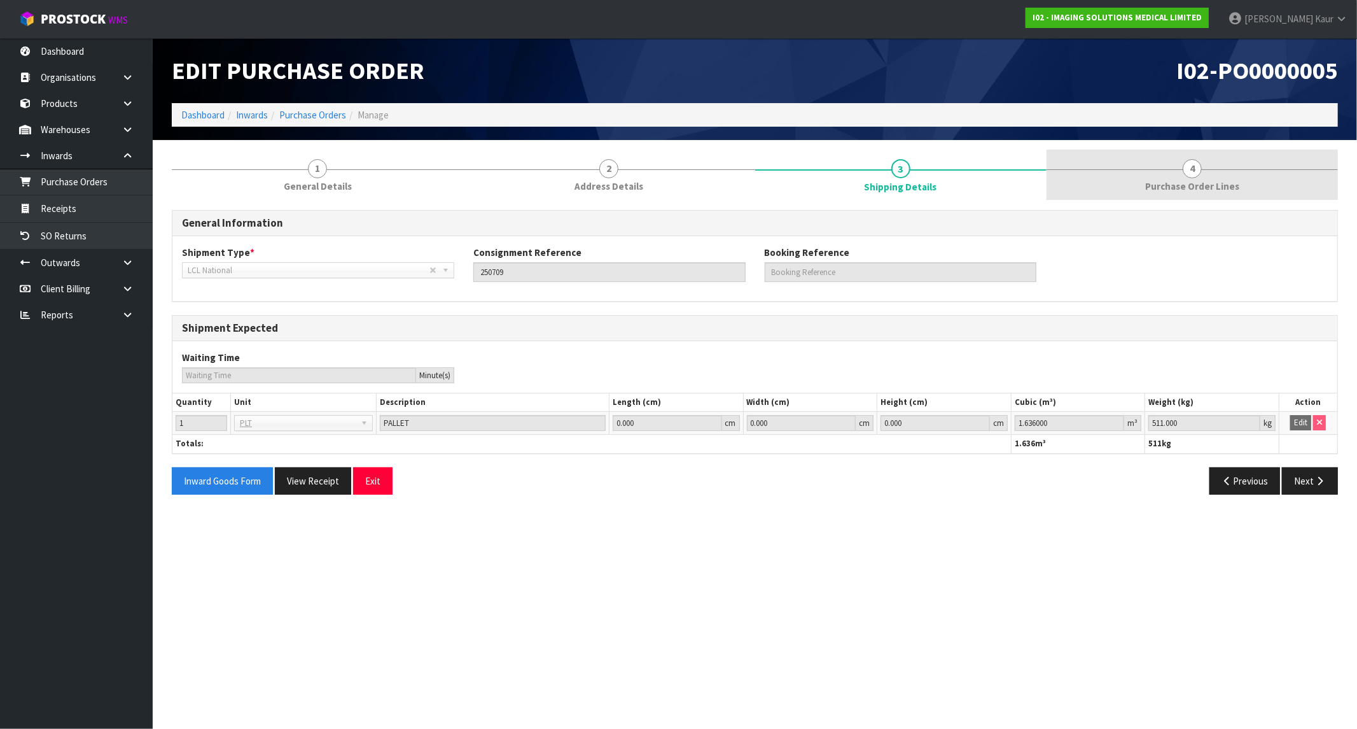
click at [1187, 178] on link "4 Purchase Order Lines" at bounding box center [1192, 175] width 291 height 50
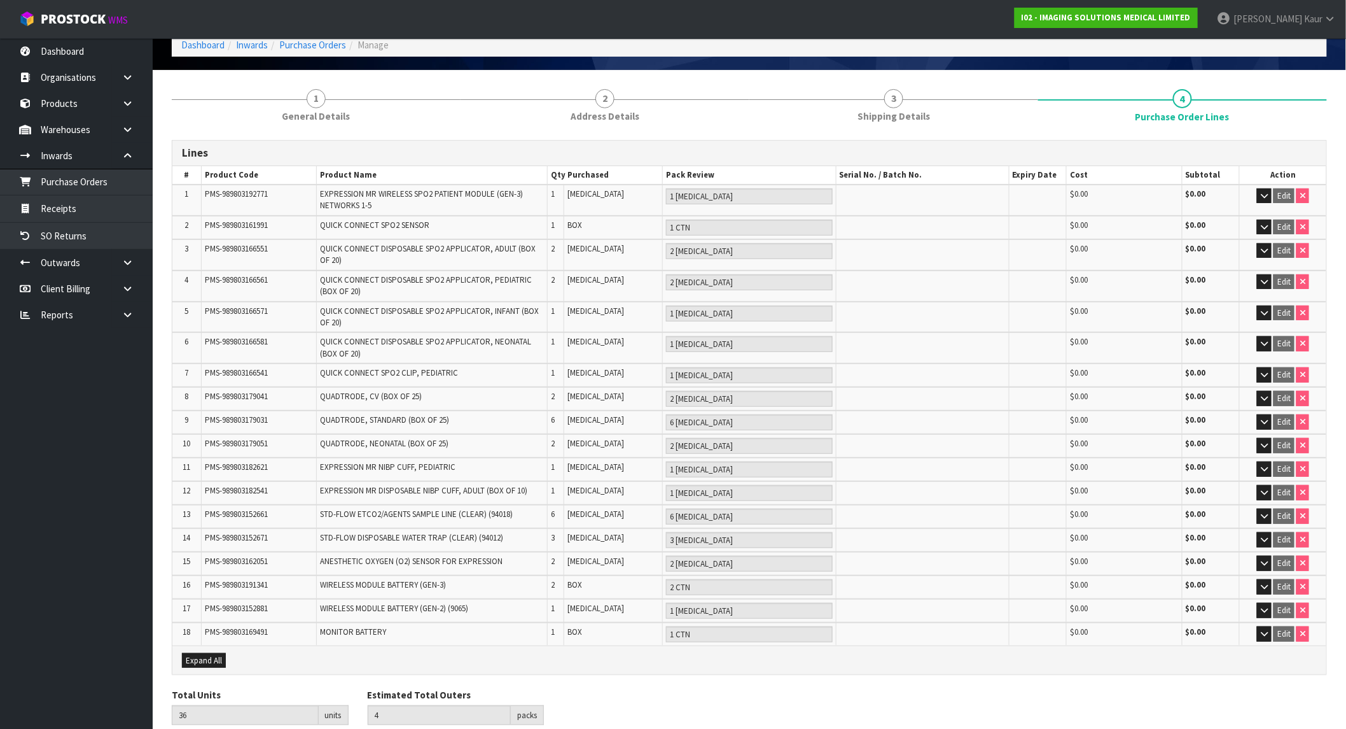
scroll to position [111, 0]
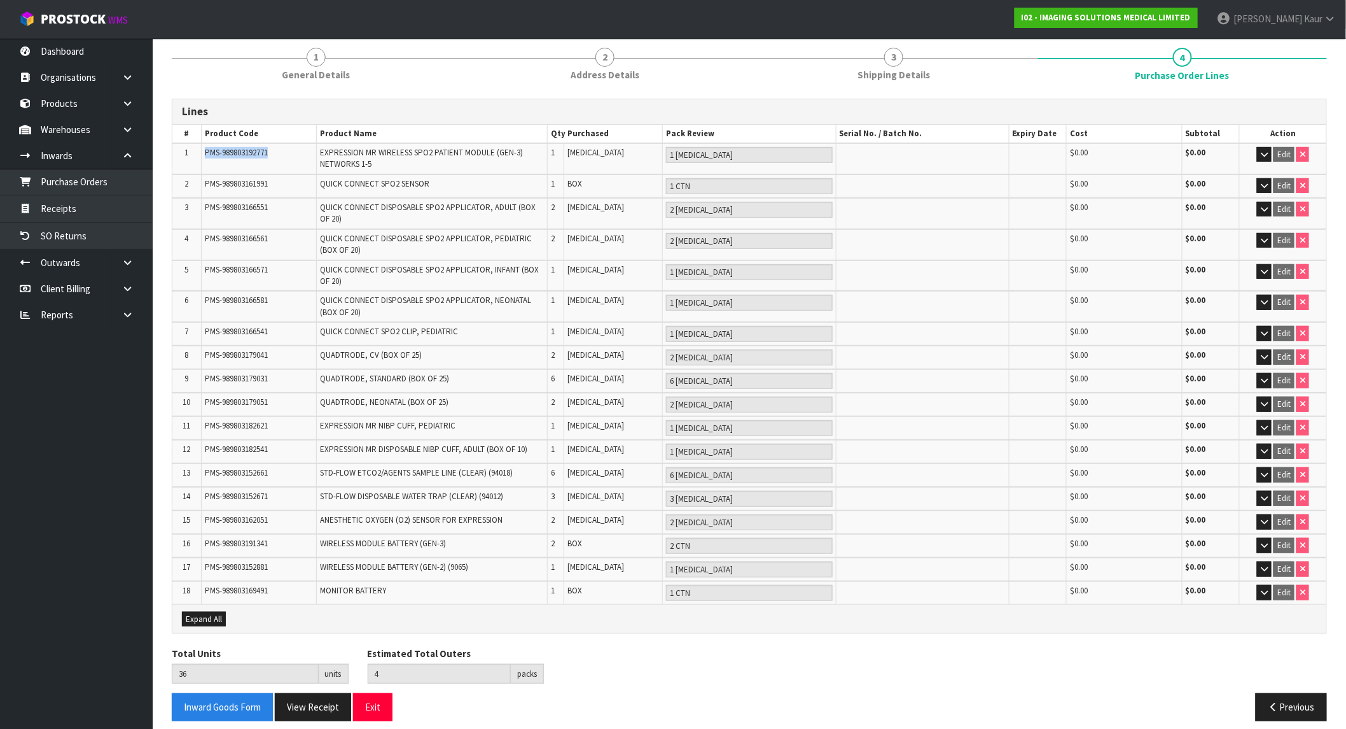
drag, startPoint x: 201, startPoint y: 148, endPoint x: 274, endPoint y: 150, distance: 72.5
click at [274, 150] on td "PMS-989803192771" at bounding box center [258, 158] width 115 height 31
copy span "PMS-989803192771"
drag, startPoint x: 204, startPoint y: 183, endPoint x: 270, endPoint y: 182, distance: 66.2
click at [270, 182] on td "PMS-989803161991" at bounding box center [258, 186] width 115 height 24
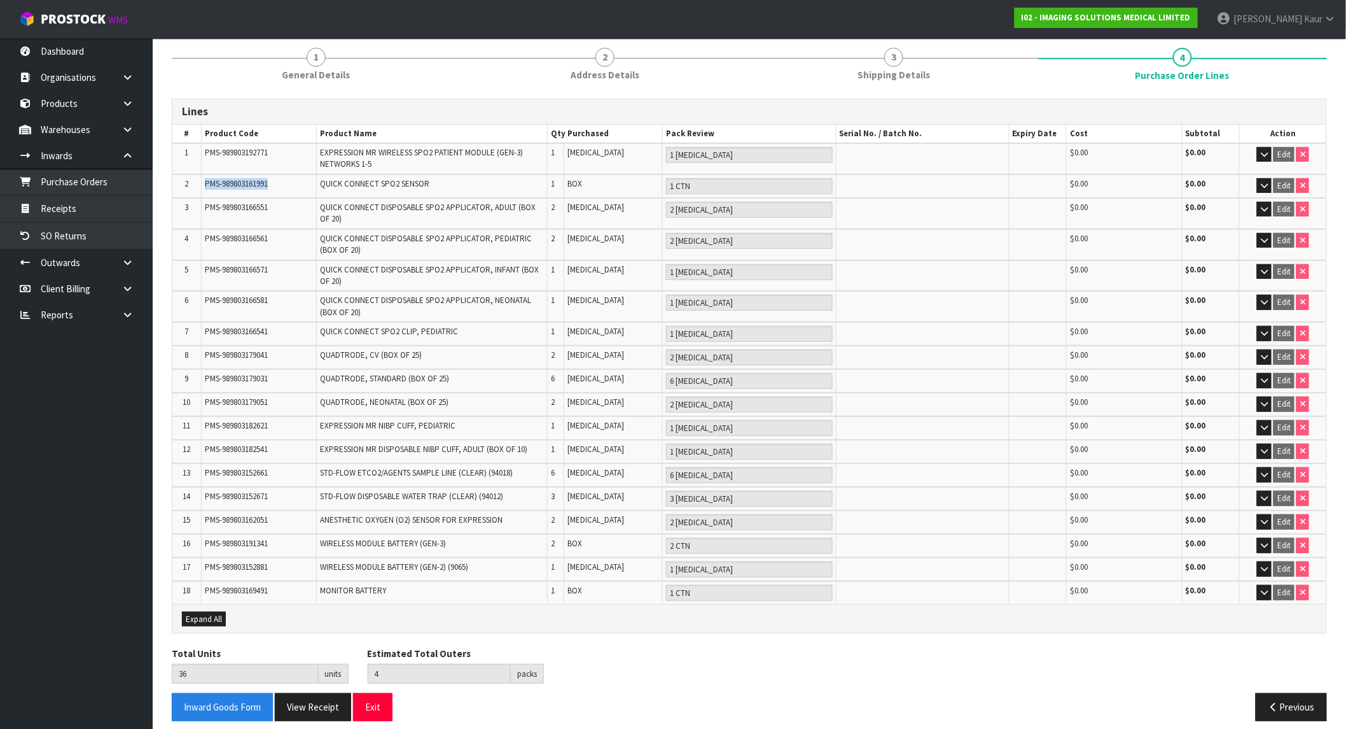
copy span "PMS-989803161991"
drag, startPoint x: 202, startPoint y: 206, endPoint x: 281, endPoint y: 204, distance: 79.5
click at [281, 204] on td "PMS-989803166551" at bounding box center [258, 213] width 115 height 31
copy span "PMS-989803166551"
drag, startPoint x: 202, startPoint y: 234, endPoint x: 272, endPoint y: 235, distance: 69.4
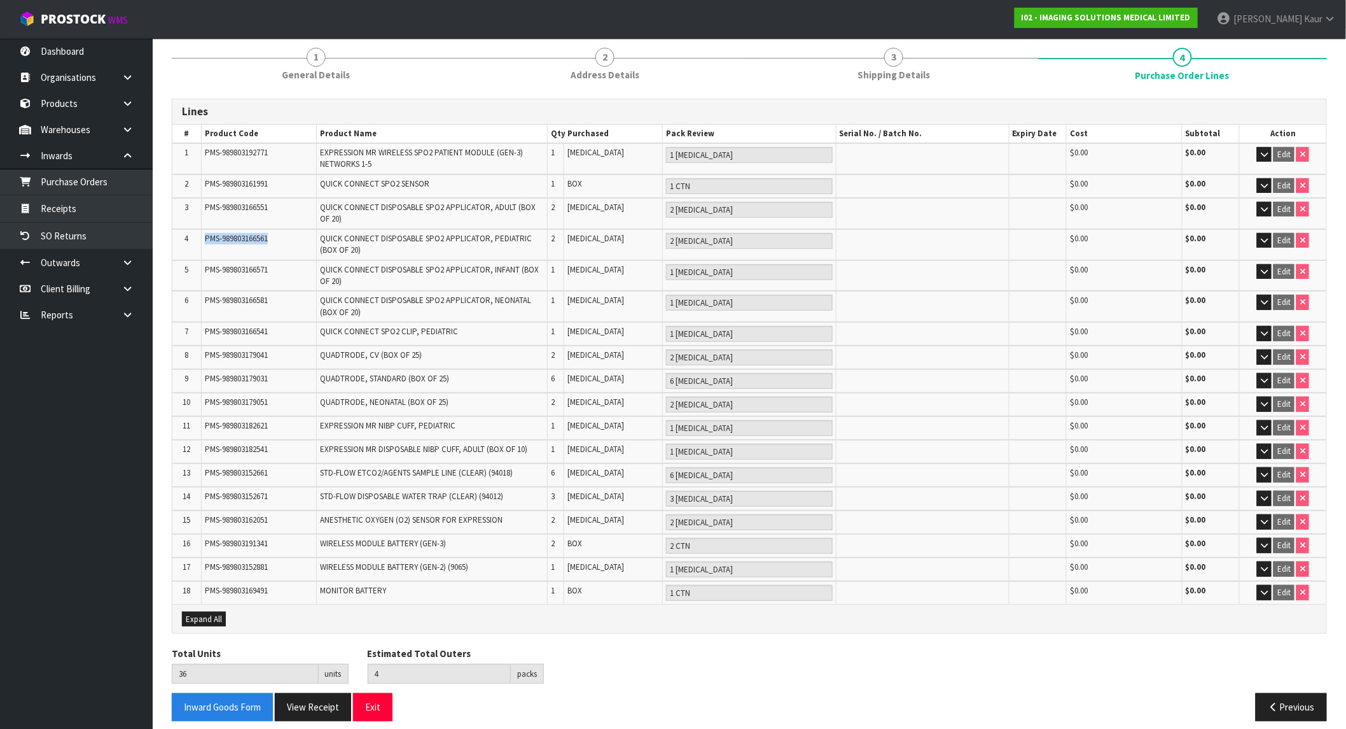
click at [272, 235] on td "PMS-989803166561" at bounding box center [258, 244] width 115 height 31
copy span "PMS-989803166561"
drag, startPoint x: 200, startPoint y: 264, endPoint x: 275, endPoint y: 264, distance: 75.7
click at [275, 264] on tr "5 PMS-989803166571 QUICK CONNECT DISPOSABLE SPO2 APPLICATOR, INFANT (BOX OF 20)…" at bounding box center [749, 275] width 1154 height 31
copy tr "PMS-989803166571"
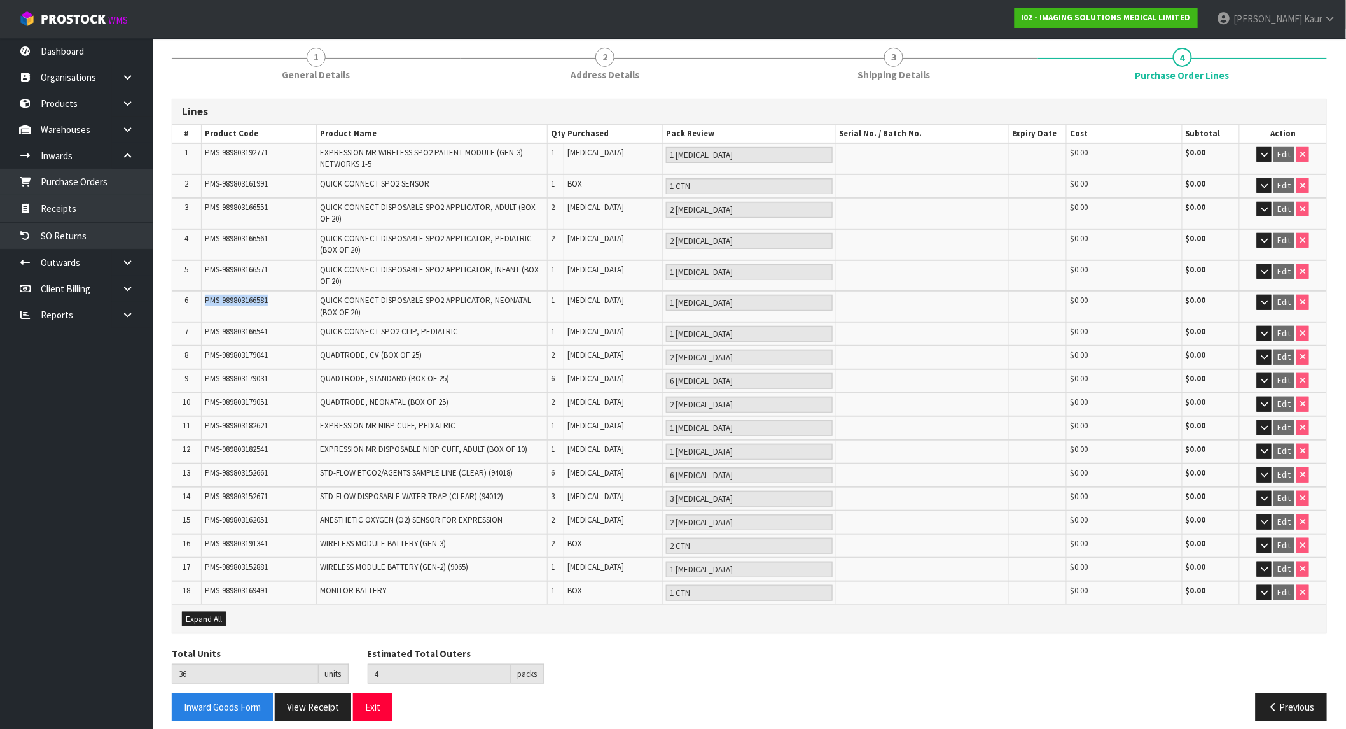
drag, startPoint x: 201, startPoint y: 296, endPoint x: 277, endPoint y: 293, distance: 75.8
click at [277, 293] on td "PMS-989803166581" at bounding box center [258, 306] width 115 height 31
copy span "PMS-989803166581"
drag, startPoint x: 202, startPoint y: 327, endPoint x: 277, endPoint y: 328, distance: 74.4
click at [277, 328] on td "PMS-989803166541" at bounding box center [258, 334] width 115 height 24
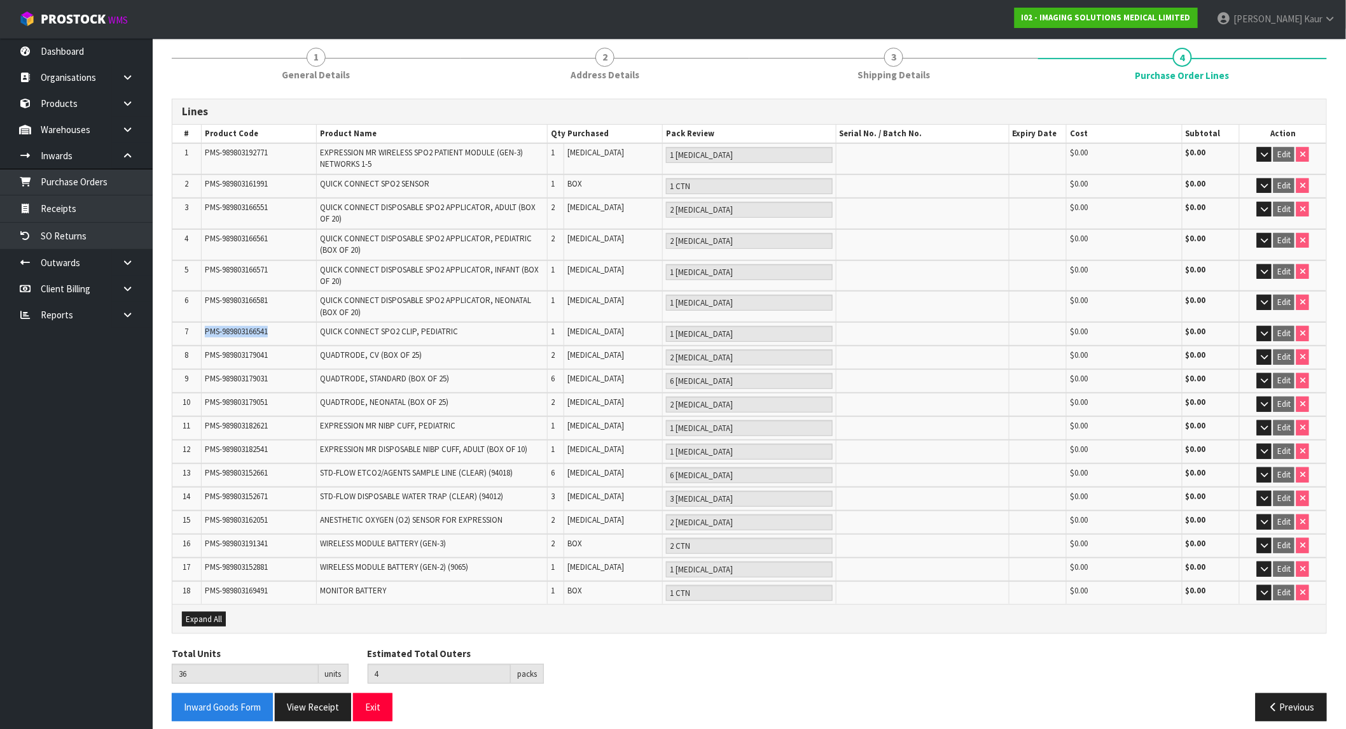
copy span "PMS-989803166541"
drag, startPoint x: 202, startPoint y: 349, endPoint x: 274, endPoint y: 354, distance: 72.1
click at [274, 354] on td "PMS-989803179041" at bounding box center [258, 357] width 115 height 24
copy span "PMS-989803179041"
drag, startPoint x: 205, startPoint y: 371, endPoint x: 272, endPoint y: 373, distance: 67.5
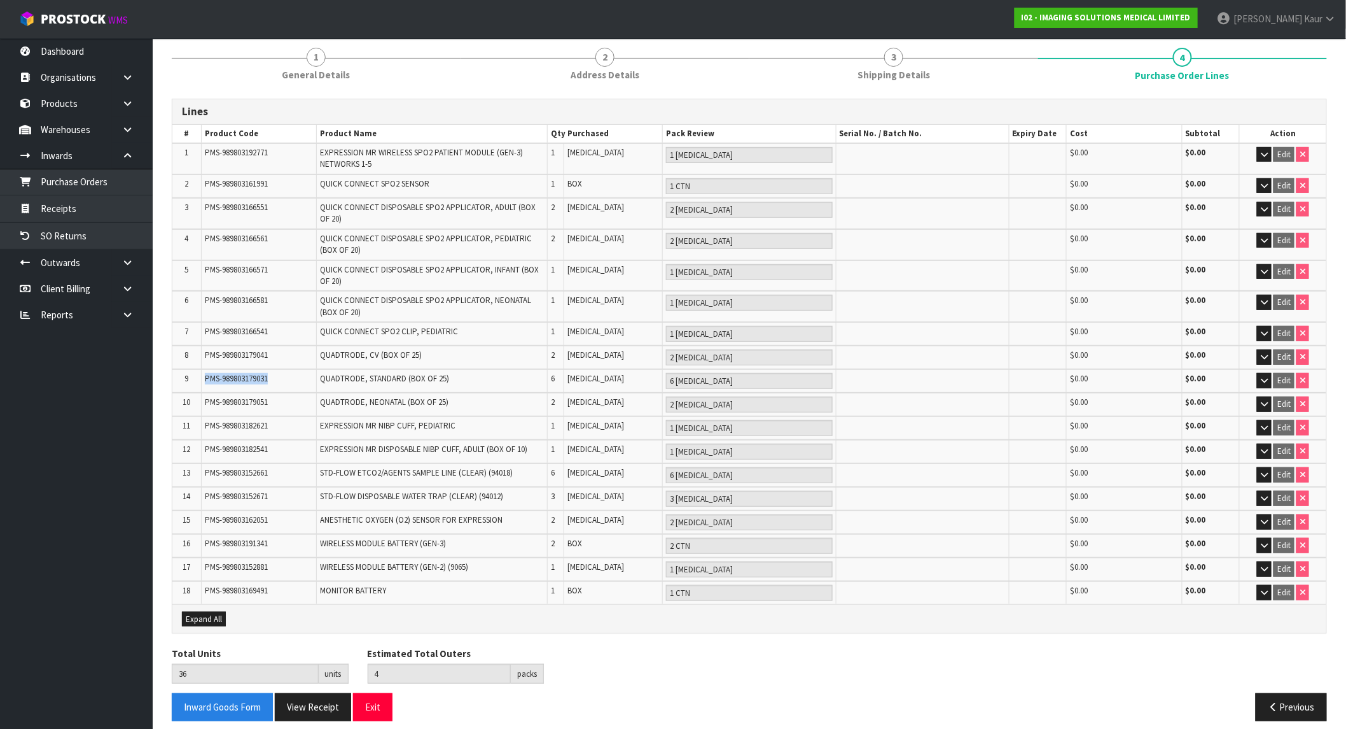
click at [272, 373] on td "PMS-989803179031" at bounding box center [258, 381] width 115 height 24
copy span "PMS-989803179031"
drag, startPoint x: 204, startPoint y: 393, endPoint x: 275, endPoint y: 393, distance: 71.3
click at [275, 393] on td "PMS-989803179051" at bounding box center [258, 405] width 115 height 24
copy span "PMS-989803179051"
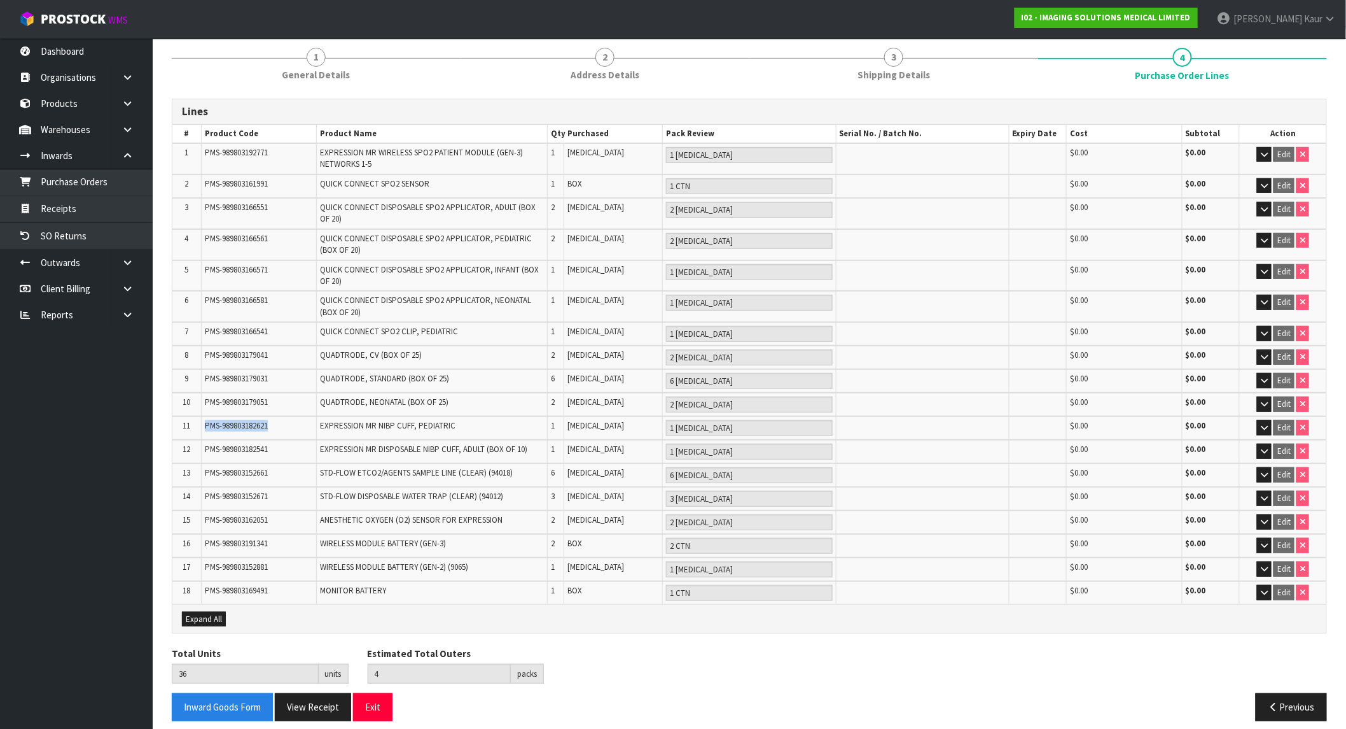
drag, startPoint x: 193, startPoint y: 416, endPoint x: 284, endPoint y: 416, distance: 91.0
click at [284, 416] on tr "11 PMS-989803182621 EXPRESSION MR NIBP CUFF, PEDIATRIC 1 PCE 1 PCE $0.00 $0.00 …" at bounding box center [749, 428] width 1154 height 24
drag, startPoint x: 200, startPoint y: 447, endPoint x: 271, endPoint y: 446, distance: 71.3
click at [271, 446] on tr "12 PMS-989803182541 EXPRESSION MR DISPOSABLE NIBP CUFF, ADULT (BOX OF 10) 1 PCE…" at bounding box center [749, 452] width 1154 height 24
drag, startPoint x: 201, startPoint y: 465, endPoint x: 274, endPoint y: 475, distance: 73.2
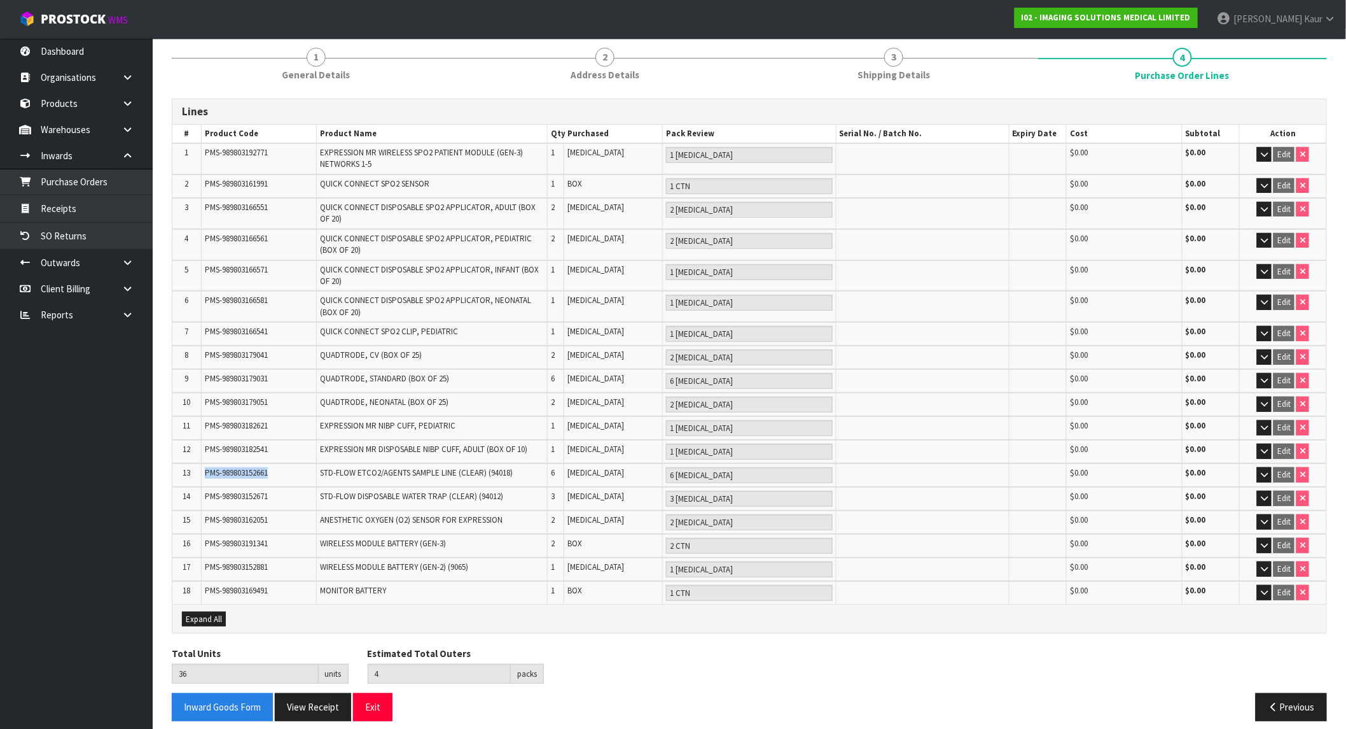
click at [274, 475] on td "PMS-989803152661" at bounding box center [258, 475] width 115 height 24
drag, startPoint x: 202, startPoint y: 487, endPoint x: 280, endPoint y: 487, distance: 77.6
click at [280, 487] on td "PMS-989803152671" at bounding box center [258, 499] width 115 height 24
drag, startPoint x: 201, startPoint y: 514, endPoint x: 271, endPoint y: 515, distance: 70.0
click at [271, 515] on td "PMS-989803162051" at bounding box center [258, 522] width 115 height 24
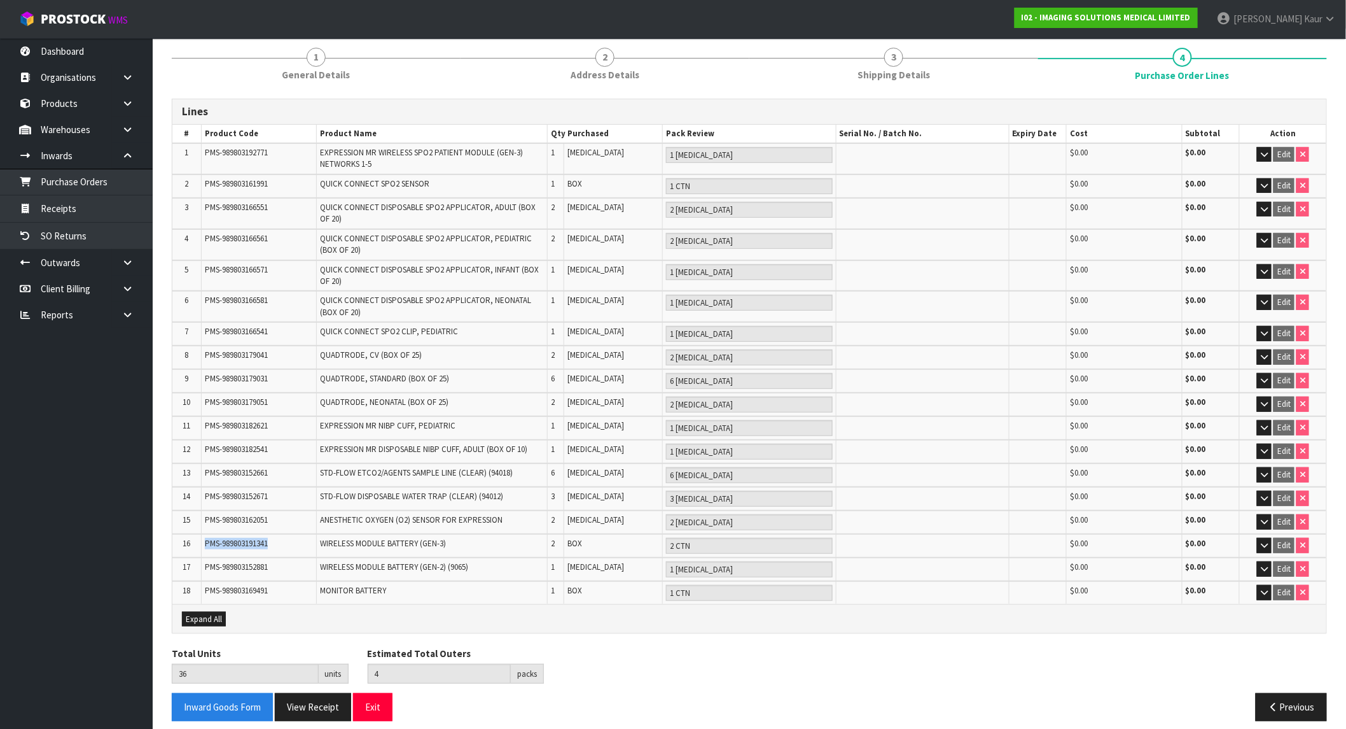
drag, startPoint x: 202, startPoint y: 532, endPoint x: 275, endPoint y: 533, distance: 72.5
click at [275, 534] on td "PMS-989803191341" at bounding box center [258, 546] width 115 height 24
drag, startPoint x: 202, startPoint y: 559, endPoint x: 272, endPoint y: 564, distance: 69.5
click at [272, 564] on td "PMS-989803152881" at bounding box center [258, 569] width 115 height 24
click at [210, 613] on span "Expand All" at bounding box center [204, 618] width 36 height 11
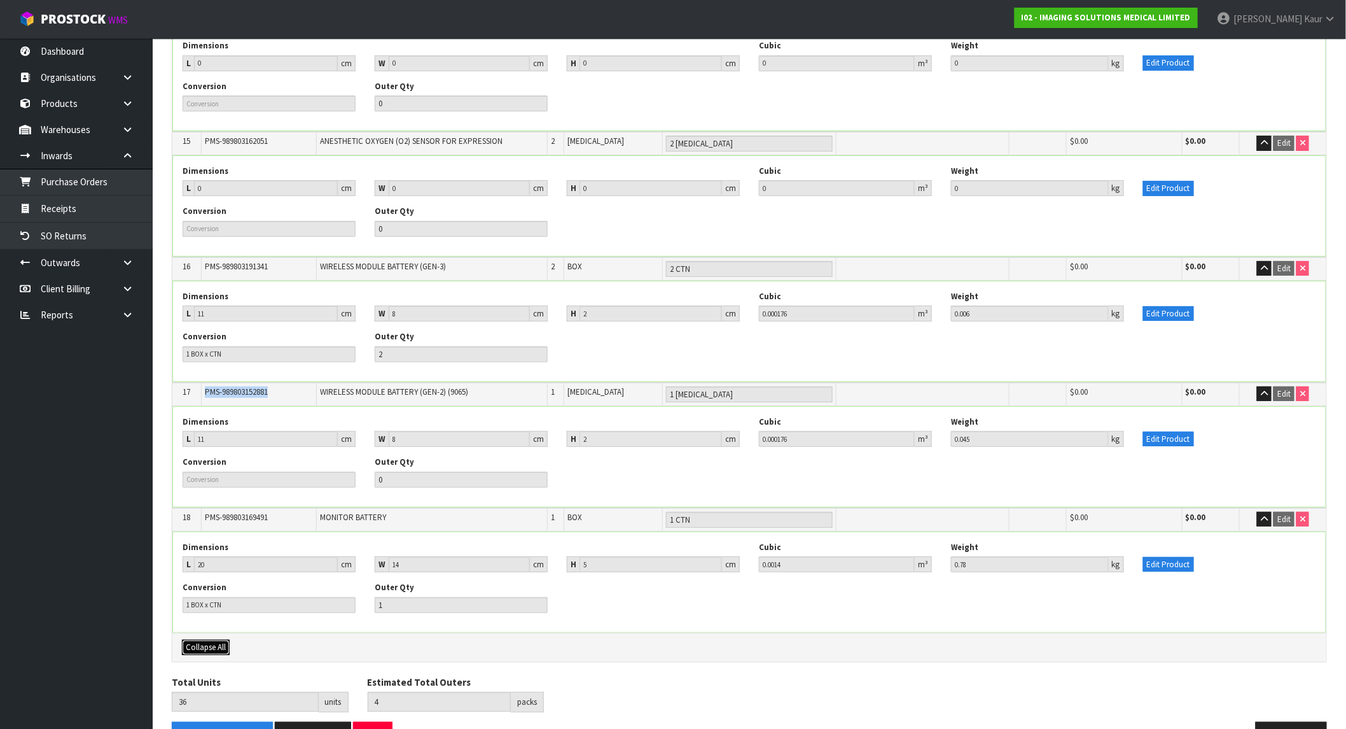
scroll to position [1950, 0]
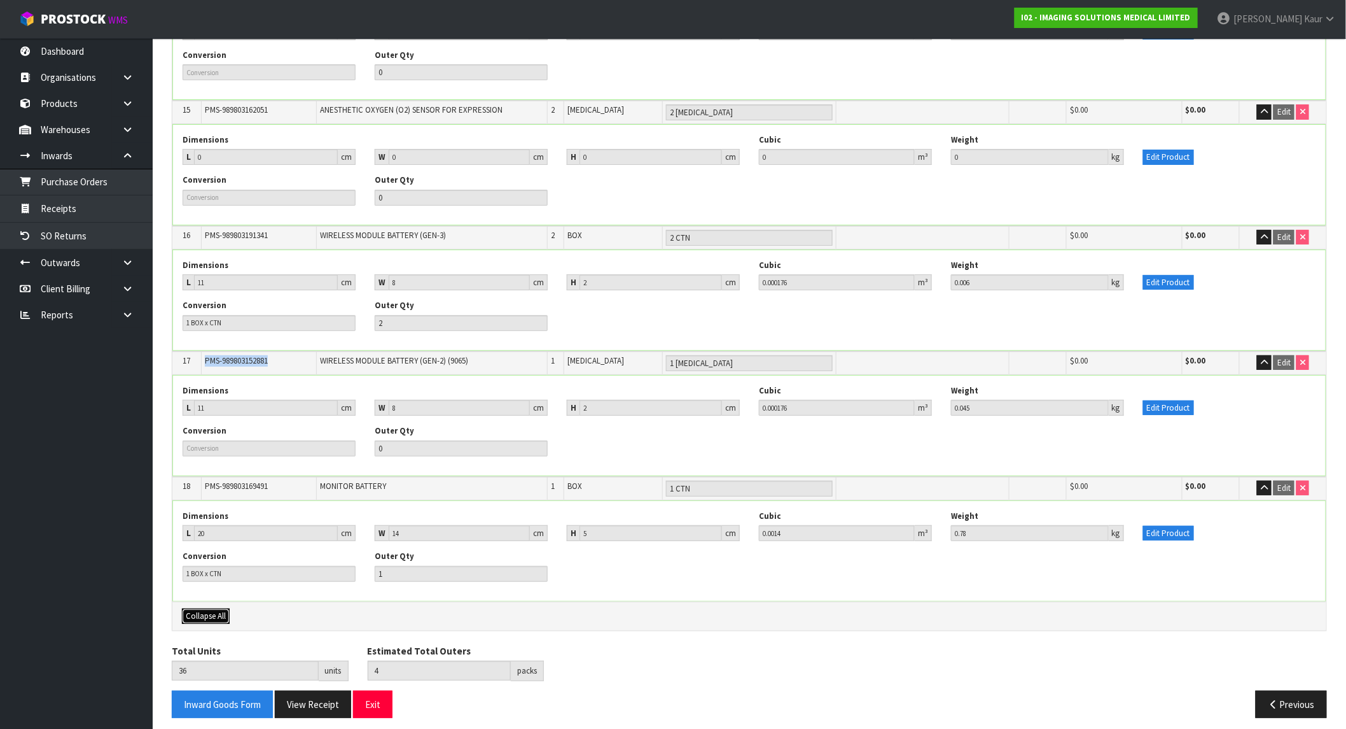
click at [213, 610] on span "Collapse All" at bounding box center [206, 615] width 40 height 11
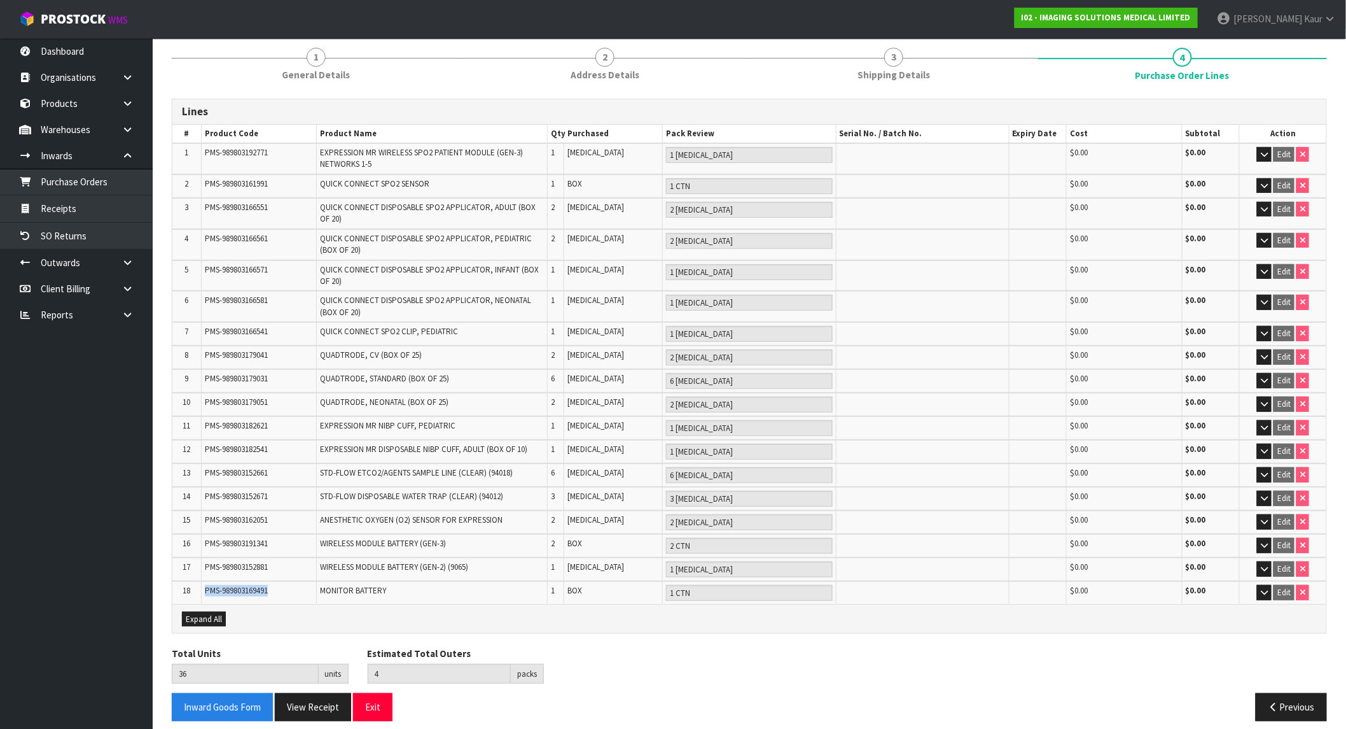
drag, startPoint x: 204, startPoint y: 580, endPoint x: 274, endPoint y: 587, distance: 71.0
click at [274, 587] on td "PMS-989803169491" at bounding box center [258, 592] width 115 height 23
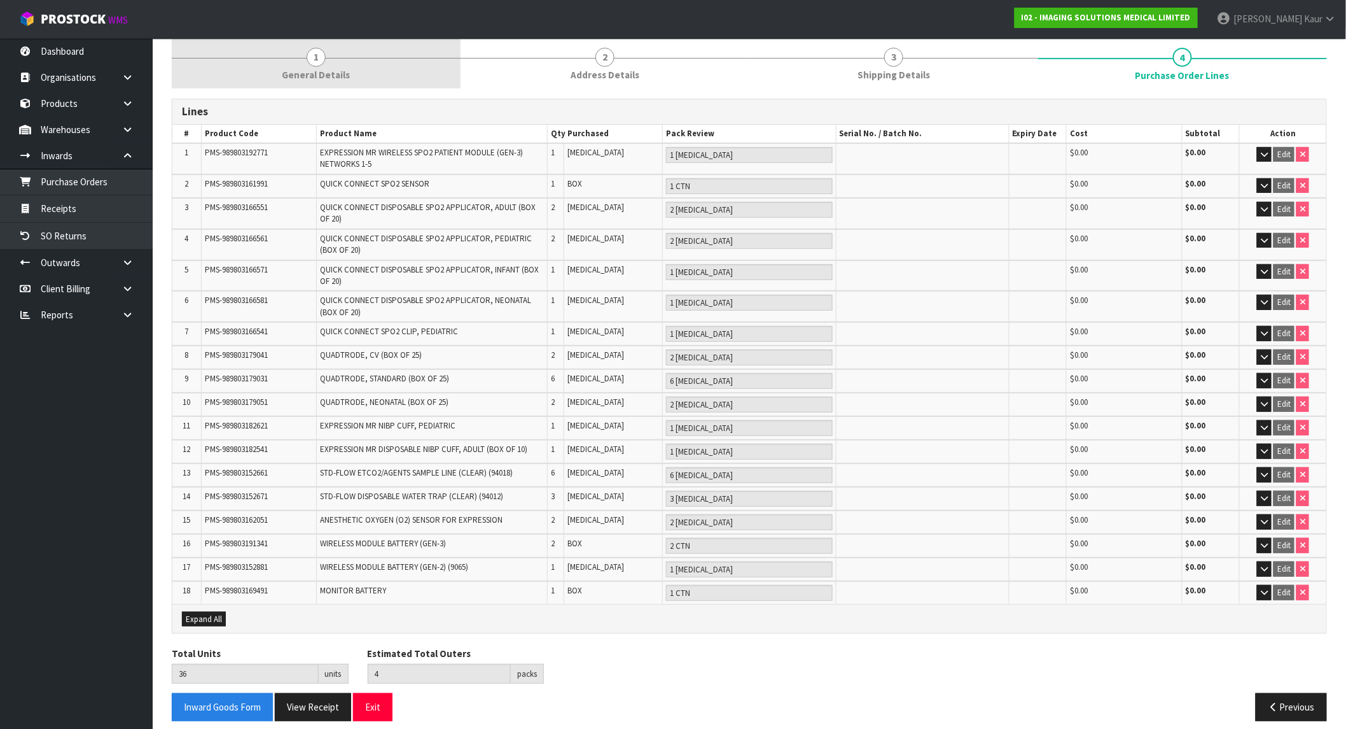
click at [310, 65] on span "1" at bounding box center [316, 57] width 19 height 19
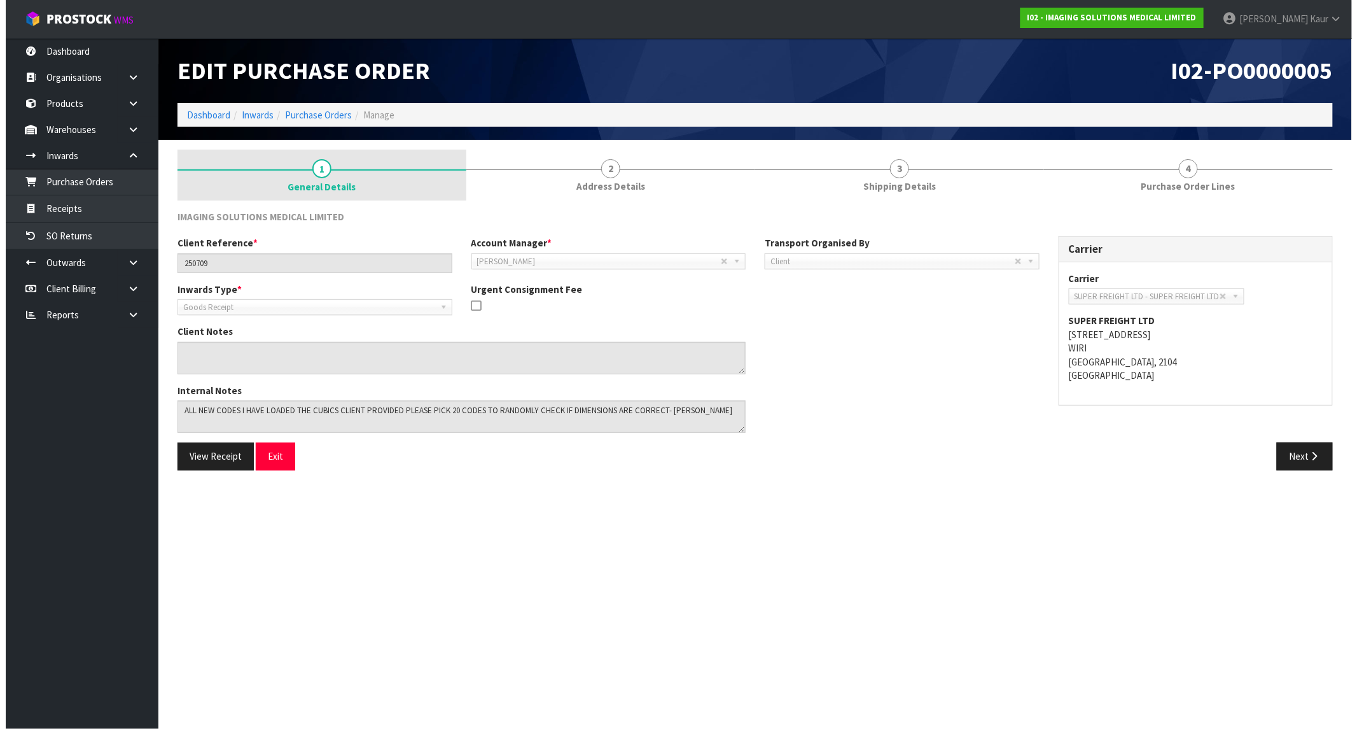
scroll to position [0, 0]
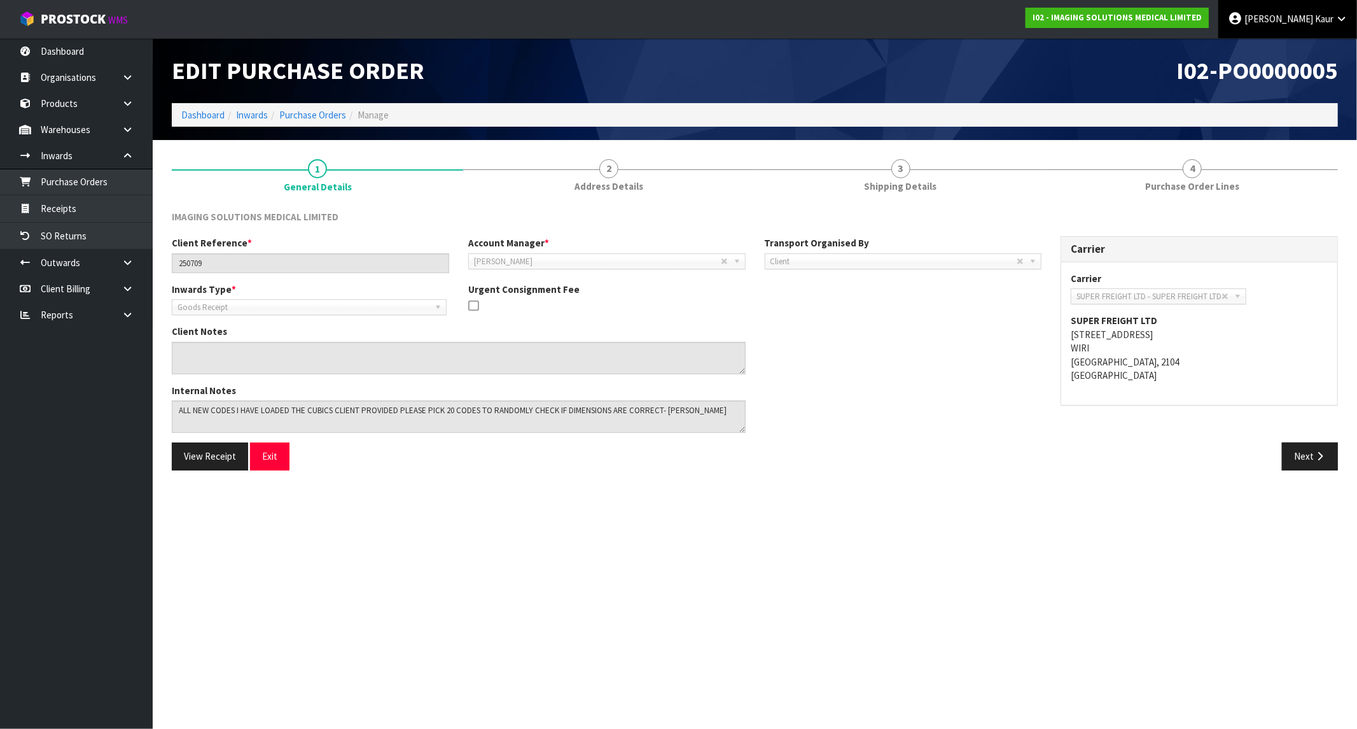
click at [1187, 14] on span at bounding box center [1314, 19] width 2 height 12
click at [1187, 50] on link "Logout" at bounding box center [1306, 50] width 101 height 17
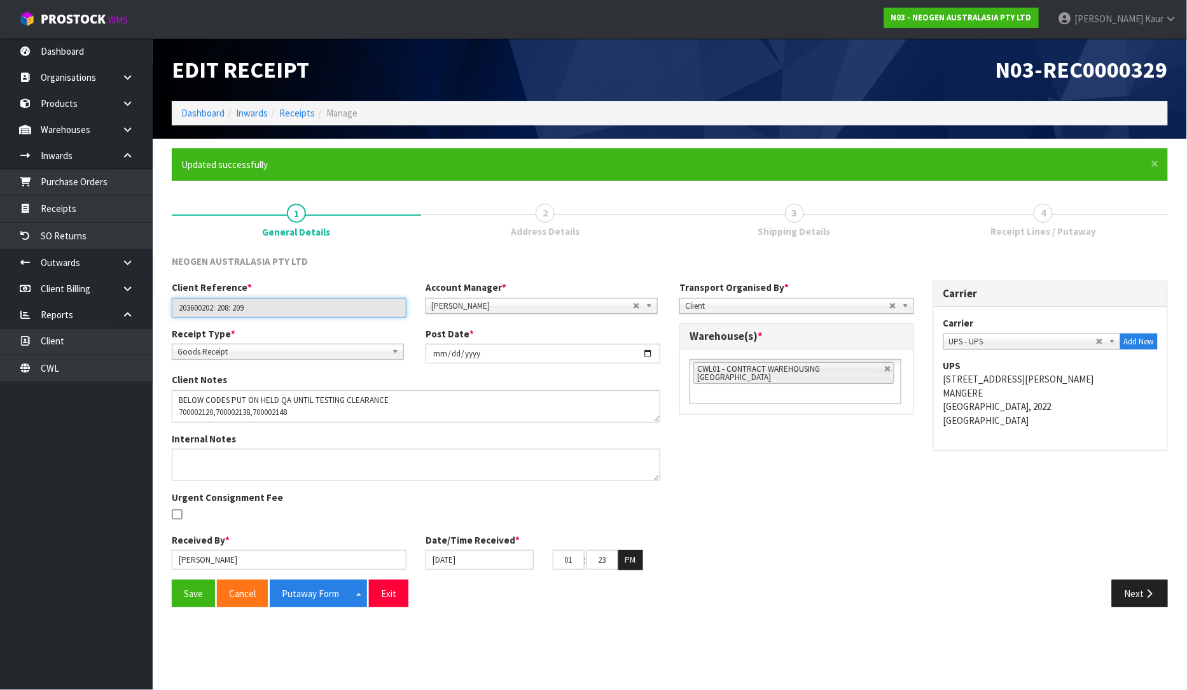
drag, startPoint x: 279, startPoint y: 316, endPoint x: 173, endPoint y: 307, distance: 106.0
click at [173, 307] on input "203600202: 208: 209" at bounding box center [289, 308] width 235 height 20
click at [126, 125] on icon at bounding box center [128, 130] width 12 height 10
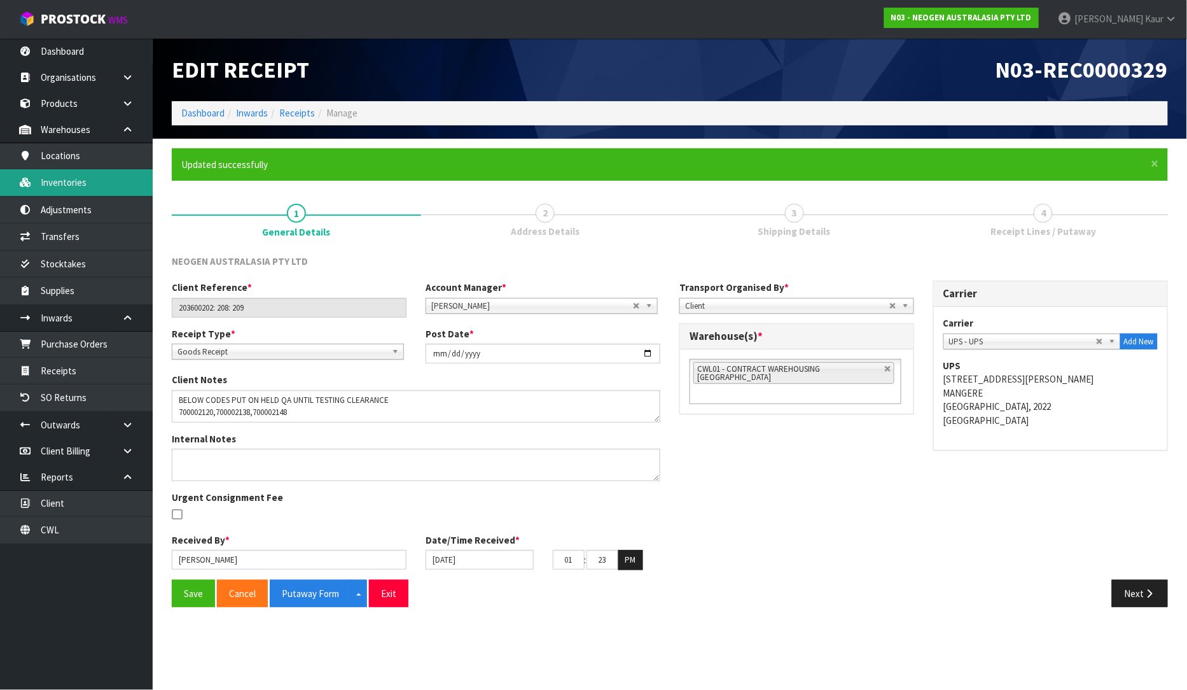
click at [84, 188] on link "Inventories" at bounding box center [76, 182] width 153 height 26
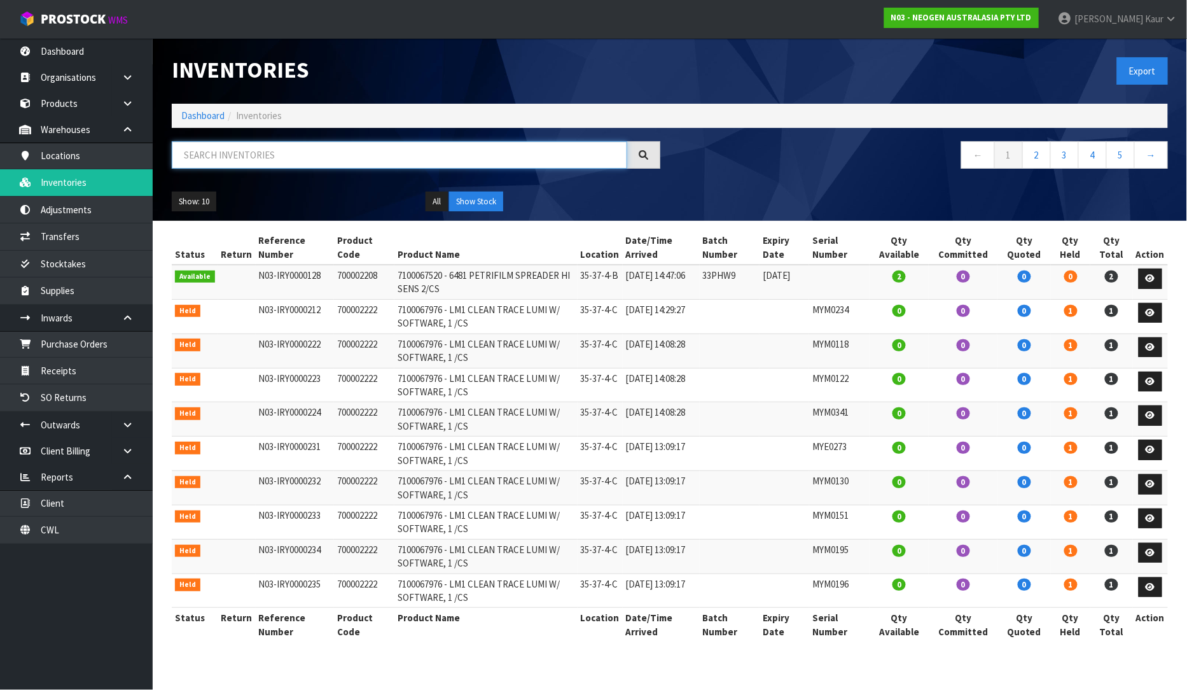
click at [191, 157] on input "text" at bounding box center [400, 154] width 456 height 27
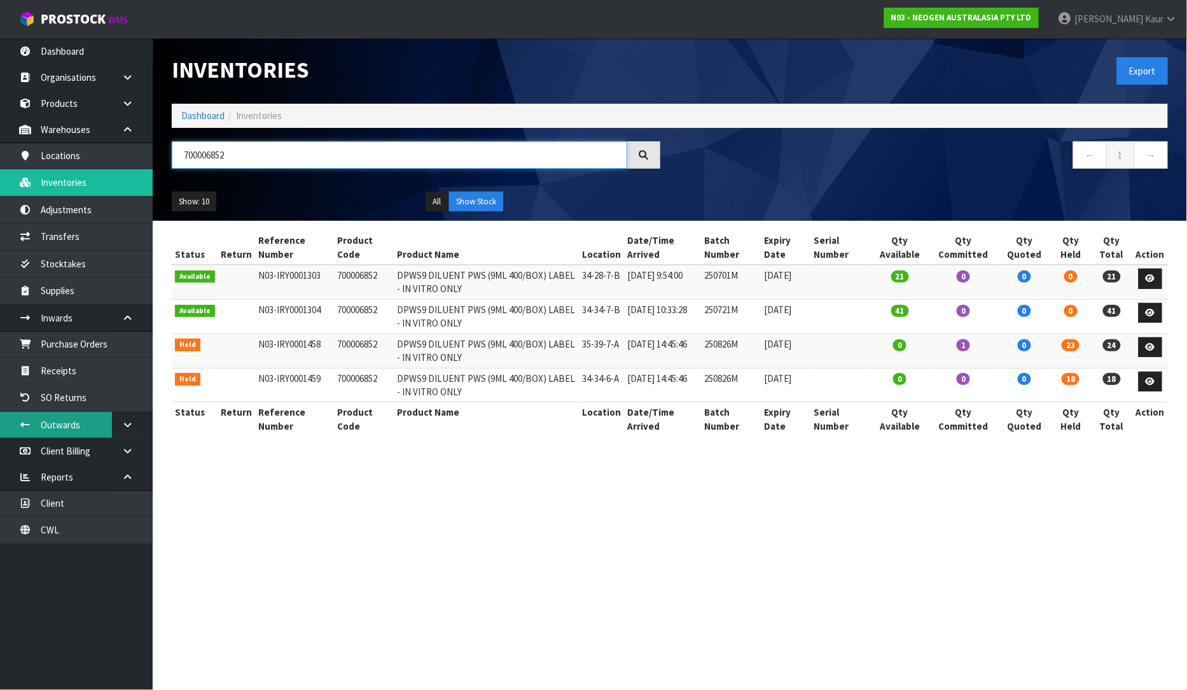
type input "700006852"
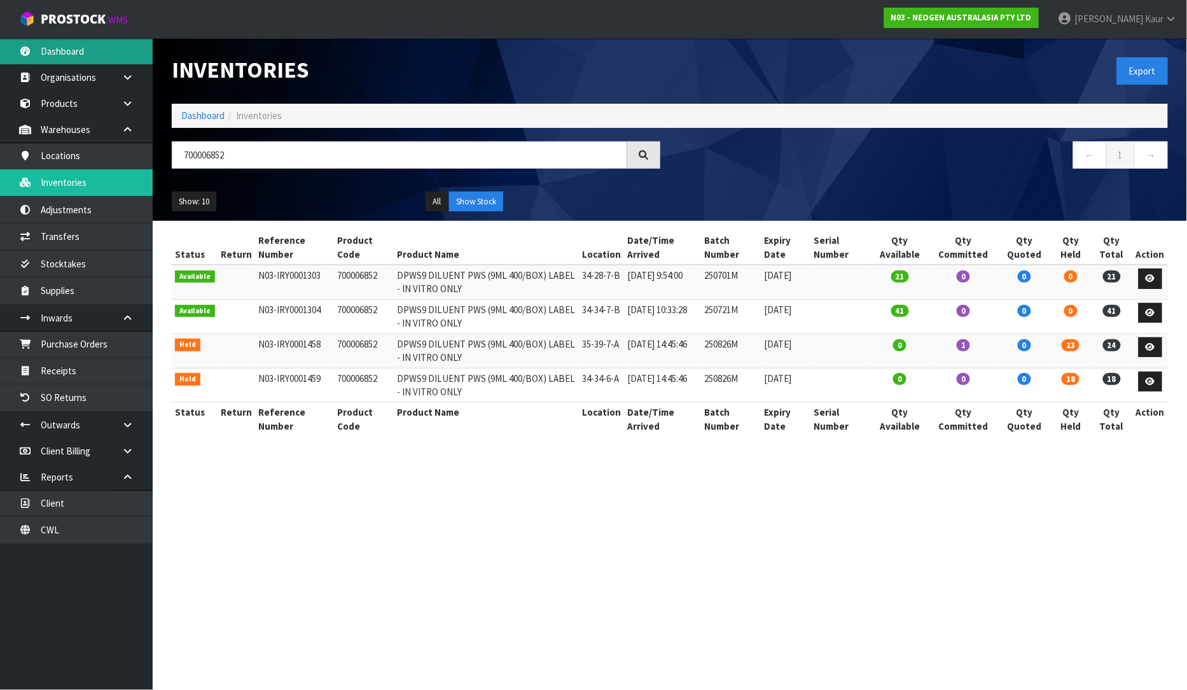
click at [99, 53] on link "Dashboard" at bounding box center [76, 51] width 153 height 26
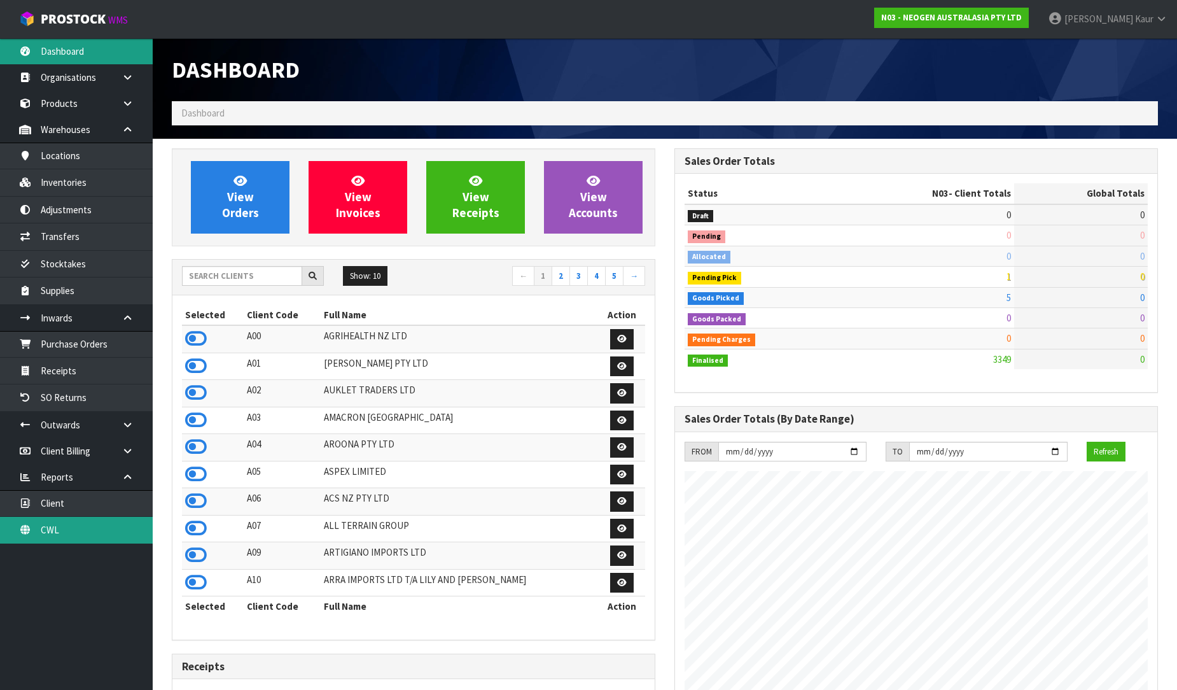
scroll to position [964, 503]
click at [57, 535] on link "CWL" at bounding box center [76, 530] width 153 height 26
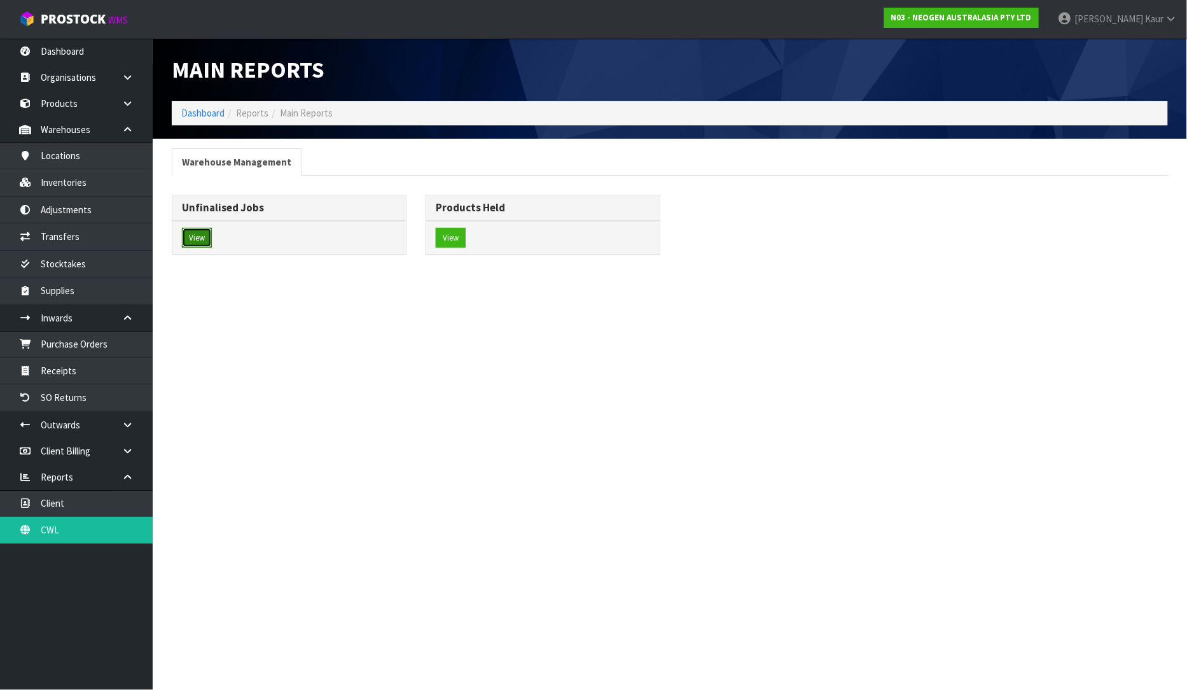
click at [185, 231] on button "View" at bounding box center [197, 238] width 30 height 20
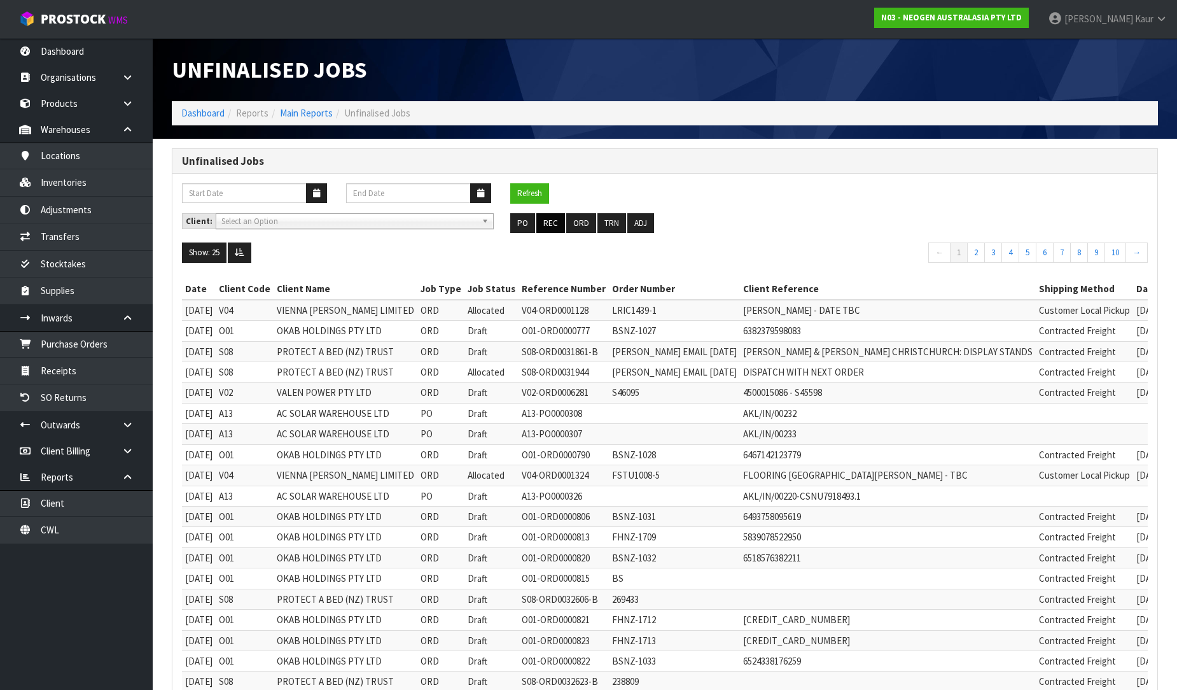
click at [564, 218] on ul "PO REC ORD TRN ADJ" at bounding box center [664, 223] width 309 height 20
click at [554, 219] on button "REC" at bounding box center [550, 223] width 29 height 20
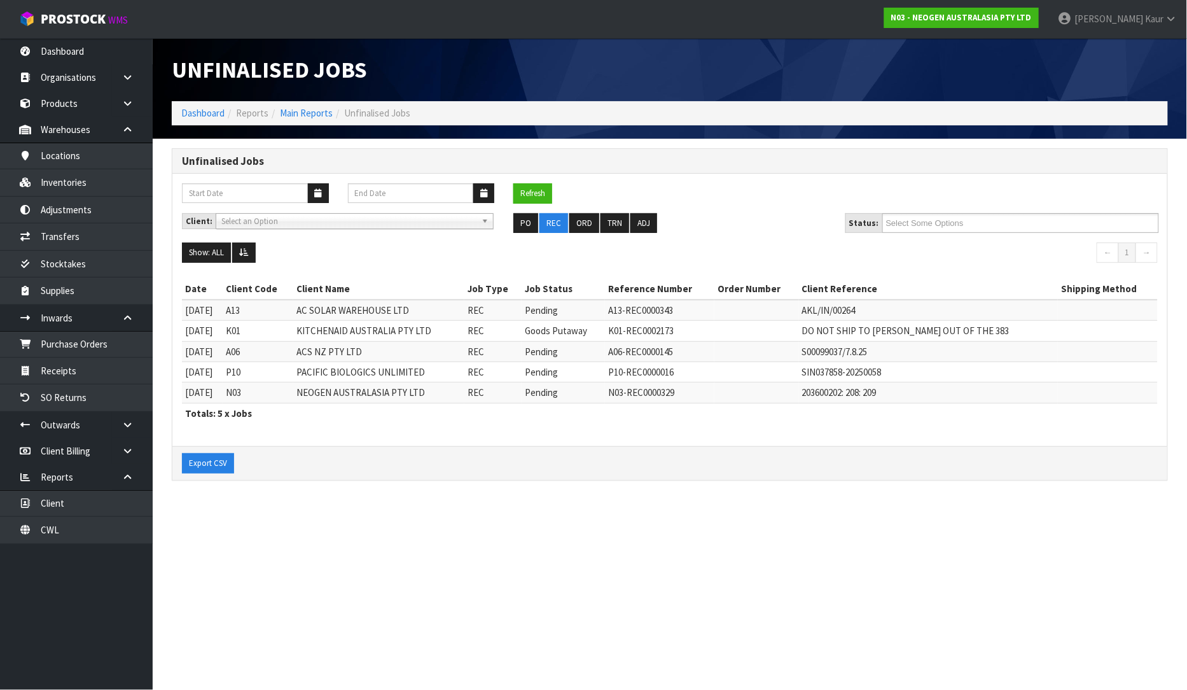
click at [46, 37] on nav "Toggle navigation ProStock WMS N03 - NEOGEN AUSTRALASIA PTY LTD Prabhneet Kaur …" at bounding box center [593, 19] width 1187 height 39
click at [46, 43] on link "Dashboard" at bounding box center [76, 51] width 153 height 26
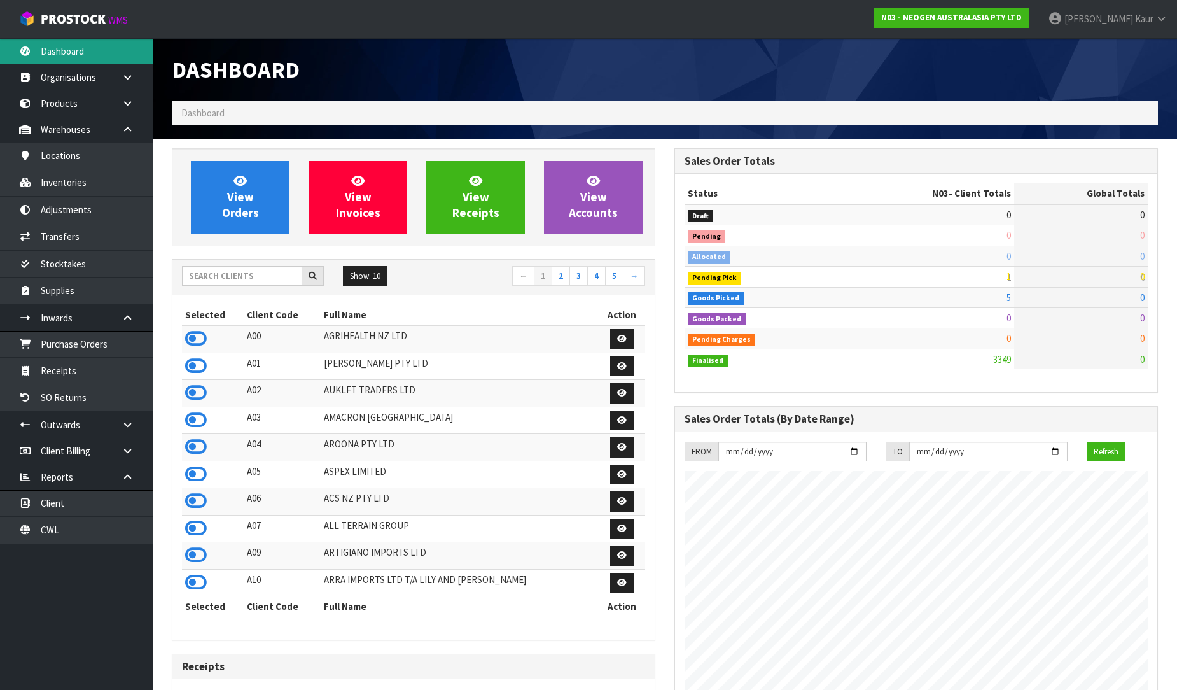
scroll to position [964, 503]
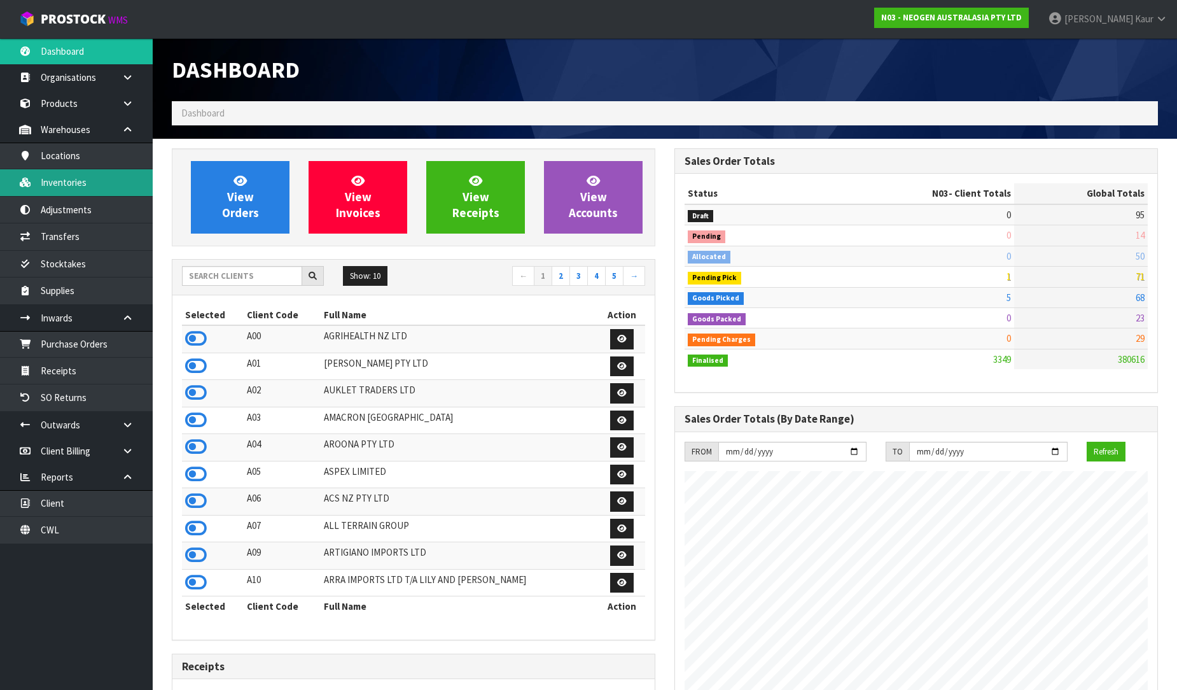
click at [73, 180] on link "Inventories" at bounding box center [76, 182] width 153 height 26
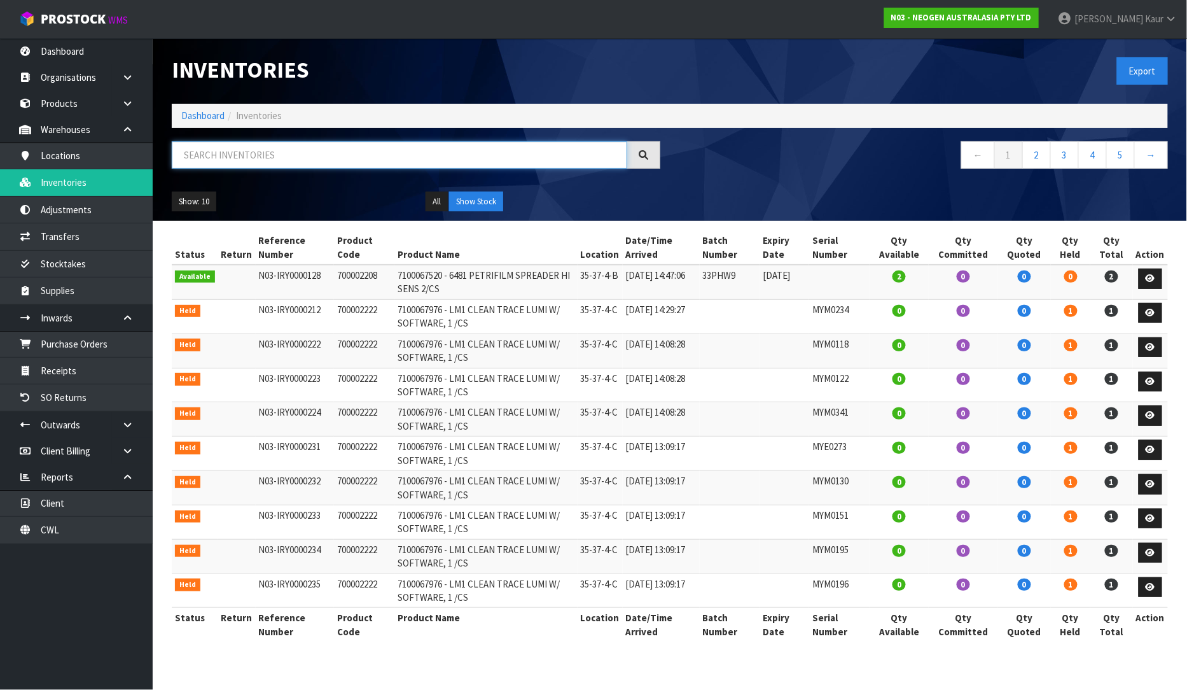
click at [188, 149] on input "text" at bounding box center [400, 154] width 456 height 27
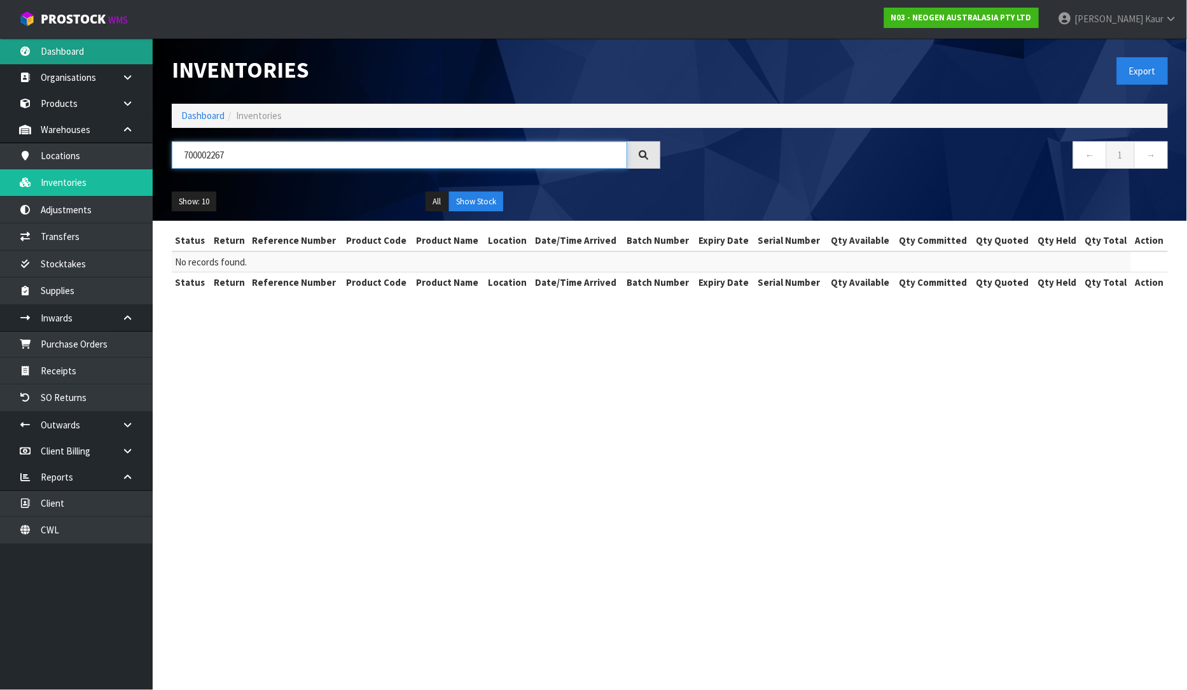
type input "700002267"
click at [94, 51] on link "Dashboard" at bounding box center [76, 51] width 153 height 26
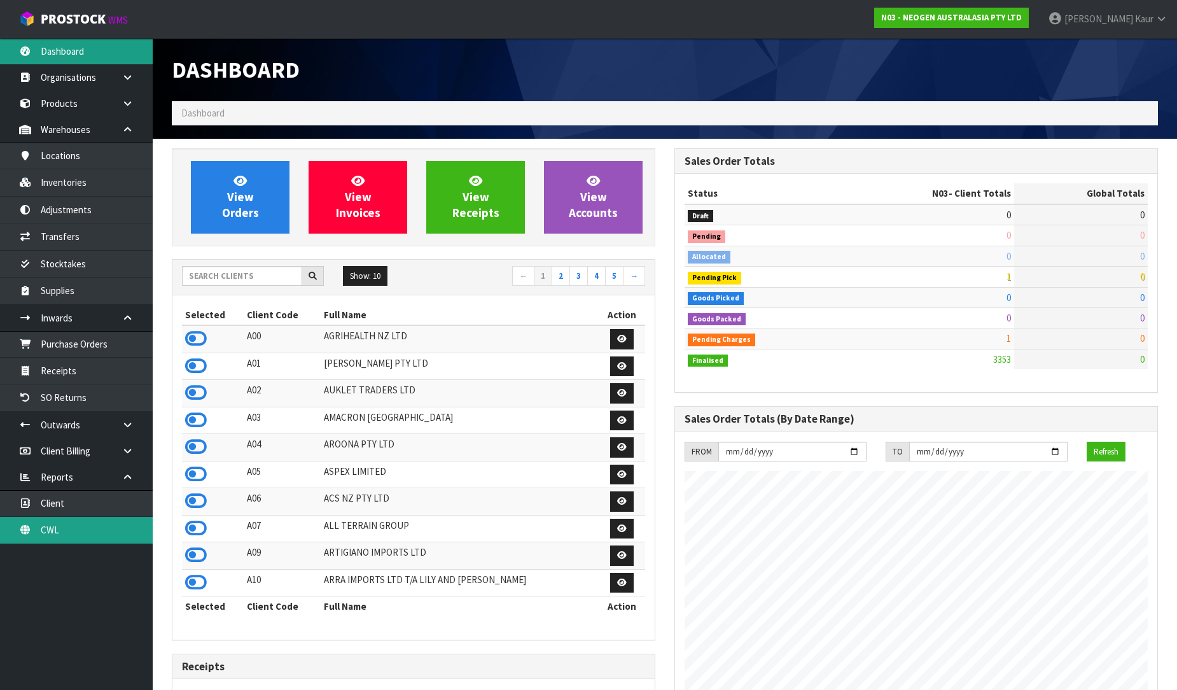
scroll to position [964, 503]
click at [81, 536] on link "CWL" at bounding box center [76, 530] width 153 height 26
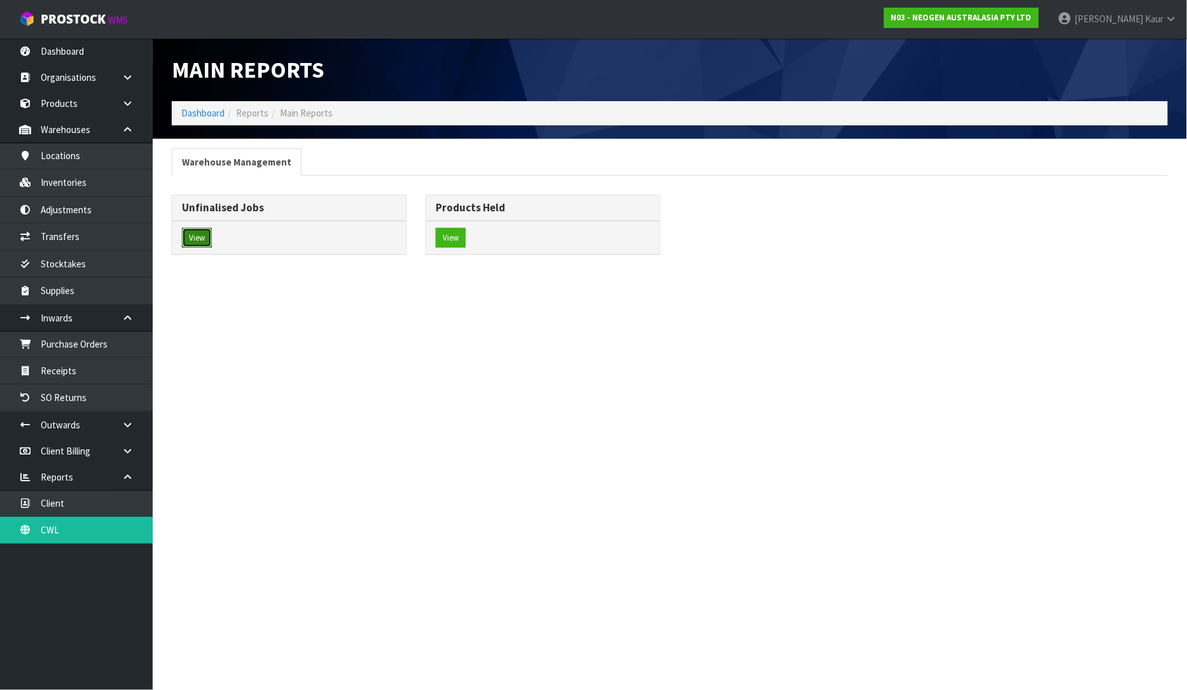
click at [197, 237] on button "View" at bounding box center [197, 238] width 30 height 20
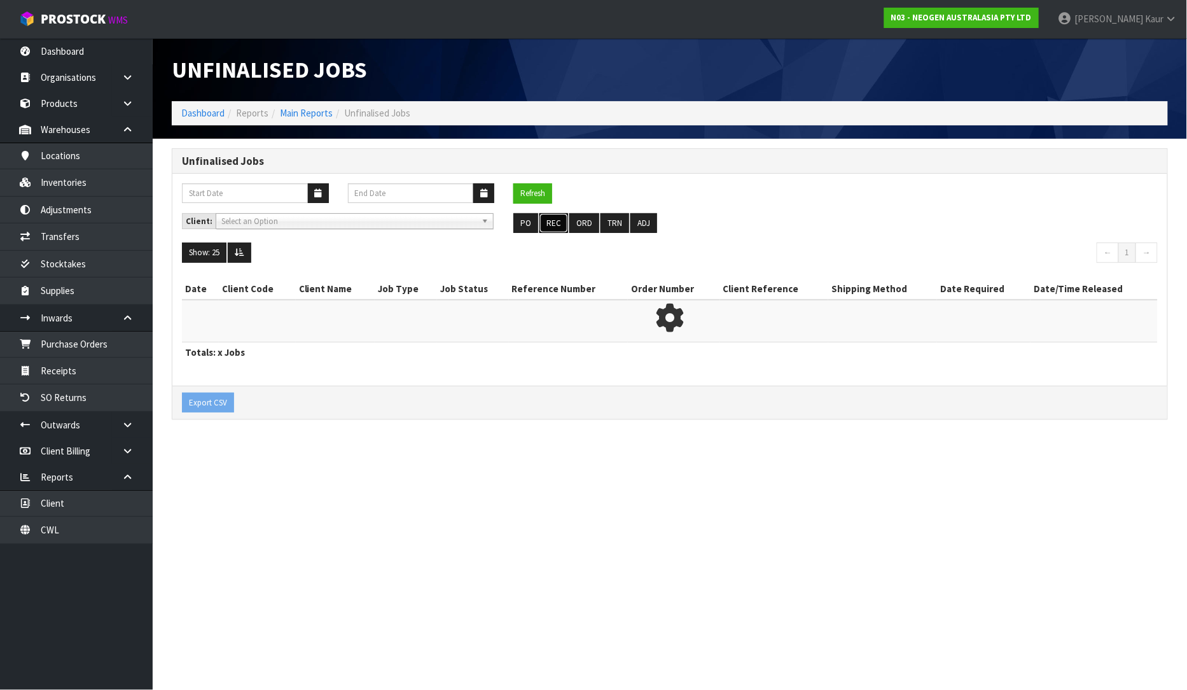
click at [545, 219] on button "REC" at bounding box center [554, 223] width 29 height 20
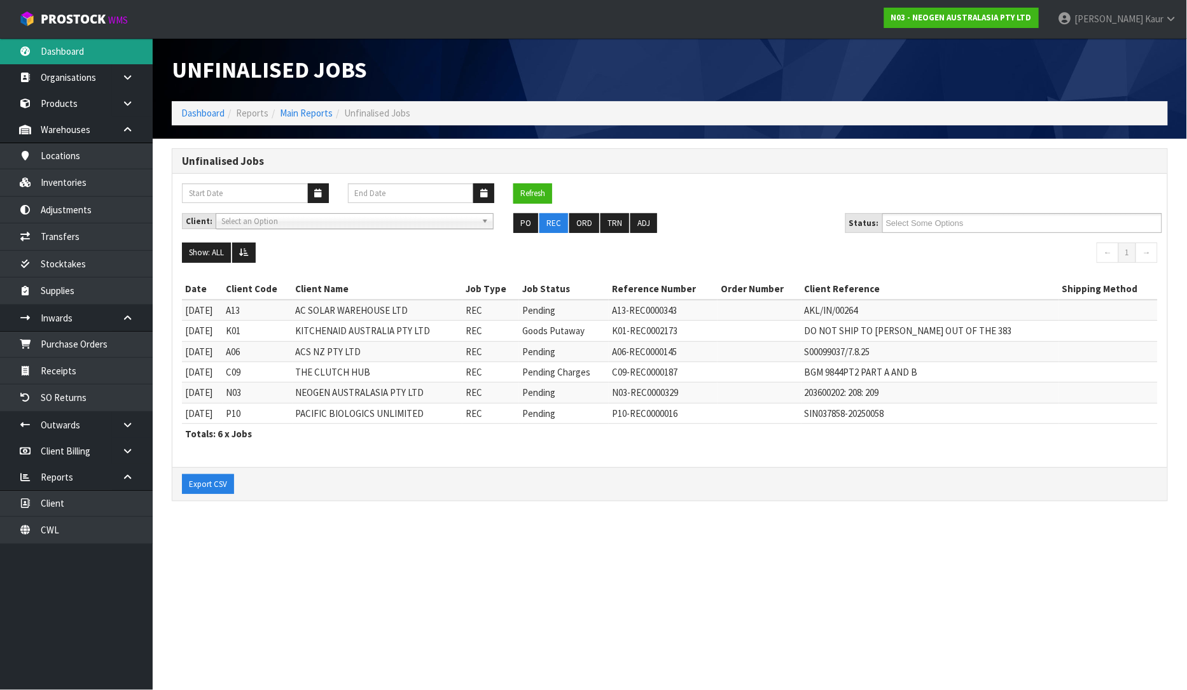
click at [94, 58] on link "Dashboard" at bounding box center [76, 51] width 153 height 26
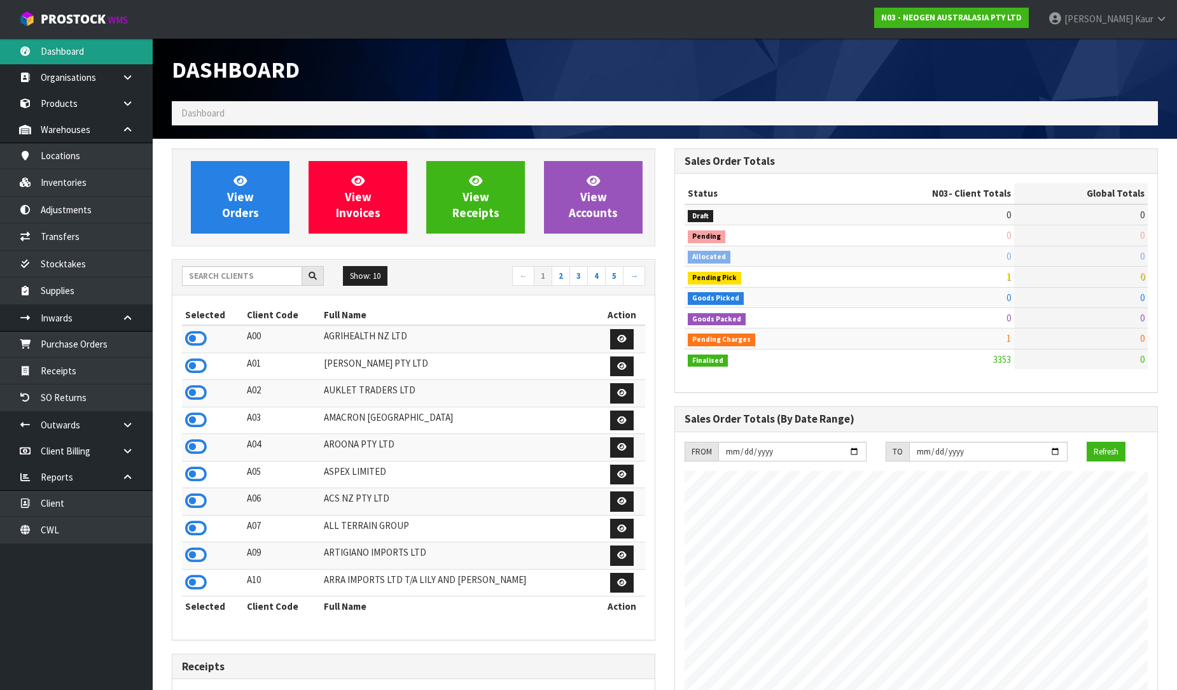
scroll to position [964, 503]
click at [239, 278] on input "text" at bounding box center [242, 276] width 120 height 20
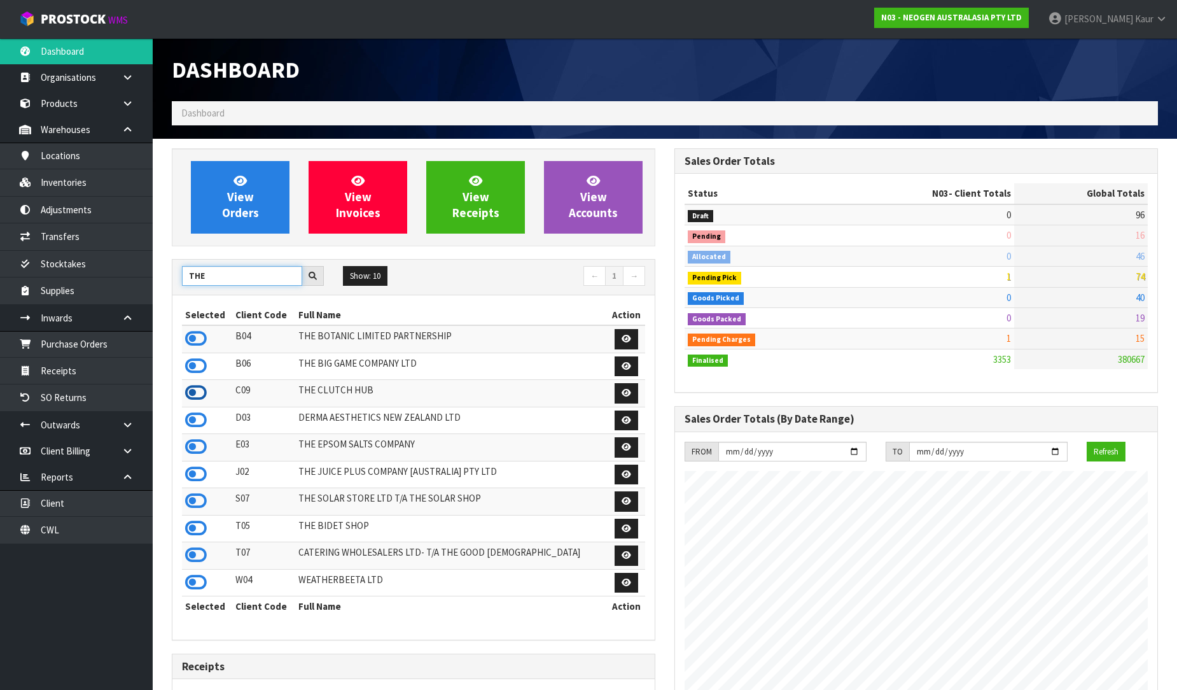
type input "THE"
click at [189, 396] on icon at bounding box center [196, 392] width 22 height 19
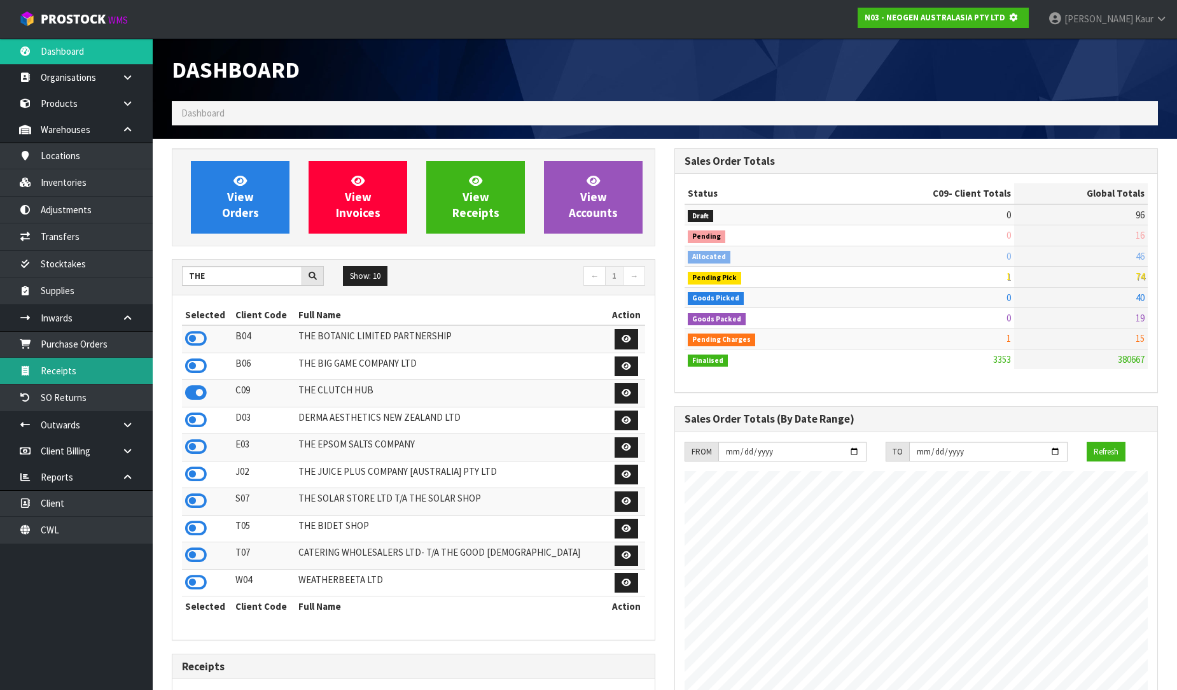
scroll to position [793, 503]
click at [89, 368] on link "Receipts" at bounding box center [76, 371] width 153 height 26
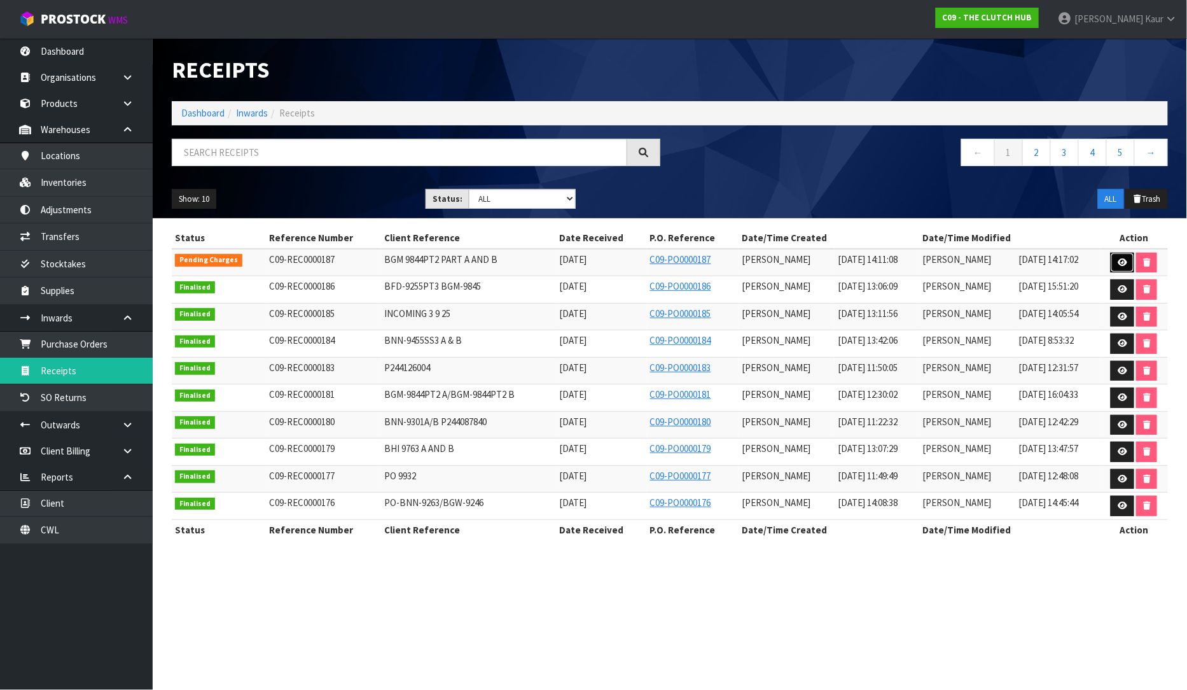
click at [1120, 264] on icon at bounding box center [1123, 262] width 10 height 8
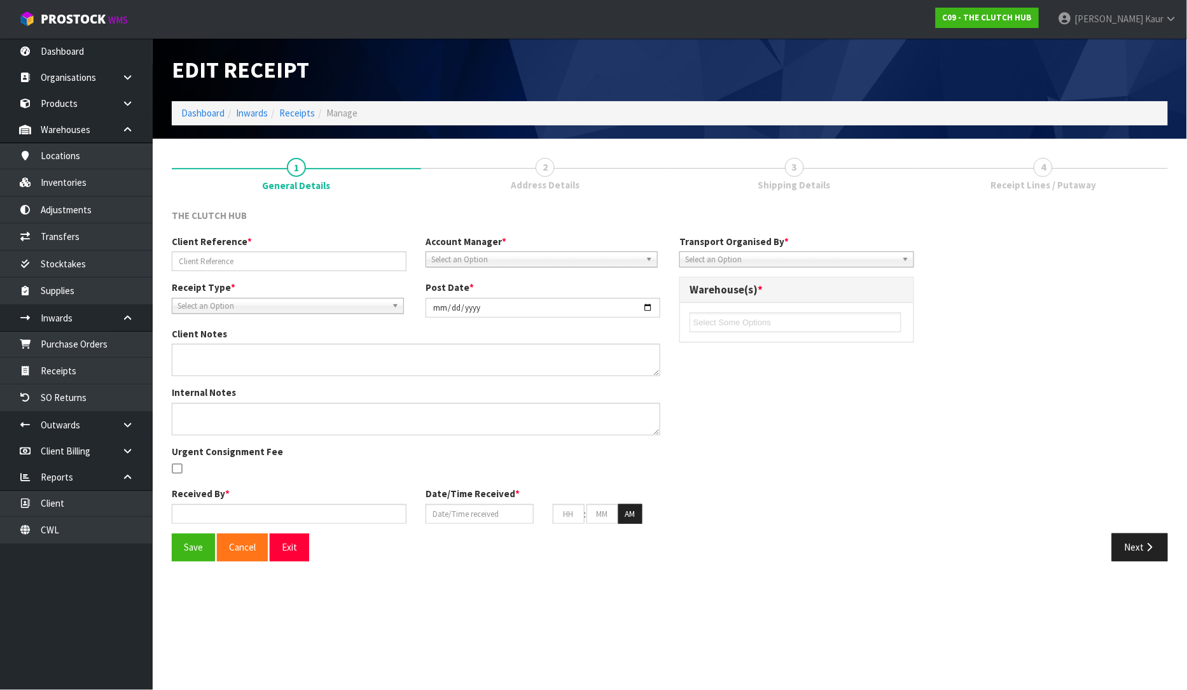
type input "BGM 9844PT2 PART A AND B"
type input "[DATE]"
type input "[PERSON_NAME]"
type input "[DATE]"
type input "02"
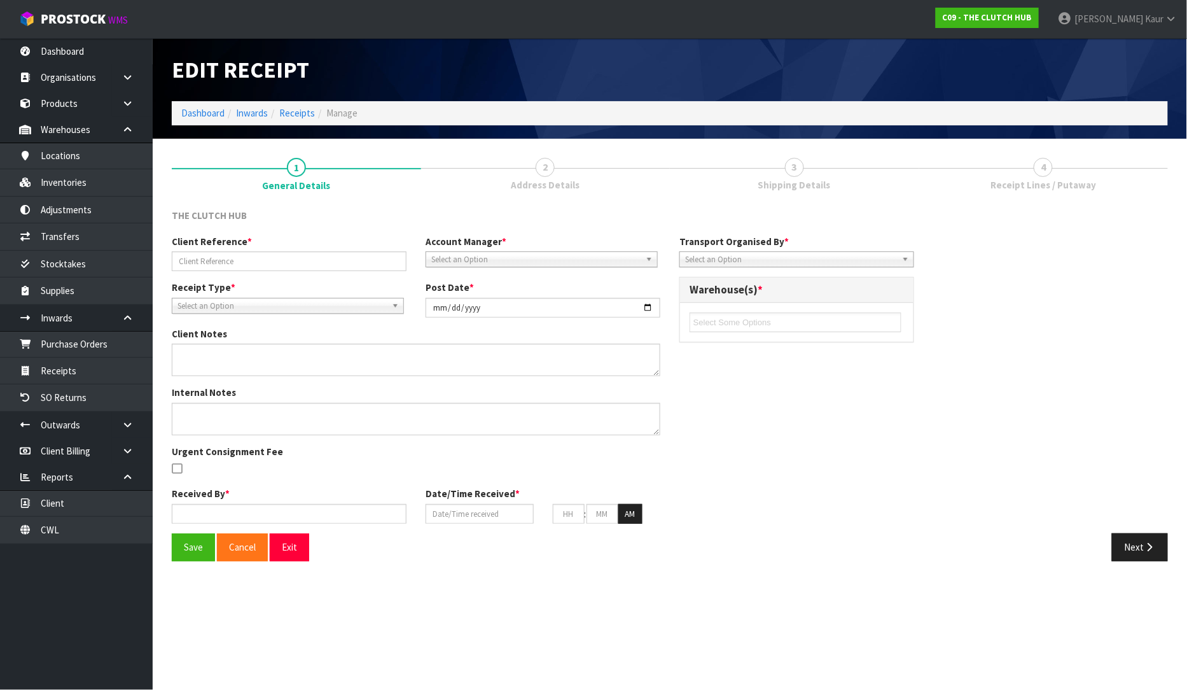
type input "11"
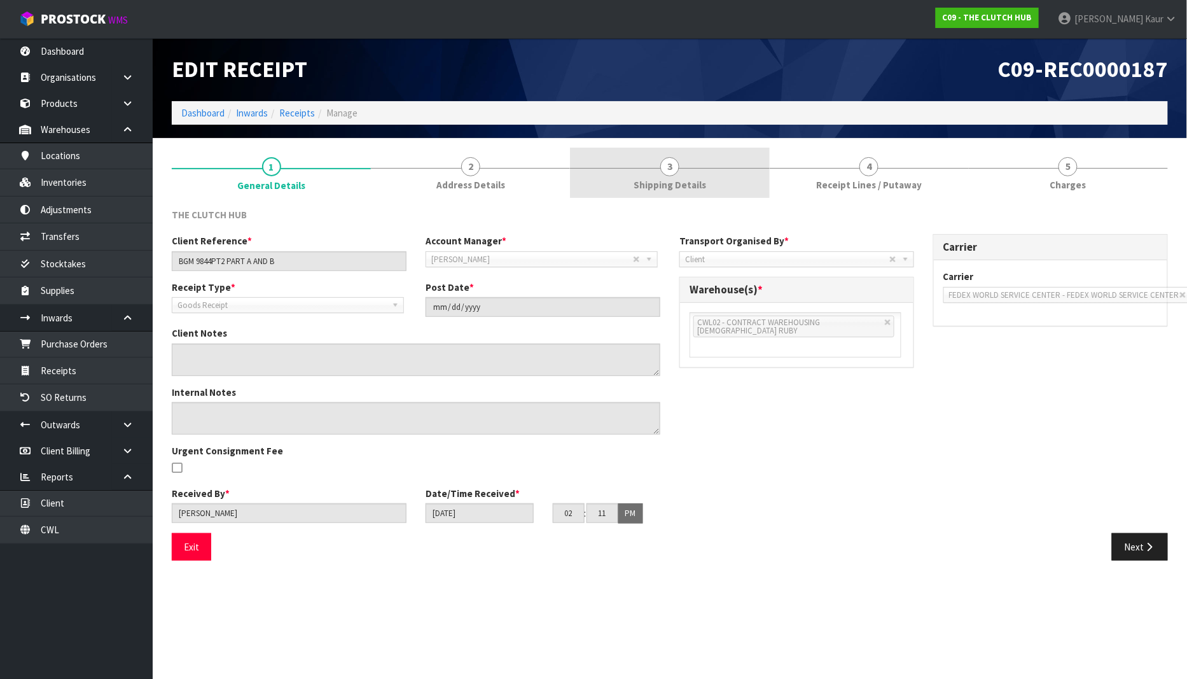
click at [660, 174] on link "3 Shipping Details" at bounding box center [669, 173] width 199 height 50
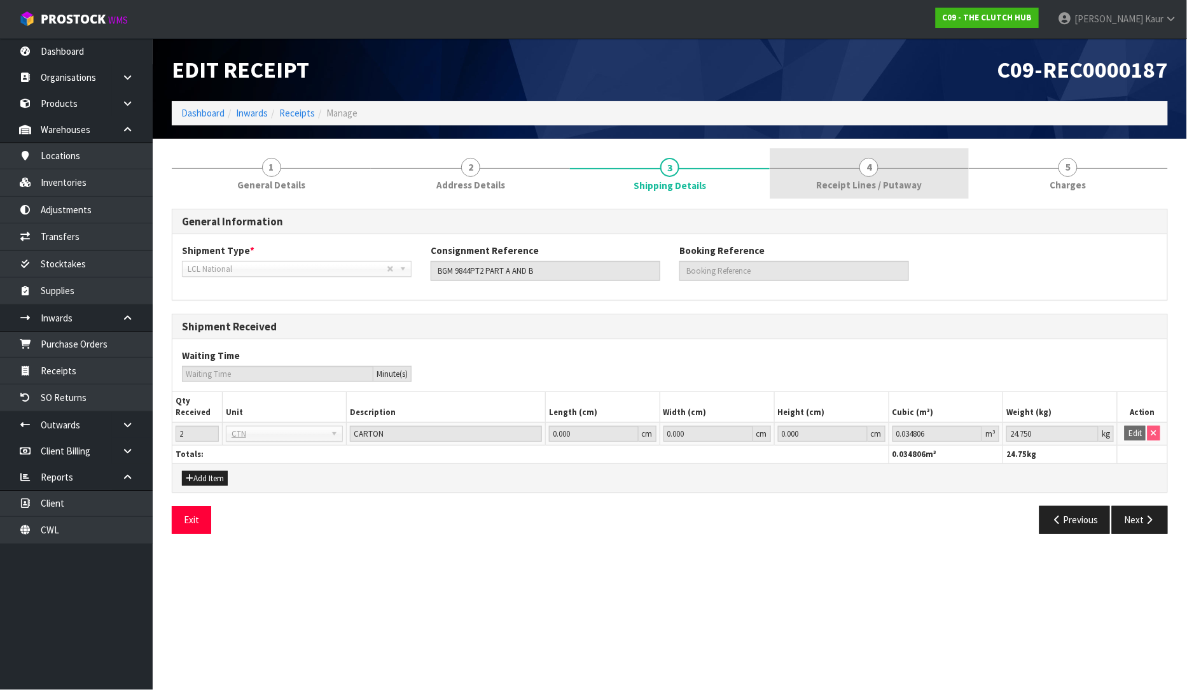
click at [902, 178] on span "Receipt Lines / Putaway" at bounding box center [869, 184] width 106 height 13
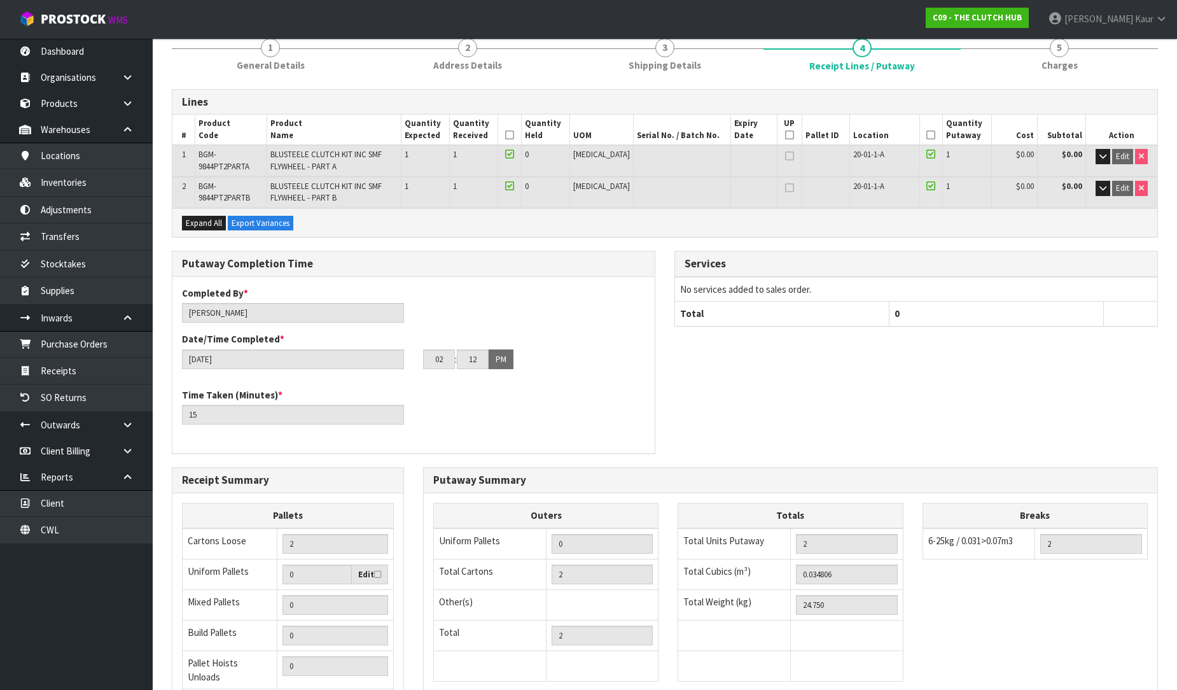
scroll to position [253, 0]
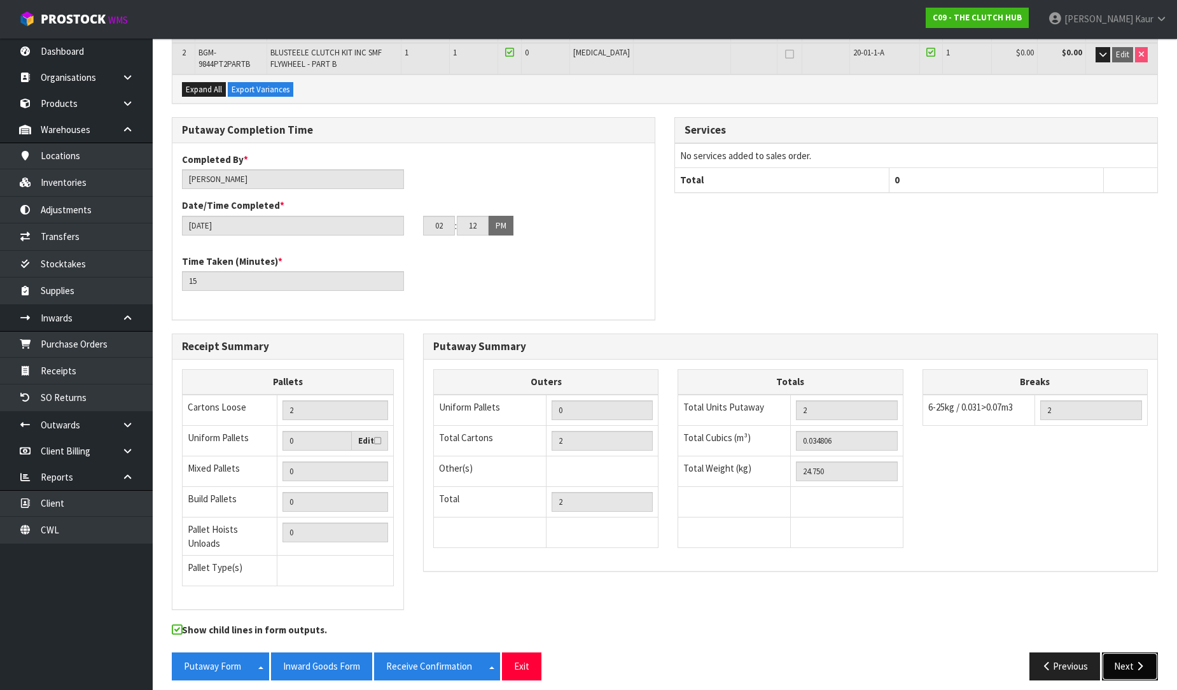
click at [1128, 668] on button "Next" at bounding box center [1130, 665] width 56 height 27
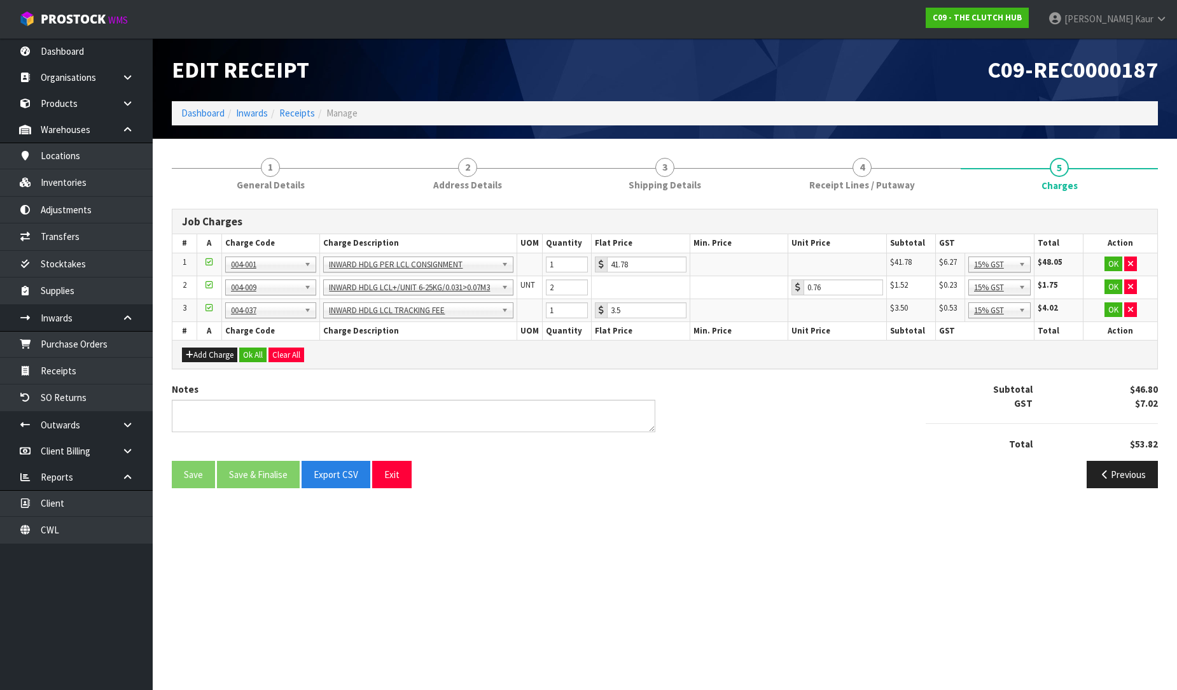
scroll to position [0, 0]
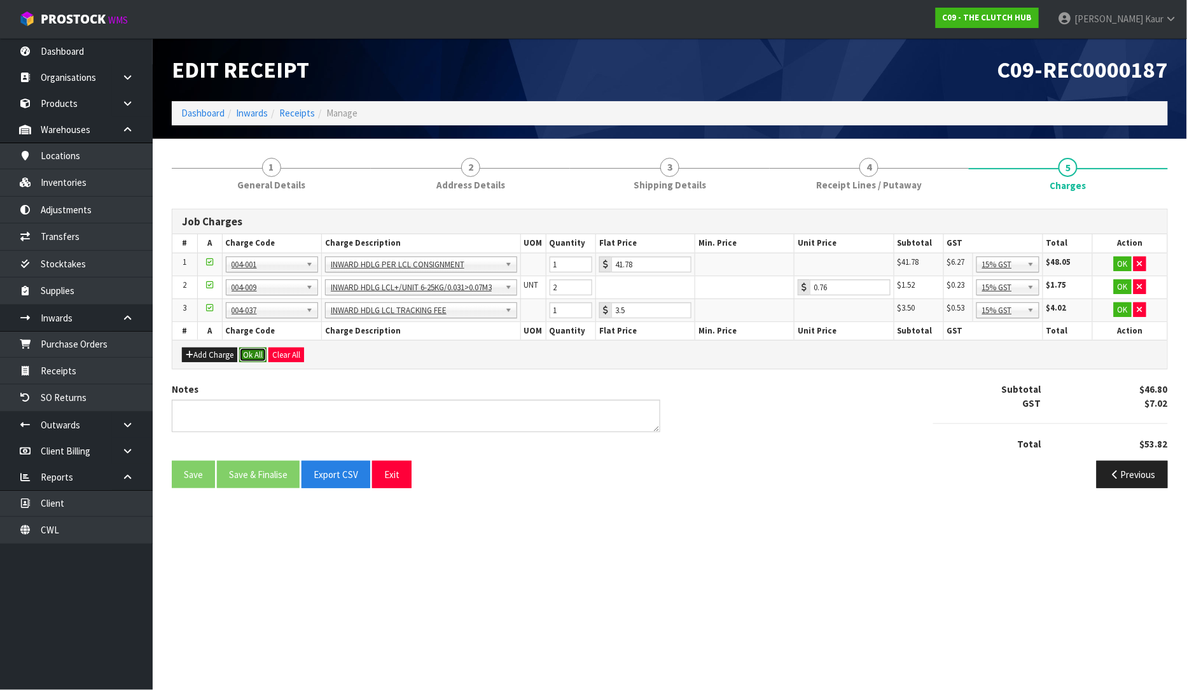
click at [246, 351] on button "Ok All" at bounding box center [252, 354] width 27 height 15
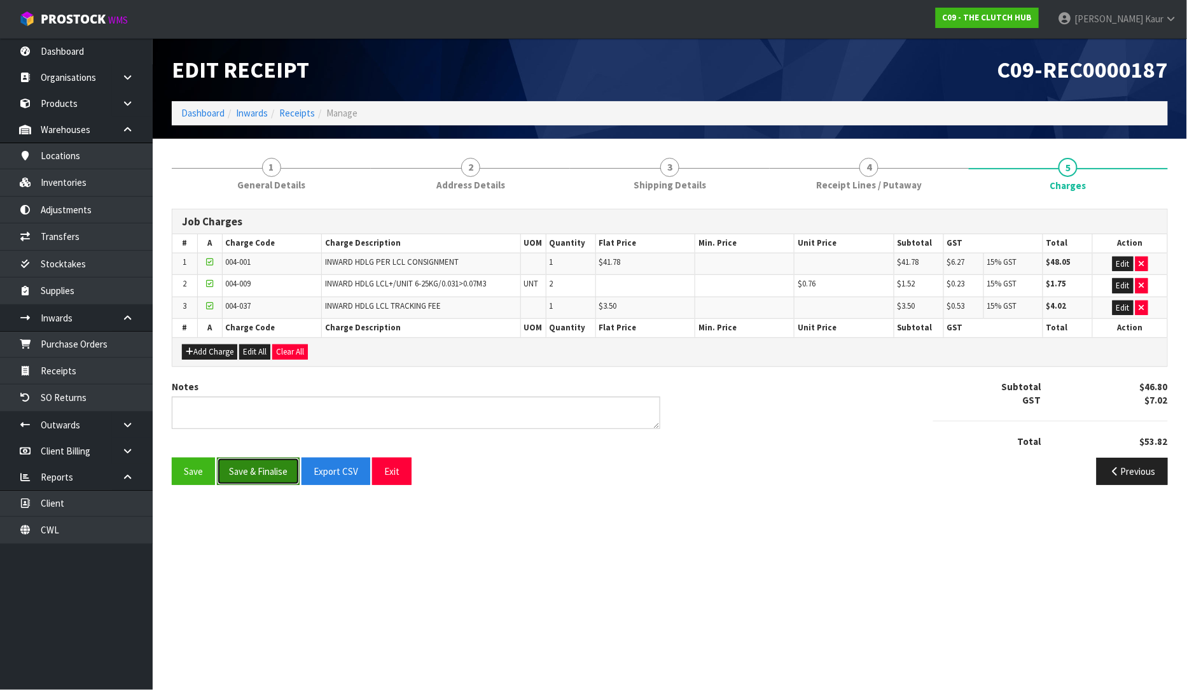
click at [274, 477] on button "Save & Finalise" at bounding box center [258, 470] width 83 height 27
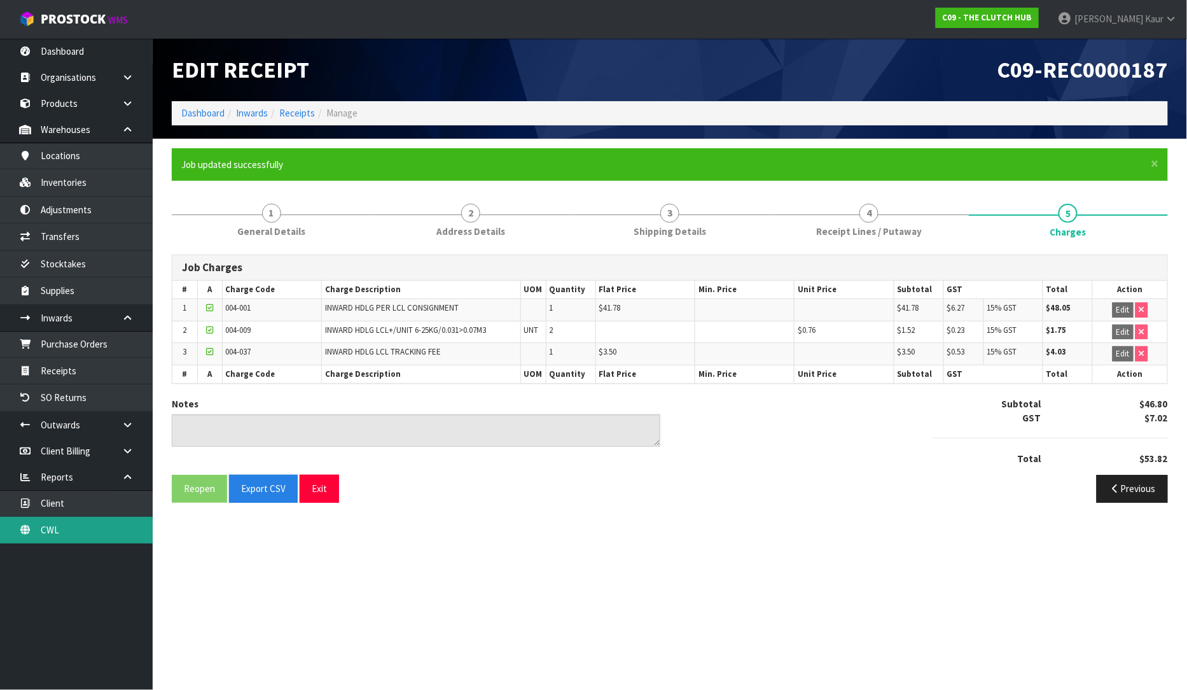
drag, startPoint x: 62, startPoint y: 530, endPoint x: 67, endPoint y: 524, distance: 7.3
click at [62, 530] on link "CWL" at bounding box center [76, 530] width 153 height 26
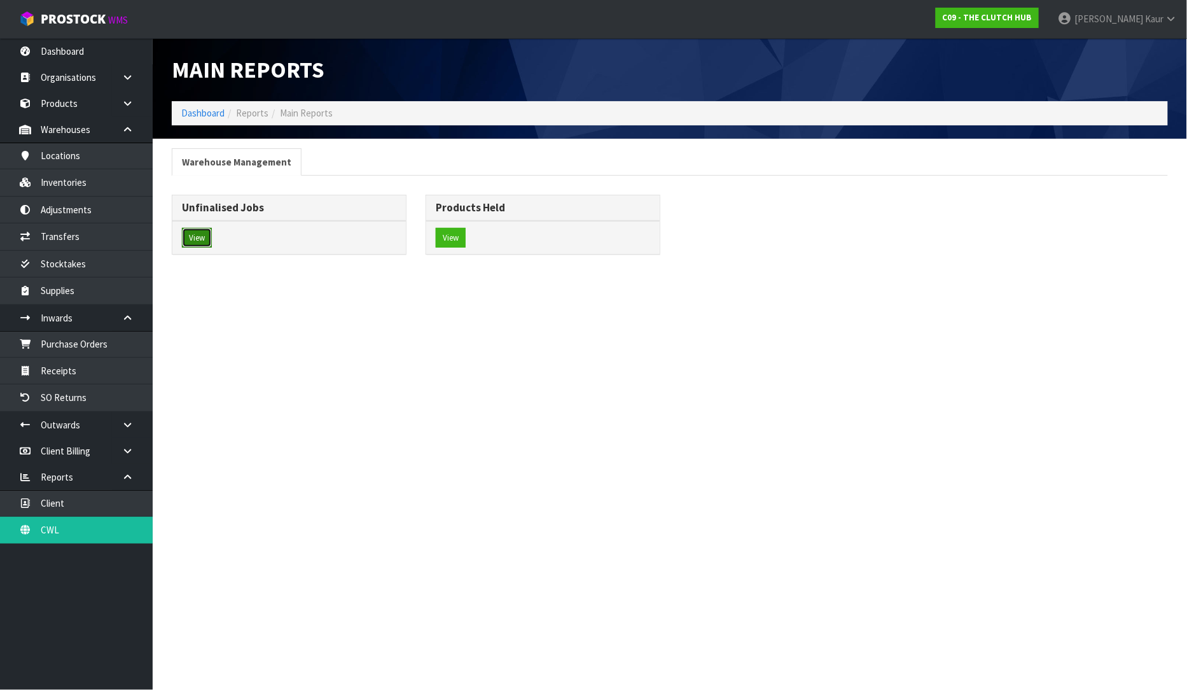
click at [211, 233] on button "View" at bounding box center [197, 238] width 30 height 20
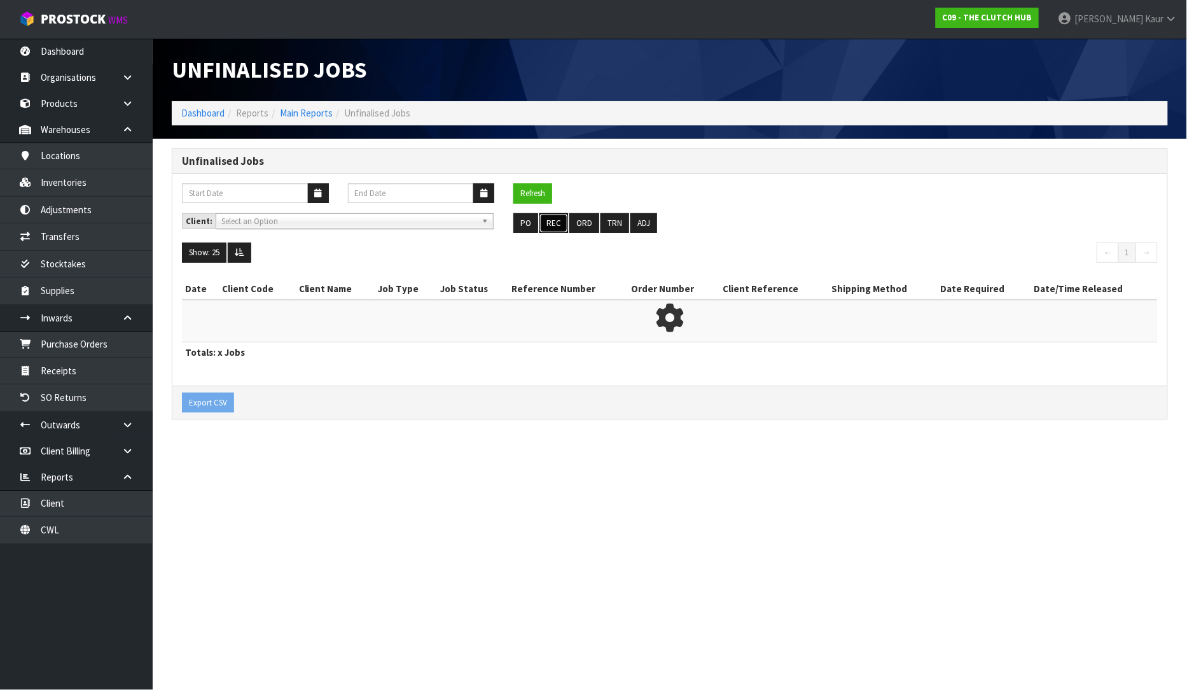
click at [544, 218] on button "REC" at bounding box center [554, 223] width 29 height 20
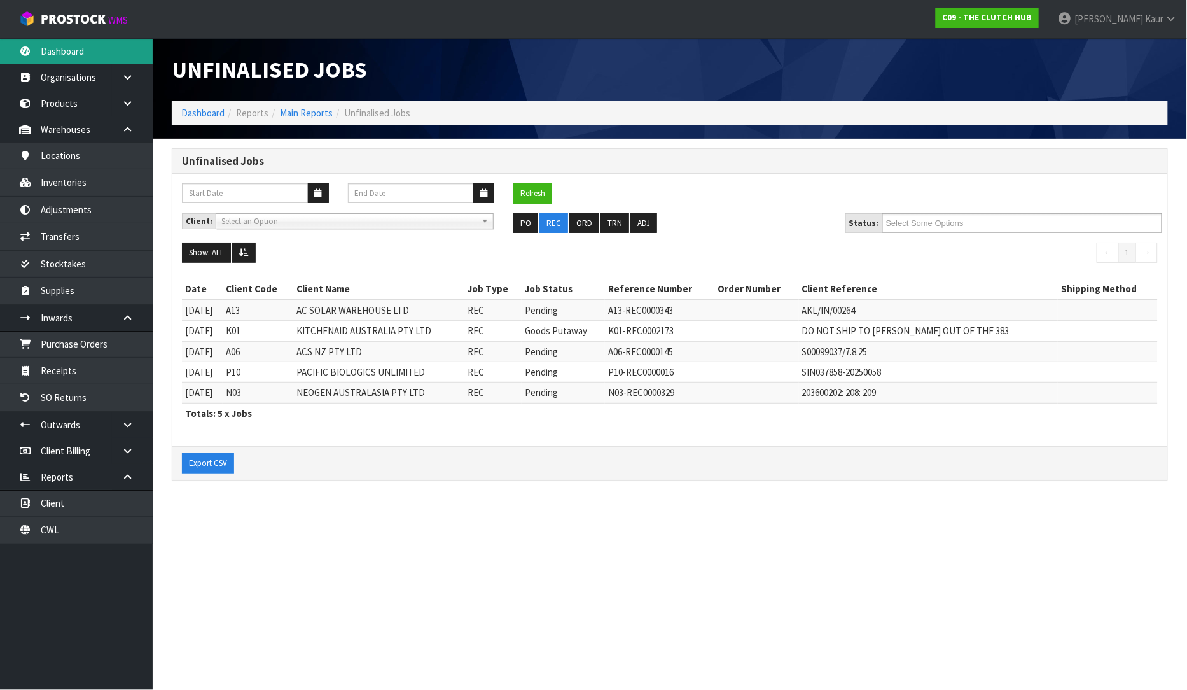
click at [113, 49] on link "Dashboard" at bounding box center [76, 51] width 153 height 26
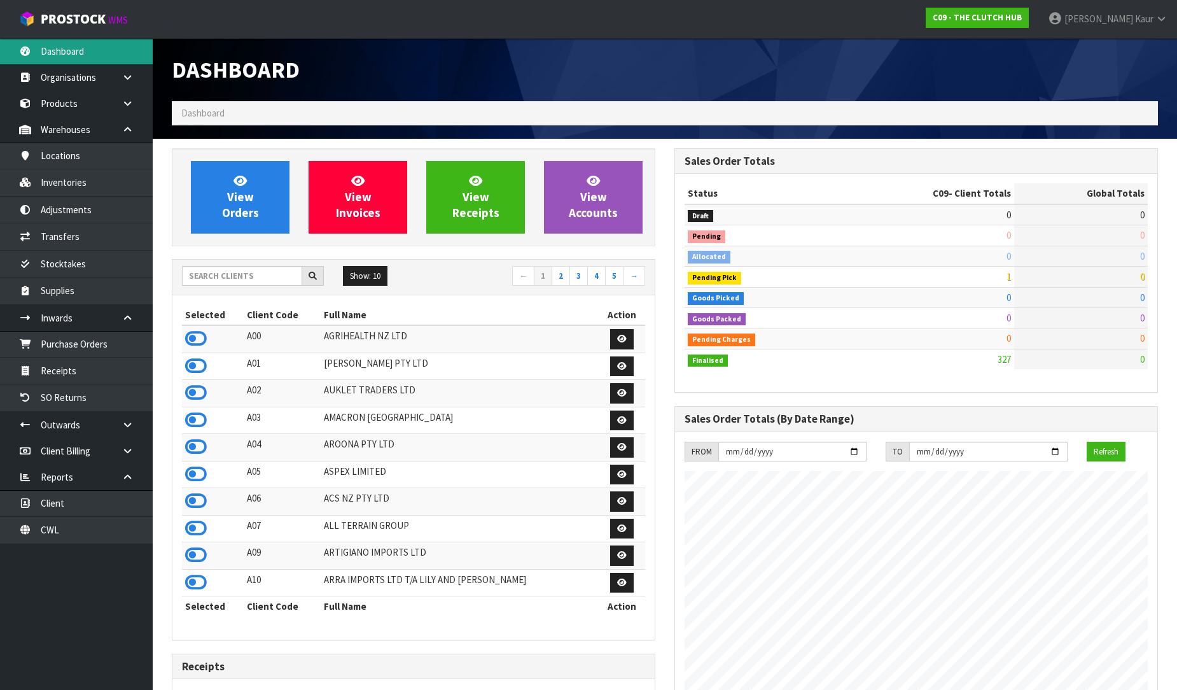
scroll to position [964, 503]
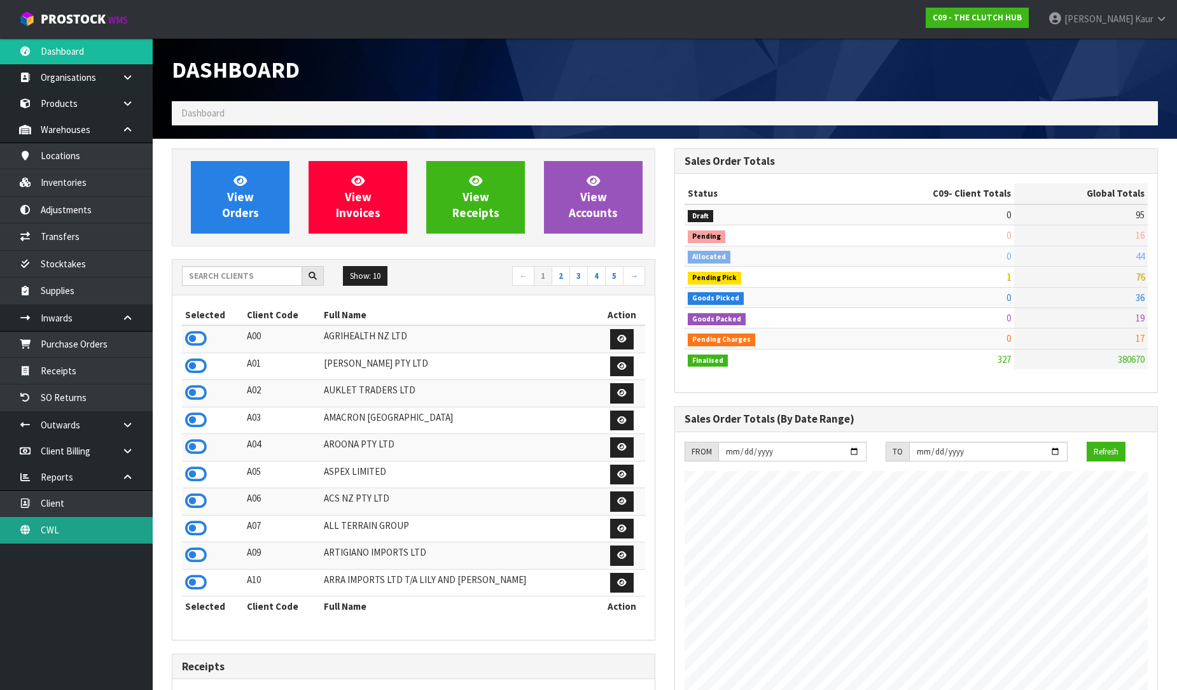
click at [104, 537] on link "CWL" at bounding box center [76, 530] width 153 height 26
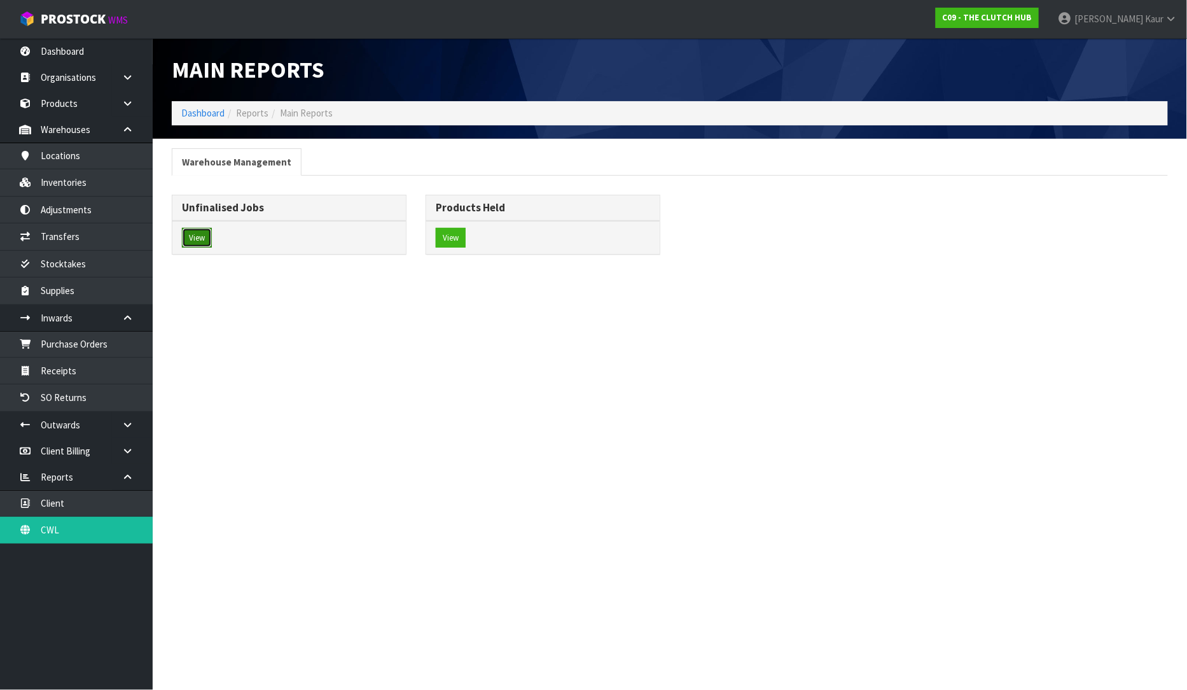
click at [197, 230] on button "View" at bounding box center [197, 238] width 30 height 20
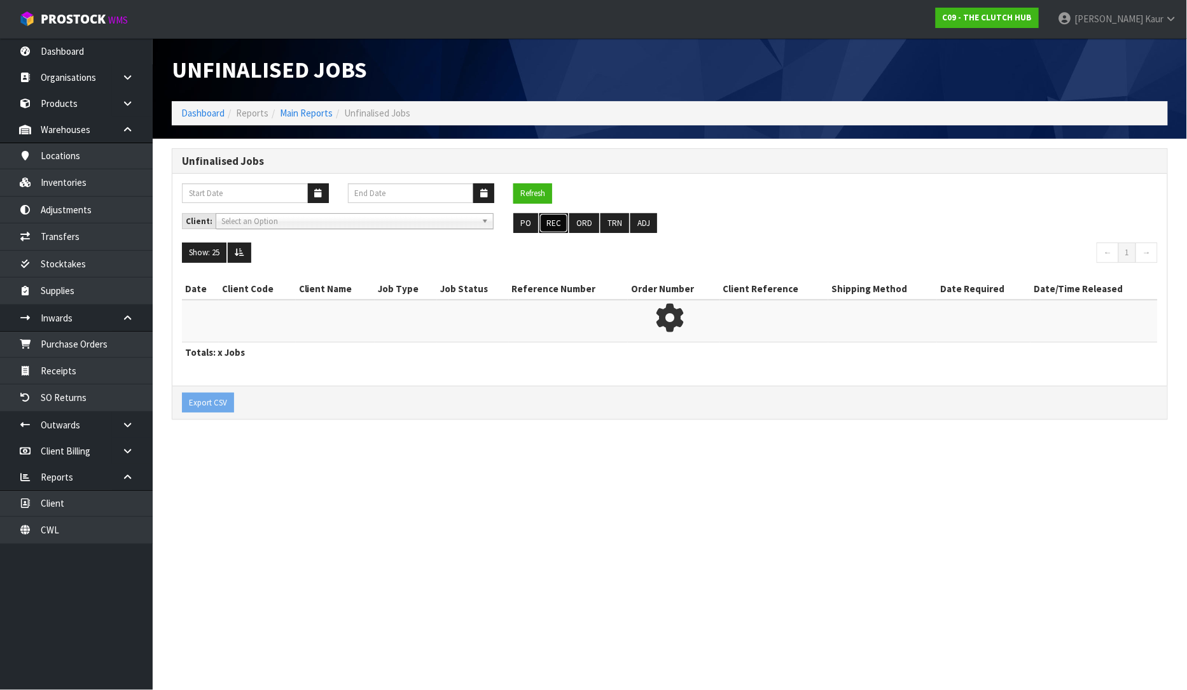
click at [552, 227] on button "REC" at bounding box center [554, 223] width 29 height 20
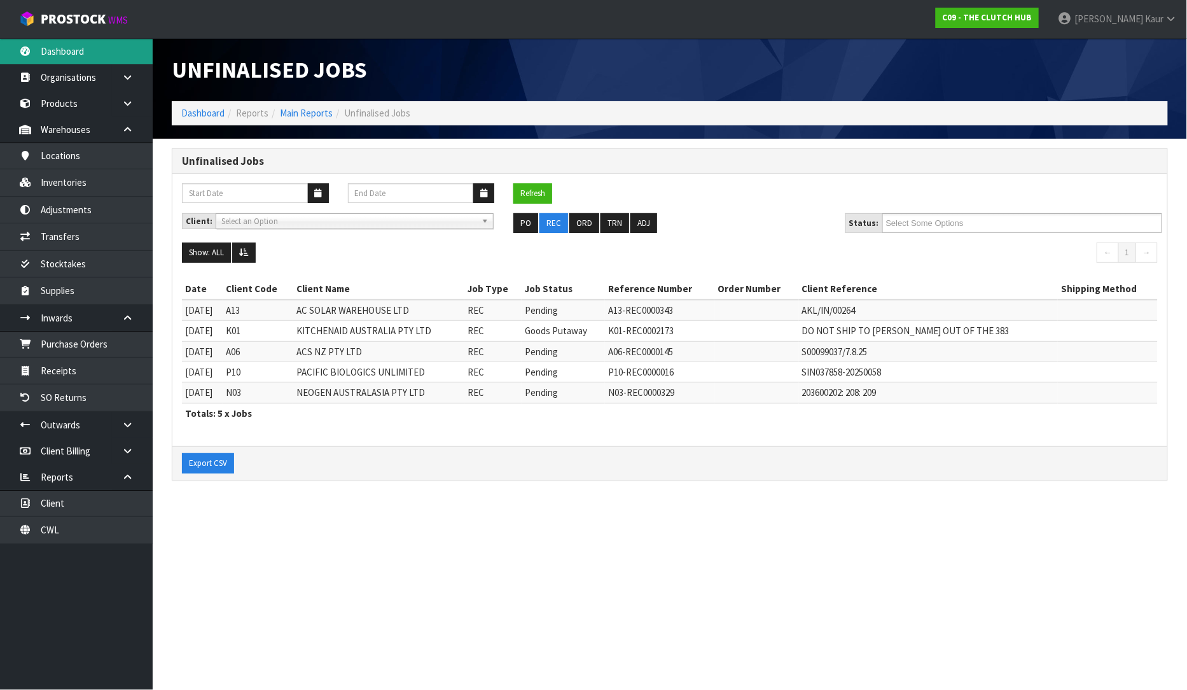
click at [74, 50] on link "Dashboard" at bounding box center [76, 51] width 153 height 26
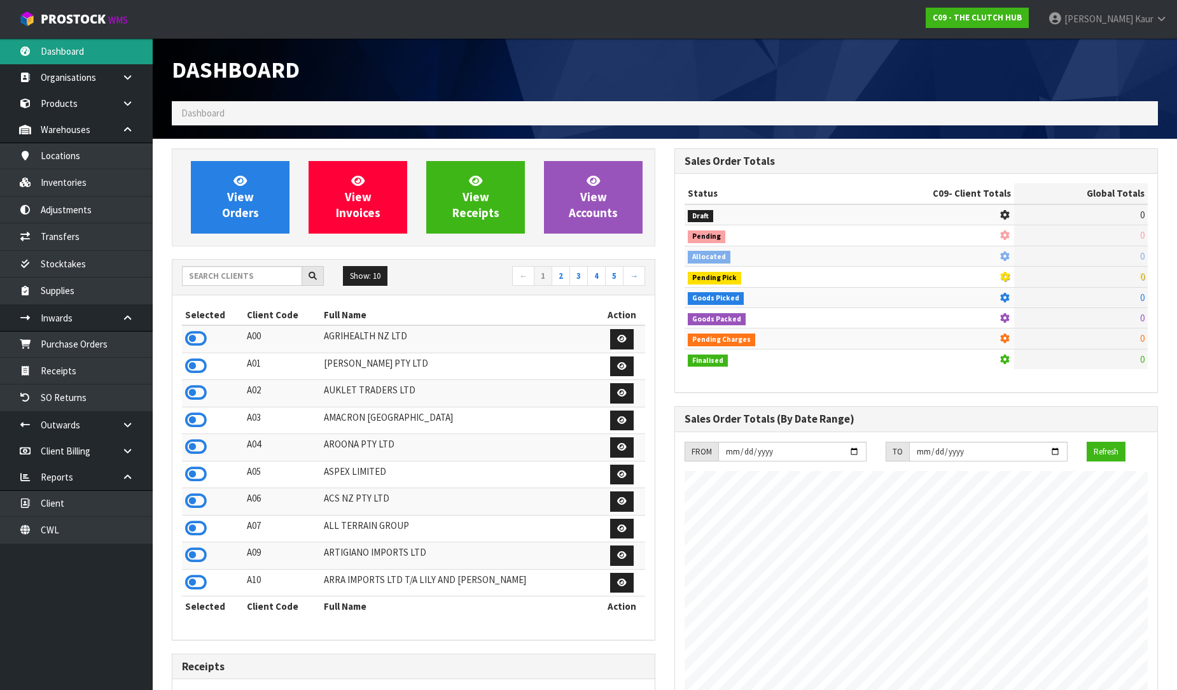
scroll to position [964, 503]
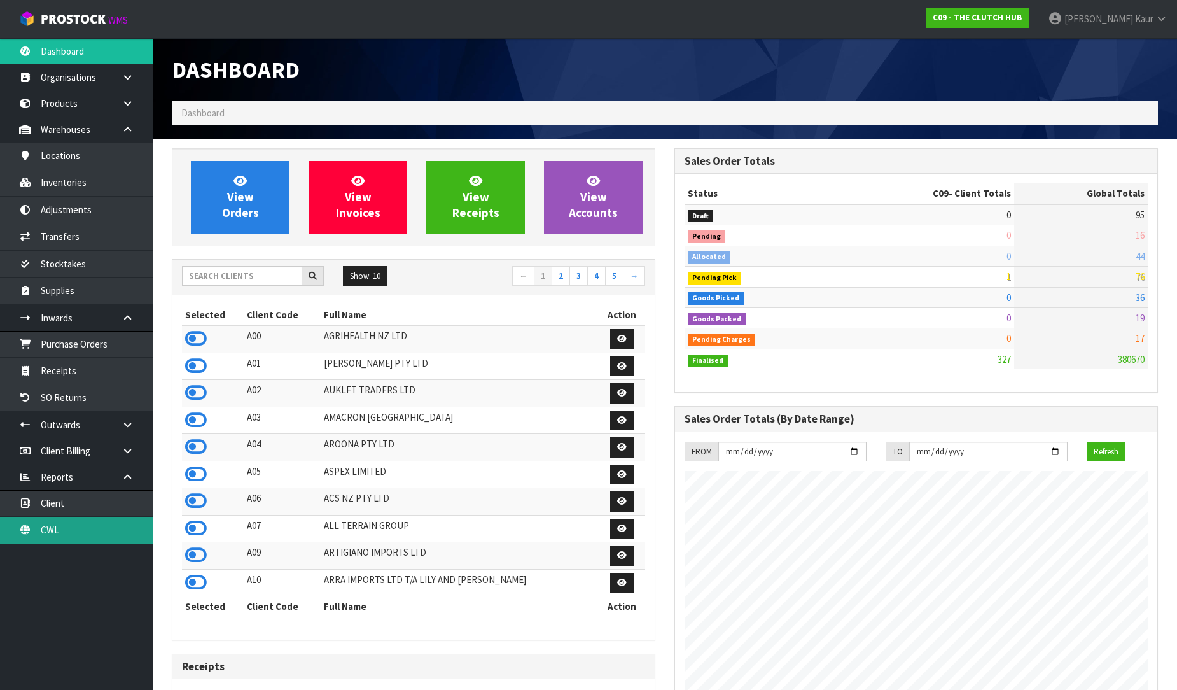
click at [80, 519] on link "CWL" at bounding box center [76, 530] width 153 height 26
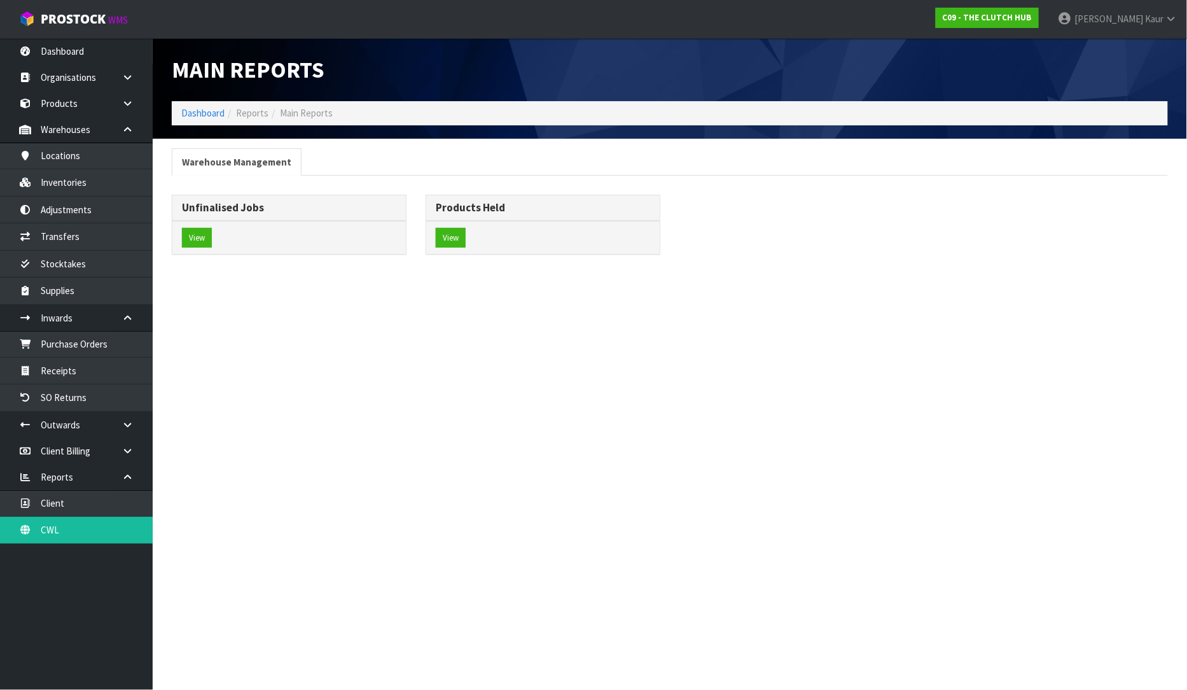
click at [193, 227] on div "View" at bounding box center [289, 238] width 234 height 34
click at [200, 231] on button "View" at bounding box center [197, 238] width 30 height 20
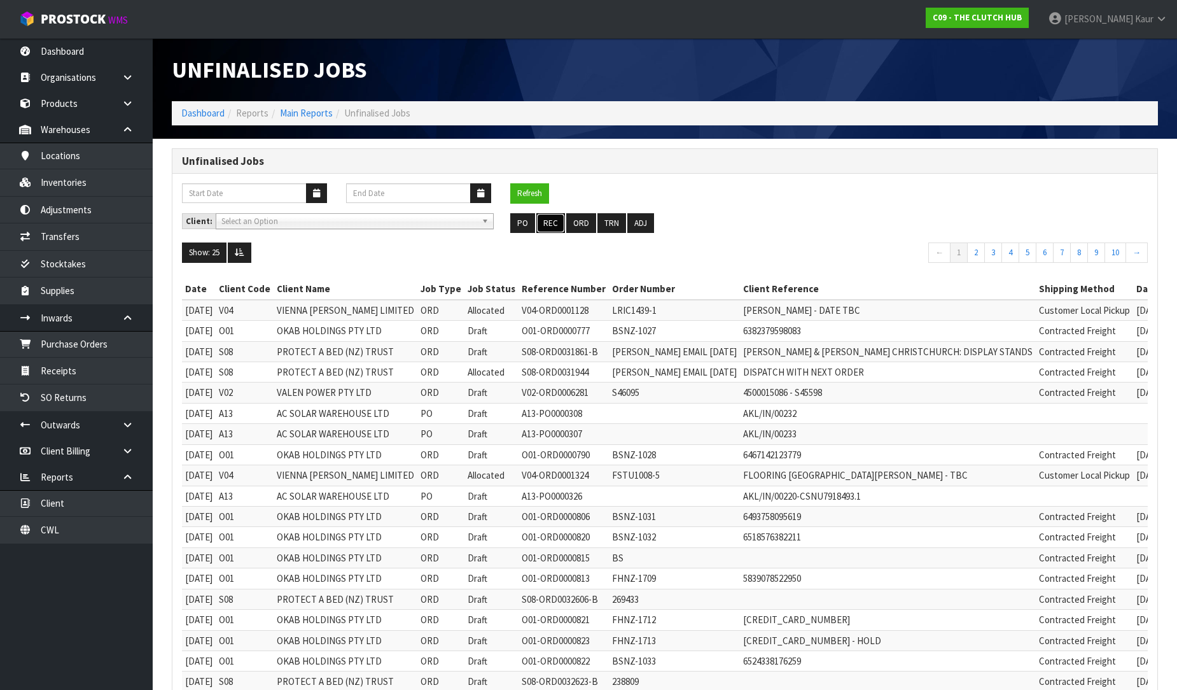
click at [546, 223] on button "REC" at bounding box center [550, 223] width 29 height 20
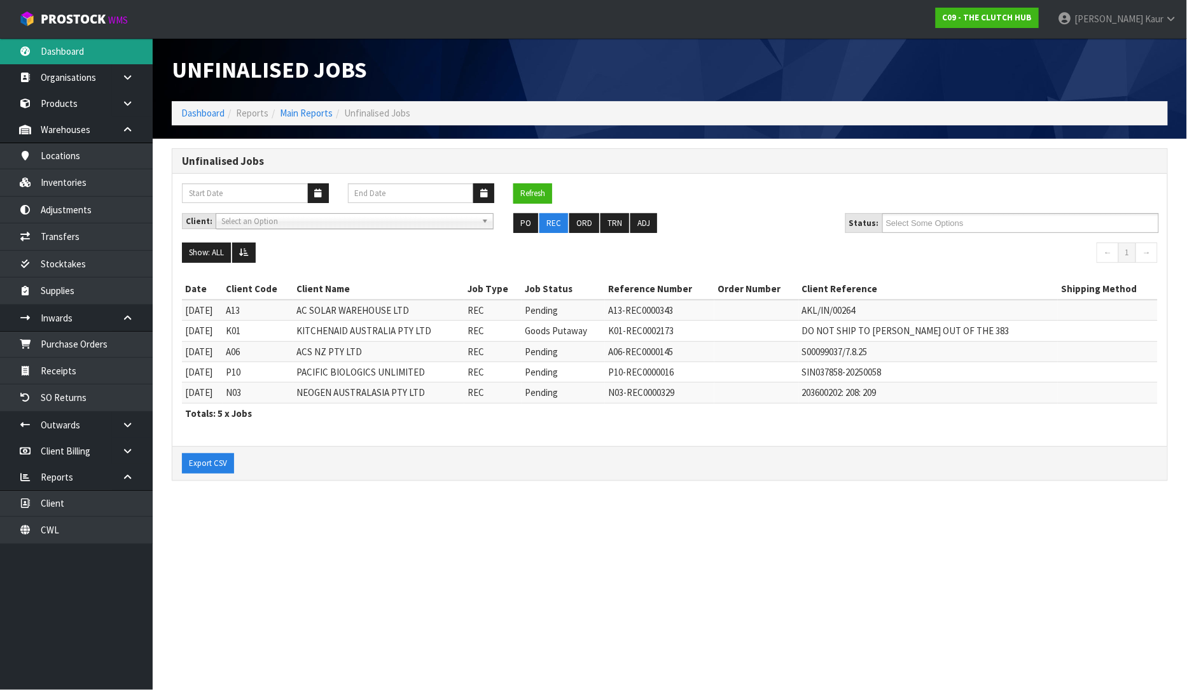
click at [106, 50] on link "Dashboard" at bounding box center [76, 51] width 153 height 26
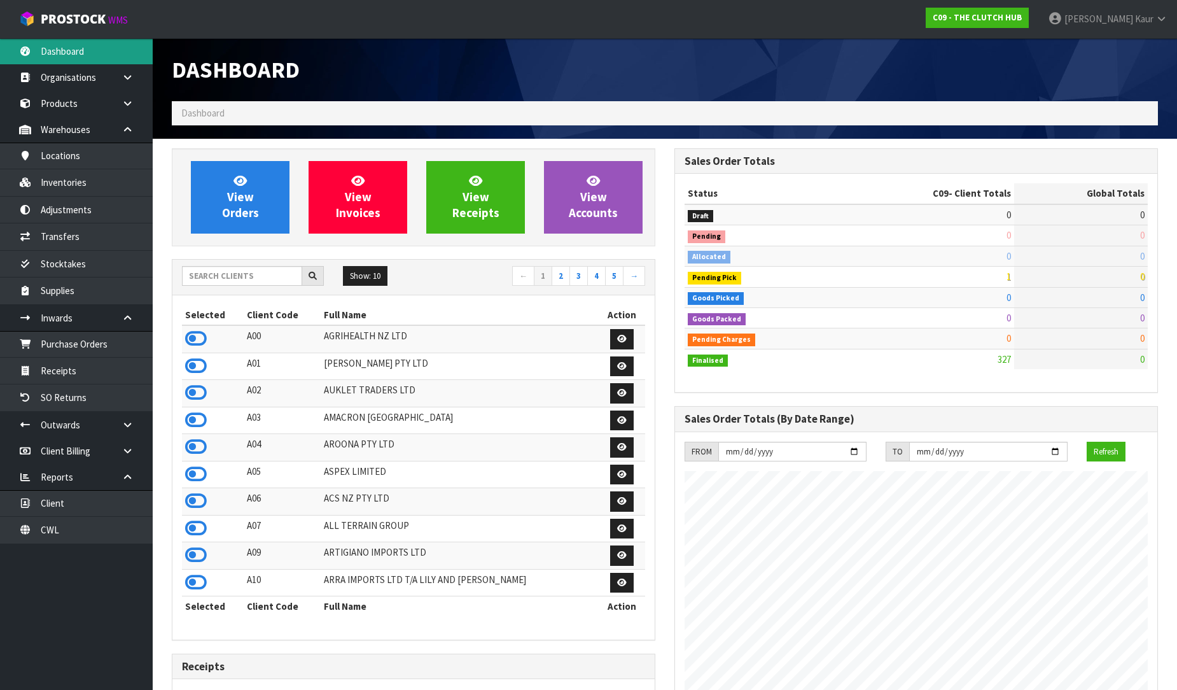
scroll to position [964, 503]
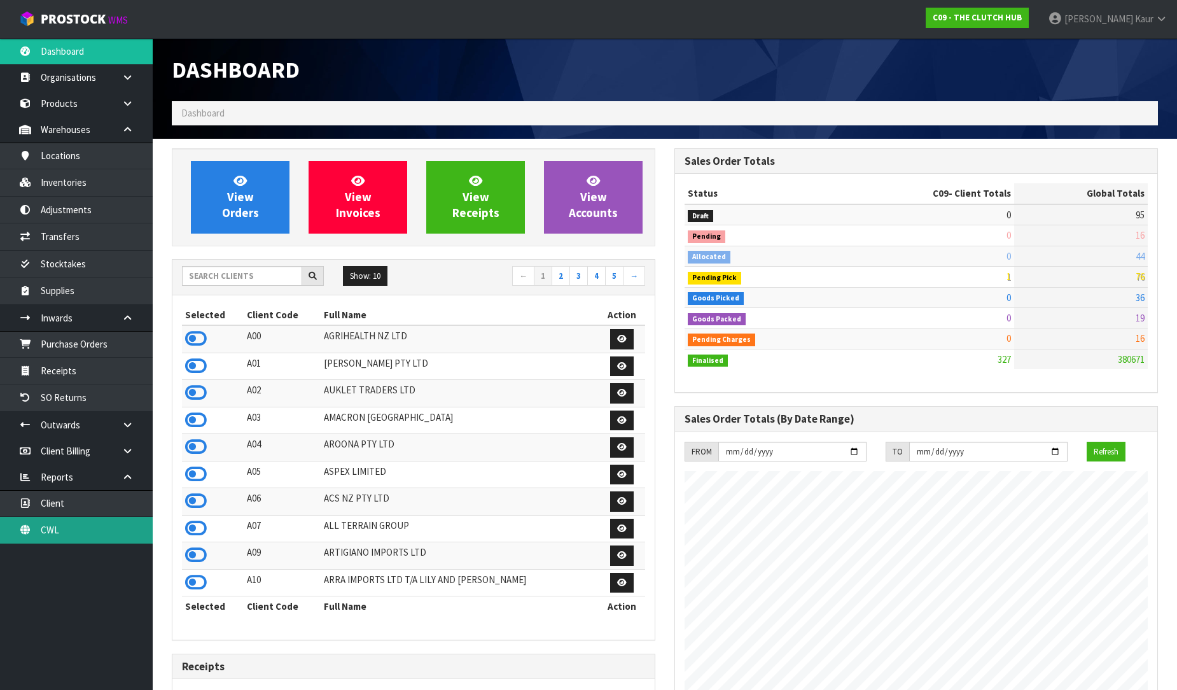
click at [94, 532] on link "CWL" at bounding box center [76, 530] width 153 height 26
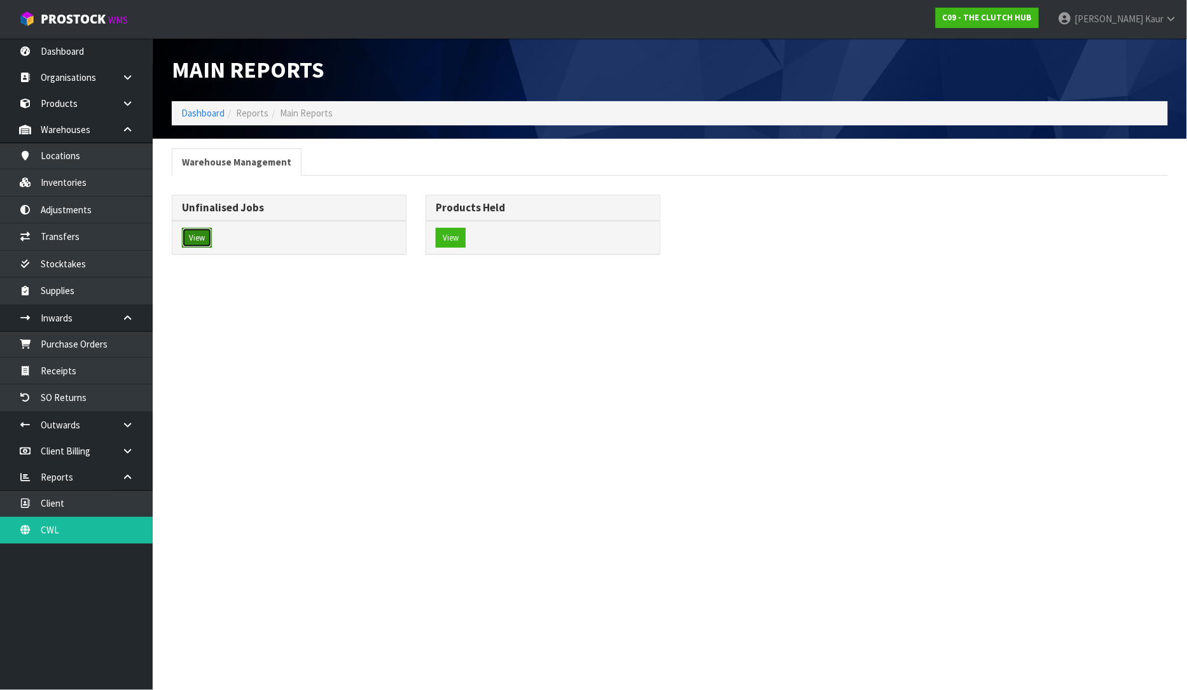
click at [197, 237] on button "View" at bounding box center [197, 238] width 30 height 20
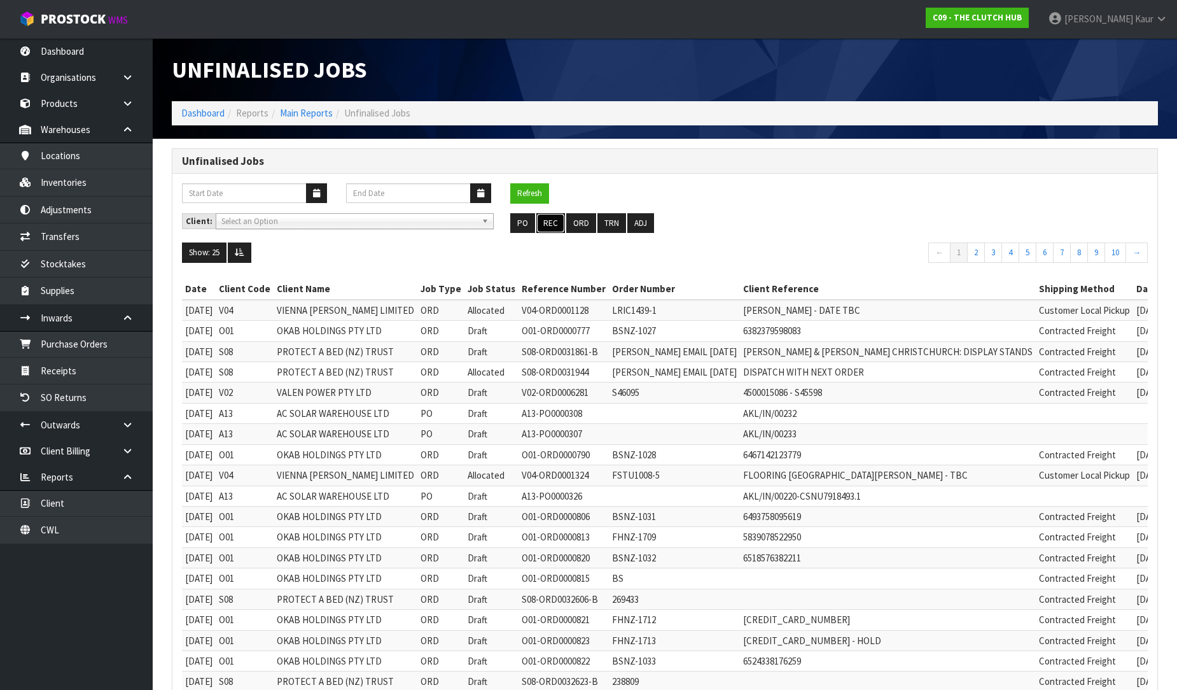
click at [561, 224] on button "REC" at bounding box center [550, 223] width 29 height 20
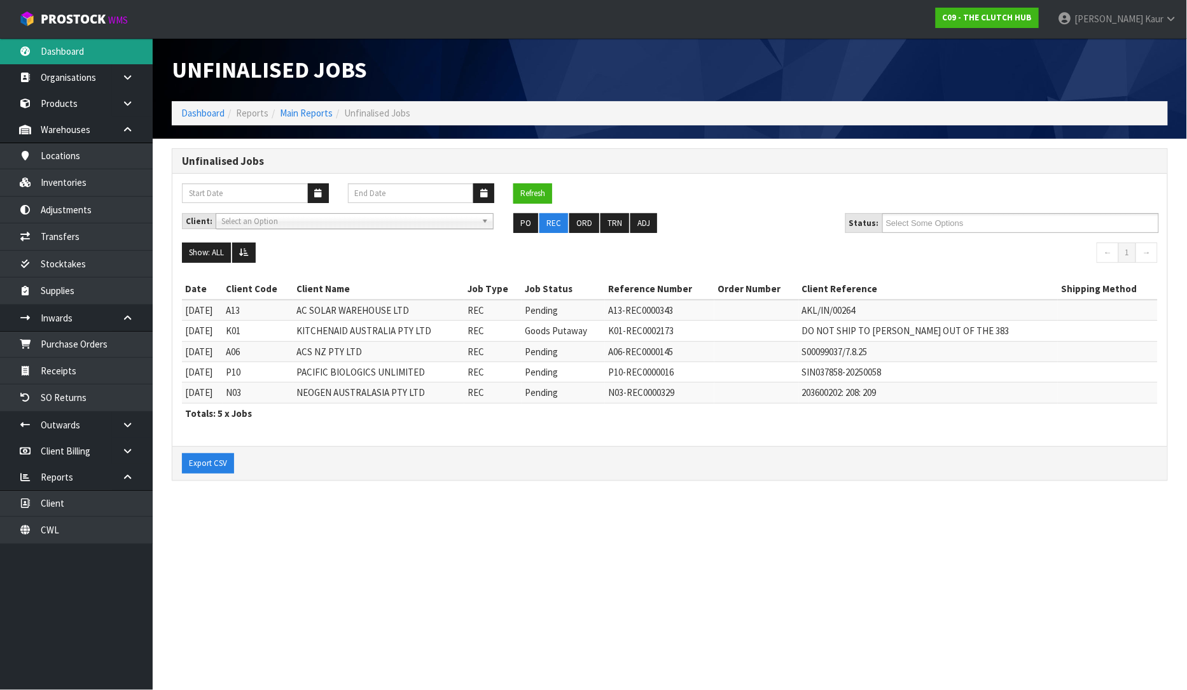
click at [29, 39] on link "Dashboard" at bounding box center [76, 51] width 153 height 26
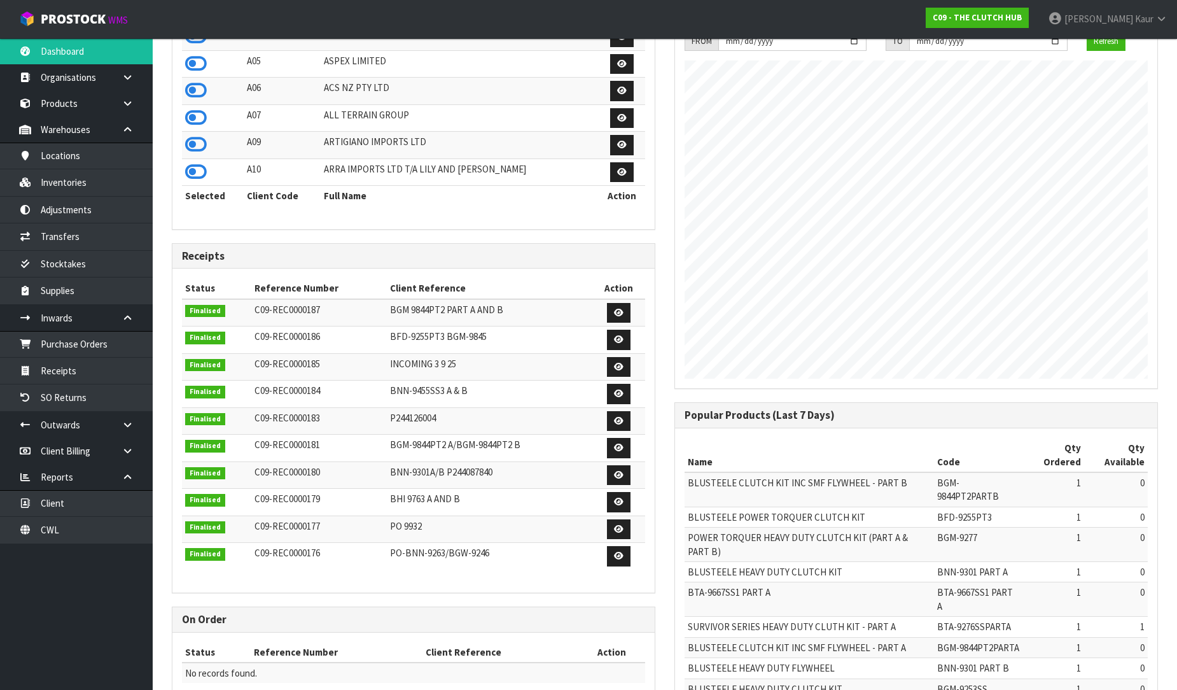
scroll to position [459, 0]
